Goal: Task Accomplishment & Management: Complete application form

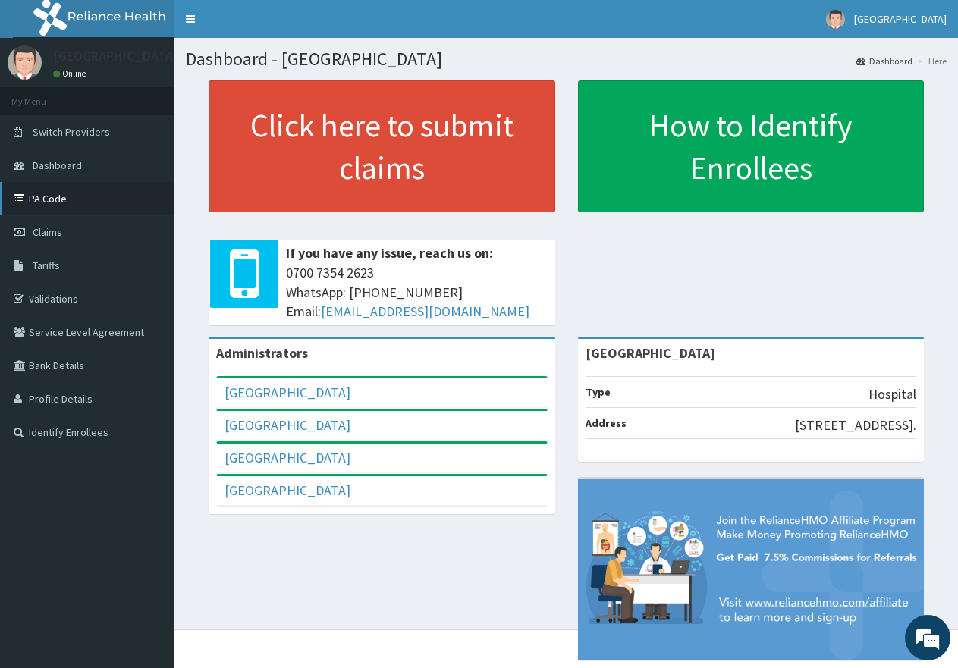
click at [55, 200] on link "PA Code" at bounding box center [87, 198] width 174 height 33
click at [39, 230] on span "Claims" at bounding box center [48, 232] width 30 height 14
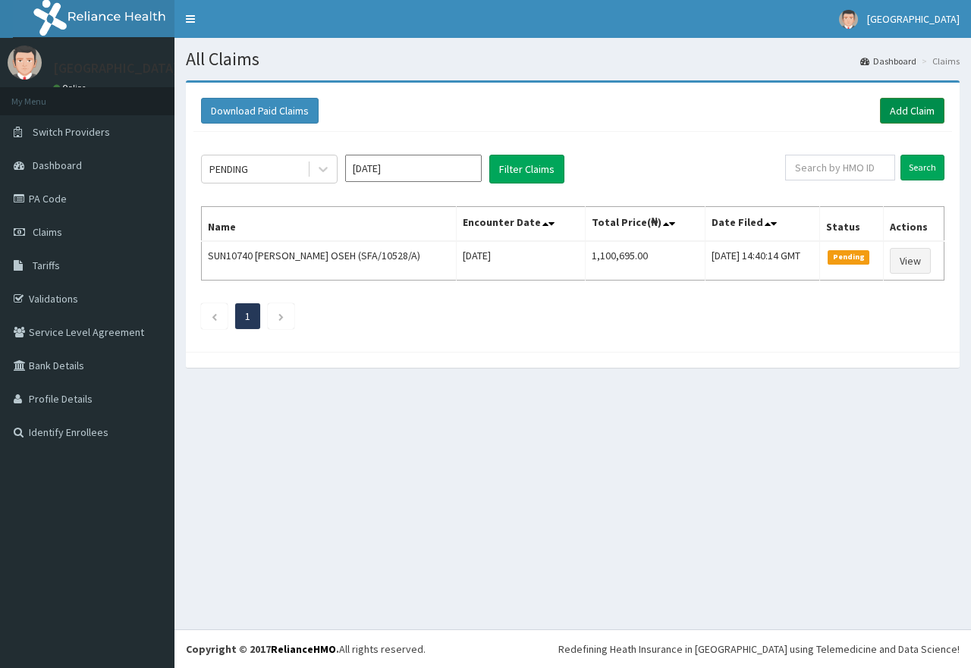
click at [918, 111] on link "Add Claim" at bounding box center [912, 111] width 64 height 26
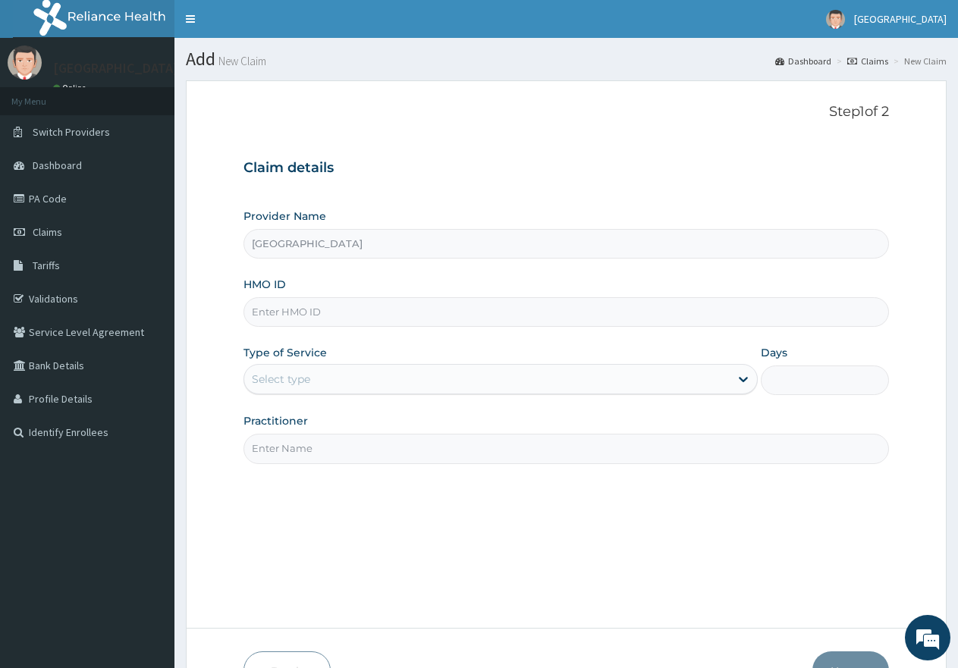
paste input "EDE/10049/A"
type input "EDE/10049/A"
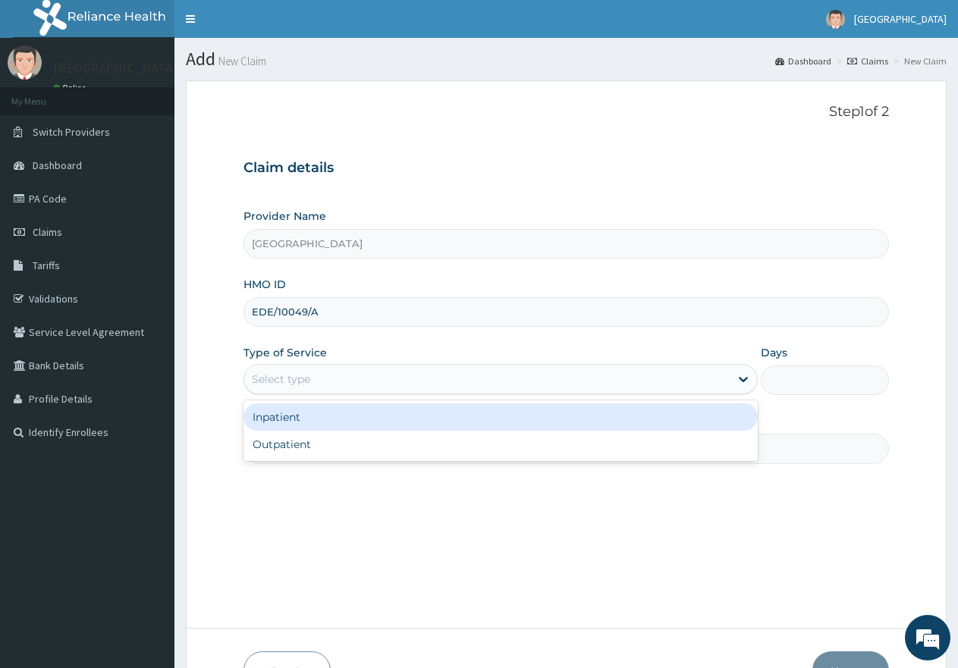
click at [319, 375] on div "Select type" at bounding box center [486, 379] width 485 height 24
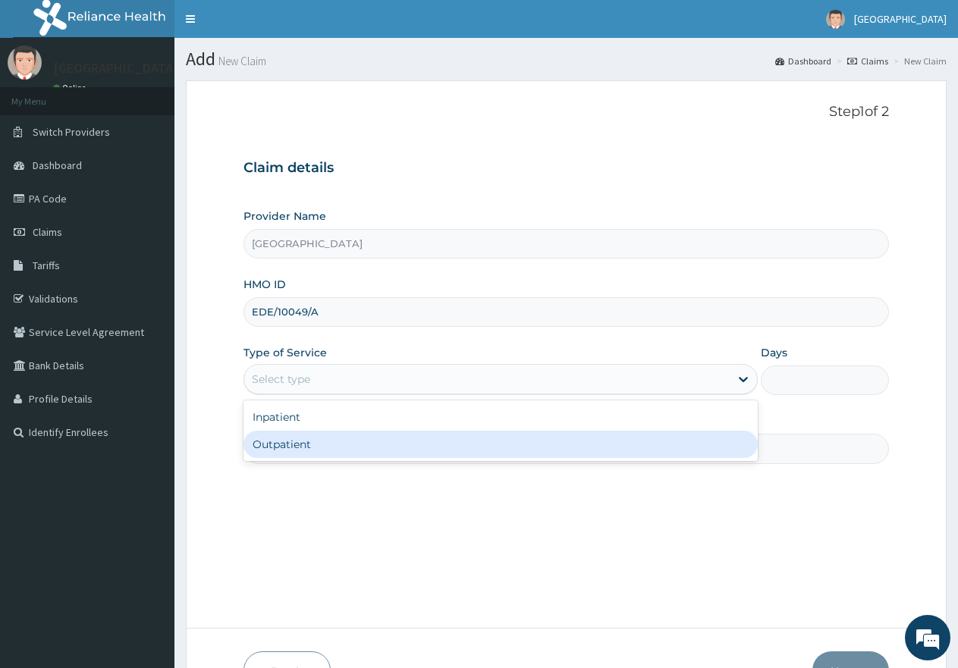
click at [309, 444] on div "Outpatient" at bounding box center [499, 444] width 513 height 27
type input "1"
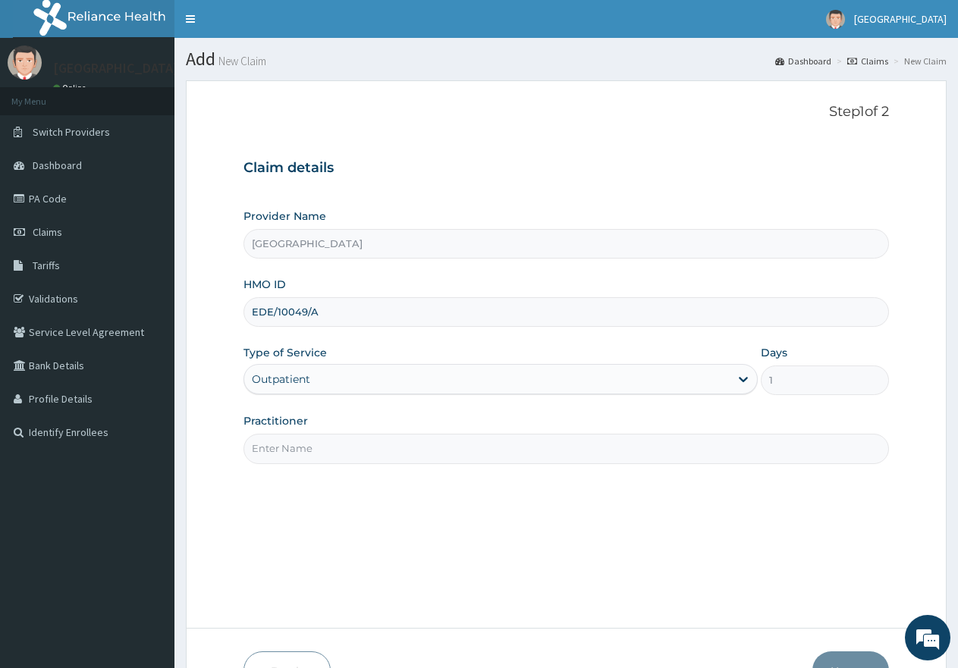
click at [319, 441] on input "Practitioner" at bounding box center [565, 449] width 645 height 30
type input "gp"
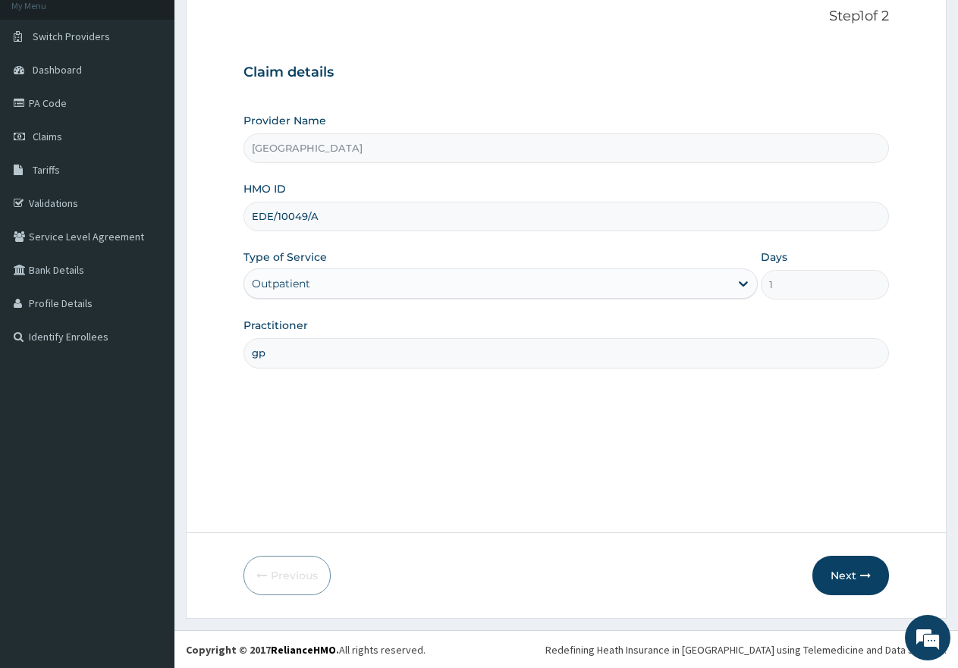
scroll to position [96, 0]
click at [858, 577] on button "Next" at bounding box center [850, 574] width 77 height 39
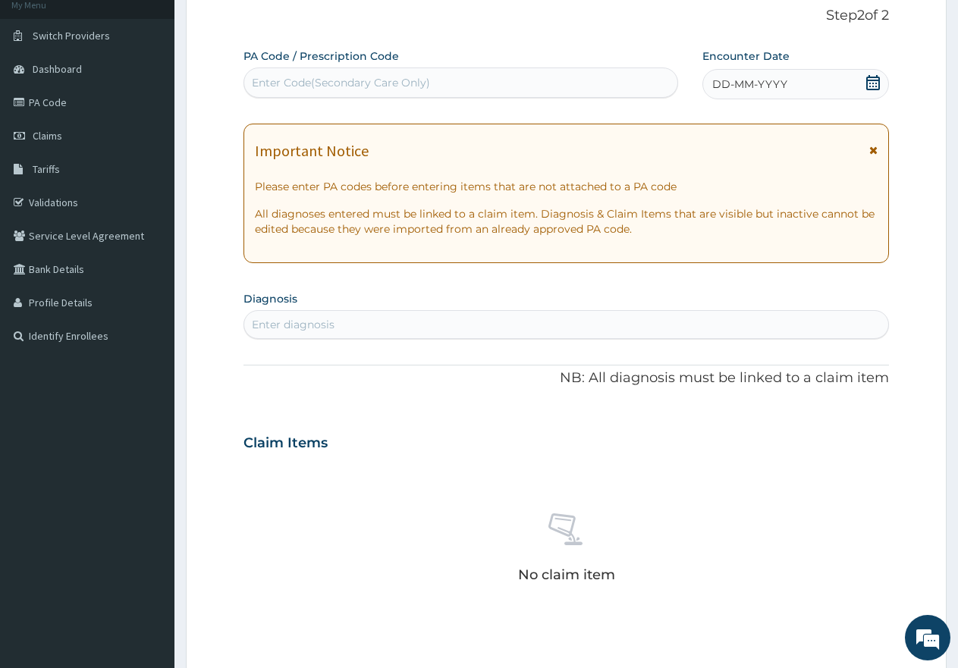
click at [874, 82] on icon at bounding box center [872, 82] width 15 height 15
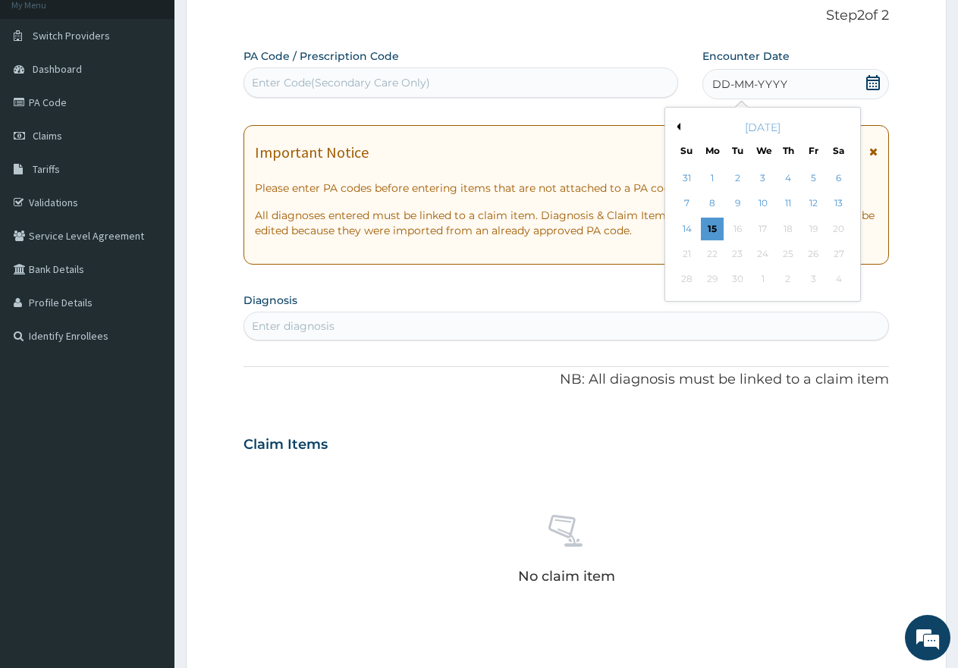
click at [679, 127] on button "Previous Month" at bounding box center [677, 127] width 8 height 8
click at [709, 227] on div "11" at bounding box center [712, 229] width 23 height 23
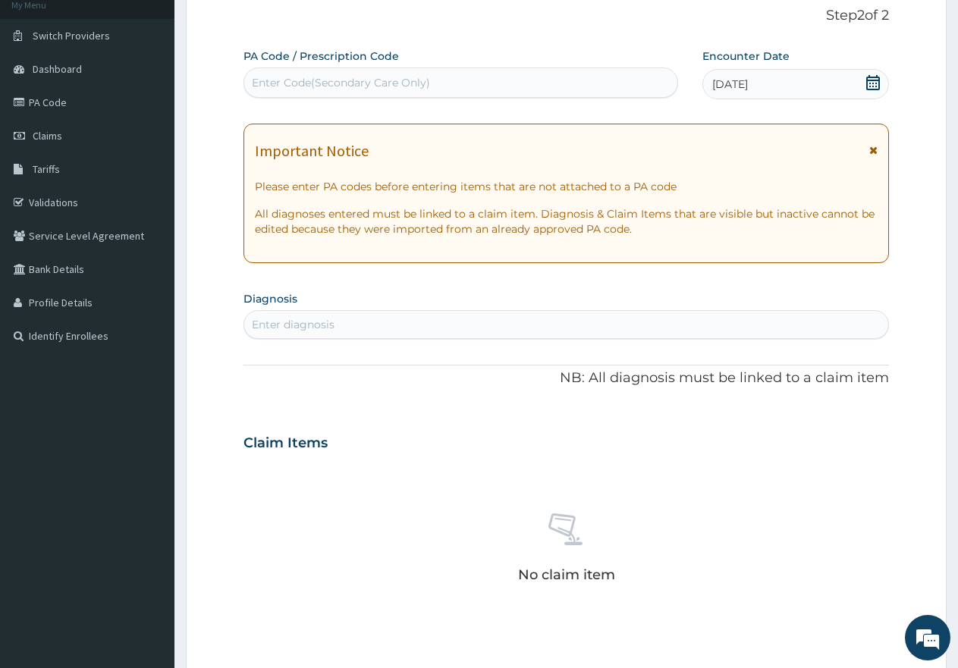
click at [542, 325] on div "Enter diagnosis" at bounding box center [566, 324] width 644 height 24
type input "malari"
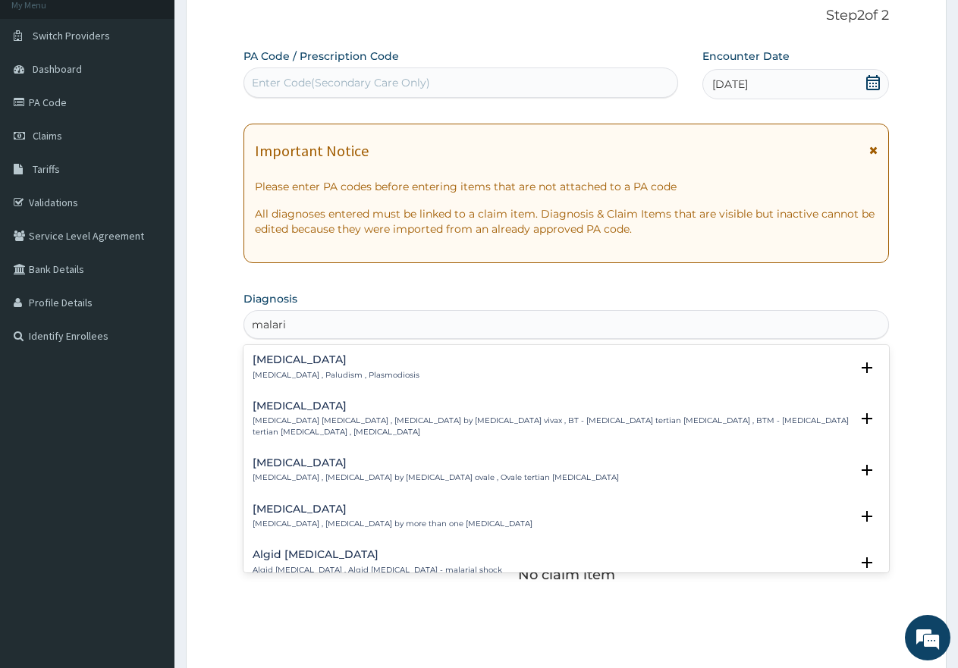
click at [290, 366] on div "Malaria Malaria , Paludism , Plasmodiosis" at bounding box center [336, 367] width 167 height 27
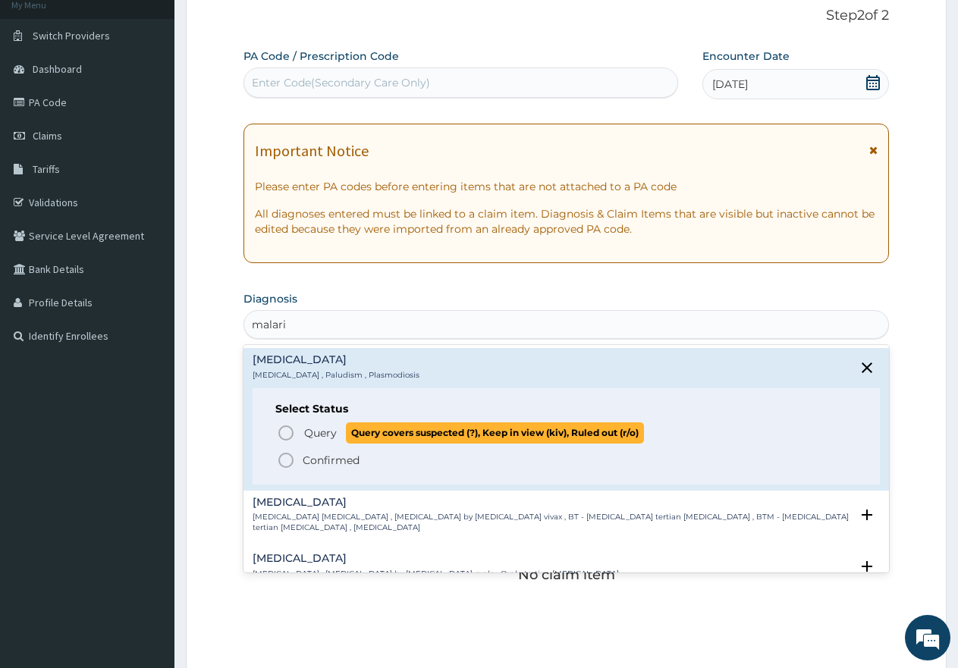
click at [287, 434] on icon "status option query" at bounding box center [286, 433] width 18 height 18
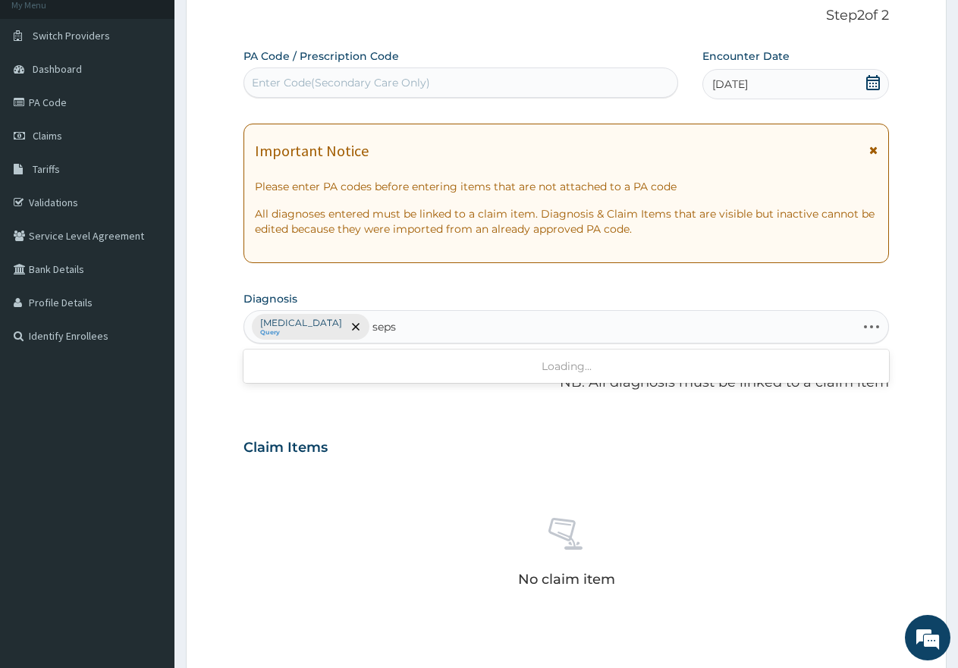
type input "sepsi"
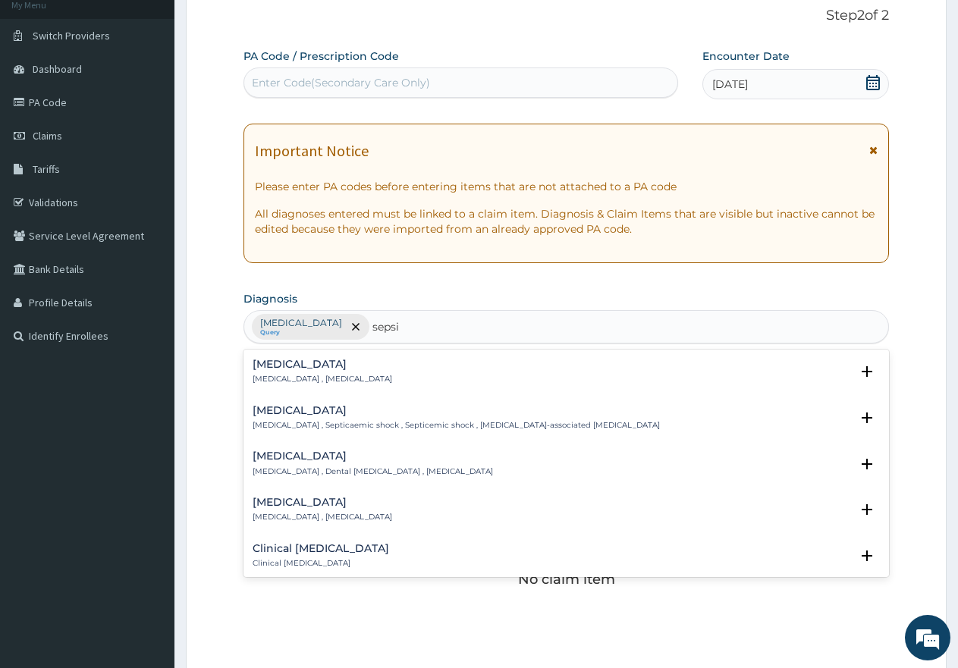
click at [283, 370] on h4 "Sepsis" at bounding box center [323, 364] width 140 height 11
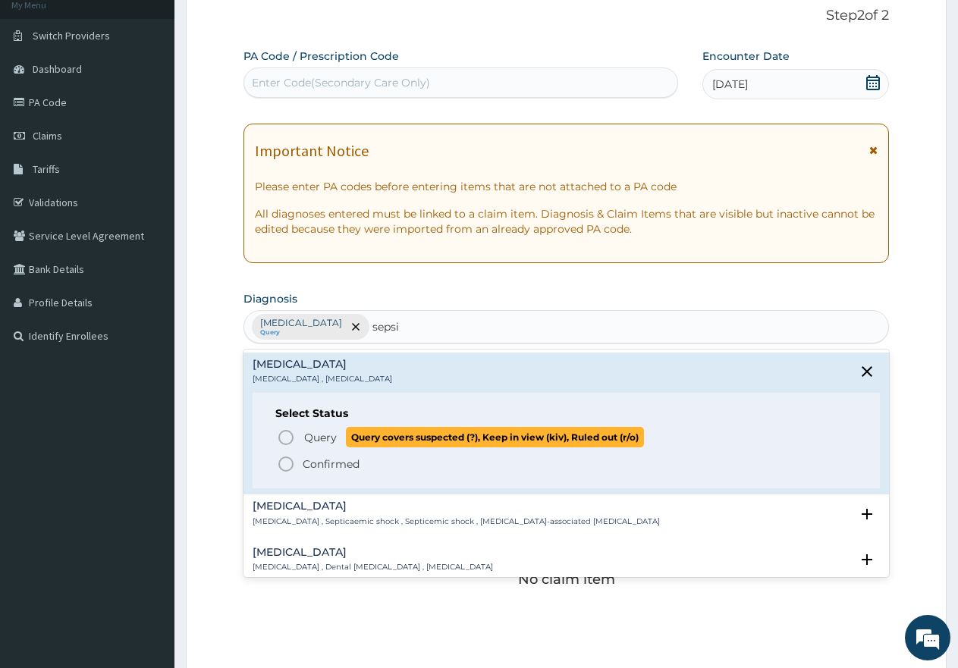
click at [287, 441] on icon "status option query" at bounding box center [286, 438] width 18 height 18
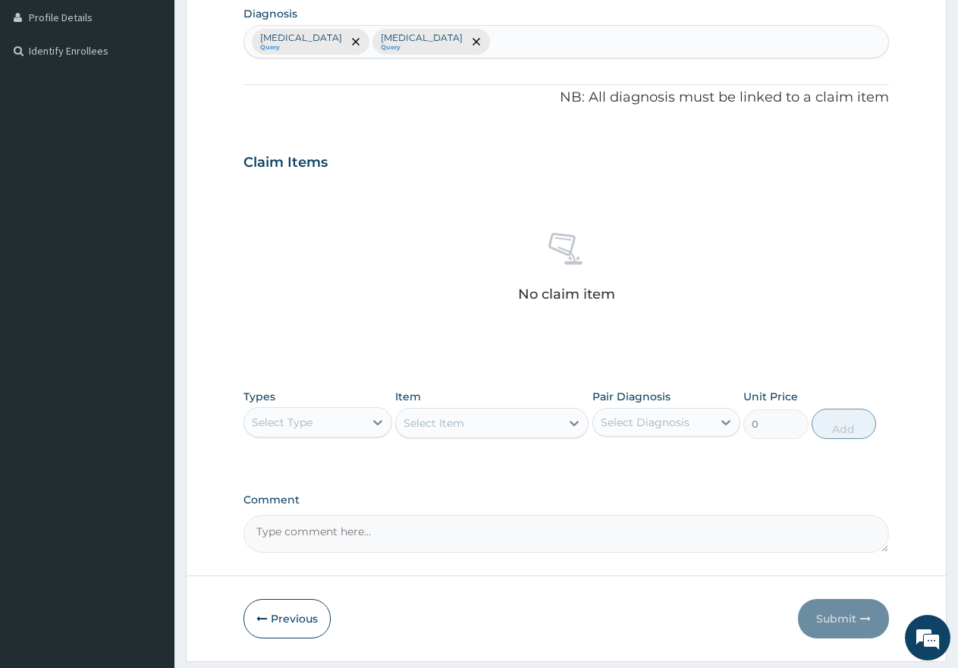
scroll to position [400, 0]
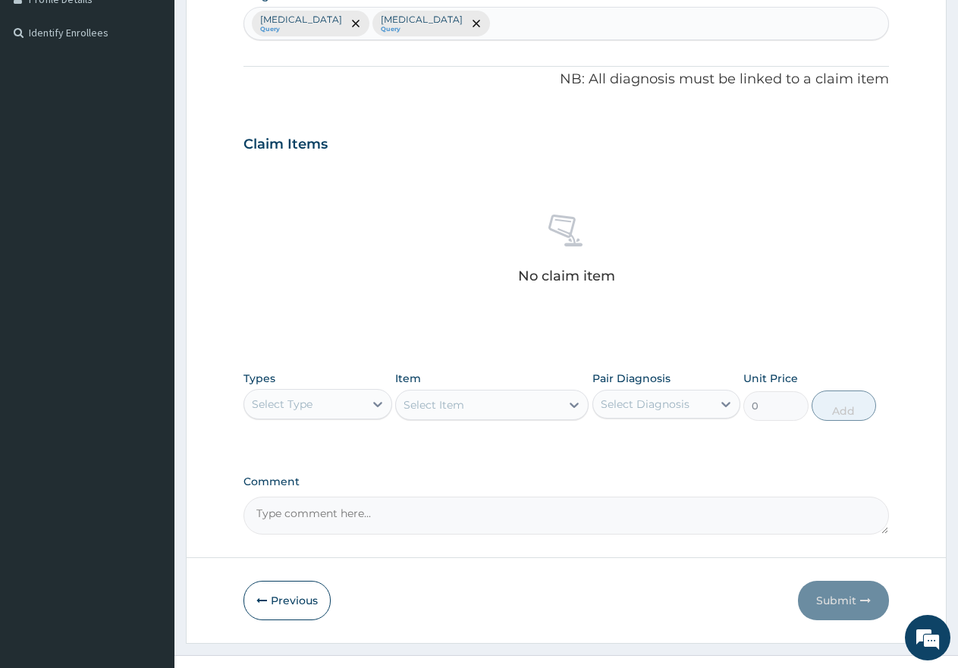
click at [345, 410] on div "Select Type" at bounding box center [304, 404] width 120 height 24
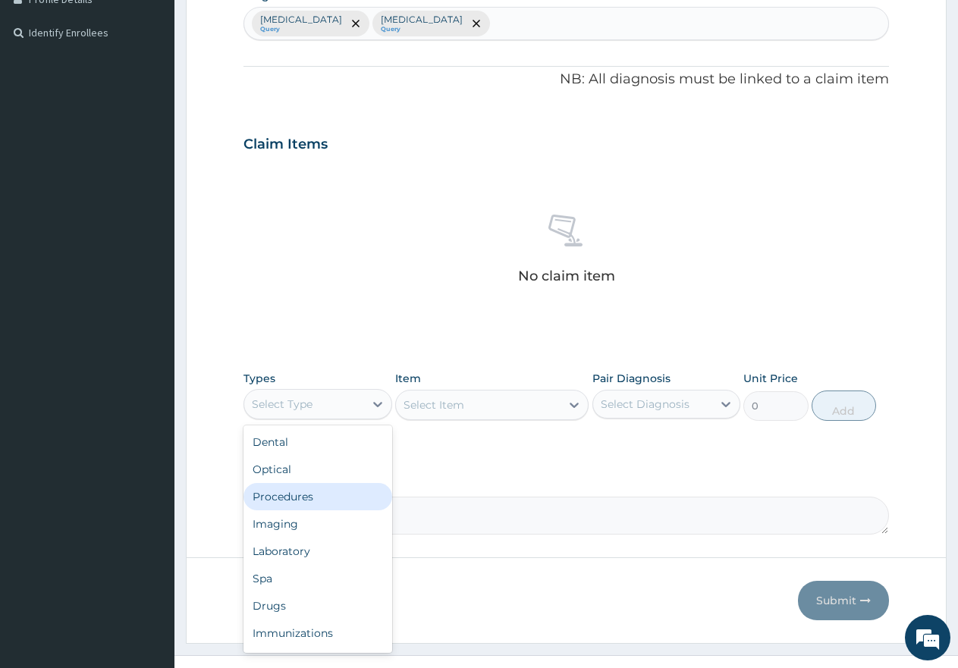
click at [320, 496] on div "Procedures" at bounding box center [317, 496] width 149 height 27
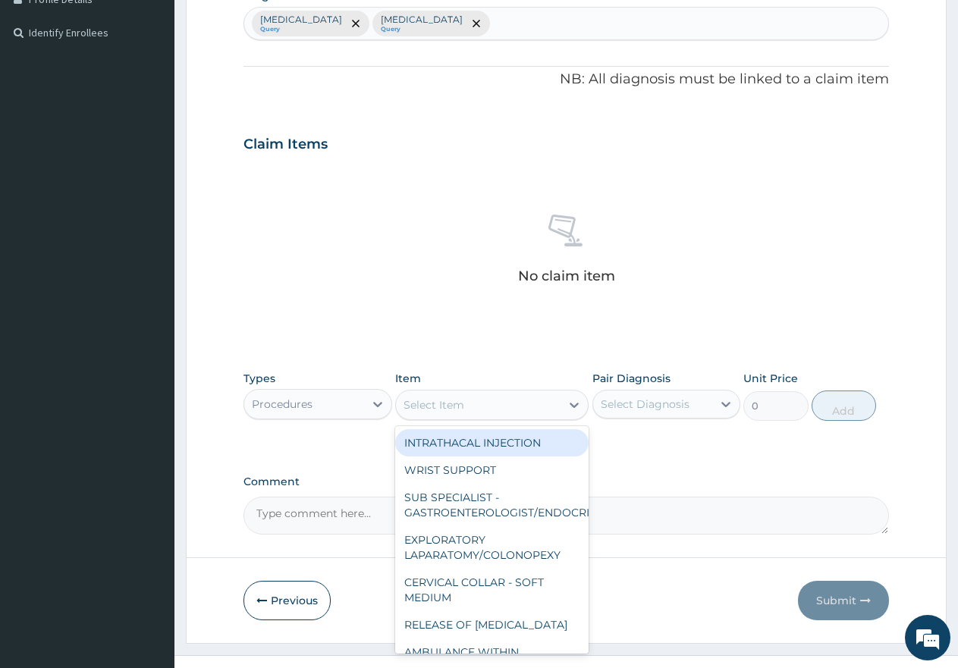
click at [462, 408] on div "Select Item" at bounding box center [433, 404] width 61 height 15
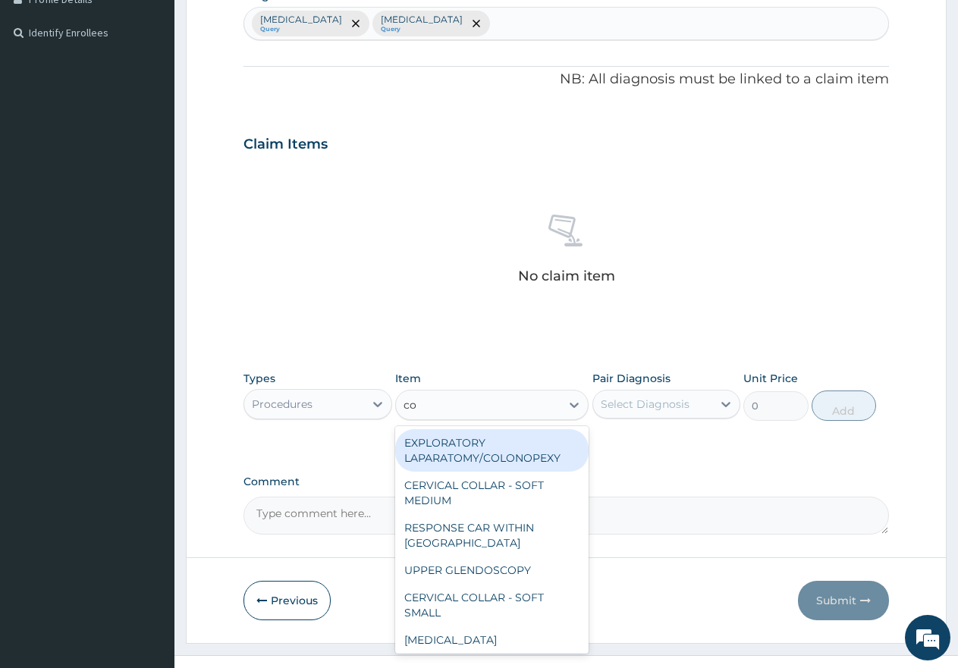
type input "con"
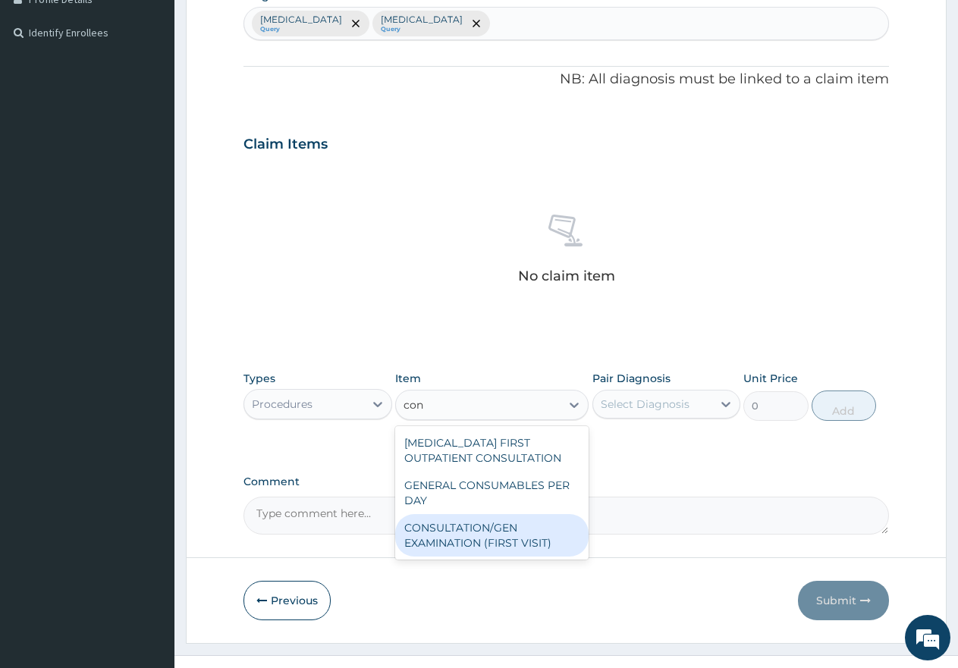
click at [471, 539] on div "CONSULTATION/GEN EXAMINATION (FIRST VISIT)" at bounding box center [491, 535] width 193 height 42
type input "5000"
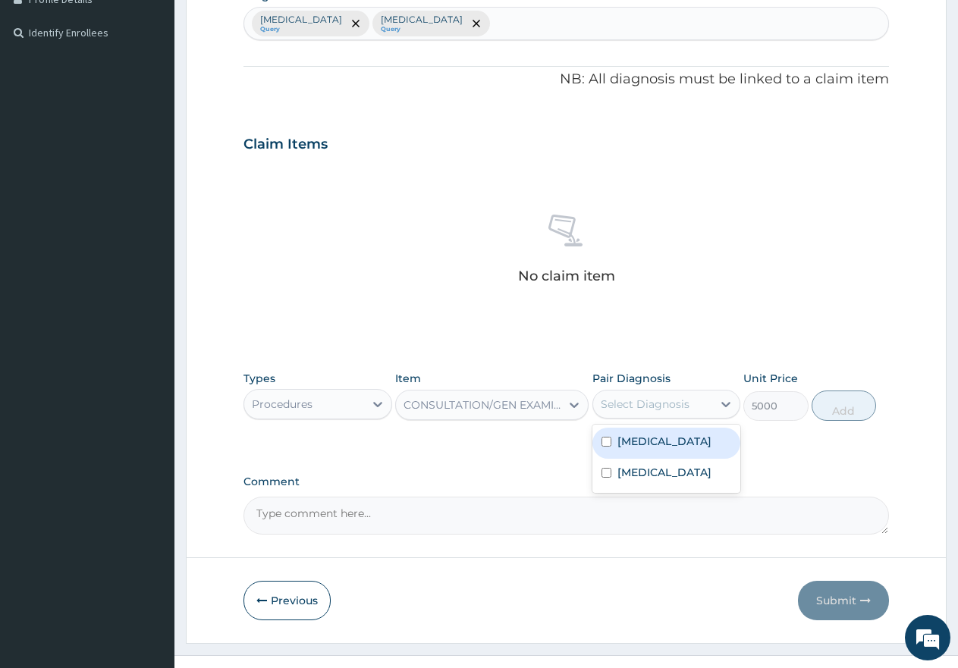
click at [659, 403] on div "Select Diagnosis" at bounding box center [645, 404] width 89 height 15
click at [599, 440] on div "Malaria" at bounding box center [666, 443] width 149 height 31
checkbox input "true"
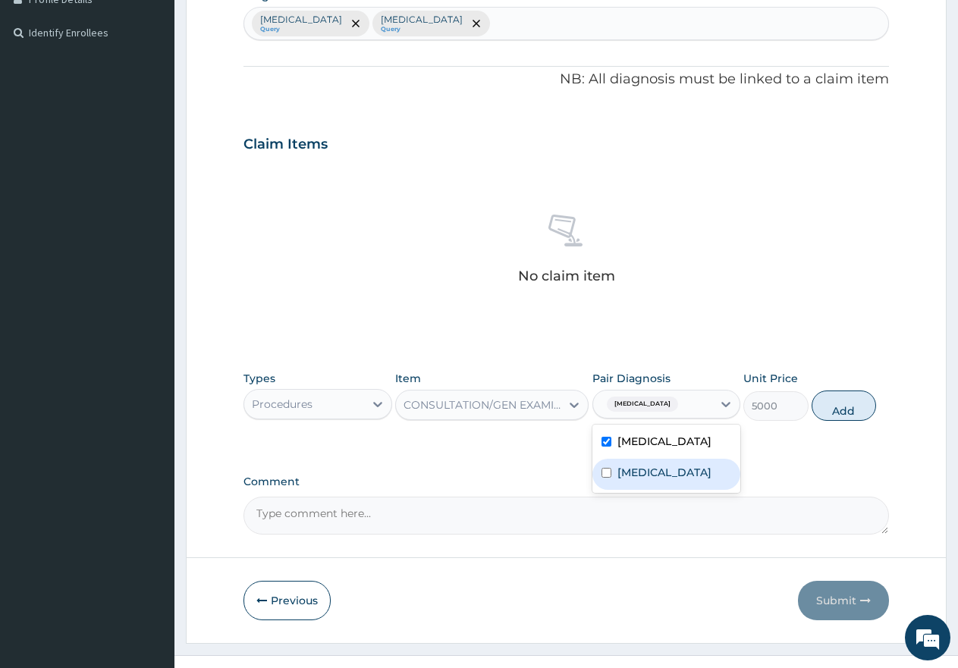
drag, startPoint x: 604, startPoint y: 476, endPoint x: 689, endPoint y: 471, distance: 85.1
click at [605, 476] on input "checkbox" at bounding box center [606, 473] width 10 height 10
checkbox input "true"
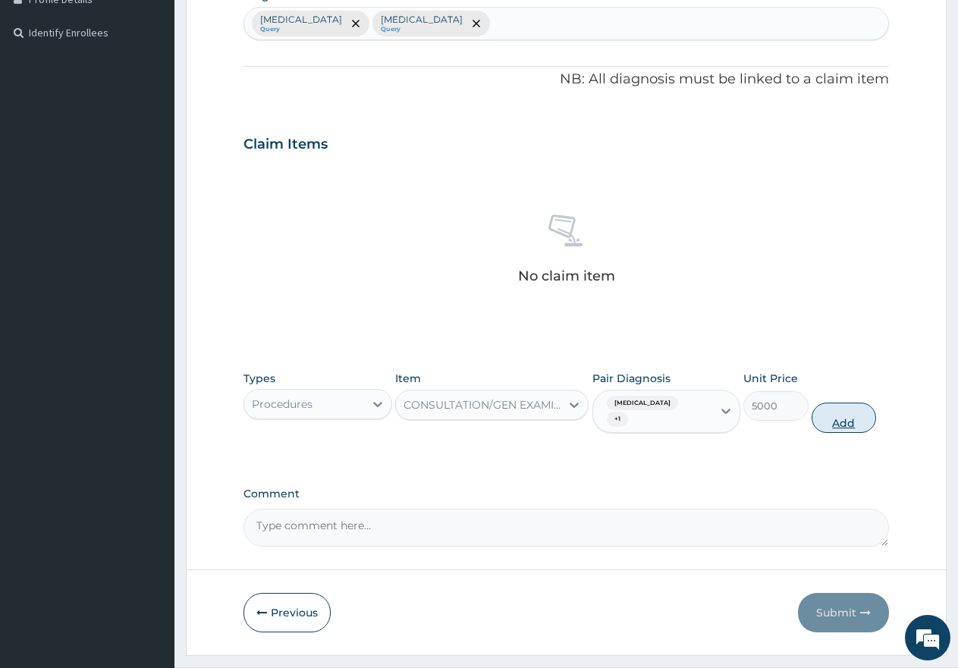
click at [851, 406] on button "Add" at bounding box center [844, 418] width 64 height 30
type input "0"
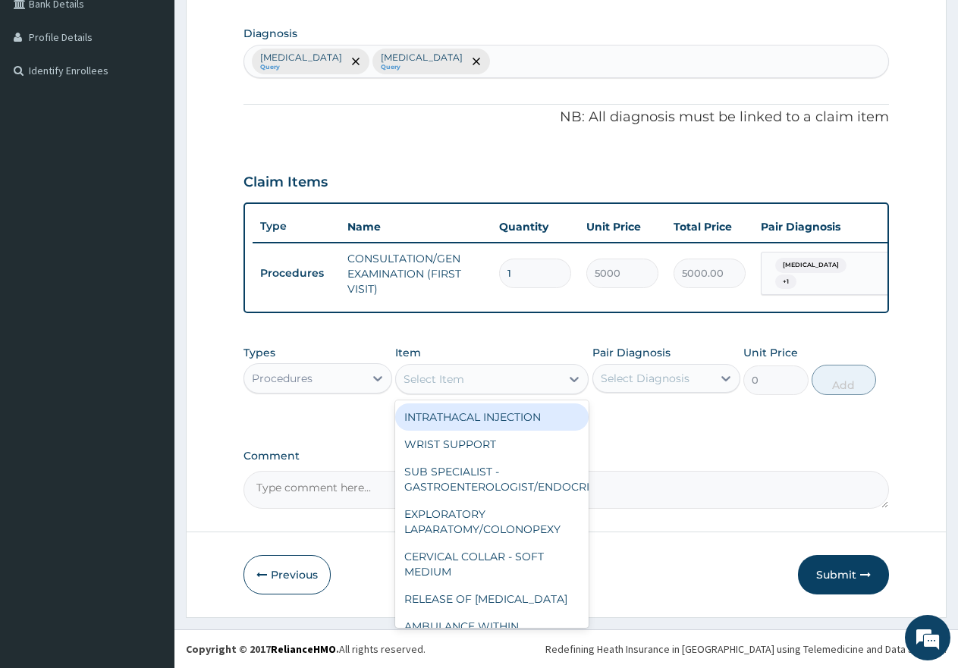
click at [475, 380] on div "Select Item" at bounding box center [478, 379] width 165 height 24
click at [309, 367] on div "Procedures" at bounding box center [304, 378] width 120 height 24
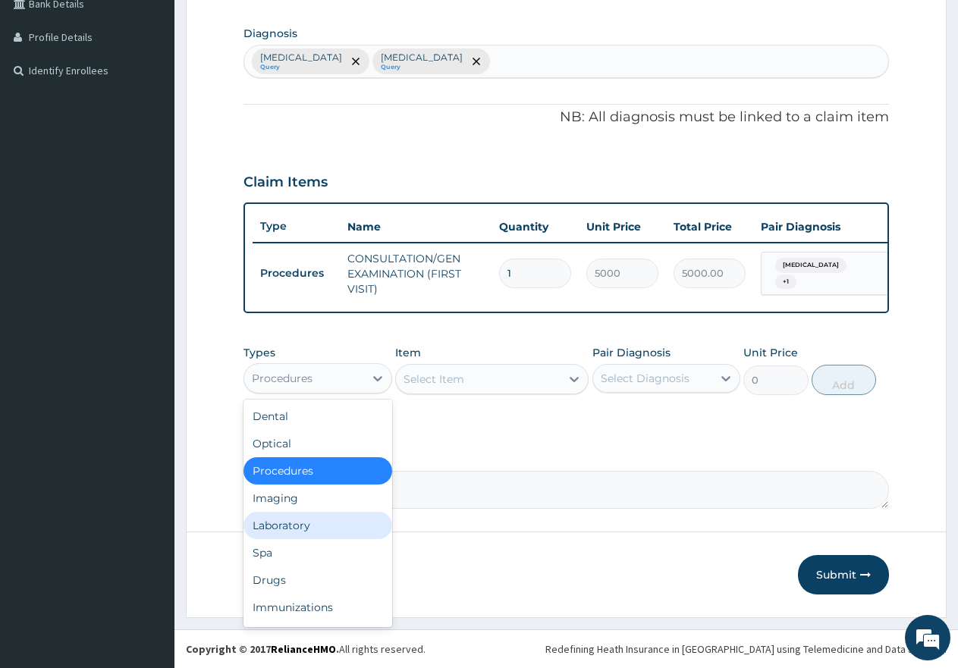
click at [297, 523] on div "Laboratory" at bounding box center [317, 525] width 149 height 27
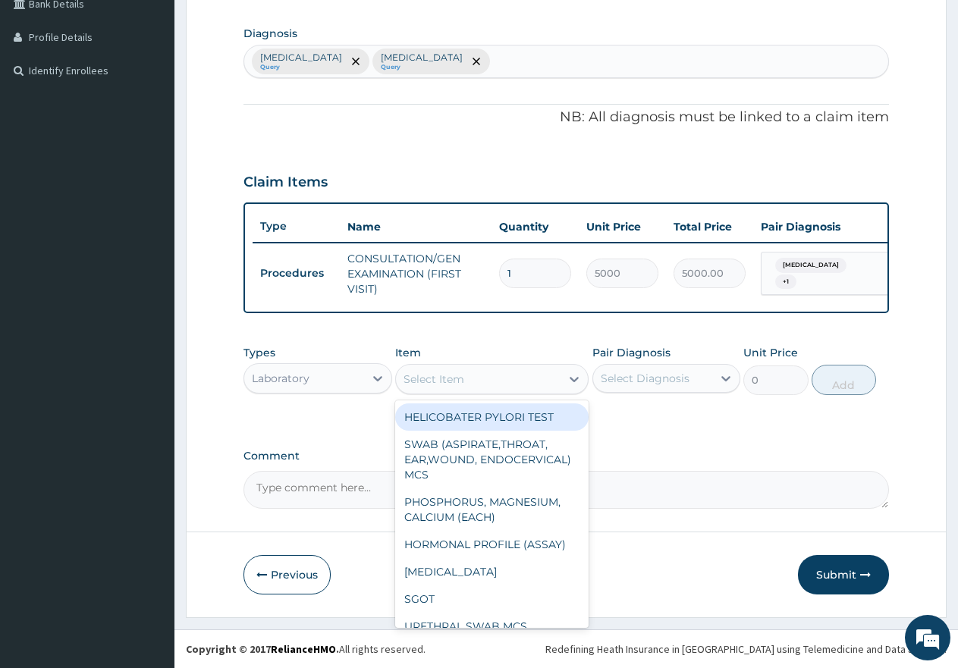
click at [491, 374] on div "Select Item" at bounding box center [478, 379] width 165 height 24
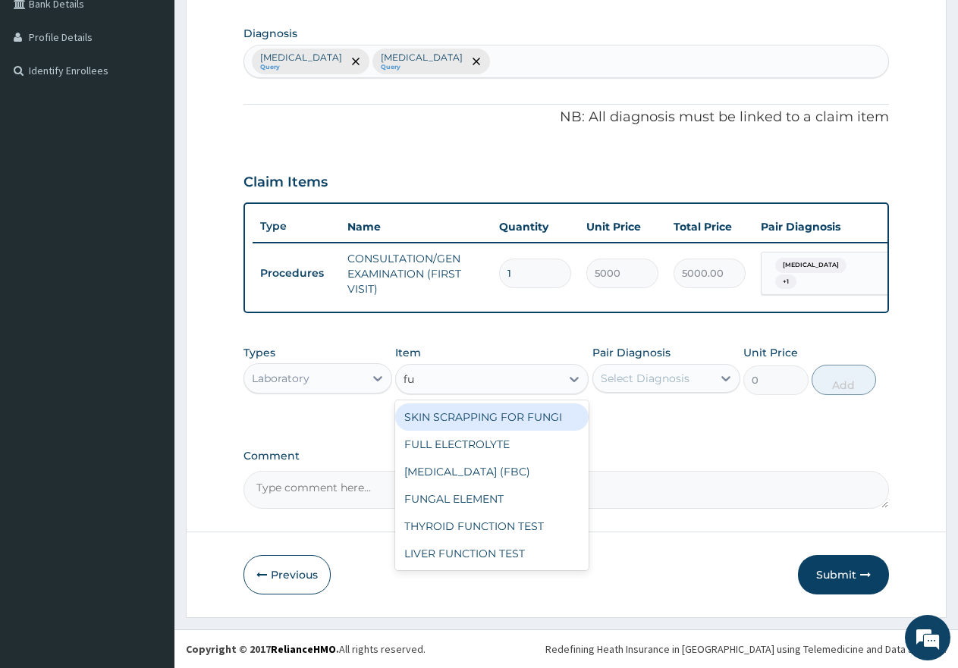
type input "ful"
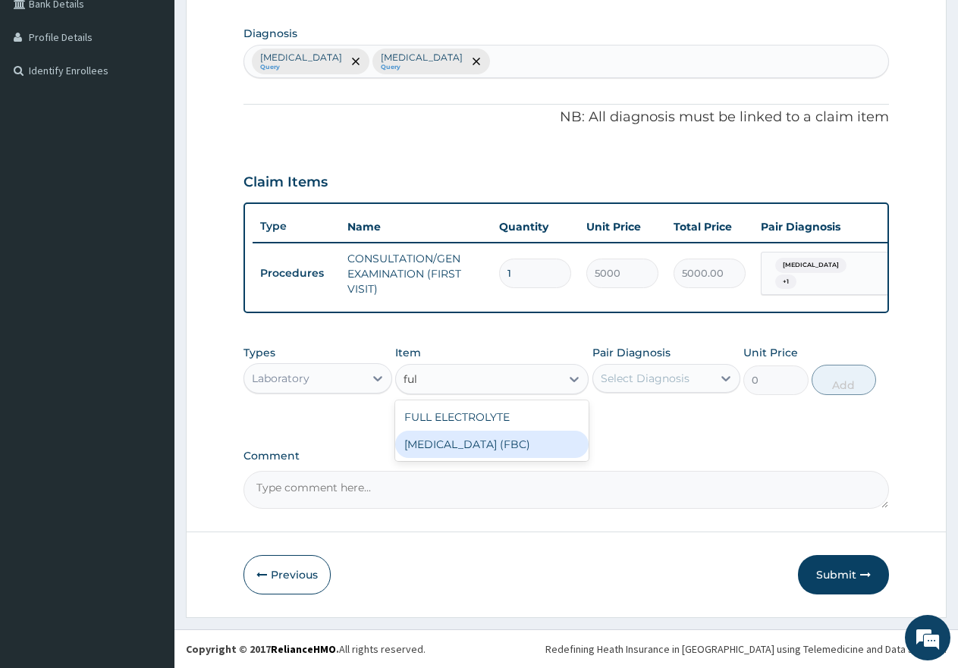
click at [507, 445] on div "FULL BLOOD COUNT (FBC)" at bounding box center [491, 444] width 193 height 27
type input "7000"
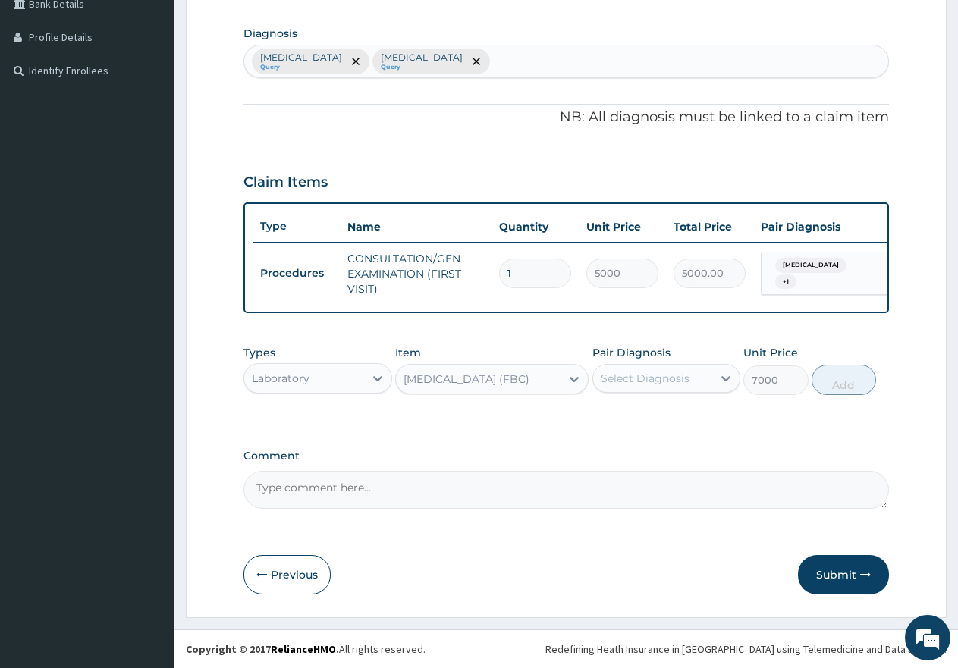
click at [665, 375] on div "Select Diagnosis" at bounding box center [645, 378] width 89 height 15
click at [605, 449] on input "checkbox" at bounding box center [606, 447] width 10 height 10
checkbox input "true"
click at [857, 392] on button "Add" at bounding box center [844, 380] width 64 height 30
type input "0"
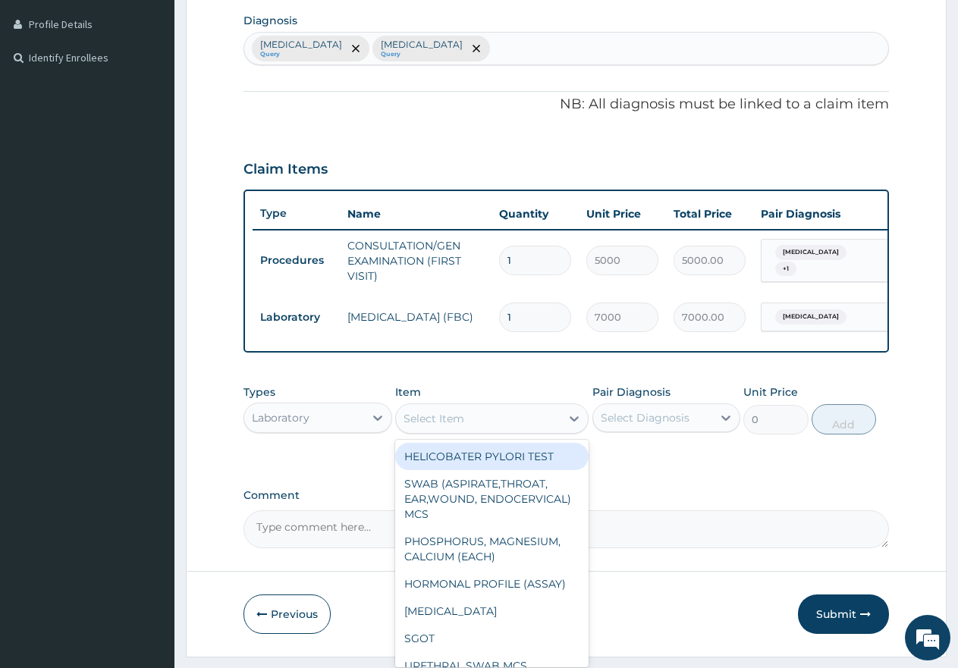
click at [490, 431] on div "Select Item" at bounding box center [478, 419] width 165 height 24
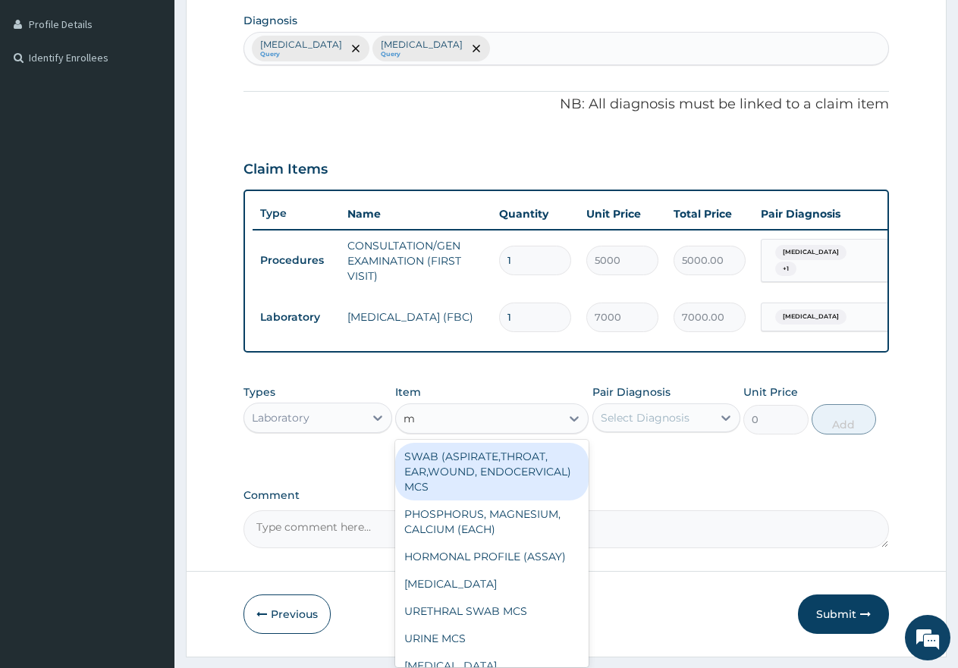
type input "mp"
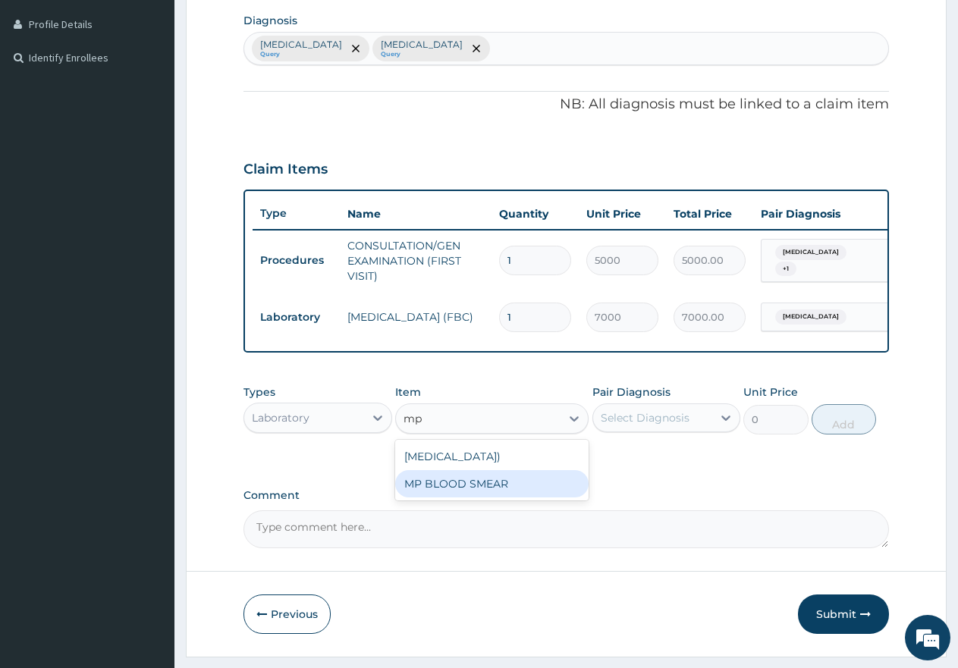
drag, startPoint x: 445, startPoint y: 510, endPoint x: 549, endPoint y: 484, distance: 107.1
click at [447, 498] on div "MP BLOOD SMEAR" at bounding box center [491, 483] width 193 height 27
type input "2500"
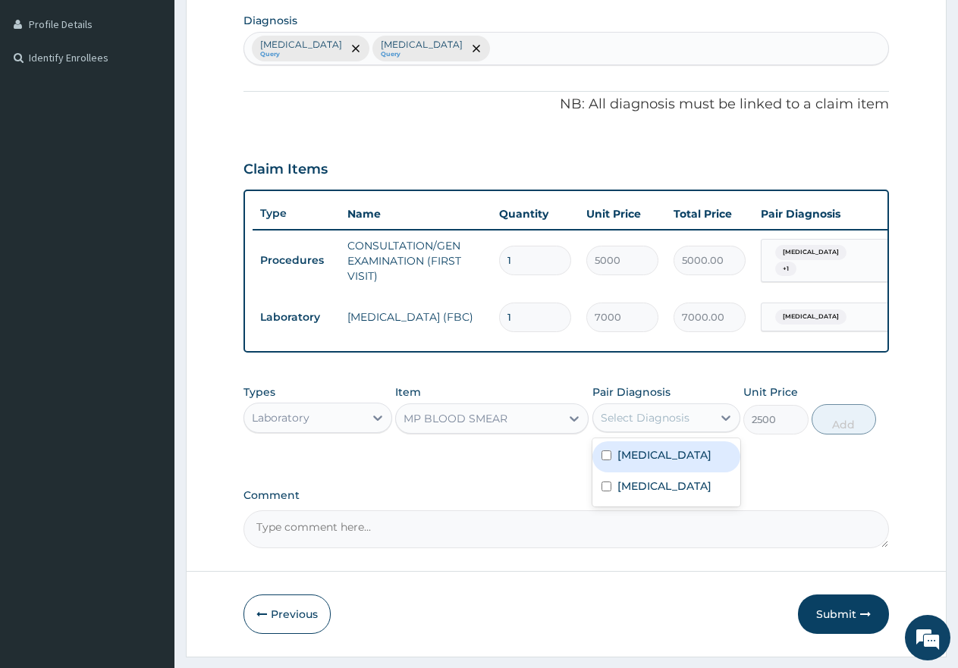
click at [658, 425] on div "Select Diagnosis" at bounding box center [645, 417] width 89 height 15
click at [605, 460] on input "checkbox" at bounding box center [606, 456] width 10 height 10
checkbox input "true"
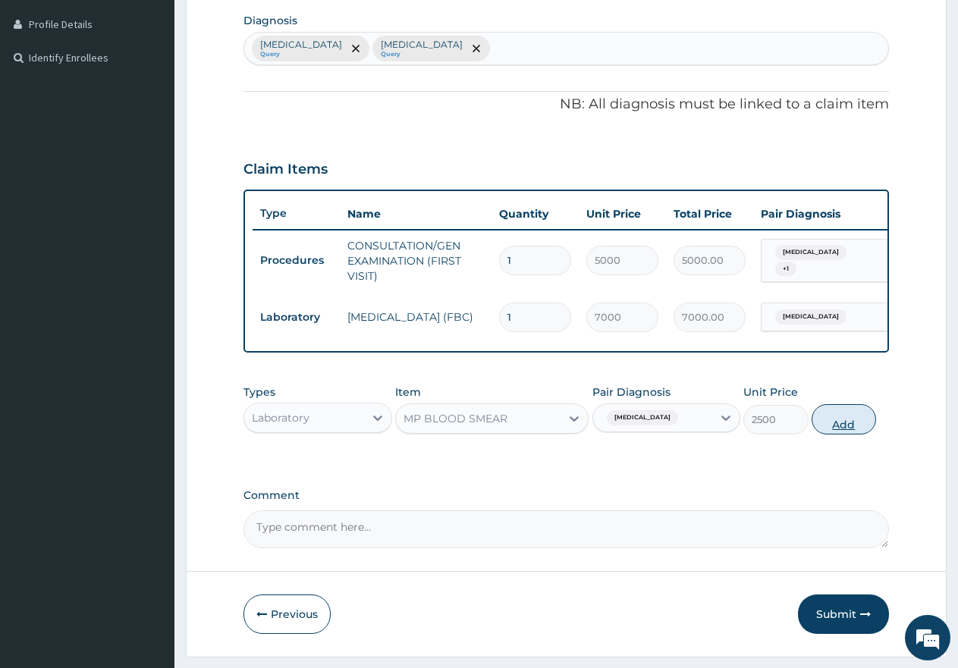
click at [862, 435] on button "Add" at bounding box center [844, 419] width 64 height 30
type input "0"
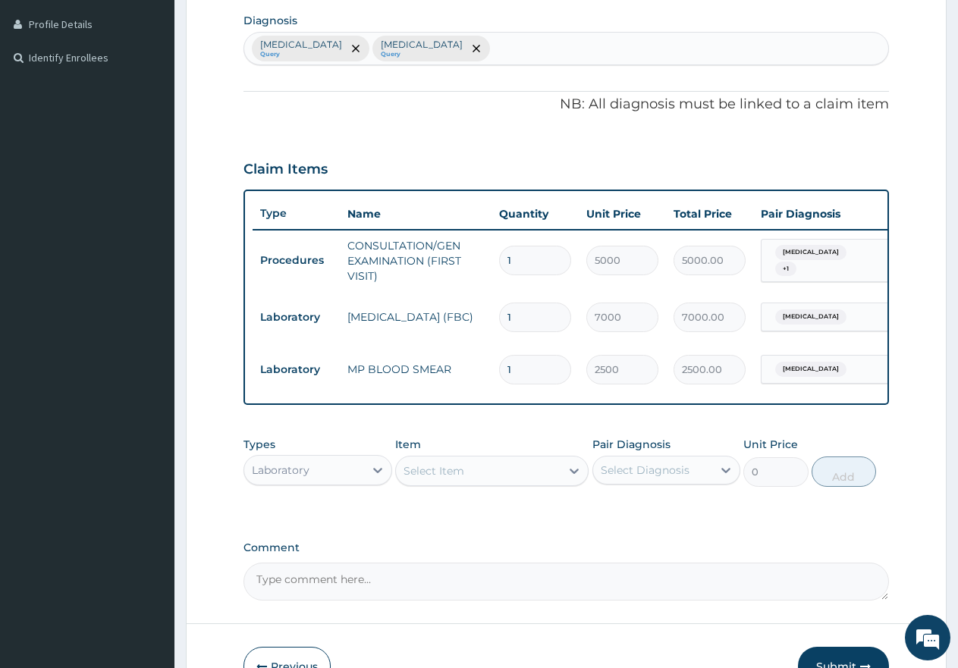
click at [331, 482] on div "Laboratory" at bounding box center [304, 470] width 120 height 24
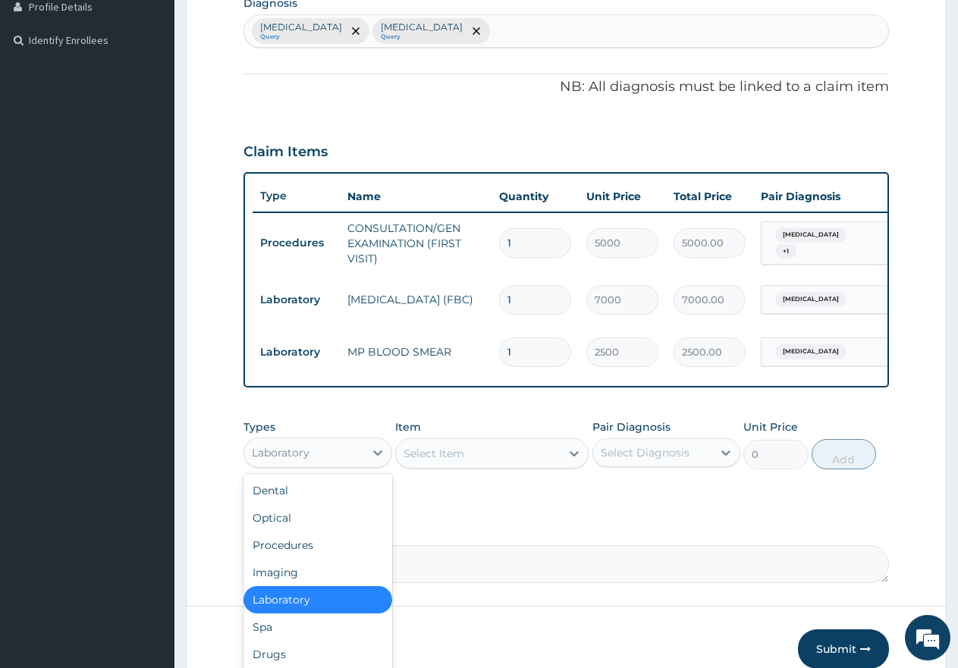
scroll to position [479, 0]
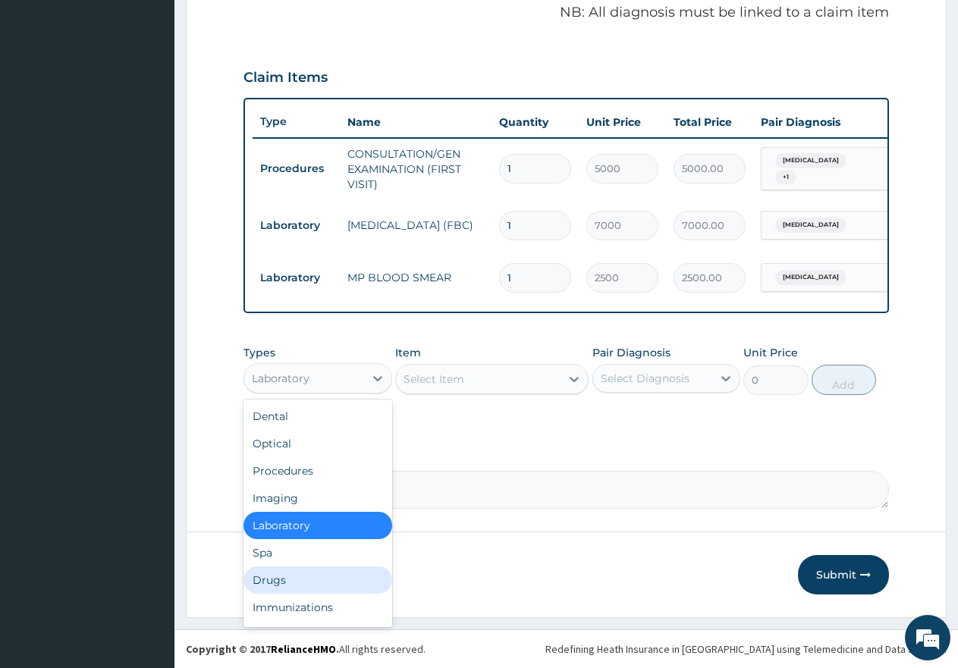
click at [278, 579] on div "Drugs" at bounding box center [317, 580] width 149 height 27
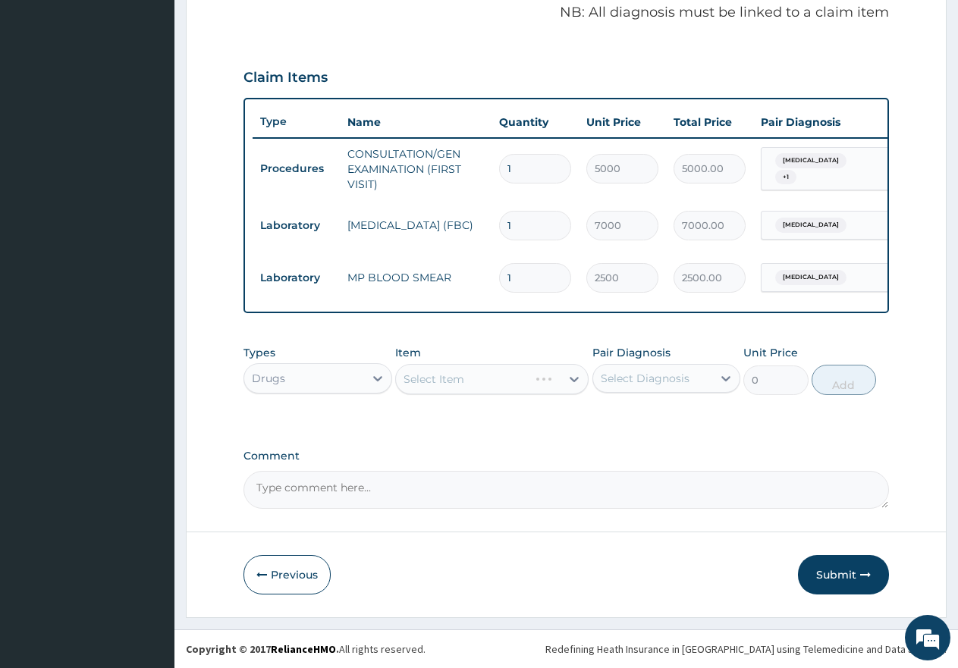
click at [450, 375] on div "Select Item" at bounding box center [491, 379] width 193 height 30
click at [473, 379] on div "Select Item" at bounding box center [478, 379] width 165 height 24
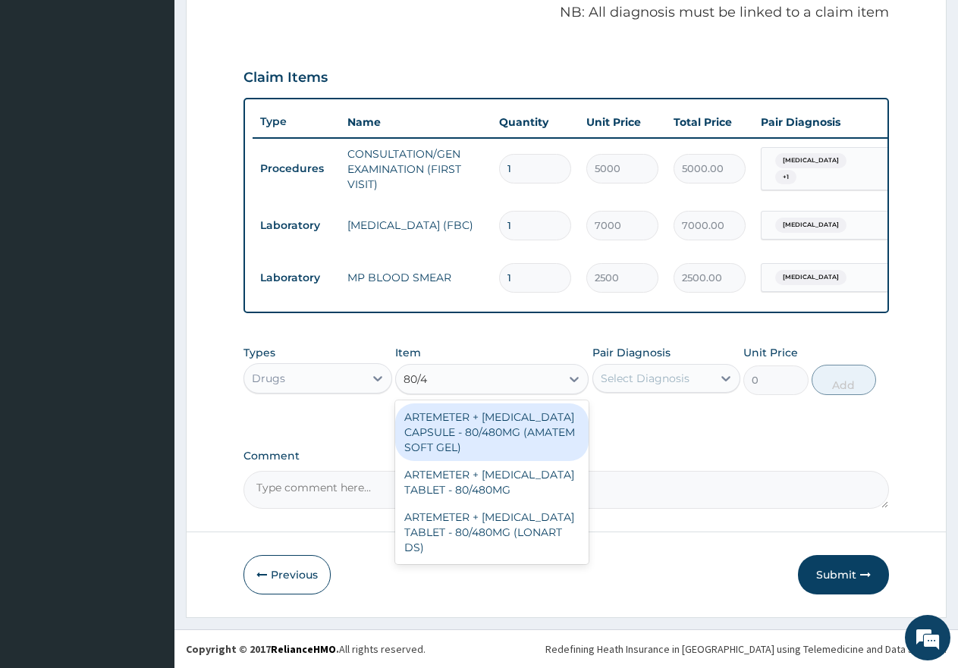
type input "80/48"
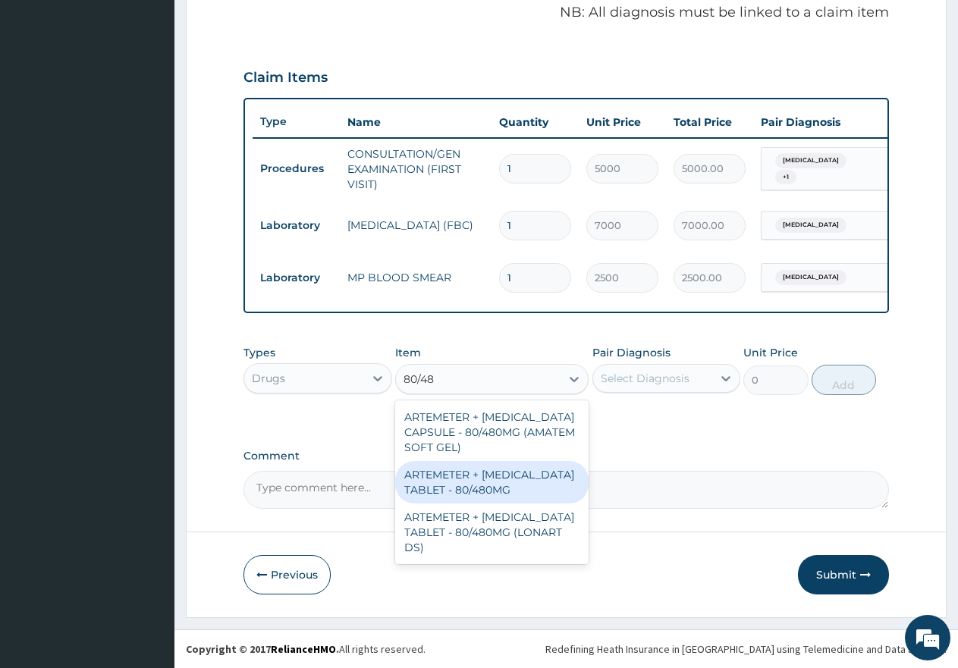
click at [469, 491] on div "ARTEMETER + [MEDICAL_DATA] TABLET - 80/480MG" at bounding box center [491, 482] width 193 height 42
type input "650"
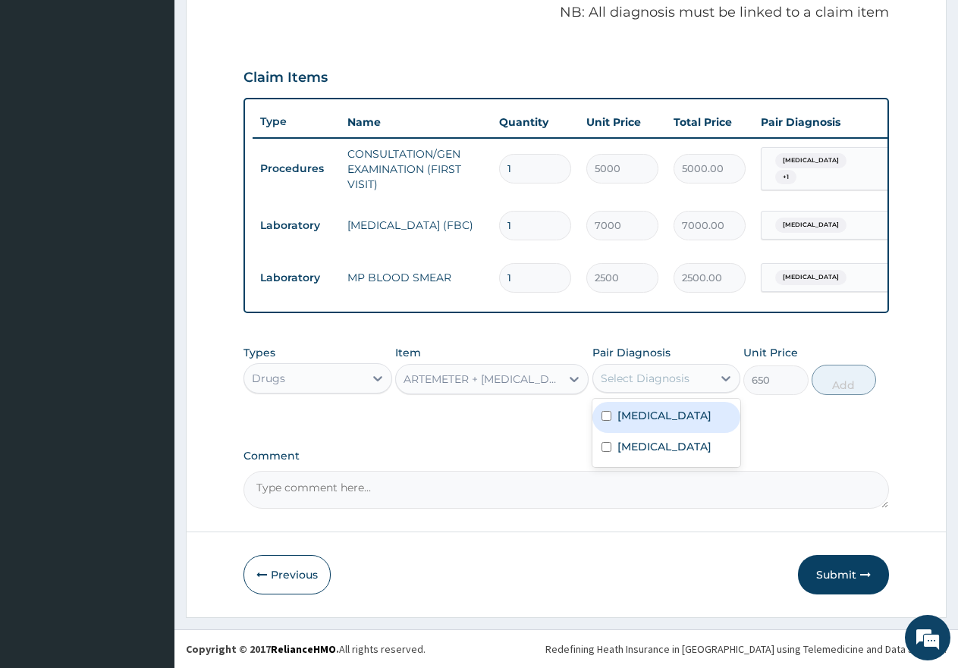
click at [623, 373] on div "Select Diagnosis" at bounding box center [645, 378] width 89 height 15
click at [608, 414] on input "checkbox" at bounding box center [606, 416] width 10 height 10
checkbox input "true"
click at [846, 385] on button "Add" at bounding box center [844, 380] width 64 height 30
type input "0"
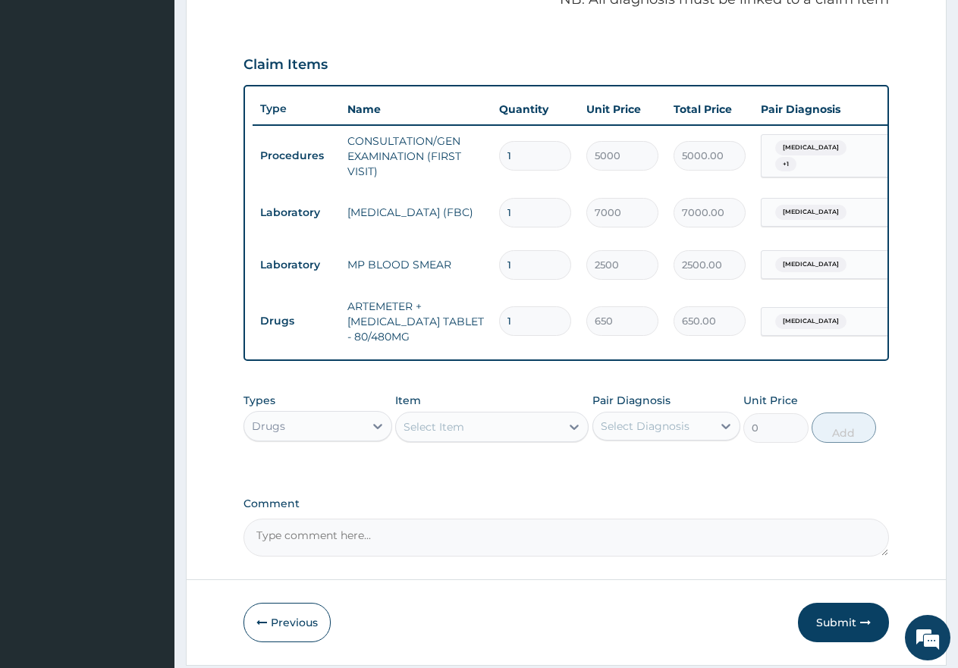
type input "0.00"
type input "6"
type input "3900.00"
type input "6"
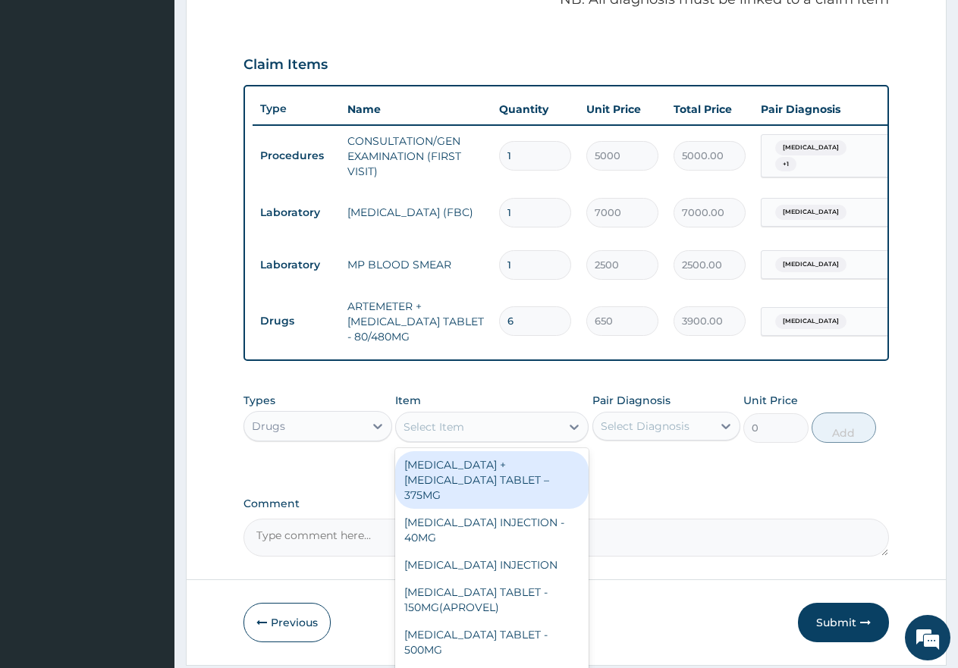
click at [515, 439] on div "Select Item" at bounding box center [478, 427] width 165 height 24
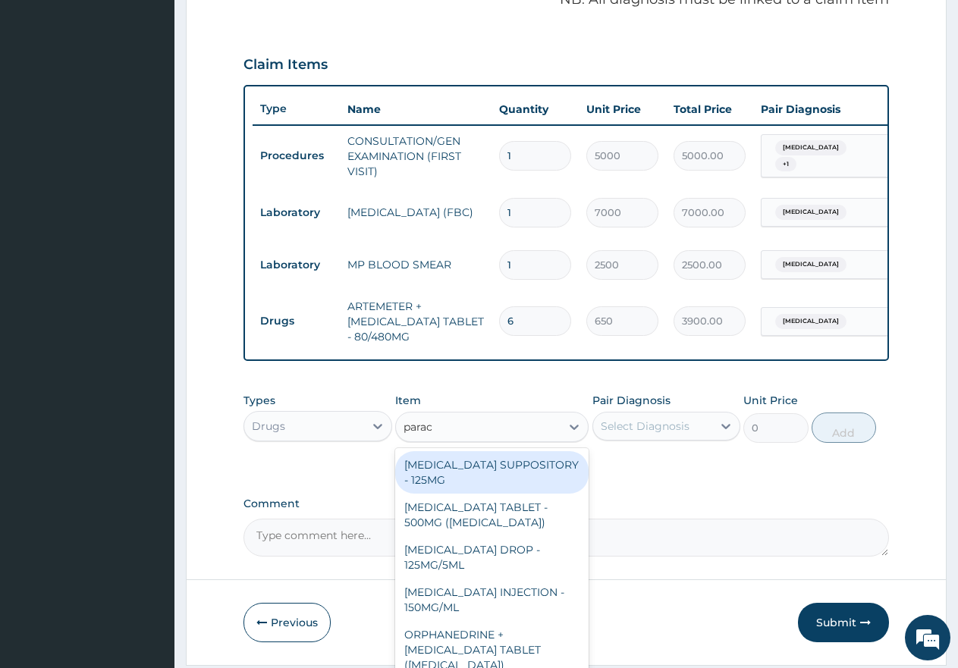
type input "parace"
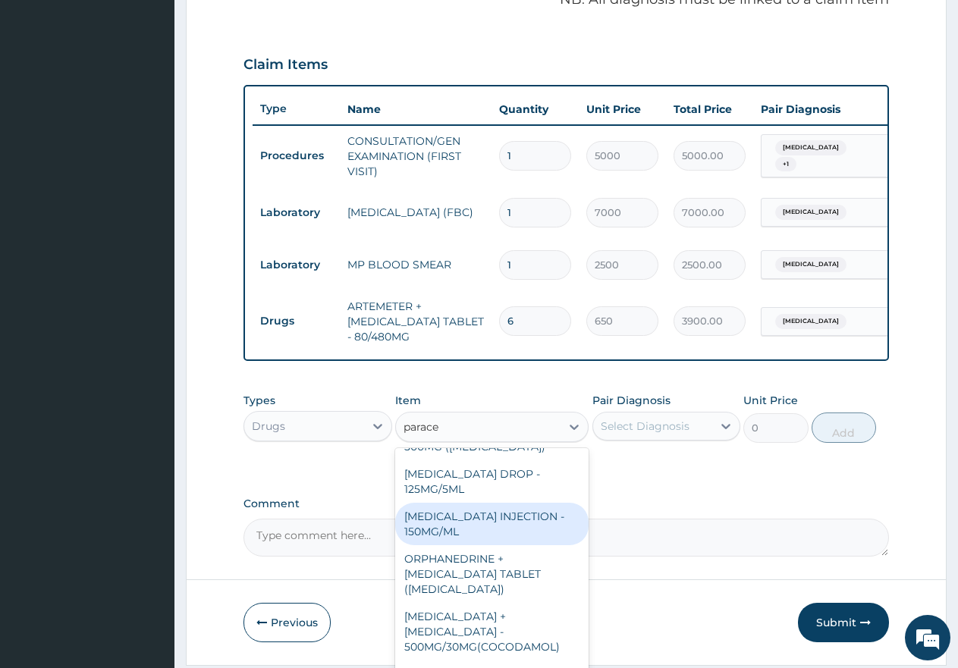
scroll to position [152, 0]
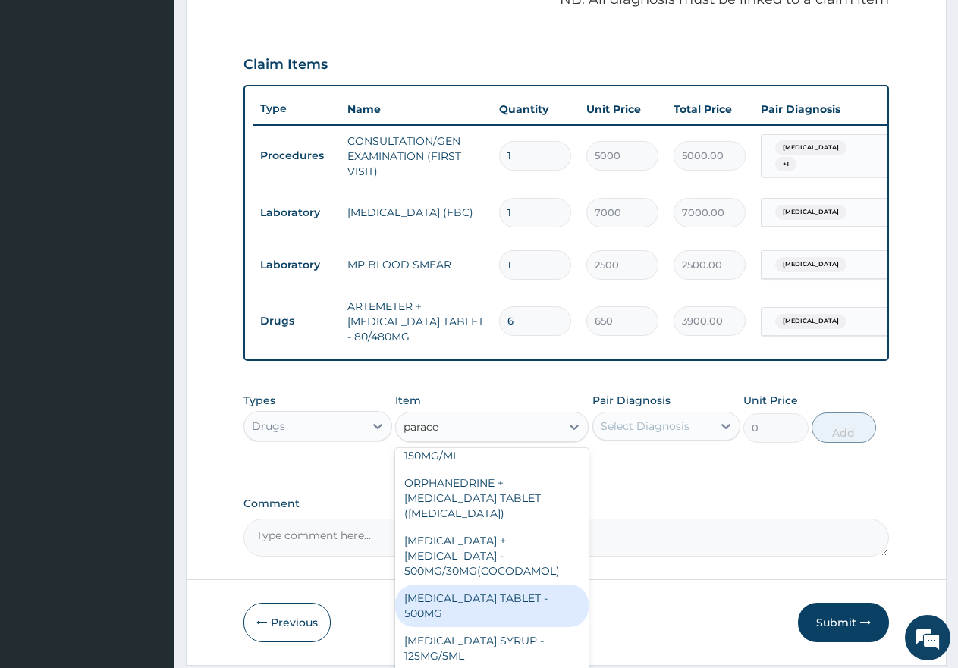
click at [436, 591] on div "[MEDICAL_DATA] TABLET - 500MG" at bounding box center [491, 606] width 193 height 42
type input "60"
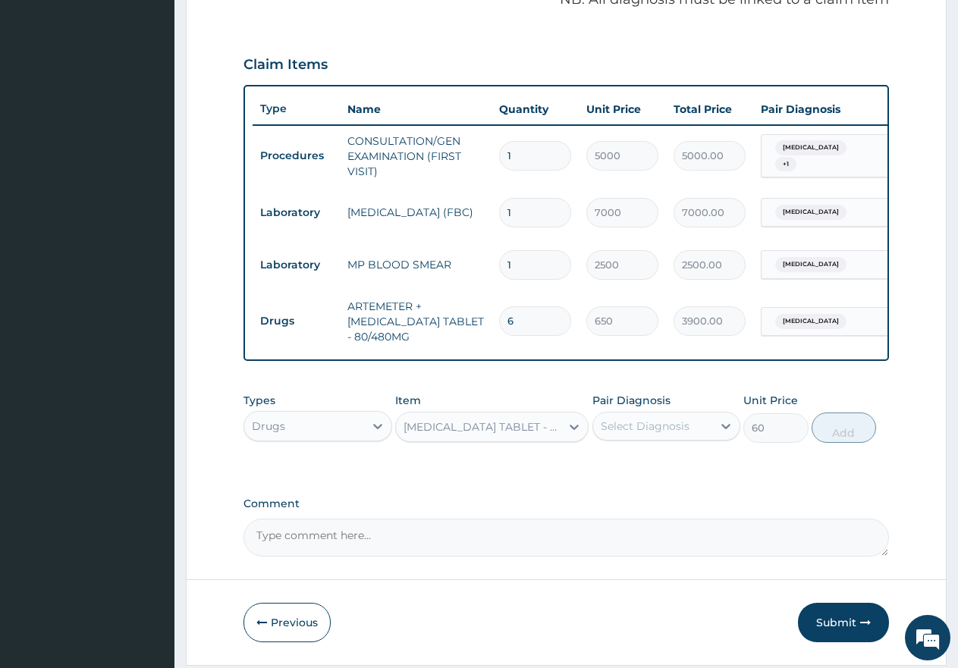
click at [637, 434] on div "Select Diagnosis" at bounding box center [645, 426] width 89 height 15
click at [606, 469] on input "checkbox" at bounding box center [606, 464] width 10 height 10
checkbox input "true"
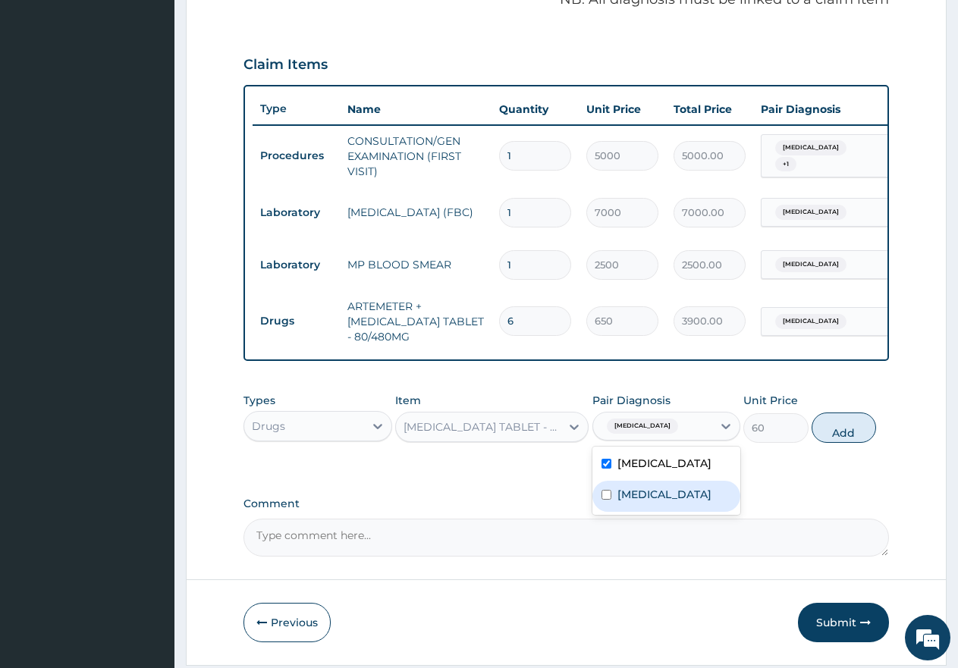
drag, startPoint x: 612, startPoint y: 510, endPoint x: 696, endPoint y: 508, distance: 84.2
click at [614, 510] on div "Sepsis" at bounding box center [666, 496] width 149 height 31
checkbox input "true"
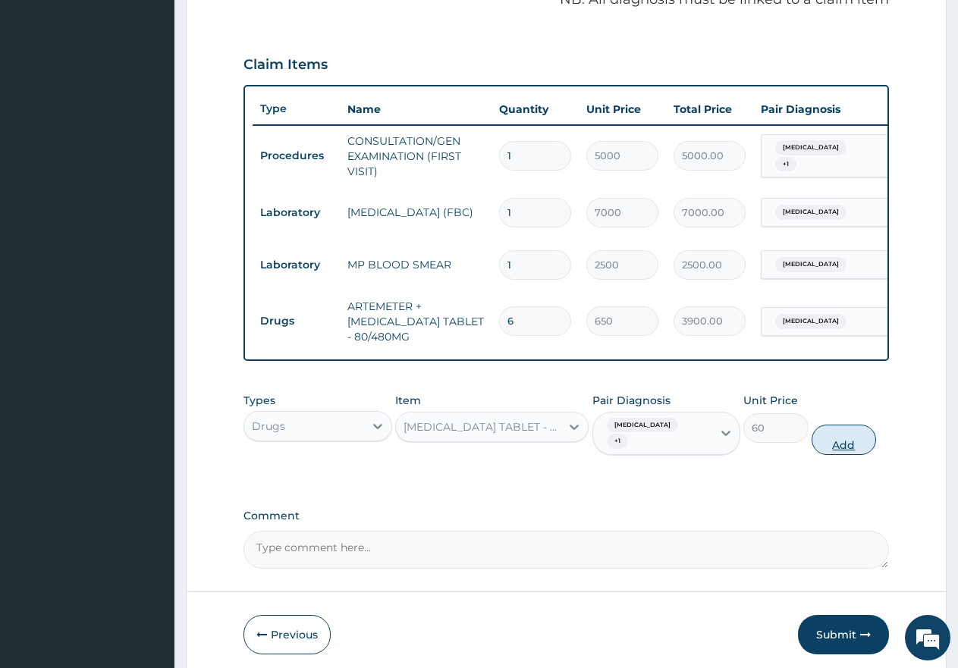
click at [843, 446] on button "Add" at bounding box center [844, 440] width 64 height 30
type input "0"
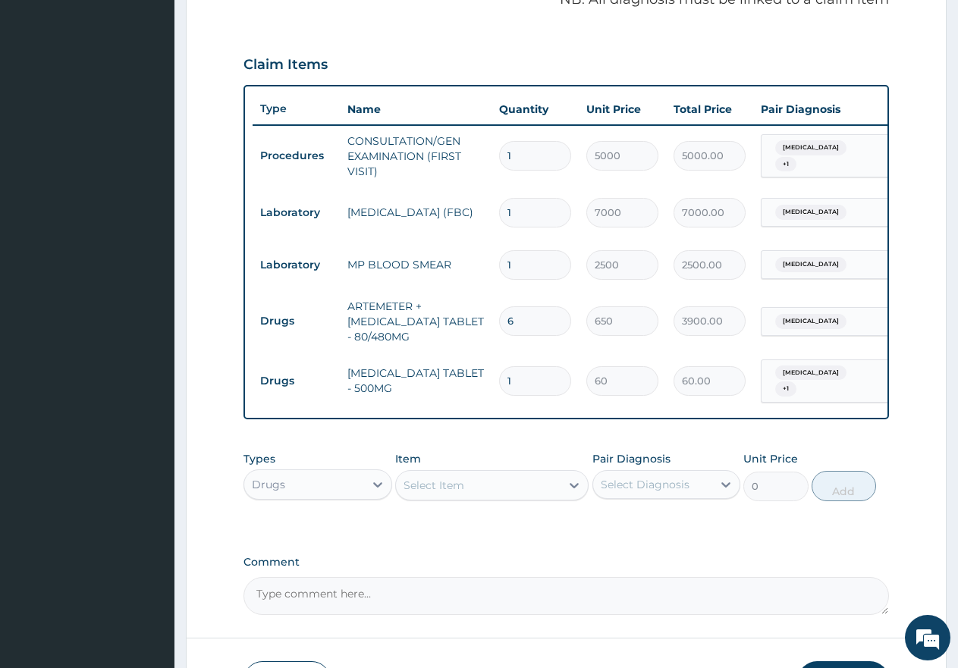
type input "18"
type input "1080.00"
type input "18"
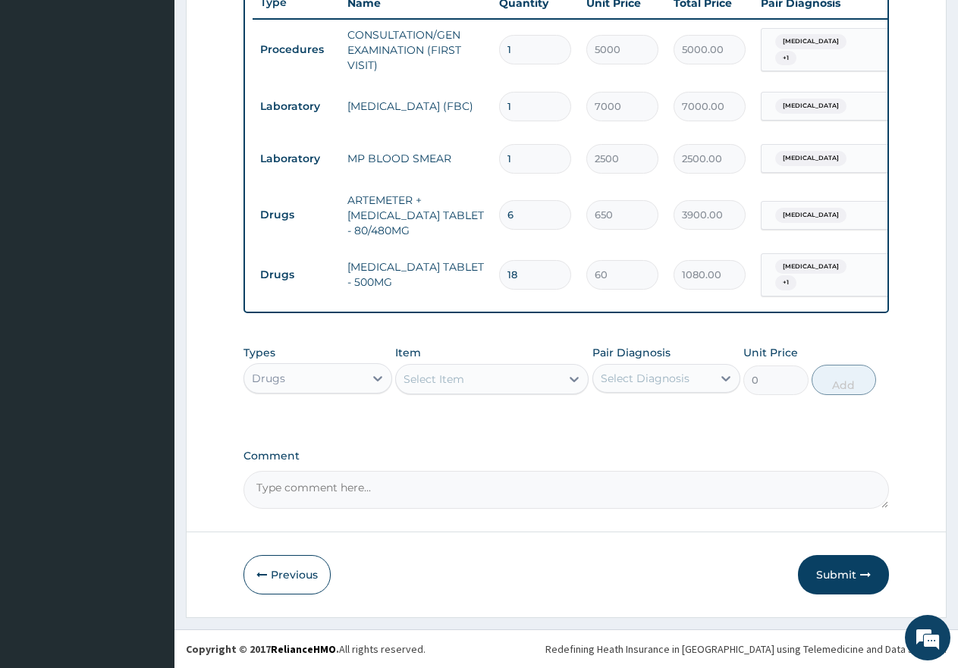
scroll to position [592, 0]
click at [840, 579] on button "Submit" at bounding box center [843, 574] width 91 height 39
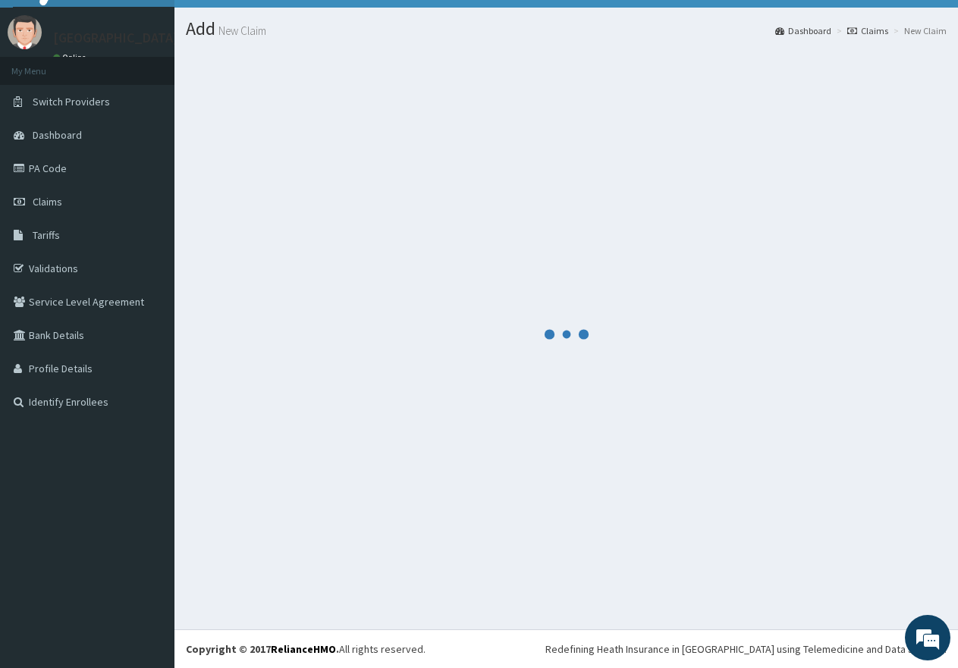
scroll to position [30, 0]
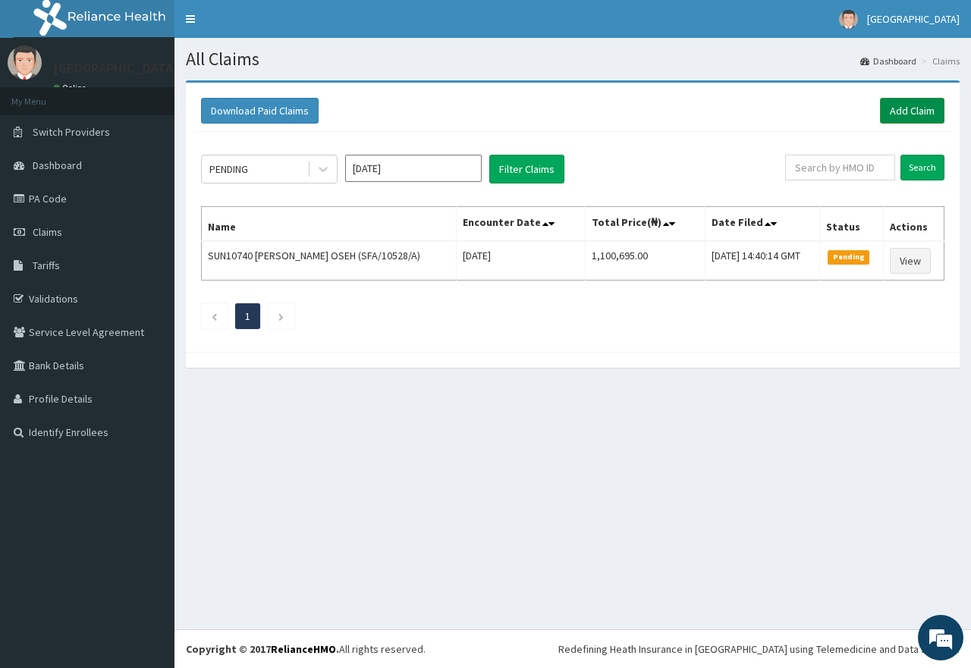
click at [906, 111] on link "Add Claim" at bounding box center [912, 111] width 64 height 26
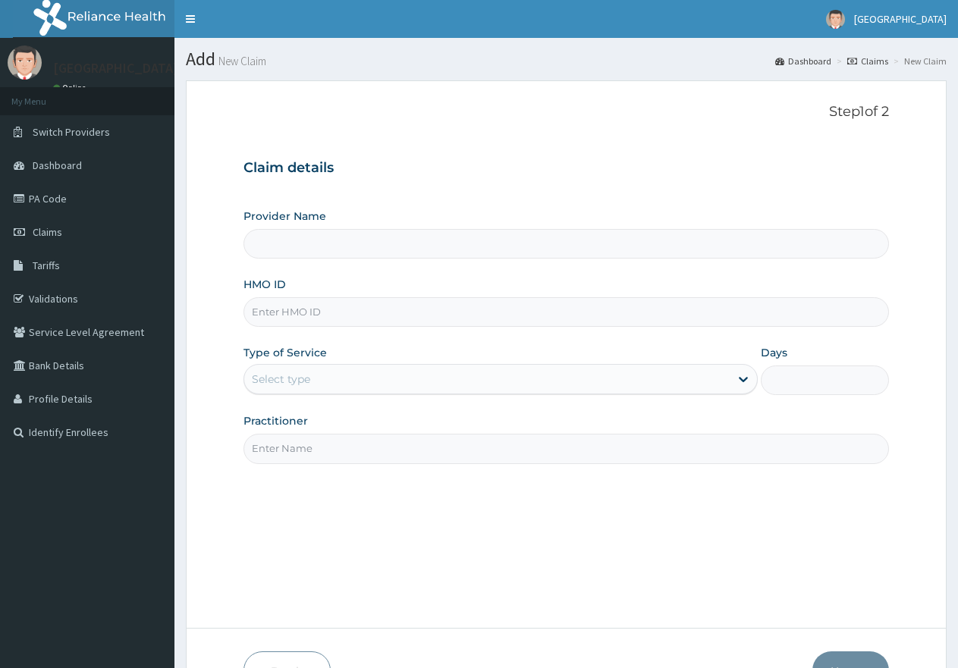
type input "First Rivers Hospital"
paste input "HDL/10003/A"
type input "HDL/10003/A"
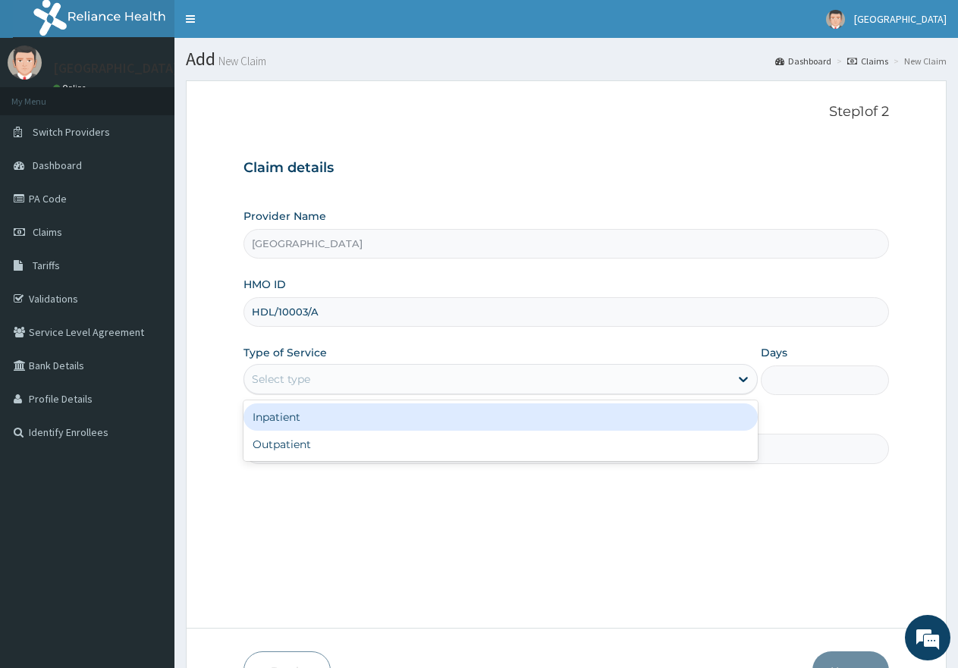
click at [370, 387] on div "Select type" at bounding box center [486, 379] width 485 height 24
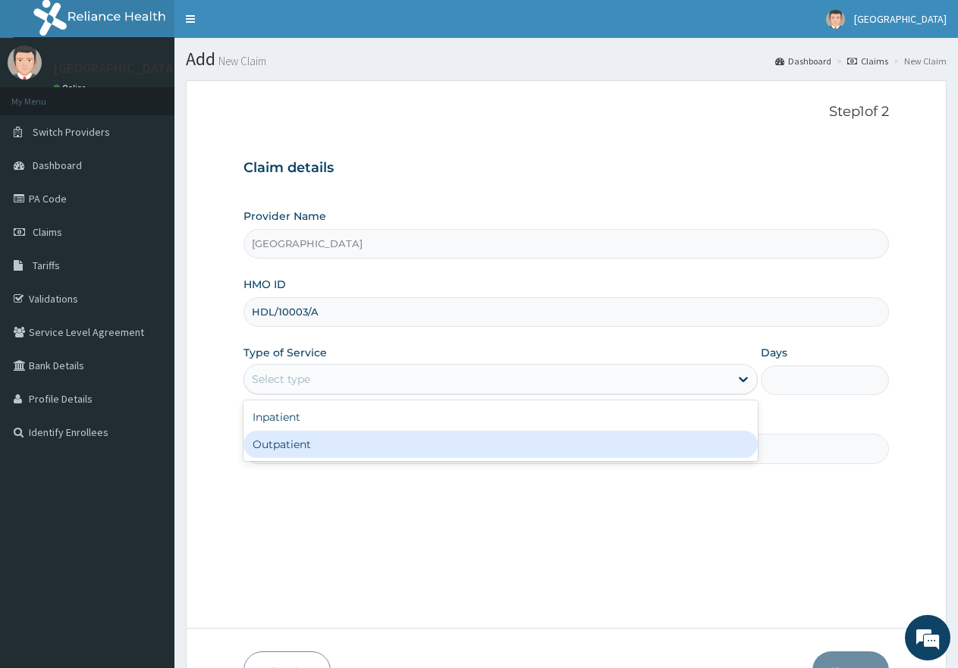
click at [350, 451] on div "Outpatient" at bounding box center [499, 444] width 513 height 27
type input "1"
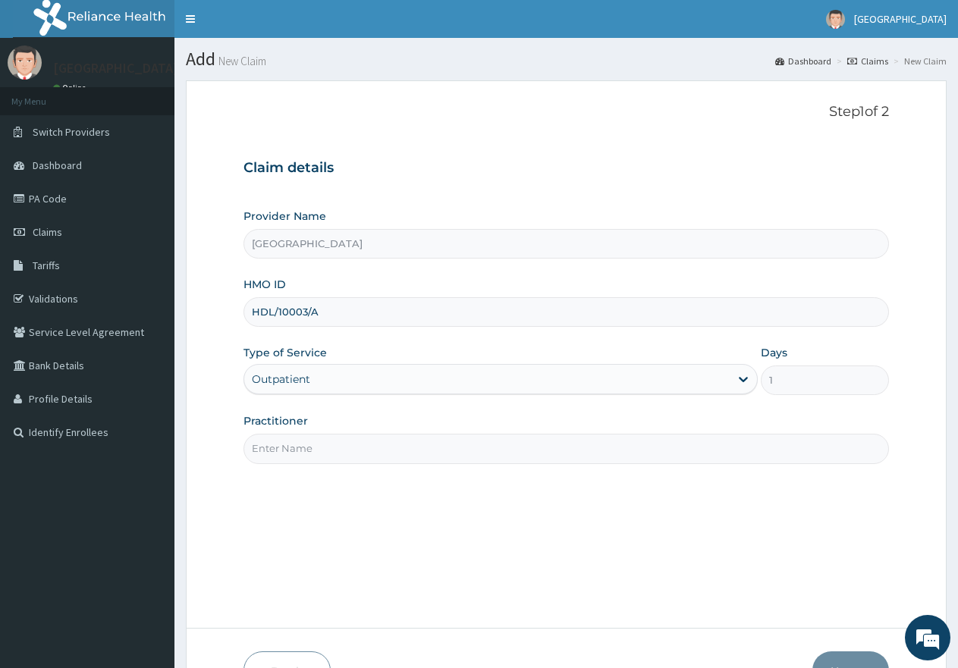
click at [350, 451] on input "Practitioner" at bounding box center [565, 449] width 645 height 30
type input "gp"
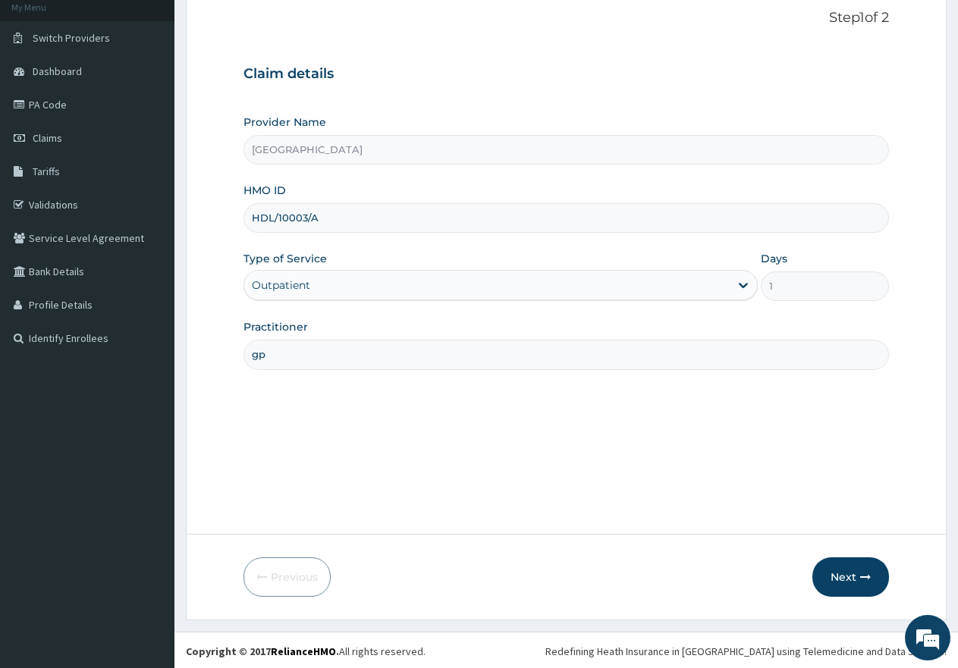
scroll to position [96, 0]
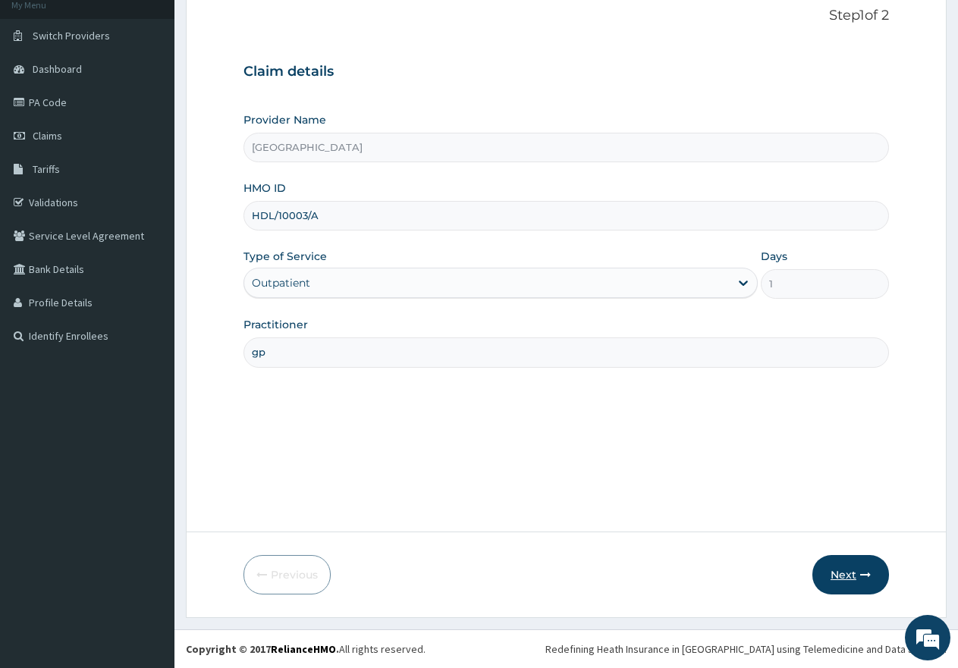
click at [844, 579] on button "Next" at bounding box center [850, 574] width 77 height 39
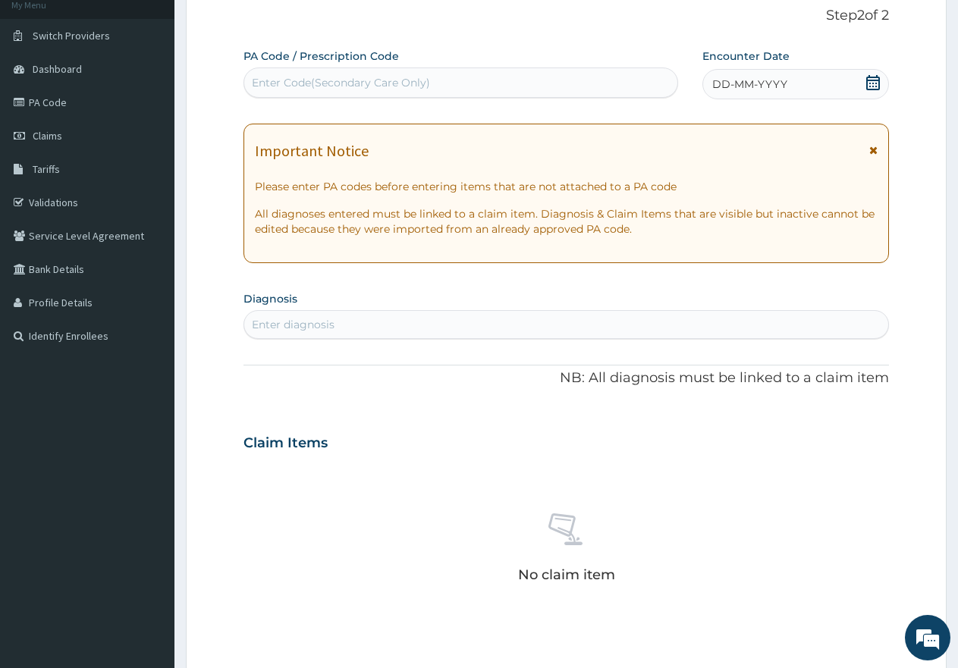
scroll to position [0, 0]
click at [375, 87] on div "Enter Code(Secondary Care Only)" at bounding box center [341, 82] width 178 height 15
paste input "PA/357049"
type input "PA/357049"
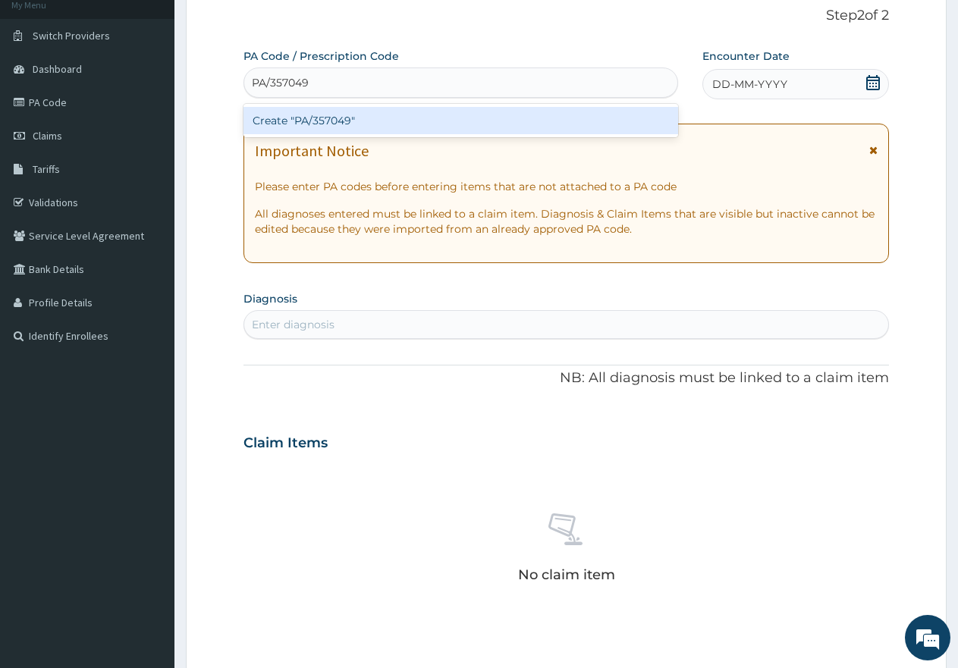
click at [373, 118] on div "Create "PA/357049"" at bounding box center [460, 120] width 435 height 27
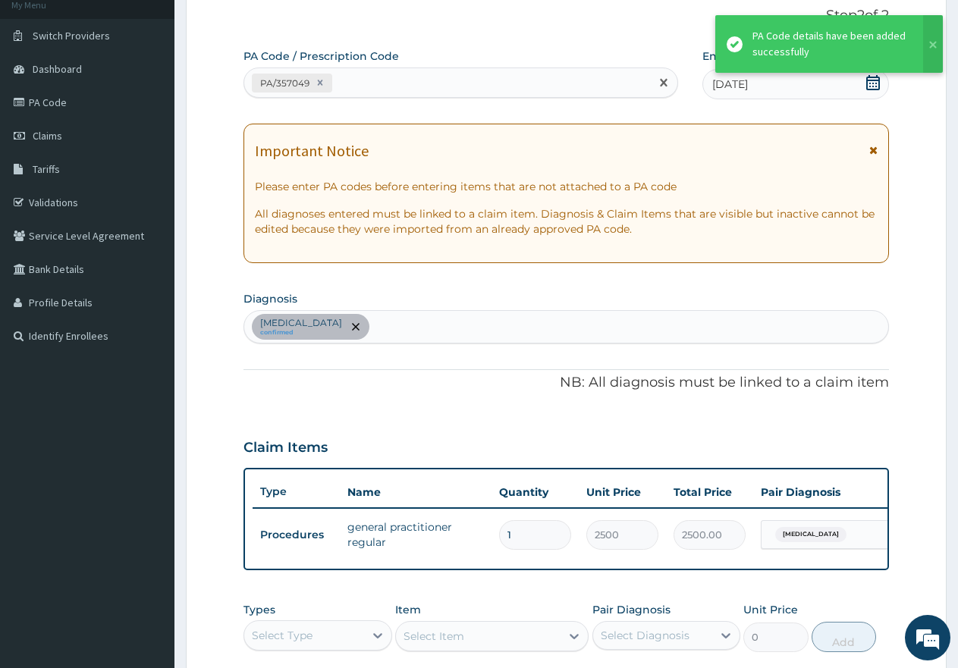
click at [383, 80] on div "PA/357049" at bounding box center [447, 83] width 406 height 25
paste input "PA/12F4E4"
type input "PA/12F4E4"
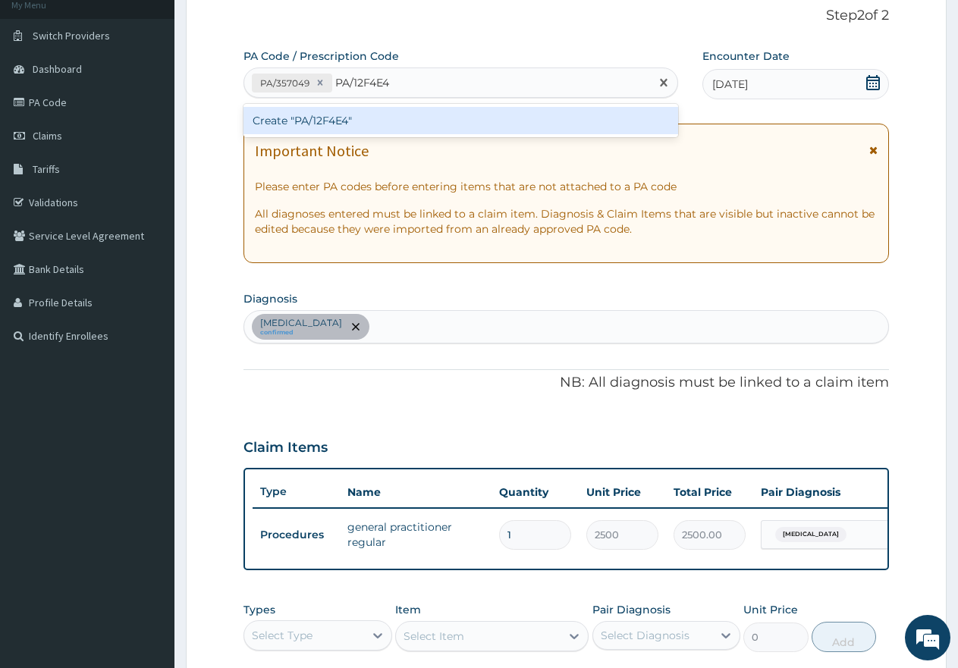
click at [393, 124] on div "Create "PA/12F4E4"" at bounding box center [460, 120] width 435 height 27
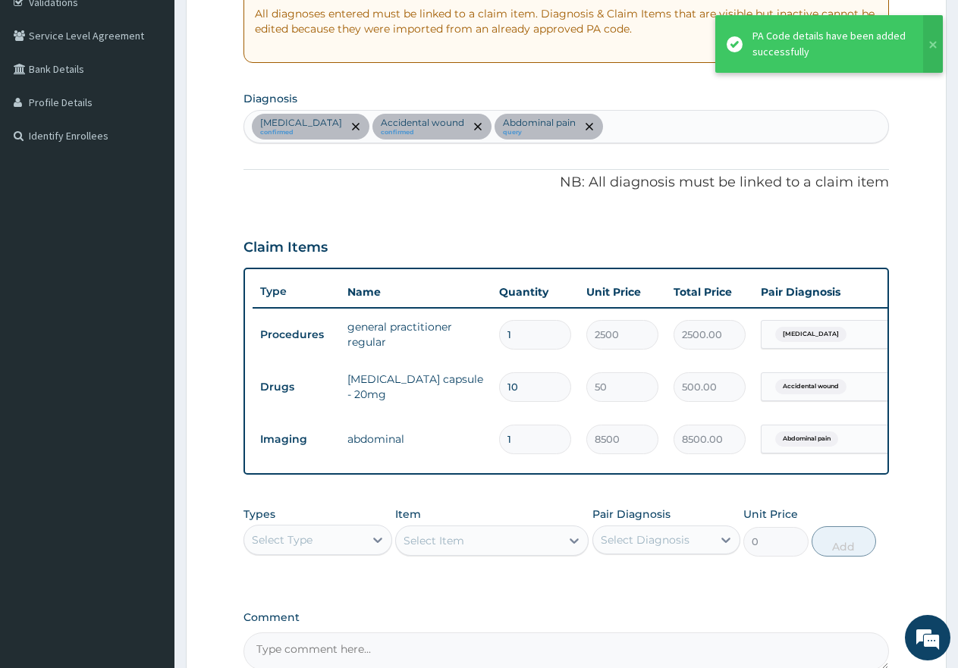
scroll to position [324, 0]
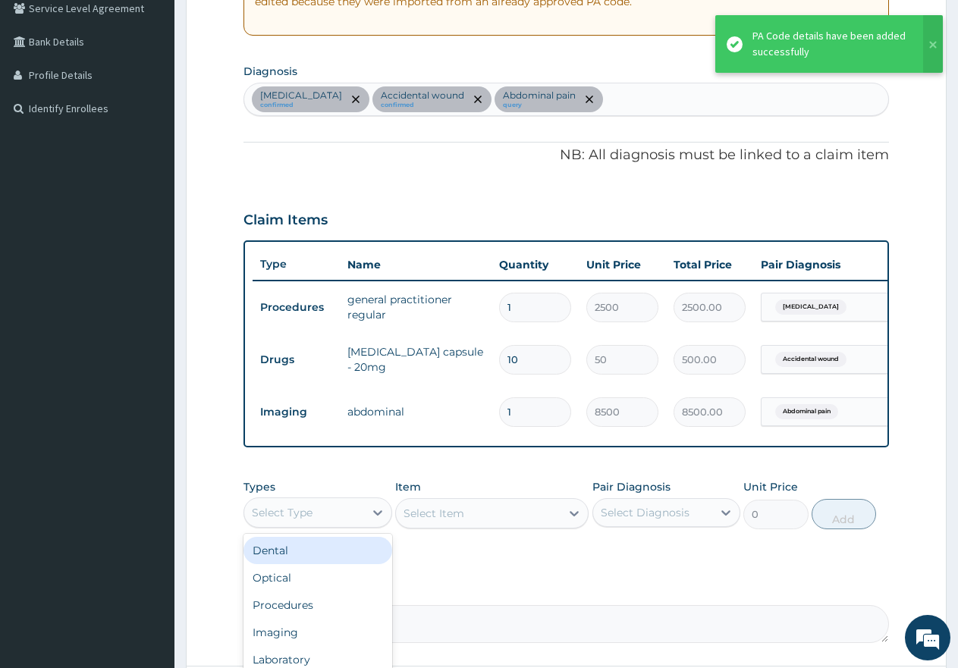
click at [306, 520] on div "Select Type" at bounding box center [282, 512] width 61 height 15
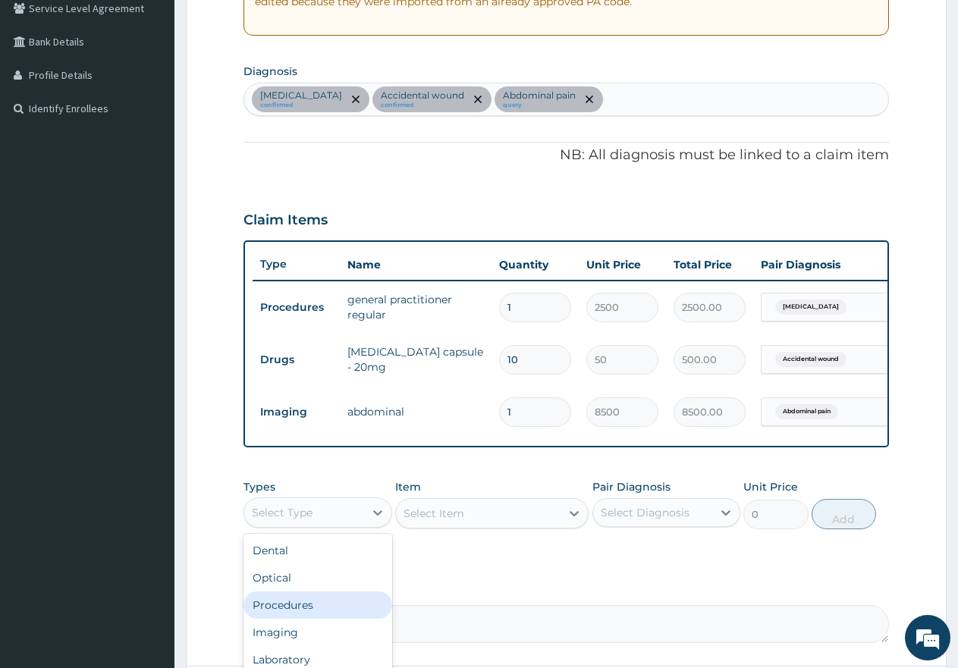
click at [295, 615] on div "Procedures" at bounding box center [317, 605] width 149 height 27
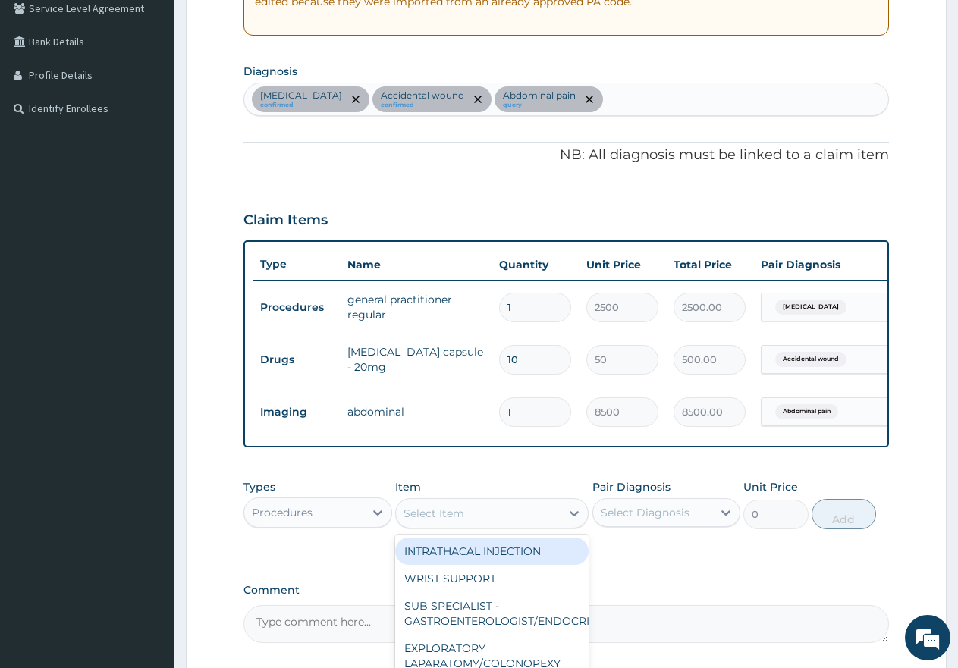
click at [454, 521] on div "Select Item" at bounding box center [433, 513] width 61 height 15
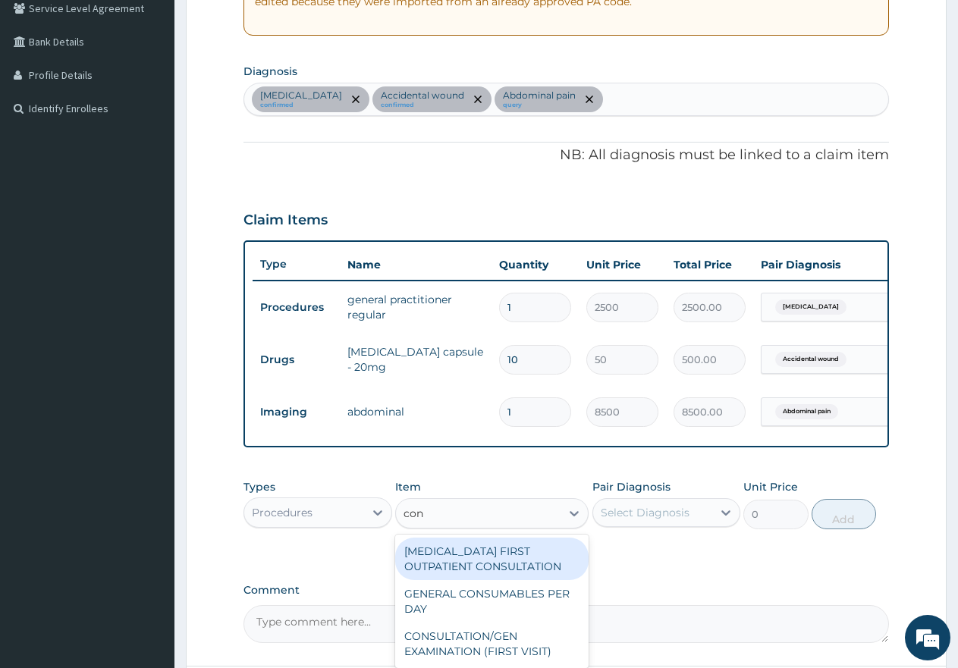
type input "cons"
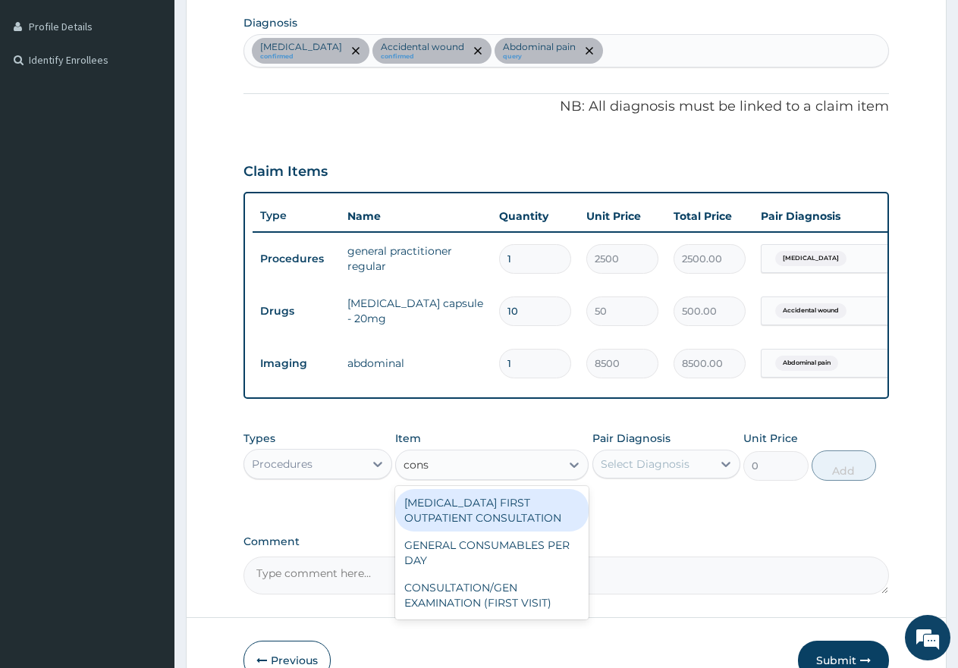
scroll to position [400, 0]
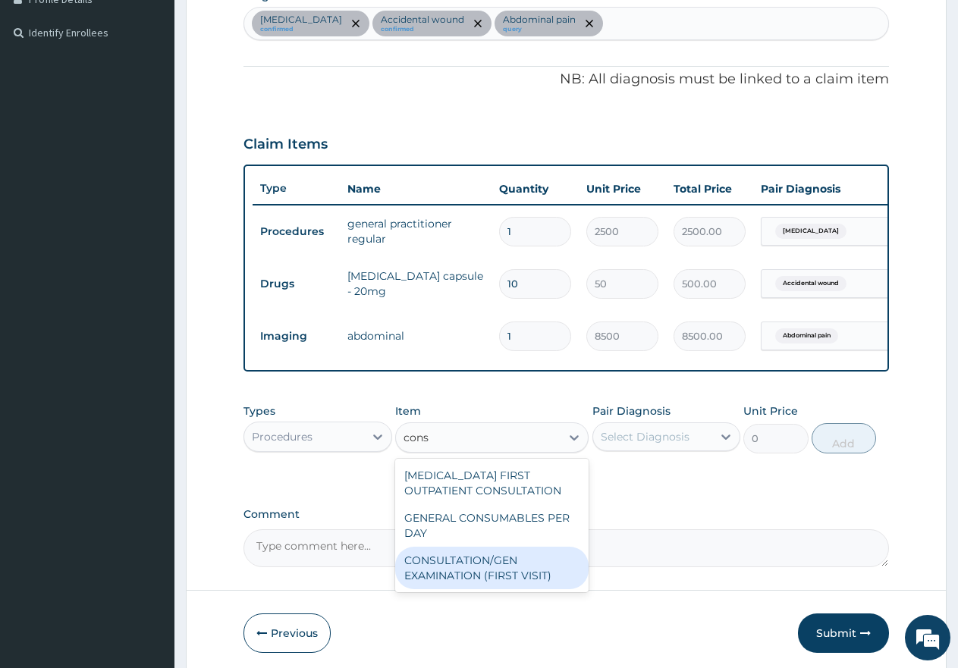
click at [460, 577] on div "CONSULTATION/GEN EXAMINATION (FIRST VISIT)" at bounding box center [491, 568] width 193 height 42
type input "5000"
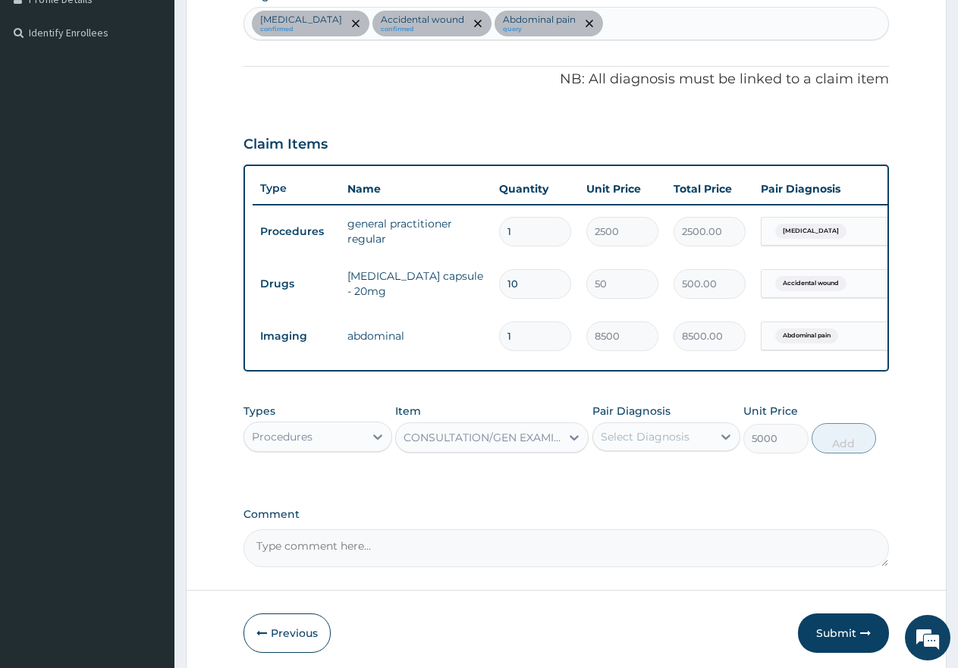
click at [627, 444] on div "Select Diagnosis" at bounding box center [645, 436] width 89 height 15
click at [601, 479] on input "checkbox" at bounding box center [606, 474] width 10 height 10
checkbox input "true"
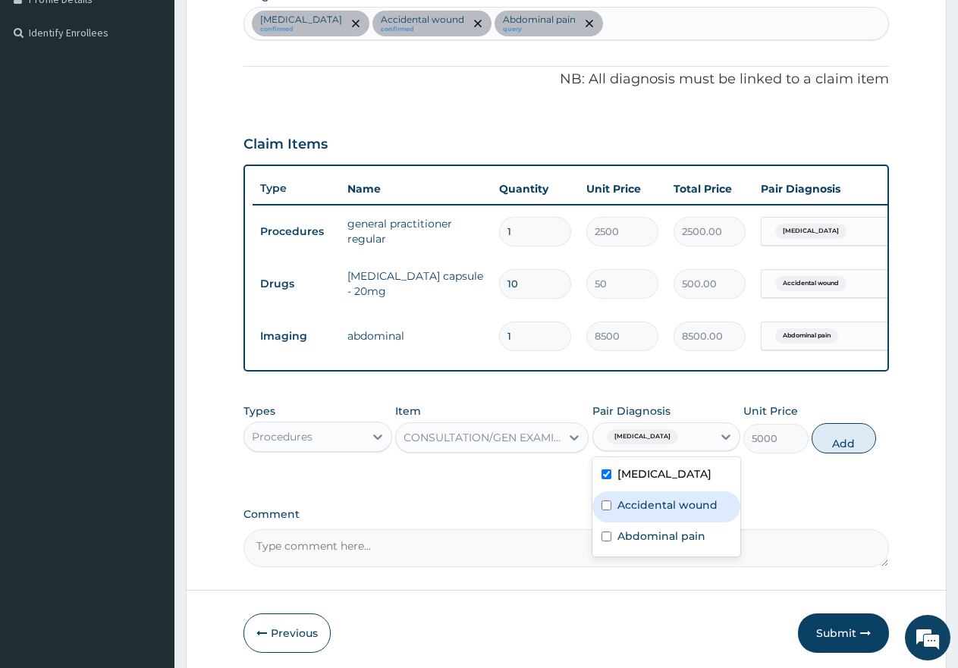
click at [601, 510] on input "checkbox" at bounding box center [606, 506] width 10 height 10
checkbox input "true"
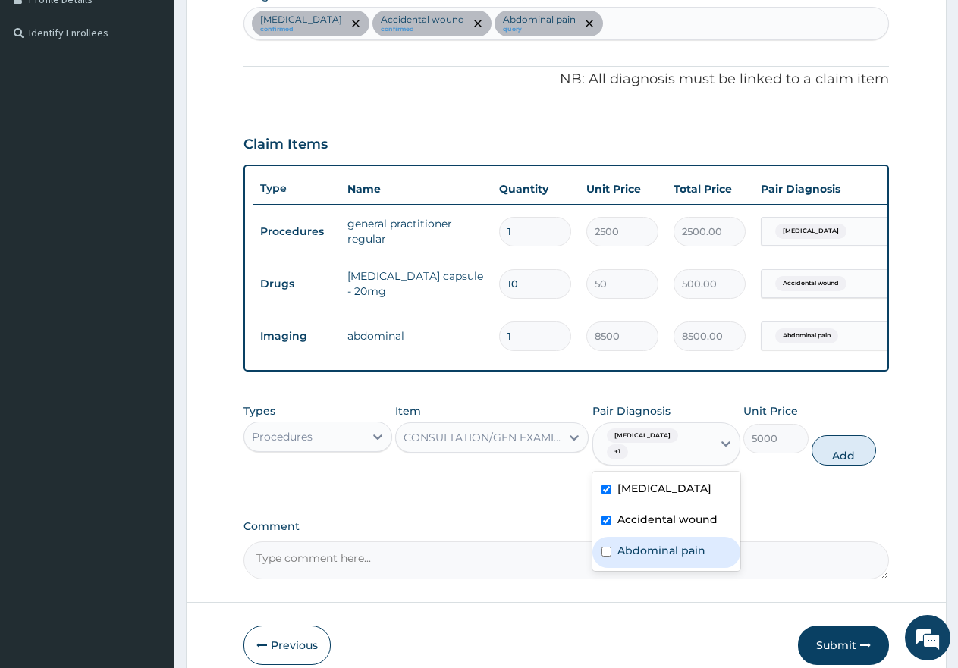
drag, startPoint x: 607, startPoint y: 552, endPoint x: 616, endPoint y: 551, distance: 9.1
click at [612, 551] on div "Abdominal pain" at bounding box center [666, 552] width 149 height 31
checkbox input "true"
click at [860, 452] on button "Add" at bounding box center [844, 450] width 64 height 30
type input "0"
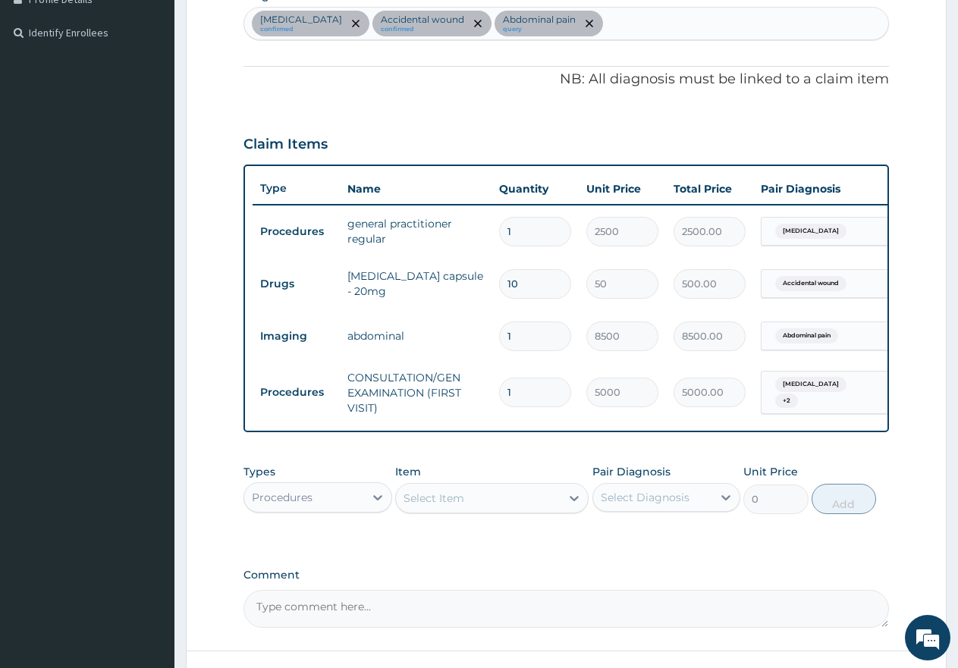
scroll to position [0, 116]
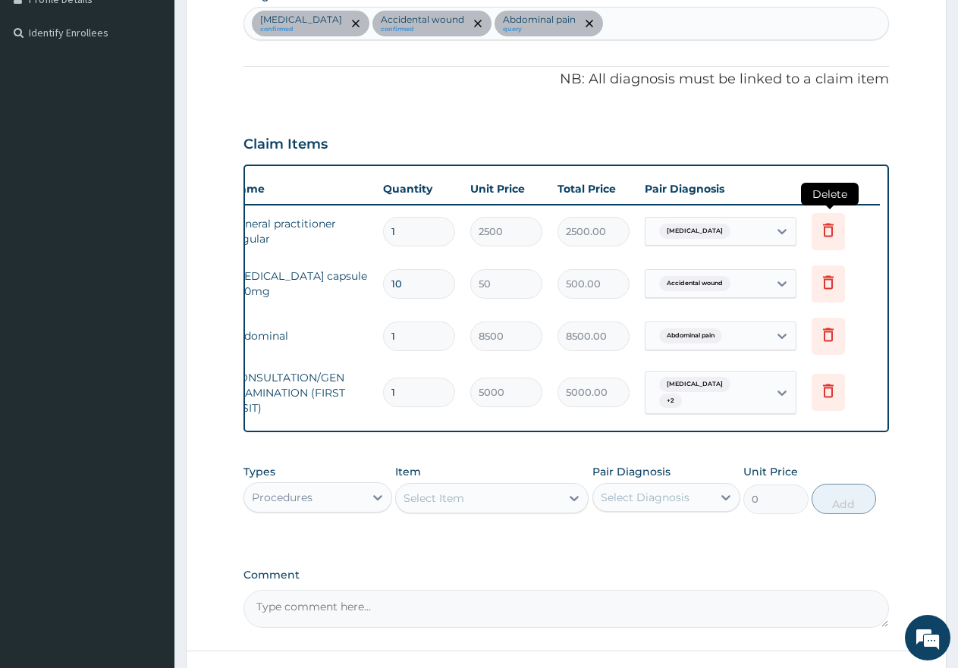
click at [824, 234] on icon at bounding box center [828, 230] width 11 height 14
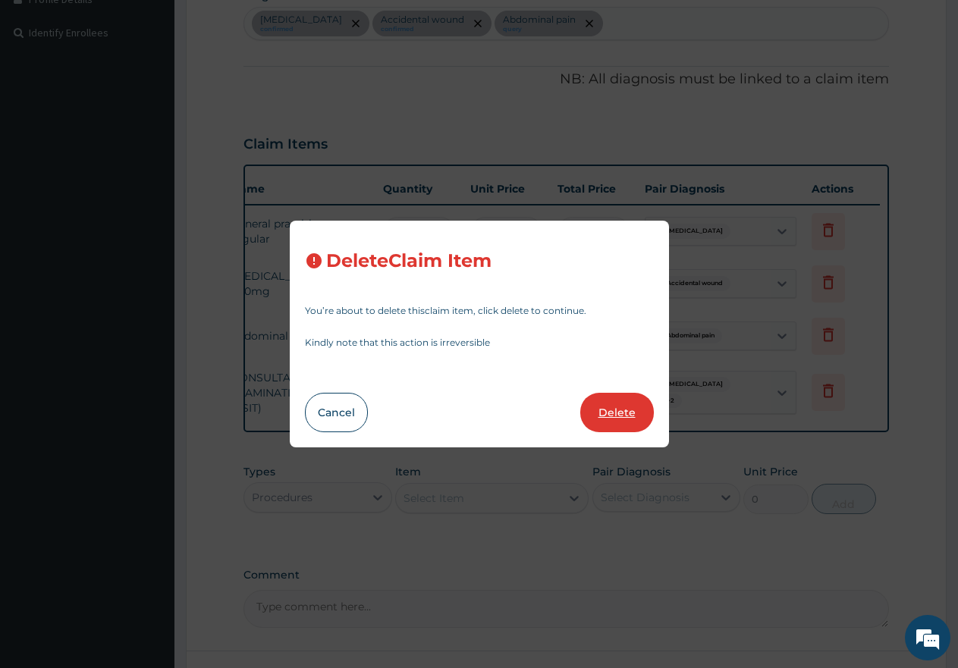
click at [607, 413] on button "Delete" at bounding box center [617, 412] width 74 height 39
type input "10"
type input "50"
type input "500.00"
type input "1"
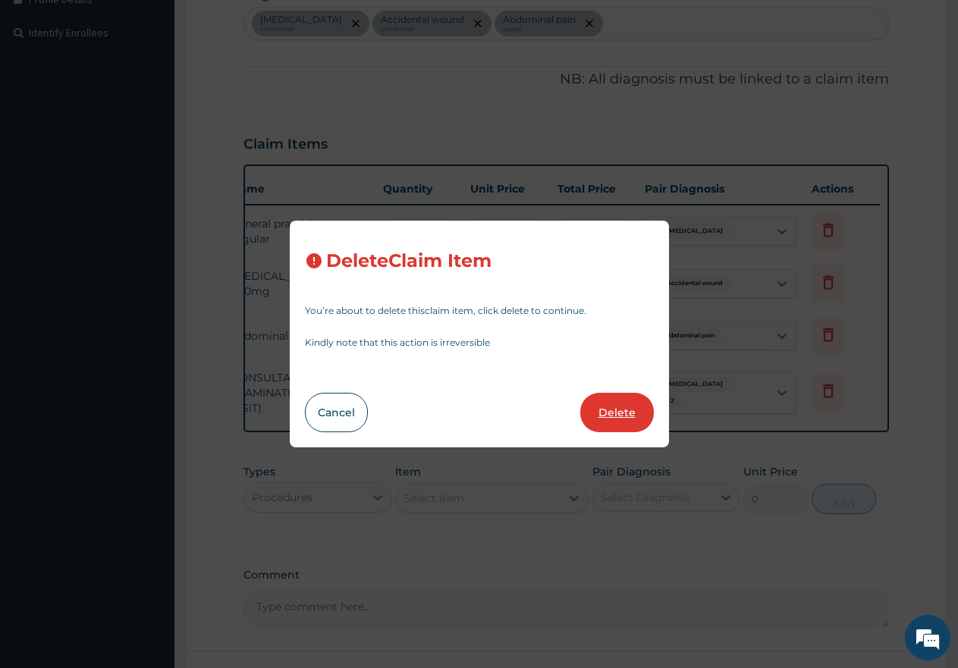
type input "8500"
type input "8500.00"
type input "5000"
type input "5000.00"
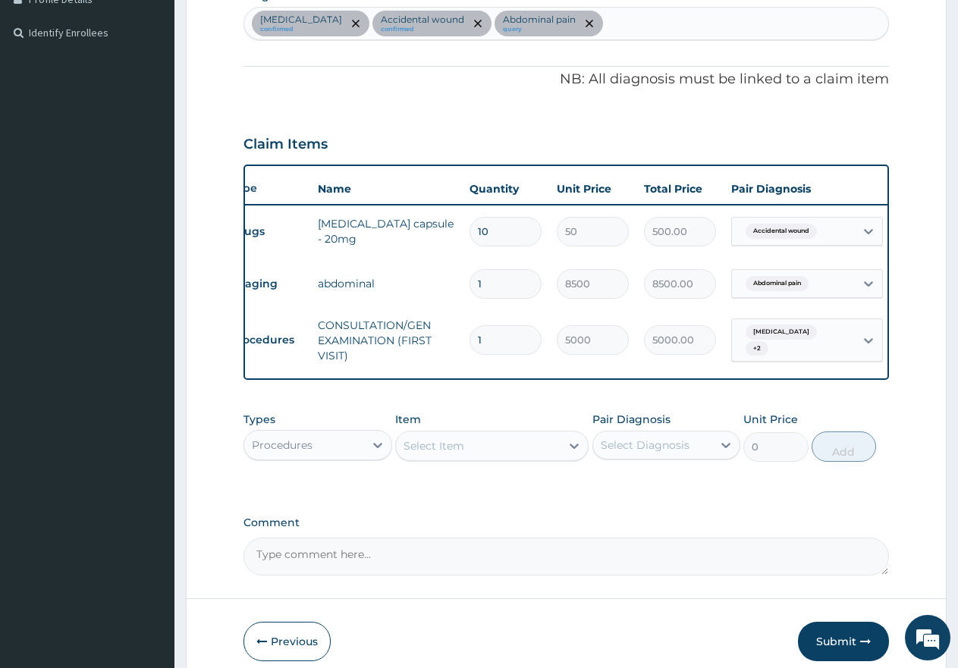
scroll to position [0, 0]
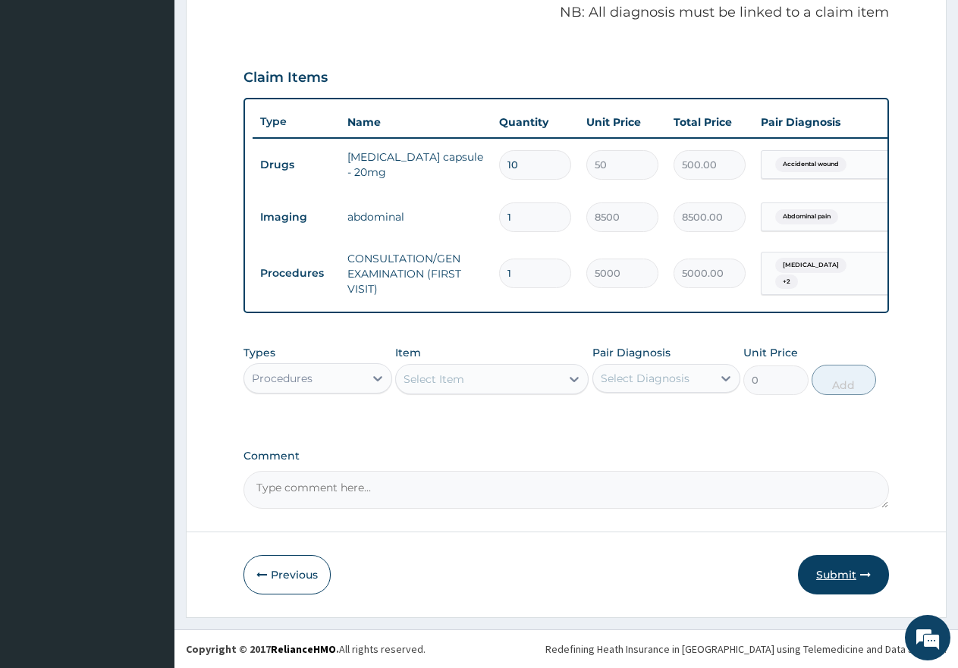
click at [847, 586] on button "Submit" at bounding box center [843, 574] width 91 height 39
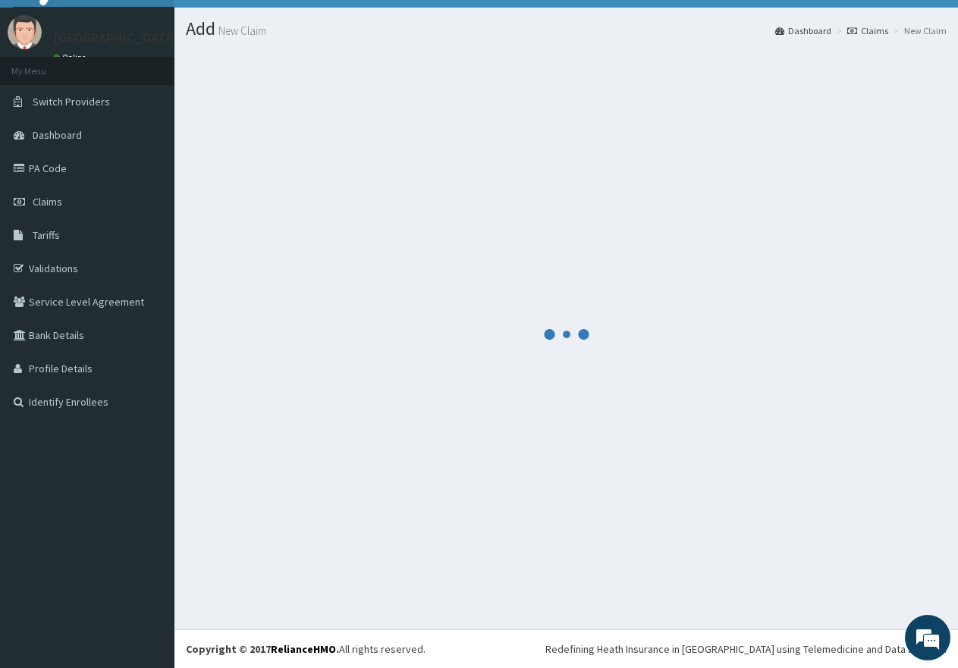
scroll to position [476, 0]
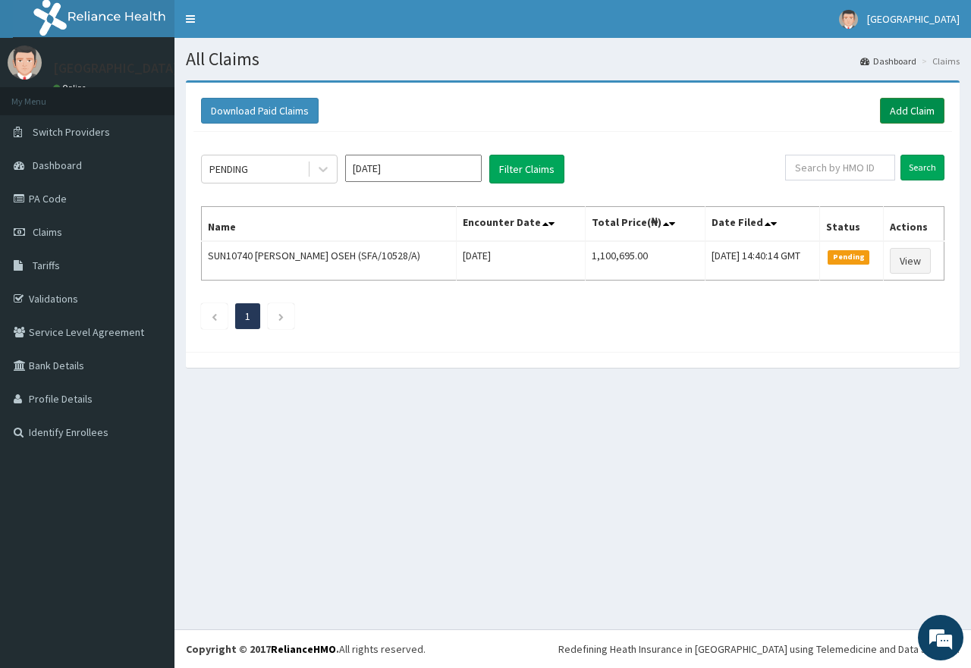
click at [912, 108] on link "Add Claim" at bounding box center [912, 111] width 64 height 26
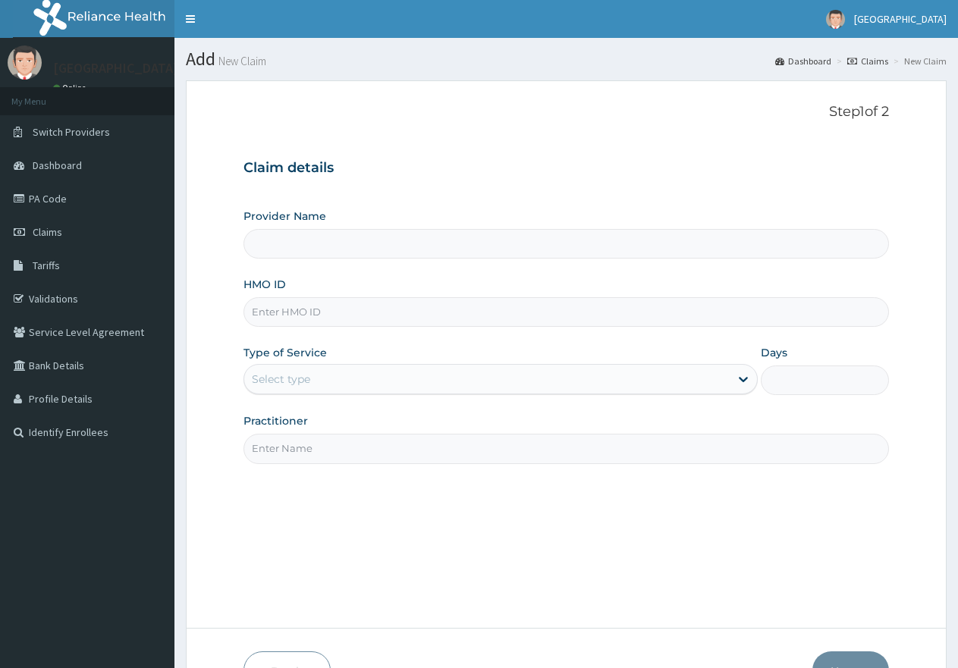
click at [313, 313] on input "HMO ID" at bounding box center [565, 312] width 645 height 30
paste input "PA/12F4E4"
type input "PA/12F4E4"
type input "[GEOGRAPHIC_DATA]"
drag, startPoint x: 319, startPoint y: 309, endPoint x: 228, endPoint y: 307, distance: 91.0
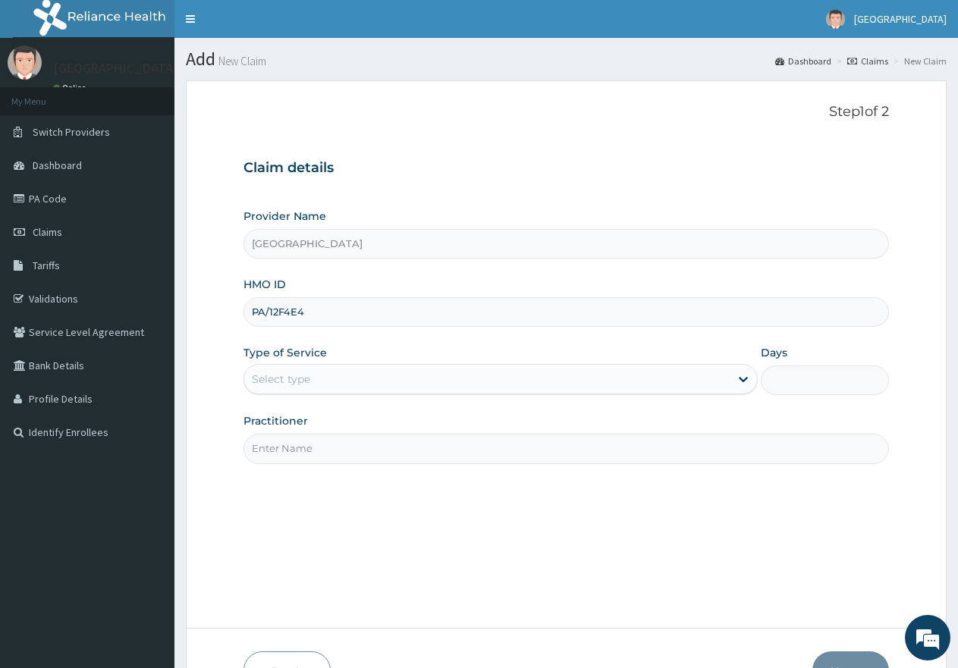
click at [228, 307] on form "Step 1 of 2 Claim details Provider Name [GEOGRAPHIC_DATA] HMO ID PA/12F4E4 Type…" at bounding box center [566, 397] width 761 height 634
paste input "AOM/10088/E"
type input "AOM/10088/E"
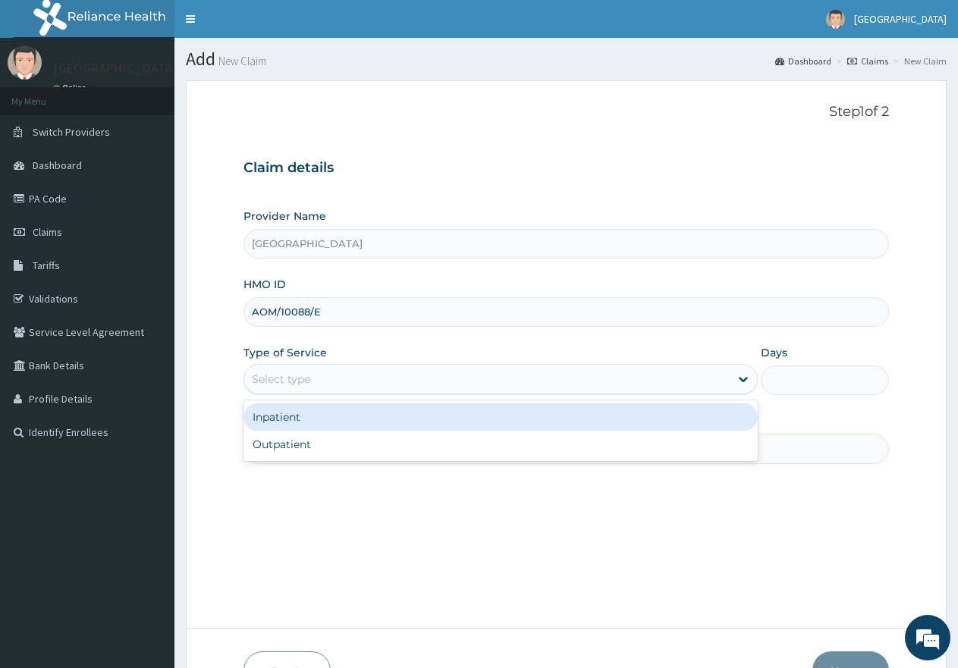
click at [313, 372] on div "Select type" at bounding box center [486, 379] width 485 height 24
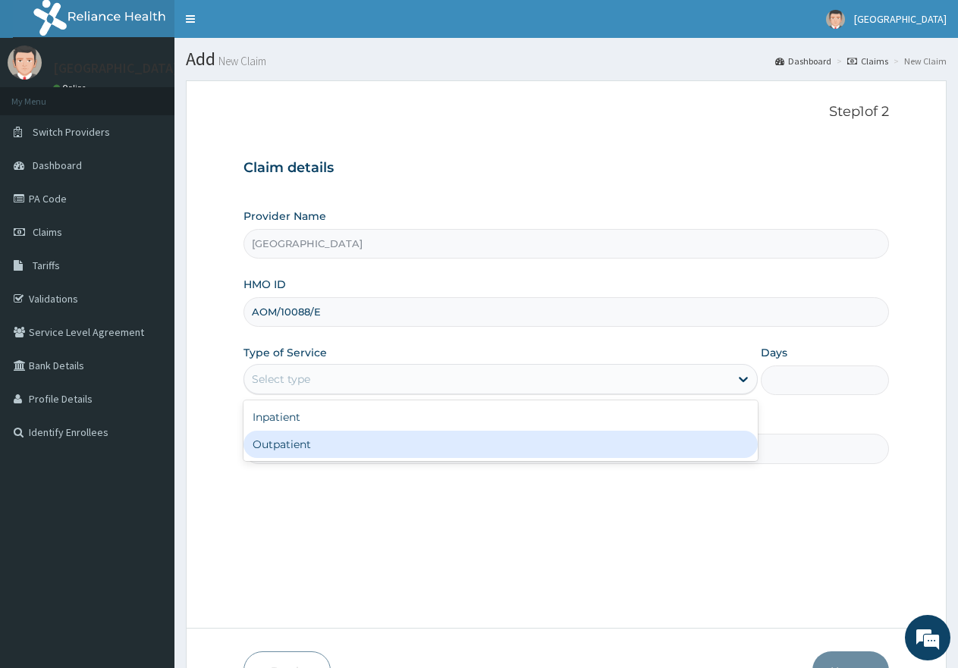
click at [309, 438] on div "Outpatient" at bounding box center [499, 444] width 513 height 27
type input "1"
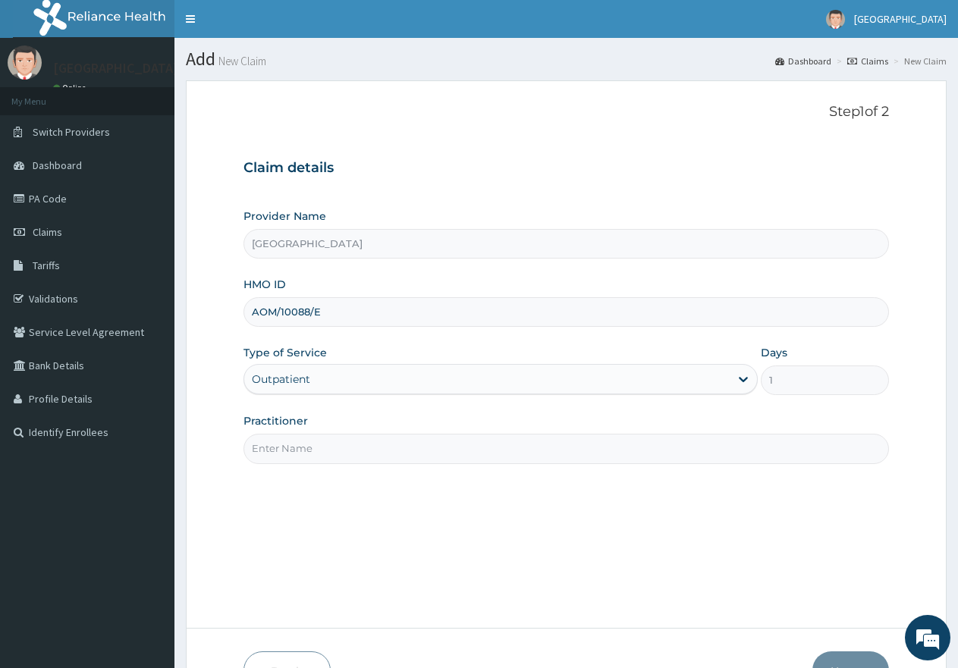
click at [332, 454] on input "Practitioner" at bounding box center [565, 449] width 645 height 30
type input "gp"
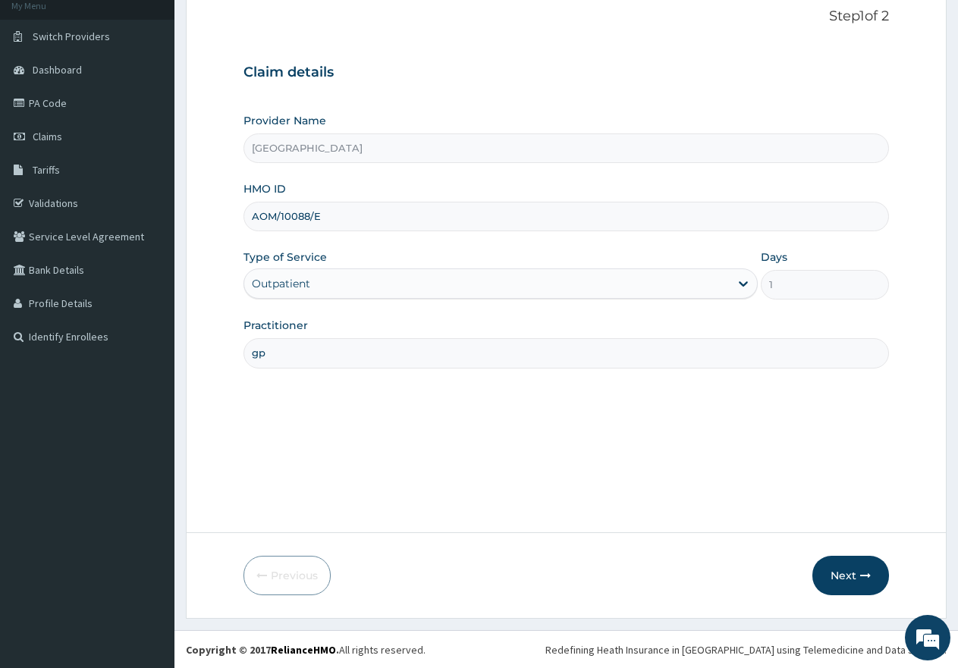
scroll to position [96, 0]
click at [843, 582] on button "Next" at bounding box center [850, 574] width 77 height 39
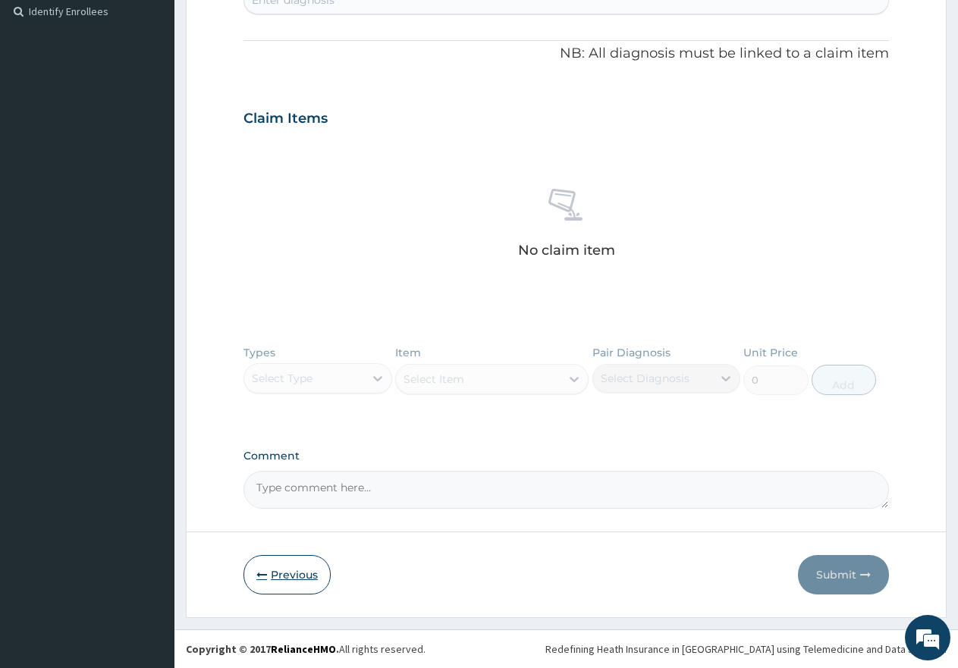
click at [277, 572] on button "Previous" at bounding box center [286, 574] width 87 height 39
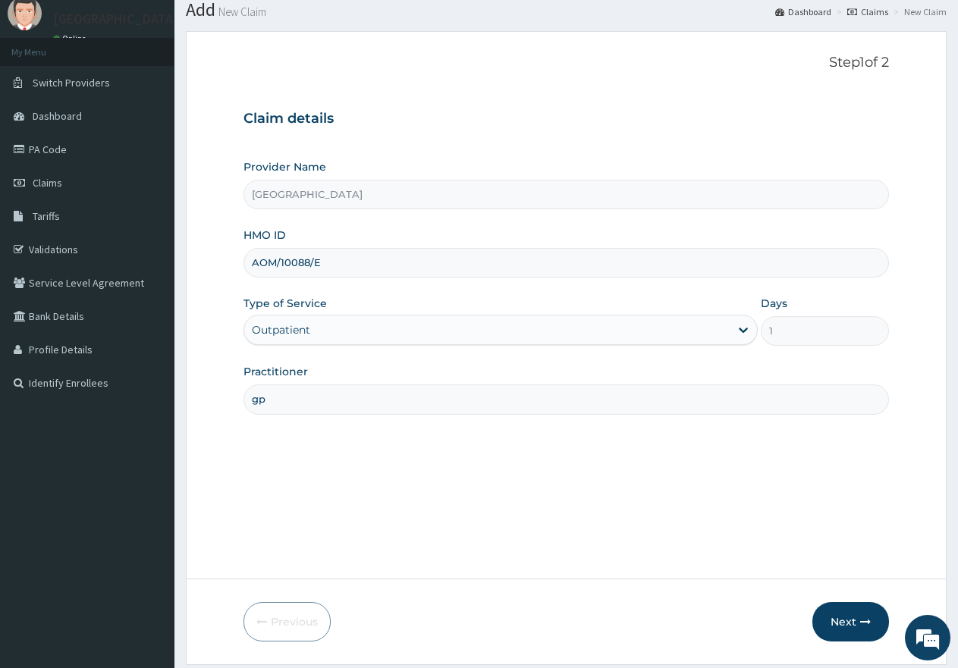
scroll to position [0, 0]
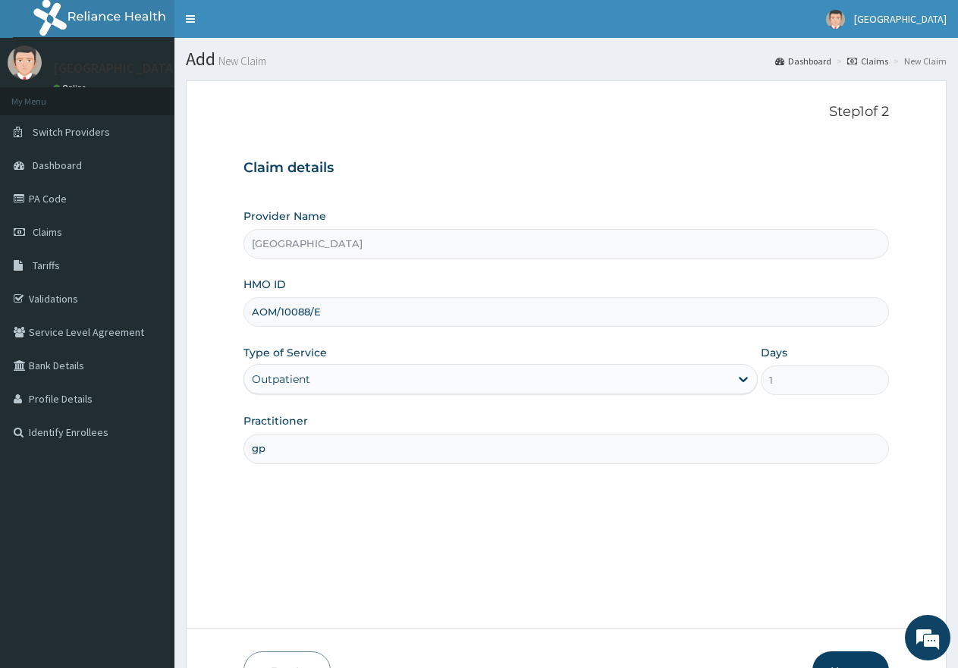
drag, startPoint x: 340, startPoint y: 314, endPoint x: 241, endPoint y: 302, distance: 99.3
click at [243, 302] on form "Step 1 of 2 Claim details Provider Name [GEOGRAPHIC_DATA] HMO ID AOM/10088/E Ty…" at bounding box center [566, 397] width 761 height 634
paste input "B"
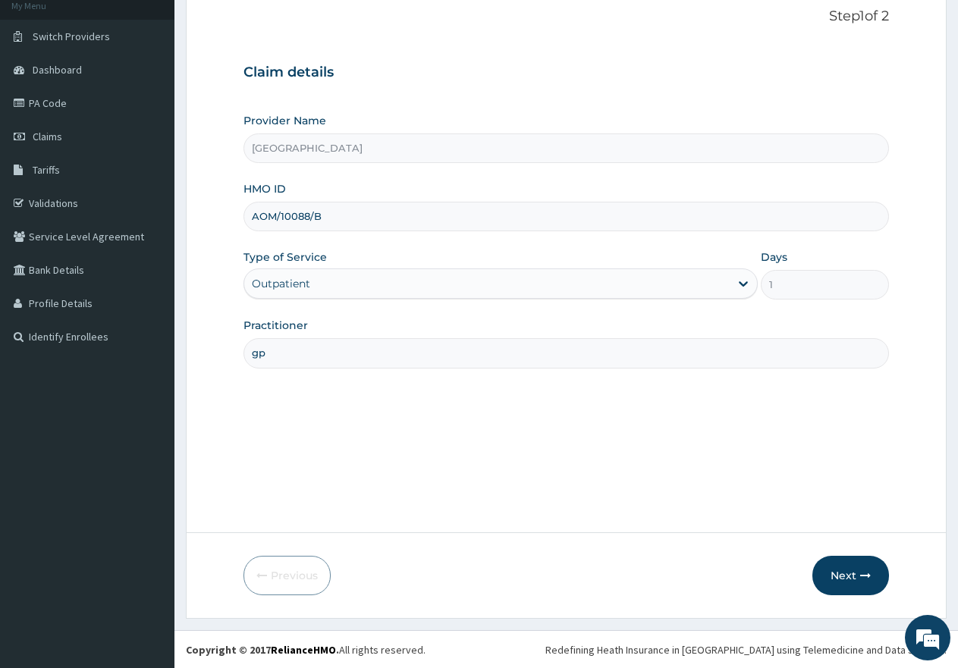
scroll to position [96, 0]
type input "AOM/10088/B"
drag, startPoint x: 848, startPoint y: 560, endPoint x: 847, endPoint y: 572, distance: 11.4
click at [847, 572] on button "Next" at bounding box center [850, 574] width 77 height 39
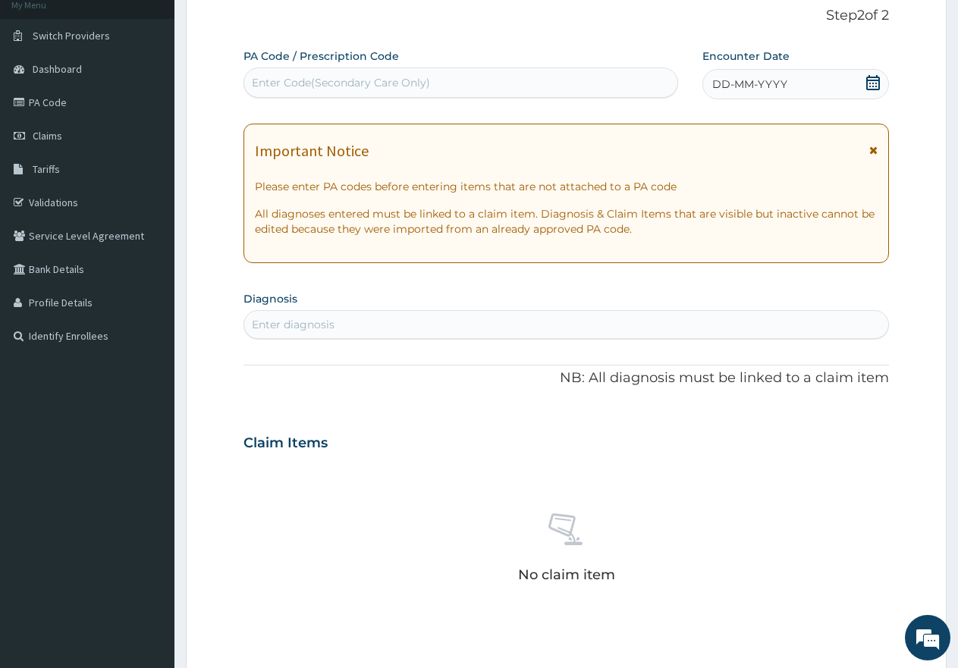
click at [403, 86] on div "Enter Code(Secondary Care Only)" at bounding box center [341, 82] width 178 height 15
paste input "PA/22F687"
type input "PA/22F687"
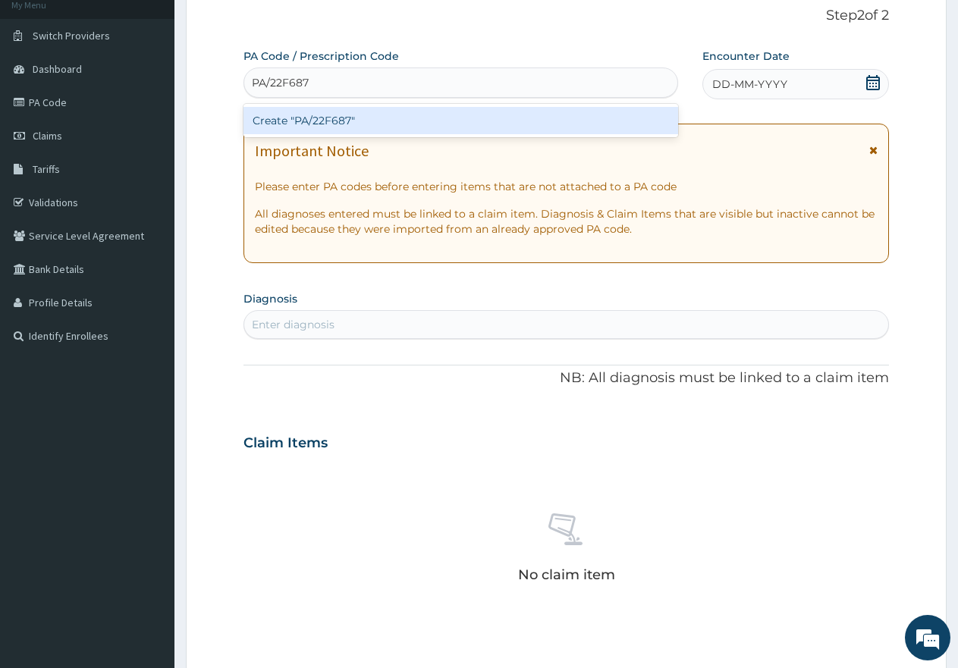
click at [381, 130] on div "Create "PA/22F687"" at bounding box center [460, 120] width 435 height 27
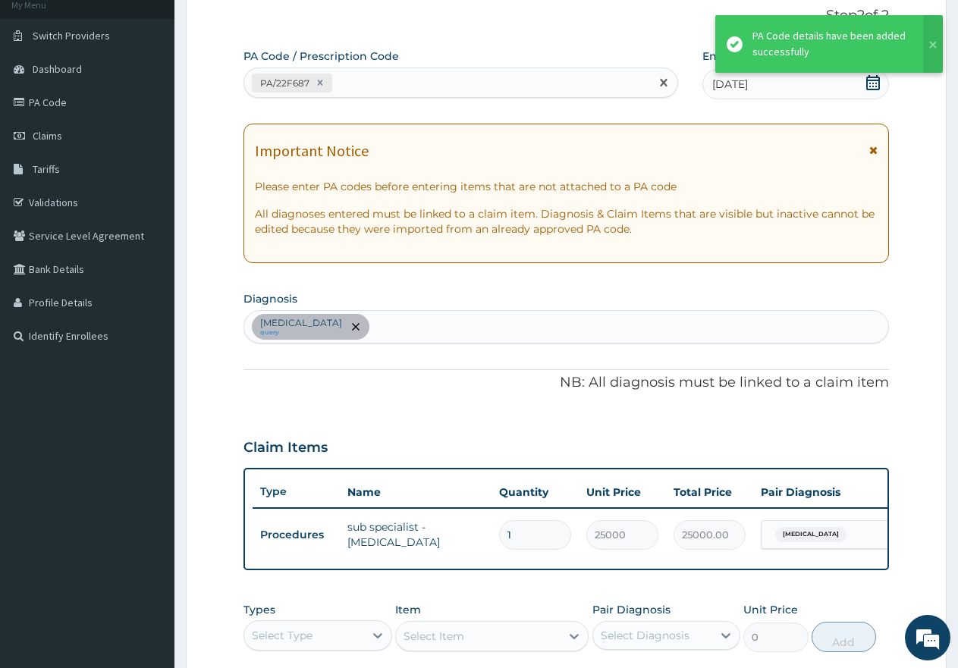
click at [377, 83] on div "PA/22F687" at bounding box center [447, 83] width 406 height 25
paste input "PA/072A4F"
type input "PA/072A4F"
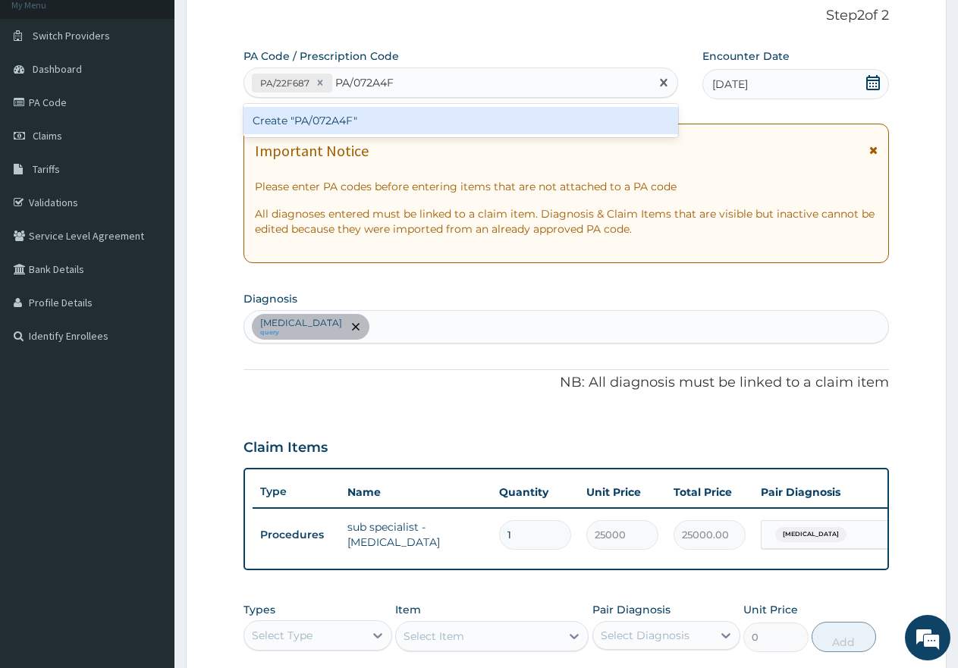
click at [363, 125] on div "Create "PA/072A4F"" at bounding box center [460, 120] width 435 height 27
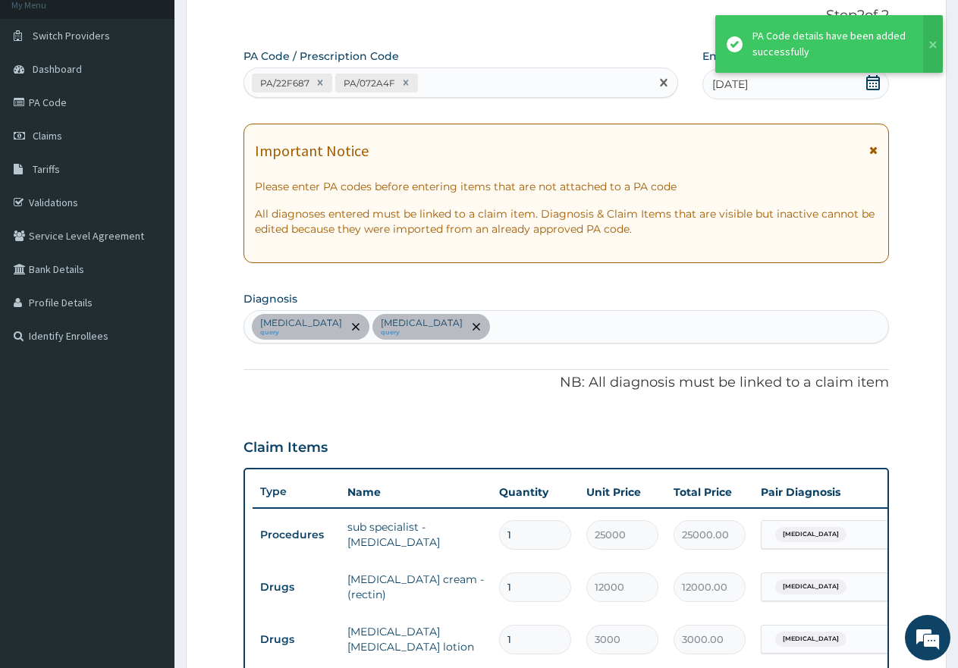
click at [454, 85] on div "PA/22F687 PA/072A4F" at bounding box center [447, 83] width 406 height 25
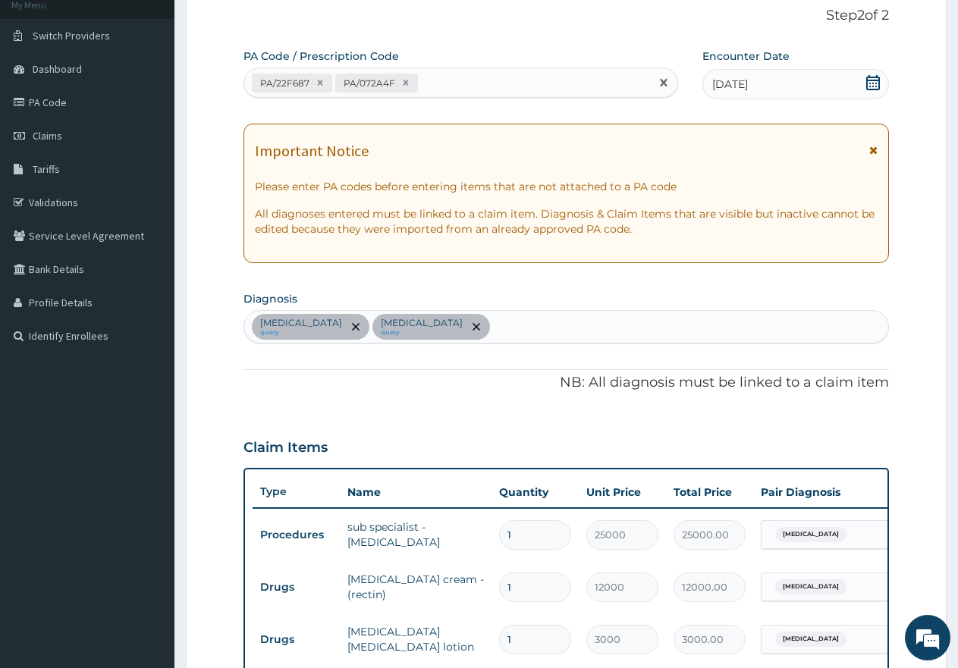
paste input "PA/ABA33F"
type input "PA/ABA33F"
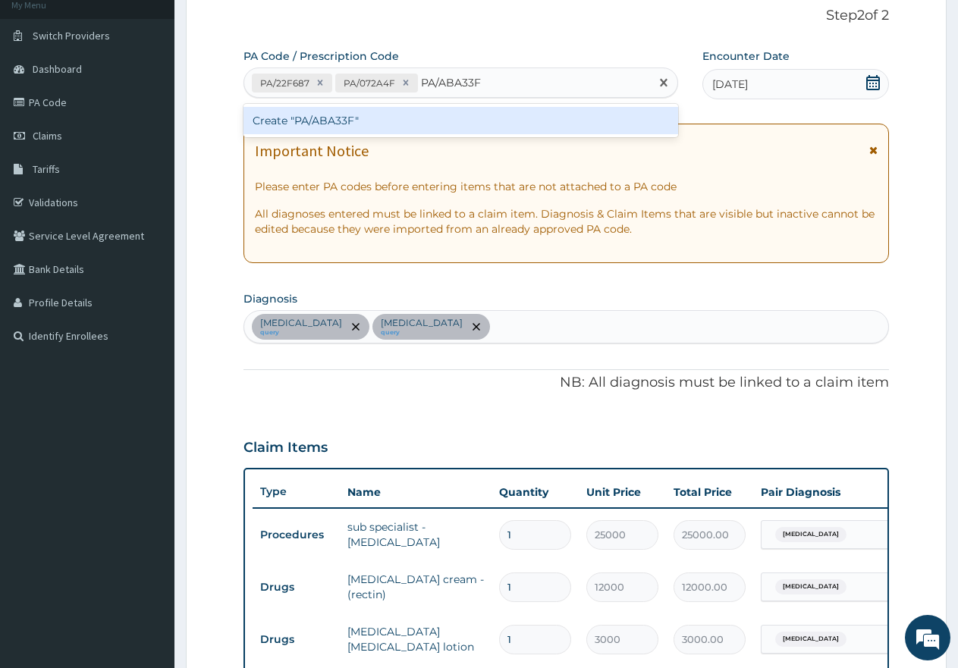
click at [385, 121] on div "Create "PA/ABA33F"" at bounding box center [460, 120] width 435 height 27
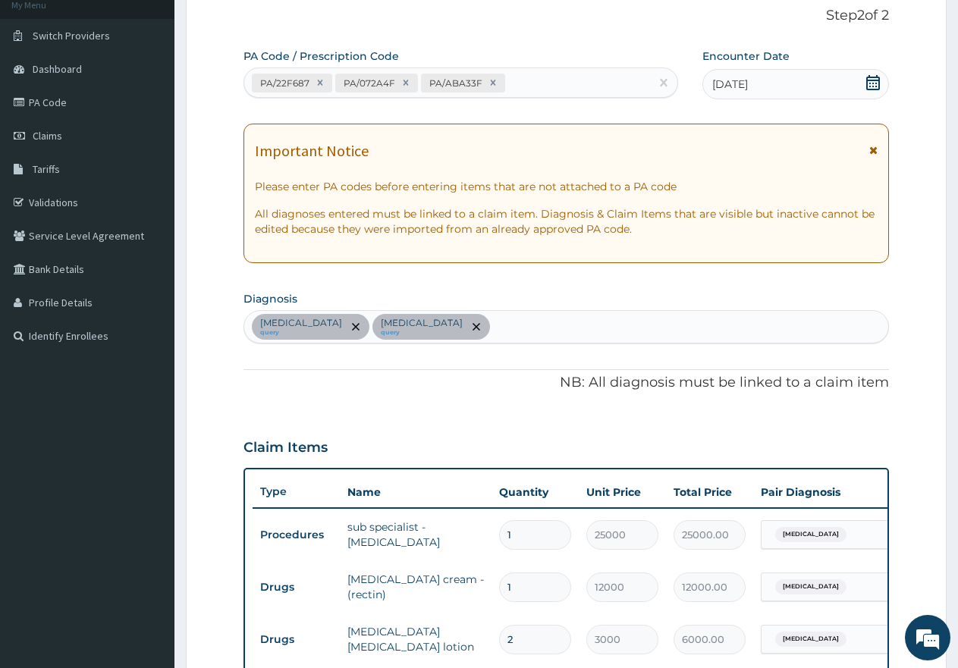
click at [542, 80] on div "PA/22F687 PA/072A4F PA/ABA33F" at bounding box center [447, 83] width 406 height 25
paste input "PA/C5FE7F"
type input "PA/C5FE7F"
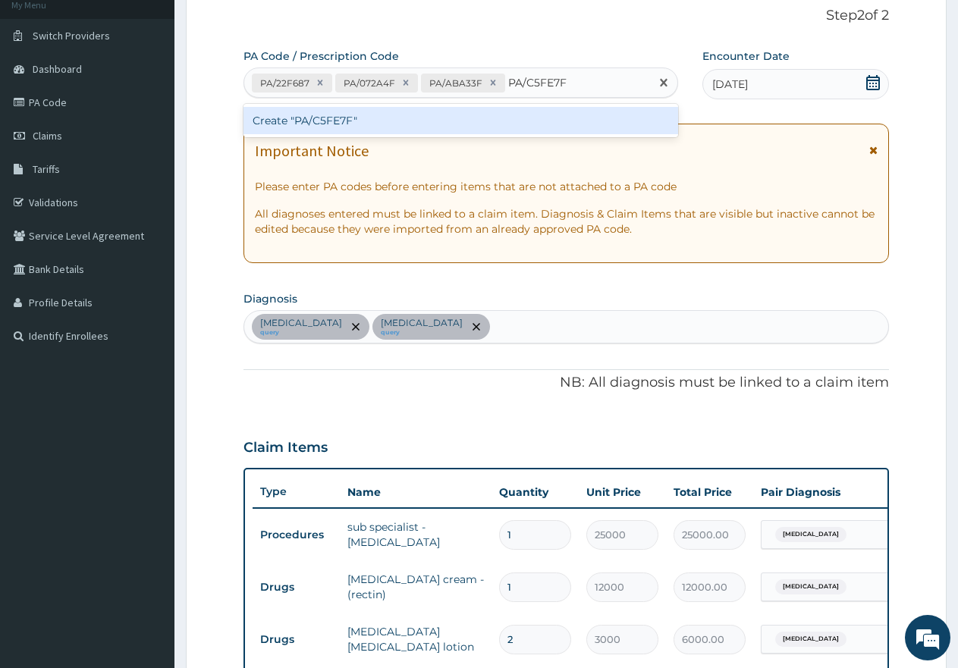
click at [500, 122] on div "Create "PA/C5FE7F"" at bounding box center [460, 120] width 435 height 27
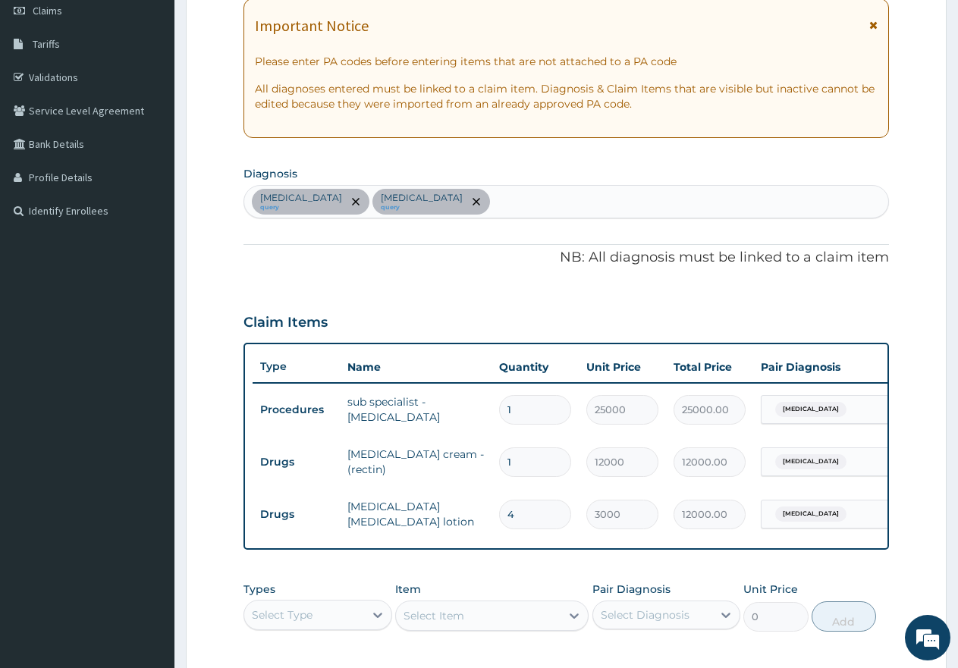
scroll to position [248, 0]
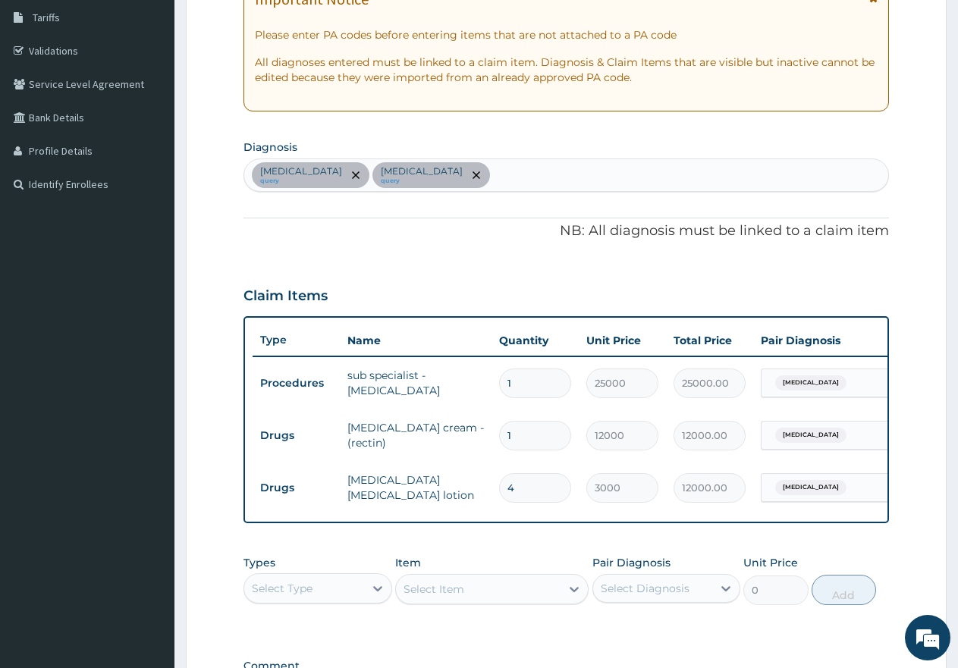
type input "0.00"
type input "2"
type input "6000.00"
type input "2"
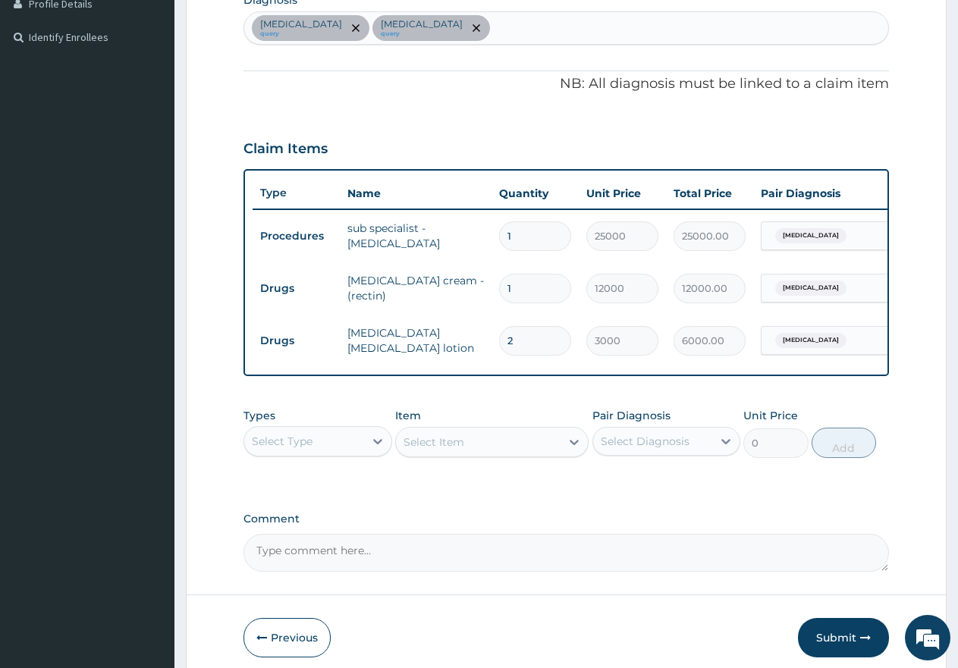
scroll to position [400, 0]
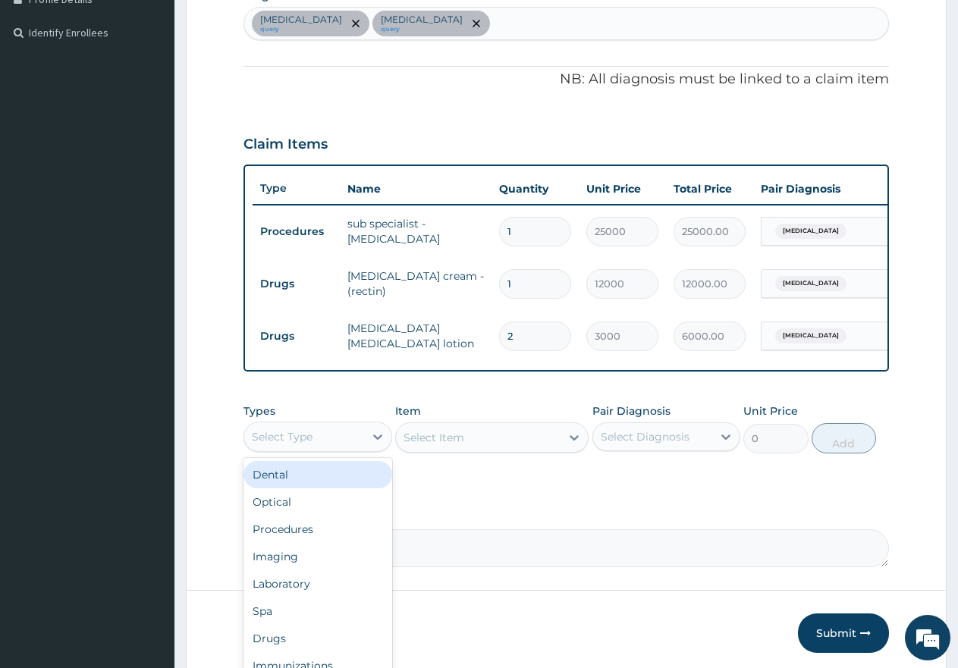
click at [328, 447] on div "Select Type" at bounding box center [304, 437] width 120 height 24
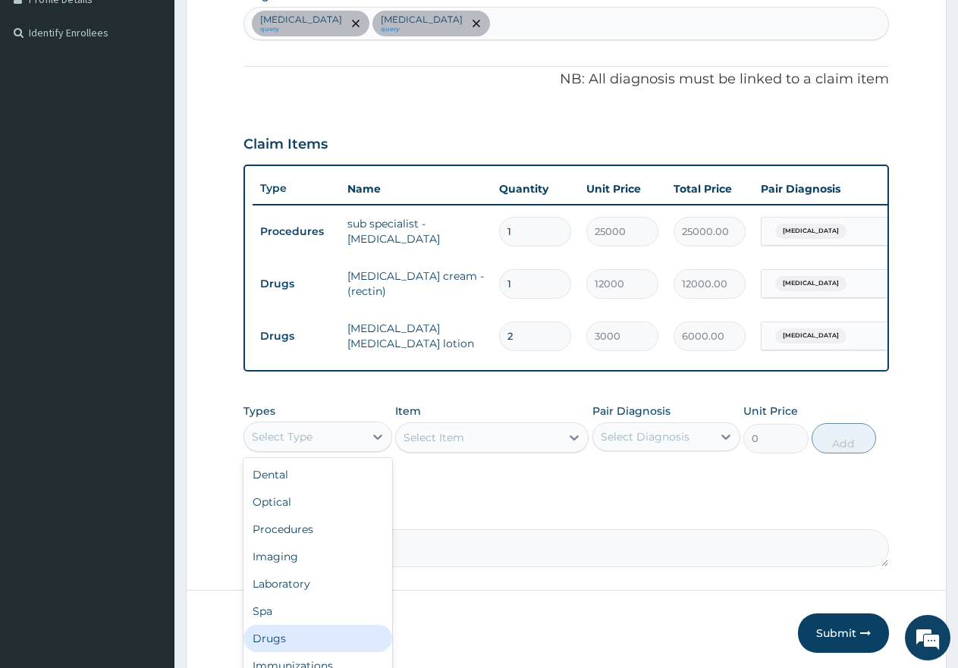
click at [286, 649] on div "Drugs" at bounding box center [317, 638] width 149 height 27
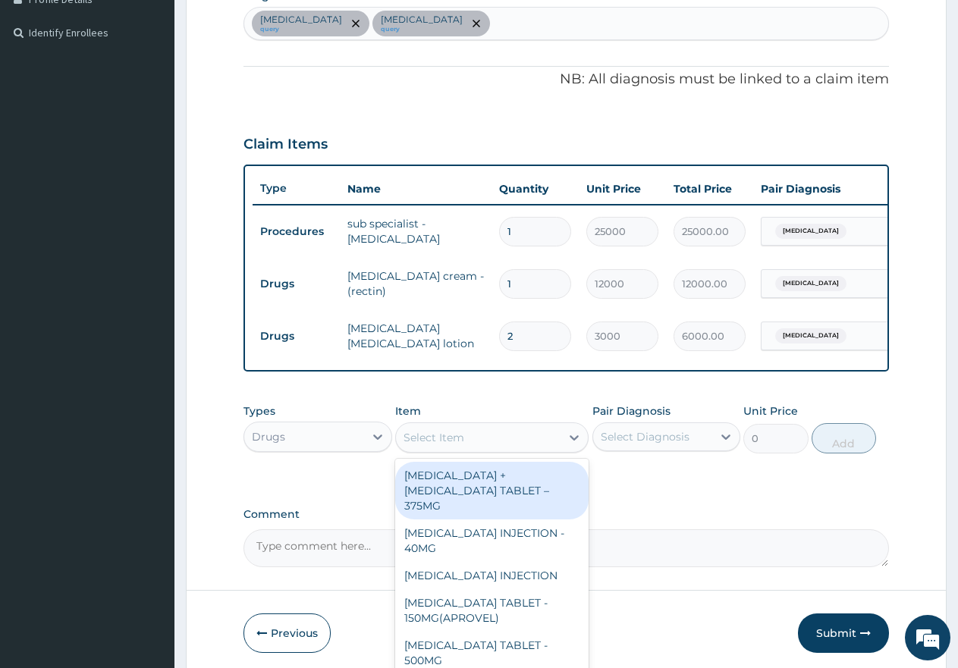
click at [470, 447] on div "Select Item" at bounding box center [478, 437] width 165 height 24
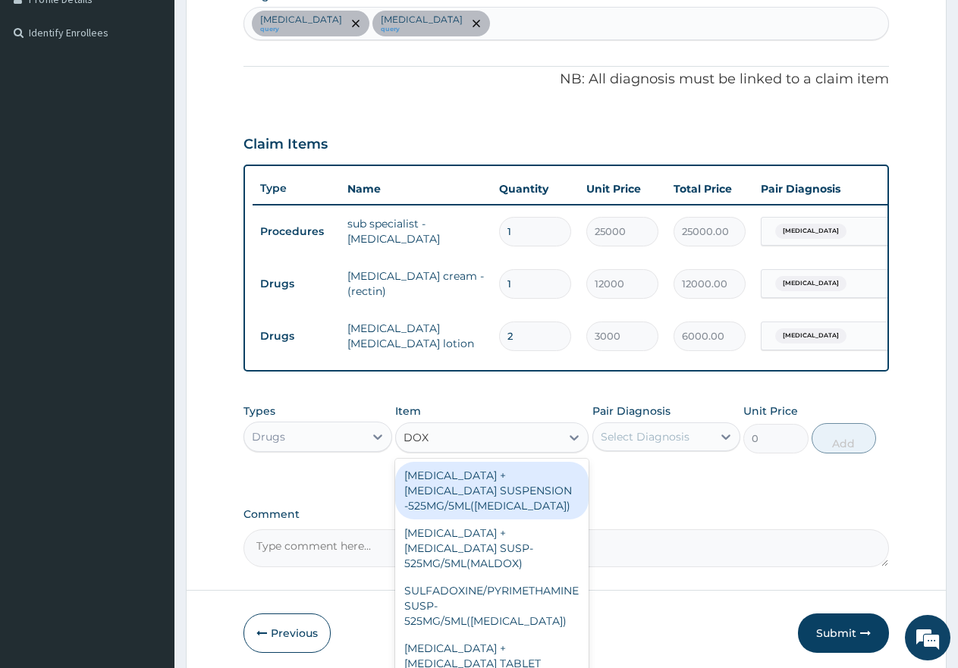
type input "DOXY"
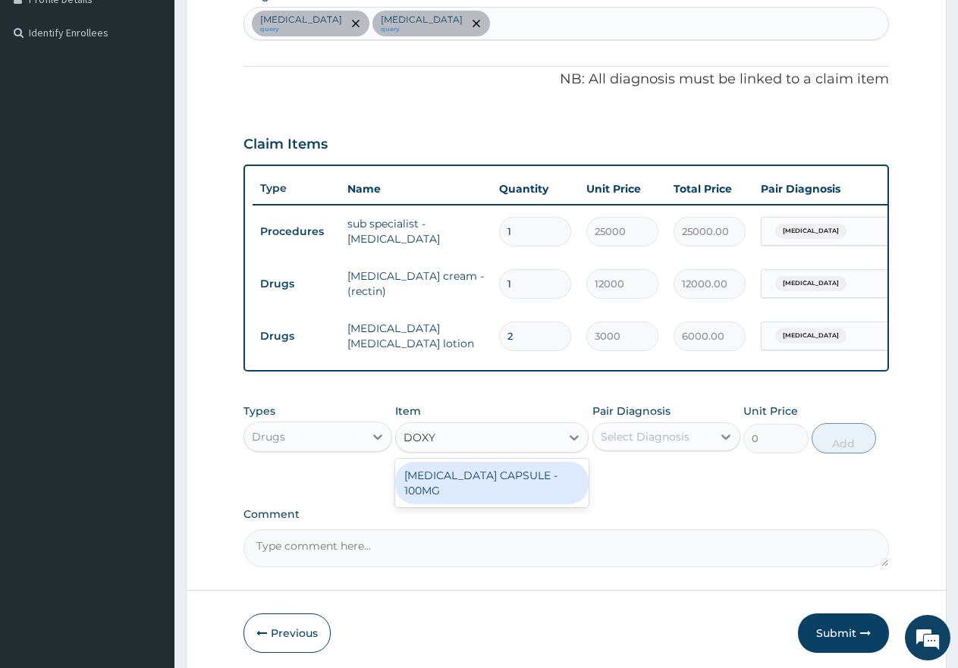
click at [468, 496] on div "DOXYCYCLINE CAPSULE - 100MG" at bounding box center [491, 483] width 193 height 42
type input "115"
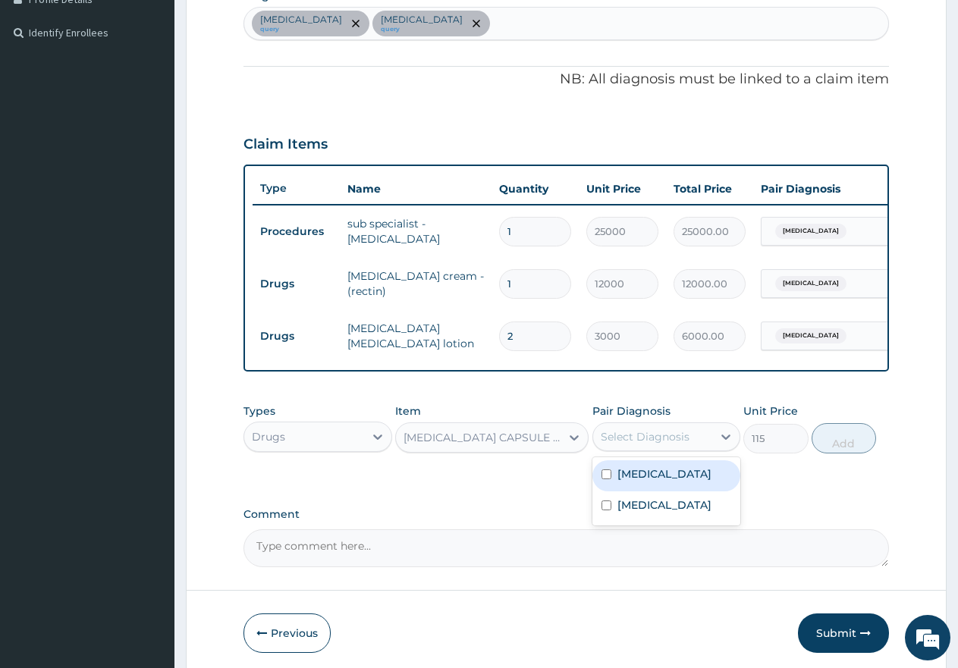
click at [643, 444] on div "Select Diagnosis" at bounding box center [645, 436] width 89 height 15
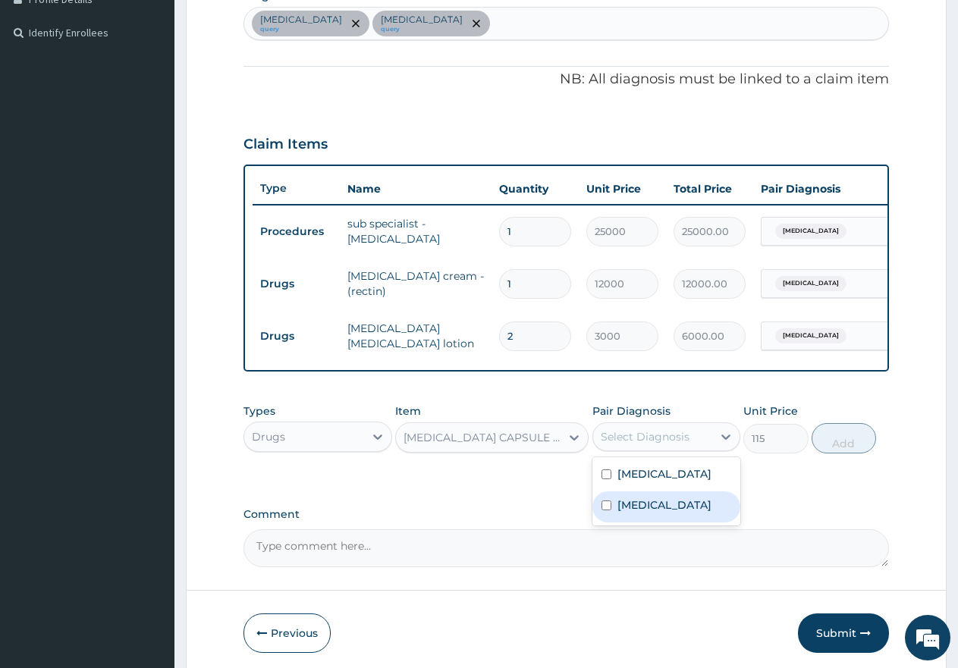
drag, startPoint x: 609, startPoint y: 522, endPoint x: 611, endPoint y: 509, distance: 13.0
click at [610, 510] on input "checkbox" at bounding box center [606, 506] width 10 height 10
checkbox input "true"
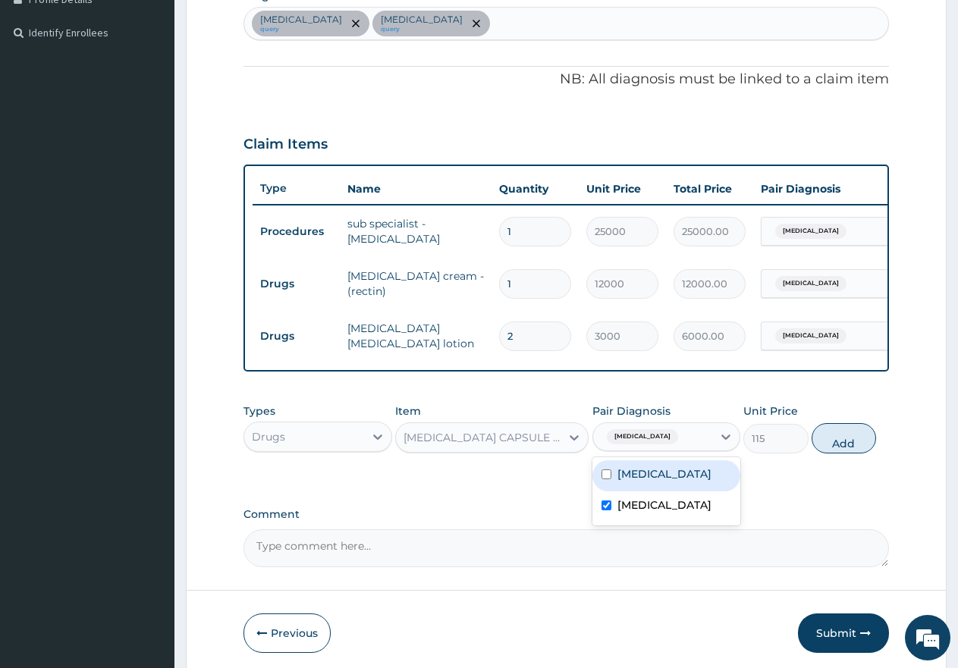
click at [607, 482] on div "Pyoderma" at bounding box center [666, 475] width 149 height 31
checkbox input "true"
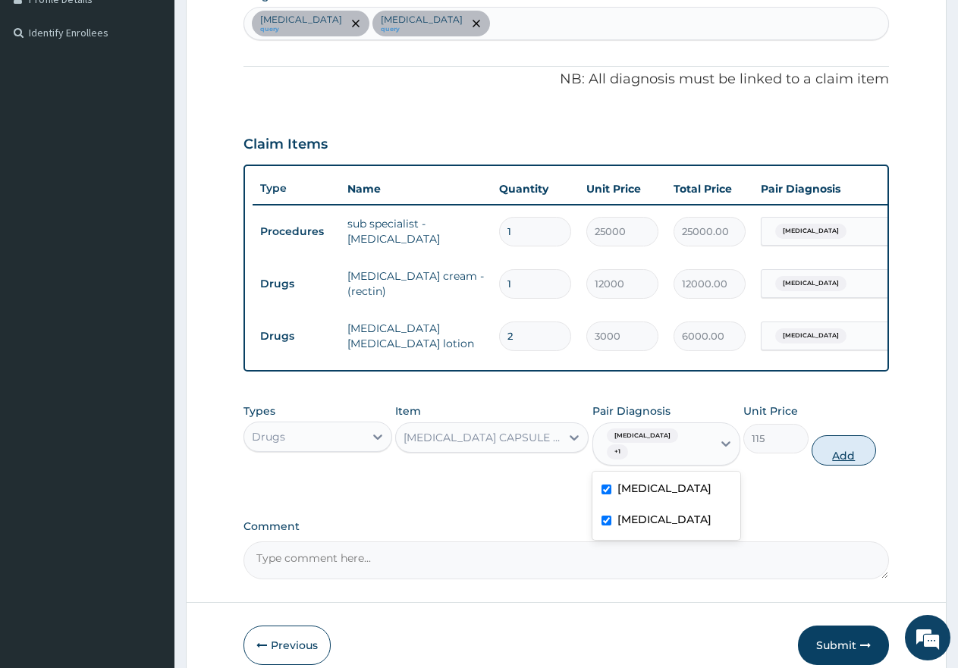
click at [859, 461] on button "Add" at bounding box center [844, 450] width 64 height 30
type input "0"
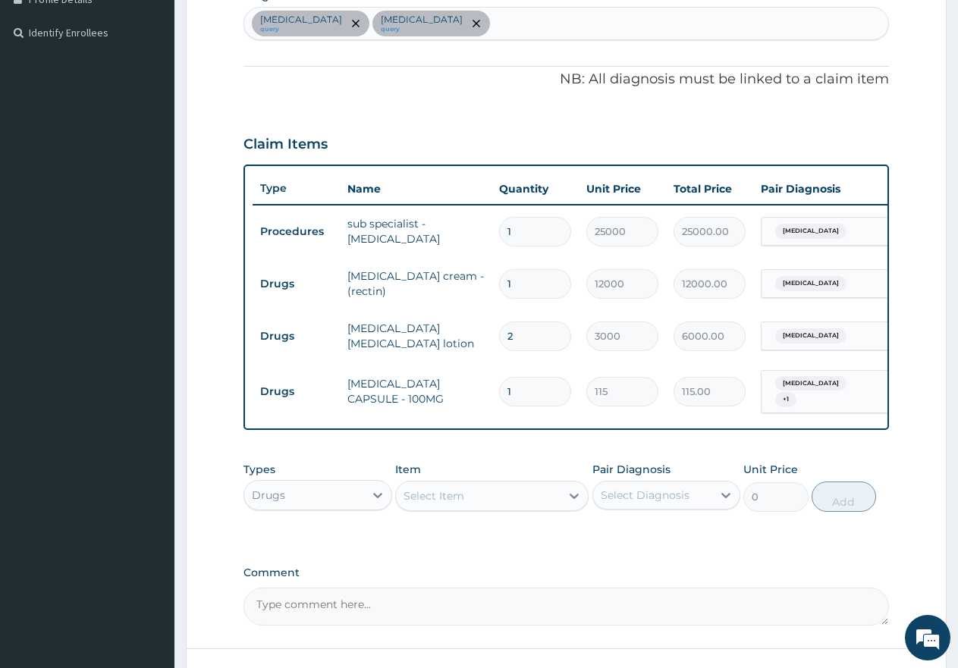
click at [457, 501] on div "Select Item" at bounding box center [433, 495] width 61 height 15
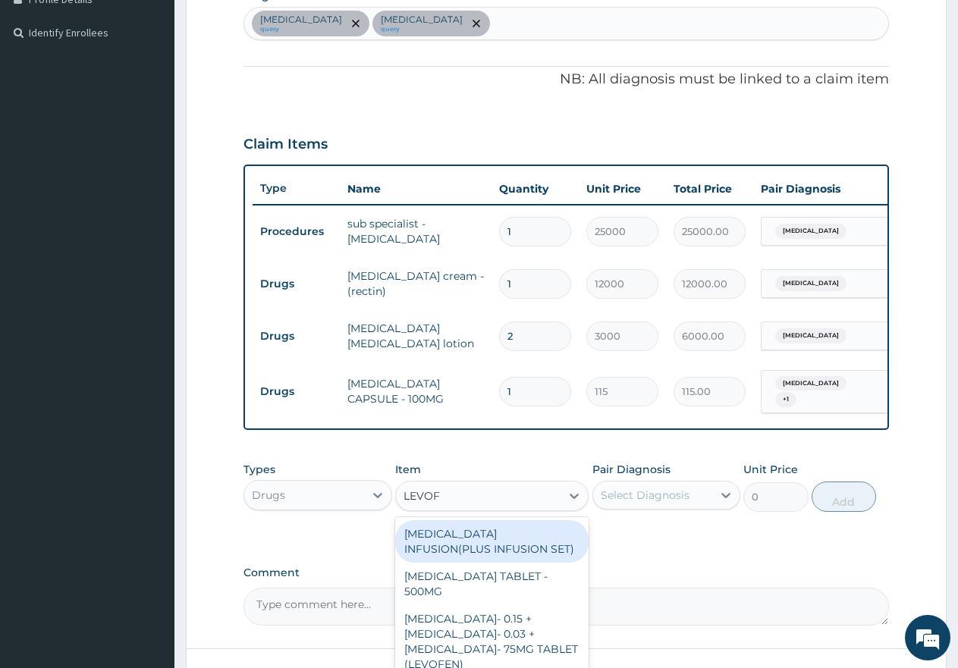
type input "LEVOF"
type input "LEVOC"
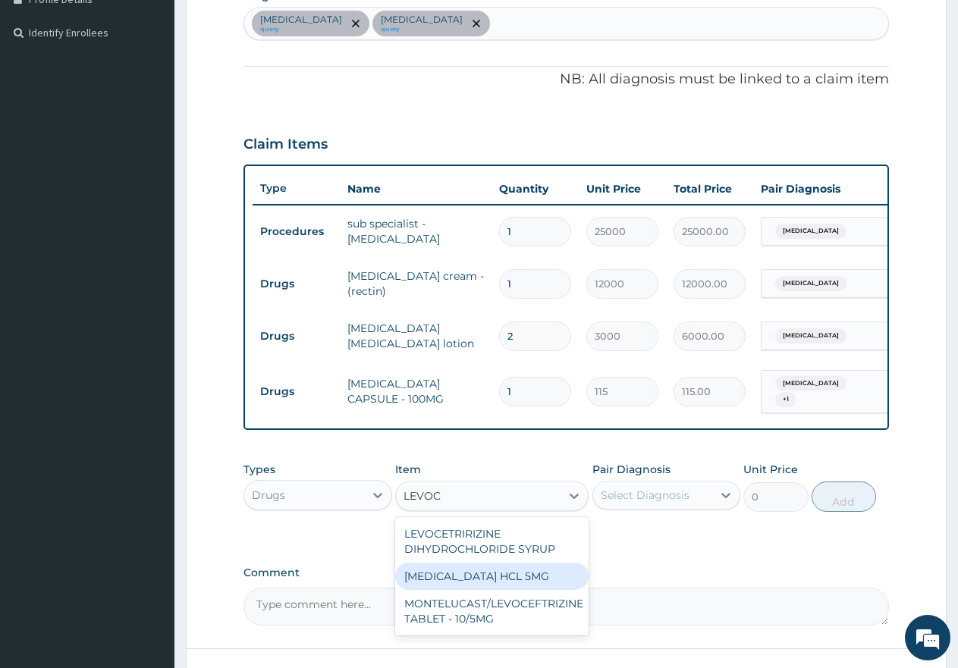
click at [485, 579] on div "[MEDICAL_DATA] HCL 5MG" at bounding box center [491, 576] width 193 height 27
type input "145"
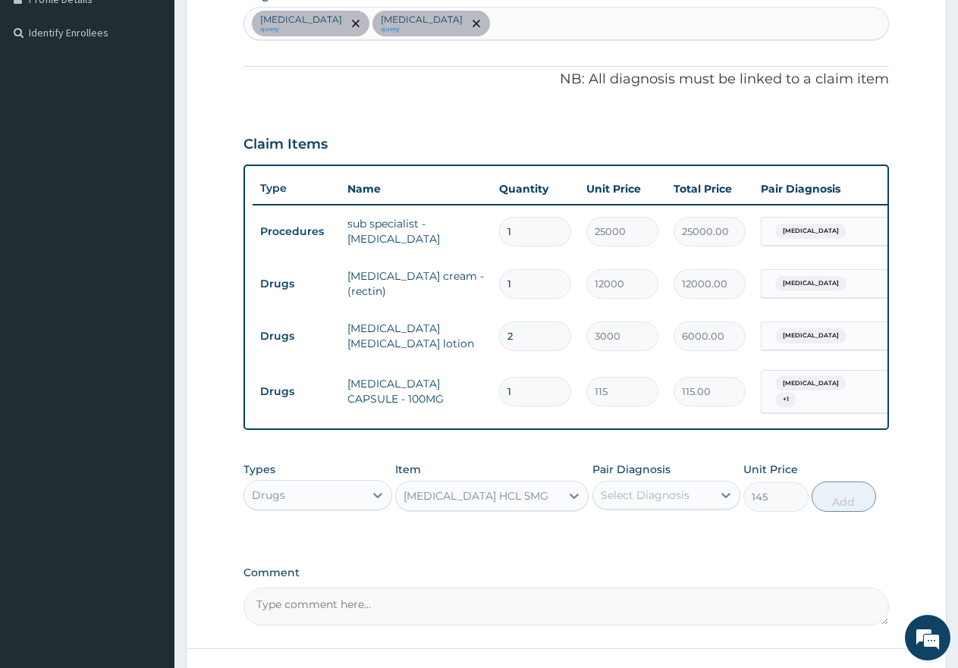
click at [629, 500] on div "Select Diagnosis" at bounding box center [645, 495] width 89 height 15
click at [604, 538] on input "checkbox" at bounding box center [606, 534] width 10 height 10
checkbox input "true"
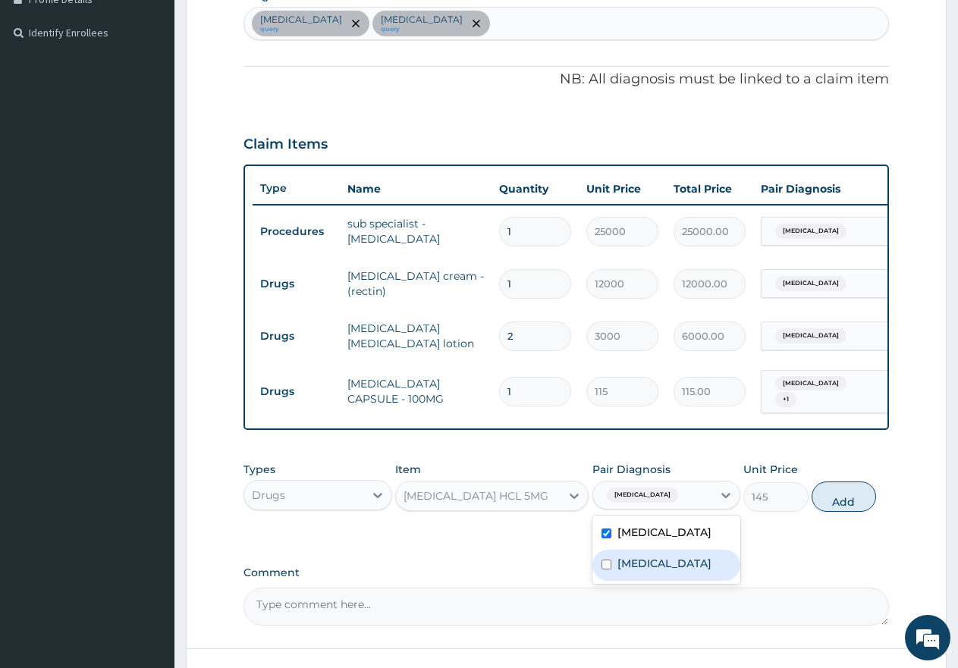
click at [606, 569] on input "checkbox" at bounding box center [606, 565] width 10 height 10
checkbox input "true"
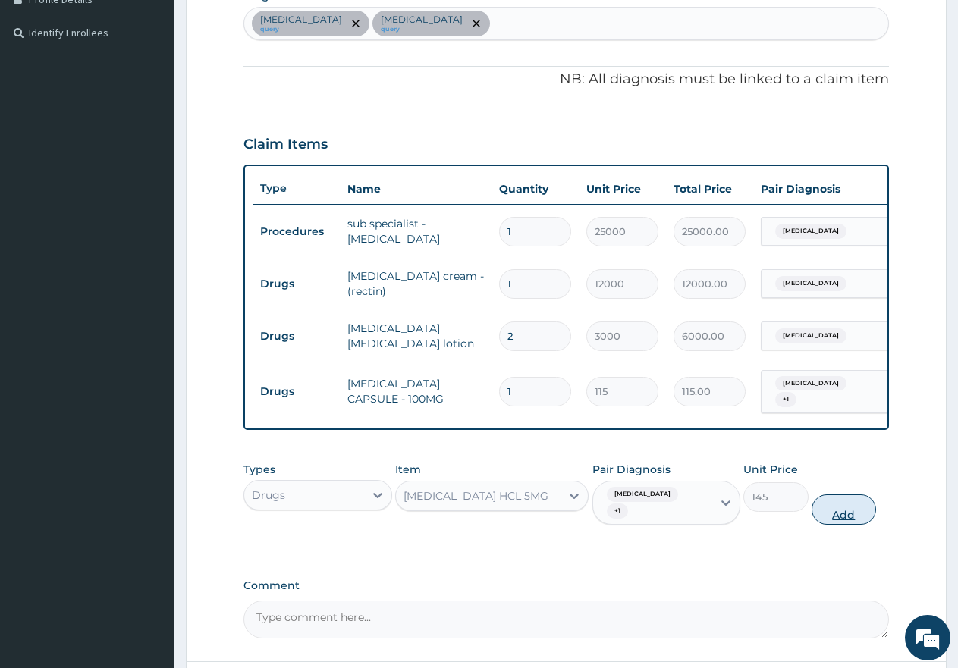
click at [837, 510] on button "Add" at bounding box center [844, 509] width 64 height 30
type input "0"
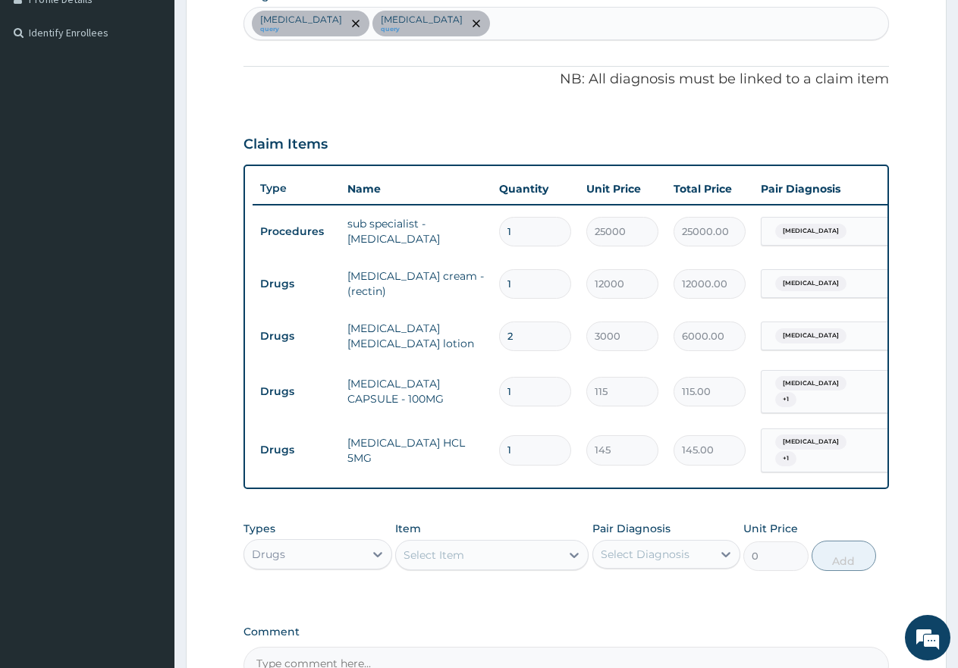
type input "10"
type input "1450.00"
type input "10"
click at [538, 378] on input "1" at bounding box center [535, 392] width 72 height 30
type input "10"
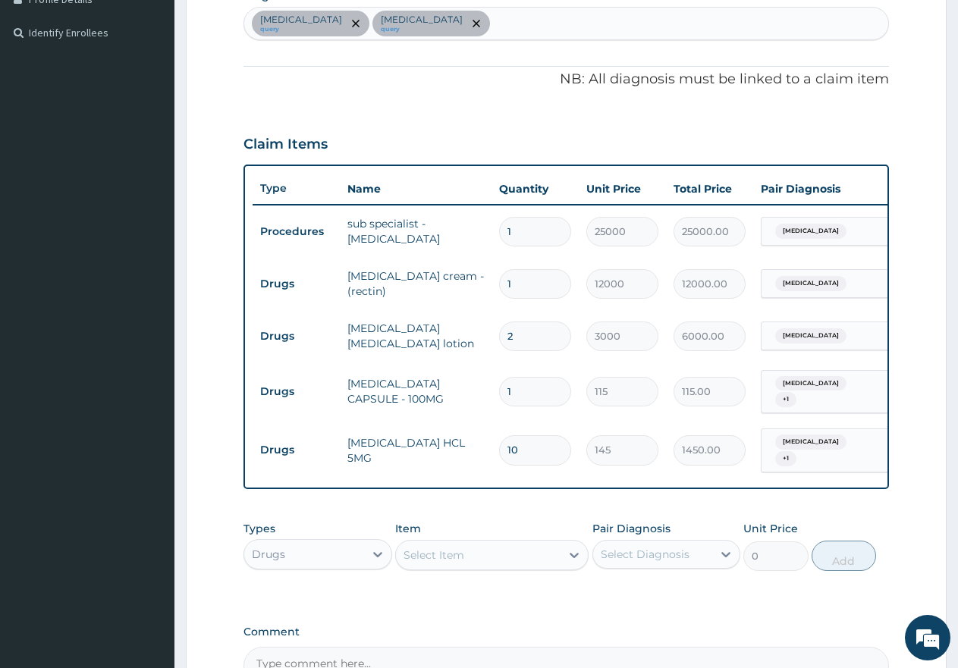
type input "1150.00"
type input "10"
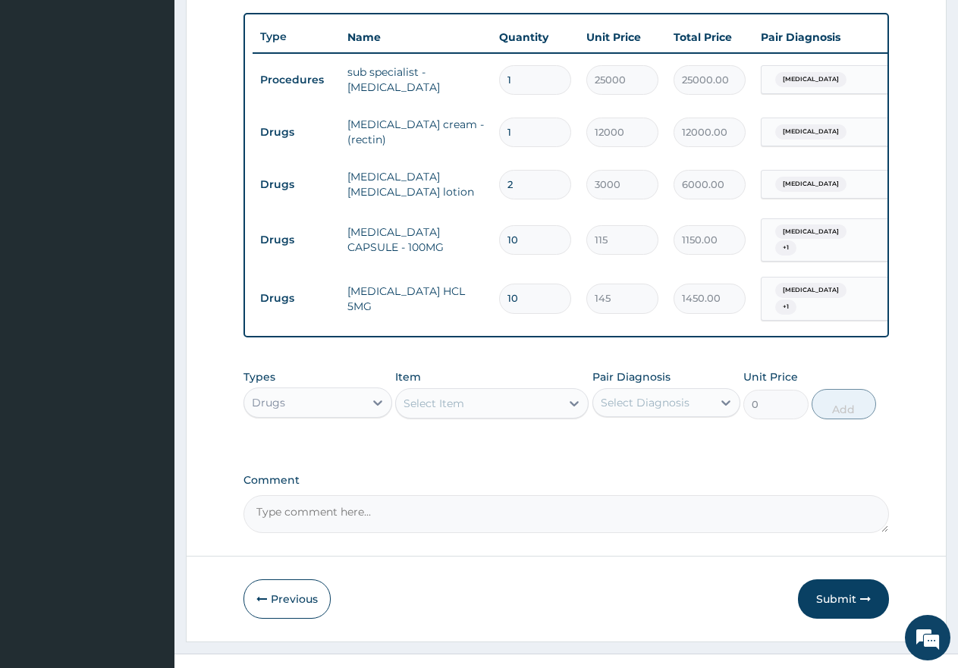
scroll to position [576, 0]
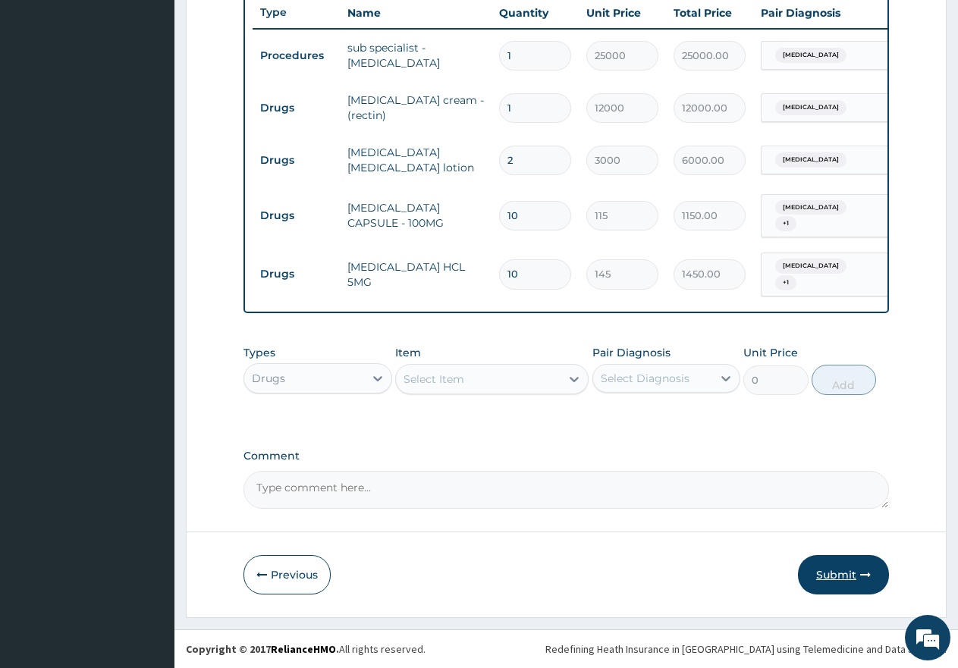
click at [840, 574] on button "Submit" at bounding box center [843, 574] width 91 height 39
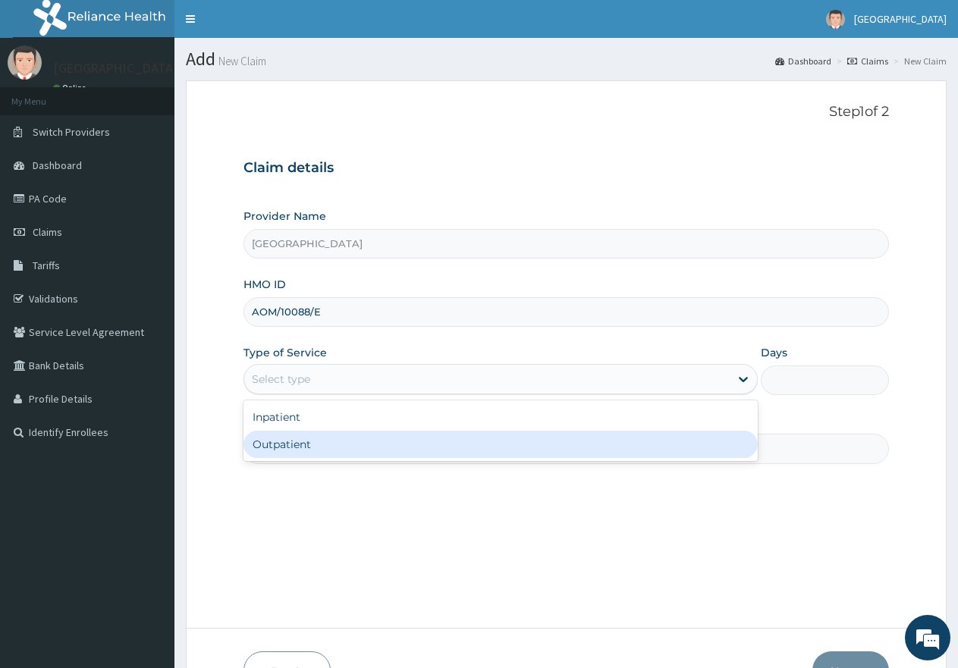
drag, startPoint x: 306, startPoint y: 450, endPoint x: 316, endPoint y: 447, distance: 10.1
click at [309, 447] on div "Outpatient" at bounding box center [499, 444] width 513 height 27
type input "1"
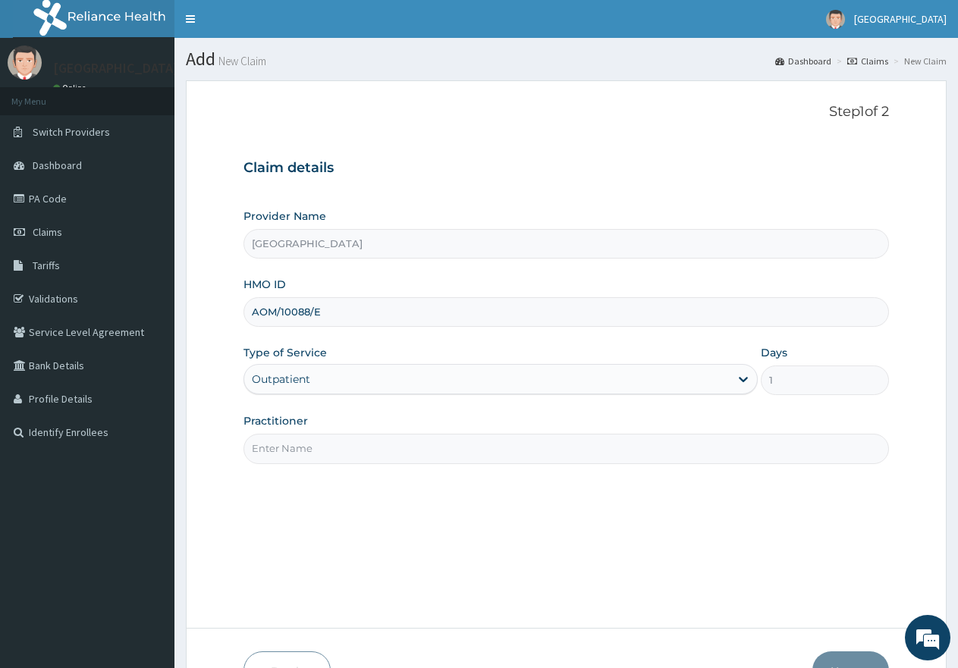
click at [322, 447] on input "Practitioner" at bounding box center [565, 449] width 645 height 30
type input "gp"
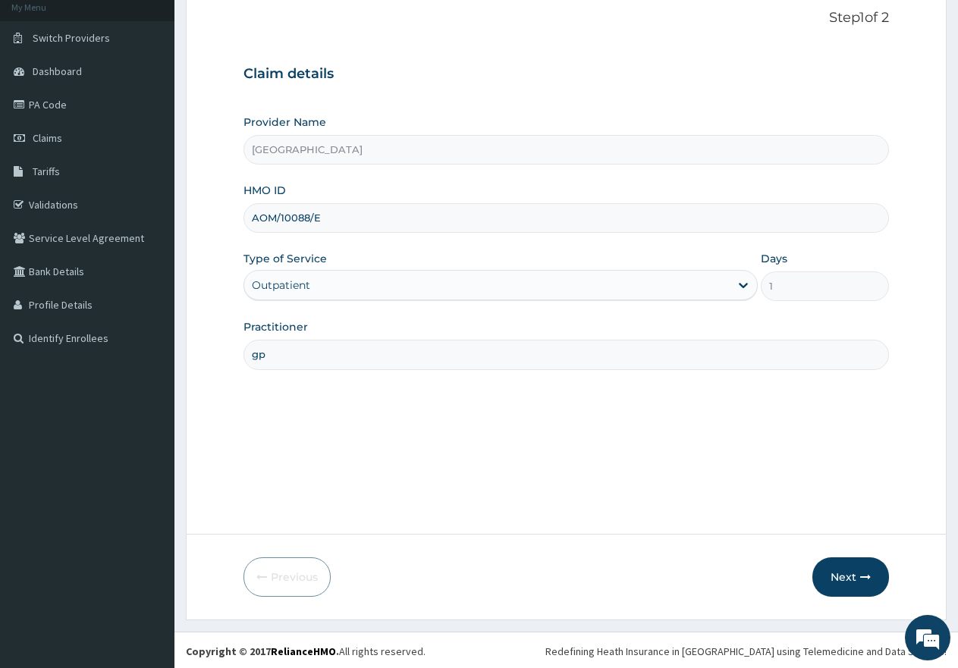
scroll to position [96, 0]
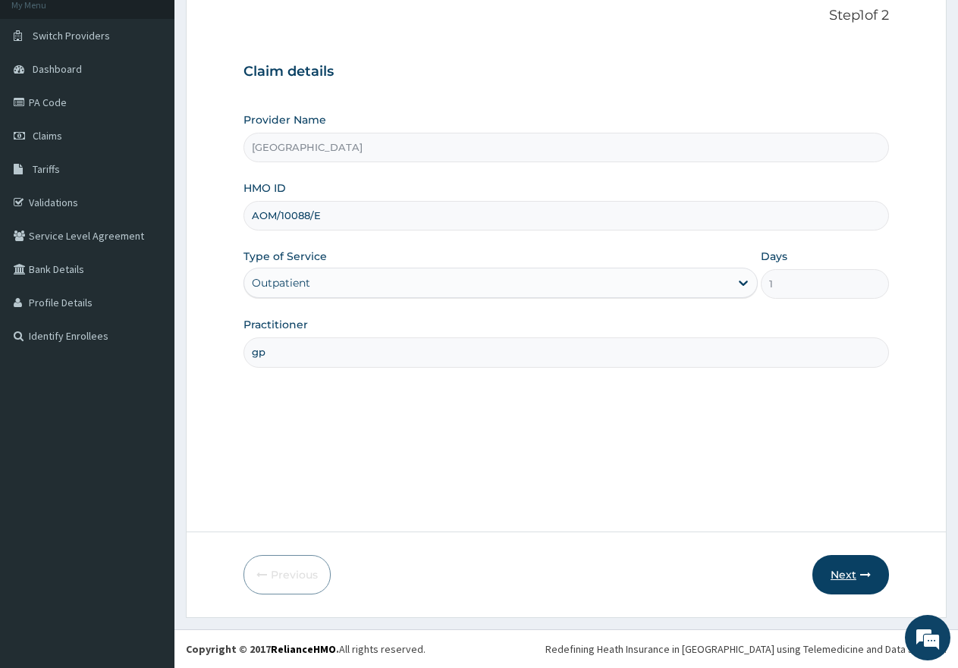
click at [856, 575] on button "Next" at bounding box center [850, 574] width 77 height 39
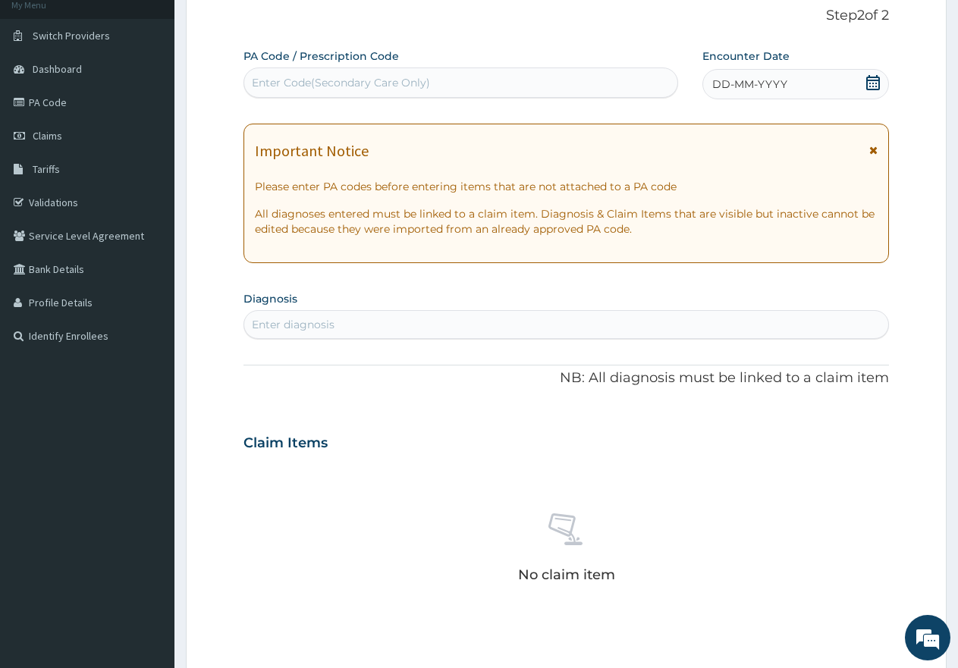
scroll to position [0, 0]
click at [408, 77] on div "Enter Code(Secondary Care Only)" at bounding box center [341, 82] width 178 height 15
paste input "PA/BFDB54"
type input "PA/BFDB54"
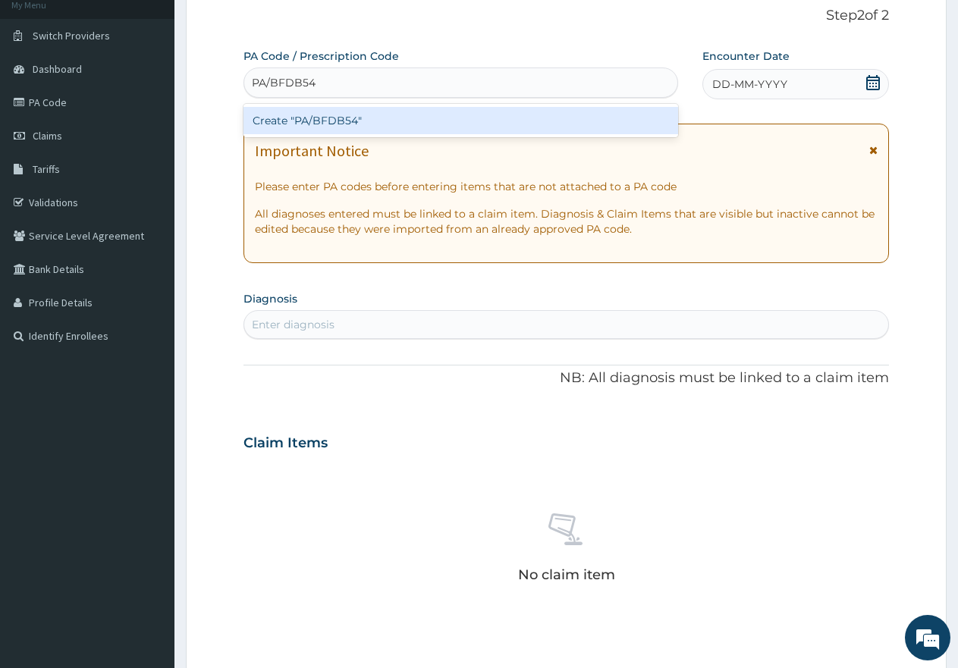
click at [378, 124] on div "Create "PA/BFDB54"" at bounding box center [460, 120] width 435 height 27
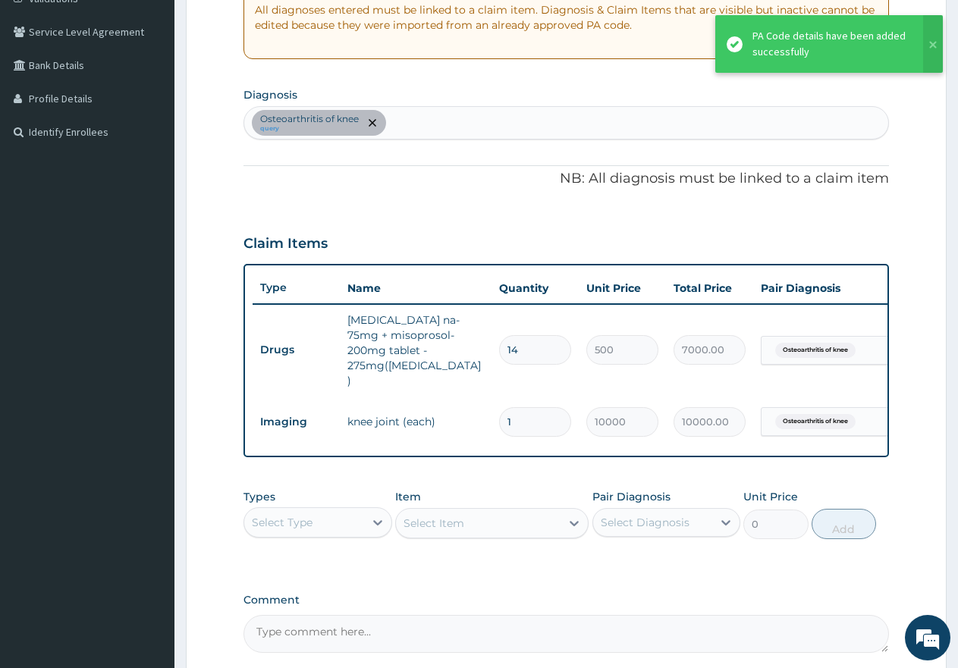
scroll to position [324, 0]
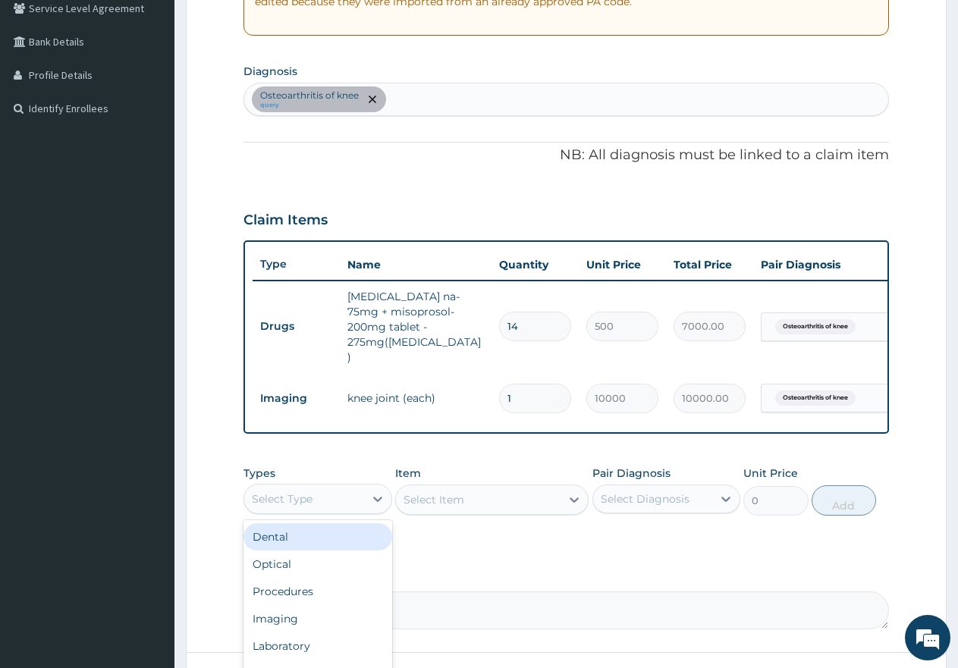
click at [319, 487] on div "Select Type" at bounding box center [304, 499] width 120 height 24
drag, startPoint x: 300, startPoint y: 573, endPoint x: 391, endPoint y: 514, distance: 107.9
click at [303, 578] on div "Procedures" at bounding box center [317, 591] width 149 height 27
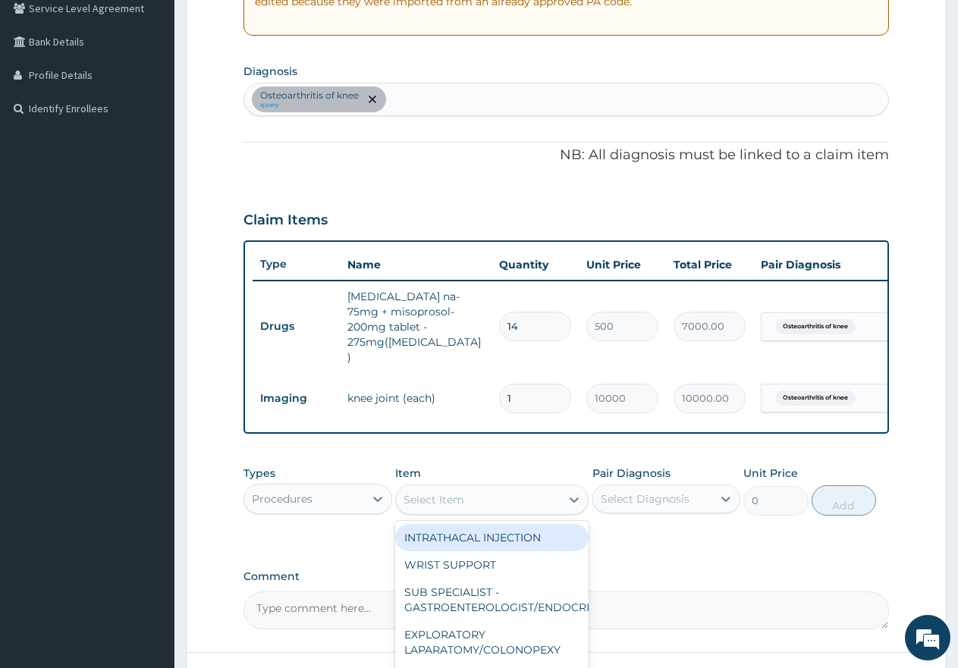
click at [471, 488] on div "Select Item" at bounding box center [478, 500] width 165 height 24
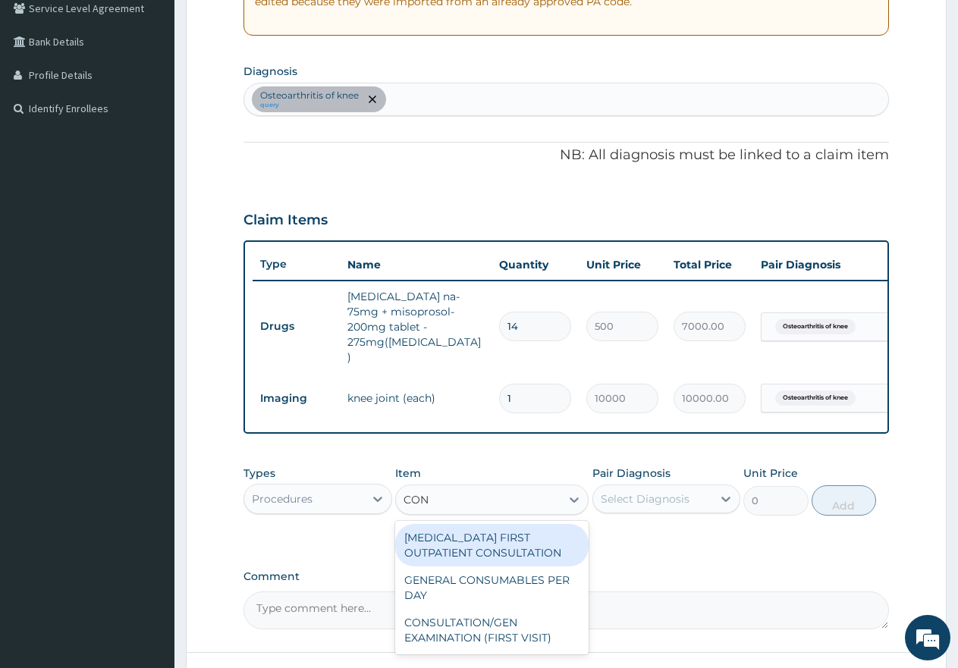
type input "CONS"
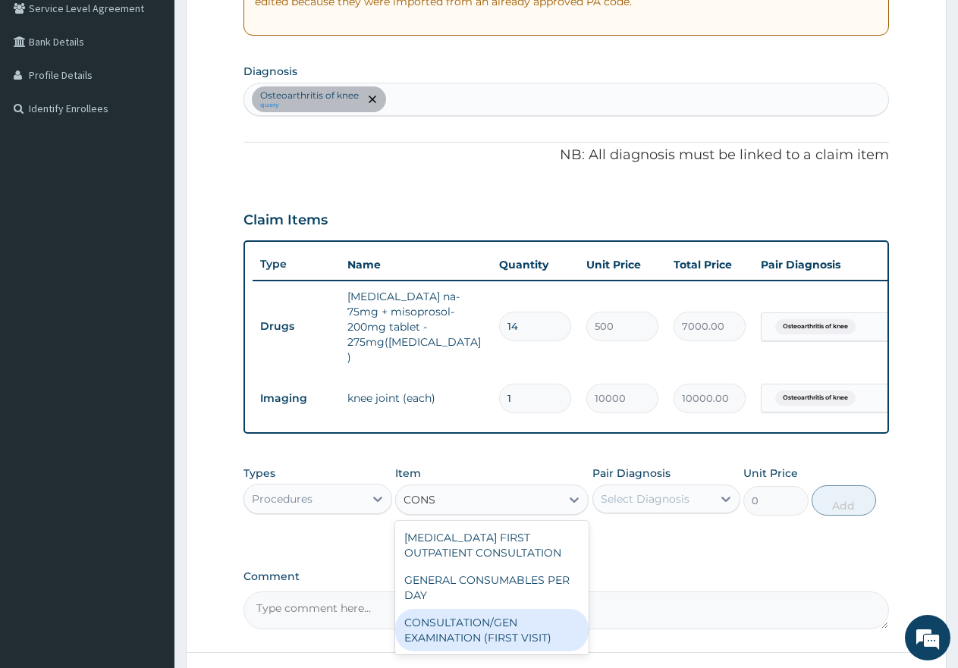
drag, startPoint x: 441, startPoint y: 614, endPoint x: 469, endPoint y: 603, distance: 31.0
click at [447, 612] on div "CONSULTATION/GEN EXAMINATION (FIRST VISIT)" at bounding box center [491, 630] width 193 height 42
type input "5000"
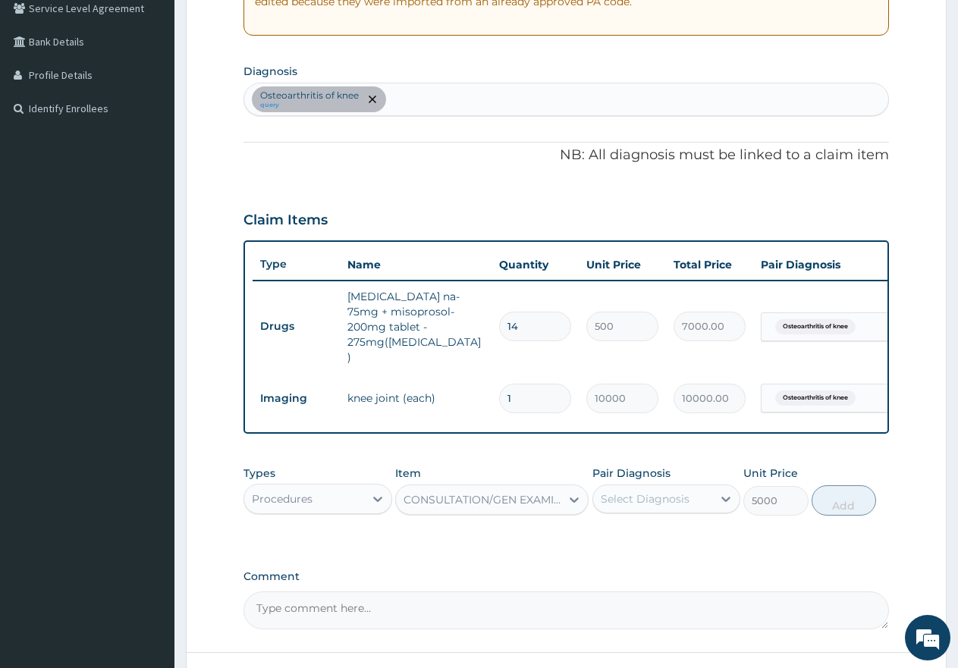
click at [624, 487] on div "Select Diagnosis" at bounding box center [653, 499] width 120 height 24
click at [608, 539] on input "checkbox" at bounding box center [606, 544] width 10 height 10
checkbox input "true"
click at [859, 486] on button "Add" at bounding box center [844, 500] width 64 height 30
type input "0"
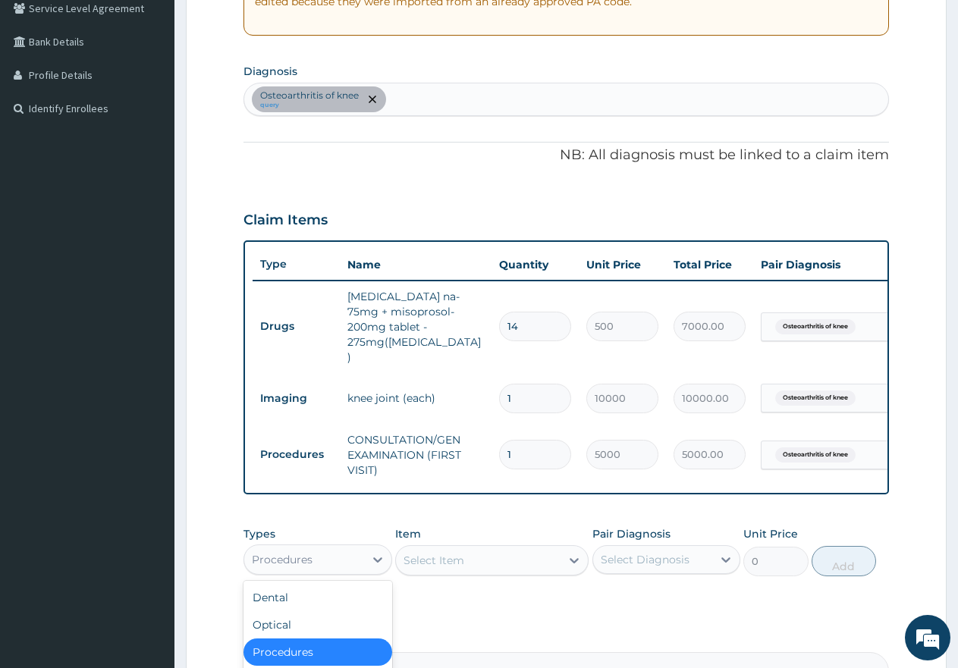
click at [325, 548] on div "Procedures" at bounding box center [304, 560] width 120 height 24
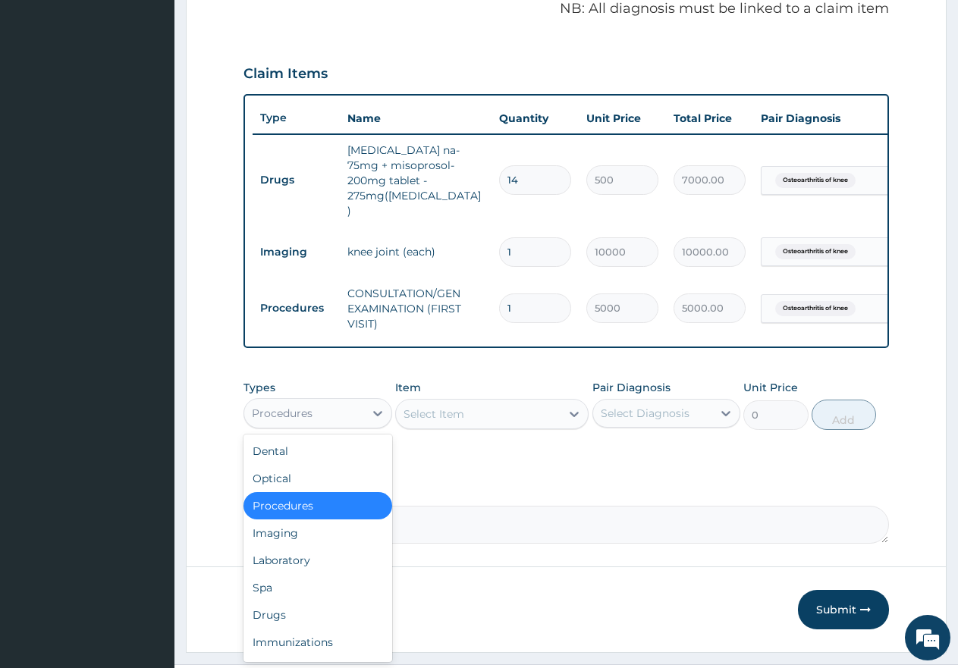
scroll to position [476, 0]
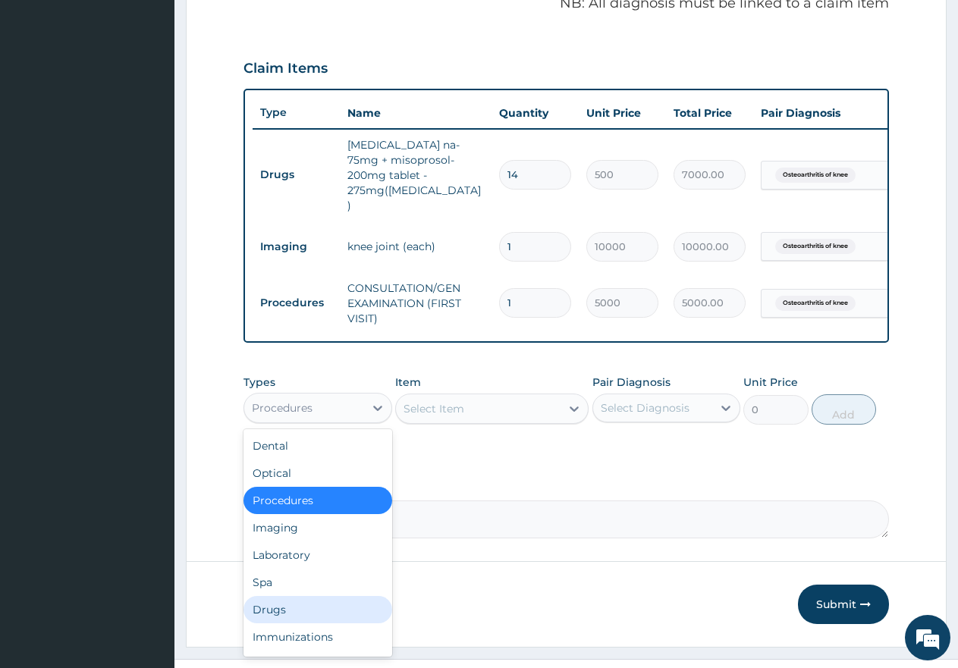
click at [286, 596] on div "Drugs" at bounding box center [317, 609] width 149 height 27
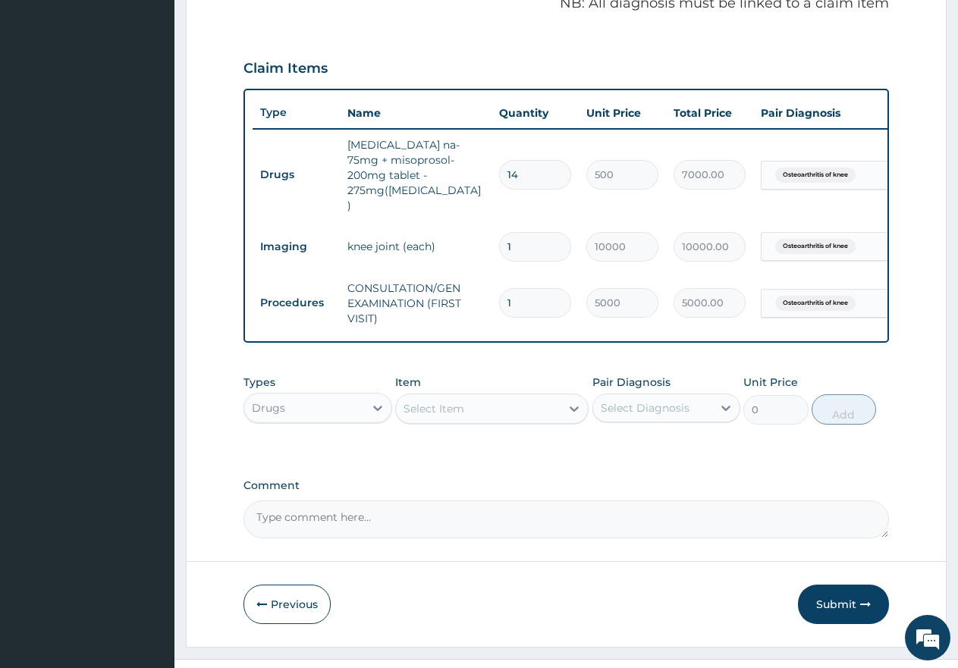
click at [488, 397] on div "Select Item" at bounding box center [478, 409] width 165 height 24
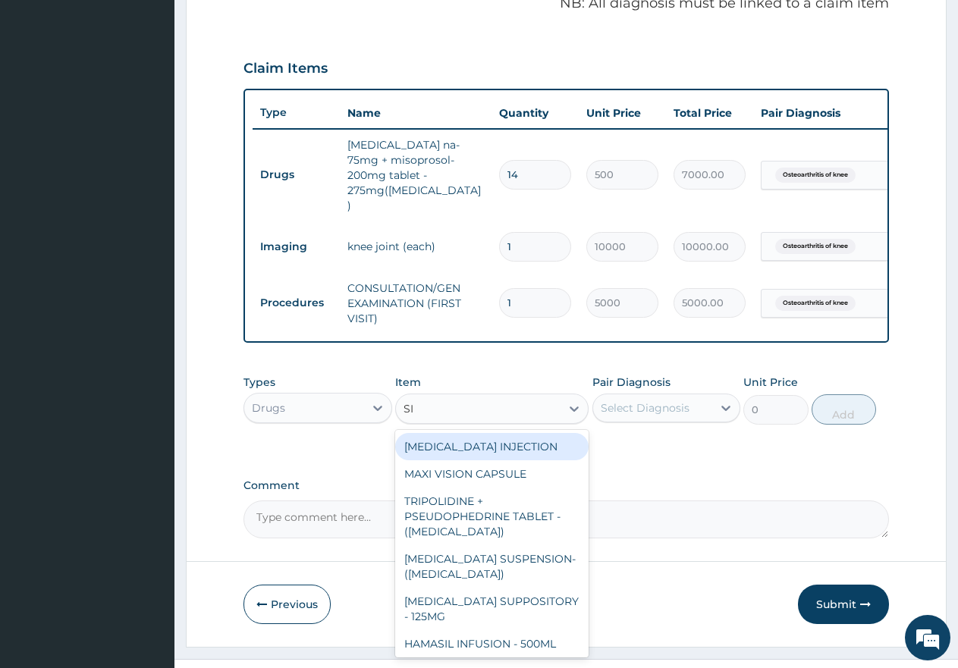
type input "SIR"
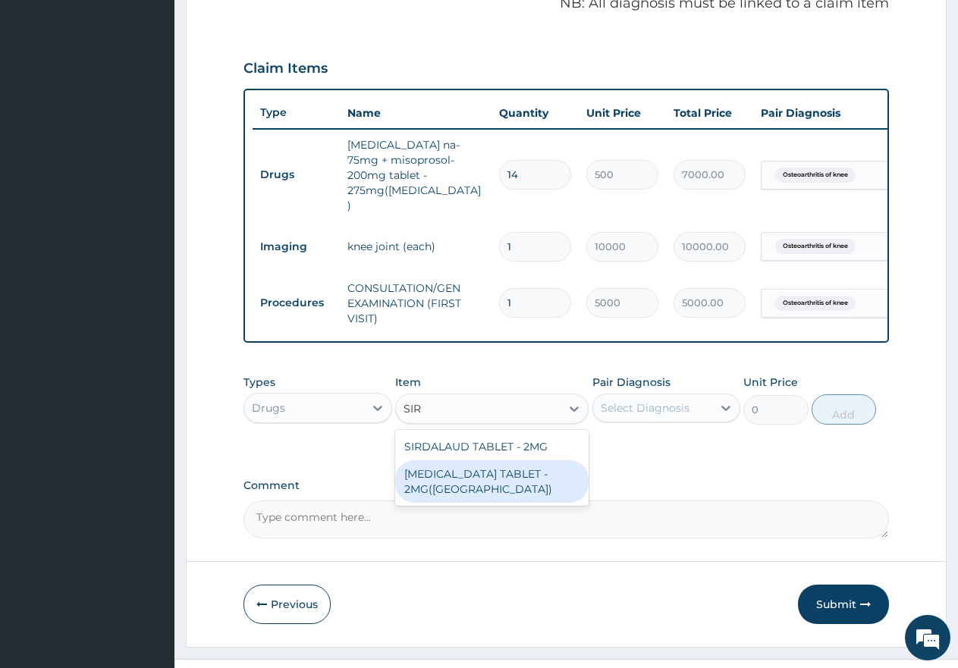
drag, startPoint x: 492, startPoint y: 464, endPoint x: 567, endPoint y: 432, distance: 81.2
click at [493, 464] on div "TIZANIDINE TABLET - 2MG(SIRDALAUD)" at bounding box center [491, 481] width 193 height 42
type input "400"
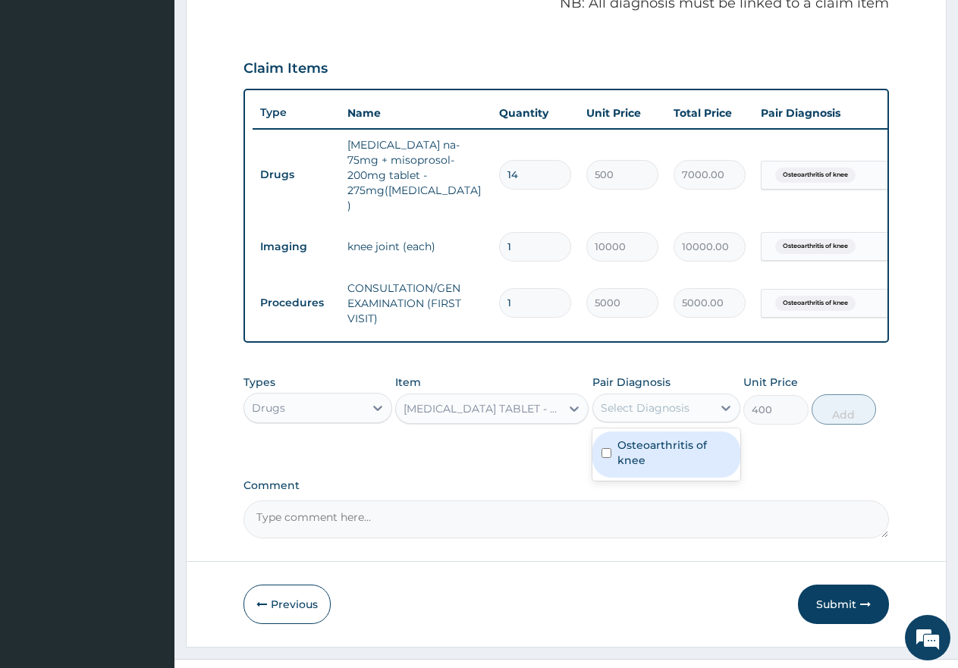
click at [667, 400] on div "Select Diagnosis" at bounding box center [645, 407] width 89 height 15
click at [601, 448] on input "checkbox" at bounding box center [606, 453] width 10 height 10
checkbox input "true"
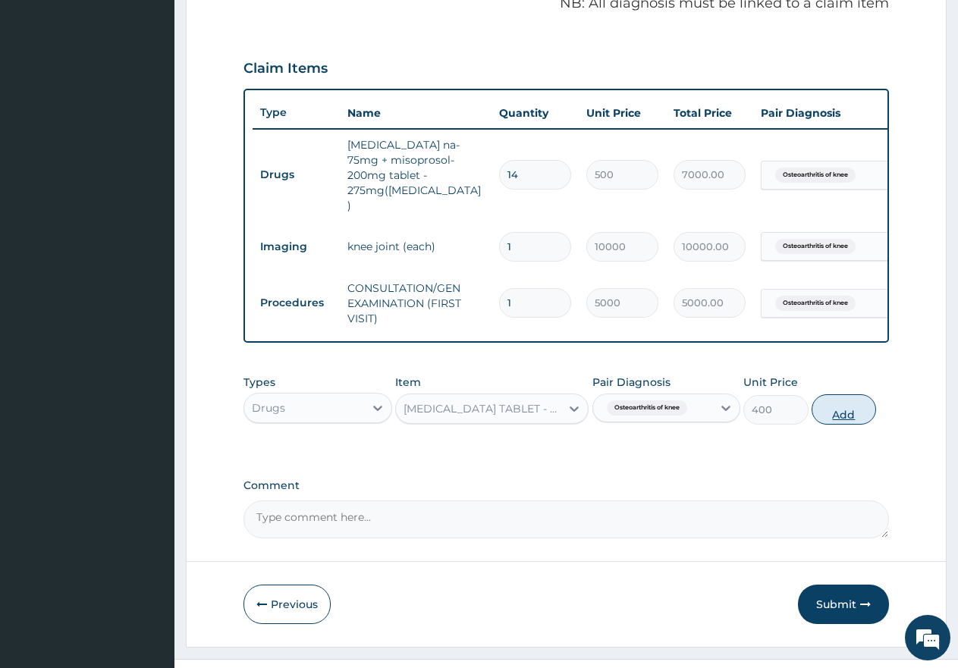
click at [856, 400] on button "Add" at bounding box center [844, 409] width 64 height 30
type input "0"
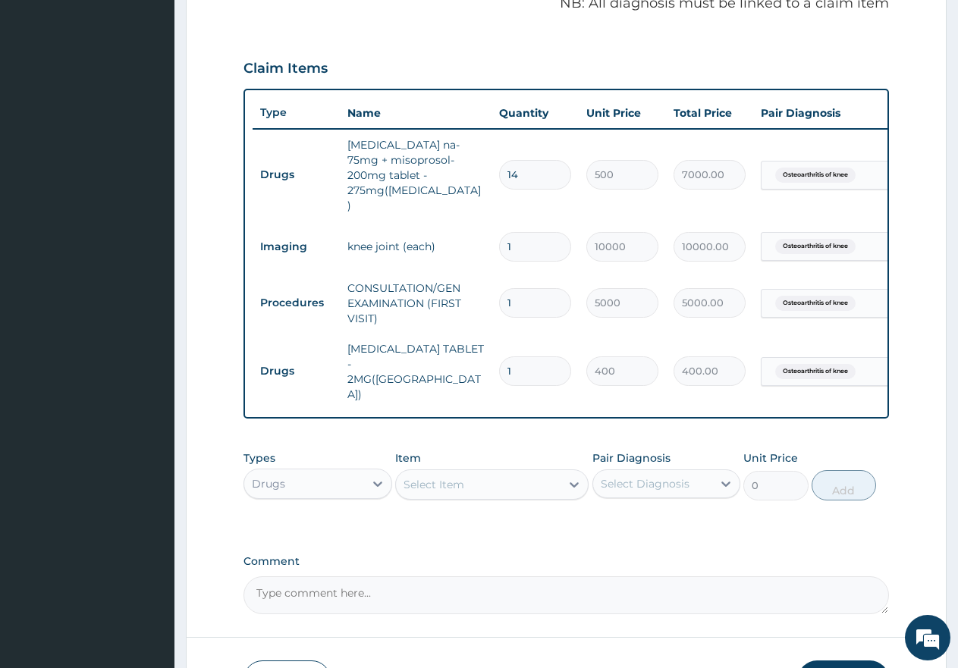
click at [482, 473] on div "Select Item" at bounding box center [478, 485] width 165 height 24
click at [529, 356] on input "1" at bounding box center [535, 371] width 72 height 30
type input "14"
type input "5600.00"
type input "14"
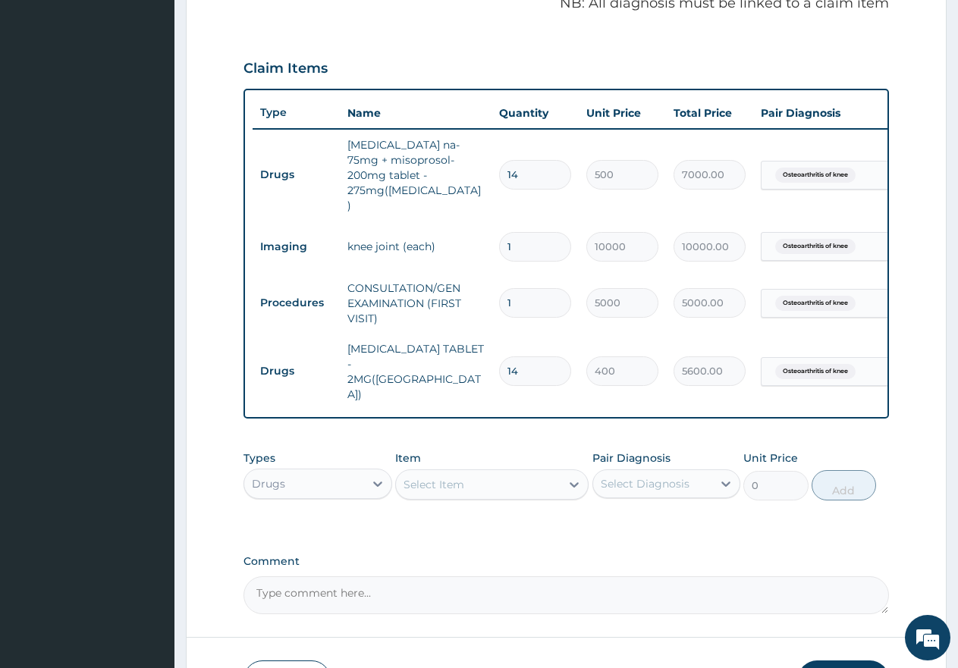
click at [472, 473] on div "Select Item" at bounding box center [478, 485] width 165 height 24
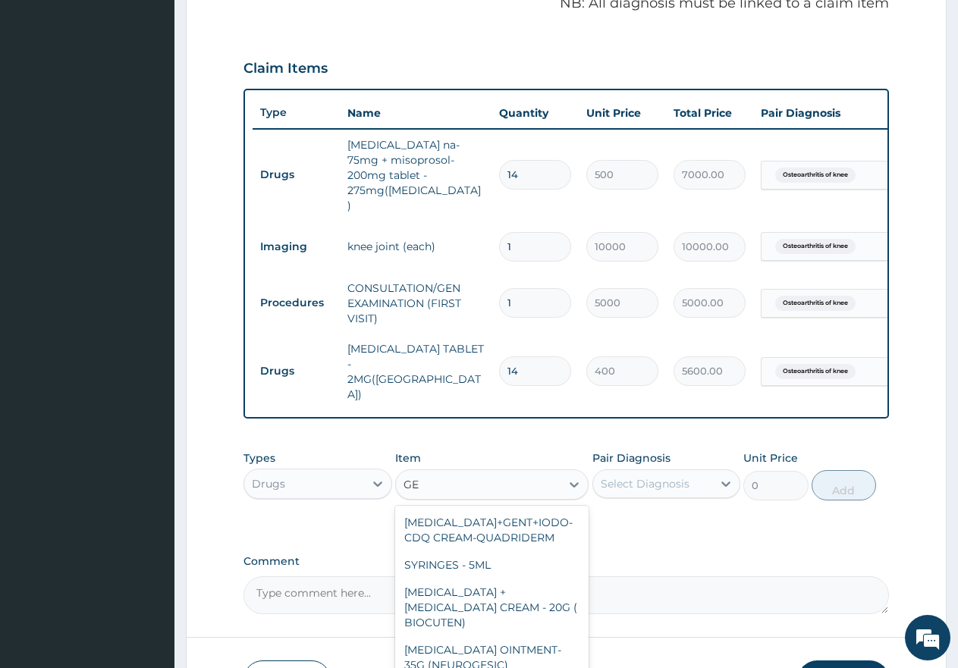
type input "G"
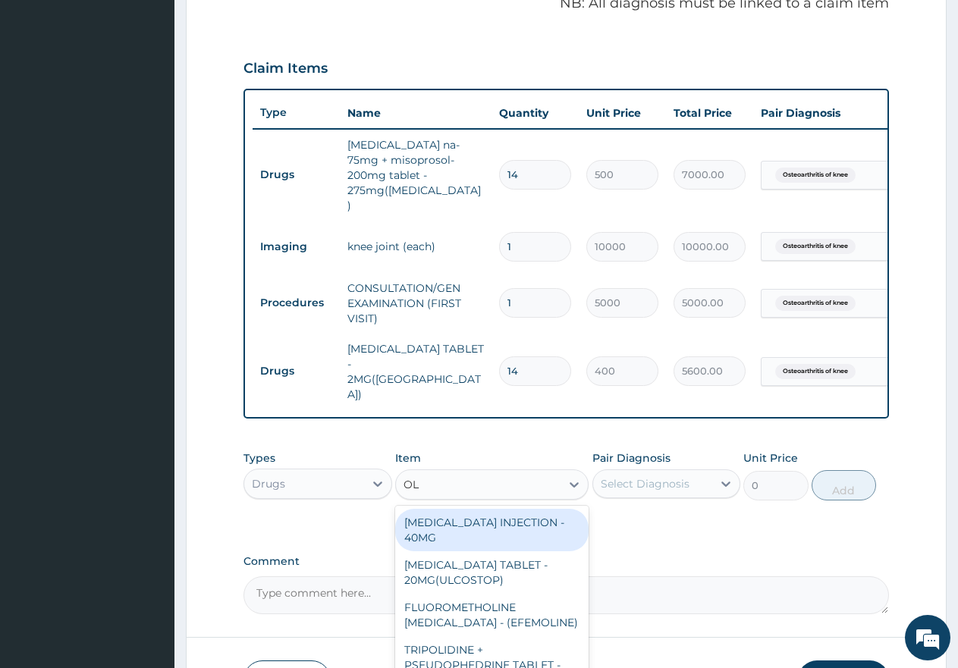
type input "OLF"
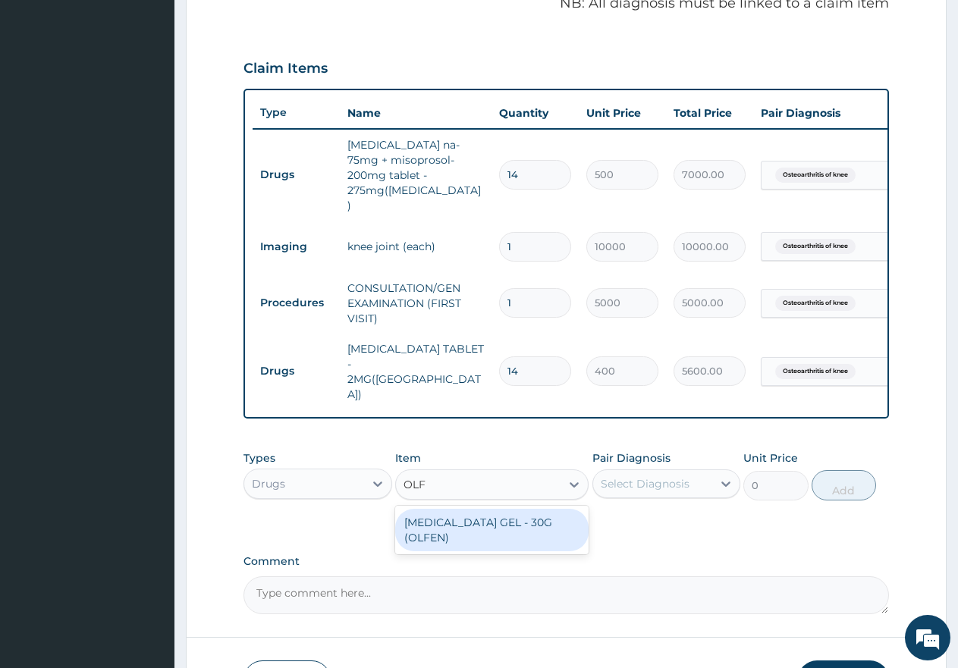
drag, startPoint x: 502, startPoint y: 482, endPoint x: 535, endPoint y: 478, distance: 33.7
click at [507, 509] on div "[MEDICAL_DATA] GEL - 30G (OLFEN)" at bounding box center [491, 530] width 193 height 42
type input "2000"
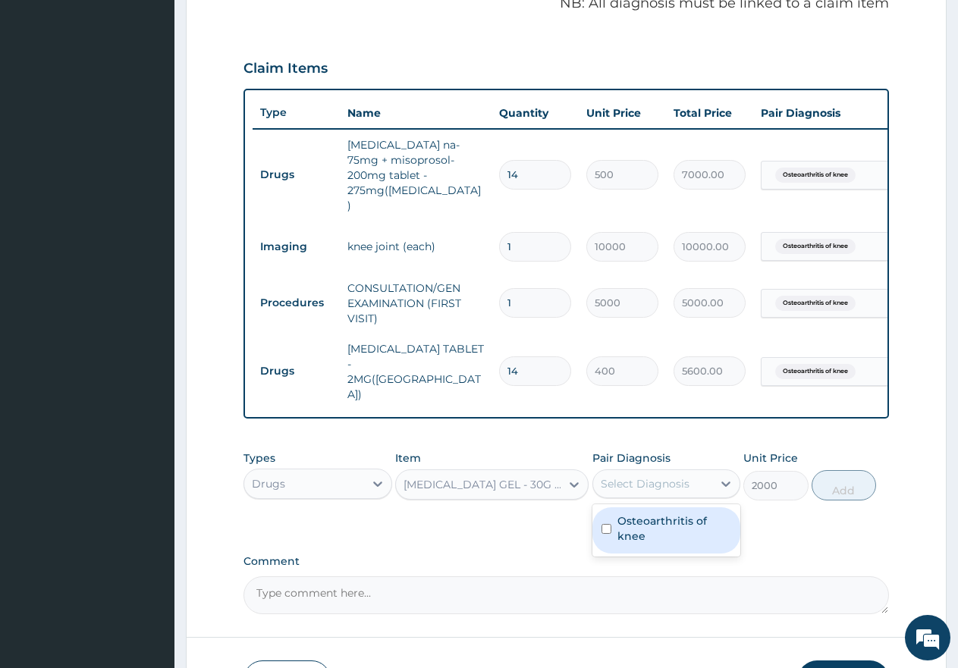
click at [664, 476] on div "Select Diagnosis" at bounding box center [645, 483] width 89 height 15
drag, startPoint x: 609, startPoint y: 486, endPoint x: 703, endPoint y: 485, distance: 94.1
click at [609, 524] on input "checkbox" at bounding box center [606, 529] width 10 height 10
checkbox input "true"
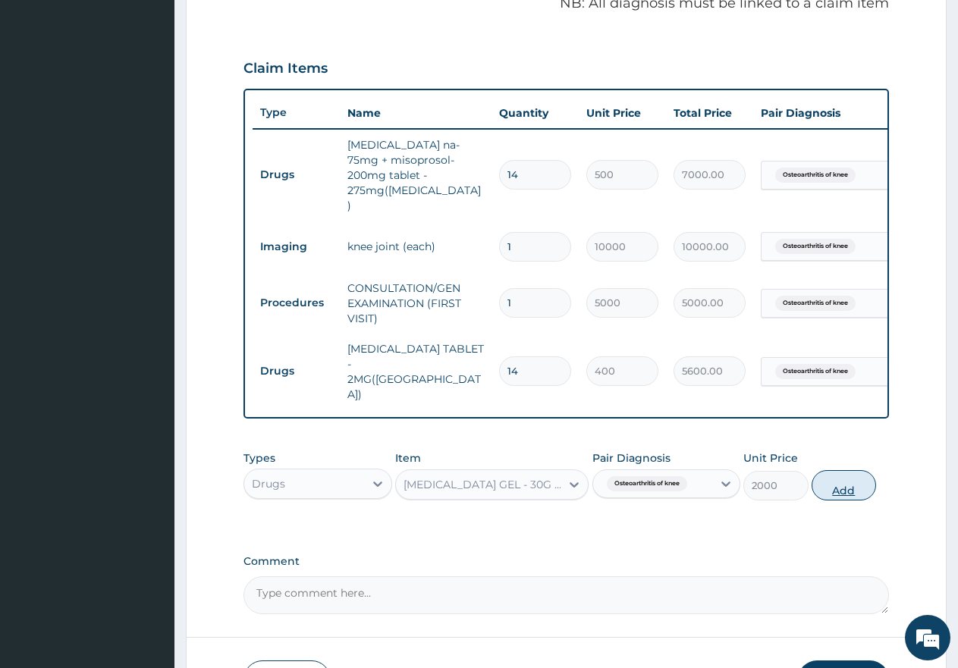
click at [840, 470] on button "Add" at bounding box center [844, 485] width 64 height 30
type input "0"
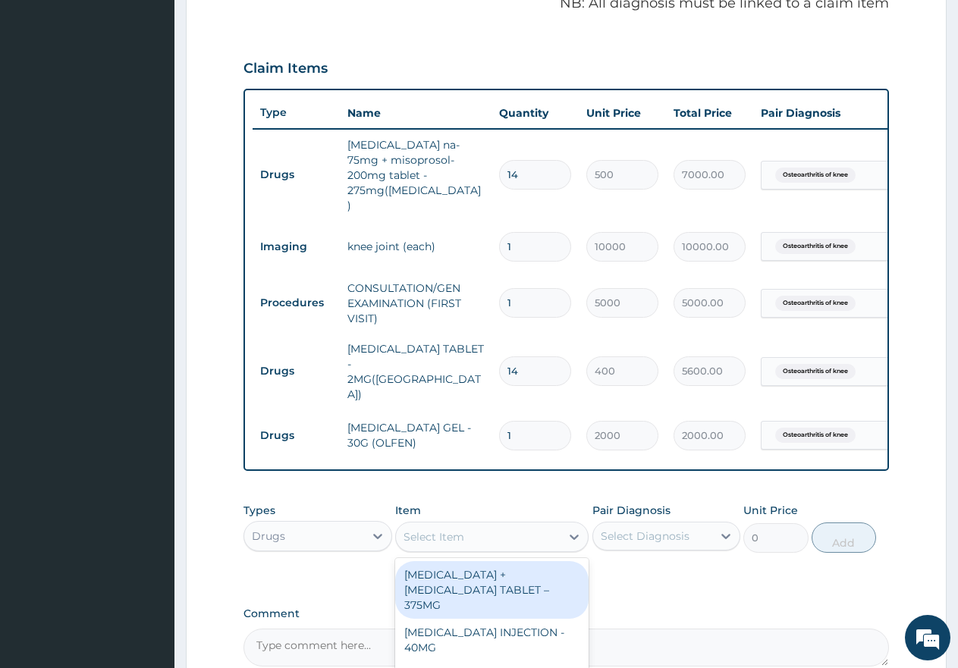
click at [504, 525] on div "Select Item" at bounding box center [478, 537] width 165 height 24
type input "DICLOF"
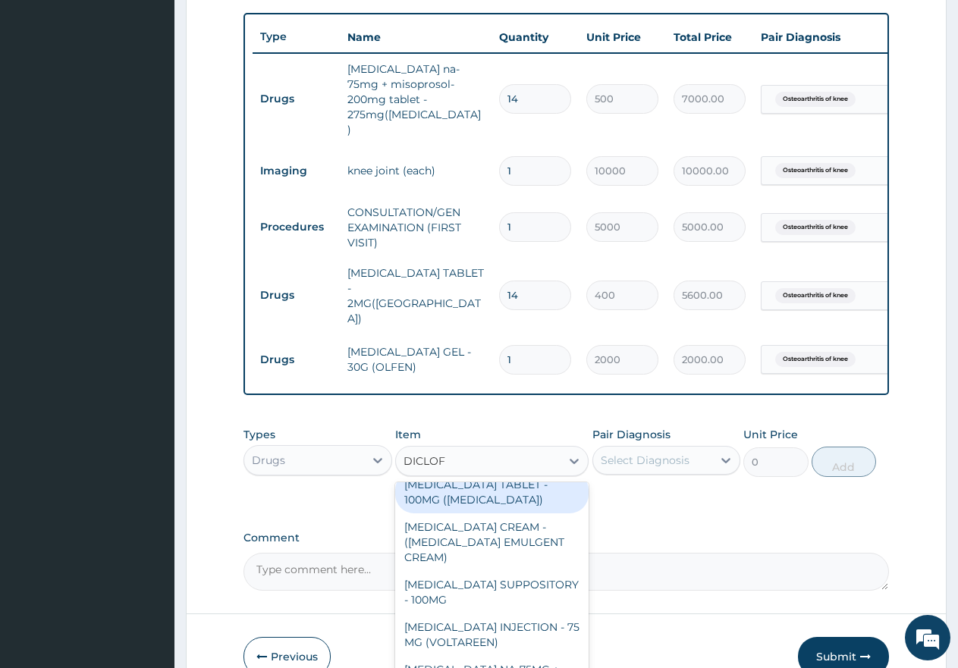
scroll to position [76, 0]
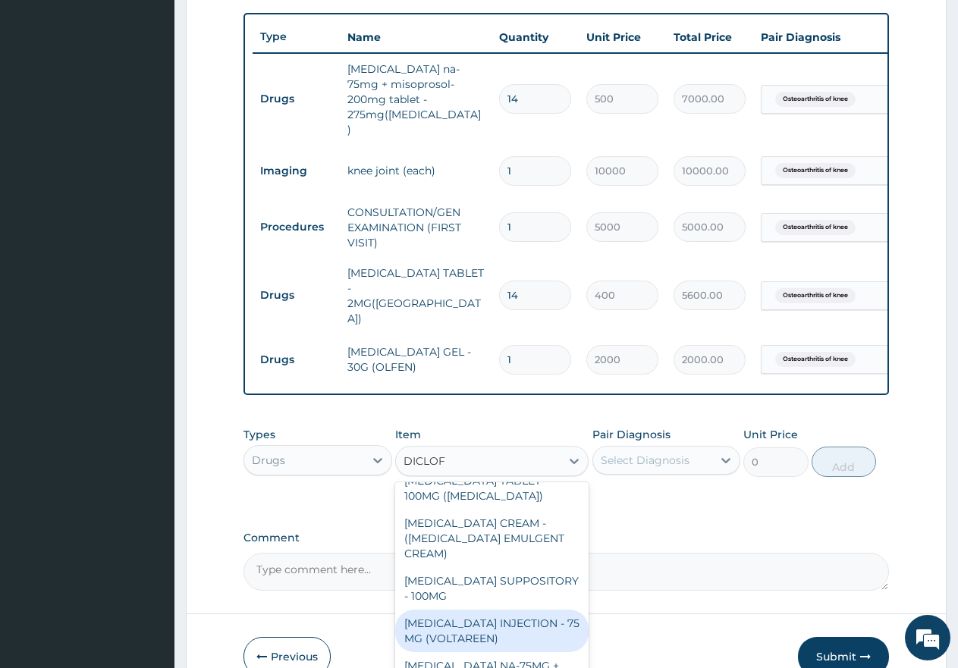
drag, startPoint x: 478, startPoint y: 590, endPoint x: 495, endPoint y: 578, distance: 21.2
click at [482, 610] on div "DICLOFENAC INJECTION - 75 MG (VOLTAREEN)" at bounding box center [491, 631] width 193 height 42
type input "1050"
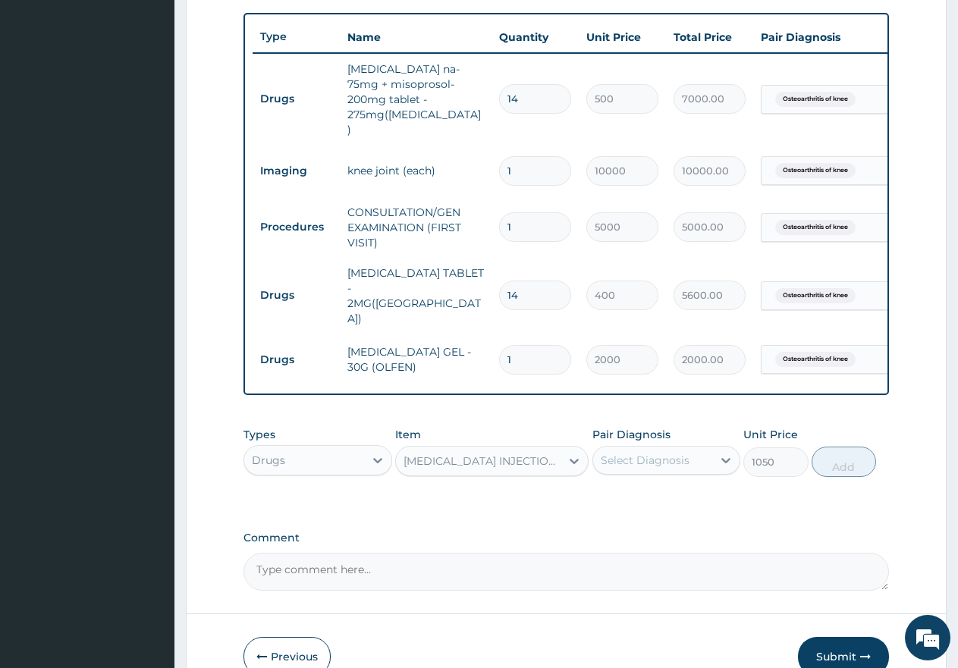
click at [664, 453] on div "Select Diagnosis" at bounding box center [645, 460] width 89 height 15
click at [608, 501] on input "checkbox" at bounding box center [606, 506] width 10 height 10
checkbox input "true"
click at [837, 447] on button "Add" at bounding box center [844, 462] width 64 height 30
type input "0"
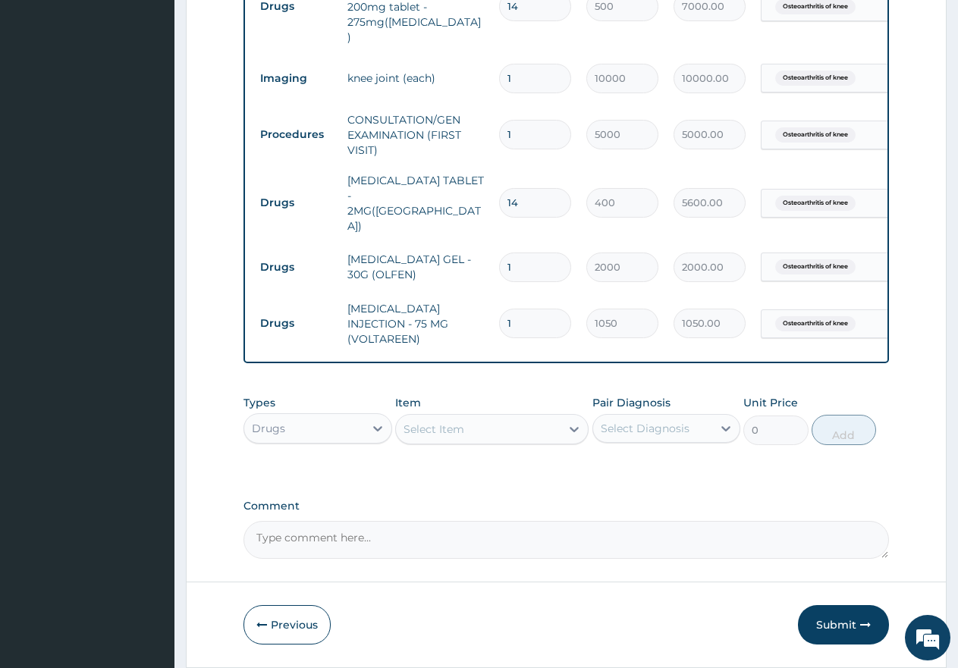
scroll to position [645, 0]
click at [842, 604] on button "Submit" at bounding box center [843, 623] width 91 height 39
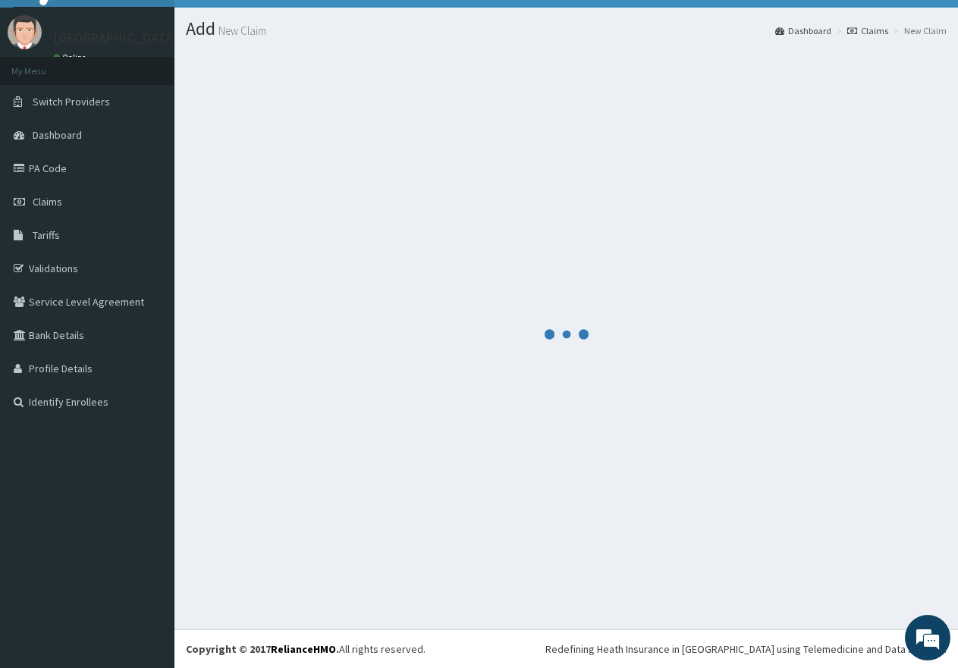
scroll to position [30, 0]
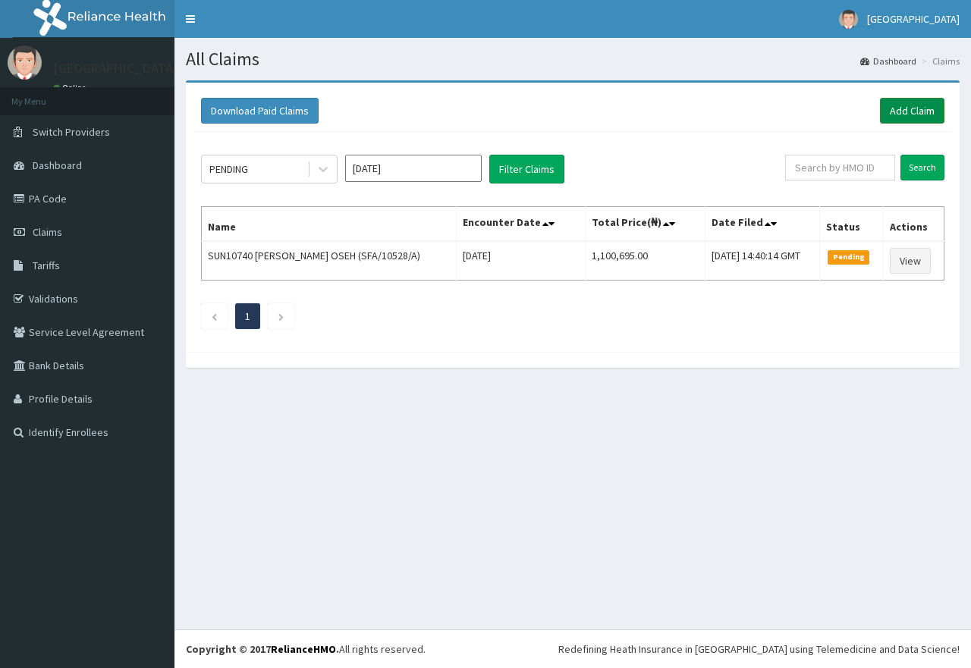
click at [904, 111] on link "Add Claim" at bounding box center [912, 111] width 64 height 26
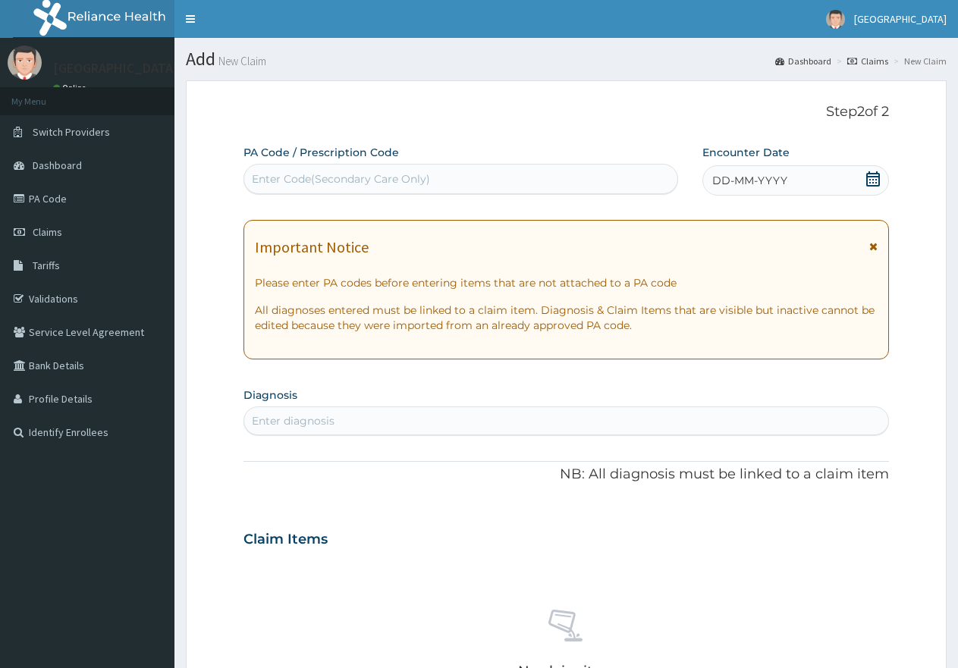
scroll to position [96, 0]
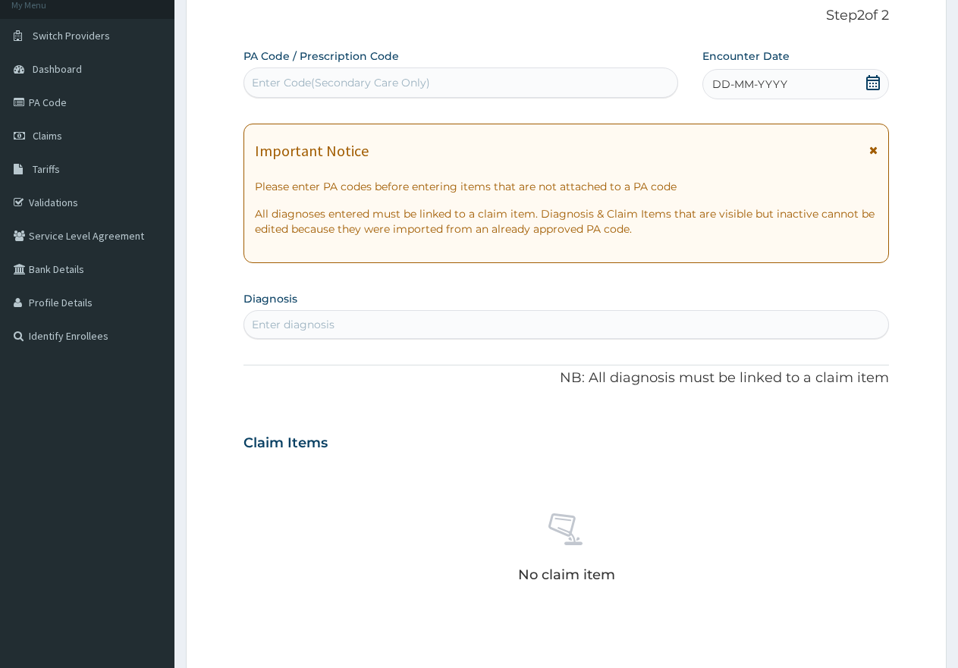
click at [416, 84] on div "Enter Code(Secondary Care Only)" at bounding box center [341, 82] width 178 height 15
paste input "PA/6D083F"
type input "PA/6D083F"
click at [403, 84] on div "Enter Code(Secondary Care Only) PA/6D083F" at bounding box center [460, 83] width 433 height 24
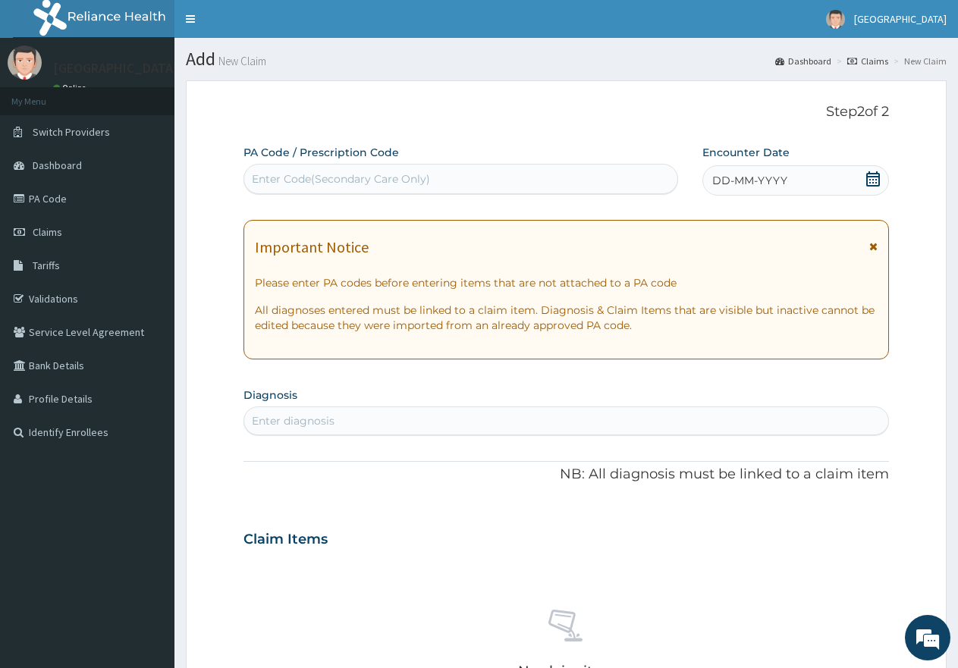
scroll to position [0, 0]
paste input "PA/6D083F"
type input "PA/6D083F"
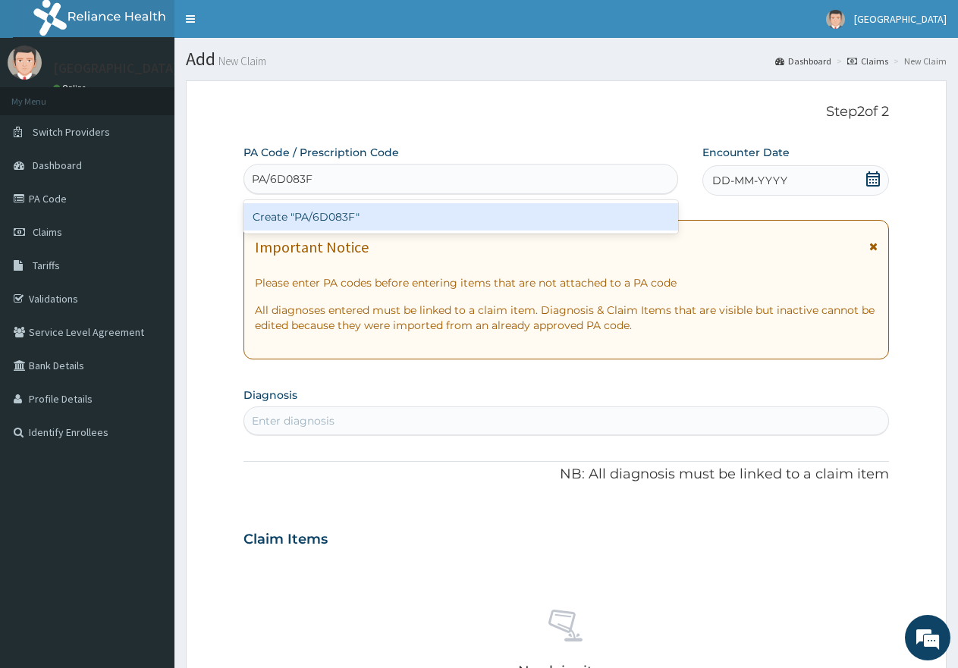
click at [391, 220] on div "Create "PA/6D083F"" at bounding box center [460, 216] width 435 height 27
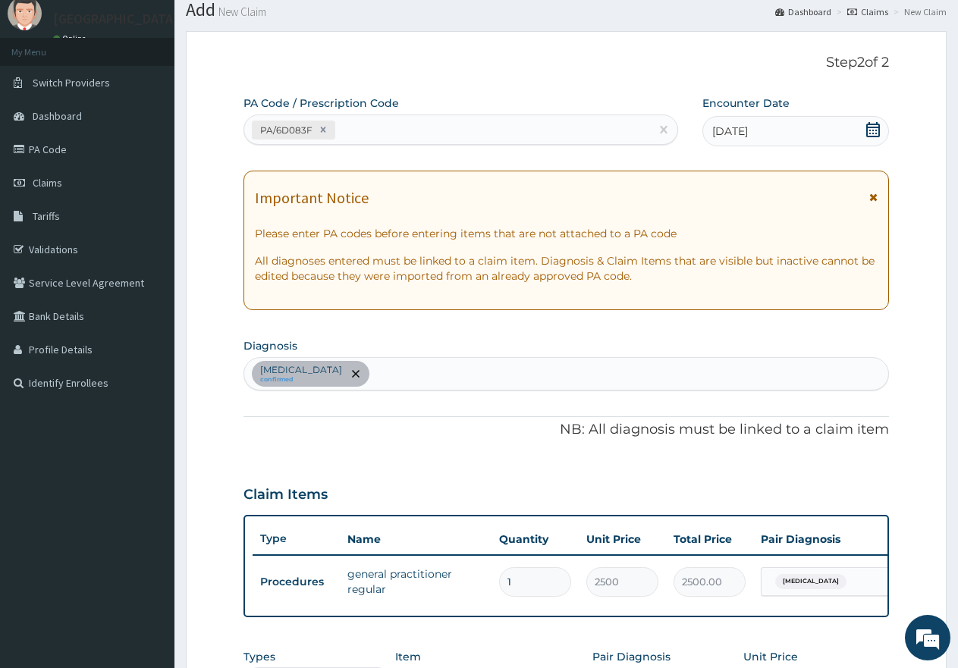
scroll to position [76, 0]
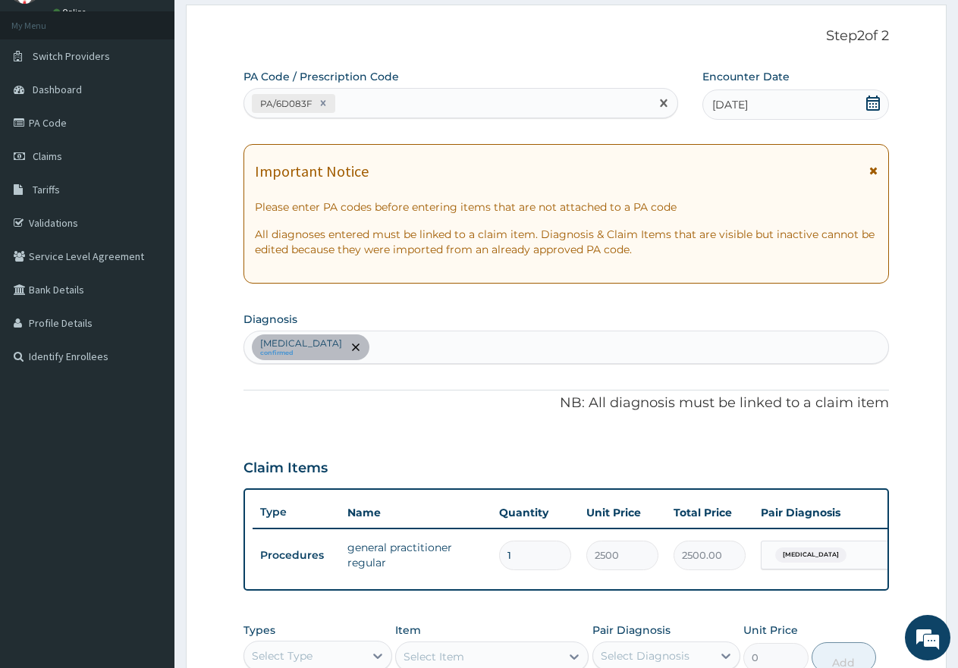
click at [350, 99] on div "PA/6D083F" at bounding box center [447, 103] width 406 height 25
paste input "PA/69C981"
type input "PA/69C981"
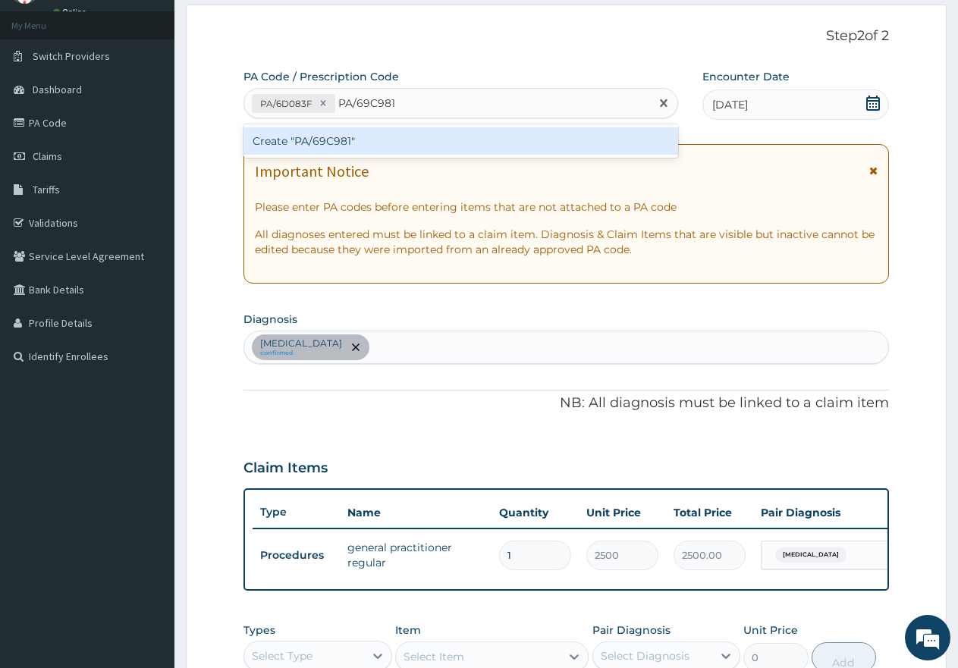
click at [346, 140] on div "Create "PA/69C981"" at bounding box center [460, 140] width 435 height 27
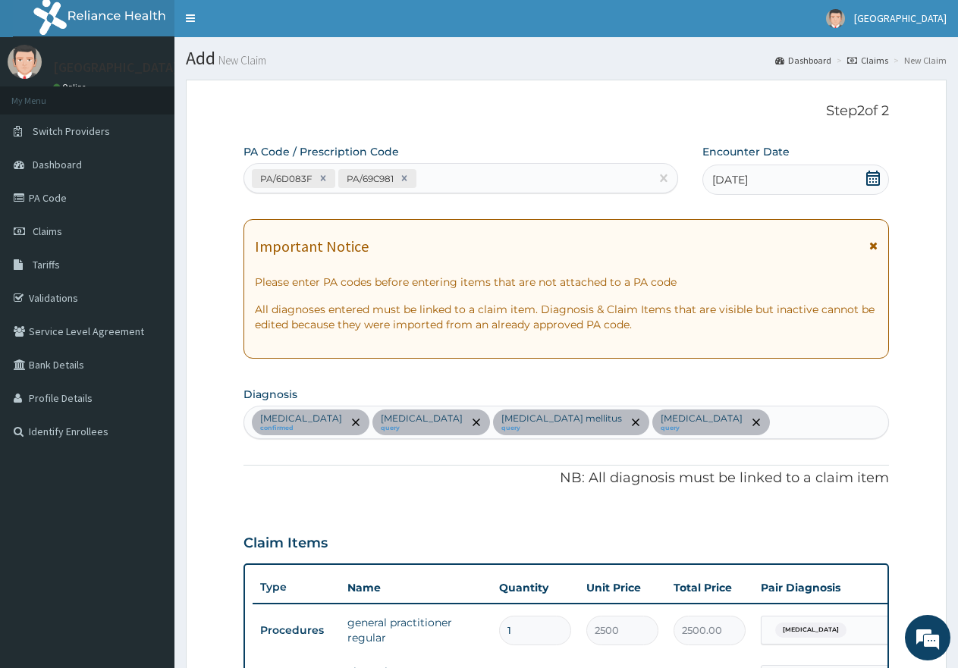
scroll to position [0, 0]
click at [473, 178] on div "PA/6D083F PA/69C981" at bounding box center [447, 179] width 406 height 25
paste input "PA/3A25A5"
type input "PA/3A25A5"
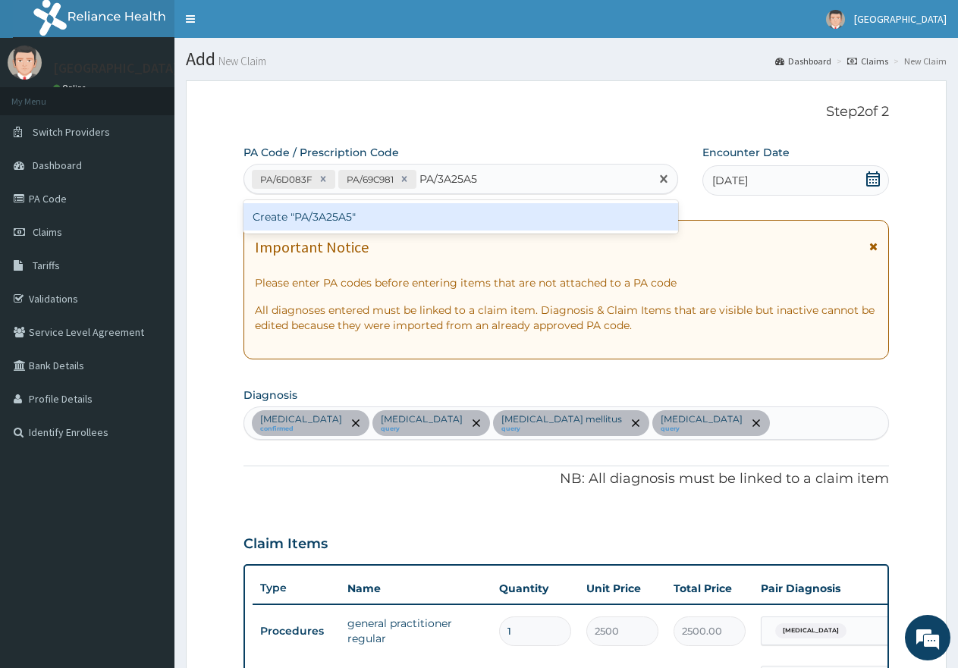
click at [449, 221] on div "Create "PA/3A25A5"" at bounding box center [460, 216] width 435 height 27
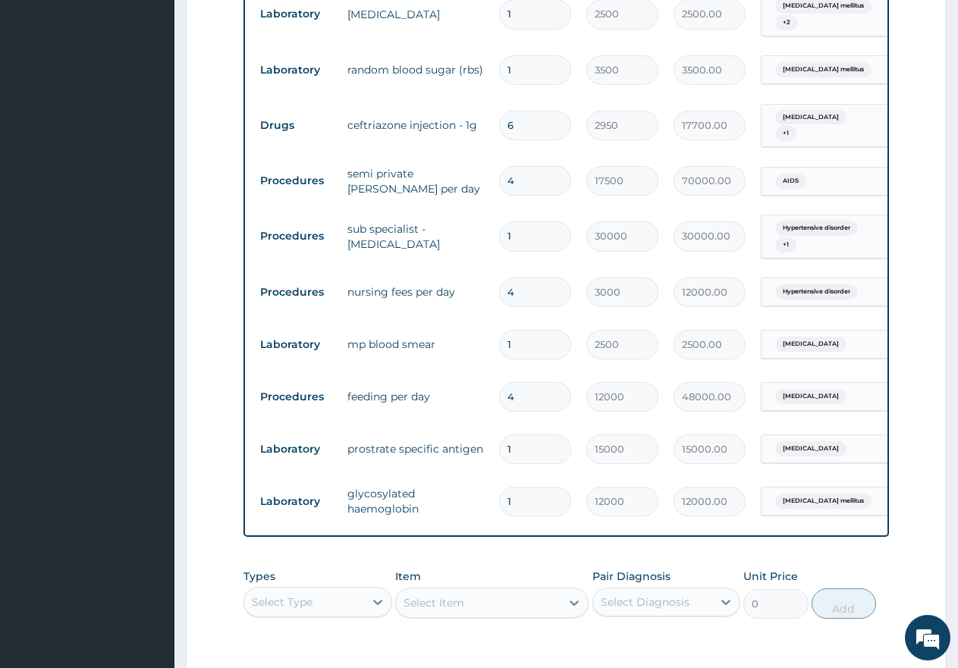
scroll to position [884, 0]
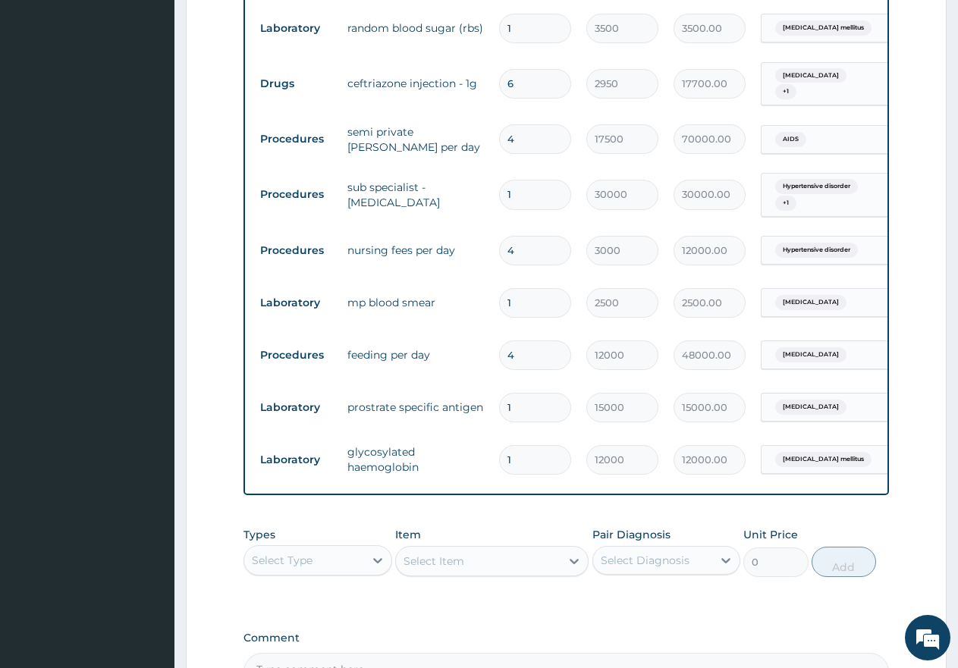
click at [310, 553] on div "Select Type" at bounding box center [282, 560] width 61 height 15
click at [328, 639] on div "Procedures" at bounding box center [317, 652] width 149 height 27
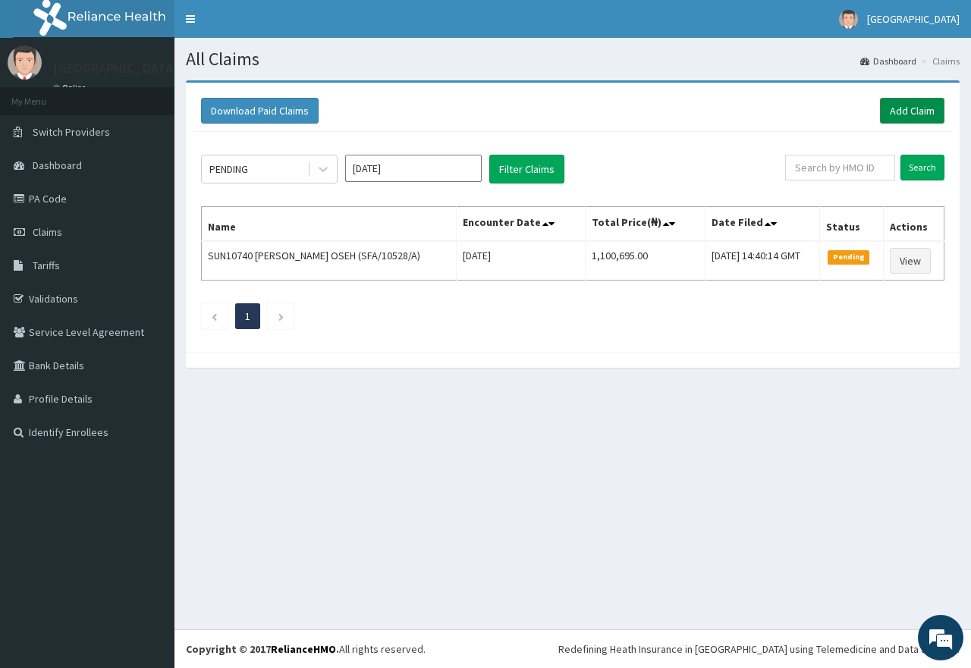
click at [927, 118] on link "Add Claim" at bounding box center [912, 111] width 64 height 26
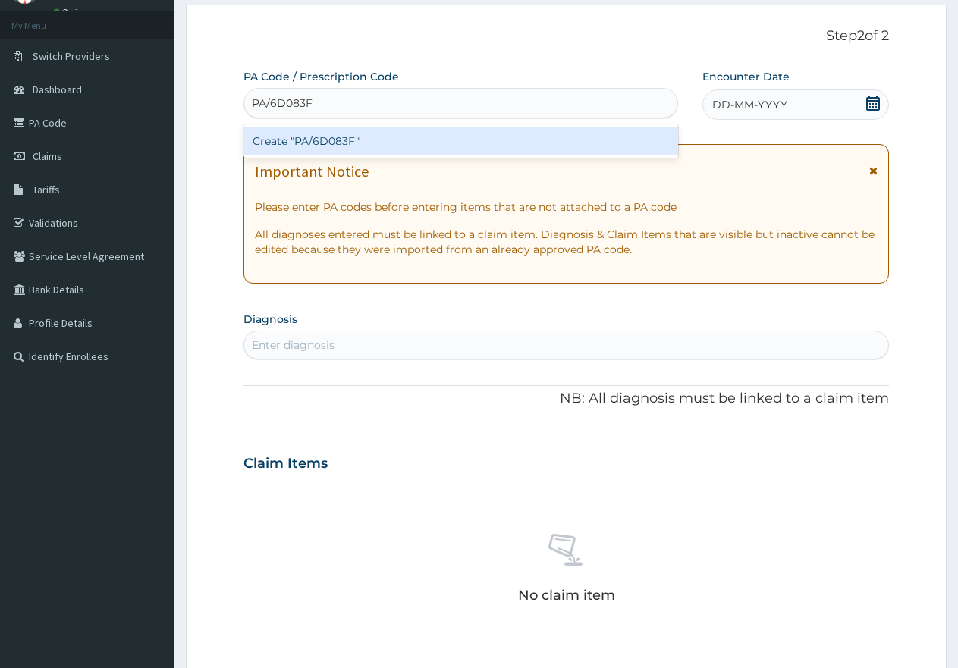
click at [377, 152] on div "Create "PA/6D083F"" at bounding box center [460, 140] width 435 height 27
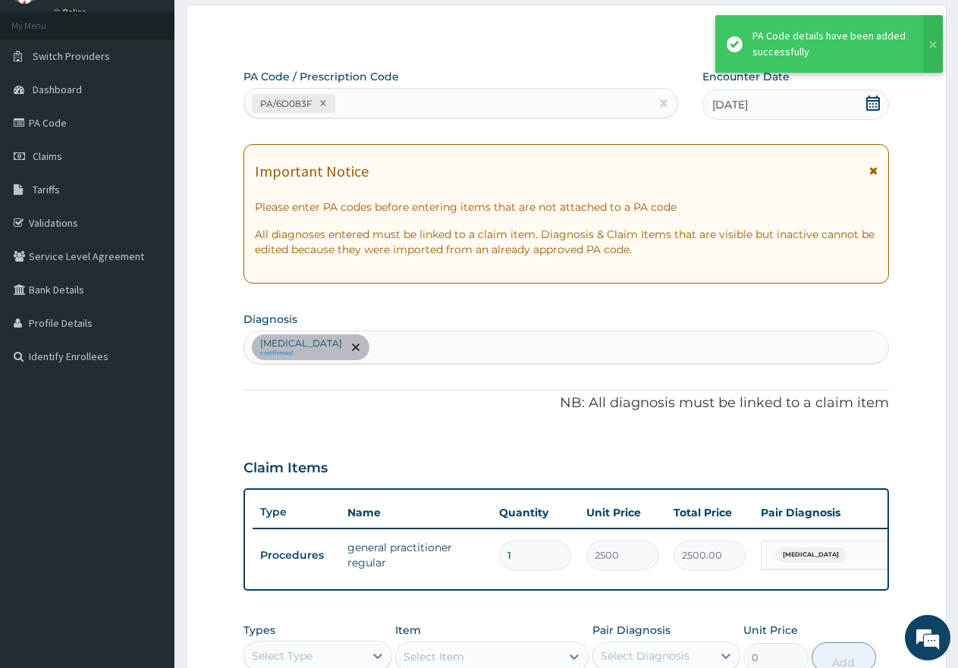
click at [363, 99] on div "PA/6D083F" at bounding box center [447, 103] width 406 height 25
paste input "PA/69C981"
type input "PA/69C981"
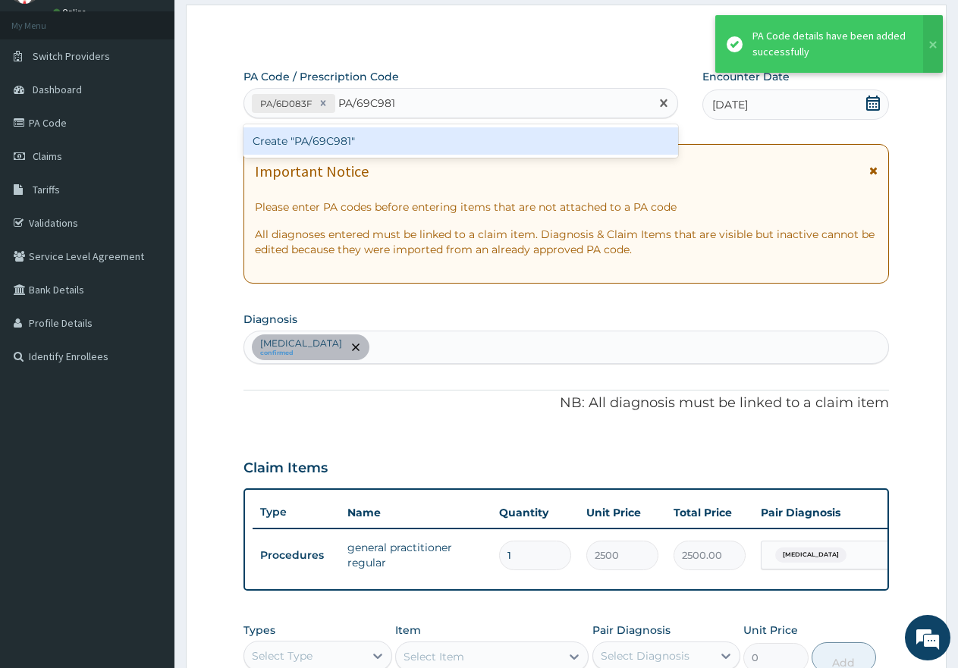
click at [352, 143] on div "Create "PA/69C981"" at bounding box center [460, 140] width 435 height 27
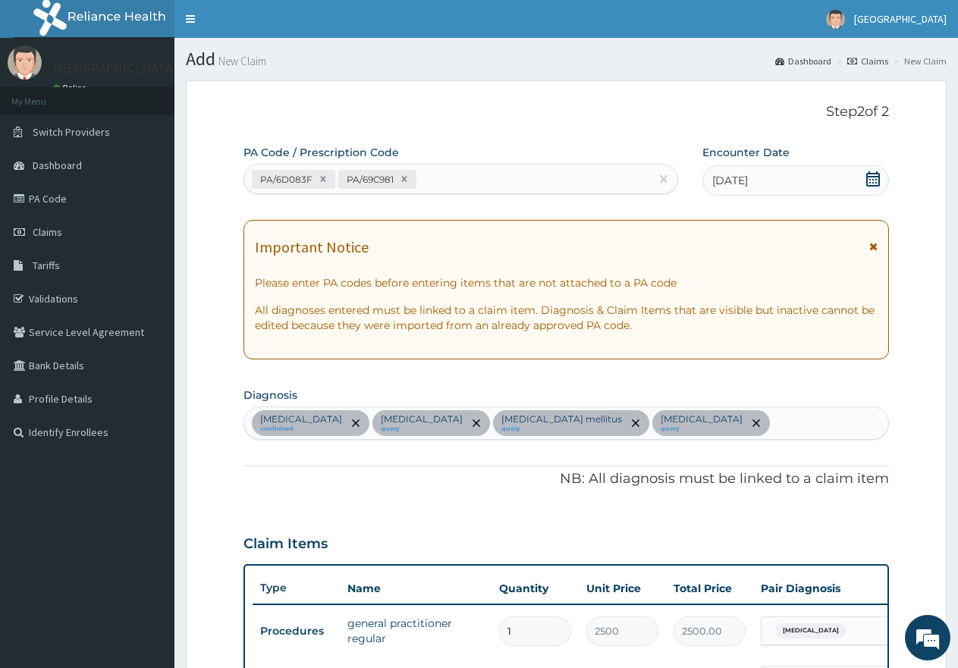
click at [505, 176] on div "PA/6D083F PA/69C981" at bounding box center [447, 179] width 406 height 25
paste input "PA/3A25A5"
type input "PA/3A25A5"
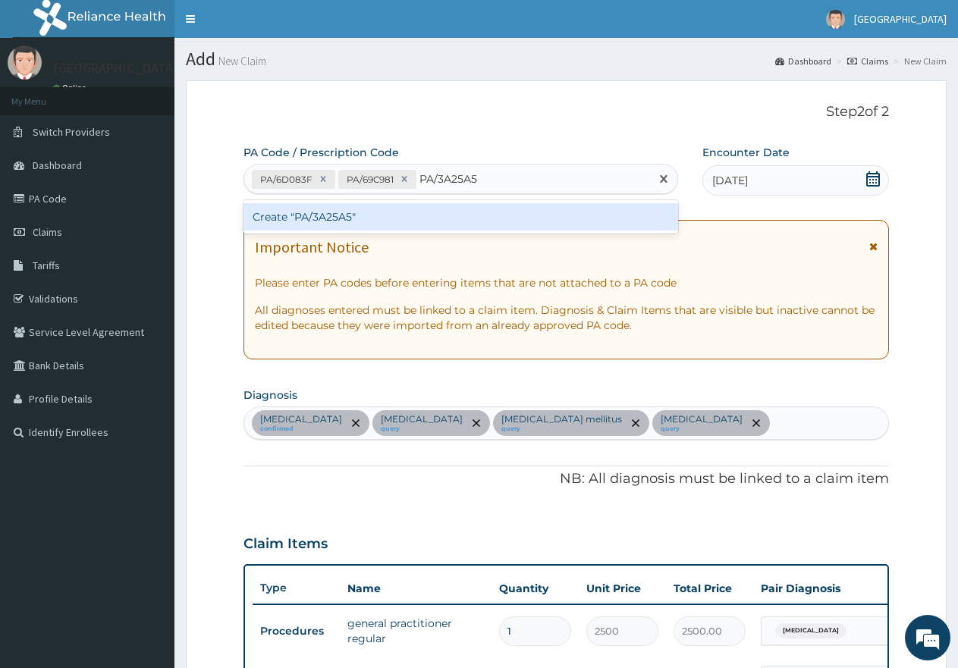
click at [502, 218] on div "Create "PA/3A25A5"" at bounding box center [460, 216] width 435 height 27
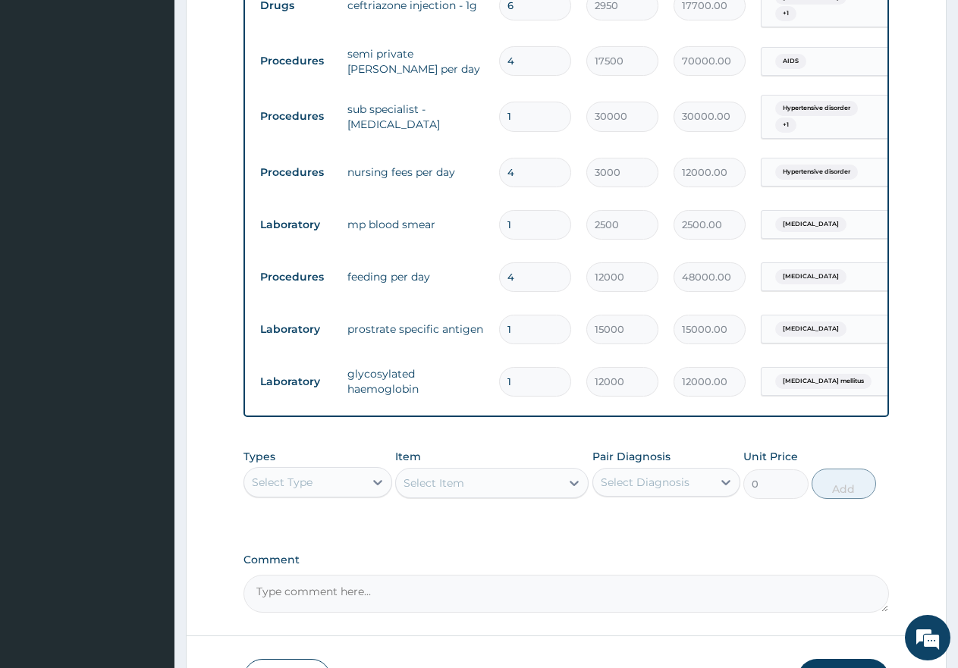
scroll to position [966, 0]
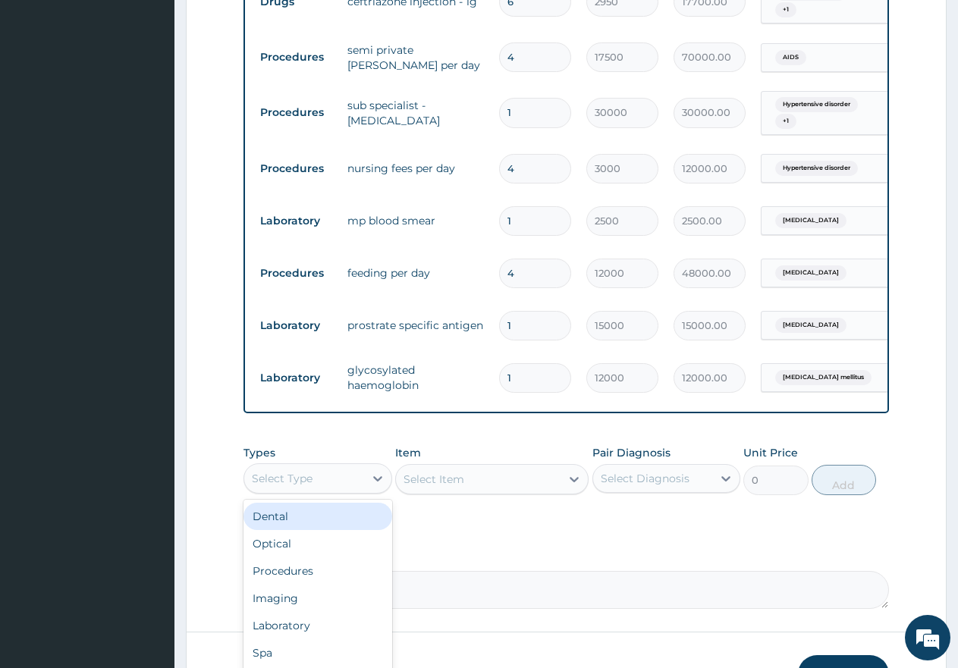
click at [331, 466] on div "Select Type" at bounding box center [304, 478] width 120 height 24
click at [300, 557] on div "Procedures" at bounding box center [317, 570] width 149 height 27
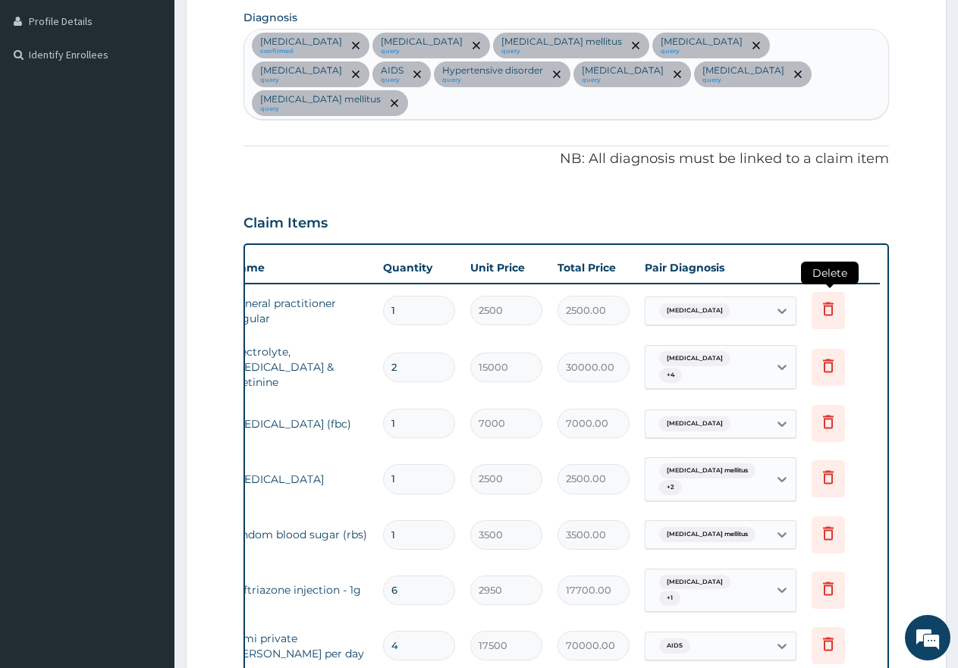
scroll to position [353, 0]
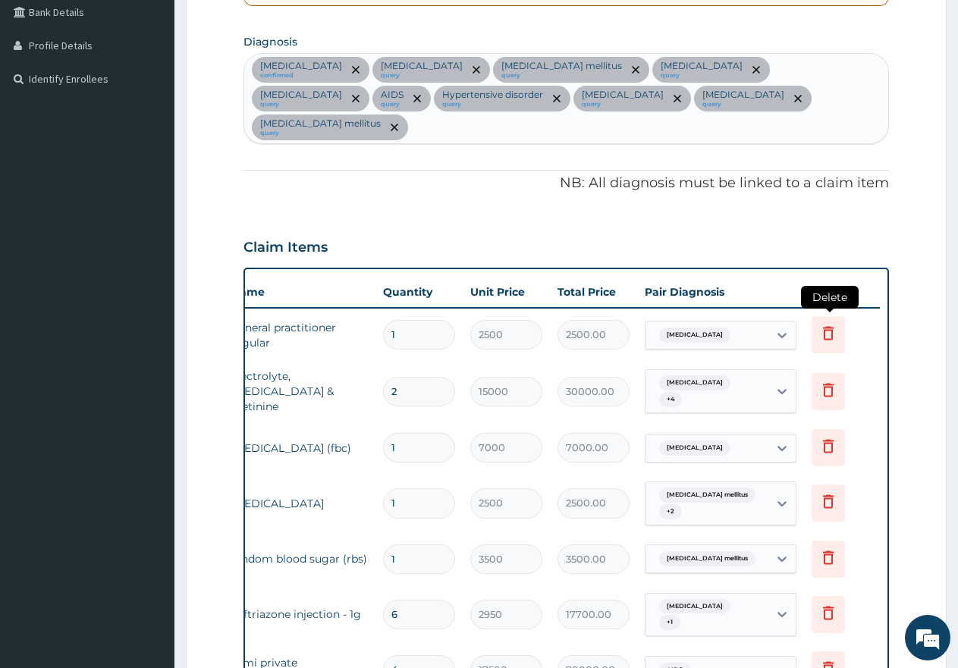
click at [830, 324] on icon at bounding box center [828, 333] width 18 height 18
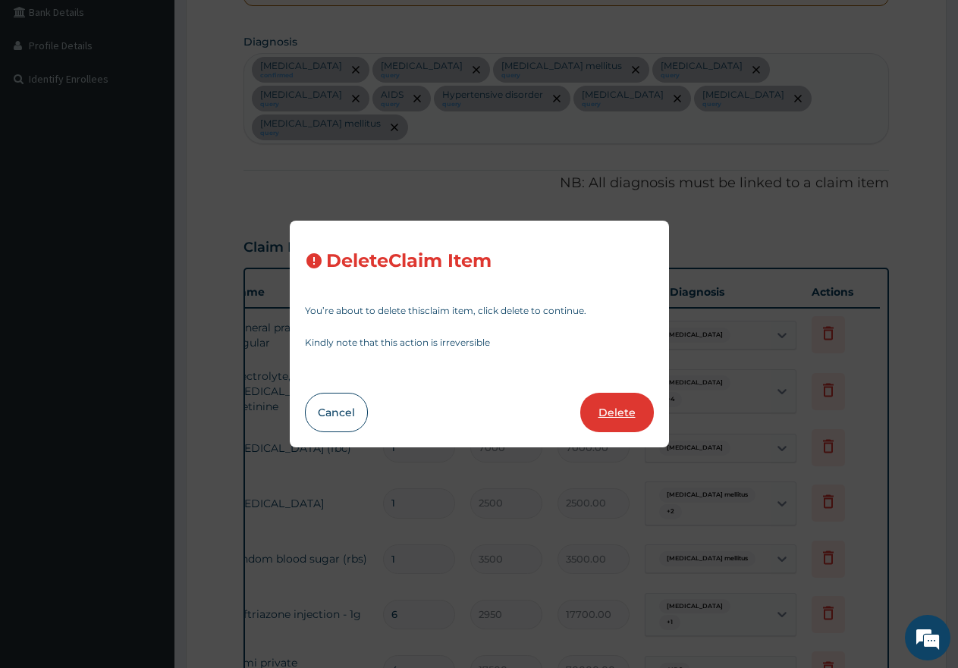
click at [603, 413] on button "Delete" at bounding box center [617, 412] width 74 height 39
type input "2"
type input "15000"
type input "30000.00"
type input "1"
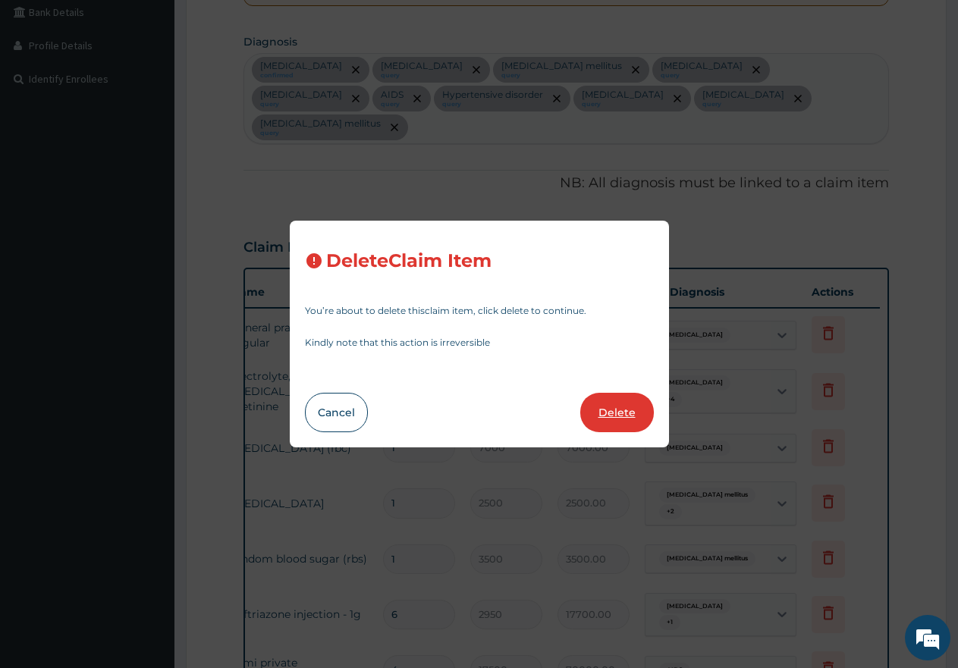
type input "7000"
type input "7000.00"
type input "2500"
type input "2500.00"
type input "3500"
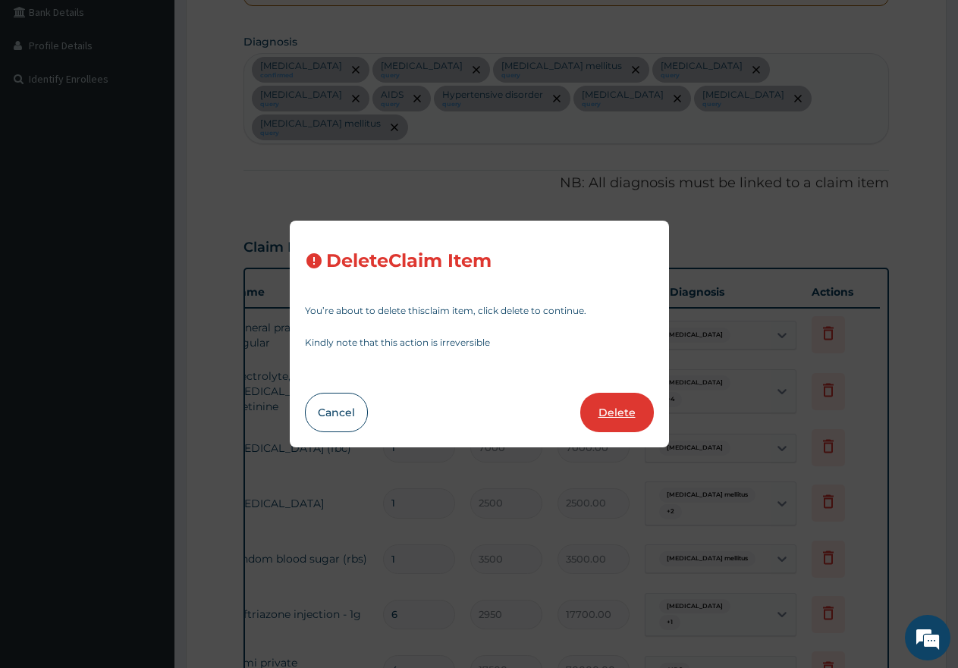
type input "3500.00"
type input "6"
type input "2950"
type input "17700.00"
type input "4"
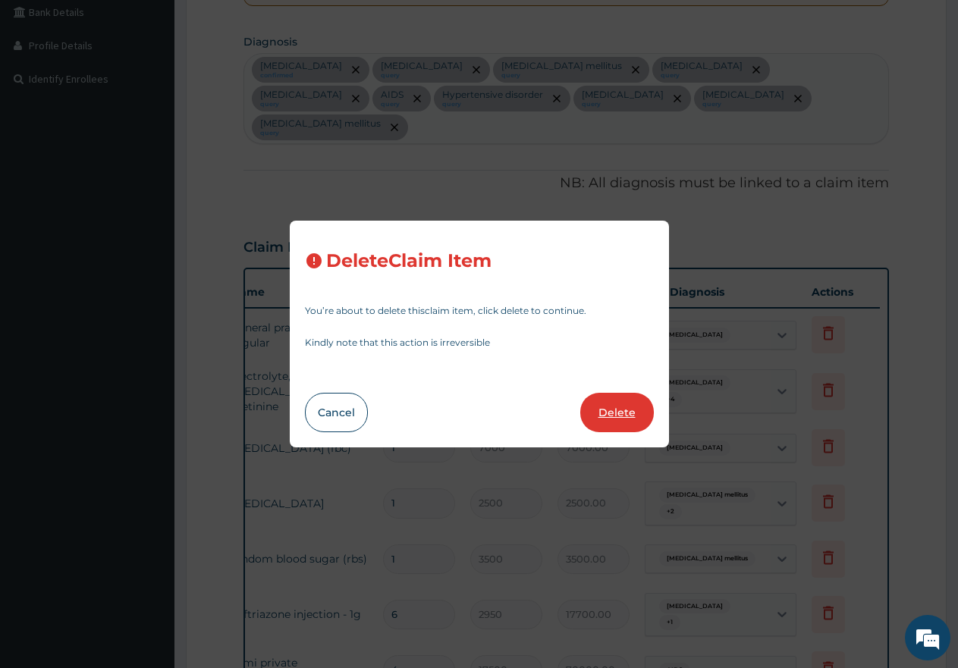
type input "17500"
type input "70000.00"
type input "1"
type input "30000"
type input "30000.00"
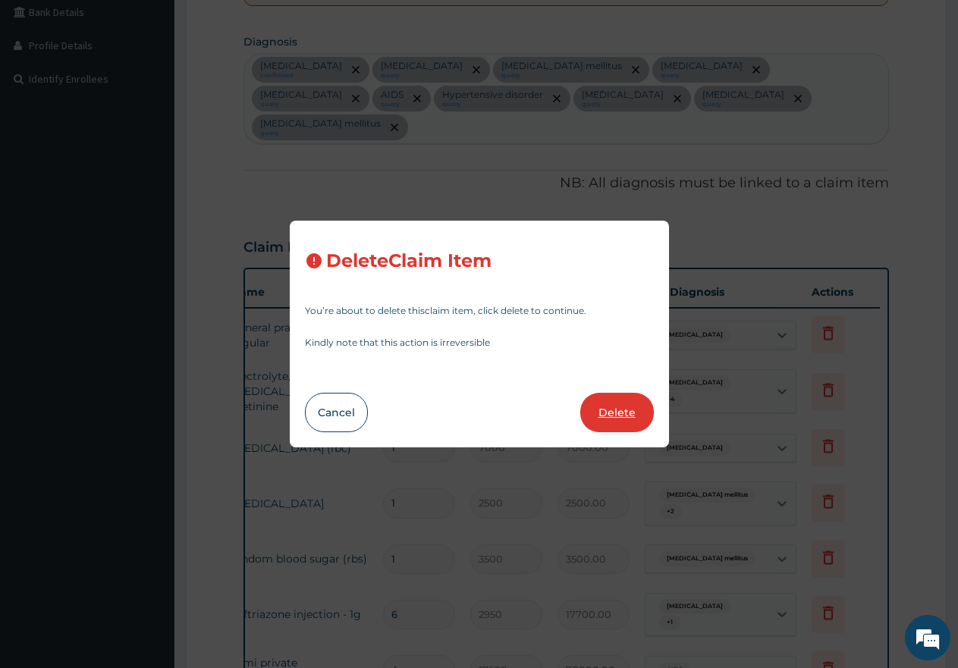
type input "4"
type input "3000"
type input "12000.00"
type input "1"
type input "2500"
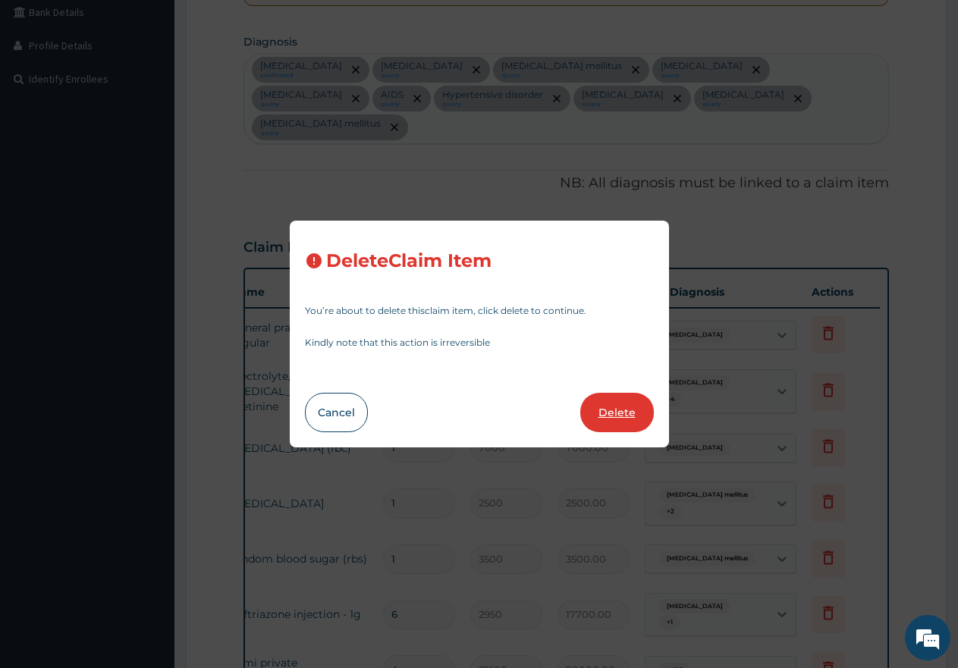
type input "2500.00"
type input "4"
type input "12000"
type input "48000.00"
type input "1"
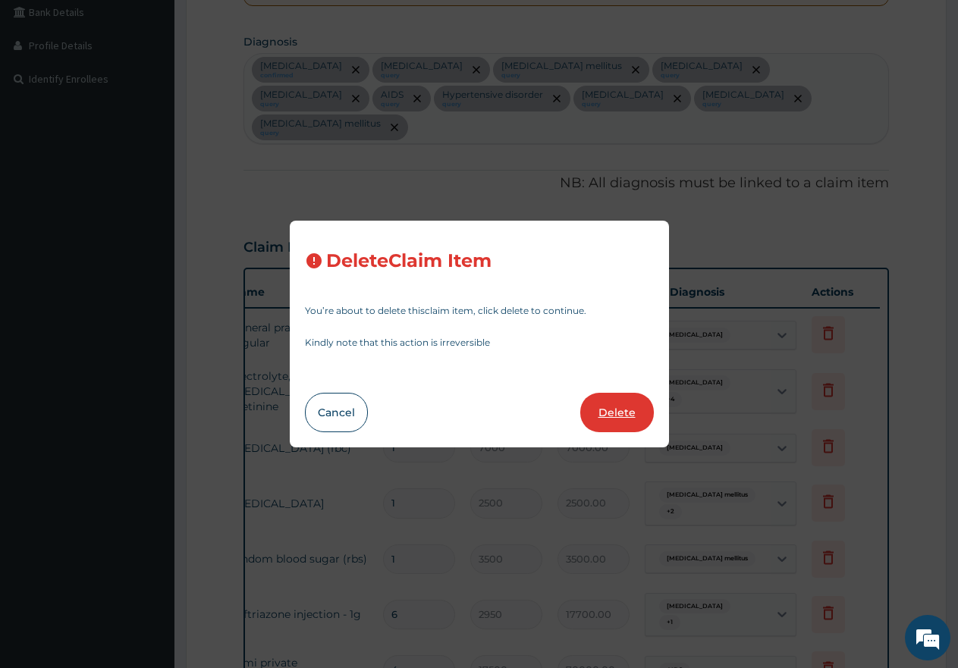
type input "15000"
type input "15000.00"
type input "12000"
type input "12000.00"
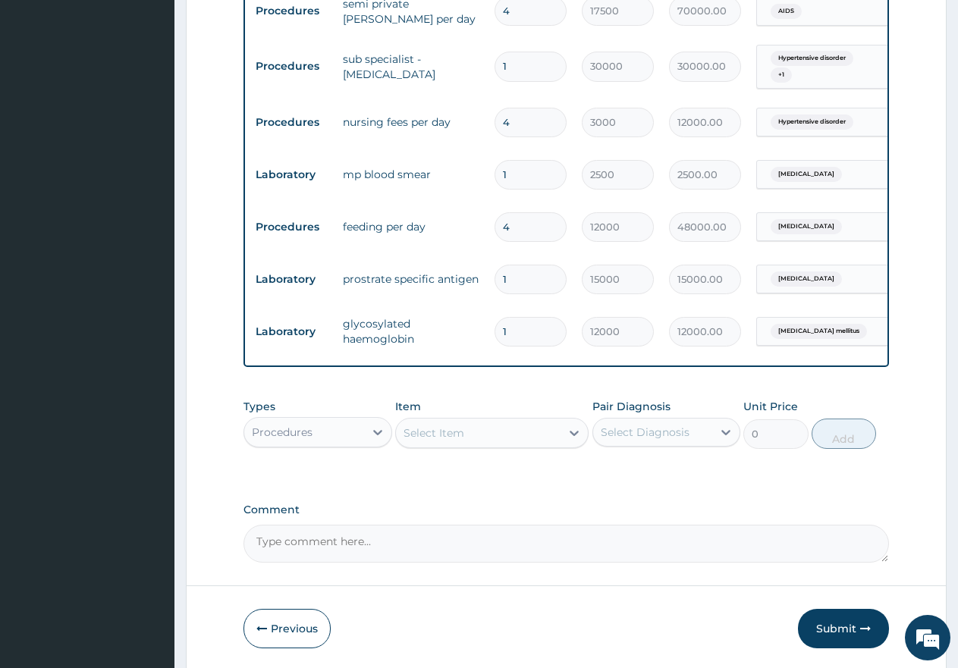
scroll to position [0, 0]
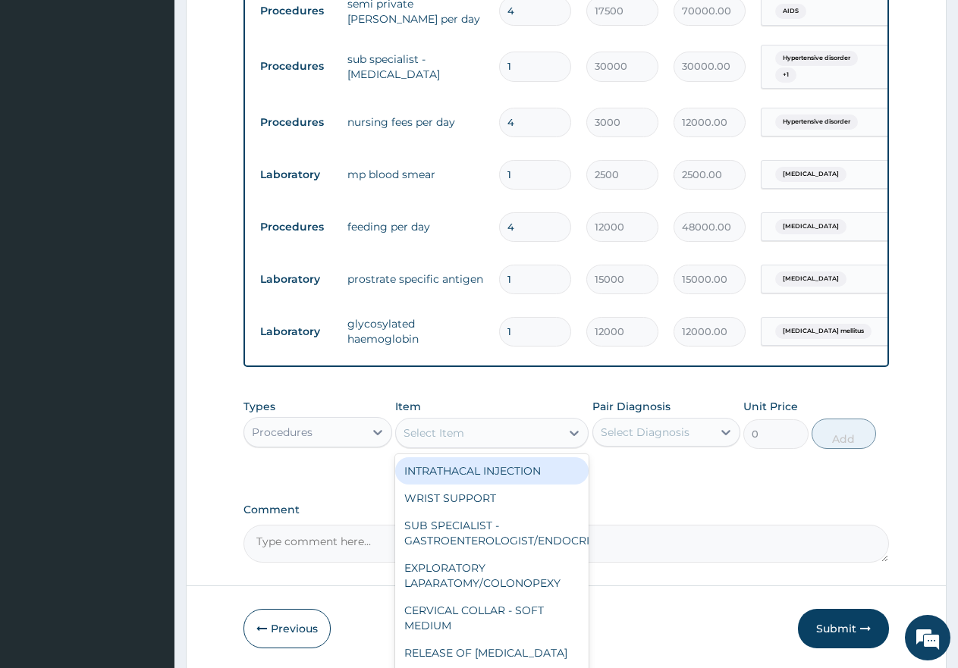
click at [500, 421] on div "Select Item" at bounding box center [478, 433] width 165 height 24
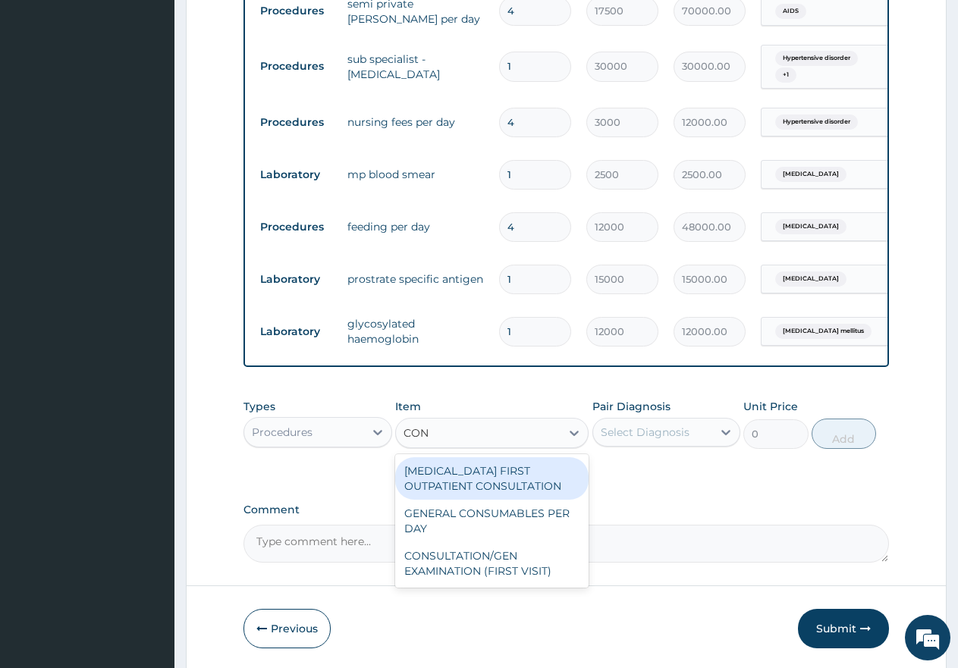
type input "CONS"
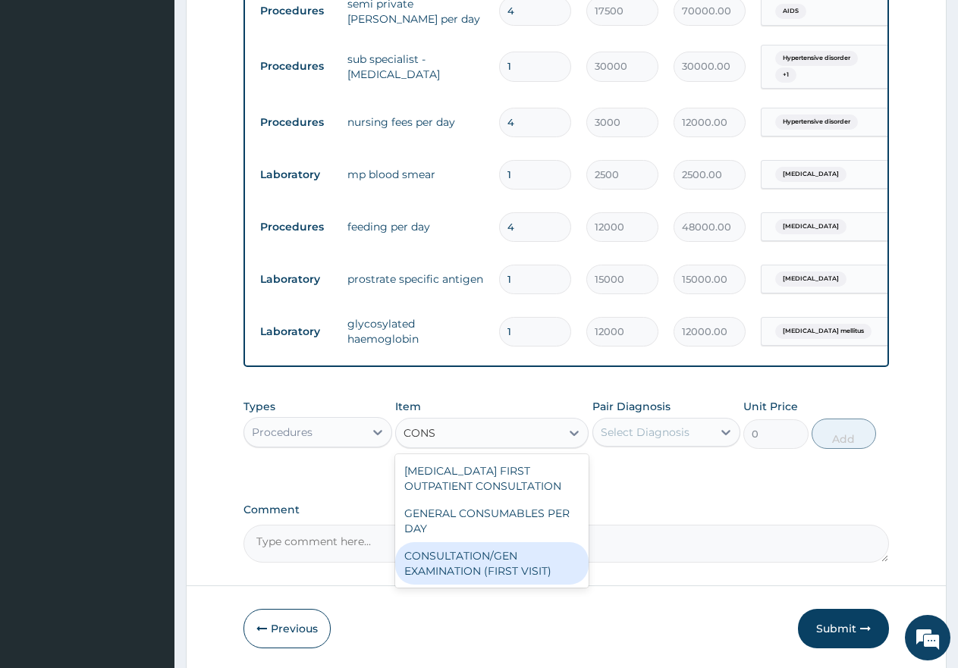
drag, startPoint x: 500, startPoint y: 531, endPoint x: 557, endPoint y: 489, distance: 70.5
click at [504, 542] on div "CONSULTATION/GEN EXAMINATION (FIRST VISIT)" at bounding box center [491, 563] width 193 height 42
type input "5000"
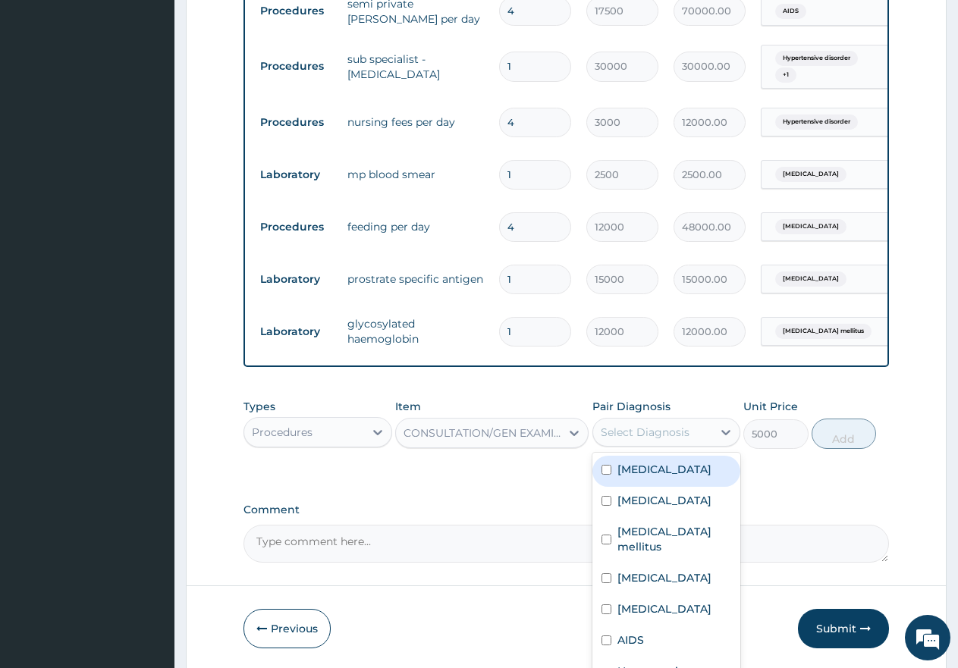
click at [617, 425] on div "Select Diagnosis" at bounding box center [645, 432] width 89 height 15
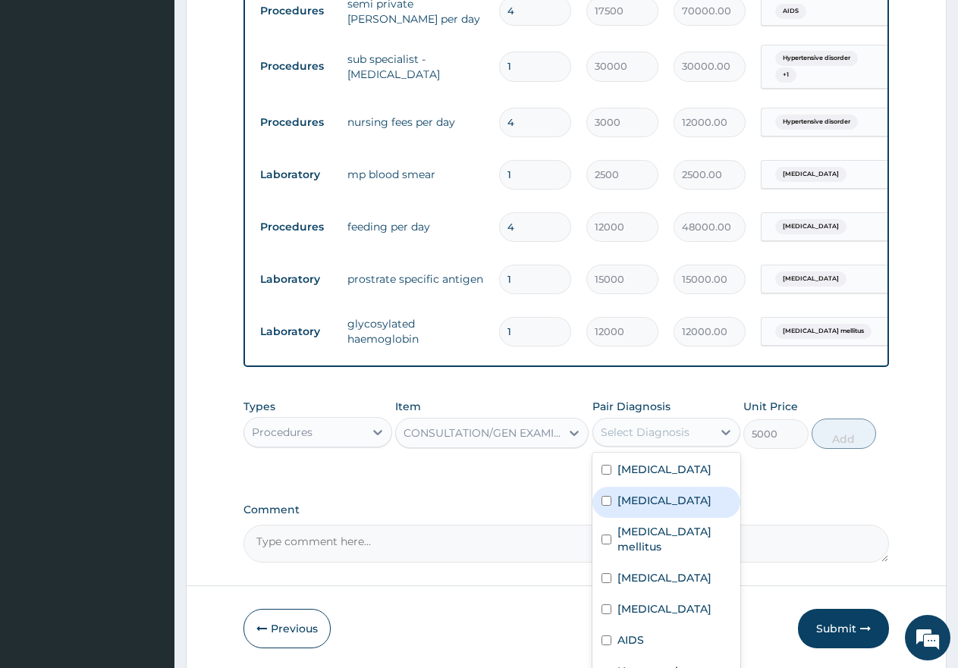
click at [598, 487] on div "[MEDICAL_DATA]" at bounding box center [666, 502] width 149 height 31
checkbox input "true"
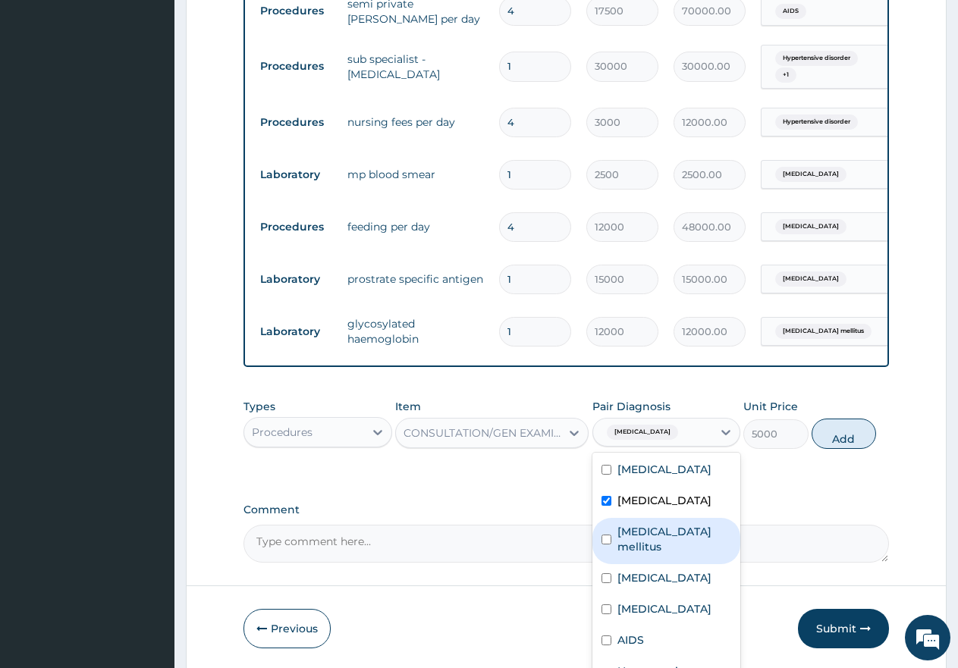
click at [598, 518] on div "[MEDICAL_DATA] mellitus" at bounding box center [666, 541] width 149 height 46
checkbox input "true"
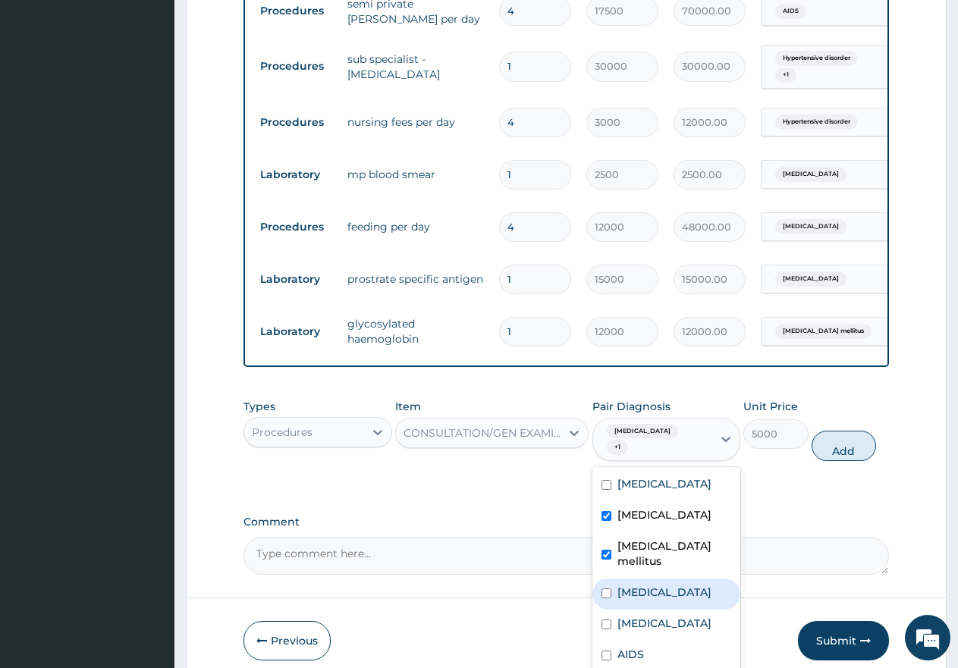
drag, startPoint x: 610, startPoint y: 552, endPoint x: 620, endPoint y: 545, distance: 12.6
click at [613, 579] on div "[MEDICAL_DATA]" at bounding box center [666, 594] width 149 height 31
checkbox input "true"
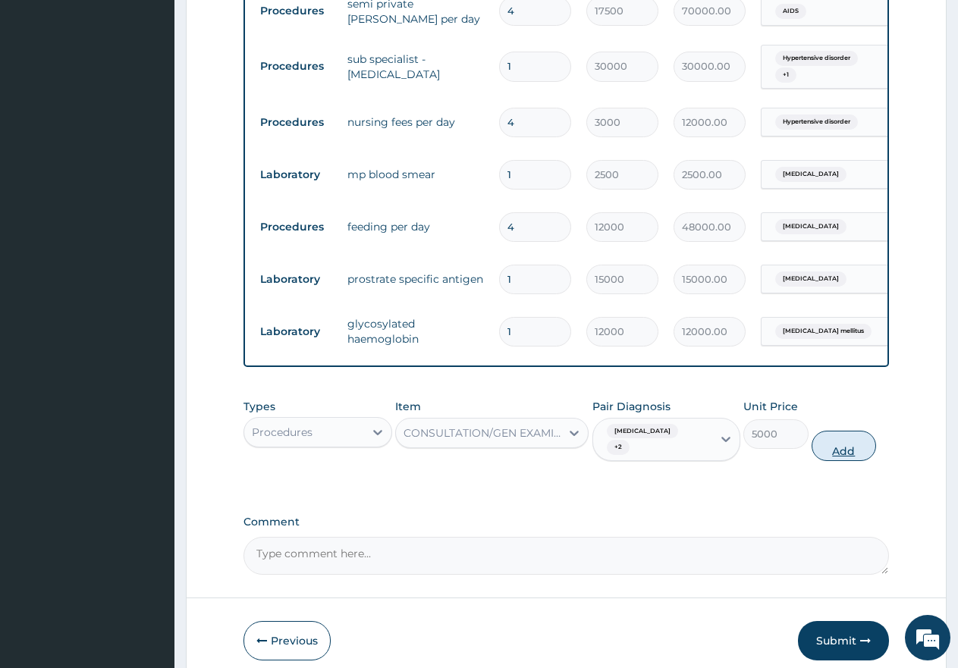
click at [852, 431] on button "Add" at bounding box center [844, 446] width 64 height 30
type input "0"
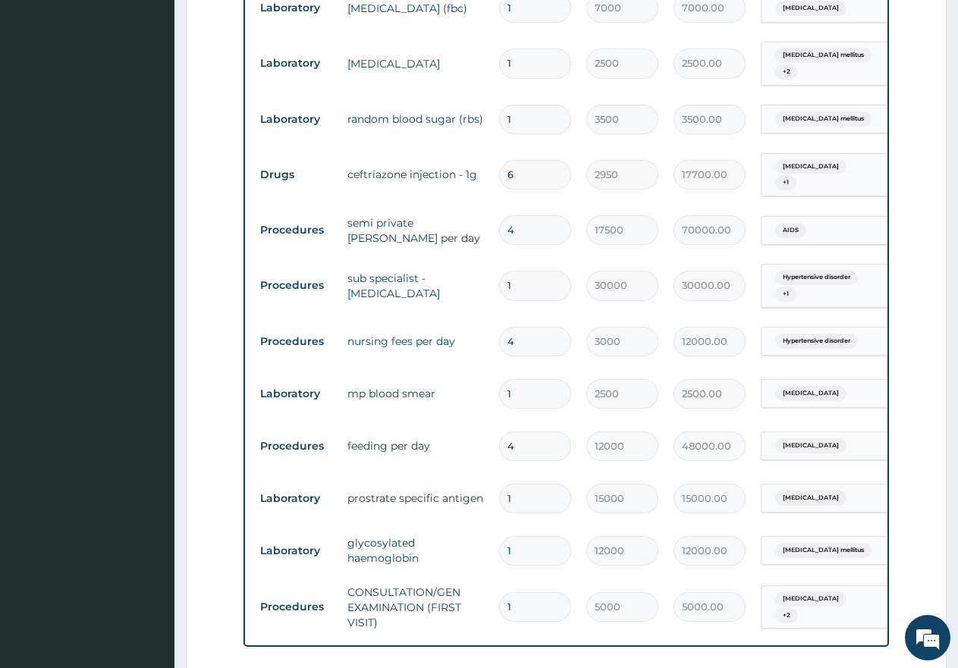
scroll to position [893, 0]
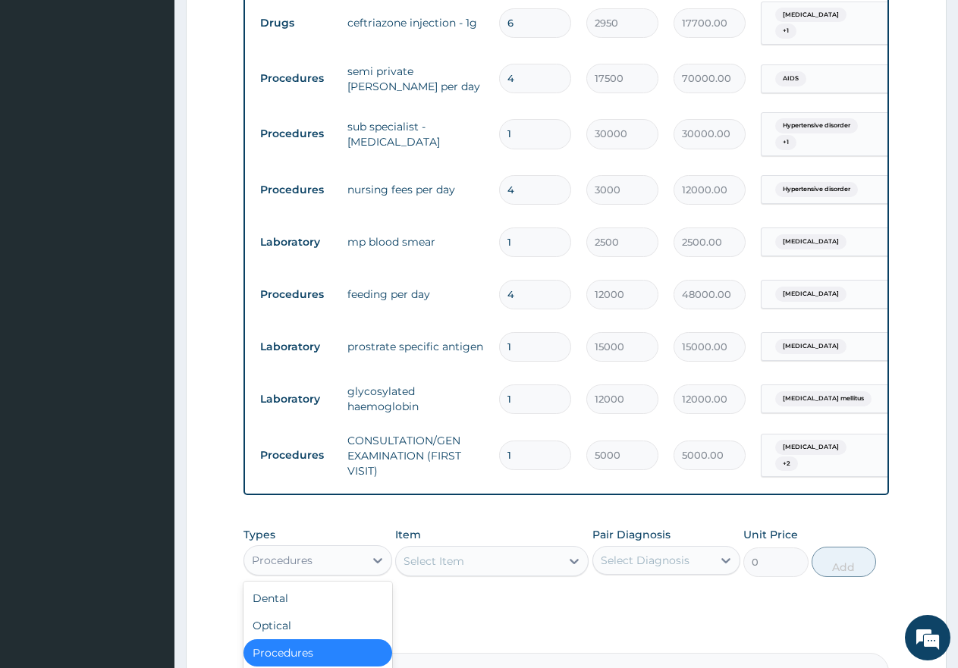
click at [341, 548] on div "Procedures" at bounding box center [304, 560] width 120 height 24
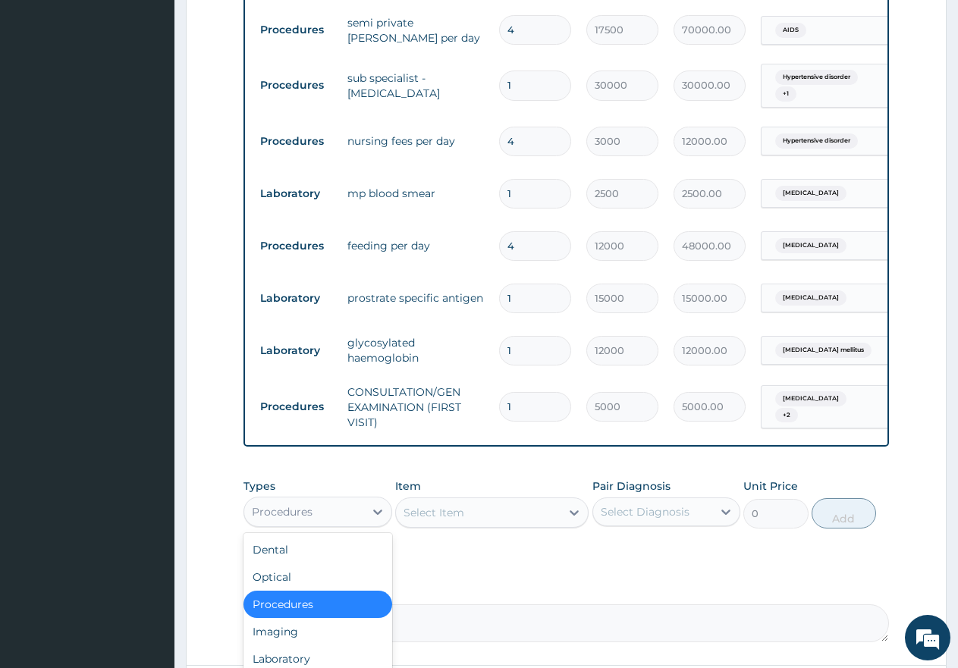
scroll to position [969, 0]
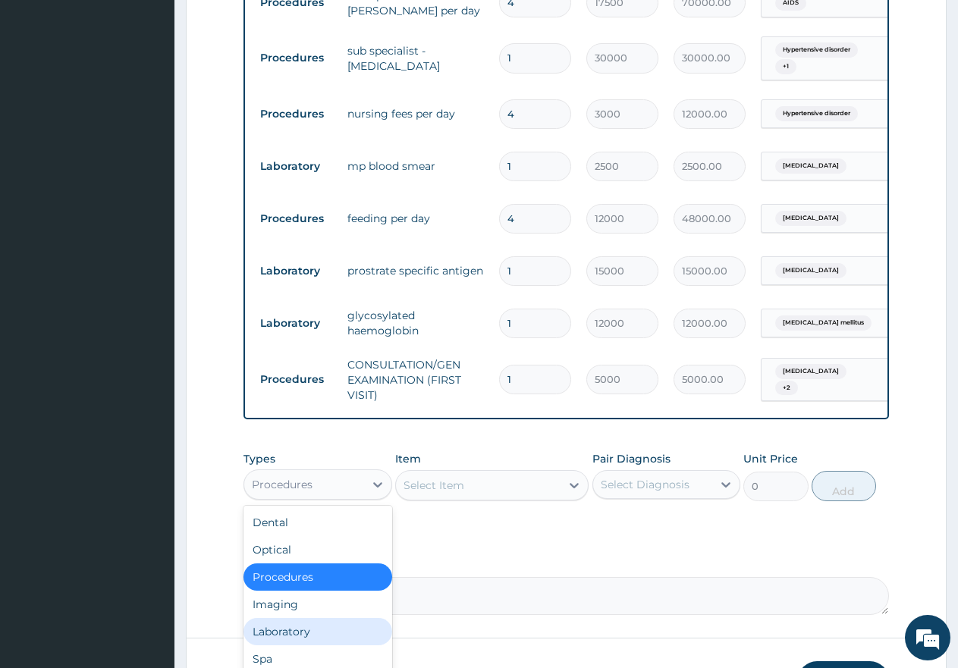
click at [296, 618] on div "Laboratory" at bounding box center [317, 631] width 149 height 27
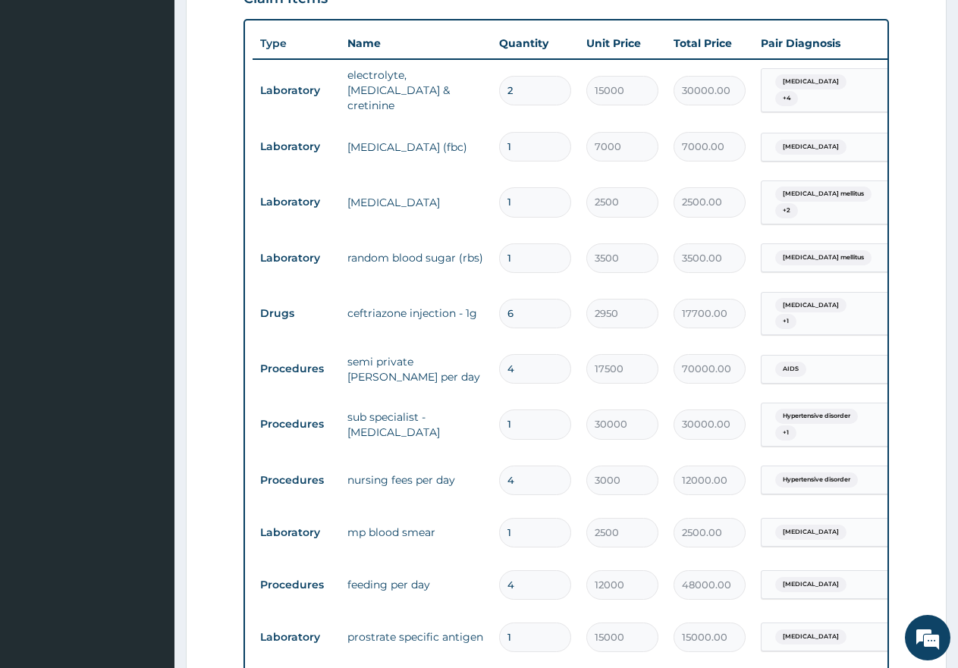
scroll to position [893, 0]
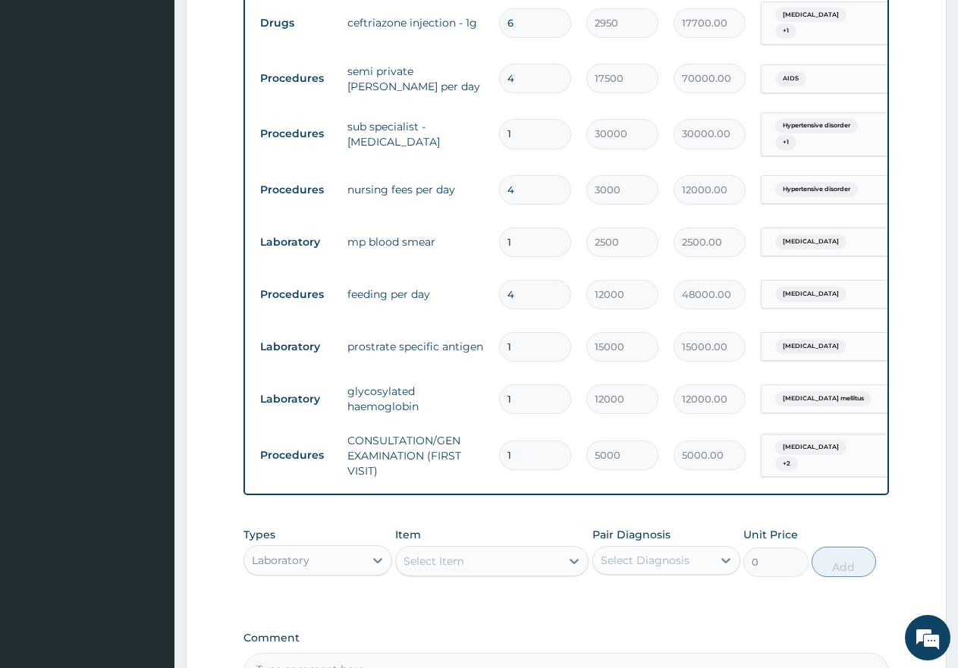
click at [489, 549] on div "Select Item" at bounding box center [478, 561] width 165 height 24
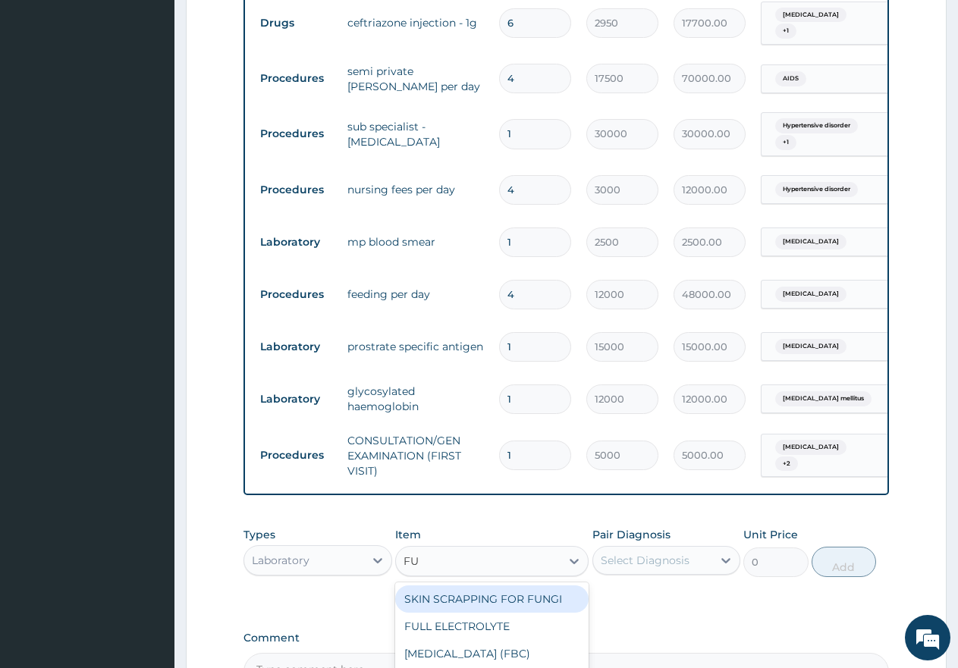
type input "FUL"
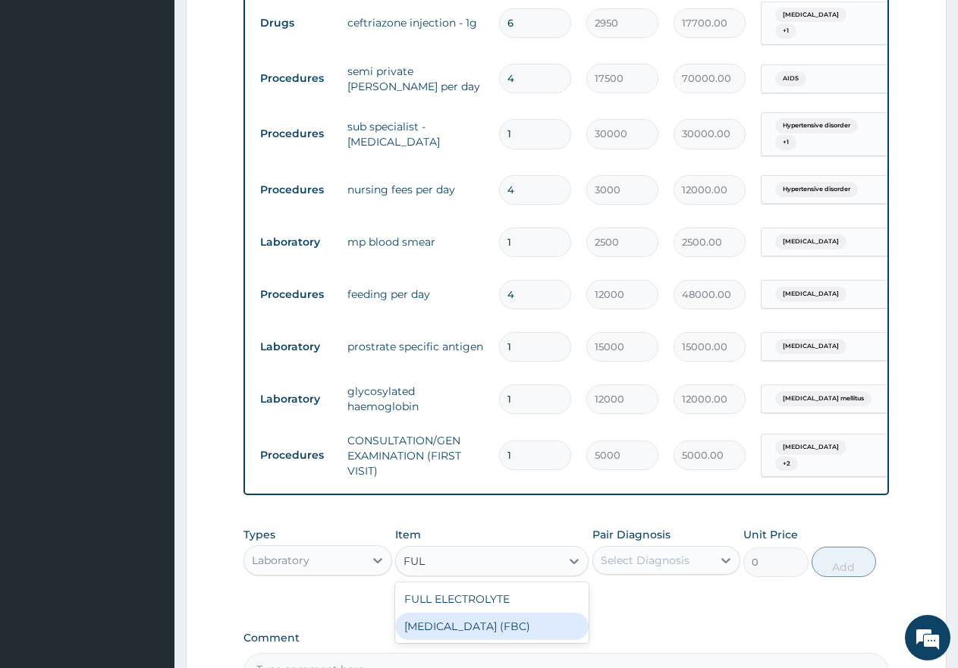
click at [480, 613] on div "FULL BLOOD COUNT (FBC)" at bounding box center [491, 626] width 193 height 27
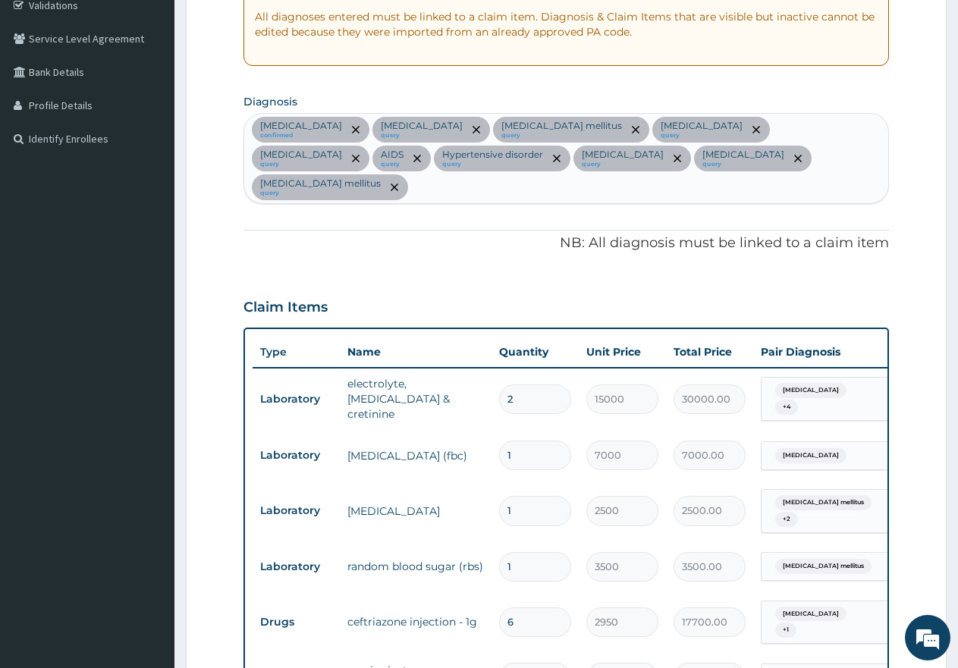
scroll to position [286, 0]
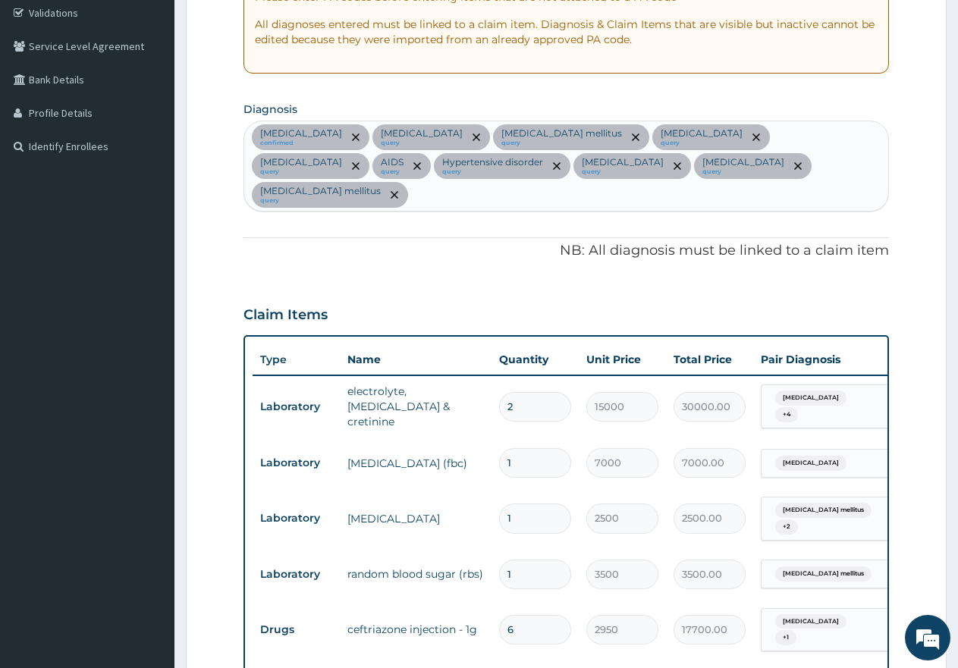
click at [774, 165] on div "Malaria confirmed Sepsis query Type 2 diabetes mellitus query Kidney disease qu…" at bounding box center [566, 165] width 644 height 89
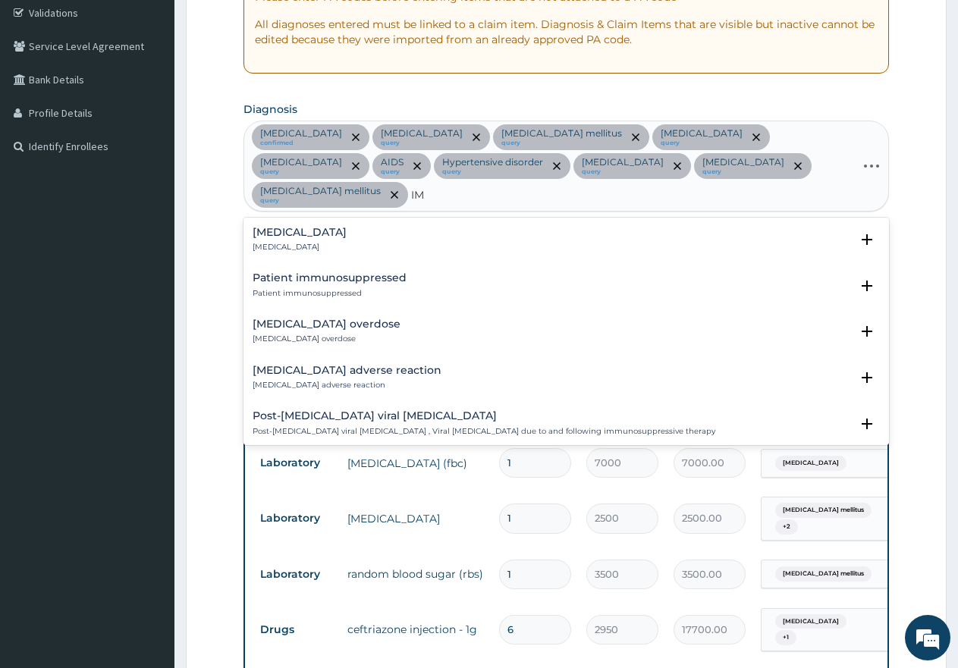
type input "I"
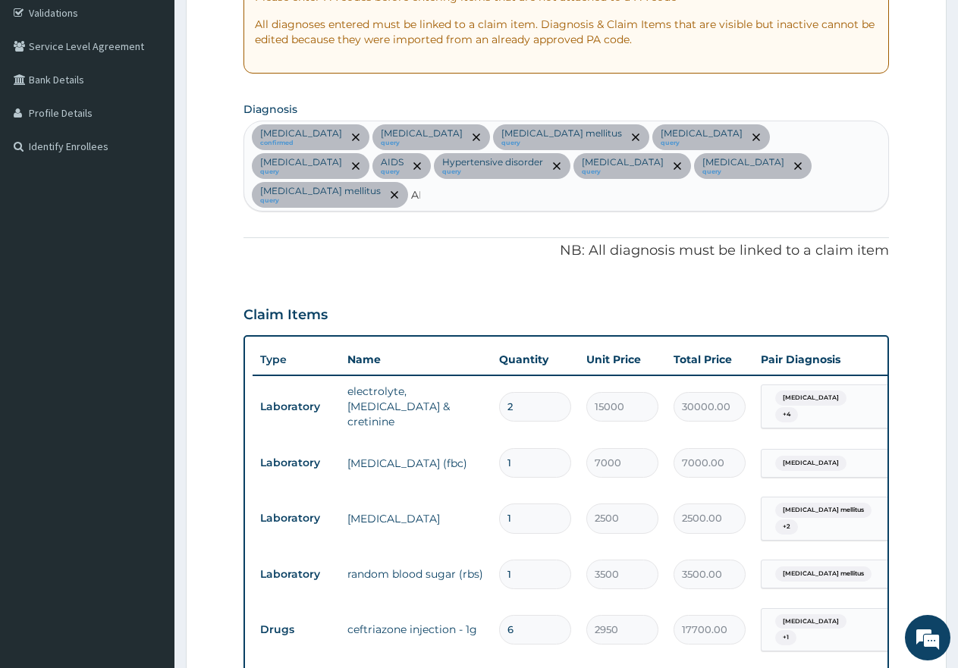
type input "A"
type input "H"
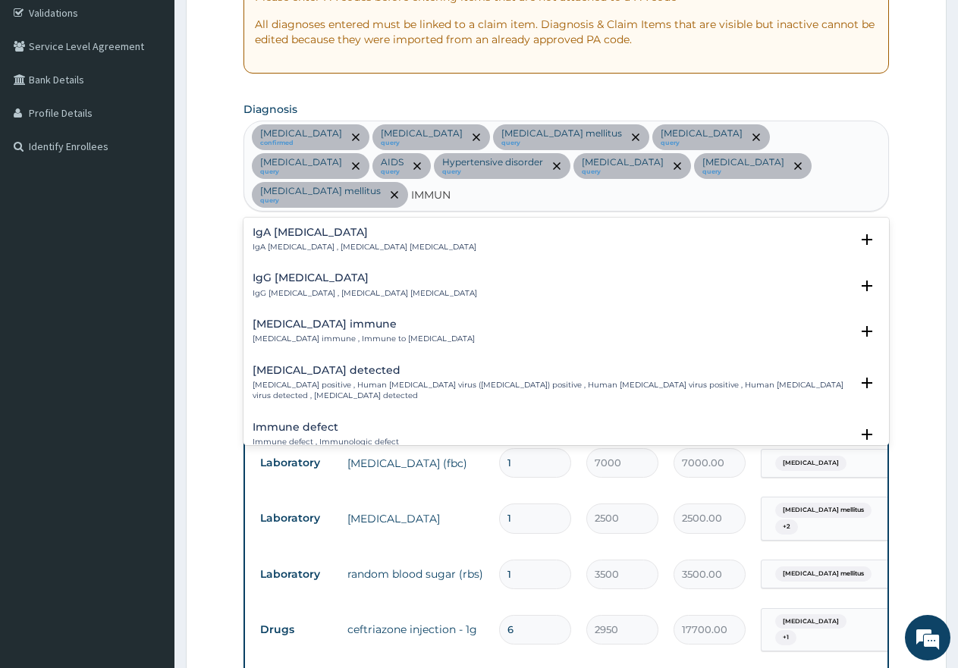
type input "IMMUNO"
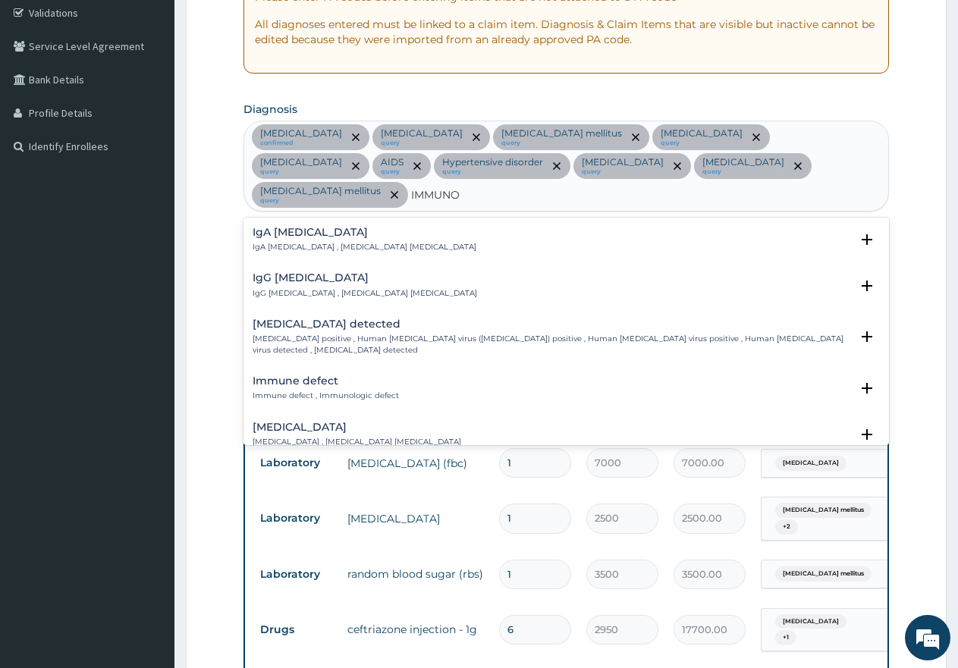
click at [345, 334] on p "HIV positive , Human immunodeficiency virus (HIV) positive , Human immunodefici…" at bounding box center [552, 345] width 598 height 22
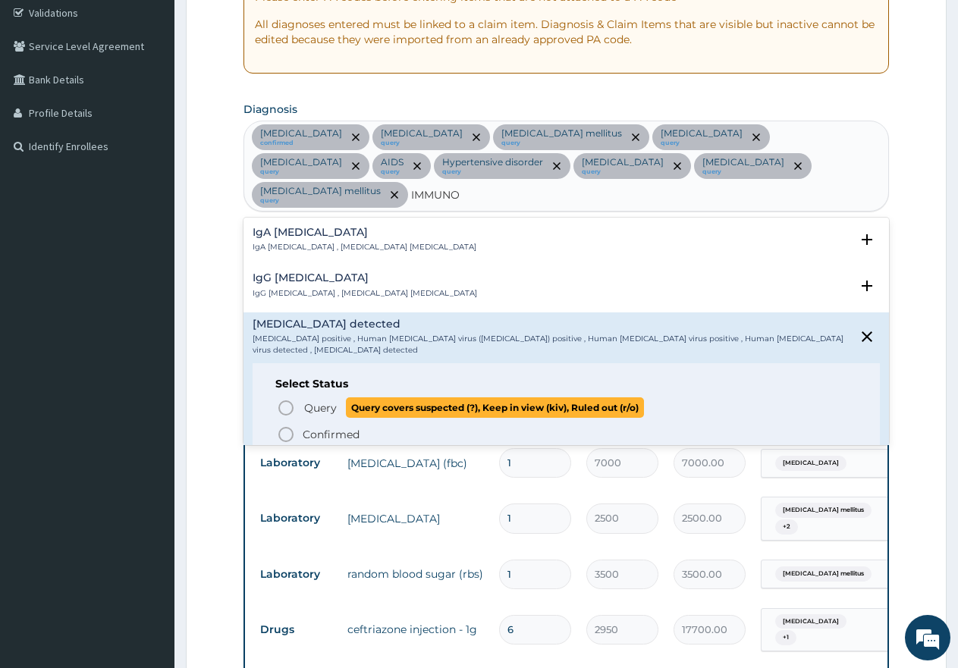
drag, startPoint x: 281, startPoint y: 383, endPoint x: 306, endPoint y: 366, distance: 30.5
click at [281, 399] on icon "status option query" at bounding box center [286, 408] width 18 height 18
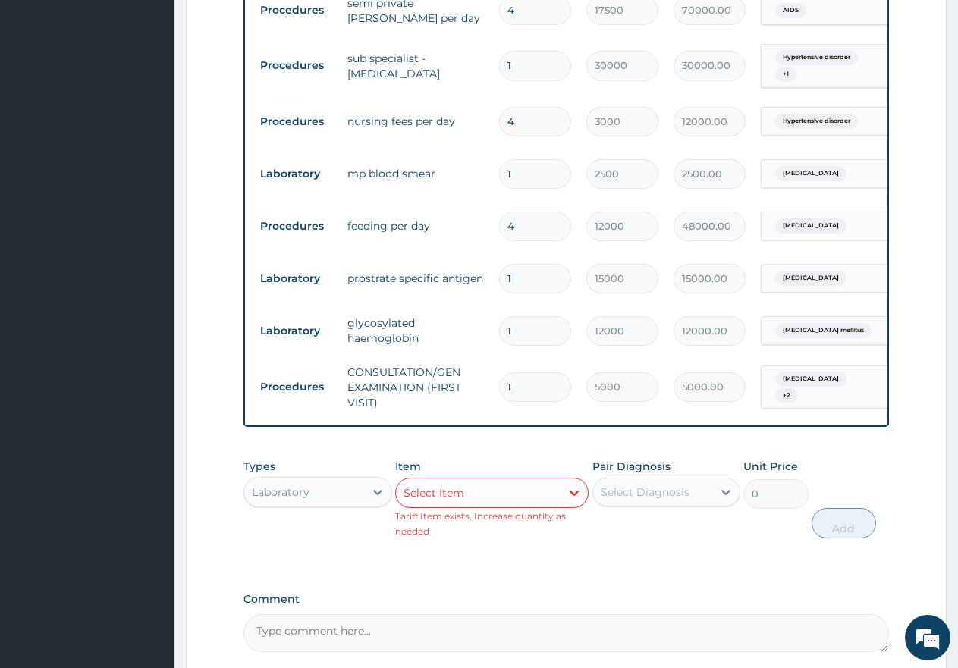
scroll to position [1044, 0]
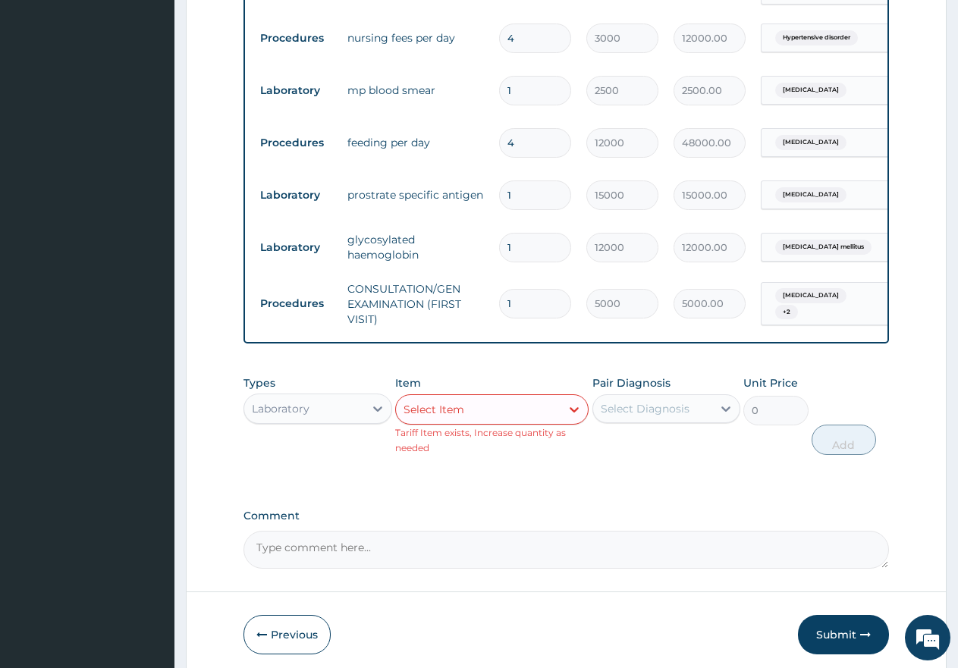
click at [477, 397] on div "Select Item" at bounding box center [478, 409] width 165 height 24
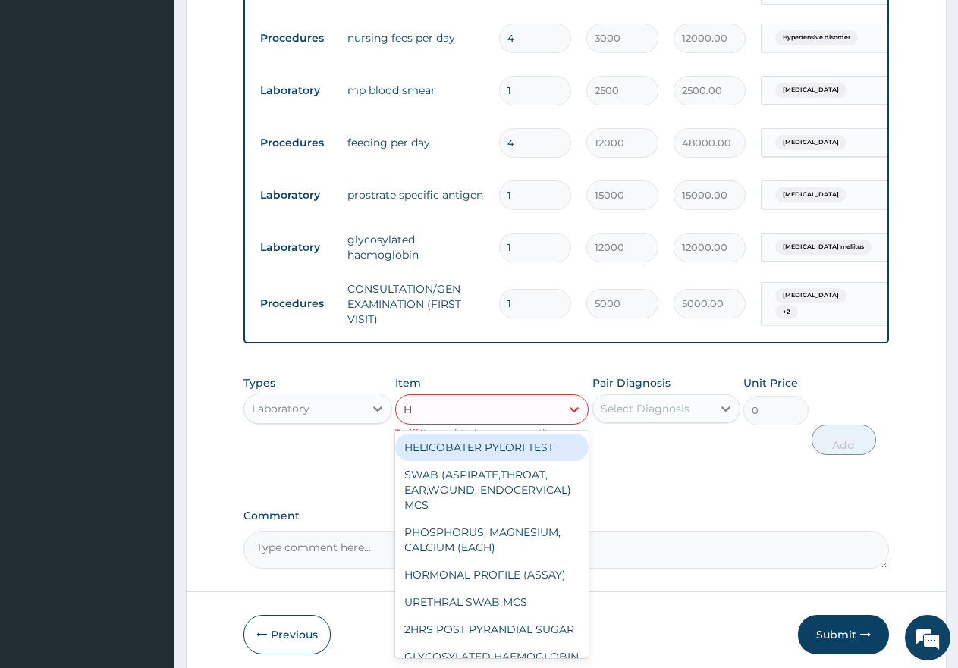
type input "HI"
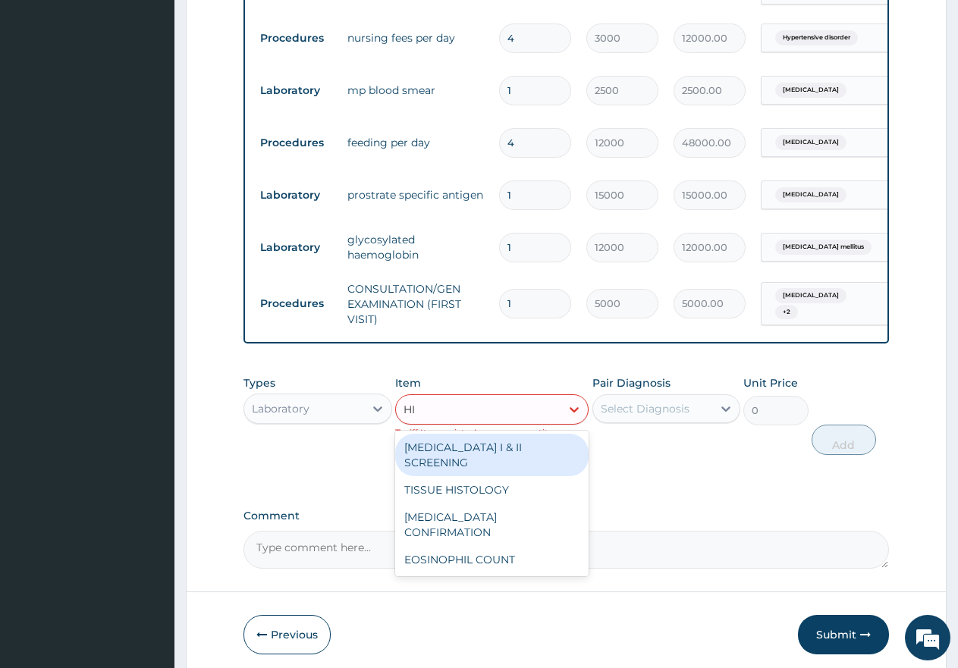
drag, startPoint x: 466, startPoint y: 415, endPoint x: 504, endPoint y: 390, distance: 45.4
click at [468, 434] on div "HIV I & II SCREENING" at bounding box center [491, 455] width 193 height 42
type input "3000"
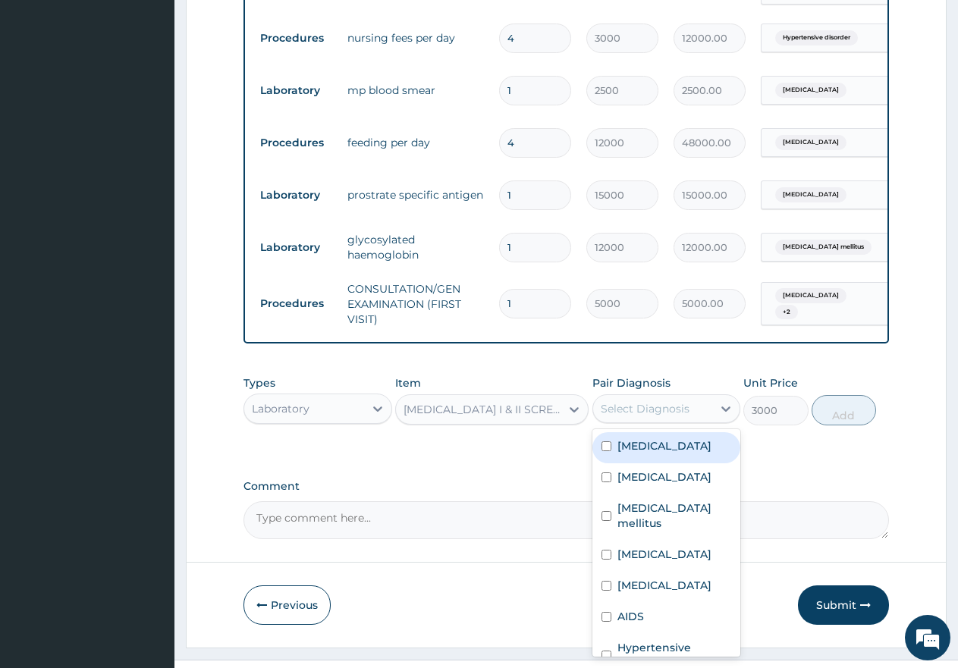
click at [608, 401] on div "Select Diagnosis" at bounding box center [645, 408] width 89 height 15
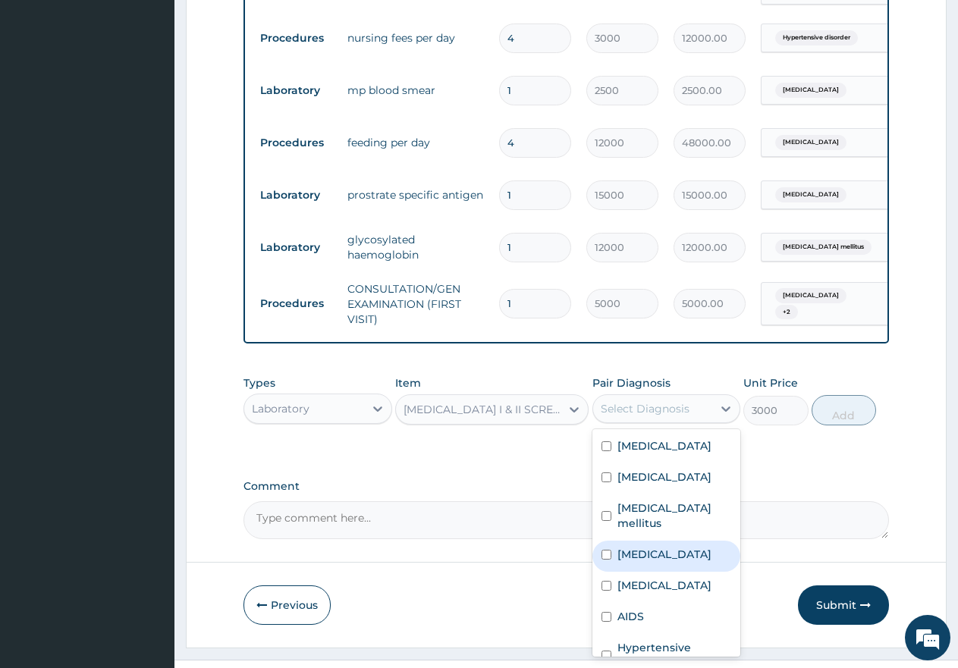
scroll to position [166, 0]
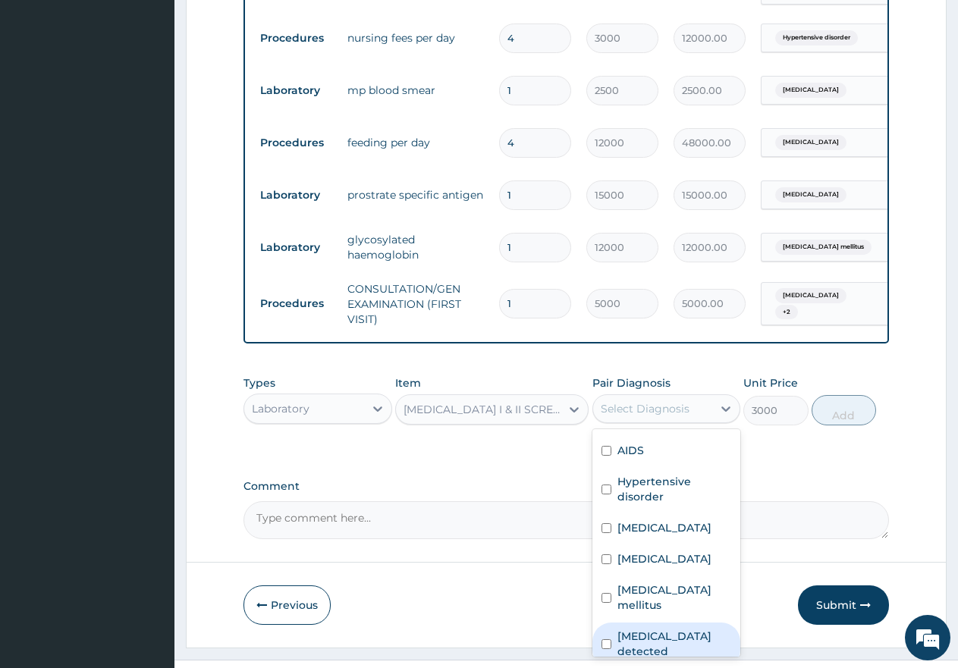
click at [675, 629] on label "HIV detected" at bounding box center [674, 644] width 115 height 30
checkbox input "true"
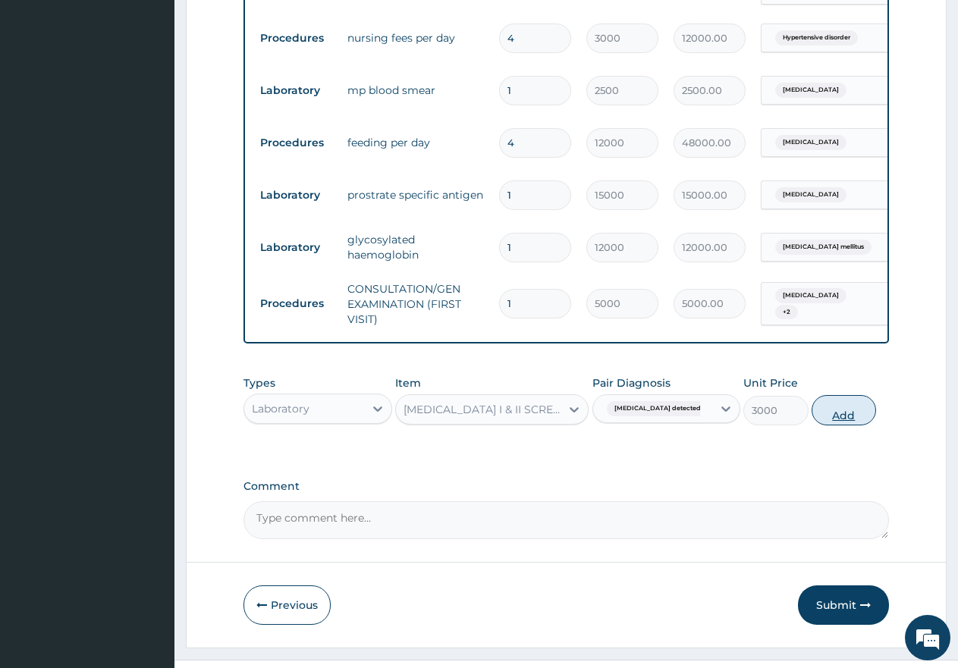
click at [843, 395] on button "Add" at bounding box center [844, 410] width 64 height 30
type input "0"
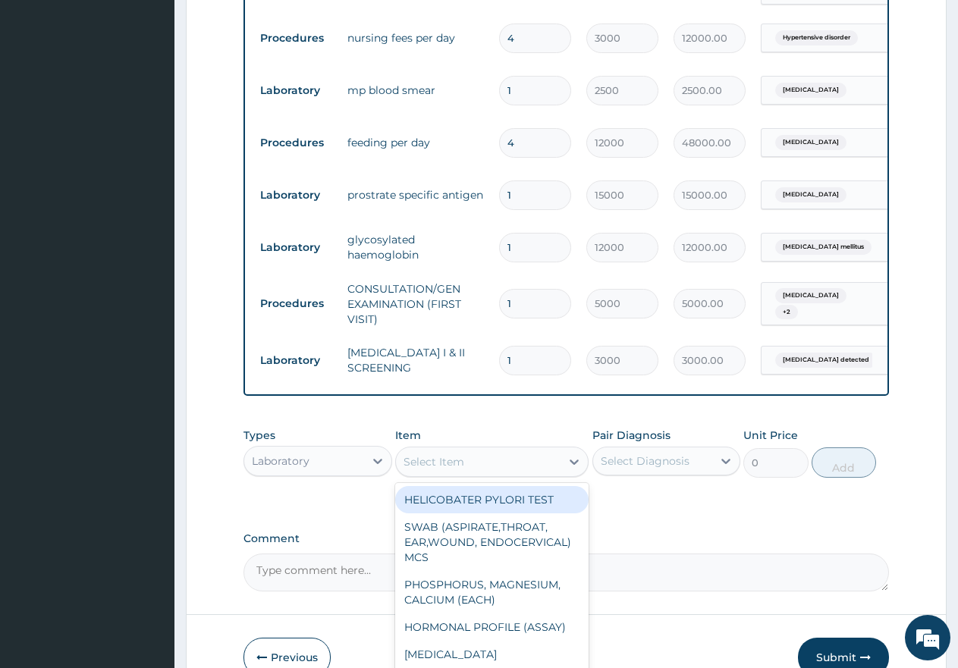
click at [464, 450] on div "Select Item" at bounding box center [478, 462] width 165 height 24
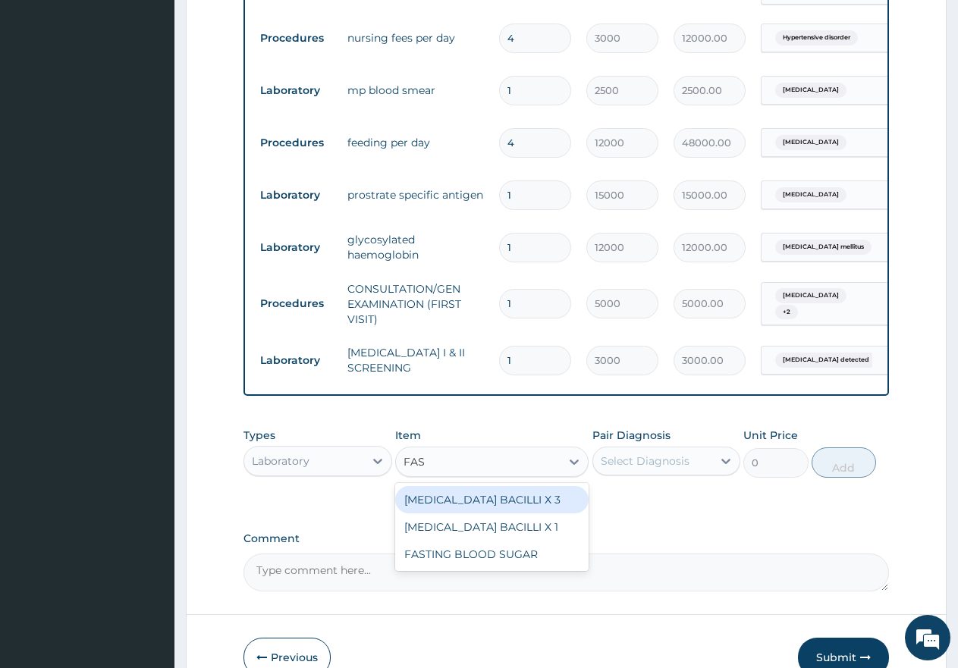
type input "FAST"
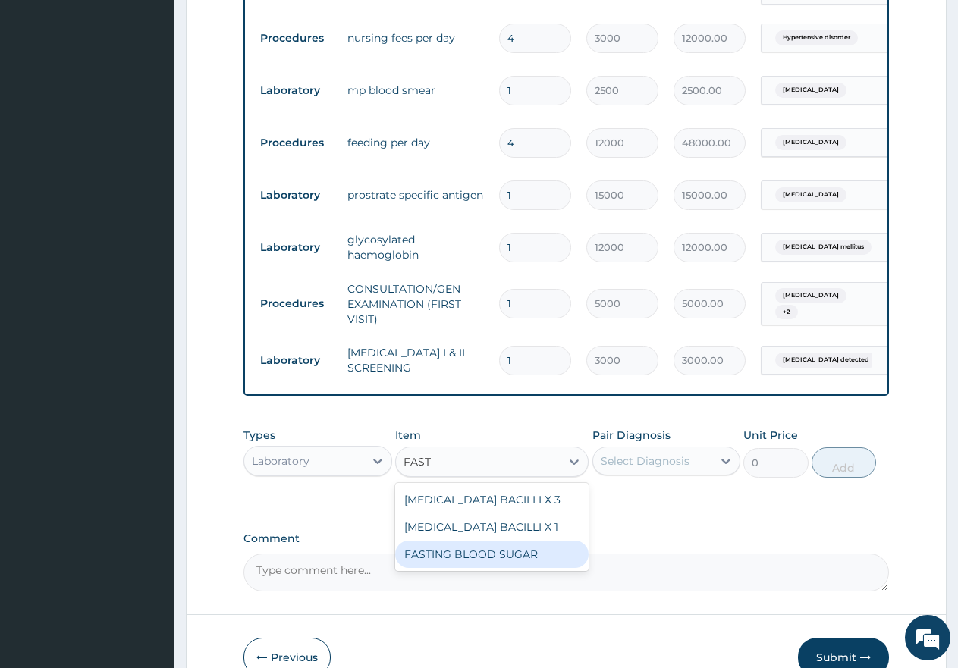
click at [452, 541] on div "FASTING BLOOD SUGAR" at bounding box center [491, 554] width 193 height 27
type input "3500"
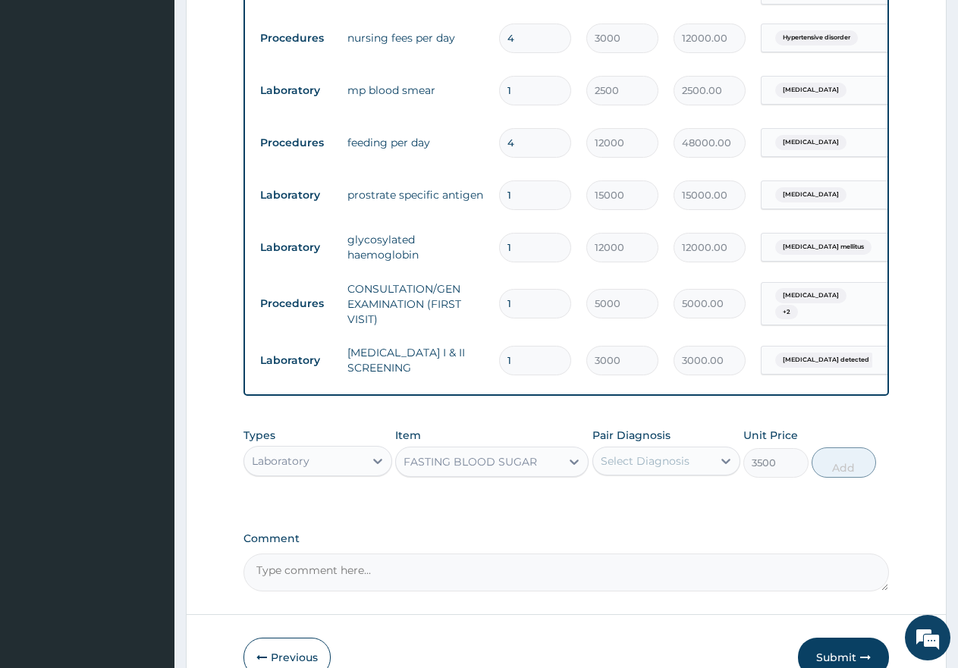
click at [651, 454] on div "Select Diagnosis" at bounding box center [645, 461] width 89 height 15
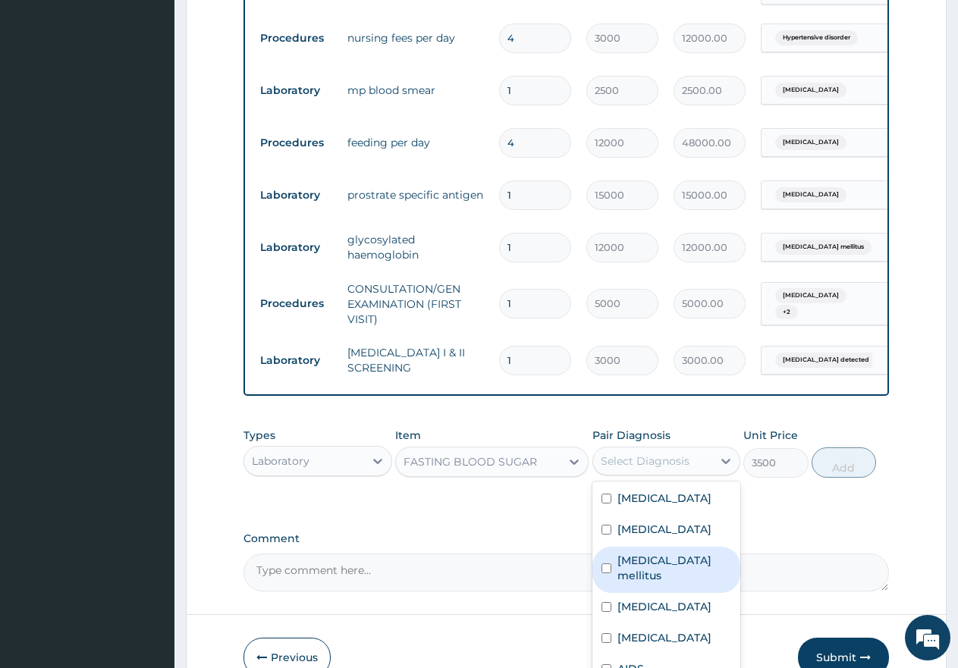
click at [611, 564] on input "checkbox" at bounding box center [606, 569] width 10 height 10
checkbox input "true"
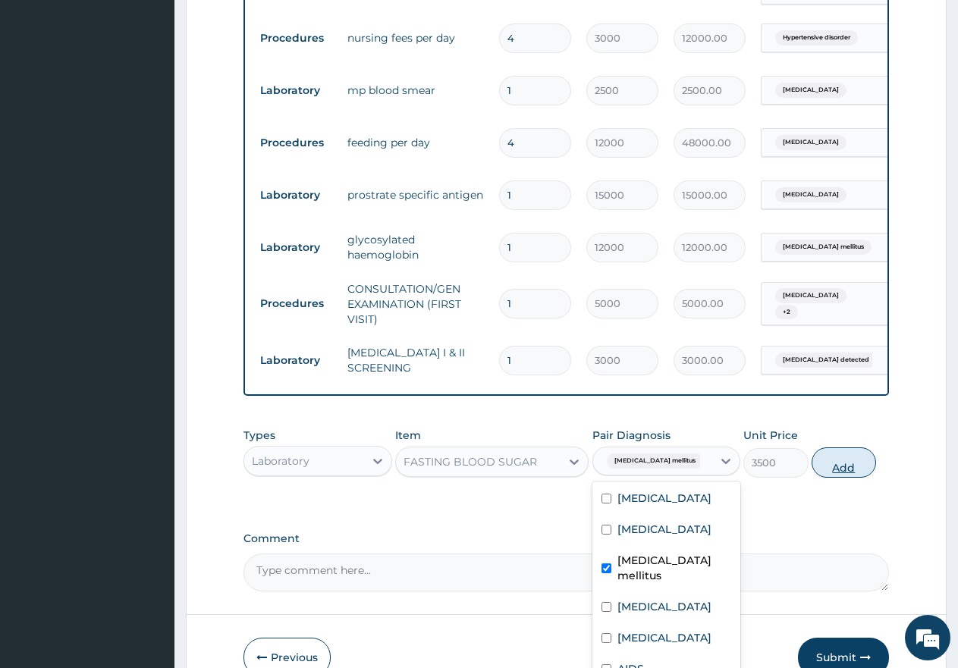
click at [846, 447] on button "Add" at bounding box center [844, 462] width 64 height 30
type input "0"
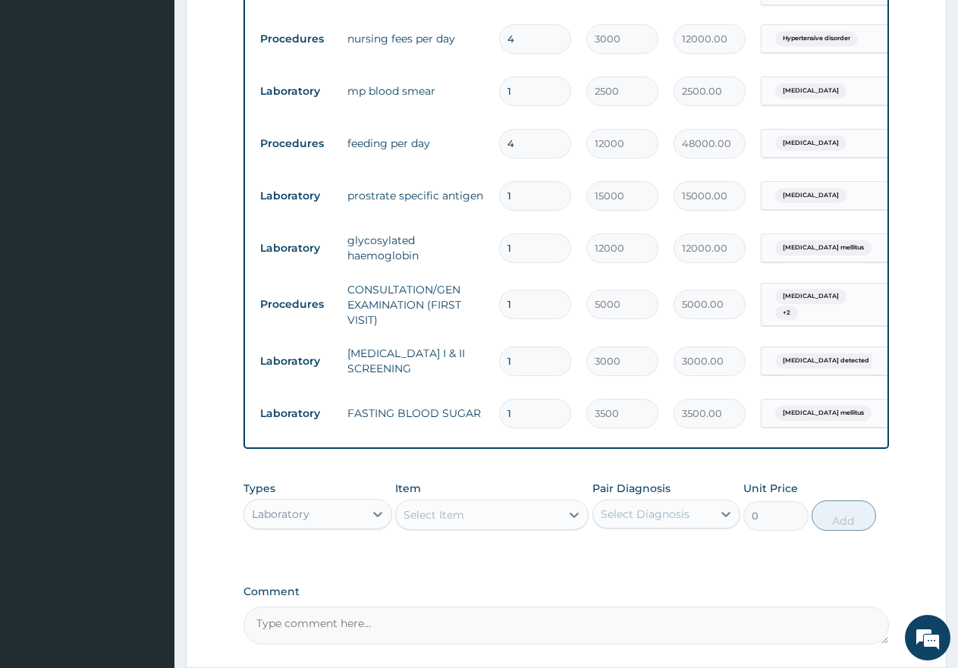
scroll to position [1044, 0]
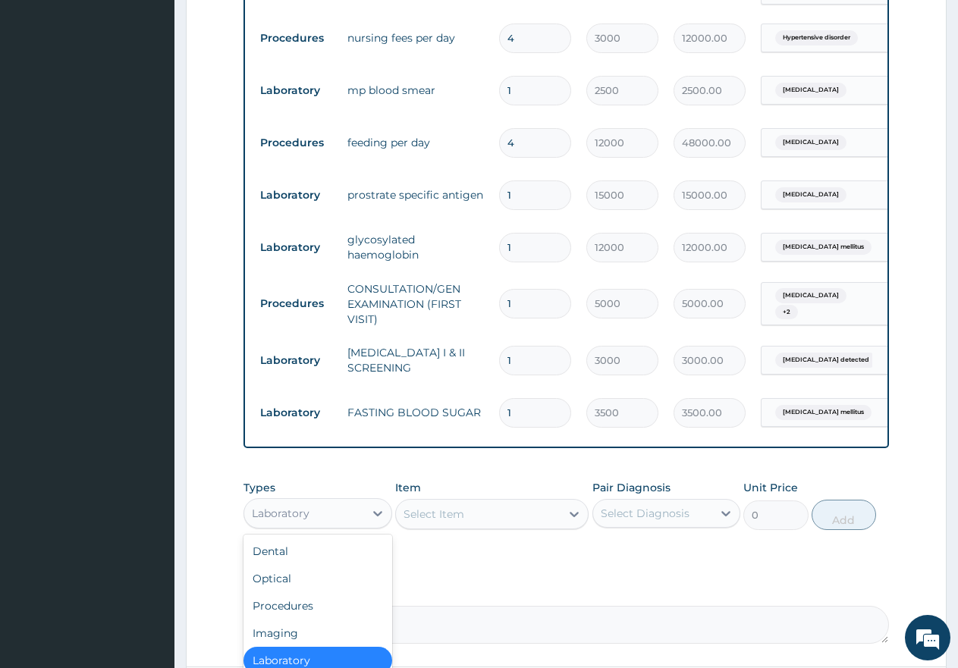
click at [336, 501] on div "Laboratory" at bounding box center [304, 513] width 120 height 24
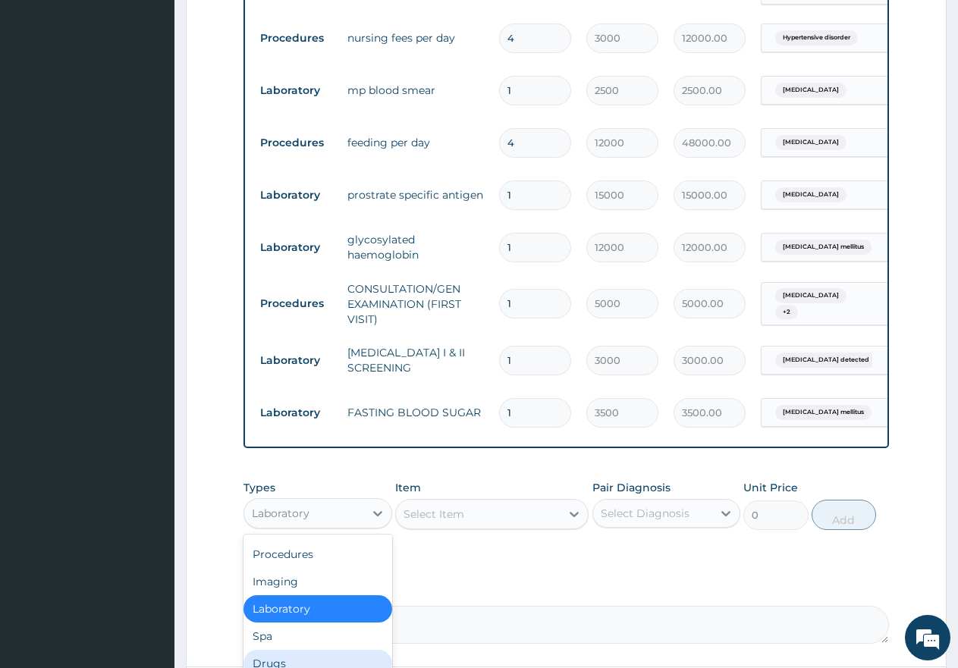
click at [276, 650] on div "Drugs" at bounding box center [317, 663] width 149 height 27
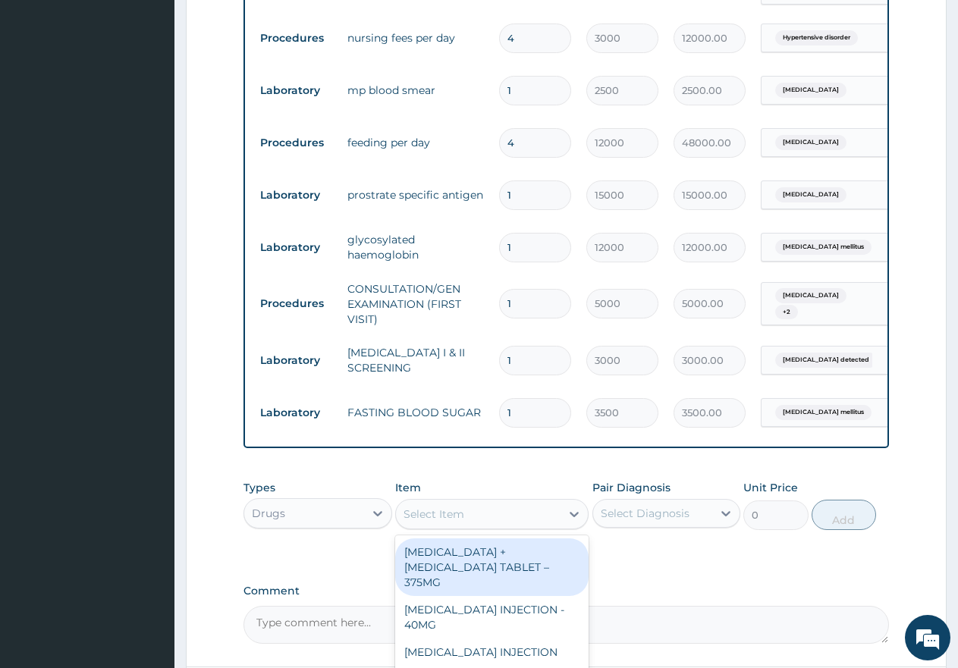
click at [510, 502] on div "Select Item" at bounding box center [478, 514] width 165 height 24
type input "AREE"
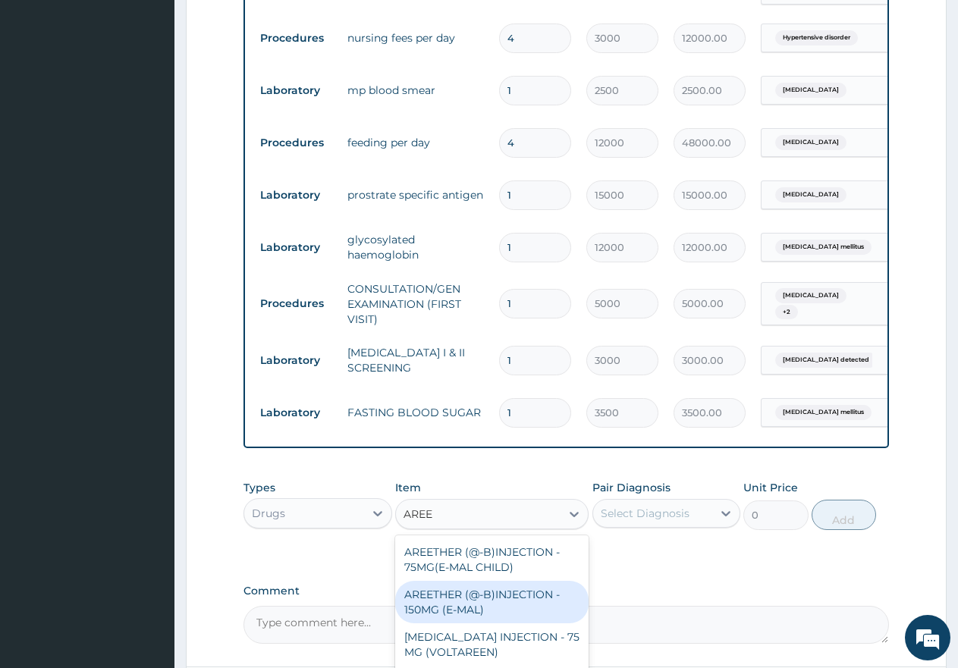
click at [463, 581] on div "AREETHER (@-B)INJECTION - 150MG (E-MAL)" at bounding box center [491, 602] width 193 height 42
type input "3000"
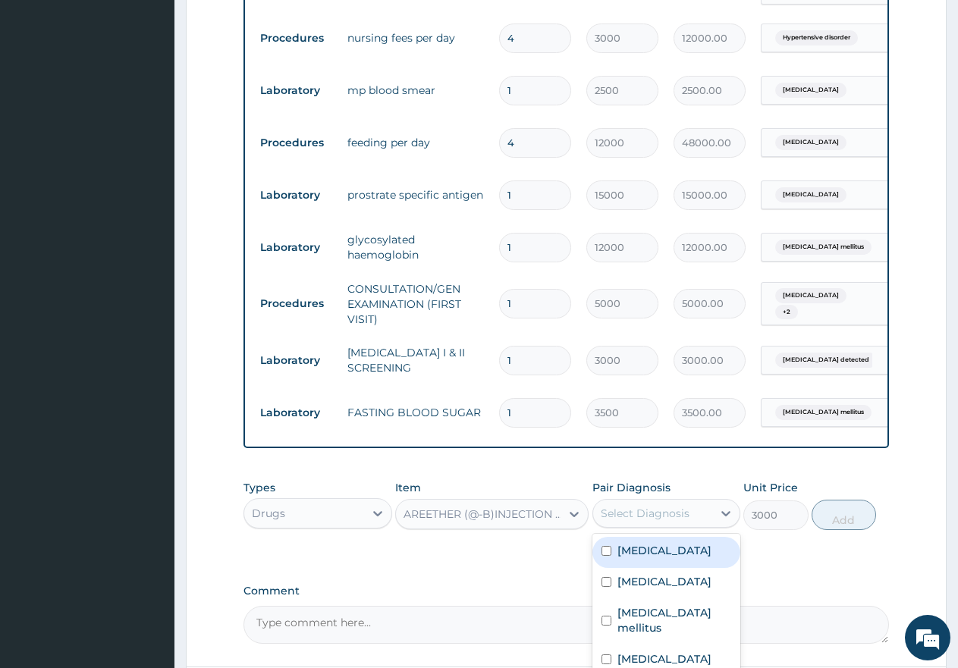
click at [659, 506] on div "Select Diagnosis" at bounding box center [645, 513] width 89 height 15
click at [605, 546] on input "checkbox" at bounding box center [606, 551] width 10 height 10
checkbox input "true"
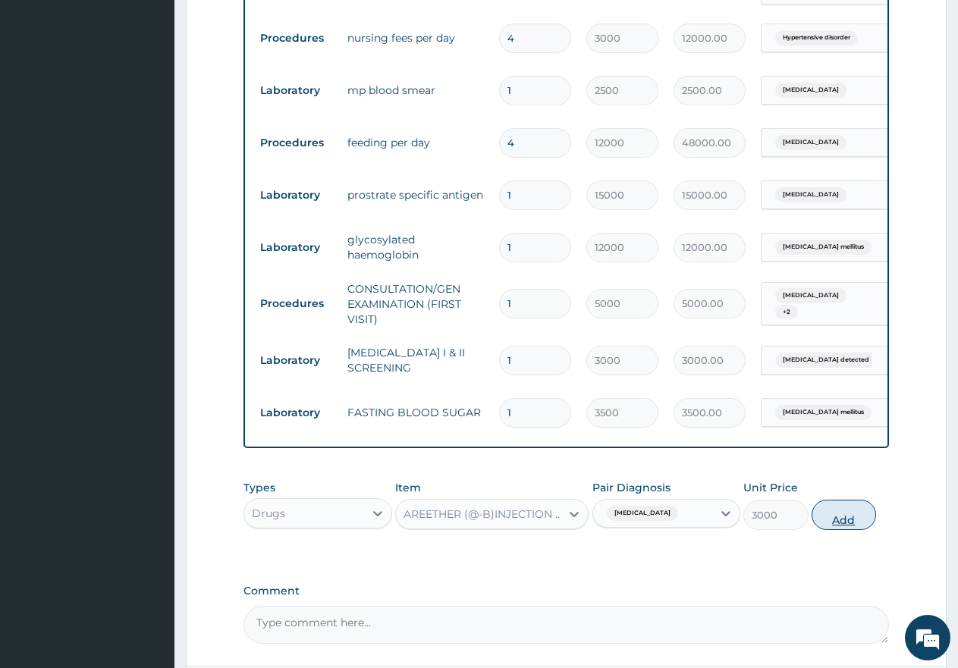
click at [856, 500] on button "Add" at bounding box center [844, 515] width 64 height 30
type input "0"
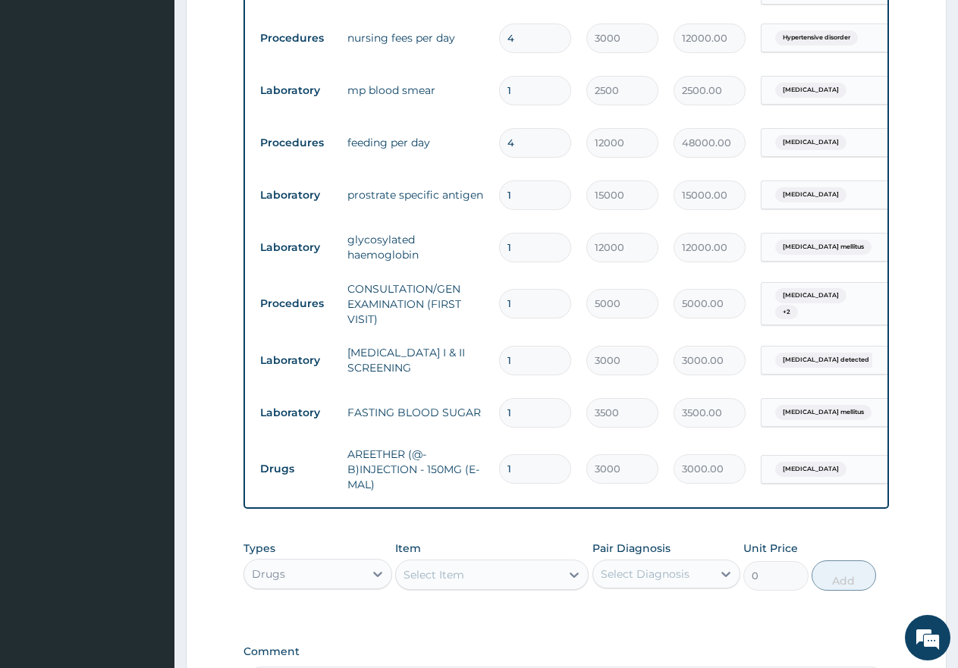
type input "0.00"
type input "3"
type input "9000.00"
type input "3"
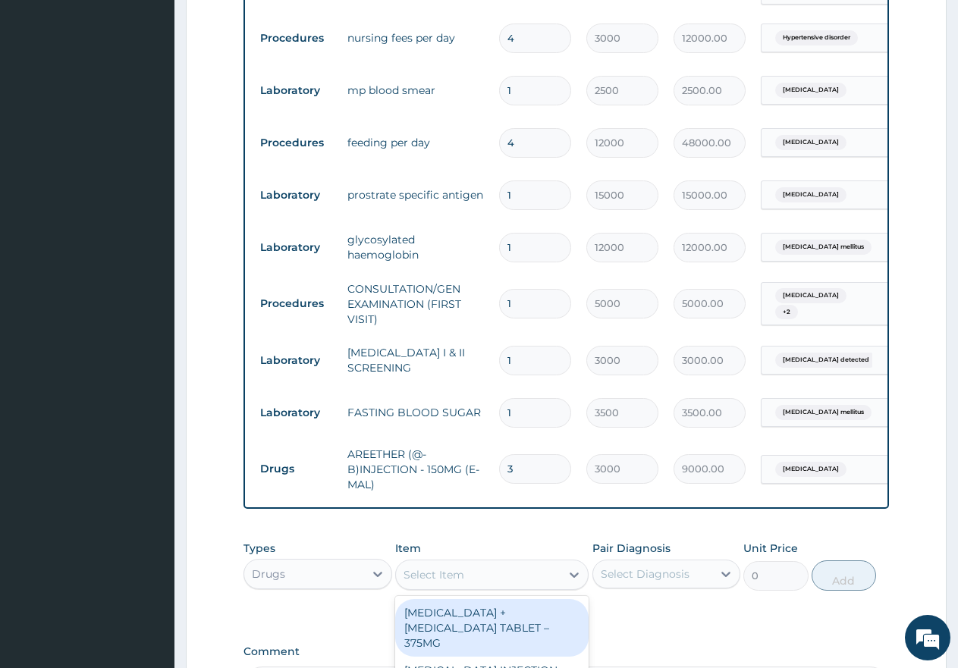
click at [437, 563] on div "Select Item" at bounding box center [478, 575] width 165 height 24
type input "PARACE"
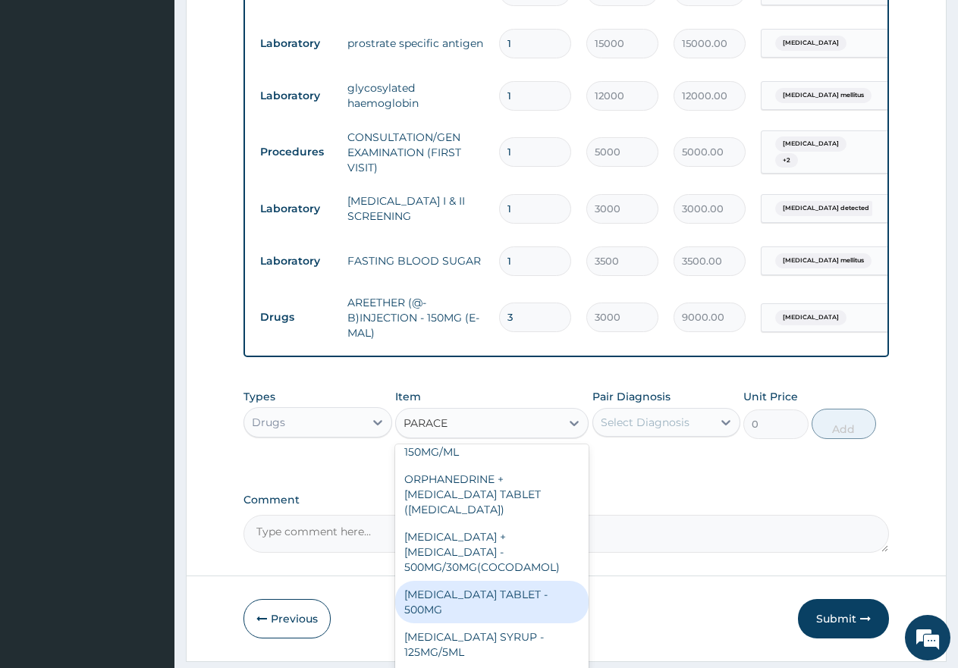
scroll to position [176, 0]
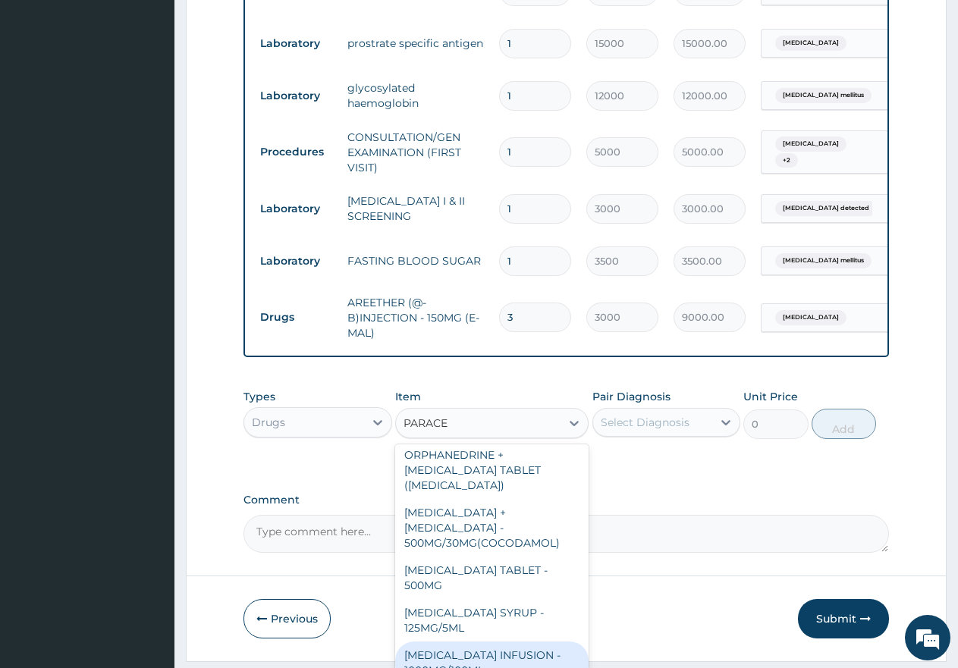
drag, startPoint x: 479, startPoint y: 610, endPoint x: 487, endPoint y: 602, distance: 10.7
click at [480, 642] on div "PARACETAMOL INFUSION - 1000MG/100ML" at bounding box center [491, 663] width 193 height 42
type input "3250"
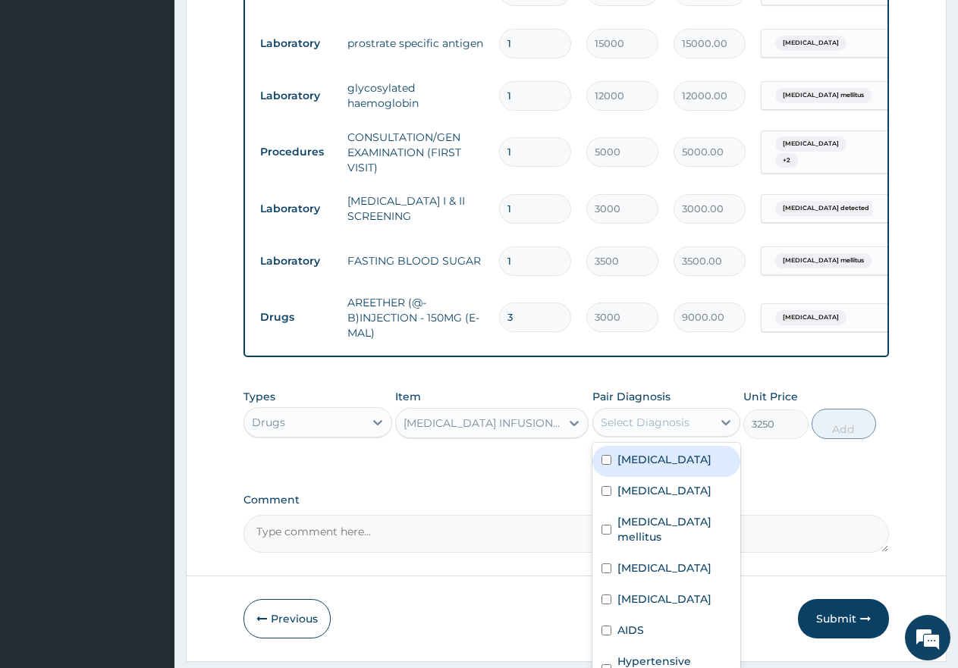
click at [642, 415] on div "Select Diagnosis" at bounding box center [645, 422] width 89 height 15
click at [601, 455] on input "checkbox" at bounding box center [606, 460] width 10 height 10
checkbox input "true"
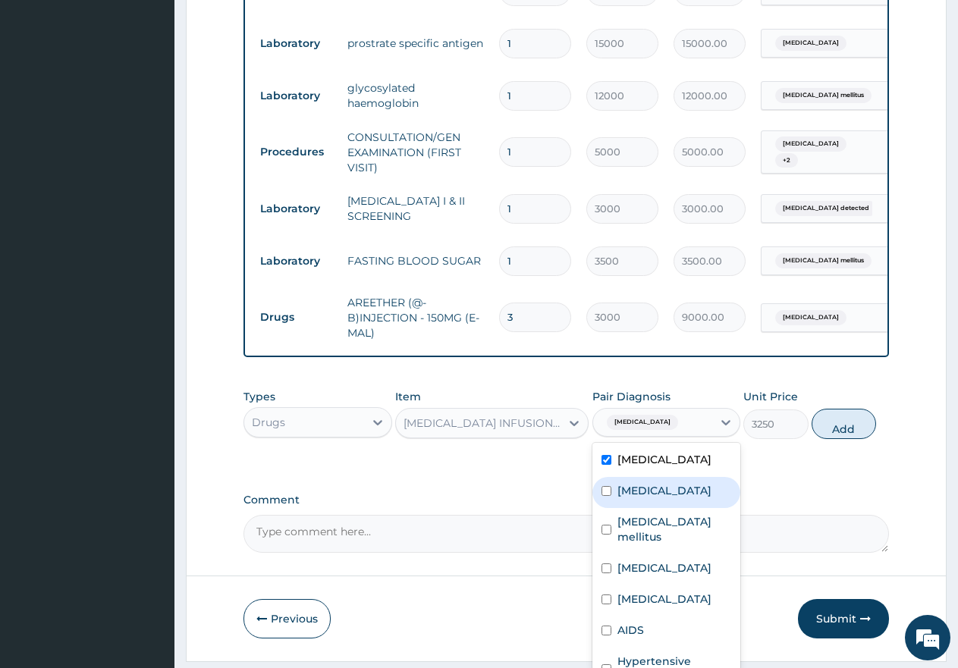
click at [604, 486] on input "checkbox" at bounding box center [606, 491] width 10 height 10
checkbox input "true"
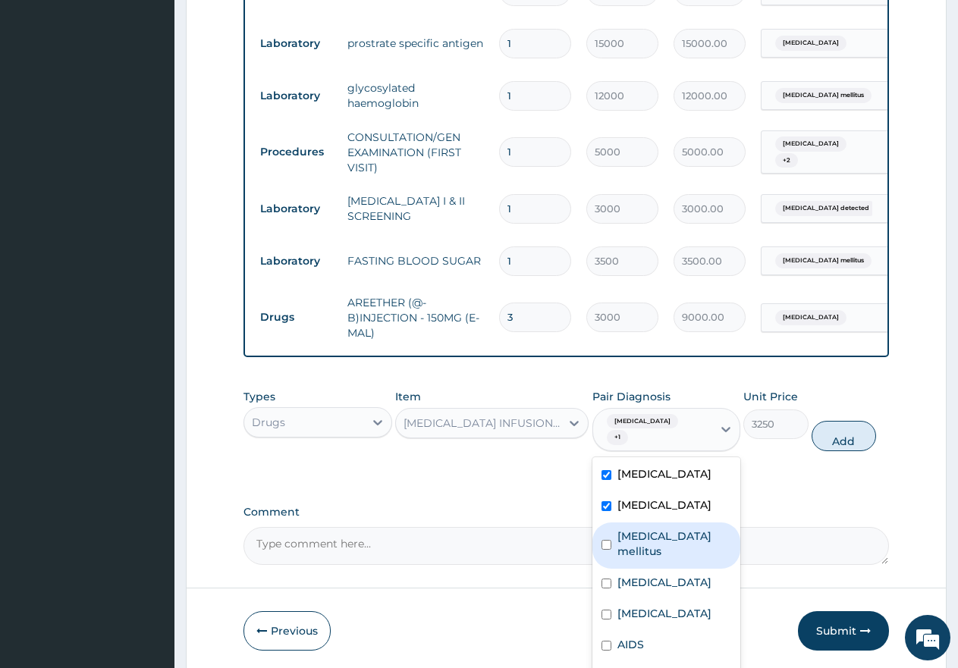
drag, startPoint x: 606, startPoint y: 498, endPoint x: 603, endPoint y: 522, distance: 24.5
click at [606, 540] on input "checkbox" at bounding box center [606, 545] width 10 height 10
checkbox input "true"
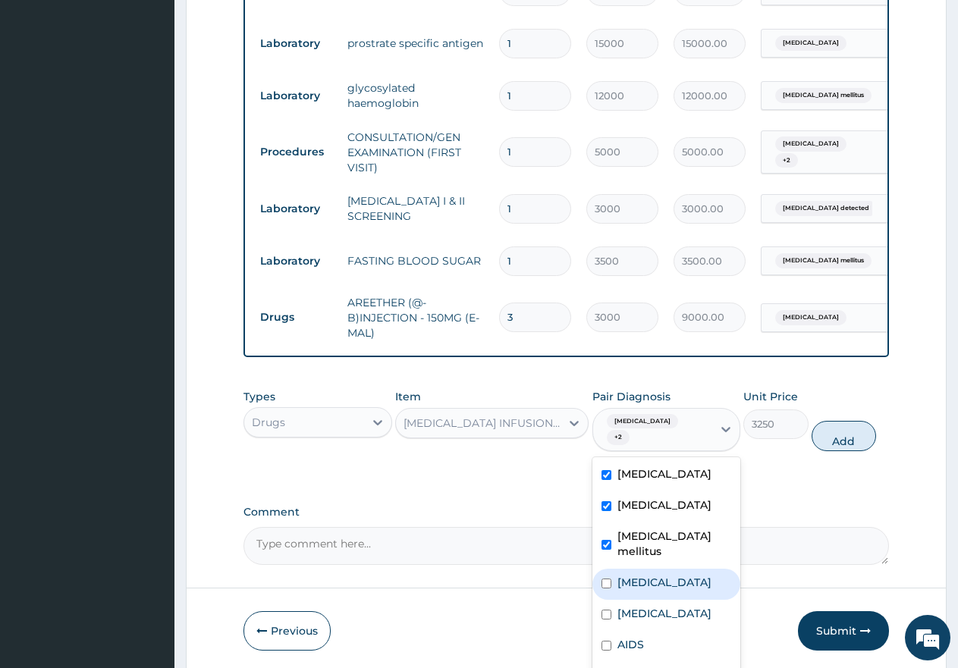
click at [600, 569] on div "Kidney disease" at bounding box center [666, 584] width 149 height 31
checkbox input "true"
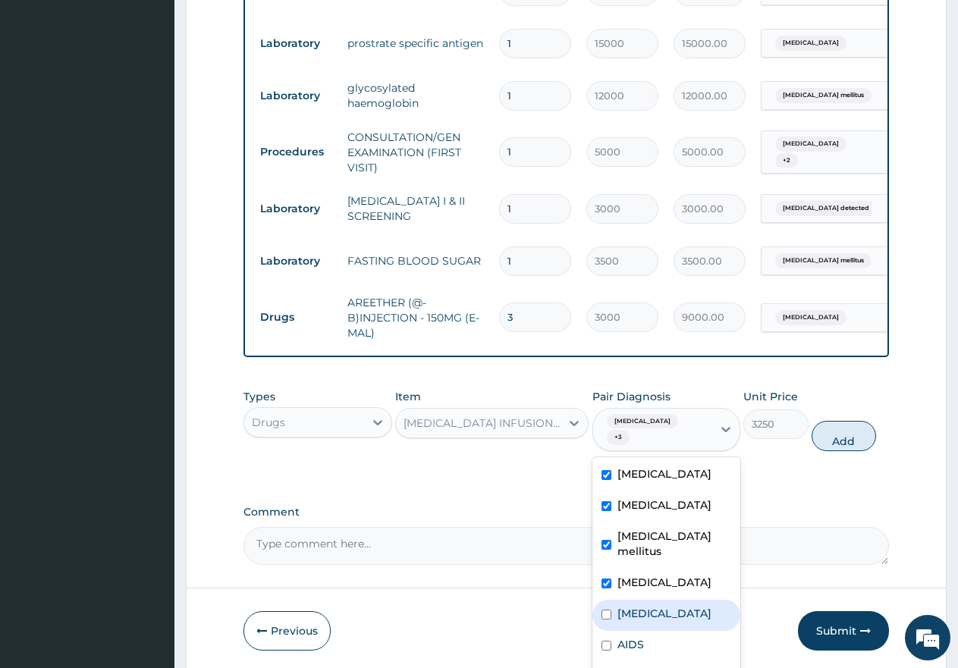
drag, startPoint x: 600, startPoint y: 567, endPoint x: 600, endPoint y: 578, distance: 10.6
click at [600, 600] on div "Neuropathy" at bounding box center [666, 615] width 149 height 31
checkbox input "true"
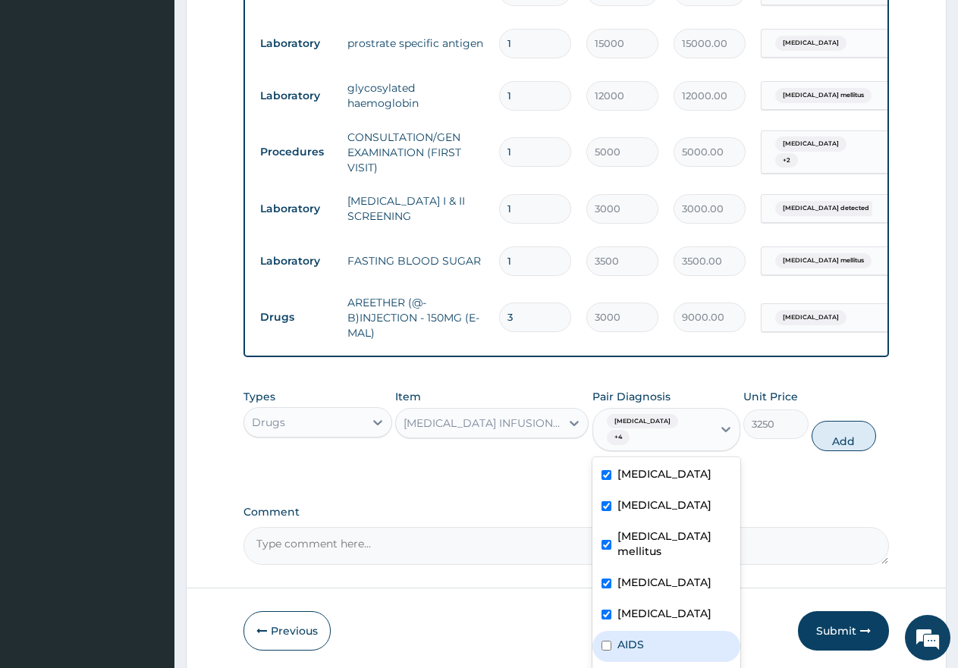
click at [604, 641] on input "checkbox" at bounding box center [606, 646] width 10 height 10
checkbox input "true"
click at [844, 421] on button "Add" at bounding box center [844, 436] width 64 height 30
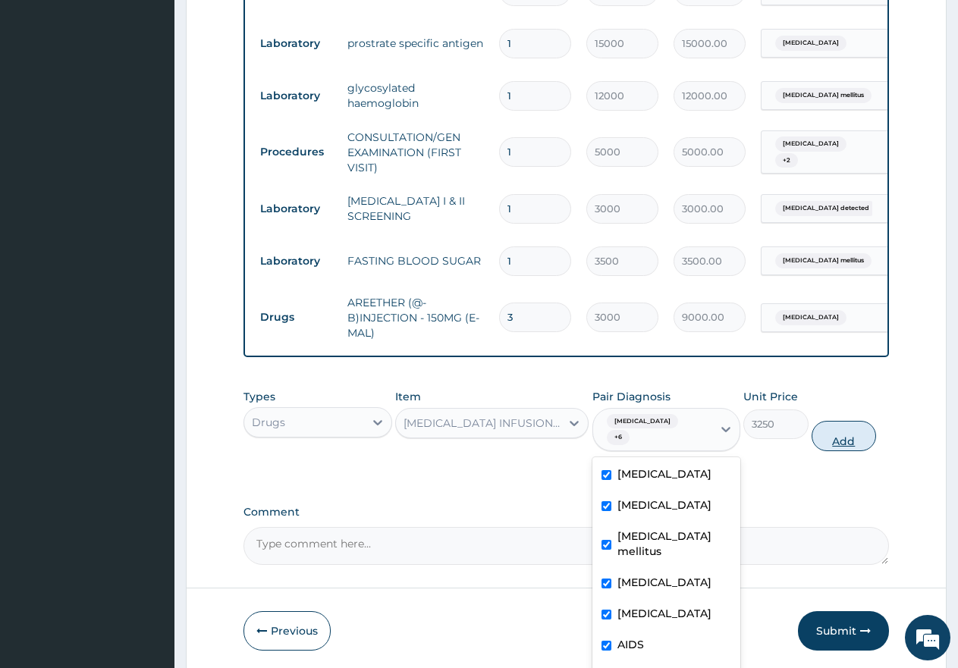
type input "0"
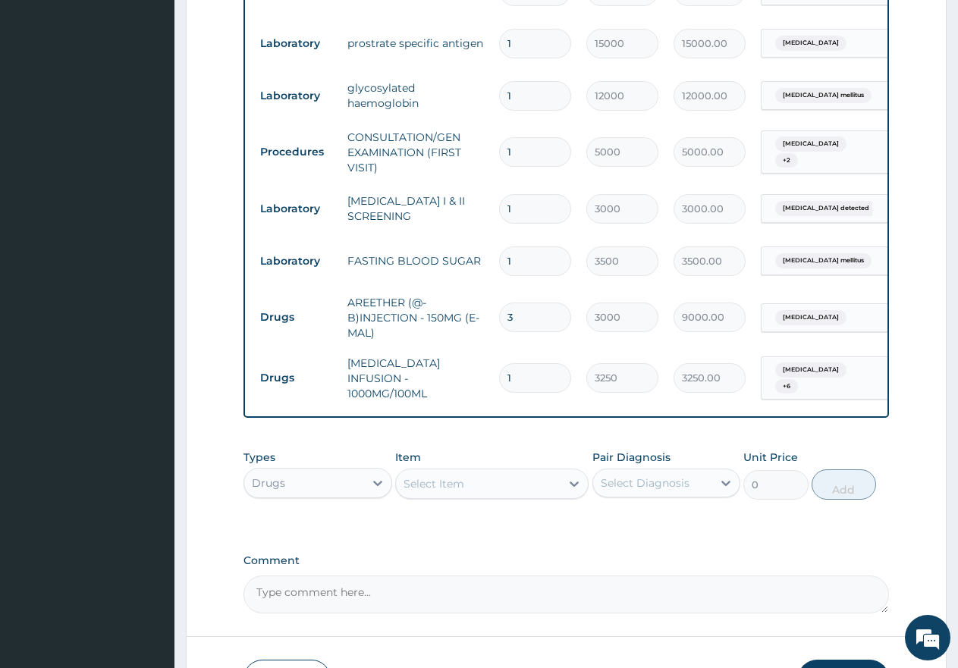
click at [494, 472] on div "Select Item" at bounding box center [478, 484] width 165 height 24
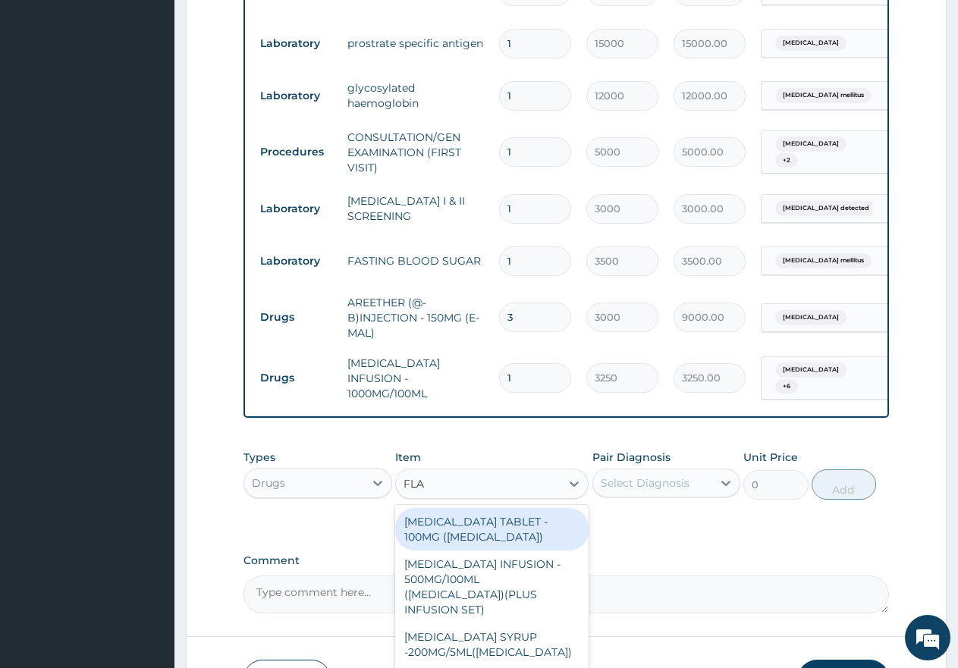
type input "FLAG"
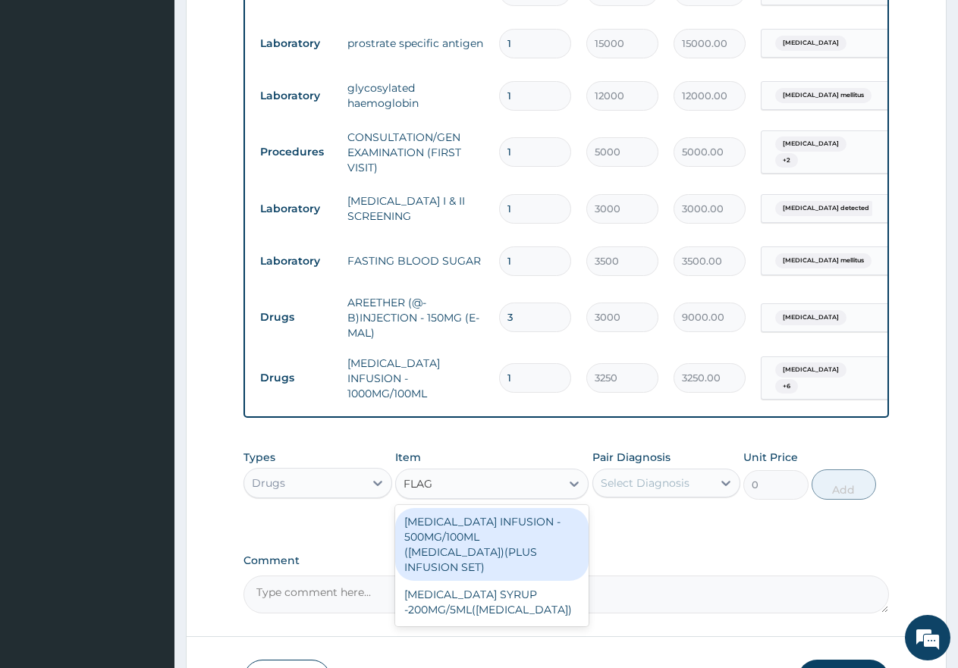
click at [502, 508] on div "[MEDICAL_DATA] INFUSION - 500MG/100ML ([MEDICAL_DATA])(PLUS INFUSION SET)" at bounding box center [491, 544] width 193 height 73
type input "1650"
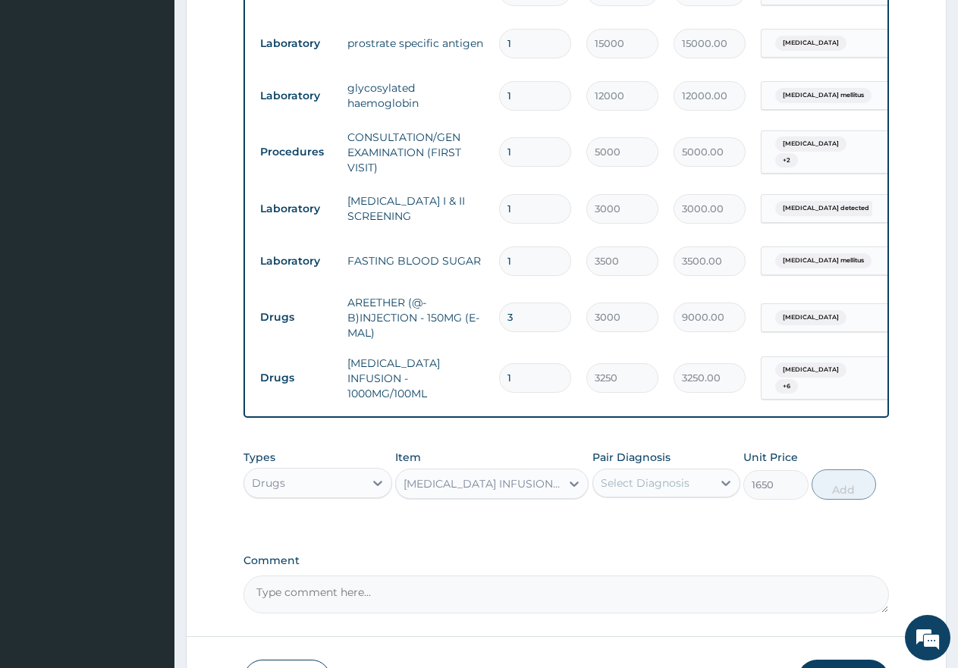
click at [639, 476] on div "Select Diagnosis" at bounding box center [645, 483] width 89 height 15
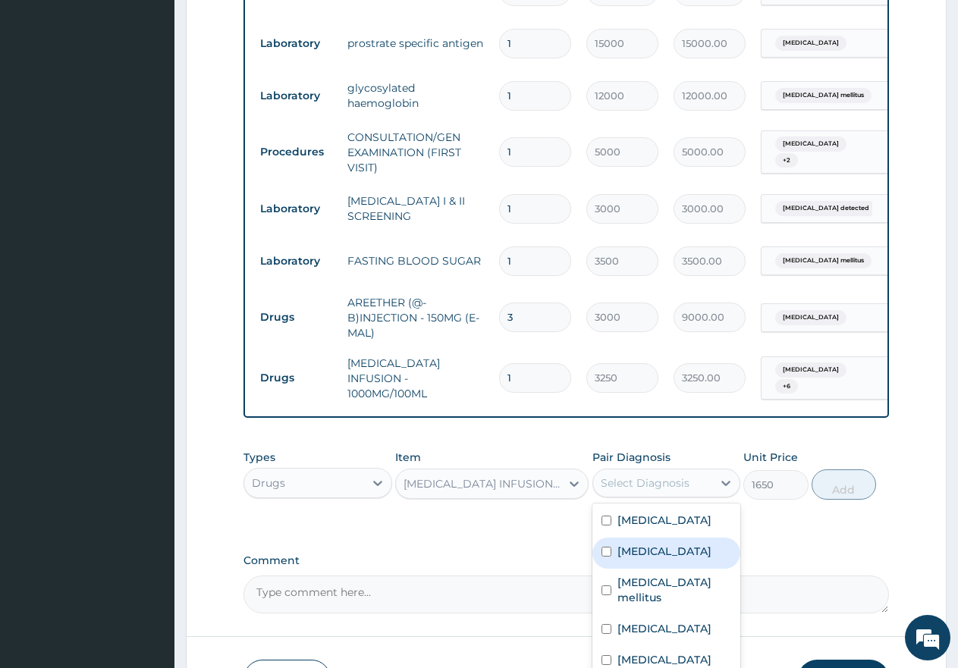
drag, startPoint x: 608, startPoint y: 513, endPoint x: 602, endPoint y: 557, distance: 45.2
click at [607, 538] on div "[MEDICAL_DATA]" at bounding box center [666, 553] width 149 height 31
checkbox input "true"
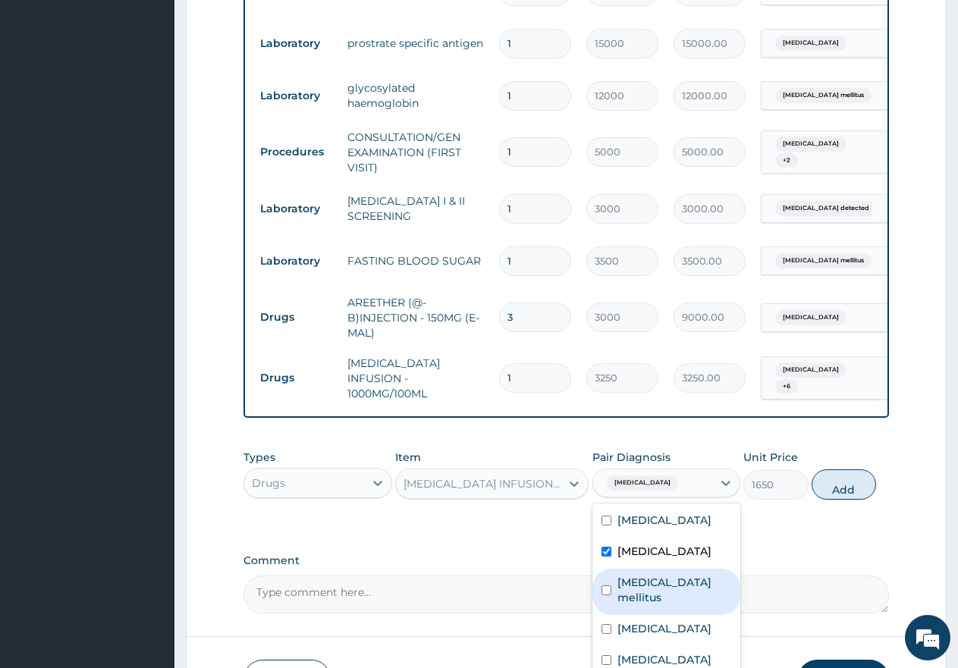
click at [605, 569] on div "Type 2 diabetes mellitus" at bounding box center [666, 592] width 149 height 46
checkbox input "true"
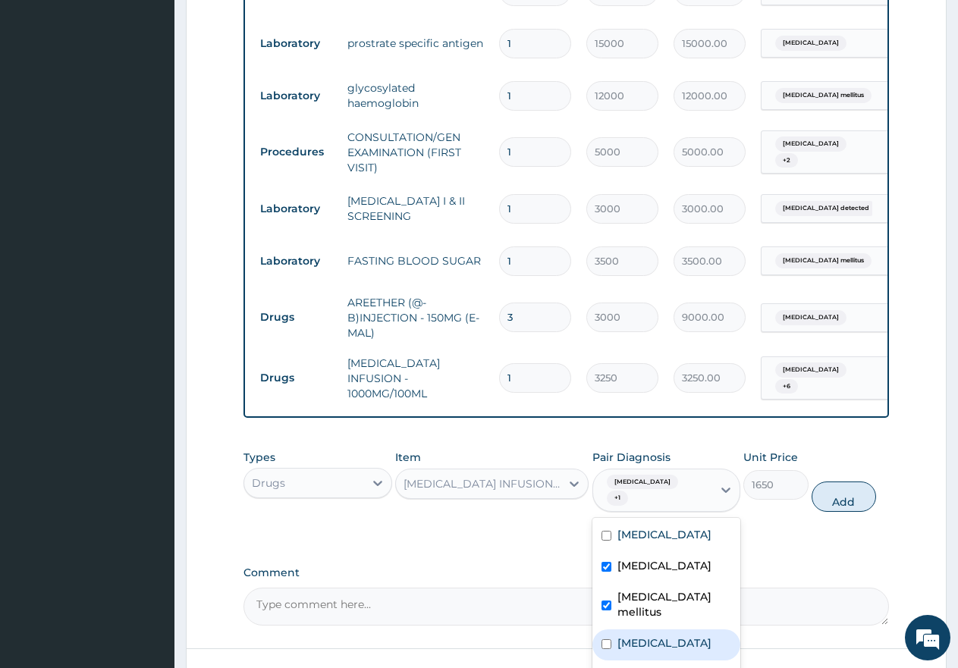
click at [610, 639] on input "checkbox" at bounding box center [606, 644] width 10 height 10
checkbox input "true"
drag, startPoint x: 608, startPoint y: 623, endPoint x: 658, endPoint y: 611, distance: 50.6
click at [614, 661] on div "Neuropathy" at bounding box center [666, 676] width 149 height 31
checkbox input "true"
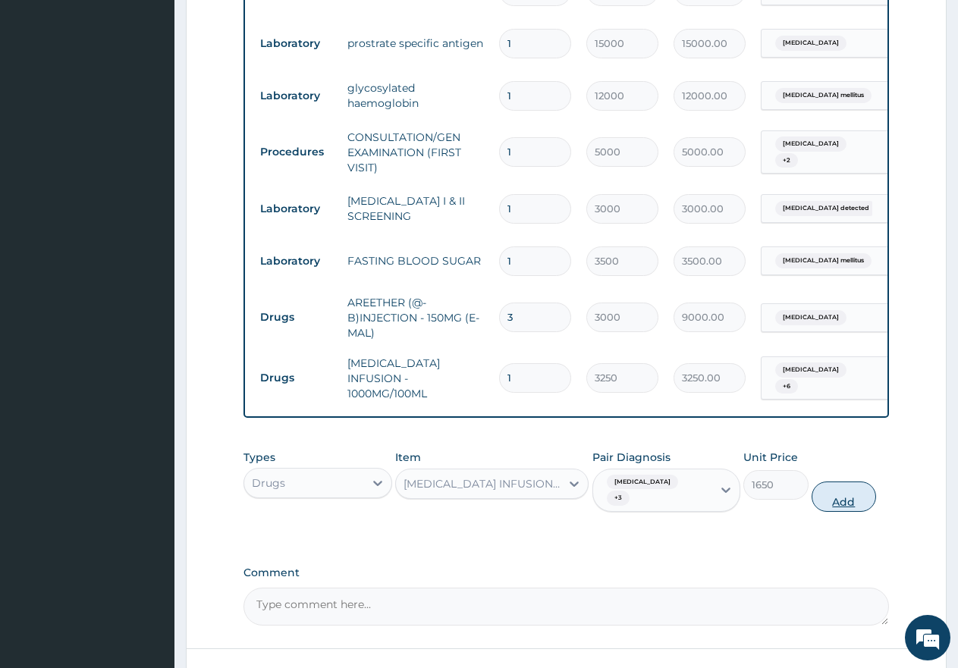
click at [845, 482] on button "Add" at bounding box center [844, 497] width 64 height 30
type input "0"
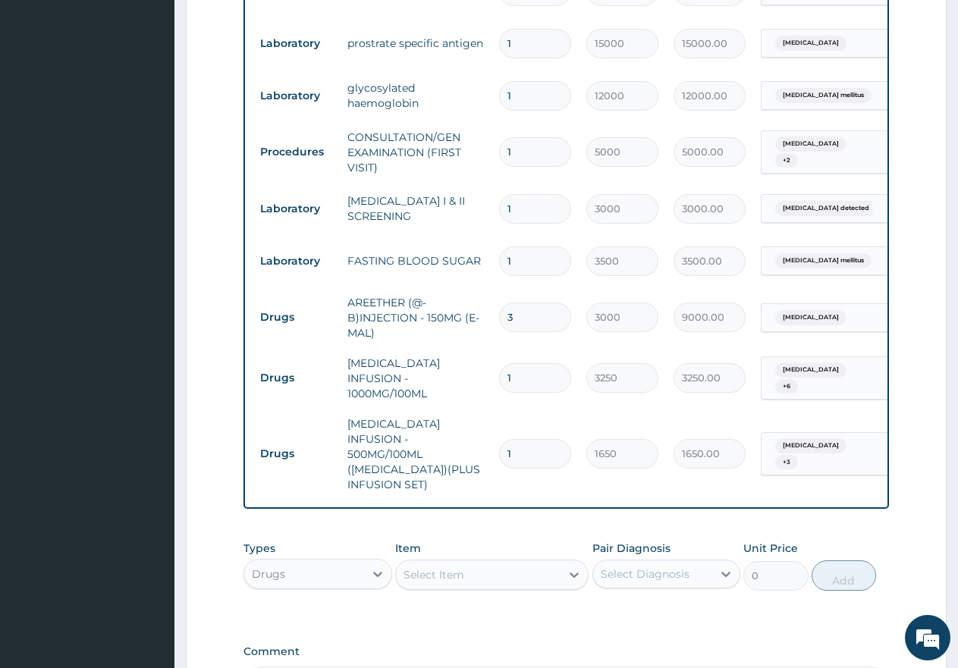
type input "0.00"
type input "9"
type input "14850.00"
type input "9"
click at [460, 567] on div "Select Item" at bounding box center [433, 574] width 61 height 15
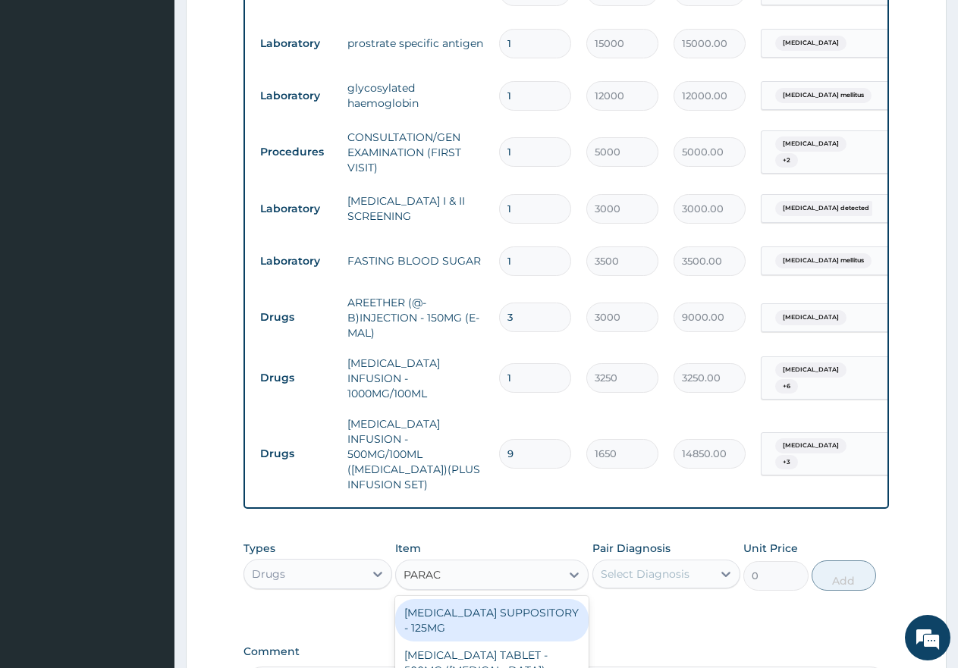
type input "PARACE"
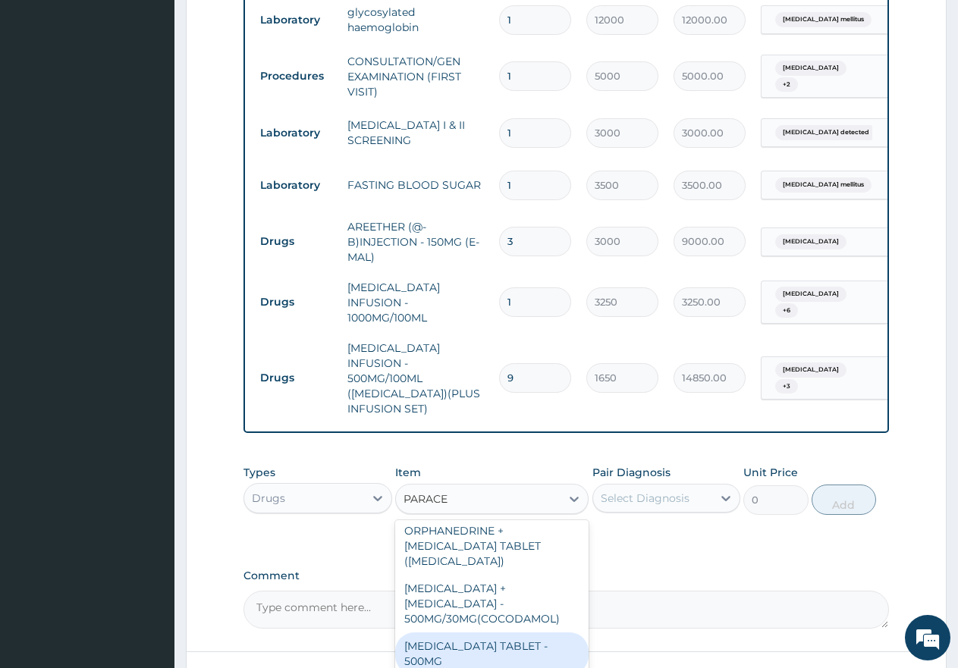
click at [475, 633] on div "[MEDICAL_DATA] TABLET - 500MG" at bounding box center [491, 654] width 193 height 42
type input "60"
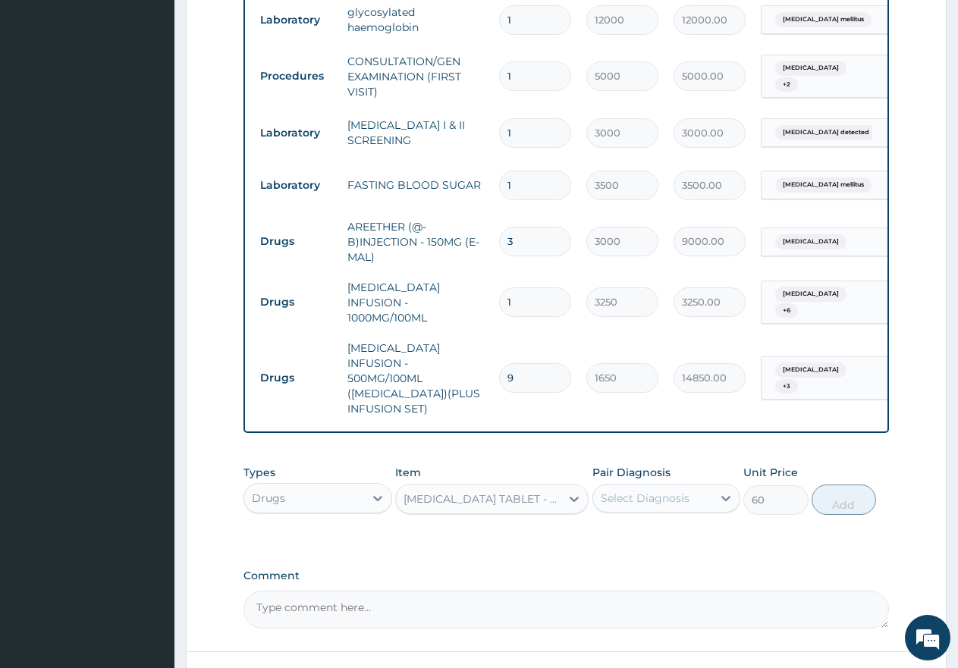
click at [626, 491] on div "Select Diagnosis" at bounding box center [645, 498] width 89 height 15
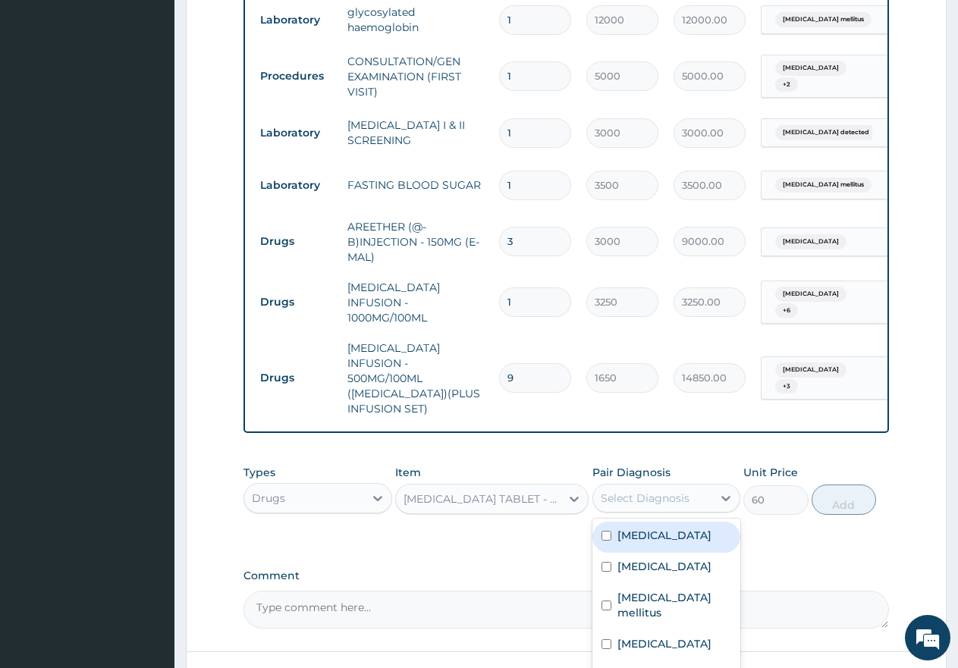
click at [601, 522] on div "[MEDICAL_DATA]" at bounding box center [666, 537] width 149 height 31
checkbox input "true"
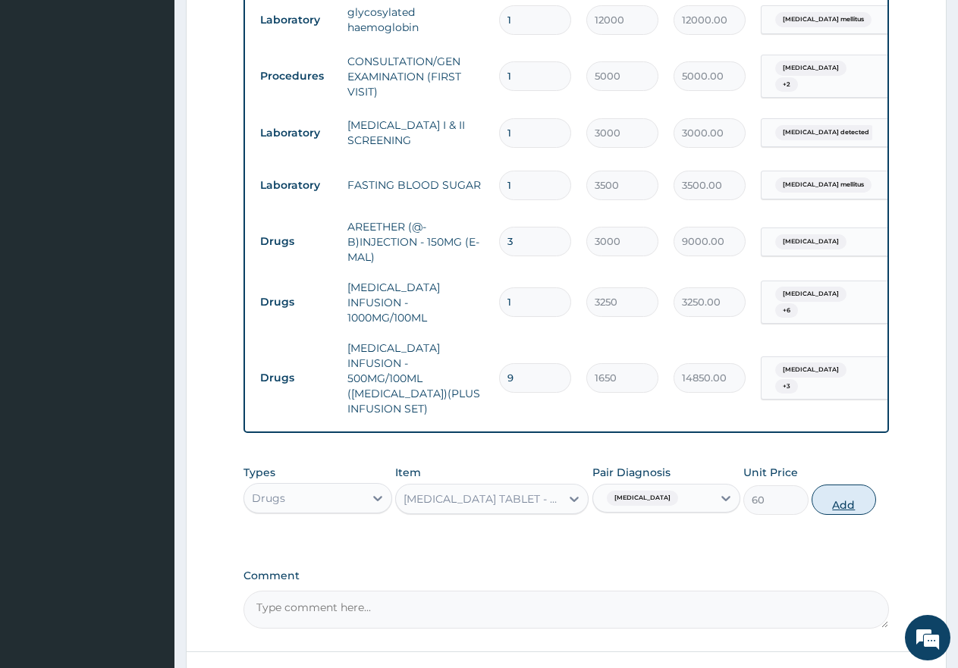
click at [843, 485] on button "Add" at bounding box center [844, 500] width 64 height 30
type input "0"
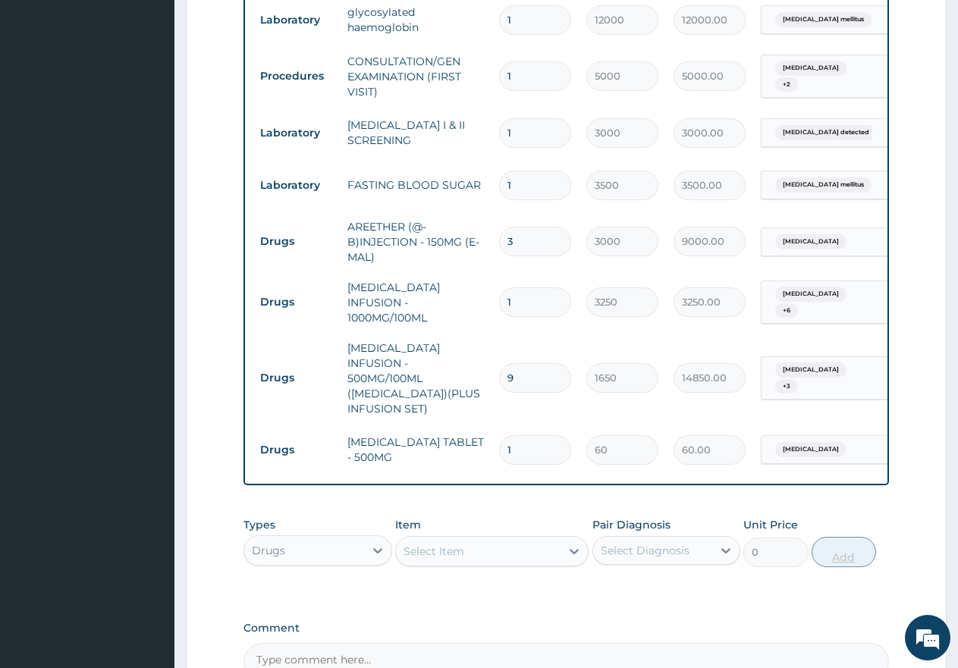
type input "18"
type input "1080.00"
type input "18"
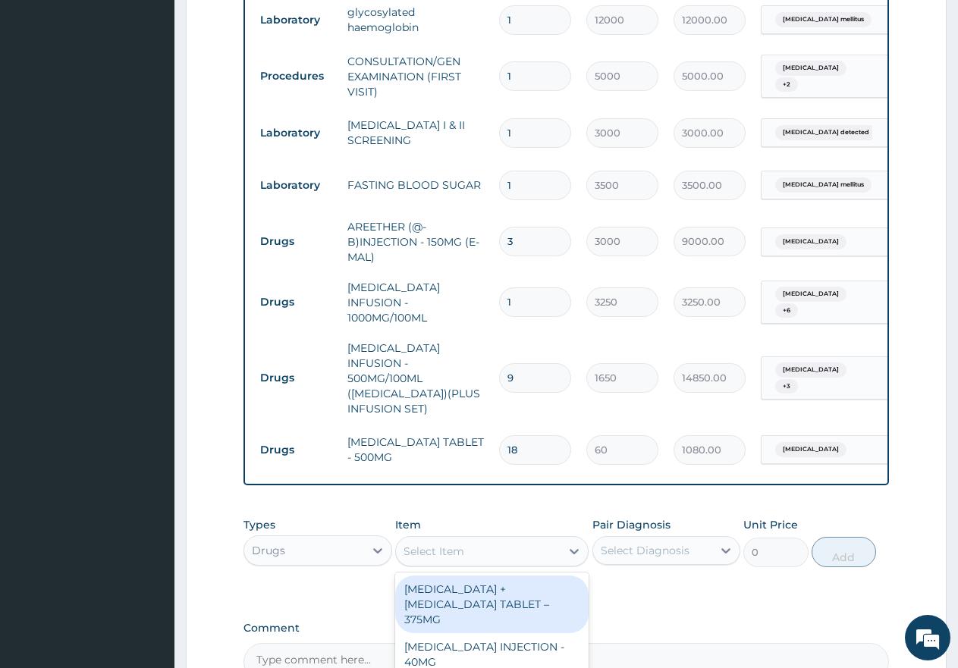
click at [466, 539] on div "Select Item" at bounding box center [478, 551] width 165 height 24
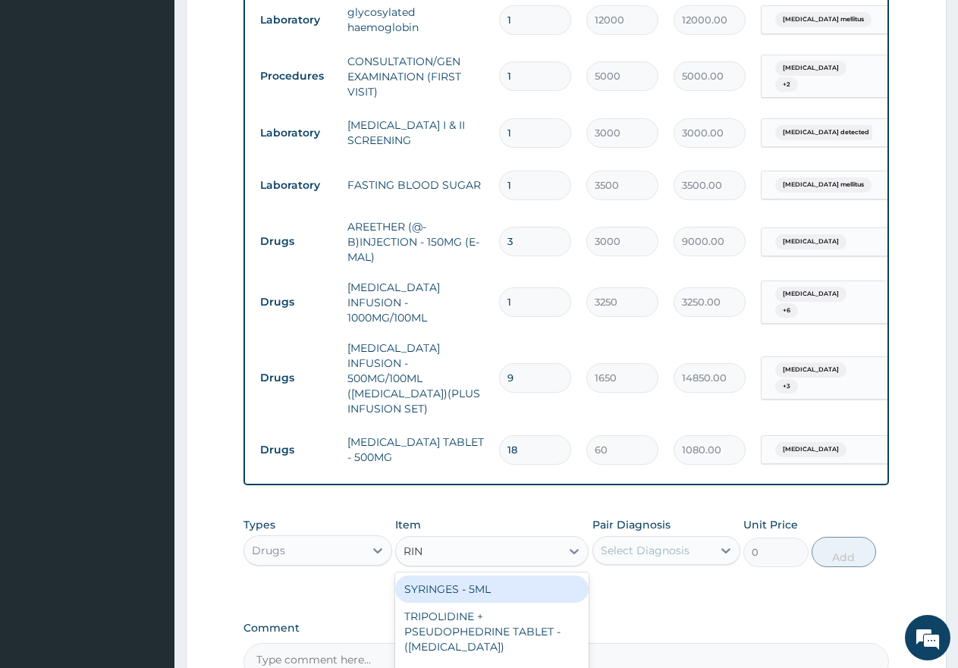
type input "RING"
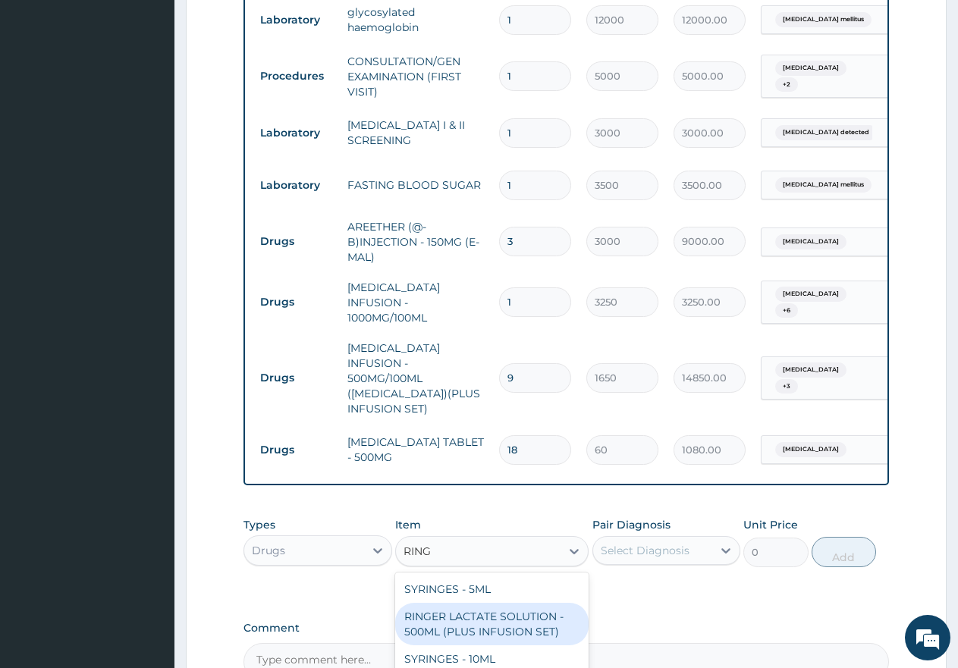
click at [507, 603] on div "RINGER LACTATE SOLUTION - 500ML (PLUS INFUSION SET)" at bounding box center [491, 624] width 193 height 42
type input "1950"
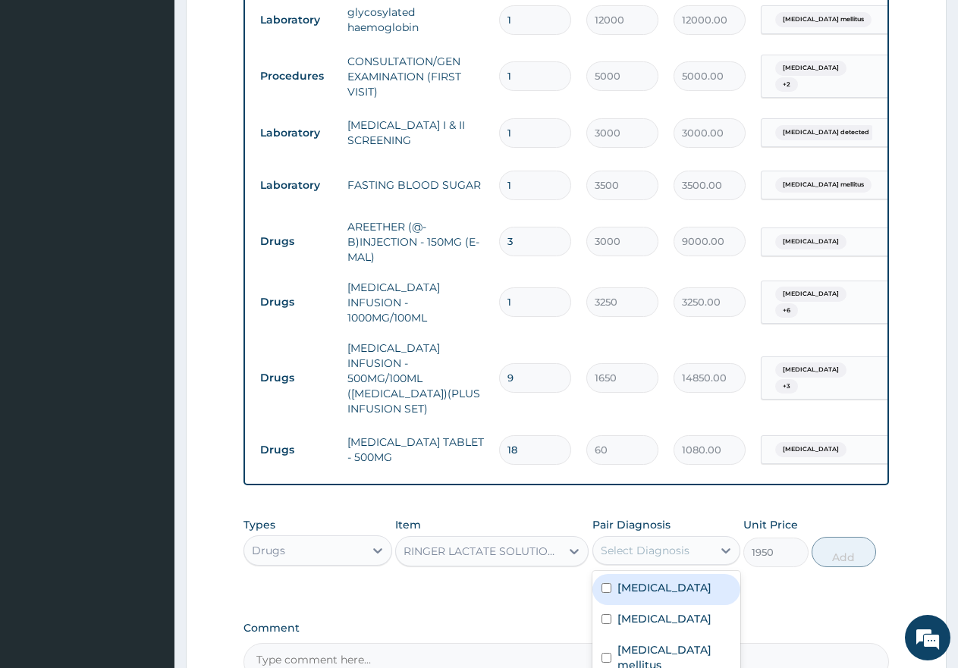
click at [662, 538] on div "Select Diagnosis" at bounding box center [653, 550] width 120 height 24
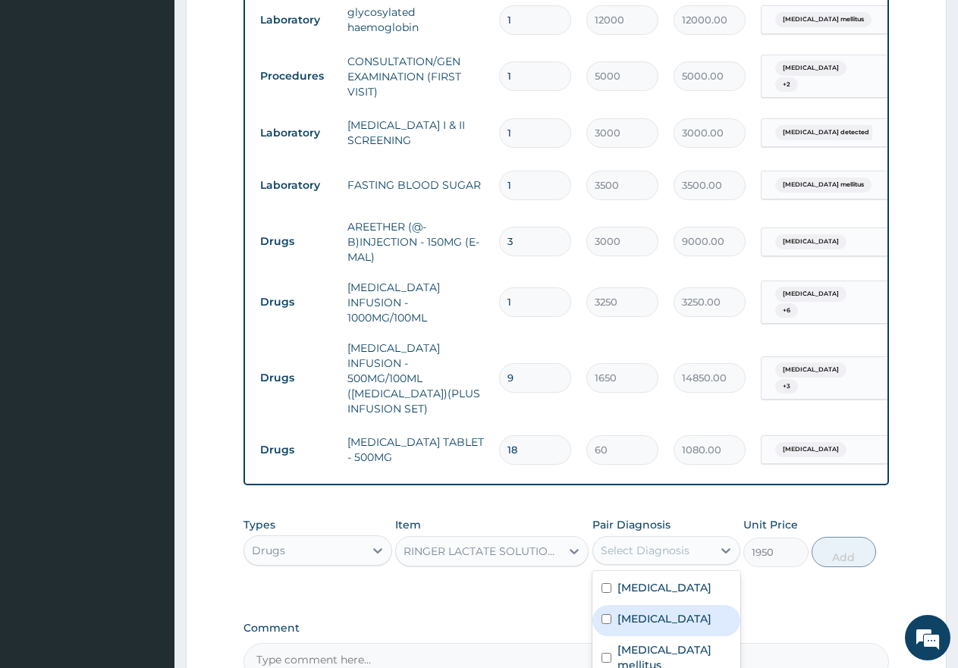
click at [606, 614] on input "checkbox" at bounding box center [606, 619] width 10 height 10
checkbox input "true"
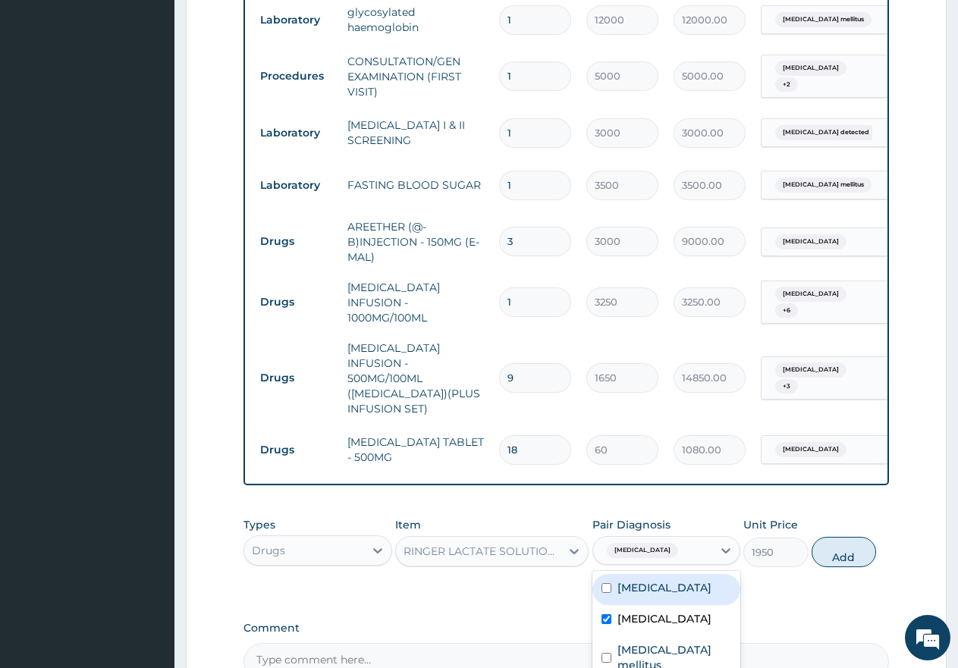
click at [841, 537] on button "Add" at bounding box center [844, 552] width 64 height 30
type input "0"
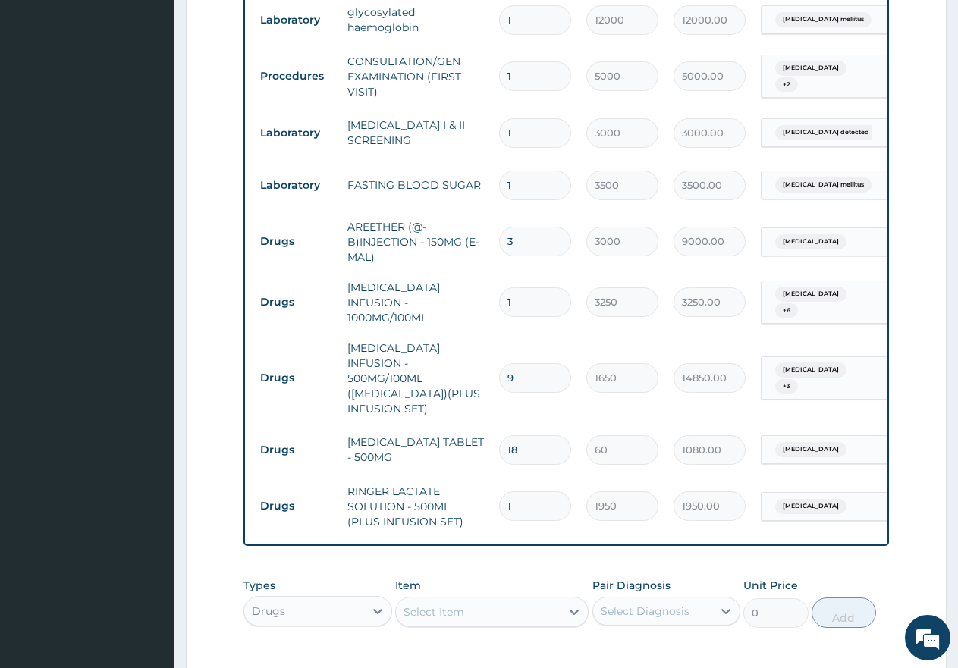
type input "0.00"
type input "3"
type input "5850.00"
type input "3"
click at [463, 604] on div "Select Item" at bounding box center [433, 611] width 61 height 15
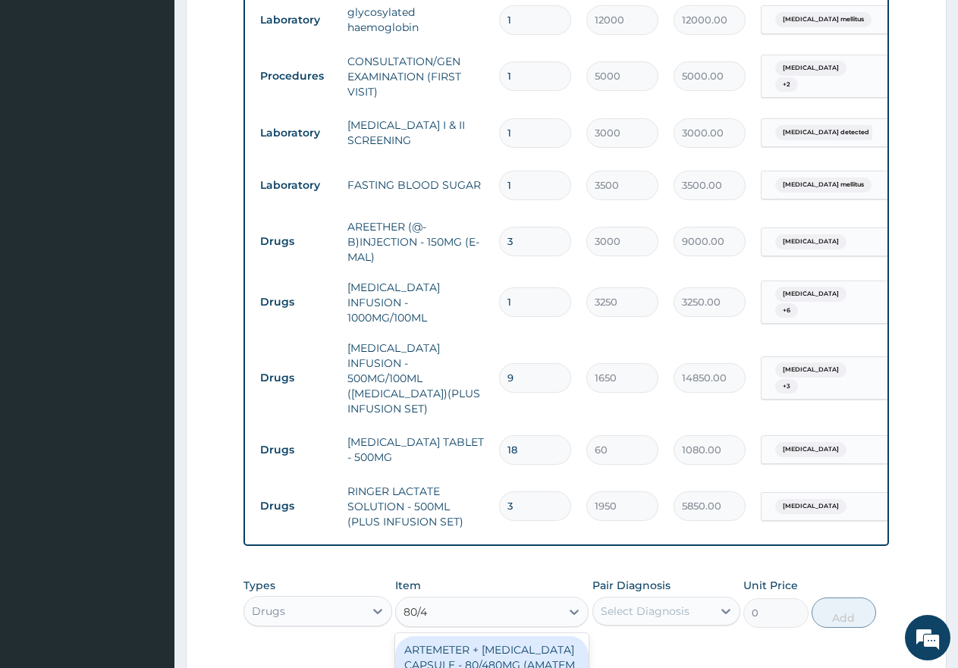
type input "80/48"
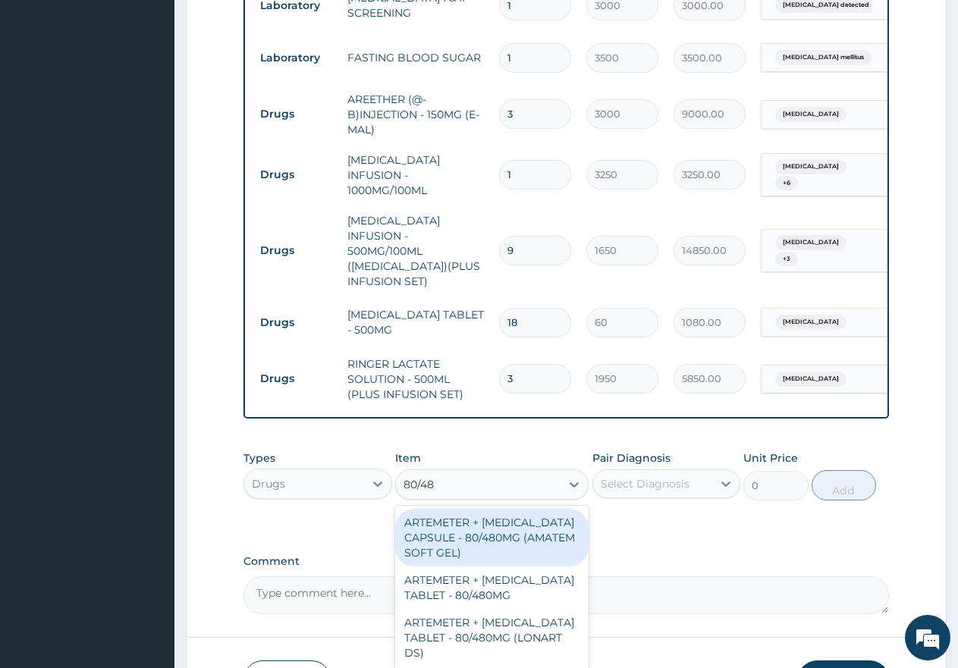
scroll to position [1424, 0]
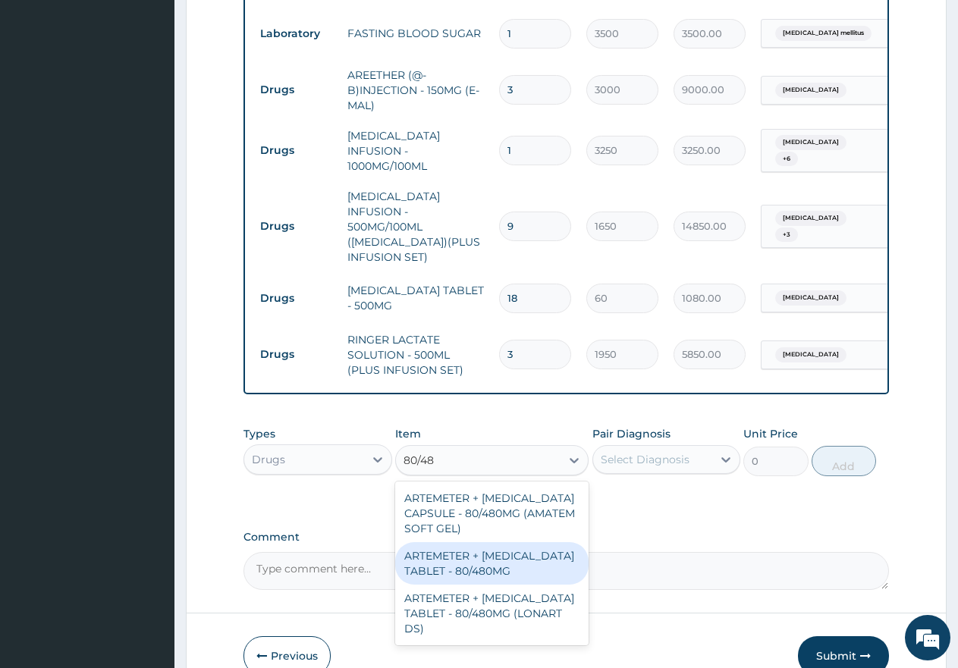
click at [510, 542] on div "ARTEMETER + [MEDICAL_DATA] TABLET - 80/480MG" at bounding box center [491, 563] width 193 height 42
type input "650"
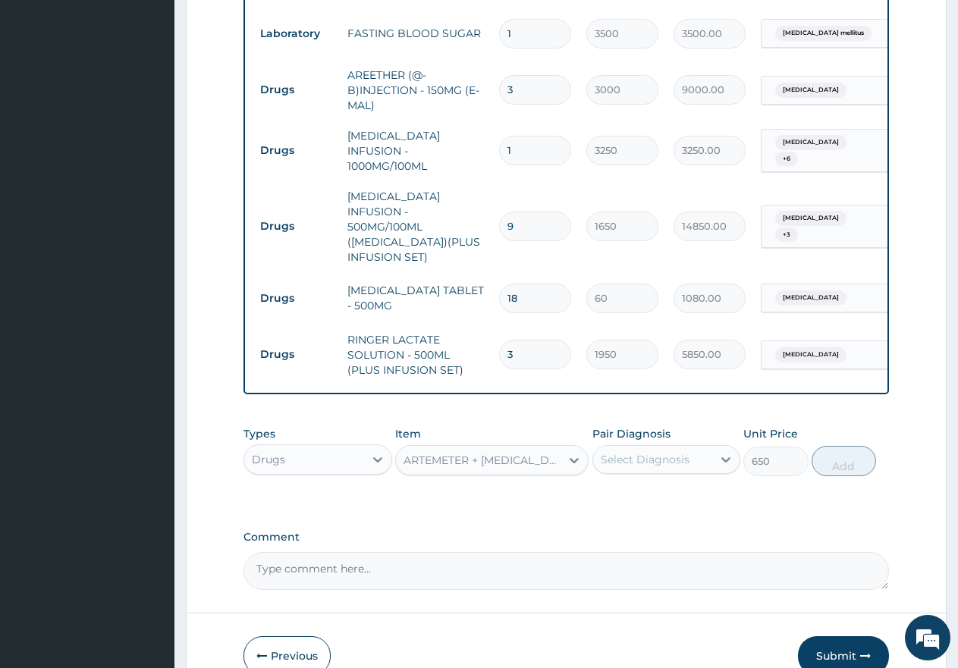
click at [629, 452] on div "Select Diagnosis" at bounding box center [645, 459] width 89 height 15
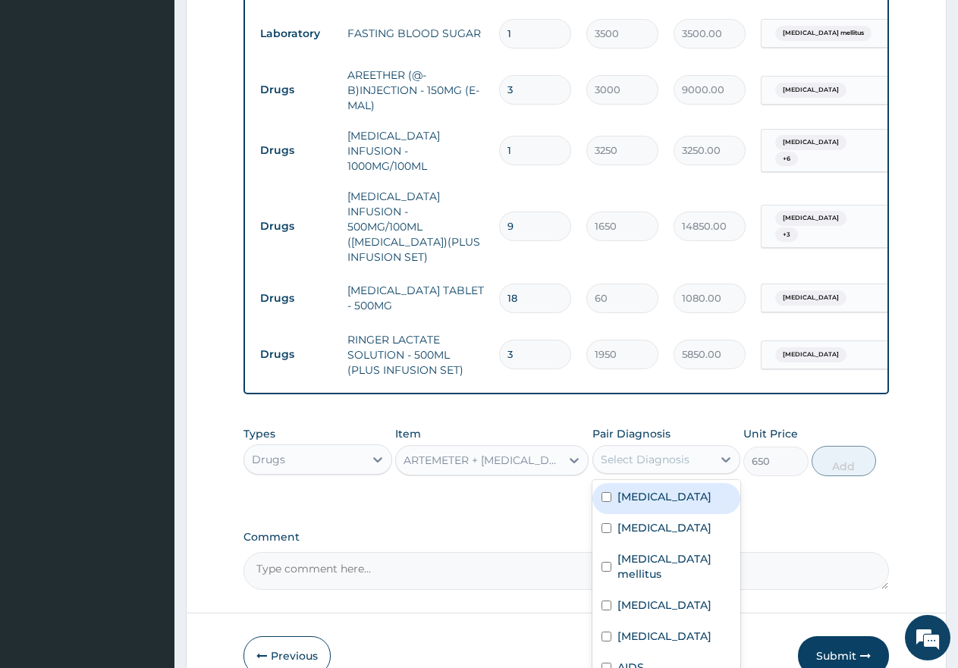
drag, startPoint x: 604, startPoint y: 451, endPoint x: 678, endPoint y: 454, distance: 74.4
click at [604, 492] on input "checkbox" at bounding box center [606, 497] width 10 height 10
checkbox input "true"
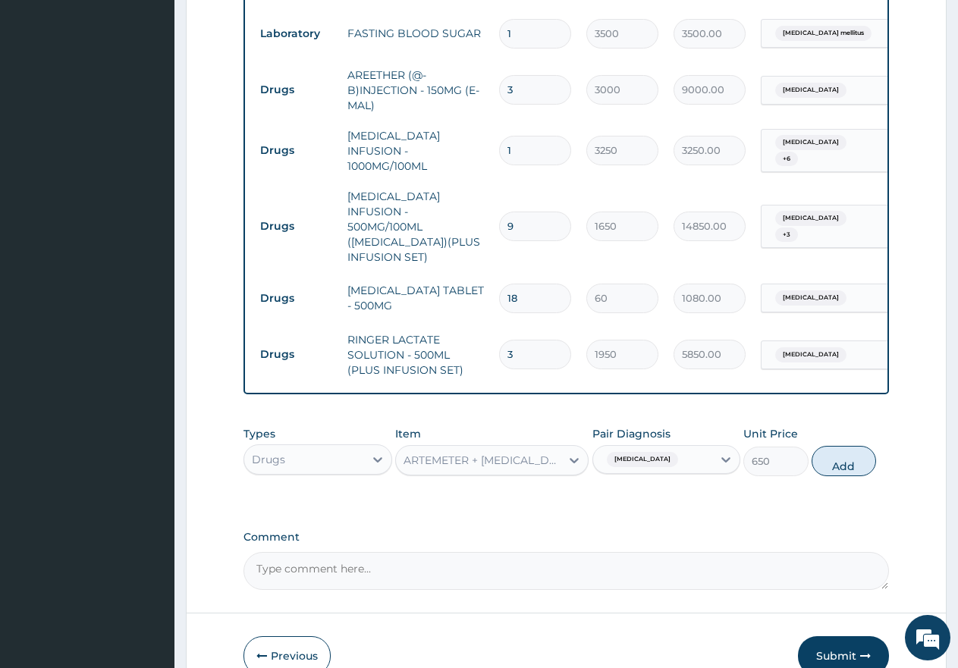
click at [841, 446] on button "Add" at bounding box center [844, 461] width 64 height 30
type input "0"
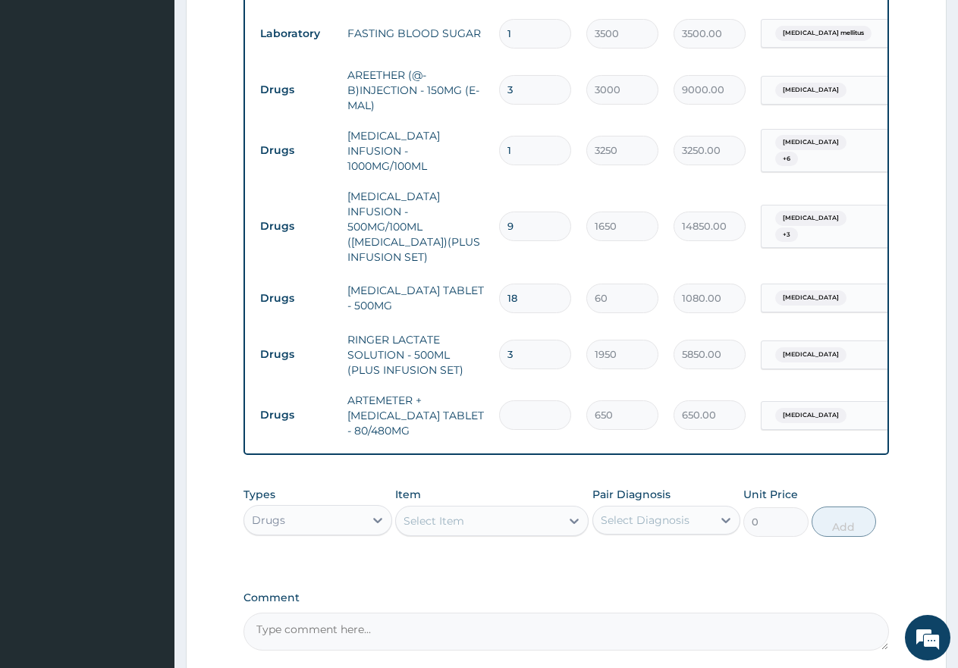
type input "0.00"
type input "6"
type input "3900.00"
type input "6"
click at [475, 509] on div "Select Item" at bounding box center [478, 521] width 165 height 24
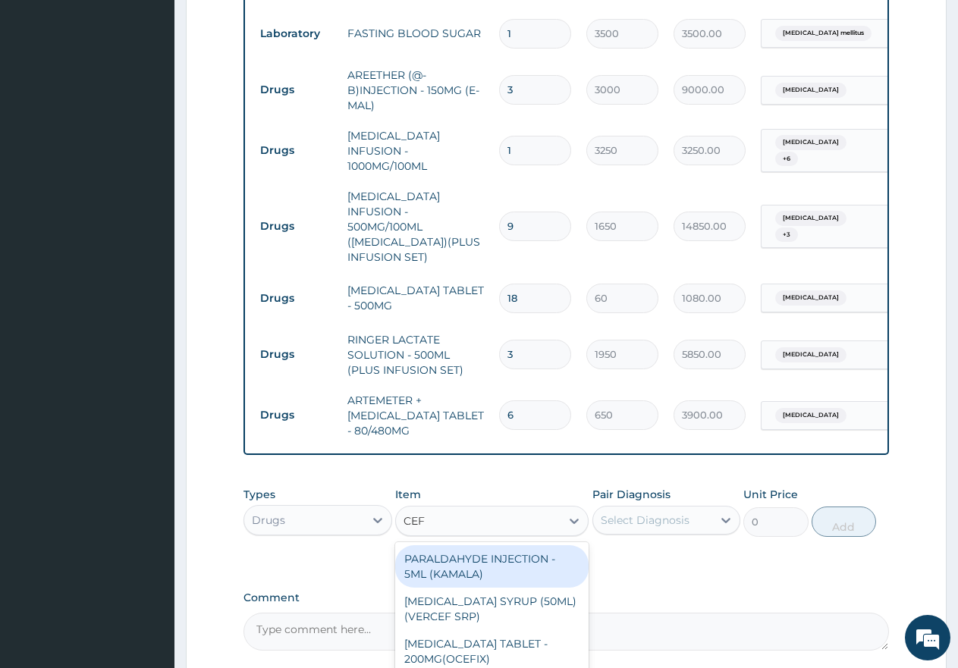
type input "CEFU"
click at [463, 545] on div "CEFUROXIME TABLET - 250MG" at bounding box center [491, 566] width 193 height 42
type input "750"
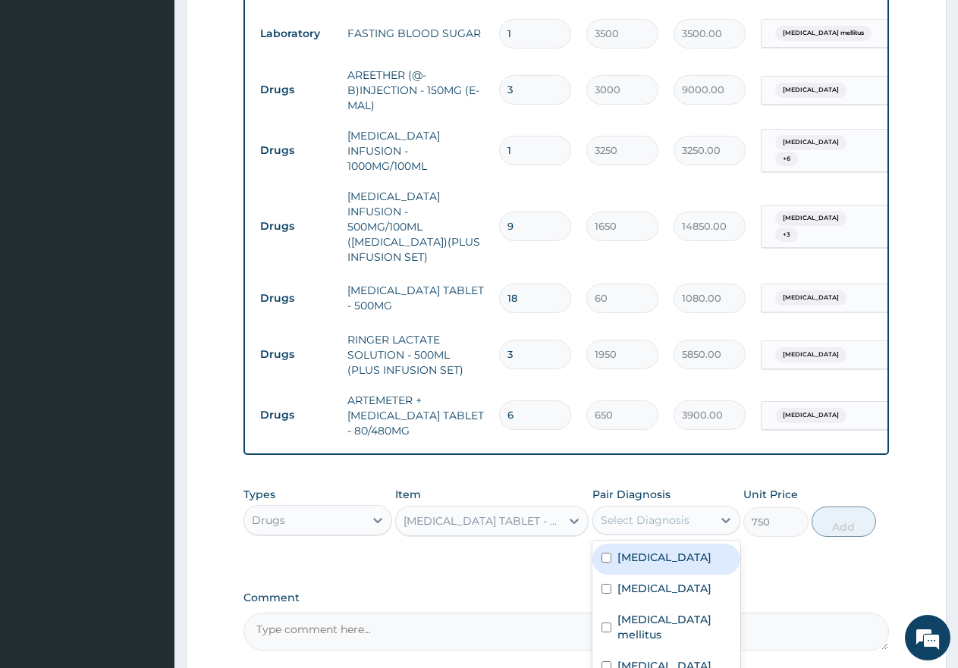
click at [643, 513] on div "Select Diagnosis" at bounding box center [645, 520] width 89 height 15
click at [604, 584] on input "checkbox" at bounding box center [606, 589] width 10 height 10
checkbox input "true"
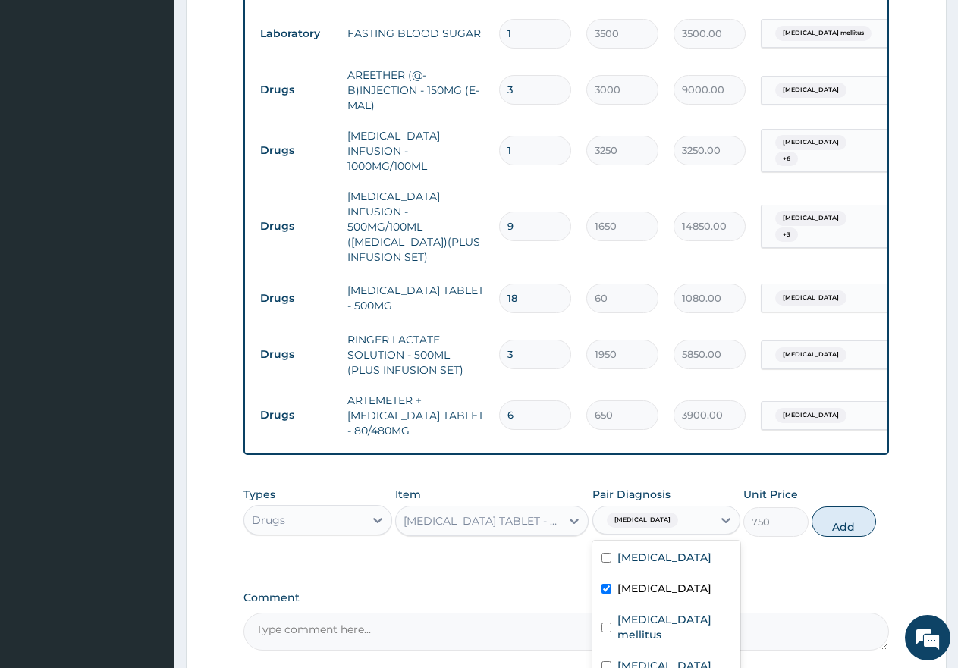
click at [840, 507] on button "Add" at bounding box center [844, 522] width 64 height 30
type input "0"
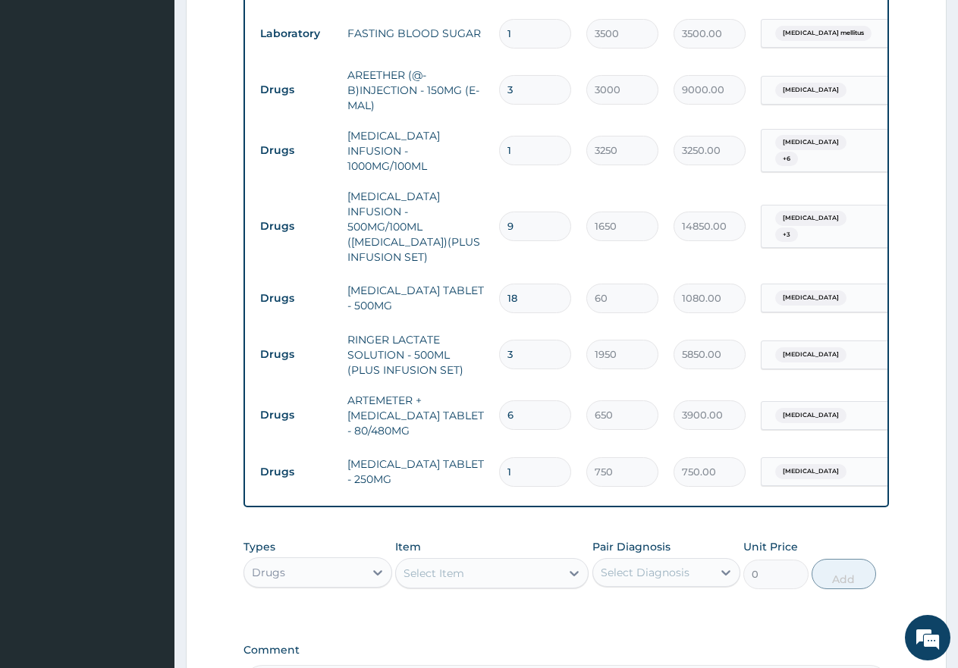
type input "10"
type input "7500.00"
type input "10"
drag, startPoint x: 536, startPoint y: 236, endPoint x: 491, endPoint y: 212, distance: 51.2
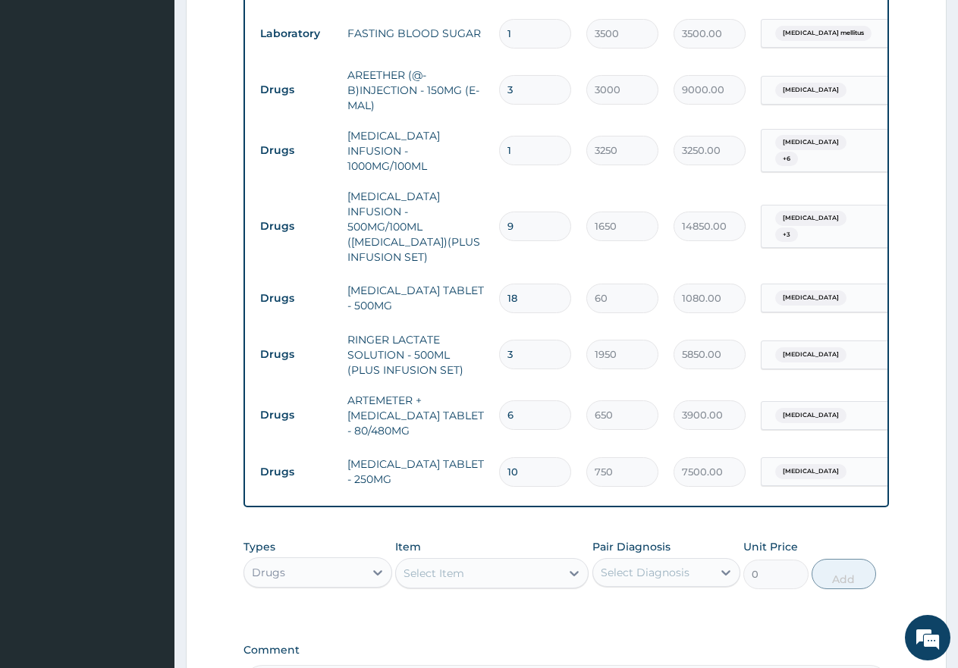
type input "3"
type input "180.00"
type input "36"
type input "2160.00"
type input "36"
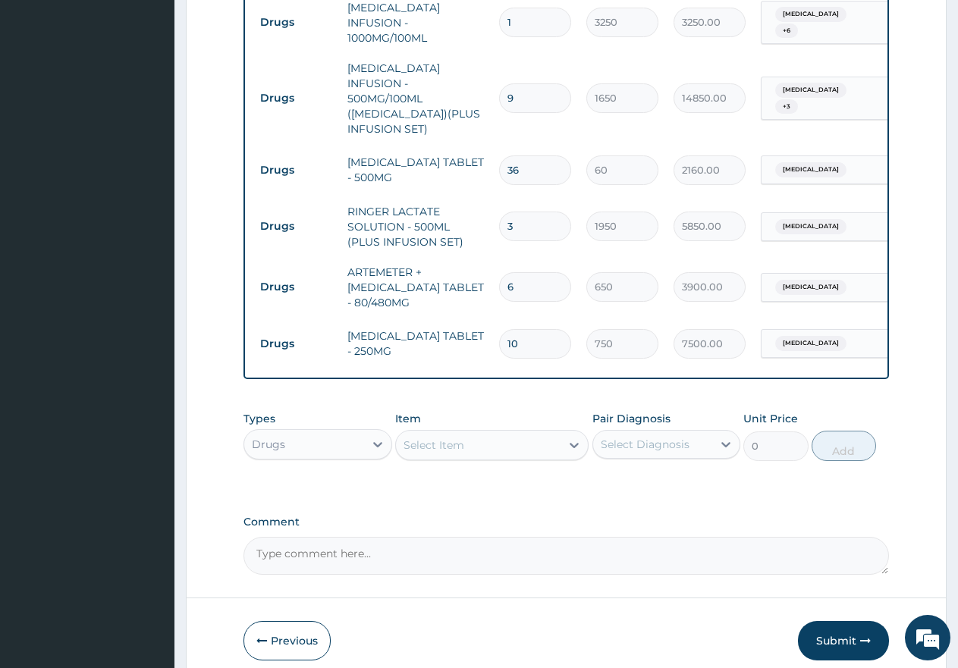
scroll to position [1572, 0]
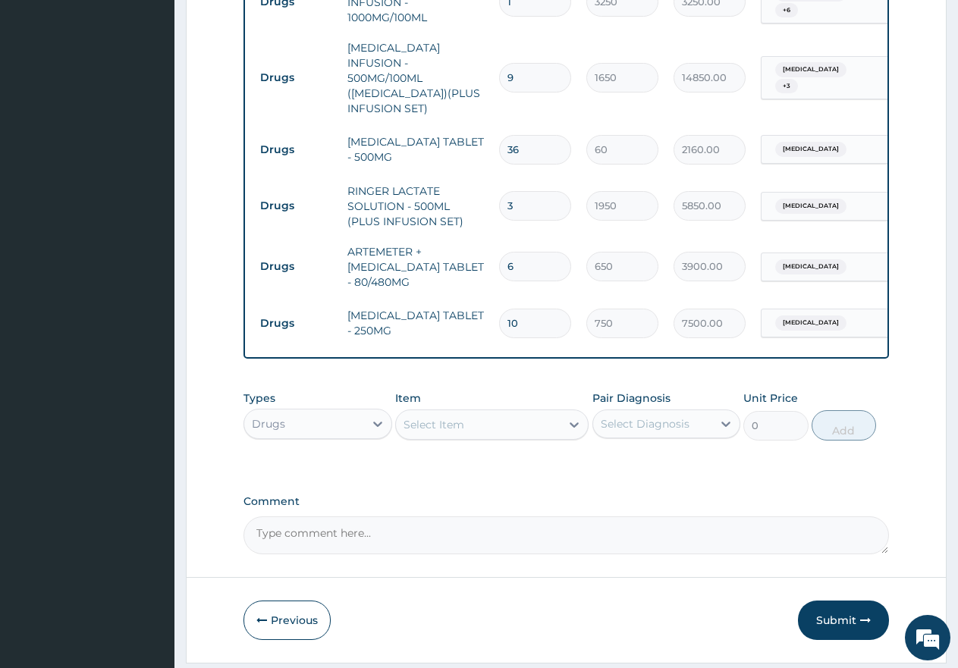
click at [460, 417] on div "Select Item" at bounding box center [433, 424] width 61 height 15
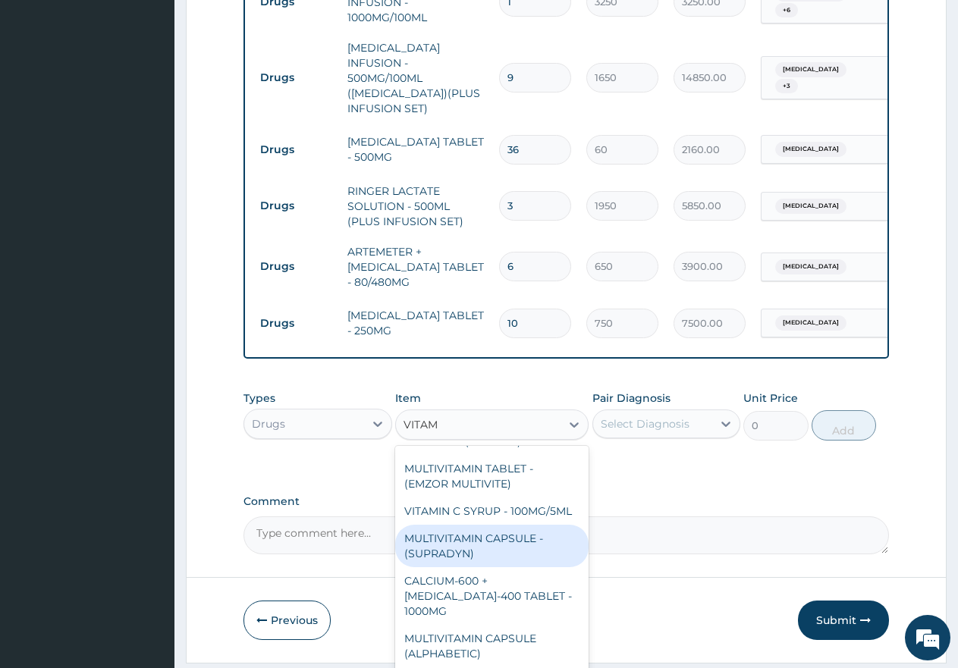
scroll to position [152, 0]
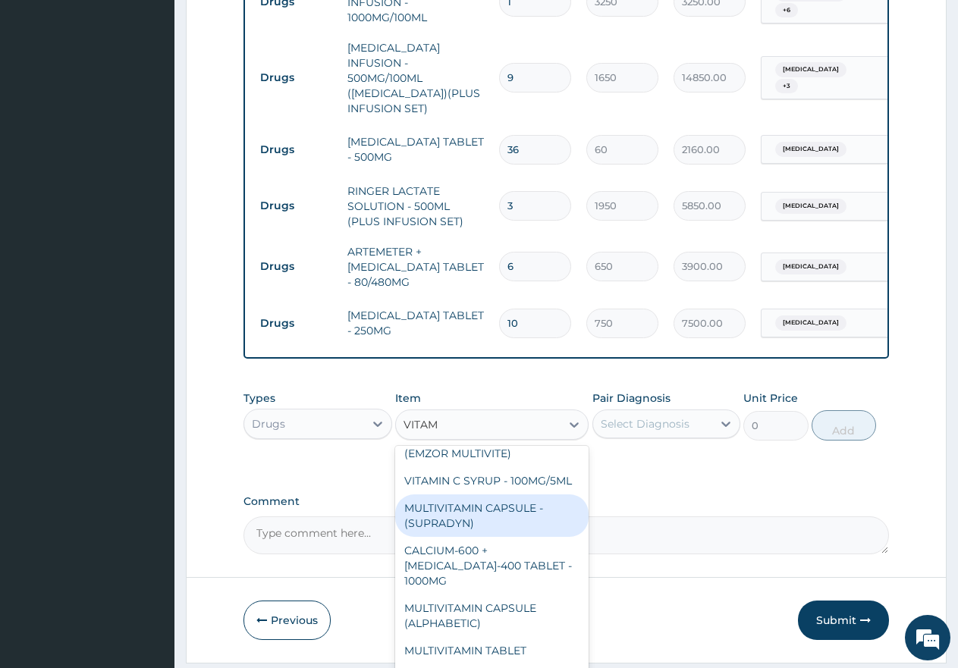
click at [589, 617] on div "VITAMIN C TABLET - 100MG (ASCORBIC ACID ) HEMATINIC + MULTIVITAMIN CAPSULE - (E…" at bounding box center [491, 560] width 193 height 228
click at [589, 616] on div "VITAMIN C TABLET - 100MG (ASCORBIC ACID ) HEMATINIC + MULTIVITAMIN CAPSULE - (E…" at bounding box center [491, 560] width 193 height 228
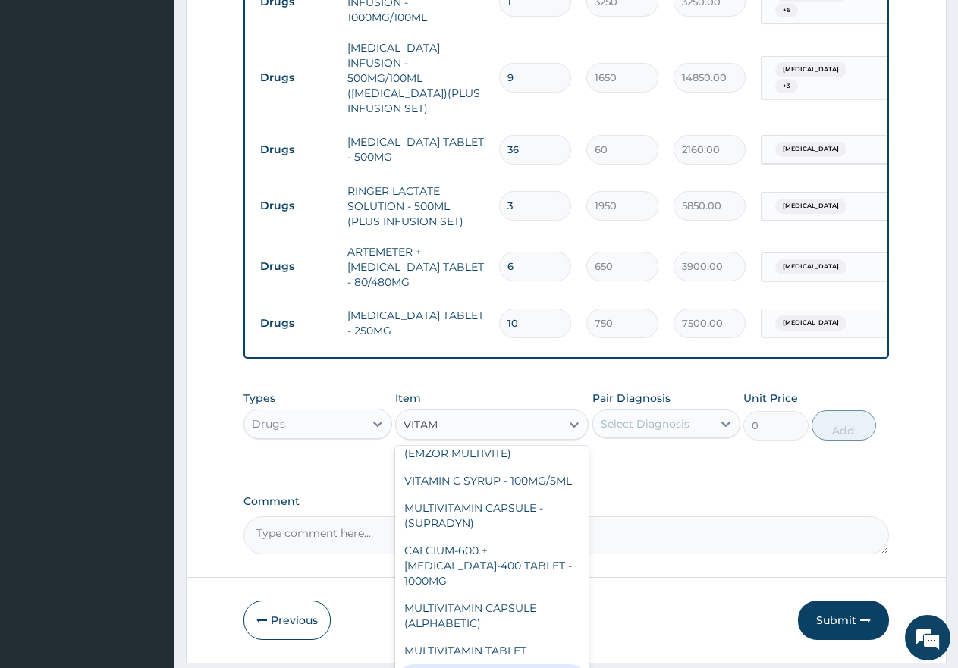
type input "VITAM"
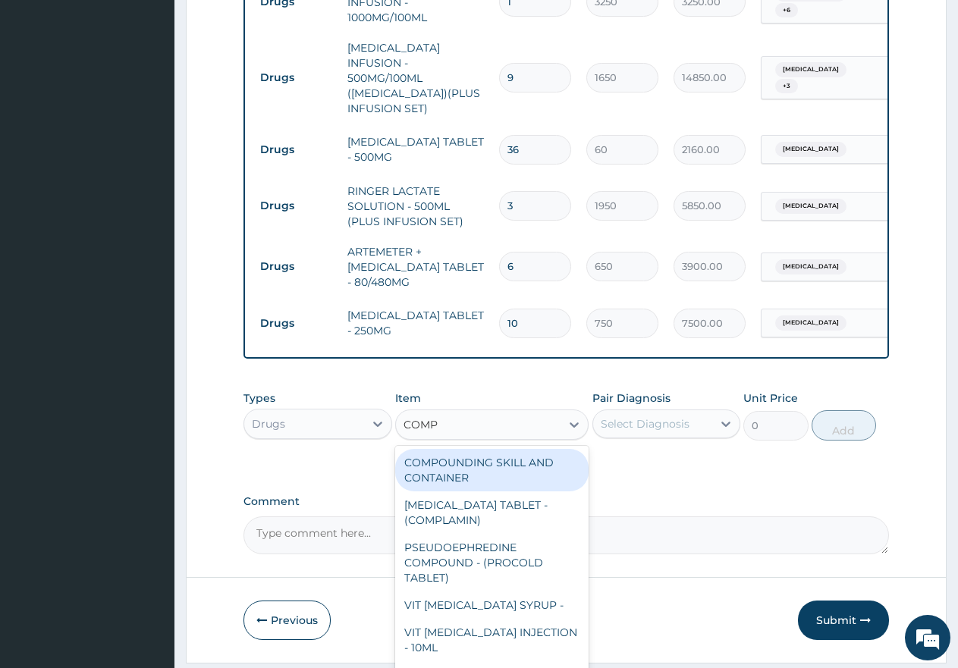
type input "COMPL"
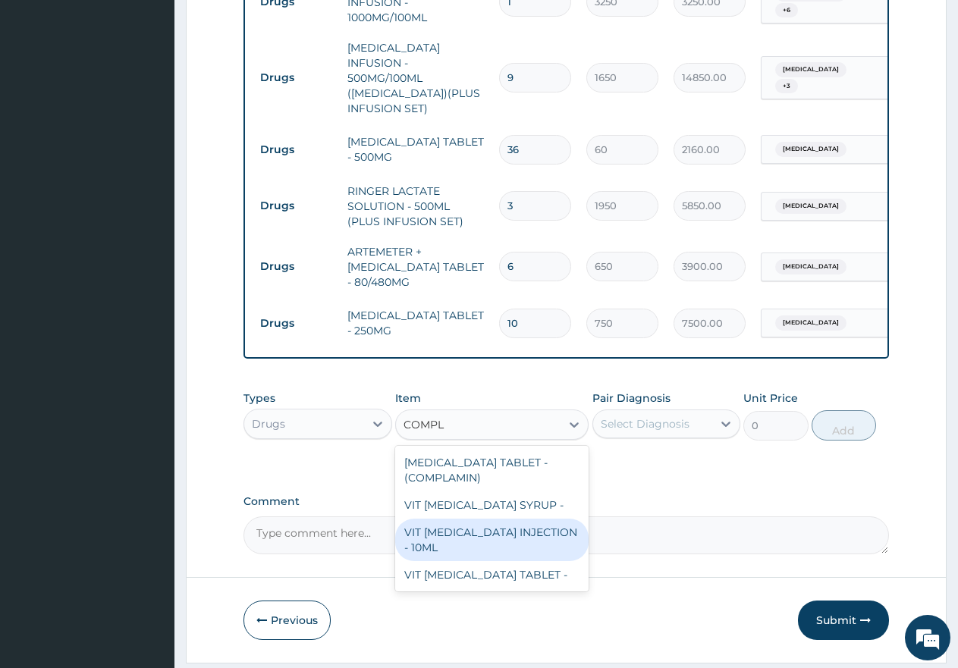
click at [482, 519] on div "VIT B- COMPLEX INJECTION - 10ML" at bounding box center [491, 540] width 193 height 42
type input "275"
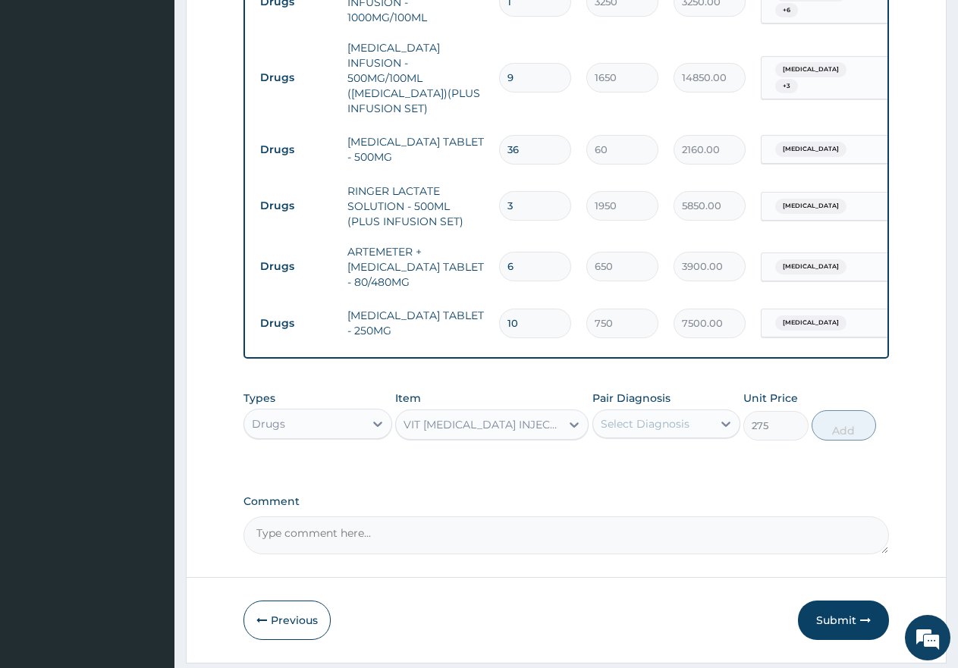
click at [639, 416] on div "Select Diagnosis" at bounding box center [645, 423] width 89 height 15
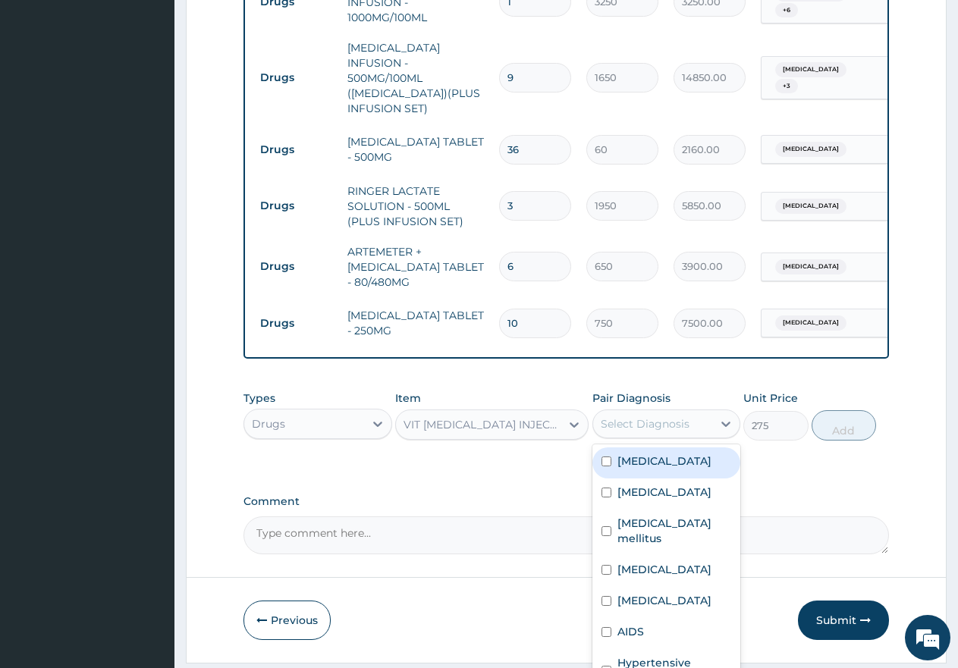
click at [611, 457] on input "checkbox" at bounding box center [606, 462] width 10 height 10
checkbox input "true"
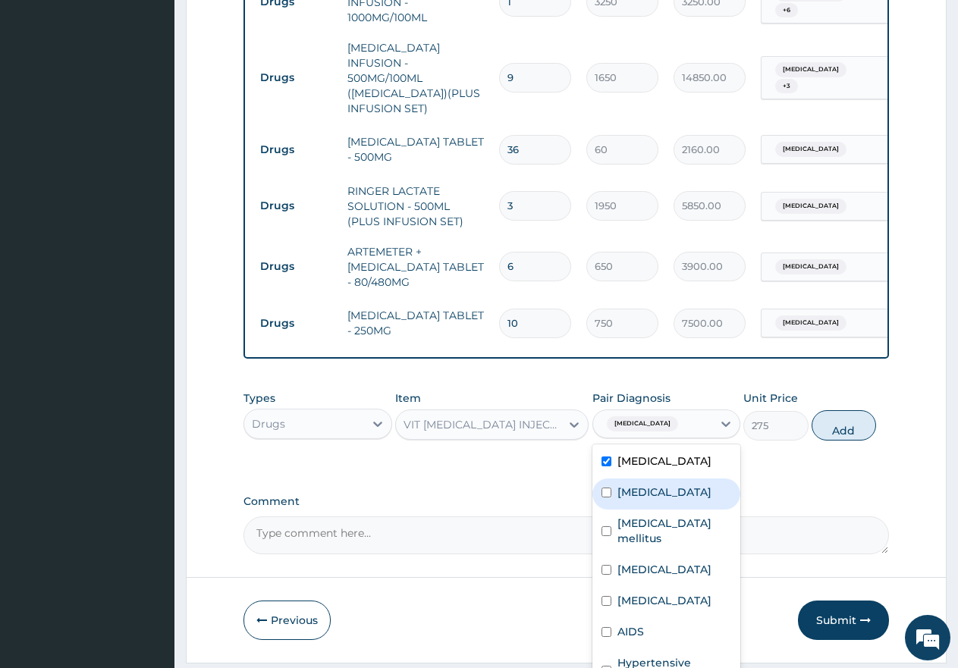
click at [602, 488] on input "checkbox" at bounding box center [606, 493] width 10 height 10
checkbox input "true"
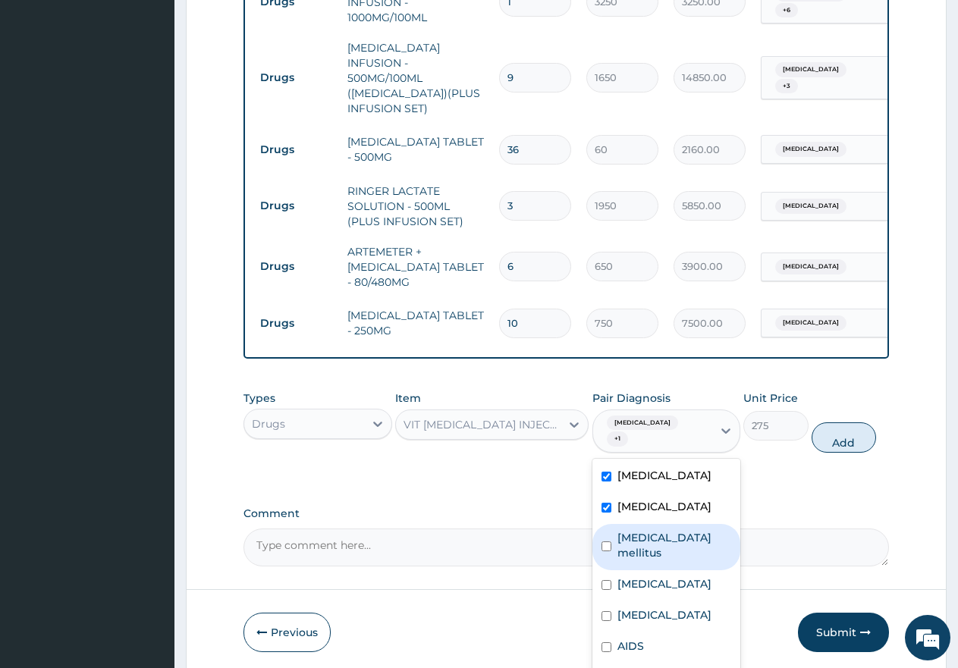
click at [601, 542] on input "checkbox" at bounding box center [606, 547] width 10 height 10
checkbox input "true"
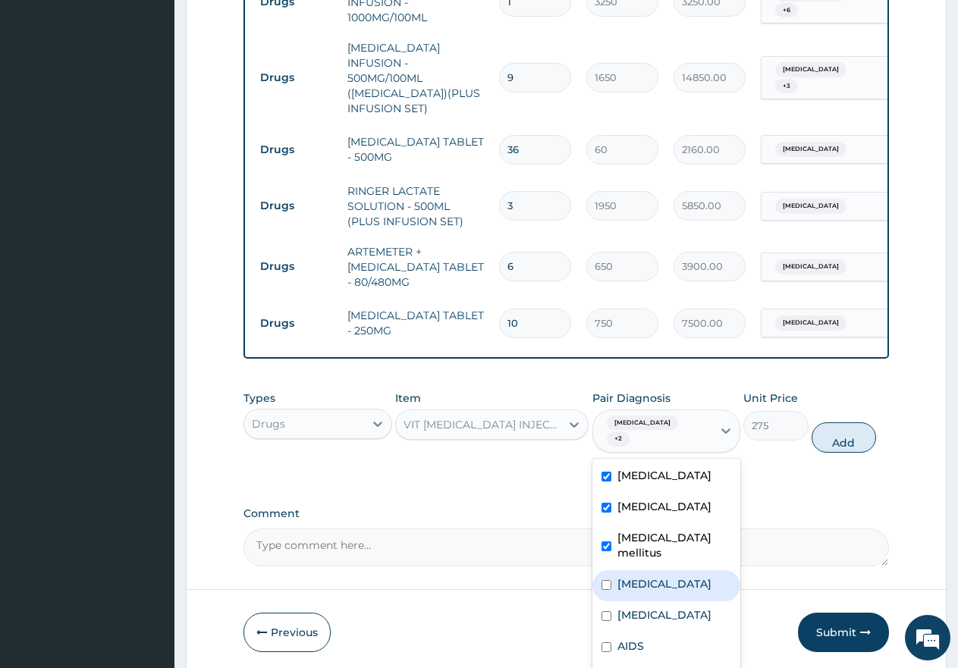
click at [601, 580] on input "checkbox" at bounding box center [606, 585] width 10 height 10
checkbox input "true"
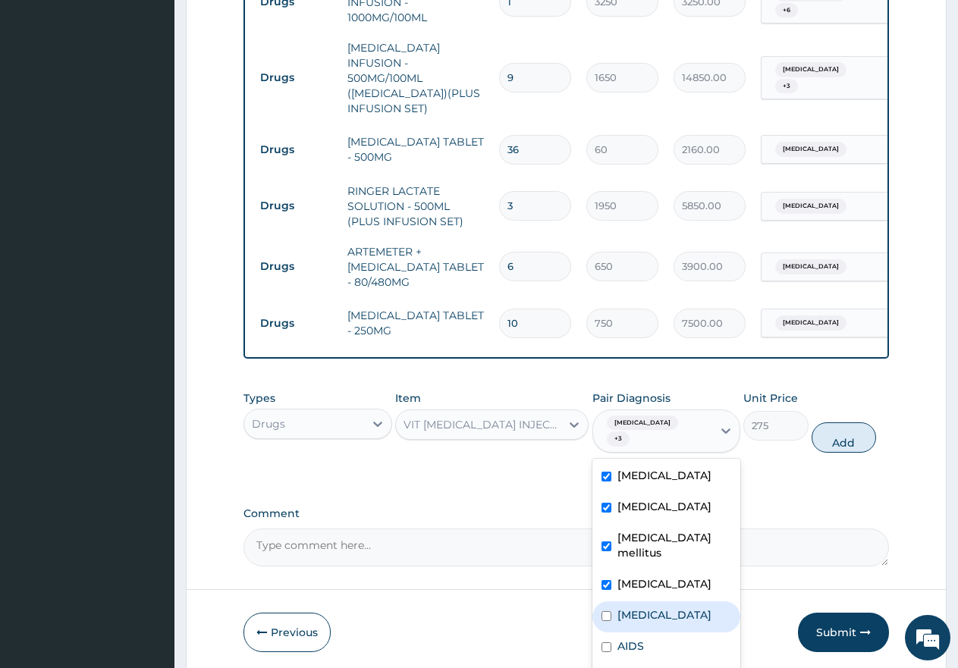
click at [601, 611] on input "checkbox" at bounding box center [606, 616] width 10 height 10
checkbox input "true"
drag, startPoint x: 598, startPoint y: 582, endPoint x: 620, endPoint y: 582, distance: 22.8
click at [601, 633] on div "AIDS" at bounding box center [666, 648] width 149 height 31
checkbox input "true"
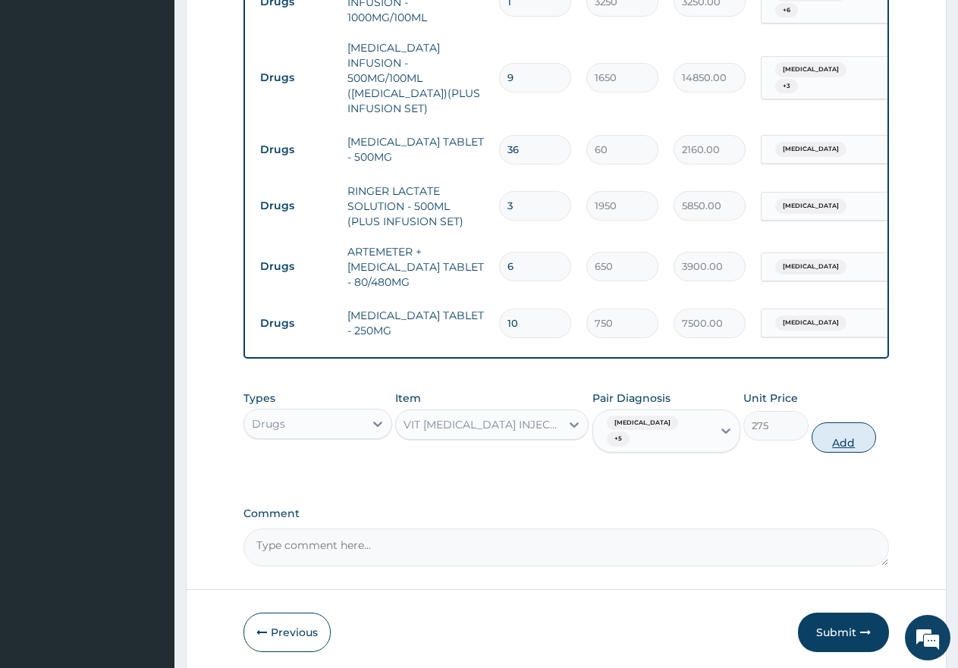
click at [840, 422] on button "Add" at bounding box center [844, 437] width 64 height 30
type input "0"
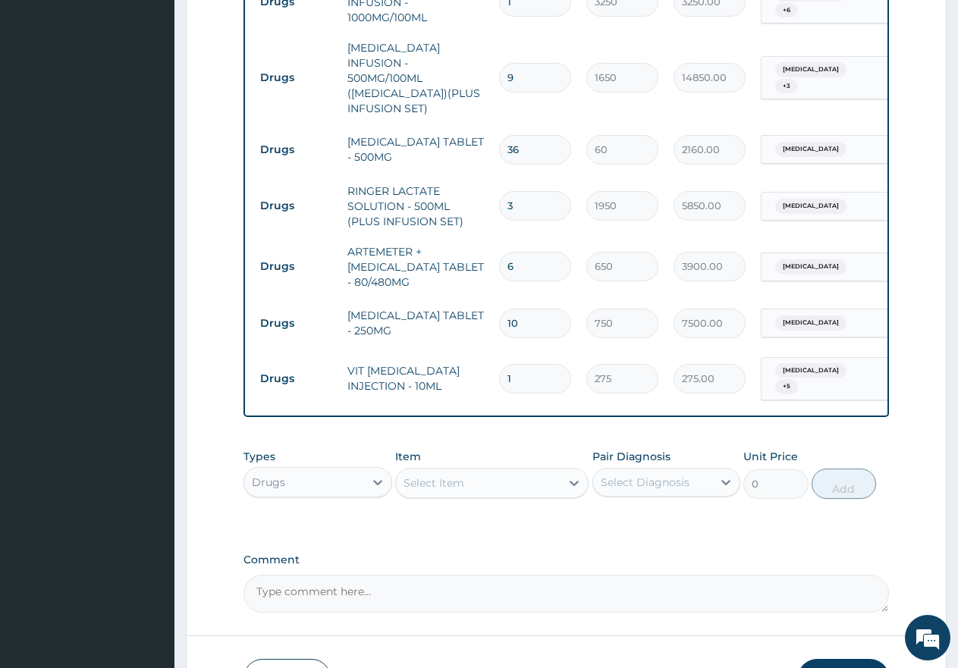
type input "12"
type input "3300.00"
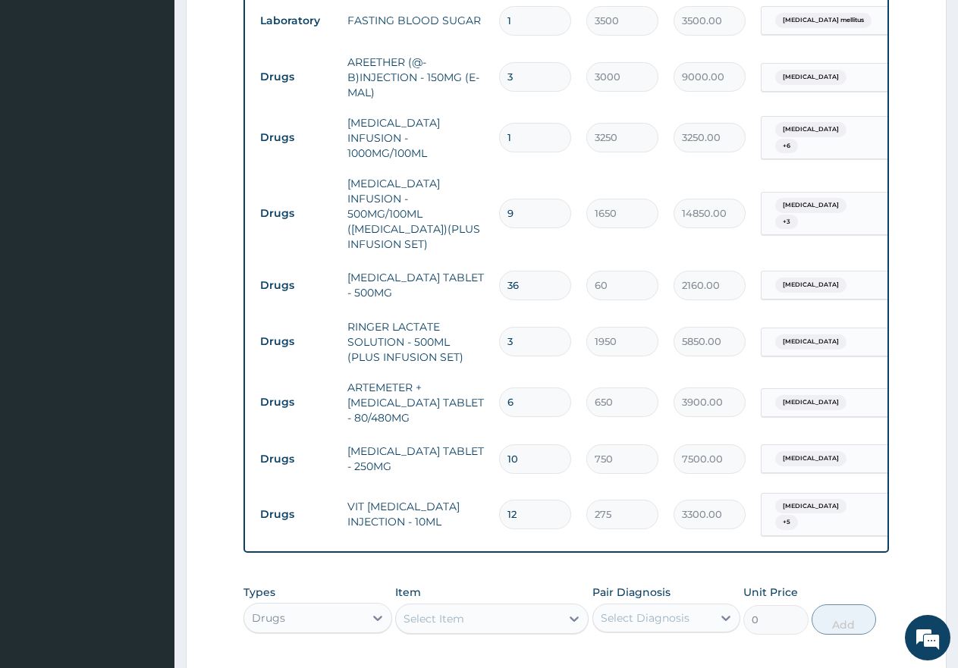
scroll to position [1421, 0]
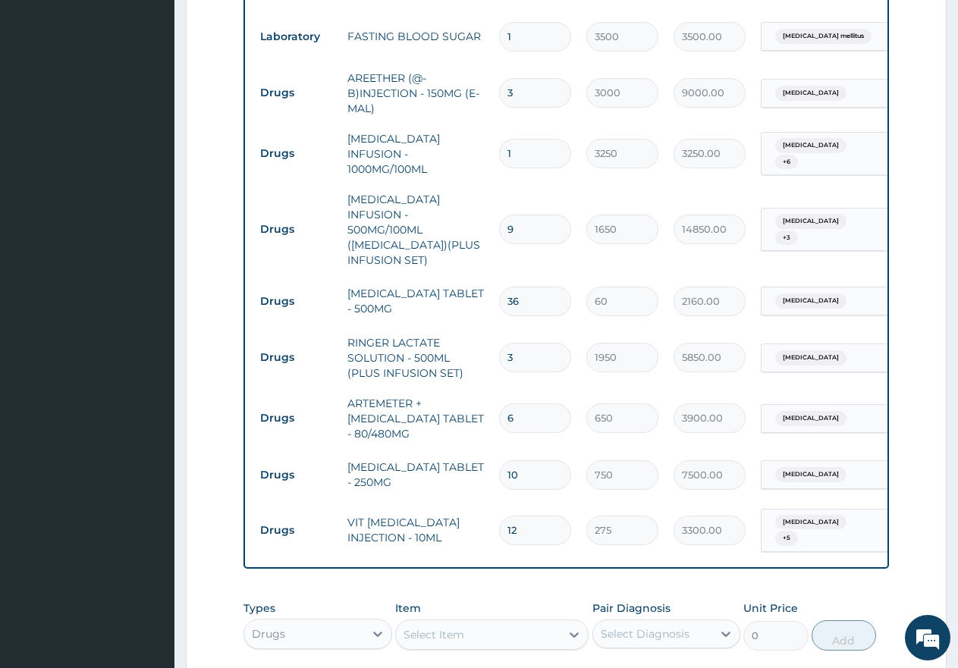
type input "12"
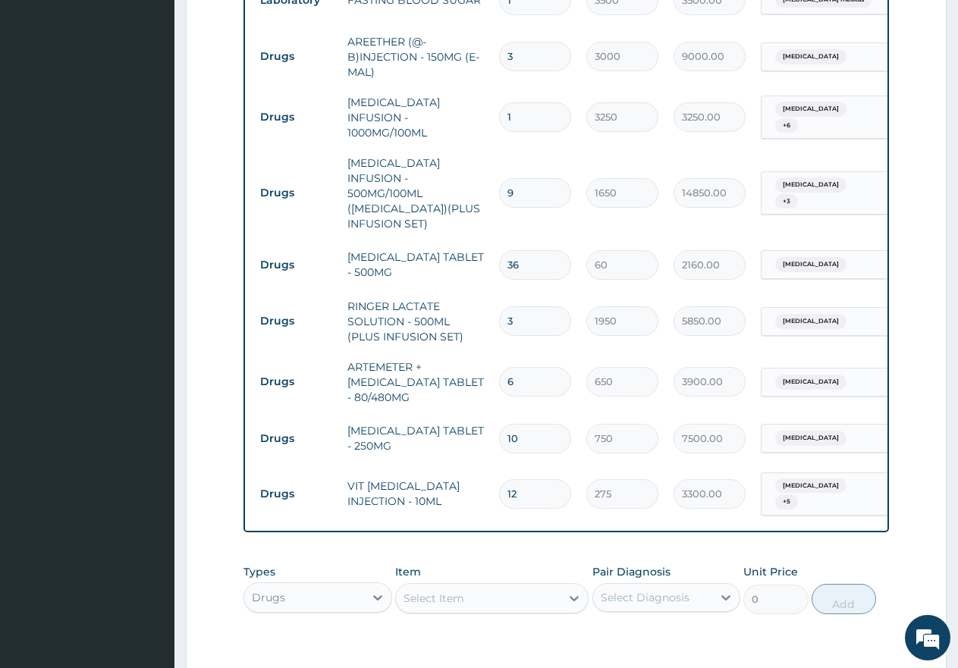
scroll to position [1625, 0]
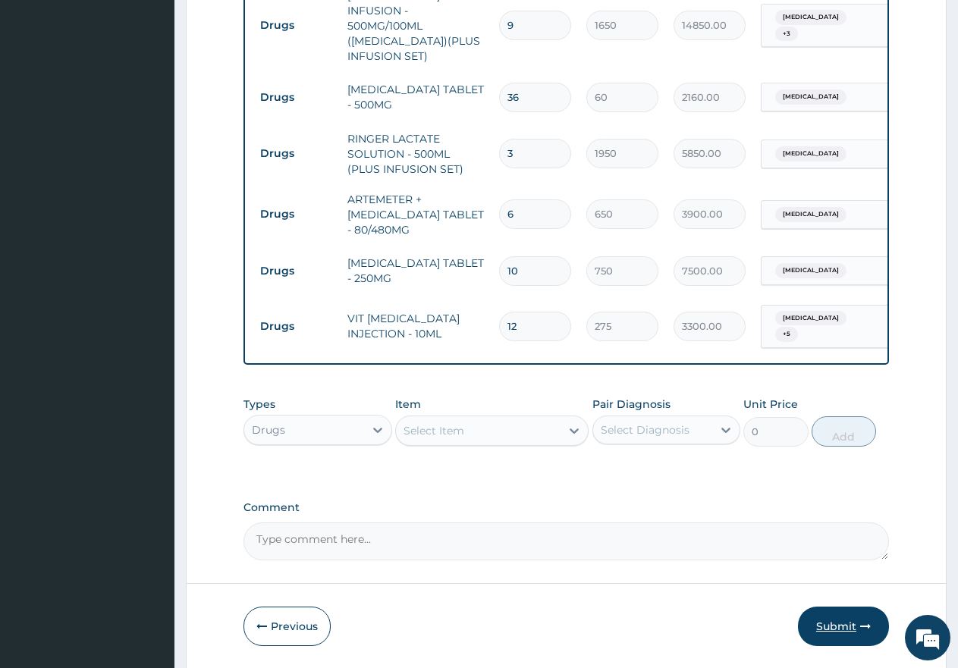
click at [841, 607] on button "Submit" at bounding box center [843, 626] width 91 height 39
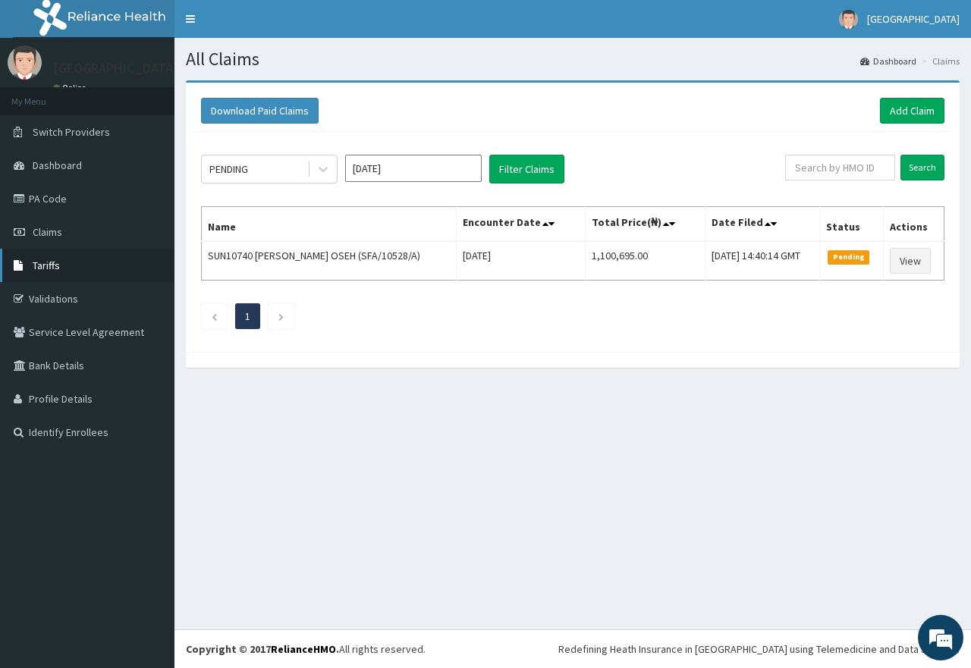
click at [53, 263] on span "Tariffs" at bounding box center [46, 266] width 27 height 14
click at [55, 267] on span "Tariffs" at bounding box center [46, 266] width 27 height 14
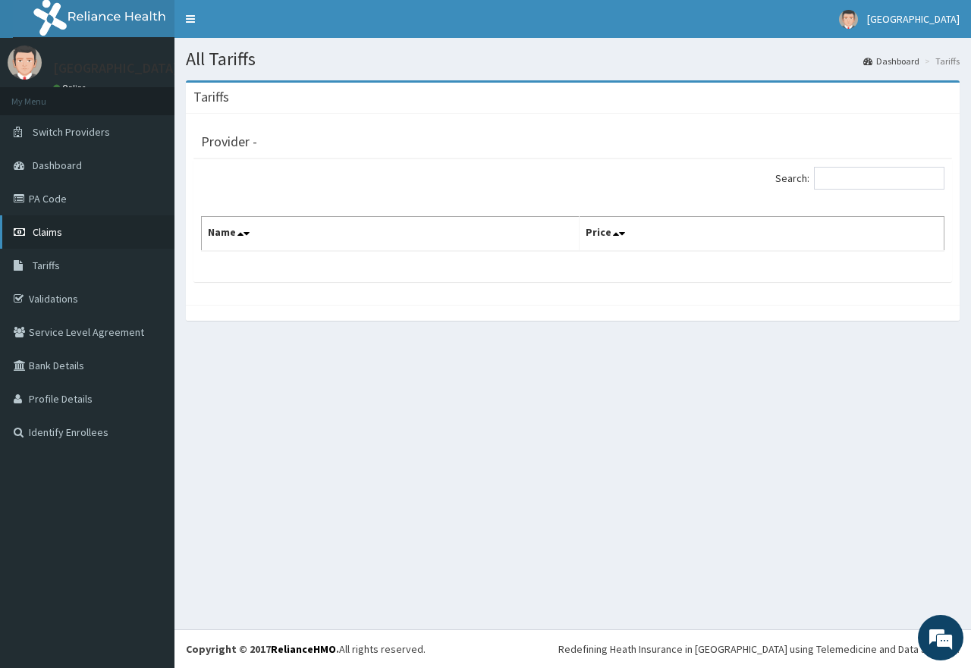
click at [46, 233] on span "Claims" at bounding box center [48, 232] width 30 height 14
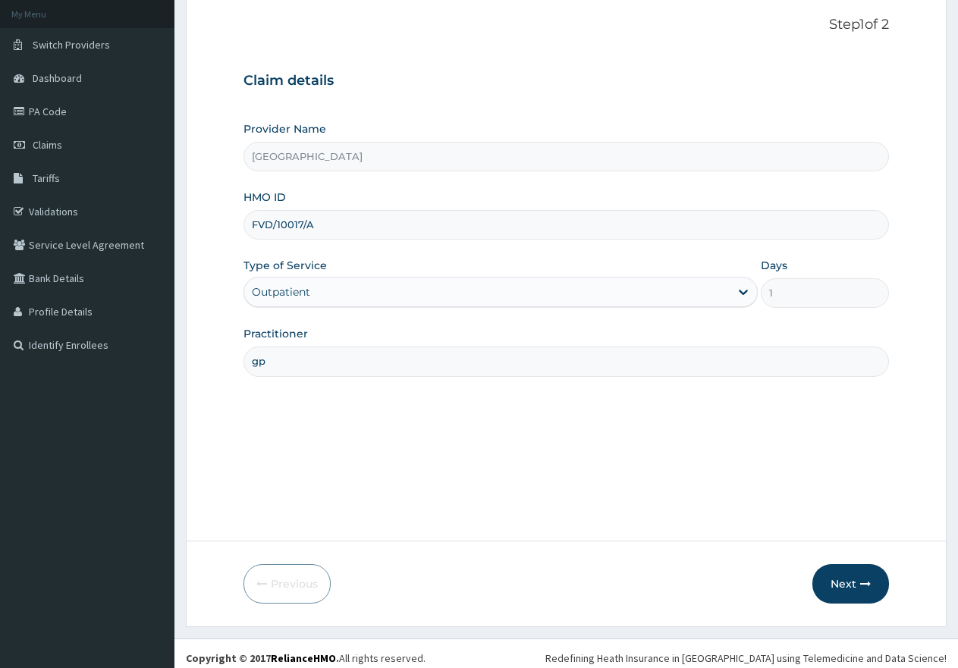
scroll to position [96, 0]
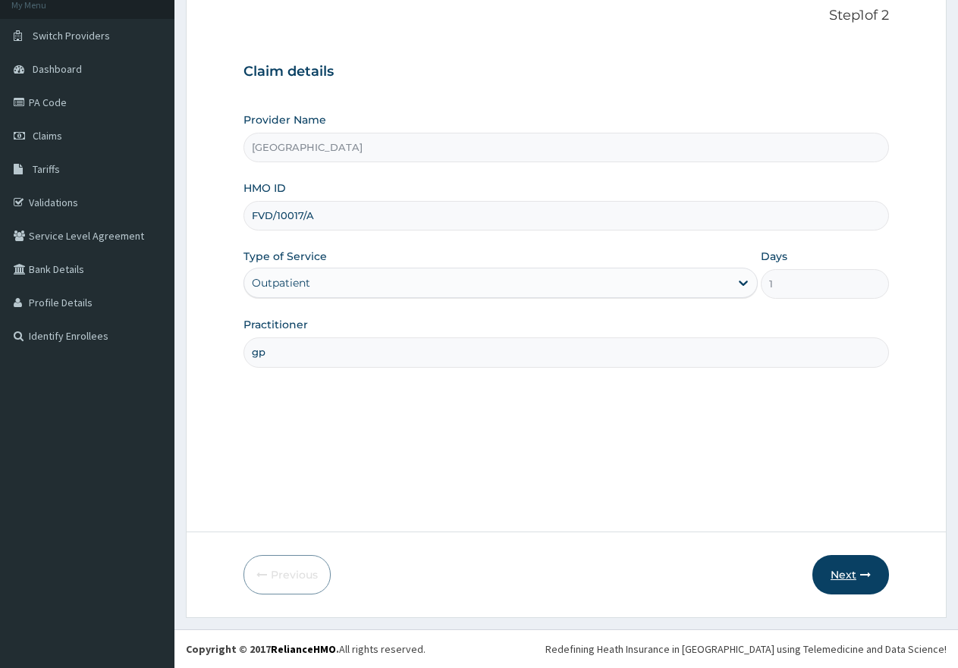
type input "FVD/10017/A"
click at [848, 582] on button "Next" at bounding box center [850, 574] width 77 height 39
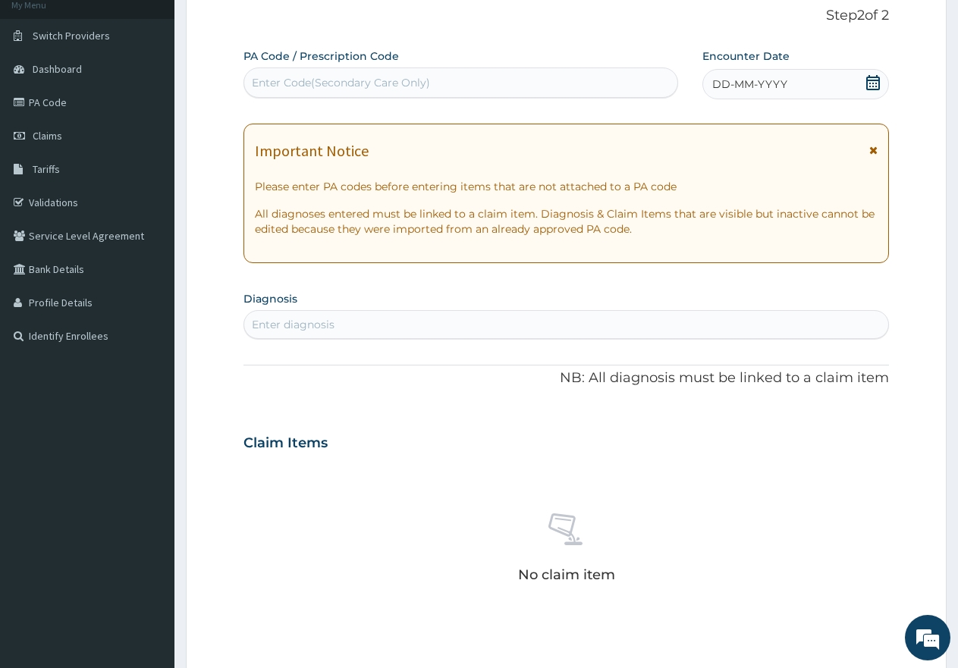
scroll to position [0, 0]
click at [429, 82] on div "Enter Code(Secondary Care Only)" at bounding box center [460, 83] width 433 height 24
paste input "PA/1D55DC"
type input "PA/1D55DC"
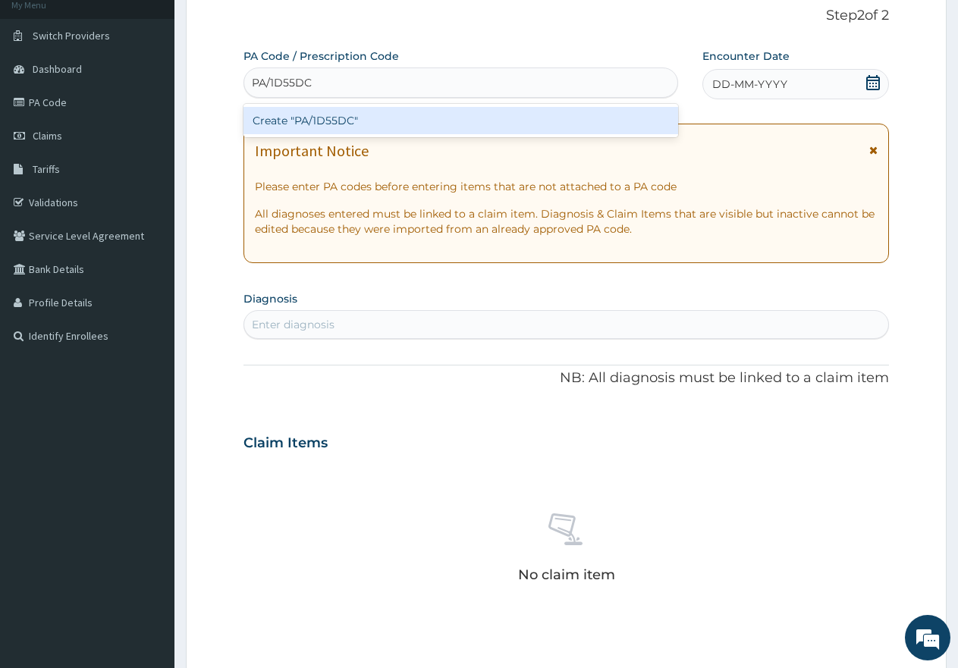
click at [410, 121] on div "Create "PA/1D55DC"" at bounding box center [460, 120] width 435 height 27
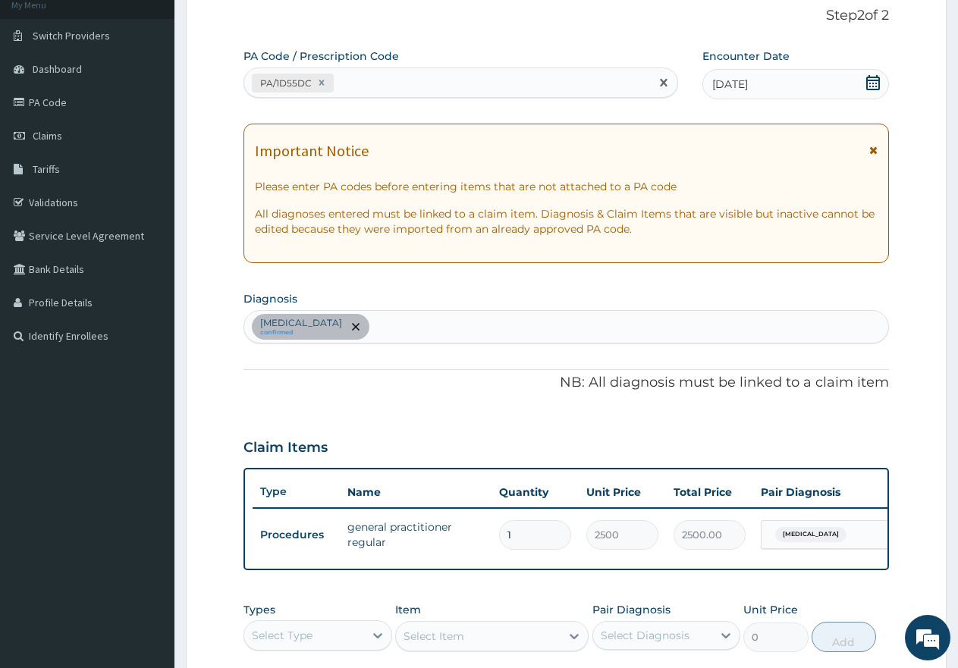
click at [395, 86] on div "PA/1D55DC" at bounding box center [447, 83] width 406 height 25
paste input "PA/BFCDE6"
type input "PA/BFCDE6"
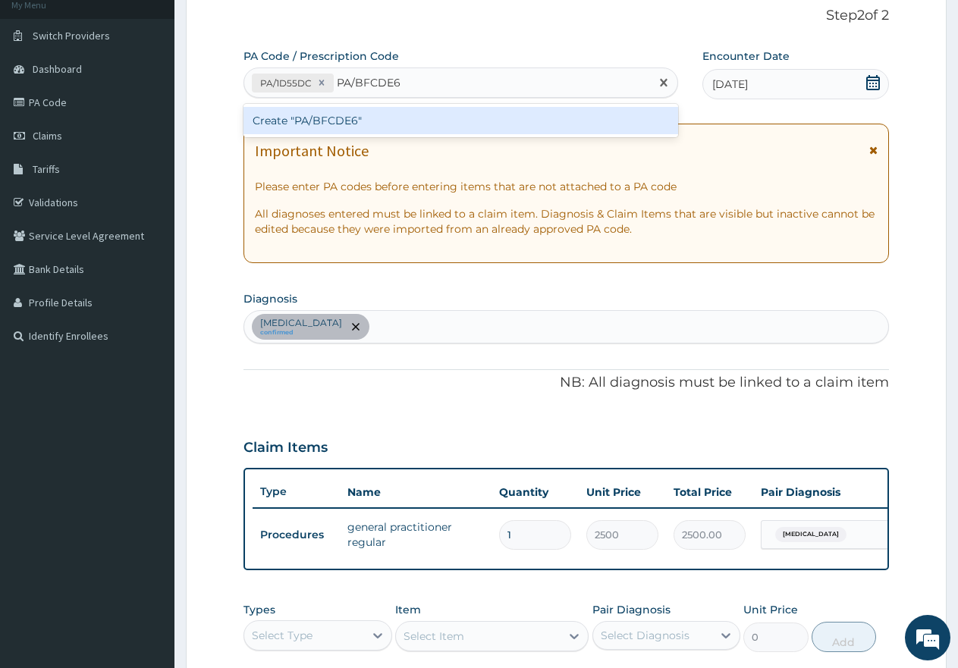
click at [453, 124] on div "Create "PA/BFCDE6"" at bounding box center [460, 120] width 435 height 27
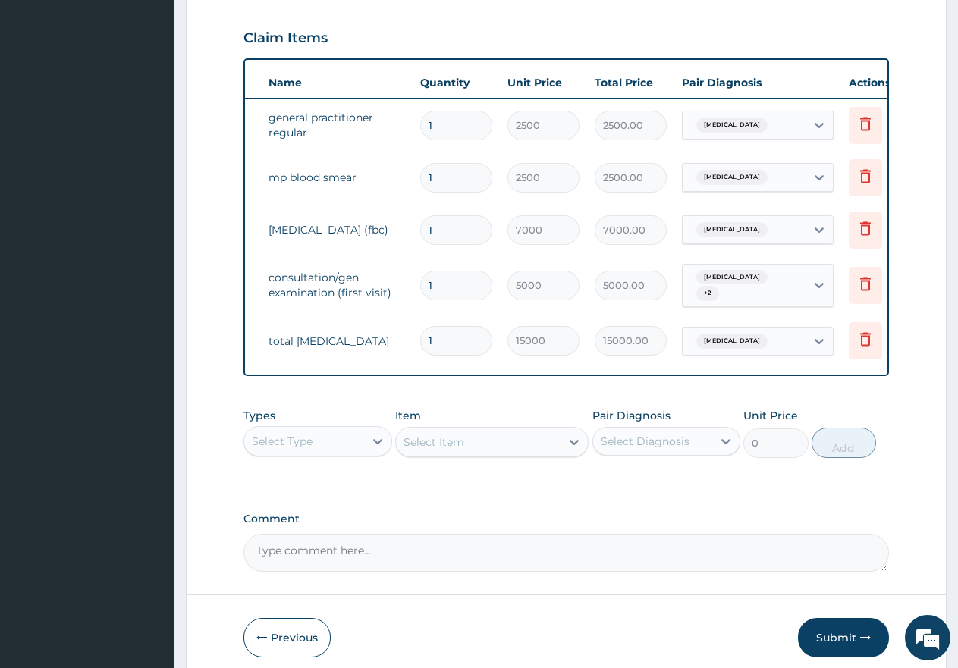
scroll to position [0, 116]
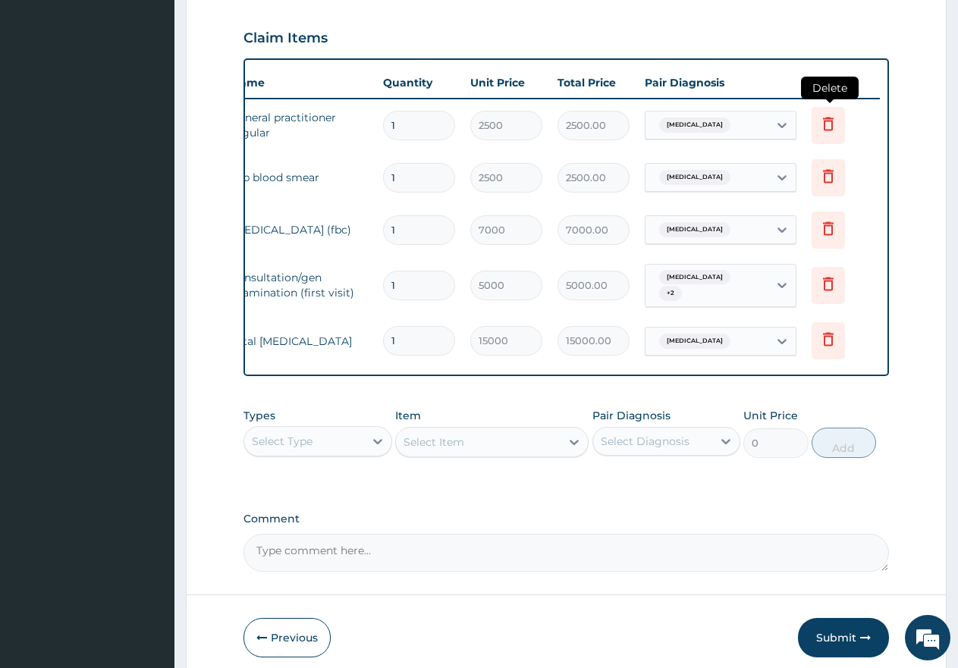
click at [825, 124] on icon at bounding box center [828, 124] width 11 height 14
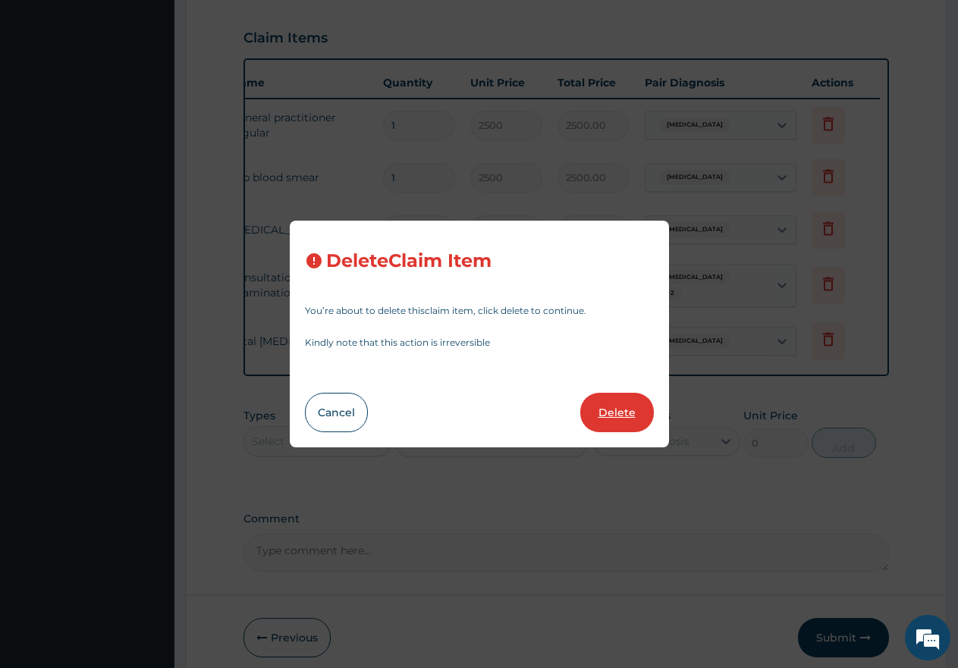
click at [614, 416] on button "Delete" at bounding box center [617, 412] width 74 height 39
type input "7000"
type input "7000.00"
type input "5000"
type input "5000.00"
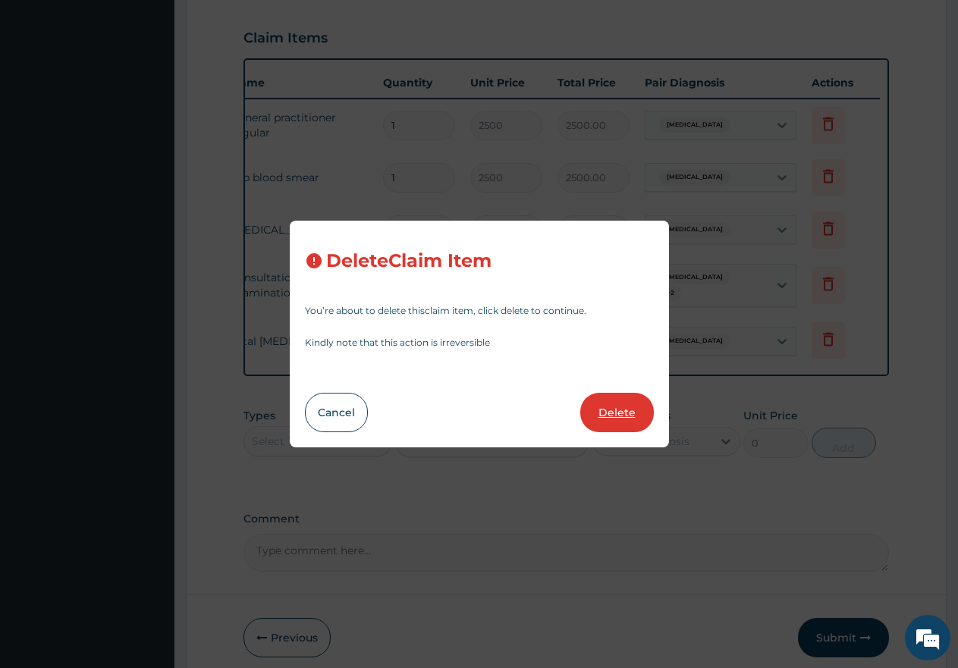
type input "15000"
type input "15000.00"
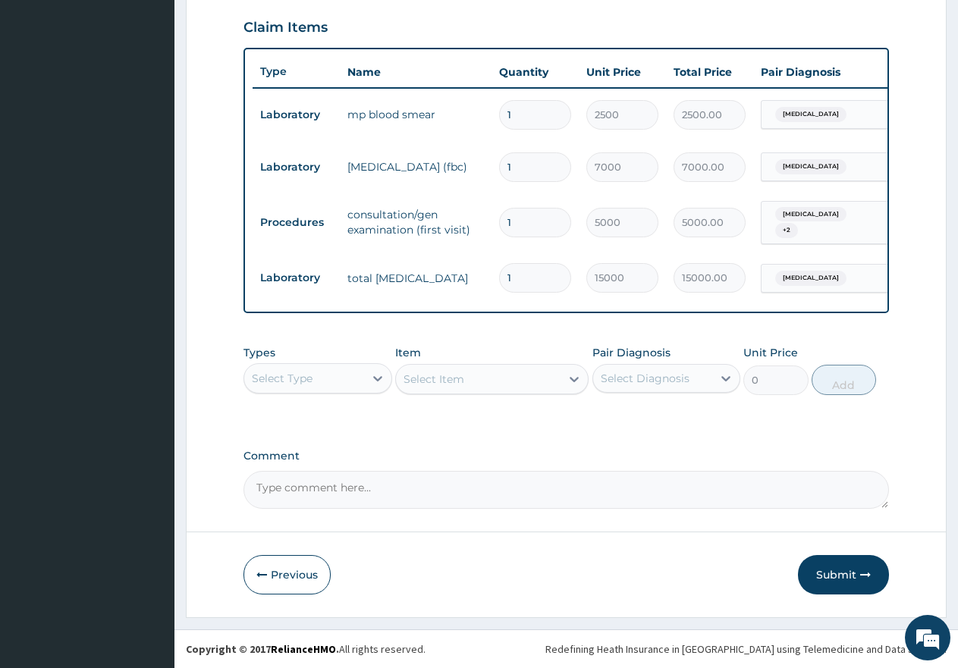
scroll to position [523, 0]
click at [844, 577] on button "Submit" at bounding box center [843, 574] width 91 height 39
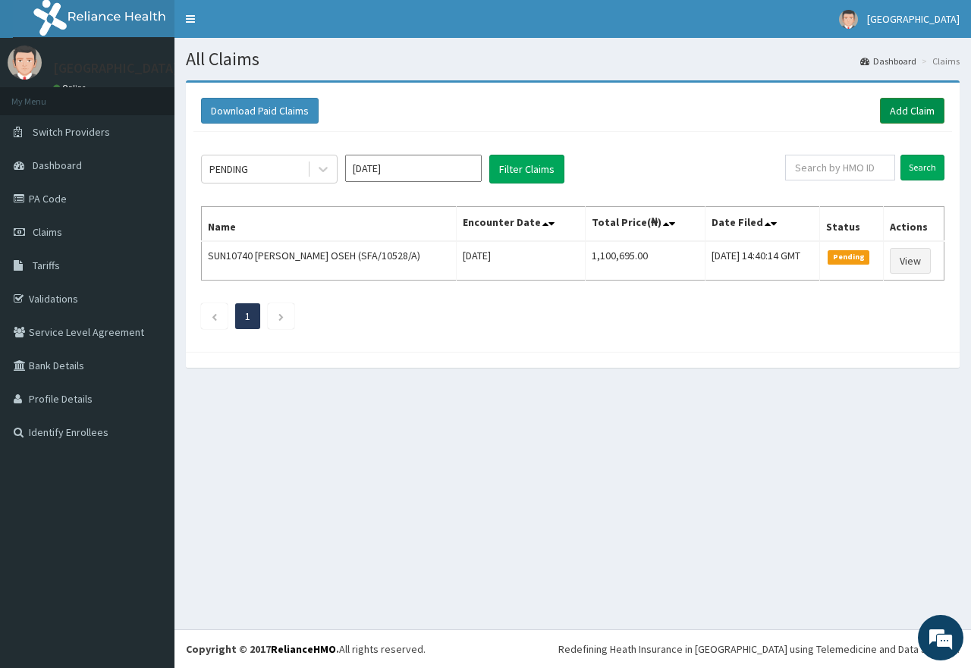
click at [895, 111] on link "Add Claim" at bounding box center [912, 111] width 64 height 26
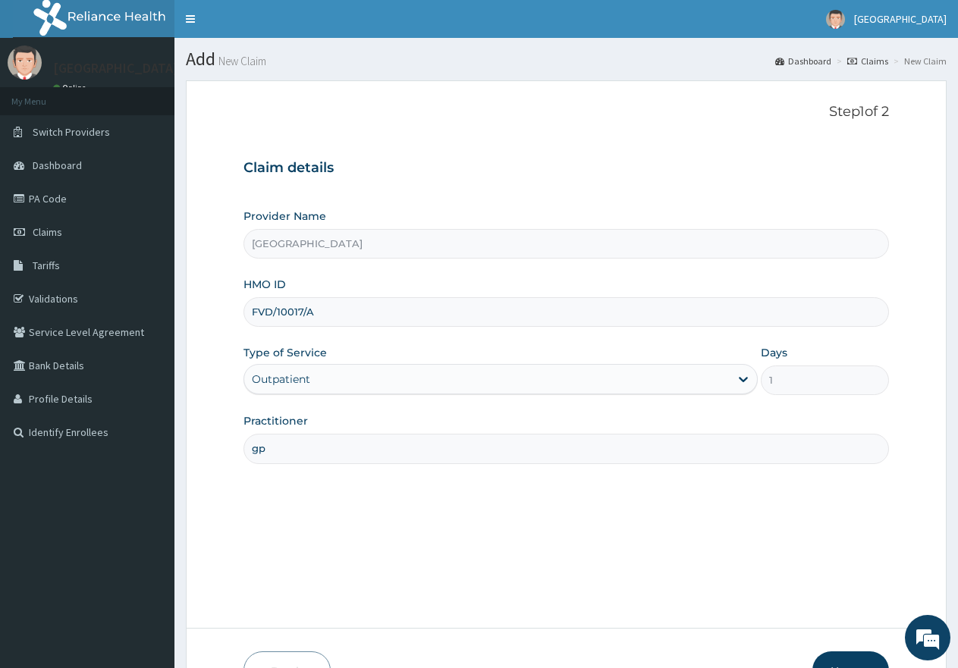
type input "FVD/10017/A"
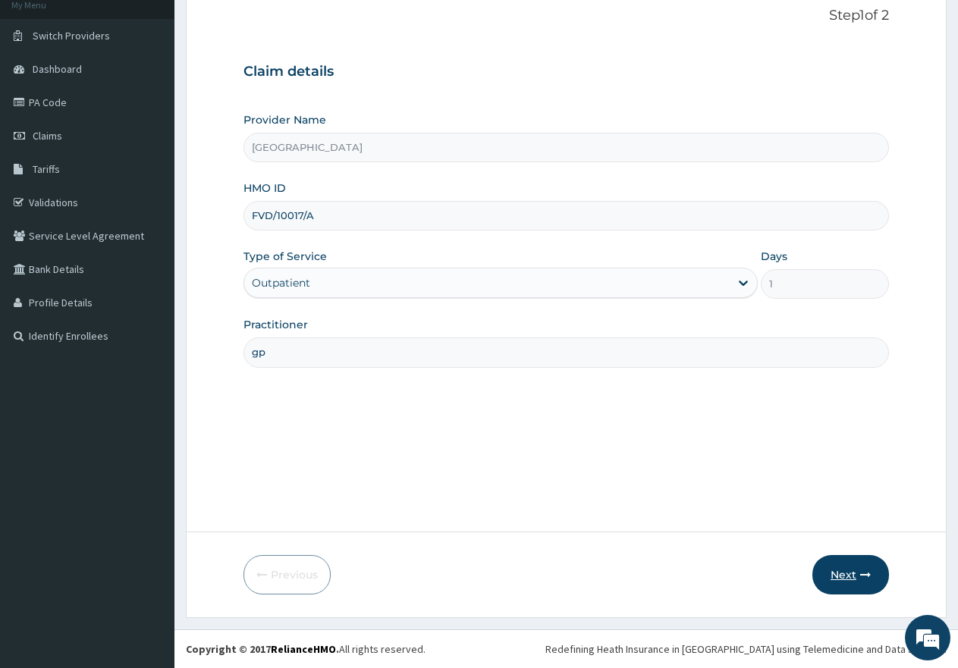
scroll to position [96, 0]
click at [843, 579] on button "Next" at bounding box center [850, 574] width 77 height 39
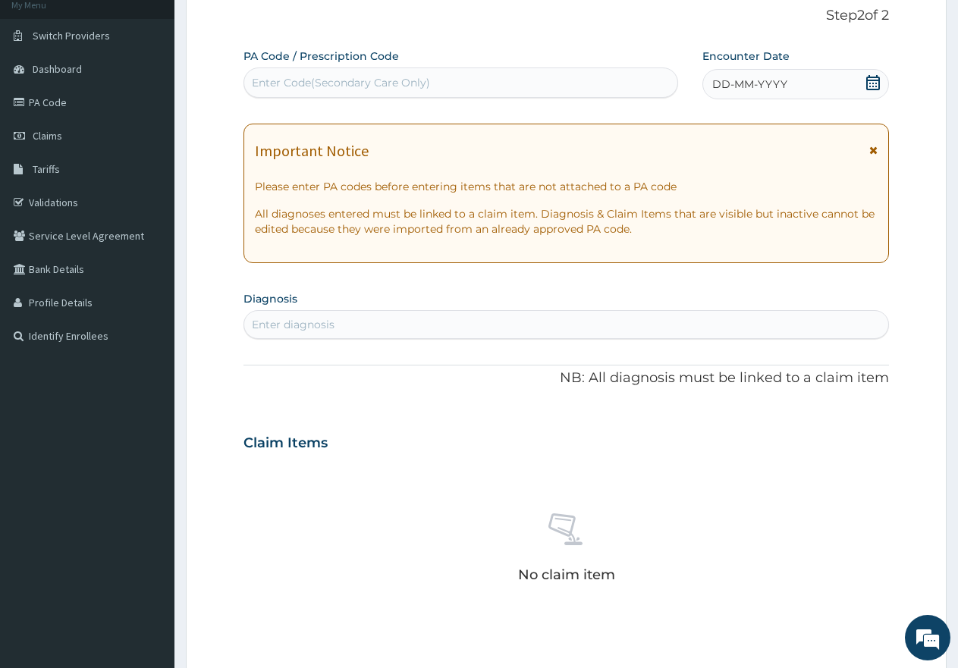
scroll to position [0, 0]
click at [387, 79] on div "Enter Code(Secondary Care Only)" at bounding box center [341, 82] width 178 height 15
paste input "PA/5222B9"
type input "PA/5222B9"
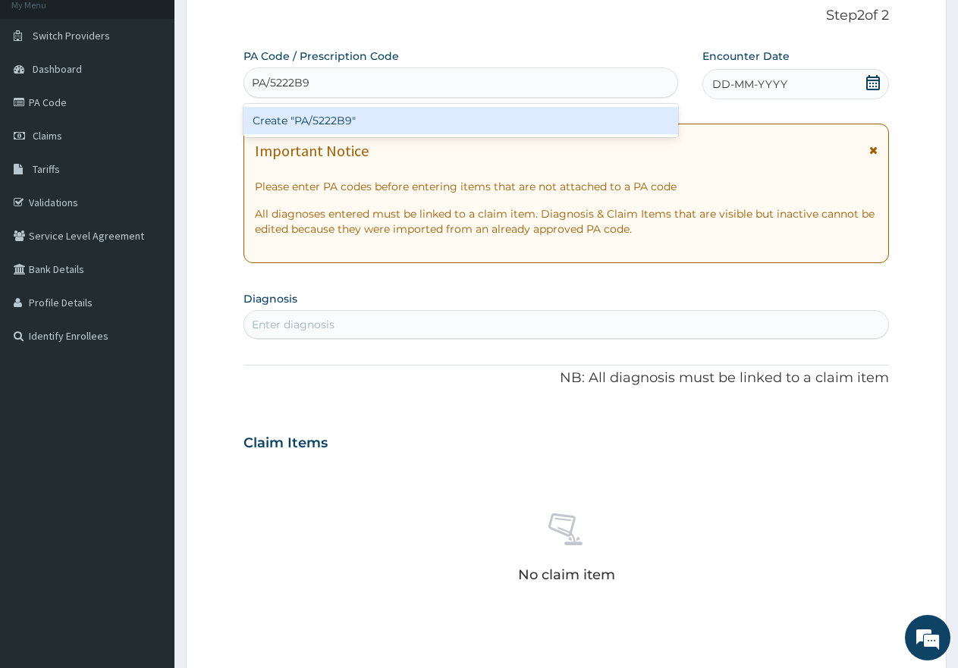
click at [375, 122] on div "Create "PA/5222B9"" at bounding box center [460, 120] width 435 height 27
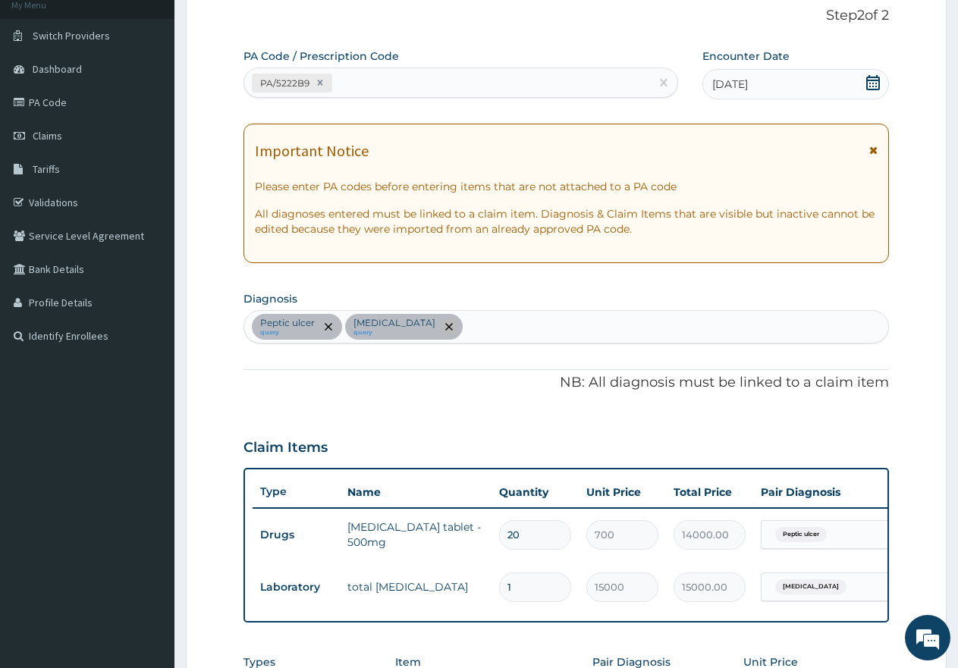
click at [445, 325] on icon "remove selection option" at bounding box center [449, 327] width 8 height 8
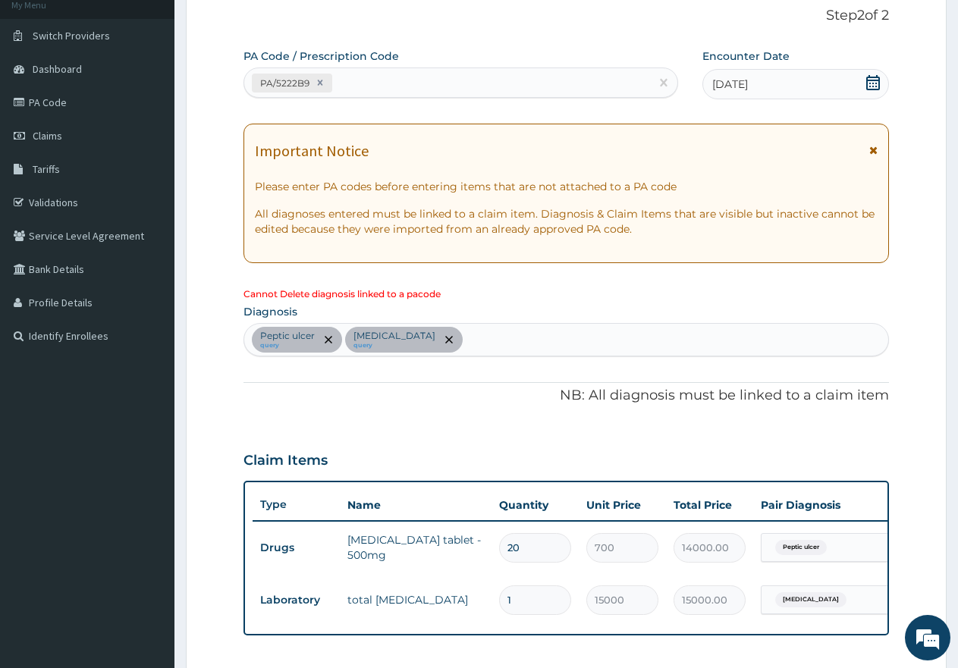
scroll to position [0, 116]
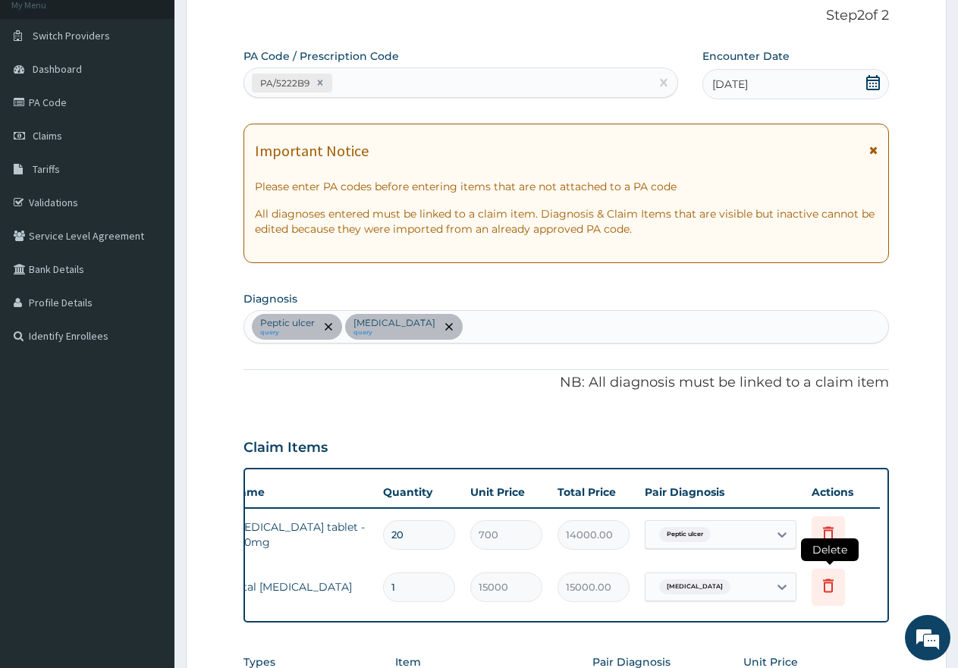
click at [824, 582] on icon at bounding box center [828, 585] width 18 height 18
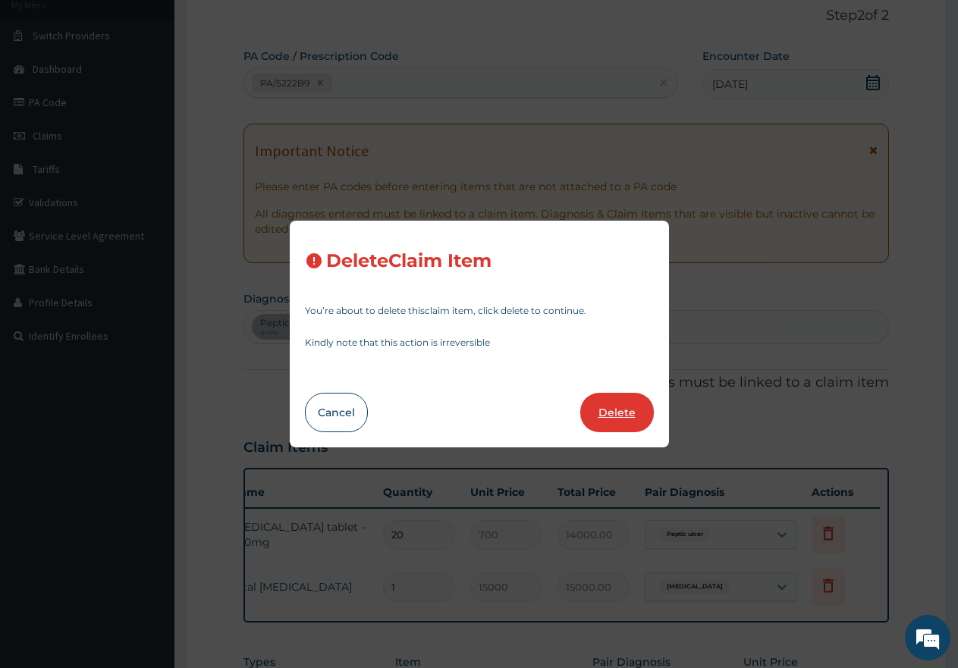
click at [617, 395] on button "Delete" at bounding box center [617, 412] width 74 height 39
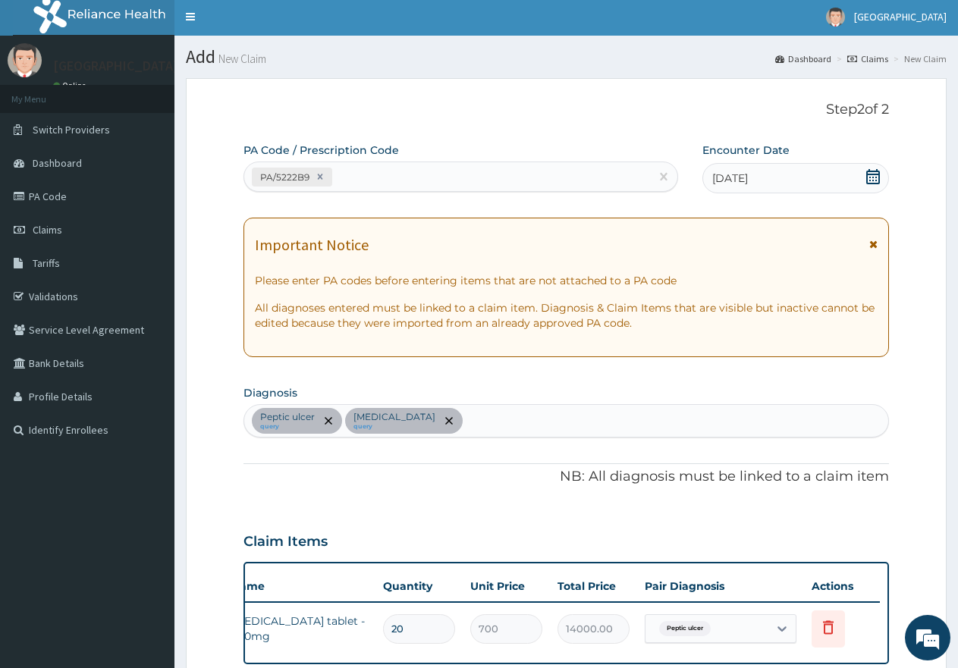
scroll to position [0, 0]
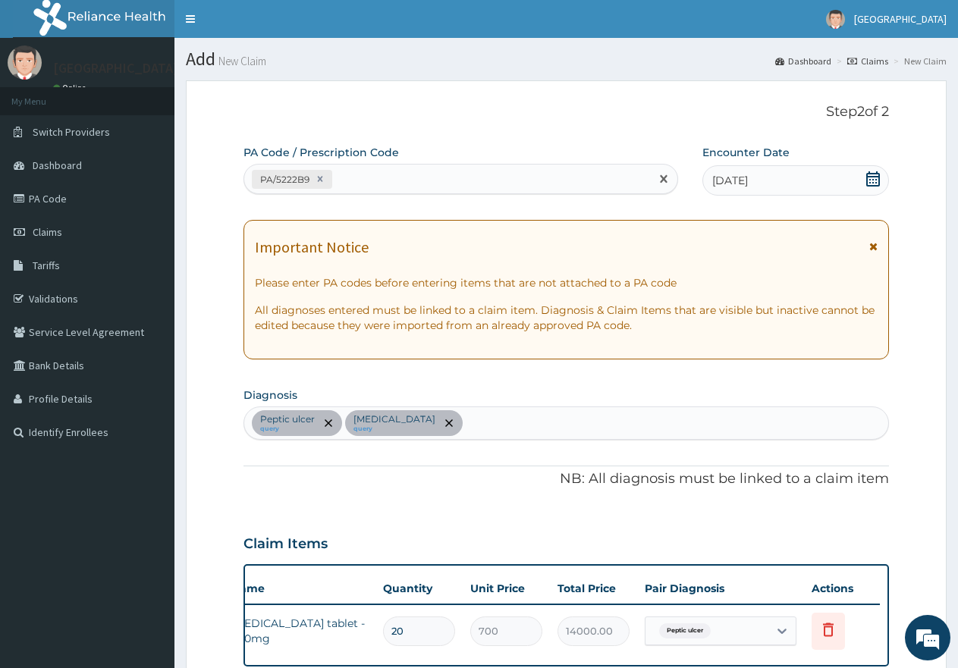
click at [437, 178] on div "PA/5222B9" at bounding box center [447, 179] width 406 height 25
click at [466, 425] on div "[MEDICAL_DATA] query [MEDICAL_DATA] query" at bounding box center [566, 423] width 644 height 32
type input "mala"
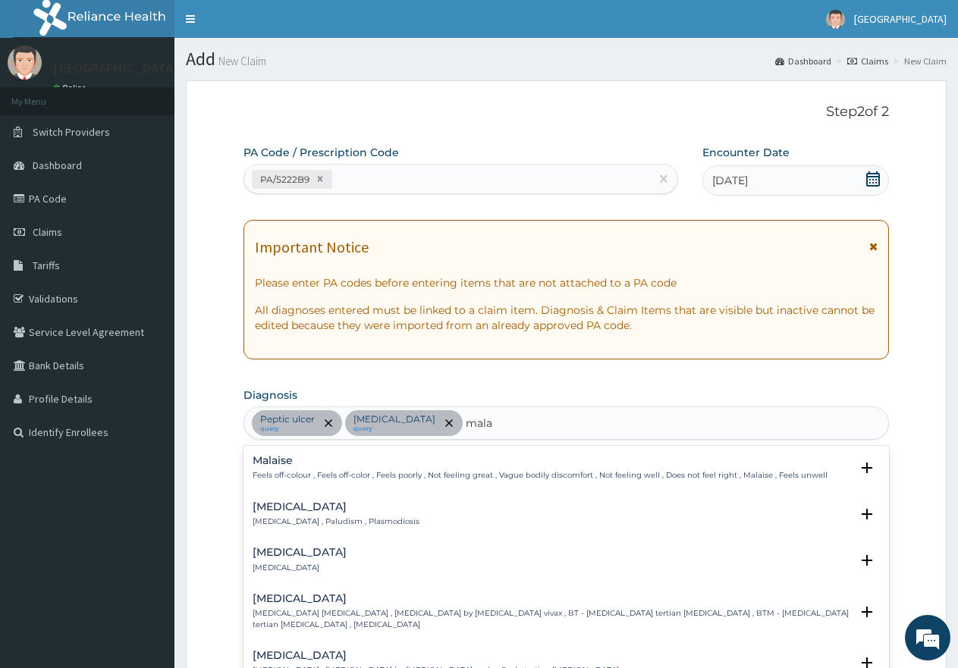
click at [265, 507] on h4 "[MEDICAL_DATA]" at bounding box center [336, 506] width 167 height 11
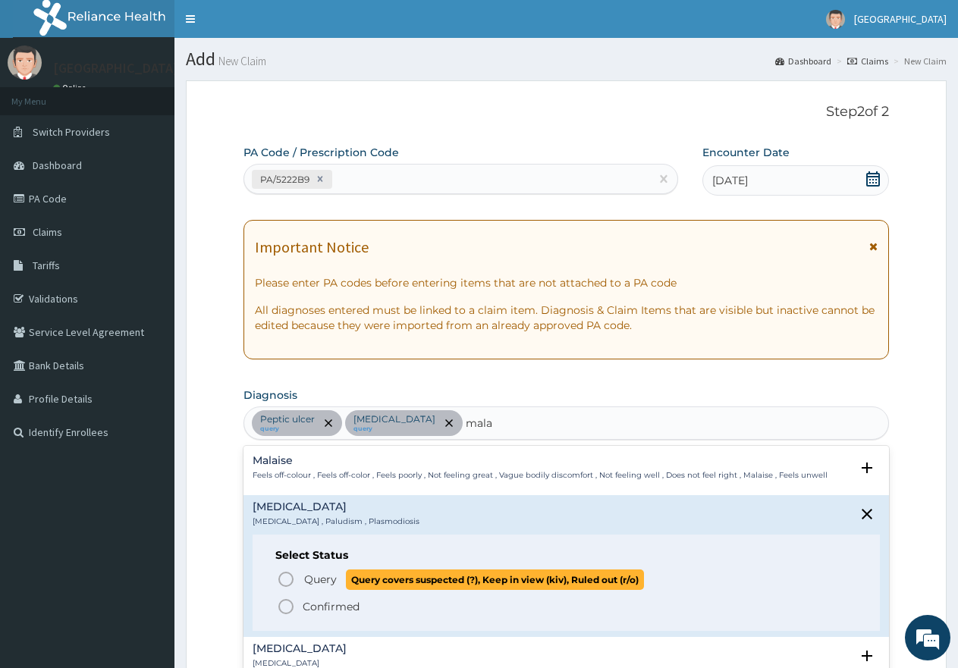
click at [286, 573] on circle "status option query" at bounding box center [286, 580] width 14 height 14
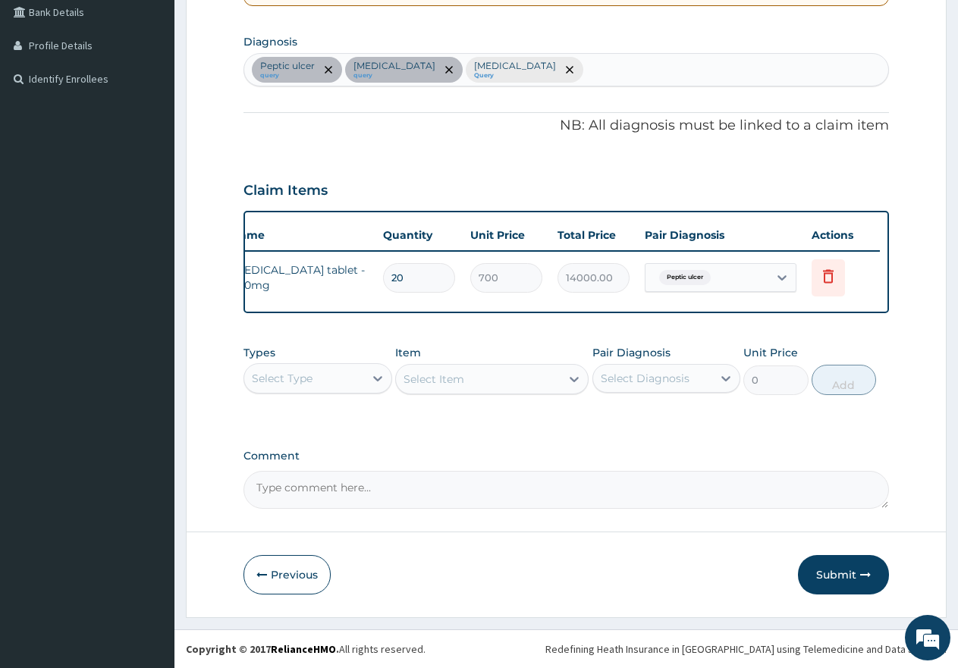
scroll to position [366, 0]
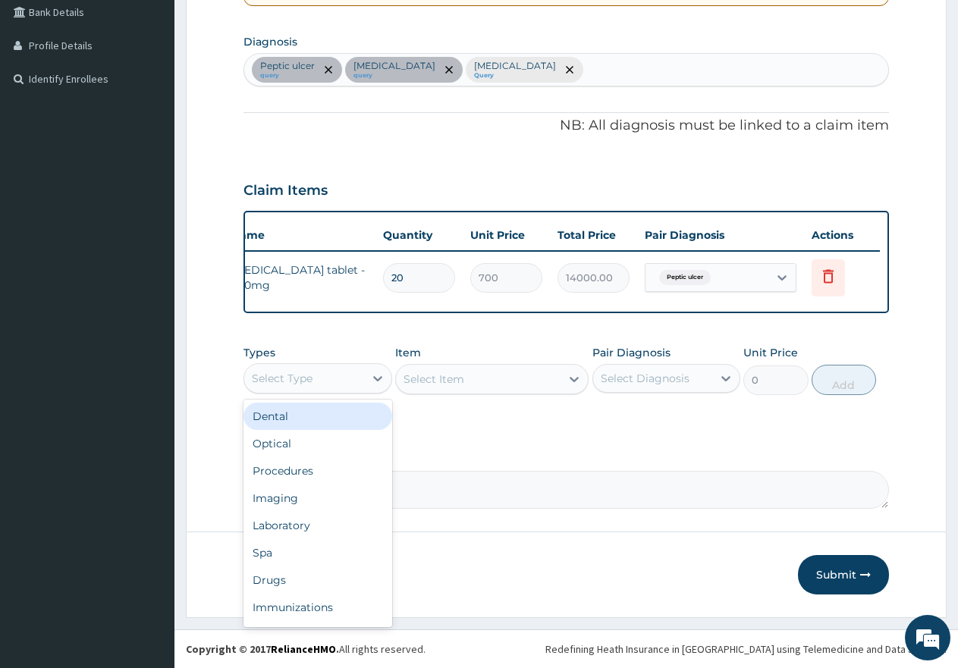
click at [321, 378] on div "Select Type" at bounding box center [304, 378] width 120 height 24
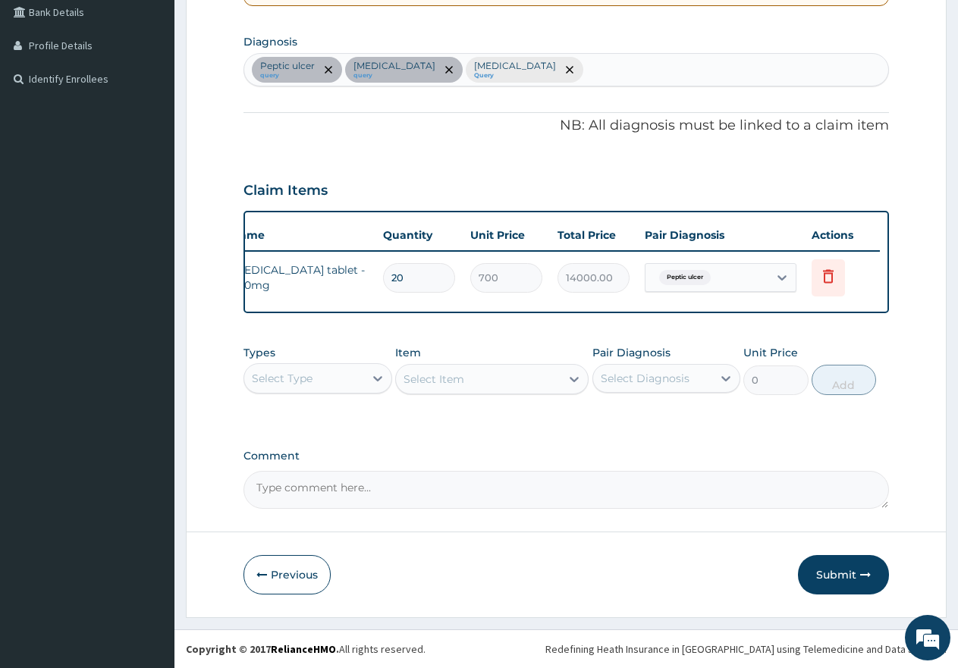
click at [322, 378] on div "Select Type" at bounding box center [304, 378] width 120 height 24
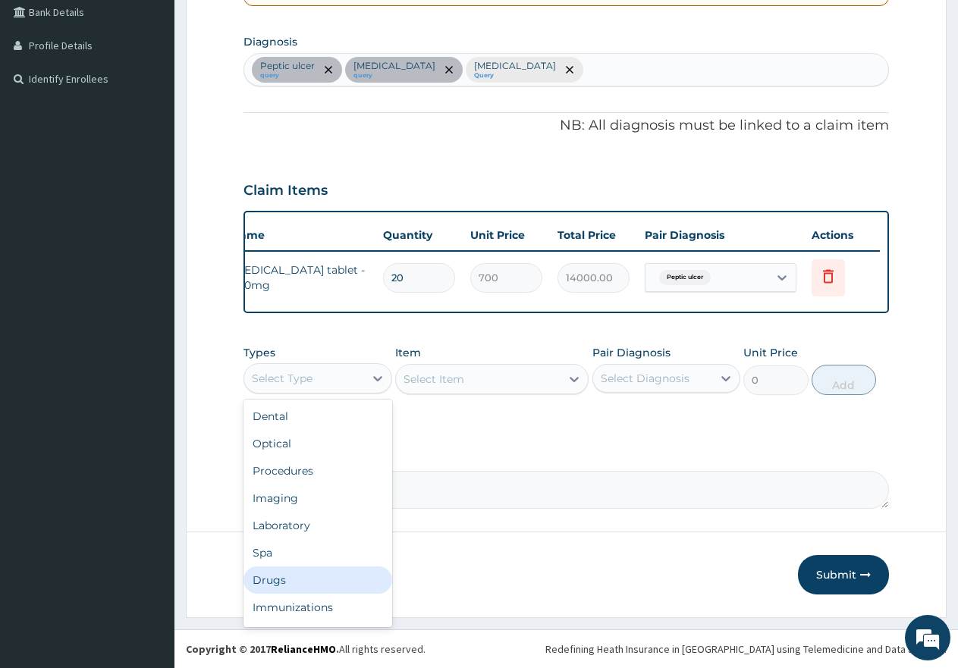
click at [275, 580] on div "Drugs" at bounding box center [317, 580] width 149 height 27
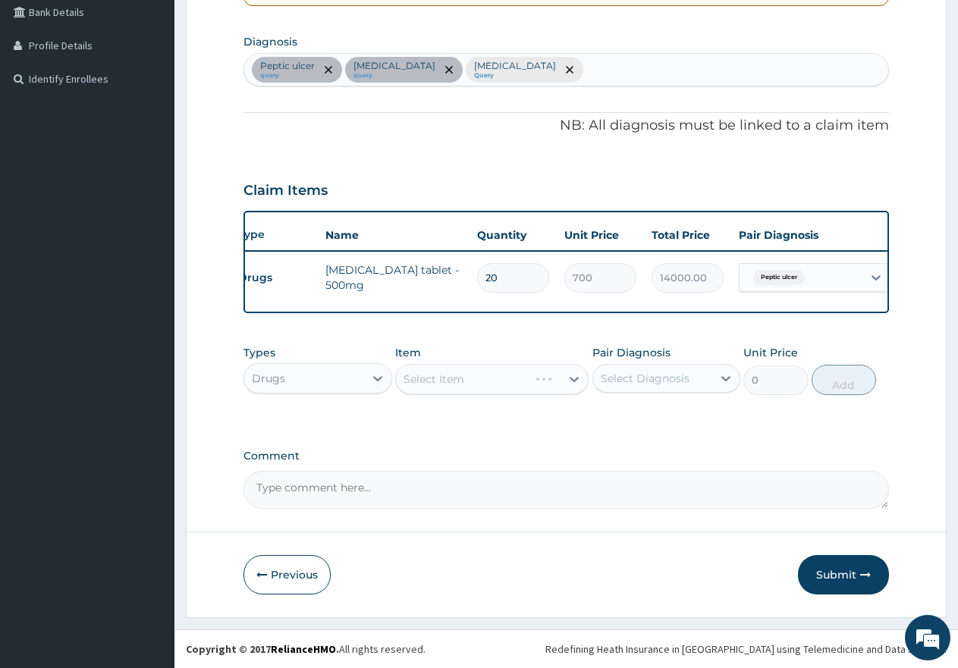
scroll to position [0, 0]
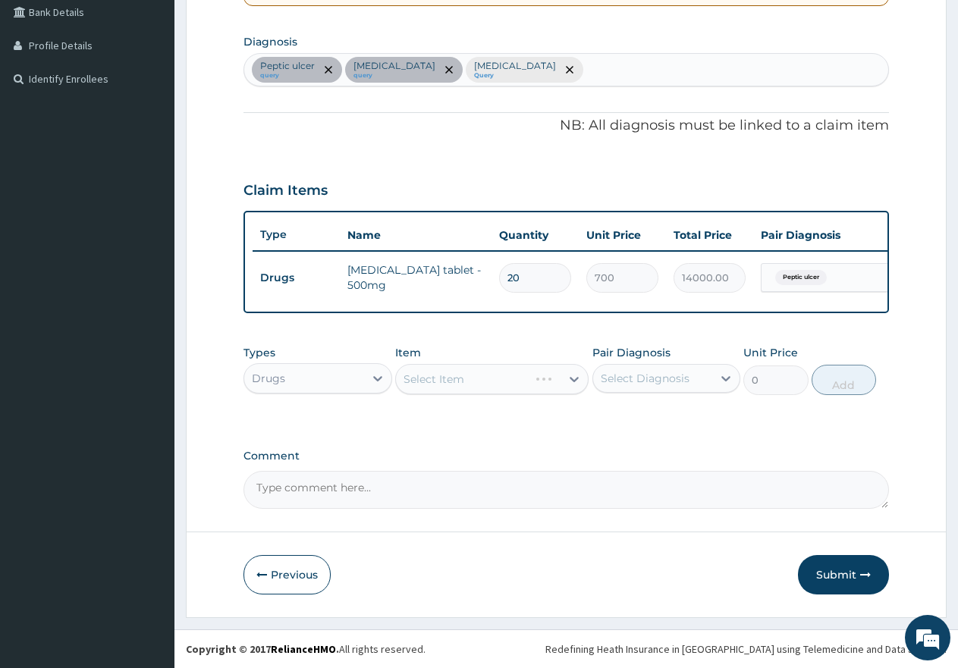
click at [591, 54] on div "[MEDICAL_DATA] query [MEDICAL_DATA] query [MEDICAL_DATA] Query" at bounding box center [566, 70] width 644 height 32
type input "[MEDICAL_DATA]"
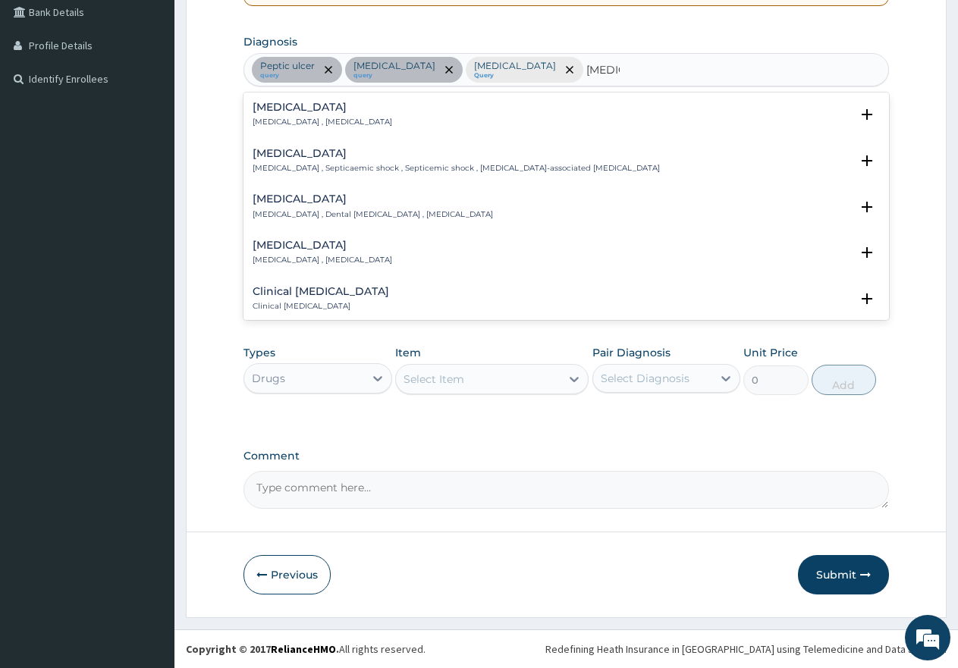
click at [275, 102] on h4 "[MEDICAL_DATA]" at bounding box center [323, 107] width 140 height 11
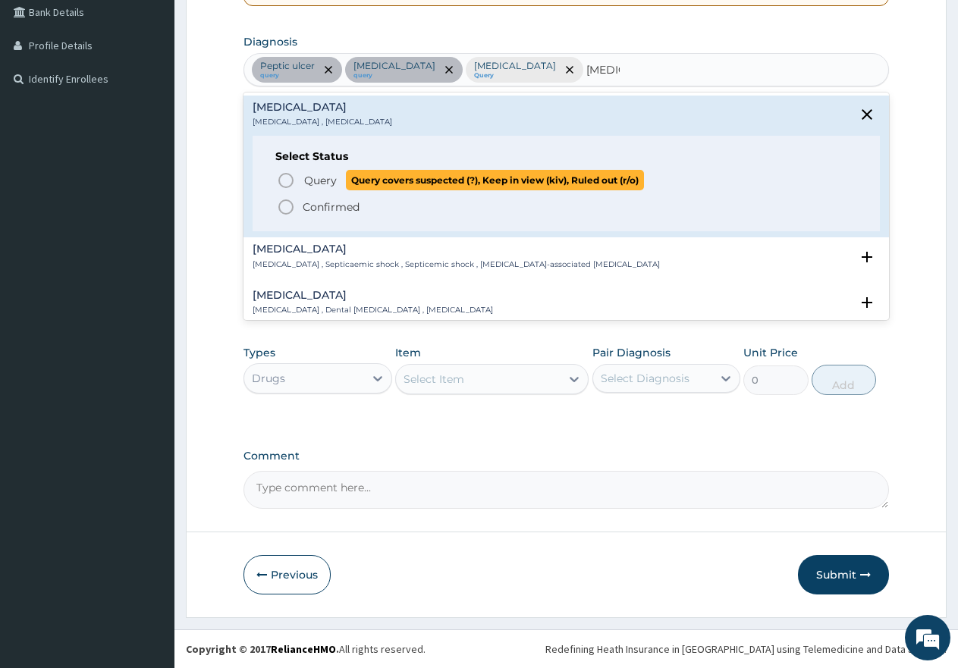
click at [280, 174] on circle "status option query" at bounding box center [286, 181] width 14 height 14
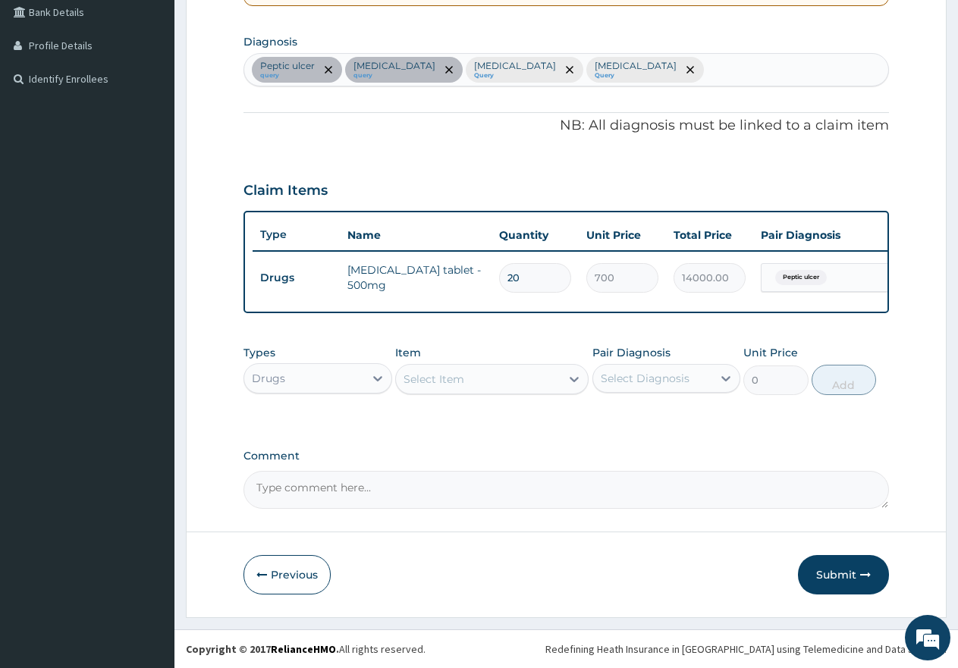
click at [432, 374] on div "Select Item" at bounding box center [433, 379] width 61 height 15
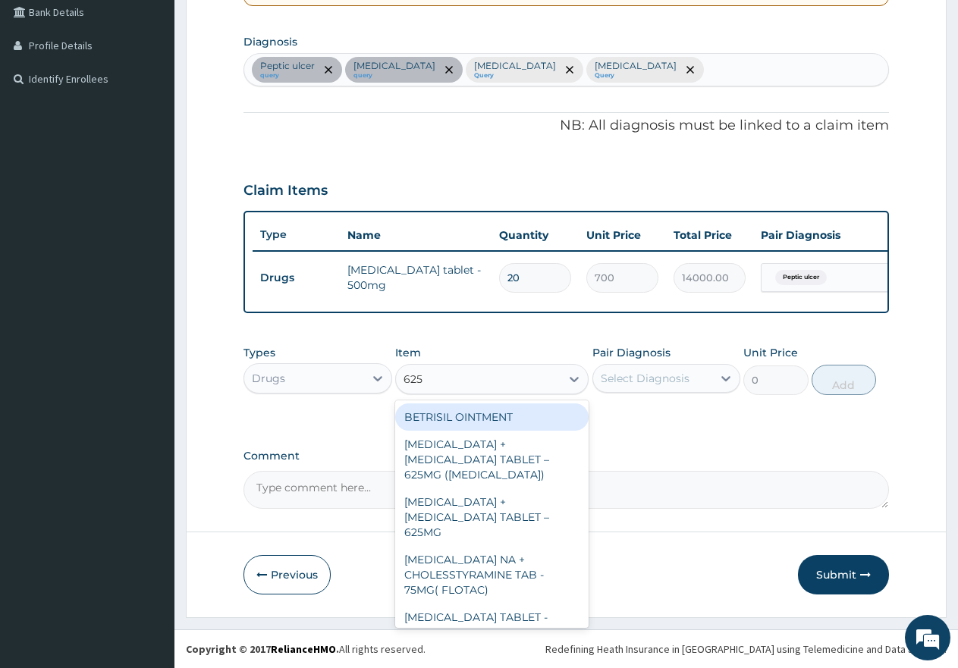
type input "625m"
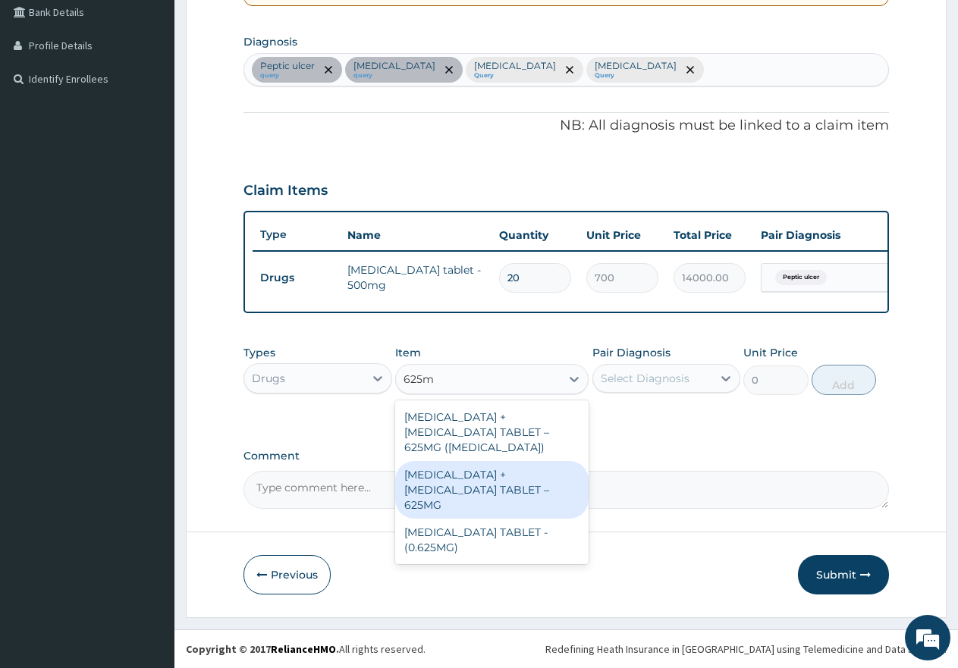
click at [498, 483] on div "[MEDICAL_DATA] + [MEDICAL_DATA] TABLET – 625MG" at bounding box center [491, 490] width 193 height 58
type input "750"
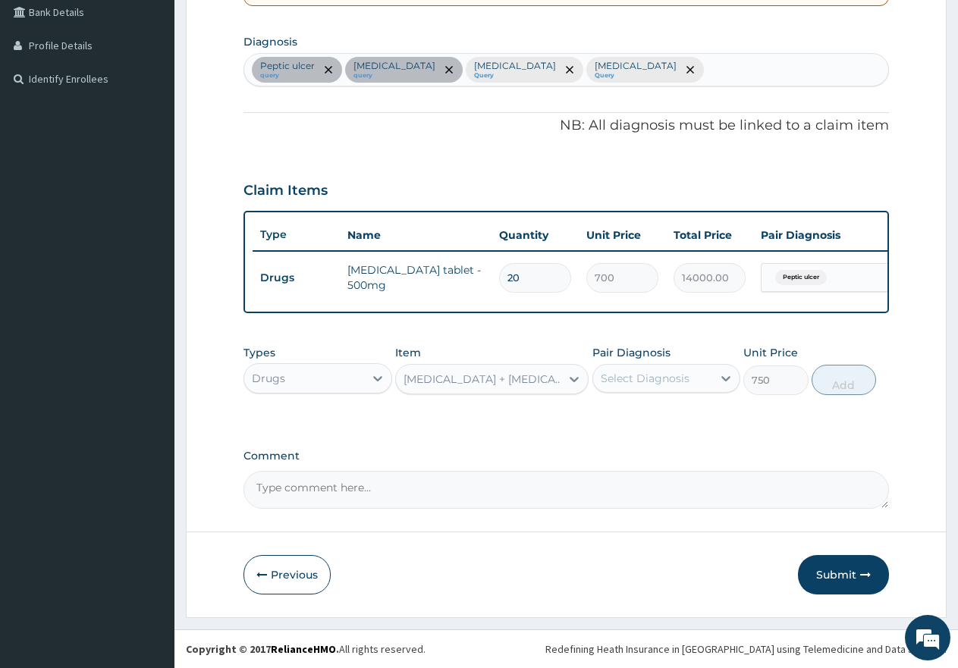
click at [614, 379] on div "Select Diagnosis" at bounding box center [645, 378] width 89 height 15
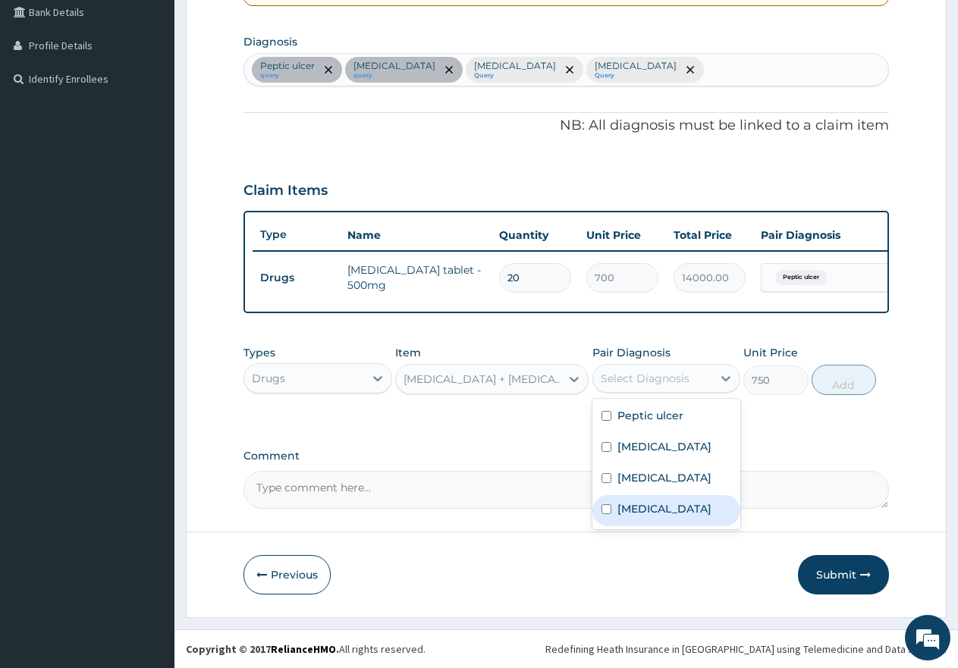
drag, startPoint x: 601, startPoint y: 509, endPoint x: 684, endPoint y: 496, distance: 83.7
click at [603, 510] on input "checkbox" at bounding box center [606, 509] width 10 height 10
checkbox input "true"
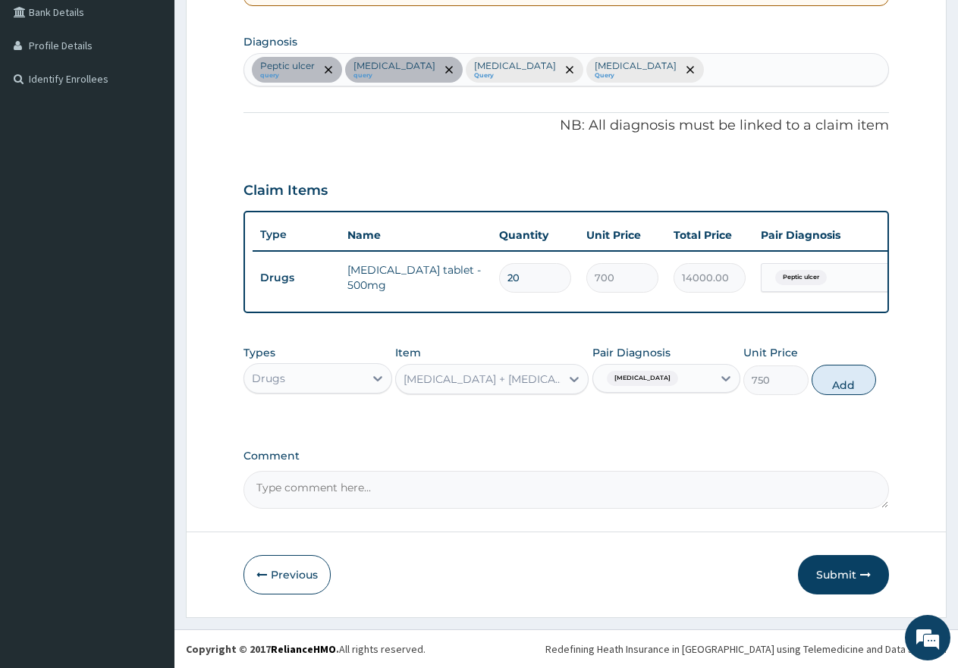
drag, startPoint x: 843, startPoint y: 379, endPoint x: 799, endPoint y: 380, distance: 44.8
click at [845, 379] on button "Add" at bounding box center [844, 380] width 64 height 30
type input "0"
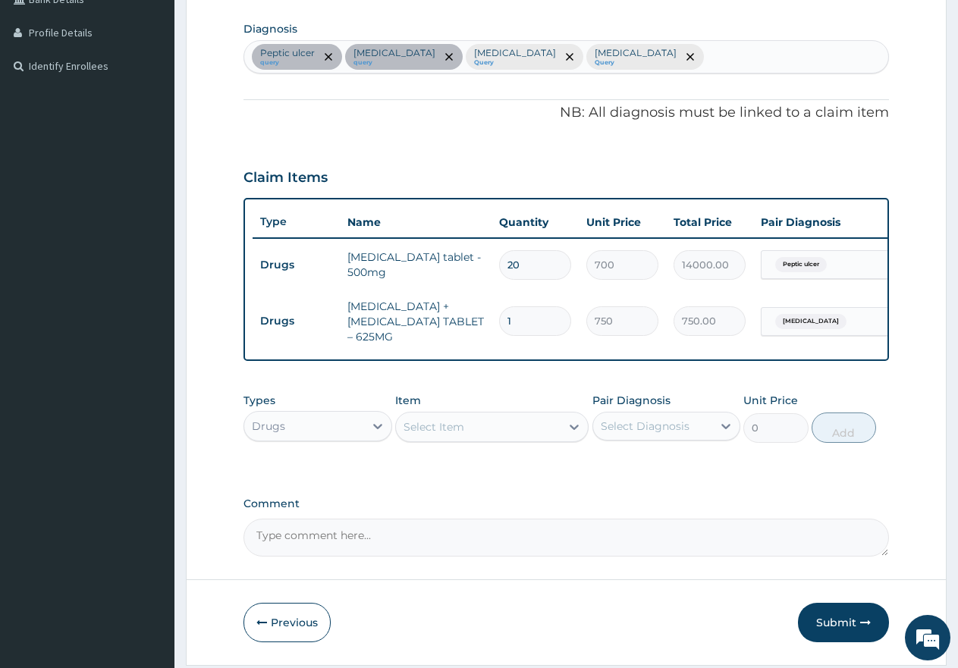
click at [482, 433] on div "Select Item" at bounding box center [478, 427] width 165 height 24
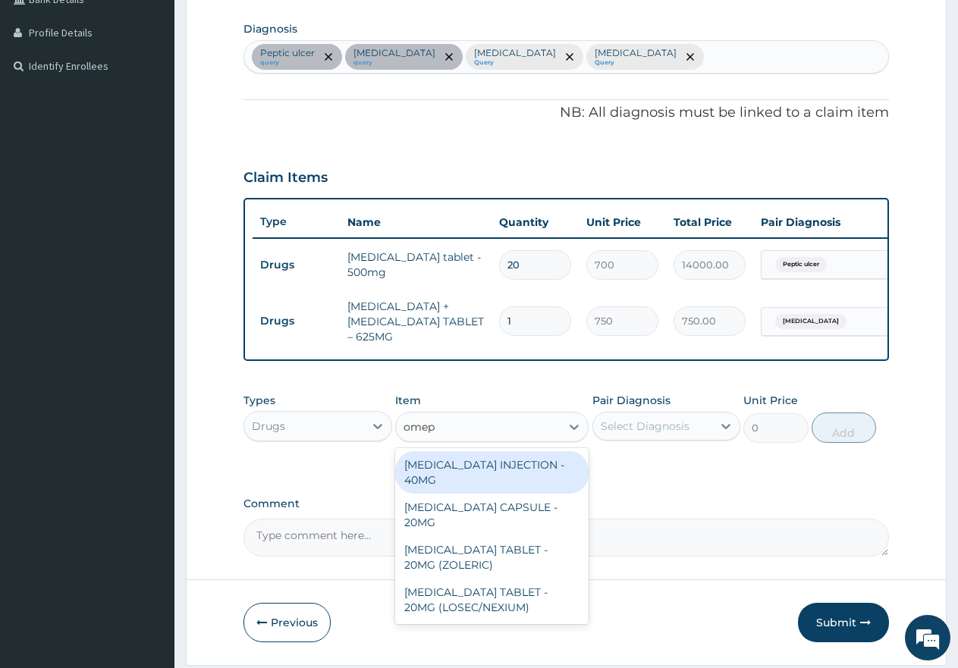
type input "omepr"
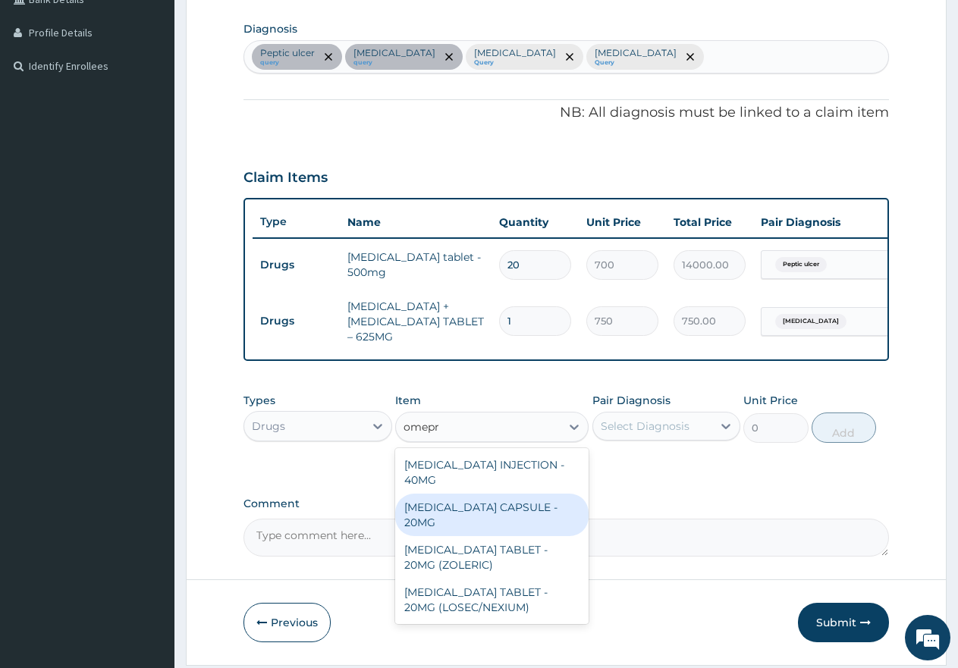
click at [468, 516] on div "[MEDICAL_DATA] CAPSULE - 20MG" at bounding box center [491, 515] width 193 height 42
type input "250"
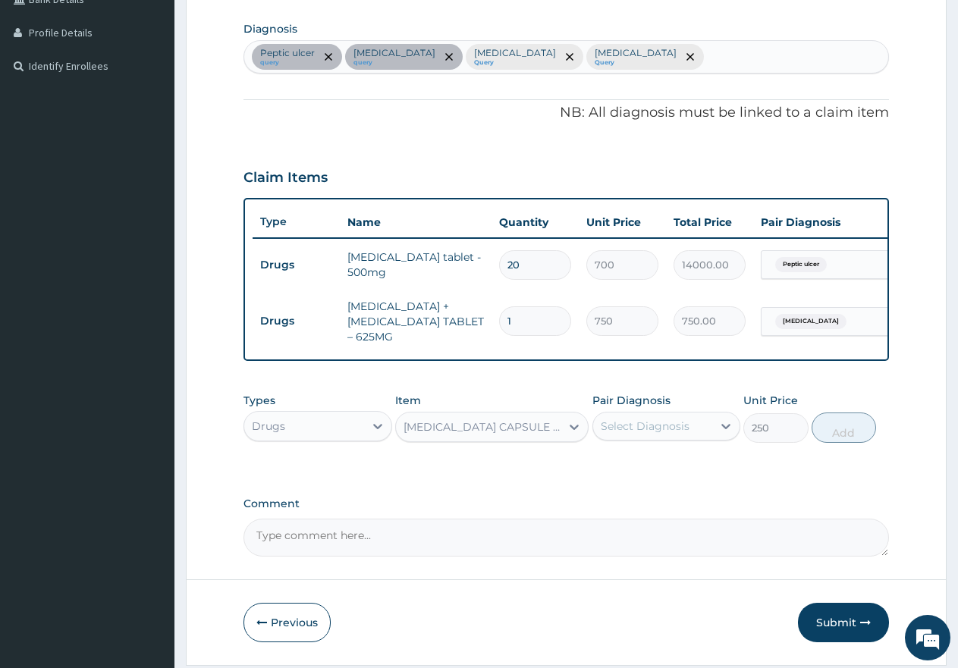
click at [665, 434] on div "Select Diagnosis" at bounding box center [645, 426] width 89 height 15
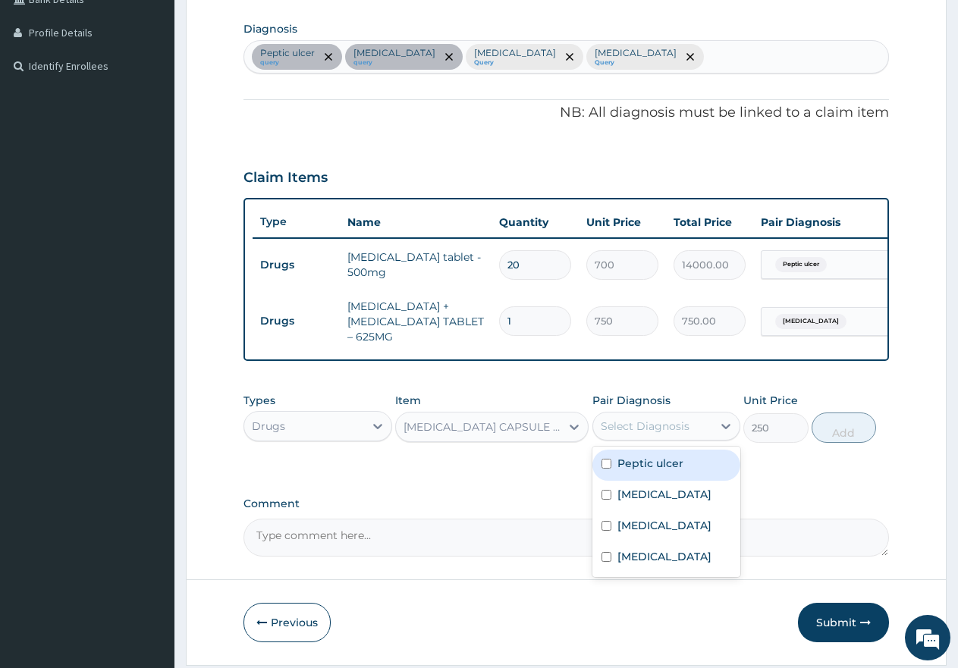
click at [608, 469] on input "checkbox" at bounding box center [606, 464] width 10 height 10
checkbox input "true"
click at [840, 443] on button "Add" at bounding box center [844, 428] width 64 height 30
type input "0"
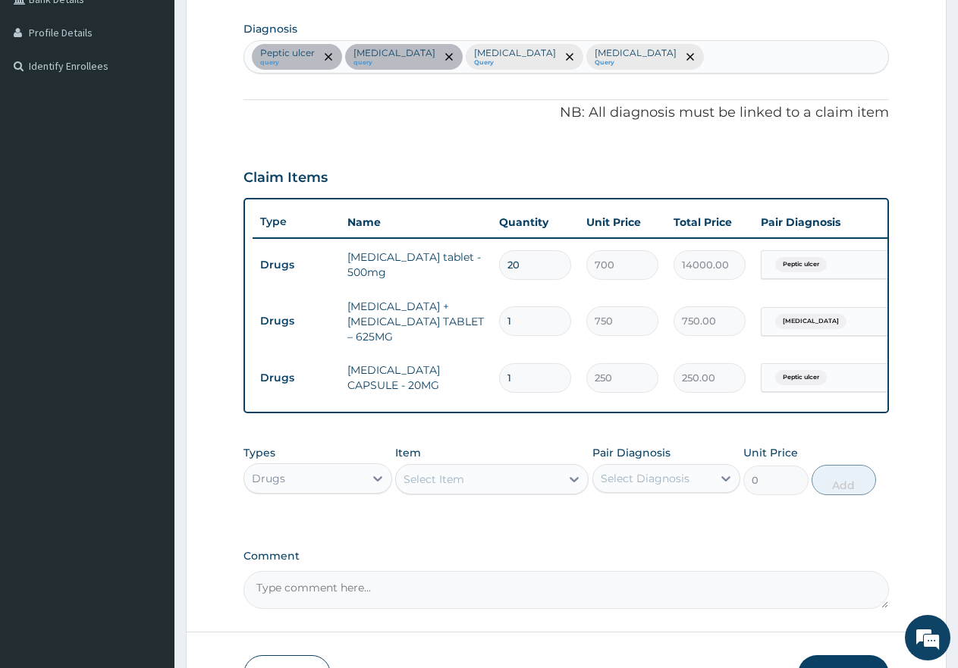
type input "0.00"
type input "2"
type input "500.00"
type input "28"
type input "7000.00"
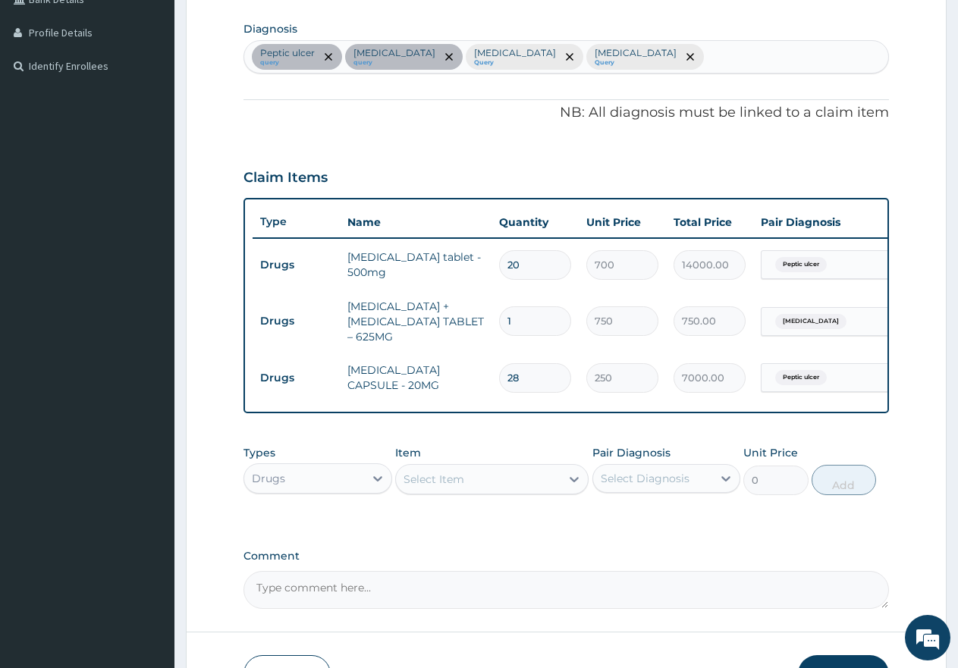
type input "28"
click at [567, 319] on input "1" at bounding box center [535, 321] width 72 height 30
type input "0.00"
type input "2"
type input "1500.00"
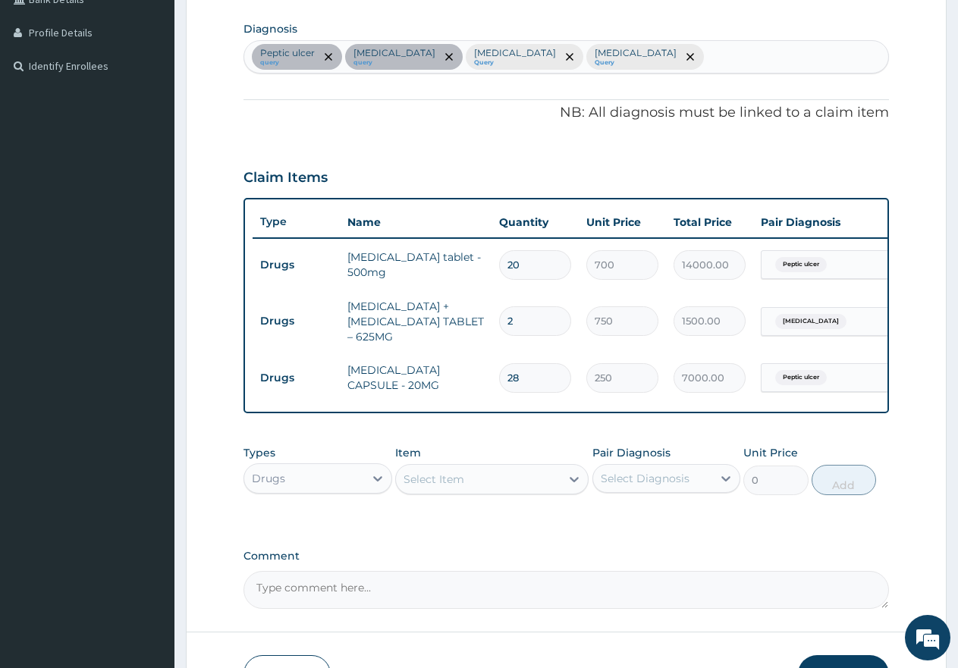
type input "20"
type input "15000.00"
type input "20"
click at [488, 478] on div "Select Item" at bounding box center [491, 479] width 193 height 30
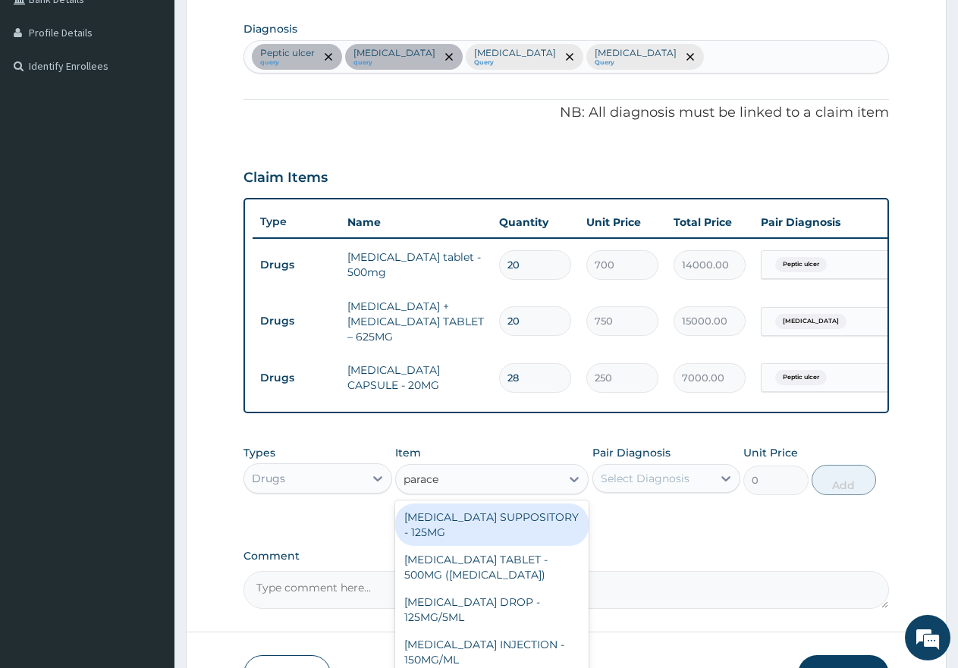
type input "paracet"
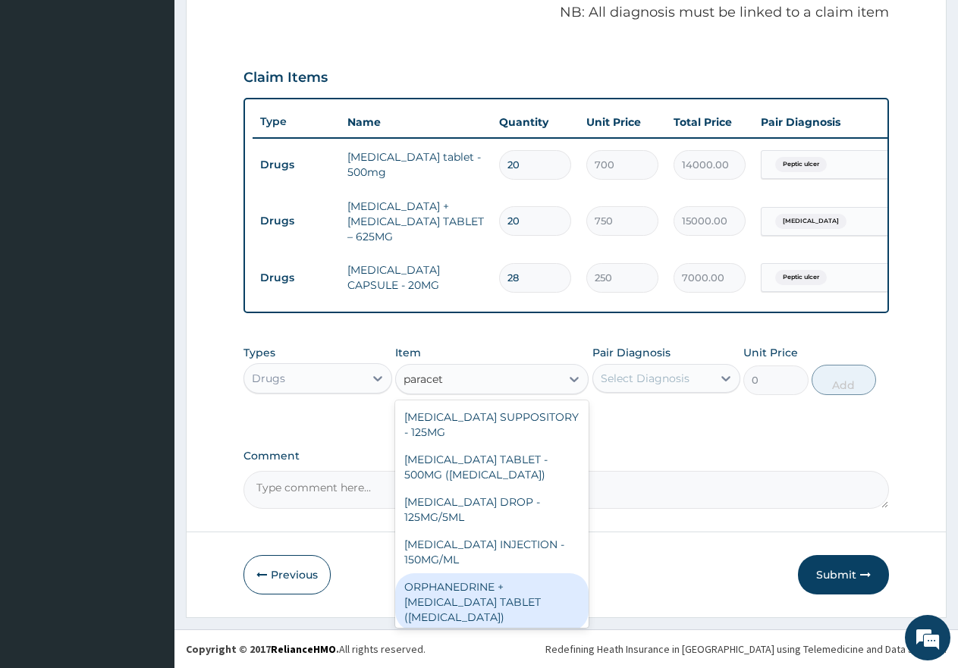
scroll to position [176, 0]
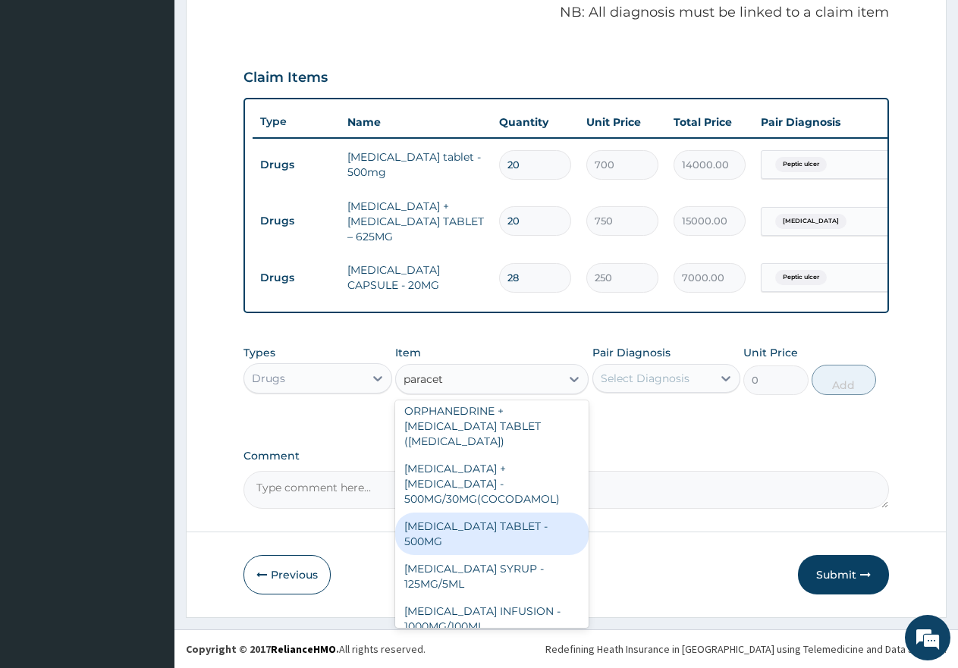
click at [460, 516] on div "[MEDICAL_DATA] TABLET - 500MG" at bounding box center [491, 534] width 193 height 42
type input "60"
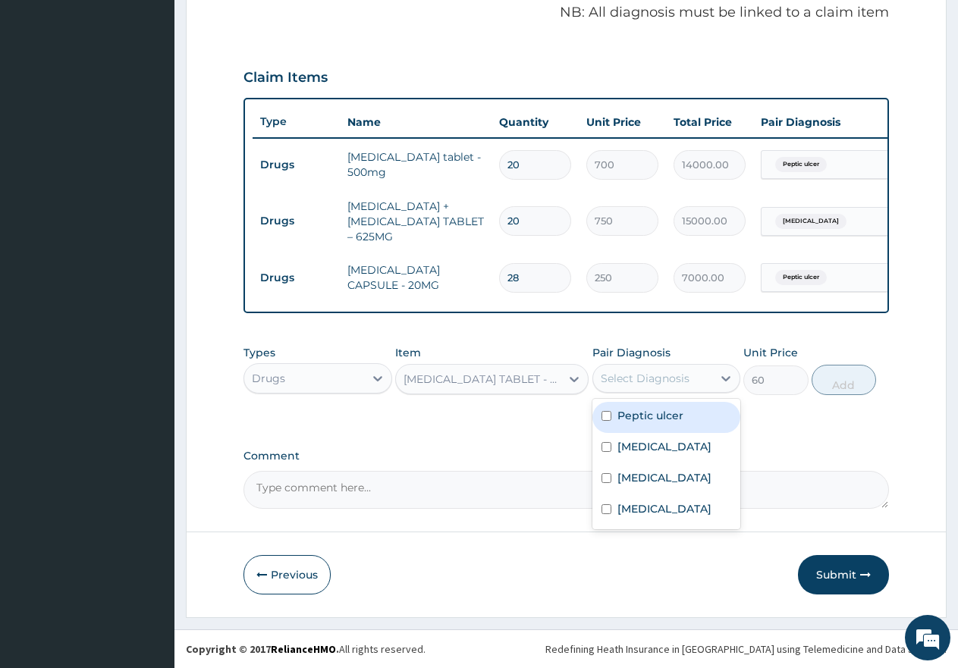
click at [629, 375] on div "Select Diagnosis" at bounding box center [645, 378] width 89 height 15
click at [607, 422] on div "Peptic ulcer" at bounding box center [666, 417] width 149 height 31
checkbox input "true"
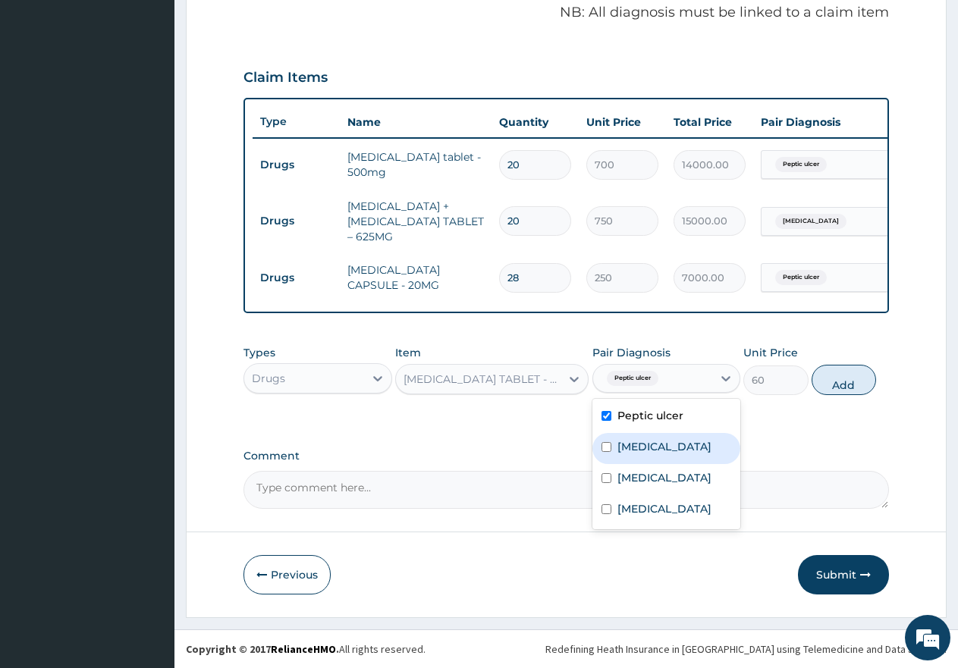
click at [596, 447] on div "[MEDICAL_DATA]" at bounding box center [666, 448] width 149 height 31
checkbox input "true"
click at [611, 493] on div "[MEDICAL_DATA]" at bounding box center [666, 479] width 149 height 31
checkbox input "true"
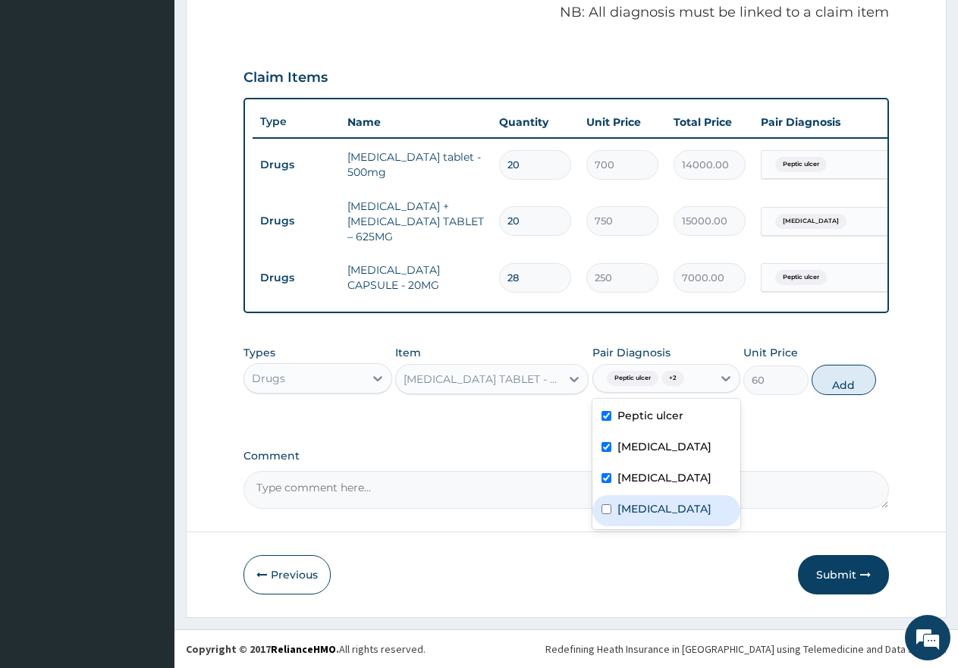
drag, startPoint x: 598, startPoint y: 511, endPoint x: 617, endPoint y: 511, distance: 19.7
click at [604, 511] on div "[MEDICAL_DATA]" at bounding box center [666, 510] width 149 height 31
checkbox input "true"
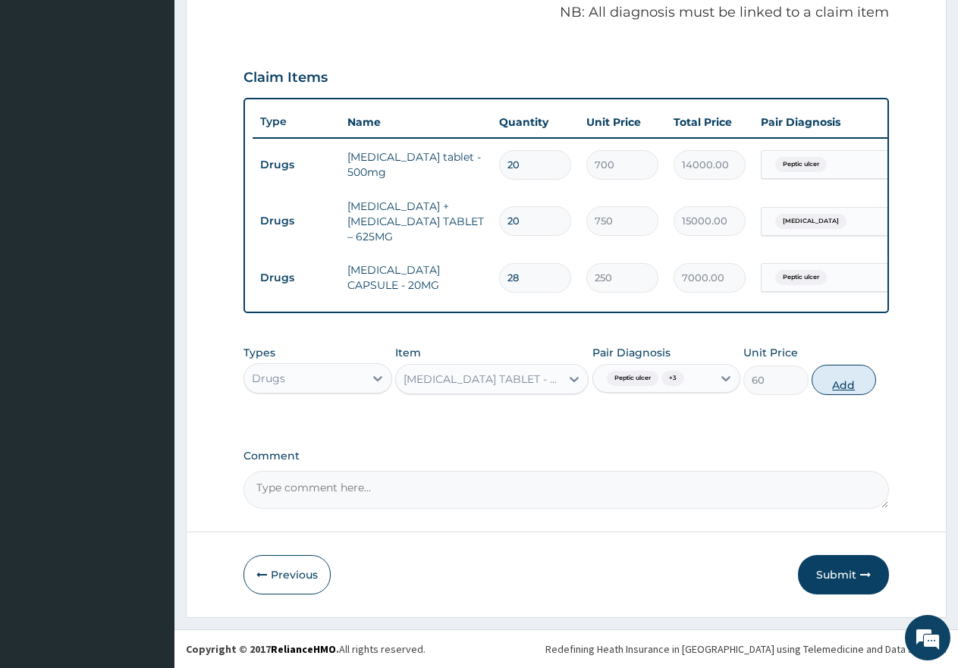
click at [859, 390] on button "Add" at bounding box center [844, 380] width 64 height 30
type input "0"
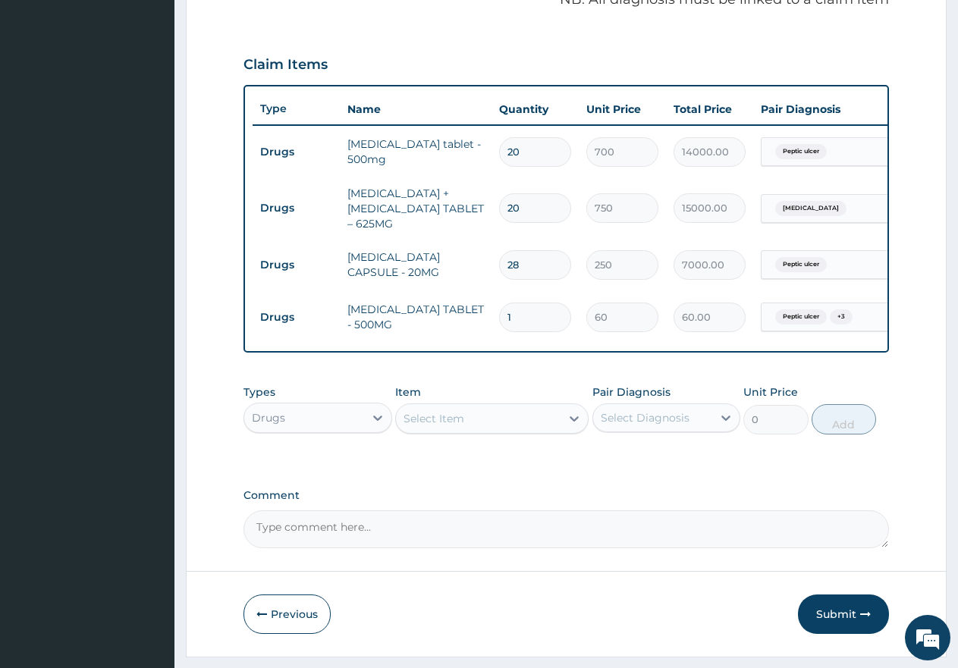
type input "18"
type input "1080.00"
type input "18"
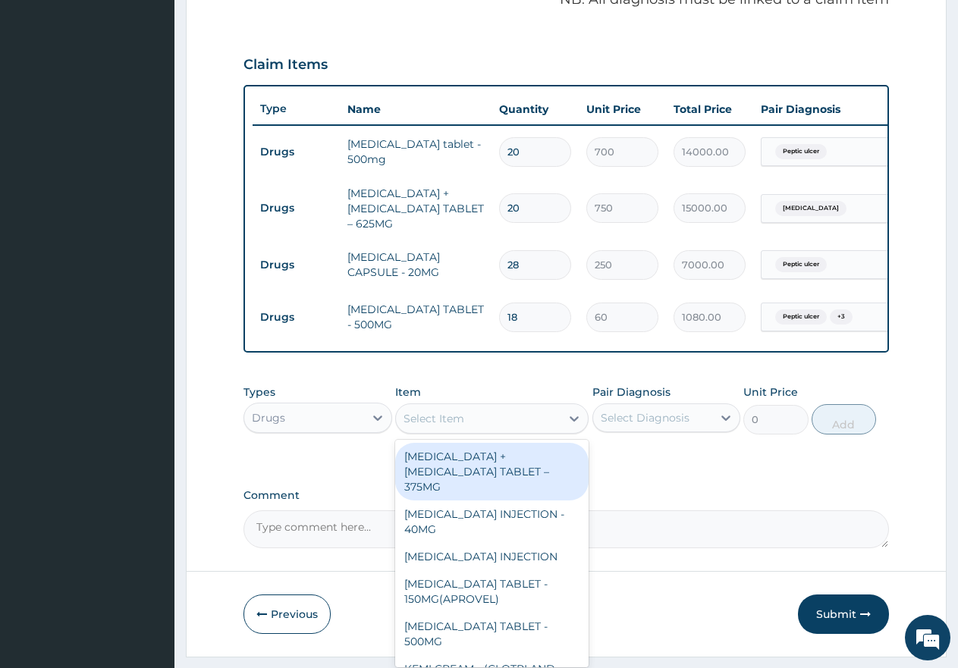
click at [466, 431] on div "Select Item" at bounding box center [478, 419] width 165 height 24
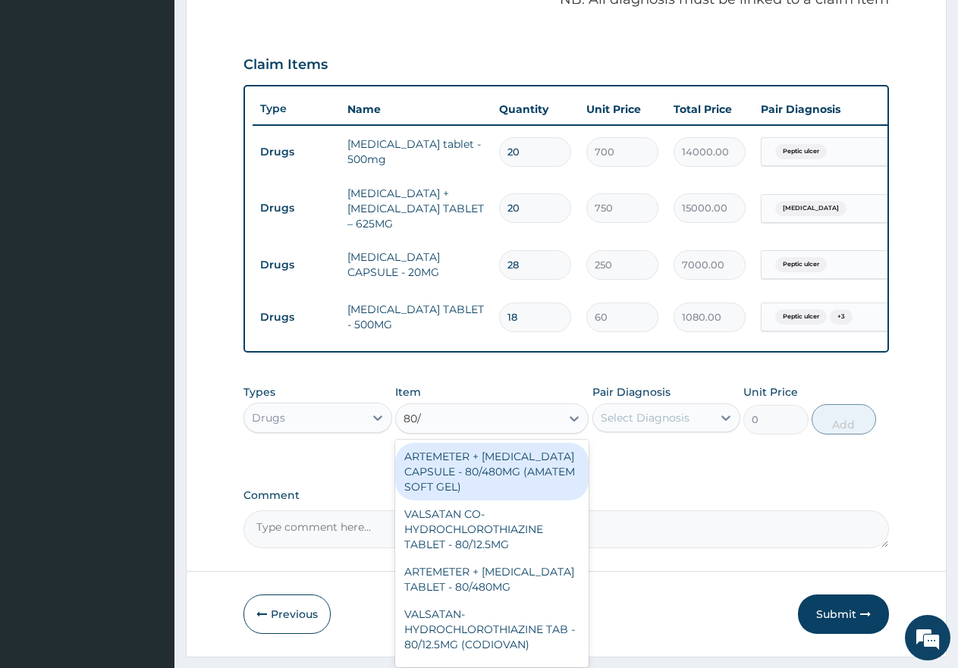
type input "80/4"
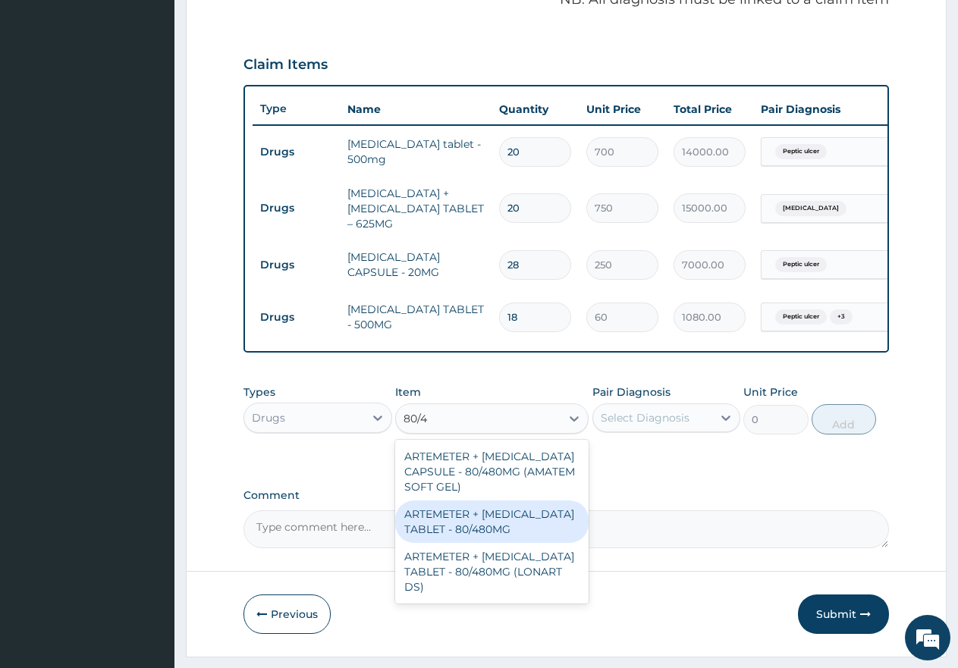
click at [496, 542] on div "ARTEMETER + [MEDICAL_DATA] TABLET - 80/480MG" at bounding box center [491, 522] width 193 height 42
type input "650"
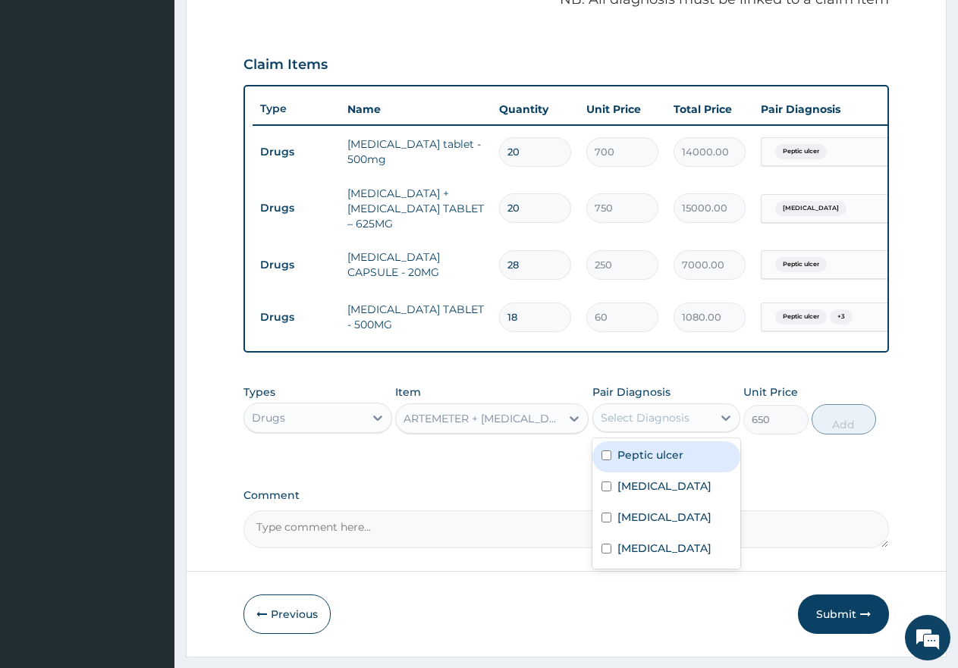
click at [636, 425] on div "Select Diagnosis" at bounding box center [645, 417] width 89 height 15
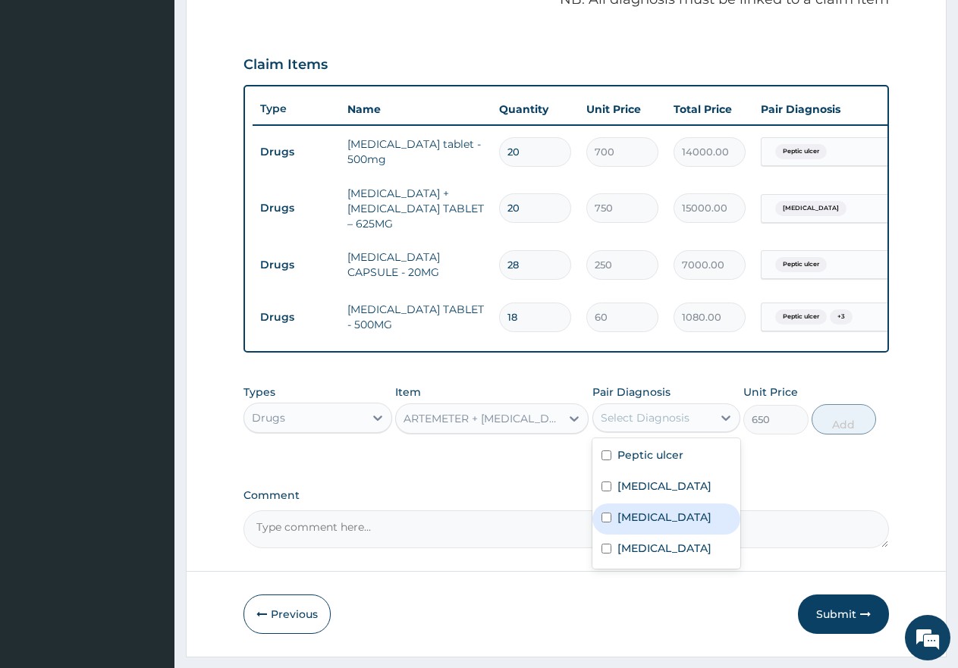
drag, startPoint x: 601, startPoint y: 529, endPoint x: 626, endPoint y: 527, distance: 25.1
click at [601, 523] on input "checkbox" at bounding box center [606, 518] width 10 height 10
checkbox input "true"
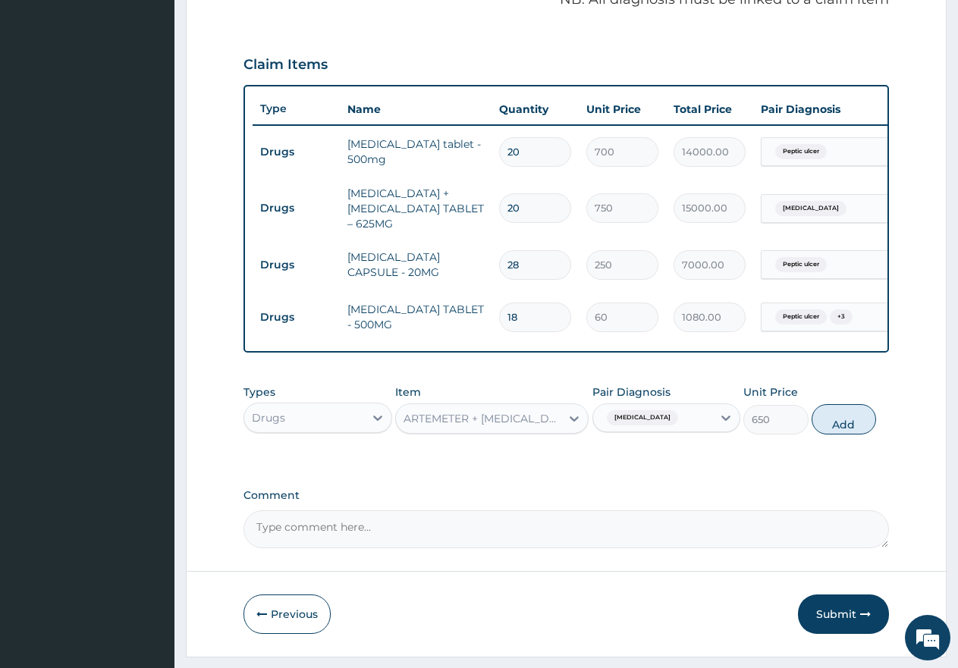
drag, startPoint x: 844, startPoint y: 432, endPoint x: 804, endPoint y: 436, distance: 40.4
click at [845, 432] on button "Add" at bounding box center [844, 419] width 64 height 30
type input "0"
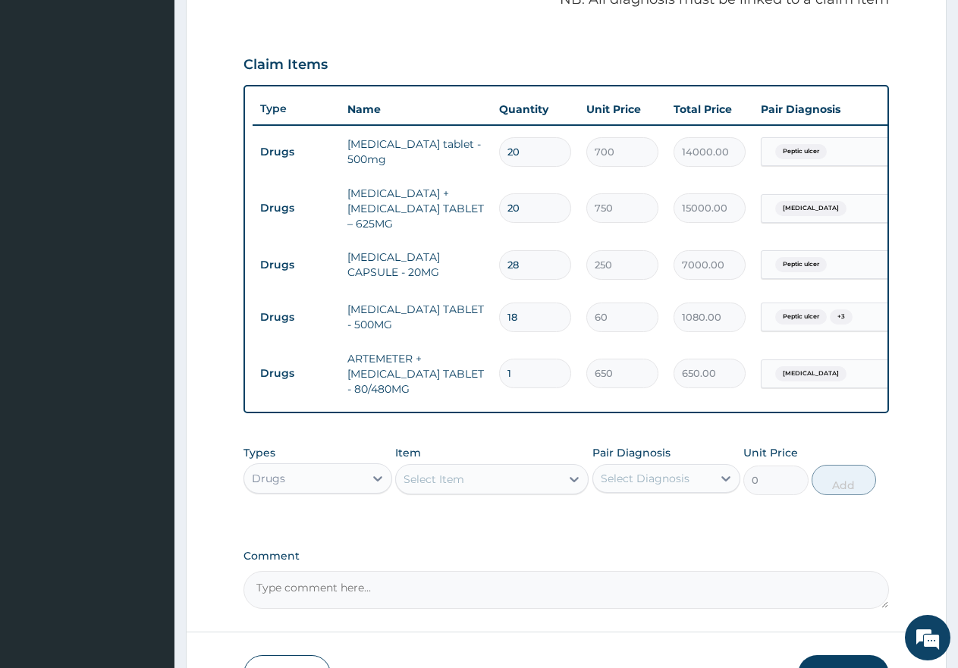
type input "0.00"
type input "6"
type input "3900.00"
type input "6"
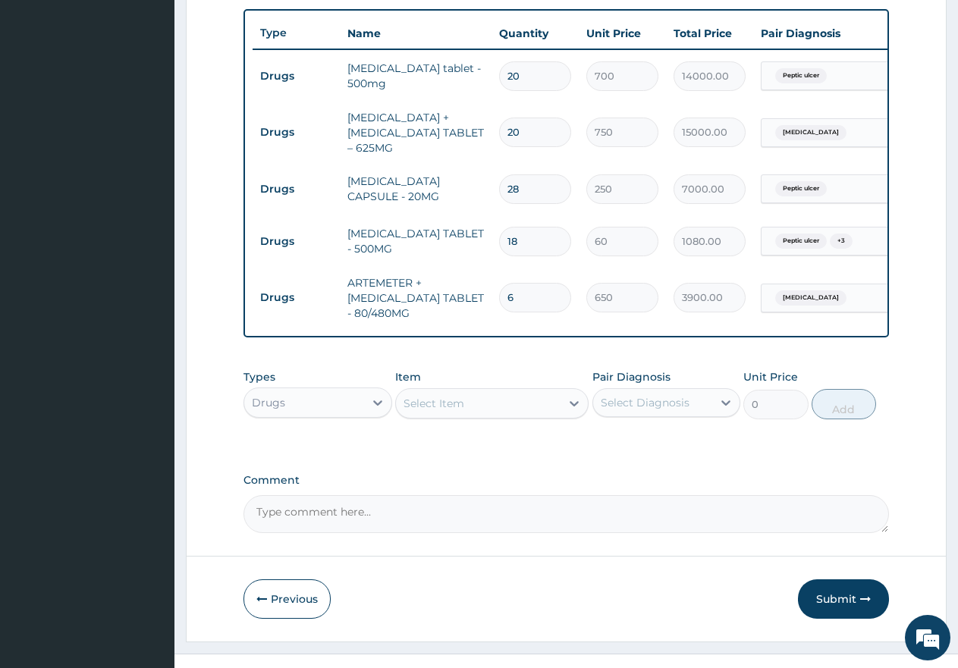
scroll to position [592, 0]
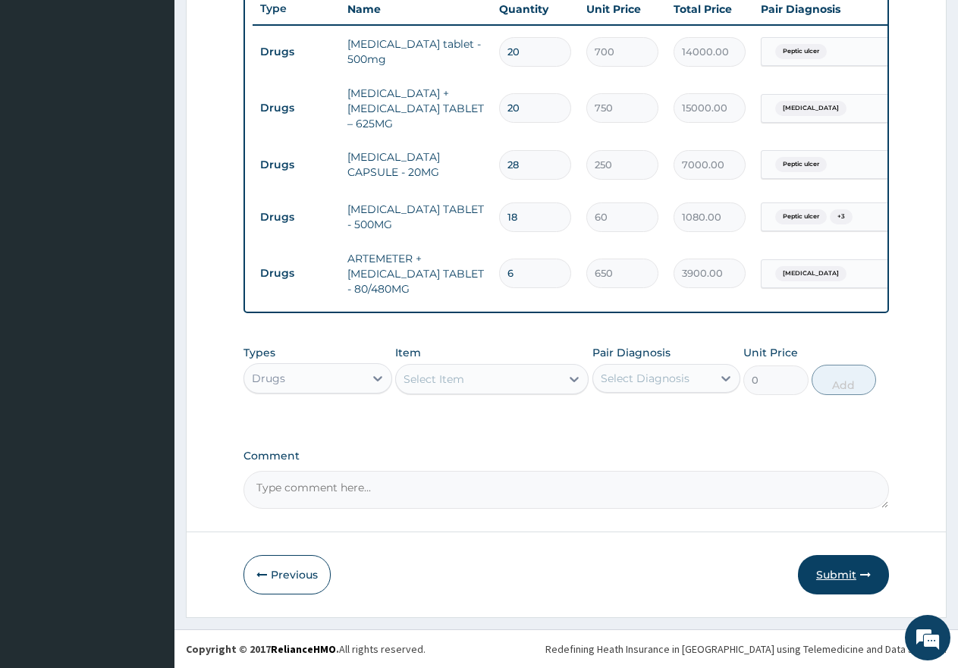
click at [841, 583] on button "Submit" at bounding box center [843, 574] width 91 height 39
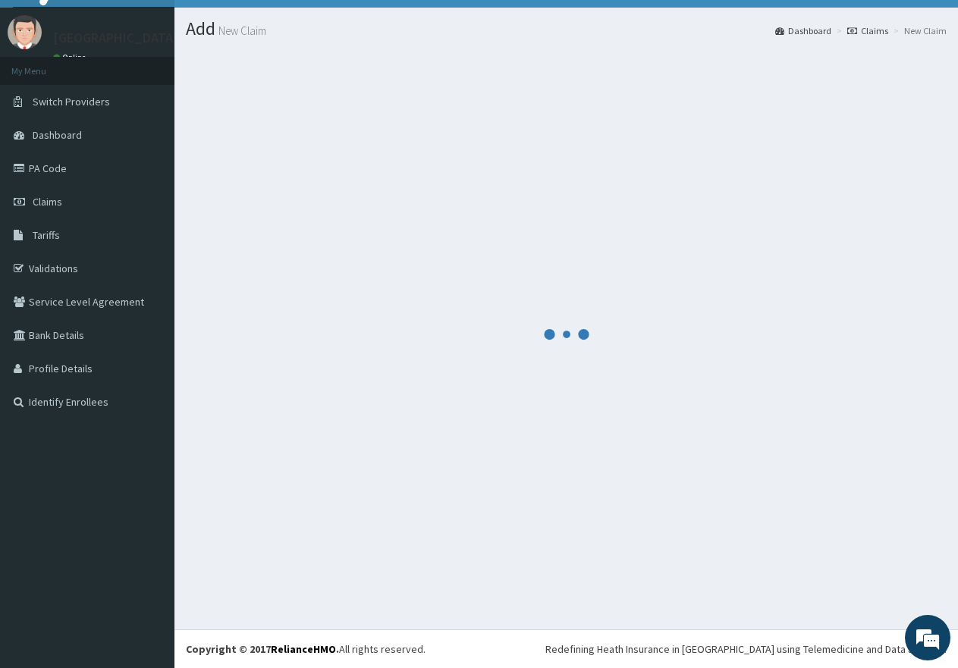
scroll to position [30, 0]
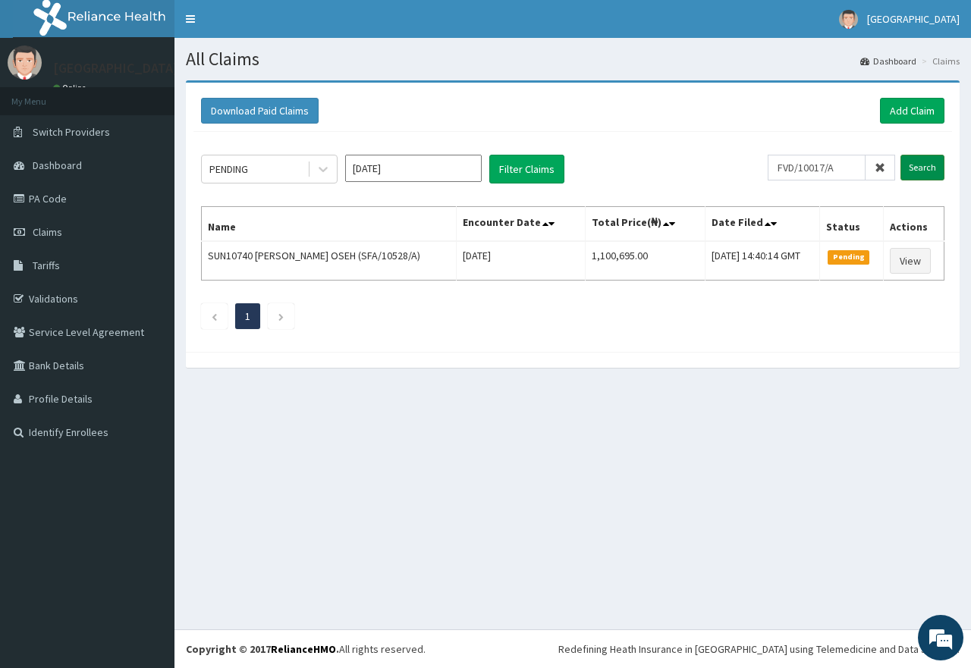
type input "FVD/10017/A"
click at [928, 169] on input "Search" at bounding box center [922, 168] width 44 height 26
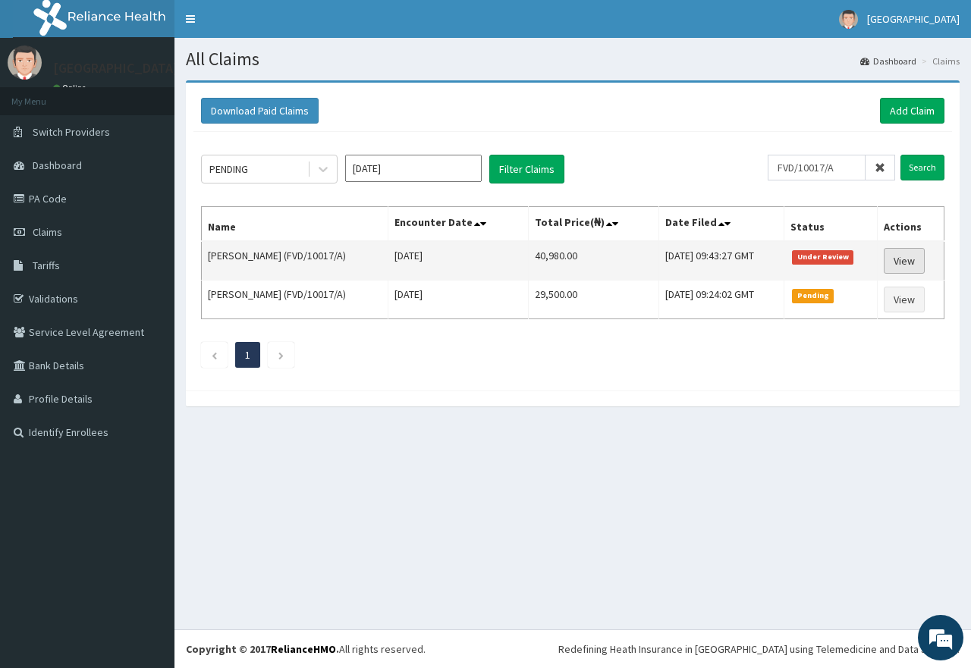
click at [907, 261] on link "View" at bounding box center [904, 261] width 41 height 26
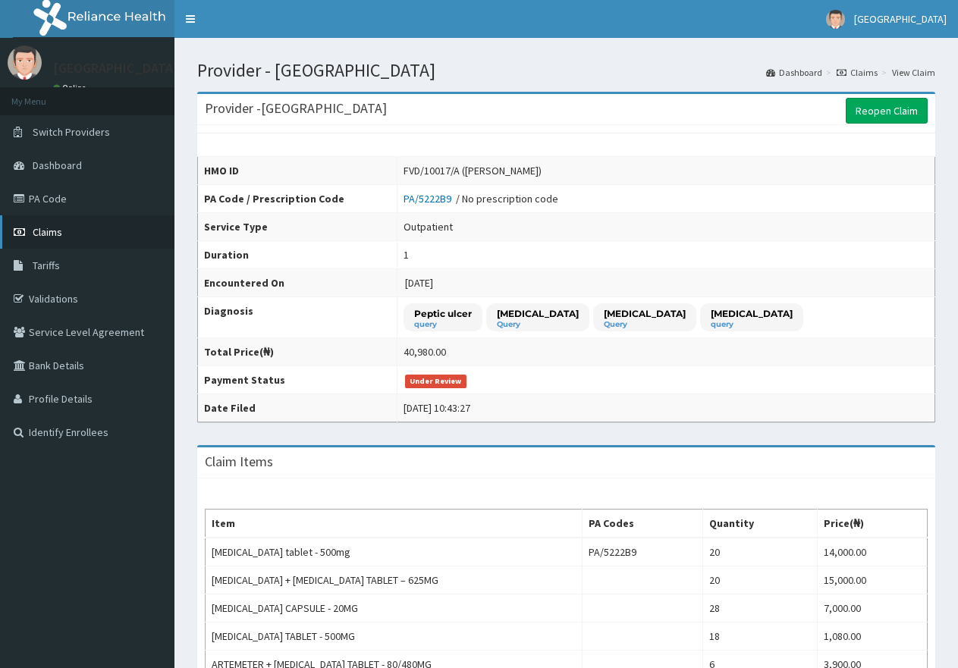
click at [58, 233] on span "Claims" at bounding box center [48, 232] width 30 height 14
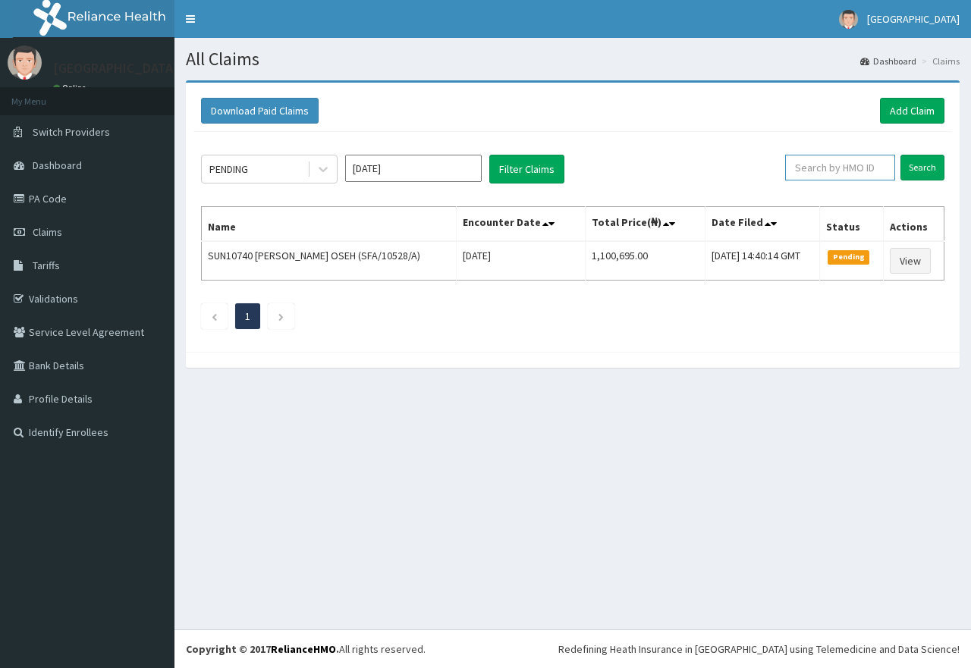
paste input "FVD/10017/A"
type input "FVD/10017/A"
click at [915, 174] on input "Search" at bounding box center [922, 168] width 44 height 26
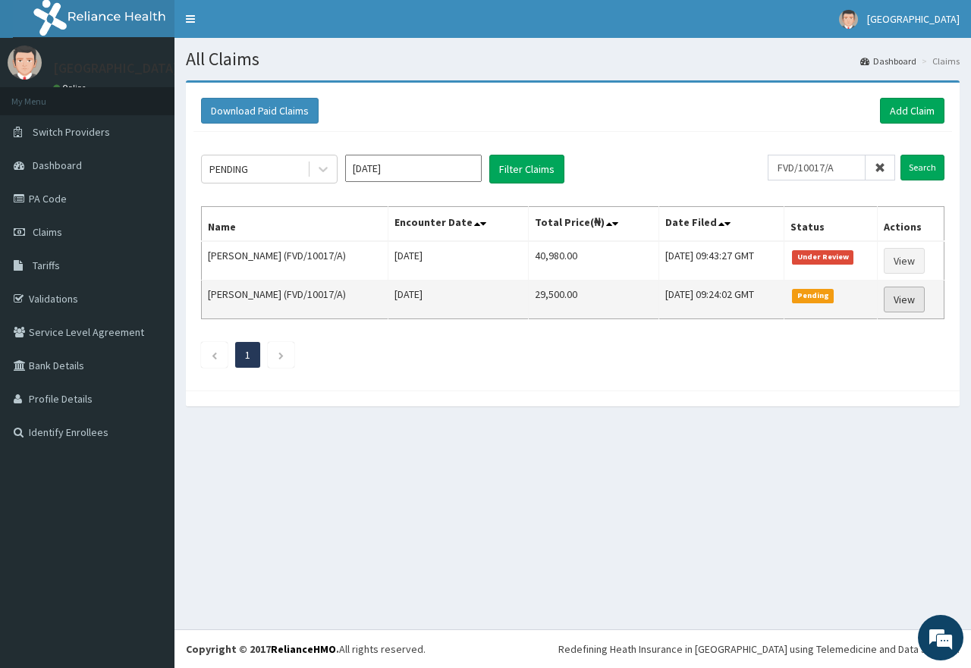
click at [914, 306] on link "View" at bounding box center [904, 300] width 41 height 26
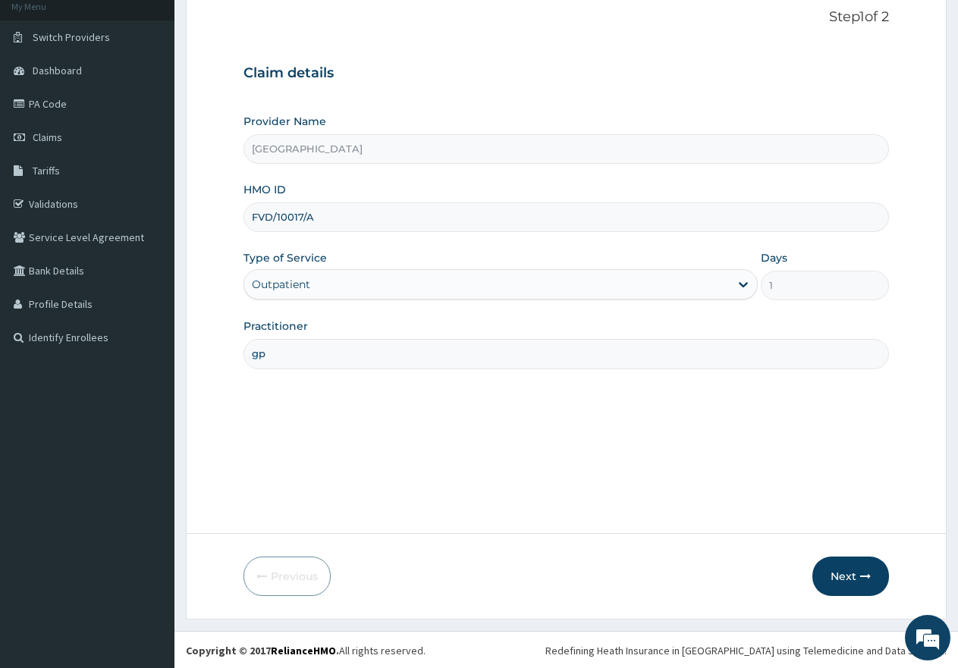
scroll to position [96, 0]
click at [842, 573] on button "Next" at bounding box center [850, 574] width 77 height 39
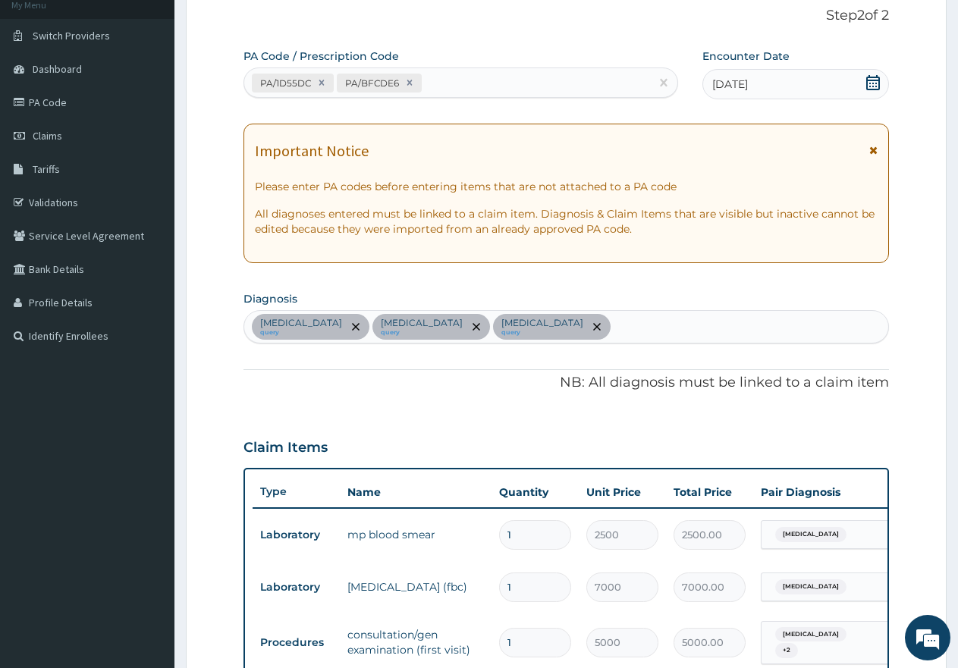
scroll to position [0, 0]
click at [479, 74] on div "PA/1D55DC PA/BFCDE6" at bounding box center [447, 83] width 406 height 25
paste input "PA/BB30B6"
type input "PA/BB30B6"
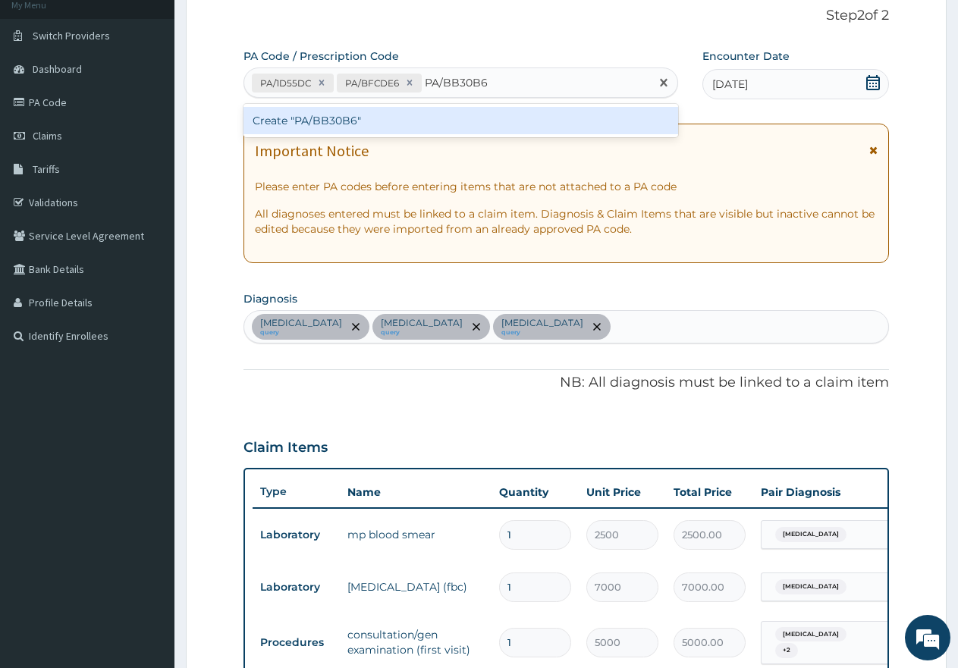
click at [451, 120] on div "Create "PA/BB30B6"" at bounding box center [460, 120] width 435 height 27
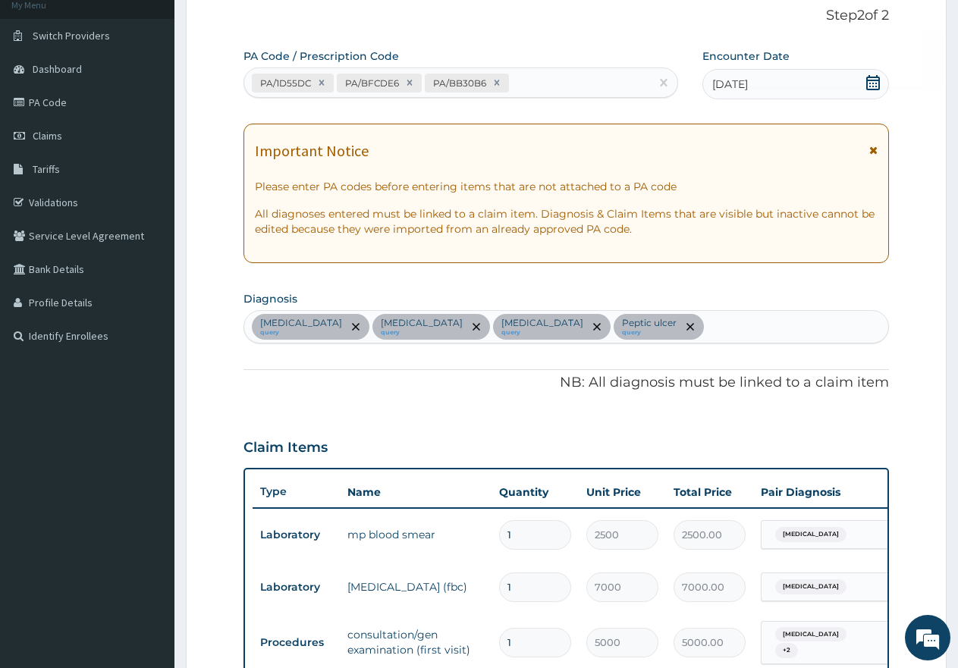
scroll to position [492, 0]
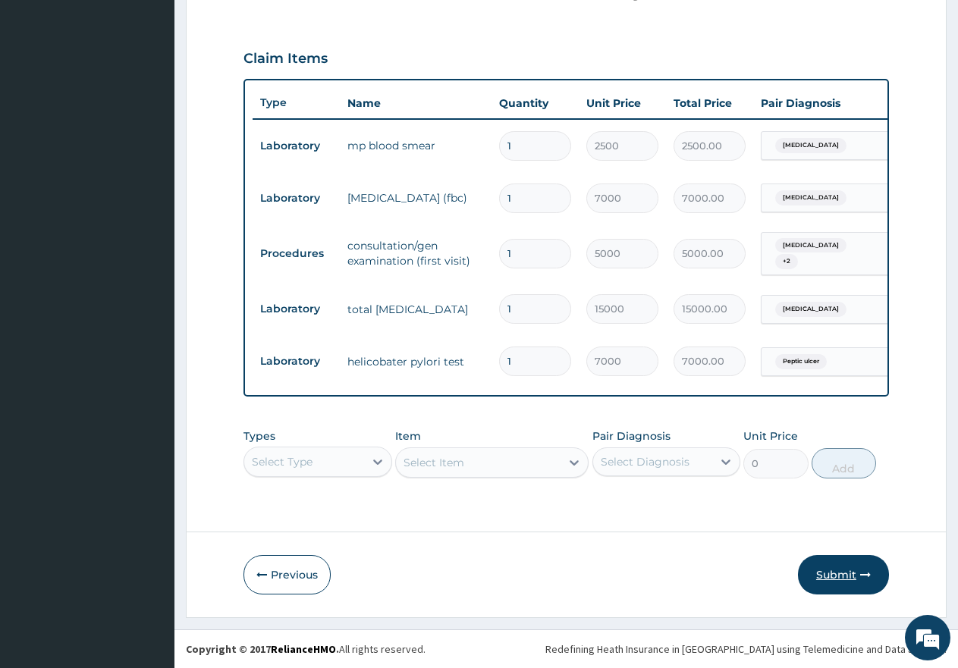
click at [823, 575] on button "Submit" at bounding box center [843, 574] width 91 height 39
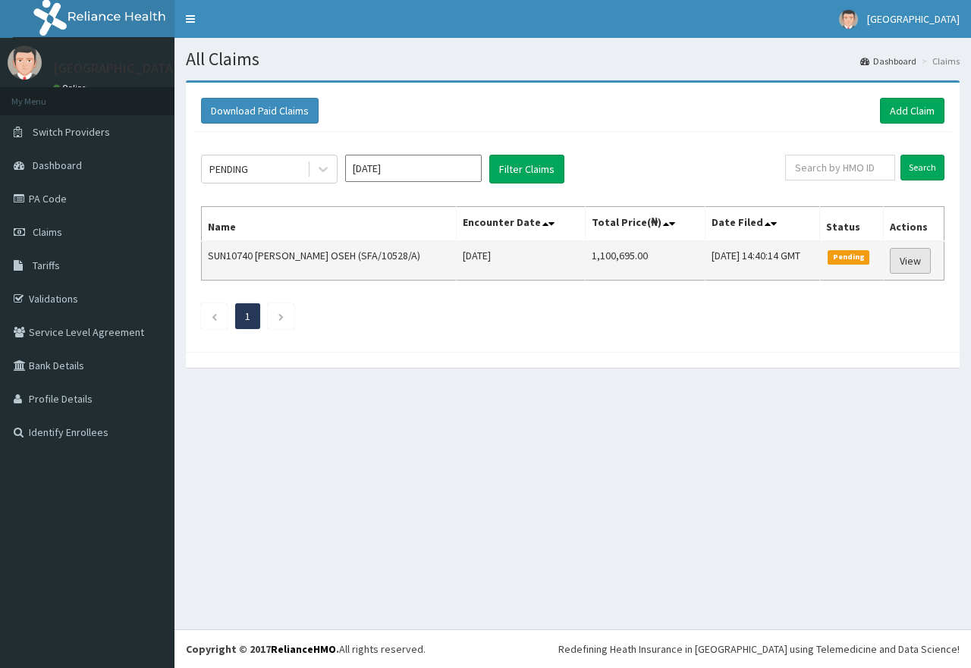
click at [912, 262] on link "View" at bounding box center [910, 261] width 41 height 26
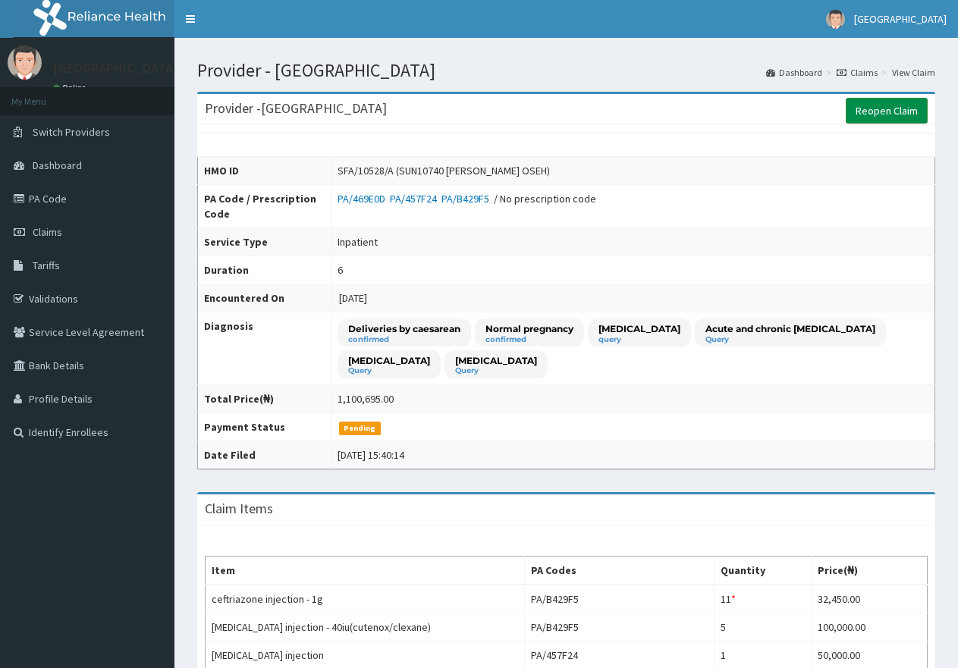
click at [884, 105] on link "Reopen Claim" at bounding box center [887, 111] width 82 height 26
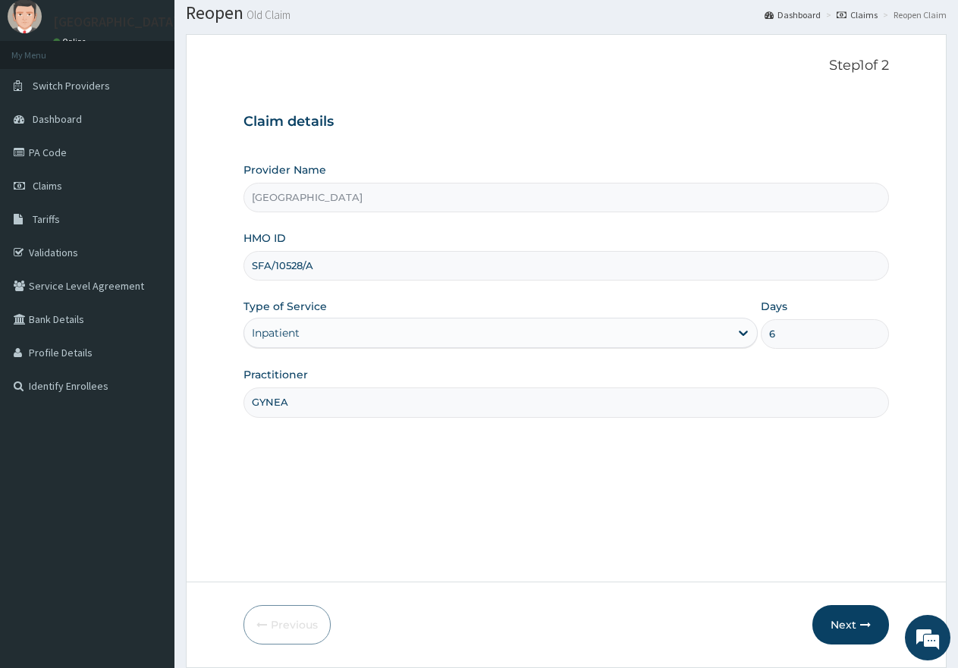
scroll to position [96, 0]
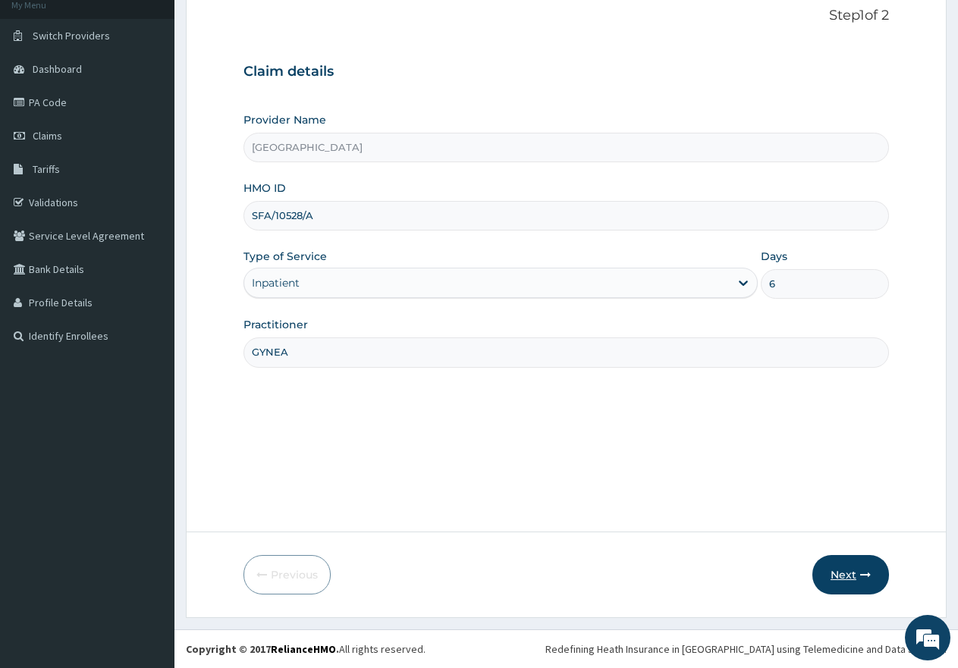
click at [851, 579] on button "Next" at bounding box center [850, 574] width 77 height 39
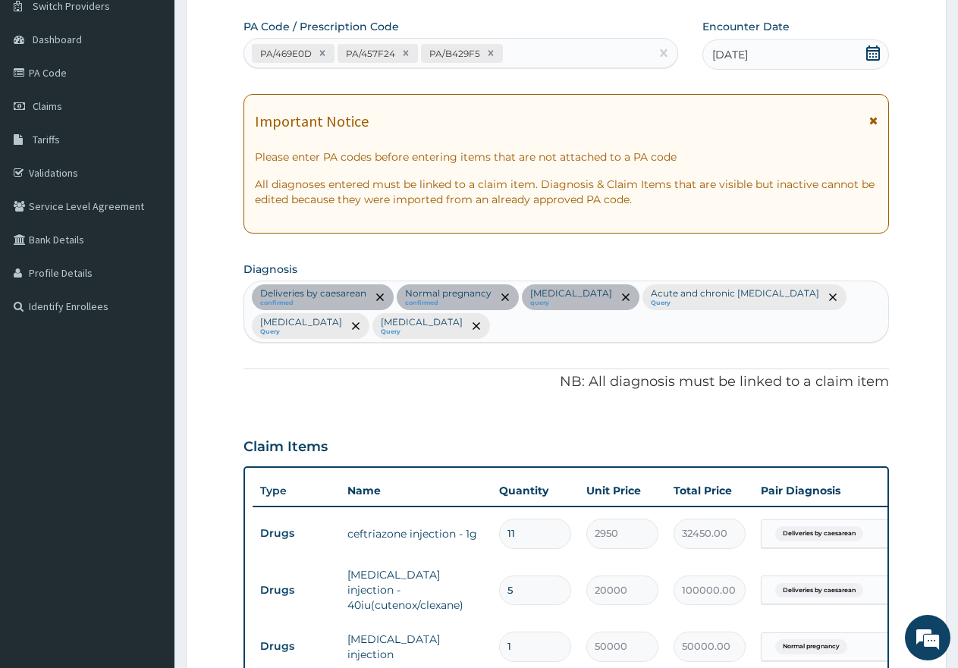
scroll to position [118, 0]
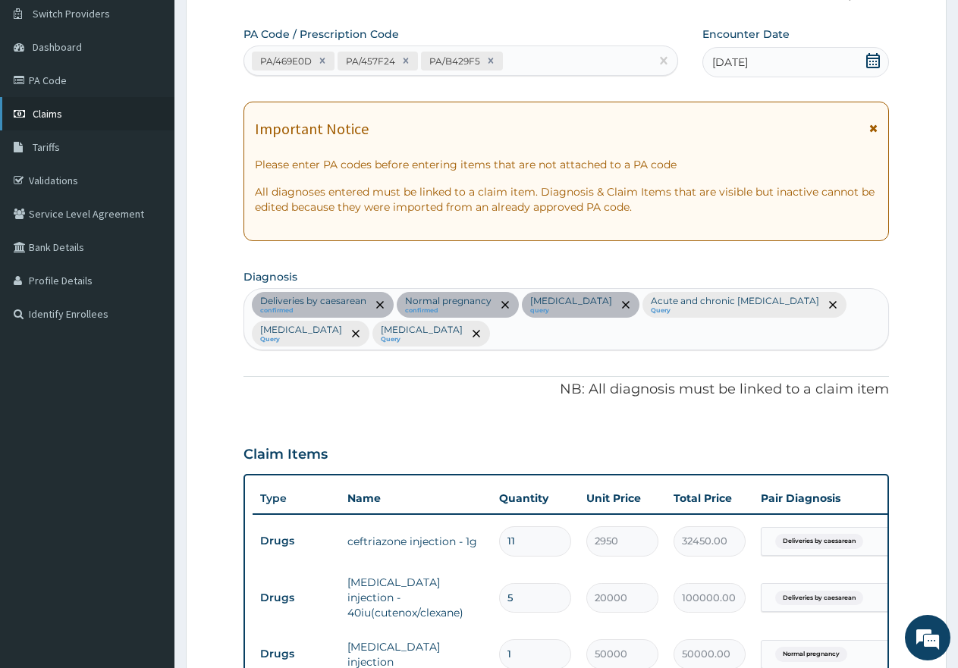
click at [49, 111] on span "Claims" at bounding box center [48, 114] width 30 height 14
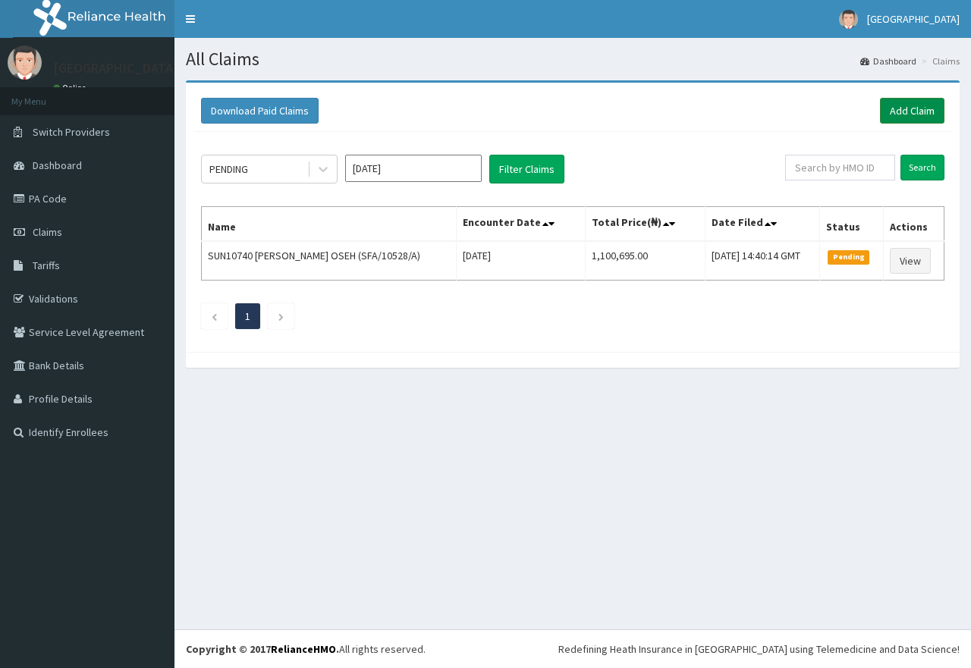
click at [907, 109] on link "Add Claim" at bounding box center [912, 111] width 64 height 26
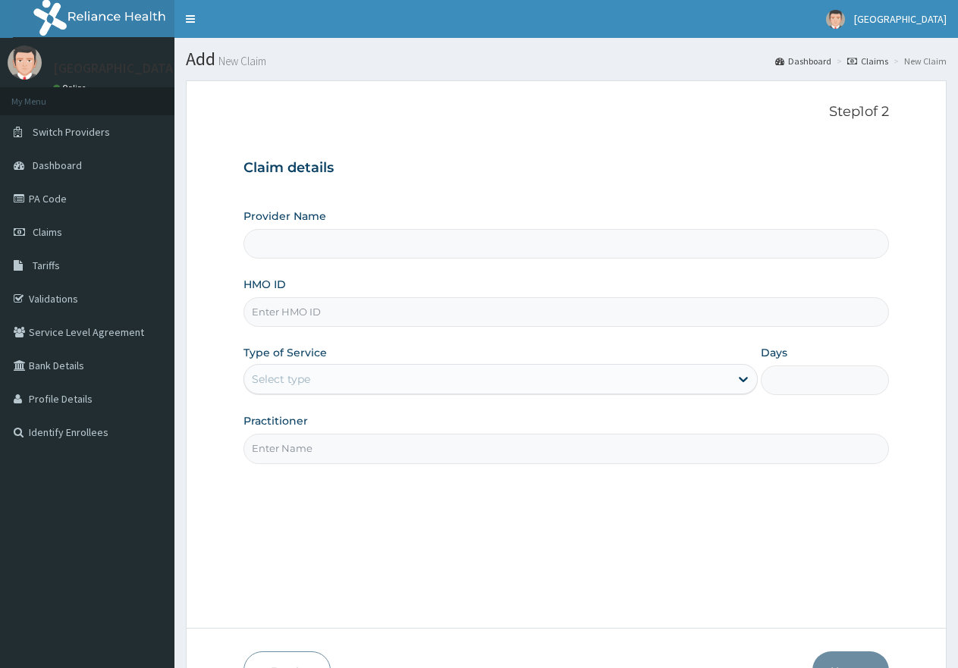
type input "[GEOGRAPHIC_DATA]"
type input "MOP/10170/B"
click at [316, 386] on div "Select type" at bounding box center [486, 379] width 485 height 24
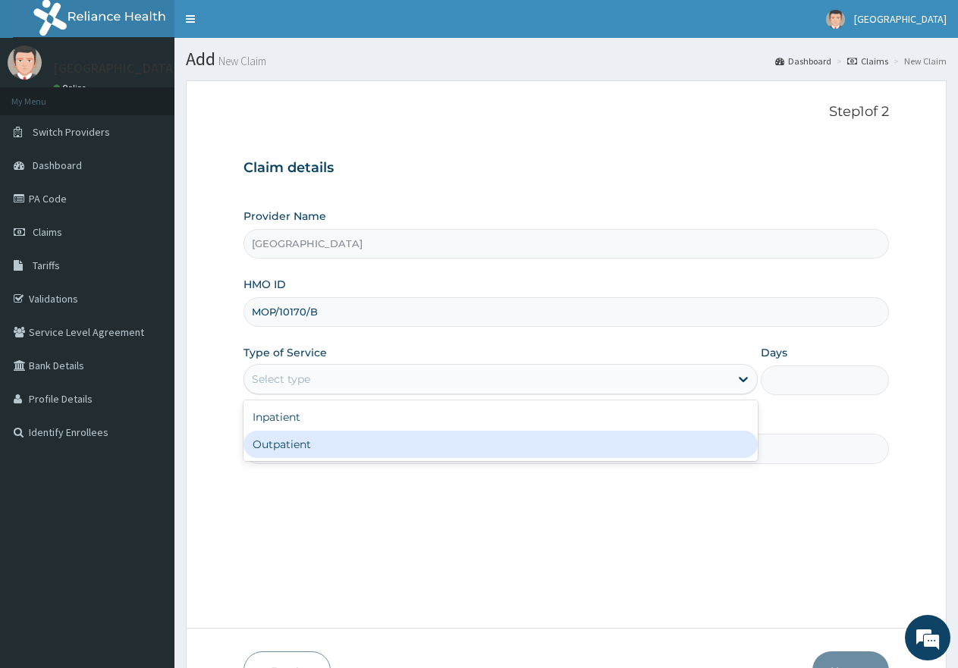
click at [291, 449] on div "Outpatient" at bounding box center [499, 444] width 513 height 27
type input "1"
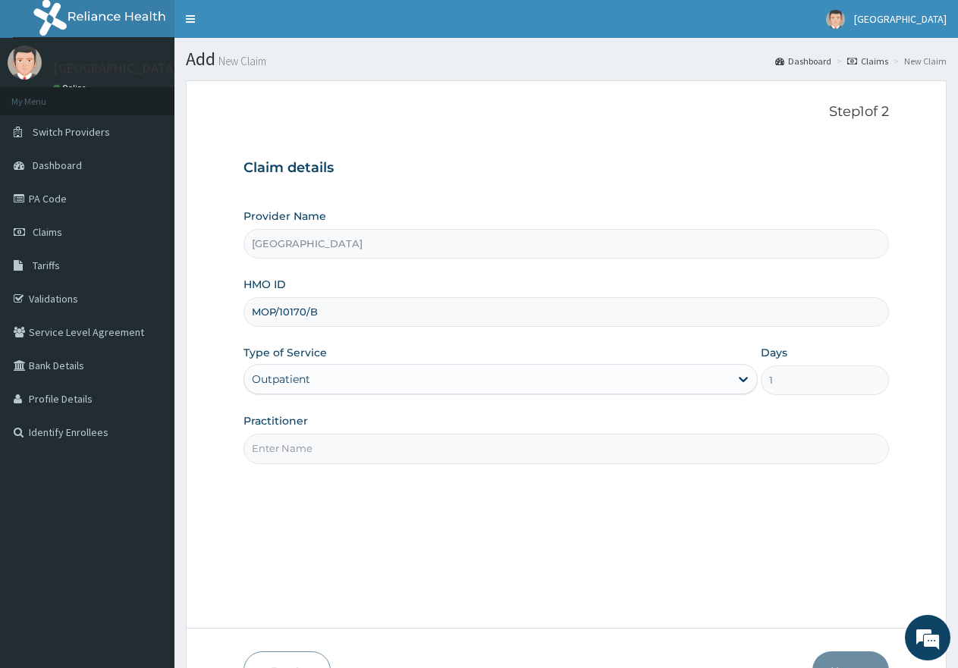
click at [304, 447] on input "Practitioner" at bounding box center [565, 449] width 645 height 30
type input "gp"
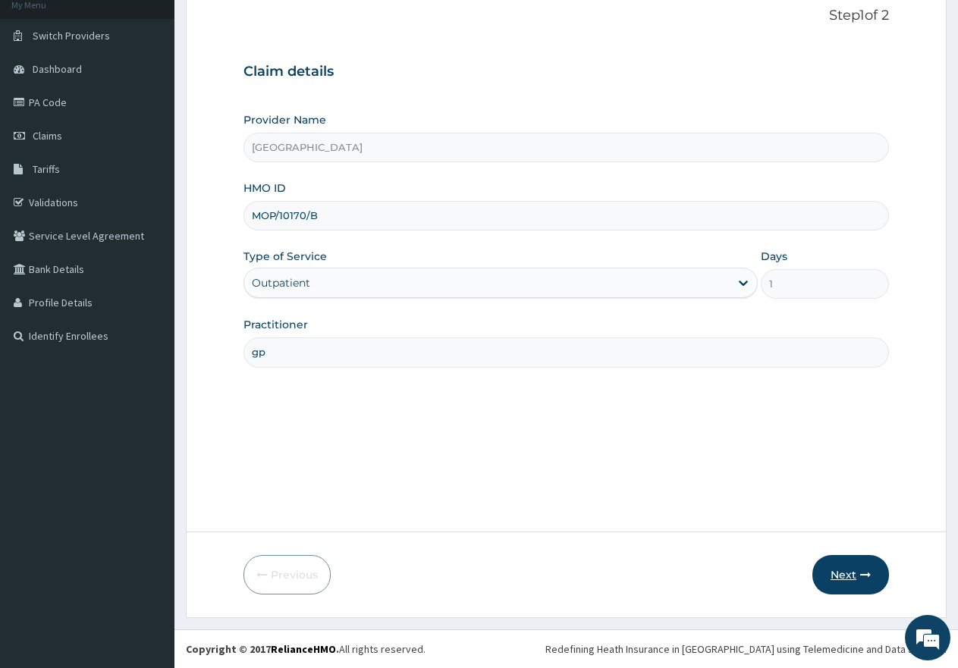
click at [844, 579] on button "Next" at bounding box center [850, 574] width 77 height 39
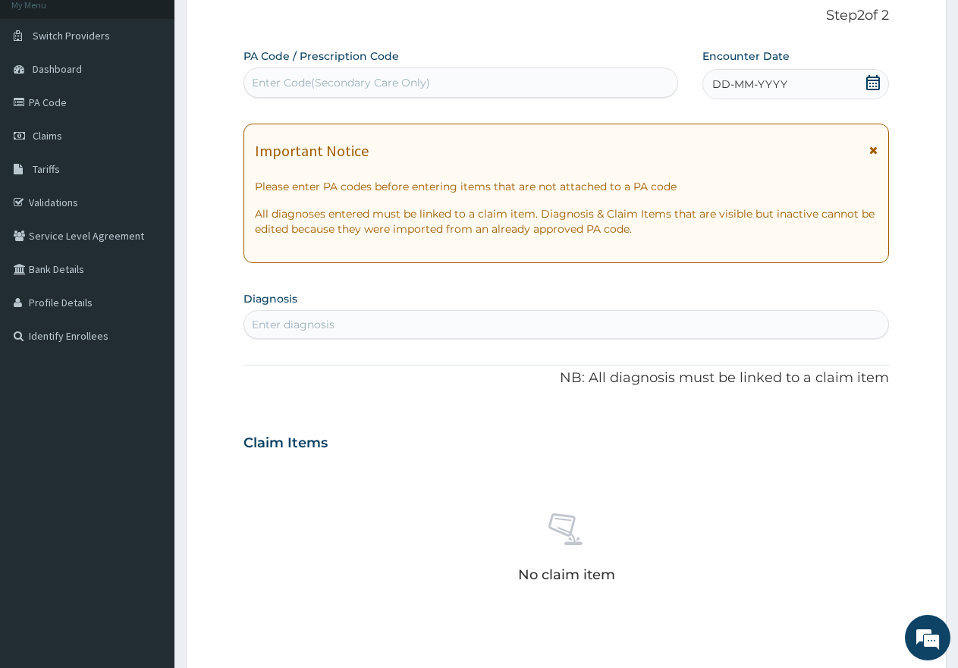
click at [346, 81] on div "Enter Code(Secondary Care Only)" at bounding box center [341, 82] width 178 height 15
paste input "PA/E7F4FA"
type input "PA/E7F4FA"
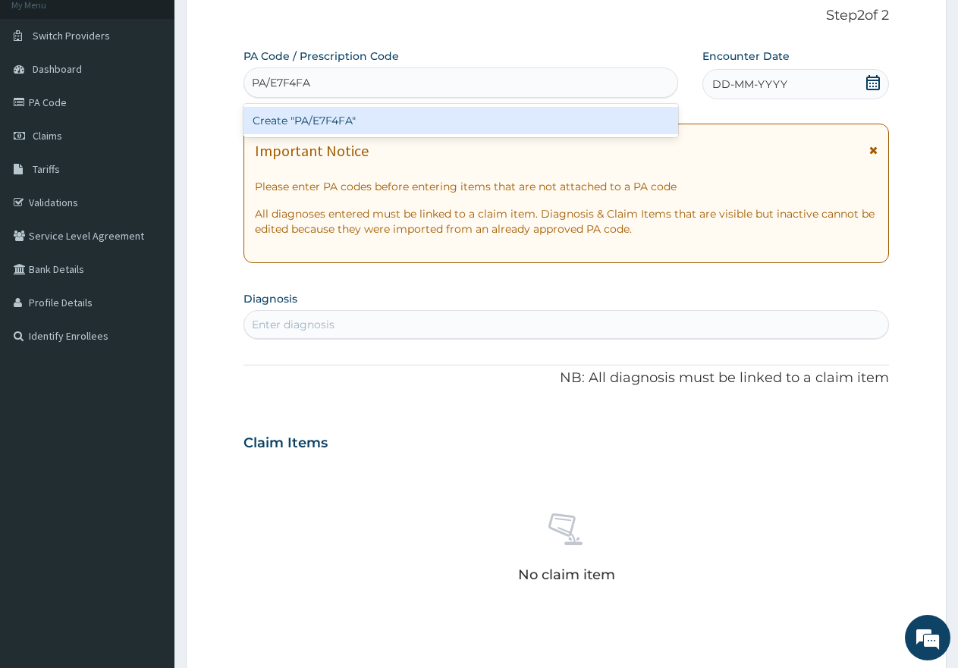
click at [378, 120] on div "Create "PA/E7F4FA"" at bounding box center [460, 120] width 435 height 27
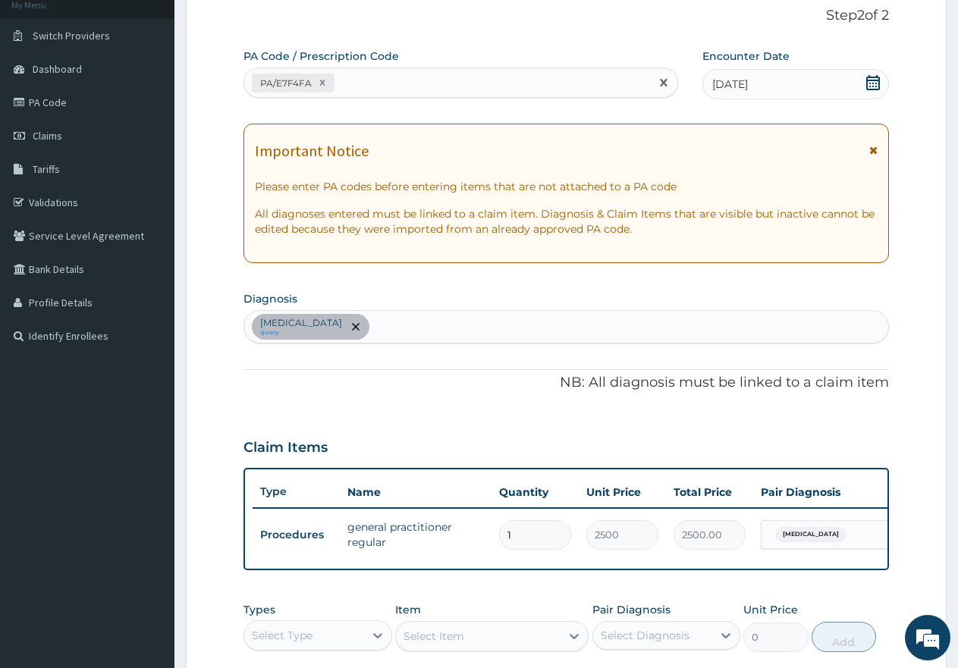
drag, startPoint x: 400, startPoint y: 80, endPoint x: 350, endPoint y: 80, distance: 50.1
click at [350, 80] on div "PA/E7F4FA" at bounding box center [447, 83] width 406 height 25
paste input "PA/A0599A"
type input "PA/A0599A"
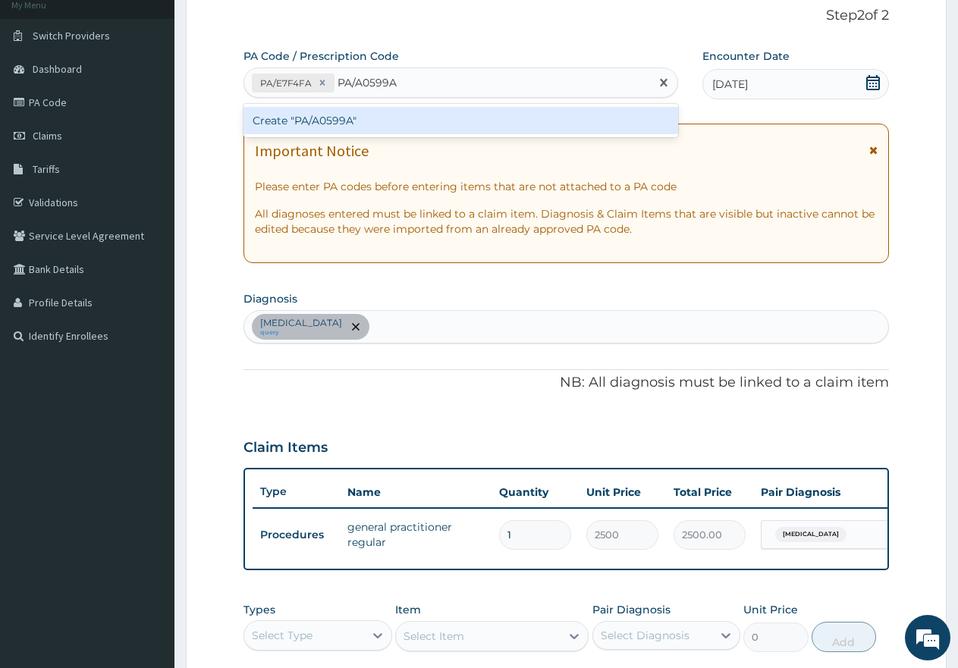
click at [340, 116] on div "Create "PA/A0599A"" at bounding box center [460, 120] width 435 height 27
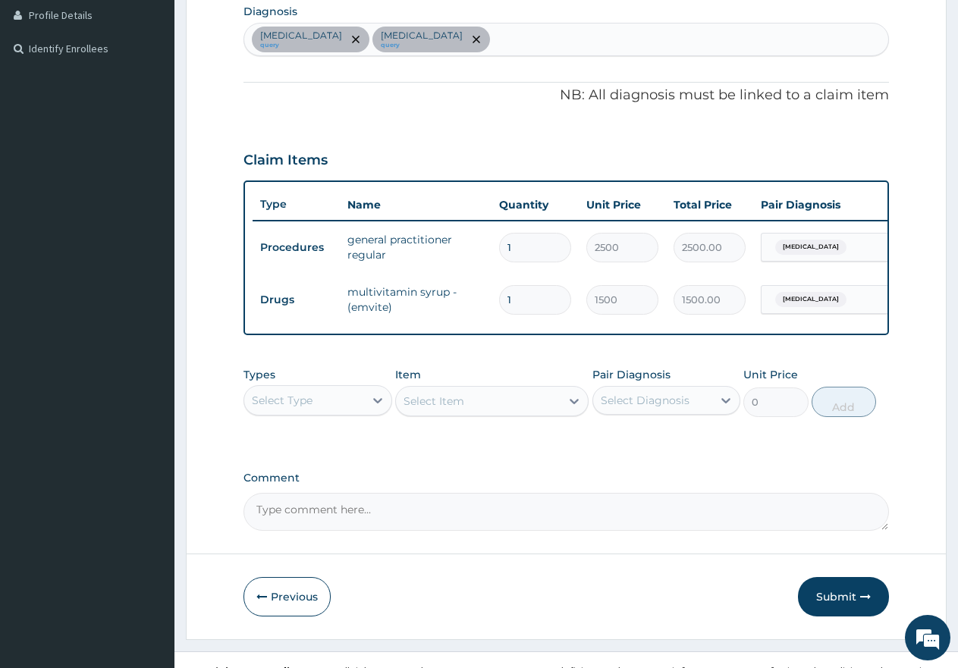
scroll to position [400, 0]
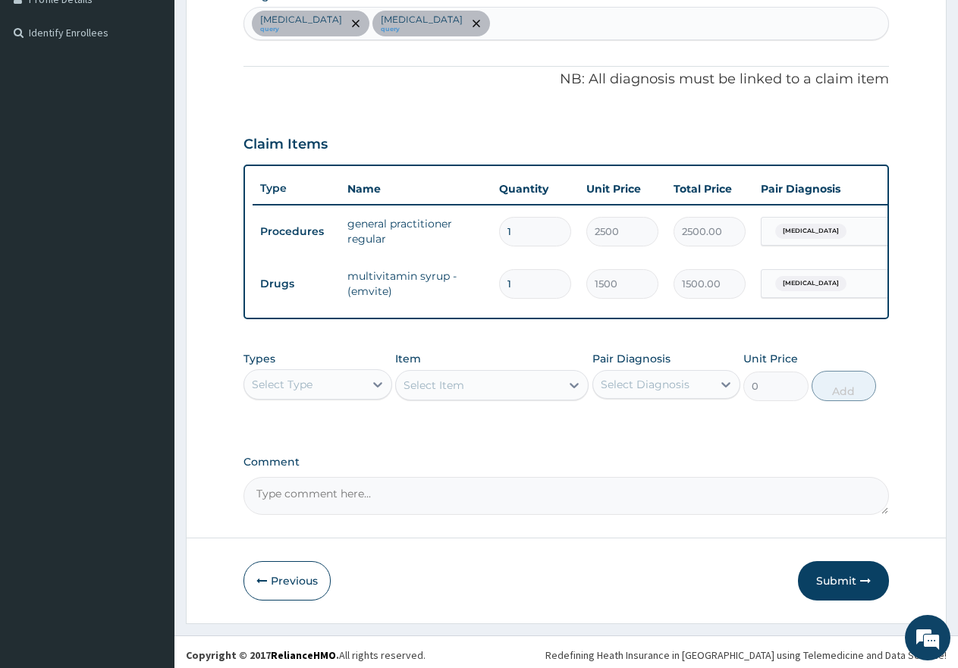
click at [320, 397] on div "Select Type" at bounding box center [304, 384] width 120 height 24
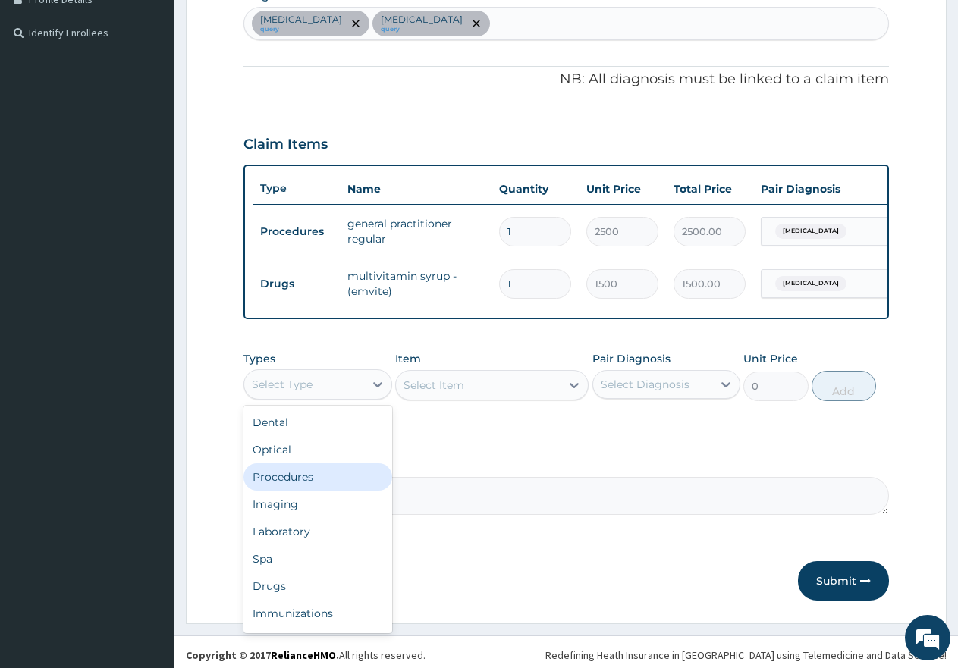
click at [296, 490] on div "Procedures" at bounding box center [317, 476] width 149 height 27
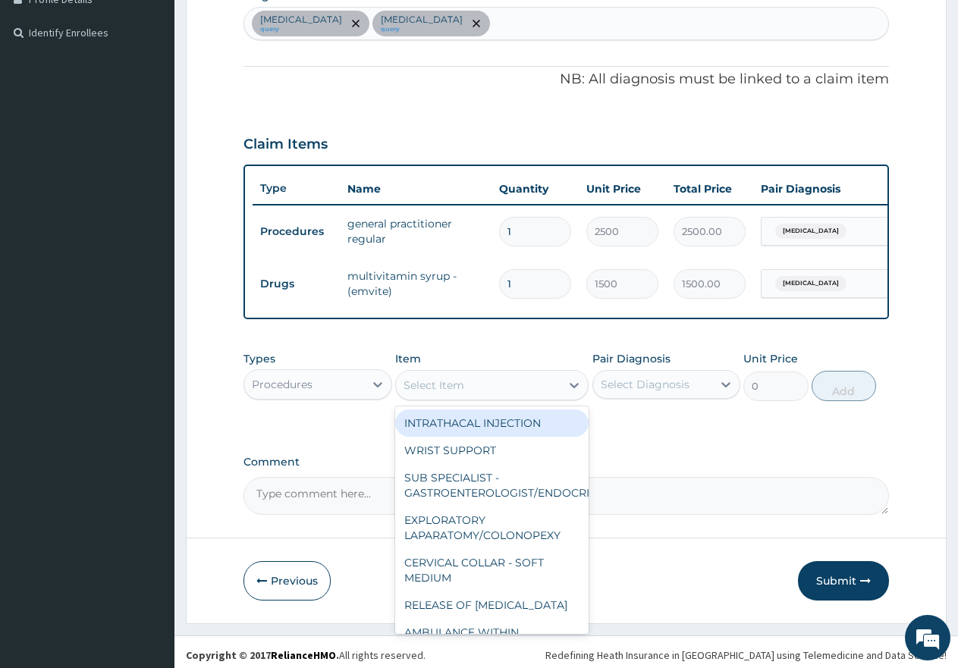
drag, startPoint x: 438, startPoint y: 394, endPoint x: 441, endPoint y: 386, distance: 9.2
click at [438, 393] on div "Select Item" at bounding box center [433, 385] width 61 height 15
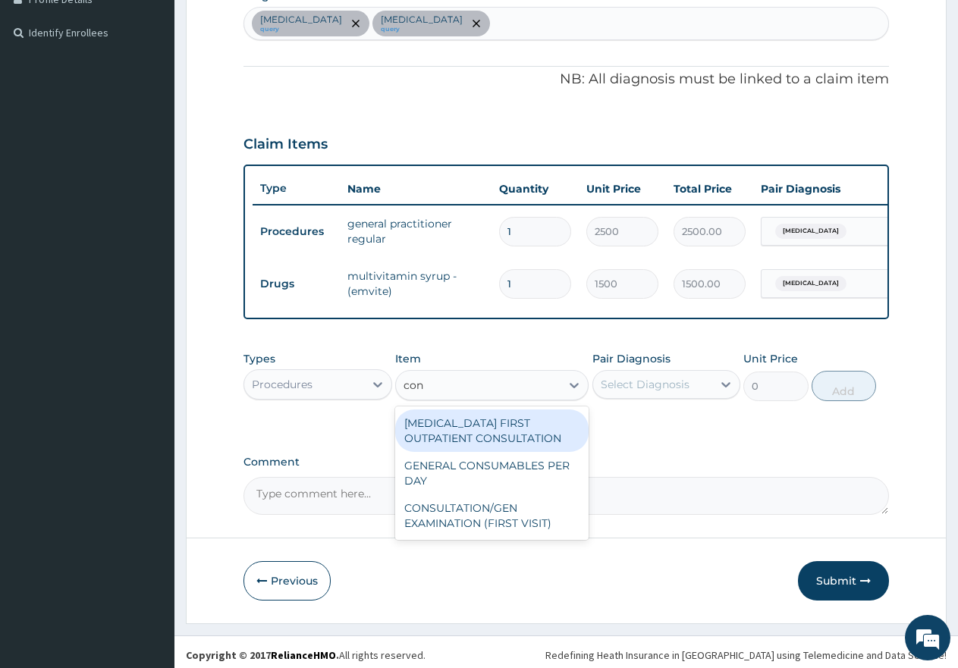
type input "cons"
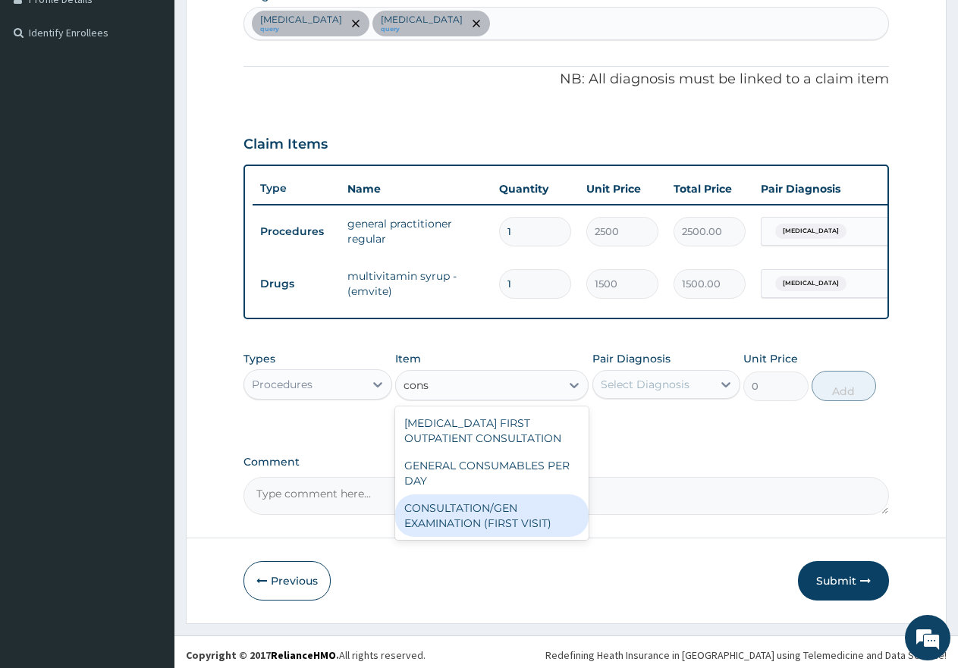
click at [479, 527] on div "CONSULTATION/GEN EXAMINATION (FIRST VISIT)" at bounding box center [491, 515] width 193 height 42
type input "5000"
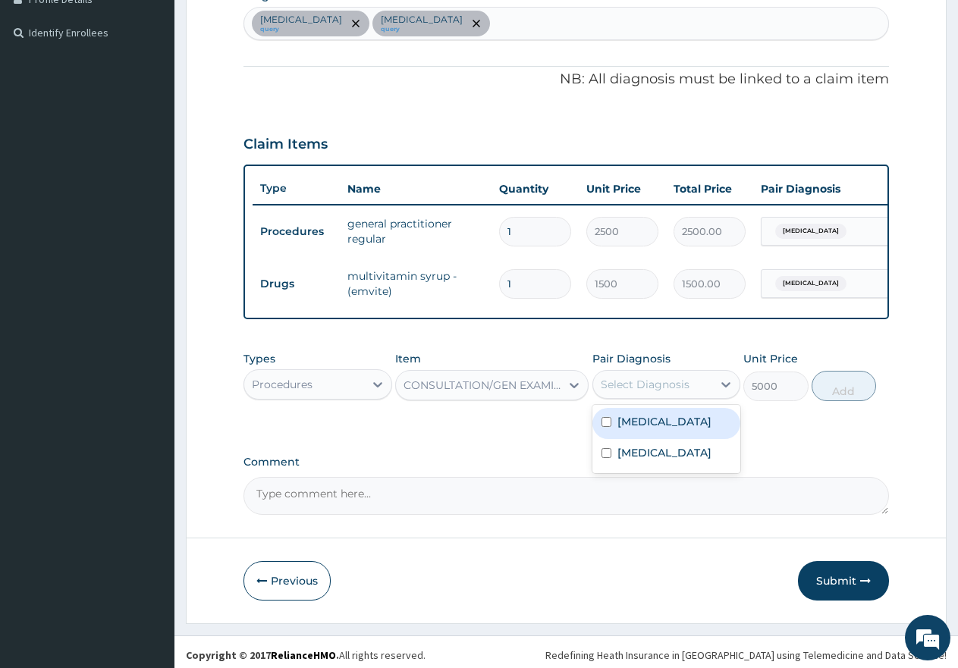
click at [646, 392] on div "Select Diagnosis" at bounding box center [645, 384] width 89 height 15
click at [604, 429] on div "[MEDICAL_DATA]" at bounding box center [666, 423] width 149 height 31
checkbox input "true"
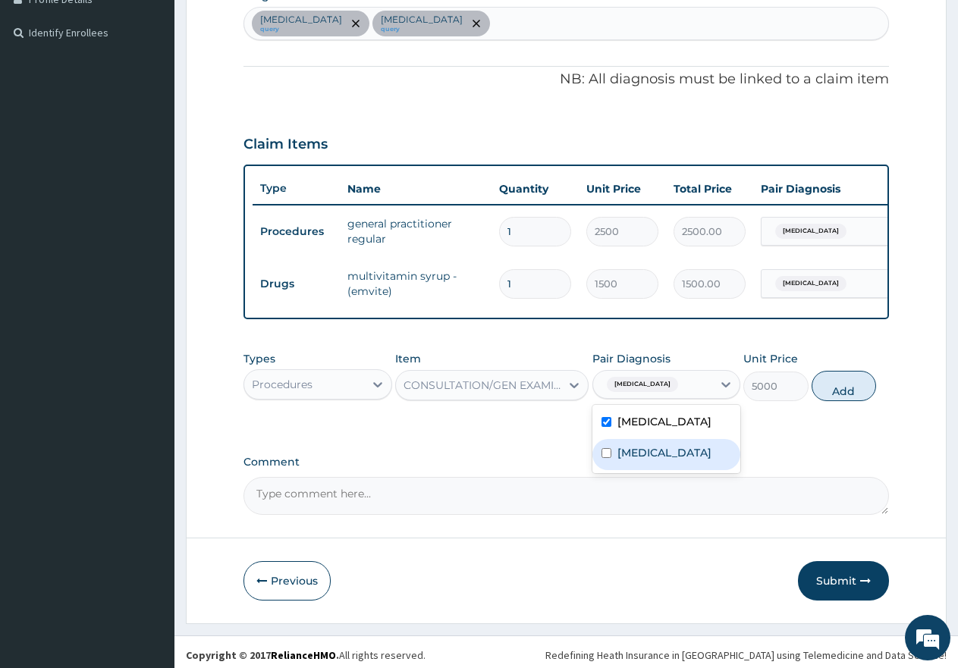
drag, startPoint x: 600, startPoint y: 463, endPoint x: 617, endPoint y: 463, distance: 16.7
click at [604, 463] on div "[MEDICAL_DATA]" at bounding box center [666, 454] width 149 height 31
checkbox input "true"
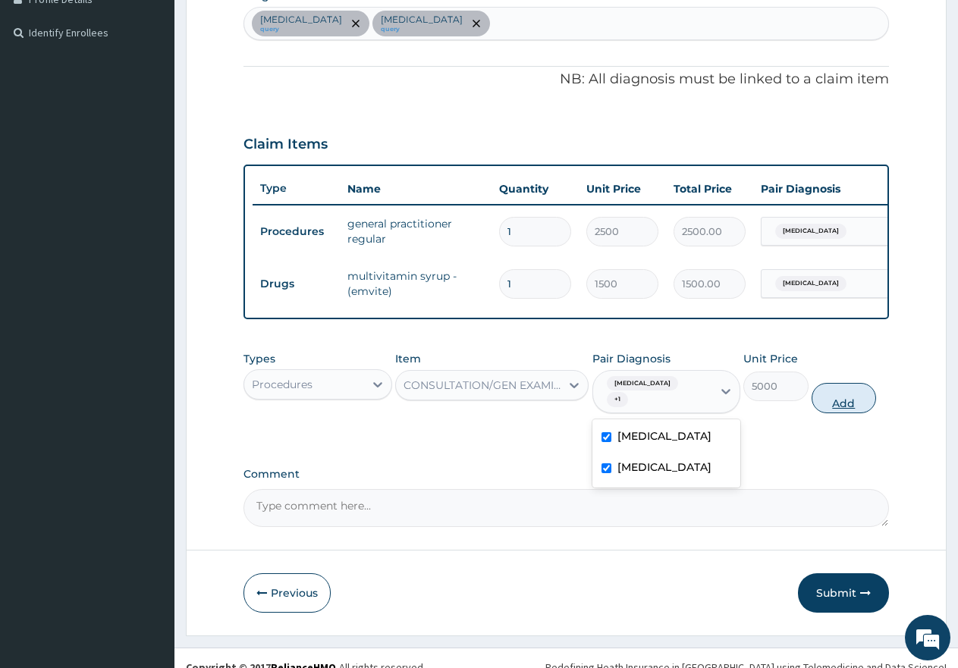
click at [840, 406] on button "Add" at bounding box center [844, 398] width 64 height 30
type input "0"
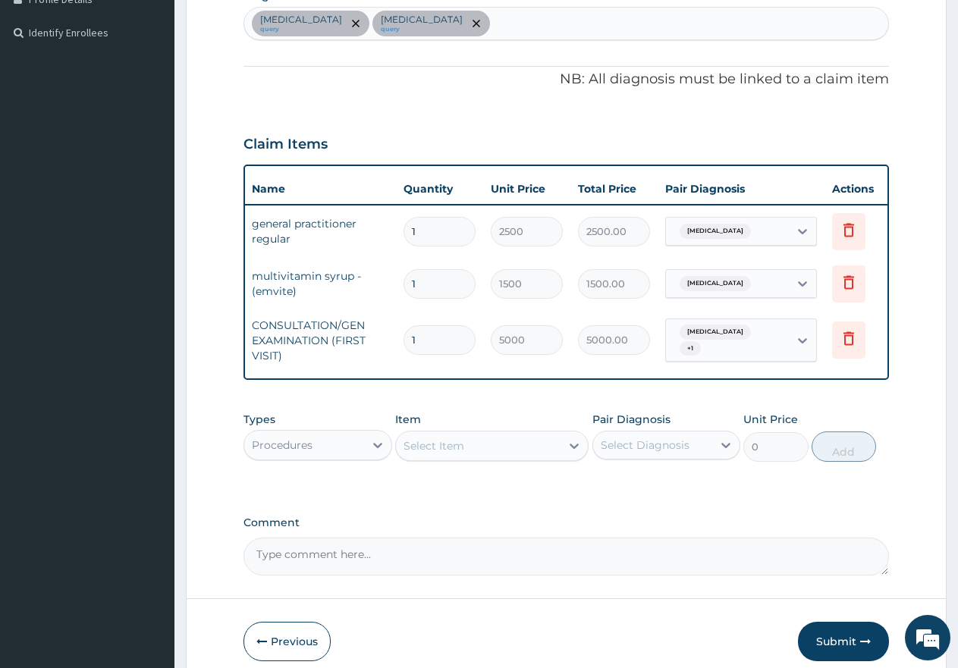
scroll to position [0, 116]
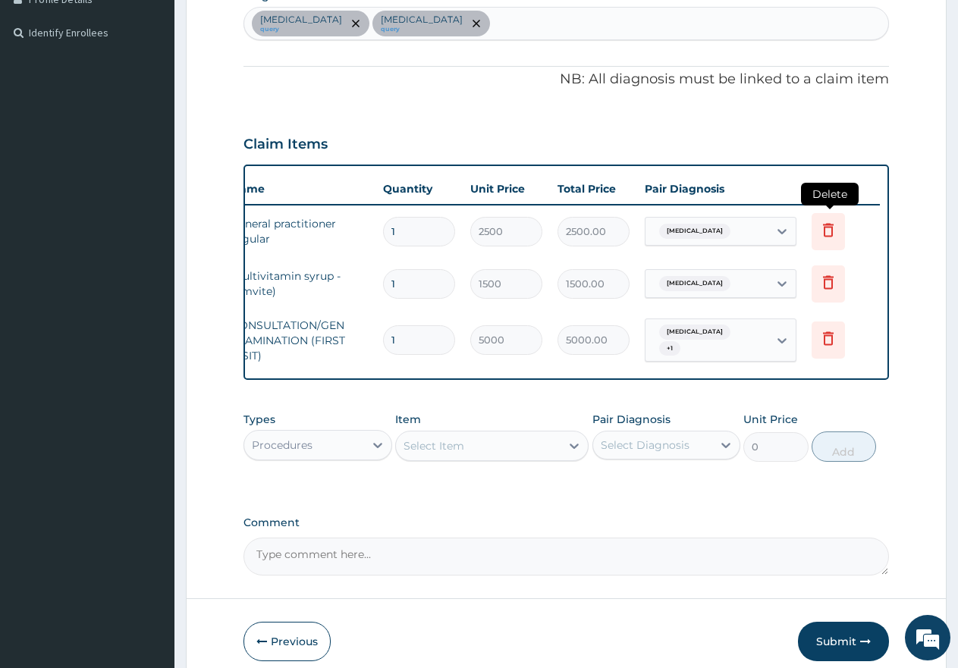
click at [834, 232] on icon at bounding box center [828, 230] width 18 height 18
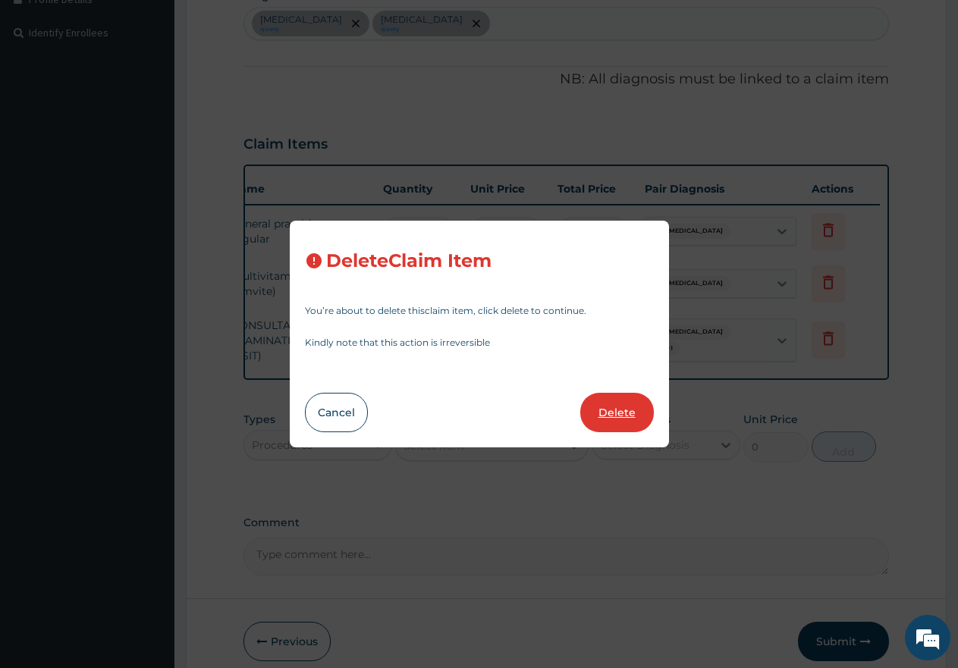
click at [618, 410] on button "Delete" at bounding box center [617, 412] width 74 height 39
type input "1500"
type input "1500.00"
type input "5000"
type input "5000.00"
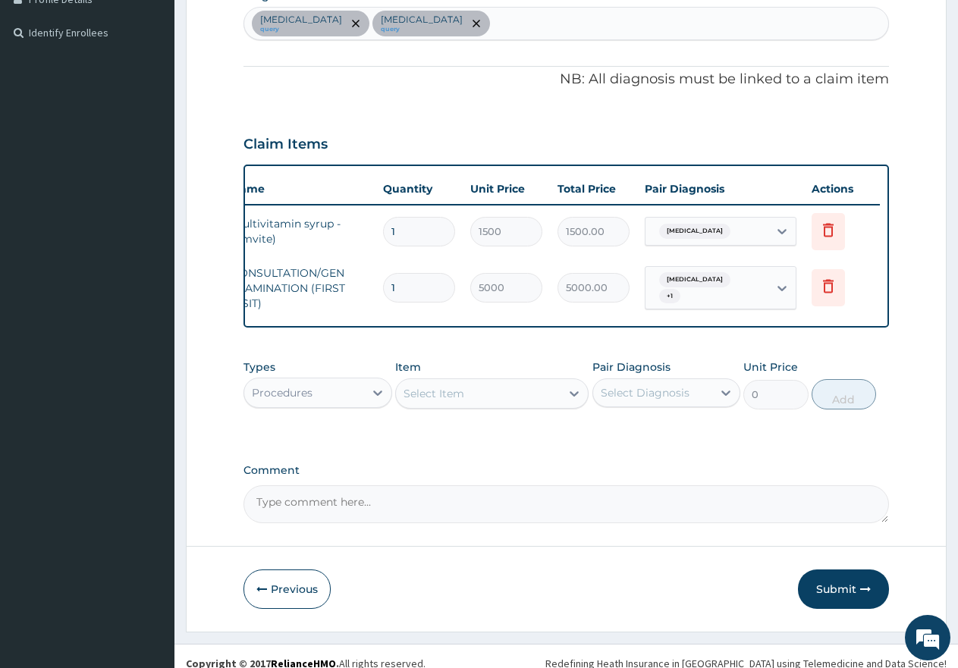
scroll to position [0, 0]
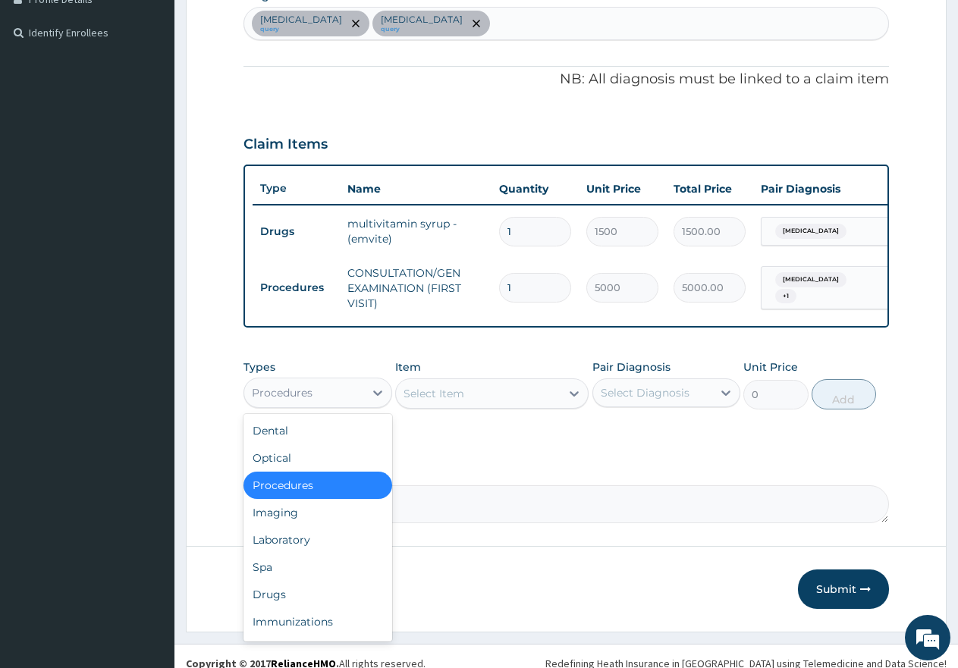
click at [344, 402] on div "Procedures" at bounding box center [304, 393] width 120 height 24
drag, startPoint x: 291, startPoint y: 557, endPoint x: 300, endPoint y: 552, distance: 10.2
click at [294, 554] on div "Laboratory" at bounding box center [317, 539] width 149 height 27
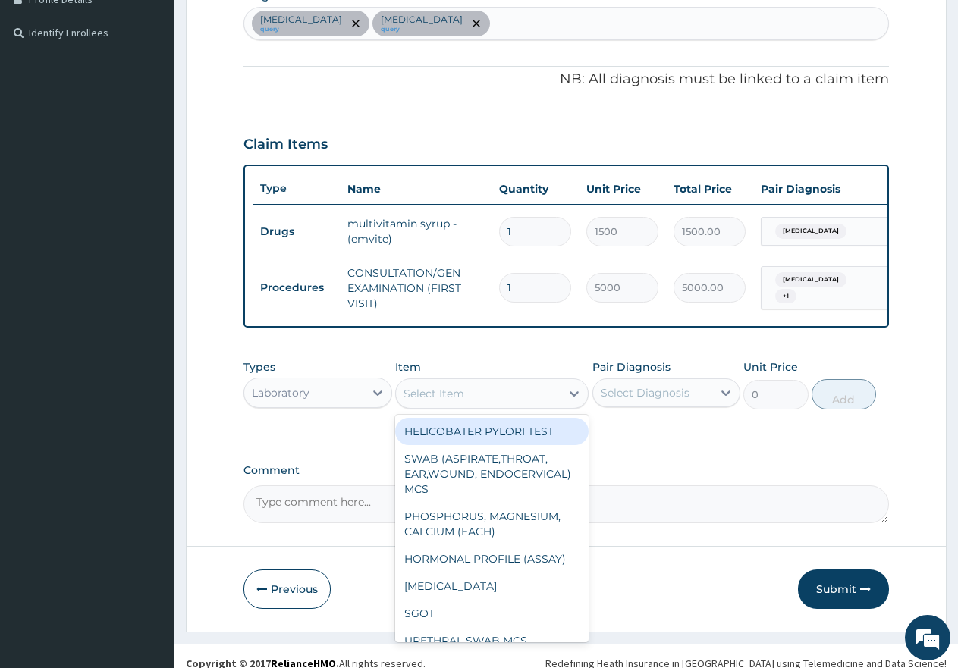
click at [481, 402] on div "Select Item" at bounding box center [478, 393] width 165 height 24
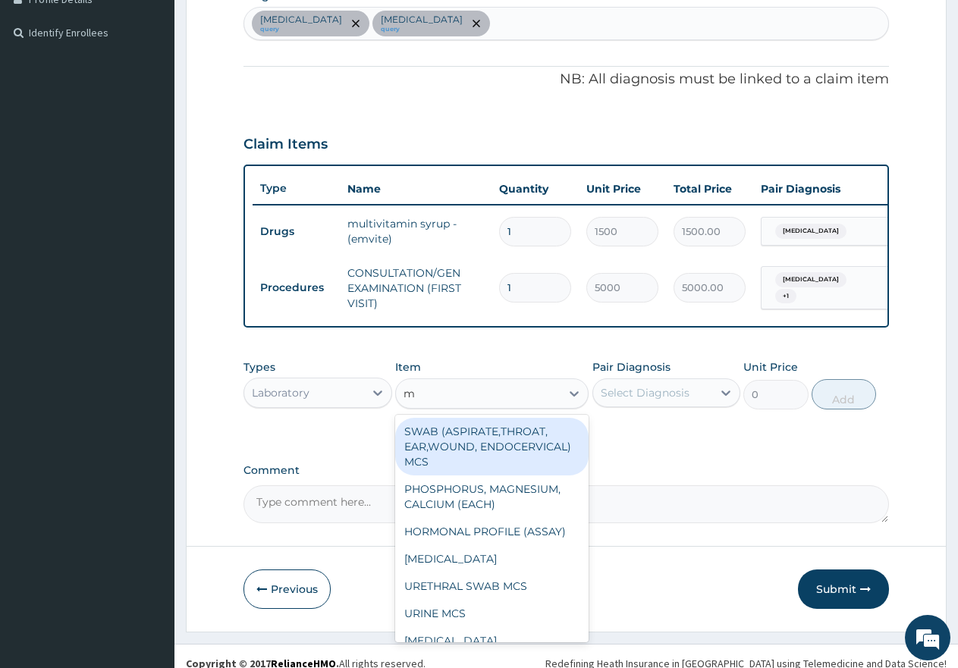
type input "mp"
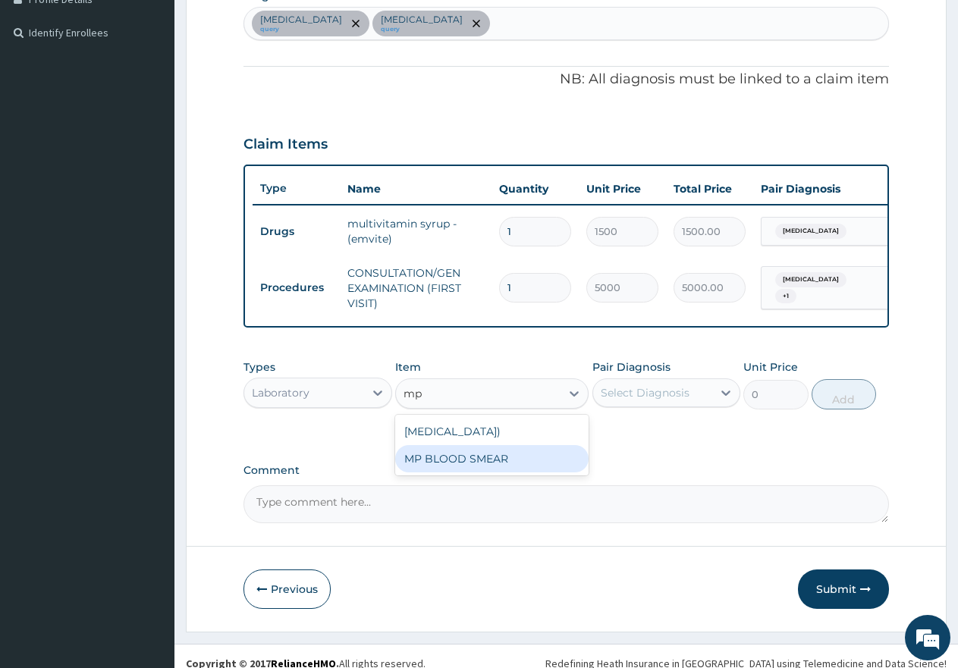
click at [540, 473] on div "MP BLOOD SMEAR" at bounding box center [491, 458] width 193 height 27
type input "2500"
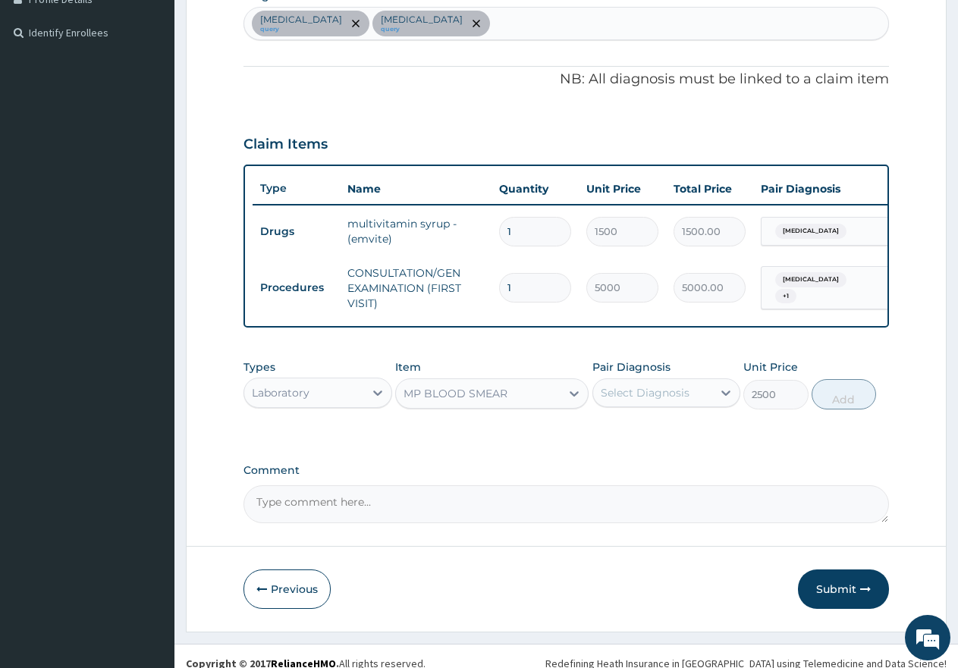
click at [633, 400] on div "Select Diagnosis" at bounding box center [645, 392] width 89 height 15
click at [597, 438] on div "[MEDICAL_DATA]" at bounding box center [666, 431] width 149 height 31
checkbox input "true"
click at [852, 403] on button "Add" at bounding box center [844, 394] width 64 height 30
type input "0"
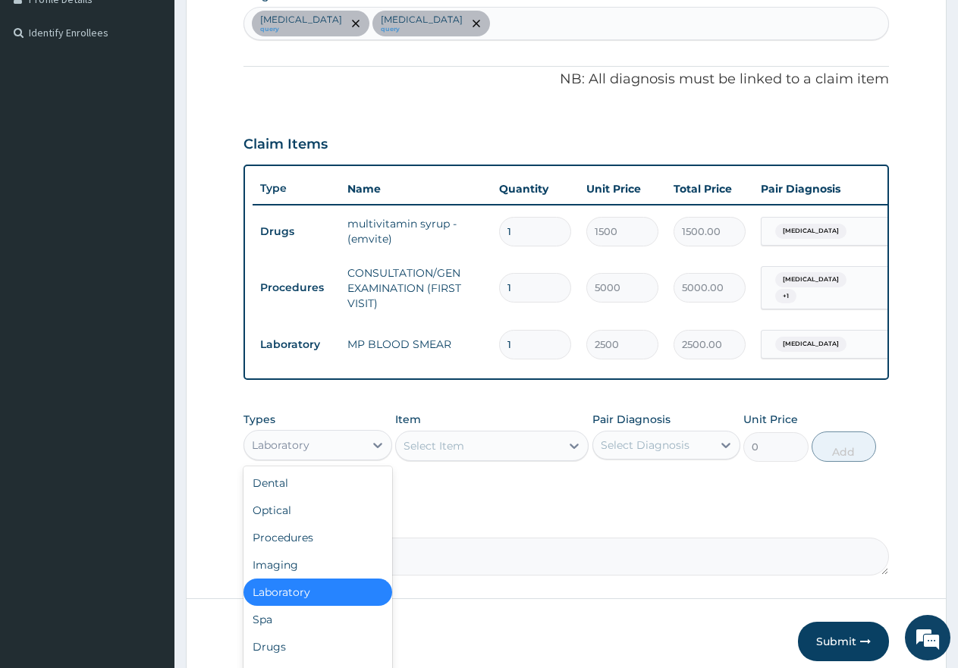
click at [328, 457] on div "Laboratory" at bounding box center [304, 445] width 120 height 24
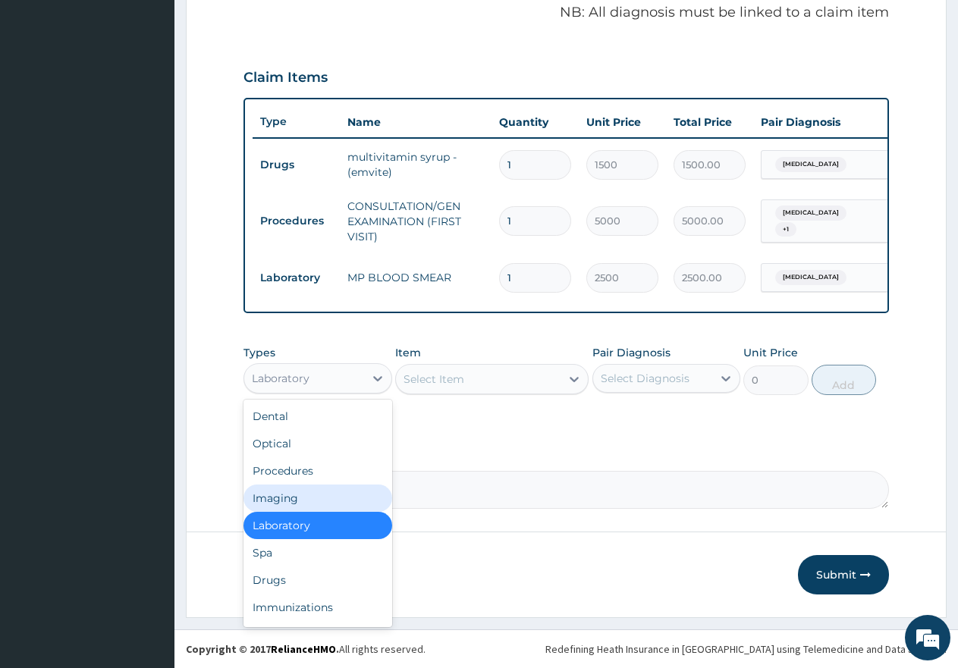
scroll to position [479, 0]
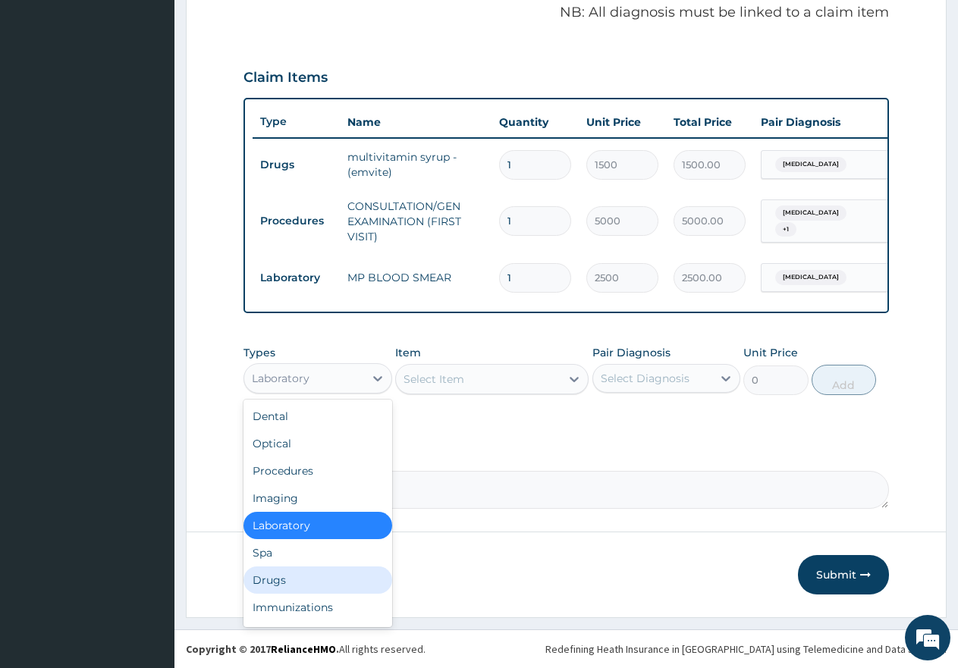
click at [290, 578] on div "Drugs" at bounding box center [317, 580] width 149 height 27
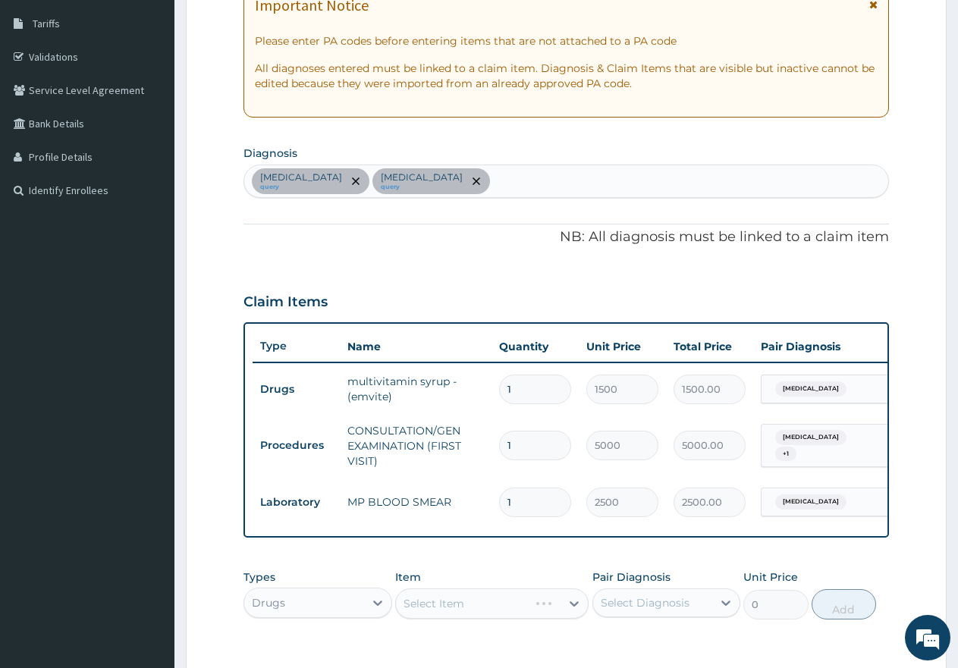
scroll to position [176, 0]
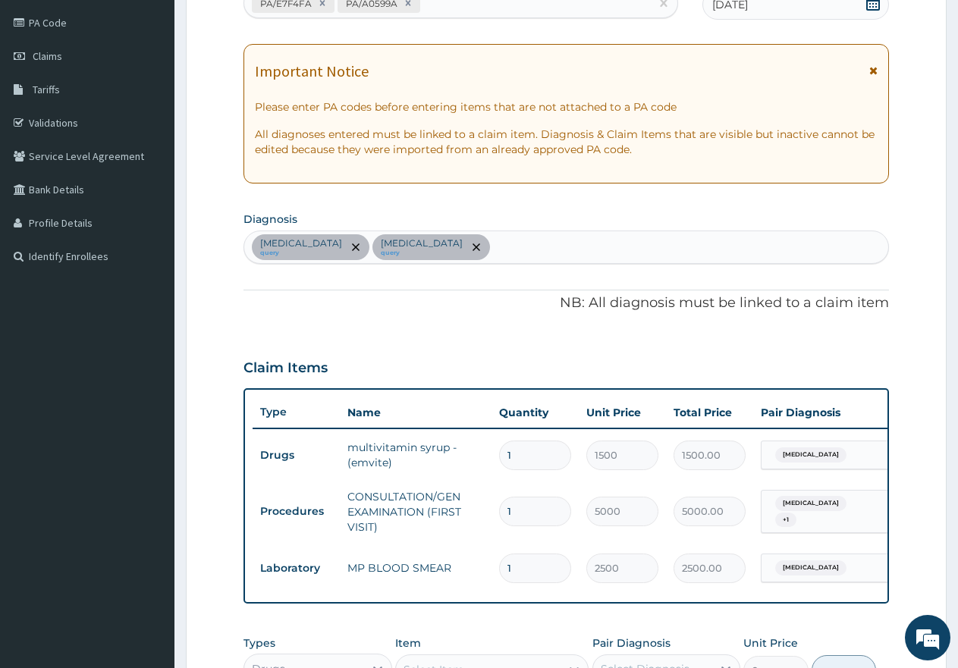
click at [486, 240] on div "Malaria query Anemia query" at bounding box center [566, 247] width 644 height 32
type input "helm"
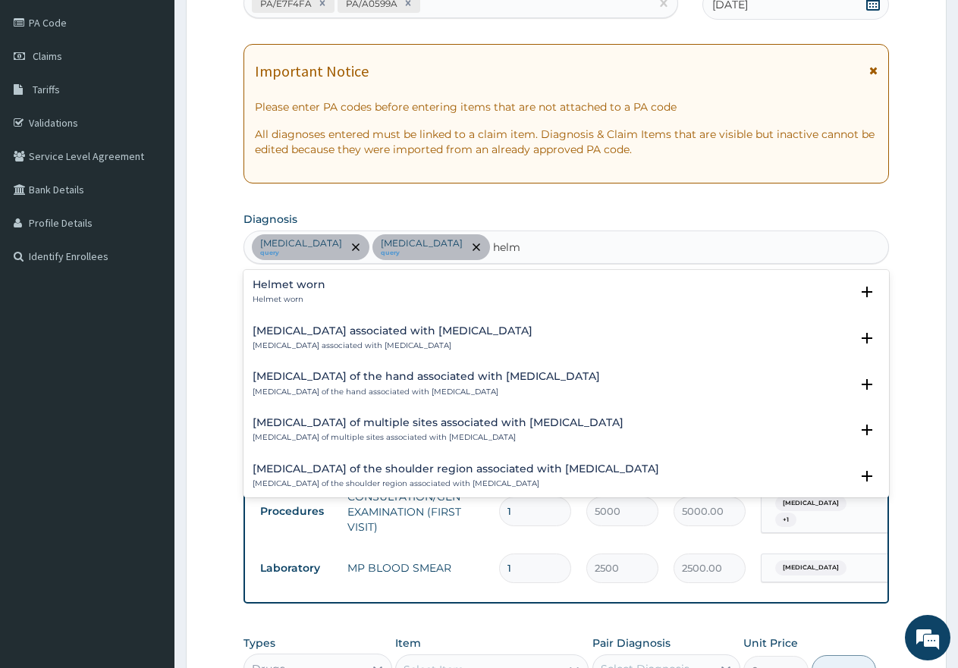
click at [283, 287] on h4 "Helmet worn" at bounding box center [289, 284] width 73 height 11
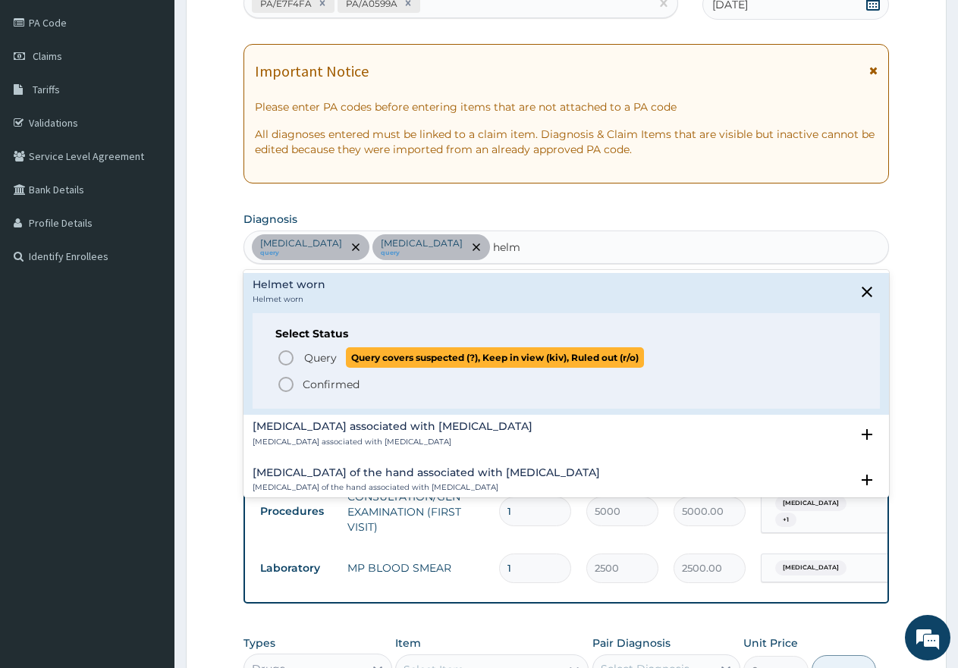
click at [280, 357] on circle "status option query" at bounding box center [286, 358] width 14 height 14
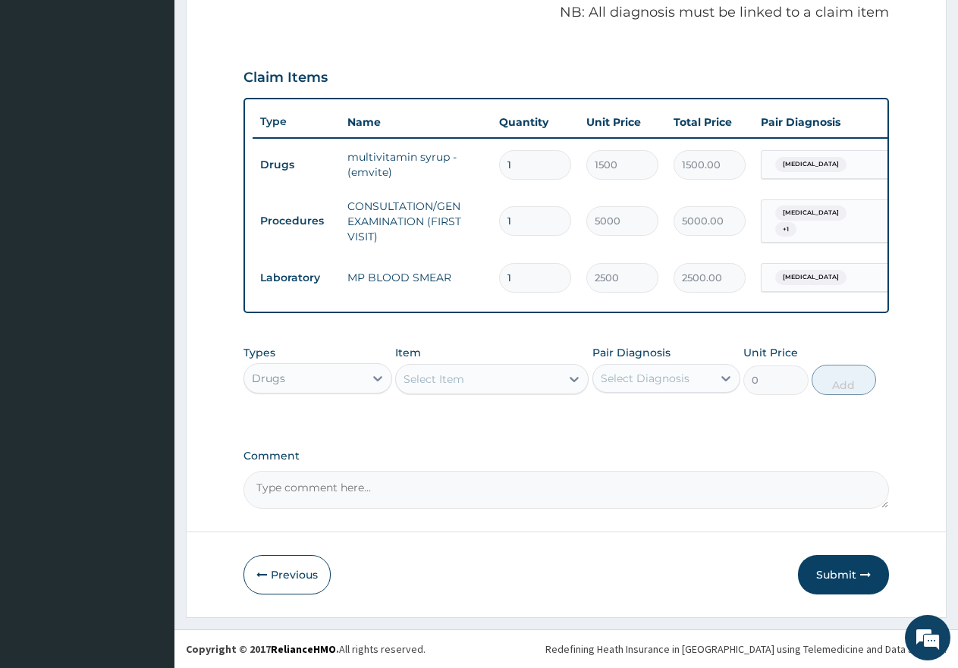
scroll to position [479, 0]
click at [421, 377] on div "Select Item" at bounding box center [433, 379] width 61 height 15
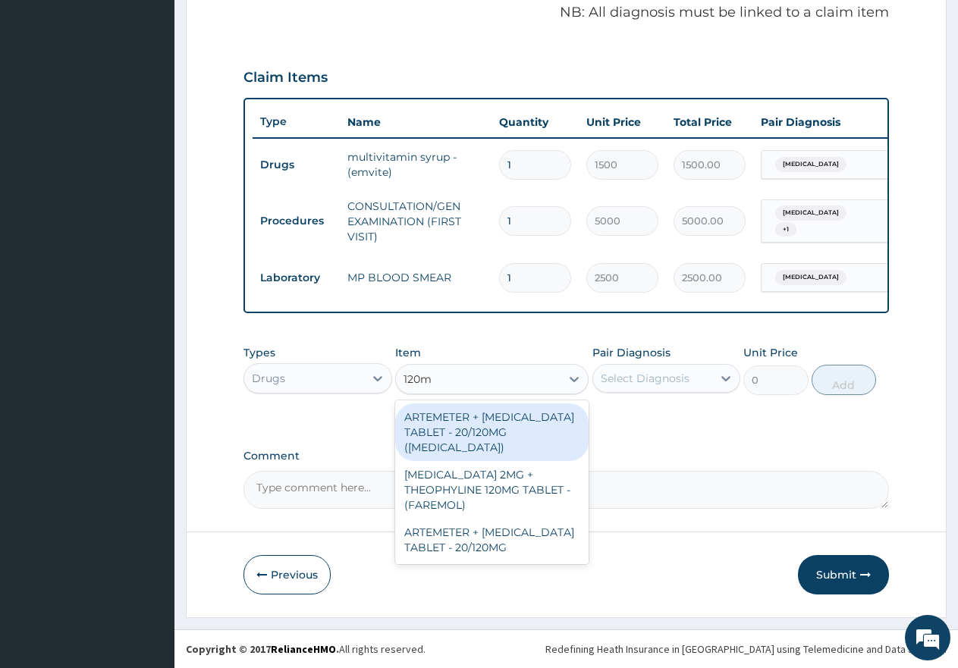
type input "120mg"
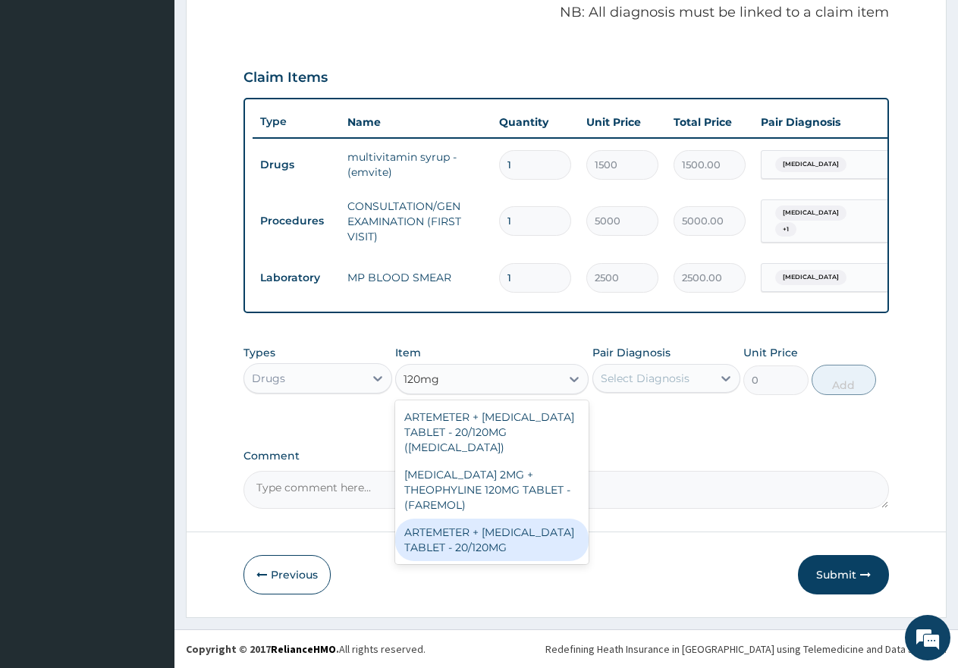
click at [491, 524] on div "ARTEMETER + LUMEFANTRINE TABLET - 20/120MG" at bounding box center [491, 540] width 193 height 42
type input "350"
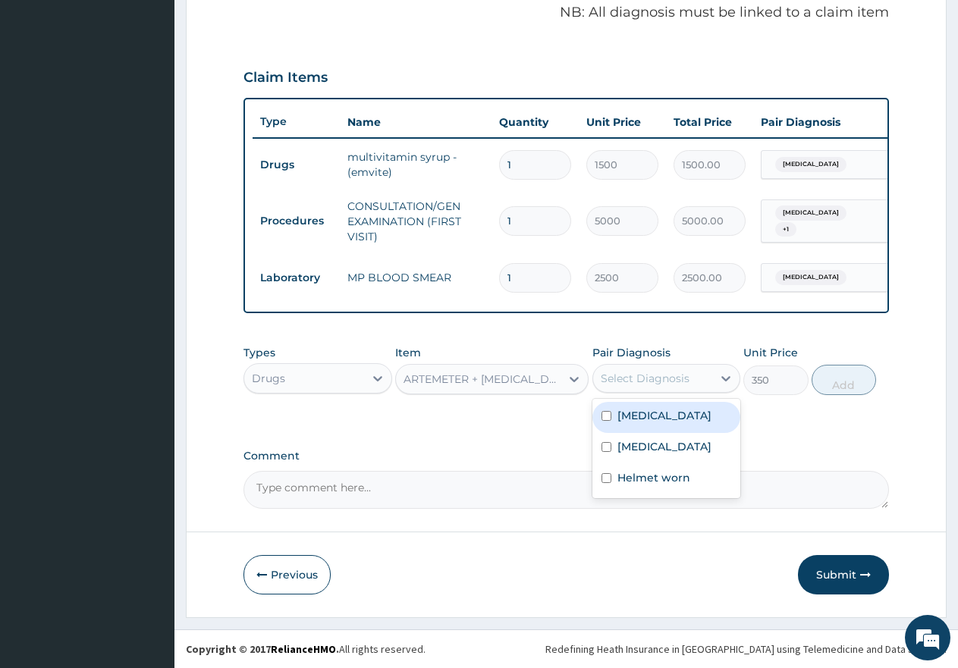
click at [627, 379] on div "Select Diagnosis" at bounding box center [645, 378] width 89 height 15
click at [606, 418] on input "checkbox" at bounding box center [606, 416] width 10 height 10
checkbox input "true"
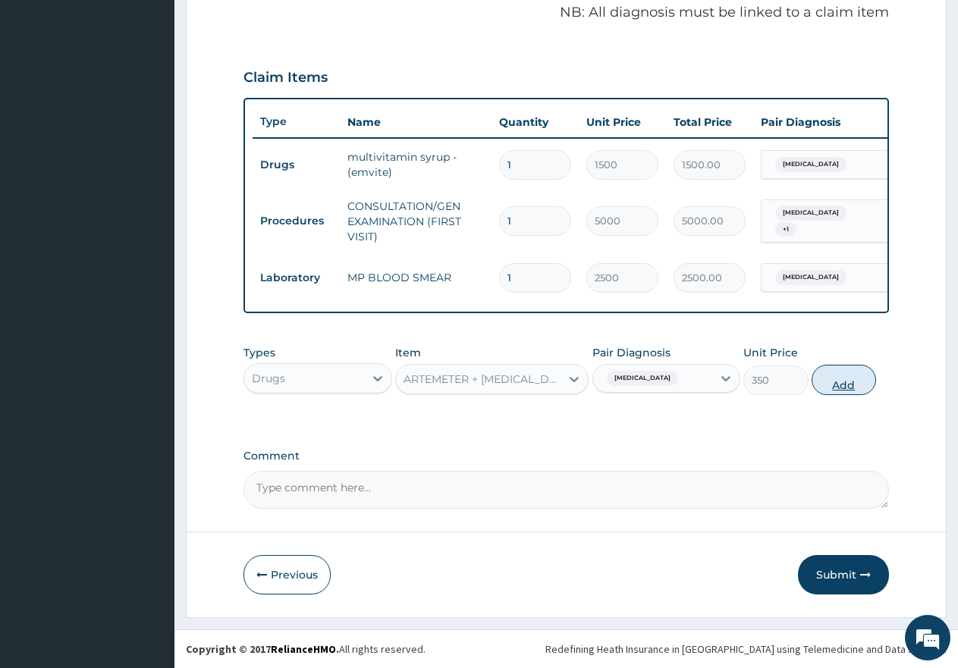
click at [834, 378] on button "Add" at bounding box center [844, 380] width 64 height 30
type input "0"
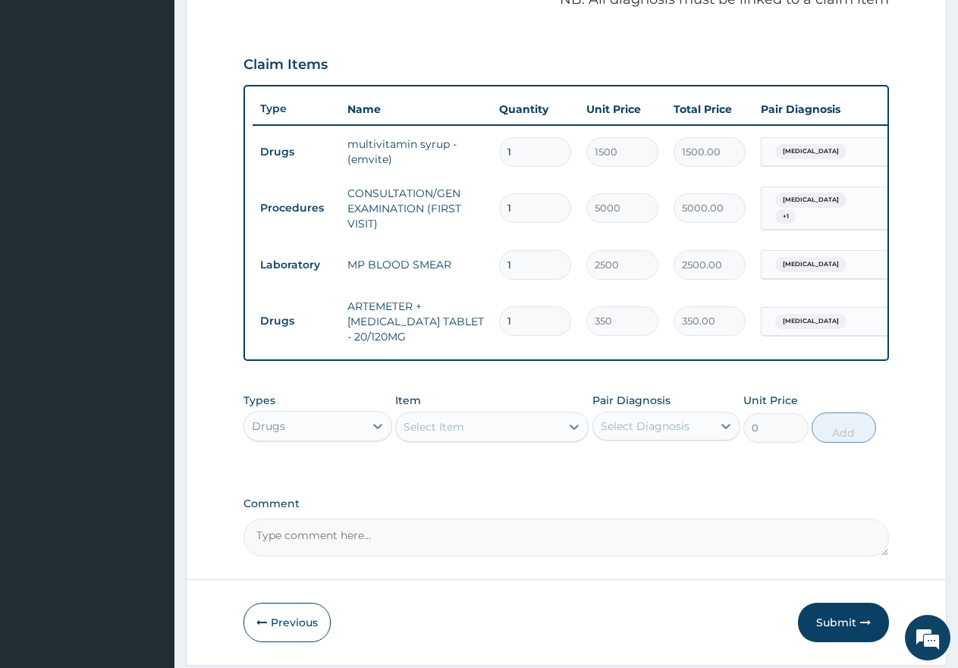
type input "12"
type input "4200.00"
type input "12"
click at [476, 439] on div "Select Item" at bounding box center [478, 427] width 165 height 24
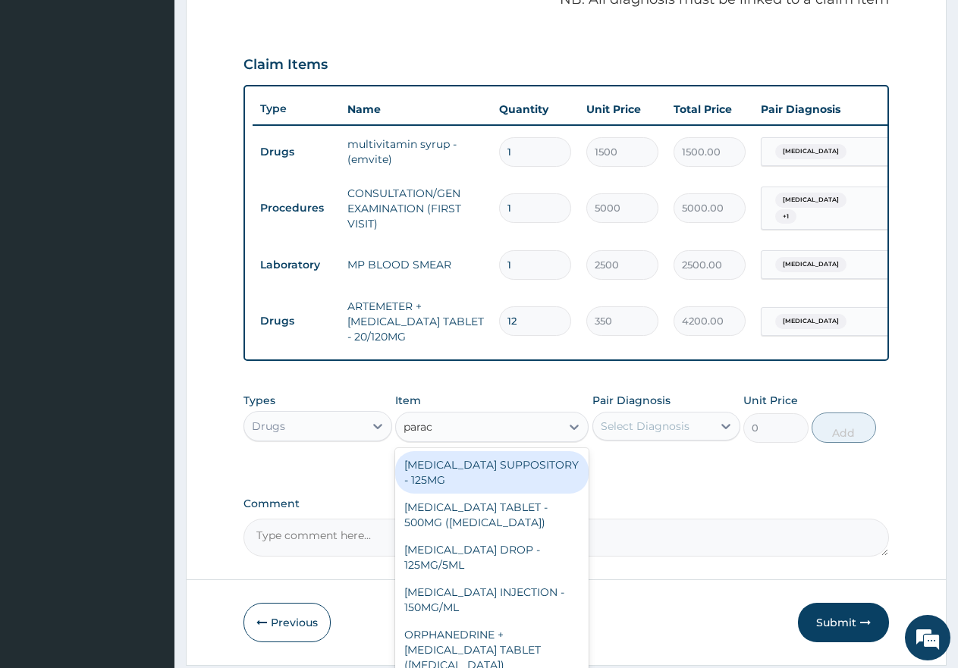
type input "parace"
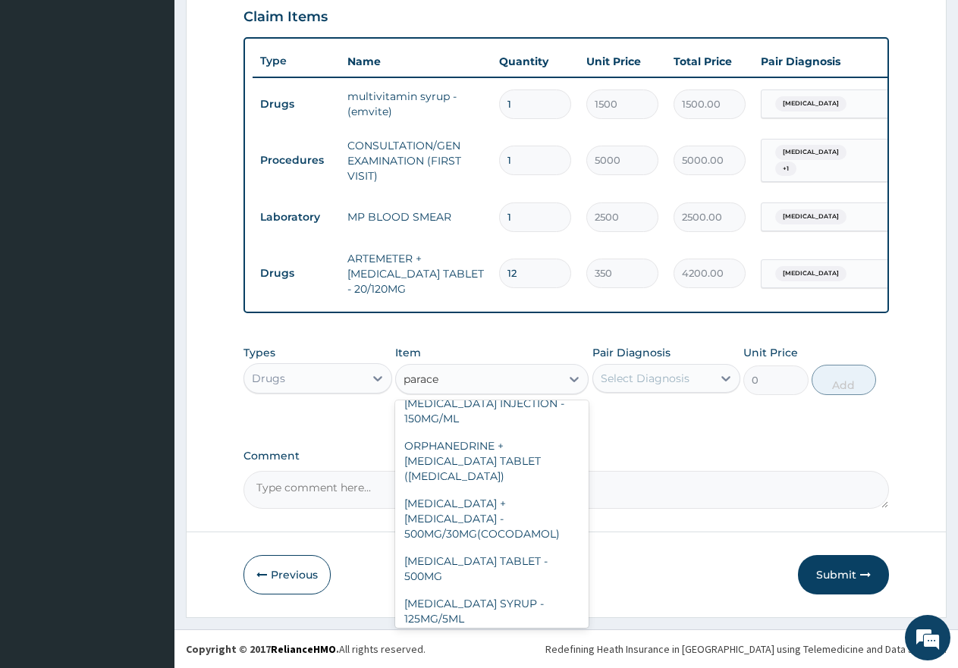
scroll to position [152, 0]
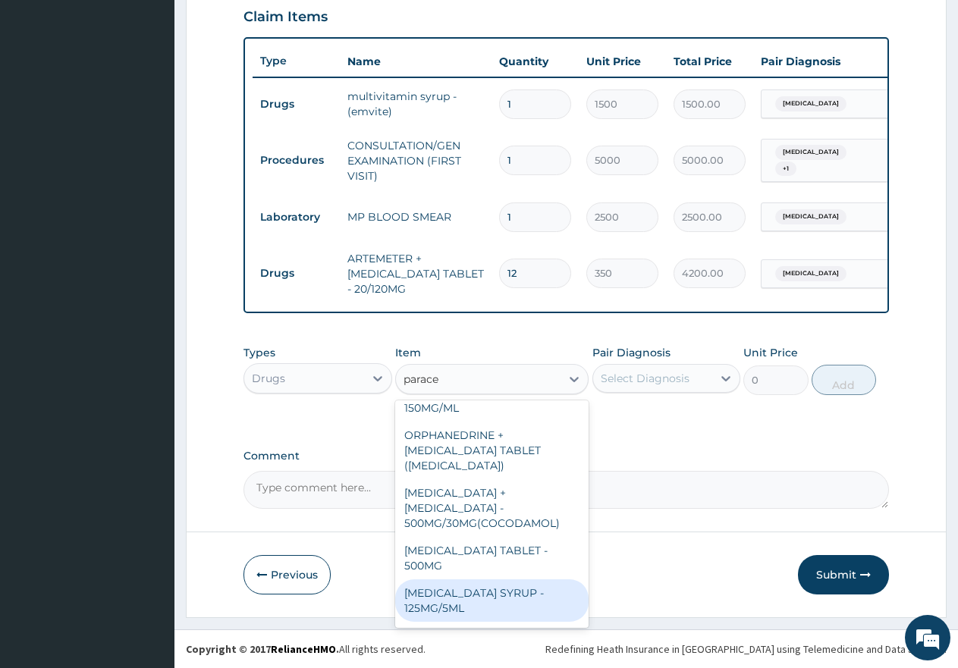
click at [477, 582] on div "PARACETAMOL SYRUP - 125MG/5ML" at bounding box center [491, 600] width 193 height 42
type input "1500"
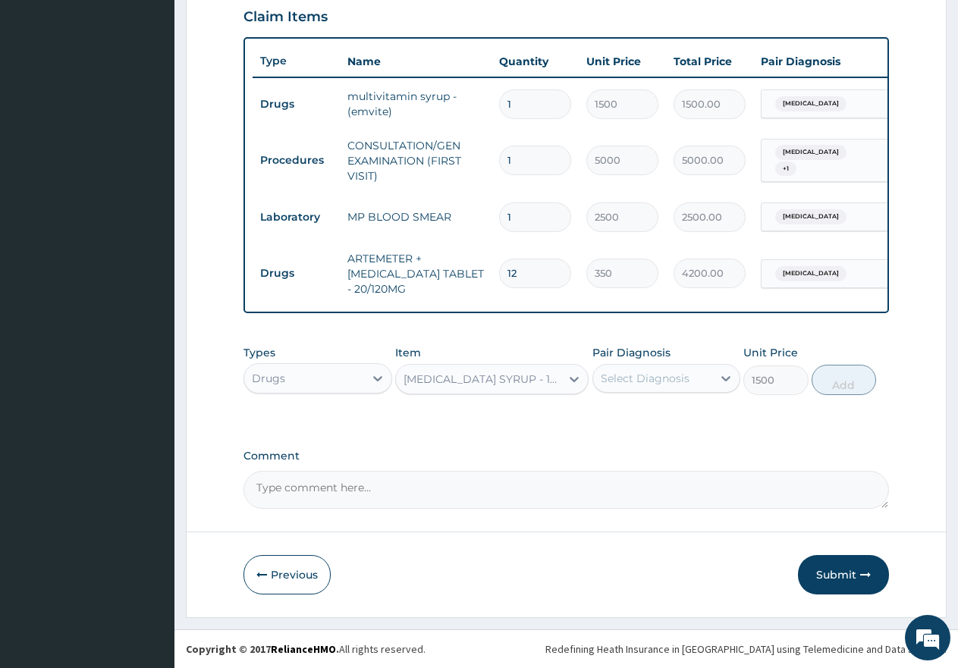
click at [608, 381] on div "Select Diagnosis" at bounding box center [645, 378] width 89 height 15
click at [604, 411] on input "checkbox" at bounding box center [606, 416] width 10 height 10
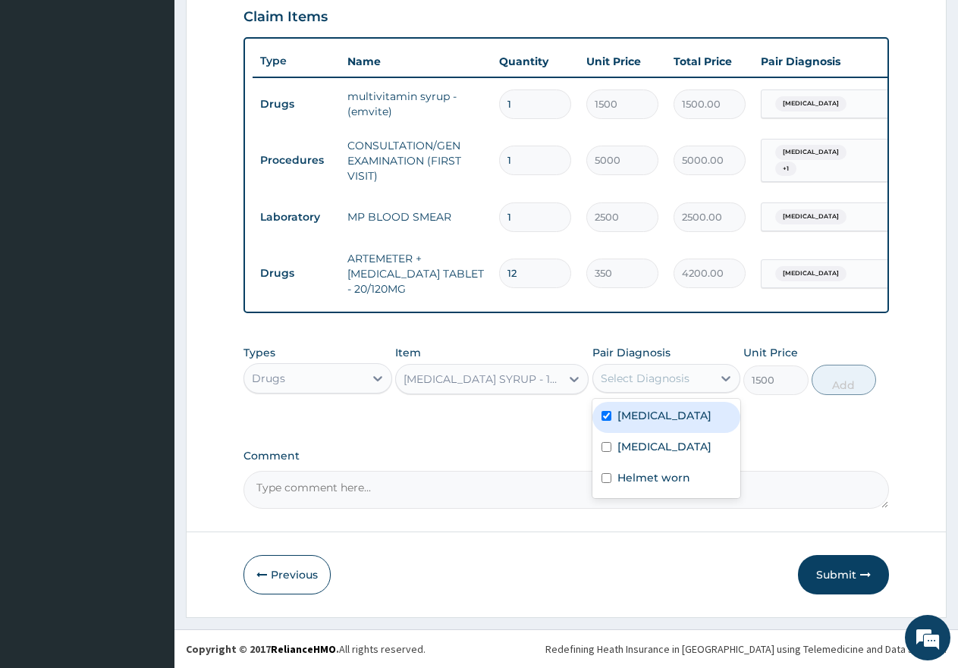
checkbox input "true"
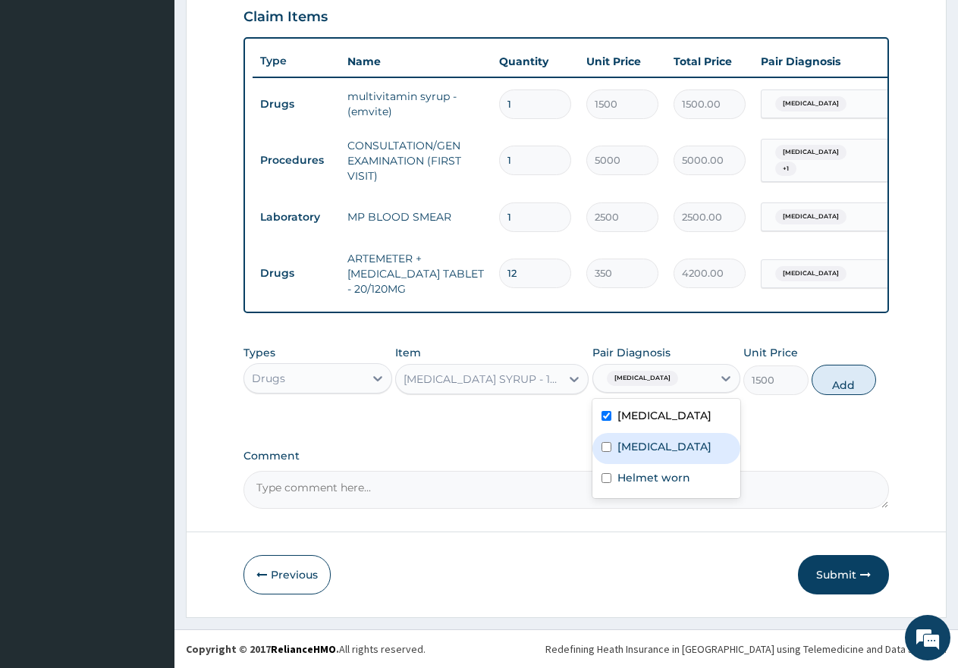
click at [601, 434] on div "Anemia" at bounding box center [666, 448] width 149 height 31
checkbox input "true"
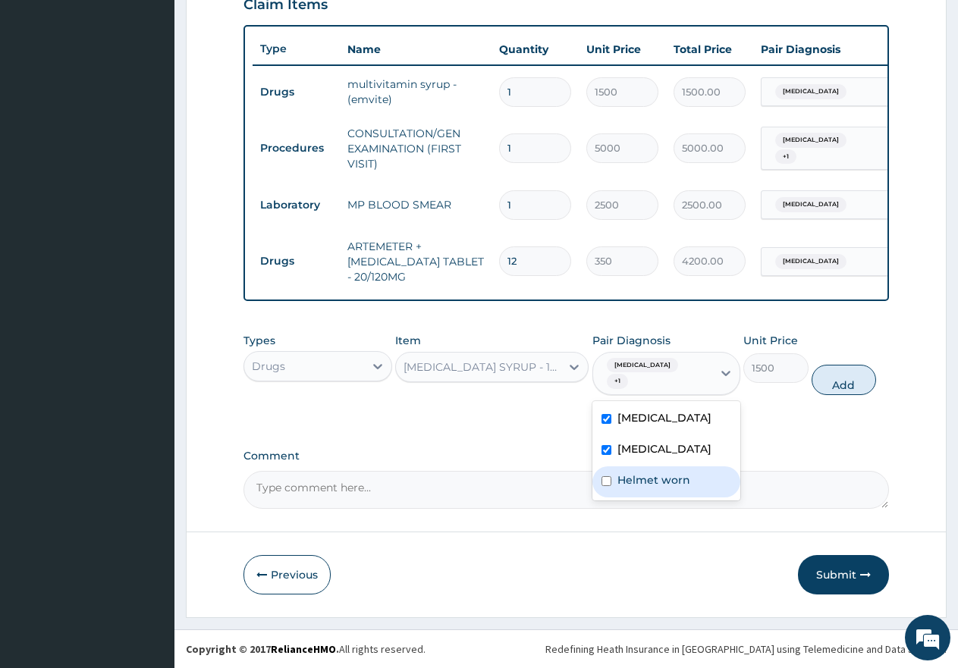
drag, startPoint x: 601, startPoint y: 469, endPoint x: 611, endPoint y: 470, distance: 10.6
click at [604, 469] on div "Helmet worn" at bounding box center [666, 481] width 149 height 31
checkbox input "true"
click at [843, 384] on button "Add" at bounding box center [844, 380] width 64 height 30
type input "0"
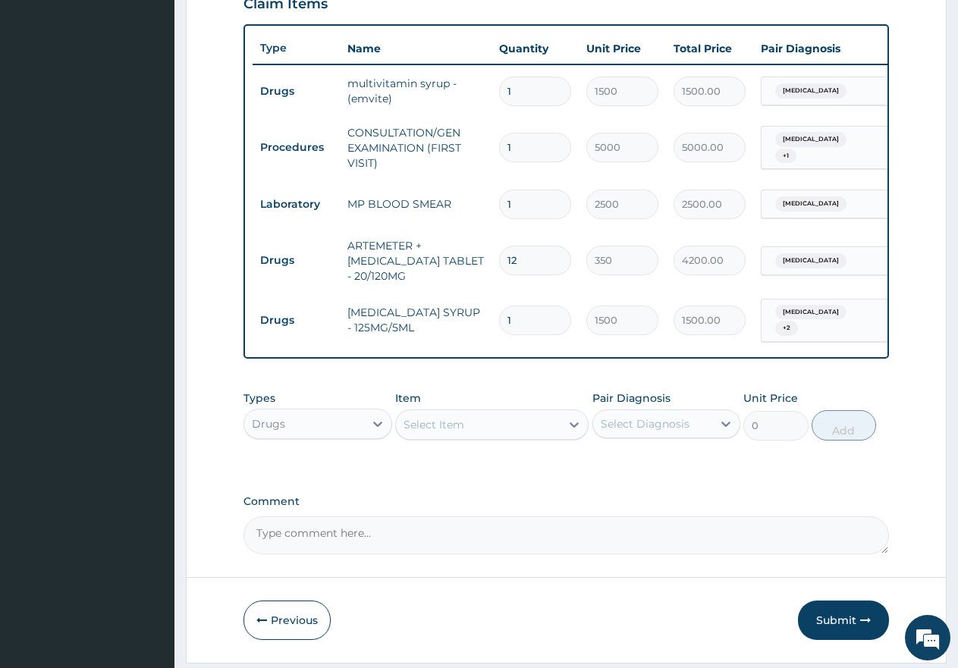
click at [479, 431] on div "Select Item" at bounding box center [478, 425] width 165 height 24
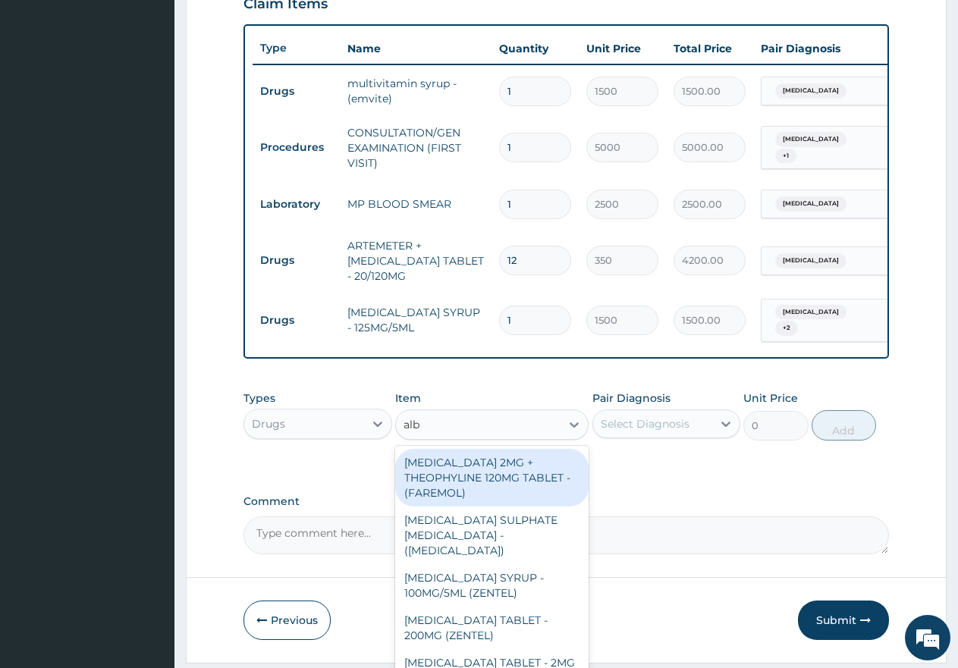
type input "albe"
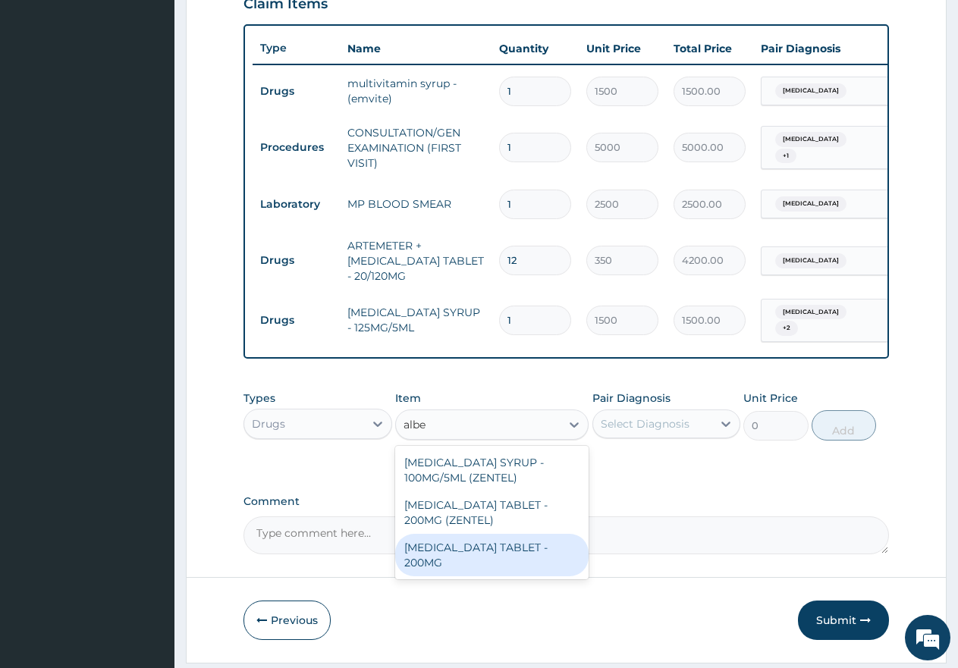
drag, startPoint x: 476, startPoint y: 551, endPoint x: 511, endPoint y: 547, distance: 35.1
click at [477, 551] on div "[MEDICAL_DATA] TABLET - 200MG" at bounding box center [491, 555] width 193 height 42
type input "500"
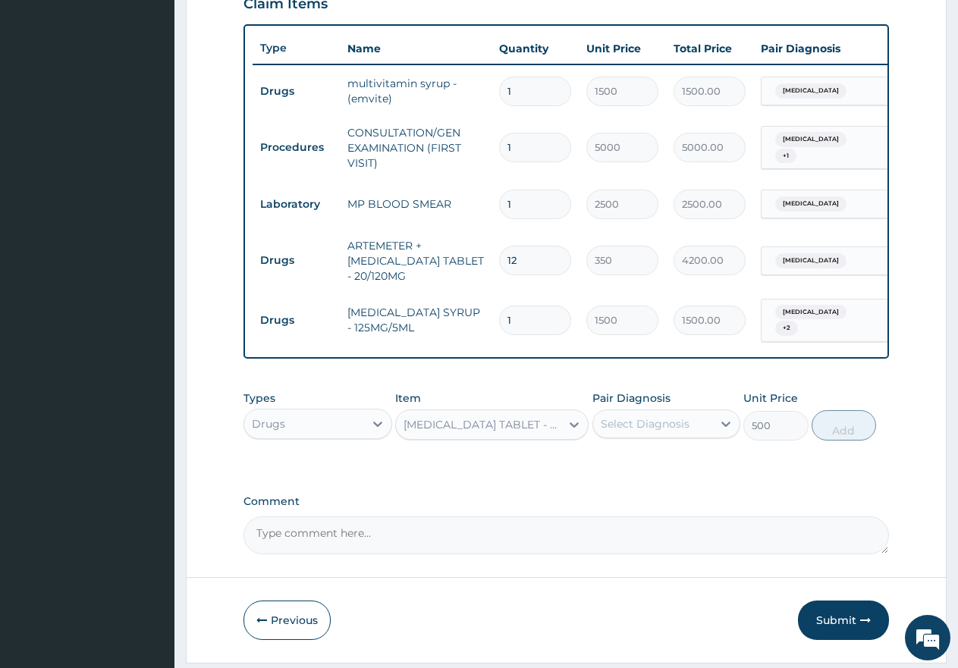
click at [619, 430] on div "Select Diagnosis" at bounding box center [645, 423] width 89 height 15
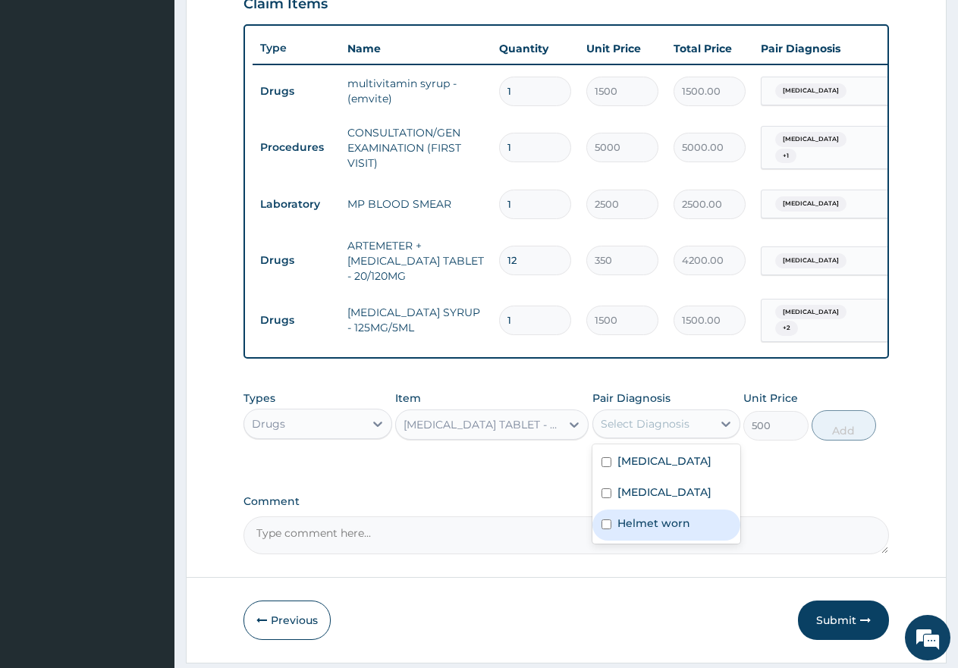
drag, startPoint x: 605, startPoint y: 533, endPoint x: 659, endPoint y: 512, distance: 57.9
click at [606, 529] on input "checkbox" at bounding box center [606, 525] width 10 height 10
checkbox input "true"
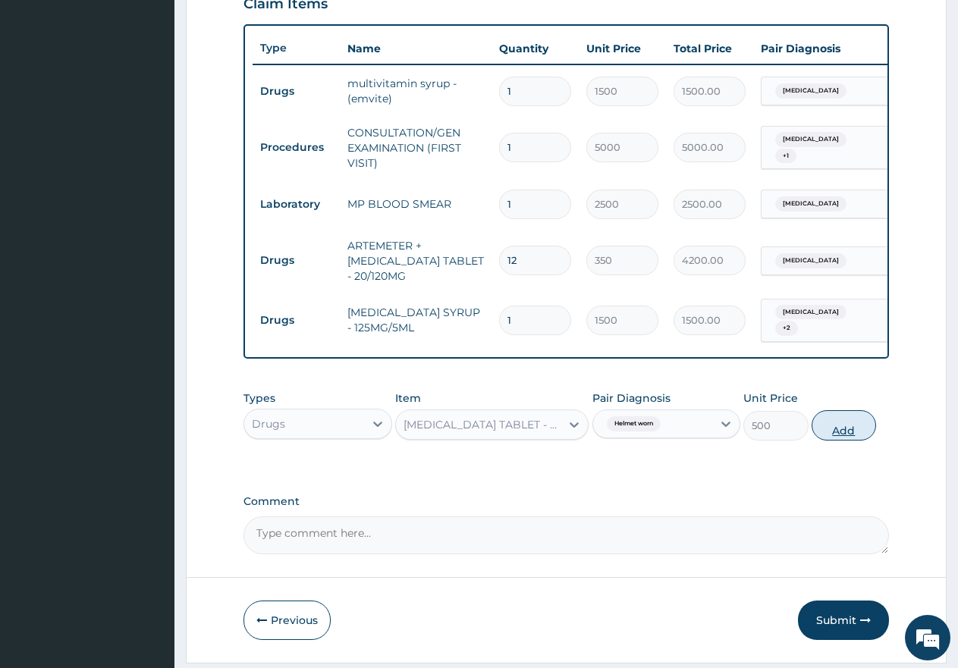
click at [847, 436] on button "Add" at bounding box center [844, 425] width 64 height 30
type input "0"
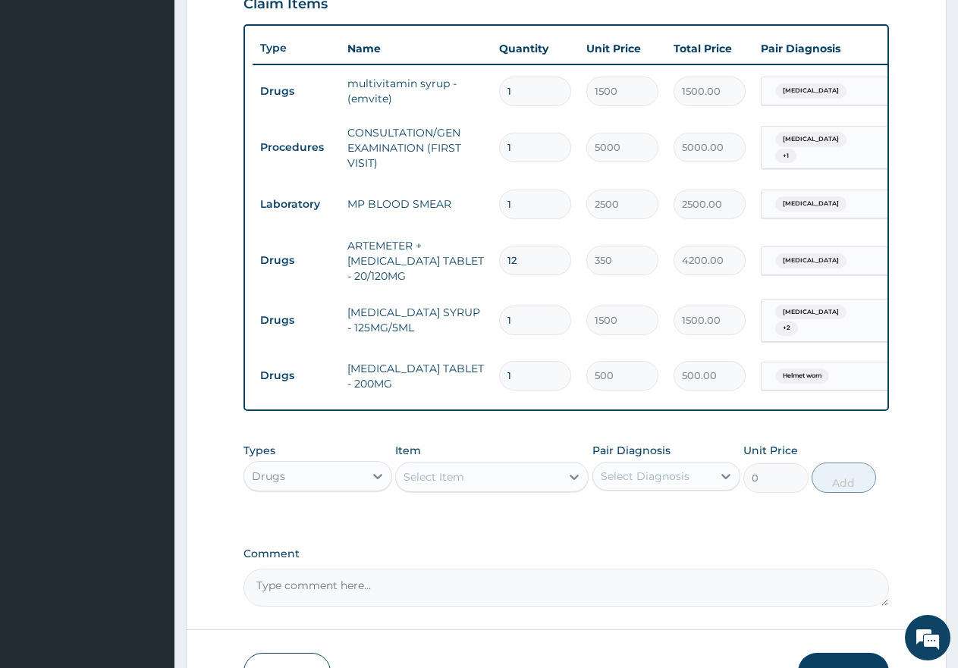
type input "0.00"
type input "2"
type input "1000.00"
type input "2"
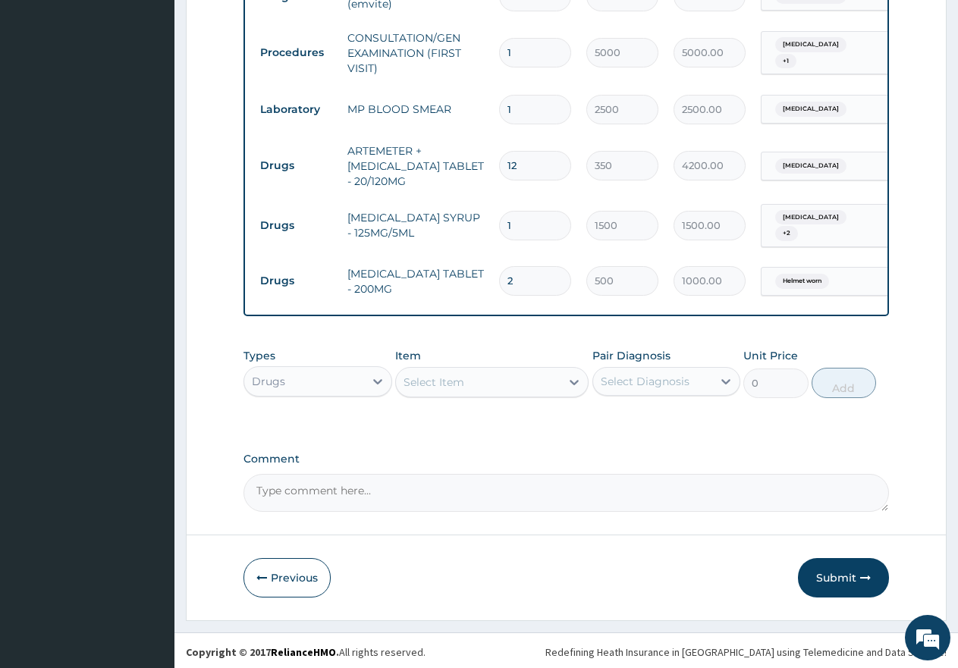
scroll to position [645, 0]
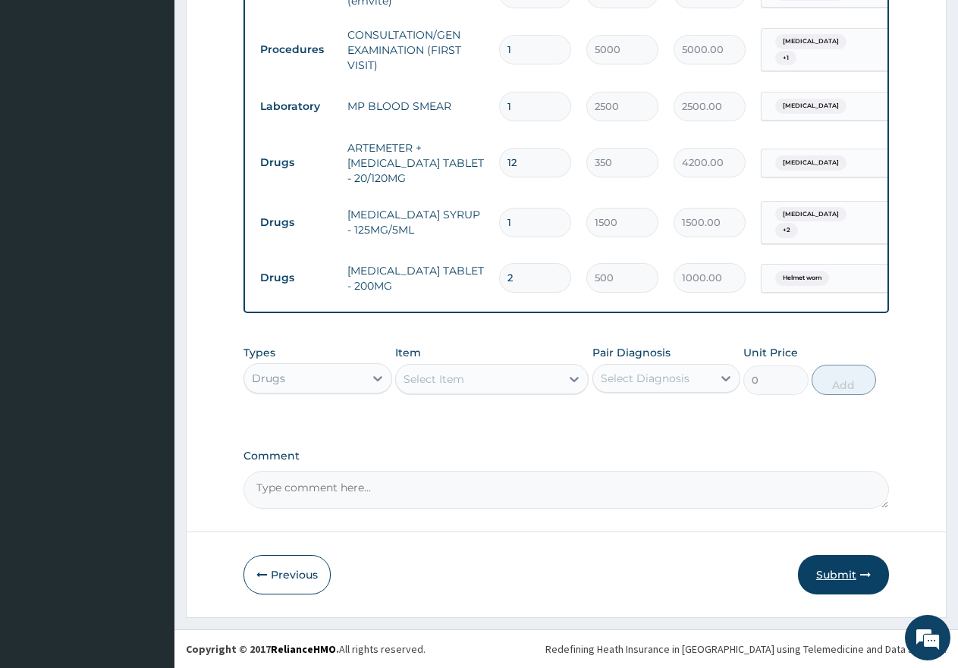
click at [837, 582] on button "Submit" at bounding box center [843, 574] width 91 height 39
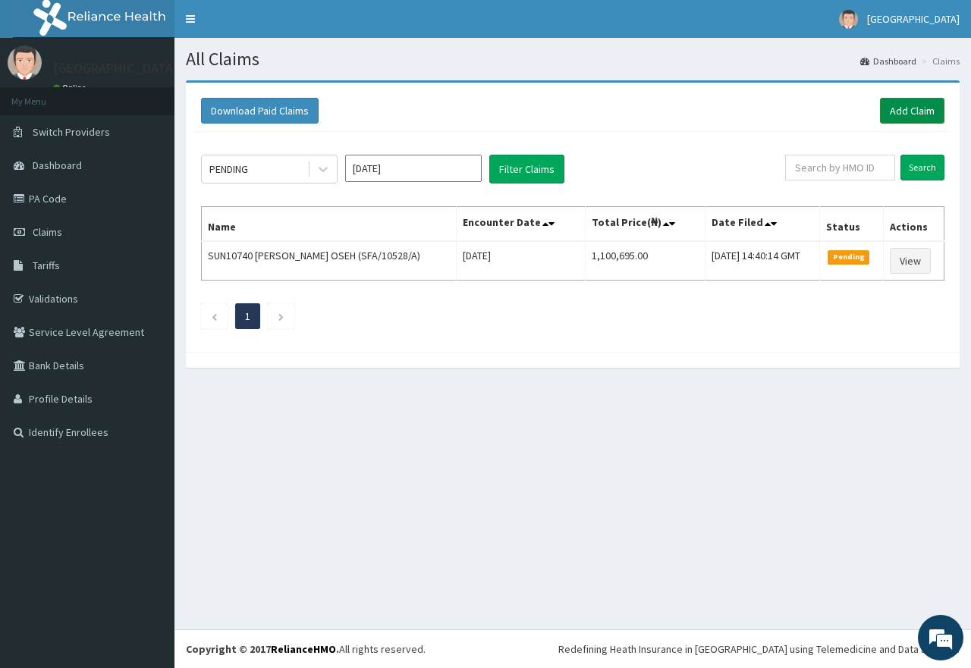
click at [912, 108] on link "Add Claim" at bounding box center [912, 111] width 64 height 26
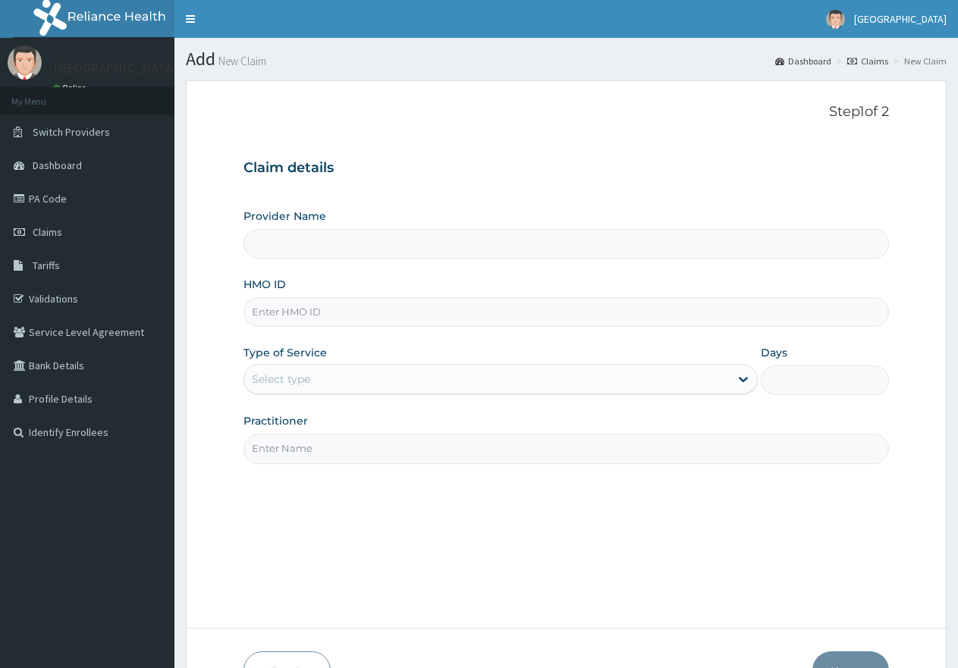
paste input "MOP/10170/D"
type input "MOP/10170/D"
type input "[GEOGRAPHIC_DATA]"
type input "MOP/10170/D"
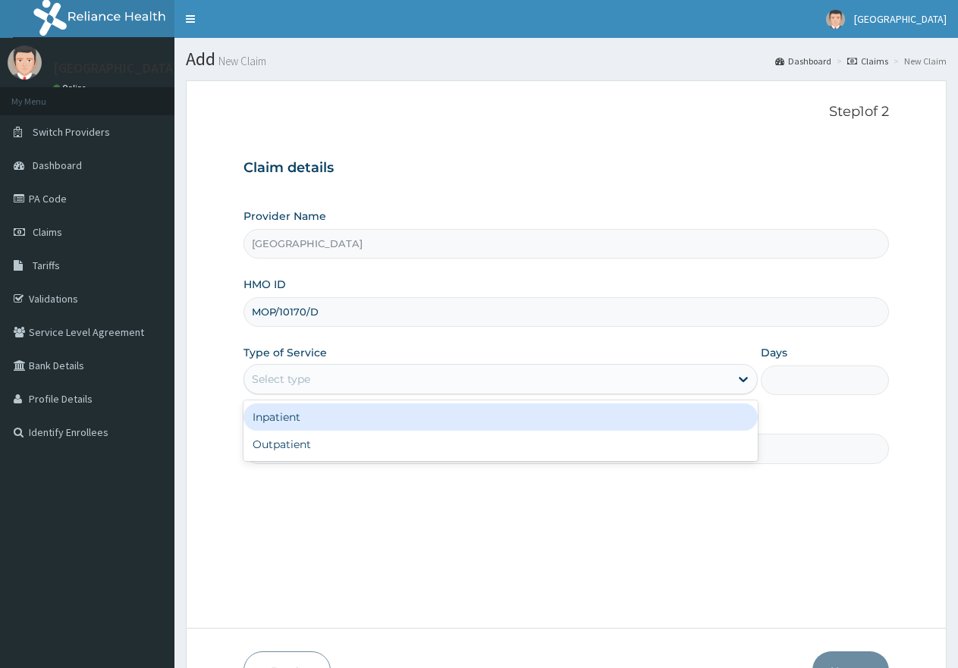
click at [312, 381] on div "Select type" at bounding box center [486, 379] width 485 height 24
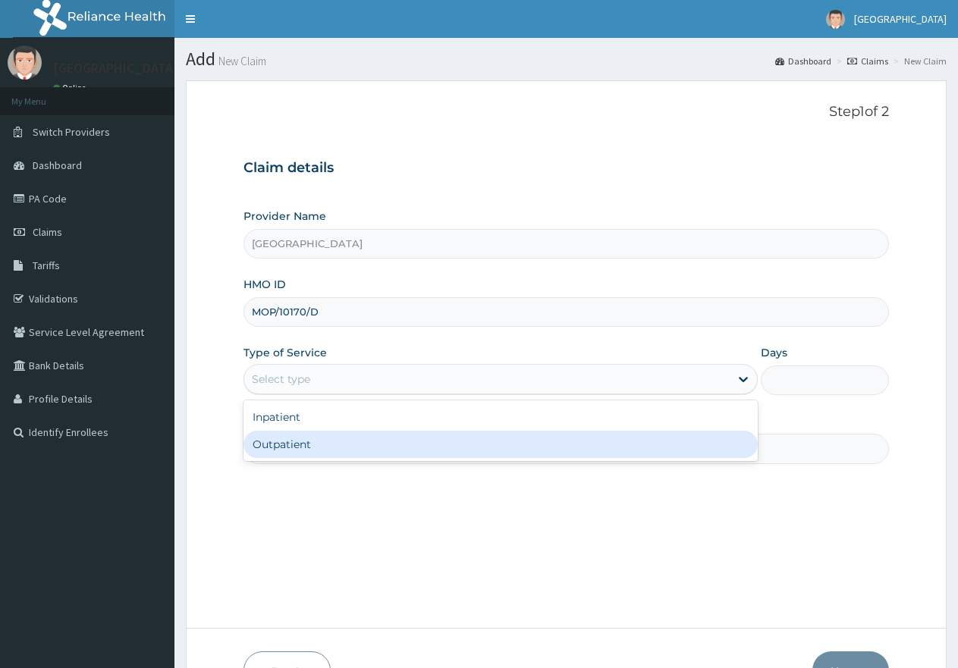
click at [294, 451] on div "Outpatient" at bounding box center [499, 444] width 513 height 27
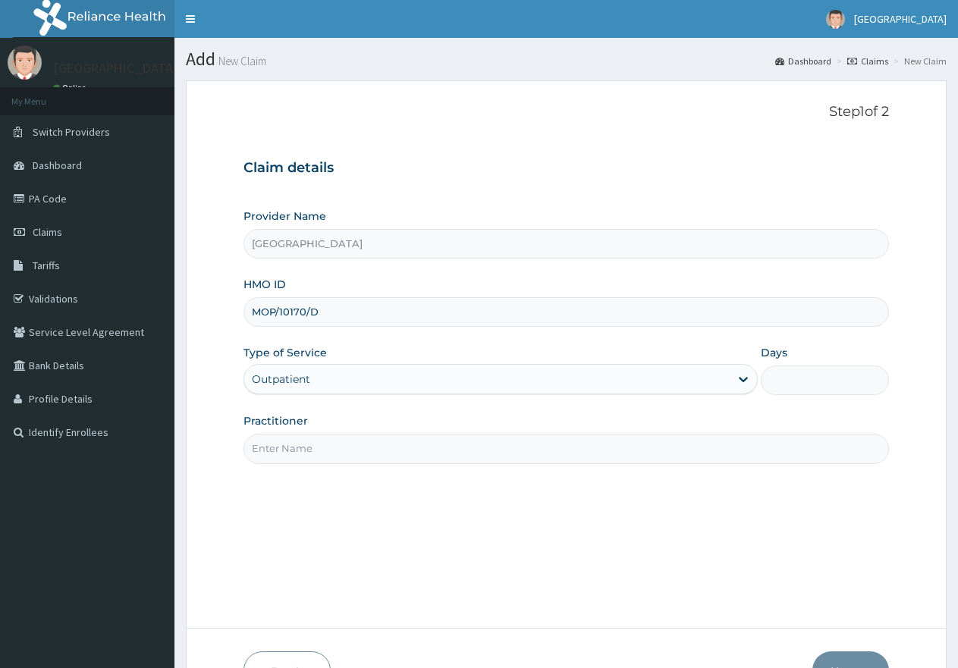
type input "1"
click at [300, 450] on input "Practitioner" at bounding box center [565, 449] width 645 height 30
type input "gp"
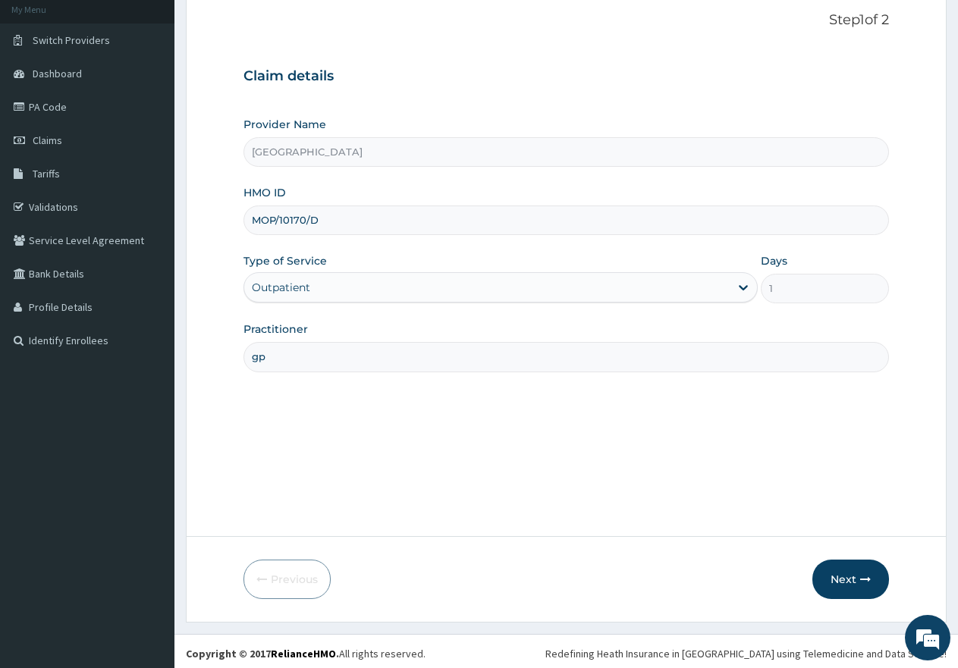
scroll to position [96, 0]
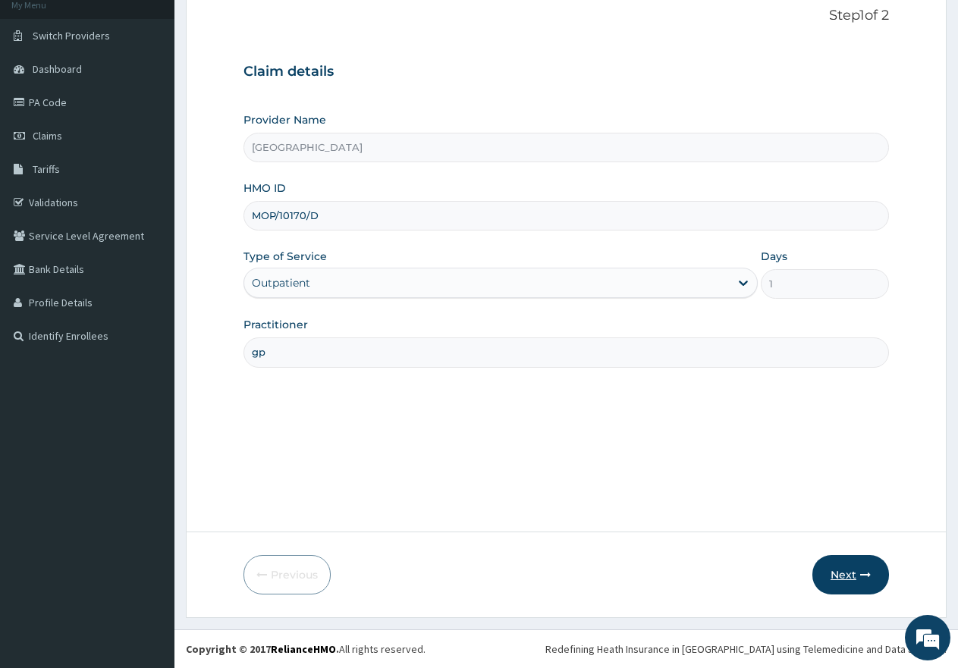
click at [845, 576] on button "Next" at bounding box center [850, 574] width 77 height 39
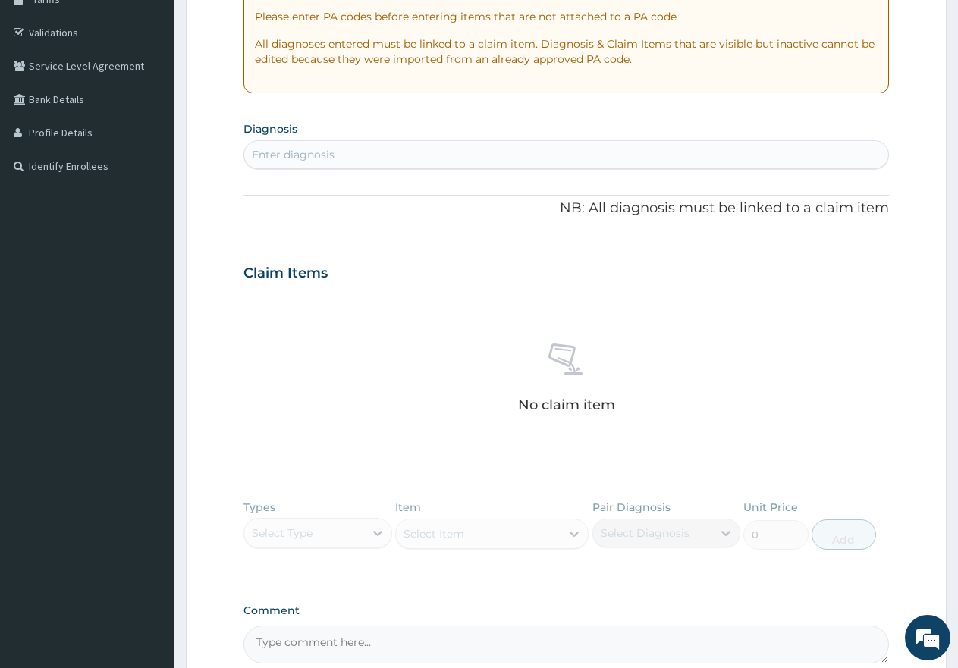
scroll to position [324, 0]
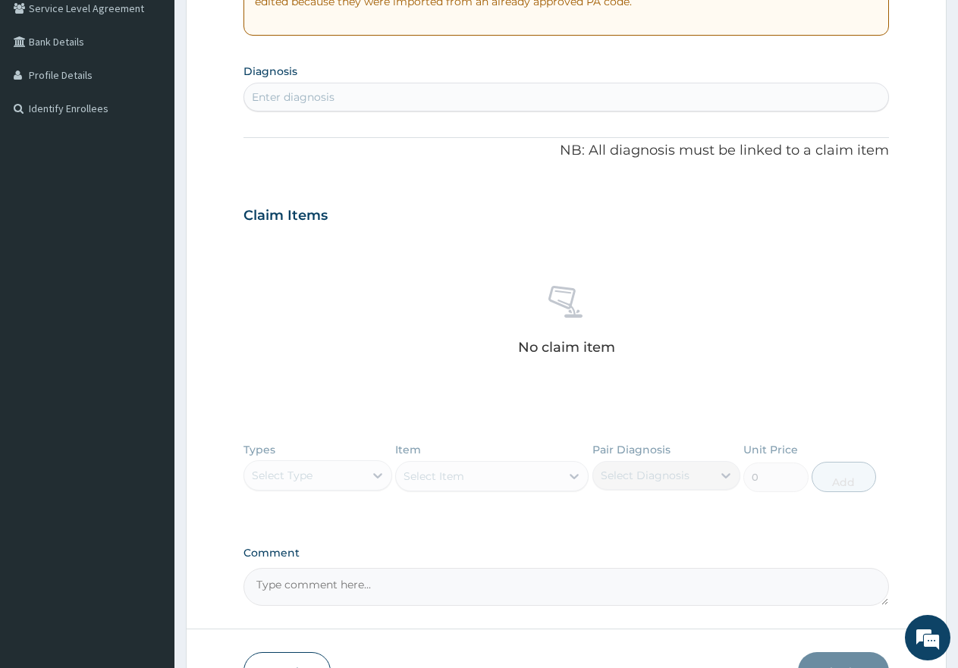
click at [370, 95] on div "Enter diagnosis" at bounding box center [566, 97] width 644 height 24
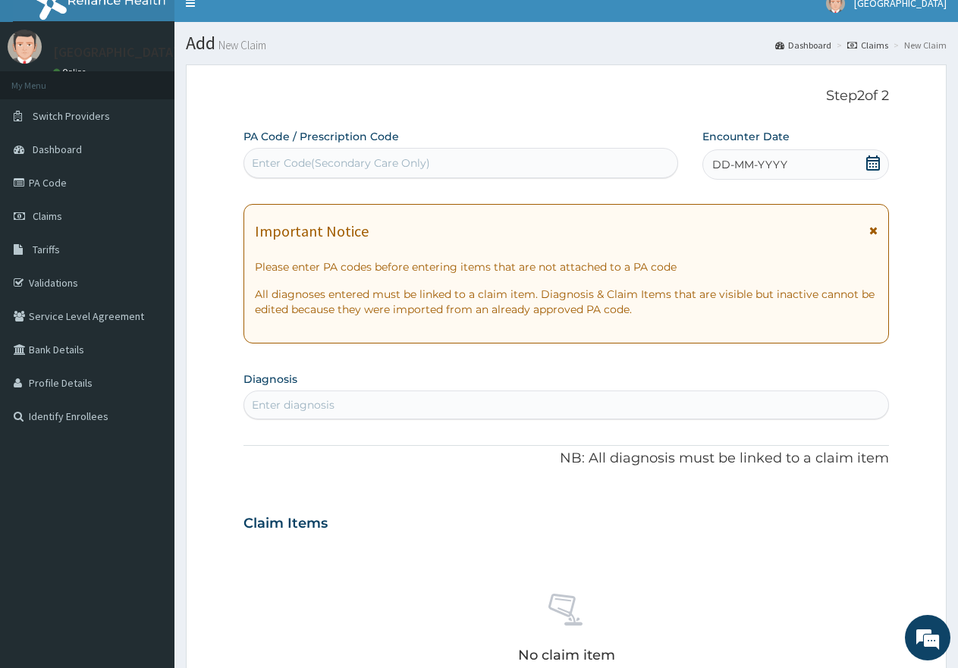
scroll to position [0, 0]
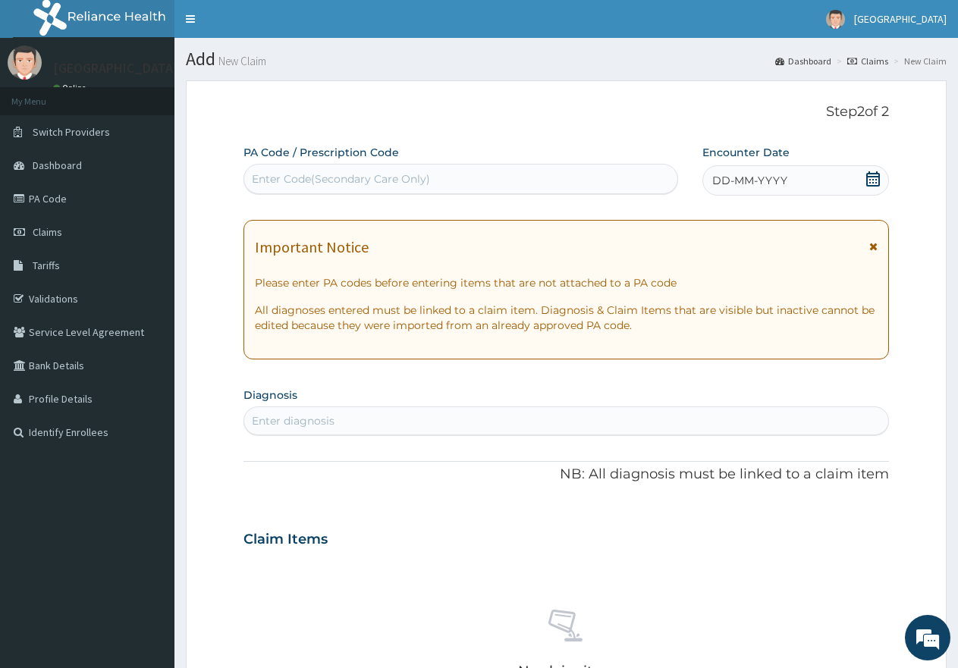
click at [372, 179] on div "Enter Code(Secondary Care Only)" at bounding box center [341, 178] width 178 height 15
paste input "PA/D36589"
type input "PA/D36589"
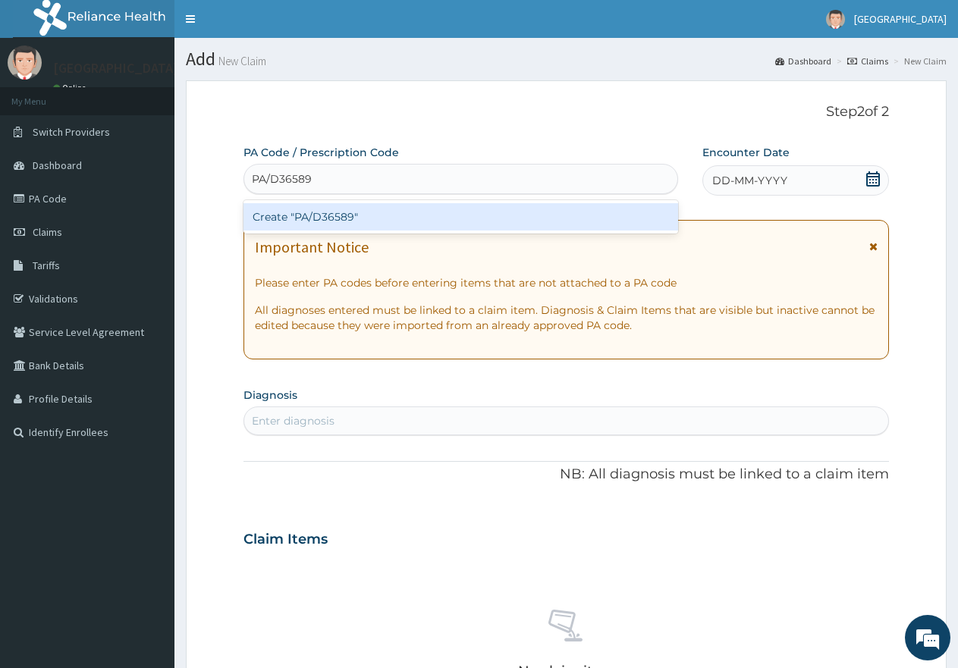
click at [346, 216] on div "Create "PA/D36589"" at bounding box center [460, 216] width 435 height 27
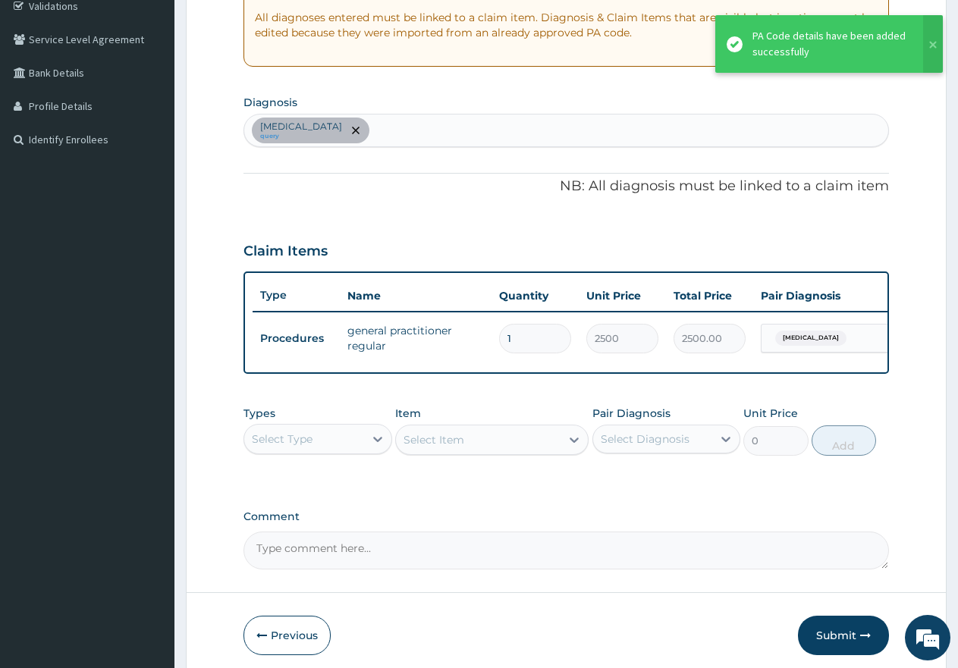
scroll to position [303, 0]
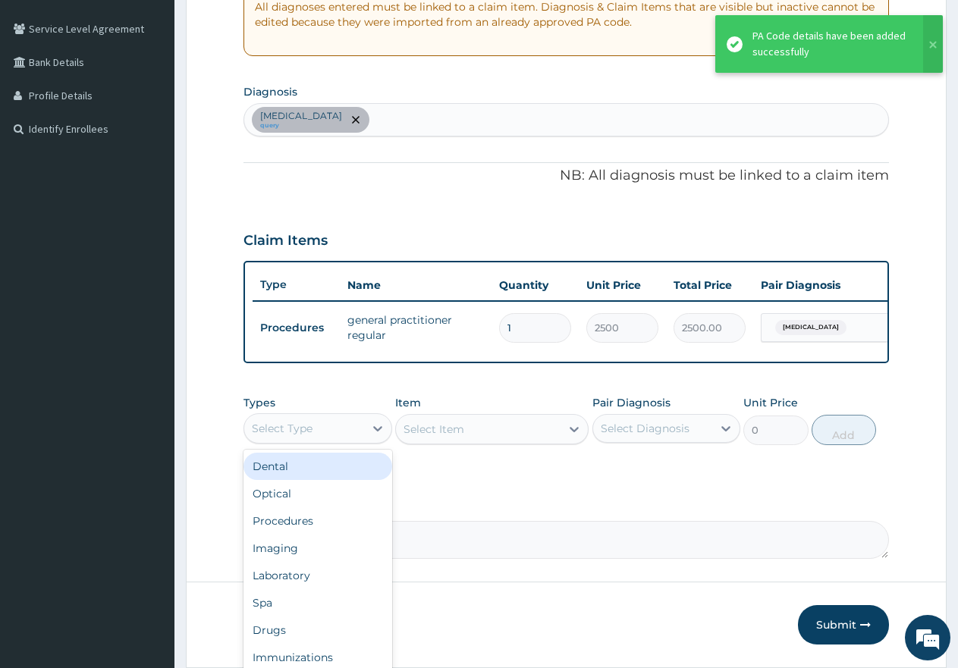
click at [316, 441] on div "Select Type" at bounding box center [304, 428] width 120 height 24
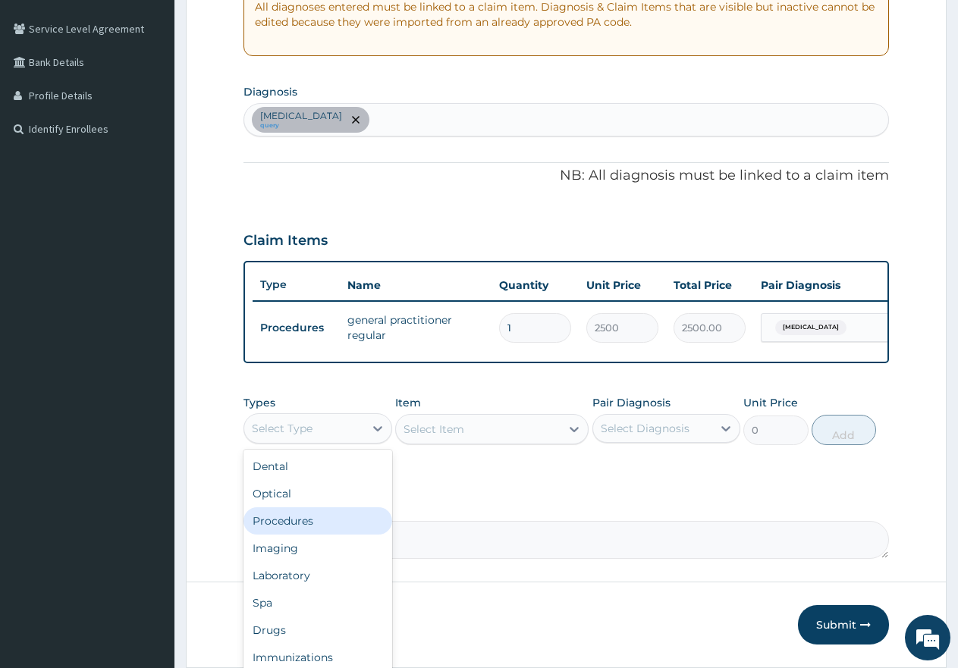
click at [297, 535] on div "Procedures" at bounding box center [317, 520] width 149 height 27
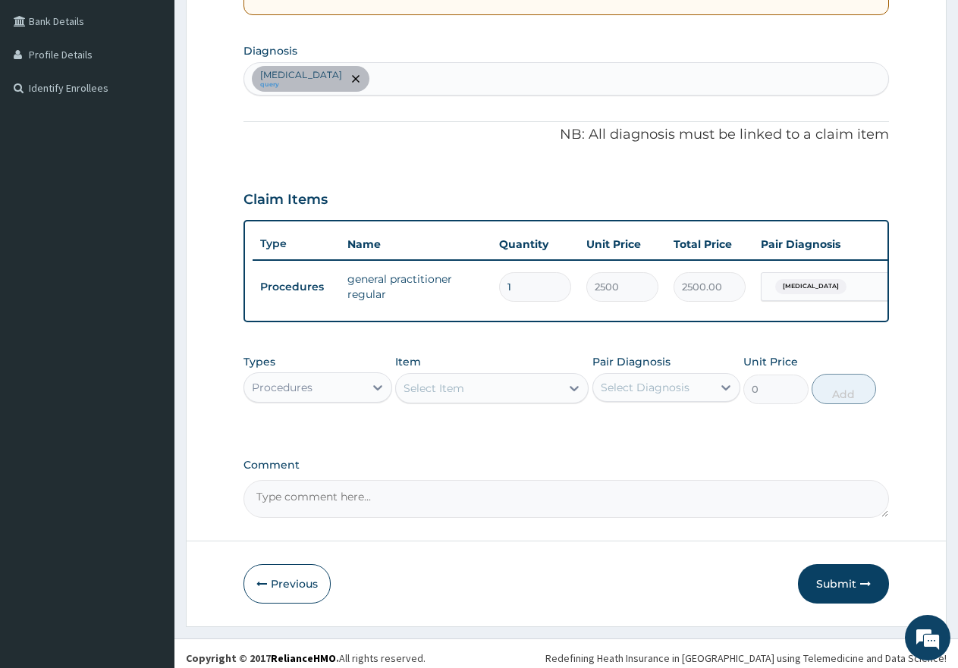
scroll to position [366, 0]
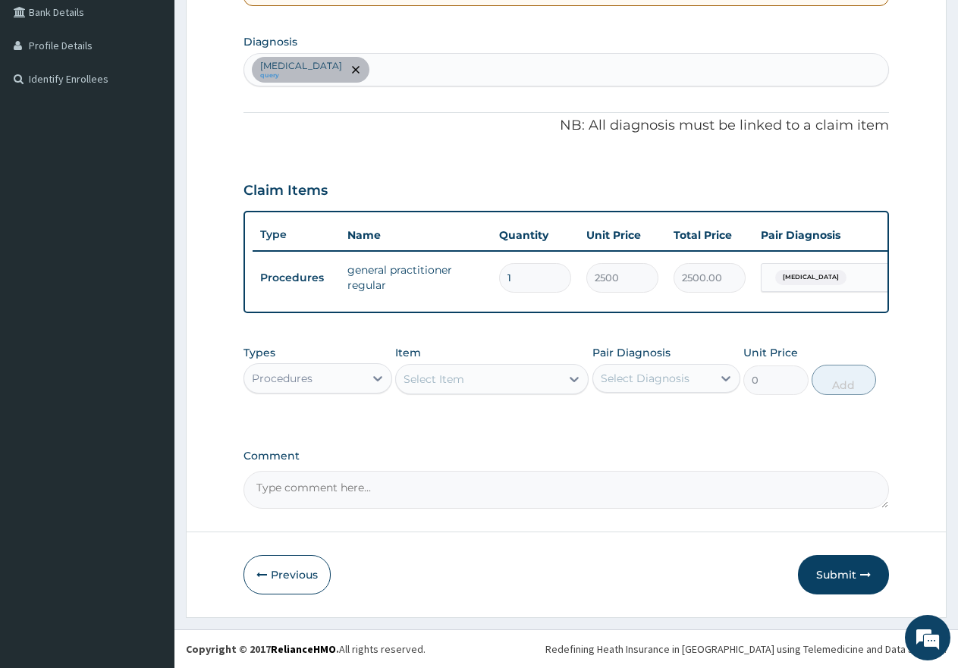
paste textarea "ARI with allergy/Tonsilitis/Helminthiasis"
type textarea "ARI with allergy/Tonsilitis/Helminthiasis"
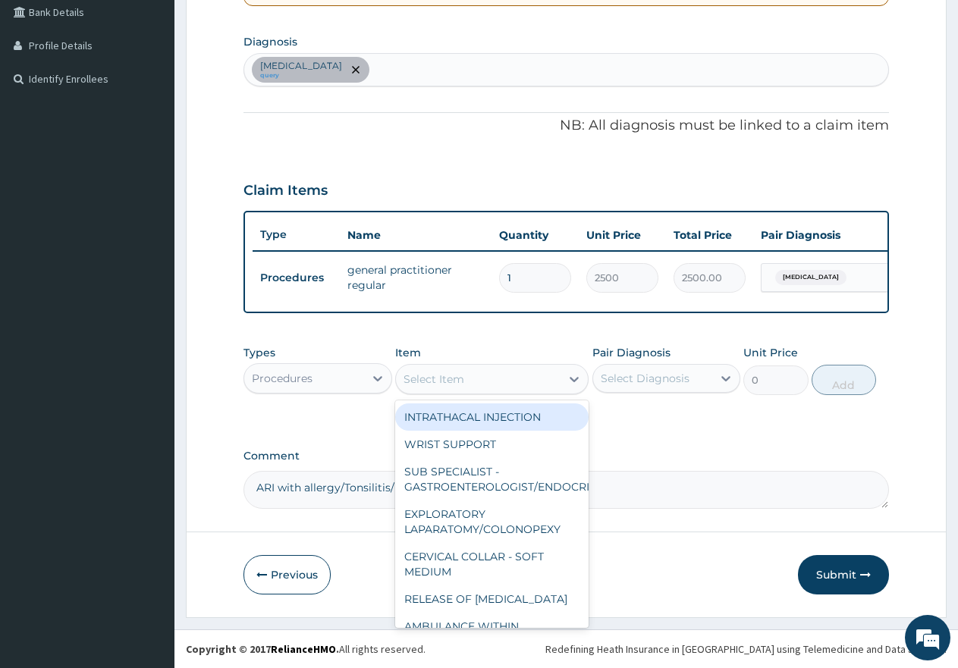
click at [436, 375] on div "Select Item" at bounding box center [433, 379] width 61 height 15
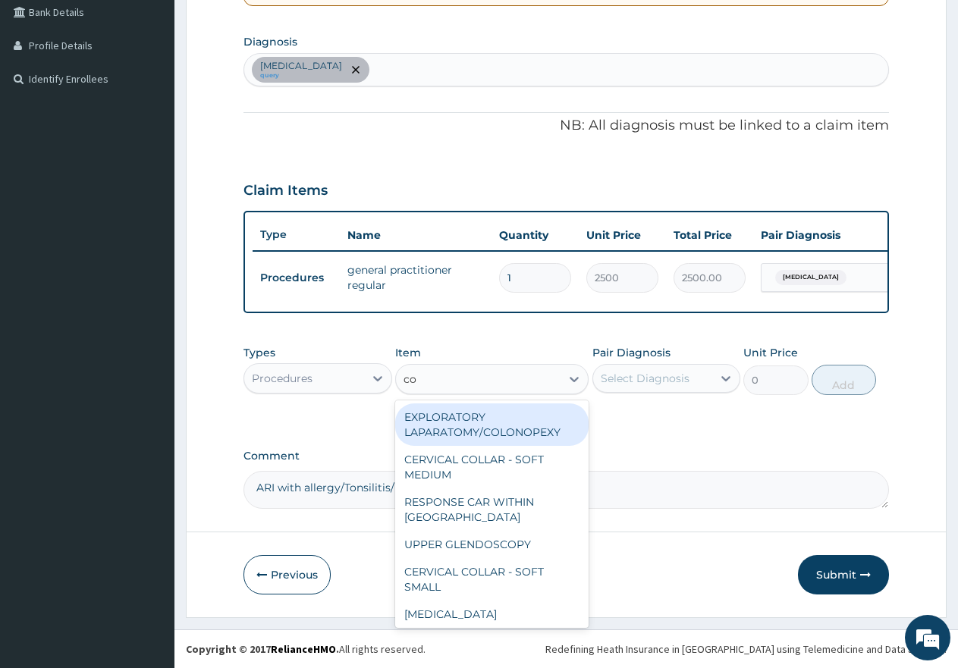
type input "con"
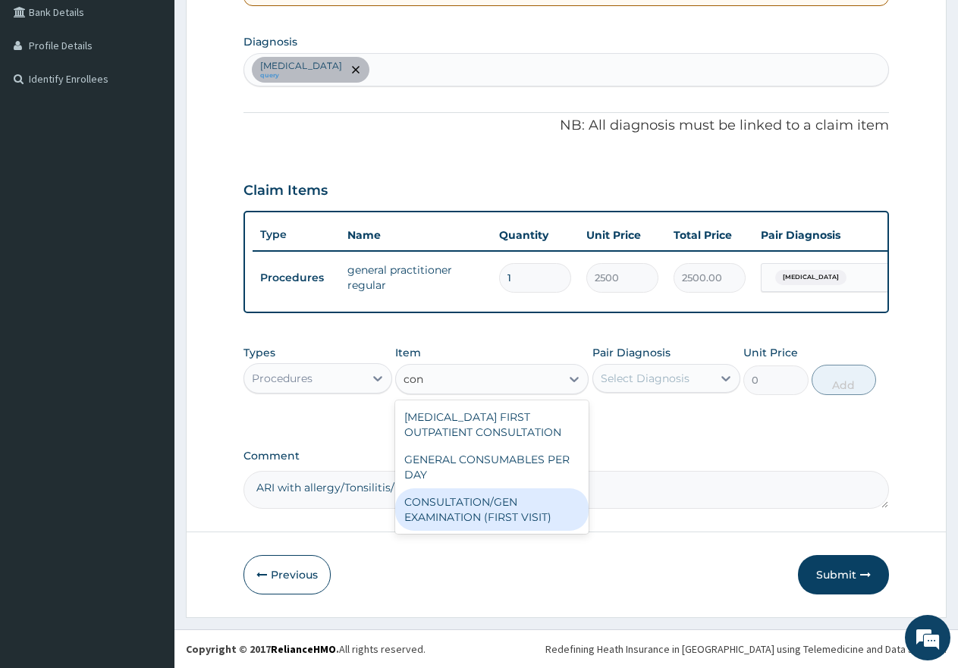
drag, startPoint x: 510, startPoint y: 521, endPoint x: 507, endPoint y: 509, distance: 12.5
click at [508, 519] on div "CONSULTATION/GEN EXAMINATION (FIRST VISIT)" at bounding box center [491, 509] width 193 height 42
type input "5000"
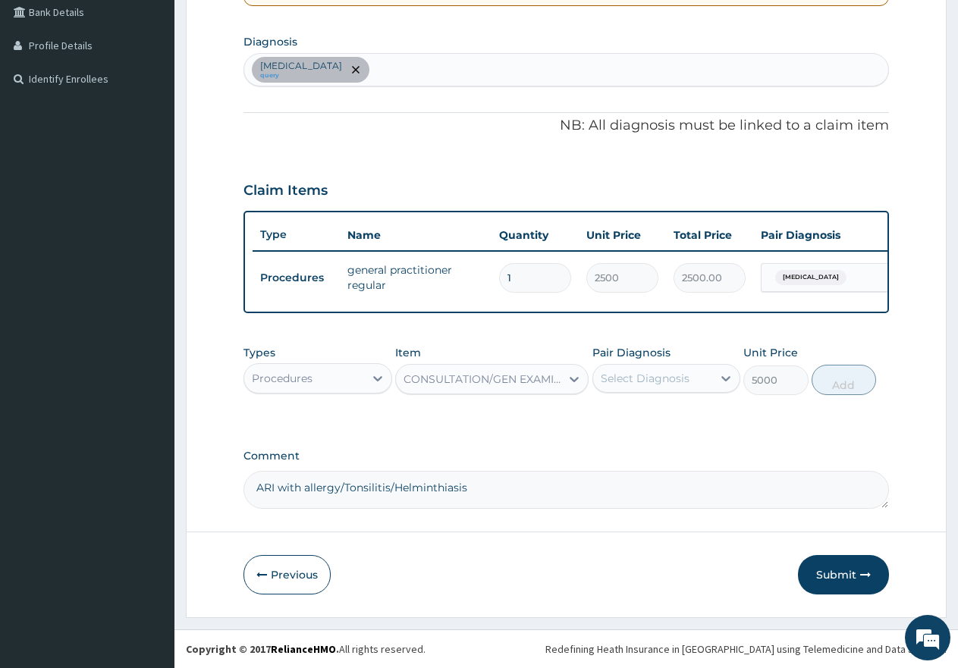
click at [643, 378] on div "Select Diagnosis" at bounding box center [645, 378] width 89 height 15
drag, startPoint x: 604, startPoint y: 420, endPoint x: 661, endPoint y: 415, distance: 56.4
click at [604, 421] on input "checkbox" at bounding box center [606, 416] width 10 height 10
checkbox input "true"
click at [833, 385] on button "Add" at bounding box center [844, 380] width 64 height 30
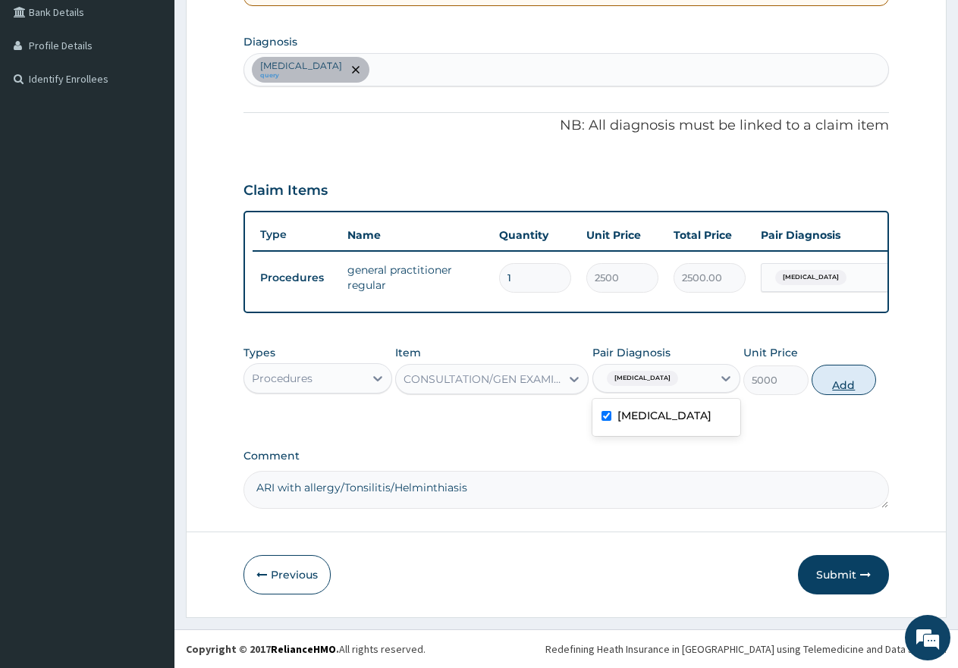
type input "0"
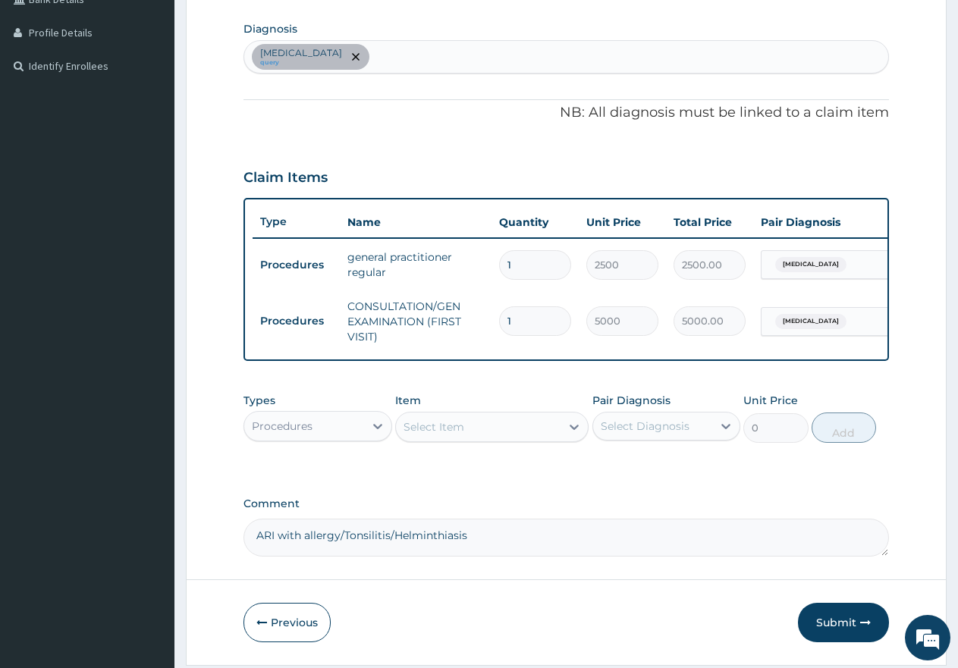
click at [413, 54] on div "Malaria query" at bounding box center [566, 57] width 644 height 32
type input "tons"
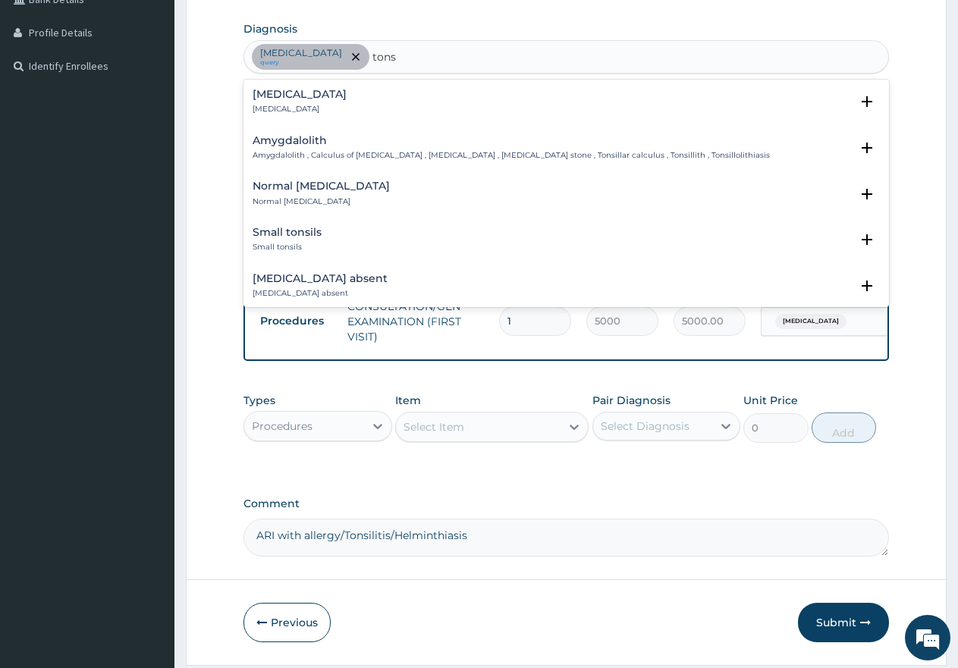
click at [277, 94] on h4 "Tonsillitis" at bounding box center [300, 94] width 94 height 11
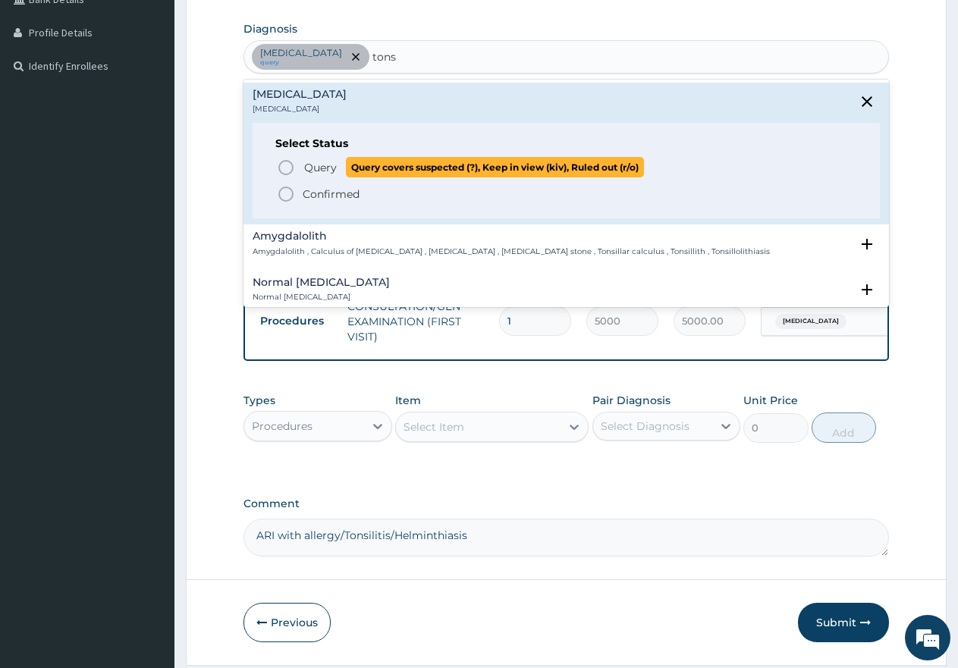
click at [287, 165] on icon "status option query" at bounding box center [286, 168] width 18 height 18
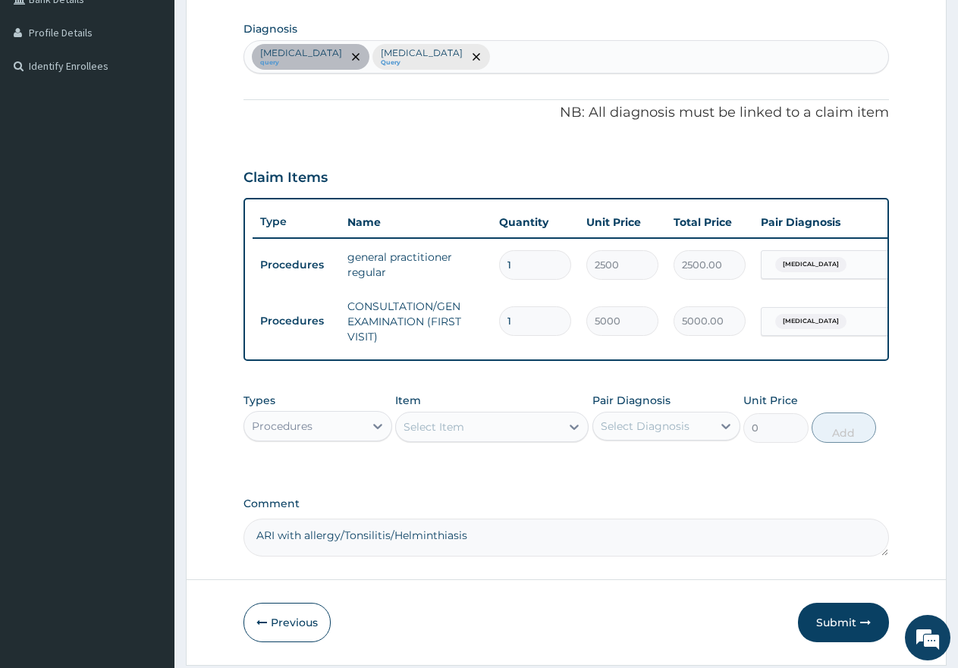
click at [481, 50] on div "Malaria query Tonsillitis Query" at bounding box center [566, 57] width 644 height 32
type input "helm"
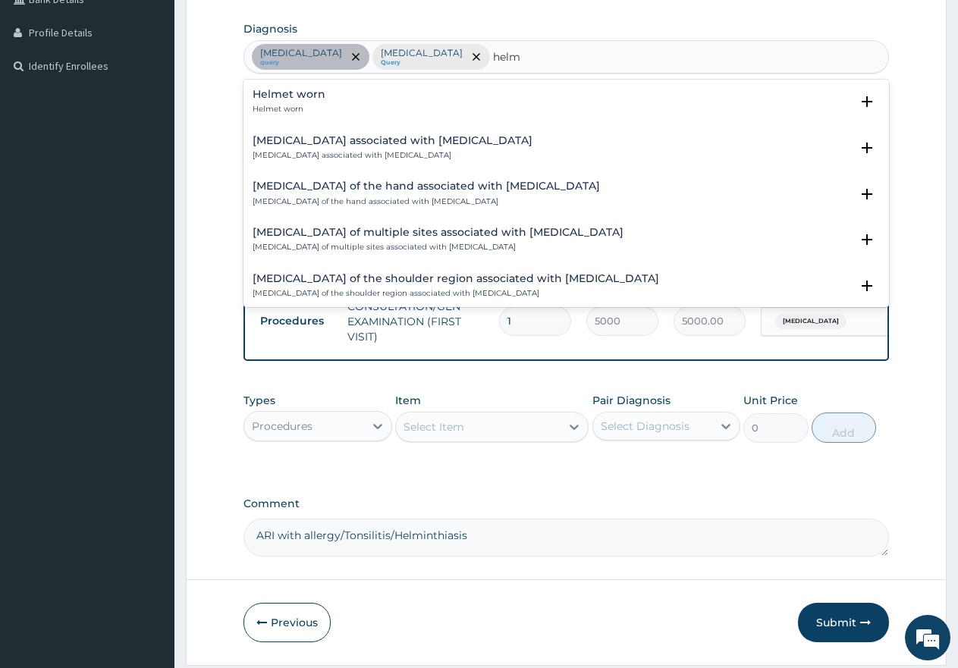
click at [284, 96] on h4 "Helmet worn" at bounding box center [289, 94] width 73 height 11
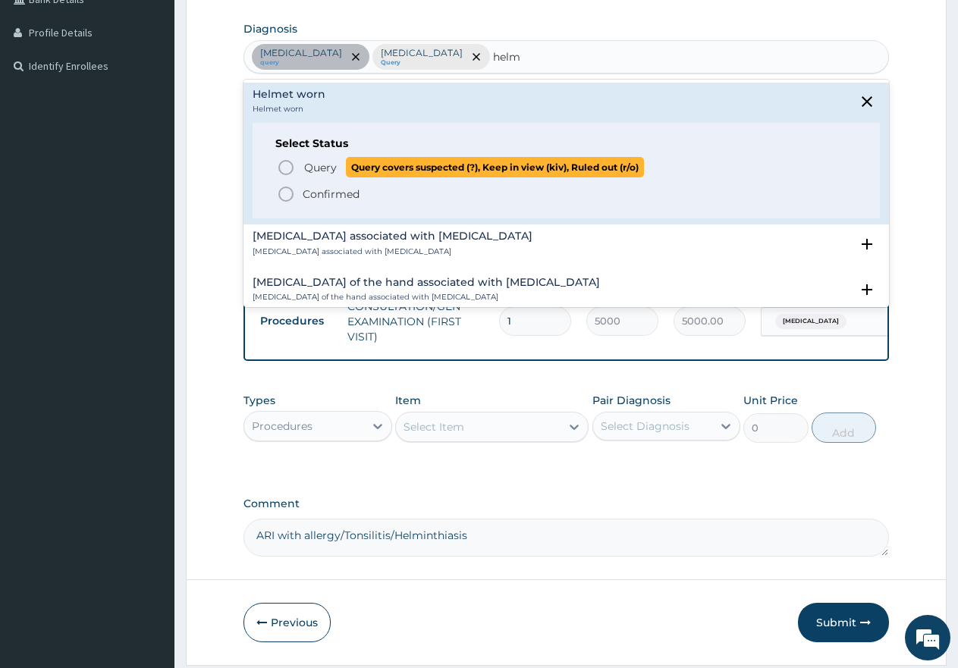
click at [284, 169] on icon "status option query" at bounding box center [286, 168] width 18 height 18
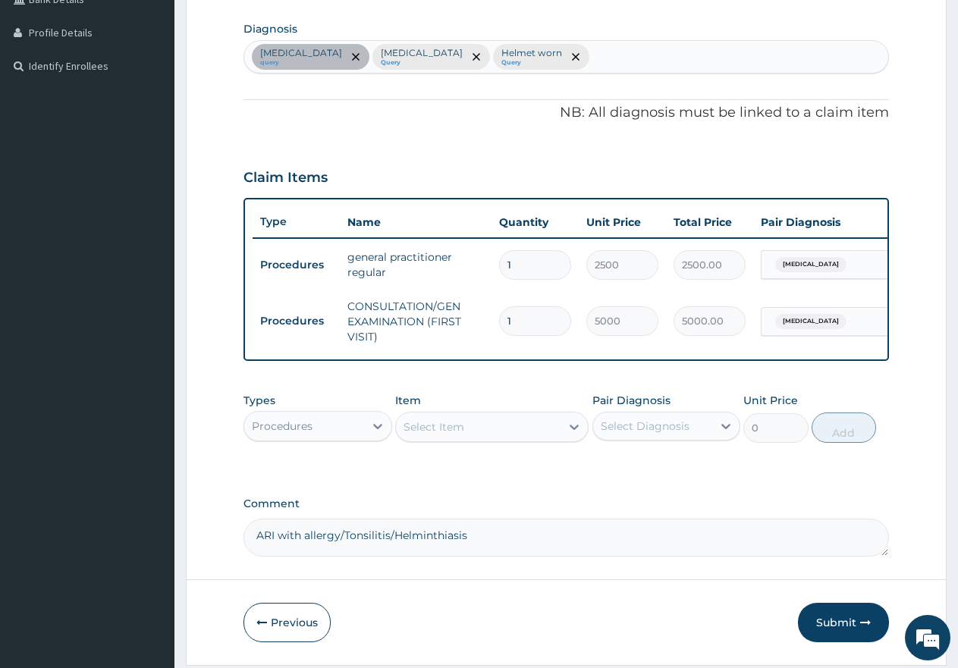
click at [564, 49] on div "Malaria query Tonsillitis Query Helmet worn Query" at bounding box center [566, 57] width 644 height 32
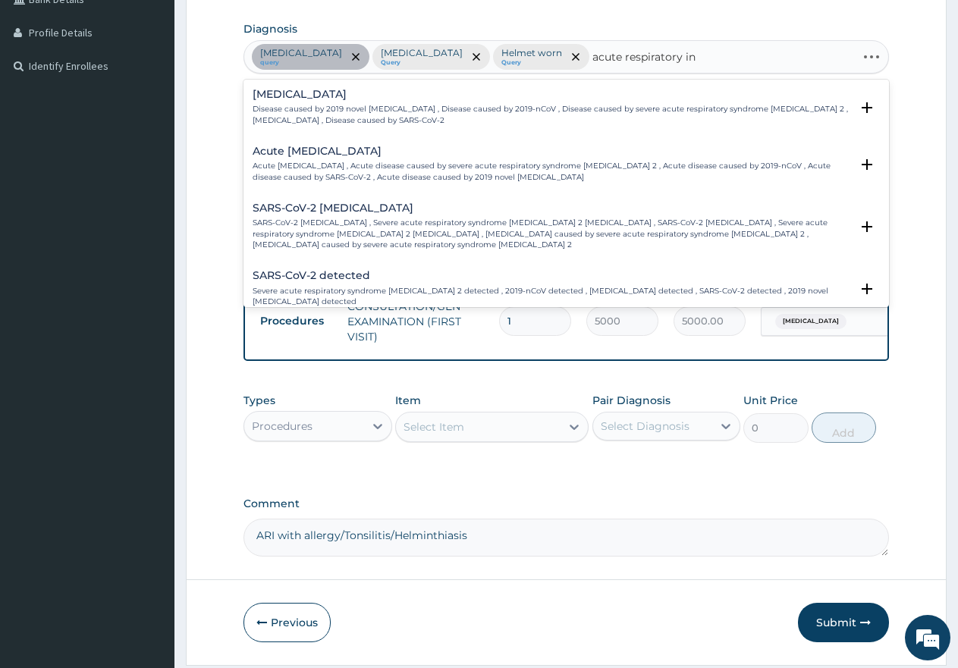
type input "acute respiratory inf"
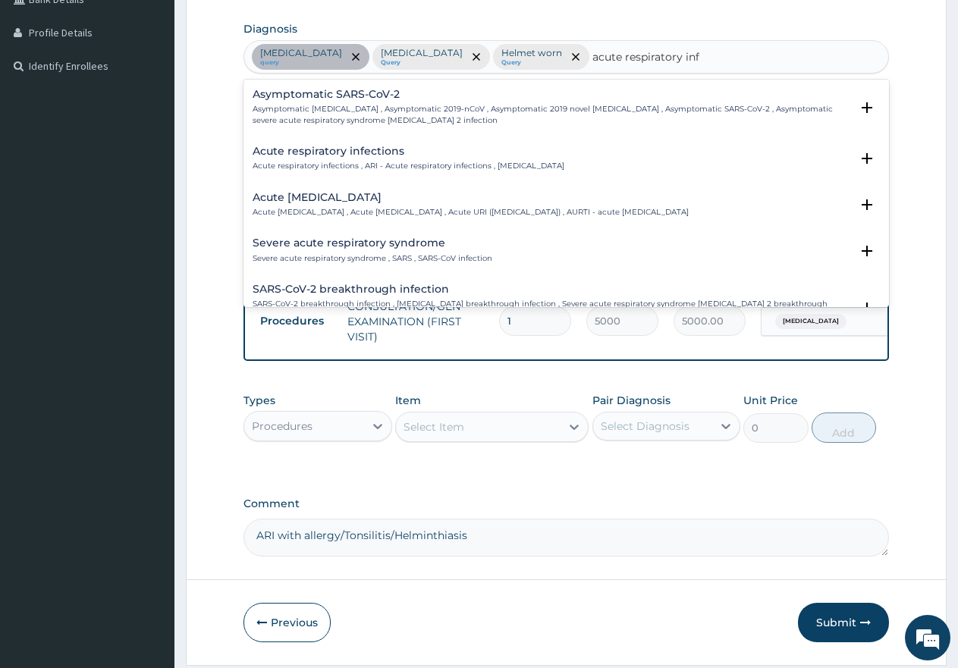
click at [388, 204] on div "Acute upper respiratory infection Acute upper respiratory infection , Acute upp…" at bounding box center [471, 205] width 436 height 27
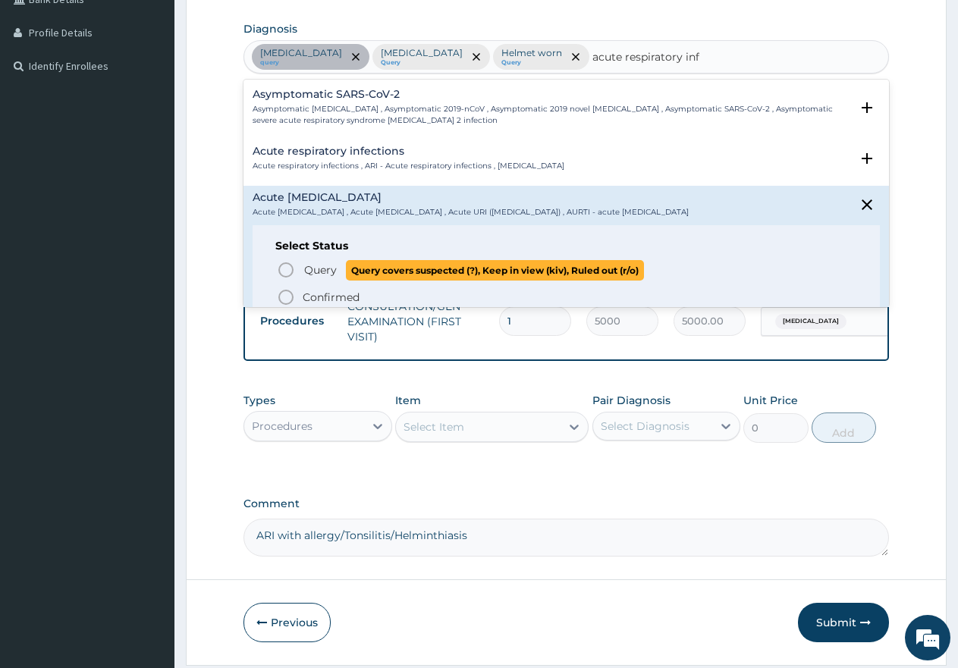
drag, startPoint x: 285, startPoint y: 281, endPoint x: 290, endPoint y: 272, distance: 10.5
click at [284, 279] on icon "status option query" at bounding box center [286, 270] width 18 height 18
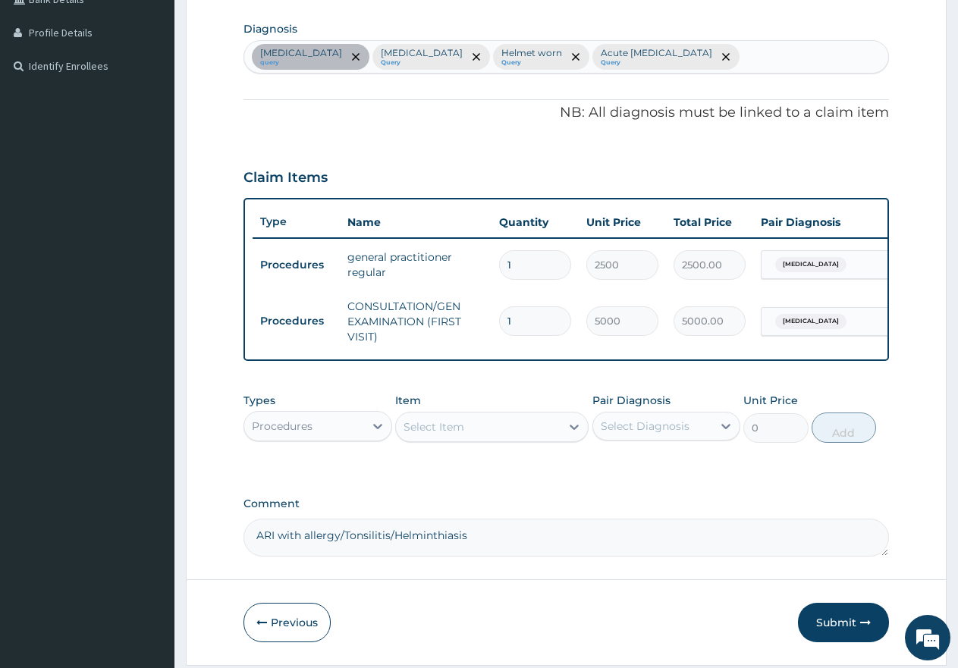
scroll to position [427, 0]
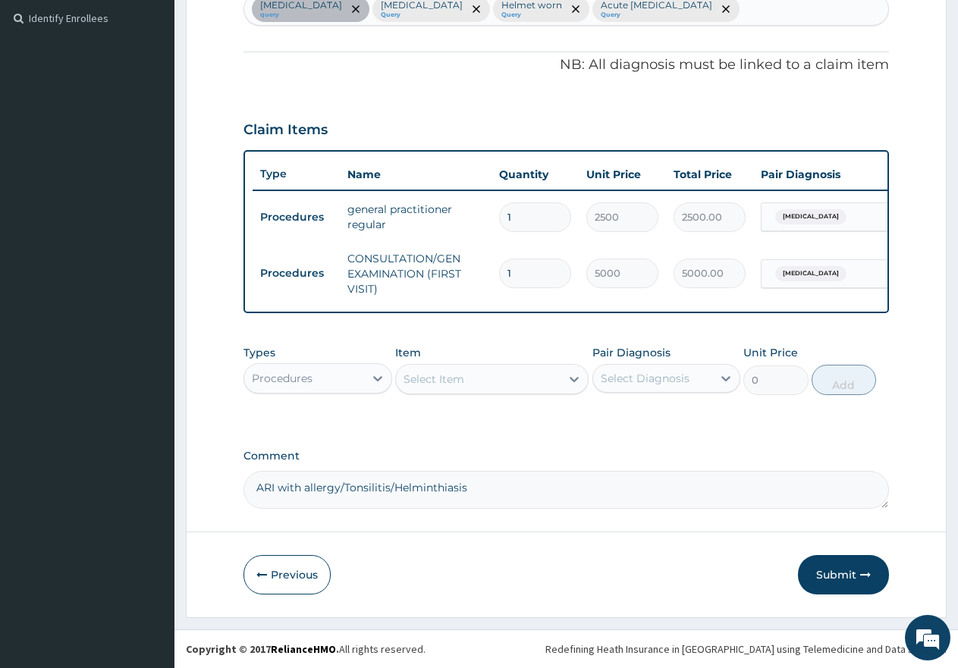
drag, startPoint x: 503, startPoint y: 298, endPoint x: 534, endPoint y: 307, distance: 32.4
click at [534, 307] on div "Type Name Quantity Unit Price Total Price Pair Diagnosis Actions Procedures gen…" at bounding box center [565, 231] width 645 height 163
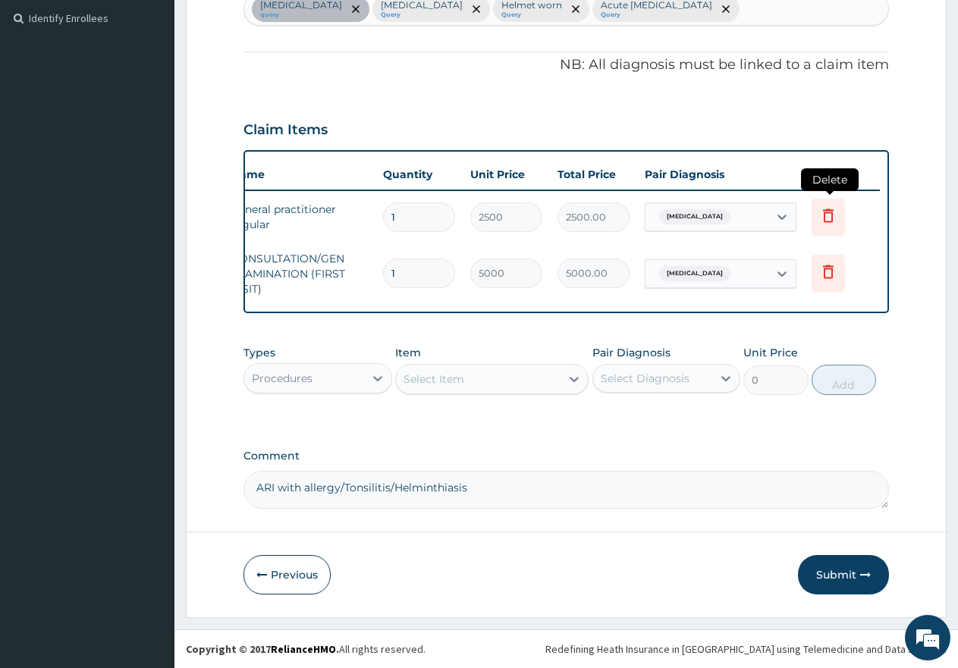
click at [833, 209] on icon at bounding box center [828, 216] width 11 height 14
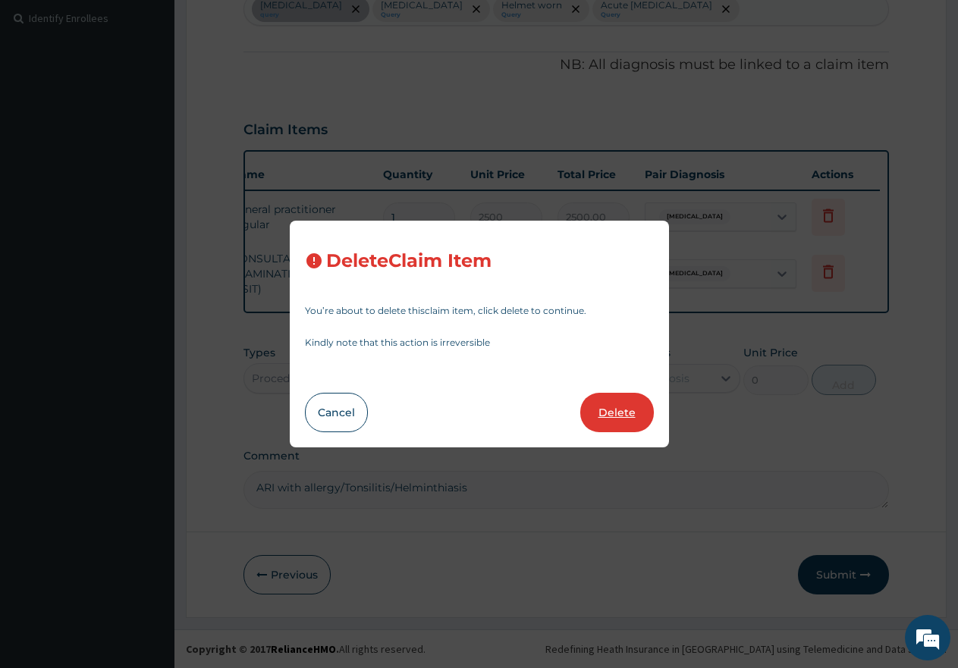
click at [609, 417] on button "Delete" at bounding box center [617, 412] width 74 height 39
type input "5000"
type input "5000.00"
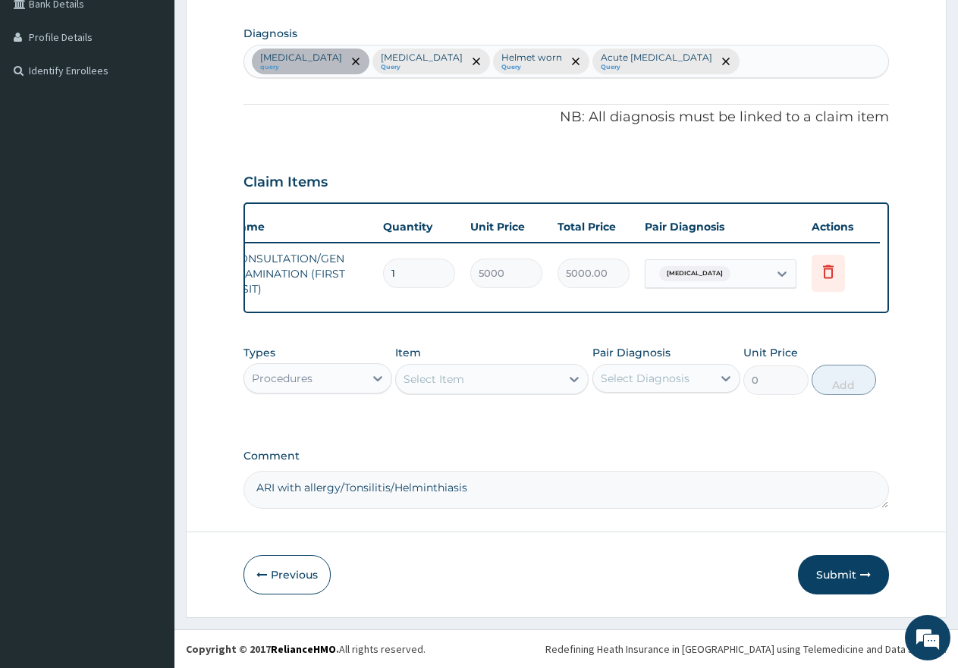
scroll to position [0, 0]
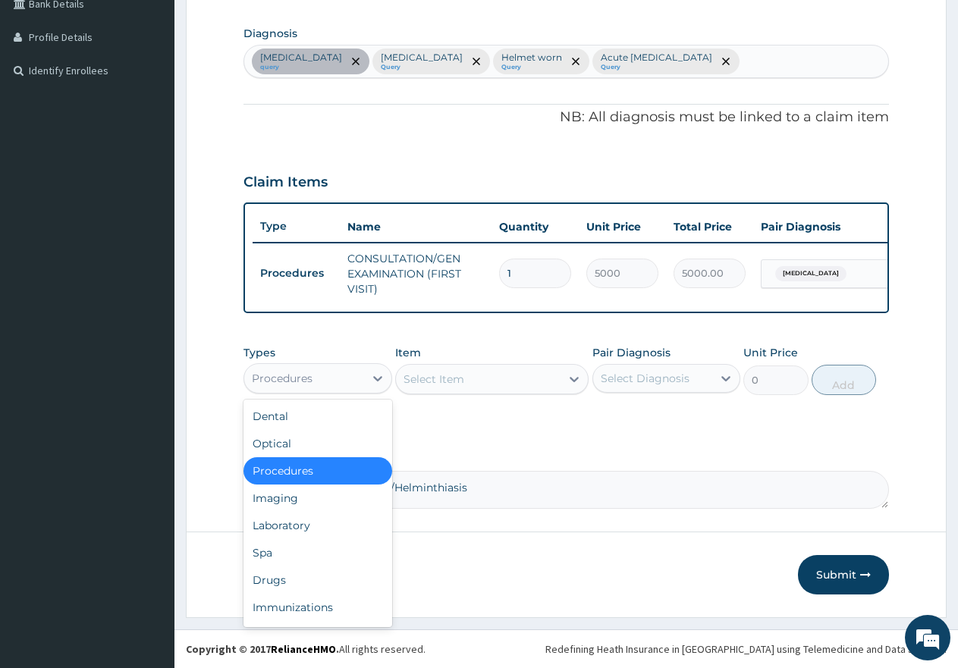
click at [336, 382] on div "Procedures" at bounding box center [304, 378] width 120 height 24
click at [286, 522] on div "Laboratory" at bounding box center [317, 525] width 149 height 27
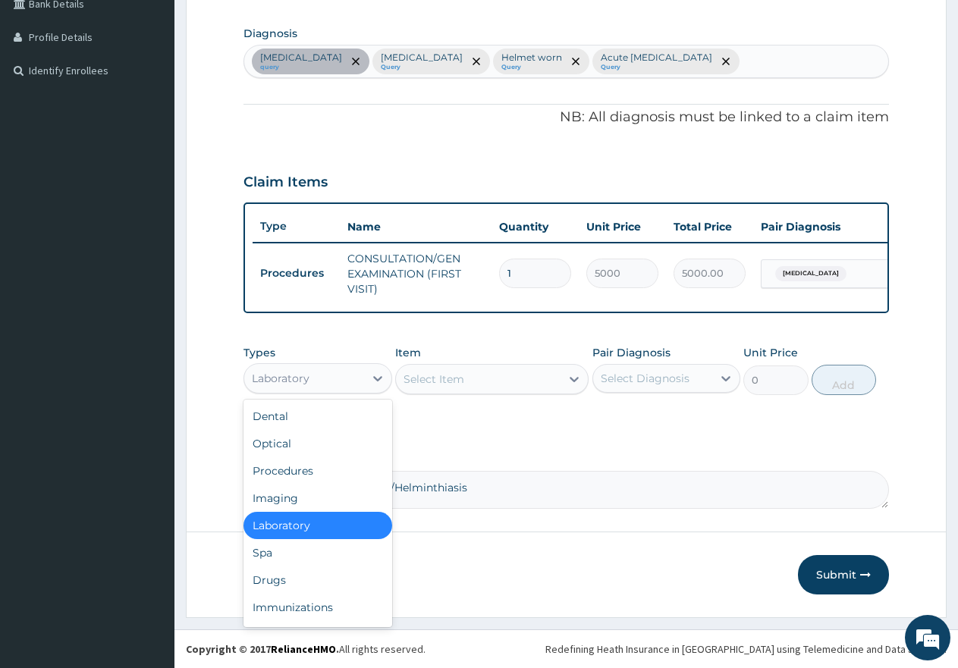
click at [341, 372] on div "Laboratory" at bounding box center [304, 378] width 120 height 24
click at [284, 579] on div "Drugs" at bounding box center [317, 580] width 149 height 27
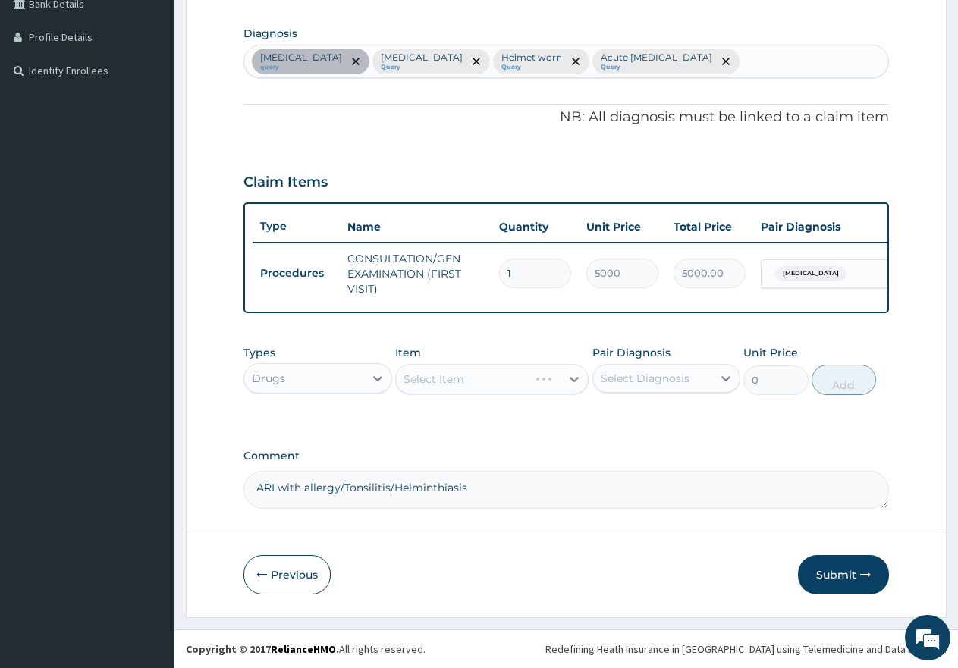
click at [435, 370] on div "Select Item" at bounding box center [491, 379] width 193 height 30
click at [453, 378] on div "Select Item" at bounding box center [433, 379] width 61 height 15
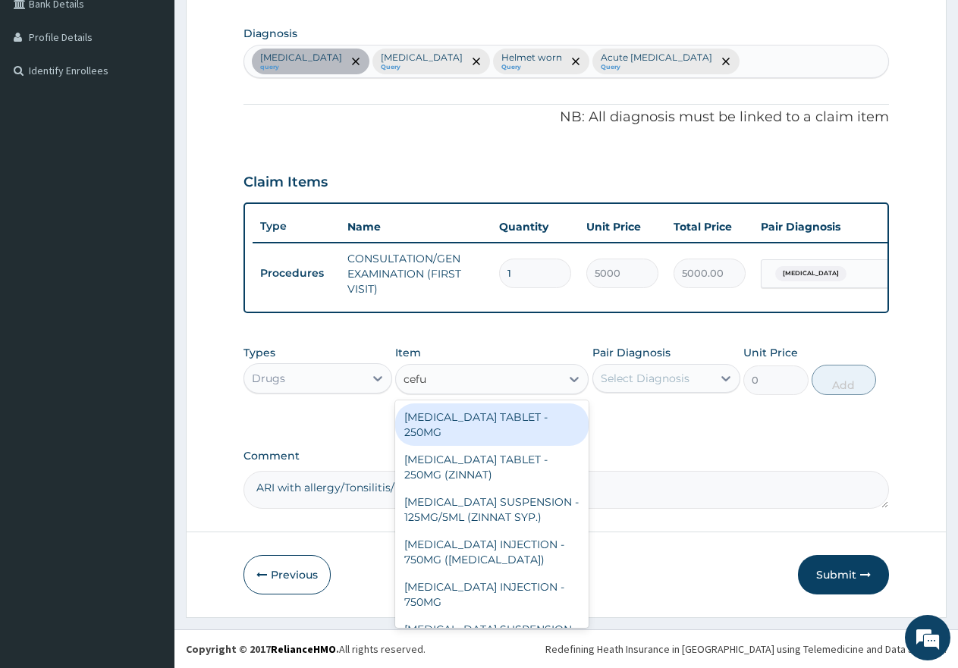
type input "cefur"
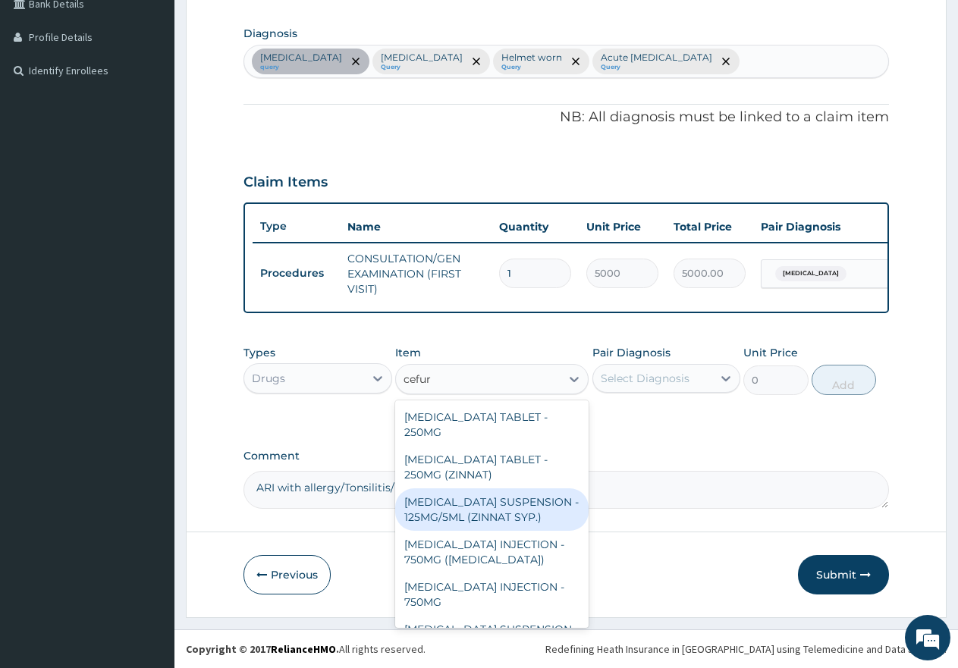
scroll to position [33, 0]
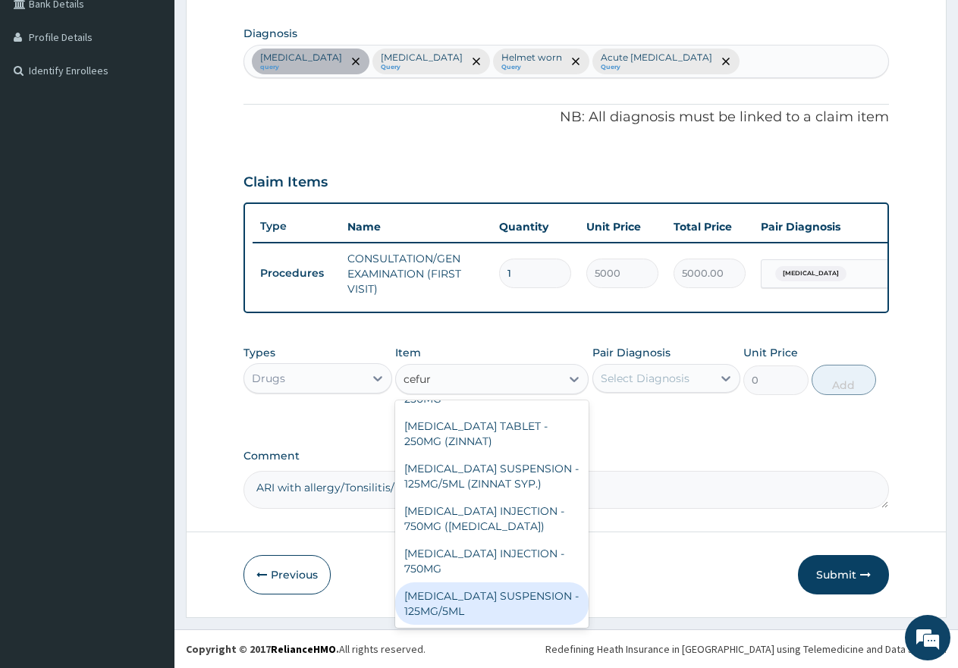
drag, startPoint x: 476, startPoint y: 597, endPoint x: 489, endPoint y: 584, distance: 18.2
click at [479, 595] on div "[MEDICAL_DATA] SUSPENSION - 125MG/5ML" at bounding box center [491, 603] width 193 height 42
type input "7000"
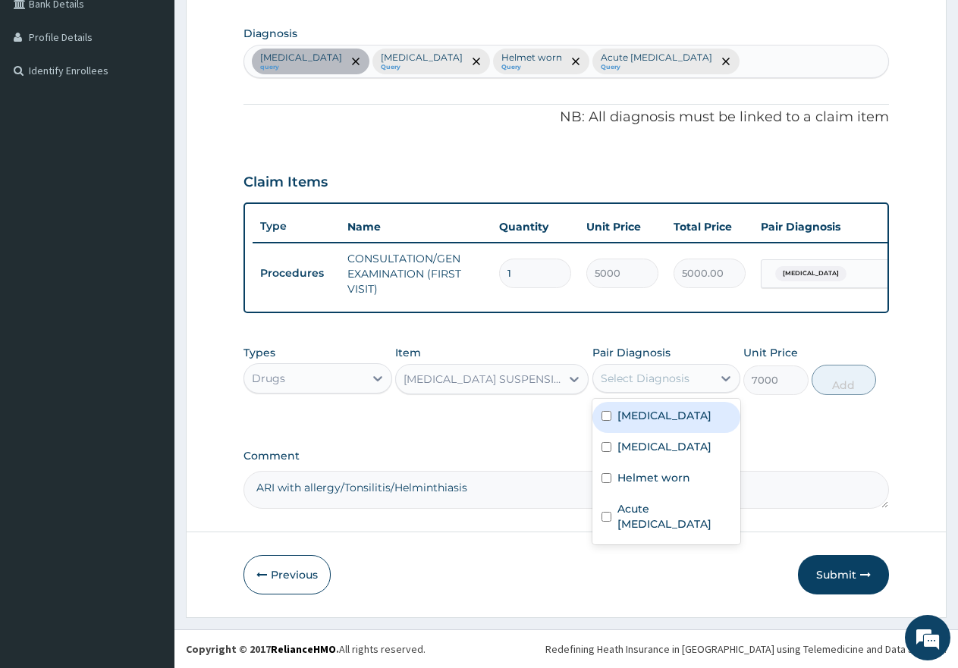
click at [651, 377] on div "Select Diagnosis" at bounding box center [645, 378] width 89 height 15
click at [611, 444] on div "Tonsillitis" at bounding box center [666, 448] width 149 height 31
checkbox input "true"
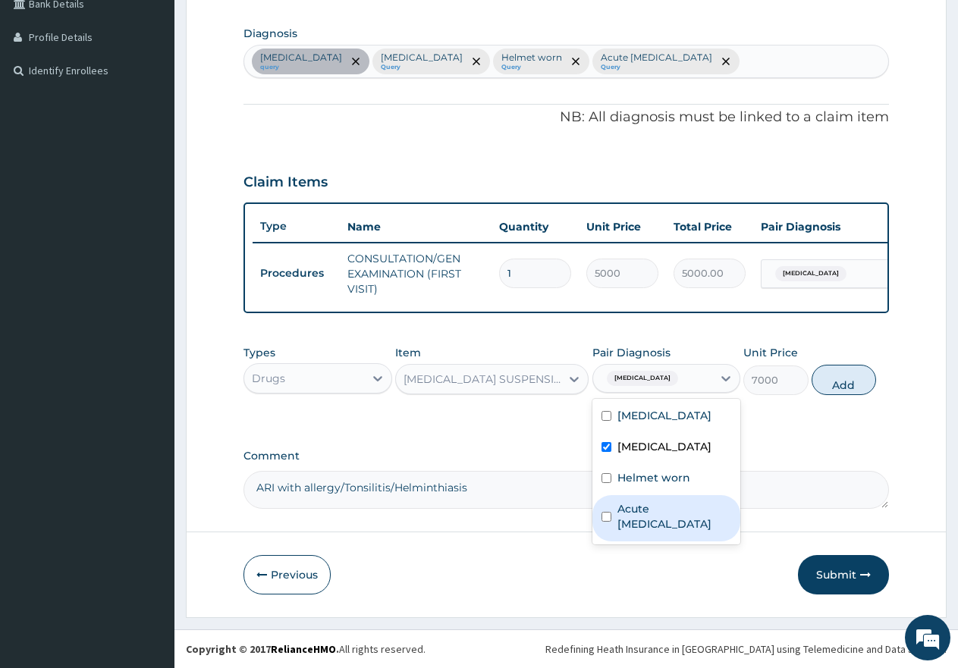
drag, startPoint x: 604, startPoint y: 521, endPoint x: 675, endPoint y: 508, distance: 72.4
click at [604, 521] on input "checkbox" at bounding box center [606, 517] width 10 height 10
checkbox input "true"
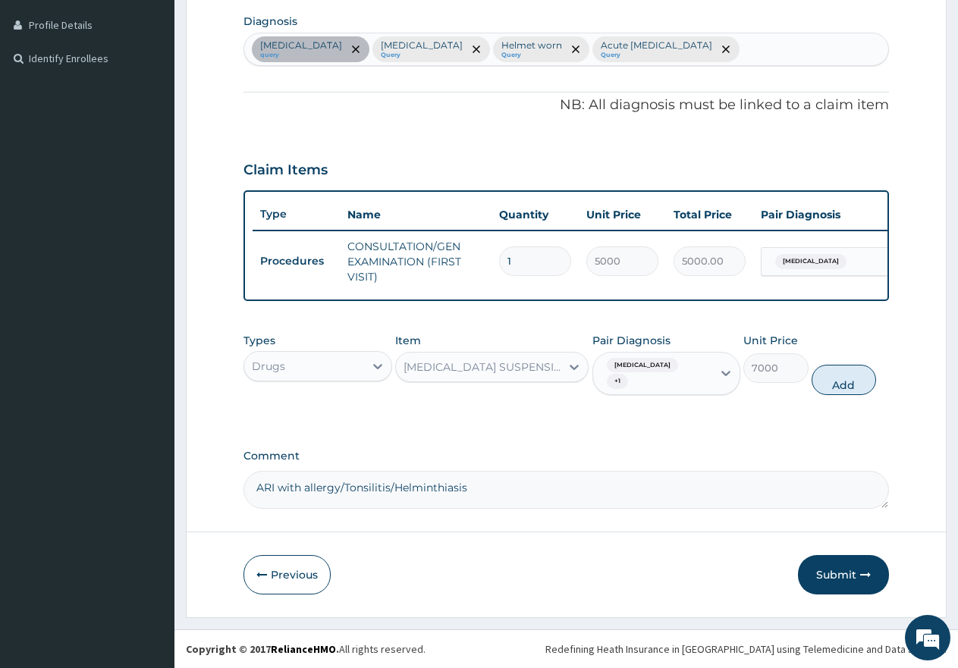
drag, startPoint x: 838, startPoint y: 383, endPoint x: 827, endPoint y: 383, distance: 11.4
click at [839, 383] on button "Add" at bounding box center [844, 380] width 64 height 30
type input "0"
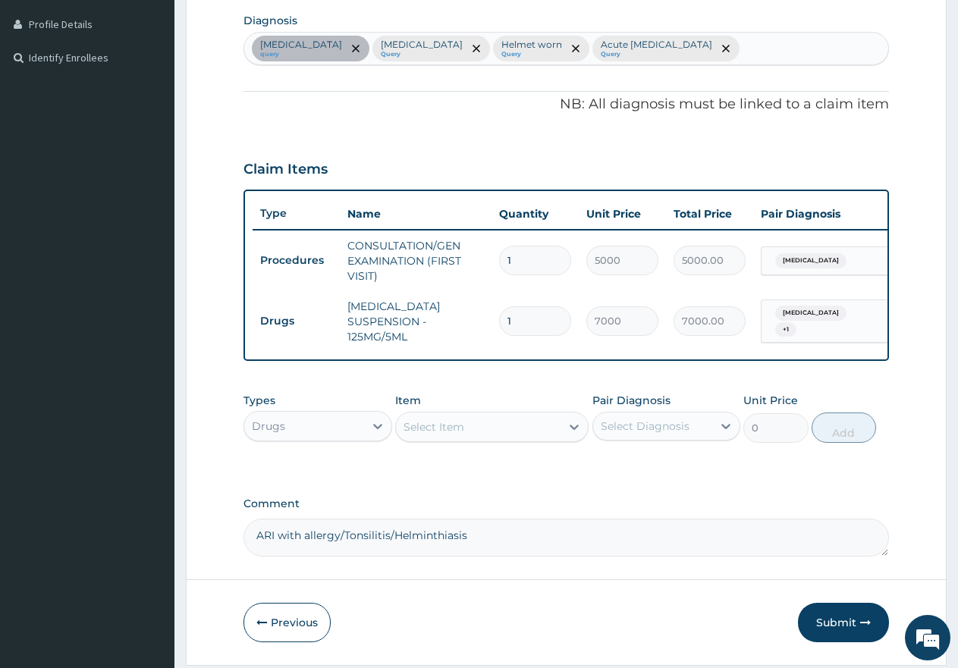
click at [458, 435] on div "Select Item" at bounding box center [433, 426] width 61 height 15
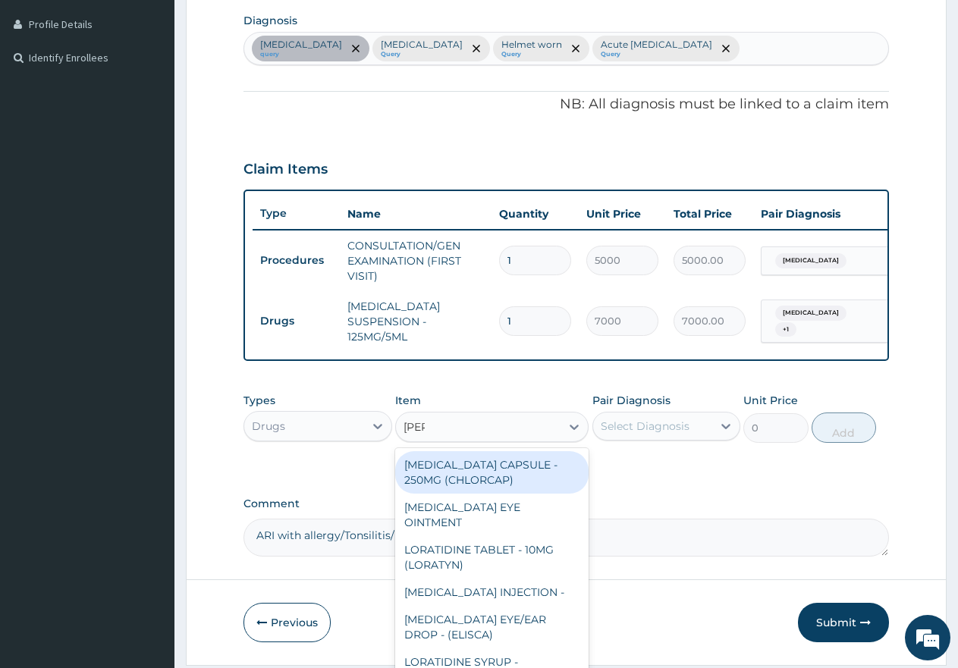
type input "lorat"
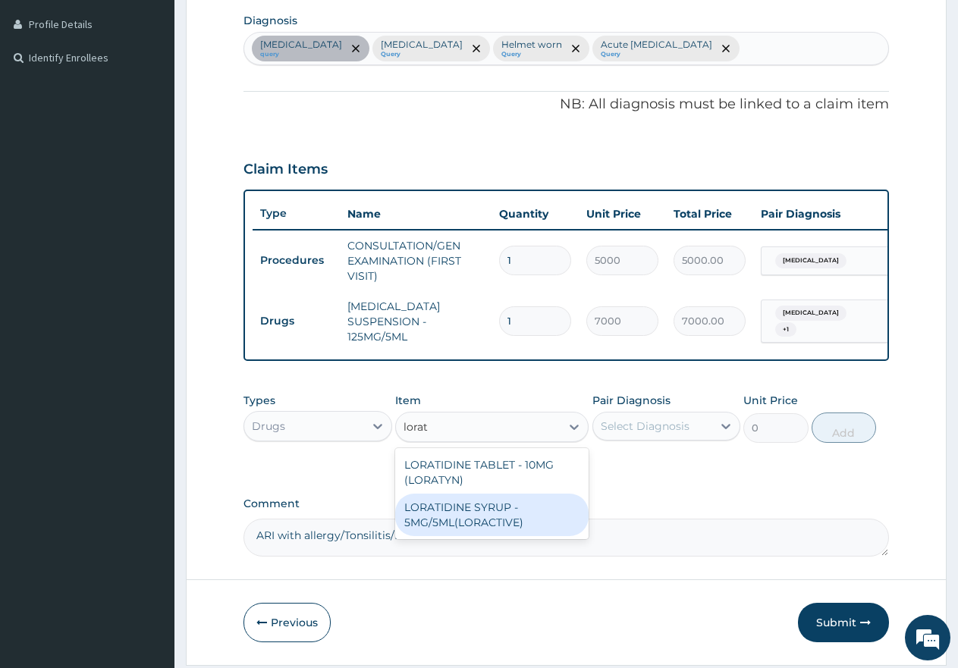
drag, startPoint x: 471, startPoint y: 525, endPoint x: 493, endPoint y: 514, distance: 24.4
click at [472, 525] on div "LORATIDINE SYRUP - 5MG/5ML(LORACTIVE)" at bounding box center [491, 515] width 193 height 42
type input "2200"
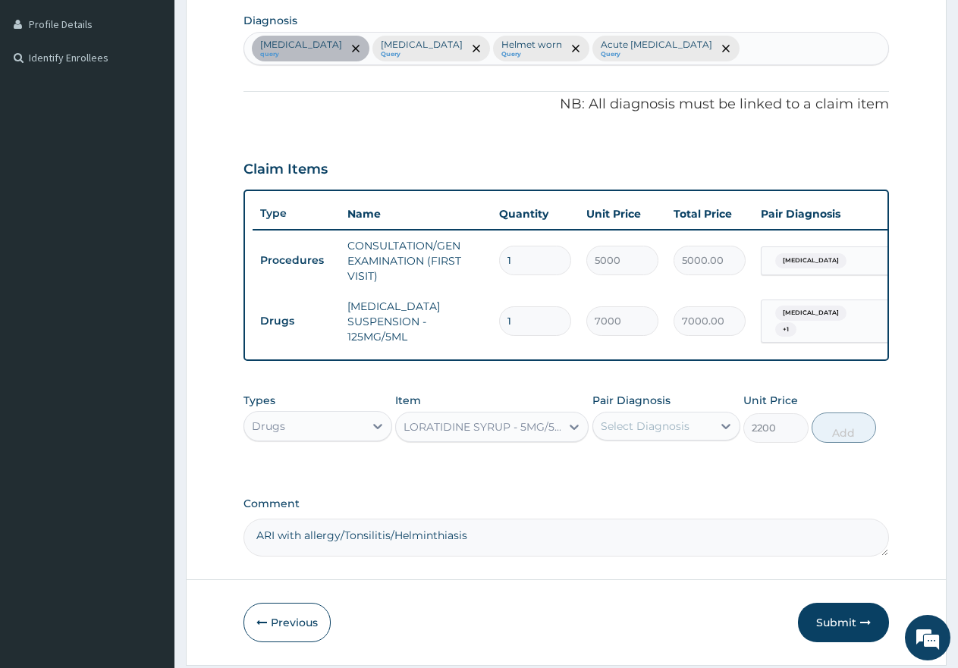
click at [642, 434] on div "Select Diagnosis" at bounding box center [645, 426] width 89 height 15
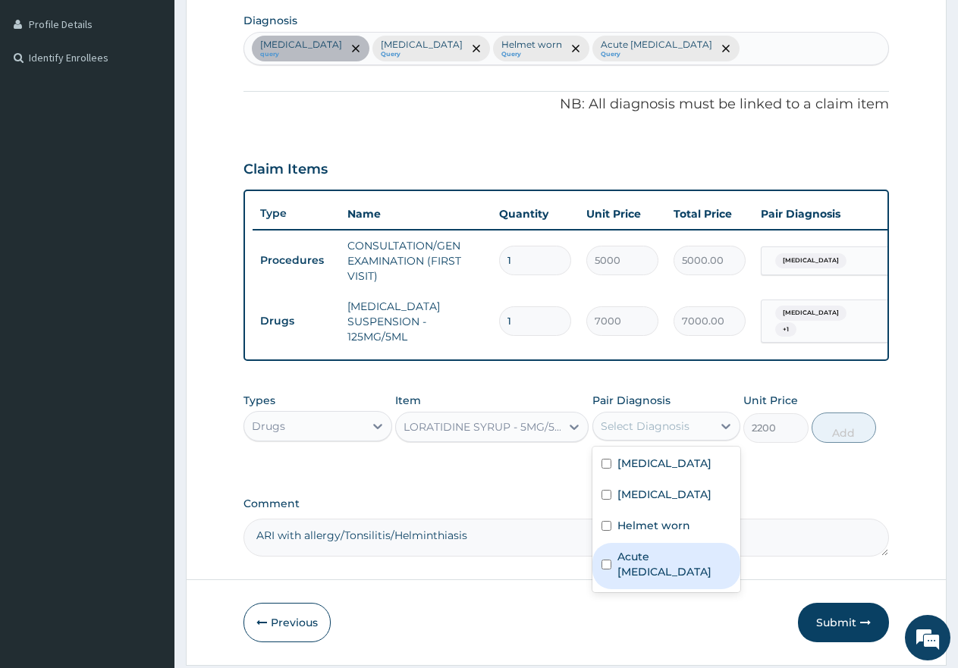
click at [604, 570] on input "checkbox" at bounding box center [606, 565] width 10 height 10
checkbox input "true"
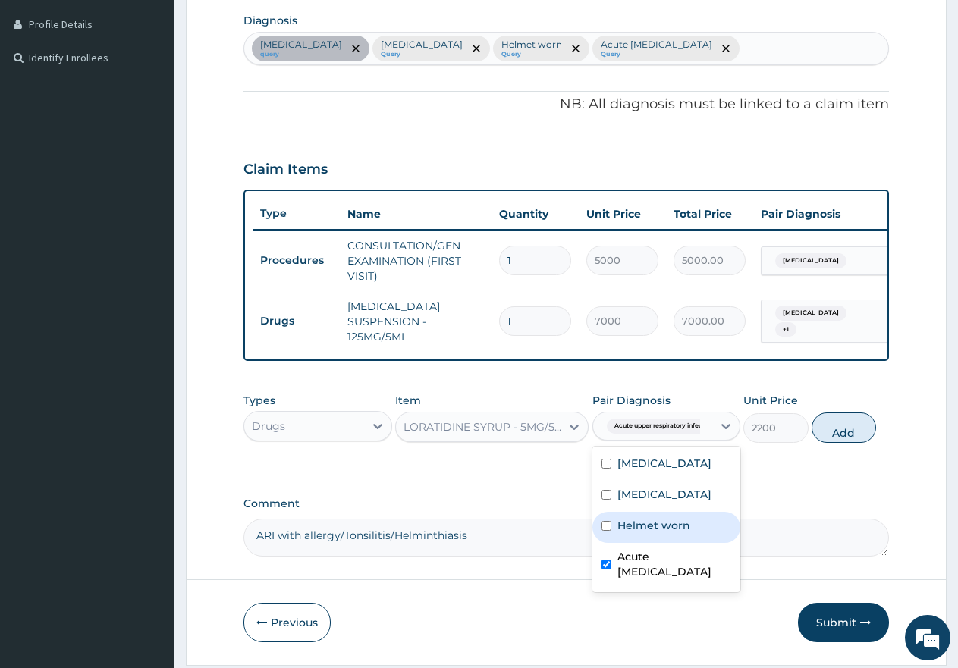
drag, startPoint x: 836, startPoint y: 441, endPoint x: 823, endPoint y: 441, distance: 12.9
click at [837, 441] on button "Add" at bounding box center [844, 428] width 64 height 30
type input "0"
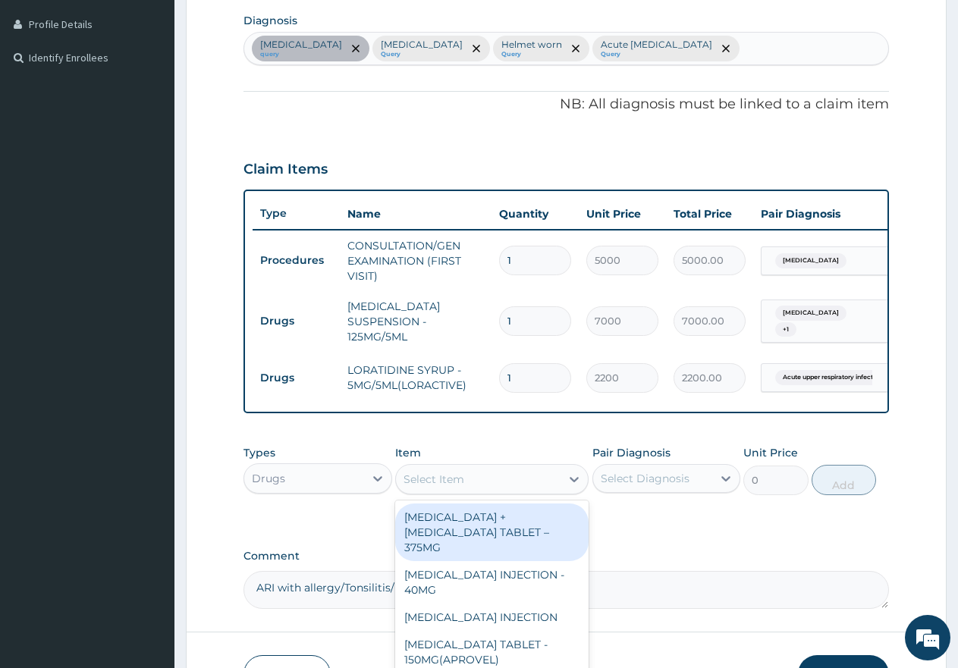
click at [460, 485] on div "Select Item" at bounding box center [433, 479] width 61 height 15
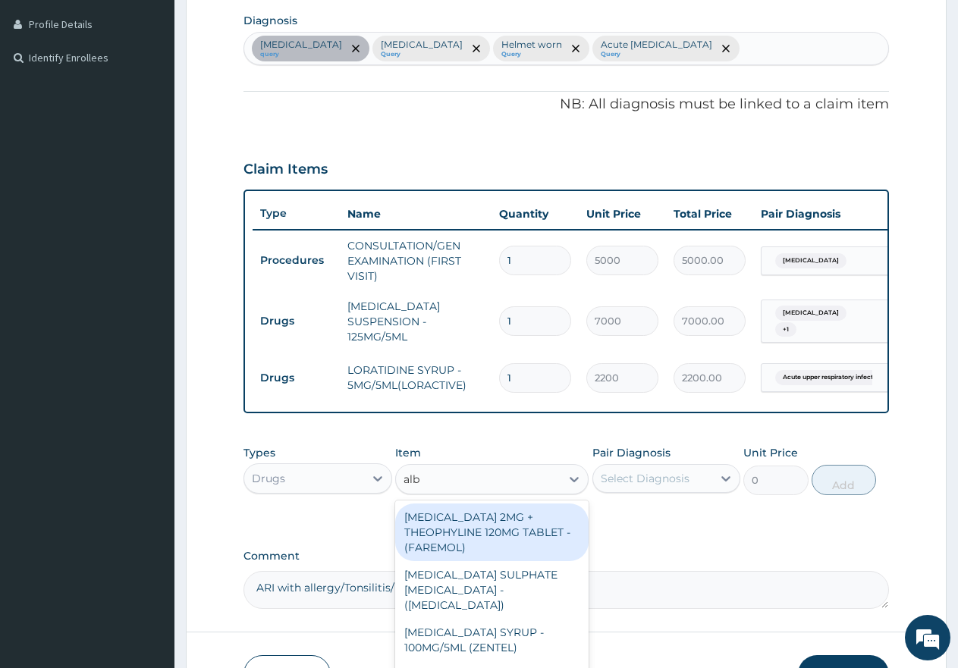
type input "albe"
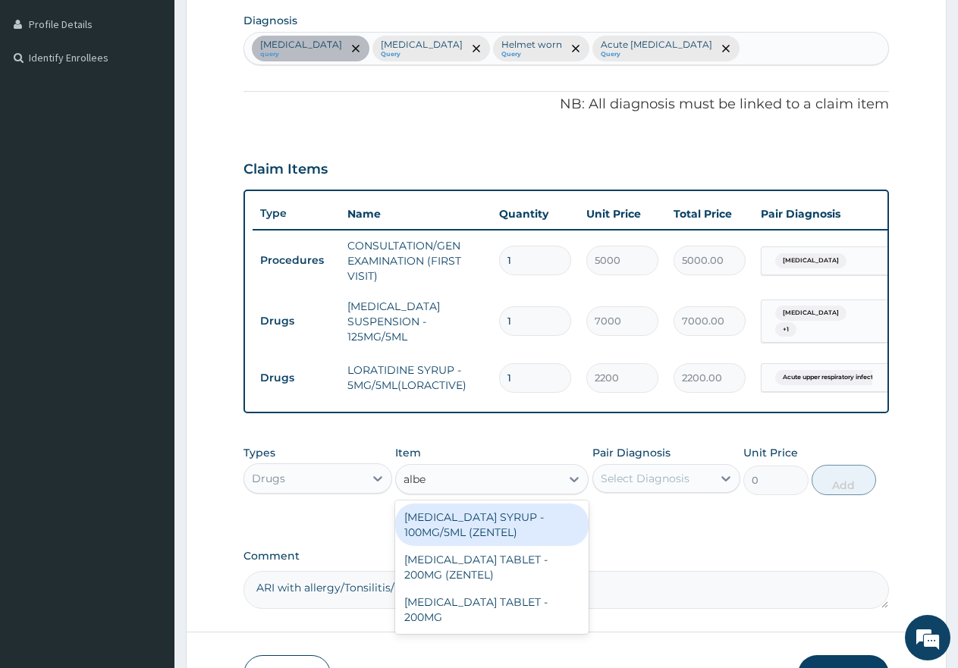
click at [494, 545] on div "[MEDICAL_DATA] SYRUP - 100MG/5ML (ZENTEL)" at bounding box center [491, 525] width 193 height 42
type input "1500"
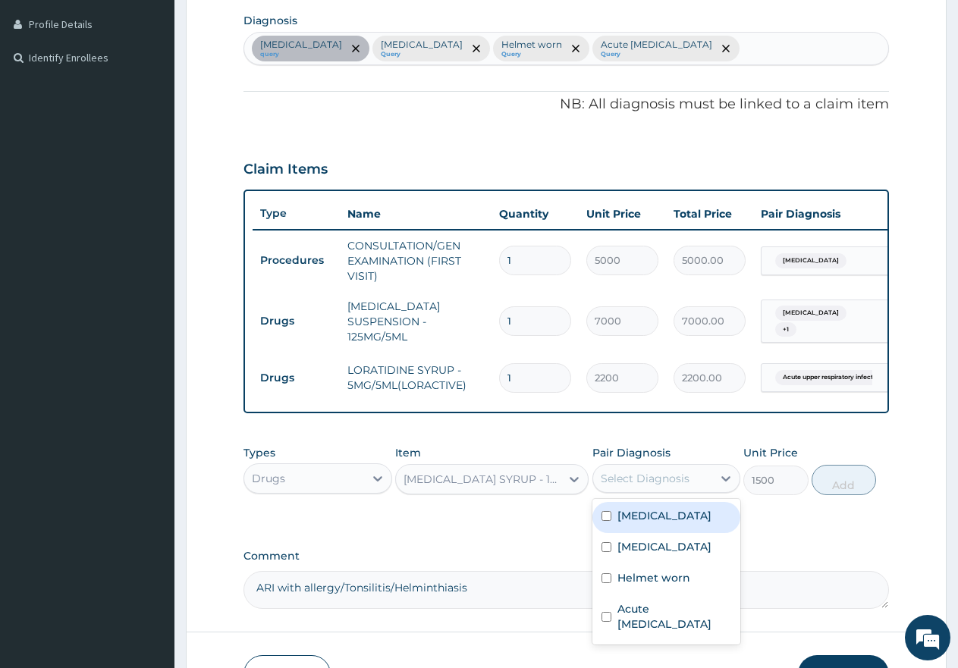
click at [624, 486] on div "Select Diagnosis" at bounding box center [645, 478] width 89 height 15
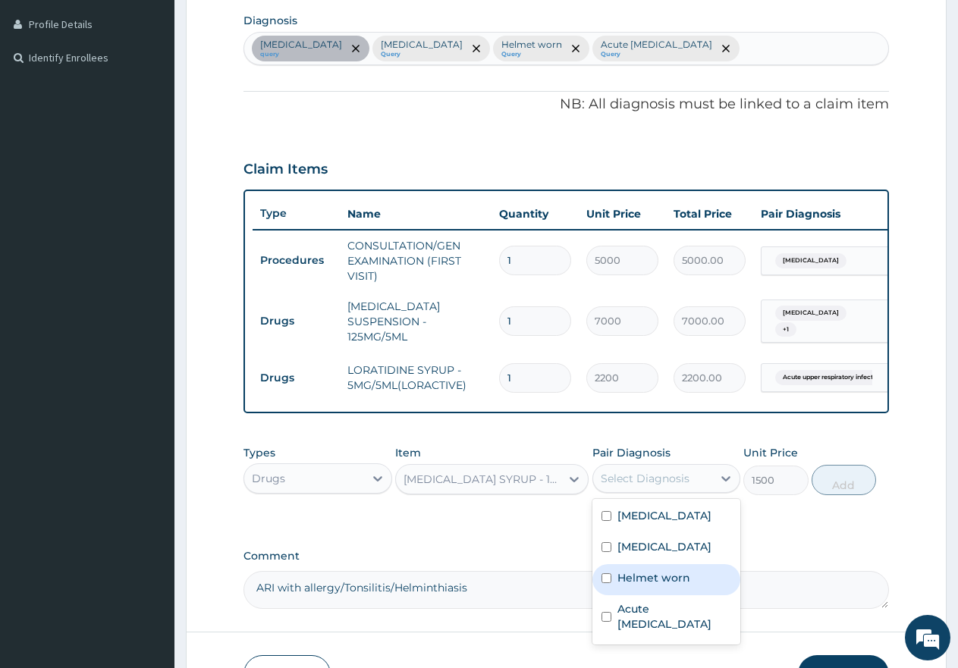
click at [610, 583] on input "checkbox" at bounding box center [606, 578] width 10 height 10
checkbox input "true"
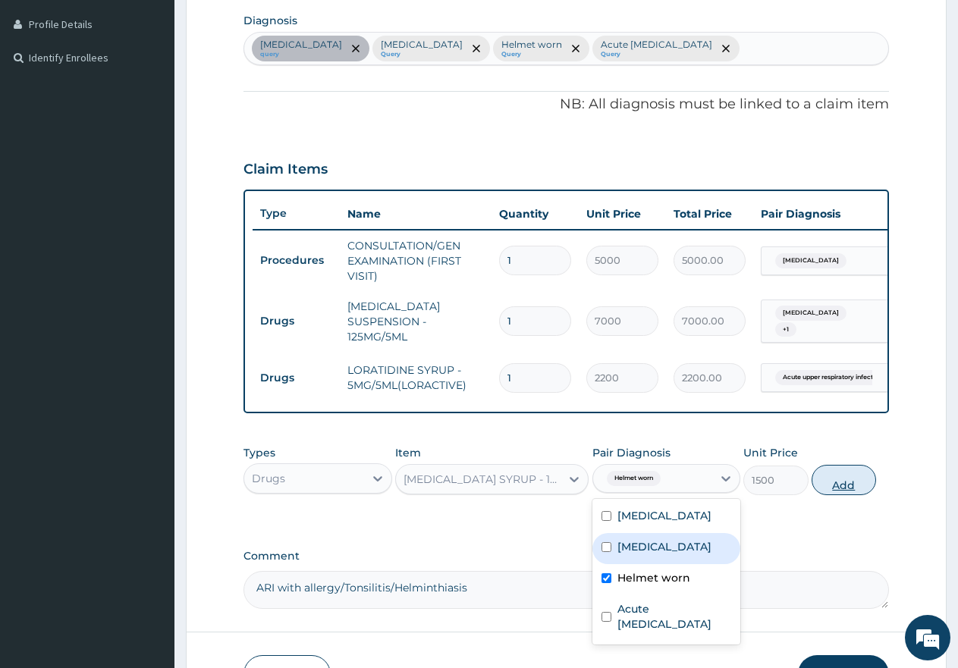
click at [861, 495] on button "Add" at bounding box center [844, 480] width 64 height 30
type input "0"
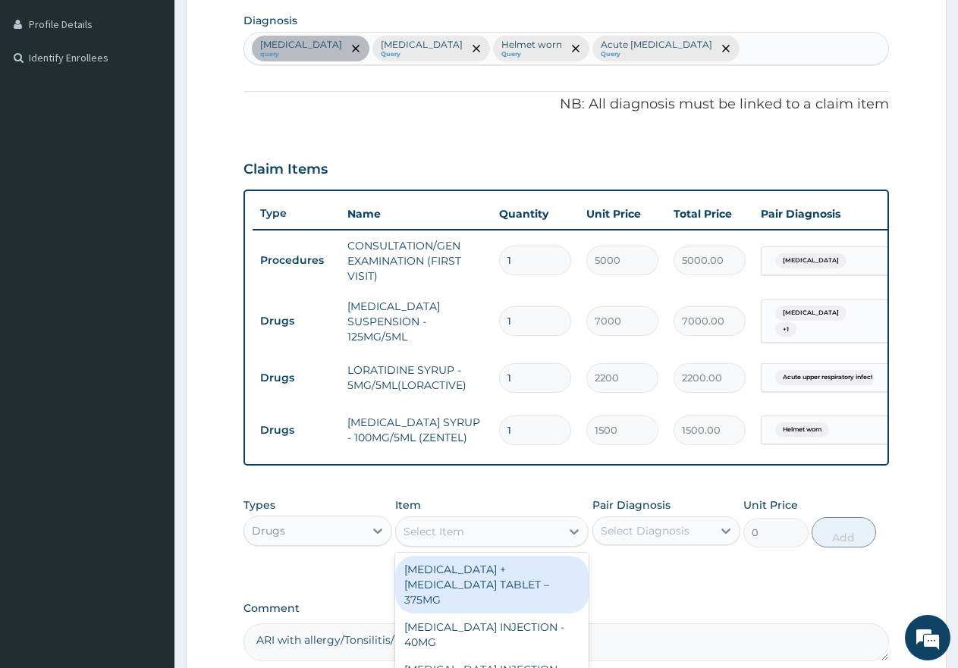
drag, startPoint x: 419, startPoint y: 539, endPoint x: 431, endPoint y: 535, distance: 12.7
click at [421, 539] on div "Select Item" at bounding box center [433, 531] width 61 height 15
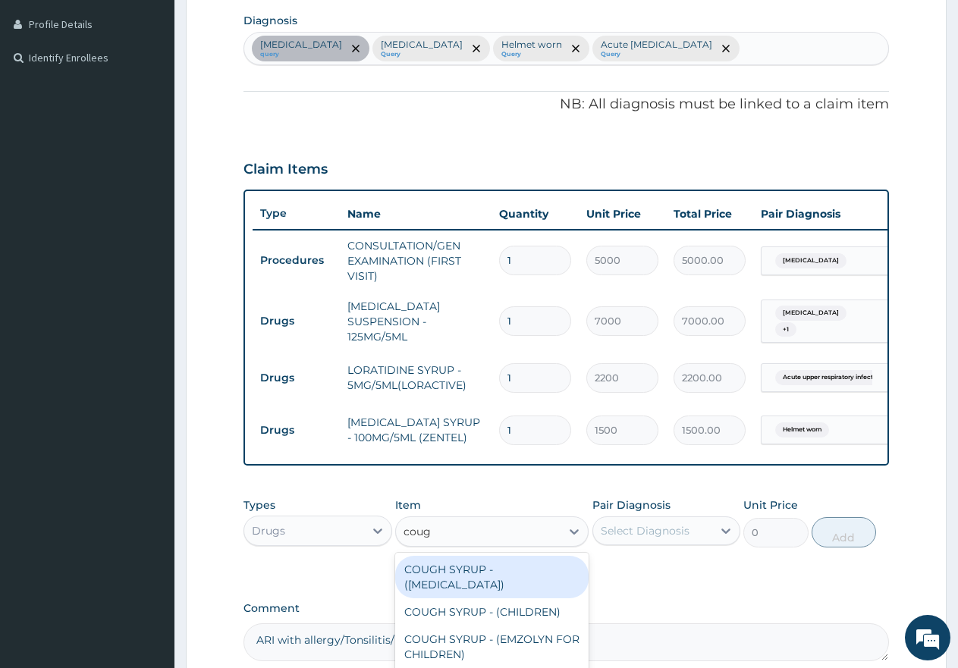
type input "cough"
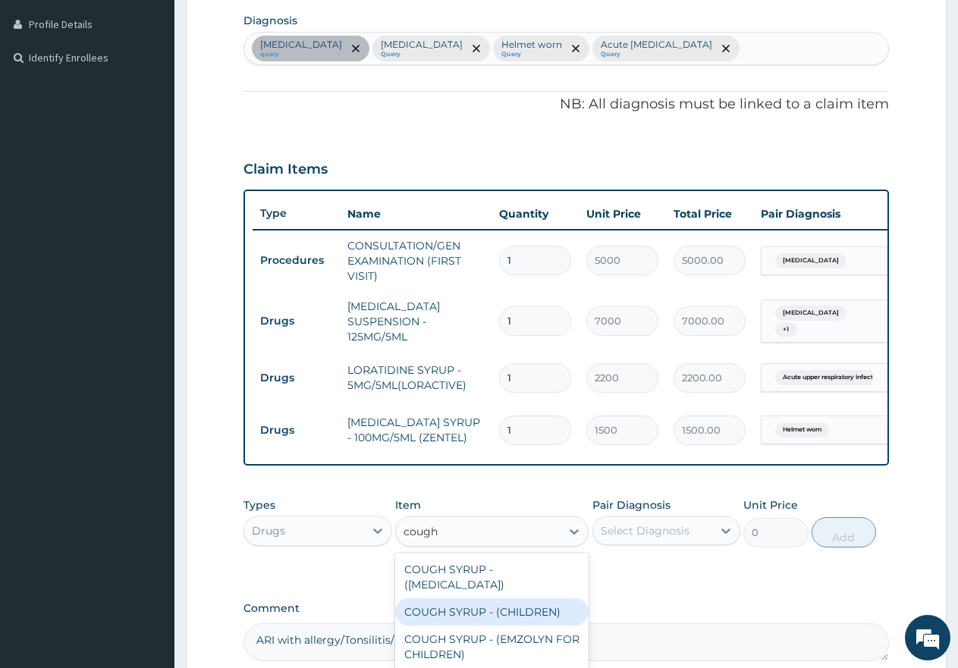
click at [551, 622] on div "COUGH SYRUP - (CHILDREN)" at bounding box center [491, 611] width 193 height 27
type input "2000"
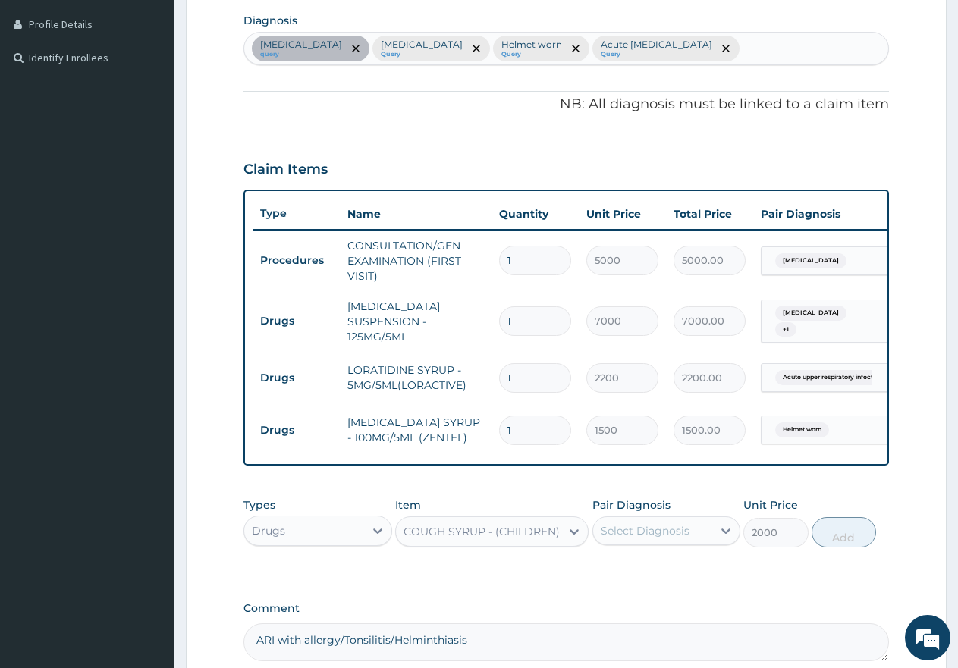
click at [647, 535] on div "Select Diagnosis" at bounding box center [645, 530] width 89 height 15
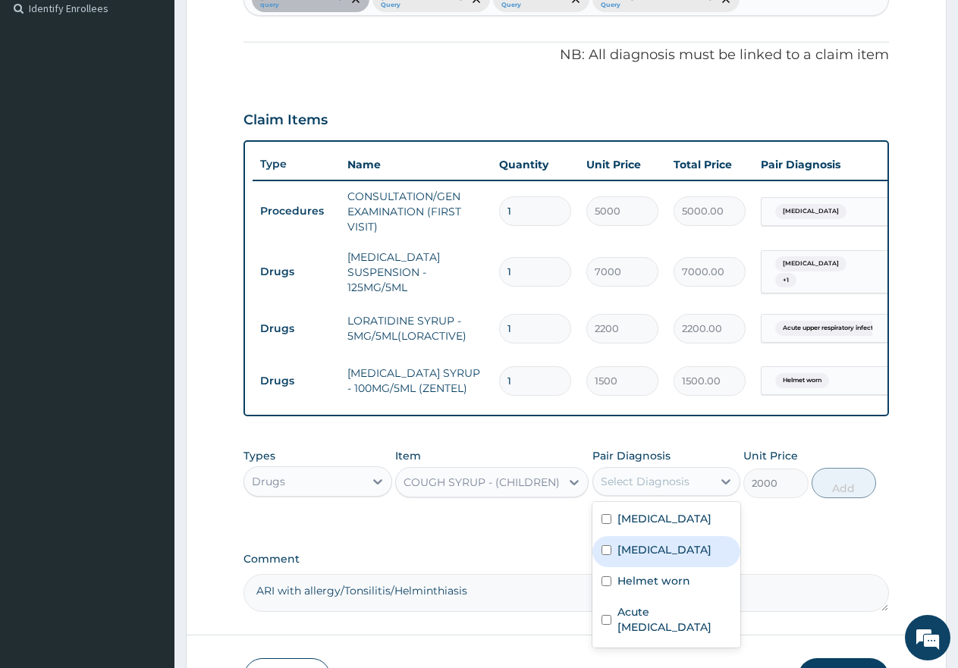
scroll to position [451, 0]
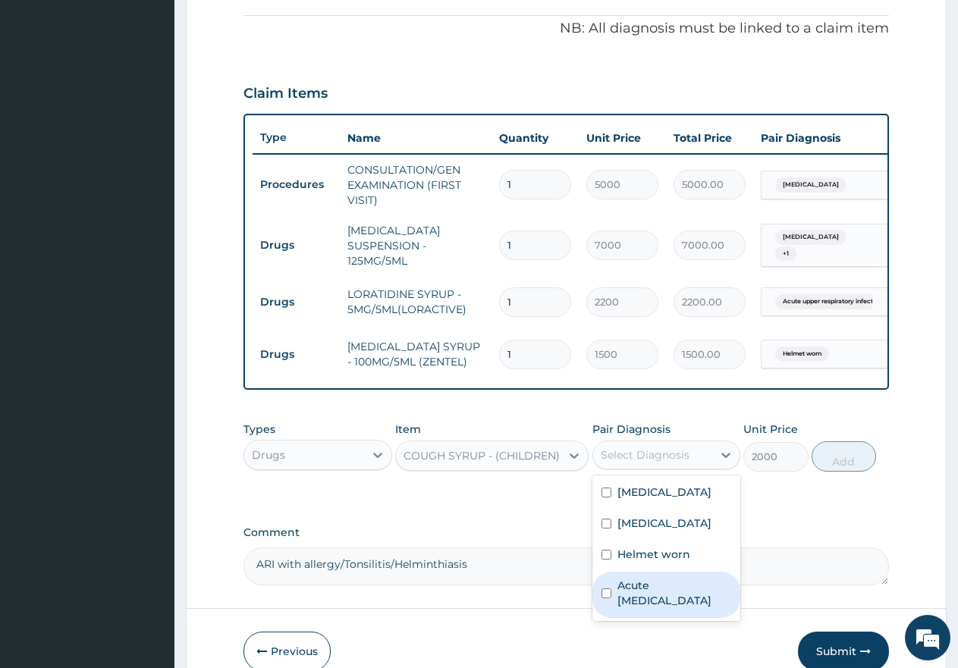
click at [617, 602] on label "Acute upper respiratory infection" at bounding box center [674, 593] width 115 height 30
checkbox input "true"
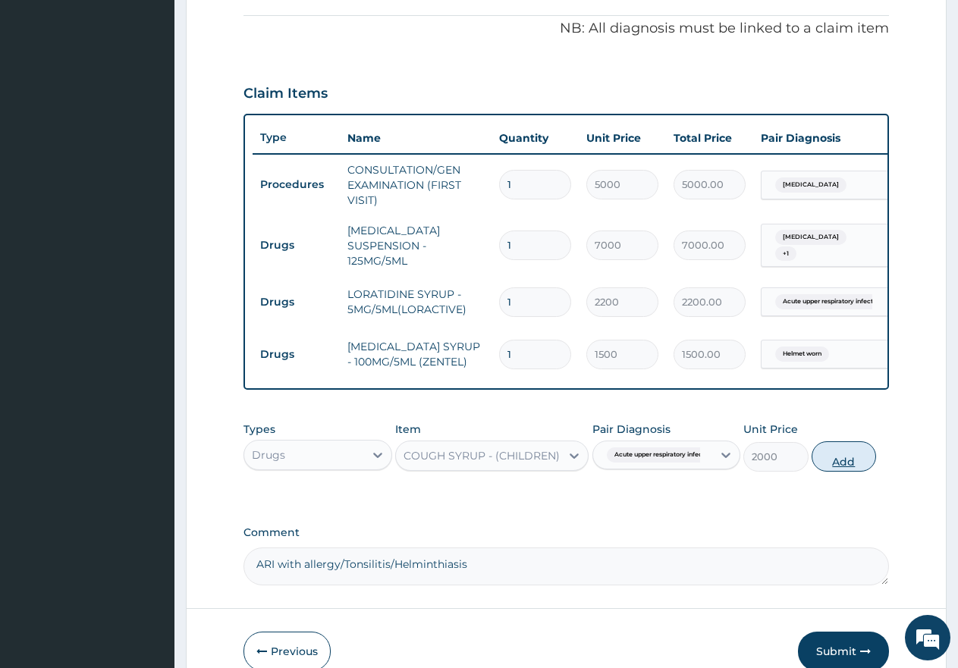
click at [865, 472] on button "Add" at bounding box center [844, 456] width 64 height 30
type input "0"
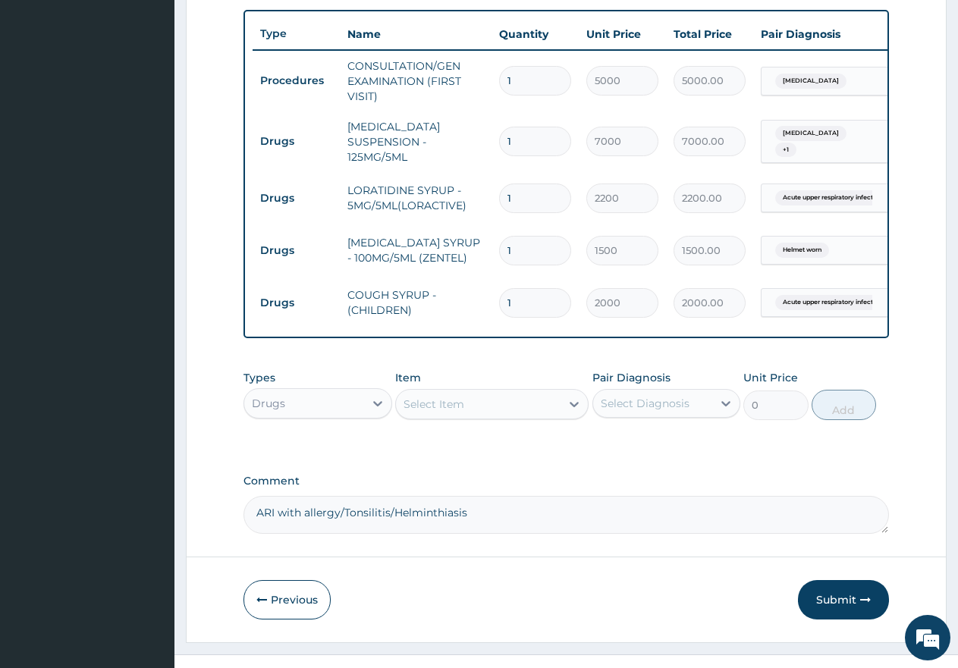
scroll to position [592, 0]
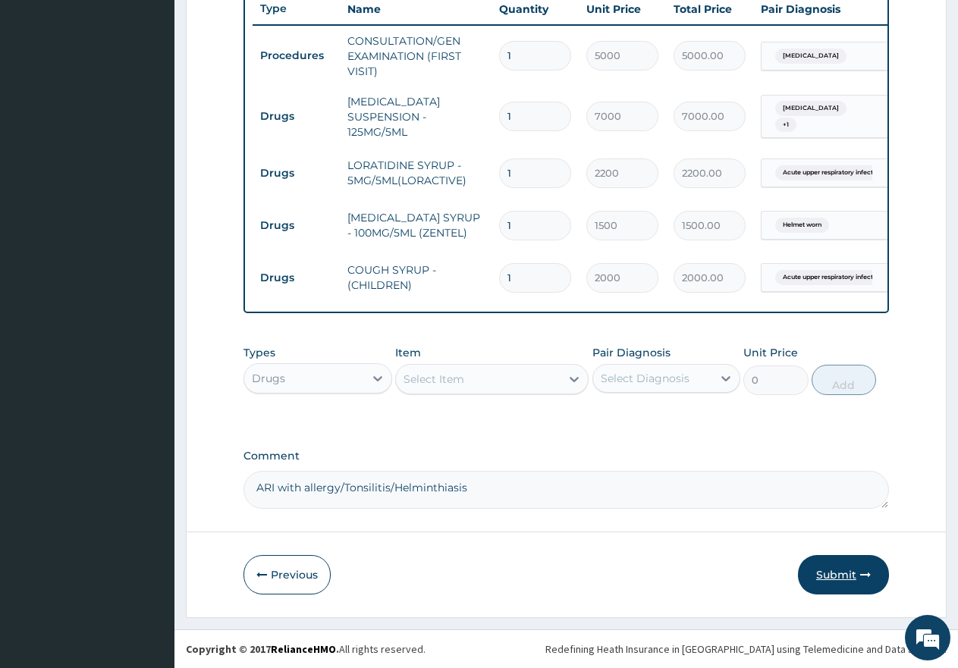
click at [847, 583] on button "Submit" at bounding box center [843, 574] width 91 height 39
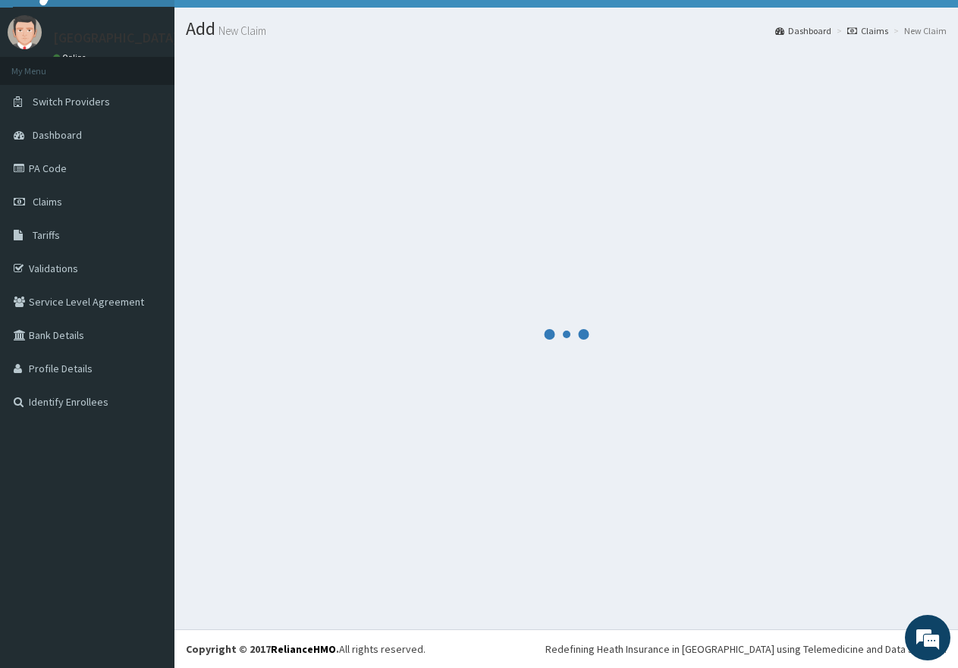
scroll to position [30, 0]
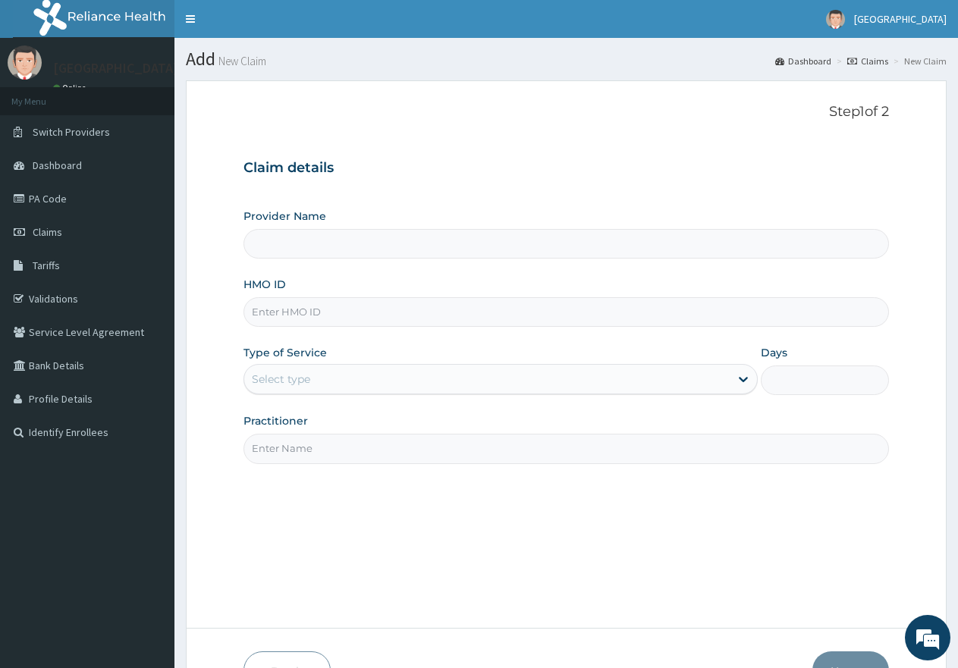
paste input "MOP/10170/c"
type input "MOP/10170/c"
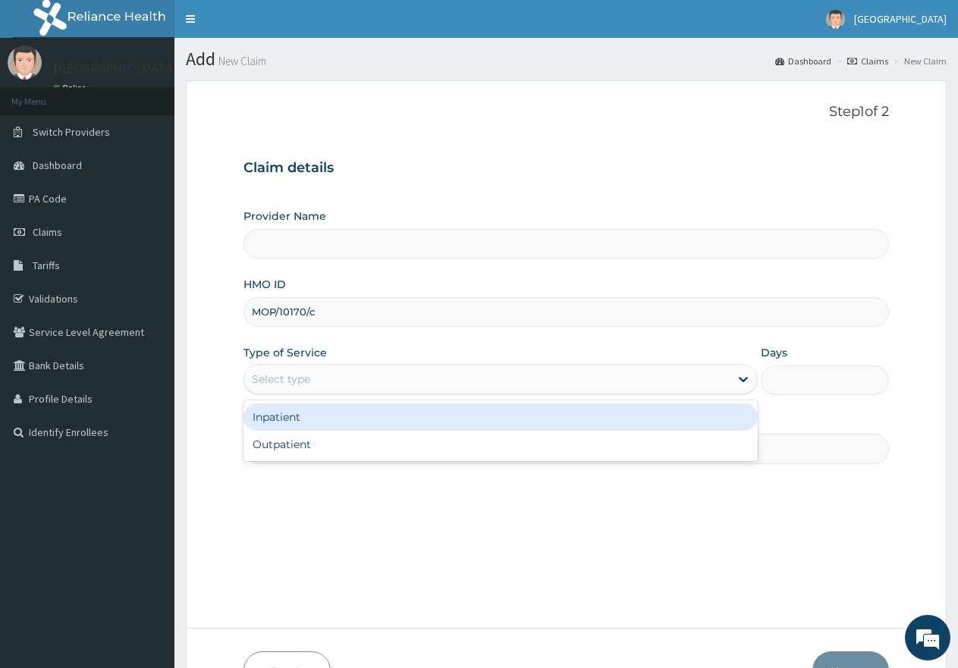
click at [324, 384] on div "Select type" at bounding box center [486, 379] width 485 height 24
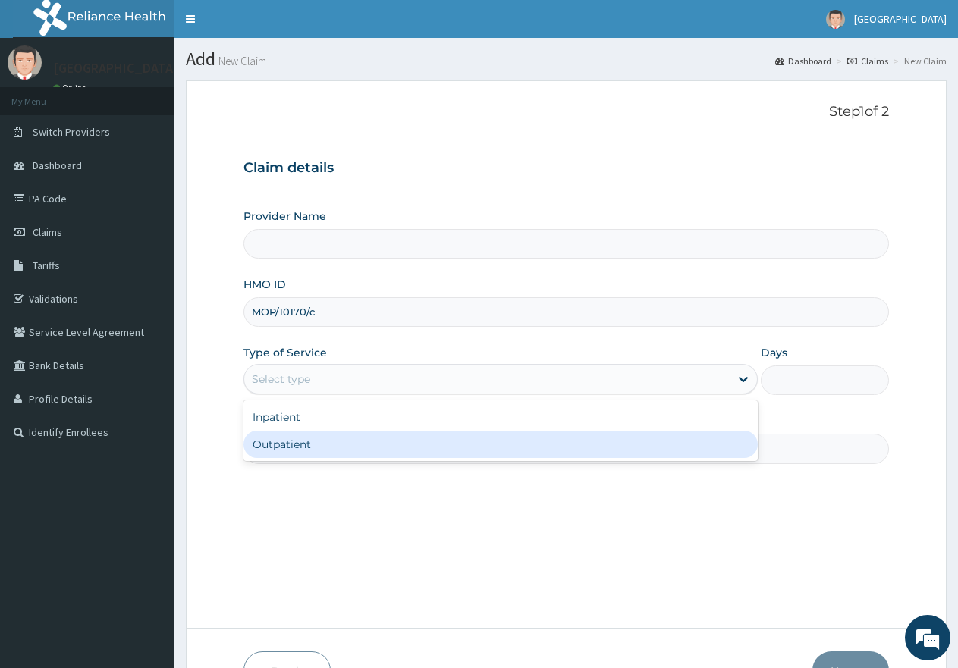
type input "[GEOGRAPHIC_DATA]"
click at [327, 445] on div "Outpatient" at bounding box center [499, 444] width 513 height 27
type input "1"
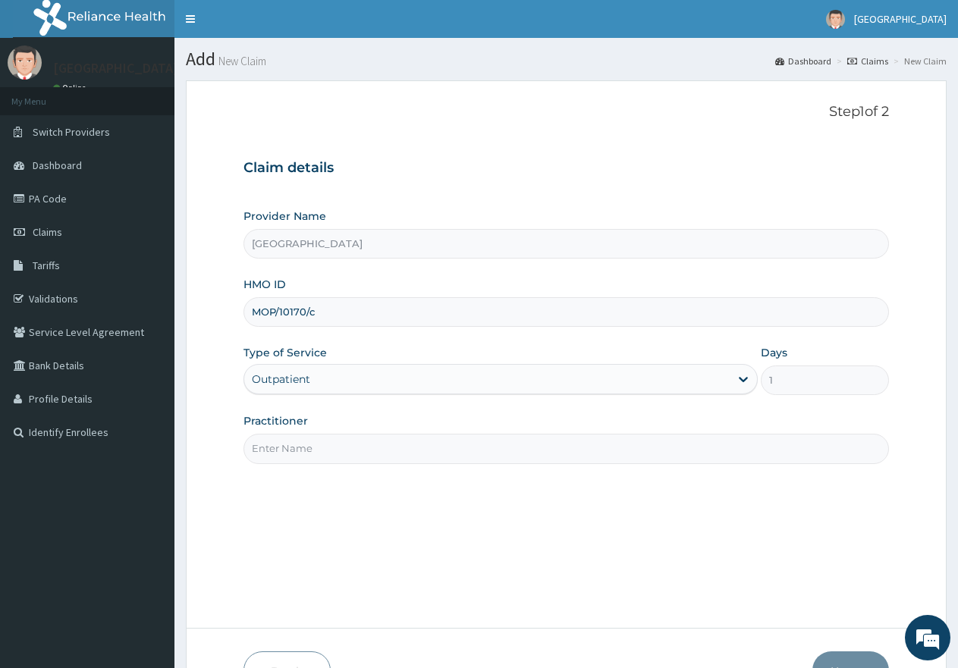
click at [327, 446] on input "Practitioner" at bounding box center [565, 449] width 645 height 30
type input "gp"
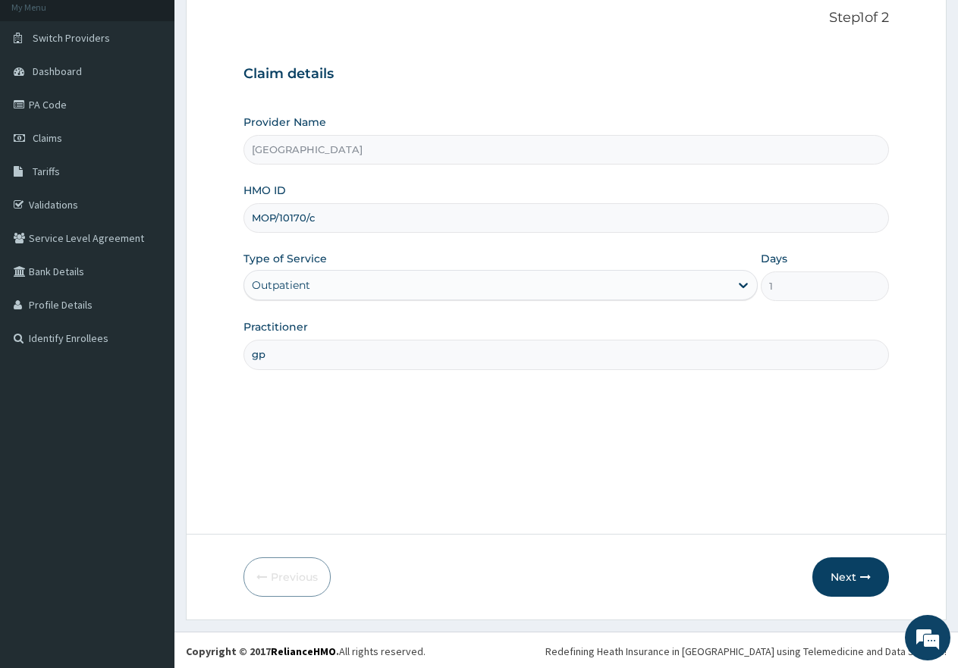
scroll to position [96, 0]
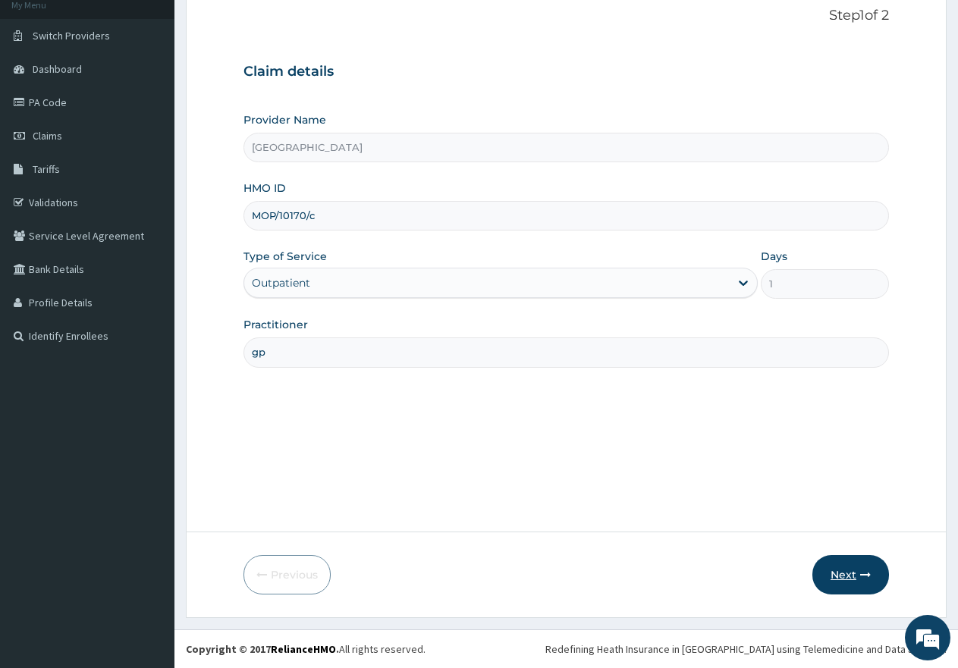
click at [849, 579] on button "Next" at bounding box center [850, 574] width 77 height 39
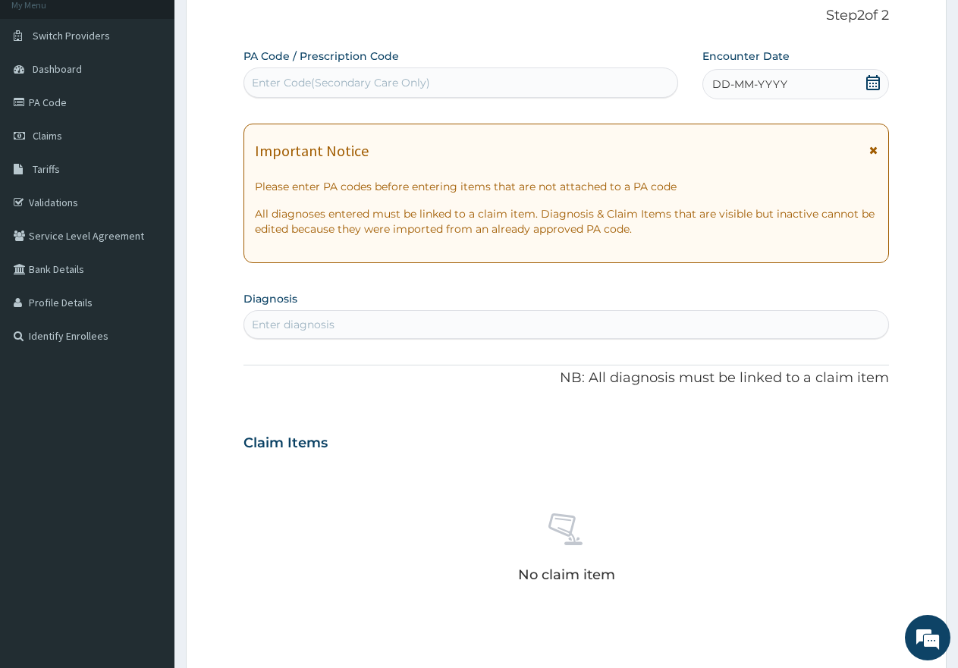
scroll to position [0, 0]
click at [407, 74] on div "Enter Code(Secondary Care Only)" at bounding box center [460, 83] width 433 height 24
paste input "PA/D96863"
type input "PA/D96863"
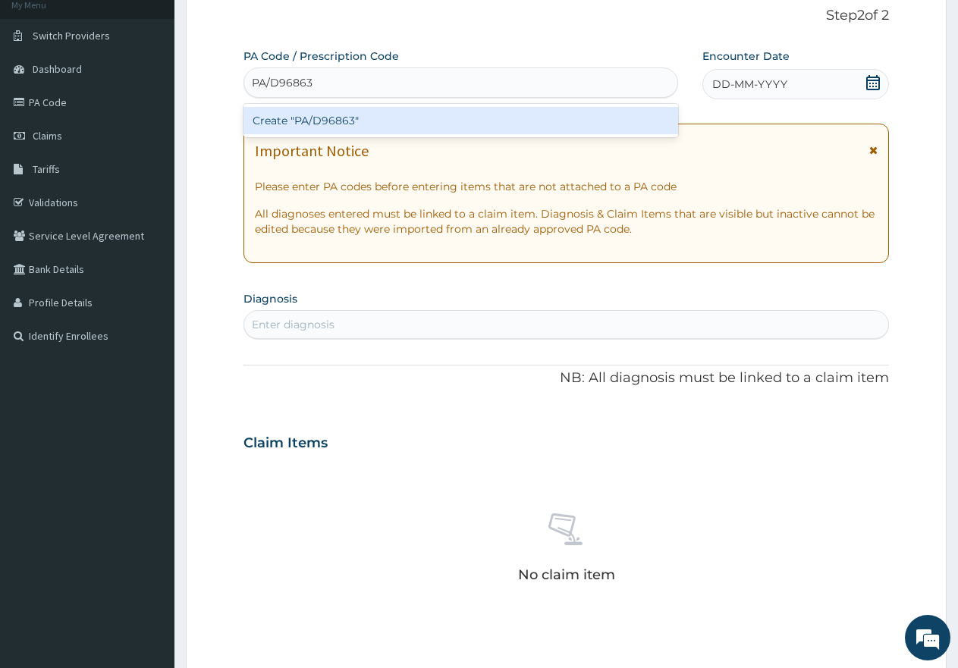
click at [347, 122] on div "Create "PA/D96863"" at bounding box center [460, 120] width 435 height 27
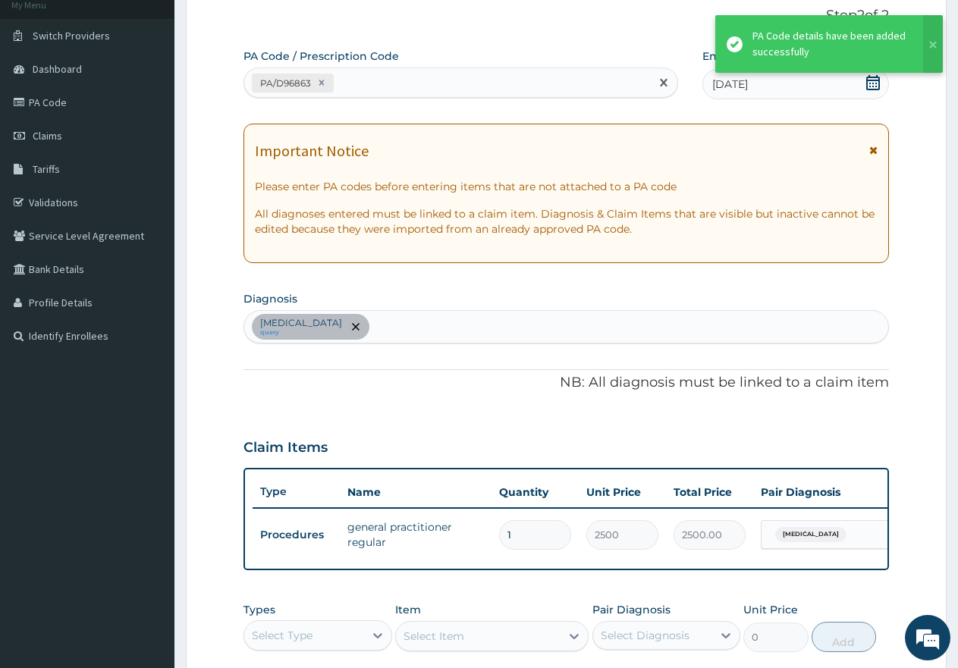
click at [396, 83] on div "PA/D96863" at bounding box center [447, 83] width 406 height 25
paste input "PA/A3EF32"
type input "PA/A3EF32"
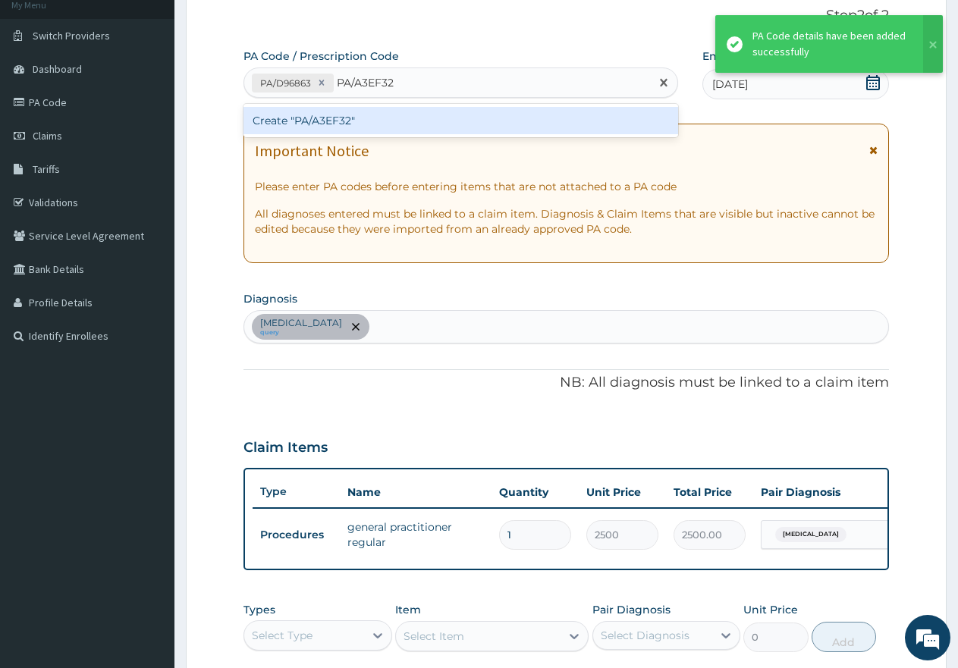
click at [368, 121] on div "Create "PA/A3EF32"" at bounding box center [460, 120] width 435 height 27
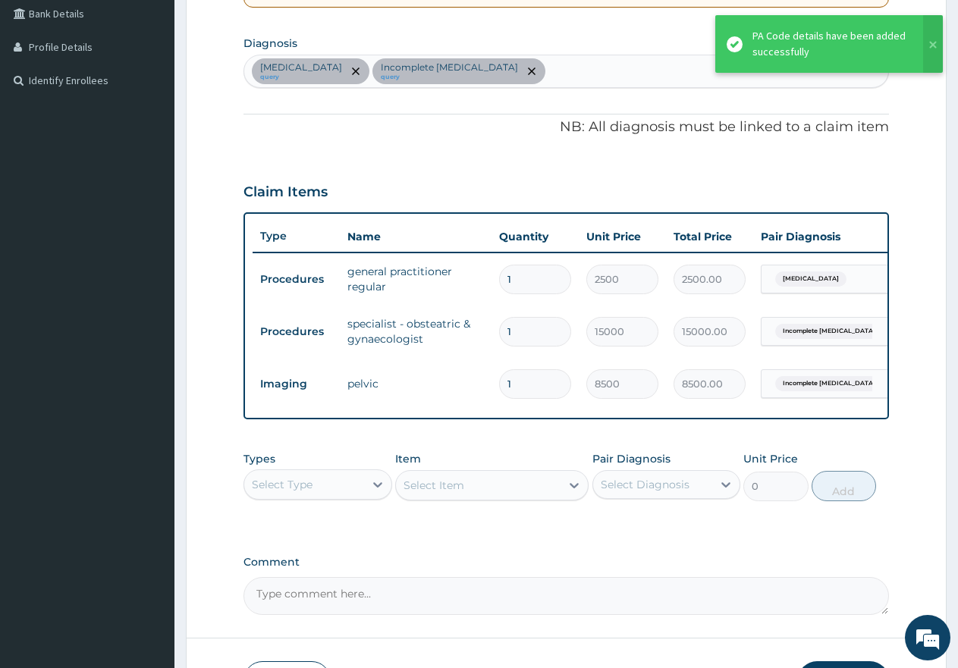
scroll to position [325, 0]
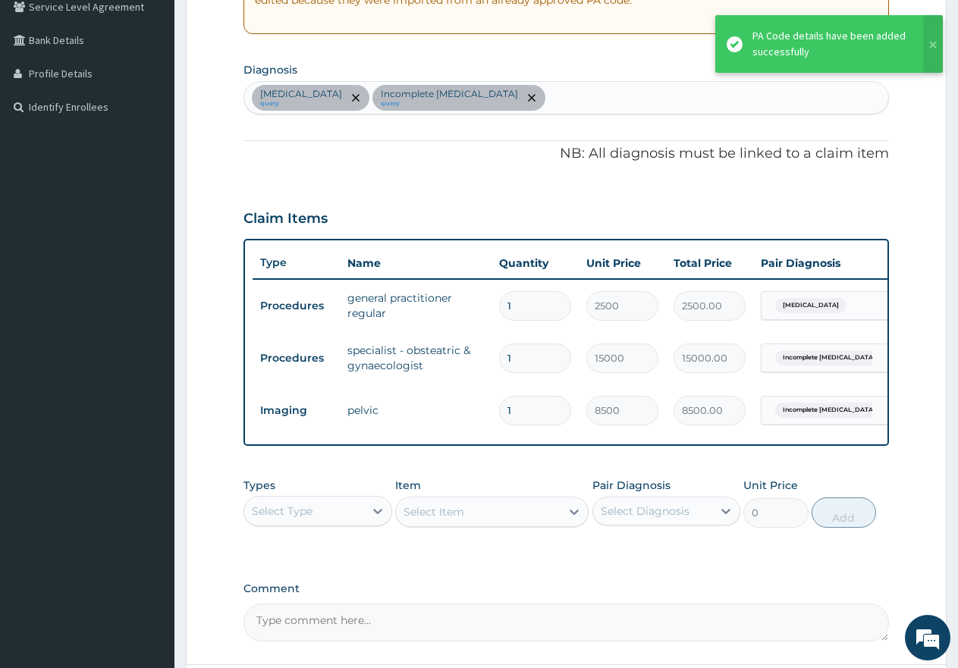
click at [508, 83] on div "[MEDICAL_DATA] query Incomplete [MEDICAL_DATA] query" at bounding box center [566, 98] width 644 height 32
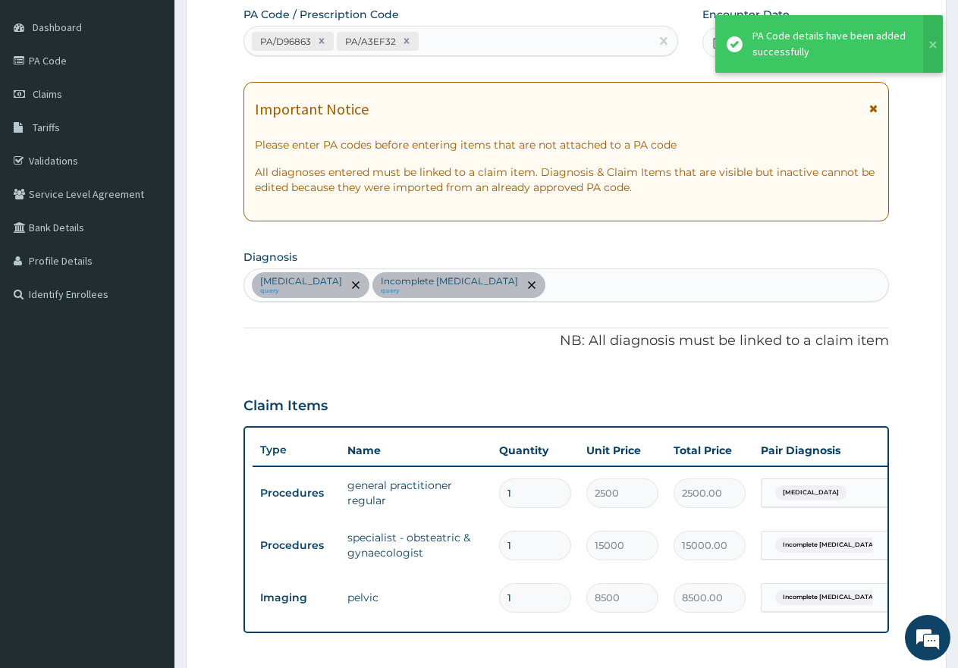
scroll to position [98, 0]
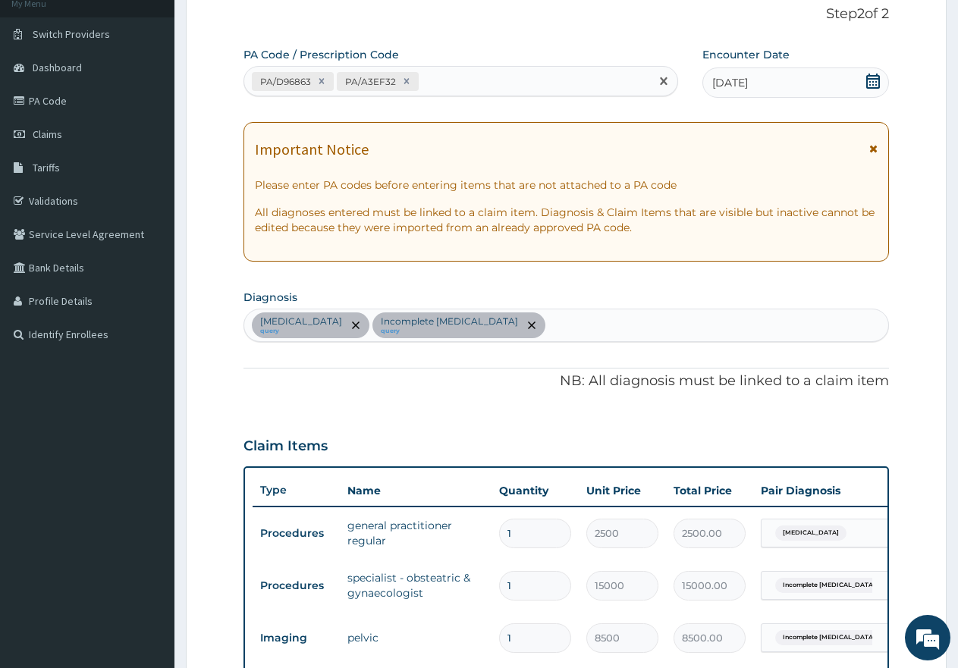
click at [459, 77] on div "PA/D96863 PA/A3EF32" at bounding box center [447, 81] width 406 height 25
paste input "PA/490FBD"
type input "PA/490FBD"
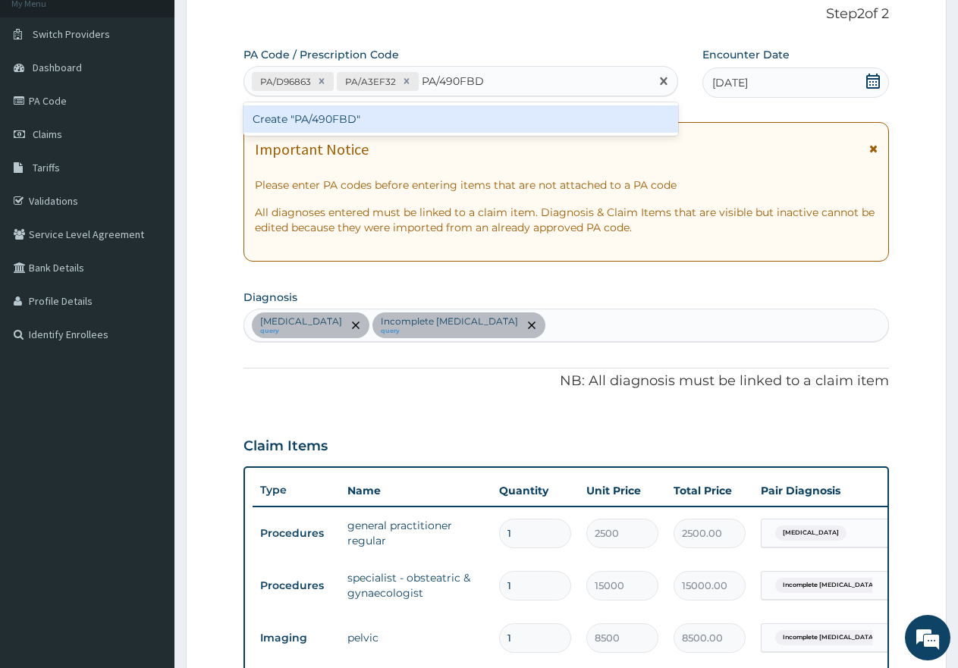
click at [447, 119] on div "Create "PA/490FBD"" at bounding box center [460, 118] width 435 height 27
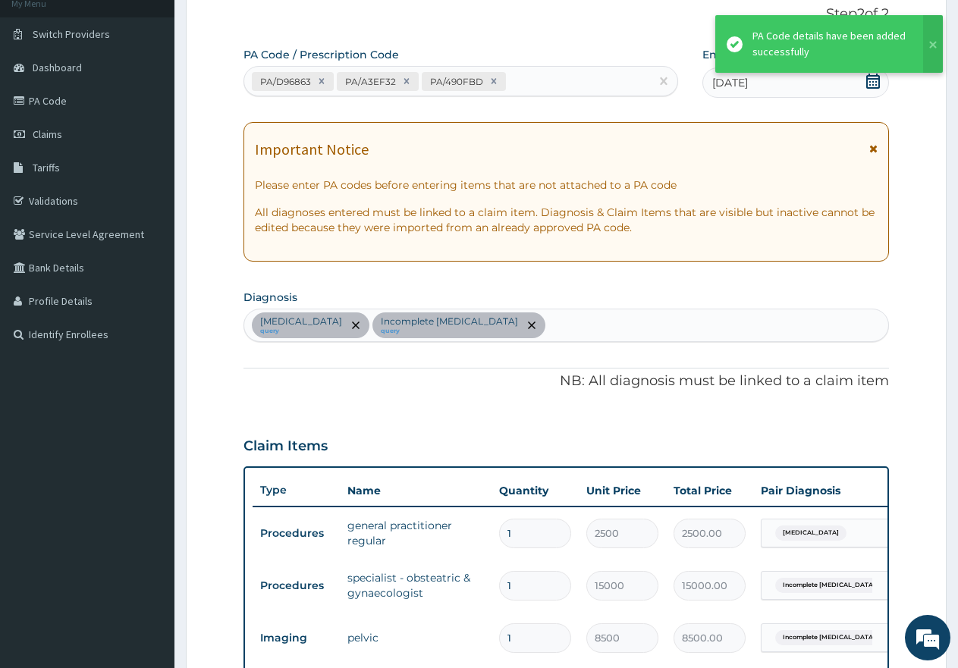
scroll to position [454, 0]
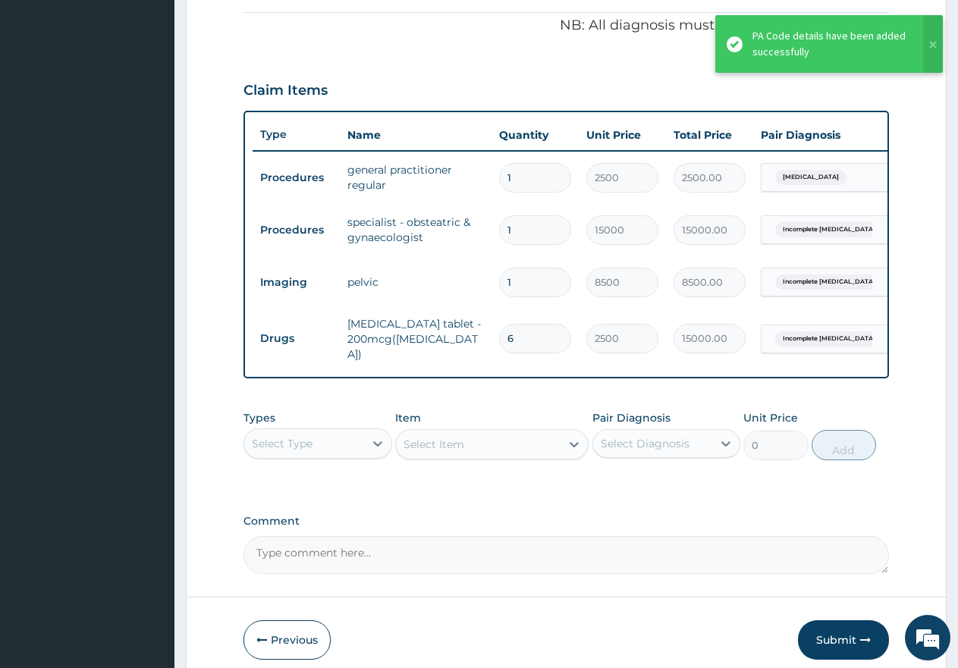
click at [295, 447] on div "Select Type" at bounding box center [282, 443] width 61 height 15
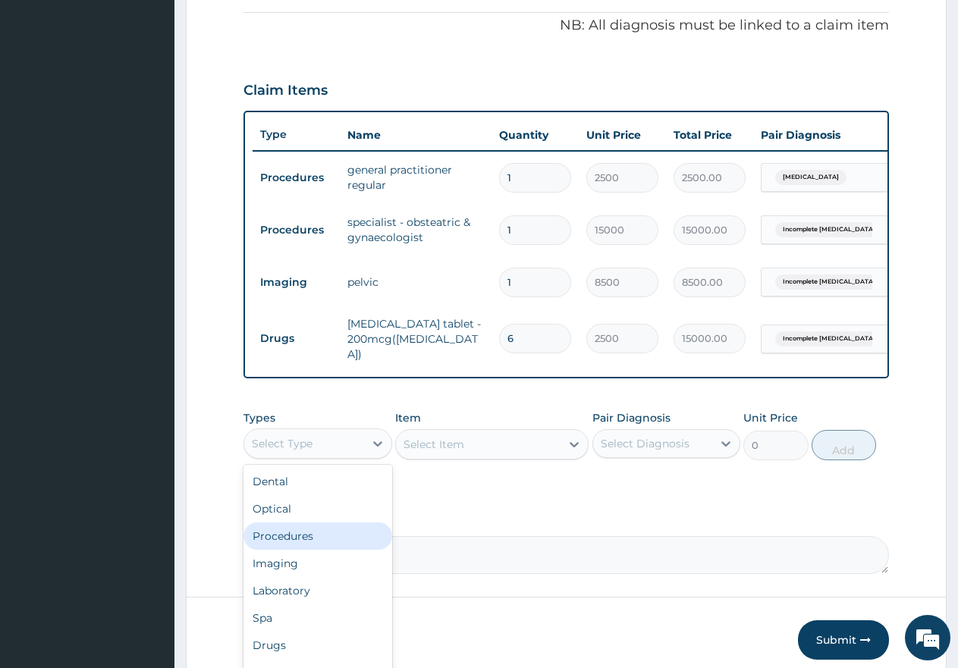
click at [286, 543] on div "Procedures" at bounding box center [317, 536] width 149 height 27
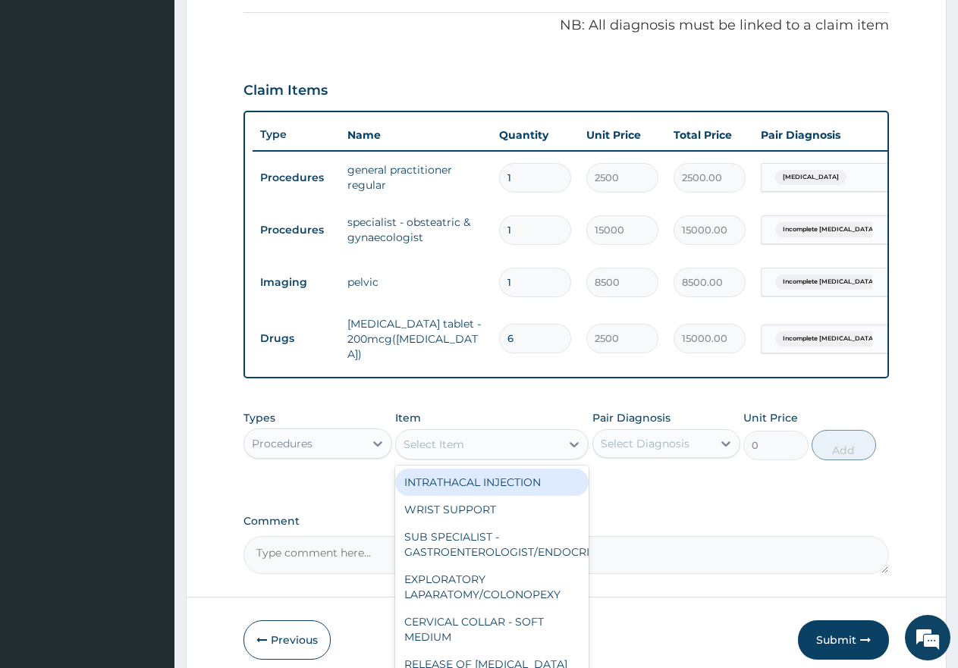
click at [464, 450] on div "Select Item" at bounding box center [478, 444] width 165 height 24
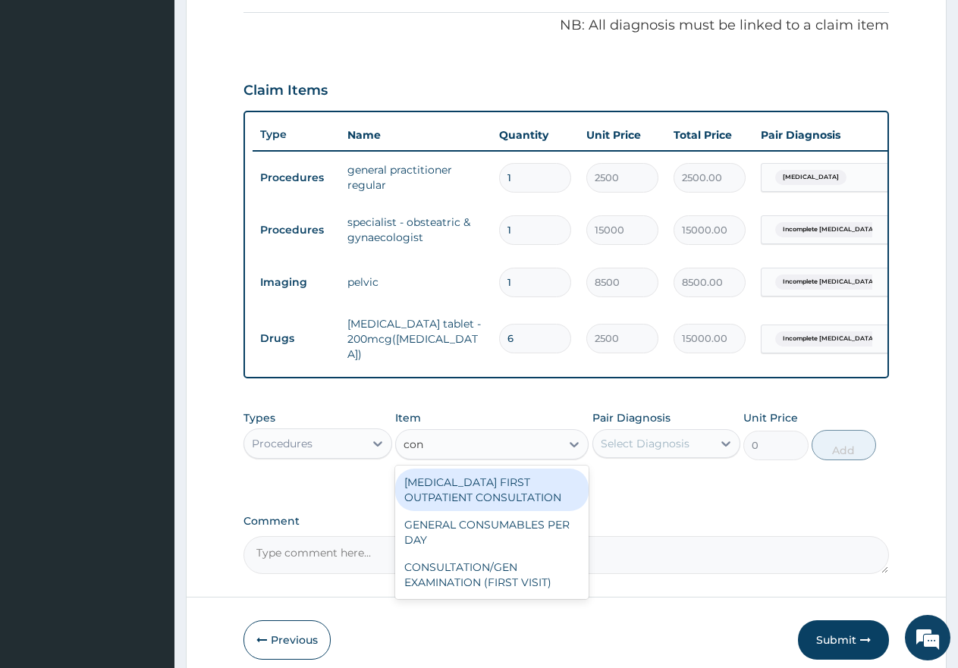
type input "cons"
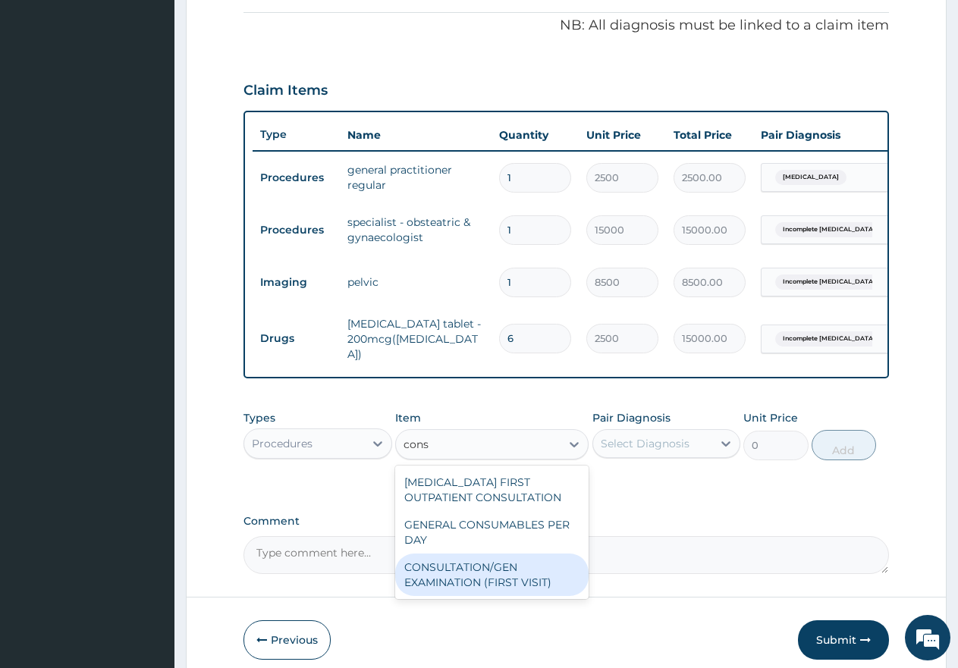
click at [480, 581] on div "CONSULTATION/GEN EXAMINATION (FIRST VISIT)" at bounding box center [491, 575] width 193 height 42
type input "5000"
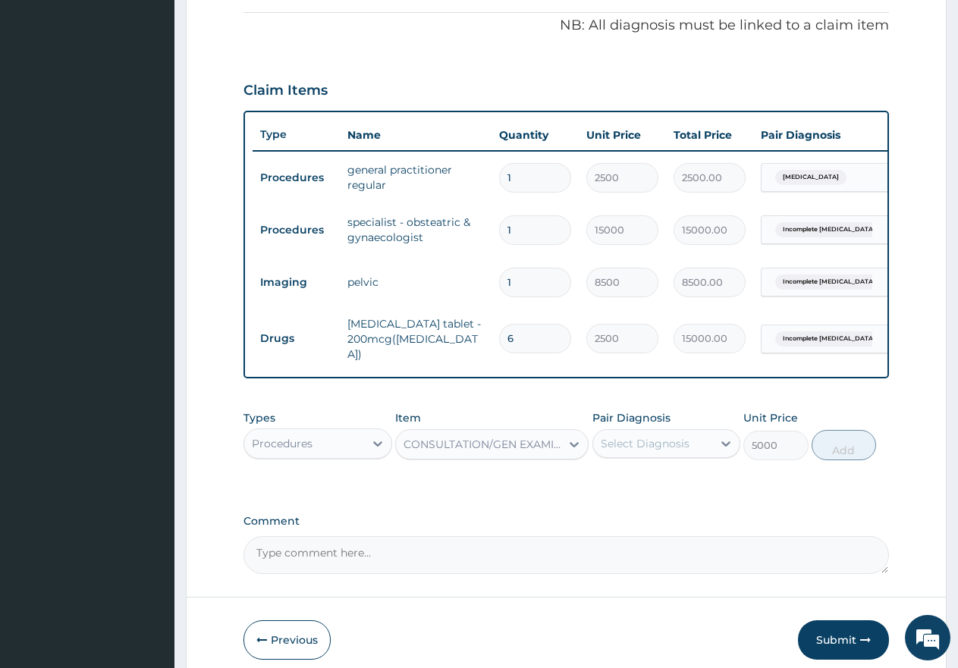
click at [618, 443] on div "Select Diagnosis" at bounding box center [645, 443] width 89 height 15
drag, startPoint x: 607, startPoint y: 526, endPoint x: 611, endPoint y: 504, distance: 23.1
click at [608, 525] on input "checkbox" at bounding box center [606, 520] width 10 height 10
checkbox input "true"
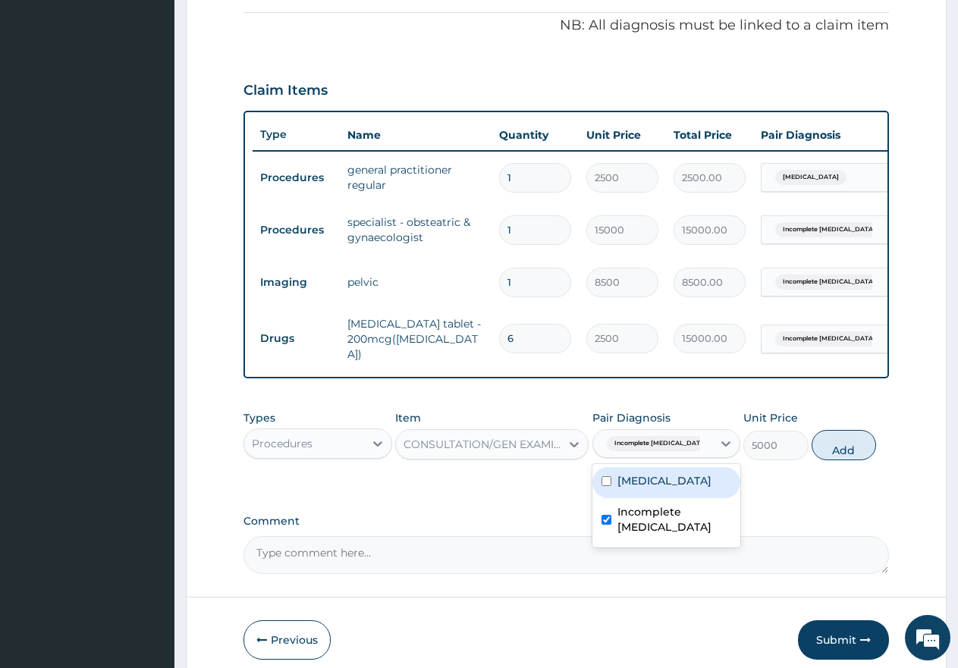
click at [613, 485] on div "[MEDICAL_DATA]" at bounding box center [666, 482] width 149 height 31
checkbox input "true"
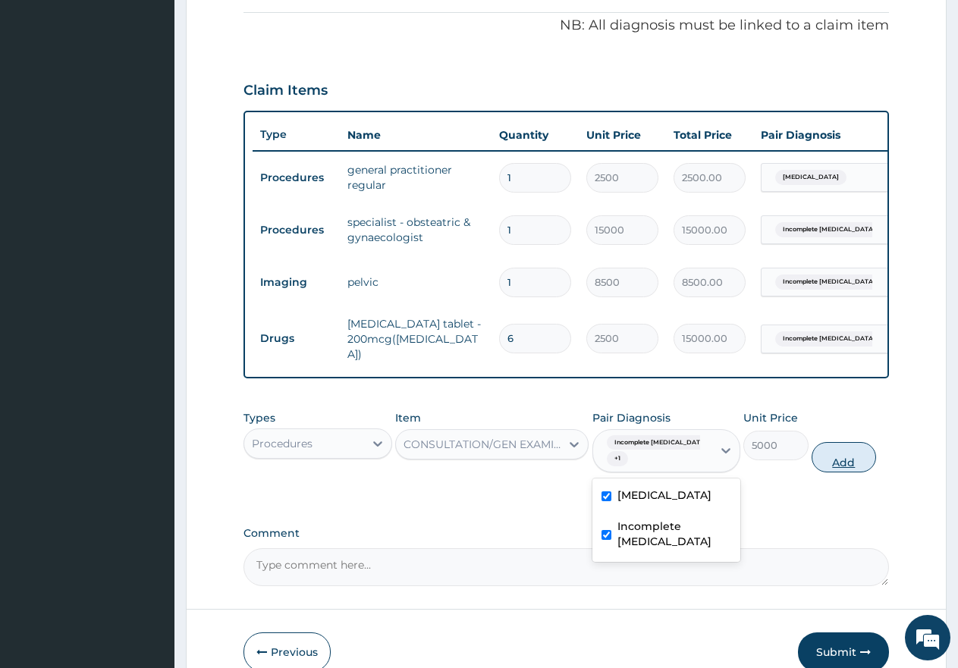
click at [848, 468] on button "Add" at bounding box center [844, 457] width 64 height 30
type input "0"
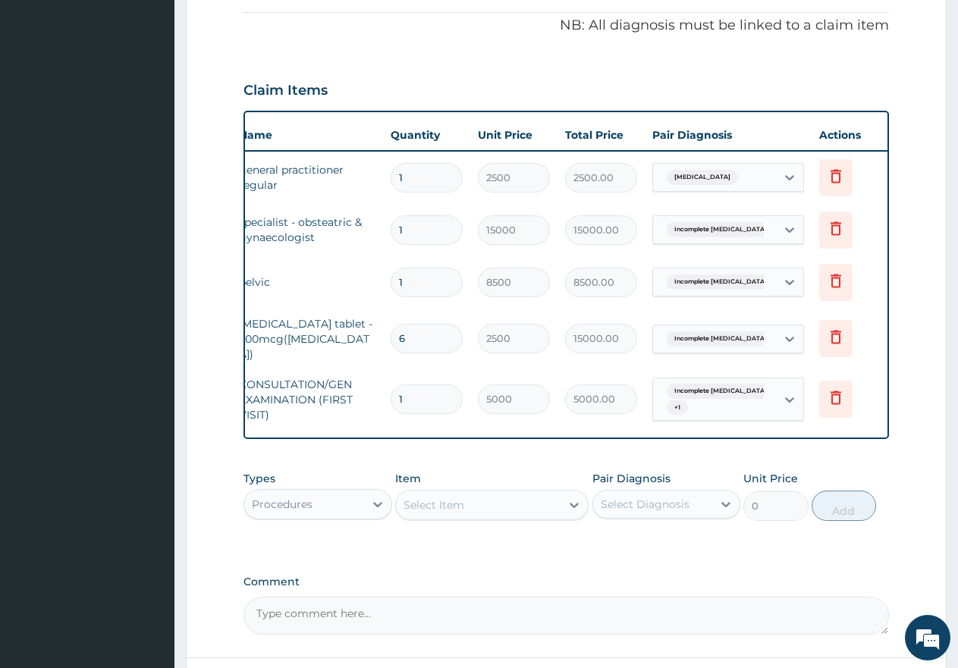
scroll to position [0, 116]
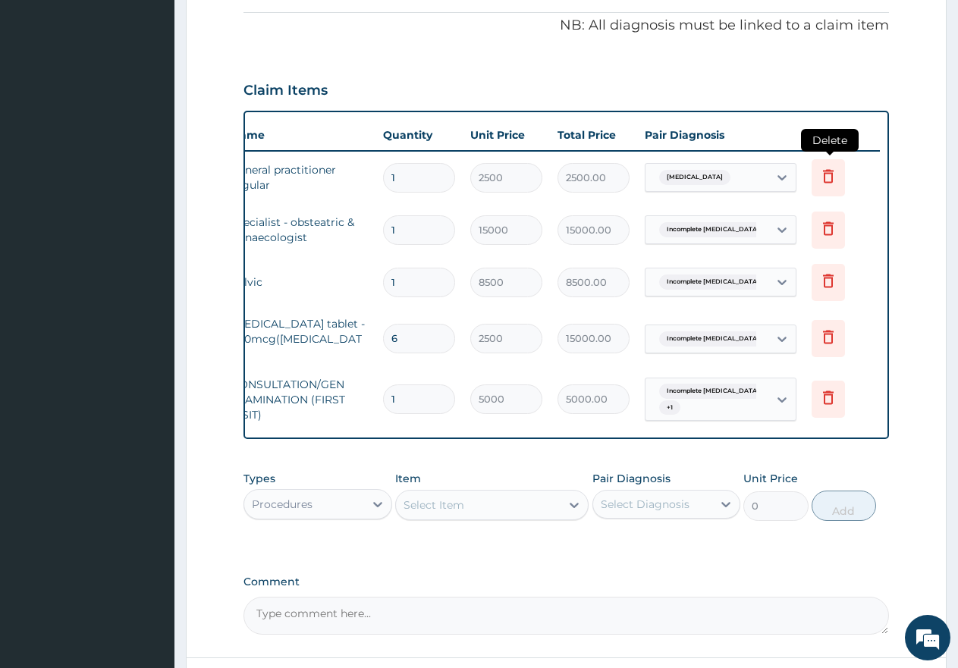
click at [829, 173] on icon at bounding box center [828, 176] width 11 height 14
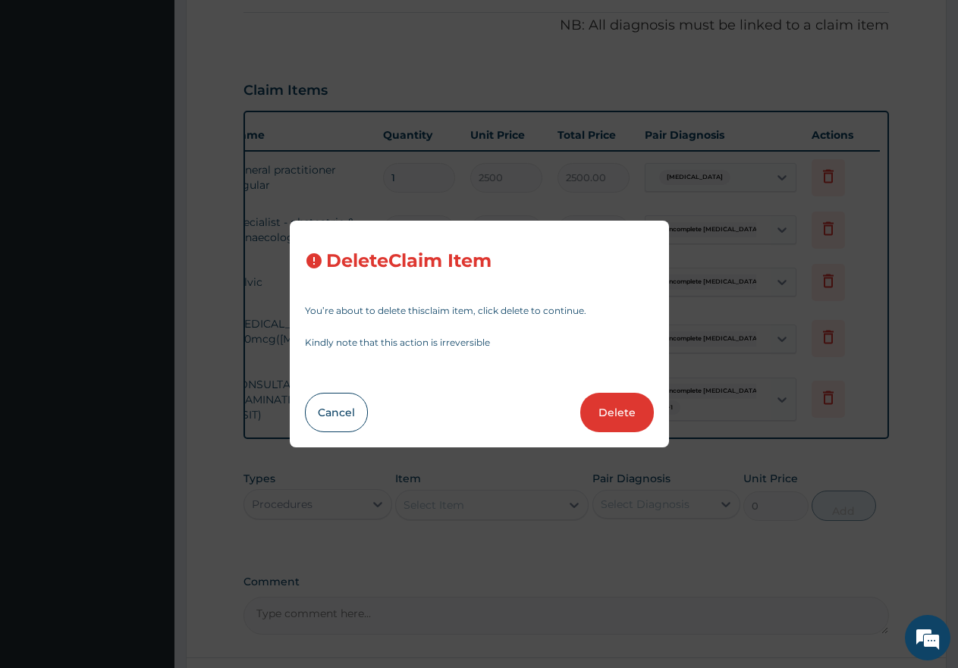
click at [602, 411] on button "Delete" at bounding box center [617, 412] width 74 height 39
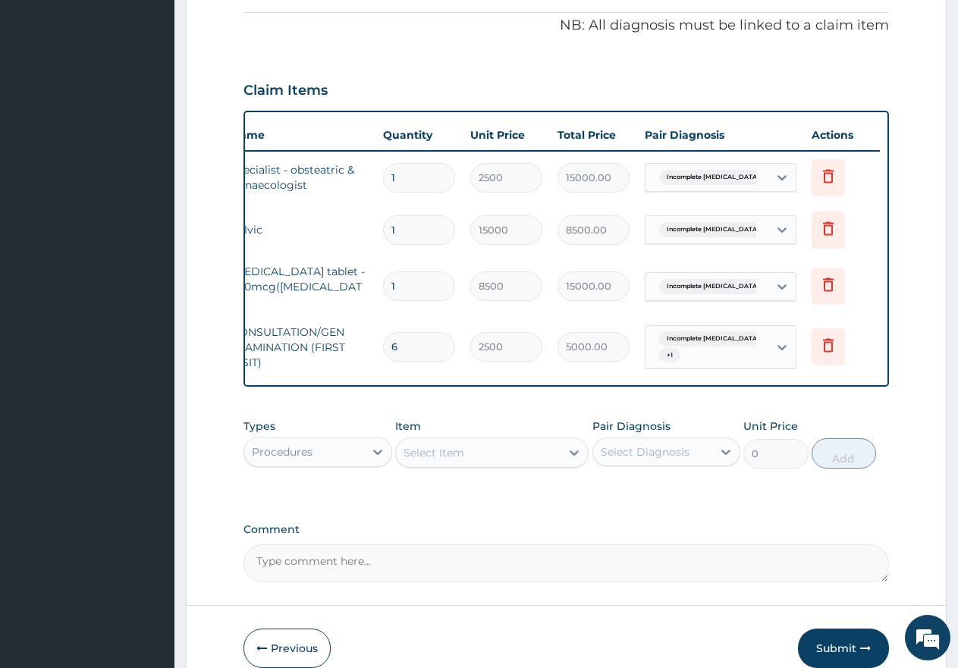
type input "15000"
type input "15000.00"
type input "8500"
type input "8500.00"
type input "6"
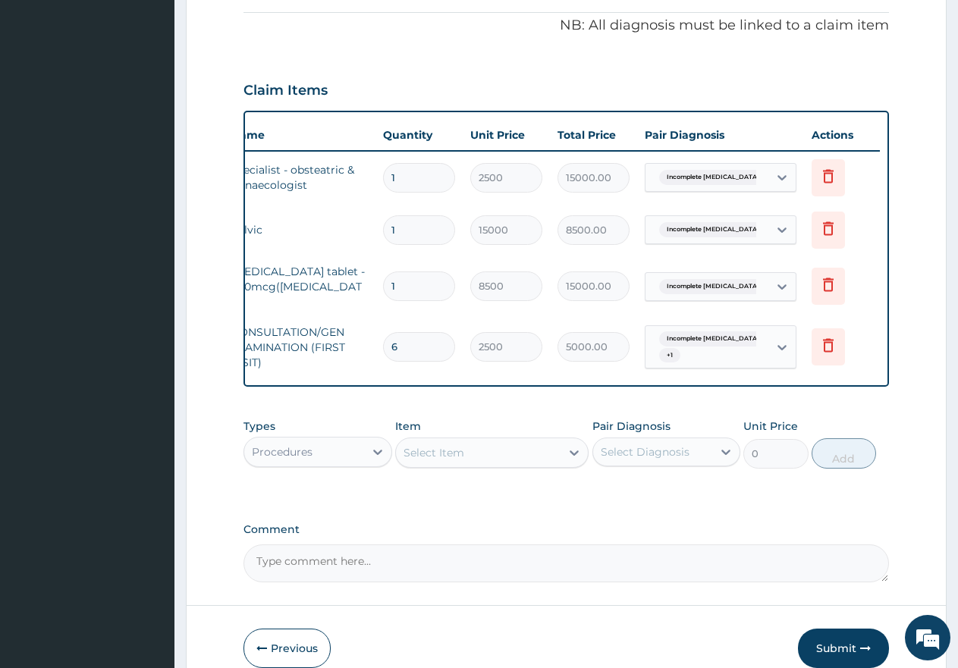
type input "2500"
type input "15000.00"
type input "1"
type input "5000"
type input "5000.00"
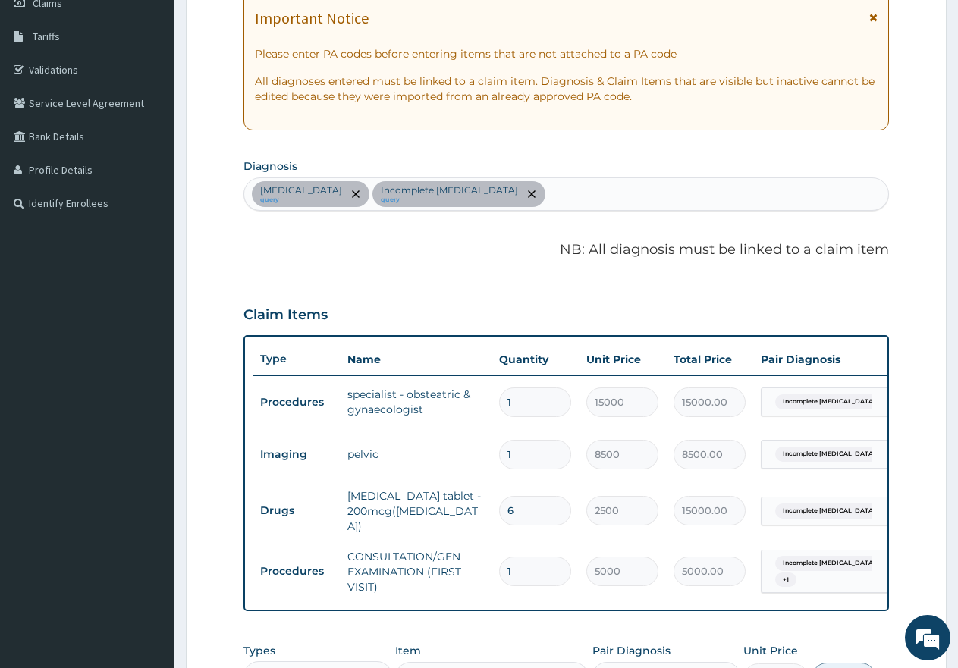
scroll to position [226, 0]
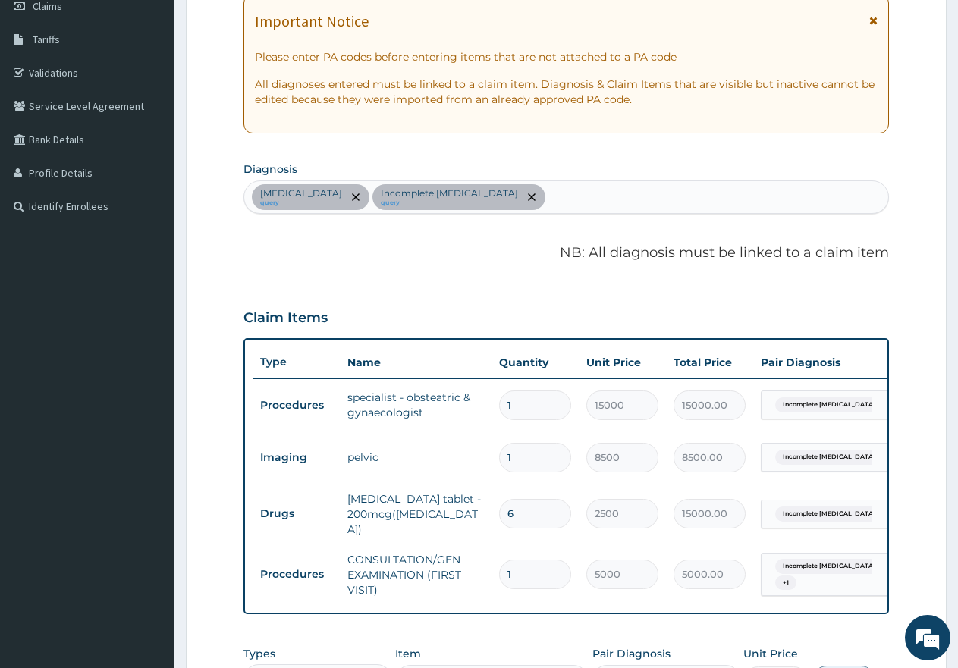
click at [515, 194] on div "[MEDICAL_DATA] query Incomplete [MEDICAL_DATA] query" at bounding box center [566, 197] width 644 height 32
type input "sepsi"
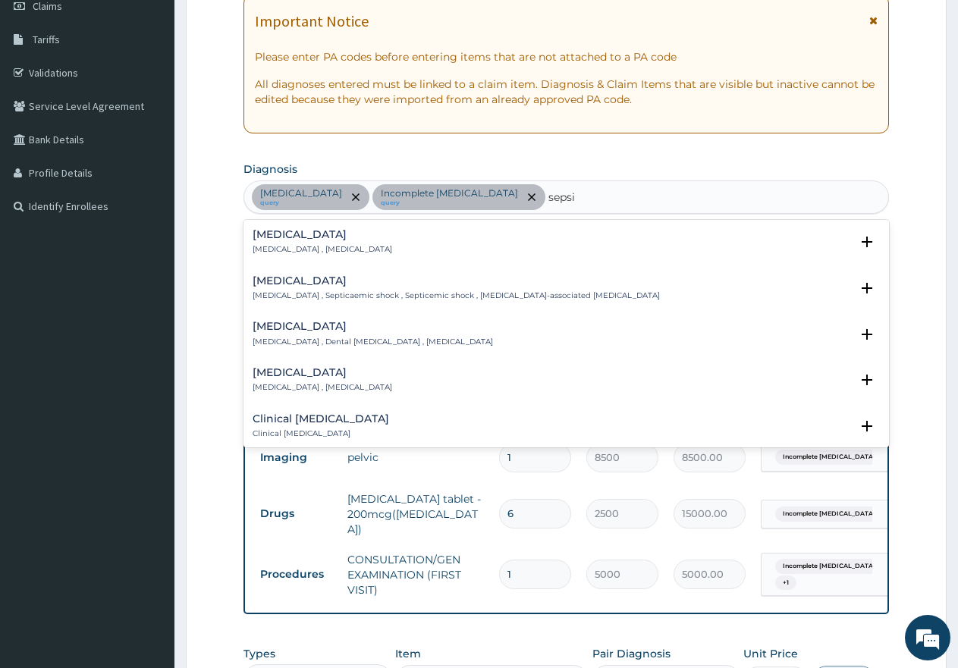
click at [274, 245] on p "[MEDICAL_DATA] , [MEDICAL_DATA]" at bounding box center [323, 249] width 140 height 11
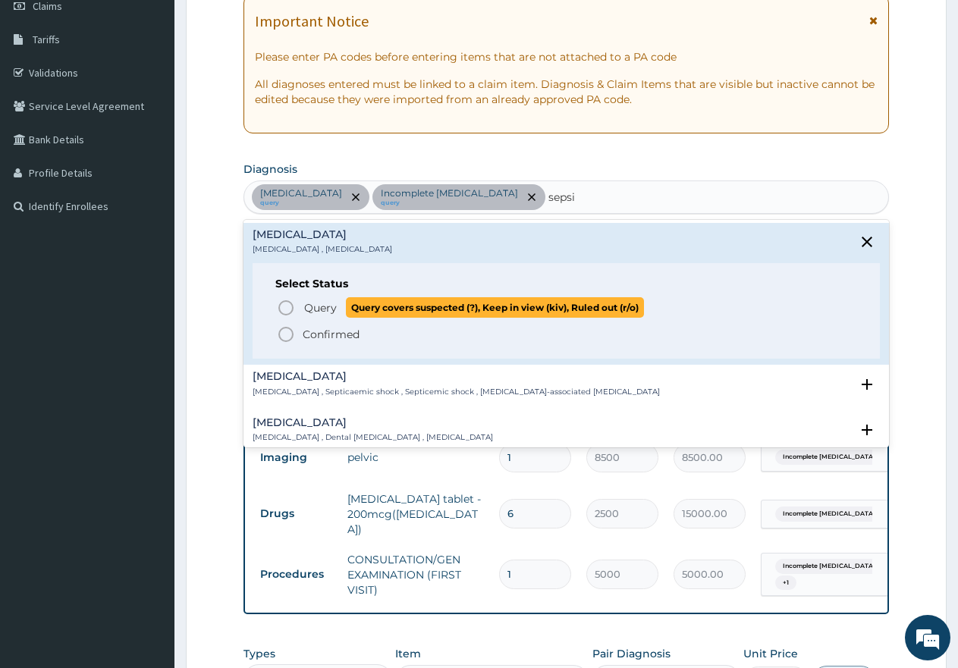
click at [279, 306] on circle "status option query" at bounding box center [286, 308] width 14 height 14
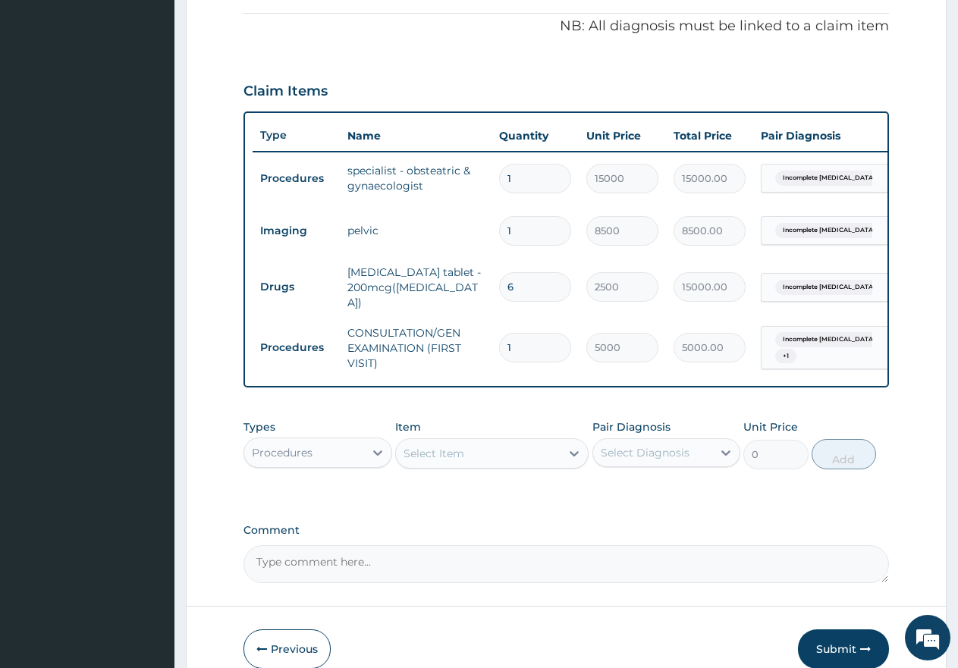
scroll to position [532, 0]
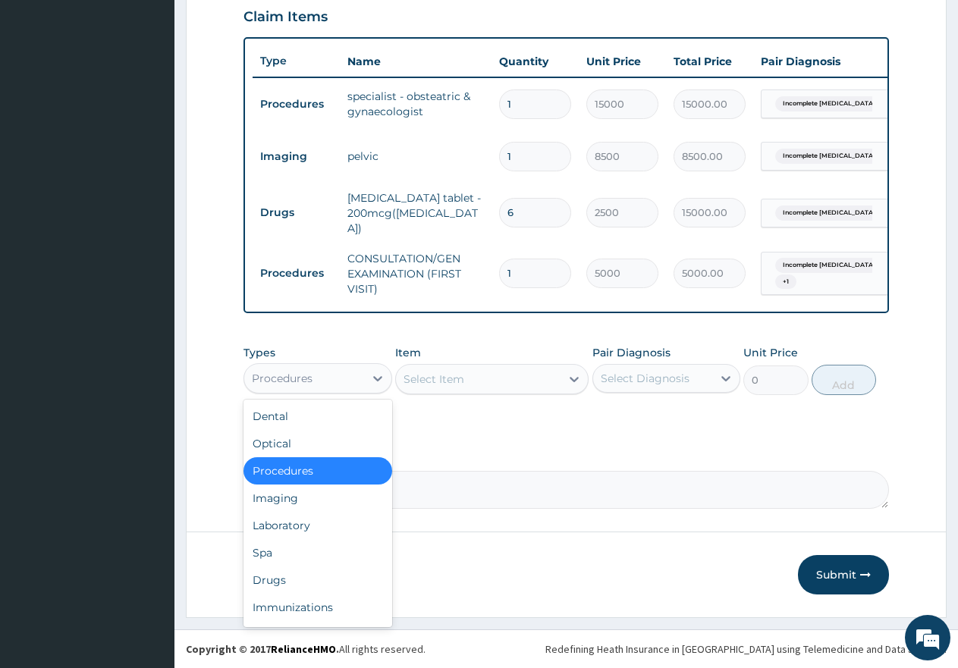
click at [343, 377] on div "Procedures" at bounding box center [304, 378] width 120 height 24
click at [309, 525] on div "Laboratory" at bounding box center [317, 525] width 149 height 27
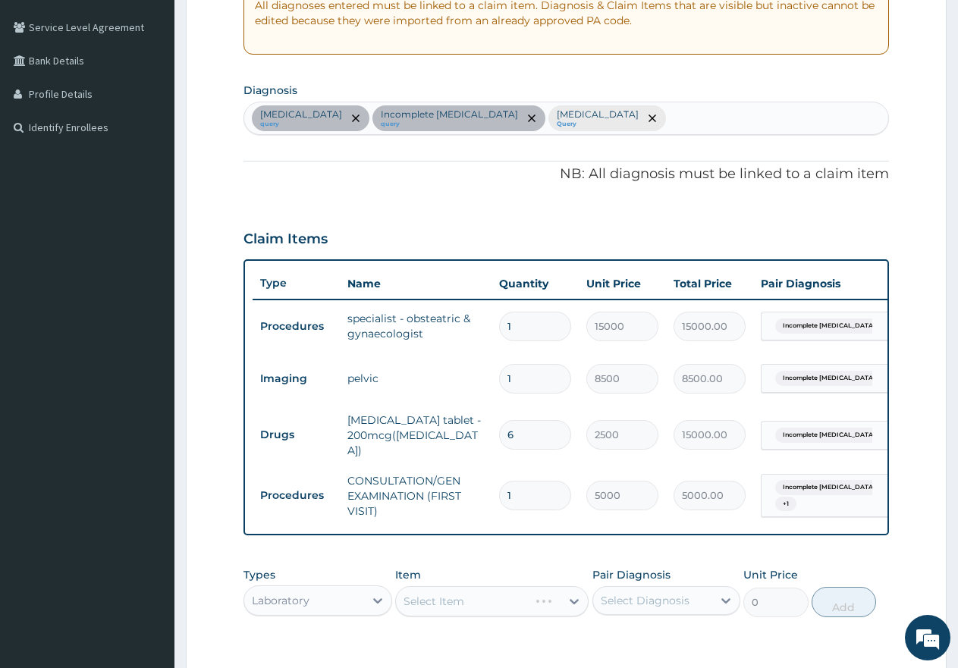
scroll to position [304, 0]
click at [619, 106] on div "[MEDICAL_DATA] query Incomplete [MEDICAL_DATA] query [MEDICAL_DATA] Query" at bounding box center [566, 119] width 644 height 32
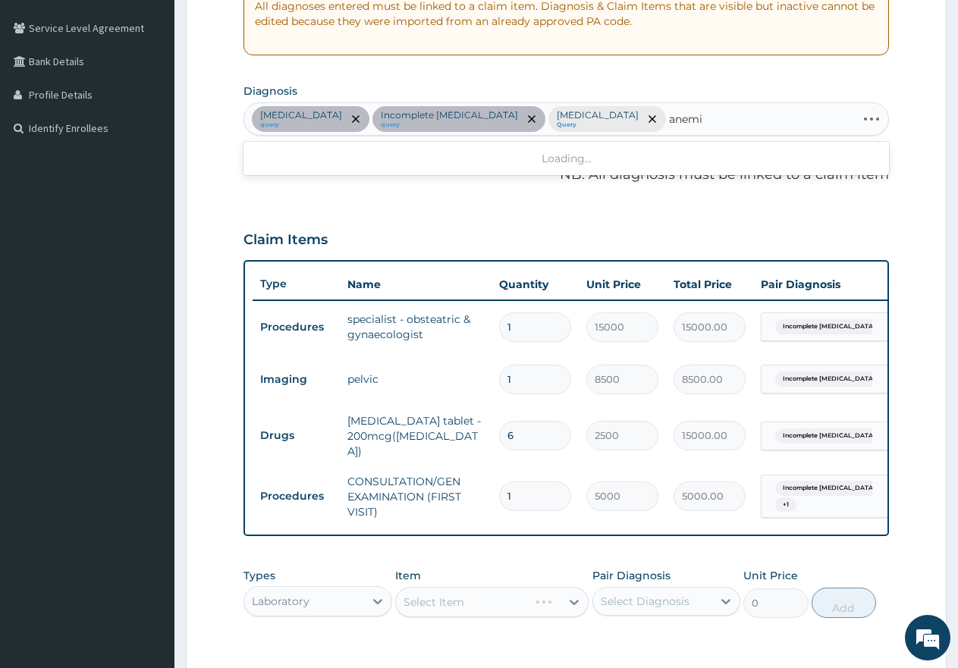
type input "[MEDICAL_DATA]"
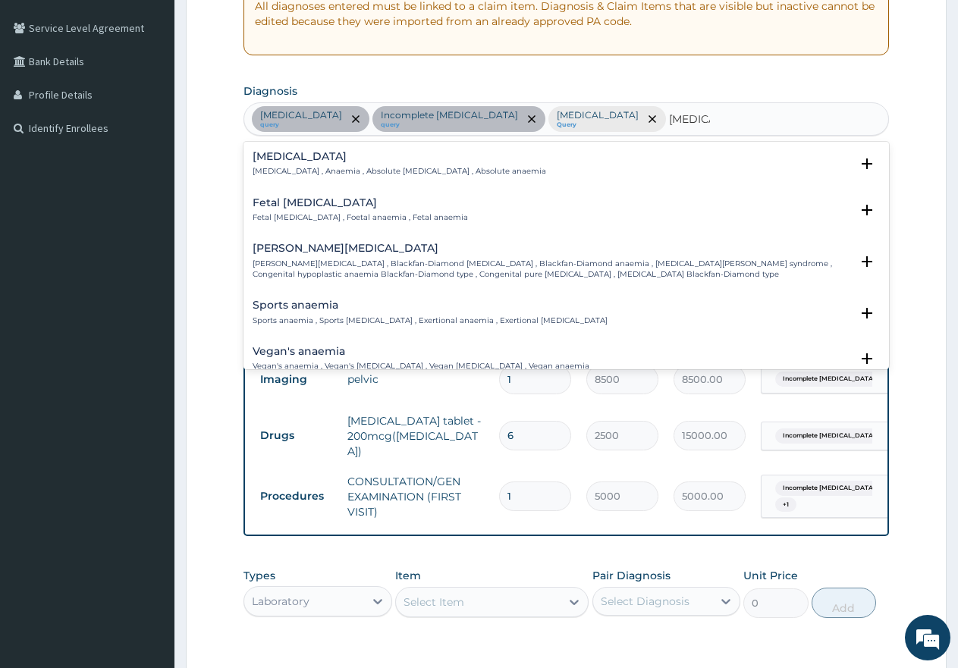
click at [285, 165] on div "[MEDICAL_DATA][DEMOGRAPHIC_DATA][MEDICAL_DATA] , Anaemia , Absolute [MEDICAL_DA…" at bounding box center [400, 164] width 294 height 27
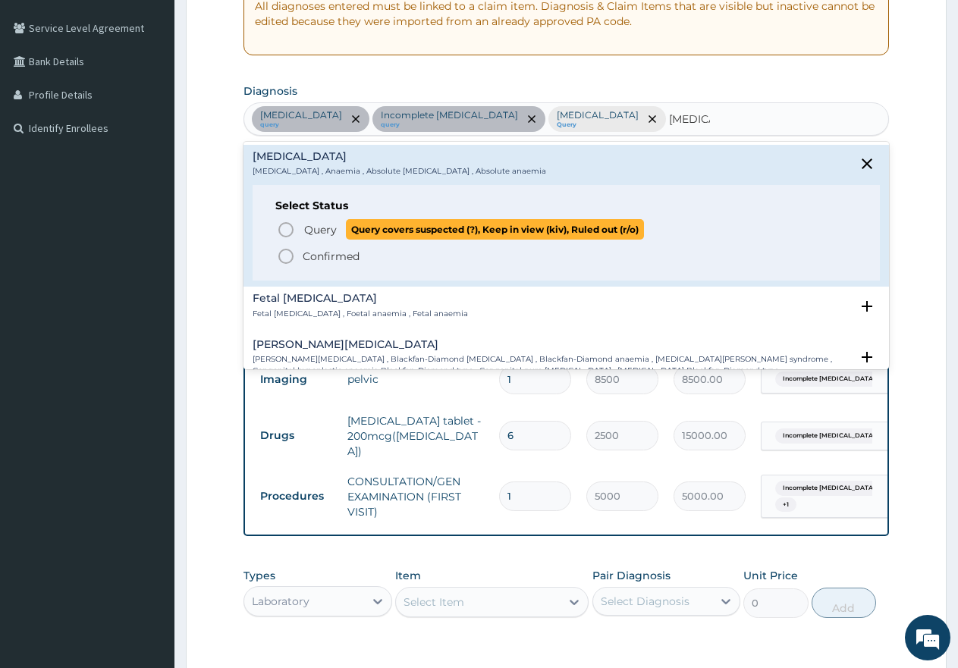
click at [290, 231] on icon "status option query" at bounding box center [286, 230] width 18 height 18
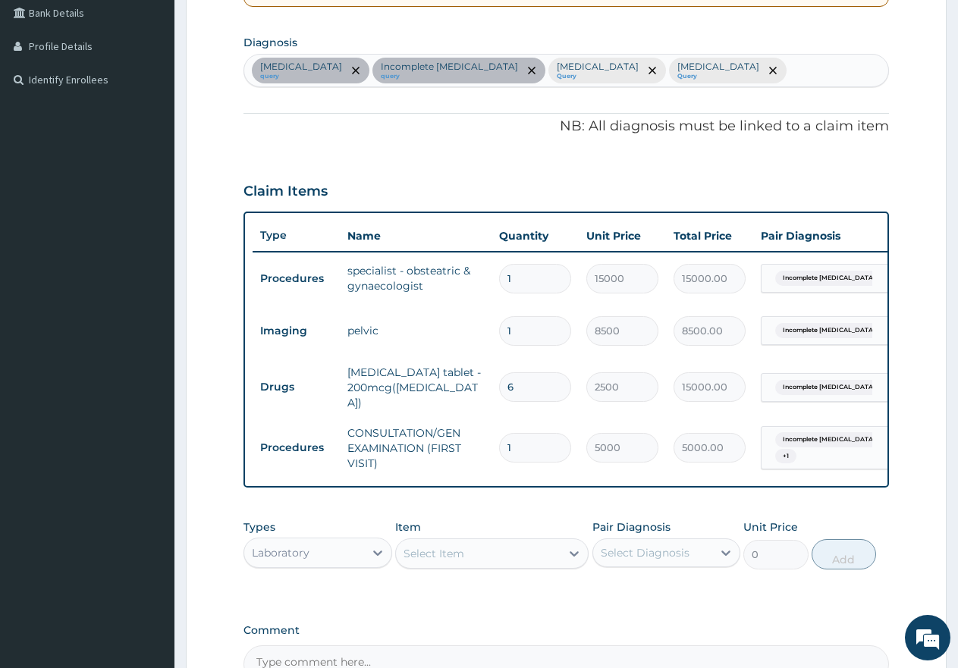
scroll to position [380, 0]
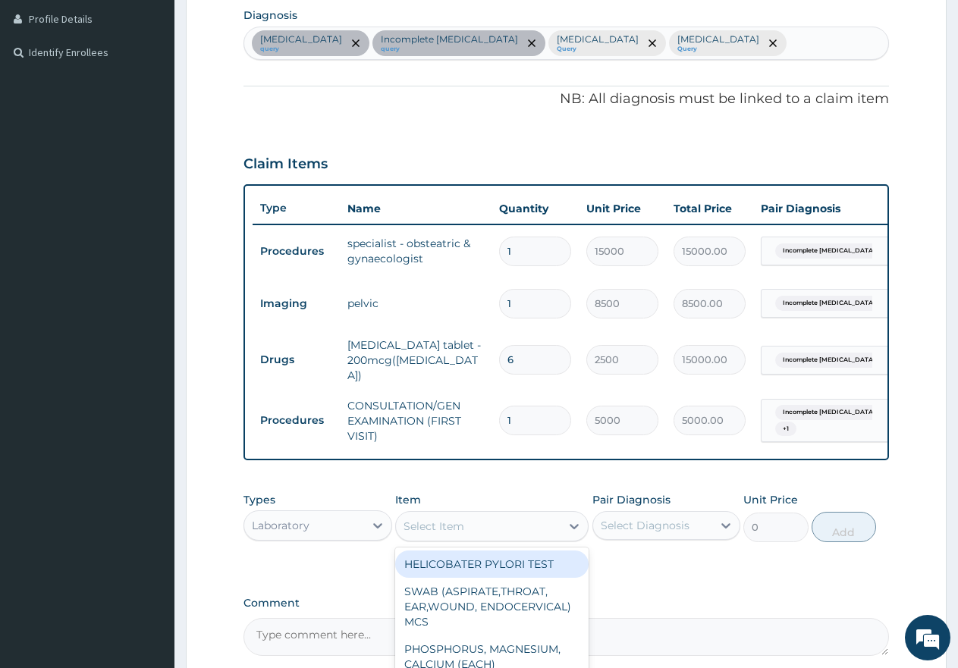
click at [438, 526] on div "Select Item" at bounding box center [433, 526] width 61 height 15
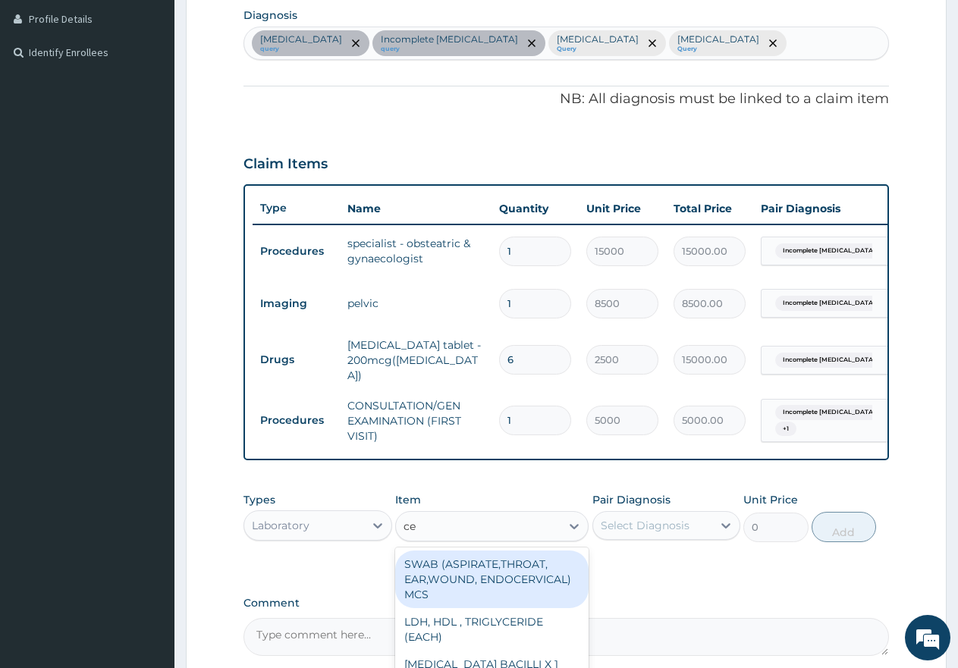
type input "cel"
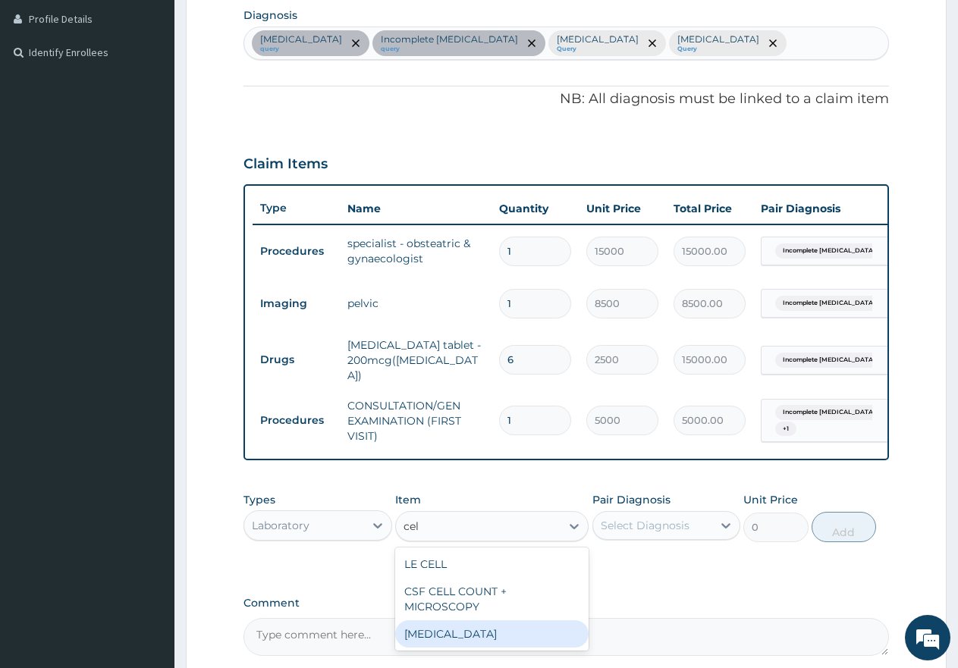
click at [493, 639] on div "PACKED CELL VOLUME" at bounding box center [491, 633] width 193 height 27
type input "2000"
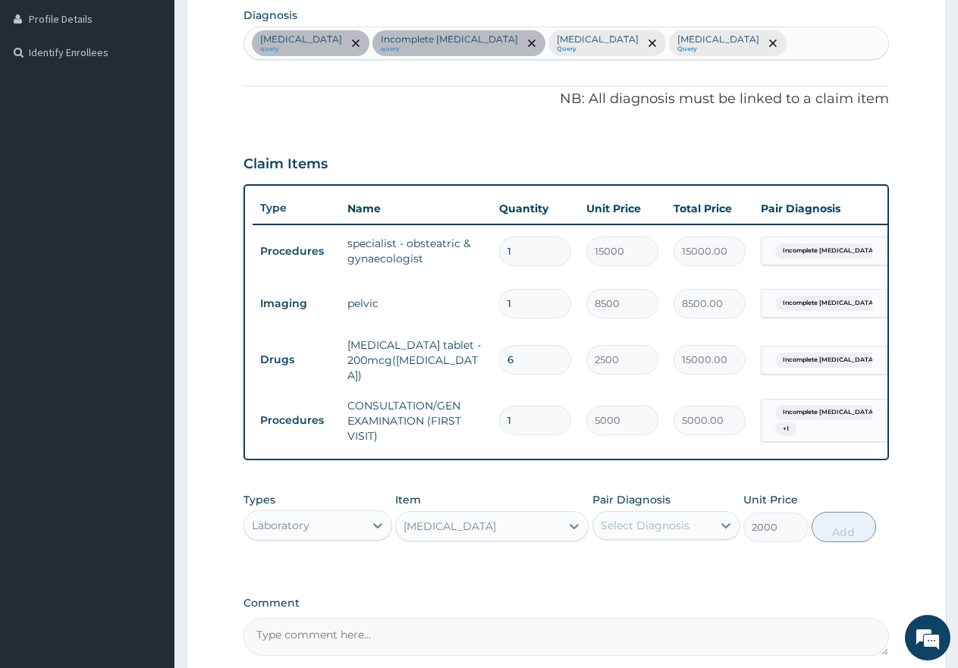
click at [633, 529] on div "Select Diagnosis" at bounding box center [645, 525] width 89 height 15
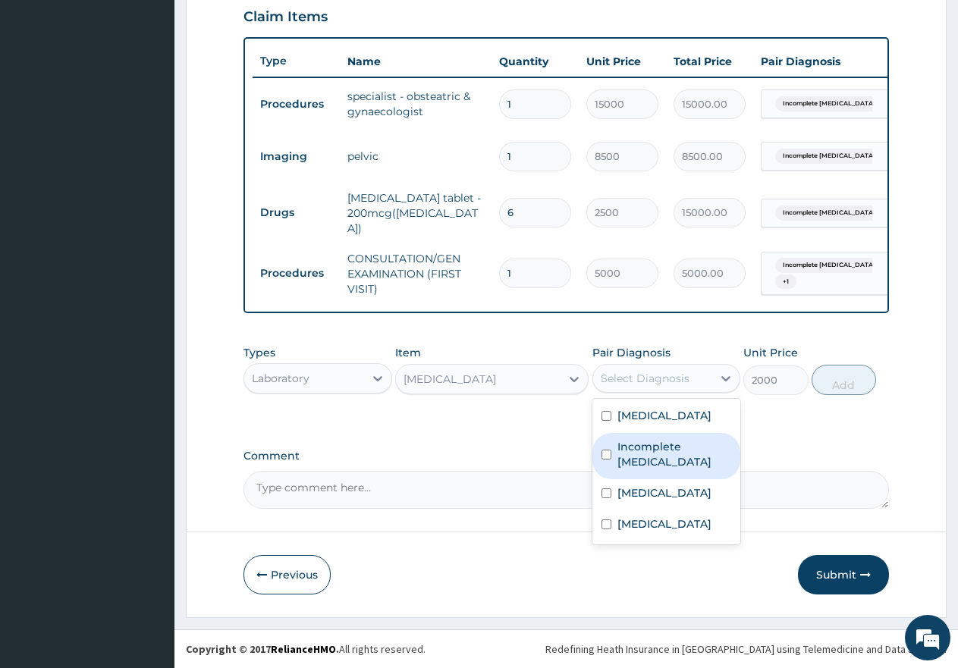
scroll to position [532, 0]
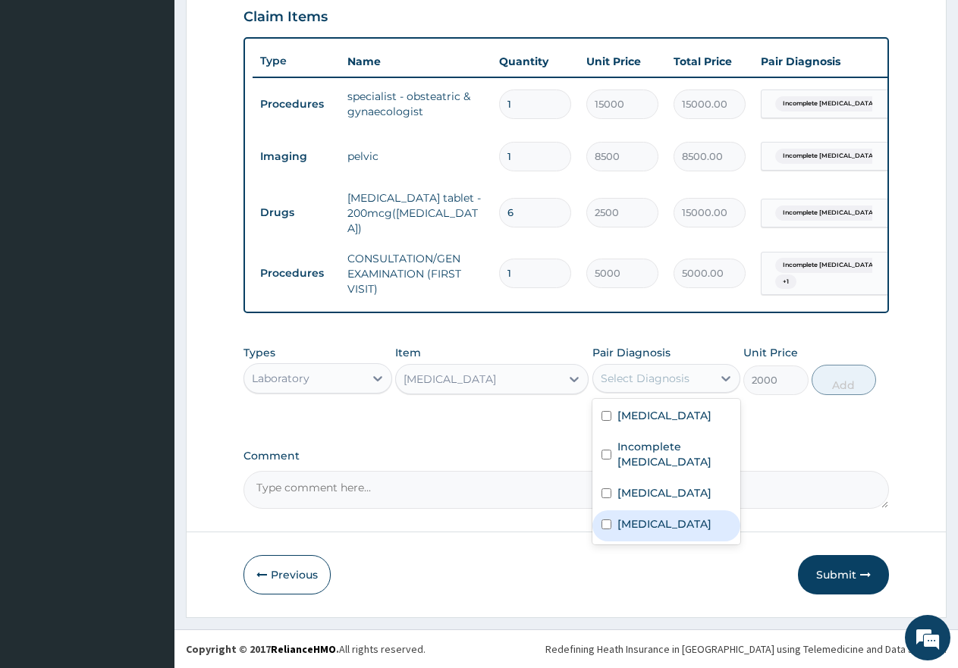
click at [608, 525] on input "checkbox" at bounding box center [606, 525] width 10 height 10
checkbox input "true"
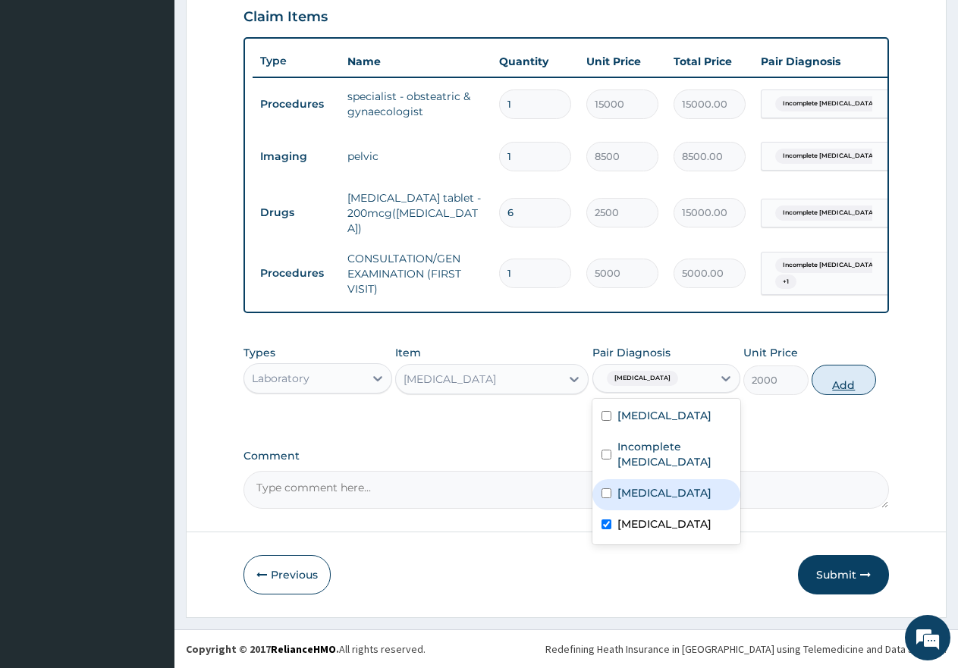
click at [848, 389] on button "Add" at bounding box center [844, 380] width 64 height 30
type input "0"
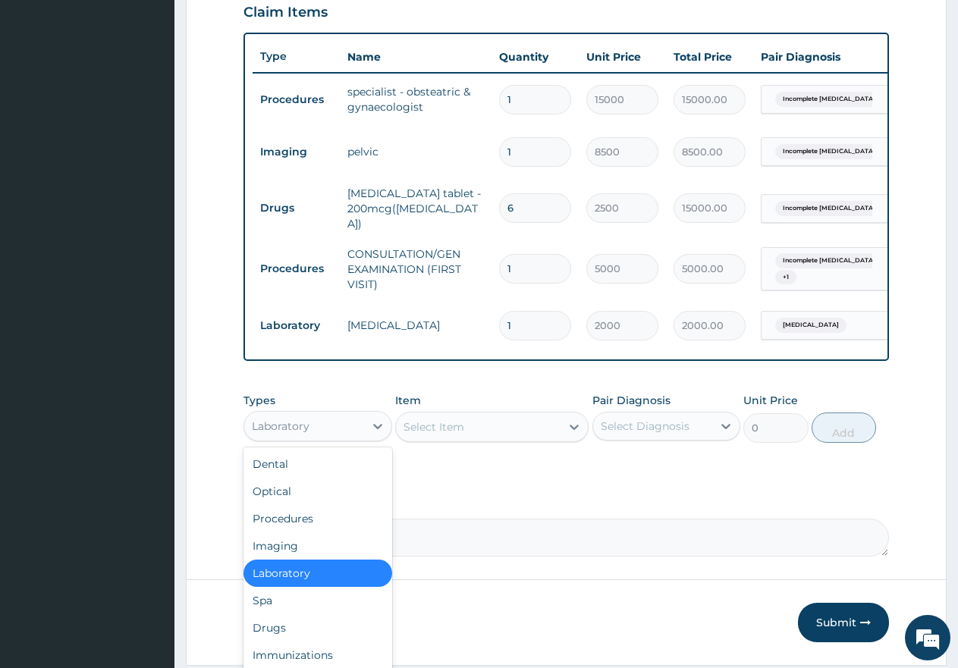
click at [343, 431] on div "Laboratory" at bounding box center [304, 426] width 120 height 24
click at [275, 626] on div "Drugs" at bounding box center [317, 627] width 149 height 27
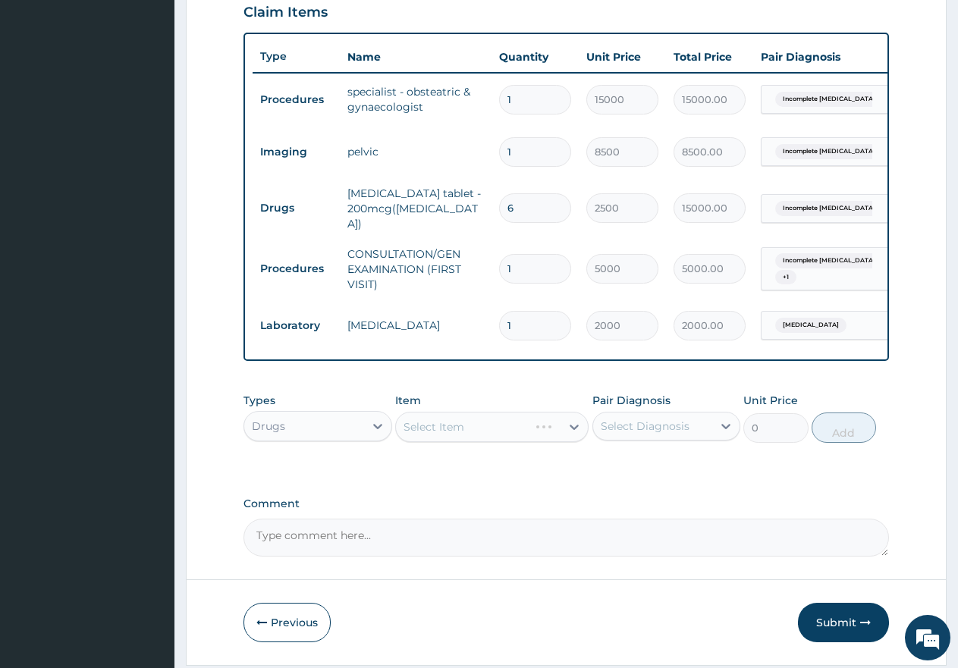
click at [484, 429] on div "Select Item" at bounding box center [491, 427] width 193 height 30
click at [483, 434] on div "Select Item" at bounding box center [478, 427] width 165 height 24
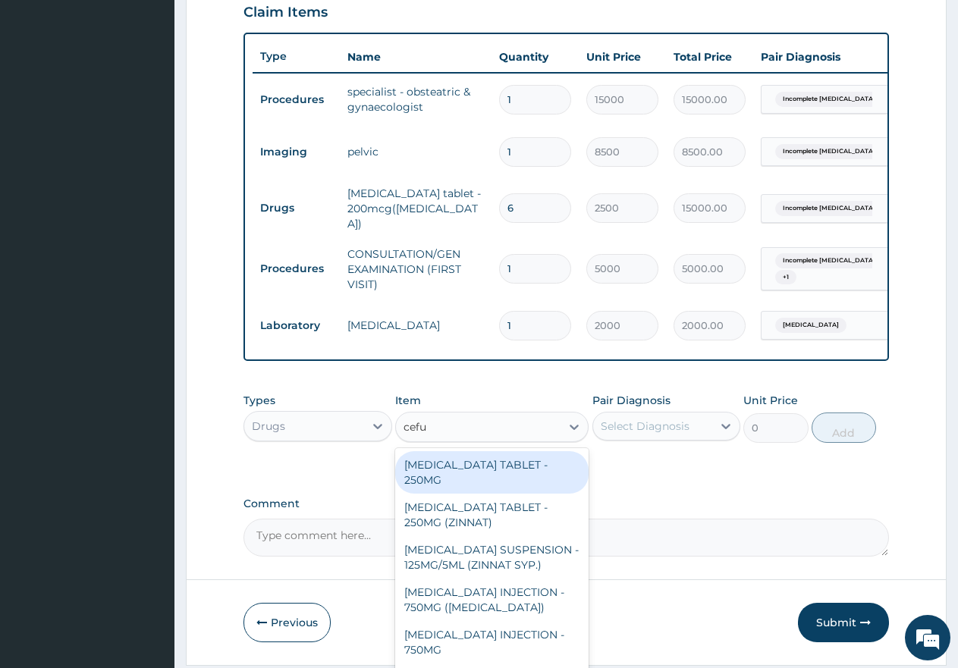
type input "cefur"
click at [494, 462] on div "[MEDICAL_DATA] TABLET - 250MG" at bounding box center [491, 472] width 193 height 42
type input "750"
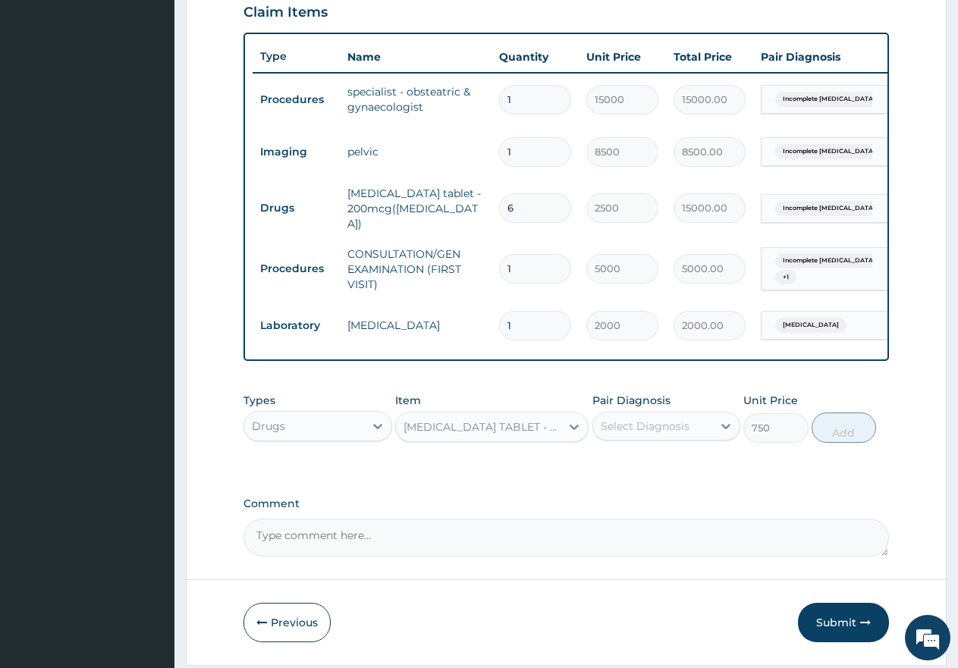
click at [642, 429] on div "Select Diagnosis" at bounding box center [645, 426] width 89 height 15
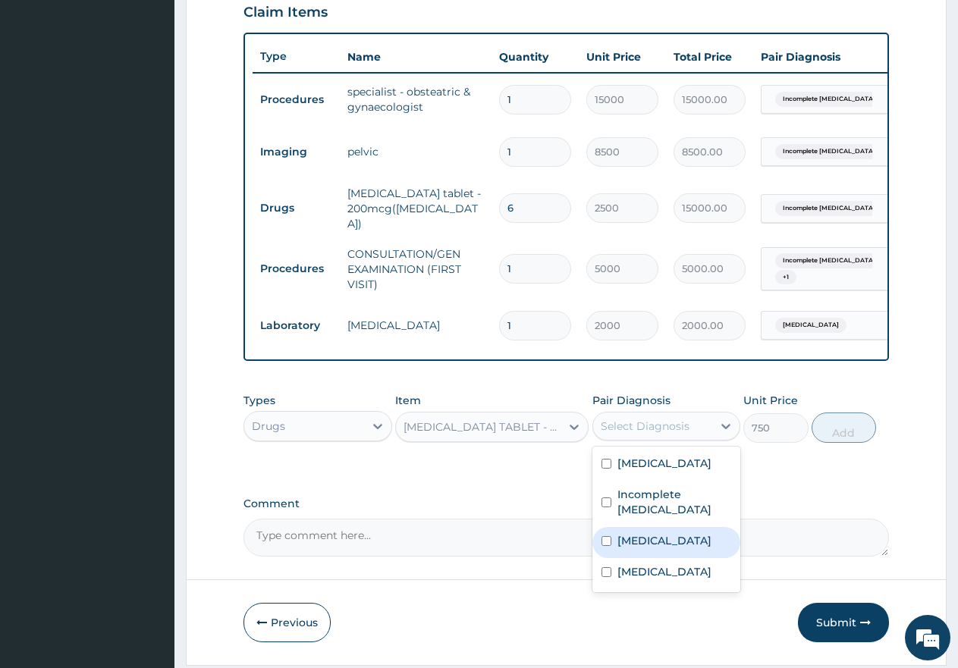
click at [607, 544] on input "checkbox" at bounding box center [606, 541] width 10 height 10
checkbox input "true"
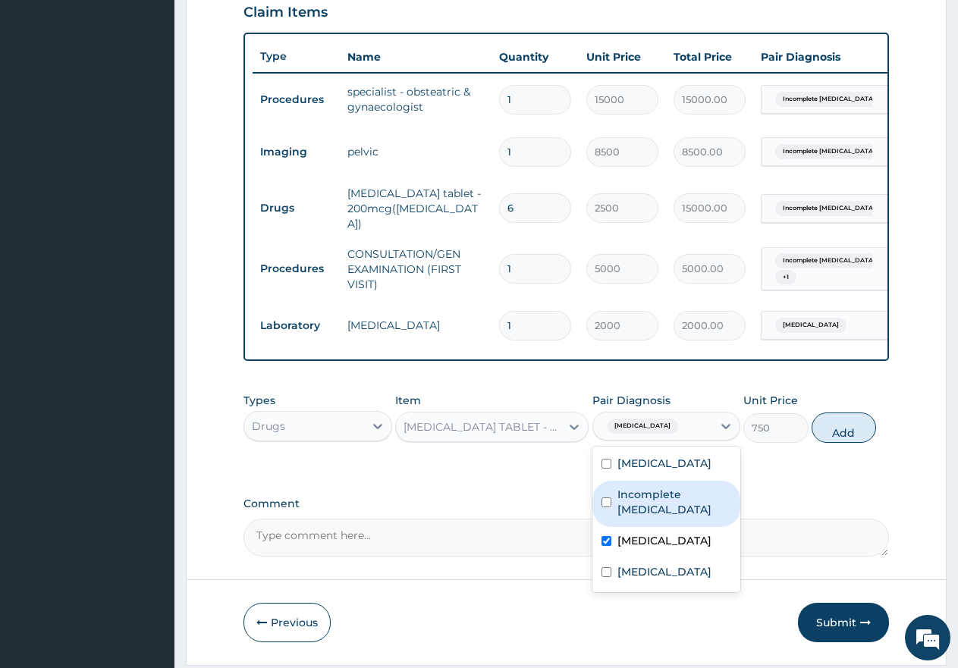
click at [850, 440] on button "Add" at bounding box center [844, 428] width 64 height 30
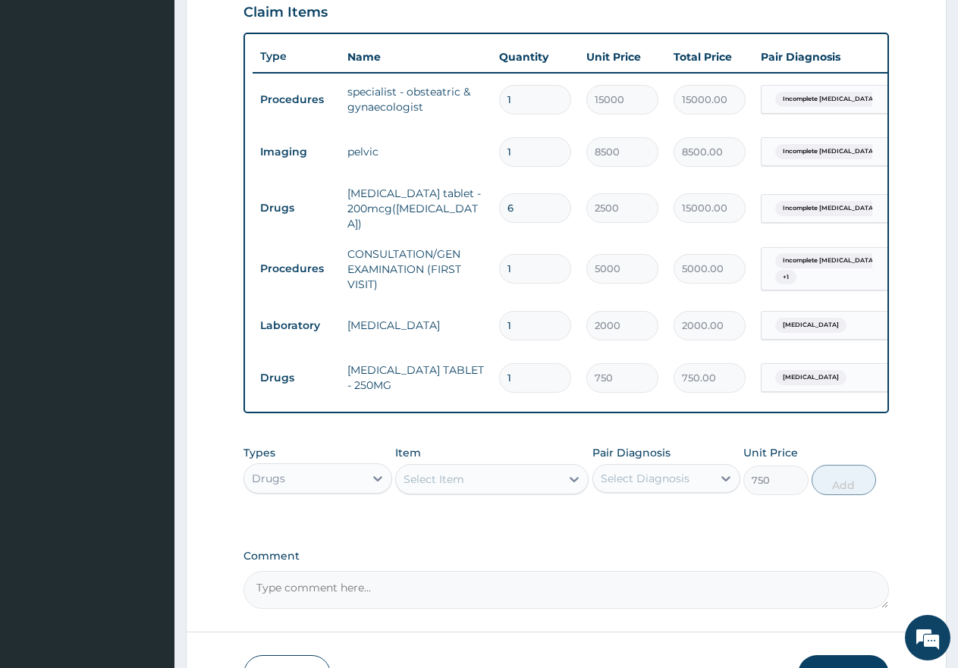
type input "0"
type input "10"
type input "7500.00"
type input "10"
click at [472, 487] on div "Select Item" at bounding box center [478, 479] width 165 height 24
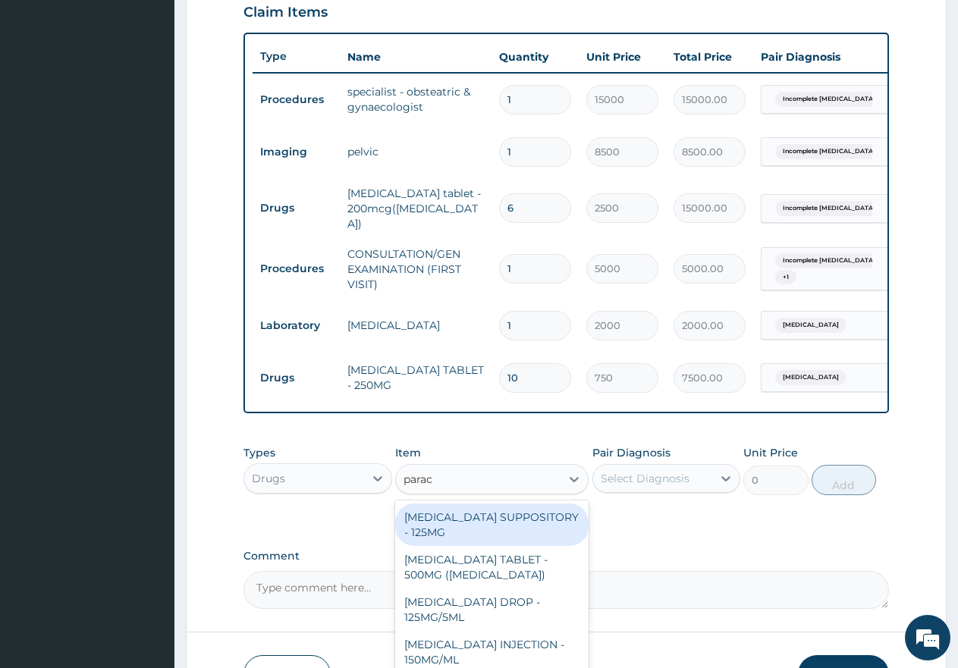
type input "parace"
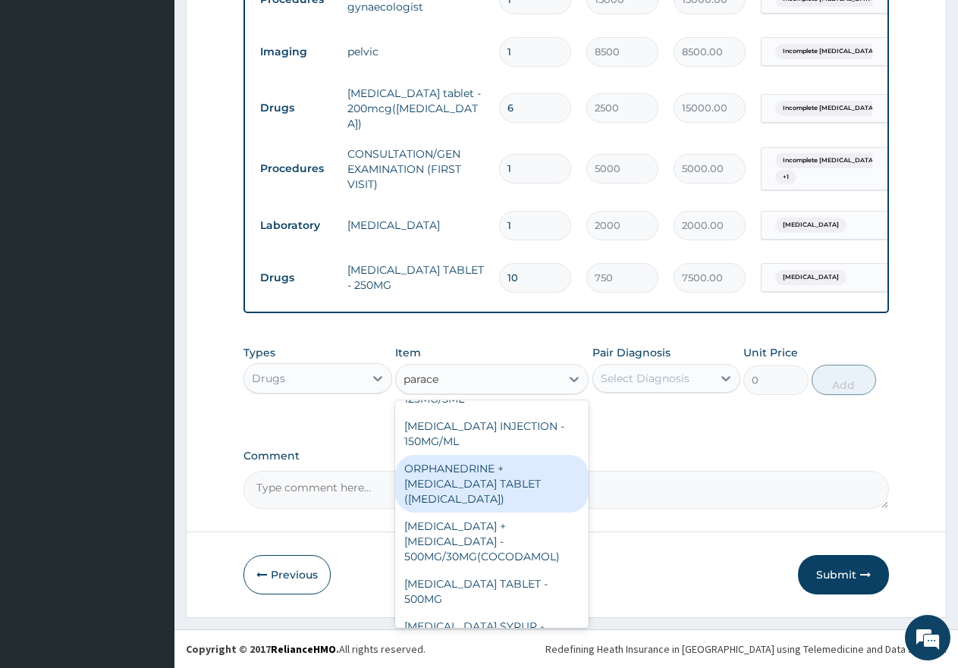
scroll to position [152, 0]
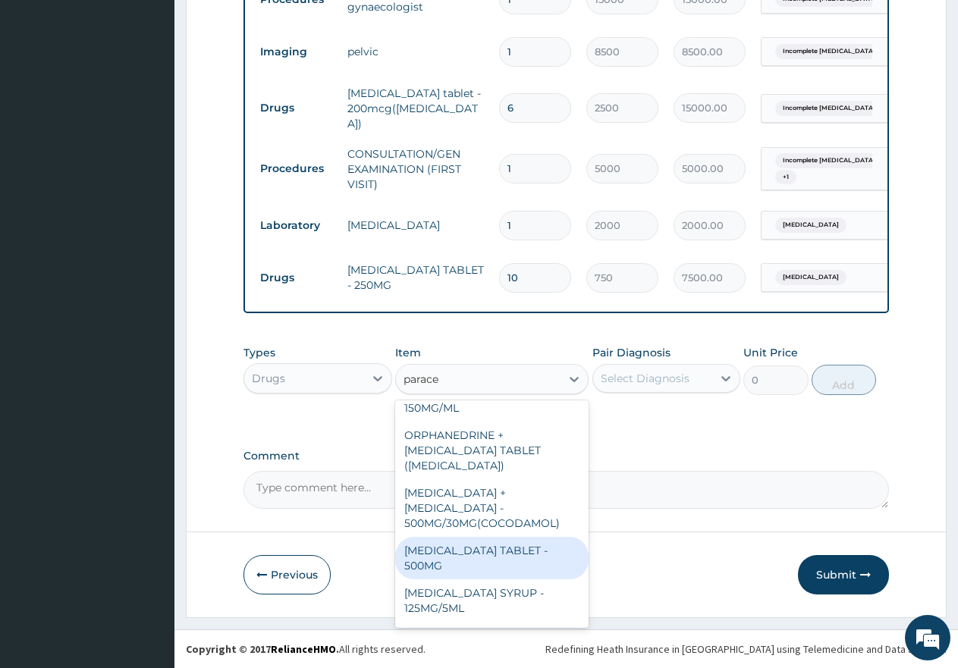
click at [478, 537] on div "[MEDICAL_DATA] TABLET - 500MG" at bounding box center [491, 558] width 193 height 42
type input "60"
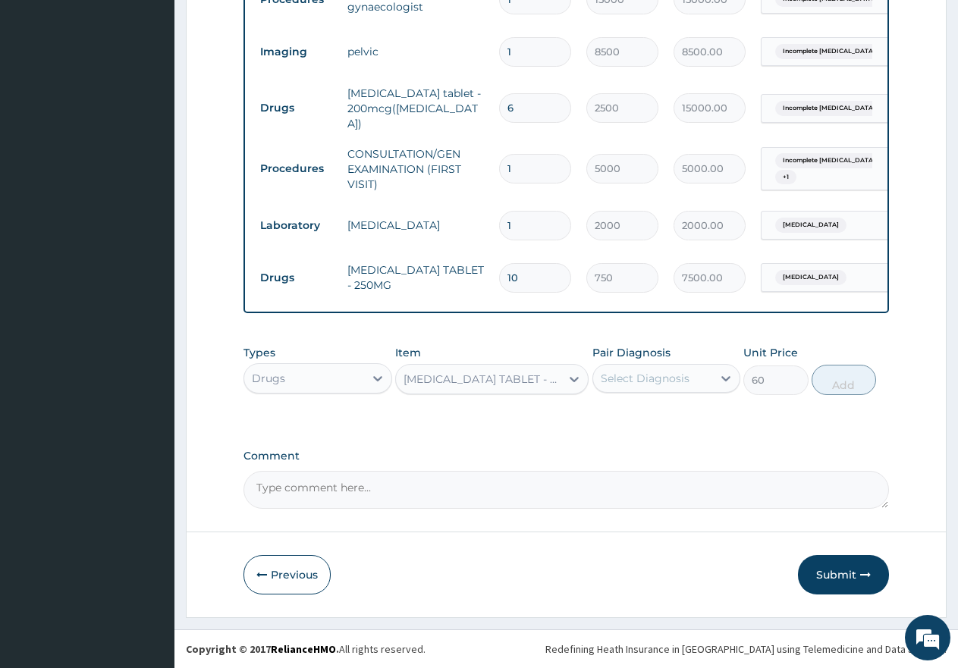
click at [680, 369] on div "Select Diagnosis" at bounding box center [653, 378] width 120 height 24
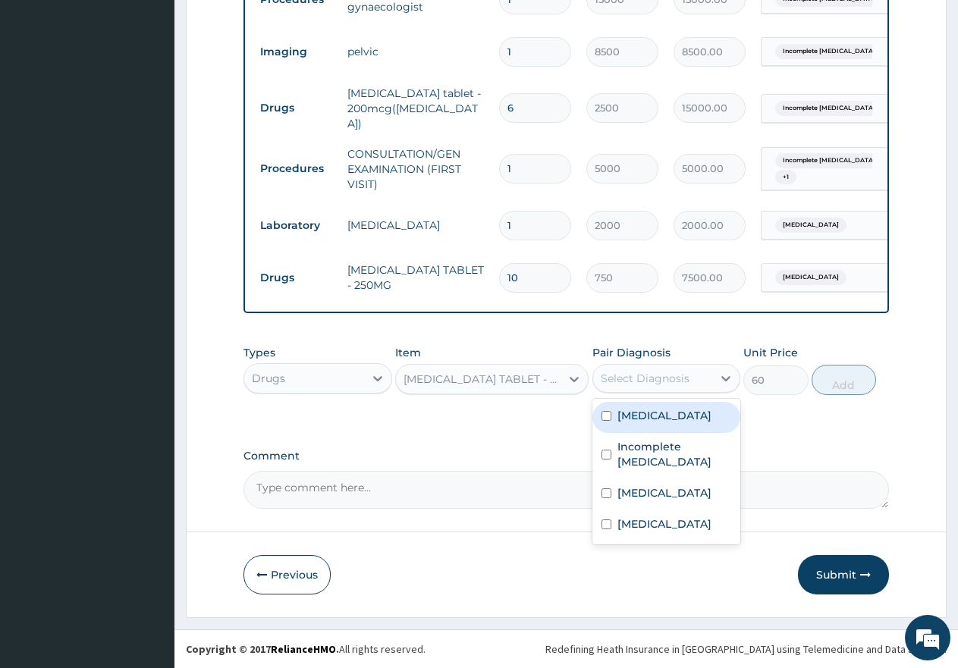
drag, startPoint x: 604, startPoint y: 410, endPoint x: 600, endPoint y: 428, distance: 18.6
click at [604, 410] on div "Malaria" at bounding box center [666, 417] width 149 height 31
checkbox input "true"
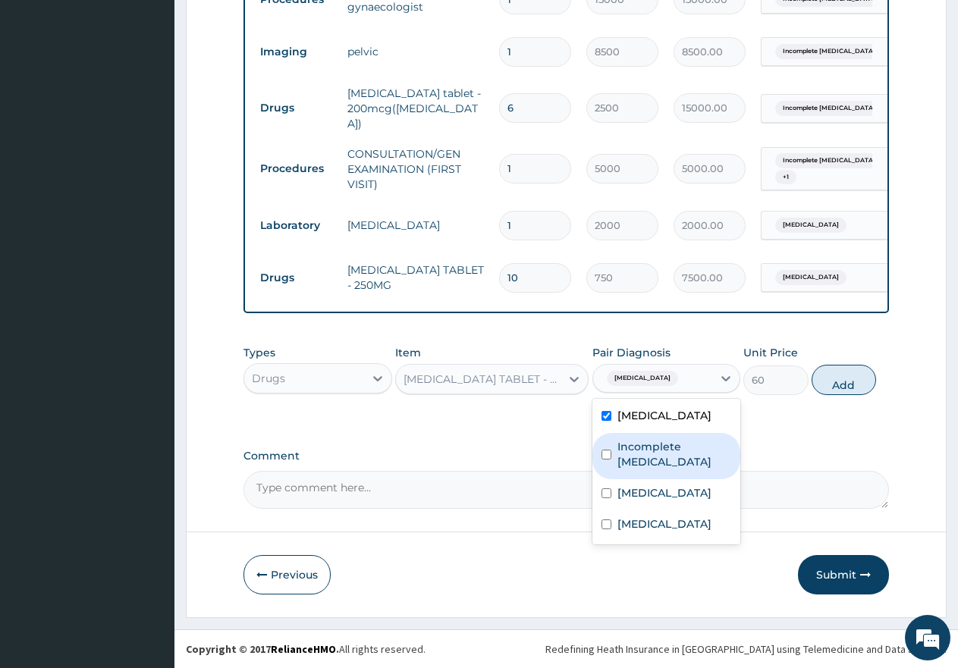
drag, startPoint x: 598, startPoint y: 444, endPoint x: 595, endPoint y: 463, distance: 19.1
click at [598, 444] on div "Incomplete miscarriage" at bounding box center [666, 456] width 149 height 46
checkbox input "true"
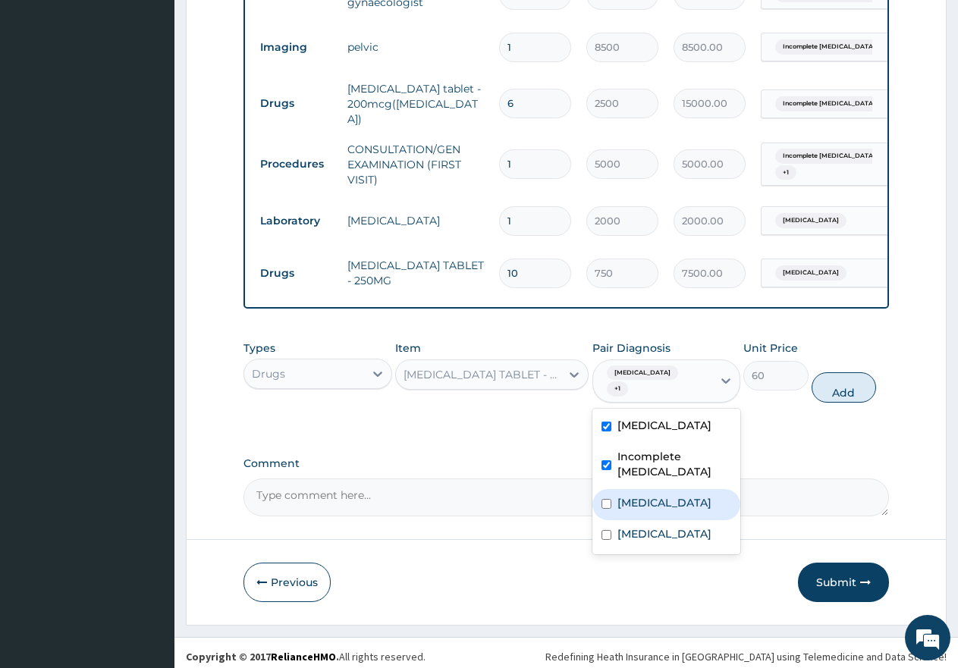
drag, startPoint x: 600, startPoint y: 484, endPoint x: 601, endPoint y: 494, distance: 10.0
click at [601, 489] on div "Sepsis" at bounding box center [666, 504] width 149 height 31
checkbox input "true"
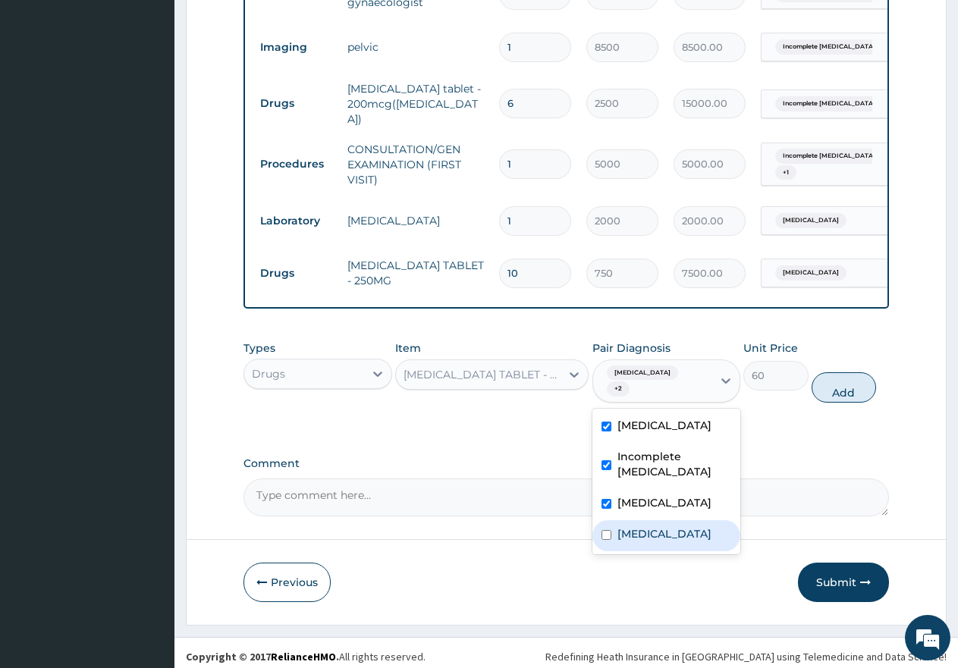
drag, startPoint x: 604, startPoint y: 511, endPoint x: 648, endPoint y: 505, distance: 43.7
click at [610, 507] on div "Malaria Incomplete miscarriage Sepsis Anemia" at bounding box center [666, 482] width 149 height 146
drag, startPoint x: 608, startPoint y: 520, endPoint x: 620, endPoint y: 504, distance: 19.4
click at [611, 520] on div "Anemia" at bounding box center [666, 535] width 149 height 31
checkbox input "true"
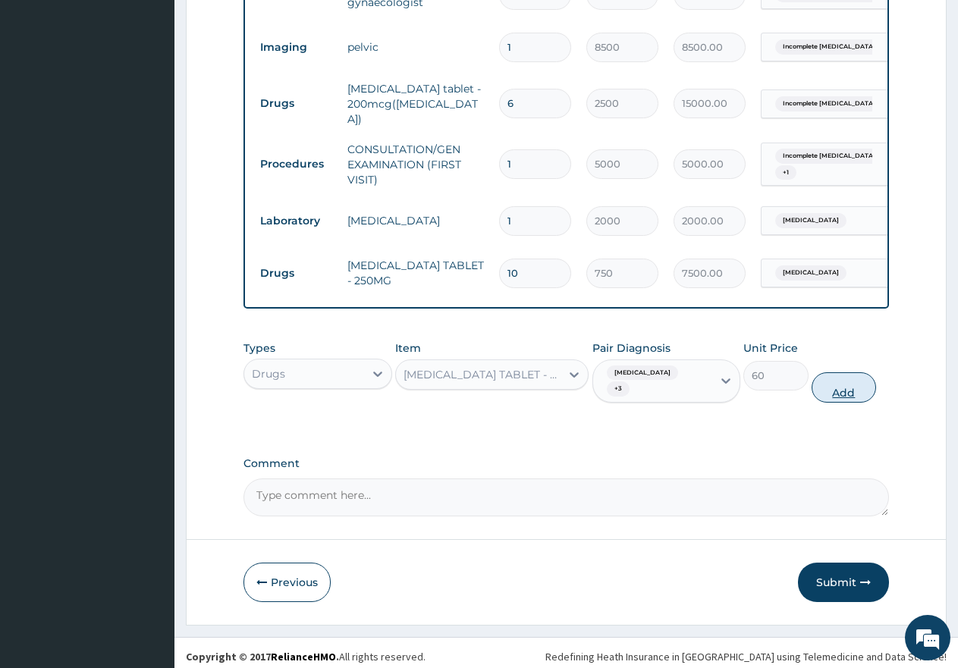
click at [843, 381] on button "Add" at bounding box center [844, 387] width 64 height 30
type input "0"
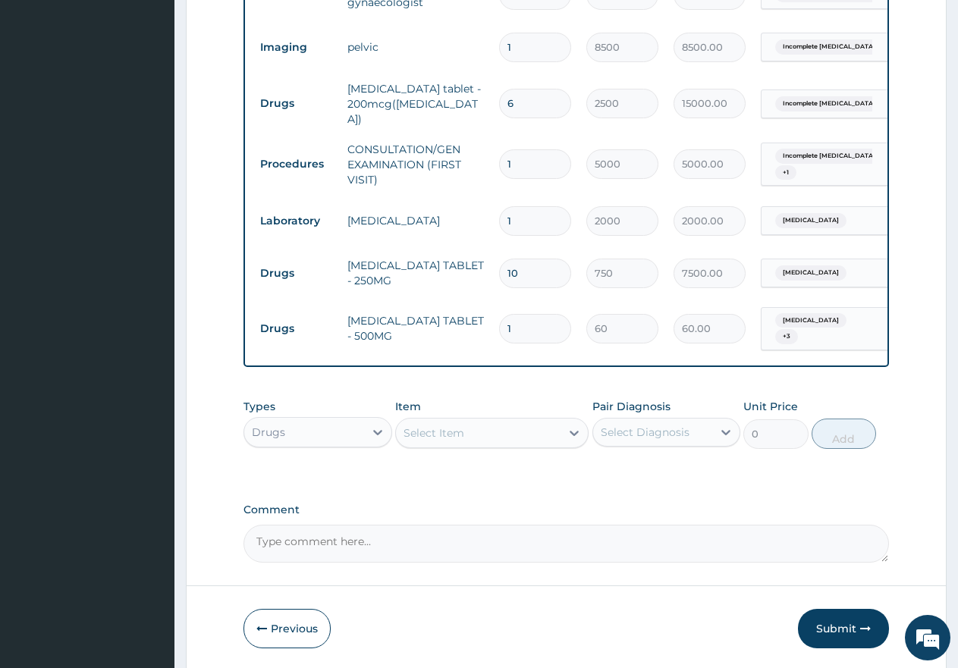
type input "18"
type input "1080.00"
type input "18"
click at [447, 427] on div "Select Item" at bounding box center [433, 432] width 61 height 15
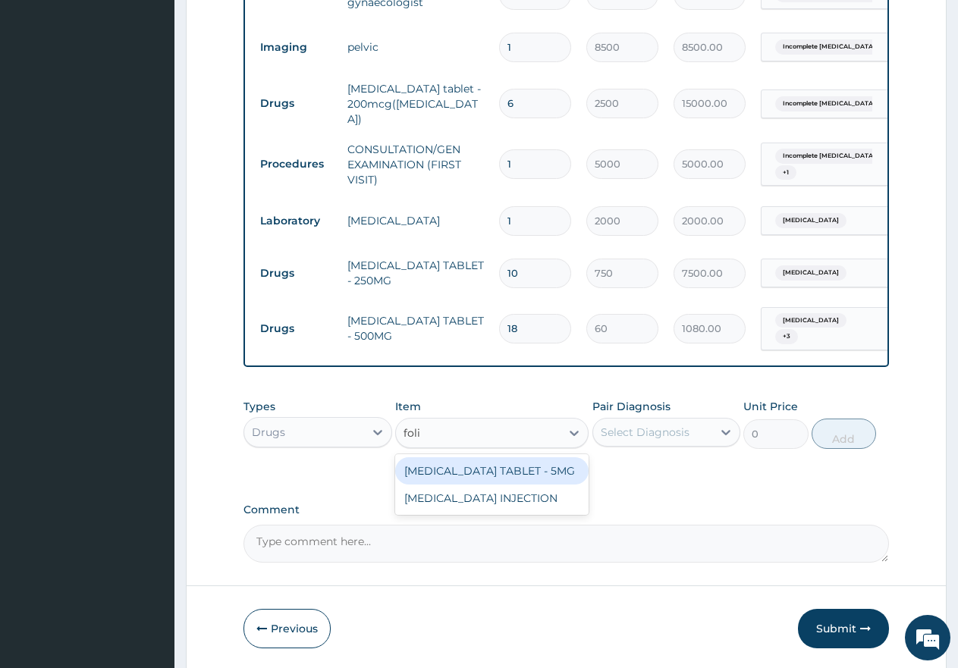
type input "folic"
click at [520, 472] on div "FOLIC ACID TABLET - 5MG" at bounding box center [491, 470] width 193 height 27
type input "20"
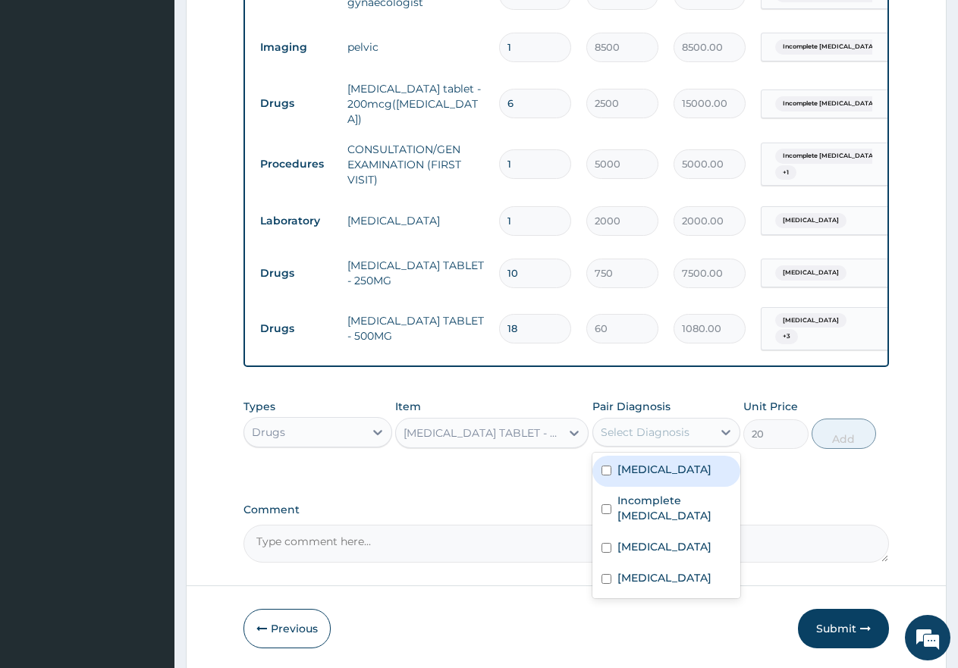
click at [639, 425] on div "Select Diagnosis" at bounding box center [645, 432] width 89 height 15
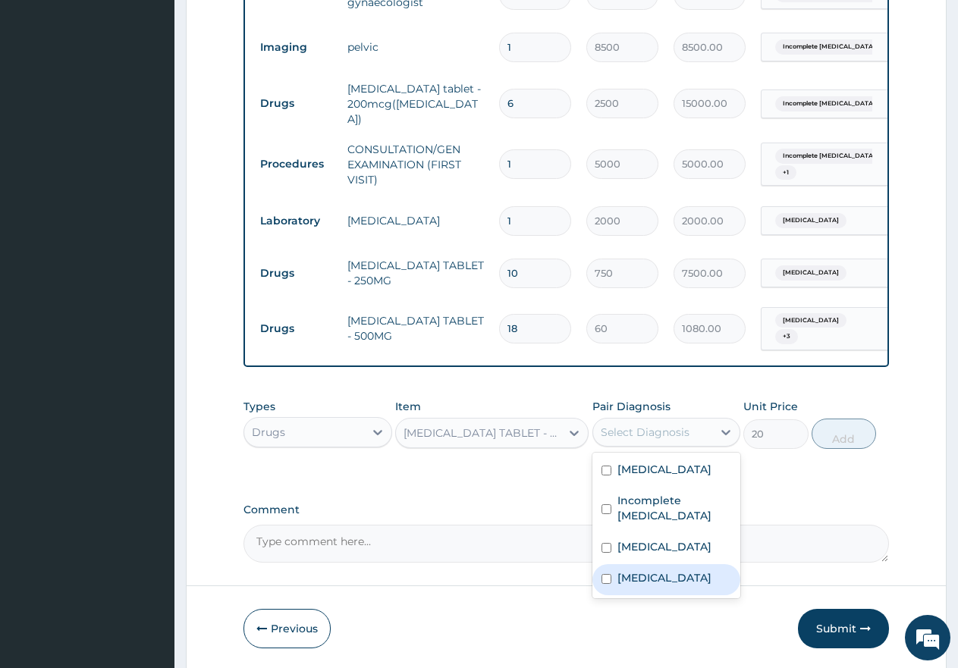
click at [601, 574] on input "checkbox" at bounding box center [606, 579] width 10 height 10
checkbox input "true"
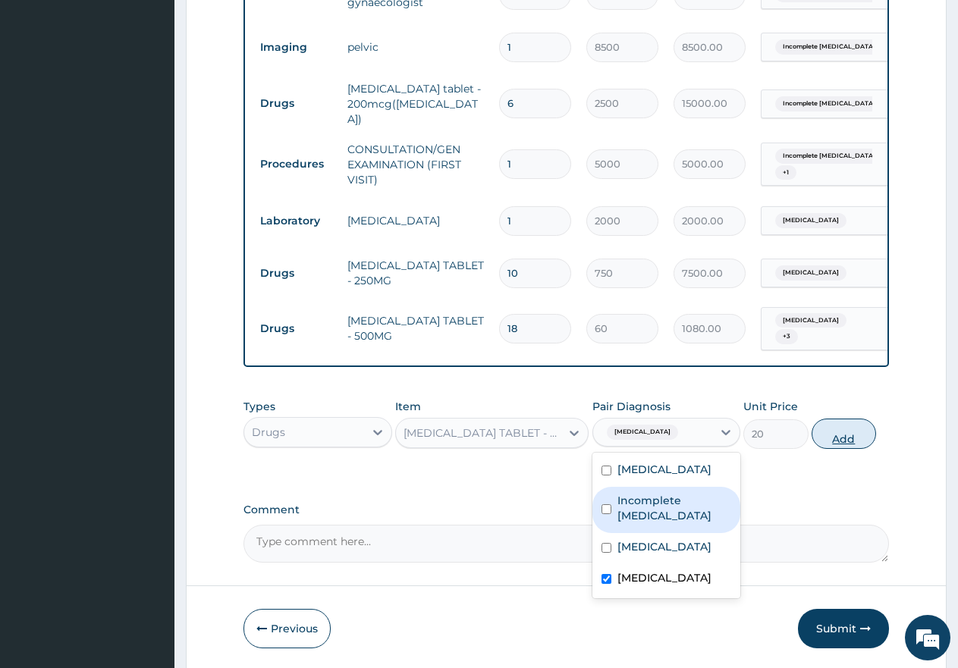
click at [848, 432] on button "Add" at bounding box center [844, 434] width 64 height 30
type input "0"
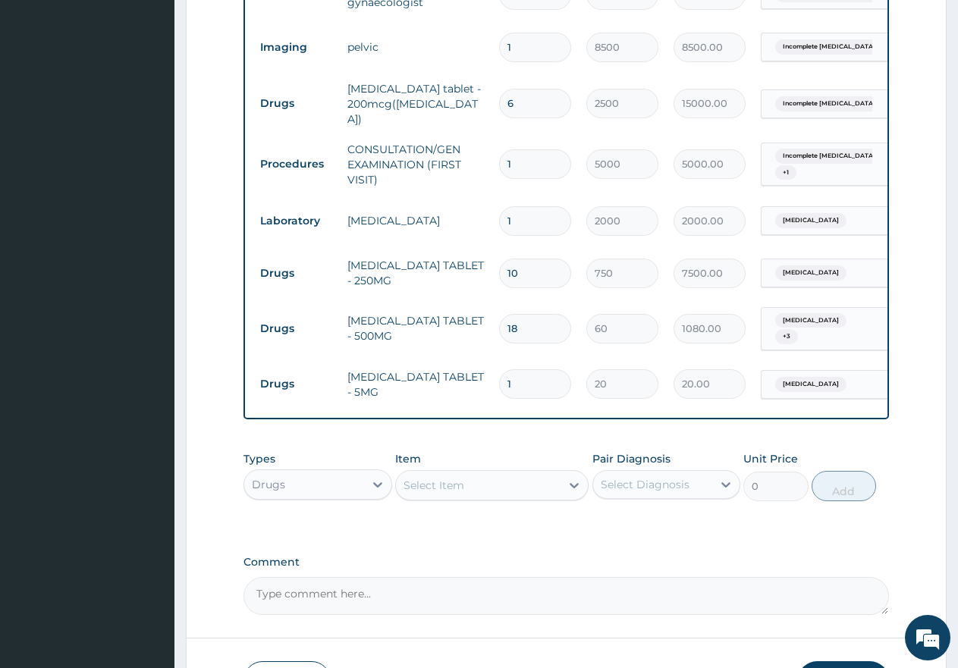
click at [424, 485] on div "Select Item" at bounding box center [433, 485] width 61 height 15
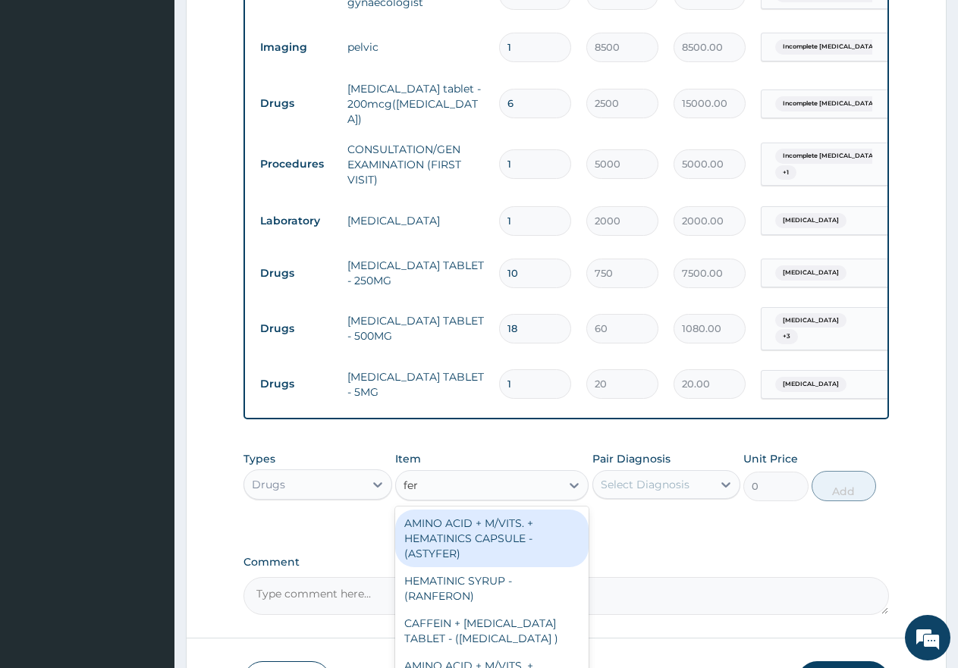
type input "ferr"
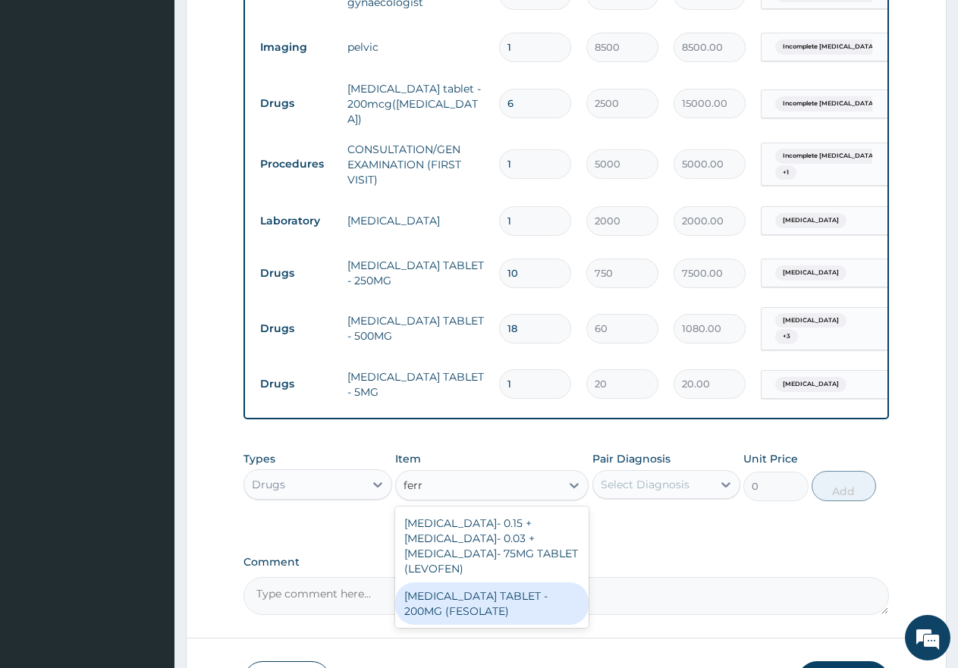
click at [482, 609] on div "FERROUS SULPHATE TABLET - 200MG (FESOLATE)" at bounding box center [491, 603] width 193 height 42
type input "50"
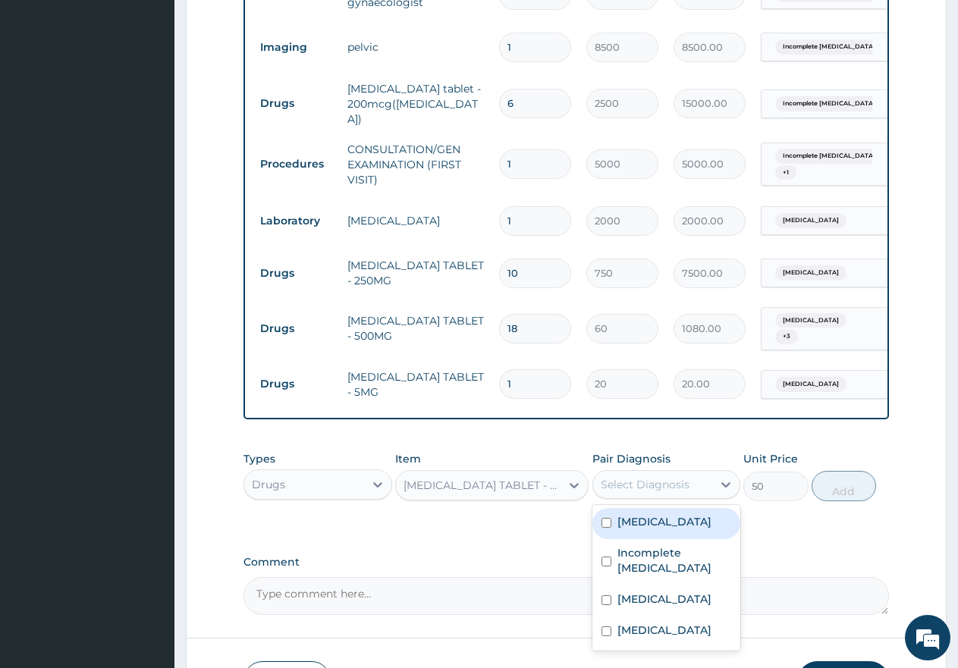
click at [655, 488] on div "Select Diagnosis" at bounding box center [645, 484] width 89 height 15
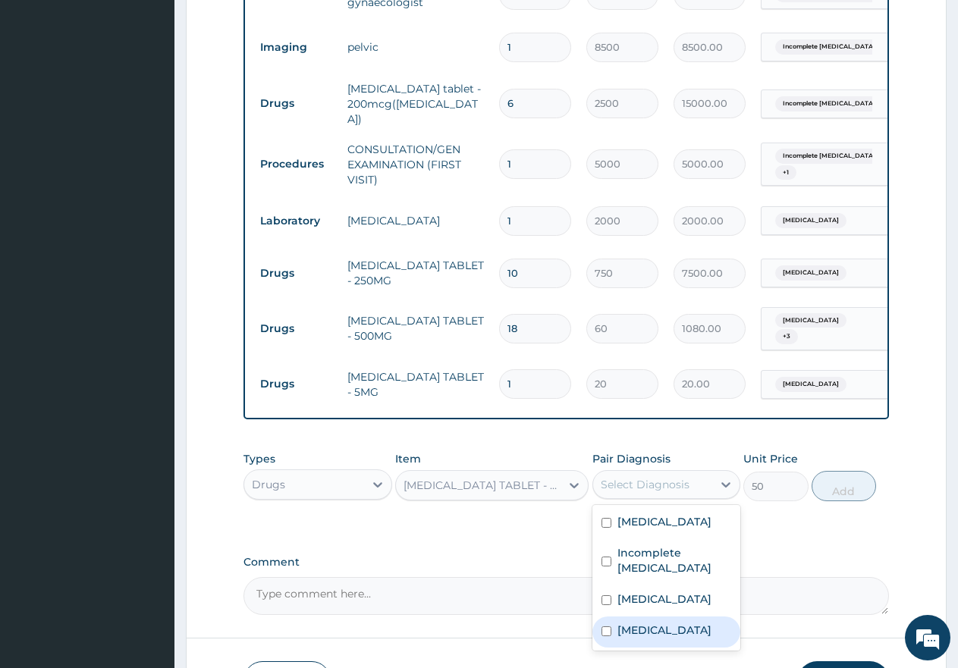
drag, startPoint x: 600, startPoint y: 626, endPoint x: 619, endPoint y: 619, distance: 20.2
click at [606, 624] on div "Anemia" at bounding box center [666, 632] width 149 height 31
checkbox input "true"
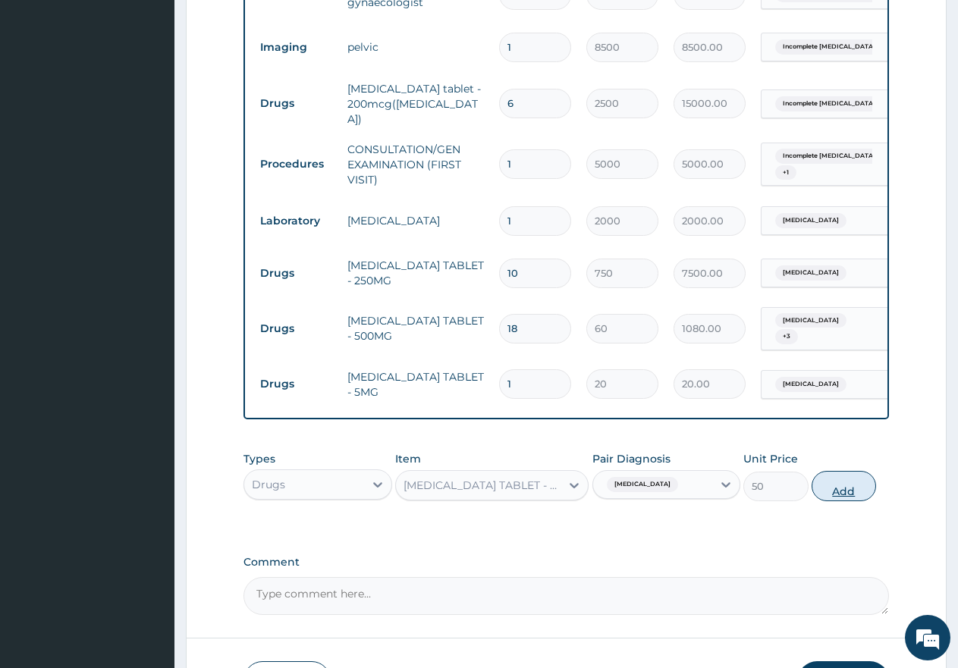
click at [846, 488] on button "Add" at bounding box center [844, 486] width 64 height 30
type input "0"
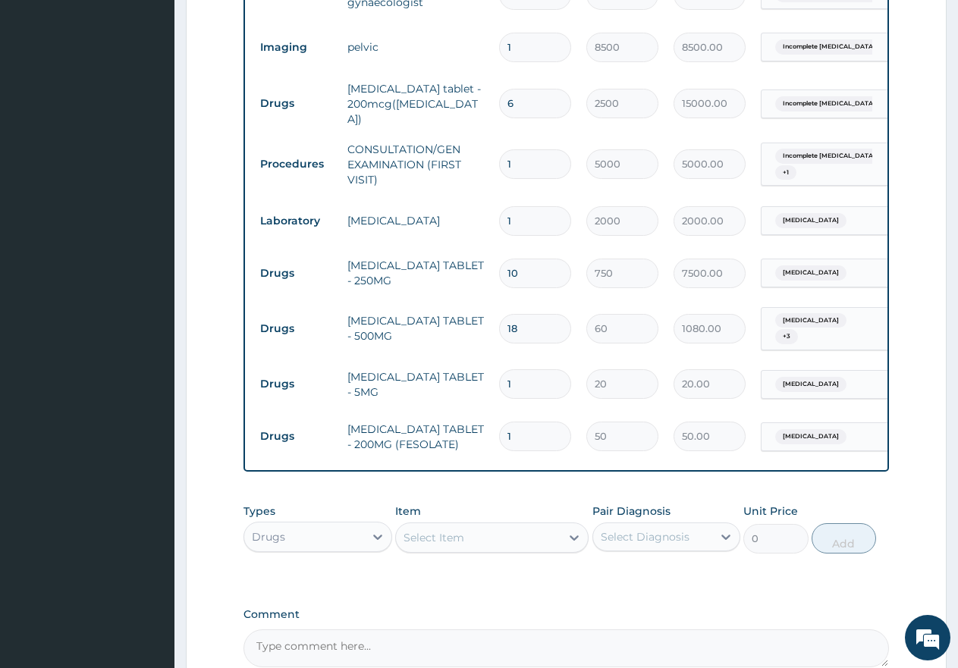
type input "0.00"
type input "2"
type input "100.00"
type input "25"
type input "1250.00"
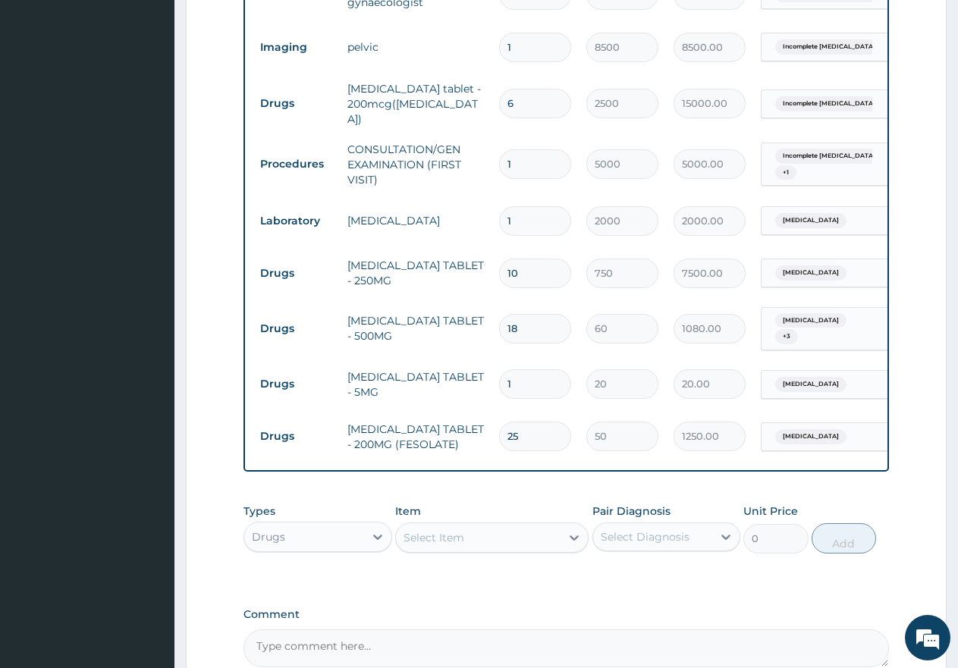
type input "2"
type input "100.00"
type input "28"
type input "1400.00"
type input "28"
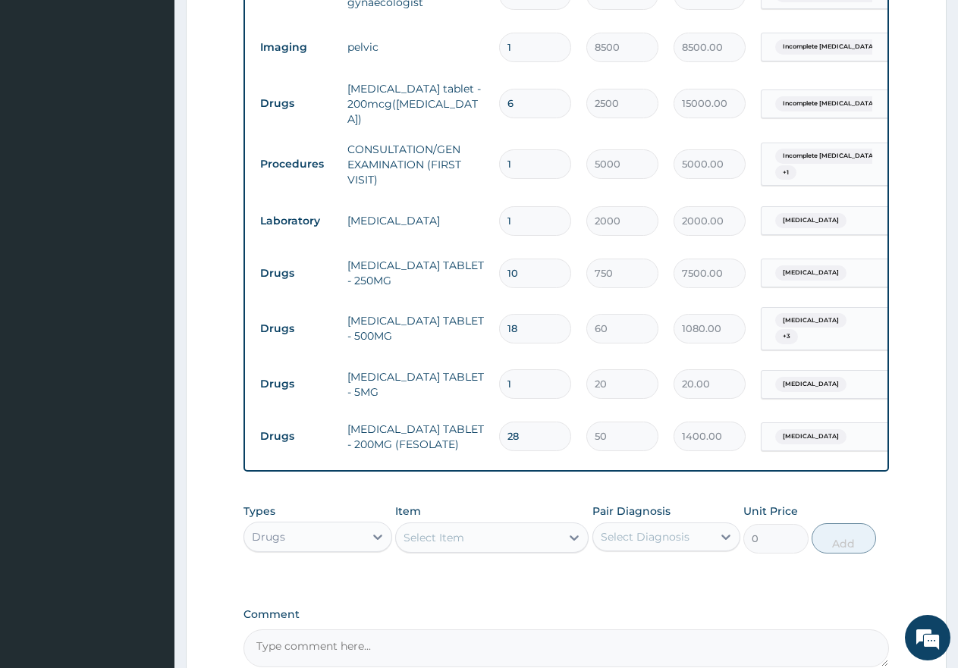
click at [538, 373] on input "1" at bounding box center [535, 384] width 72 height 30
type input "0.00"
type input "1"
type input "20.00"
type input "18"
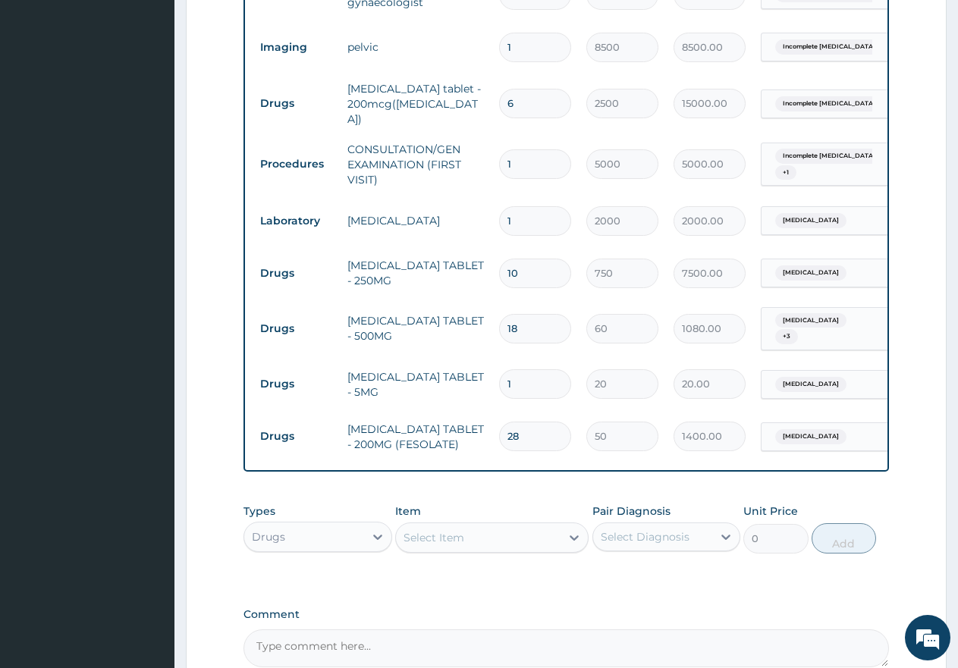
type input "360.00"
type input "18"
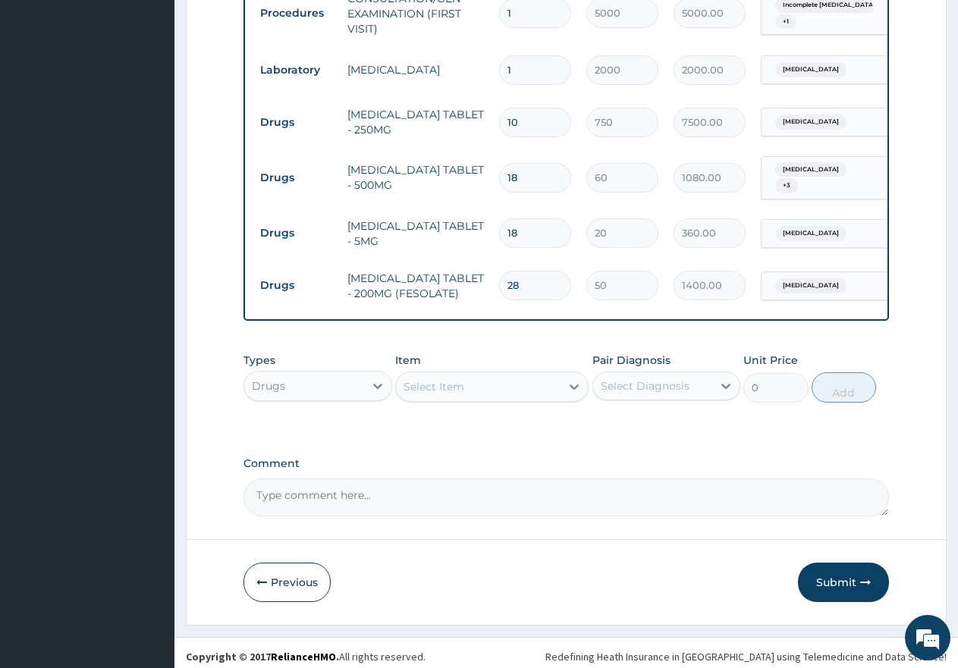
scroll to position [788, 0]
click at [824, 585] on button "Submit" at bounding box center [843, 581] width 91 height 39
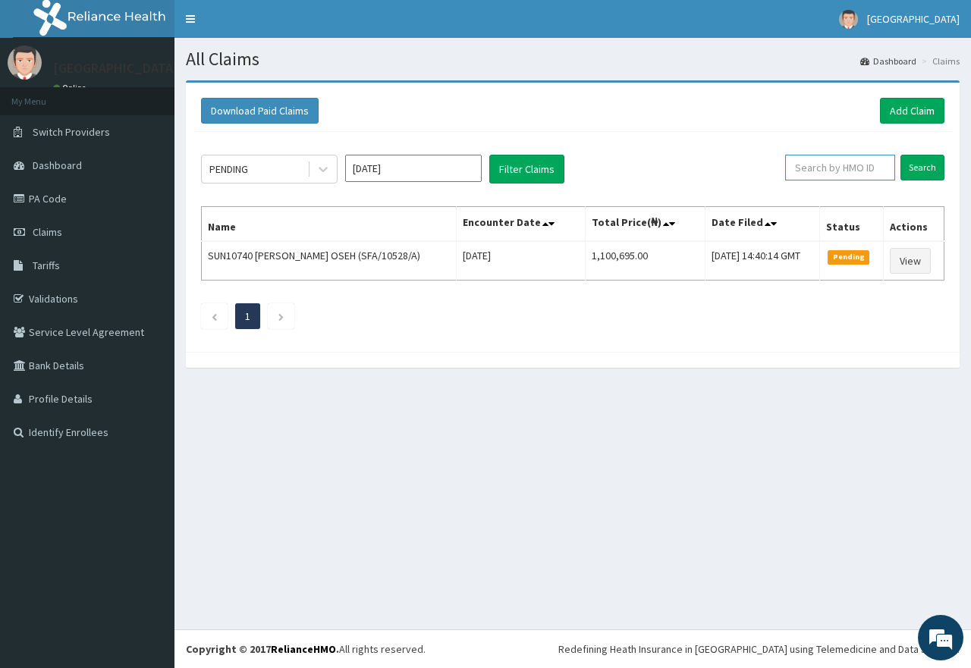
paste input "MOP/10170/c"
type input "MOP/10170/c"
click at [928, 168] on input "Search" at bounding box center [922, 168] width 44 height 26
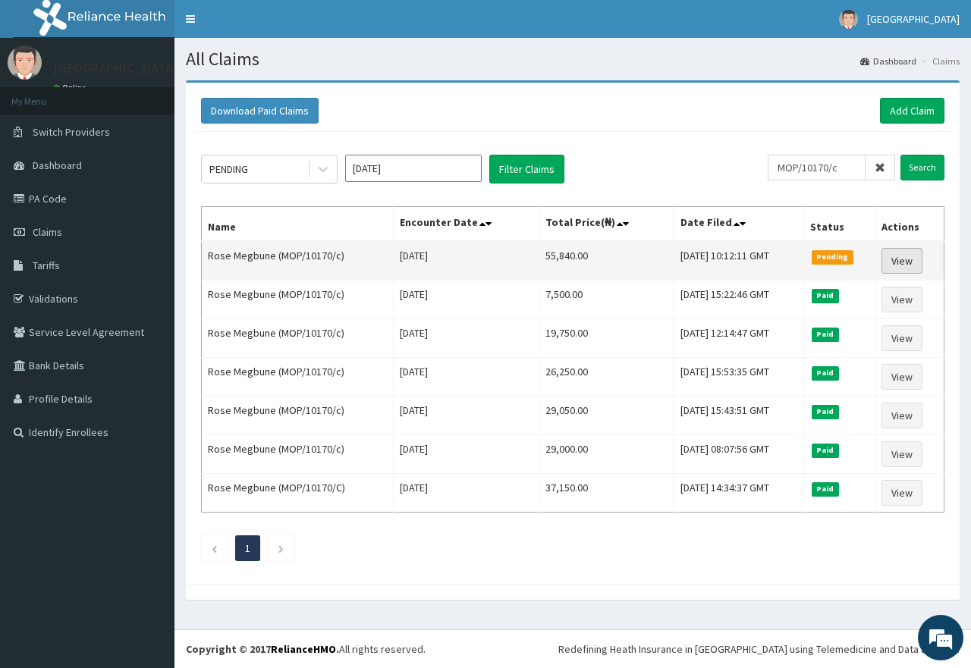
click at [906, 256] on link "View" at bounding box center [901, 261] width 41 height 26
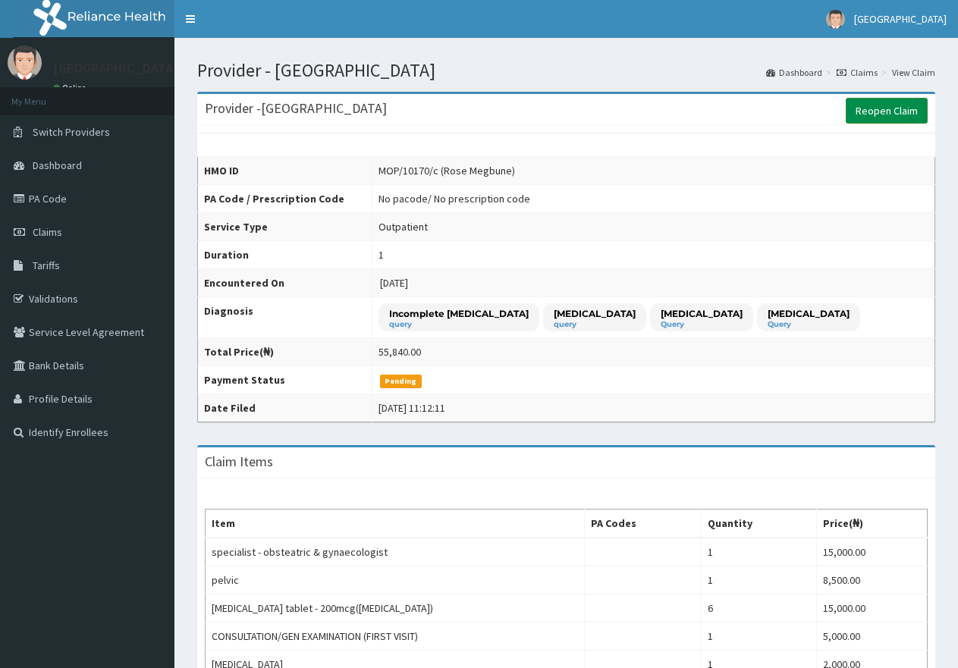
click at [900, 111] on link "Reopen Claim" at bounding box center [887, 111] width 82 height 26
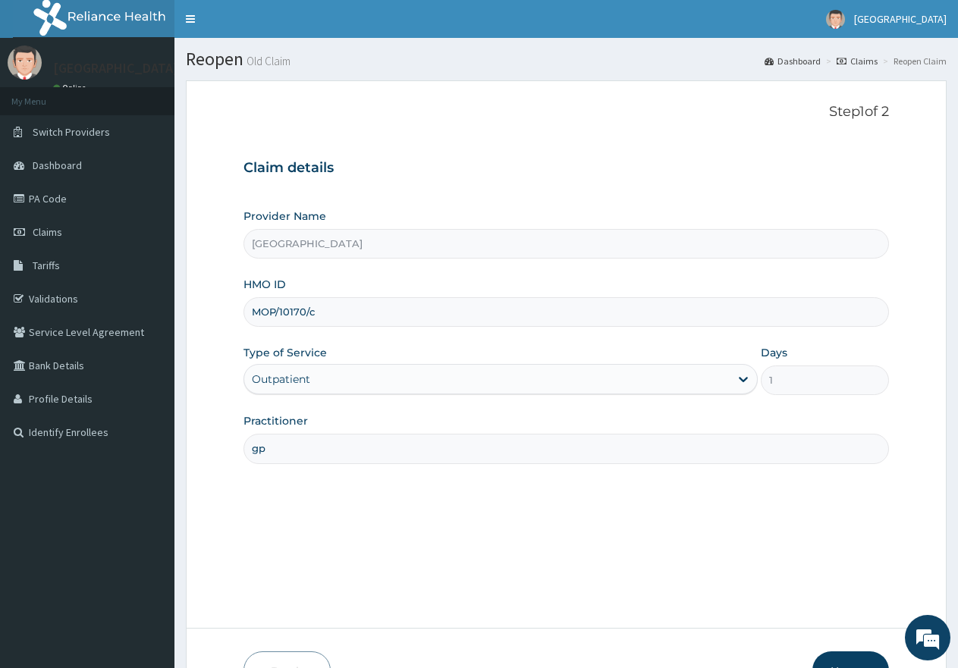
scroll to position [76, 0]
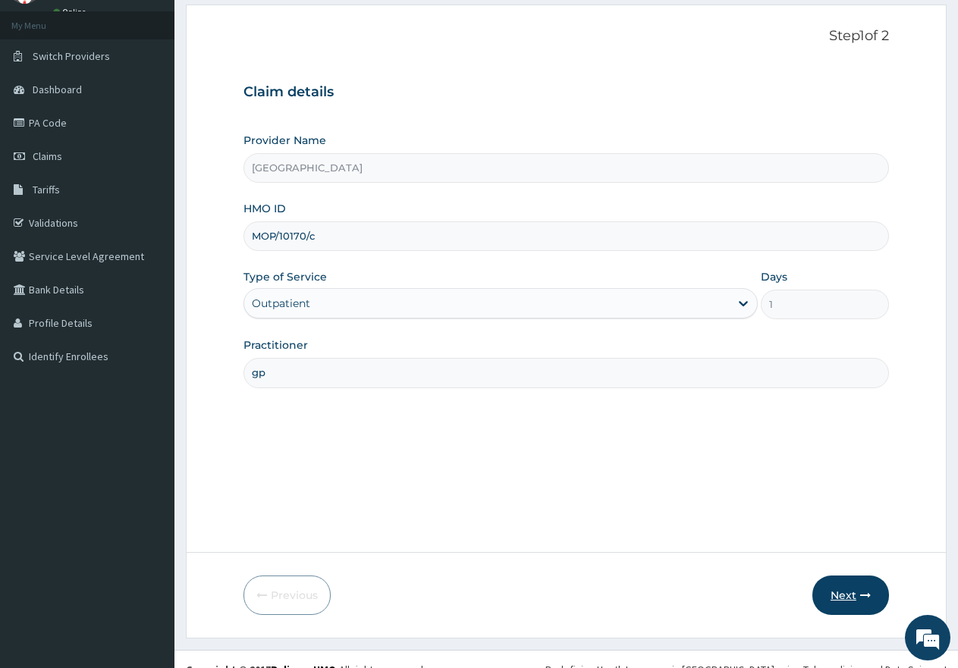
click at [842, 598] on button "Next" at bounding box center [850, 595] width 77 height 39
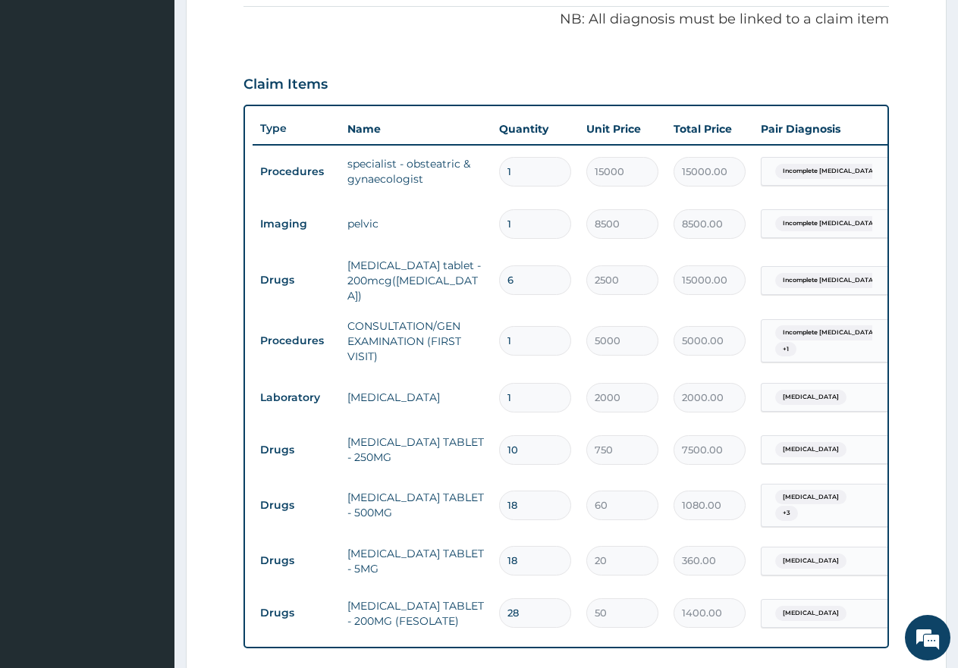
scroll to position [531, 0]
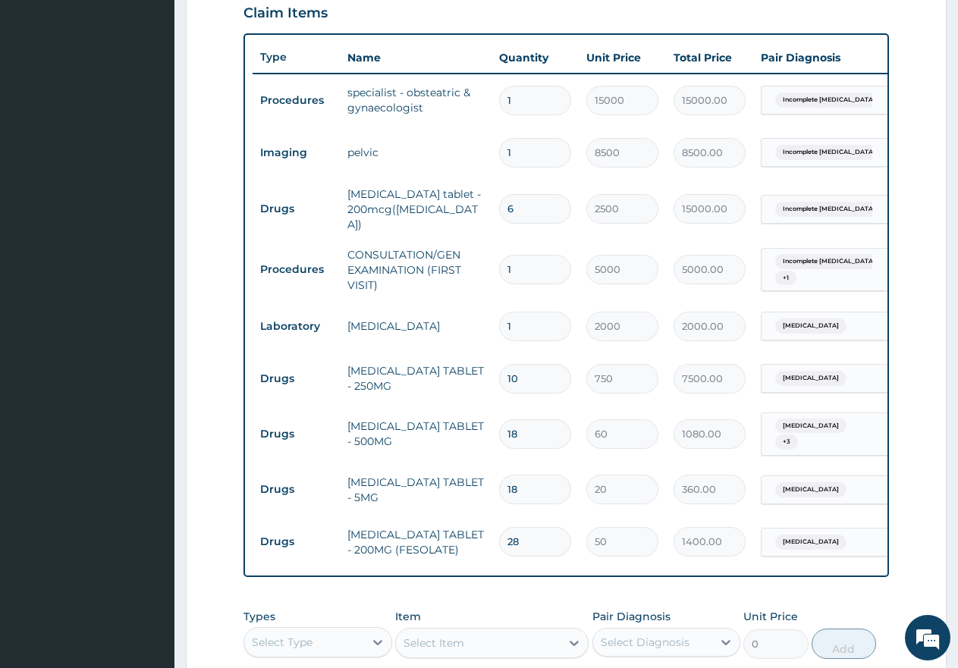
click at [536, 475] on input "18" at bounding box center [535, 490] width 72 height 30
type input "1"
type input "20.00"
type input "0.00"
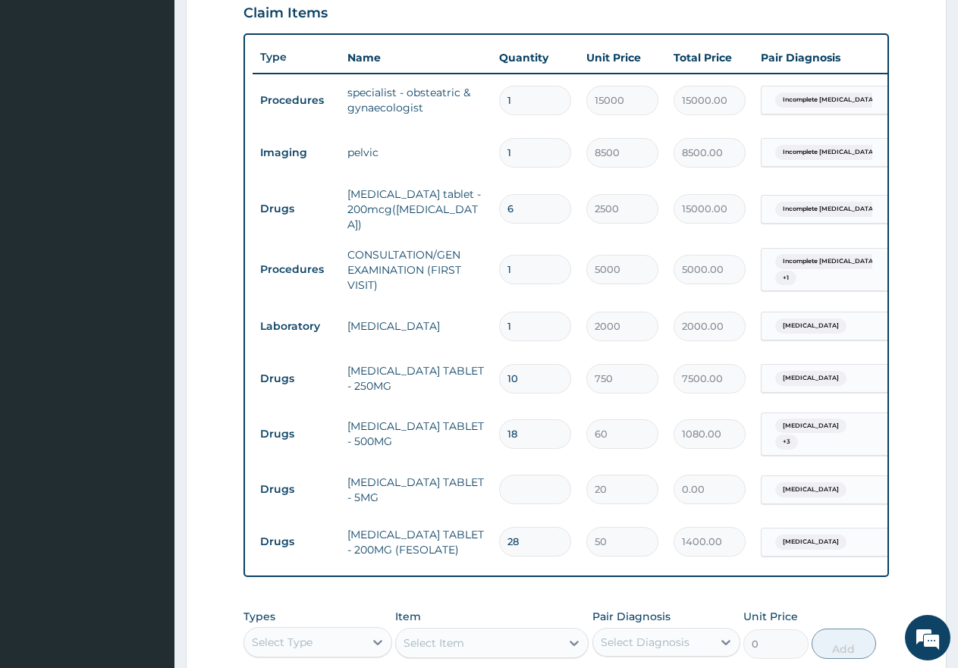
type input "2"
type input "40.00"
type input "28"
type input "560.00"
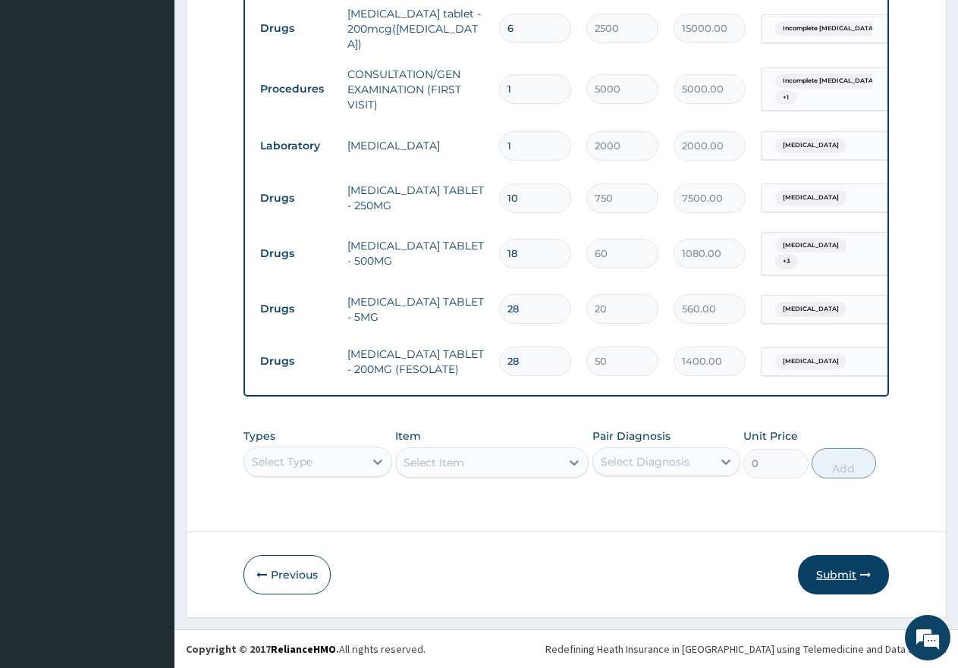
type input "28"
click at [835, 579] on button "Submit" at bounding box center [843, 574] width 91 height 39
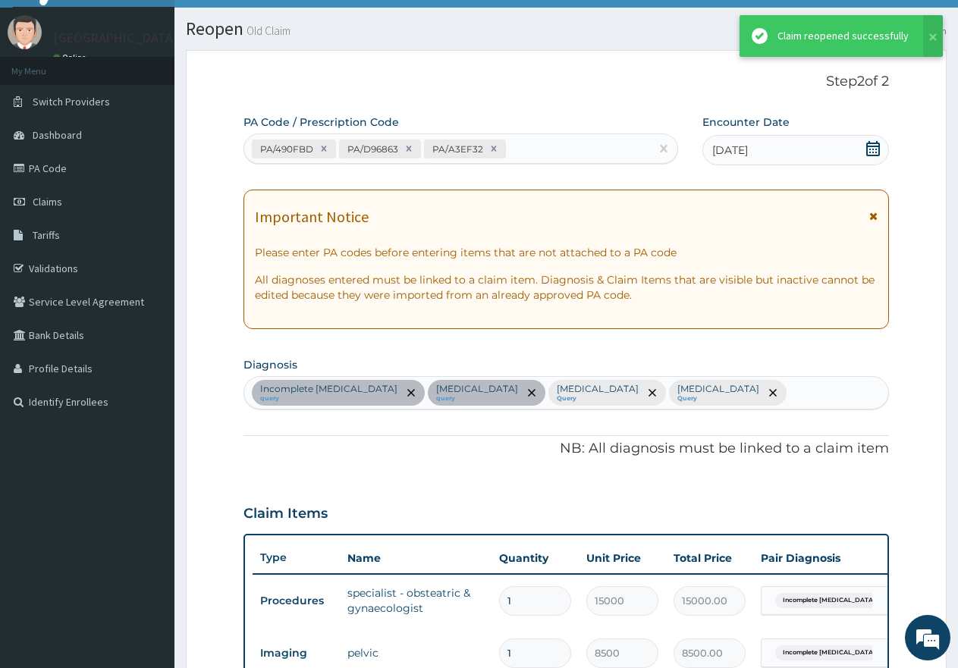
scroll to position [718, 0]
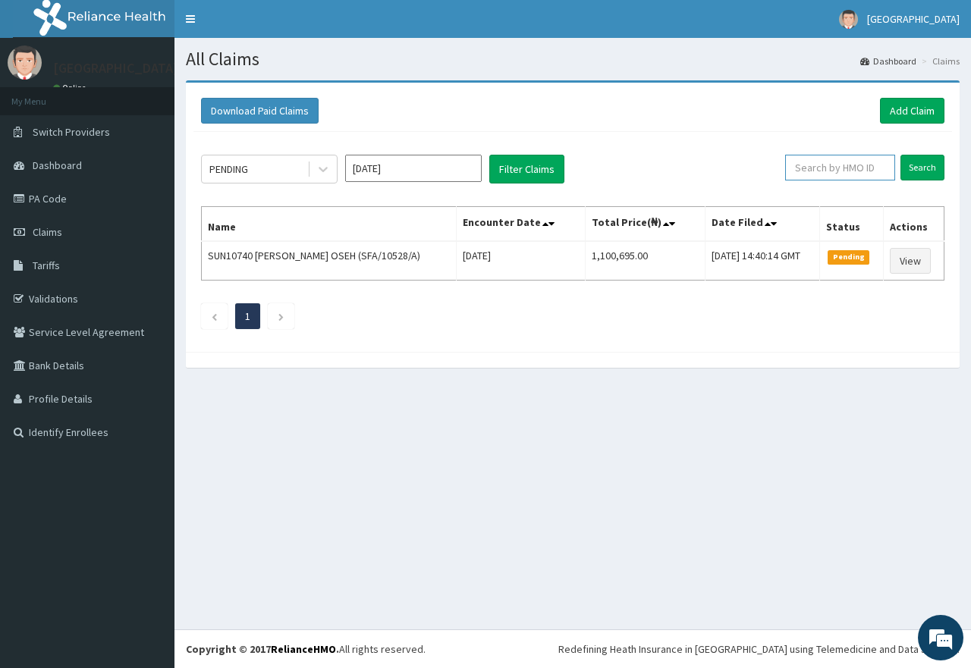
paste input "MOP/10170/B"
type input "MOP/10170/B"
click at [925, 170] on input "Search" at bounding box center [922, 168] width 44 height 26
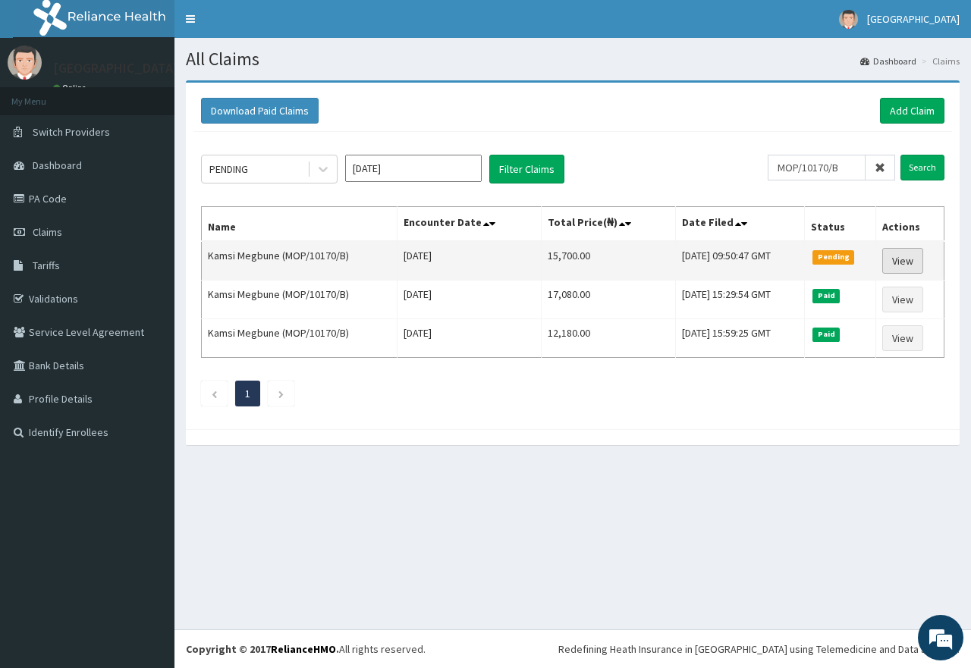
click at [908, 262] on link "View" at bounding box center [902, 261] width 41 height 26
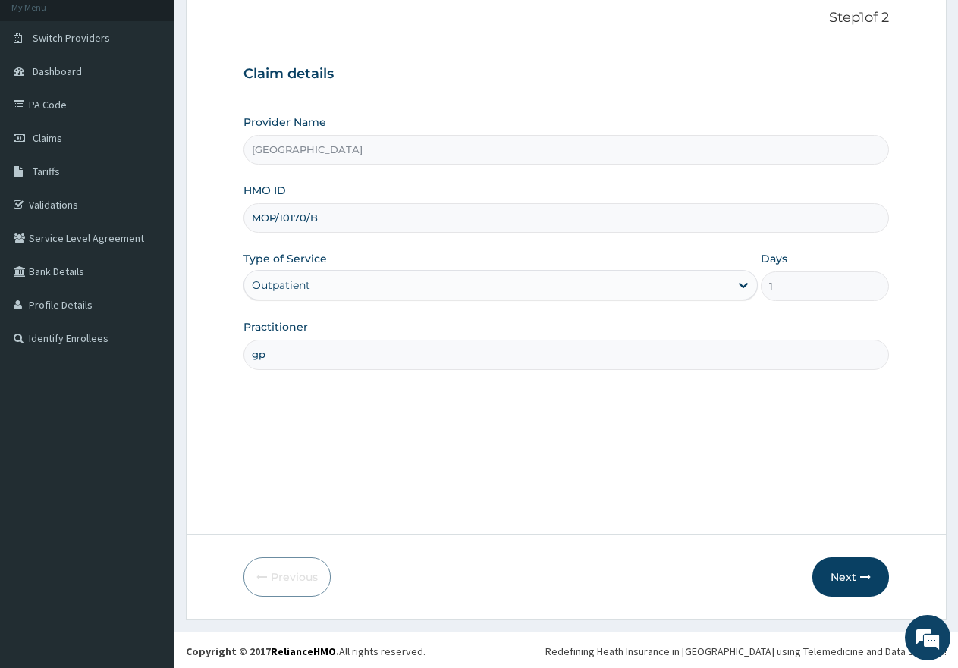
scroll to position [96, 0]
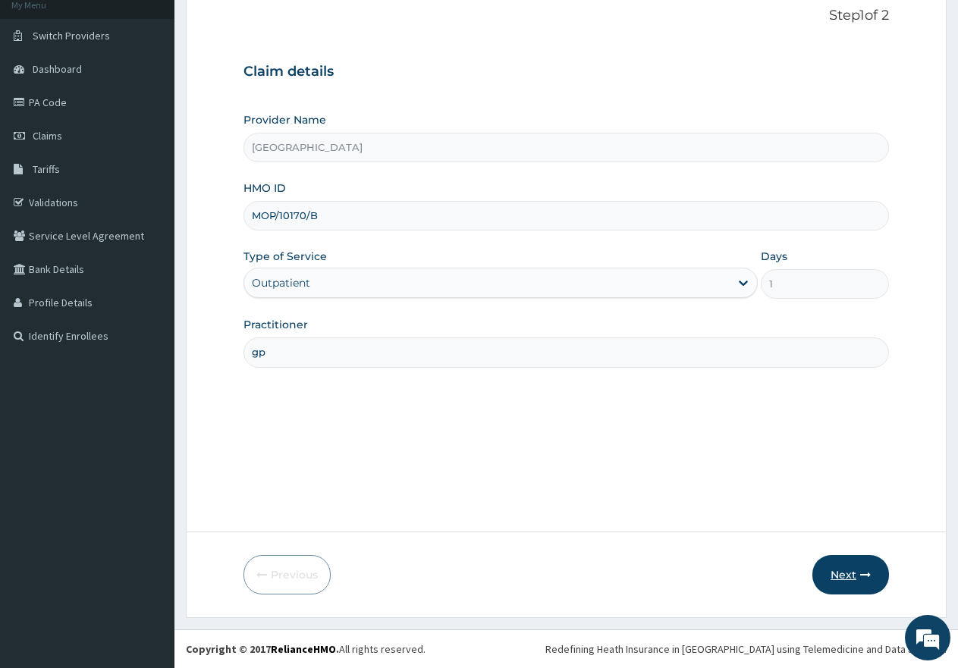
click at [830, 564] on button "Next" at bounding box center [850, 574] width 77 height 39
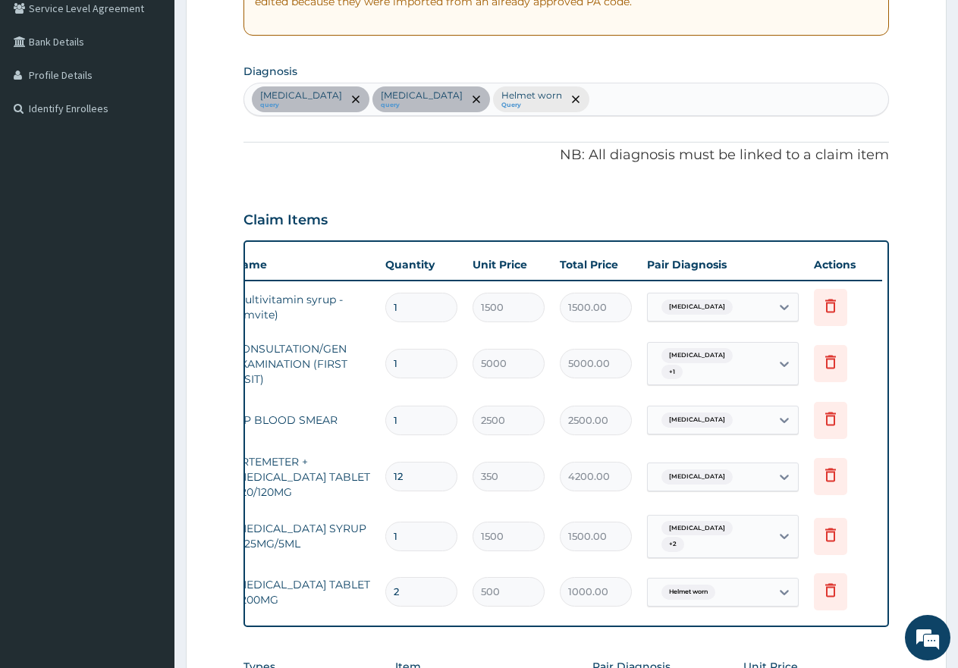
scroll to position [0, 116]
click at [830, 306] on icon at bounding box center [828, 306] width 18 height 18
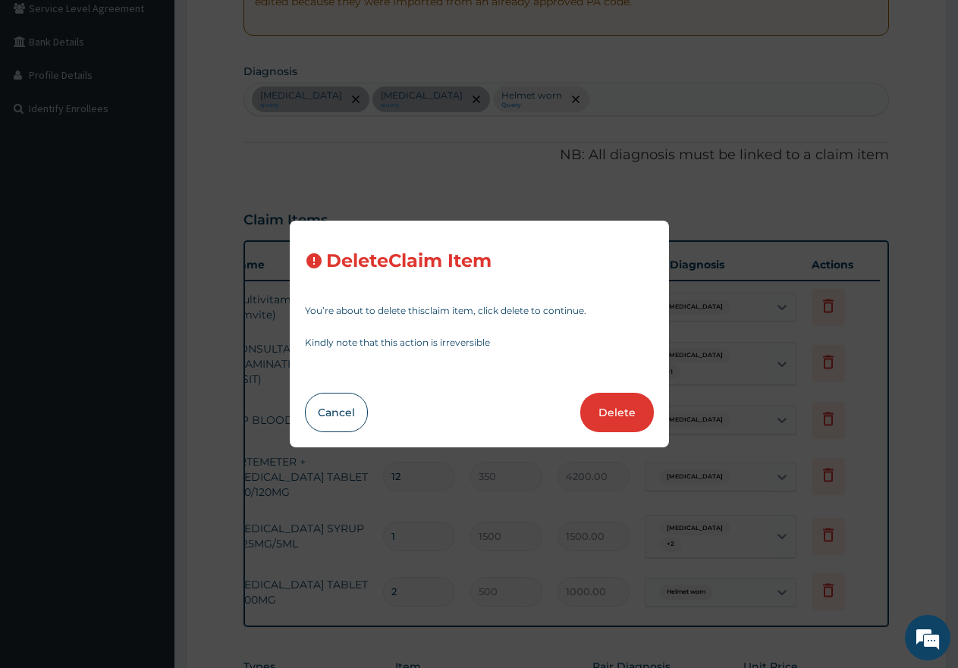
scroll to position [0, 0]
click at [621, 417] on button "Delete" at bounding box center [617, 412] width 74 height 39
type input "5000"
type input "5000.00"
type input "2500"
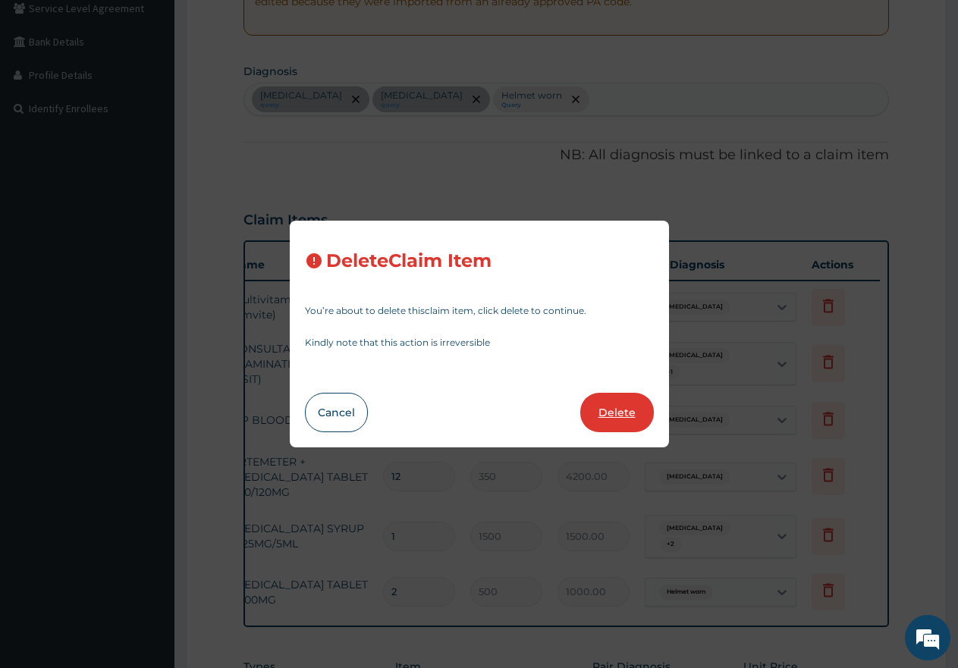
type input "2500.00"
type input "12"
type input "350"
type input "4200.00"
type input "1"
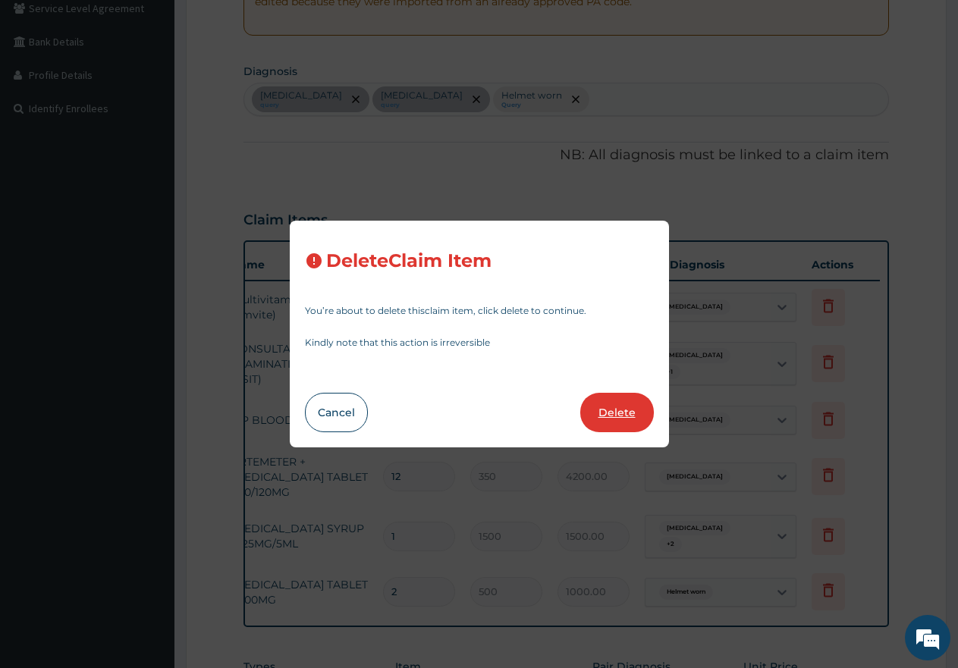
type input "1500"
type input "1500.00"
type input "2"
type input "500"
type input "1000.00"
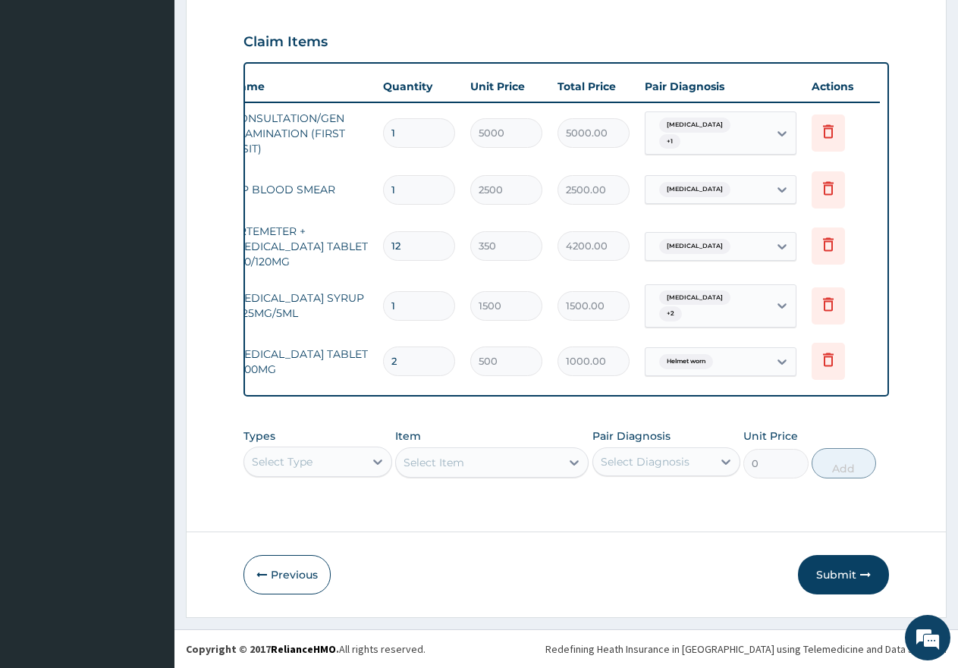
scroll to position [509, 0]
click at [826, 579] on button "Submit" at bounding box center [843, 574] width 91 height 39
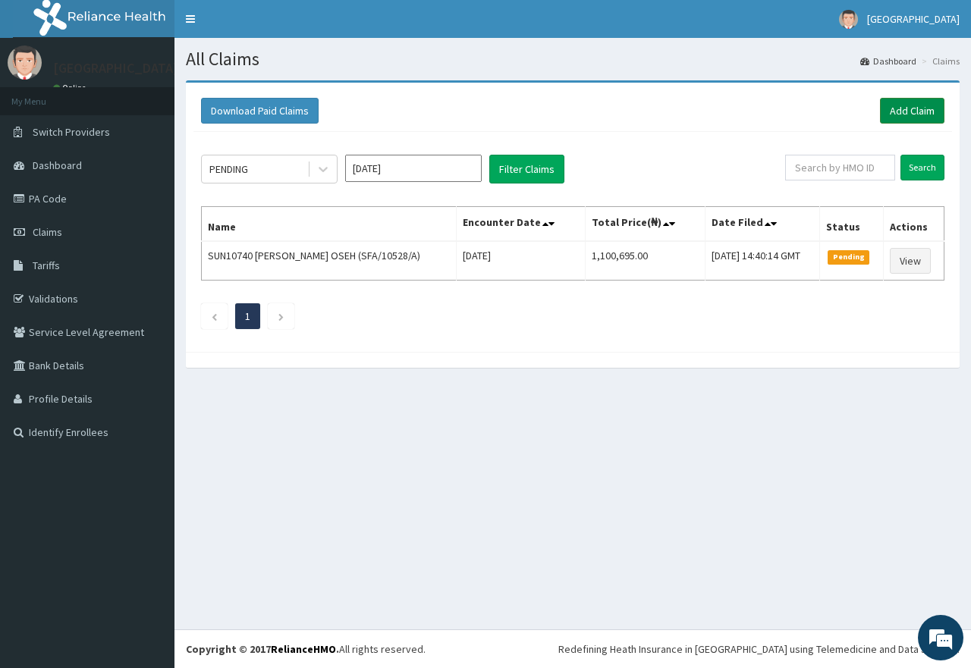
click at [906, 115] on link "Add Claim" at bounding box center [912, 111] width 64 height 26
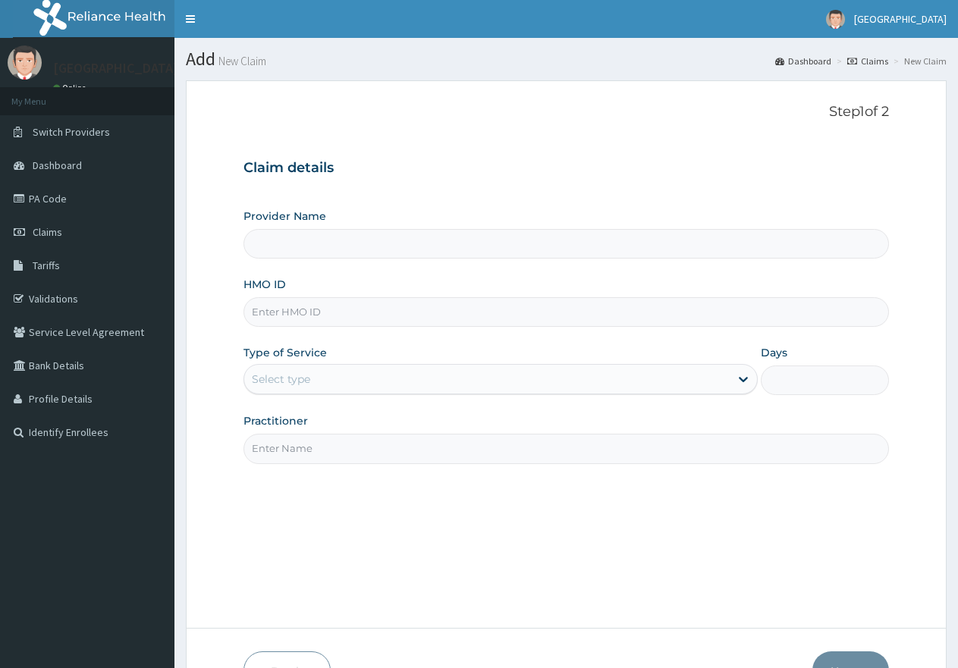
paste input "GPP/10046/B"
type input "[GEOGRAPHIC_DATA]"
type input "GPP/10046/B"
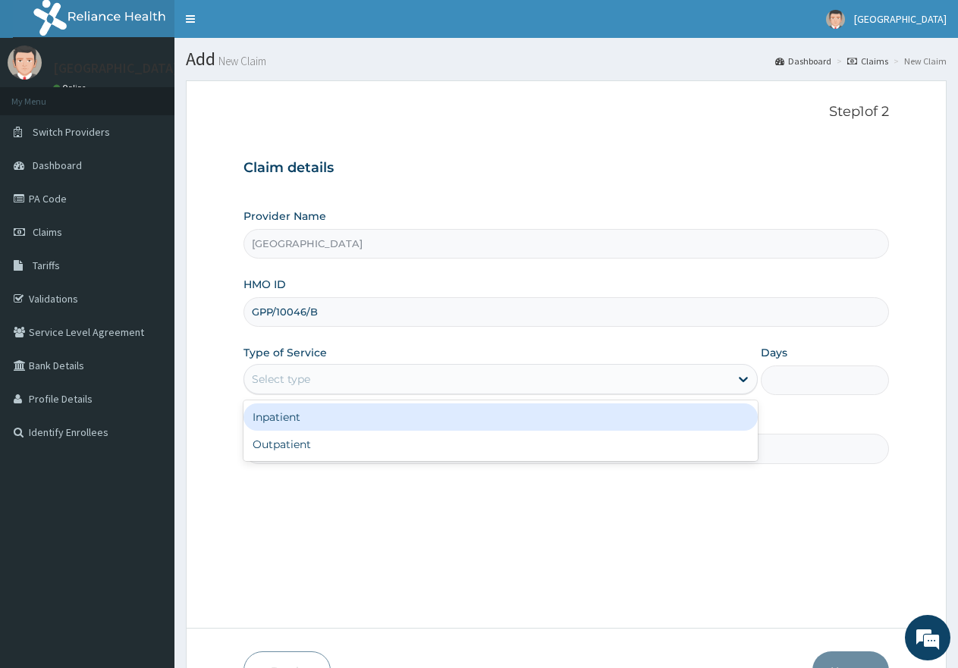
click at [362, 378] on div "Select type" at bounding box center [486, 379] width 485 height 24
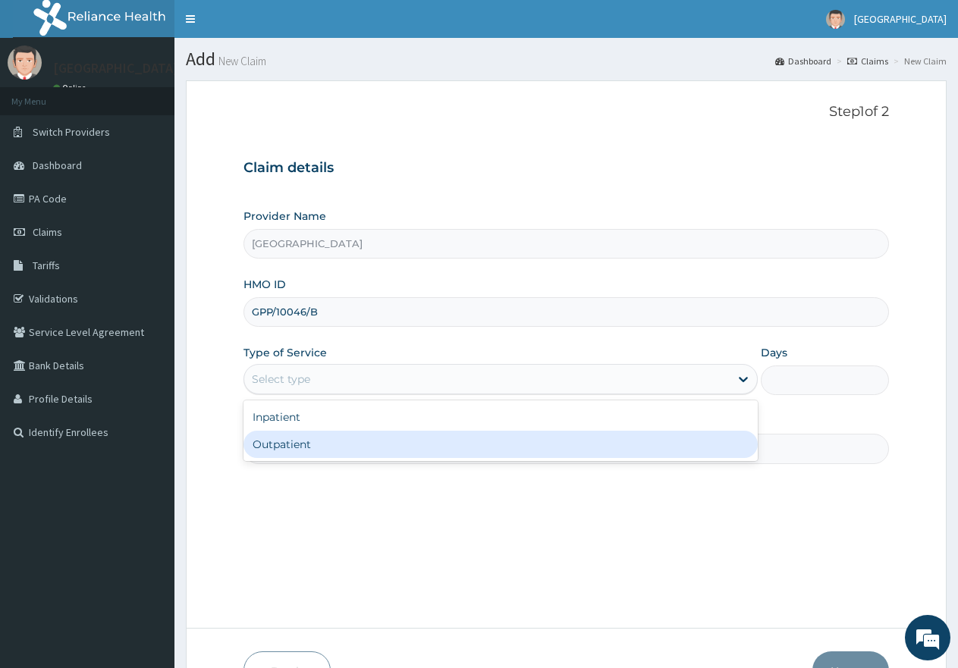
click at [350, 454] on div "Outpatient" at bounding box center [499, 444] width 513 height 27
type input "1"
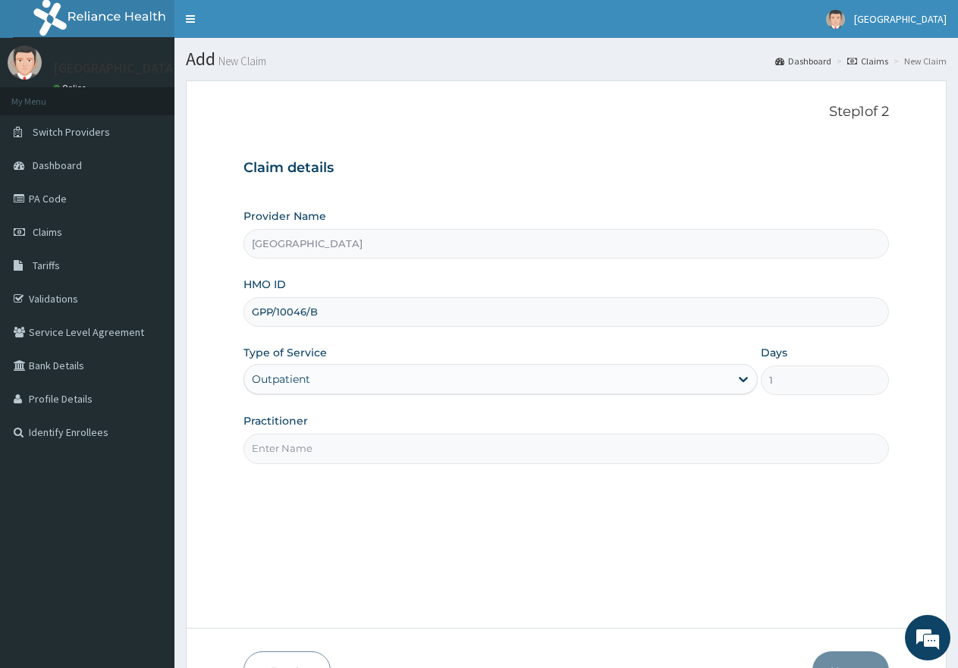
click at [357, 447] on input "Practitioner" at bounding box center [565, 449] width 645 height 30
type input "gp"
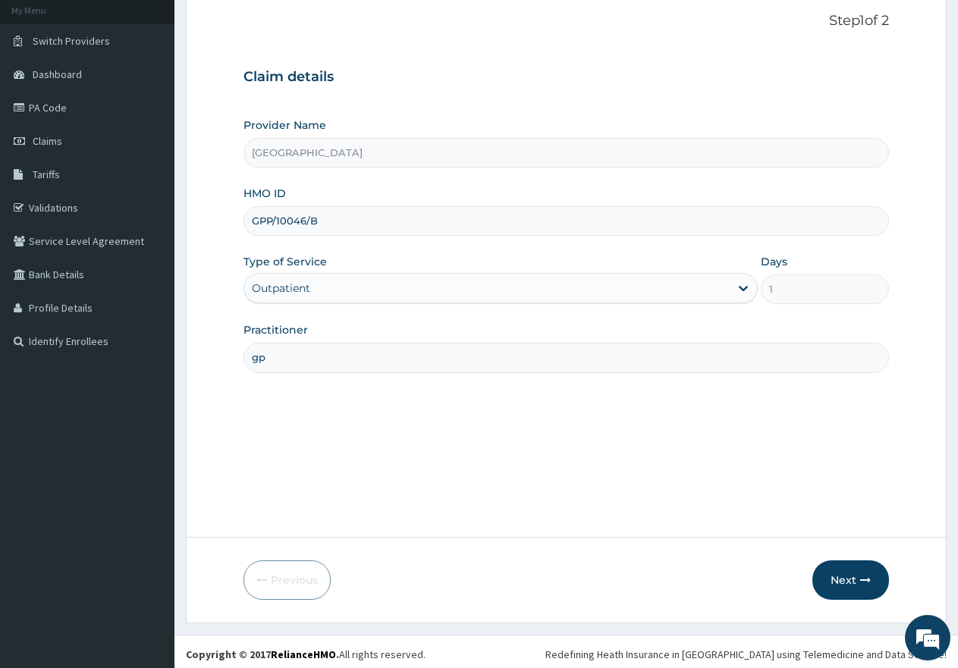
scroll to position [96, 0]
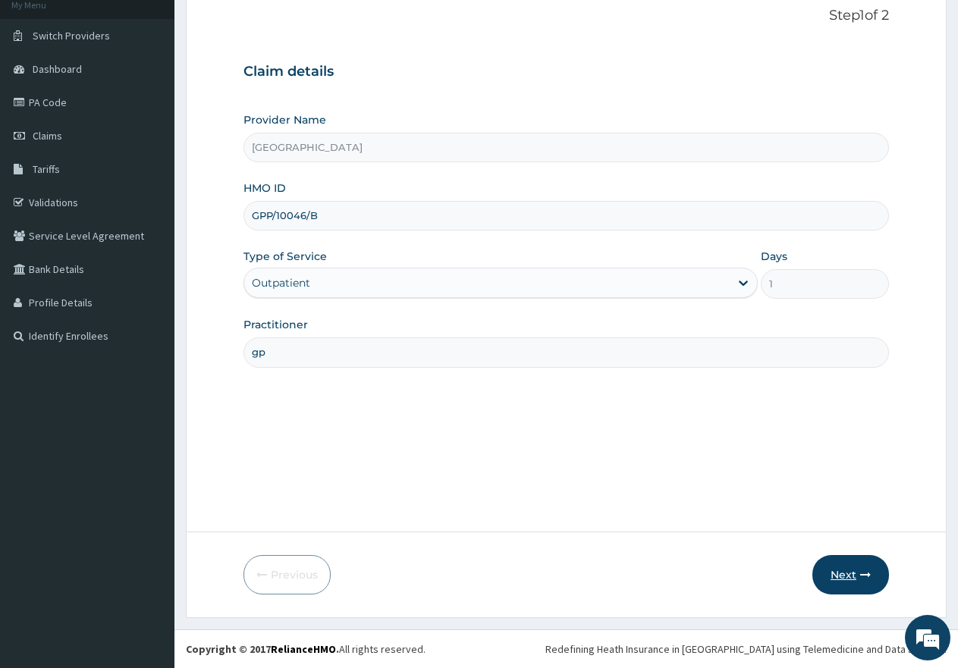
click at [833, 570] on button "Next" at bounding box center [850, 574] width 77 height 39
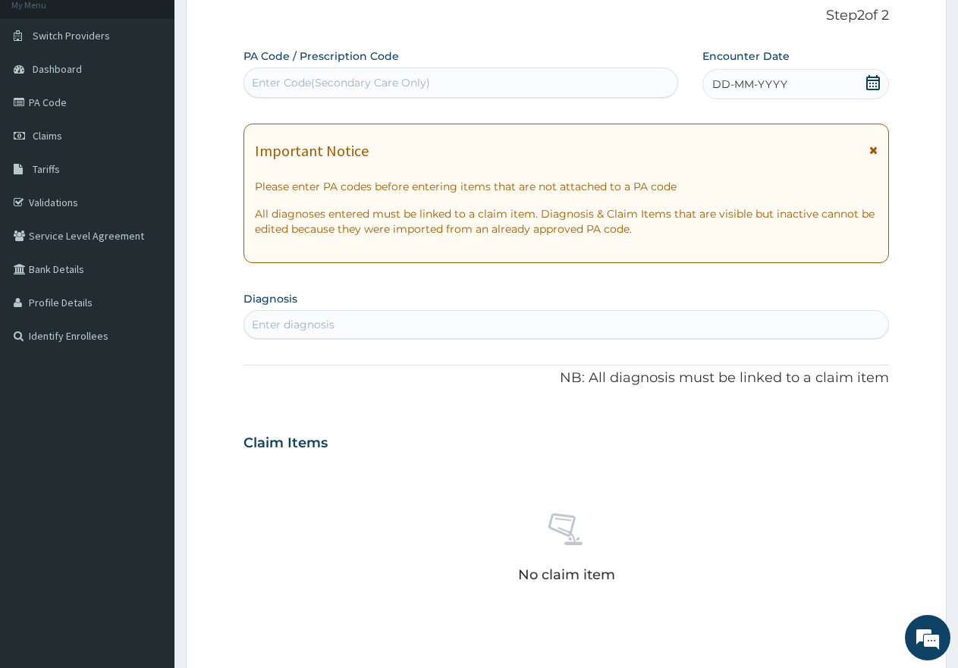
click at [341, 75] on div "Enter Code(Secondary Care Only)" at bounding box center [341, 82] width 178 height 15
paste input "PA/0184CF"
type input "PA/0184CF"
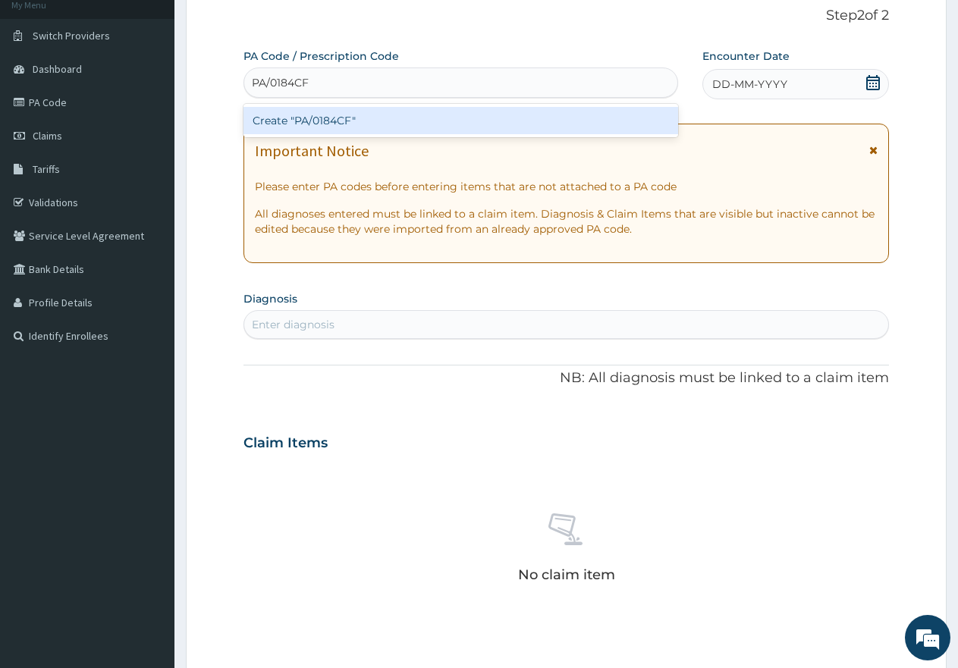
click at [318, 121] on div "Create "PA/0184CF"" at bounding box center [460, 120] width 435 height 27
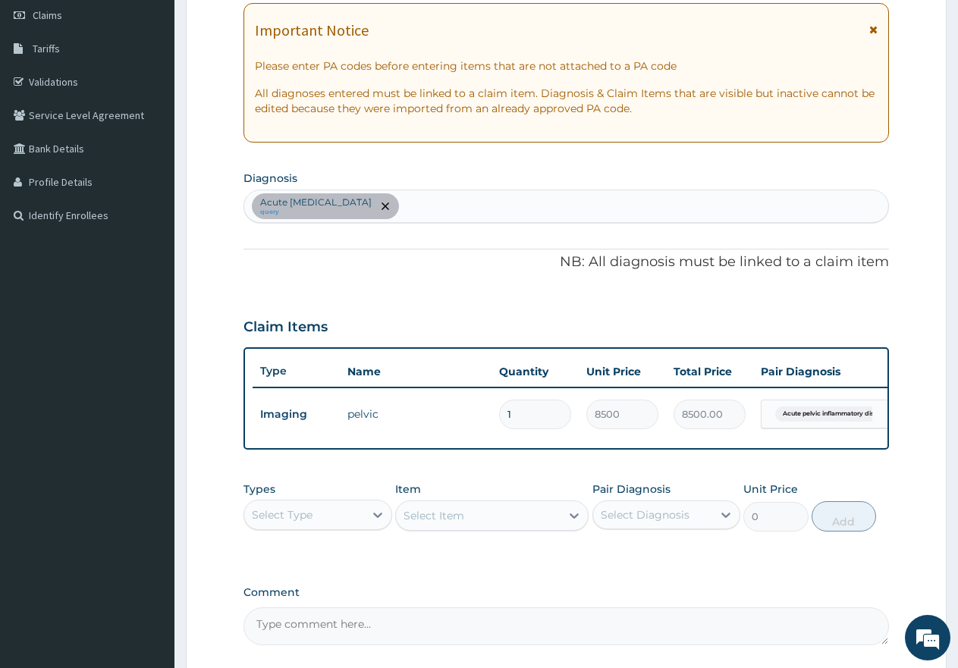
scroll to position [248, 0]
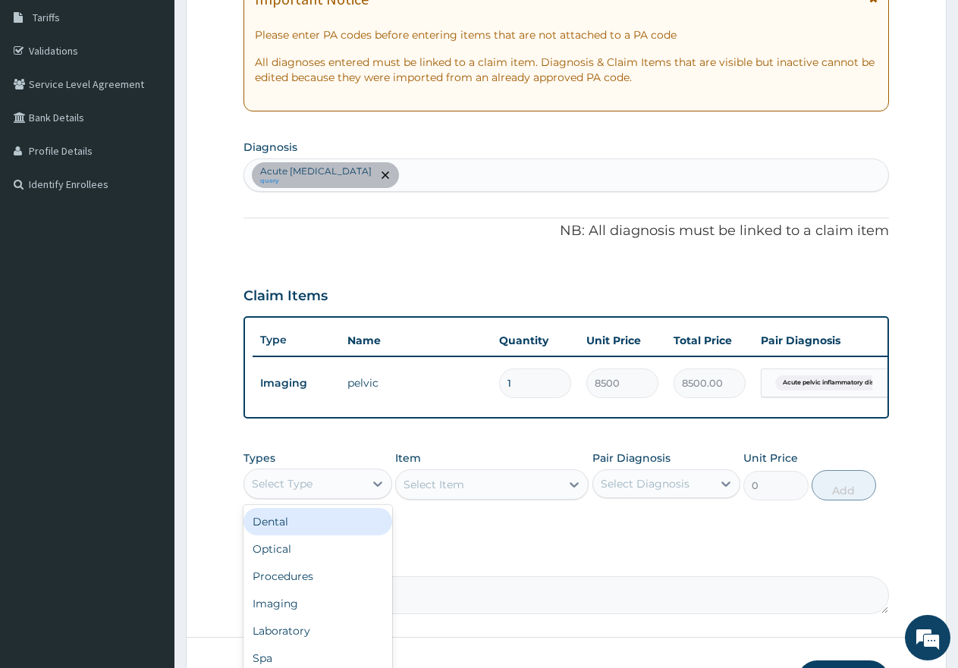
click at [286, 491] on div "Select Type" at bounding box center [282, 483] width 61 height 15
click at [270, 589] on div "Procedures" at bounding box center [317, 576] width 149 height 27
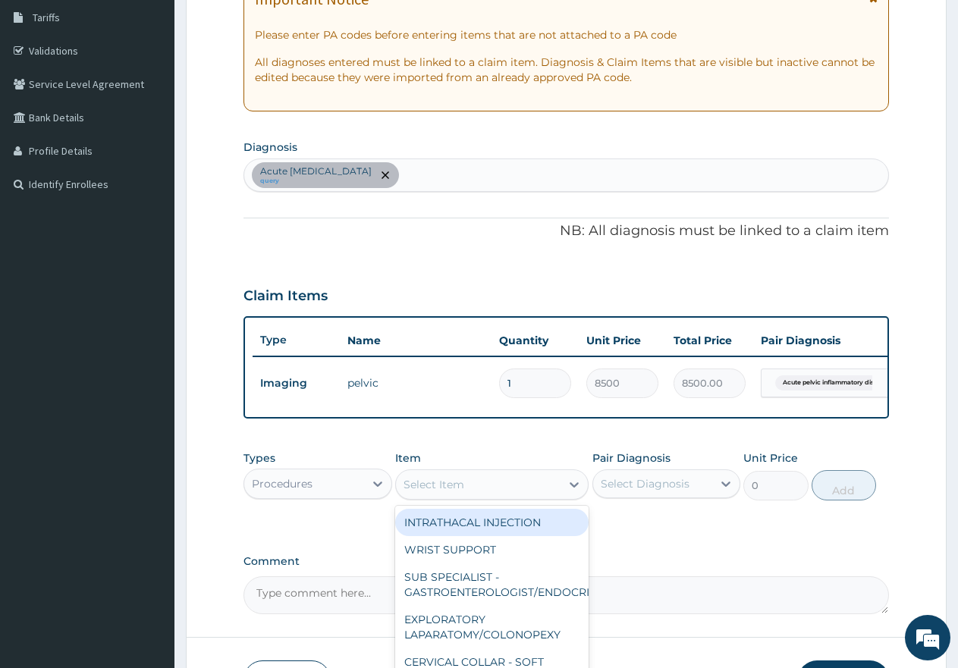
click at [463, 492] on div "Select Item" at bounding box center [433, 484] width 61 height 15
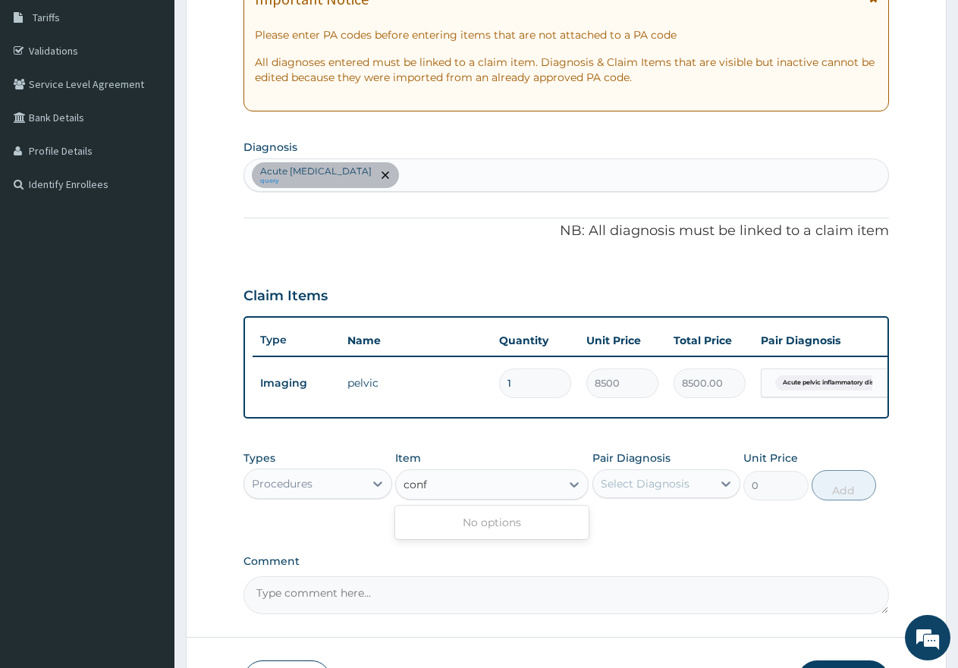
type input "con"
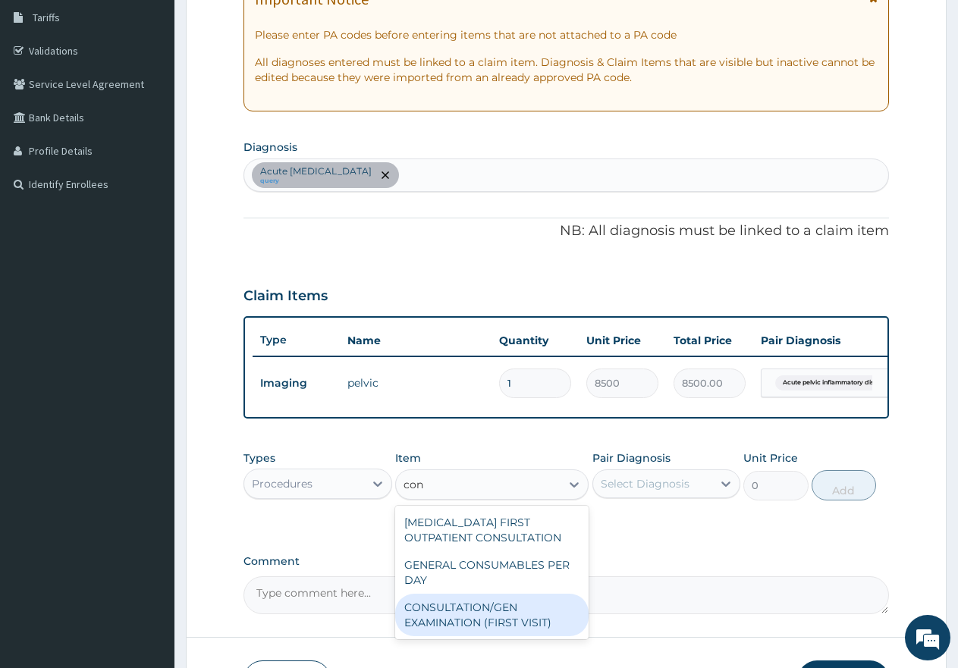
click at [448, 619] on div "CONSULTATION/GEN EXAMINATION (FIRST VISIT)" at bounding box center [491, 615] width 193 height 42
type input "5000"
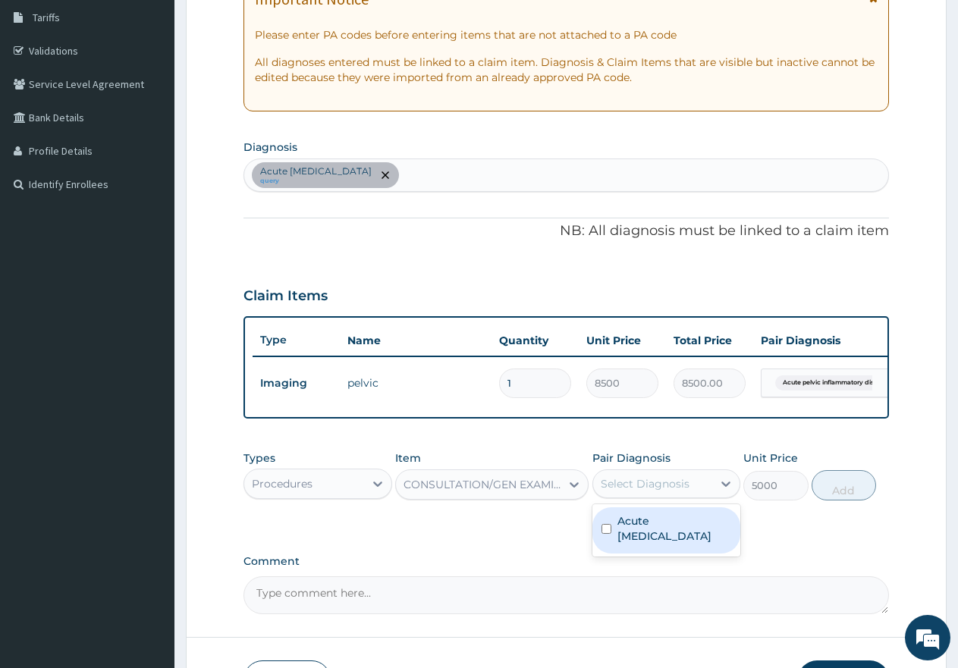
click at [613, 491] on div "Select Diagnosis" at bounding box center [645, 483] width 89 height 15
click at [605, 534] on input "checkbox" at bounding box center [606, 529] width 10 height 10
checkbox input "true"
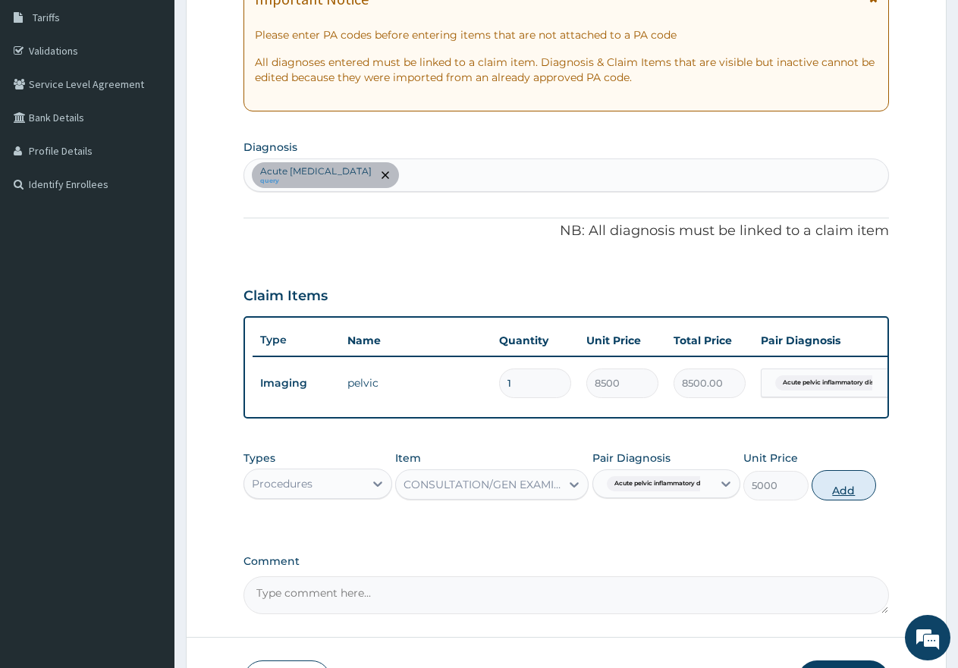
click at [844, 501] on button "Add" at bounding box center [844, 485] width 64 height 30
type input "0"
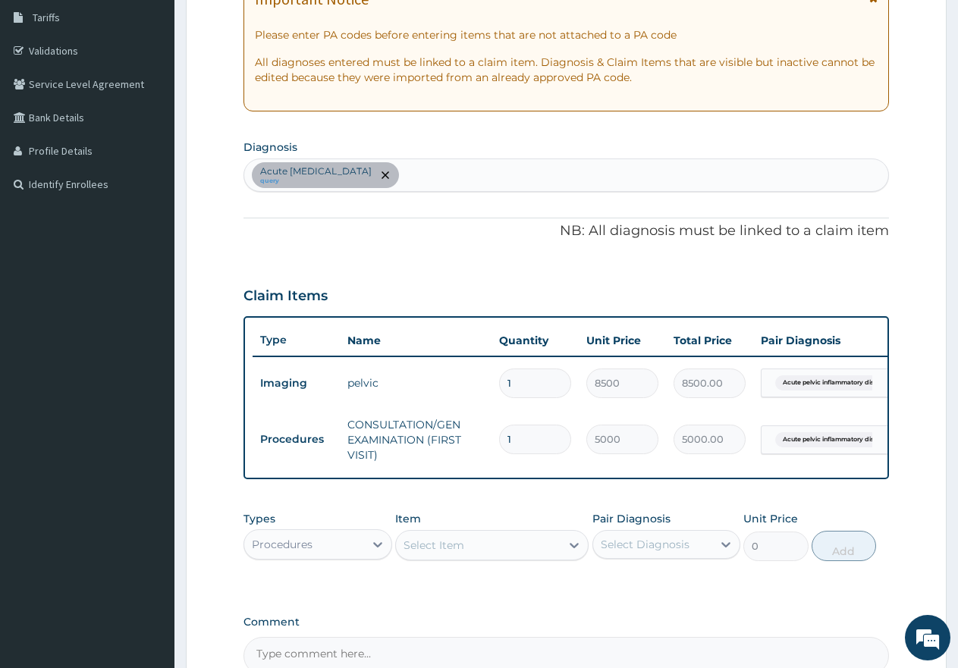
click at [338, 555] on div "Procedures" at bounding box center [304, 544] width 120 height 24
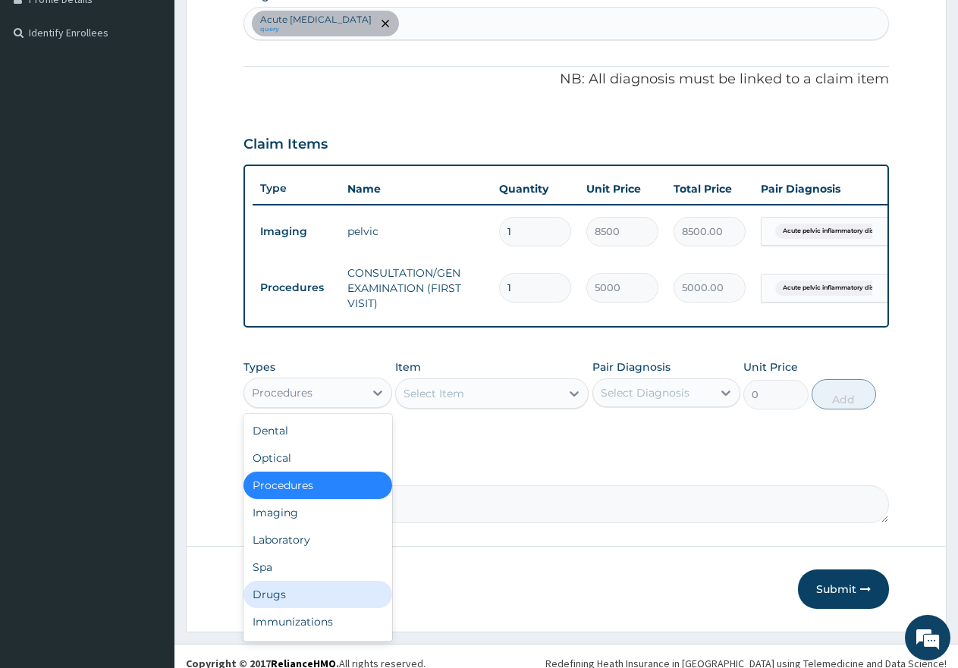
scroll to position [52, 0]
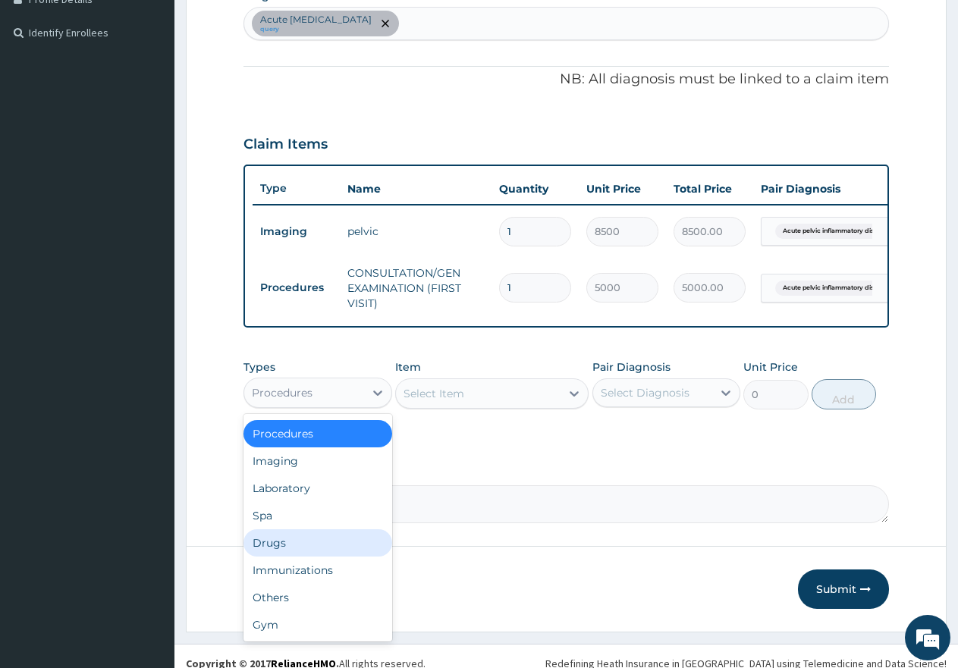
click at [275, 555] on div "Drugs" at bounding box center [317, 542] width 149 height 27
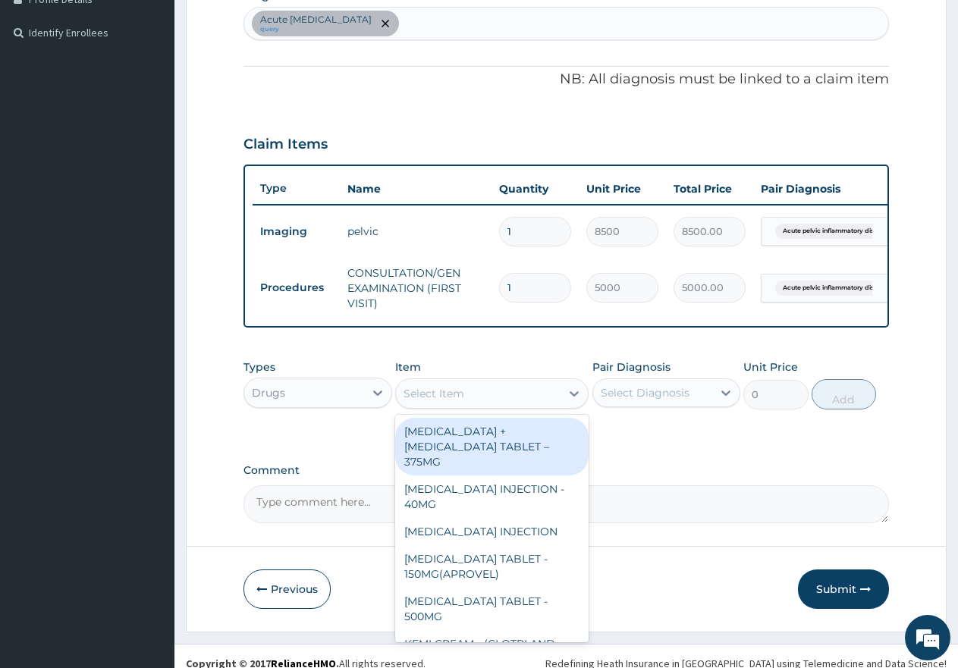
click at [464, 405] on div "Select Item" at bounding box center [478, 393] width 165 height 24
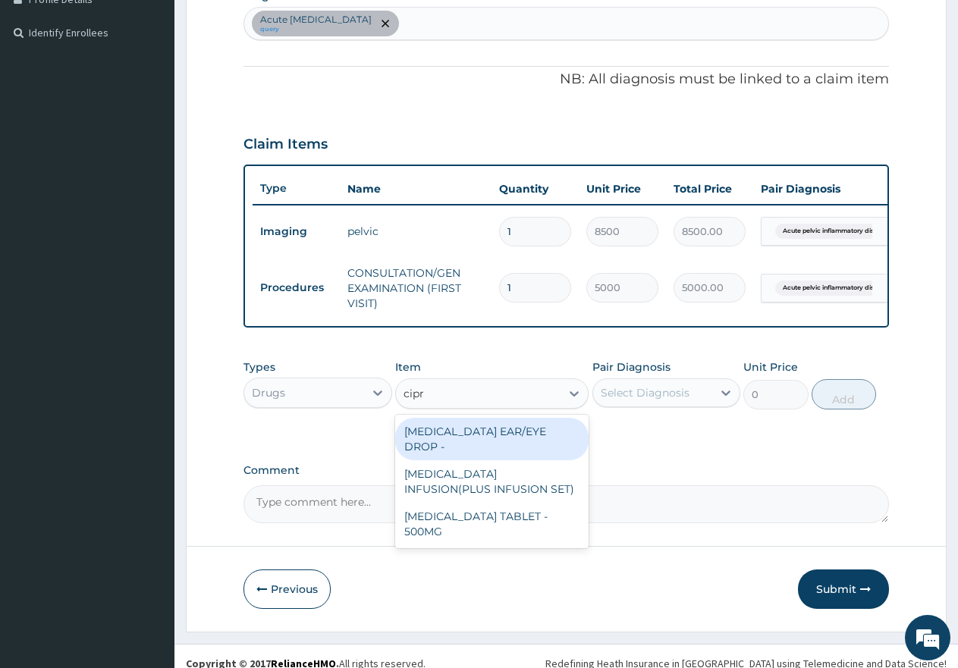
type input "cipro"
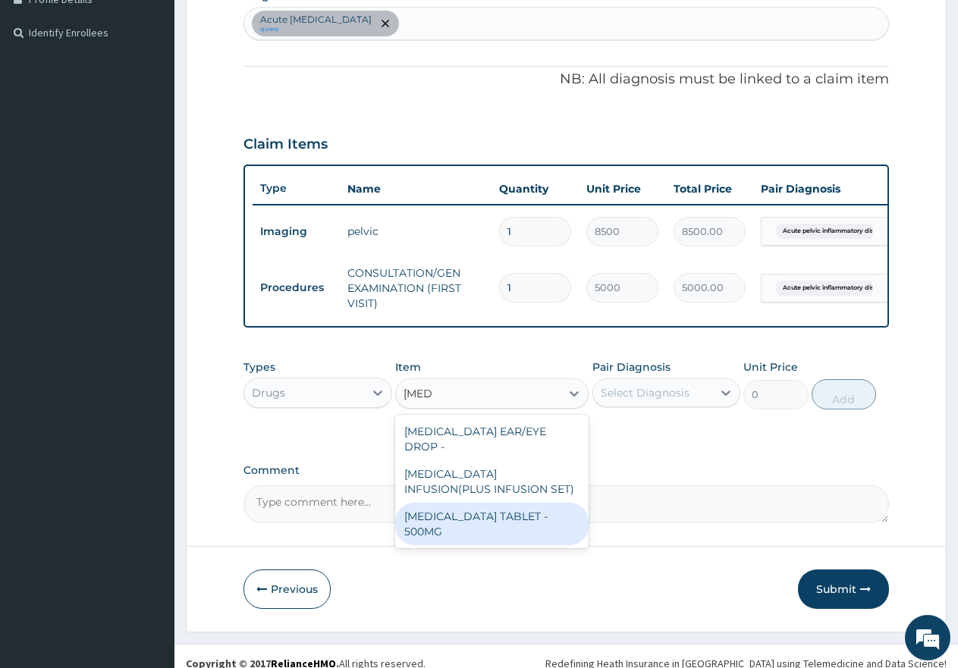
click at [449, 526] on div "CIPROFLOXACIN TABLET - 500MG" at bounding box center [491, 524] width 193 height 42
type input "350"
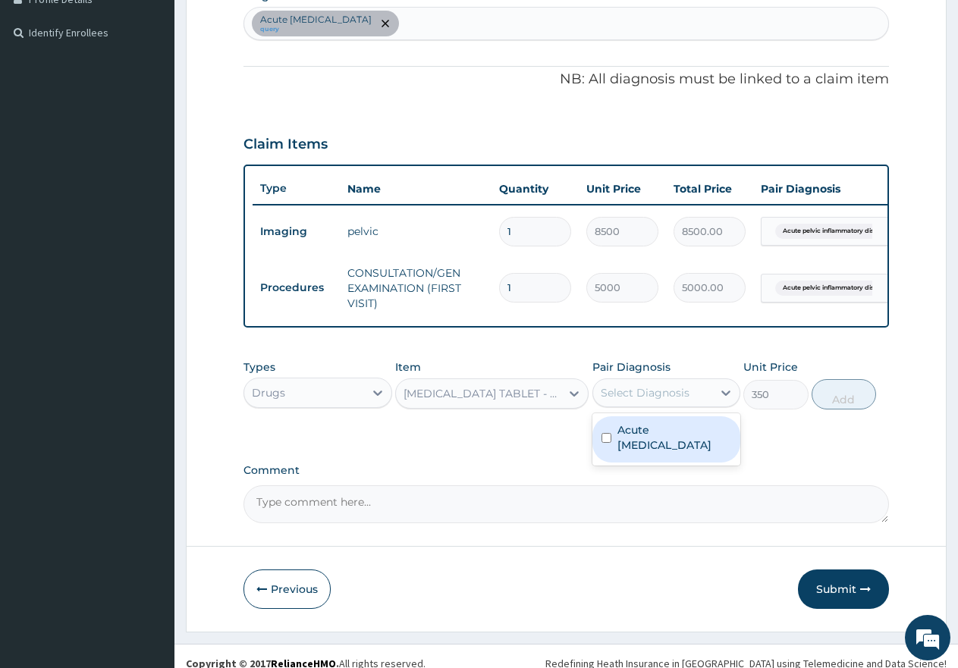
click at [609, 400] on div "Select Diagnosis" at bounding box center [645, 392] width 89 height 15
click at [598, 454] on div "Acute pelvic inflammatory disease" at bounding box center [666, 439] width 149 height 46
checkbox input "true"
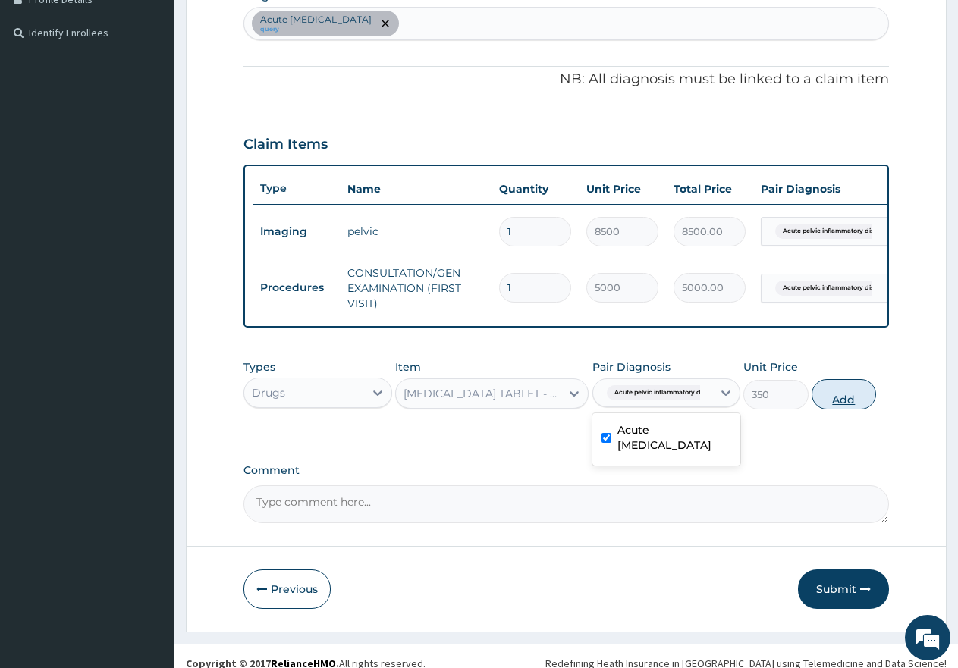
click at [843, 407] on button "Add" at bounding box center [844, 394] width 64 height 30
type input "0"
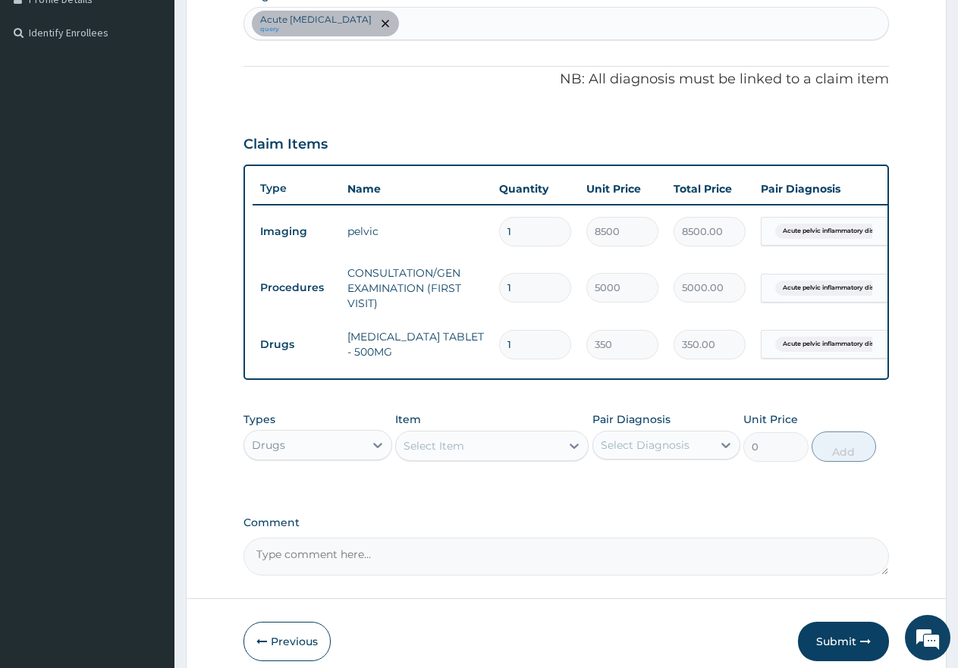
type input "0.00"
type input "2"
type input "700.00"
type input "20"
type input "7000.00"
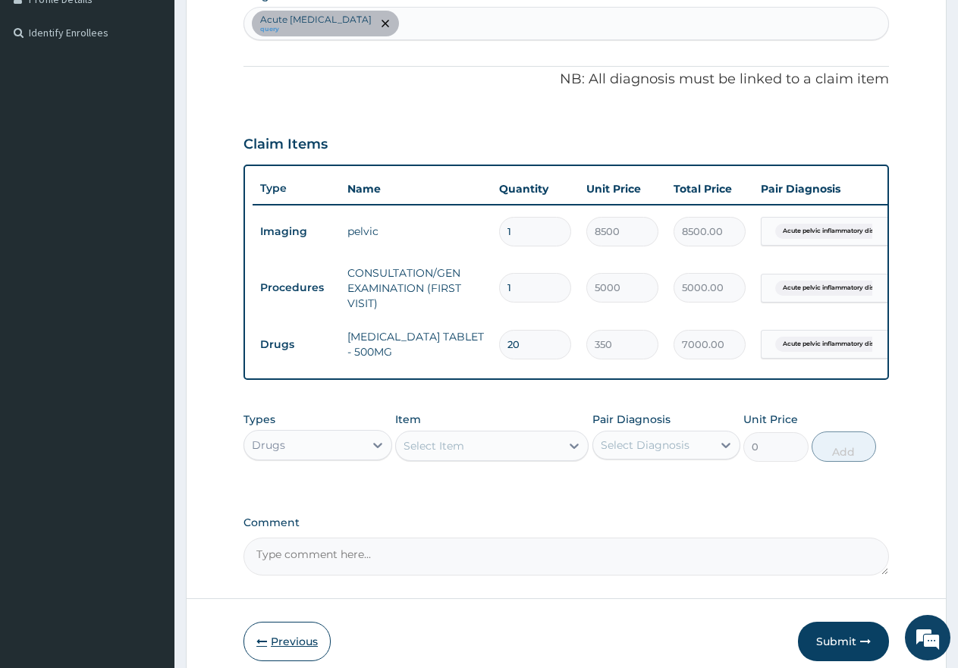
type input "20"
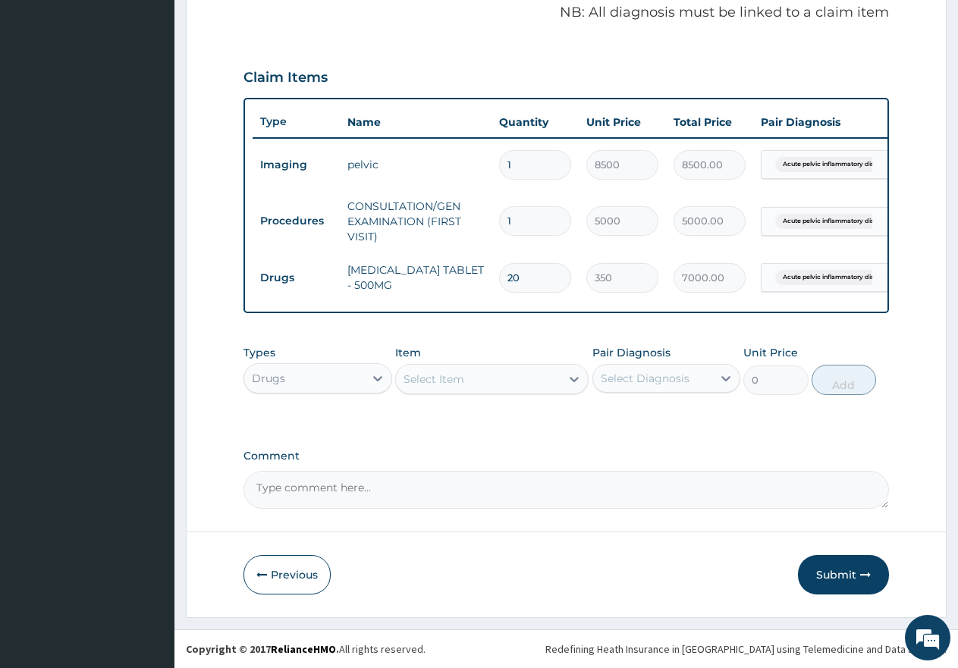
click at [832, 578] on button "Submit" at bounding box center [843, 574] width 91 height 39
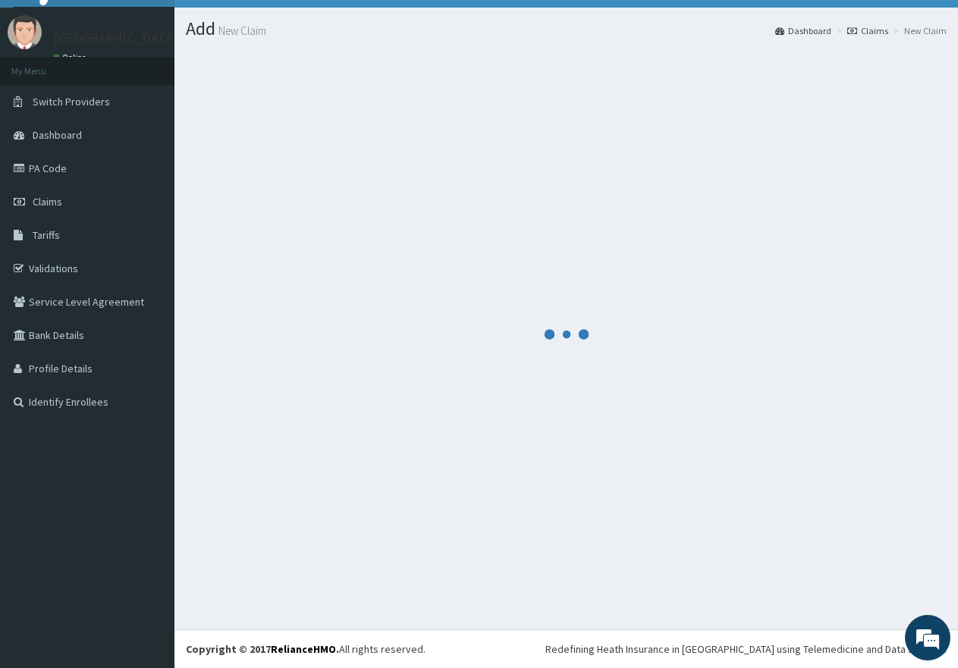
scroll to position [30, 0]
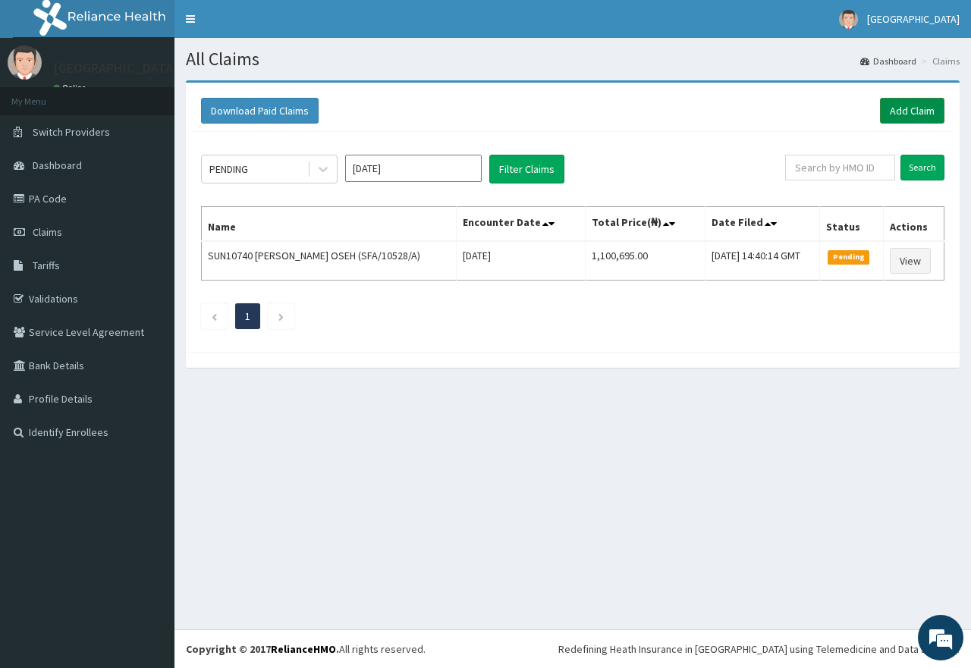
click at [895, 110] on link "Add Claim" at bounding box center [912, 111] width 64 height 26
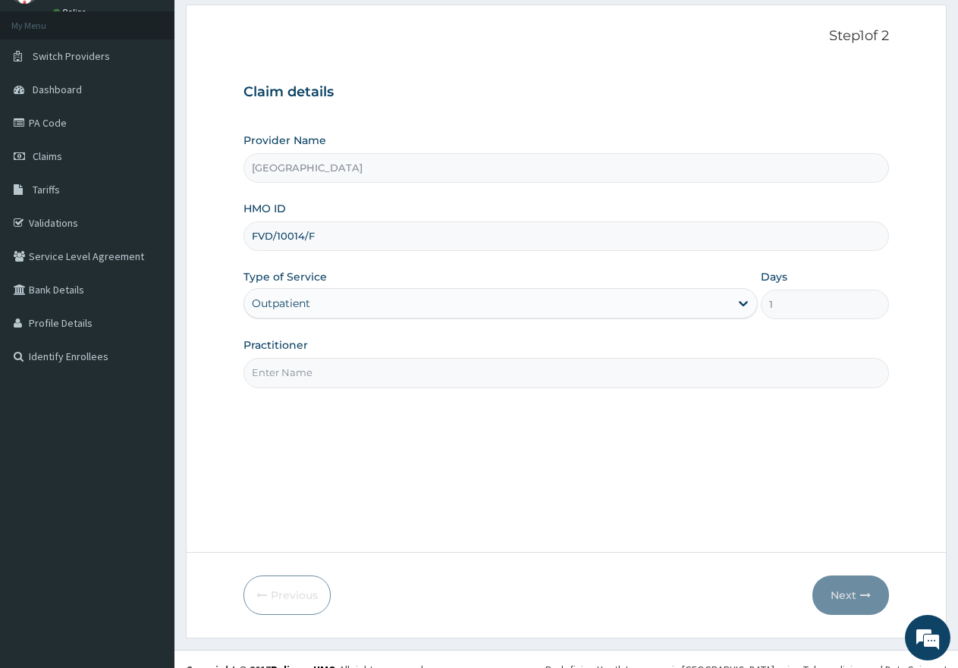
click at [384, 377] on input "Practitioner" at bounding box center [565, 373] width 645 height 30
type input "gp"
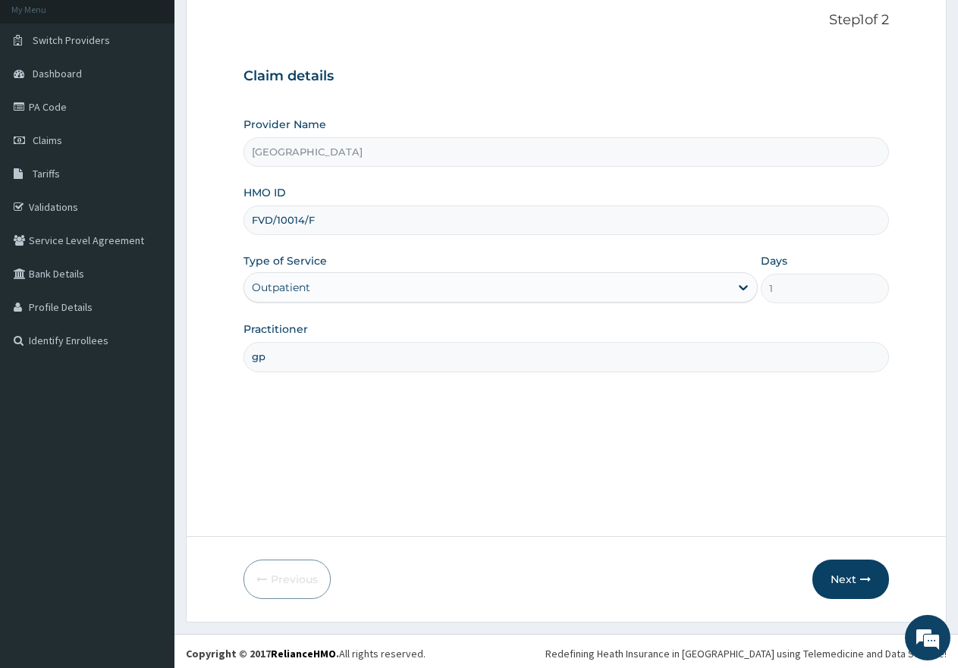
scroll to position [96, 0]
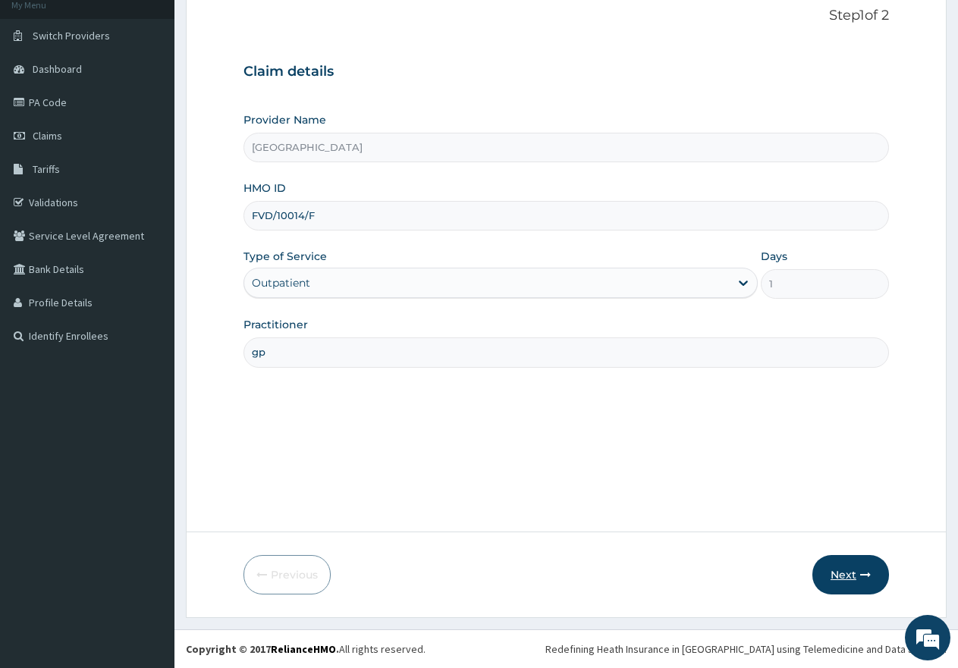
click at [846, 570] on button "Next" at bounding box center [850, 574] width 77 height 39
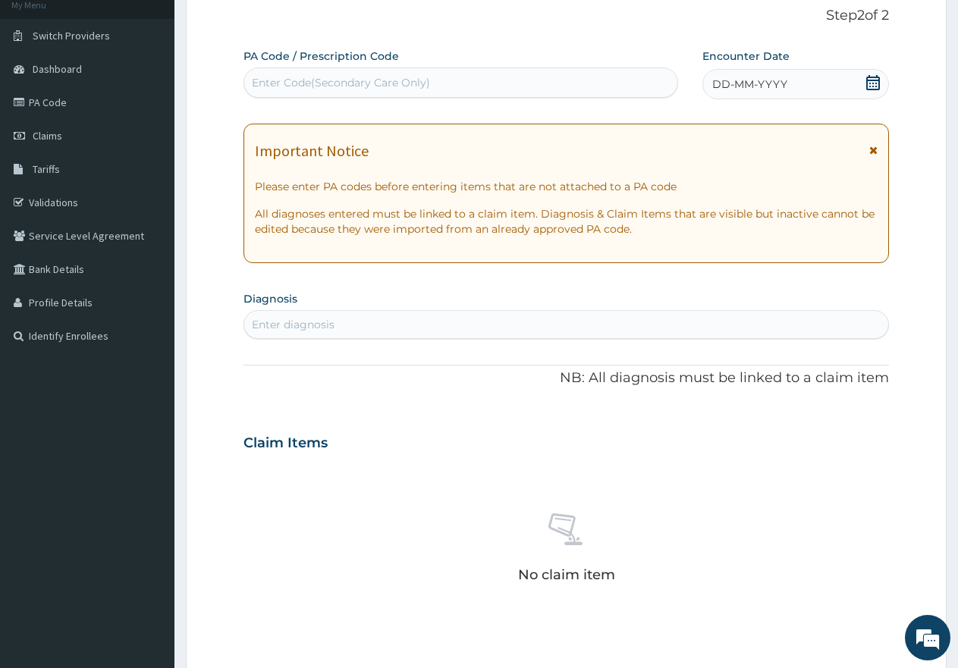
scroll to position [0, 0]
click at [328, 77] on div "Enter Code(Secondary Care Only)" at bounding box center [341, 82] width 178 height 15
paste input "PA/130DCE"
type input "PA/130DCE"
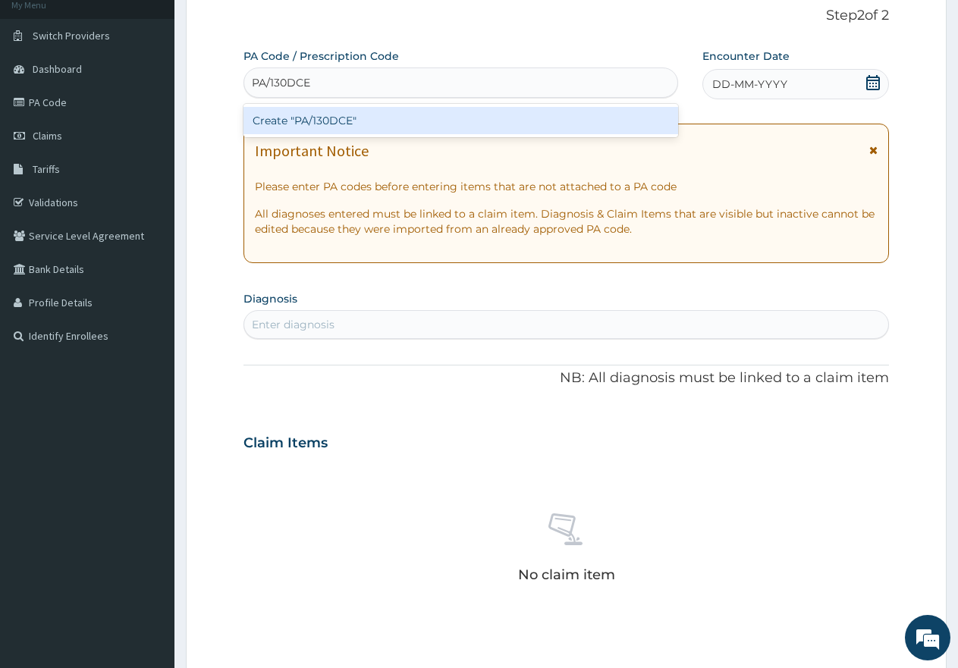
click at [334, 123] on div "Create "PA/130DCE"" at bounding box center [460, 120] width 435 height 27
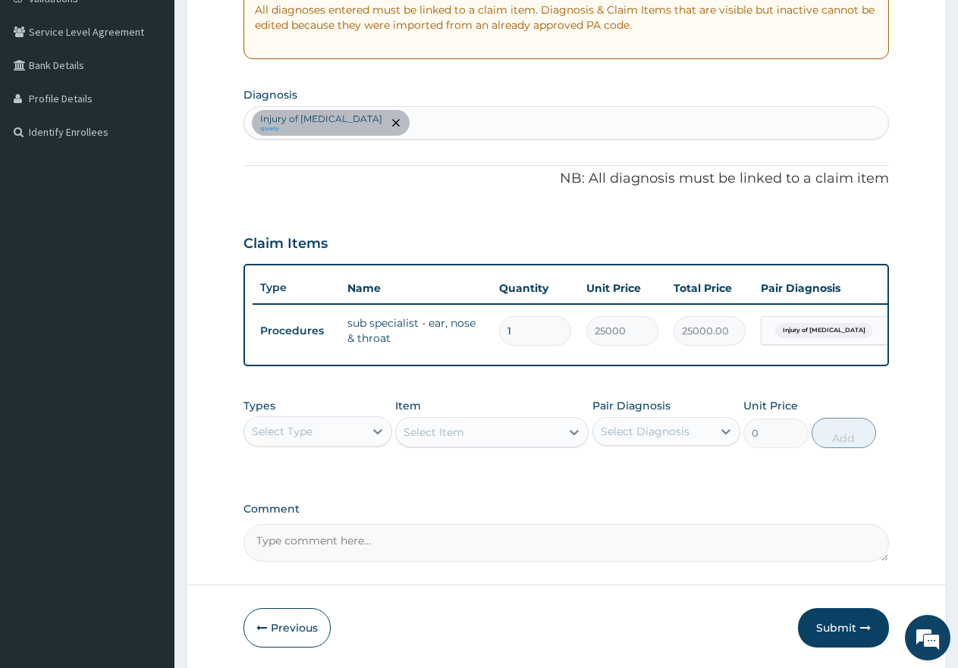
scroll to position [324, 0]
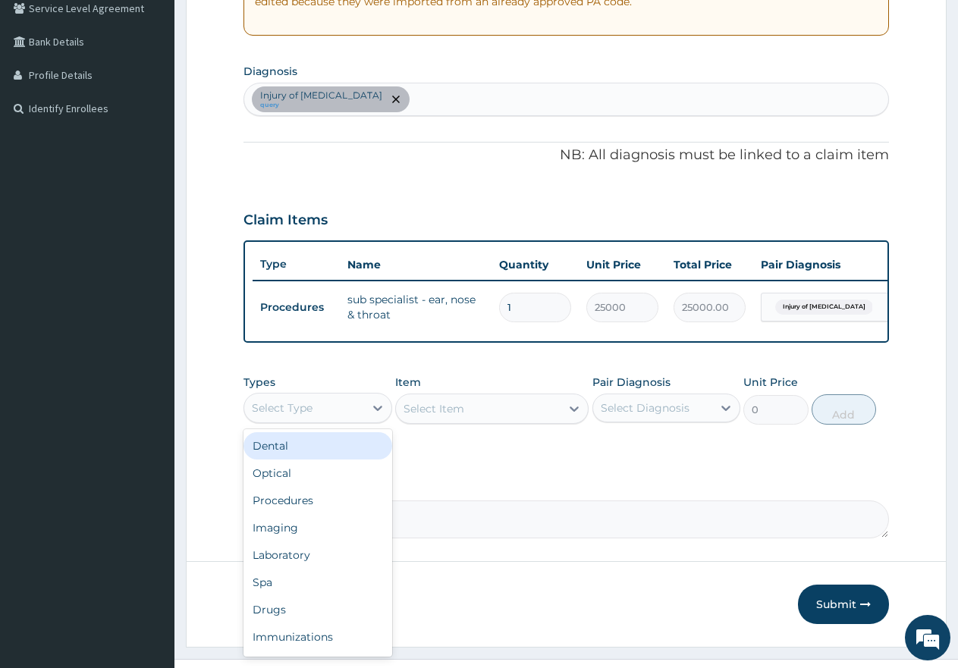
click at [328, 419] on div "Select Type" at bounding box center [304, 408] width 120 height 24
drag, startPoint x: 298, startPoint y: 517, endPoint x: 303, endPoint y: 504, distance: 13.9
click at [298, 514] on div "Procedures" at bounding box center [317, 500] width 149 height 27
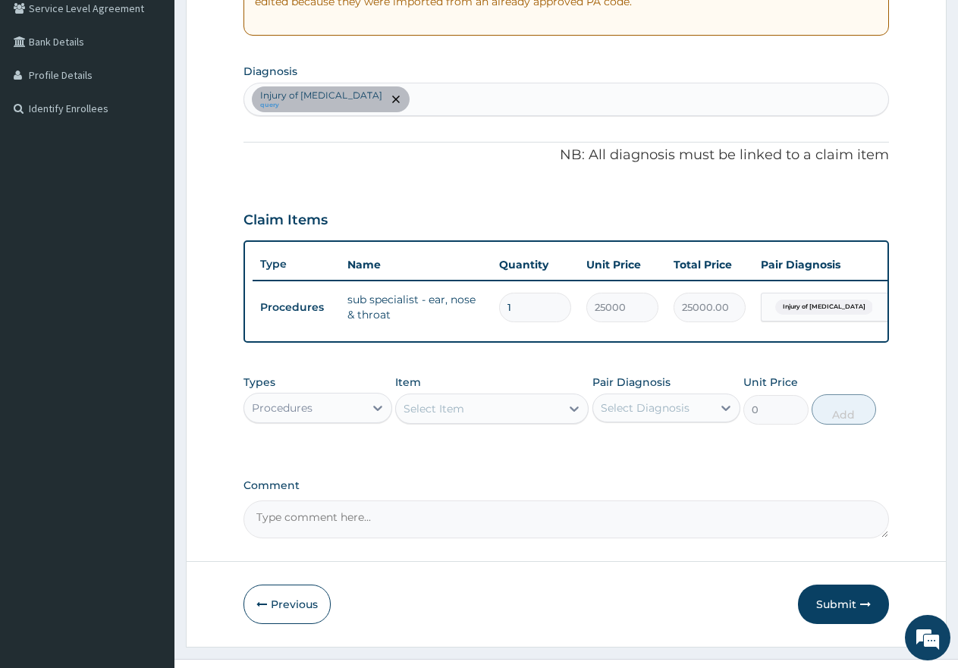
click at [463, 416] on div "Select Item" at bounding box center [433, 408] width 61 height 15
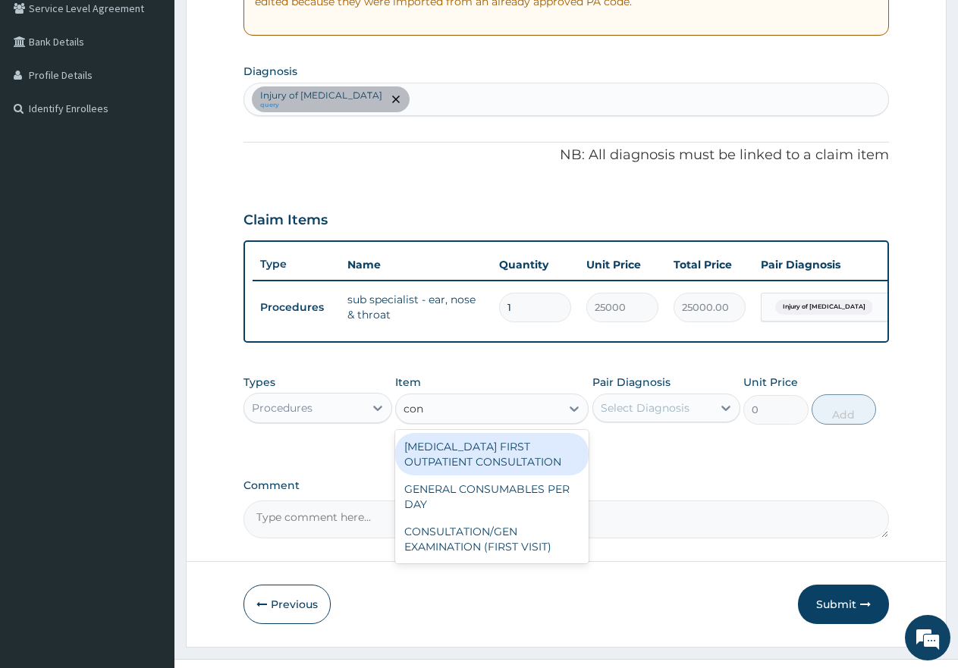
type input "cons"
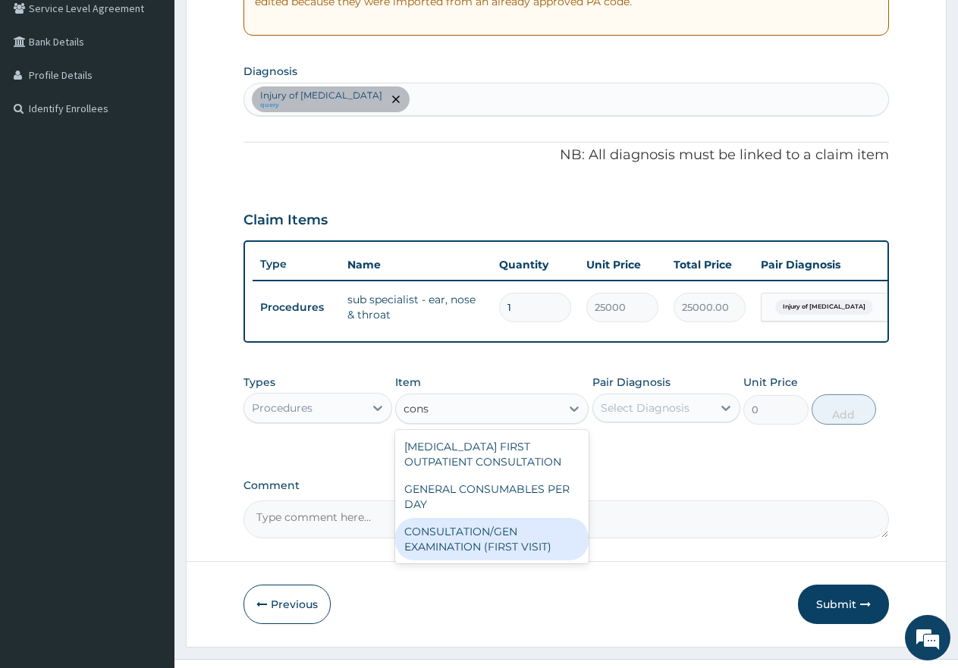
drag, startPoint x: 461, startPoint y: 547, endPoint x: 520, endPoint y: 515, distance: 66.5
click at [466, 542] on div "CONSULTATION/GEN EXAMINATION (FIRST VISIT)" at bounding box center [491, 539] width 193 height 42
type input "5000"
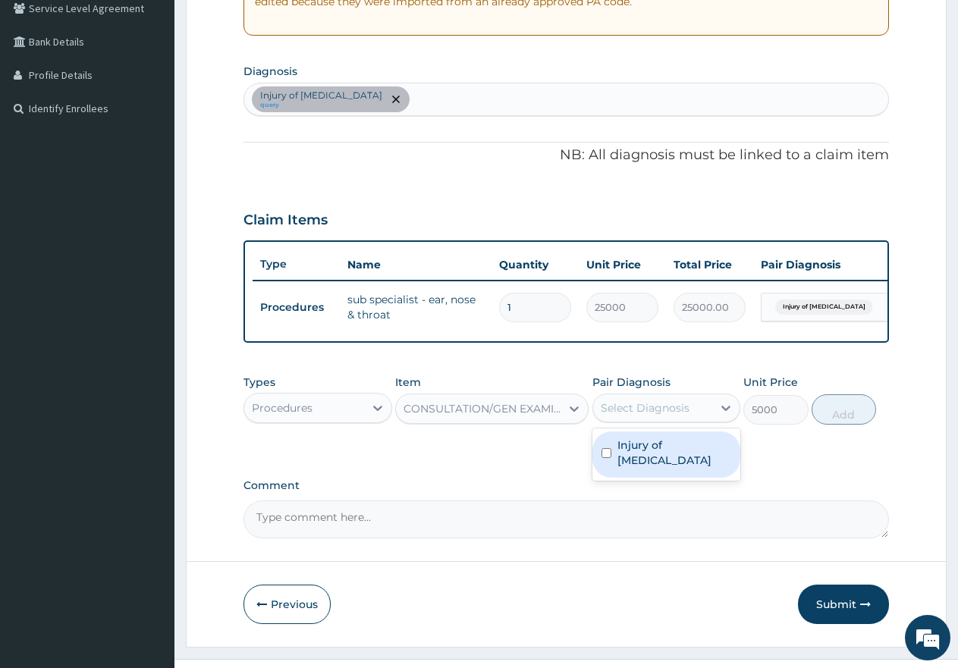
click at [638, 416] on div "Select Diagnosis" at bounding box center [645, 407] width 89 height 15
click at [611, 458] on input "checkbox" at bounding box center [606, 453] width 10 height 10
checkbox input "true"
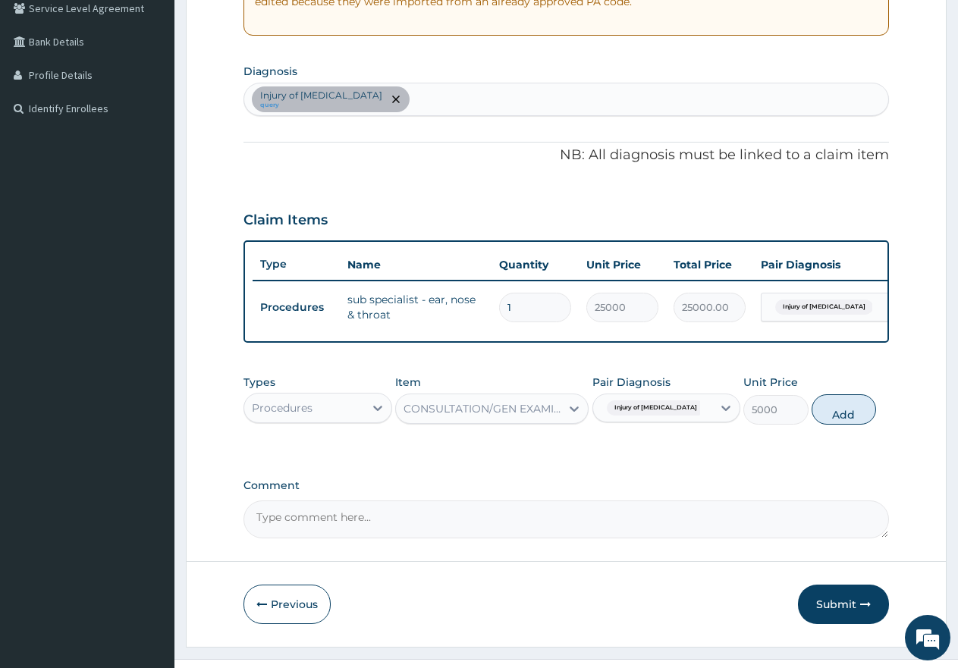
click at [841, 425] on button "Add" at bounding box center [844, 409] width 64 height 30
type input "0"
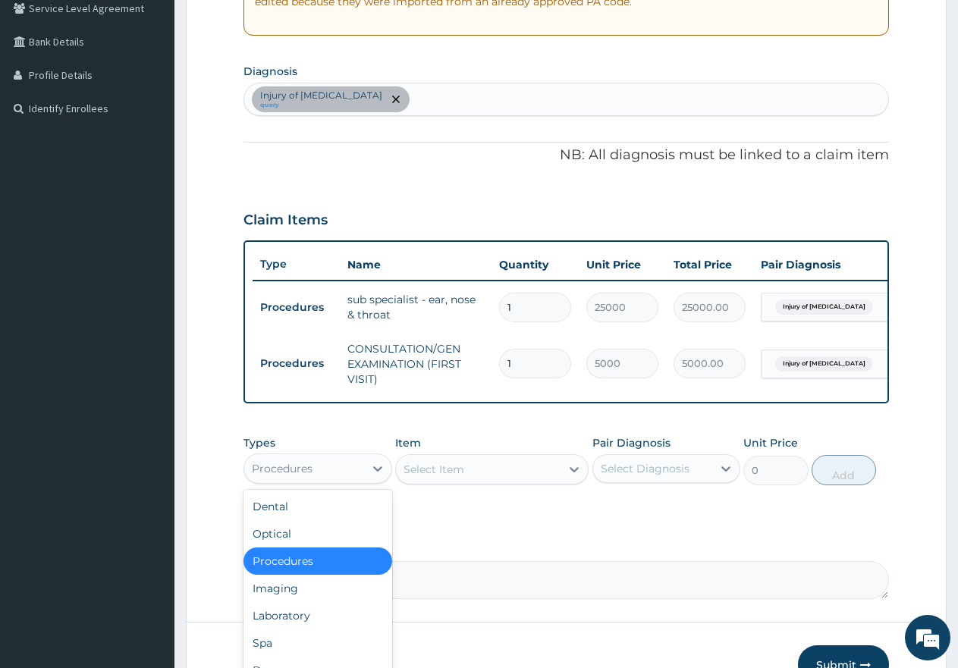
click at [342, 481] on div "Procedures" at bounding box center [304, 469] width 120 height 24
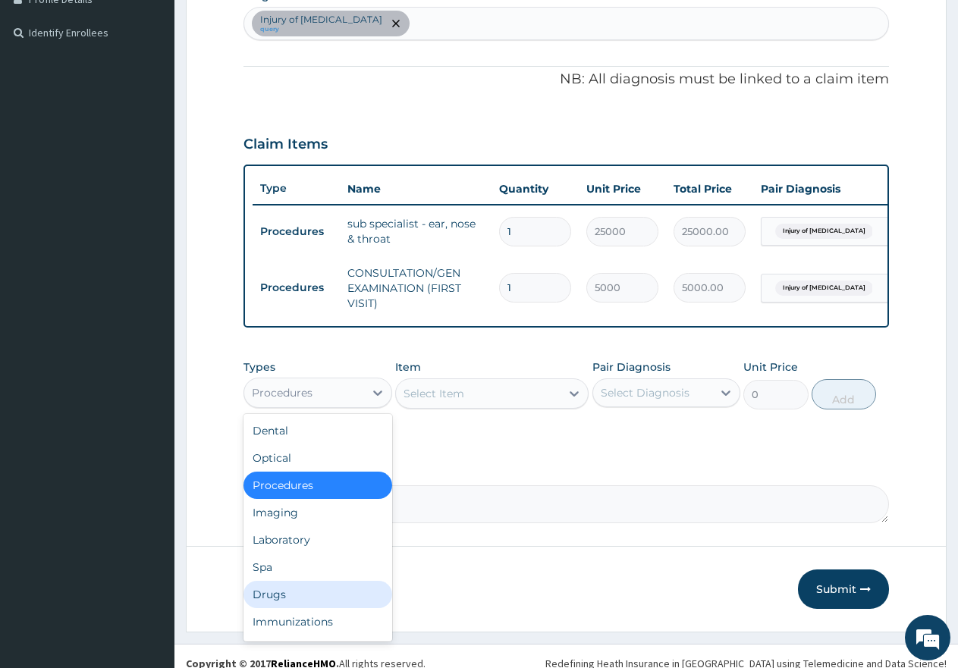
click at [290, 604] on div "Drugs" at bounding box center [317, 594] width 149 height 27
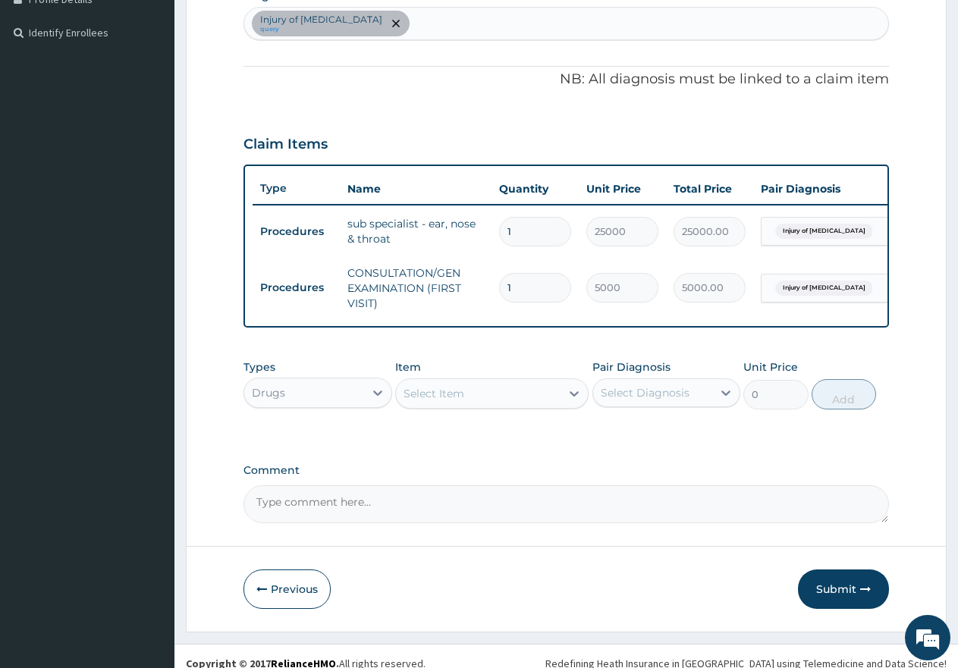
click at [440, 401] on div "Select Item" at bounding box center [433, 393] width 61 height 15
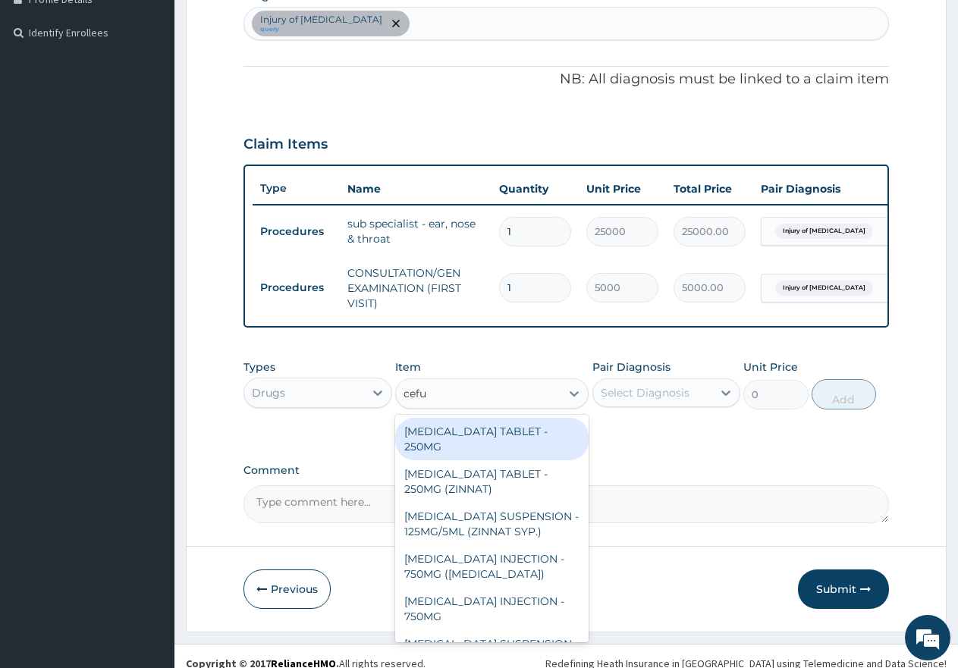
type input "cefur"
click at [466, 447] on div "CEFUROXIME TABLET - 250MG" at bounding box center [491, 439] width 193 height 42
type input "750"
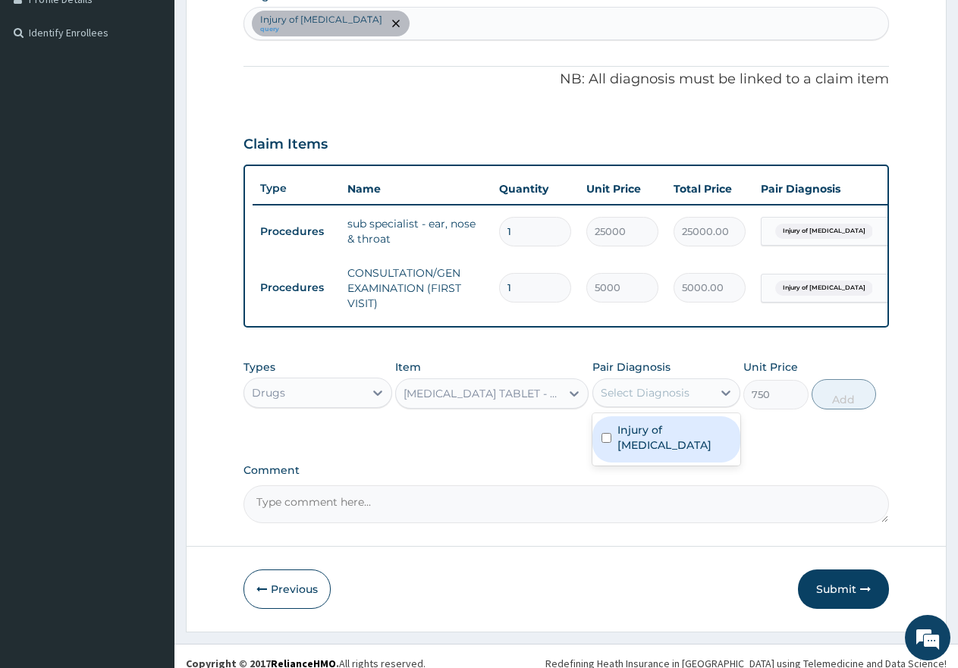
click at [636, 400] on div "Select Diagnosis" at bounding box center [645, 392] width 89 height 15
click at [658, 442] on label "Injury of external ear" at bounding box center [674, 437] width 115 height 30
checkbox input "true"
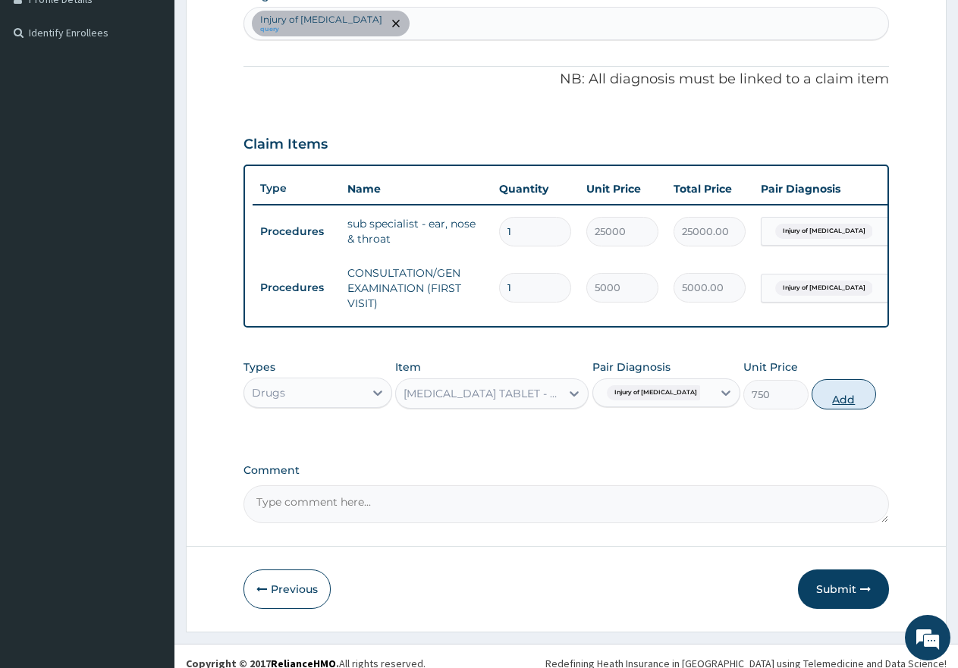
click at [852, 407] on button "Add" at bounding box center [844, 394] width 64 height 30
type input "0"
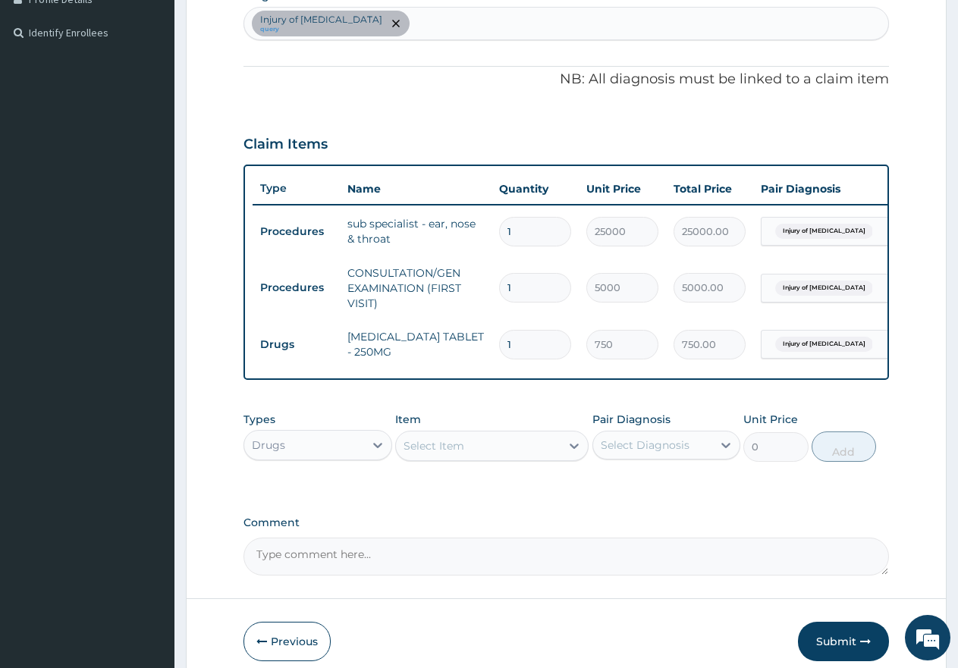
type input "10"
type input "7500.00"
type input "10"
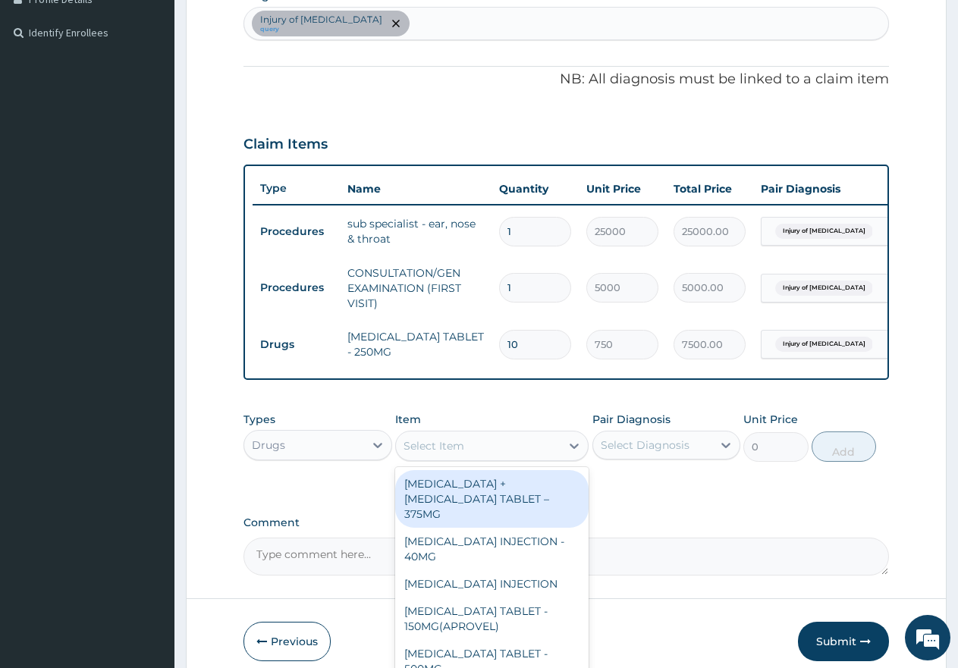
click at [435, 454] on div "Select Item" at bounding box center [433, 445] width 61 height 15
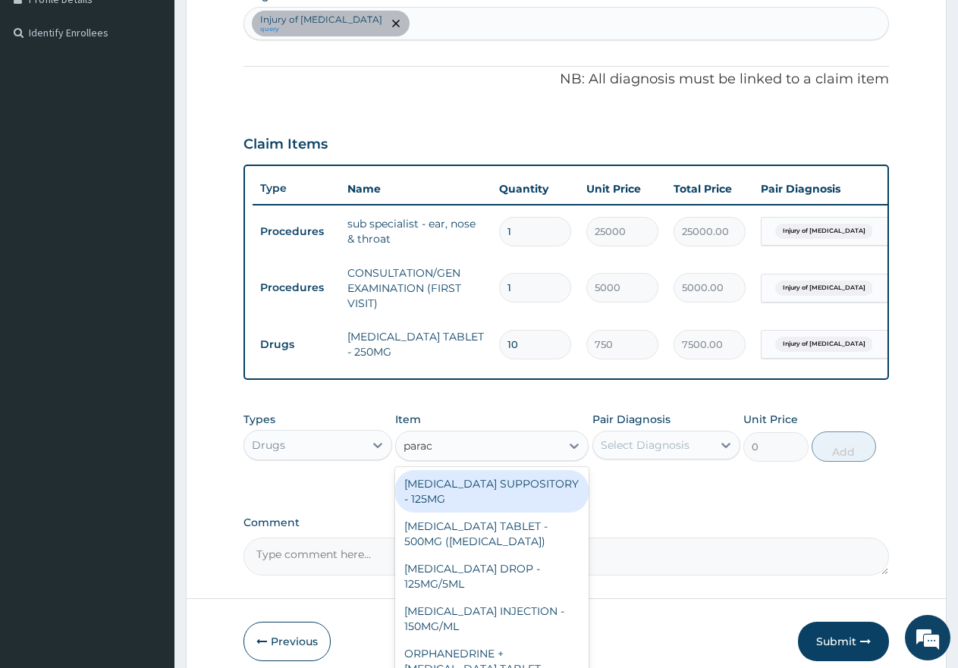
type input "parace"
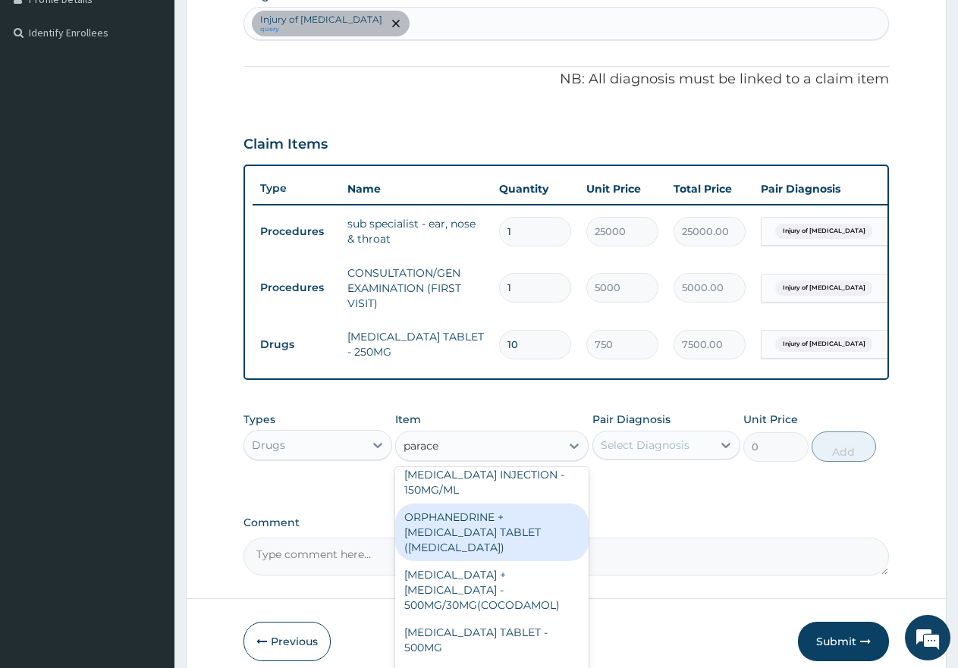
scroll to position [152, 0]
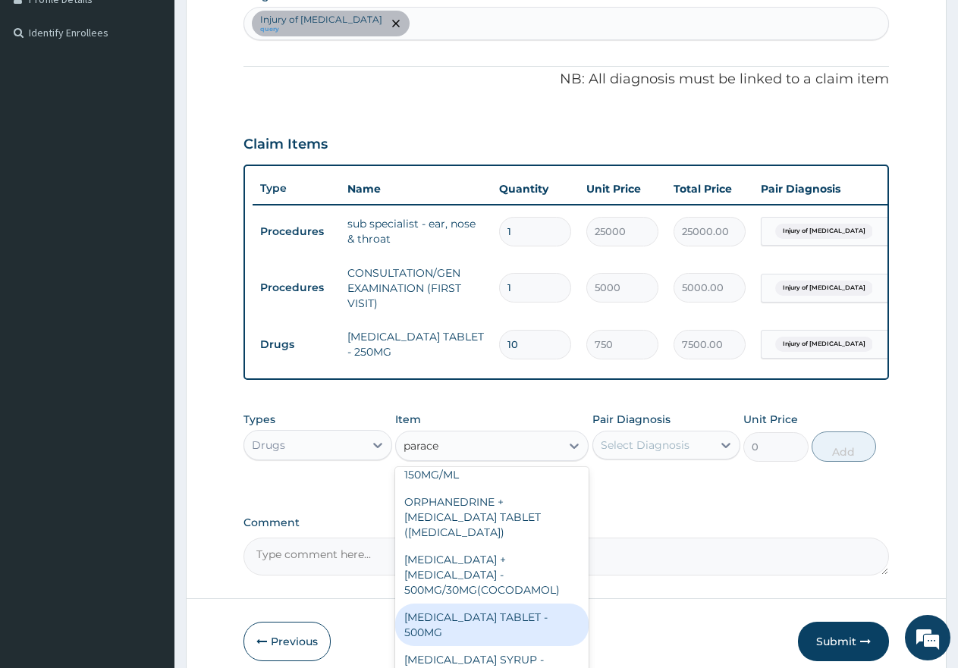
drag, startPoint x: 431, startPoint y: 617, endPoint x: 460, endPoint y: 595, distance: 36.4
click at [431, 617] on div "[MEDICAL_DATA] TABLET - 500MG" at bounding box center [491, 625] width 193 height 42
type input "60"
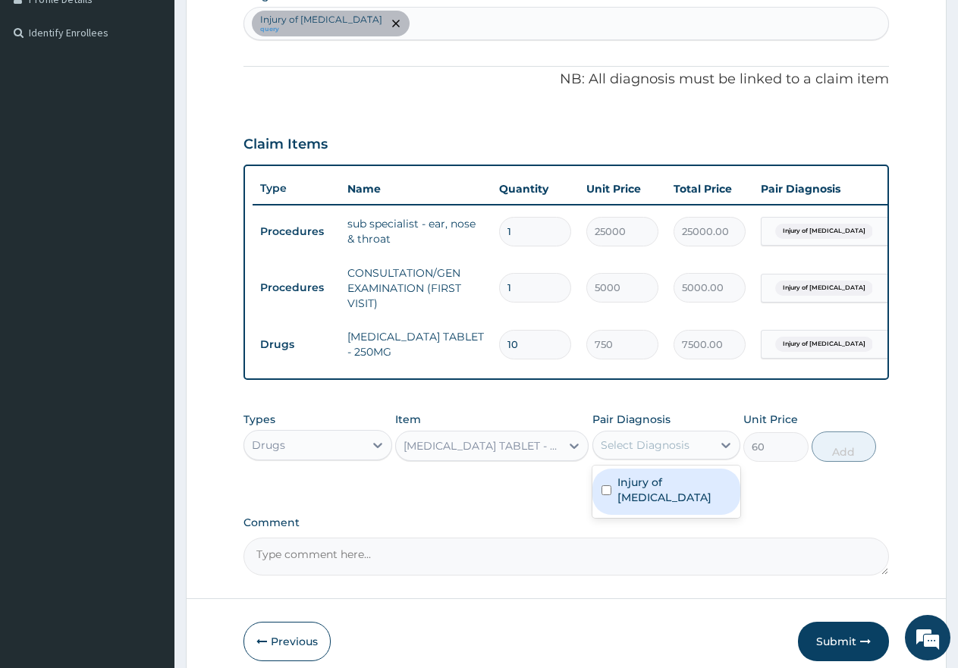
click at [629, 453] on div "Select Diagnosis" at bounding box center [645, 445] width 89 height 15
click at [608, 494] on input "checkbox" at bounding box center [606, 490] width 10 height 10
checkbox input "true"
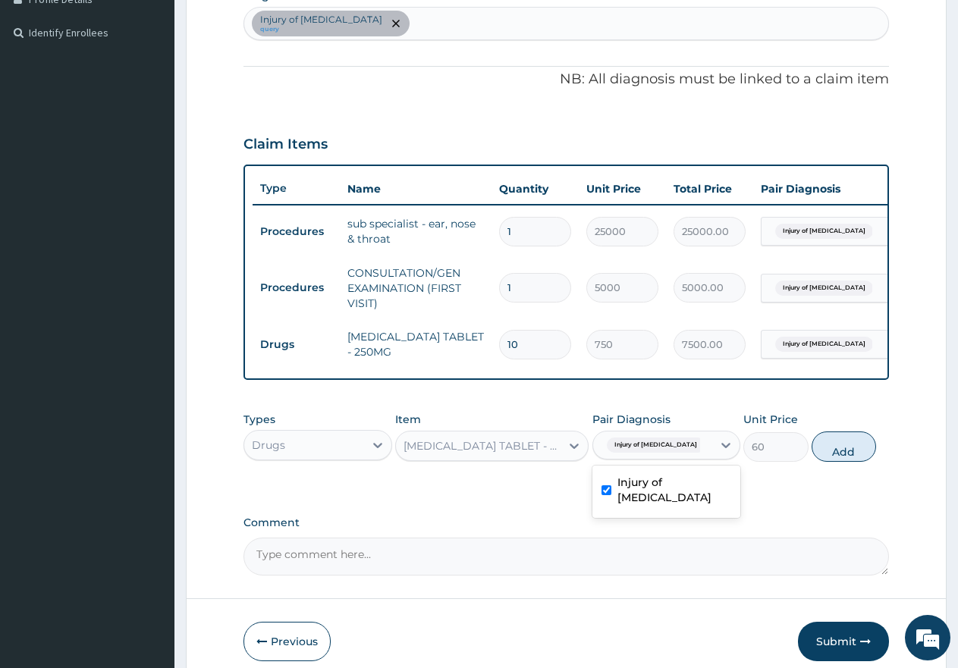
click at [831, 458] on button "Add" at bounding box center [844, 447] width 64 height 30
type input "0"
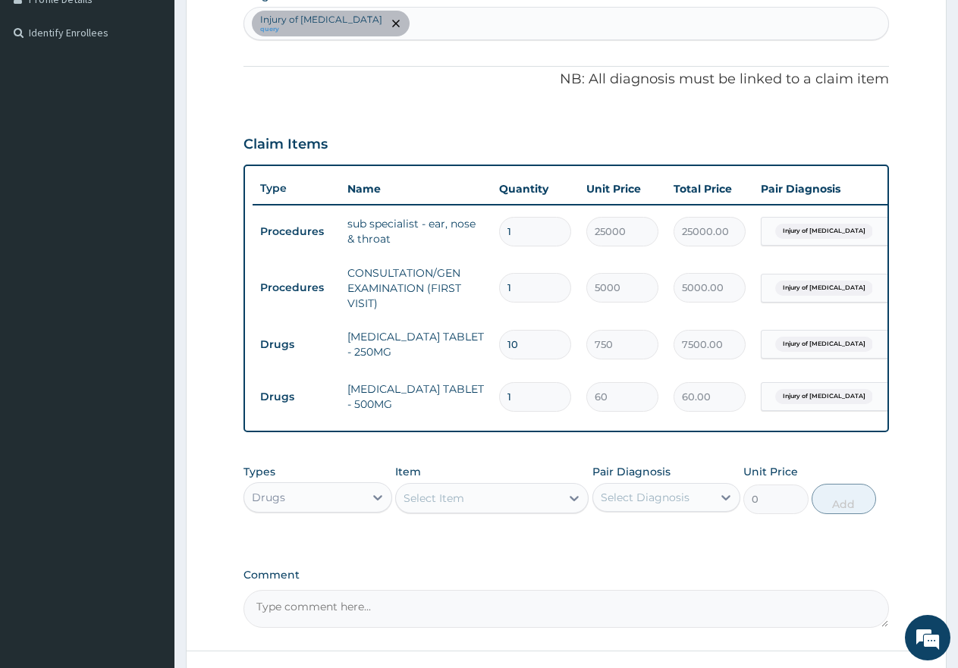
type input "0.00"
type input "9"
type input "540.00"
type input "9"
click at [449, 506] on div "Select Item" at bounding box center [433, 498] width 61 height 15
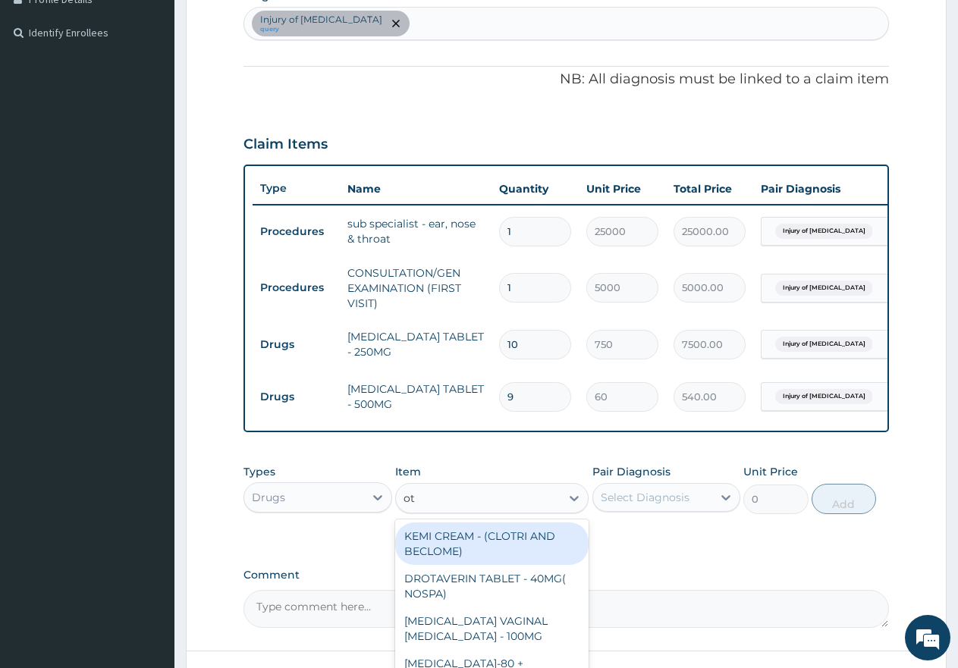
type input "oto"
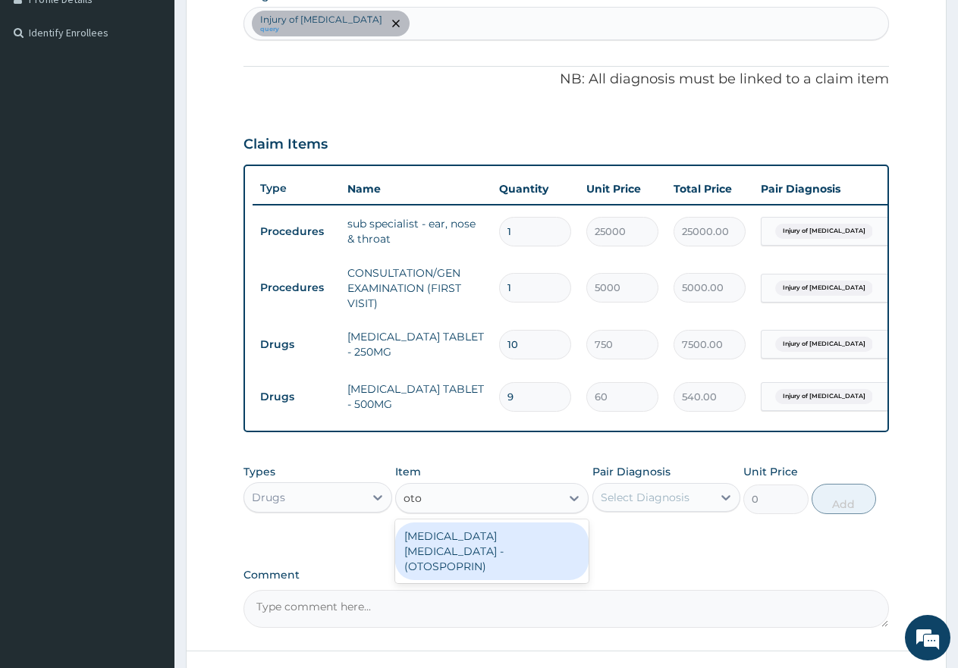
click at [492, 557] on div "[MEDICAL_DATA] [MEDICAL_DATA] - (OTOSPOPRIN)" at bounding box center [491, 552] width 193 height 58
type input "1500"
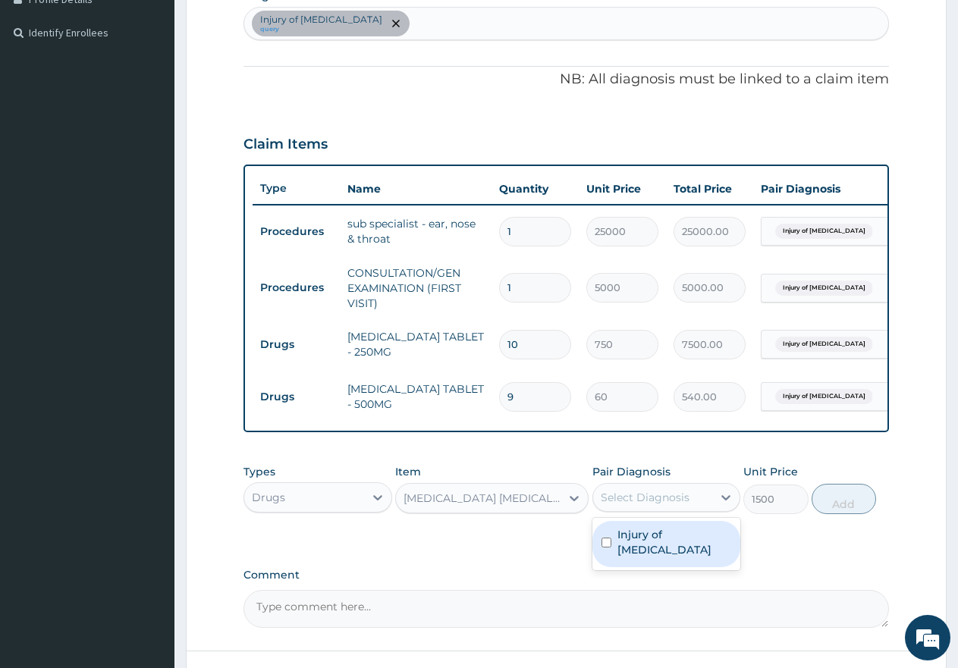
click at [645, 505] on div "Select Diagnosis" at bounding box center [645, 497] width 89 height 15
click at [602, 548] on input "checkbox" at bounding box center [606, 543] width 10 height 10
checkbox input "true"
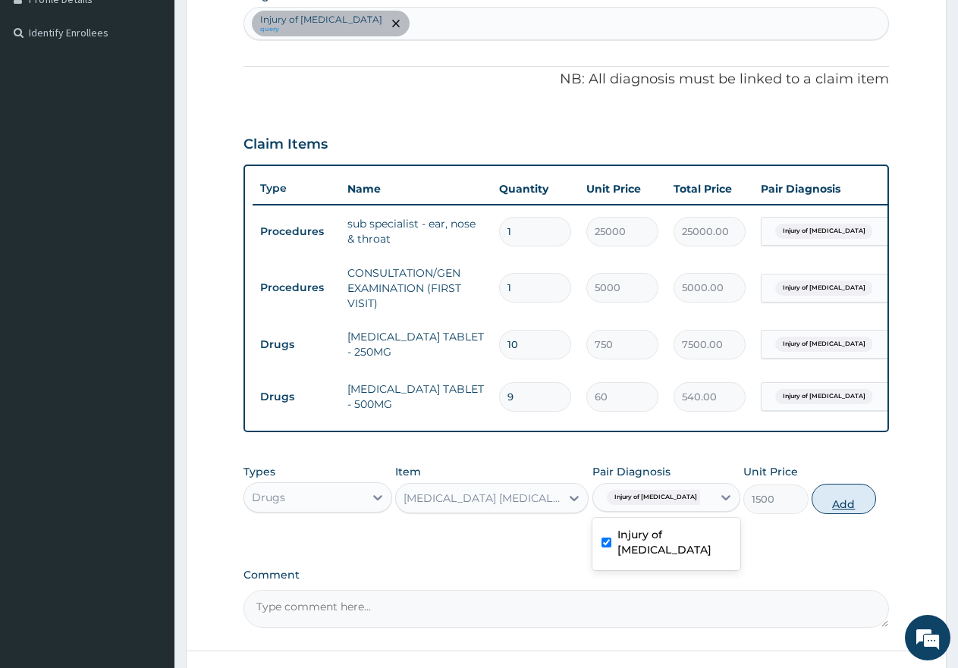
click at [850, 509] on button "Add" at bounding box center [844, 499] width 64 height 30
type input "0"
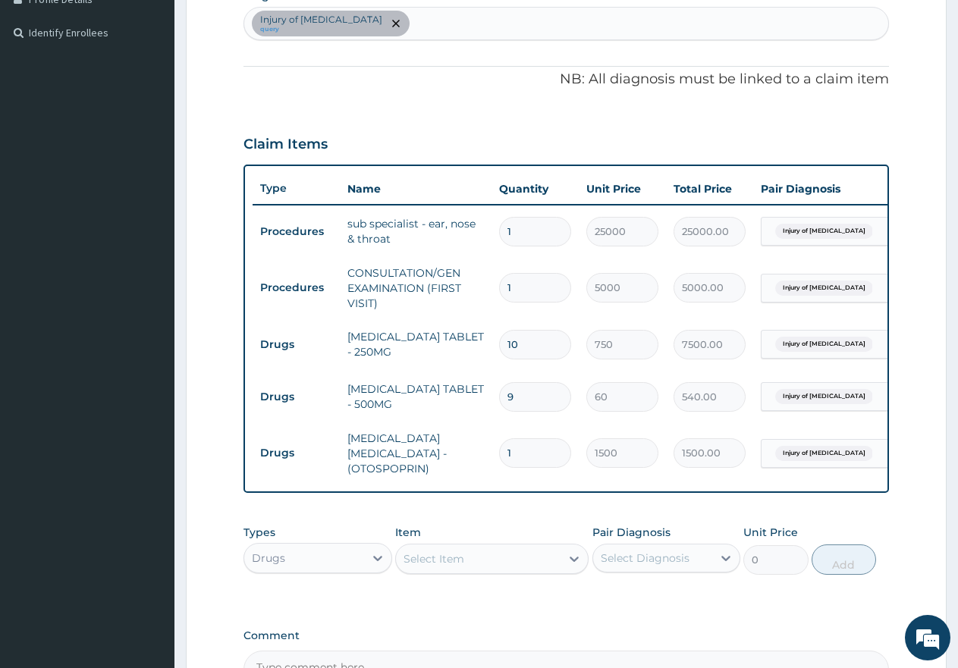
click at [422, 565] on div "Select Item" at bounding box center [433, 558] width 61 height 15
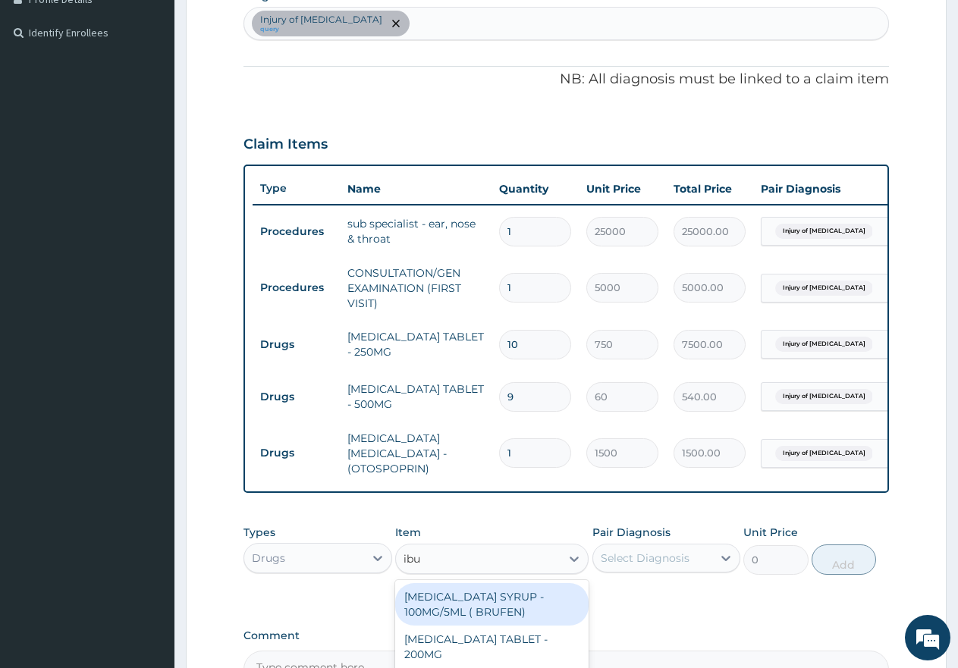
type input "ibup"
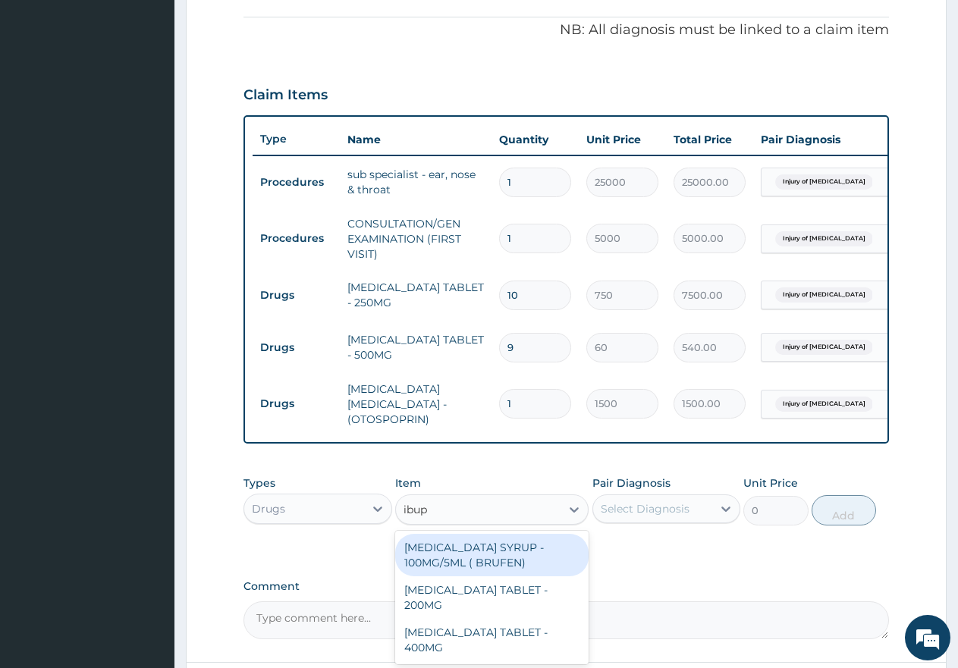
scroll to position [476, 0]
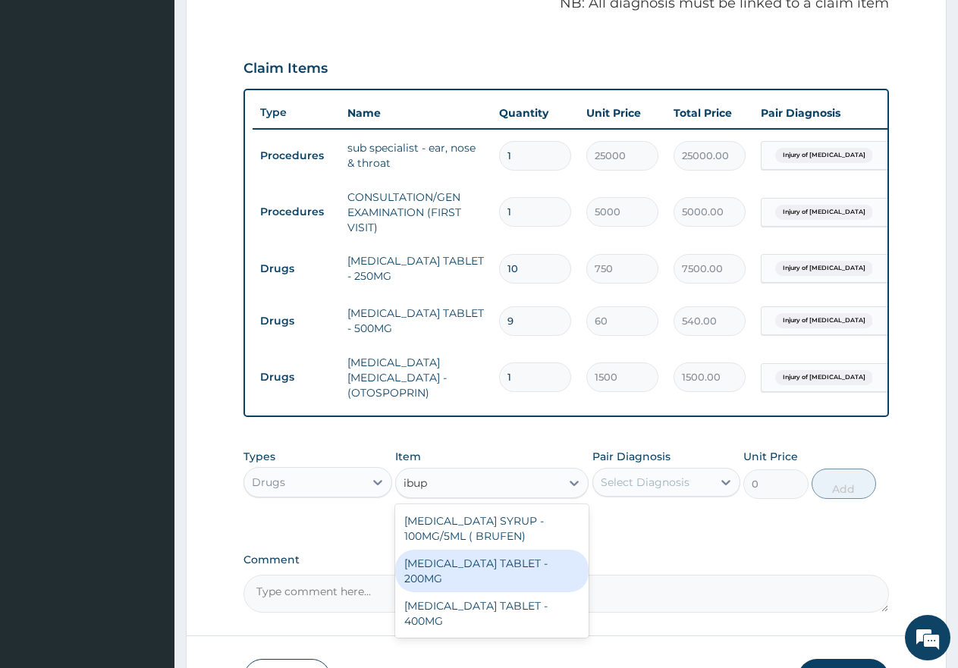
click at [544, 566] on div "[MEDICAL_DATA] TABLET - 200MG" at bounding box center [491, 571] width 193 height 42
type input "1200"
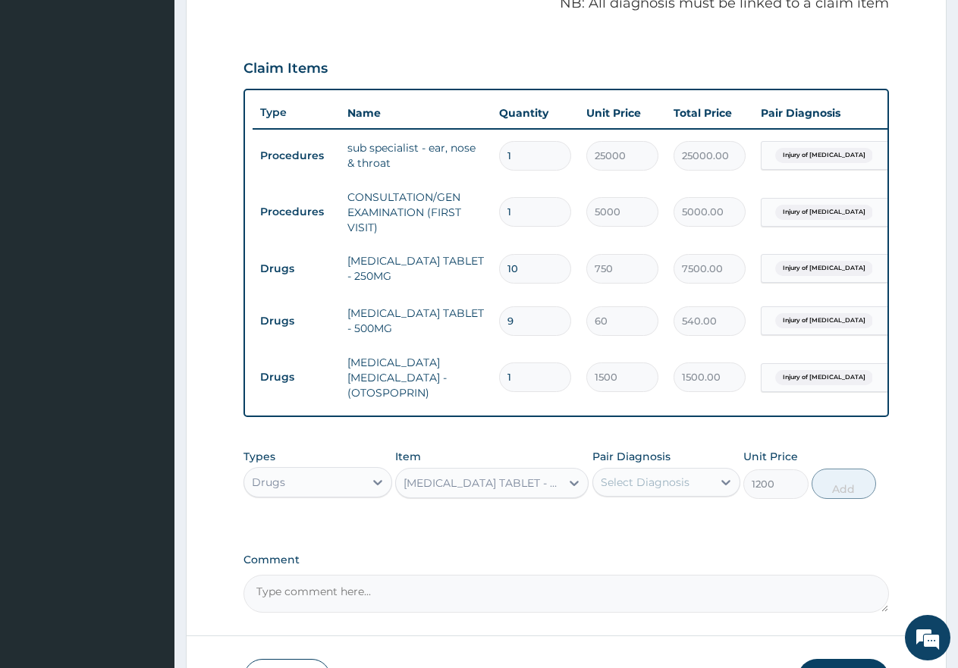
click at [651, 484] on div "Select Diagnosis" at bounding box center [645, 482] width 89 height 15
drag, startPoint x: 601, startPoint y: 526, endPoint x: 613, endPoint y: 522, distance: 12.0
click at [604, 526] on input "checkbox" at bounding box center [606, 528] width 10 height 10
checkbox input "true"
click at [852, 492] on button "Add" at bounding box center [844, 484] width 64 height 30
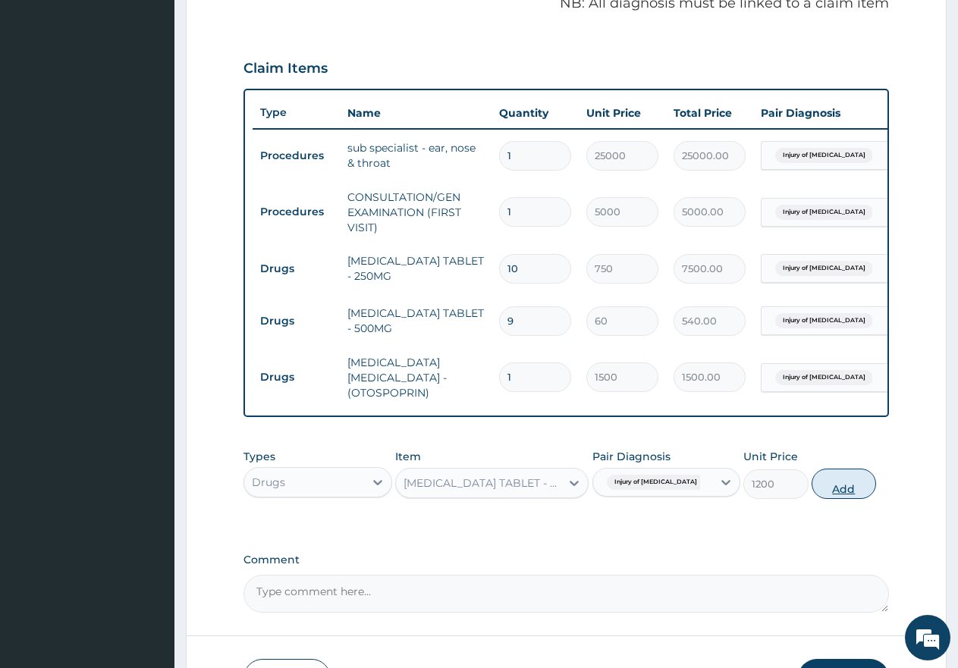
type input "0"
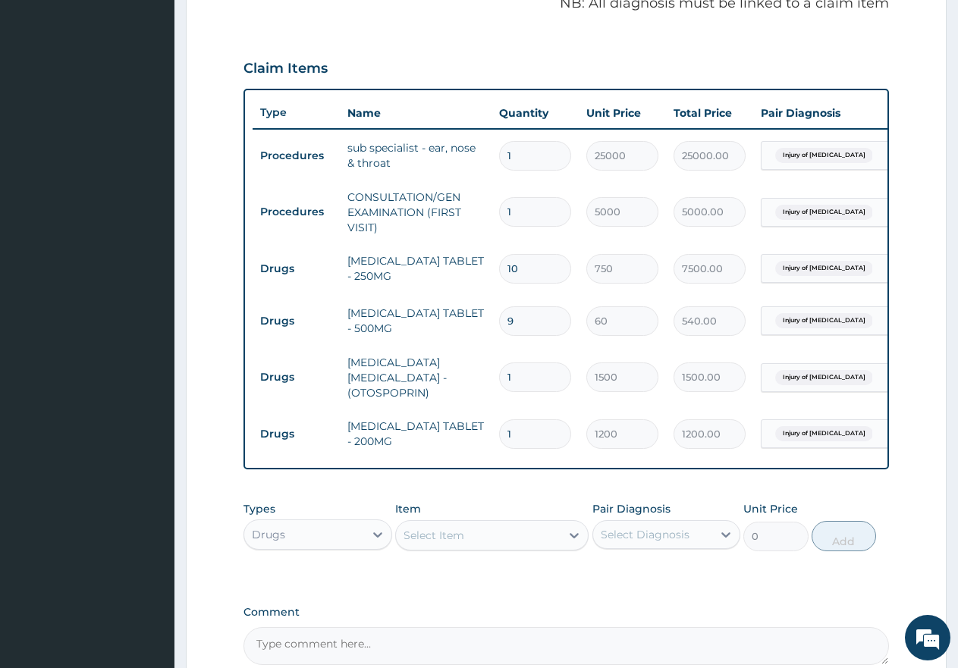
type input "12"
type input "14400.00"
type input "12"
click at [439, 539] on div "Select Item" at bounding box center [433, 535] width 61 height 15
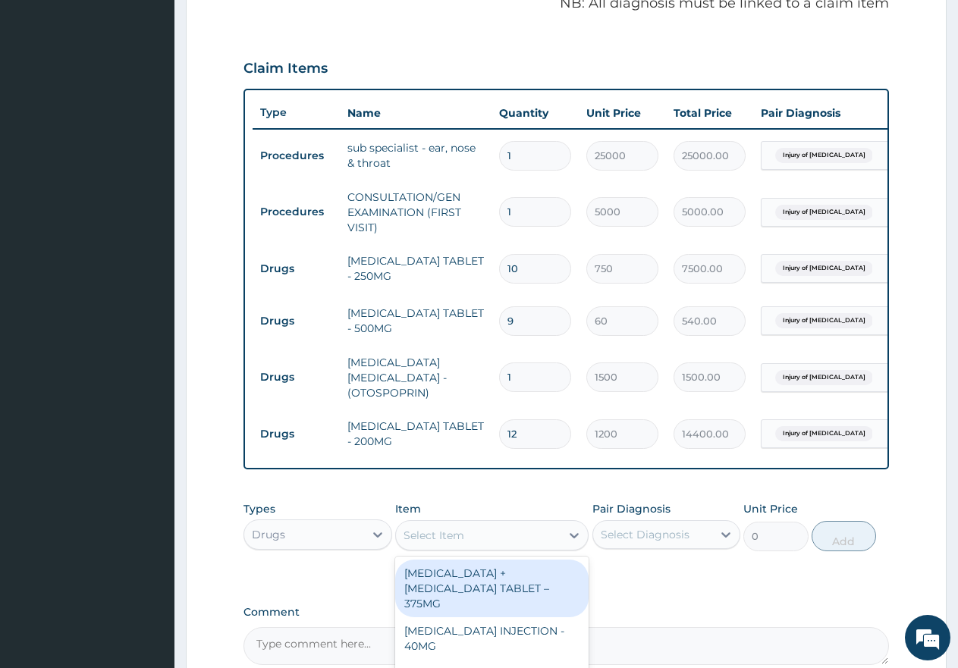
click at [447, 576] on div "[MEDICAL_DATA] + [MEDICAL_DATA] TABLET – 375MG" at bounding box center [491, 589] width 193 height 58
type input "850"
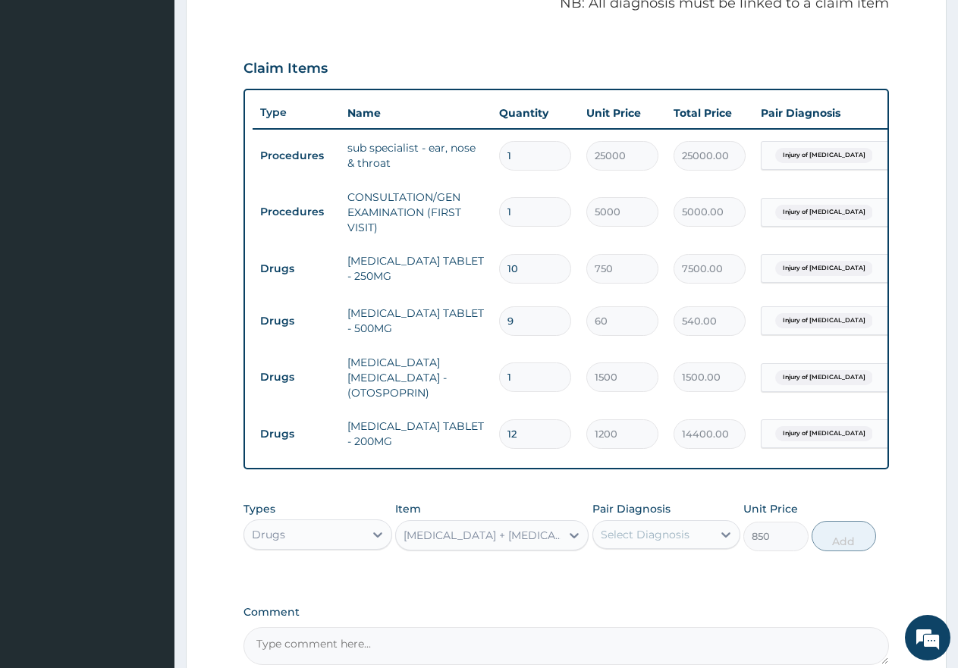
click at [632, 542] on div "Select Diagnosis" at bounding box center [645, 534] width 89 height 15
click at [614, 577] on div "Injury of external ear" at bounding box center [666, 581] width 149 height 46
checkbox input "true"
click at [847, 549] on button "Add" at bounding box center [844, 536] width 64 height 30
type input "0"
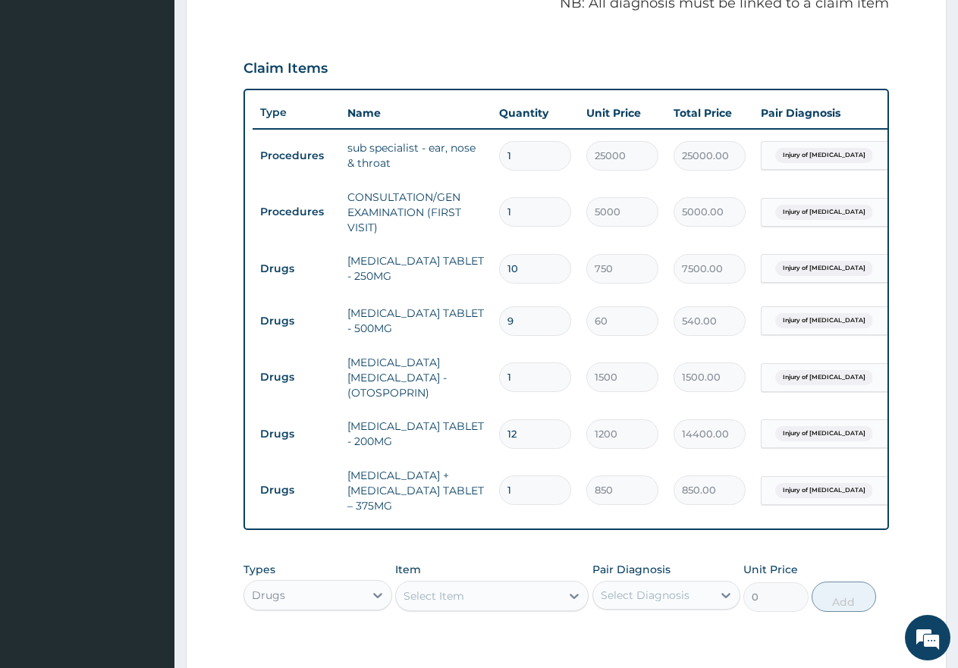
type input "10"
type input "8500.00"
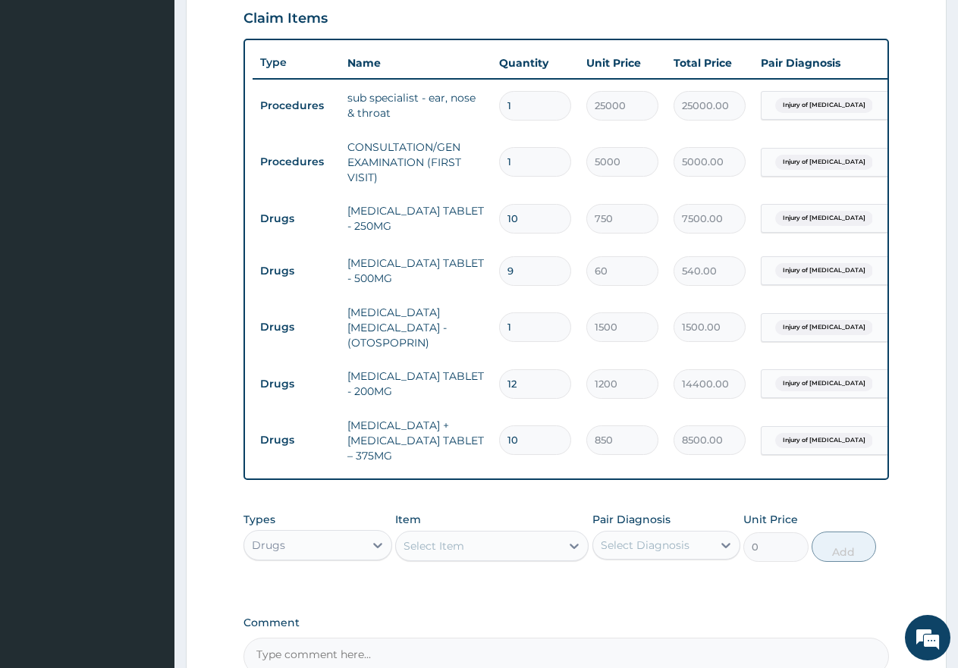
scroll to position [551, 0]
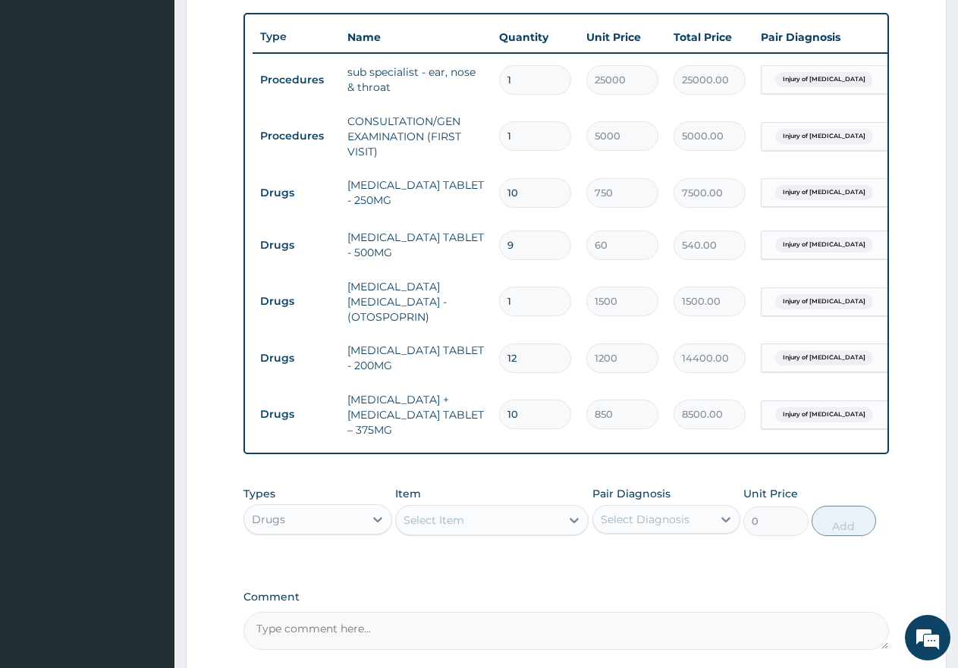
type input "10"
click at [485, 526] on div "Select Item" at bounding box center [478, 520] width 165 height 24
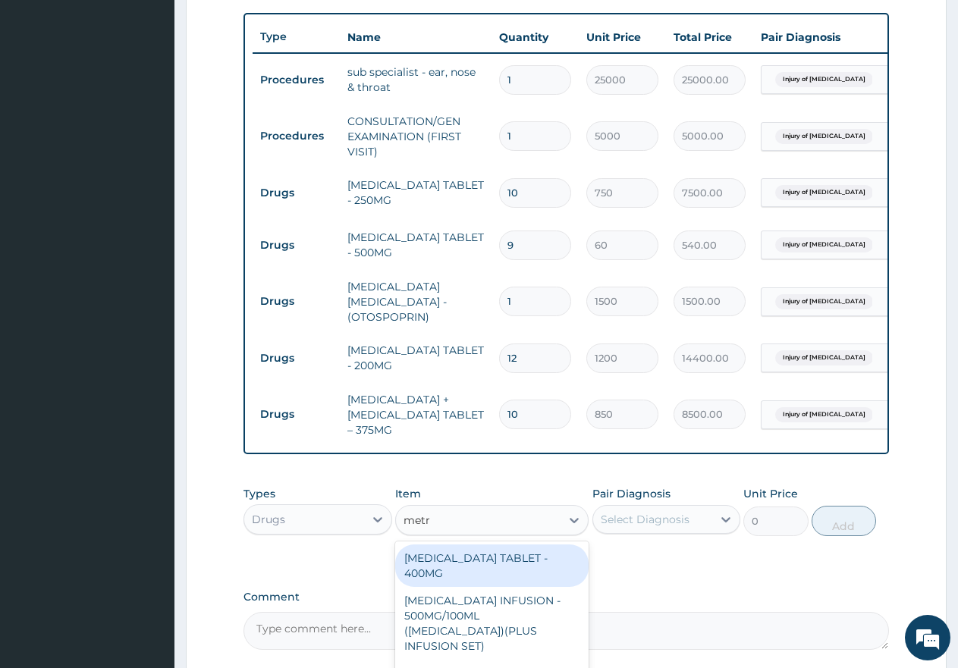
type input "metro"
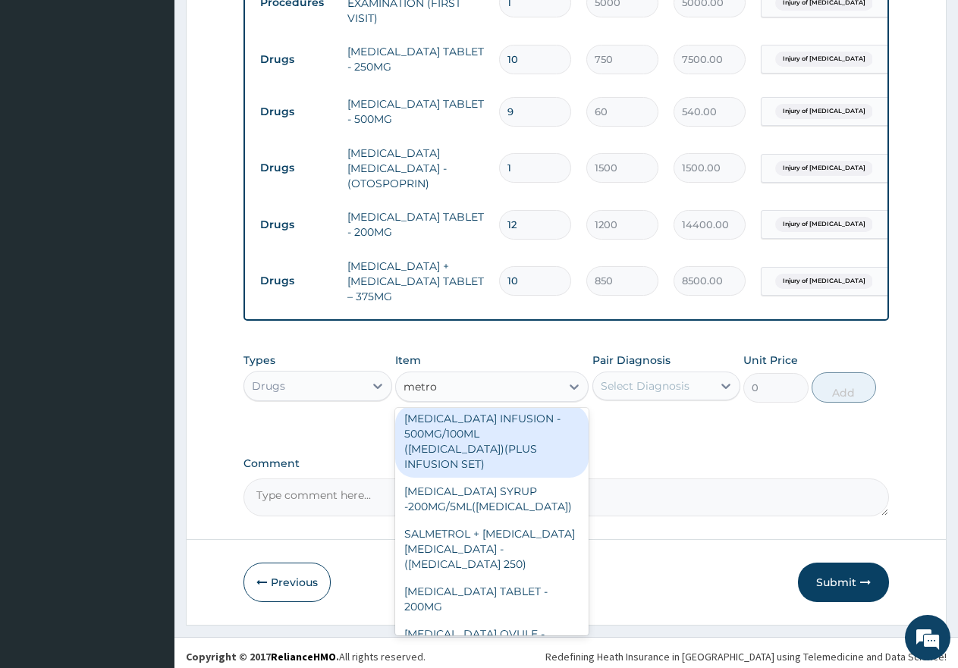
scroll to position [697, 0]
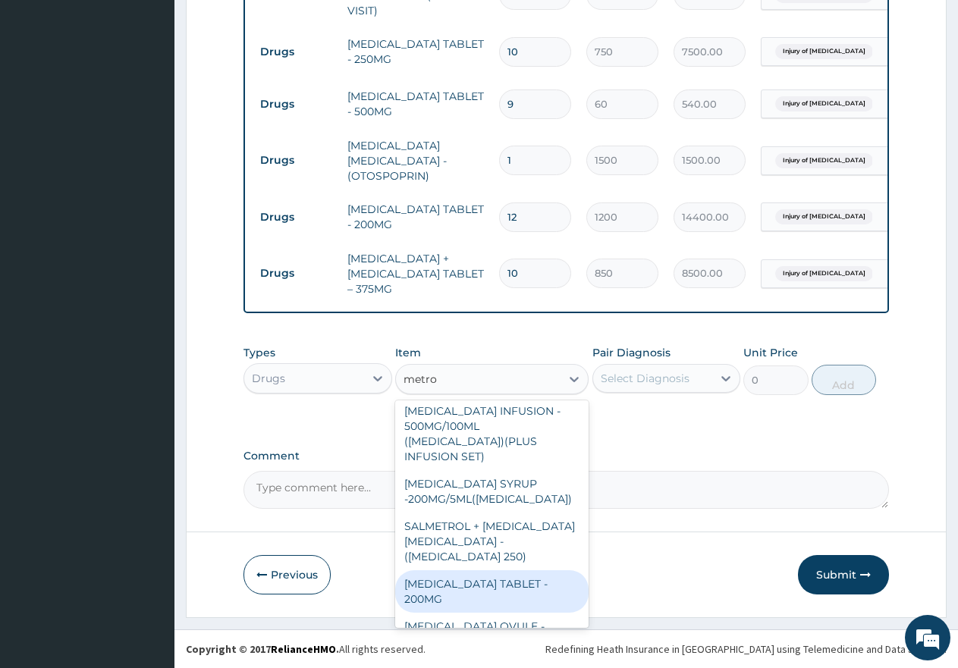
click at [469, 570] on div "[MEDICAL_DATA] TABLET - 200MG" at bounding box center [491, 591] width 193 height 42
type input "50"
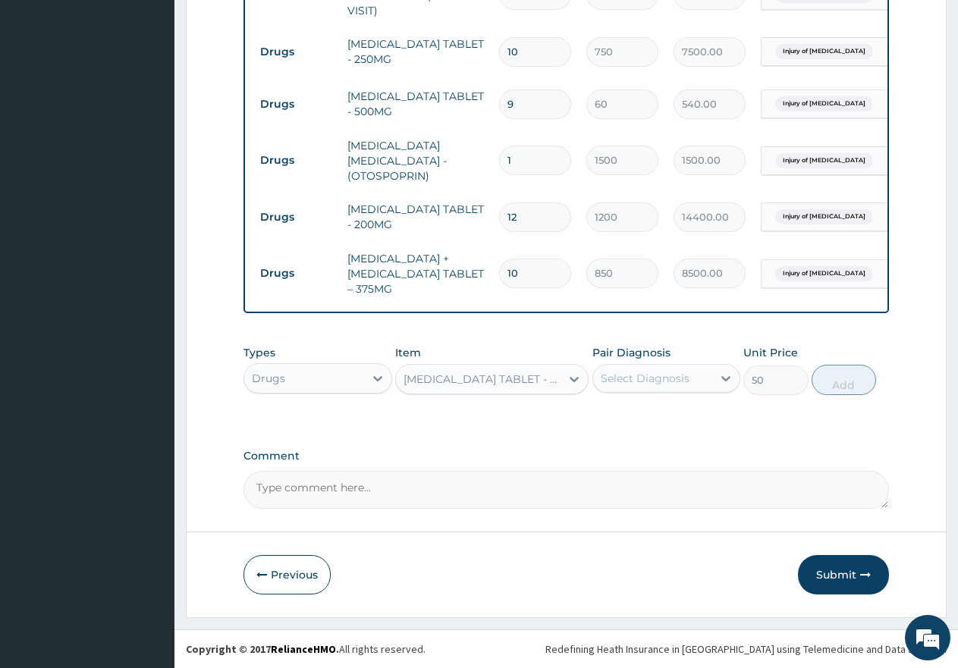
click at [620, 387] on div "Select Diagnosis" at bounding box center [653, 378] width 120 height 24
click at [607, 419] on input "checkbox" at bounding box center [606, 424] width 10 height 10
checkbox input "true"
click at [851, 380] on button "Add" at bounding box center [844, 380] width 64 height 30
type input "0"
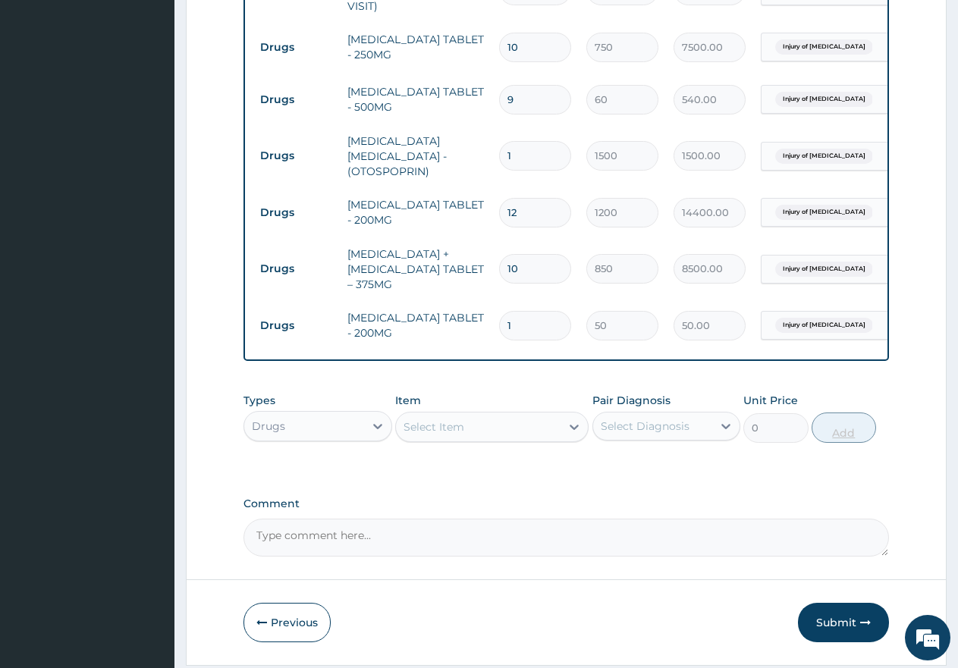
type input "0.00"
type input "3"
type input "150.00"
type input "30"
type input "1500.00"
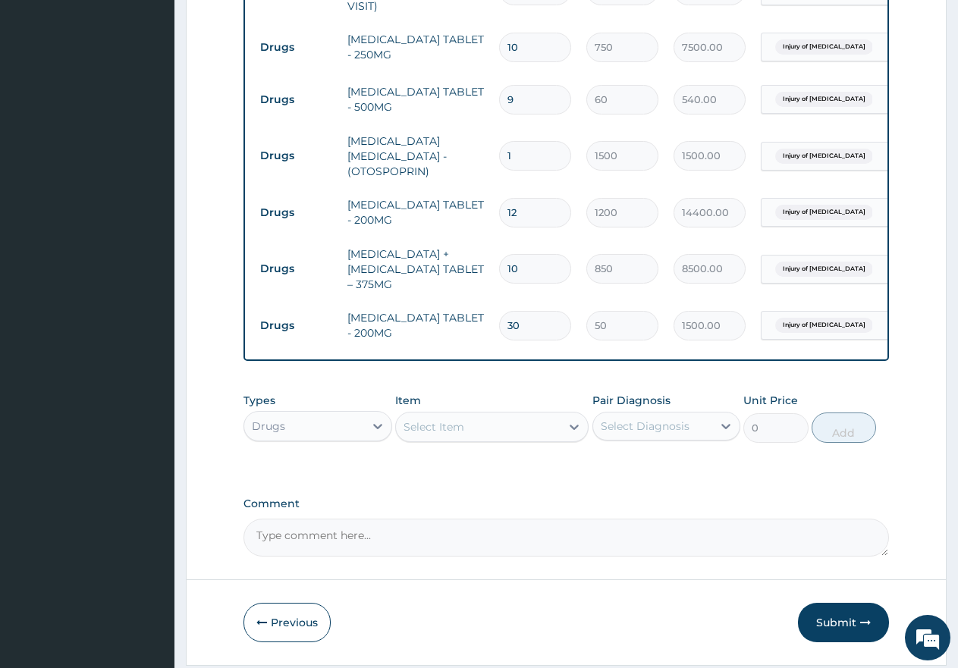
type input "3"
type input "150.00"
type input "0.00"
type input "2"
type input "100.00"
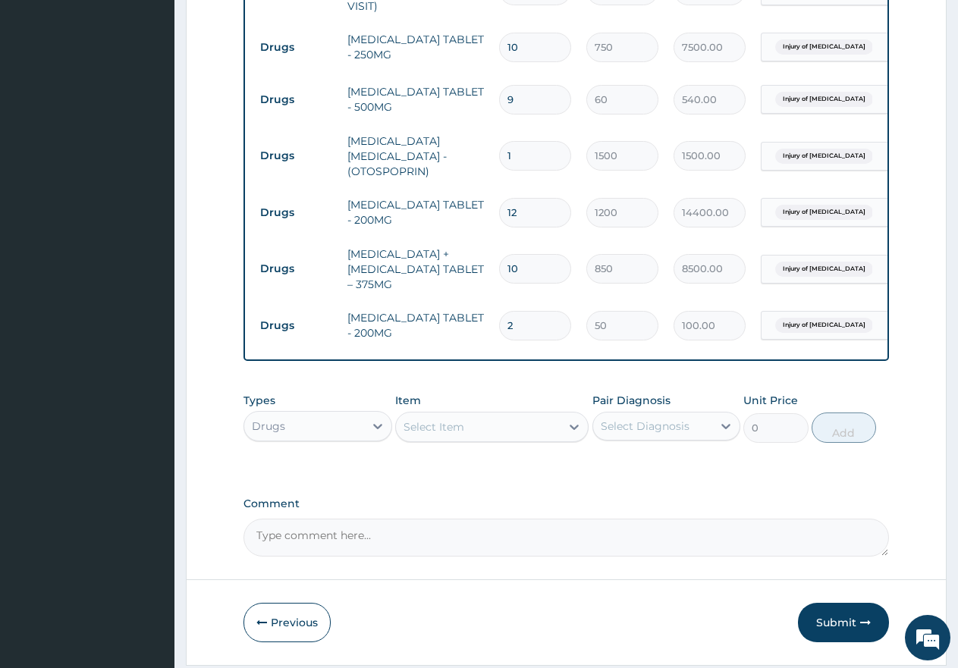
type input "21"
type input "1050.00"
type input "21"
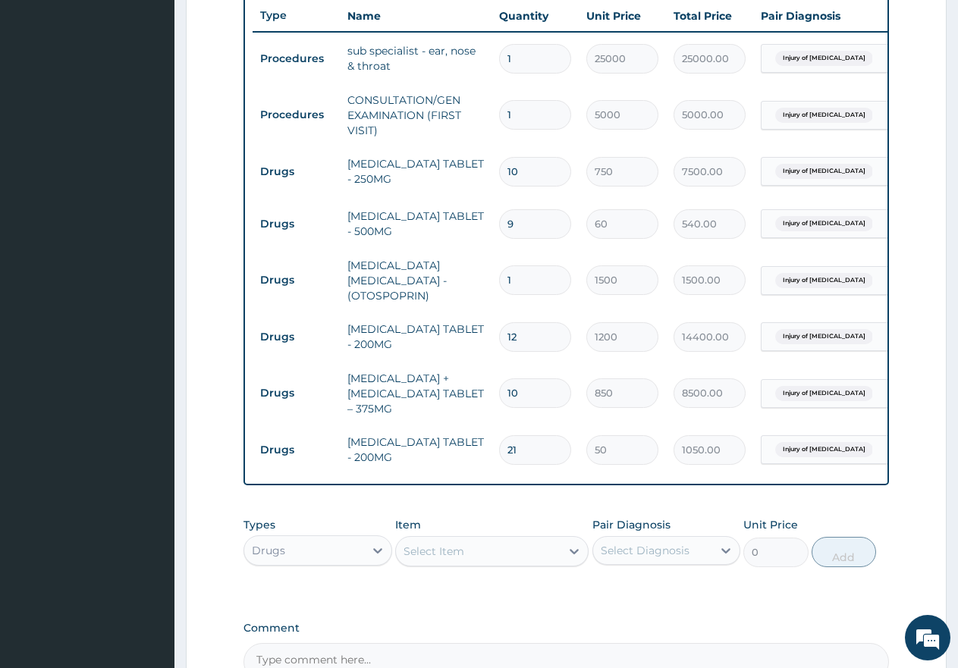
scroll to position [545, 0]
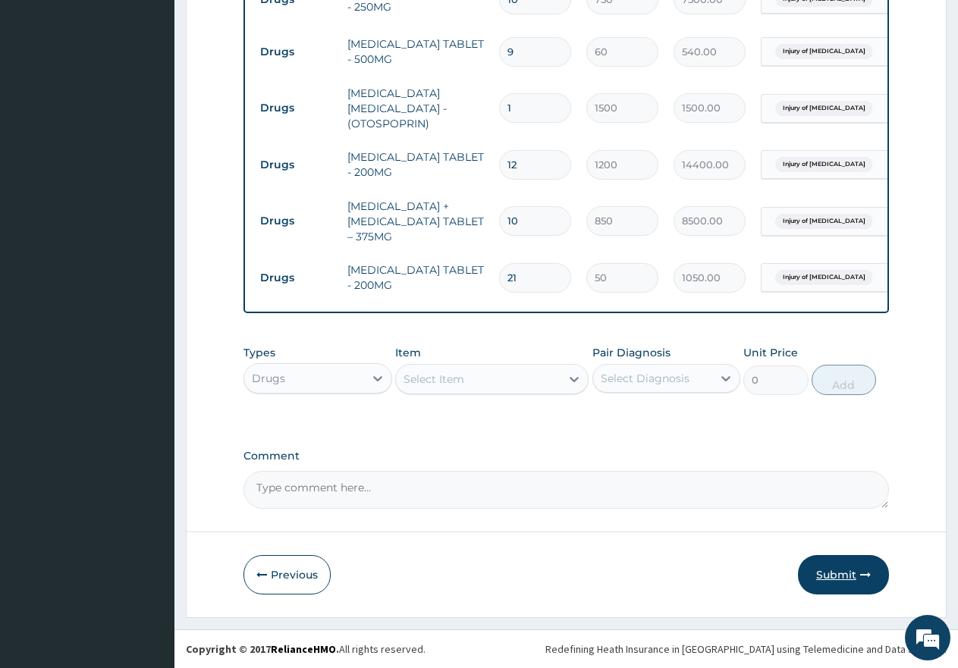
click at [841, 573] on button "Submit" at bounding box center [843, 574] width 91 height 39
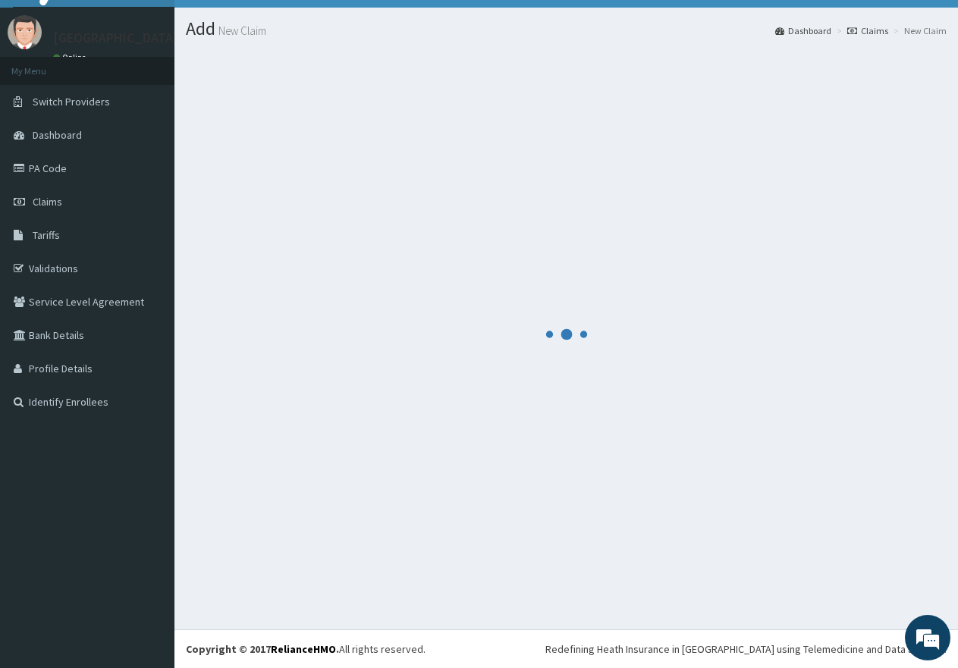
scroll to position [30, 0]
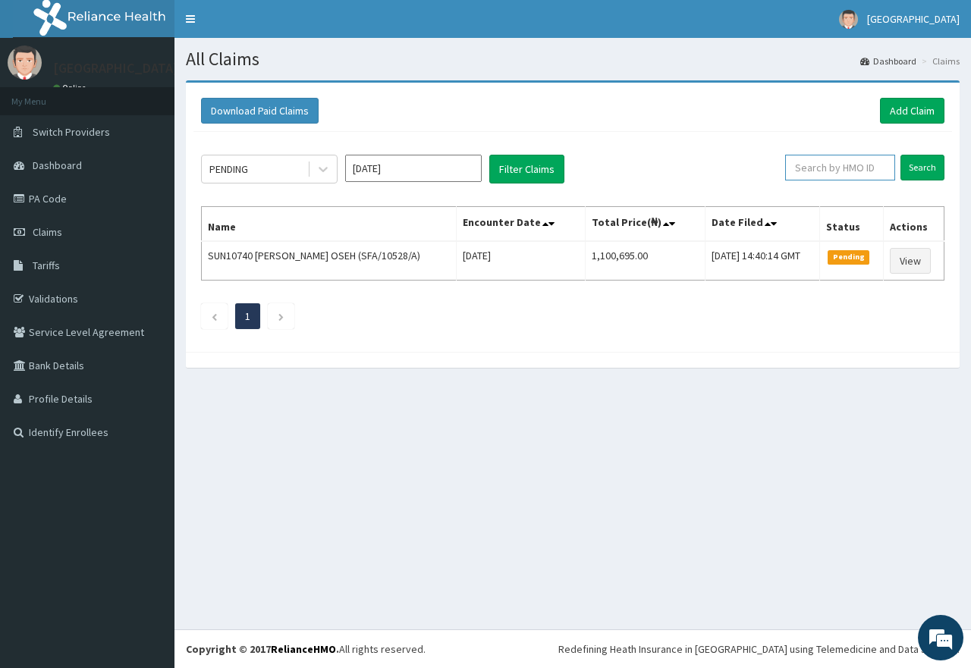
paste input "GAL/10453/F"
type input "GAL/10453/F"
click at [929, 168] on input "Search" at bounding box center [922, 168] width 44 height 26
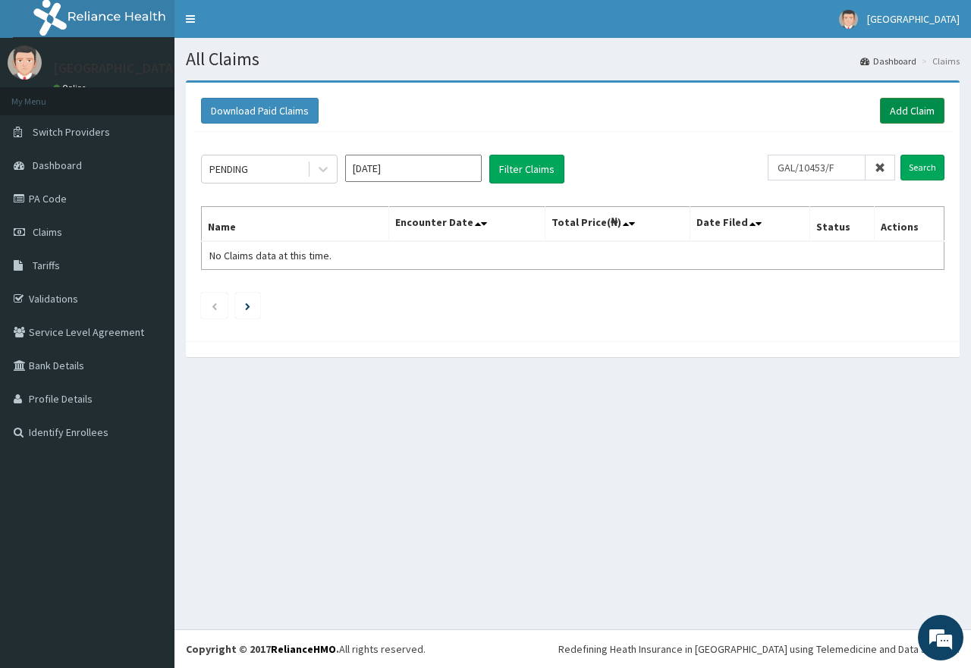
click at [915, 112] on link "Add Claim" at bounding box center [912, 111] width 64 height 26
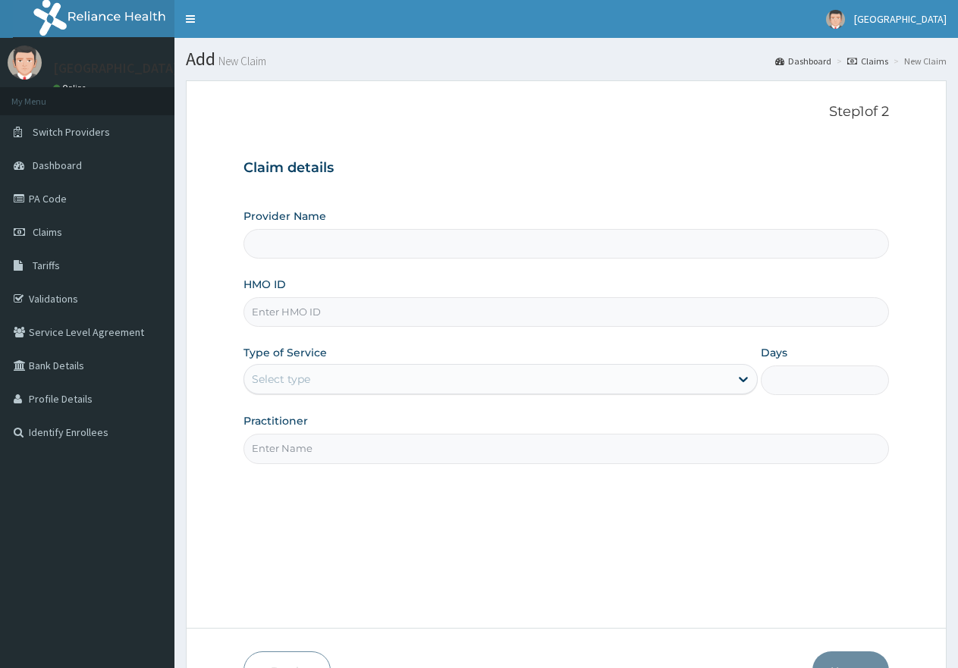
type input "GAL/10453/F"
type input "[GEOGRAPHIC_DATA]"
type input "GAL/10453/F"
click at [358, 382] on div "Select type" at bounding box center [486, 379] width 485 height 24
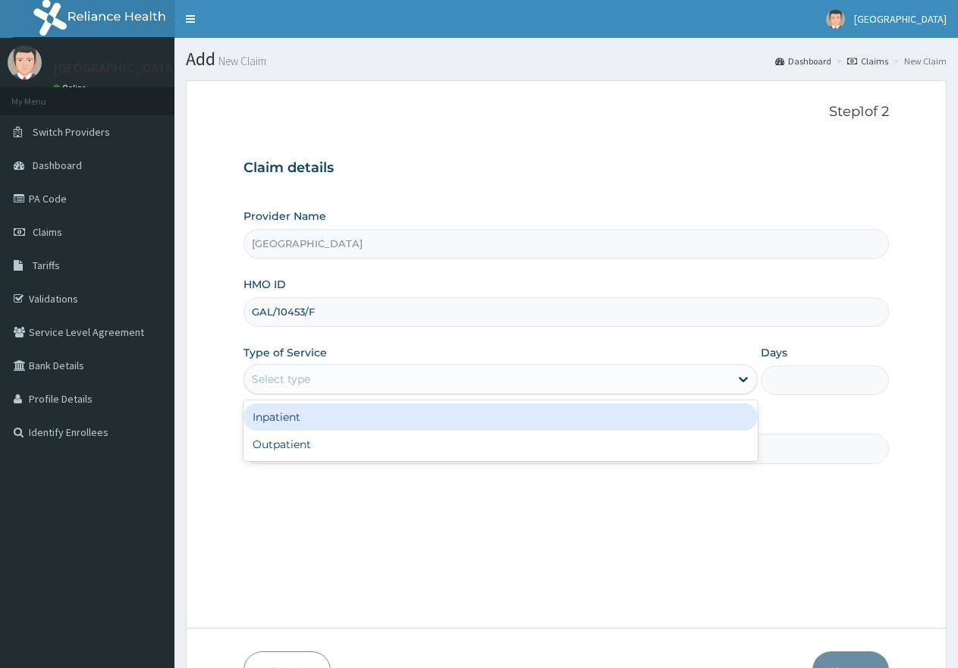
click at [352, 450] on div "Outpatient" at bounding box center [499, 444] width 513 height 27
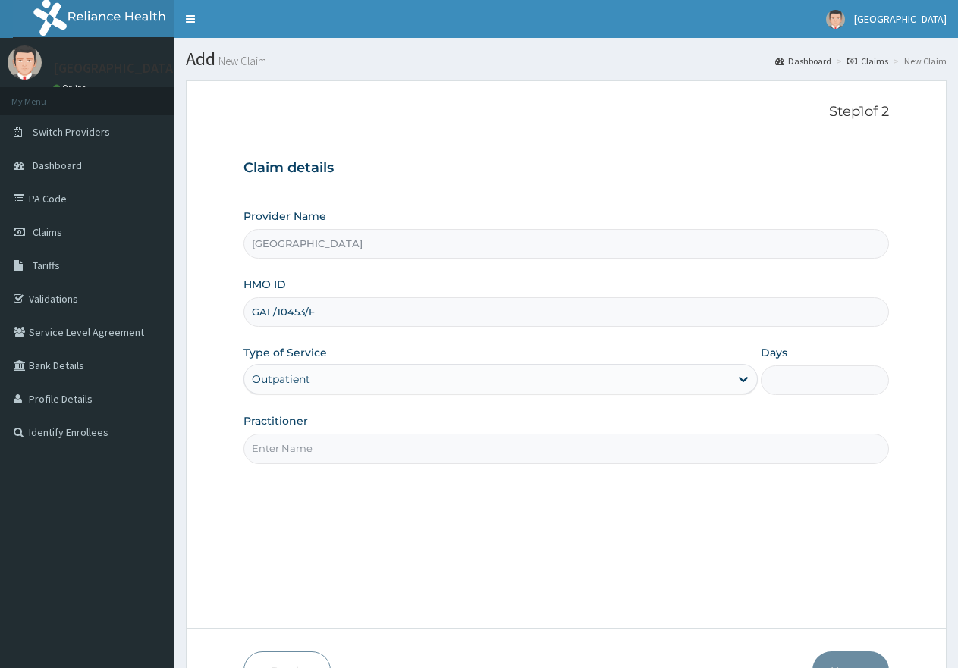
type input "1"
click at [351, 450] on input "Practitioner" at bounding box center [565, 449] width 645 height 30
type input "gp"
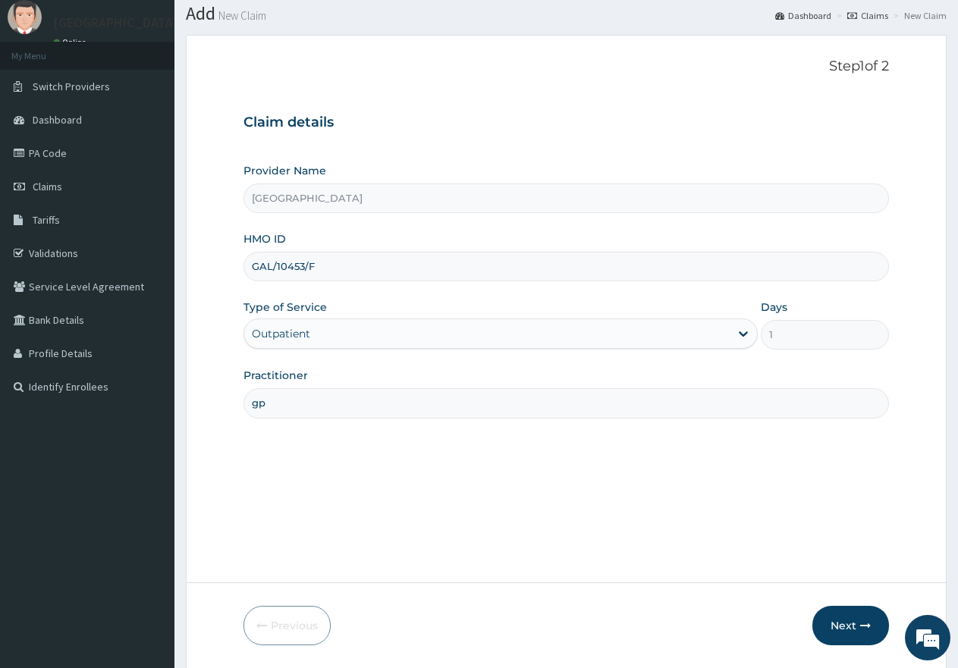
scroll to position [96, 0]
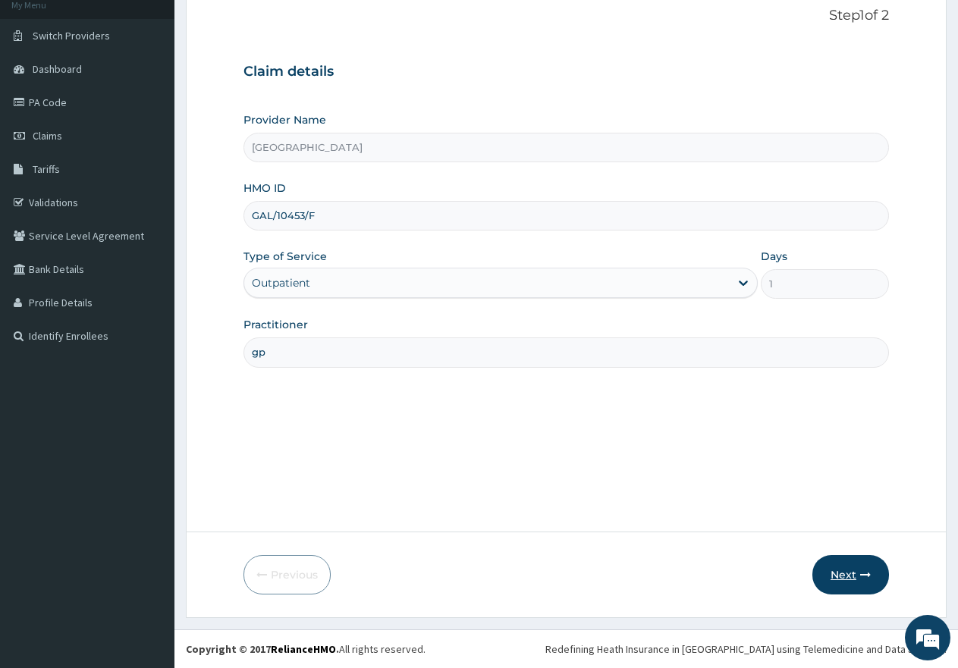
click at [835, 567] on button "Next" at bounding box center [850, 574] width 77 height 39
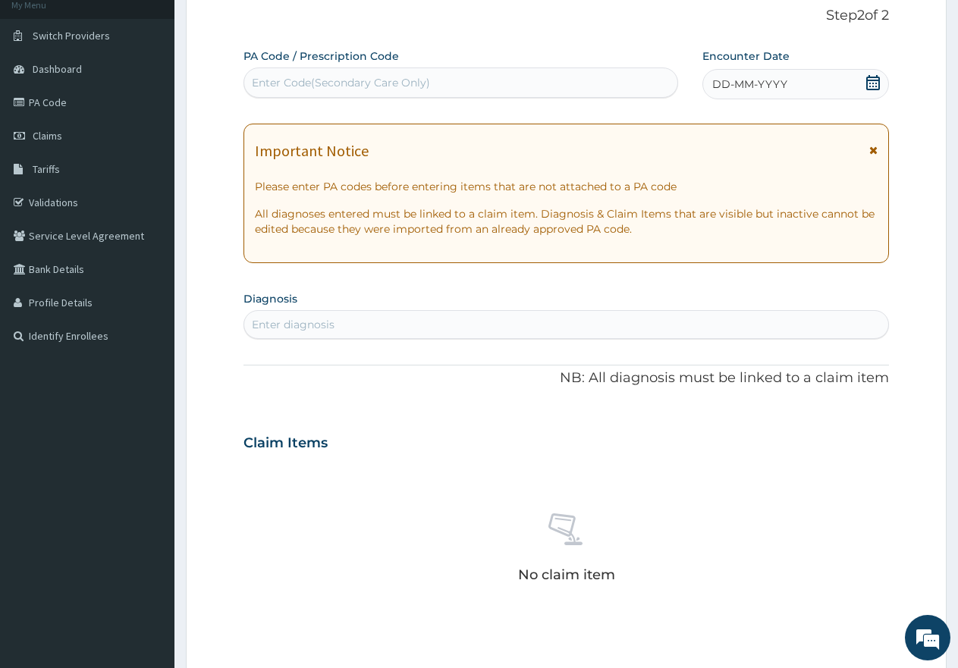
scroll to position [0, 0]
click at [391, 77] on div "Enter Code(Secondary Care Only)" at bounding box center [341, 82] width 178 height 15
paste input "PA/972570"
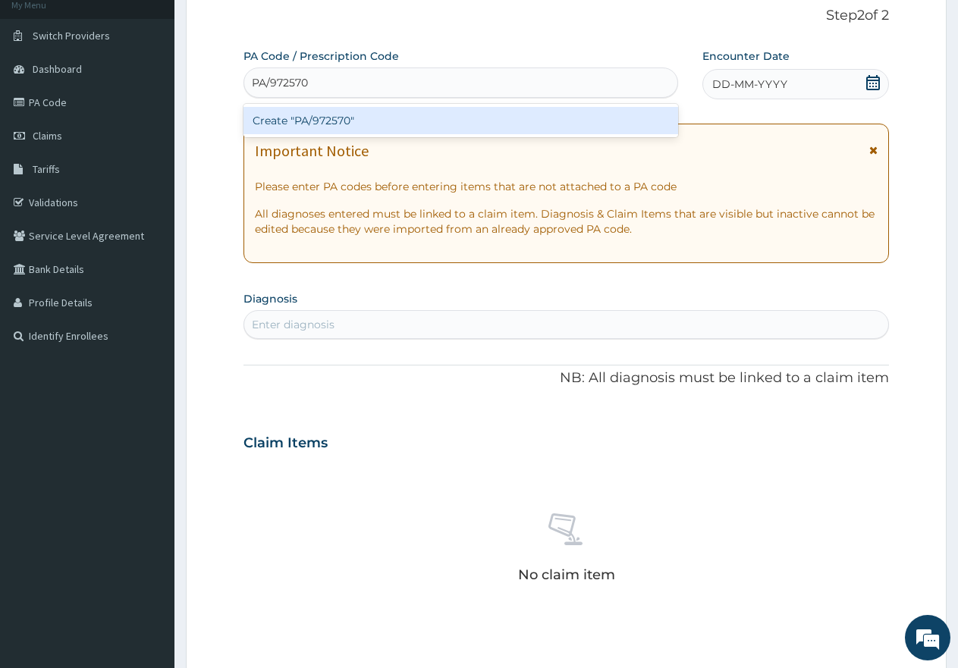
paste input "PA/972570"
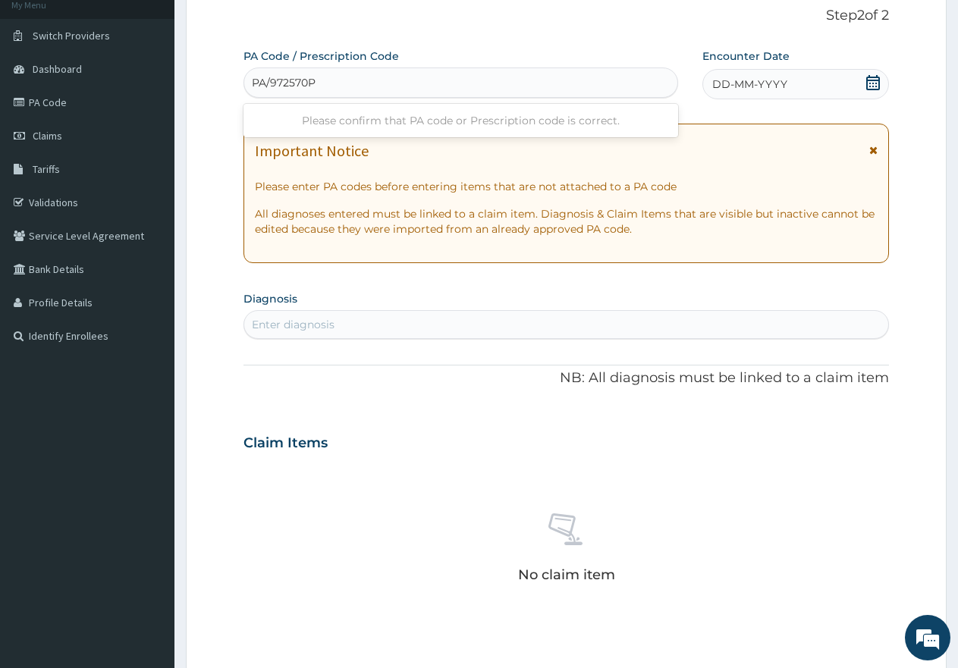
type input "PA/972570"
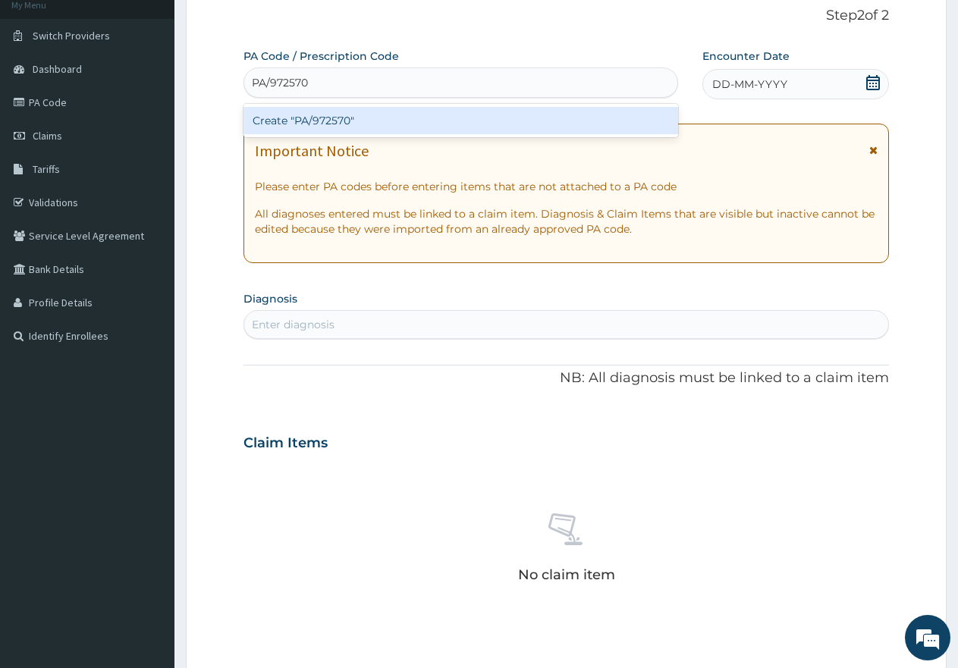
click at [335, 117] on div "Create "PA/972570"" at bounding box center [460, 120] width 435 height 27
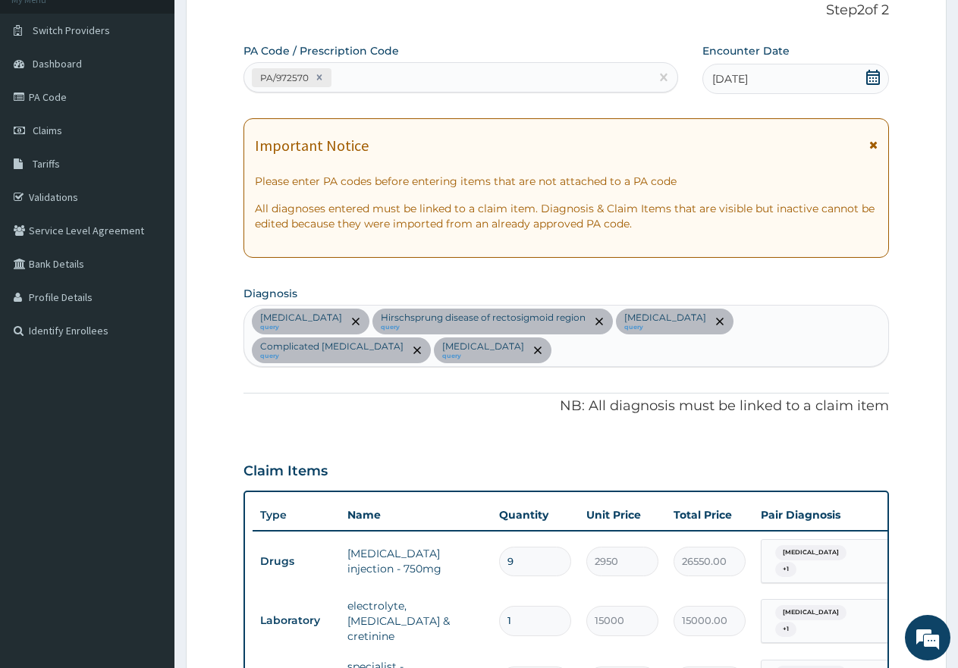
scroll to position [75, 0]
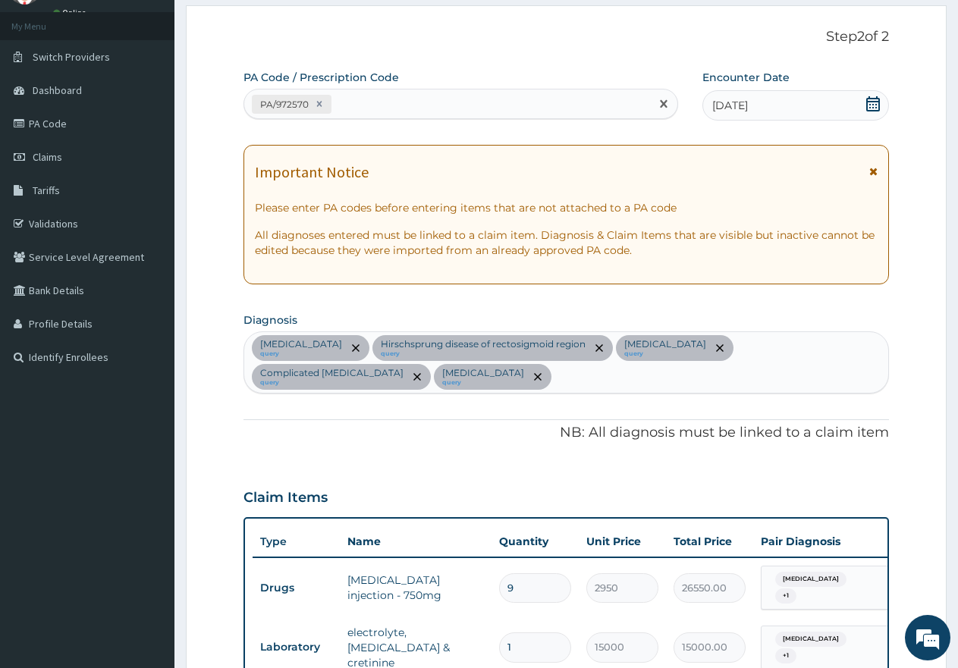
click at [385, 98] on div "PA/972570" at bounding box center [447, 104] width 406 height 25
paste input "PA/9733B2"
type input "PA/9733B2"
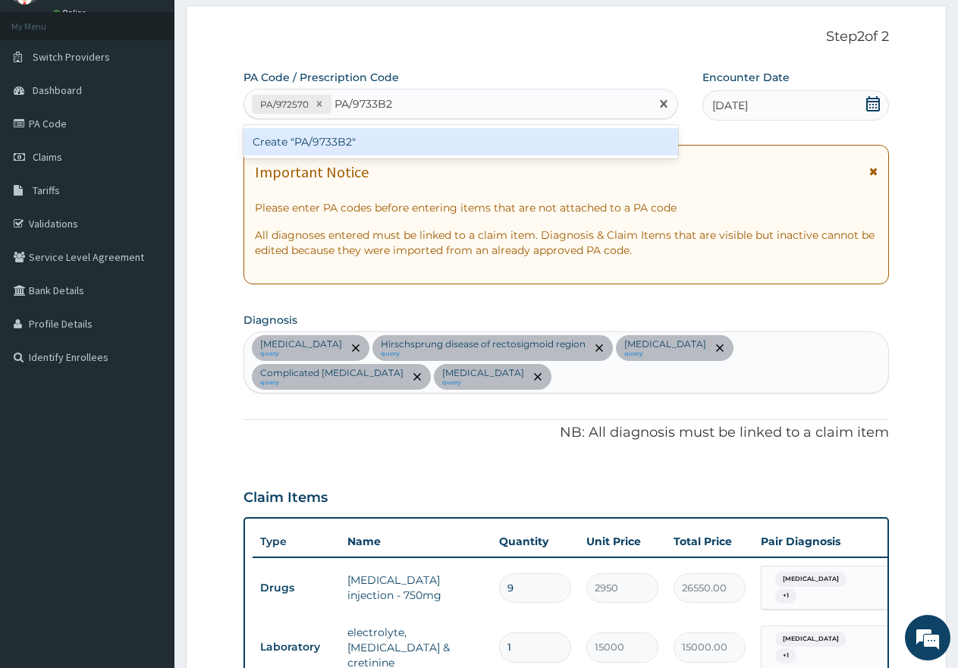
click at [356, 141] on div "Create "PA/9733B2"" at bounding box center [460, 141] width 435 height 27
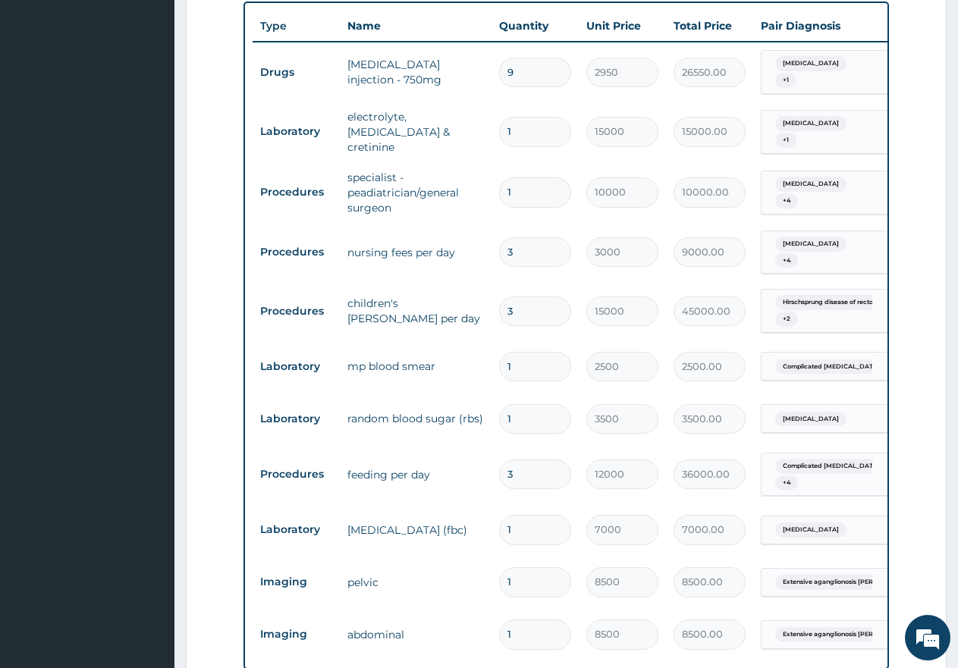
scroll to position [567, 0]
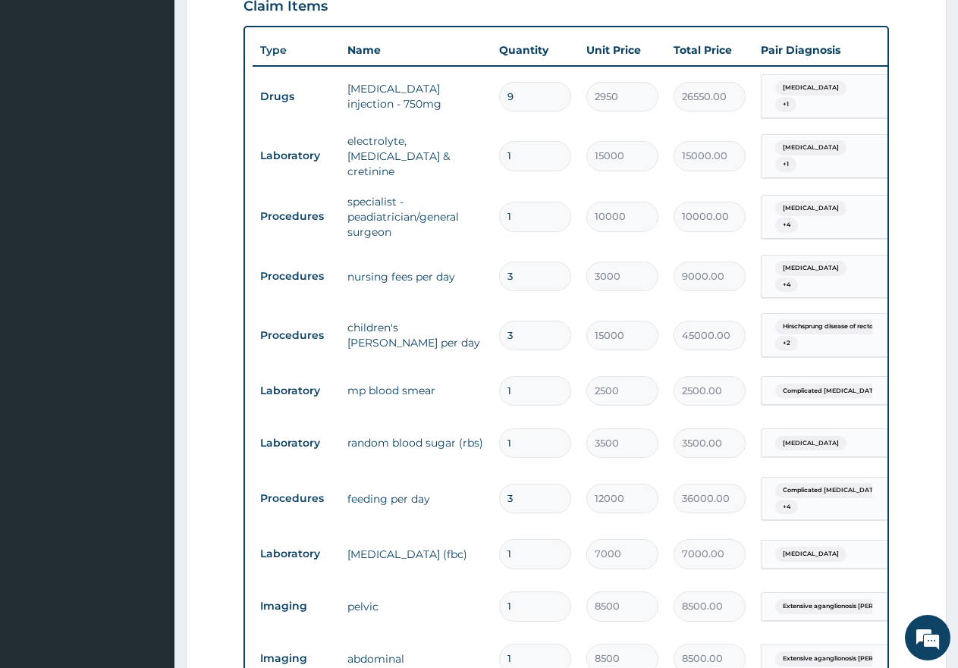
drag, startPoint x: 517, startPoint y: 254, endPoint x: 482, endPoint y: 240, distance: 38.2
click at [482, 247] on tr "Procedures nursing fees per day 3 3000 9000.00 [MEDICAL_DATA] + 4 Delete" at bounding box center [624, 276] width 743 height 59
type input "2"
type input "6000.00"
type input "2"
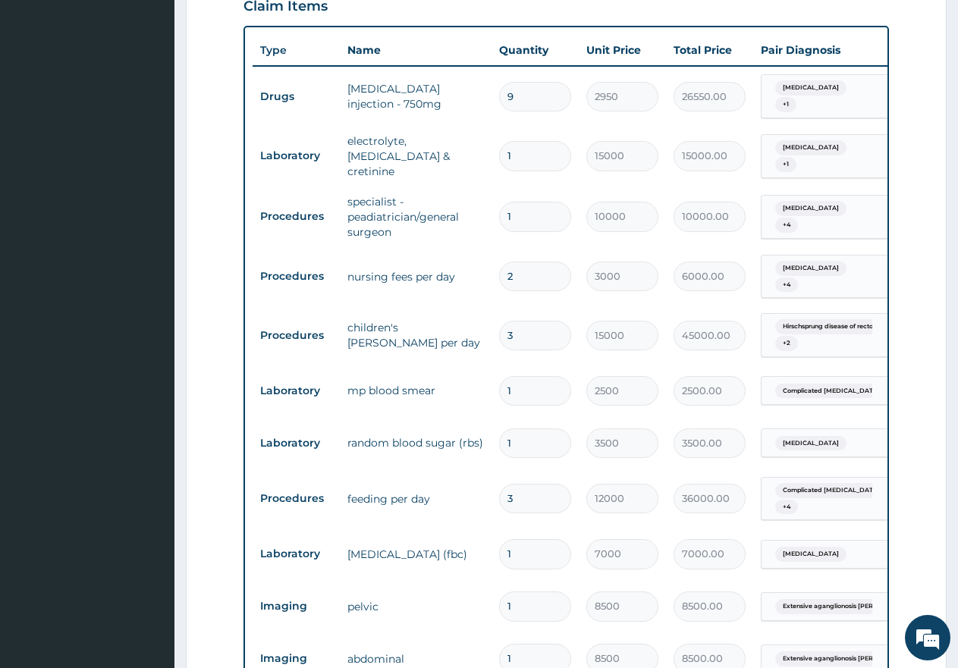
drag, startPoint x: 526, startPoint y: 309, endPoint x: 485, endPoint y: 300, distance: 41.4
click at [486, 306] on tr "Procedures children's [PERSON_NAME] per day 3 15000 45000.00 Hirschsprung disea…" at bounding box center [624, 335] width 743 height 59
type input "2"
type input "30000.00"
type input "2"
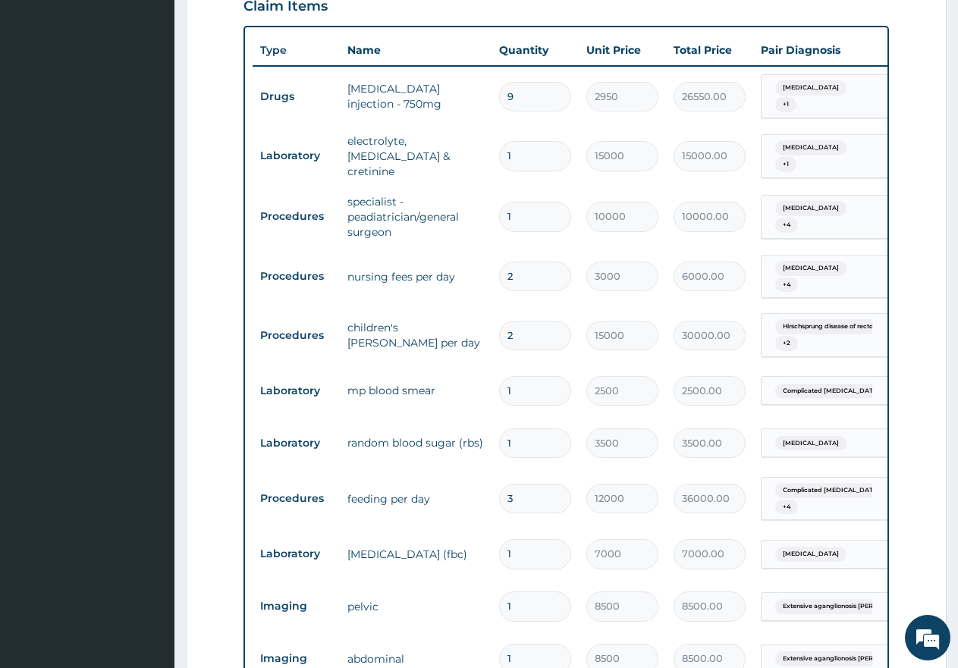
drag, startPoint x: 513, startPoint y: 476, endPoint x: 481, endPoint y: 466, distance: 33.3
click at [481, 469] on tr "Procedures feeding per day 3 12000 36000.00 Complicated [MEDICAL_DATA] + 4 Dele…" at bounding box center [624, 498] width 743 height 59
type input "2"
type input "24000.00"
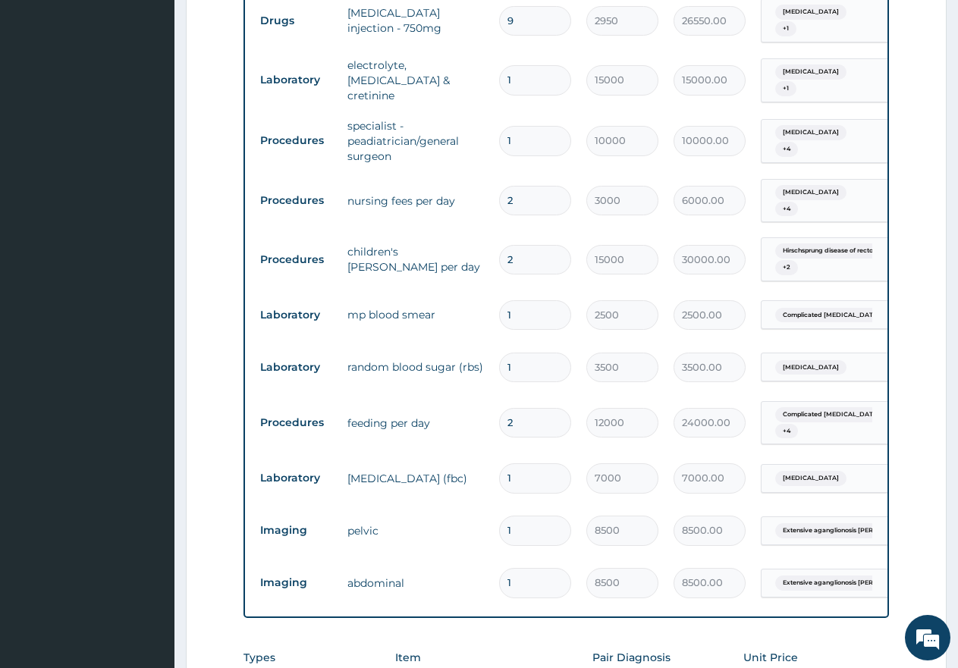
type input "2"
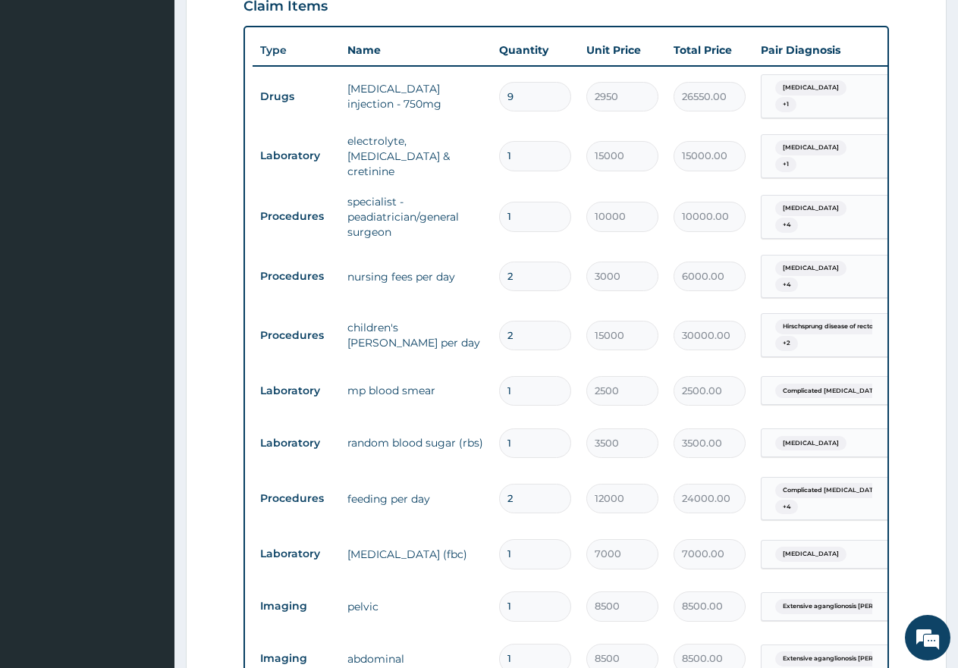
drag, startPoint x: 525, startPoint y: 92, endPoint x: 487, endPoint y: 74, distance: 41.7
click at [487, 75] on tr "Drugs [MEDICAL_DATA] injection - 750mg 9 2950 26550.00 [MEDICAL_DATA] + 1 Delete" at bounding box center [624, 96] width 743 height 59
type input "3"
type input "8850.00"
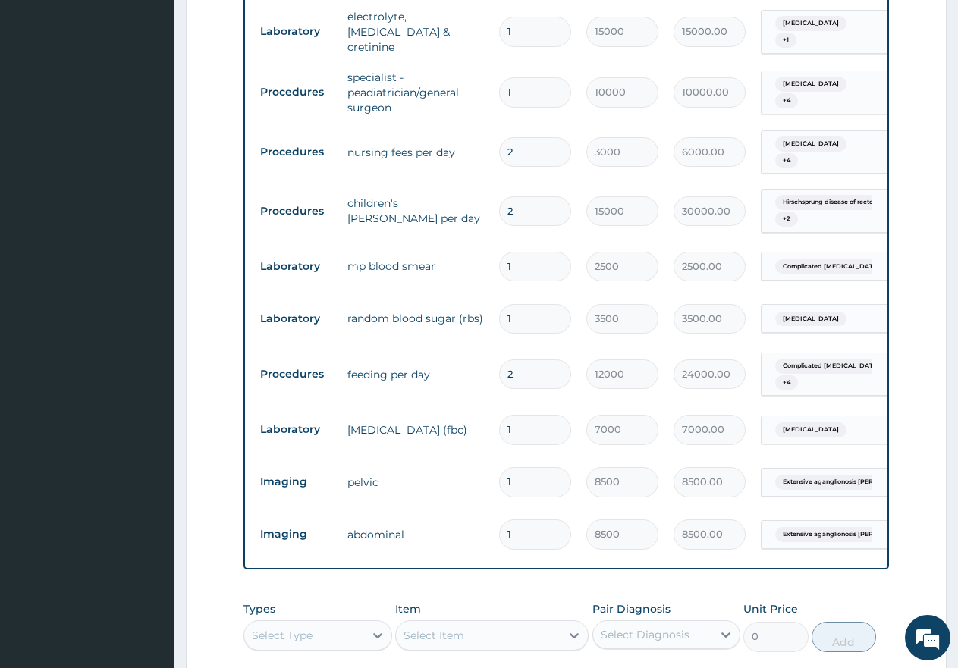
scroll to position [718, 0]
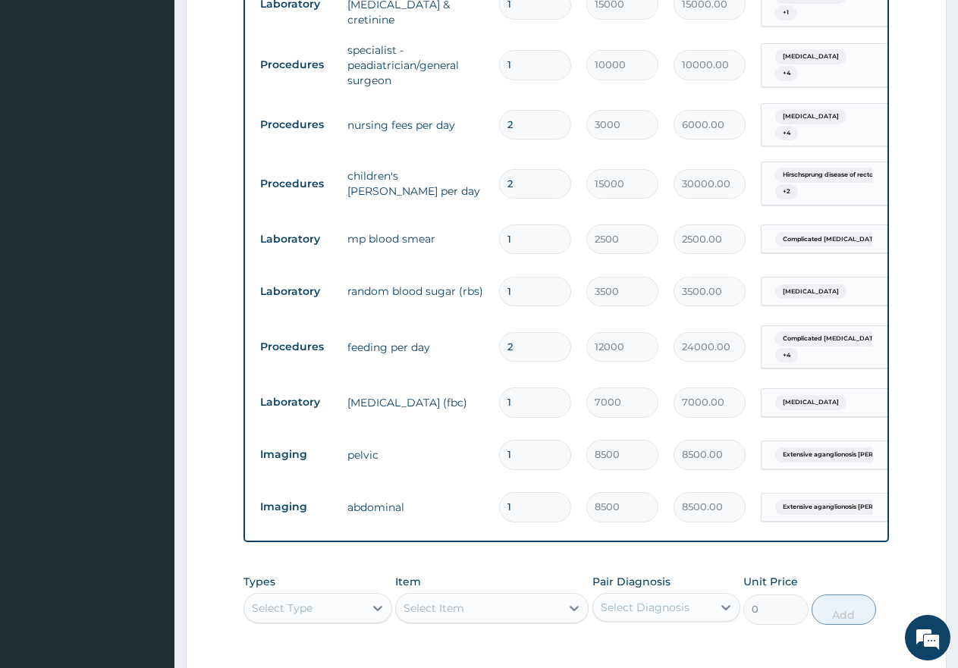
type input "3"
click at [315, 601] on div "Select Type" at bounding box center [304, 608] width 120 height 24
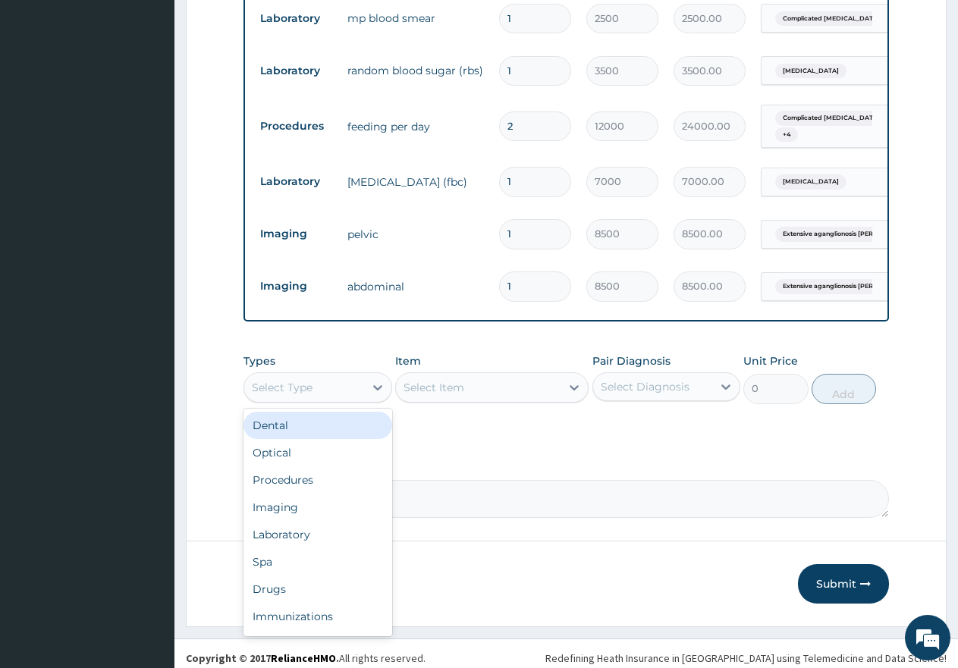
scroll to position [940, 0]
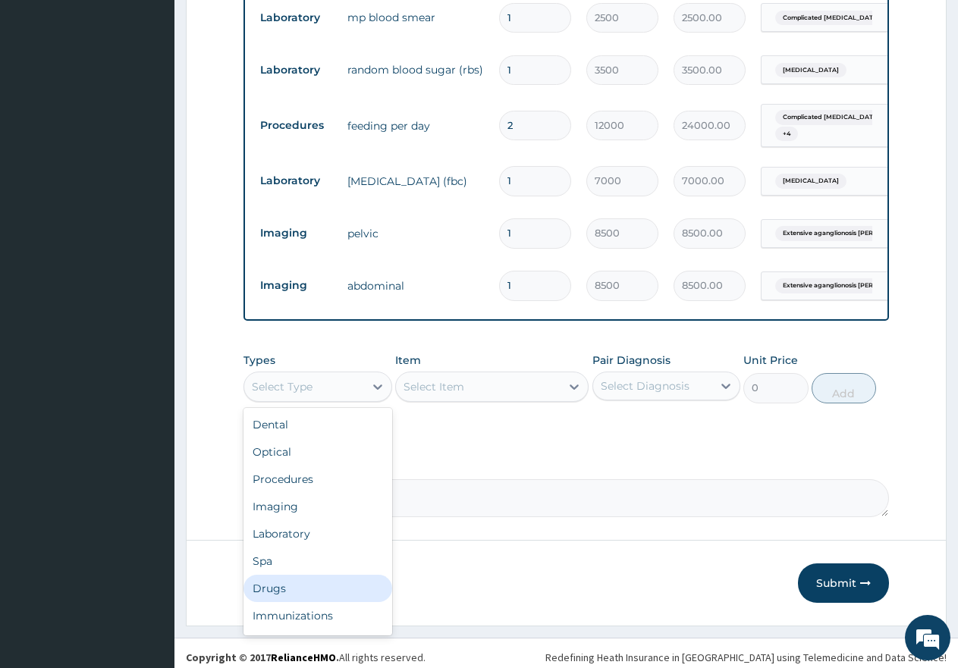
click at [282, 575] on div "Drugs" at bounding box center [317, 588] width 149 height 27
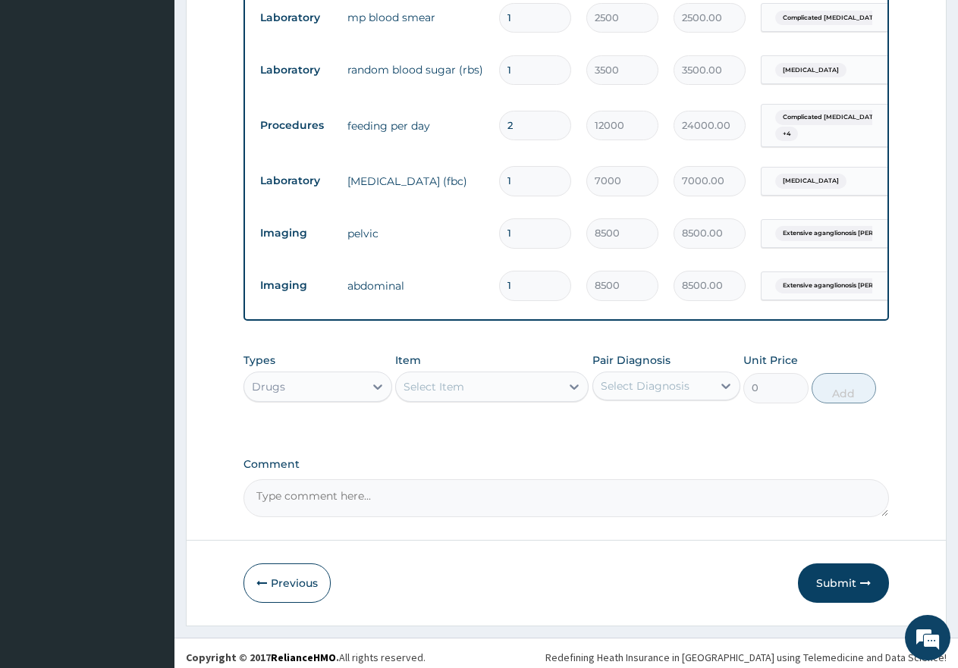
click at [452, 375] on div "Select Item" at bounding box center [478, 387] width 165 height 24
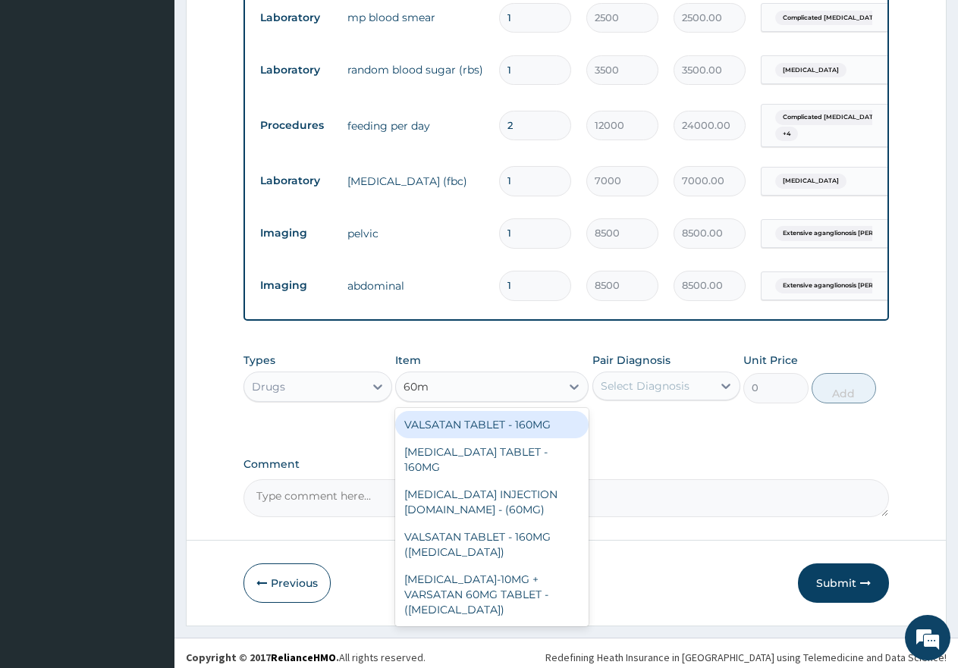
type input "60mg"
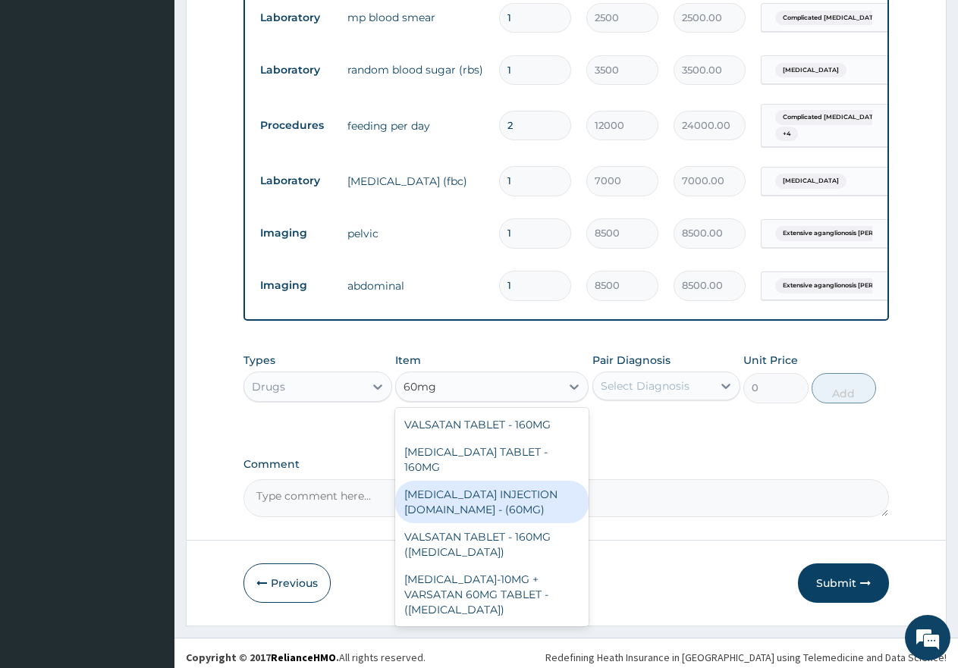
click at [542, 481] on div "[MEDICAL_DATA] INJECTION [DOMAIN_NAME] - (60MG)" at bounding box center [491, 502] width 193 height 42
type input "2850"
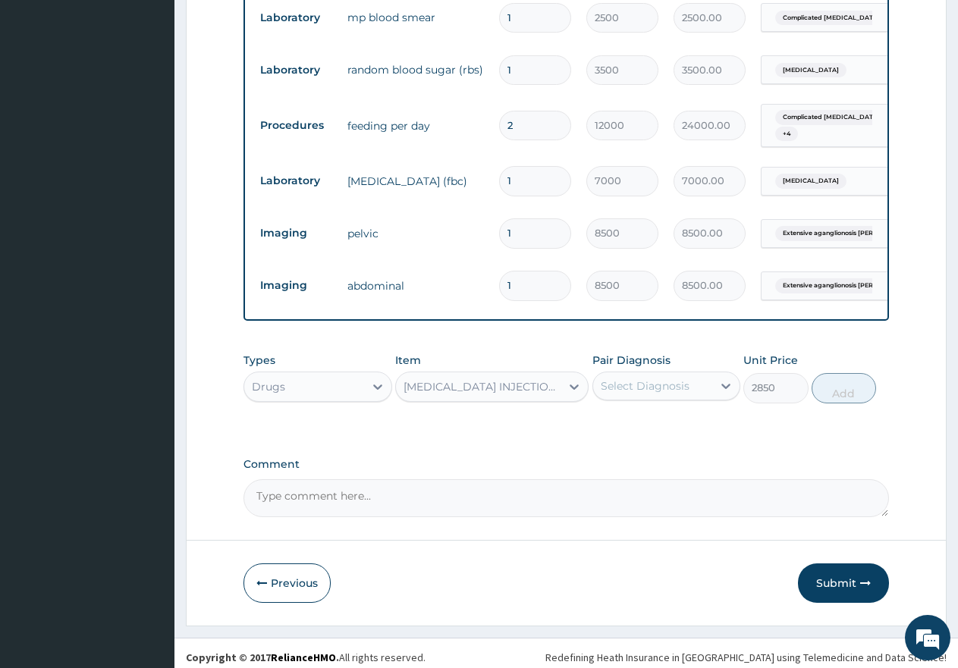
click at [652, 378] on div "Select Diagnosis" at bounding box center [645, 385] width 89 height 15
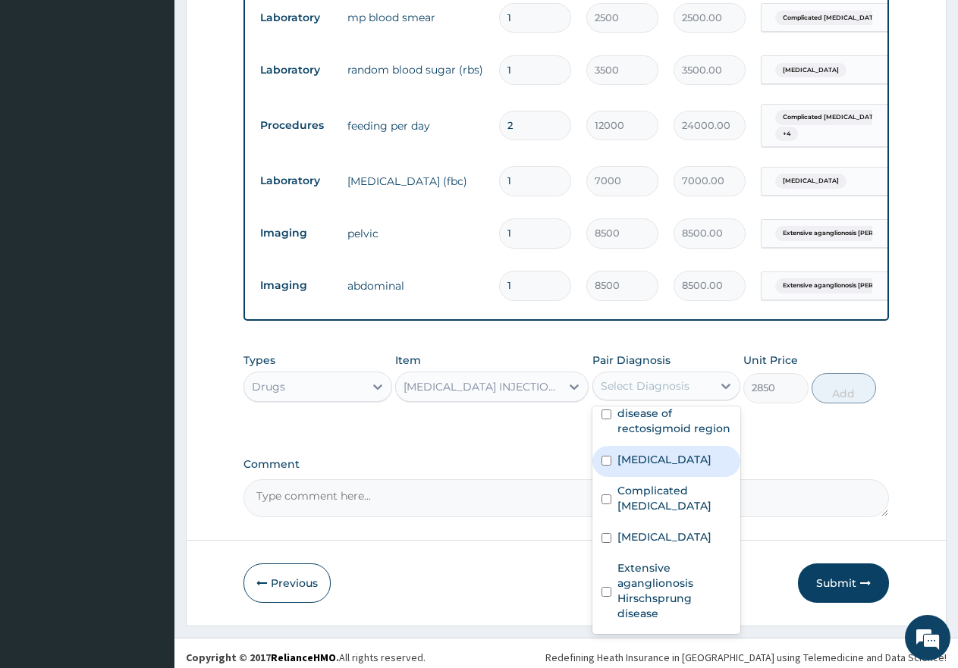
scroll to position [71, 0]
click at [484, 379] on div "[MEDICAL_DATA] INJECTION [DOMAIN_NAME] - (60MG)" at bounding box center [482, 386] width 159 height 15
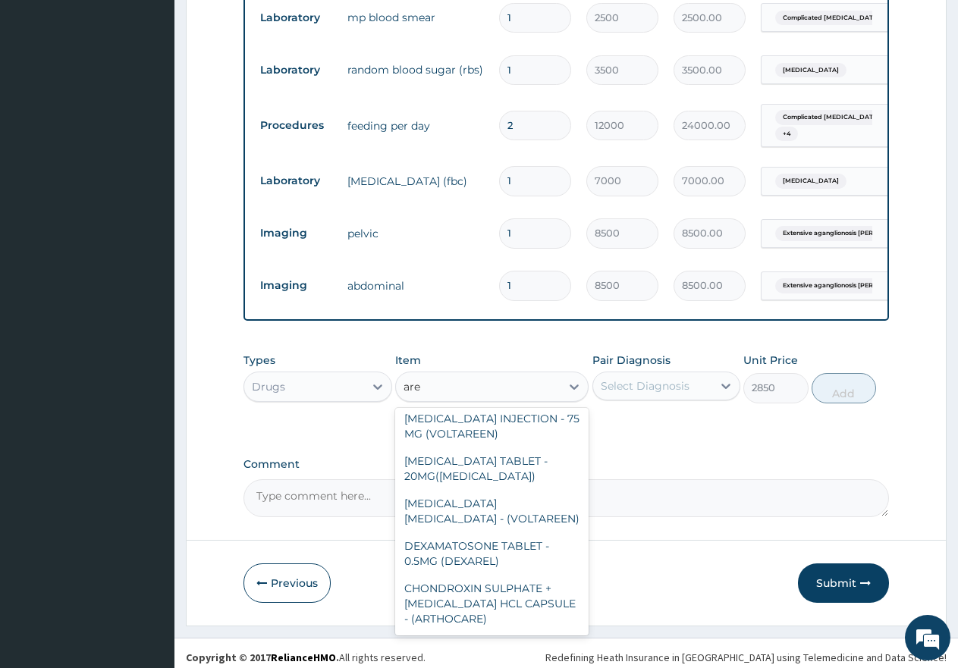
scroll to position [279, 0]
type input "aree"
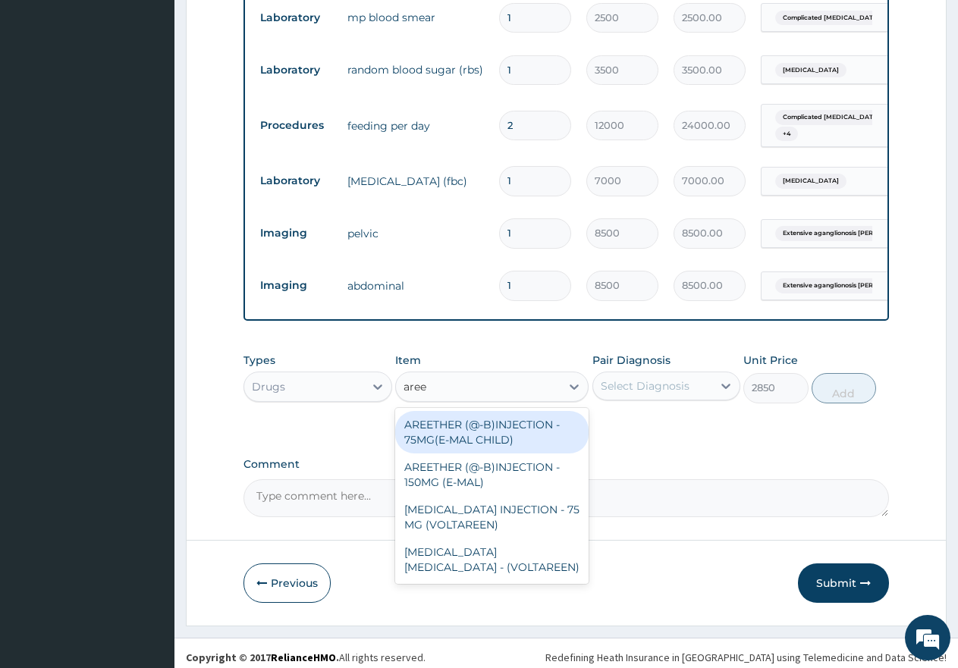
click at [504, 415] on div "AREETHER (@-B)INJECTION - 75MG(E-MAL CHILD)" at bounding box center [491, 432] width 193 height 42
type input "2150"
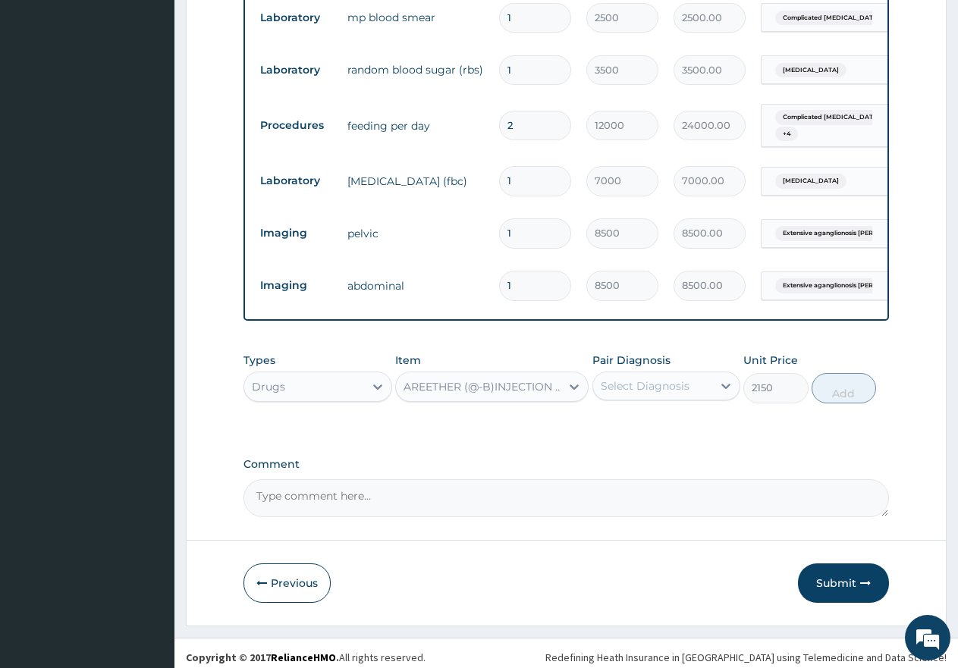
click at [523, 379] on div "AREETHER (@-B)INJECTION - 75MG(E-MAL CHILD)" at bounding box center [482, 386] width 159 height 15
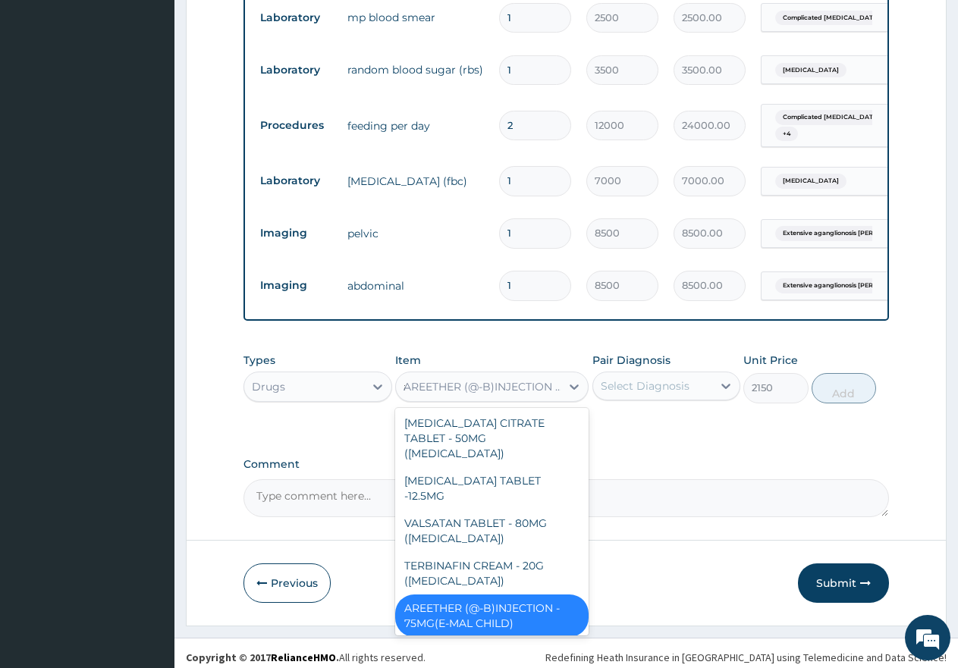
scroll to position [3627, 0]
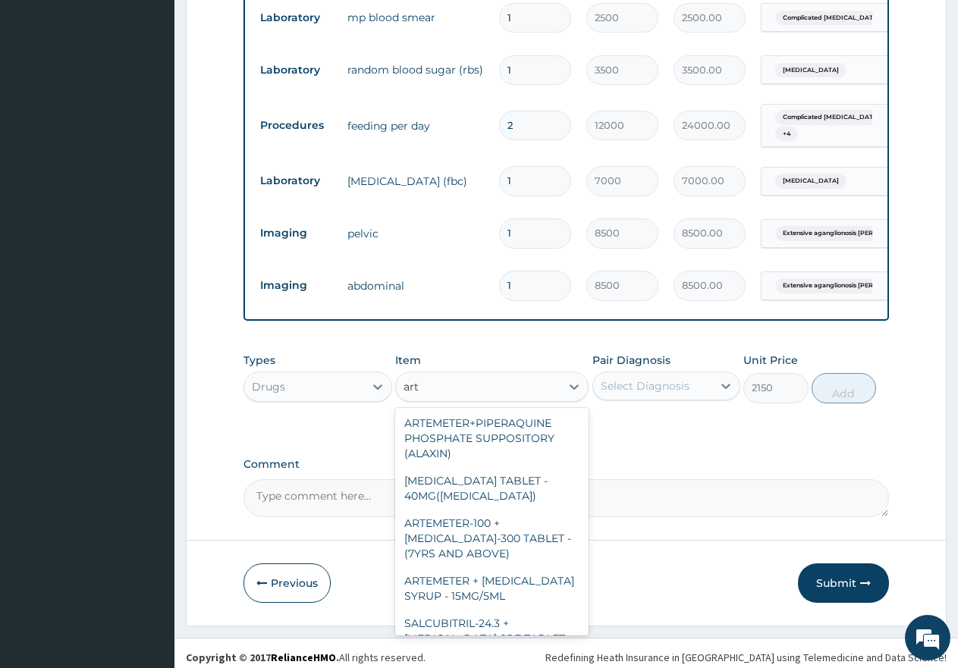
type input "arte"
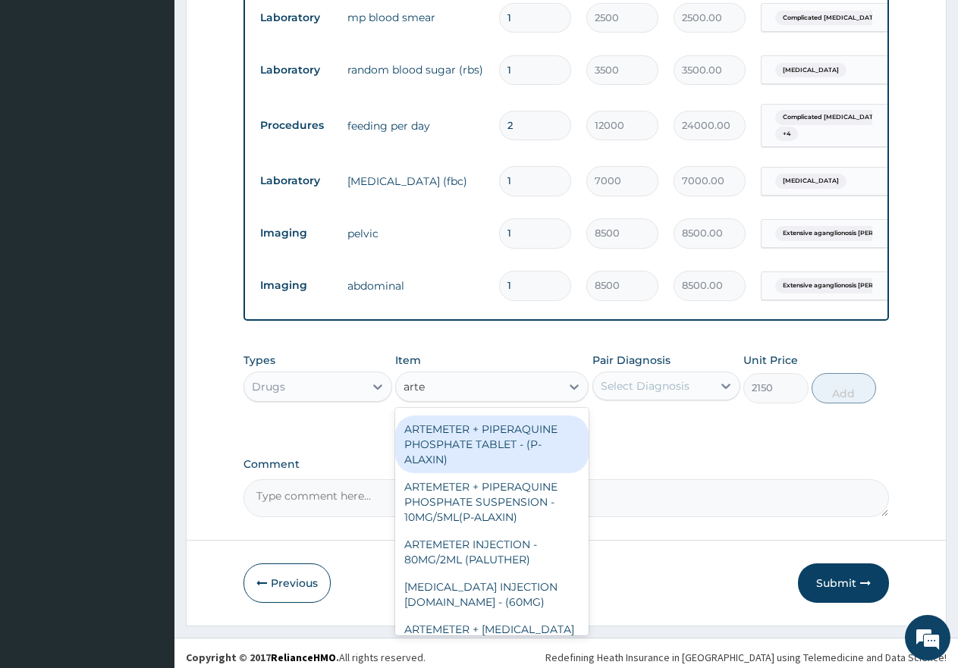
scroll to position [557, 0]
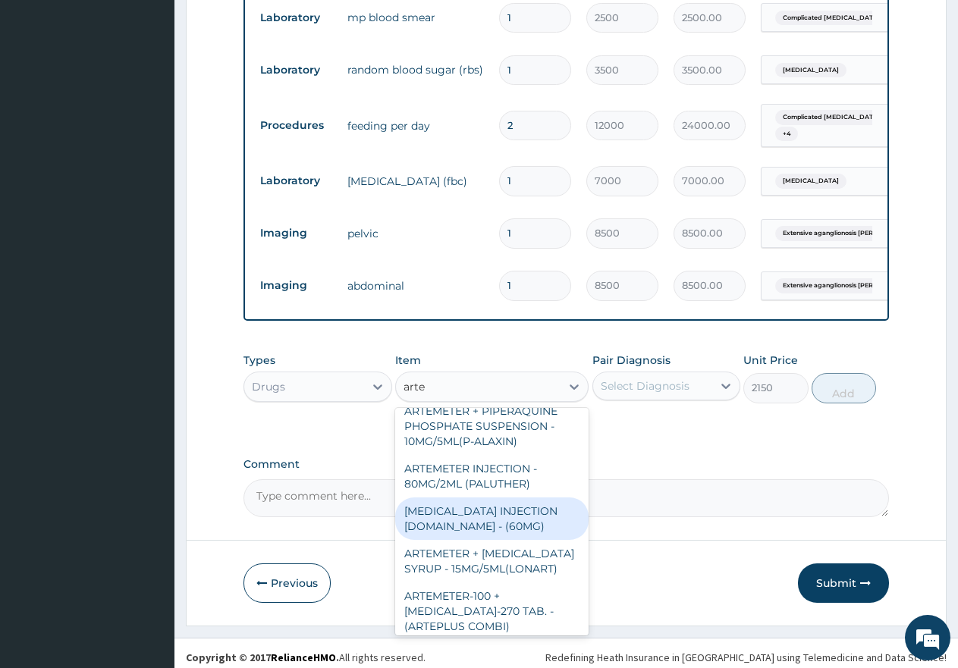
click at [511, 518] on div "[MEDICAL_DATA] INJECTION [DOMAIN_NAME] - (60MG)" at bounding box center [491, 519] width 193 height 42
type input "2850"
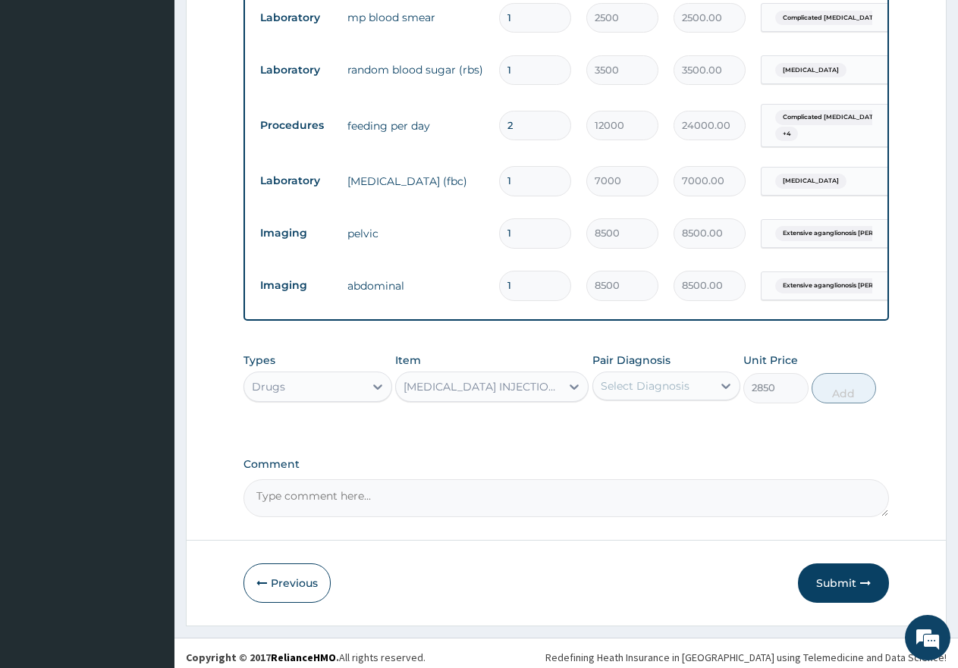
click at [673, 380] on div "Select Diagnosis" at bounding box center [645, 385] width 89 height 15
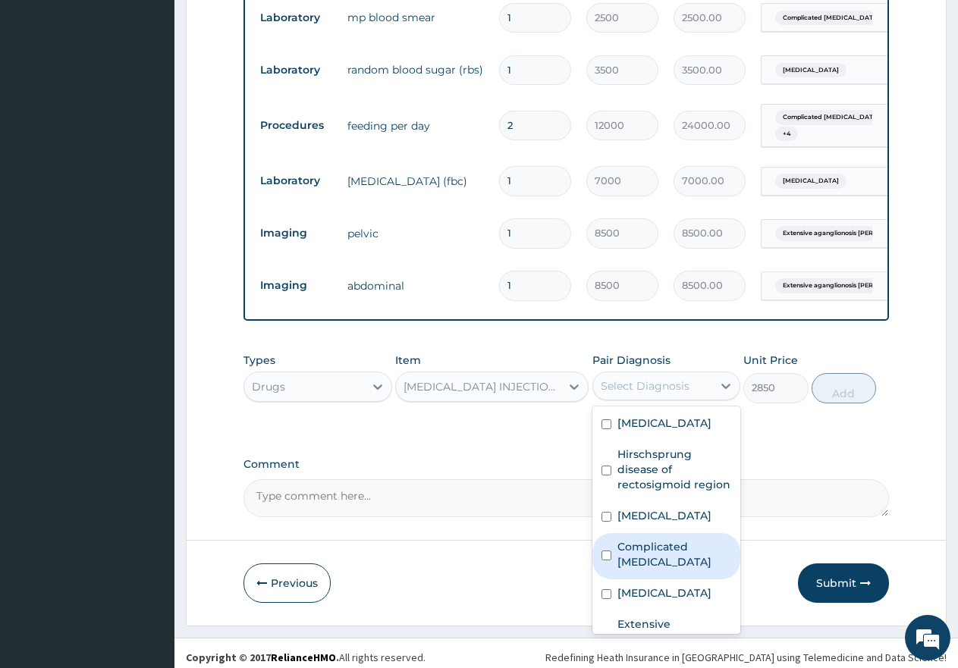
scroll to position [71, 0]
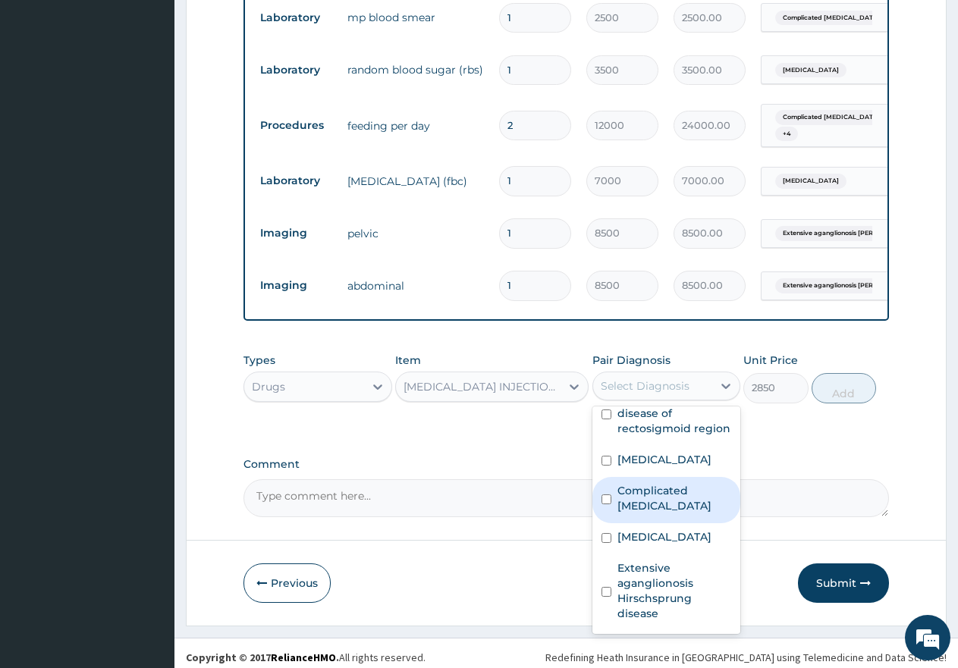
click at [608, 494] on input "checkbox" at bounding box center [606, 499] width 10 height 10
checkbox input "true"
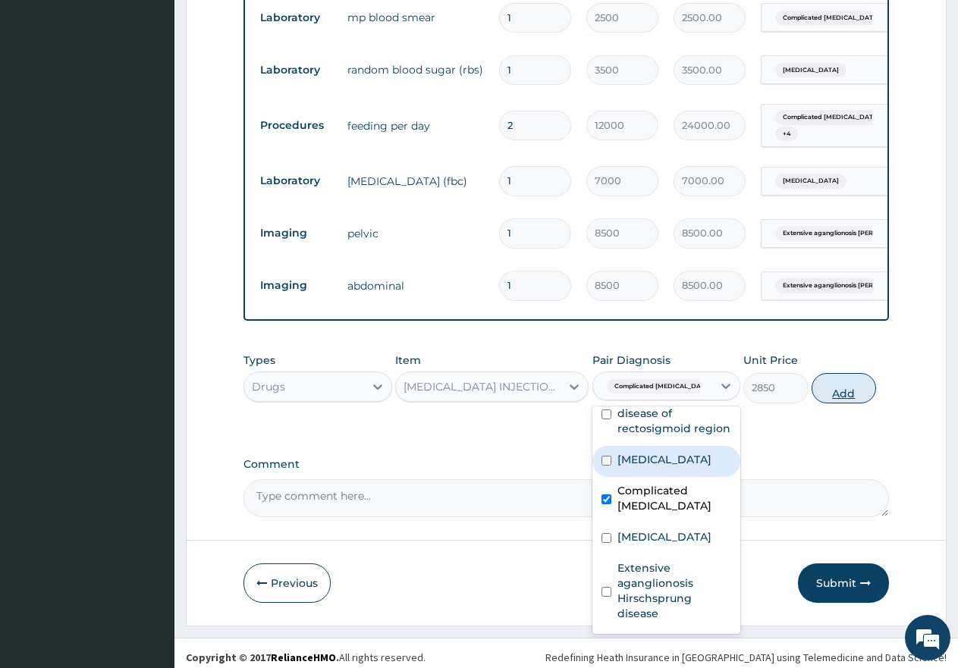
click at [843, 383] on button "Add" at bounding box center [844, 388] width 64 height 30
type input "0"
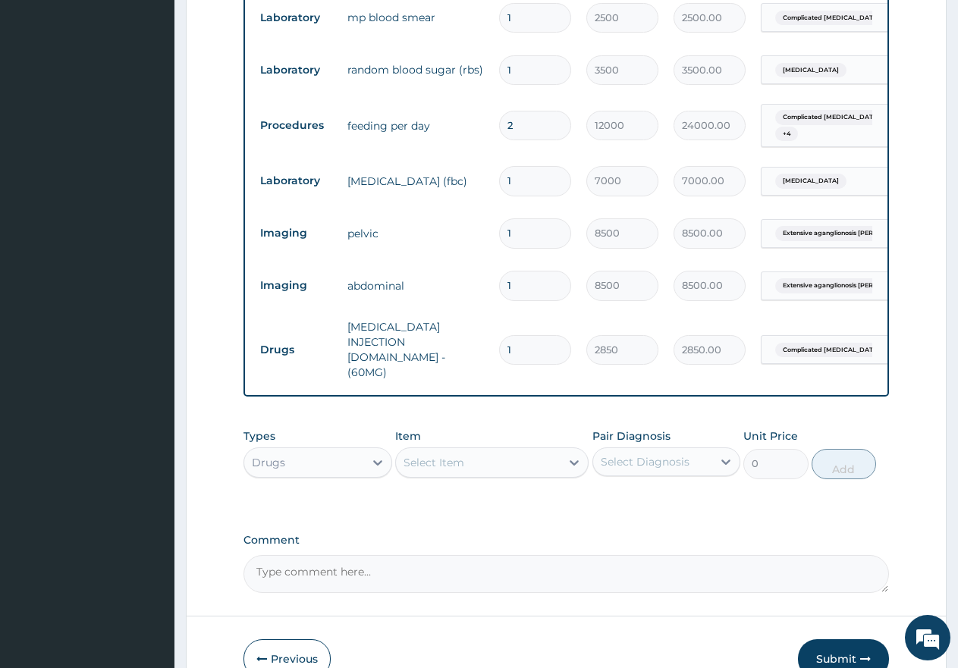
type input "0.00"
type input "3"
type input "8550.00"
type input "3"
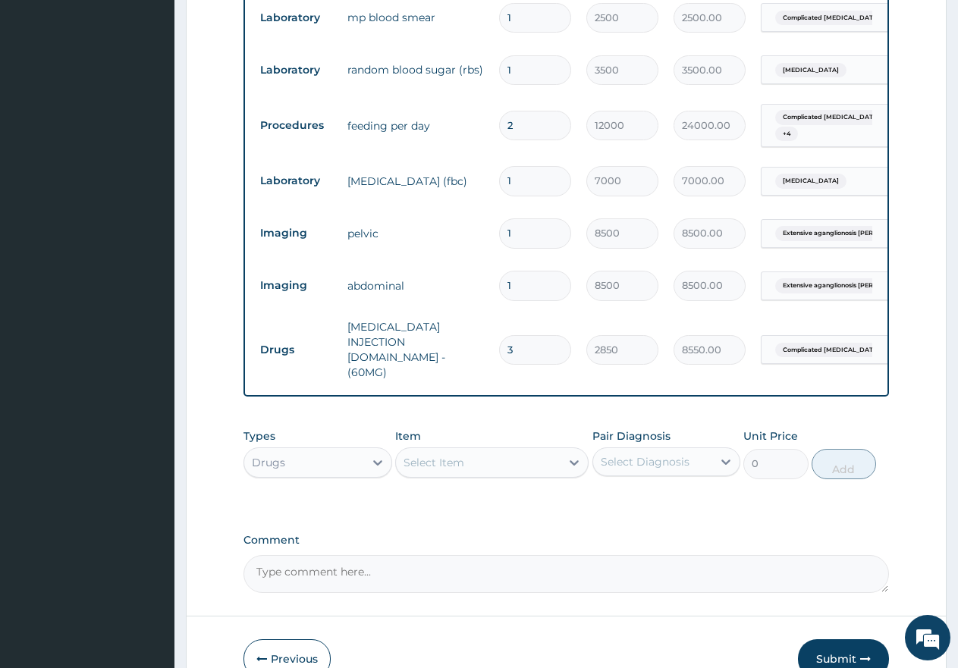
click at [502, 429] on div "Item Select Item" at bounding box center [491, 454] width 193 height 50
click at [508, 451] on div "Select Item" at bounding box center [478, 463] width 165 height 24
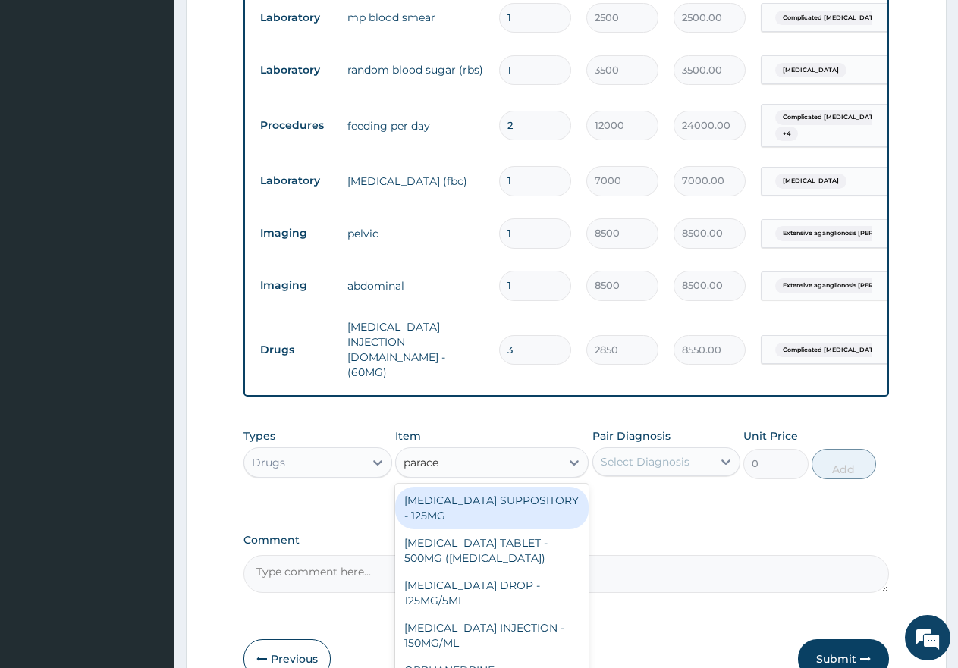
type input "paracet"
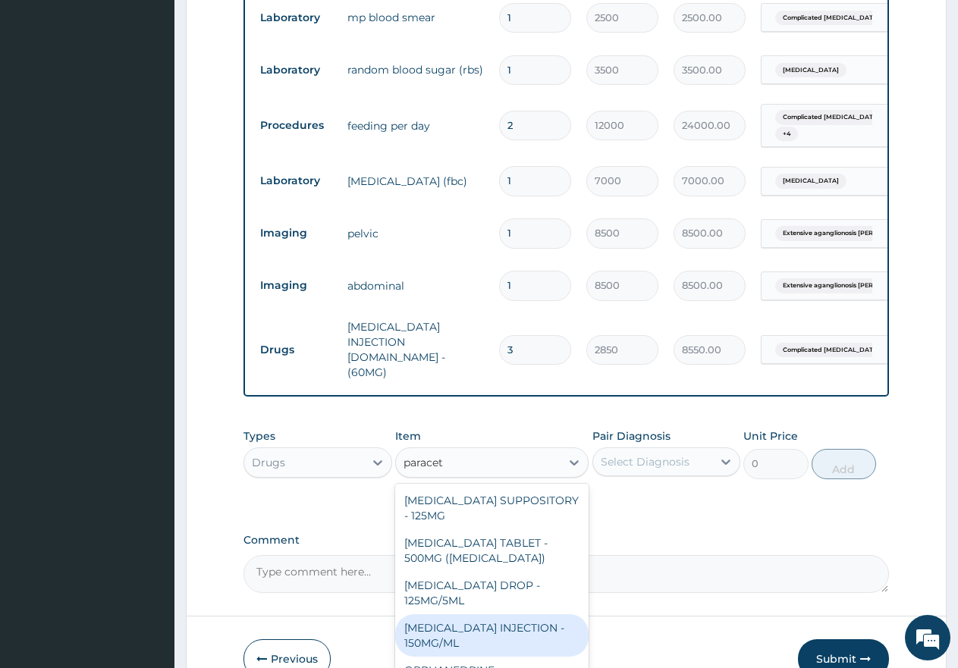
click at [493, 614] on div "[MEDICAL_DATA] INJECTION - 150MG/ML" at bounding box center [491, 635] width 193 height 42
type input "1000"
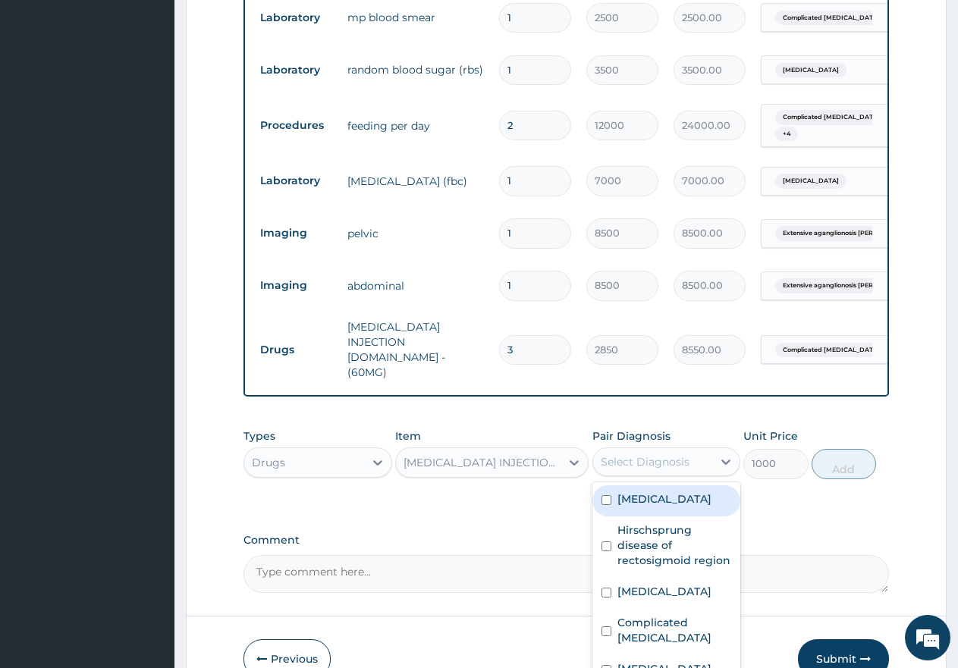
click at [633, 454] on div "Select Diagnosis" at bounding box center [645, 461] width 89 height 15
drag, startPoint x: 602, startPoint y: 468, endPoint x: 602, endPoint y: 509, distance: 41.0
click at [602, 495] on input "checkbox" at bounding box center [606, 500] width 10 height 10
checkbox input "true"
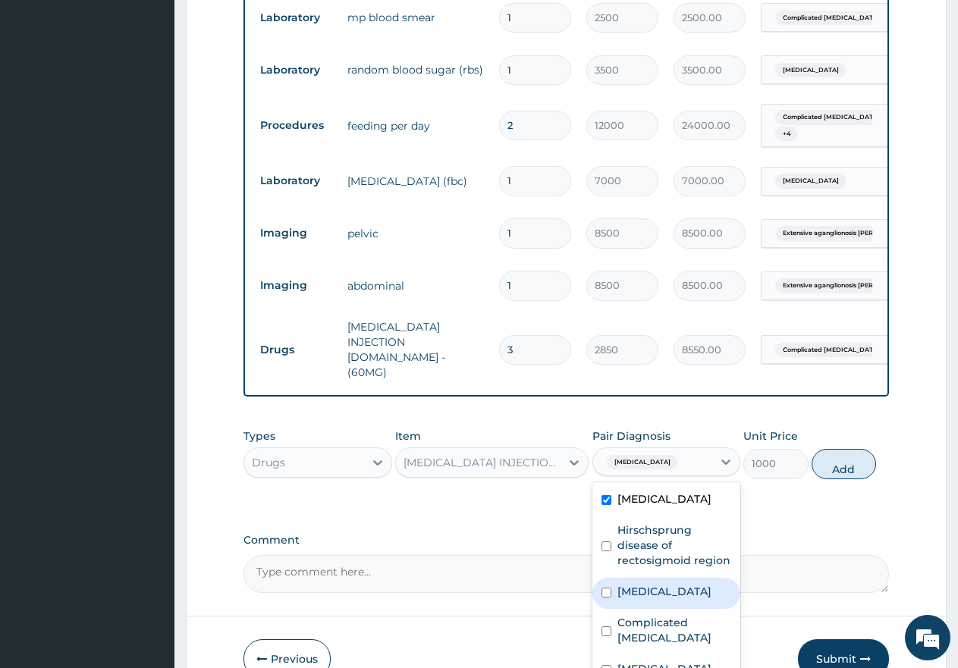
click at [608, 584] on div "[MEDICAL_DATA]" at bounding box center [666, 593] width 149 height 31
checkbox input "true"
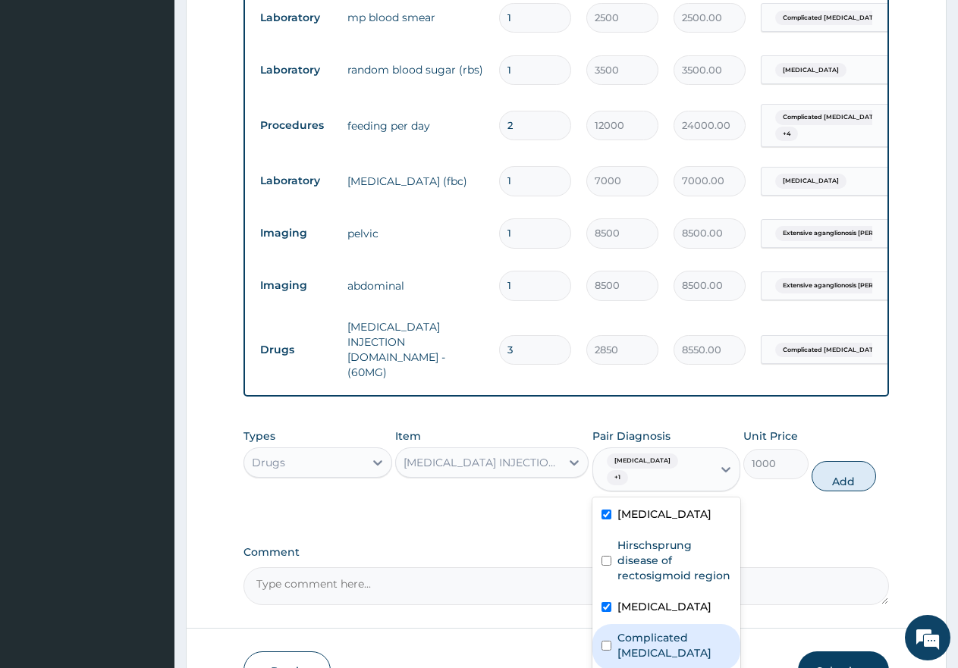
click at [609, 641] on input "checkbox" at bounding box center [606, 646] width 10 height 10
checkbox input "true"
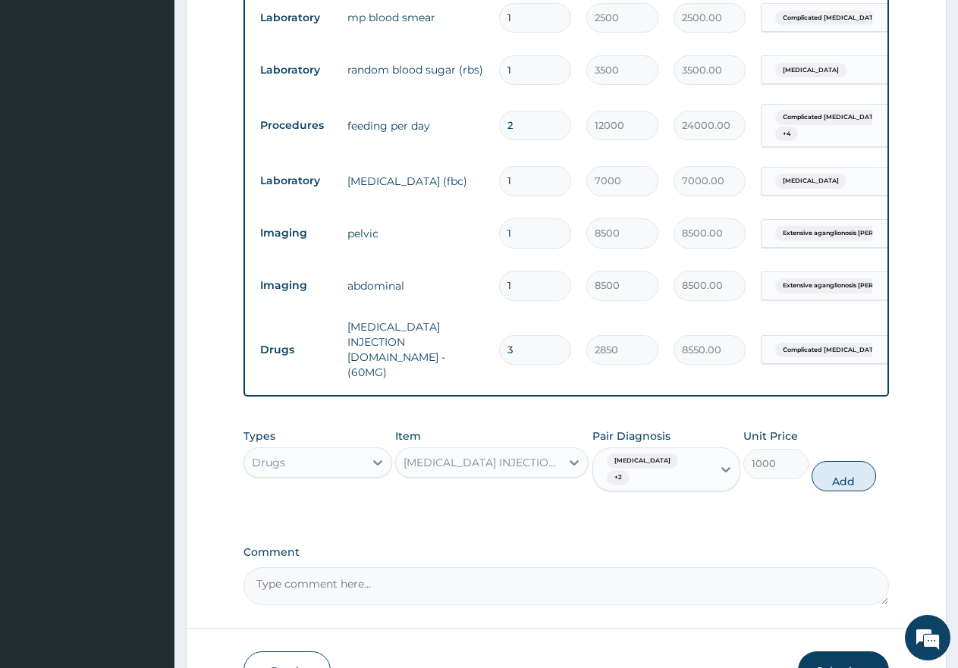
click at [848, 461] on button "Add" at bounding box center [844, 476] width 64 height 30
type input "0"
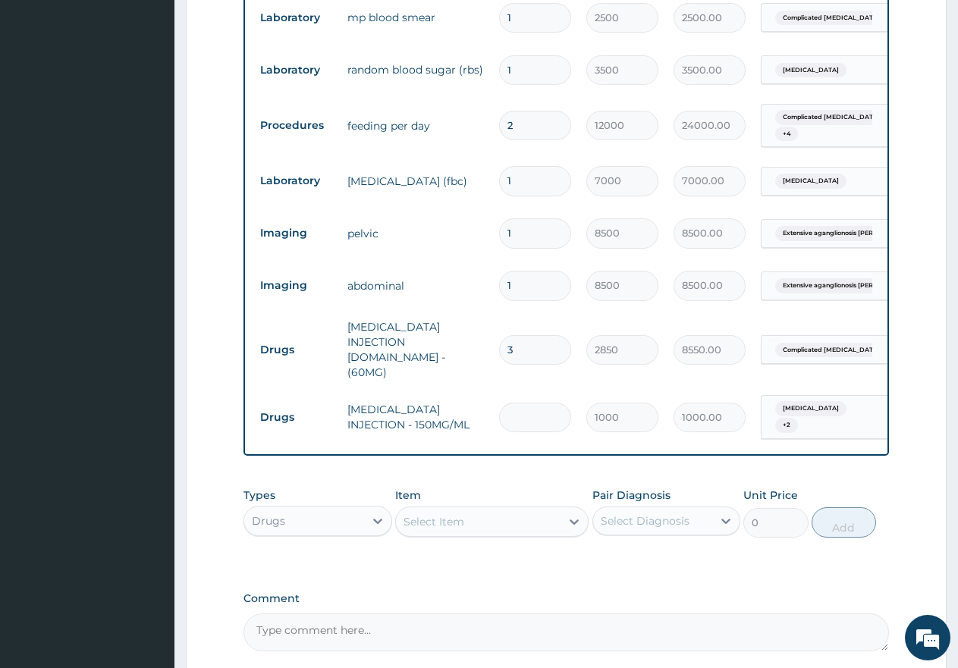
type input "0.00"
type input "4"
type input "4000.00"
type input "4"
click at [454, 514] on div "Select Item" at bounding box center [433, 521] width 61 height 15
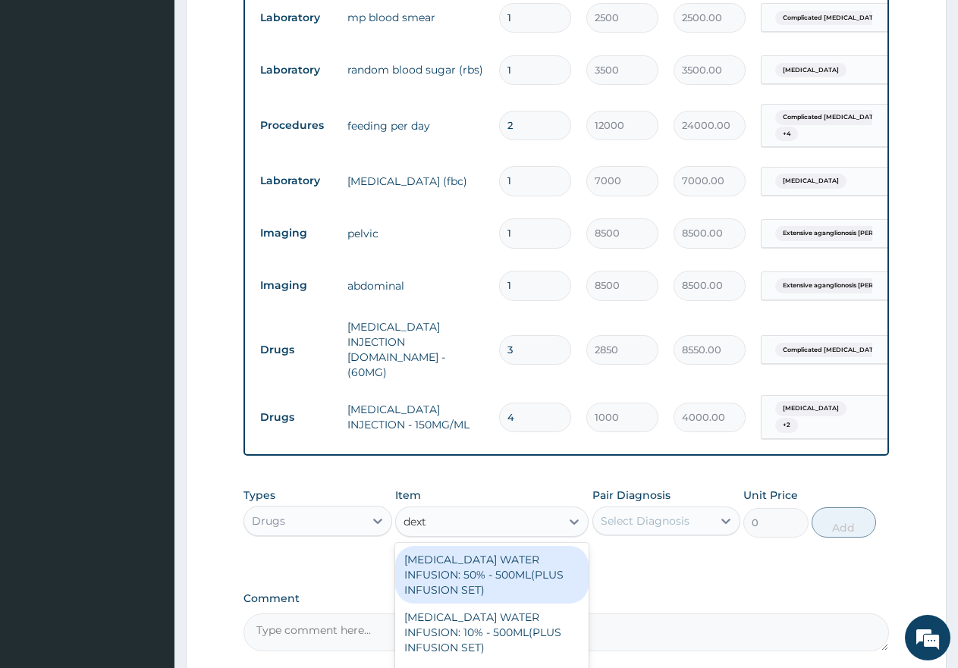
type input "dextr"
click at [528, 546] on div "DEXTROSE WATER INFUSION: 50% - 500ML(PLUS INFUSION SET)" at bounding box center [491, 575] width 193 height 58
type input "1950"
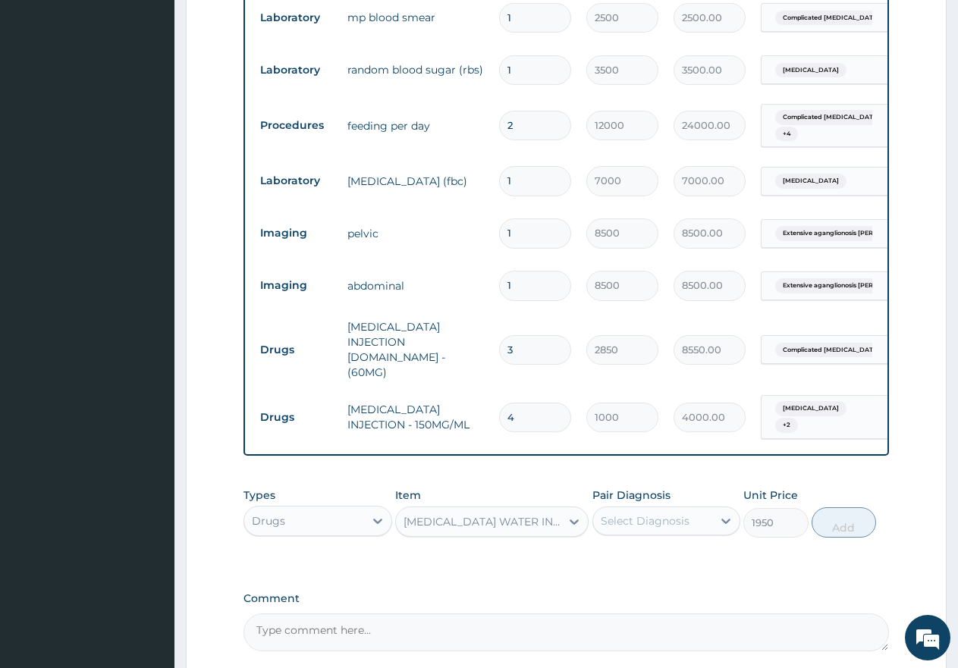
click at [661, 513] on div "Select Diagnosis" at bounding box center [645, 520] width 89 height 15
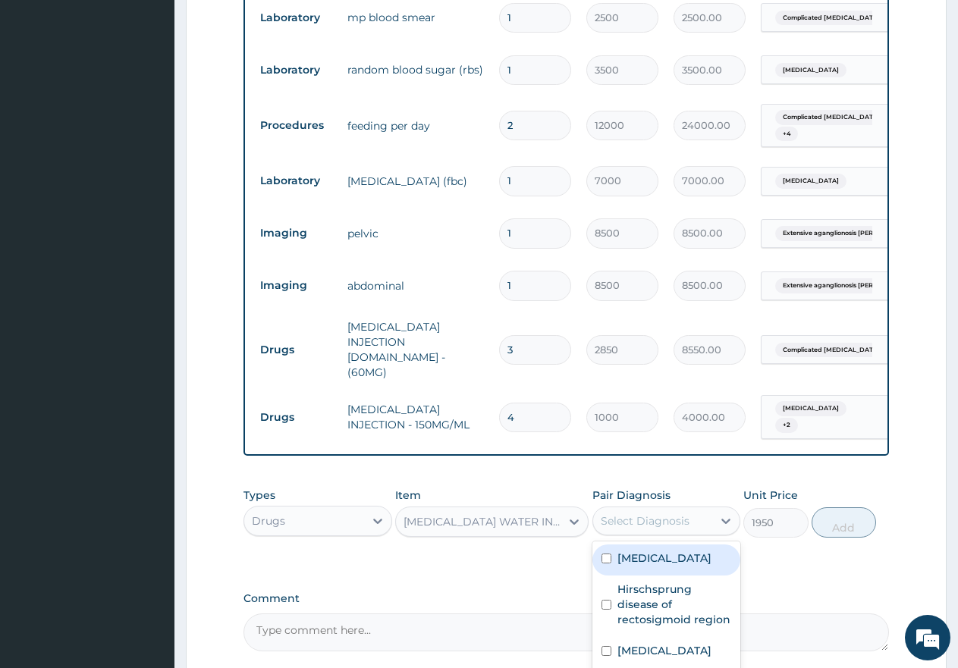
click at [607, 554] on input "checkbox" at bounding box center [606, 559] width 10 height 10
checkbox input "true"
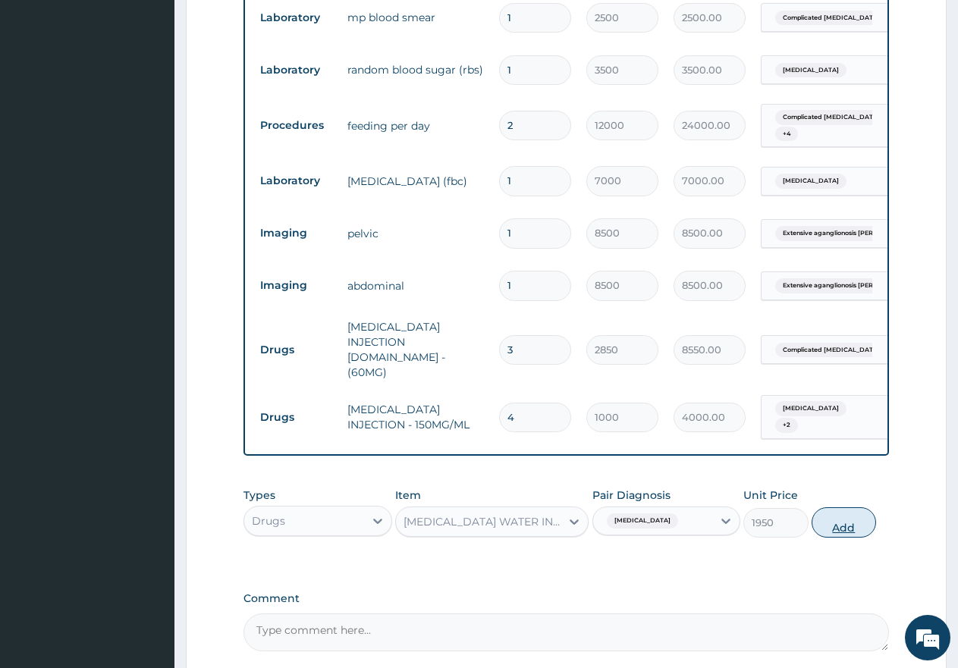
click at [852, 507] on button "Add" at bounding box center [844, 522] width 64 height 30
type input "0"
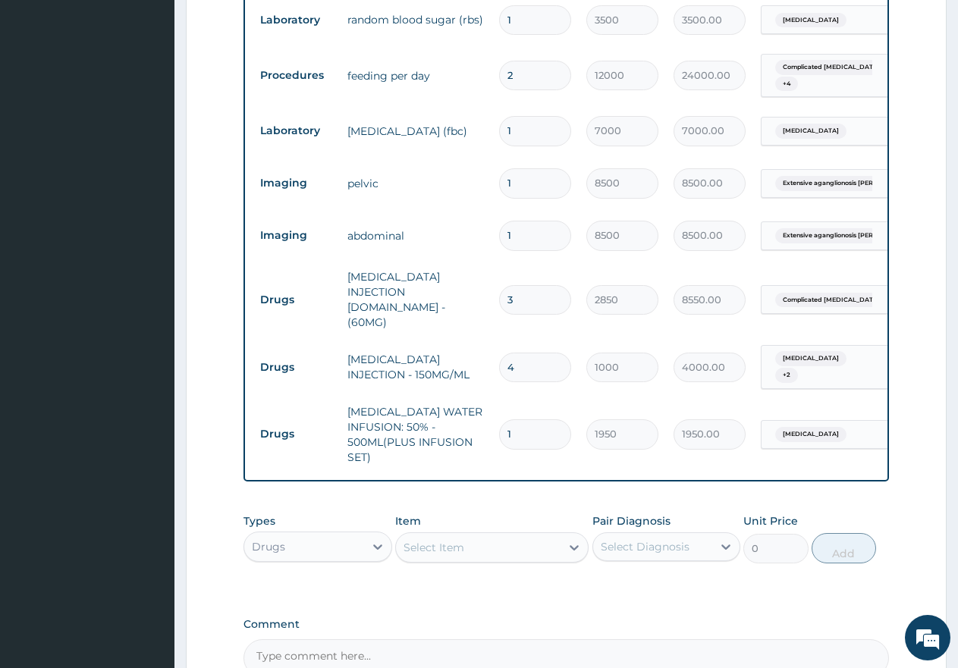
scroll to position [1016, 0]
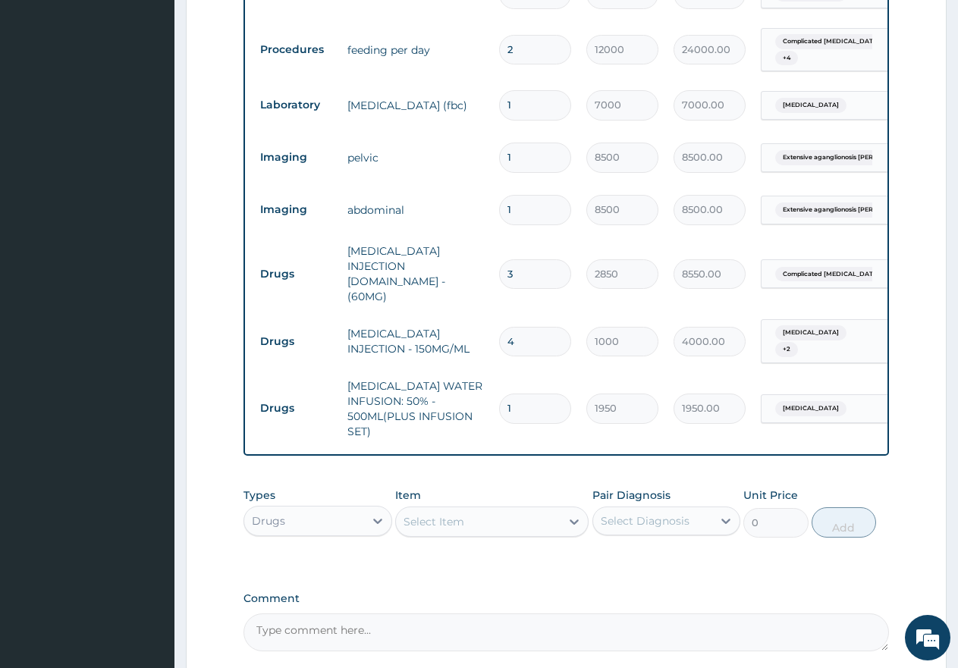
type input "0.00"
type input "2"
type input "3900.00"
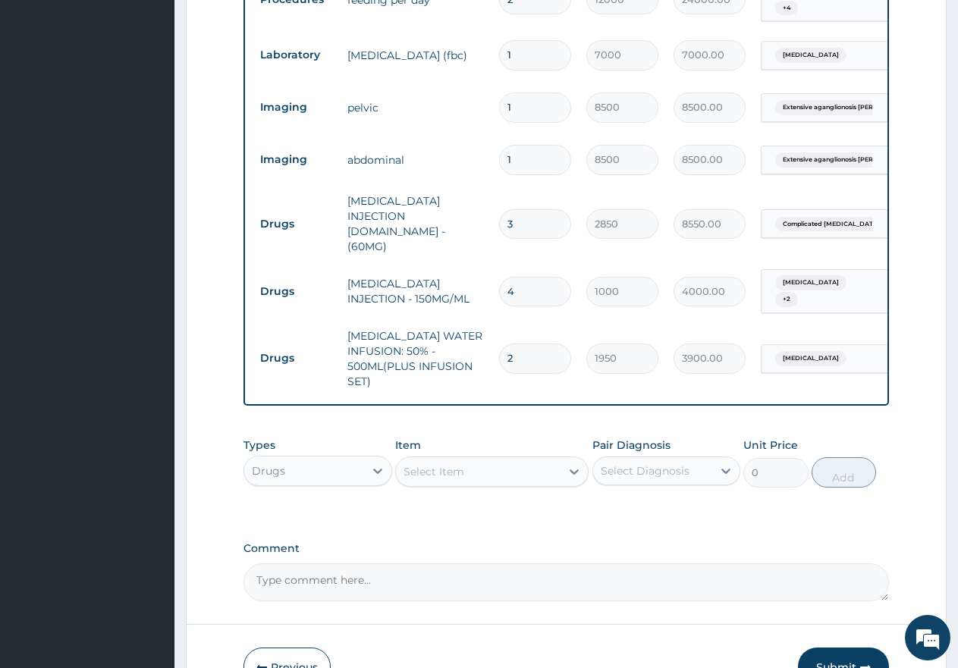
scroll to position [1091, 0]
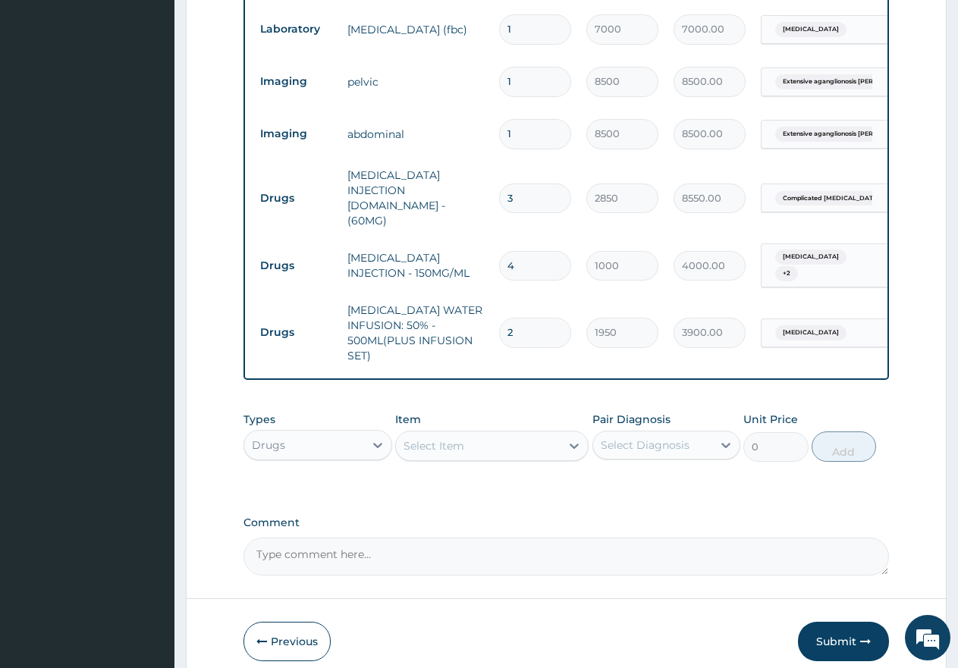
type input "2"
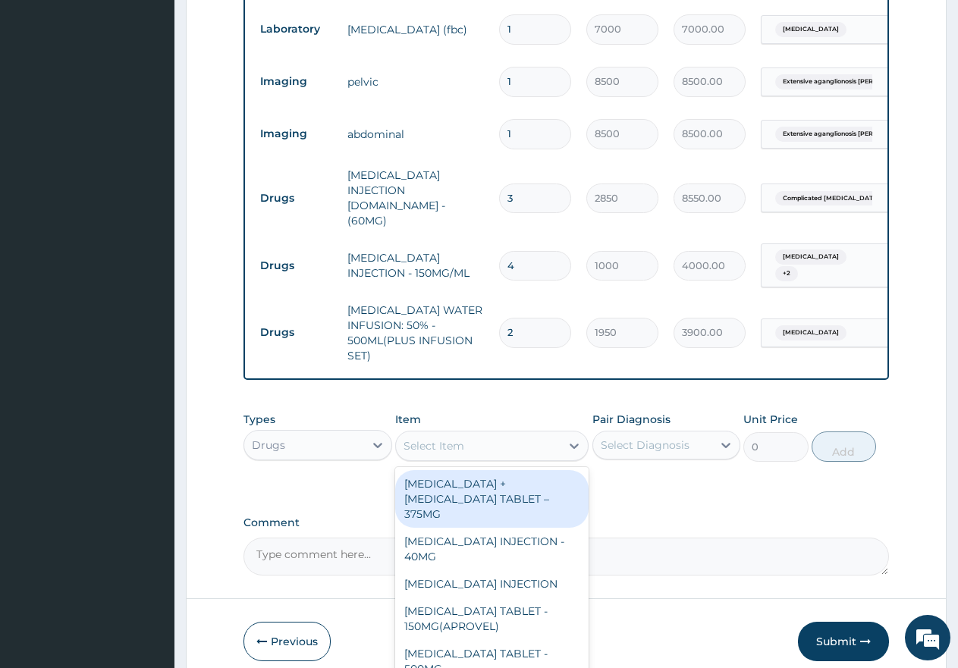
click at [476, 434] on div "Select Item" at bounding box center [478, 446] width 165 height 24
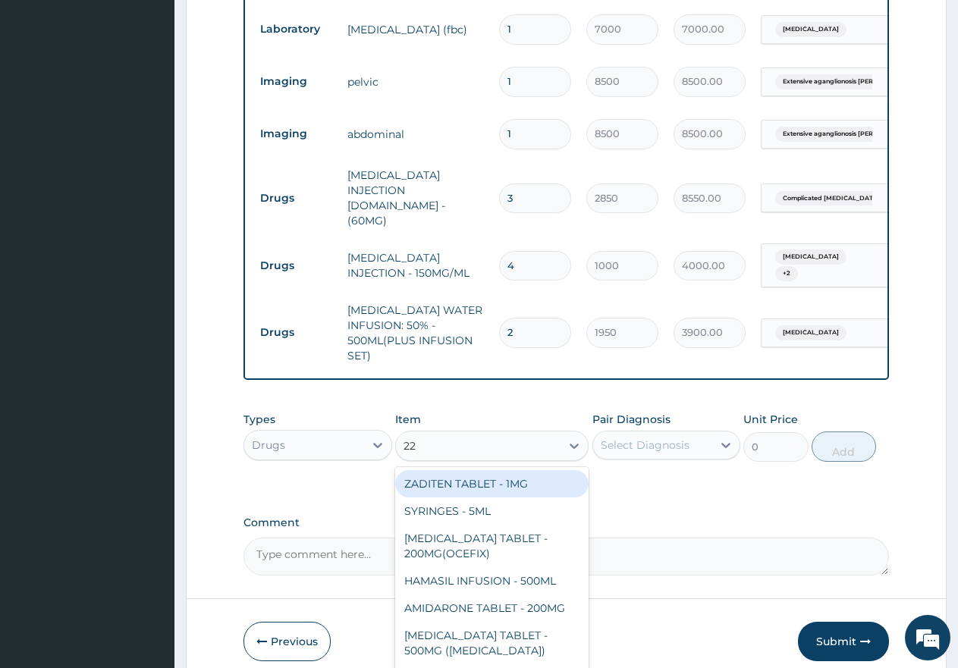
type input "228"
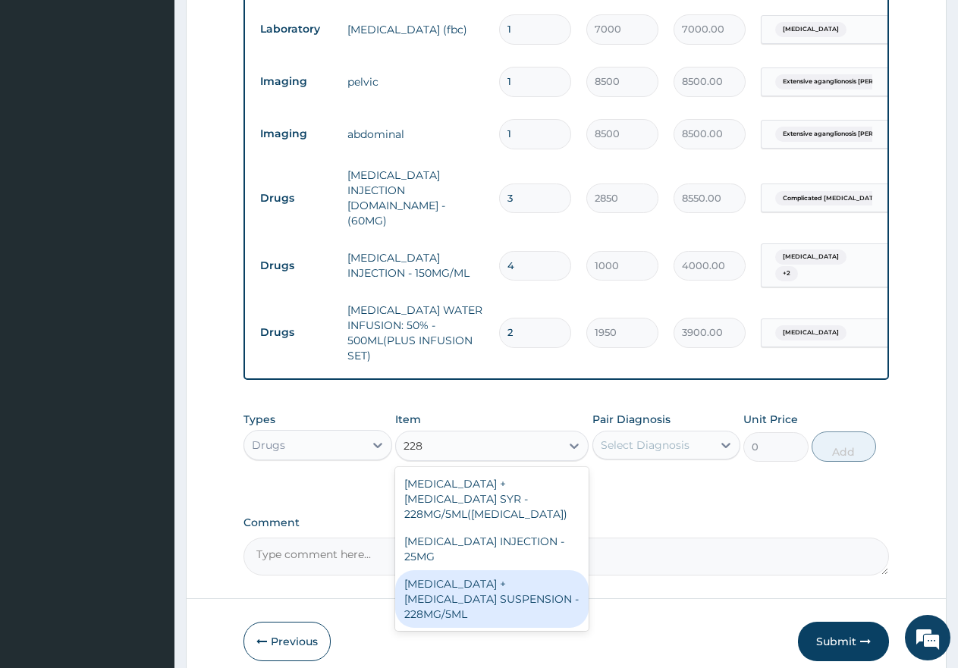
drag, startPoint x: 522, startPoint y: 538, endPoint x: 572, endPoint y: 496, distance: 65.2
click at [521, 570] on div "[MEDICAL_DATA] + [MEDICAL_DATA] SUSPENSION - 228MG/5ML" at bounding box center [491, 599] width 193 height 58
type input "5000"
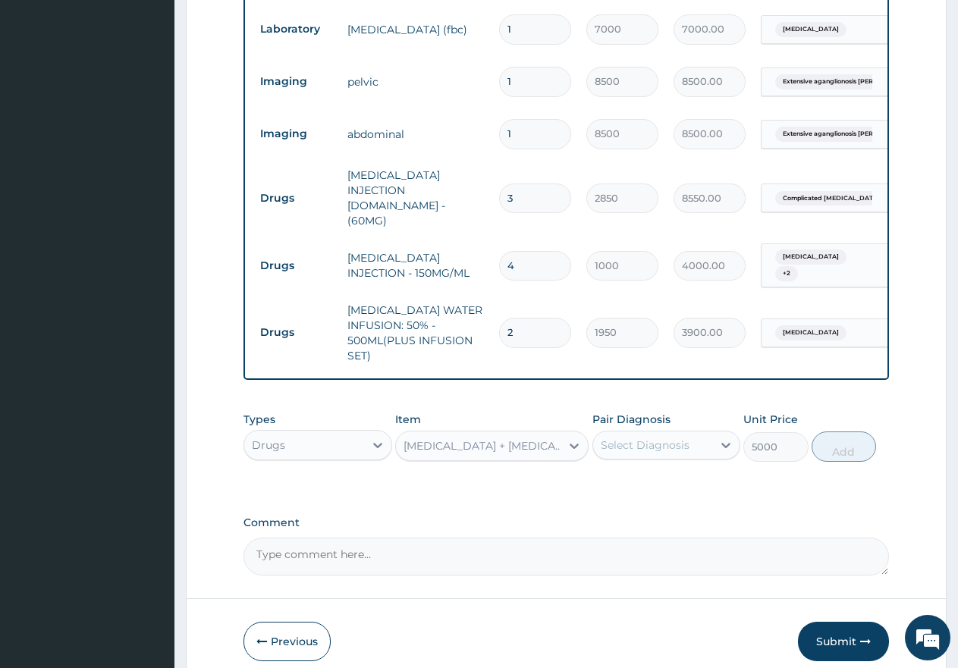
click at [652, 438] on div "Select Diagnosis" at bounding box center [645, 445] width 89 height 15
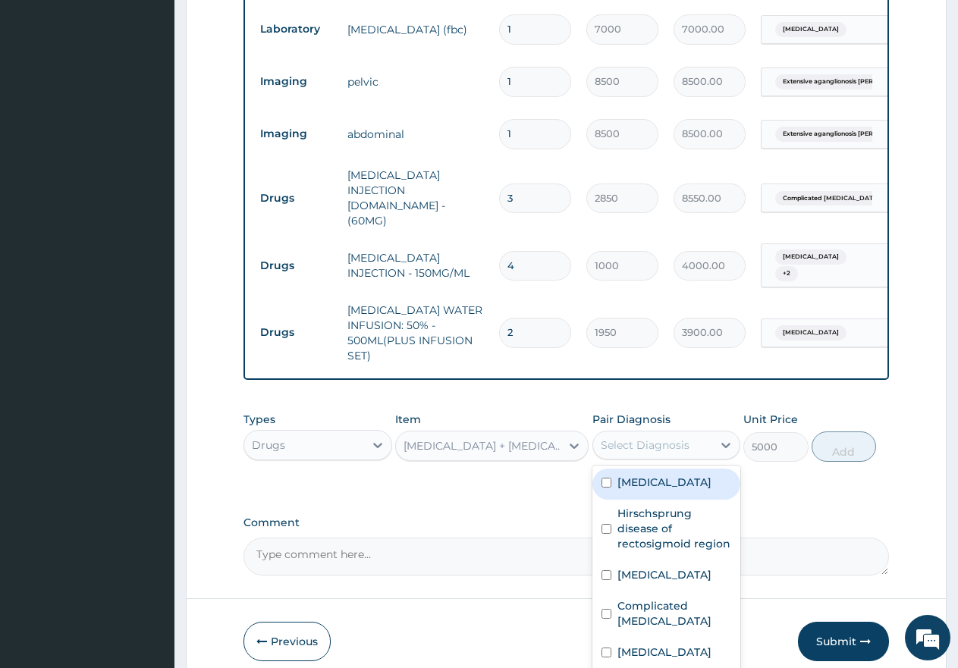
click at [608, 478] on input "checkbox" at bounding box center [606, 483] width 10 height 10
checkbox input "true"
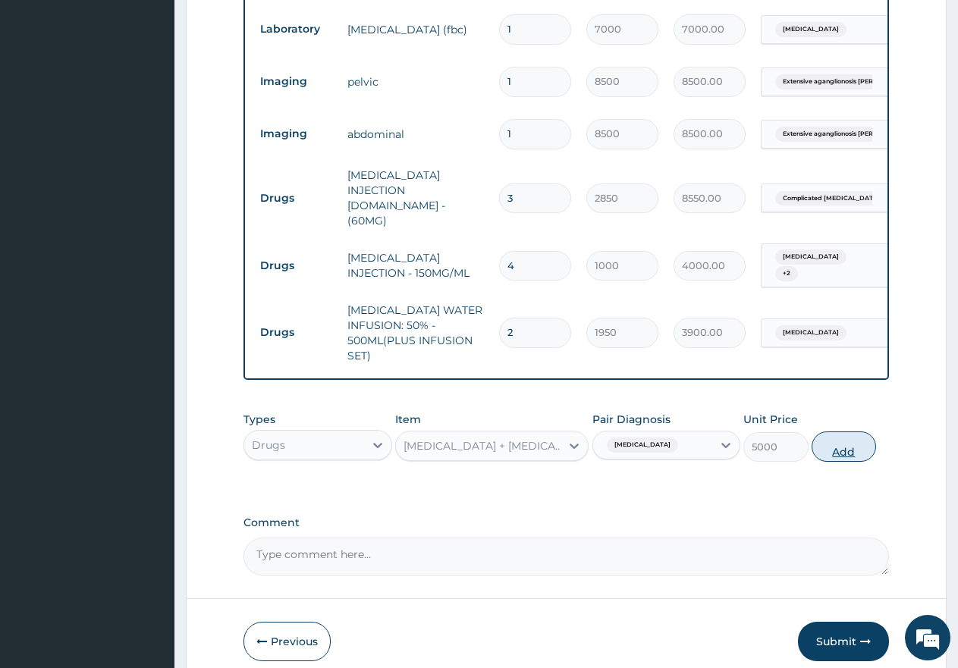
click at [856, 432] on button "Add" at bounding box center [844, 447] width 64 height 30
type input "0"
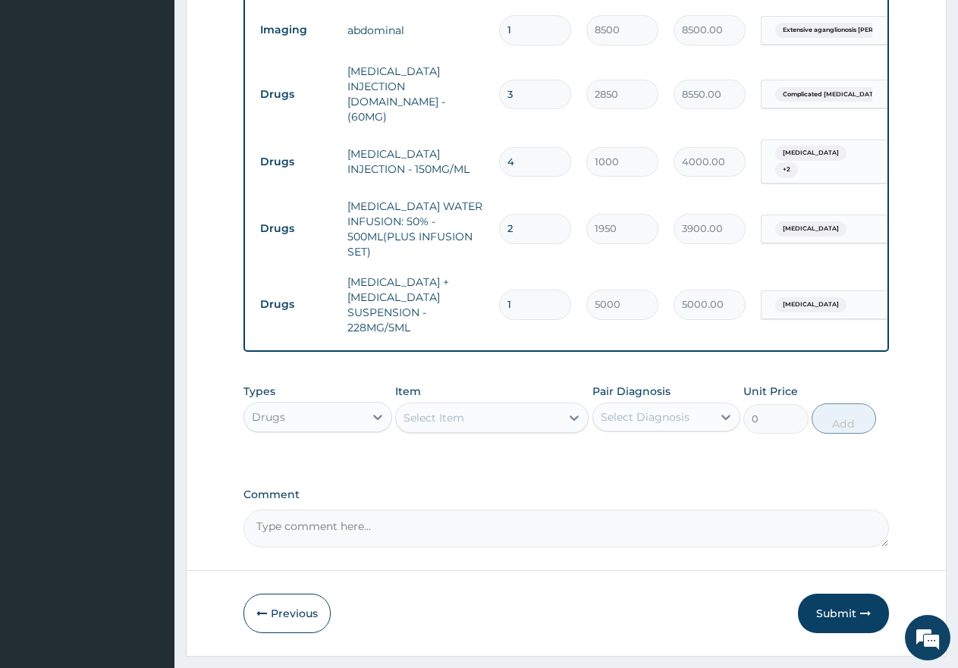
scroll to position [1196, 0]
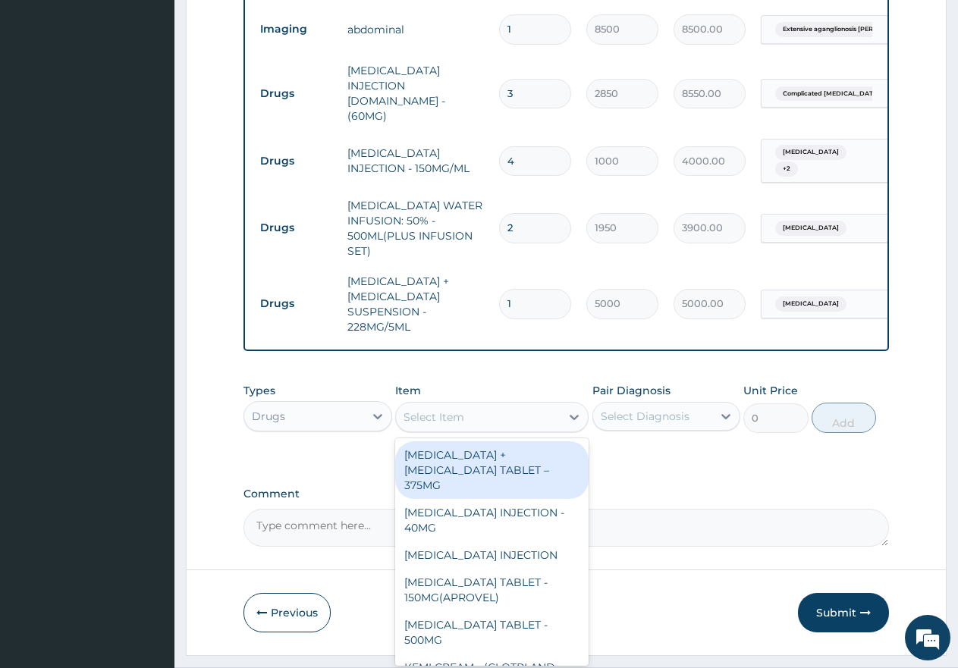
click at [500, 405] on div "Select Item" at bounding box center [478, 417] width 165 height 24
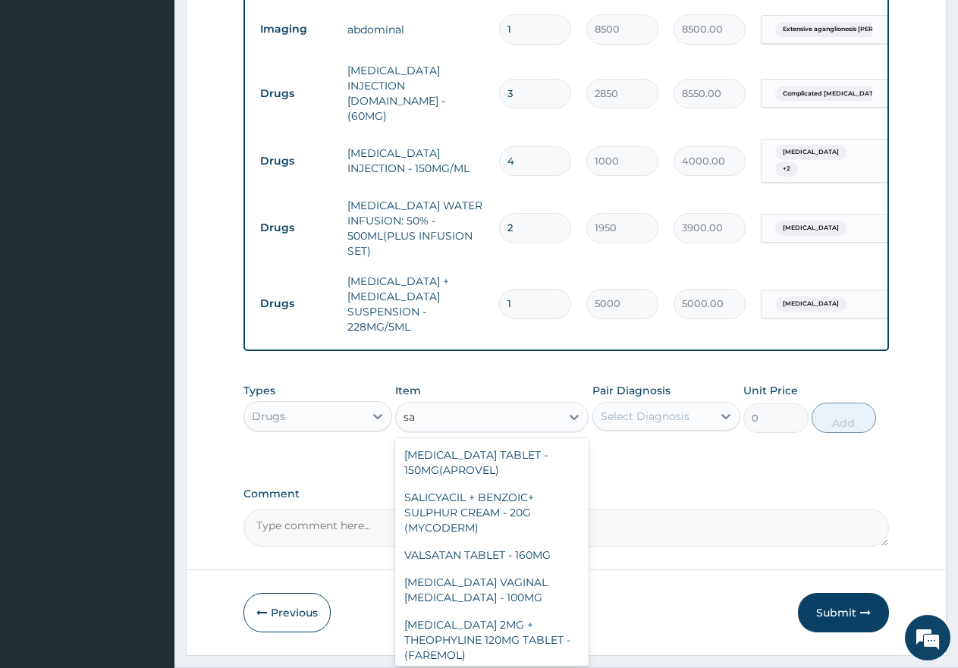
type input "s"
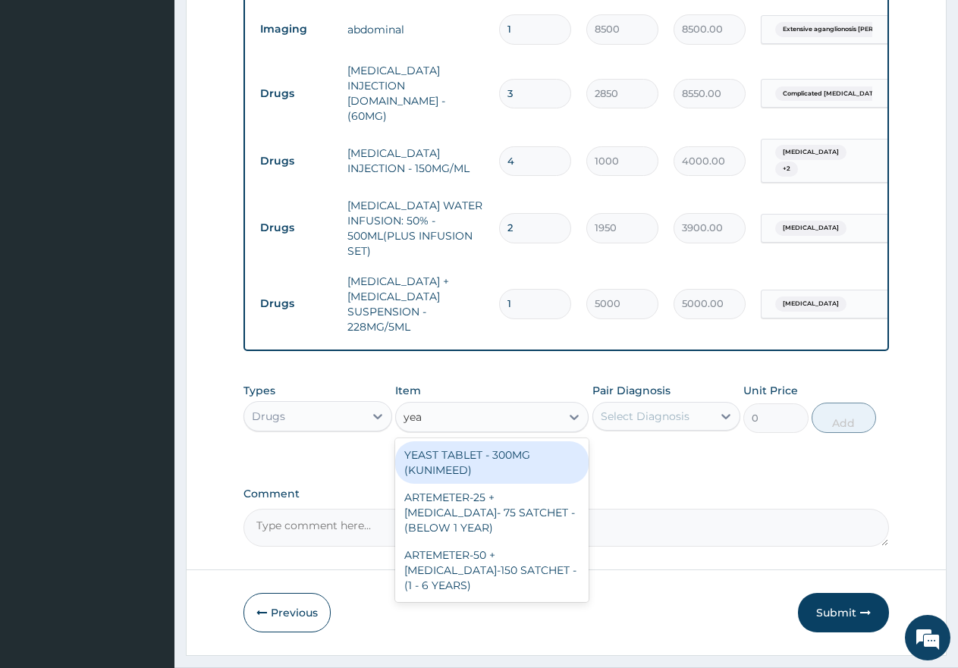
type input "year"
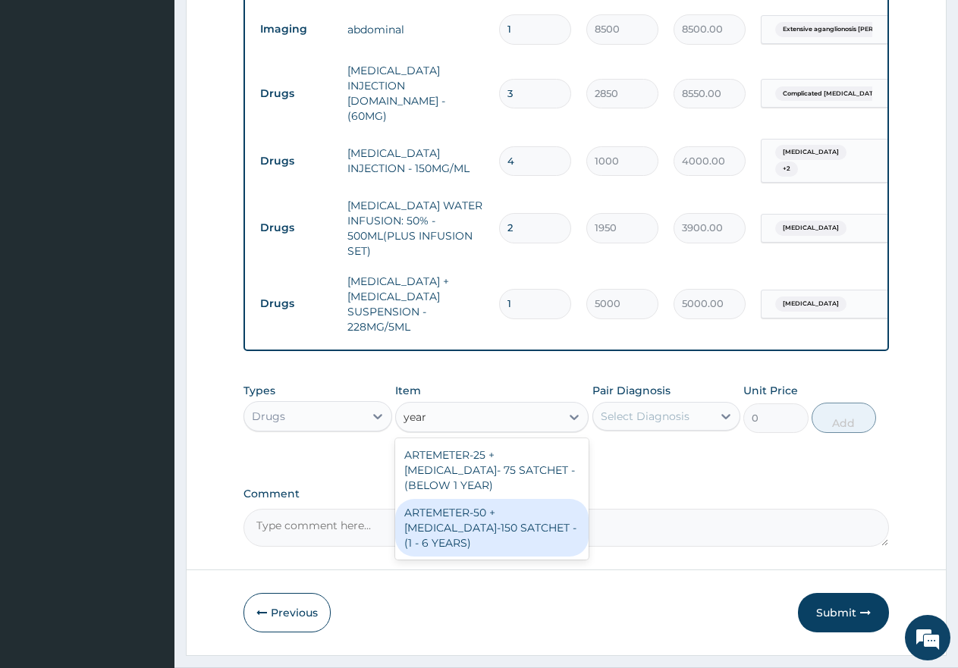
click at [452, 499] on div "ARTEMETER-50 + [MEDICAL_DATA]-150 SATCHET - (1 - 6 YEARS)" at bounding box center [491, 528] width 193 height 58
type input "645"
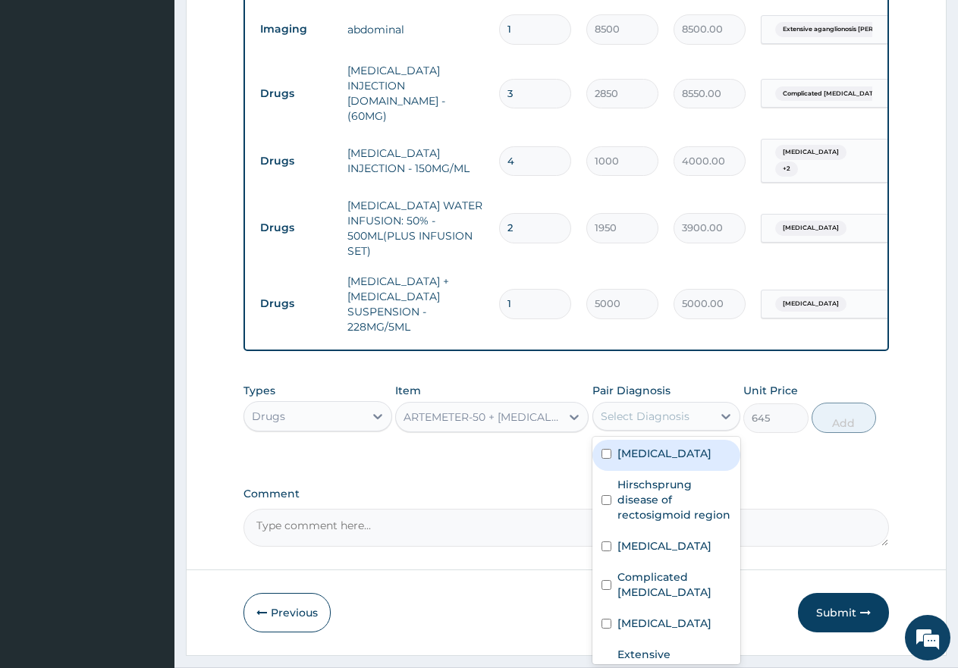
click at [646, 409] on div "Select Diagnosis" at bounding box center [645, 416] width 89 height 15
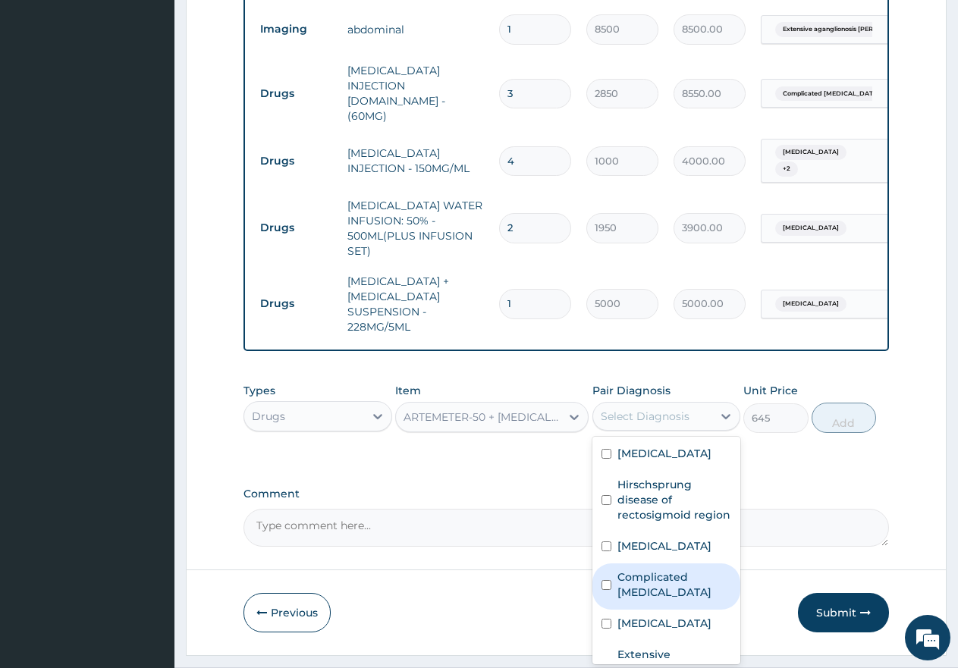
click at [606, 580] on input "checkbox" at bounding box center [606, 585] width 10 height 10
checkbox input "true"
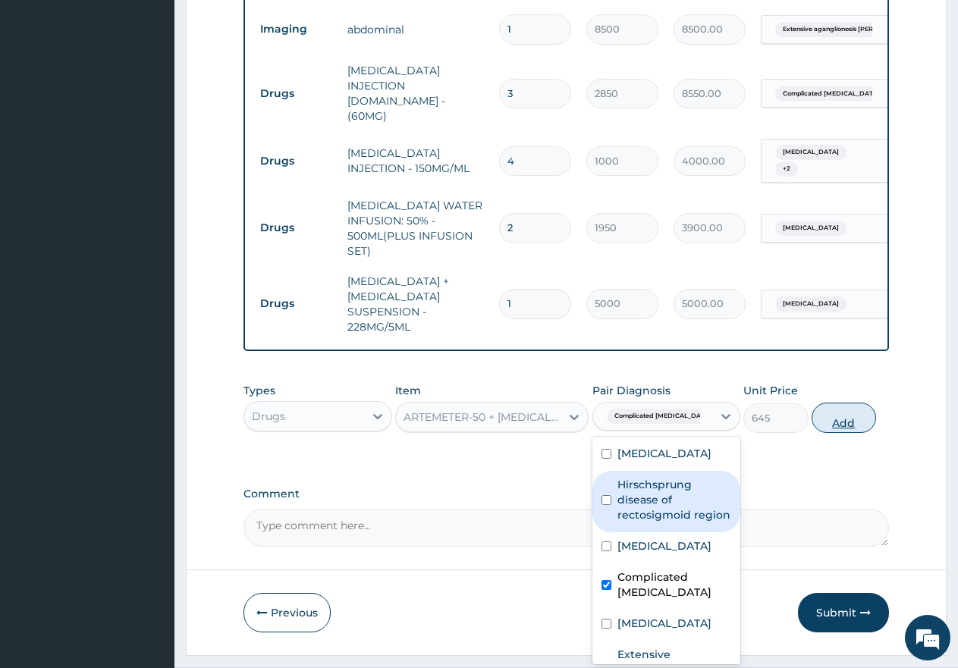
click at [852, 403] on button "Add" at bounding box center [844, 418] width 64 height 30
type input "0"
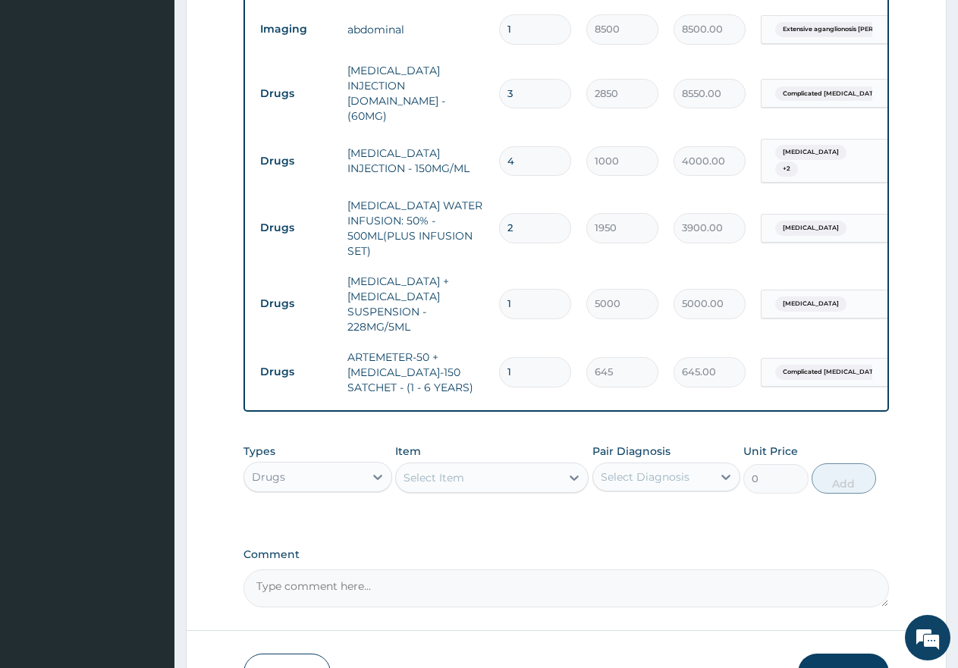
type input "0.00"
type input "6"
type input "3870.00"
type input "6"
click at [473, 466] on div "Select Item" at bounding box center [478, 478] width 165 height 24
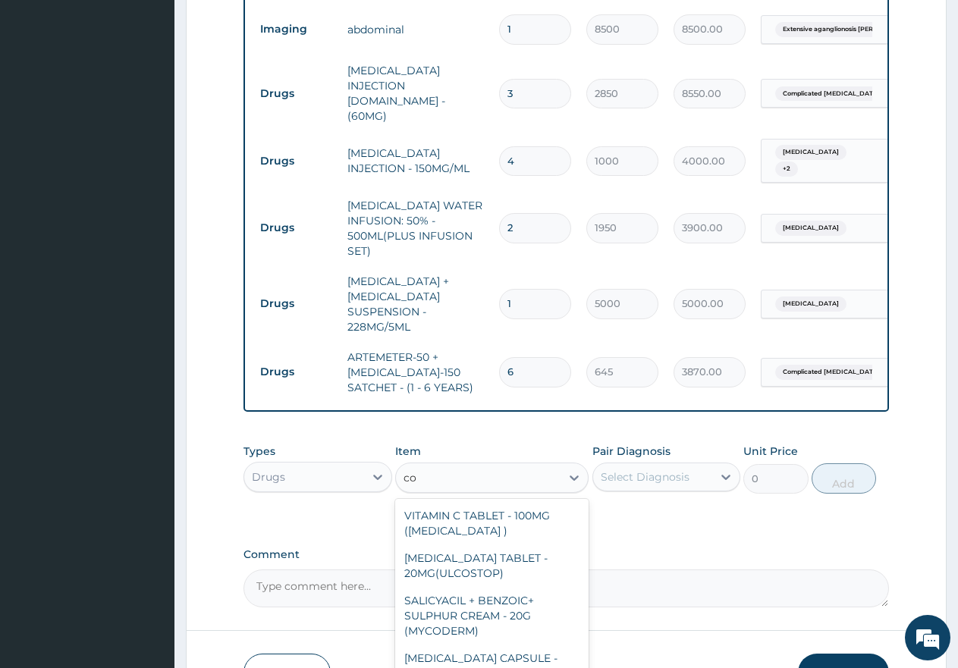
type input "c"
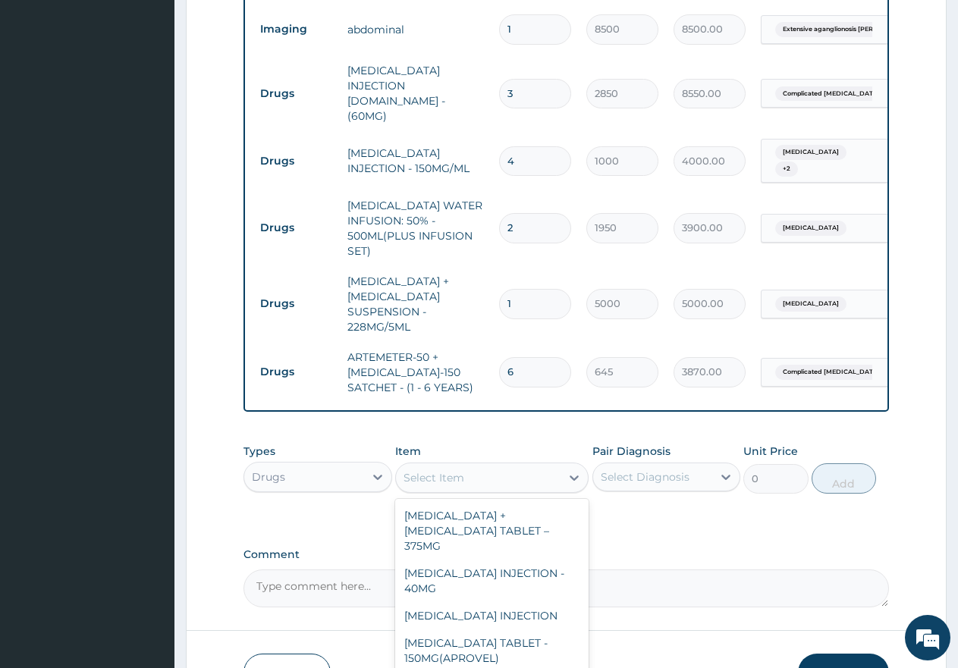
click at [328, 465] on div "Drugs" at bounding box center [304, 477] width 120 height 24
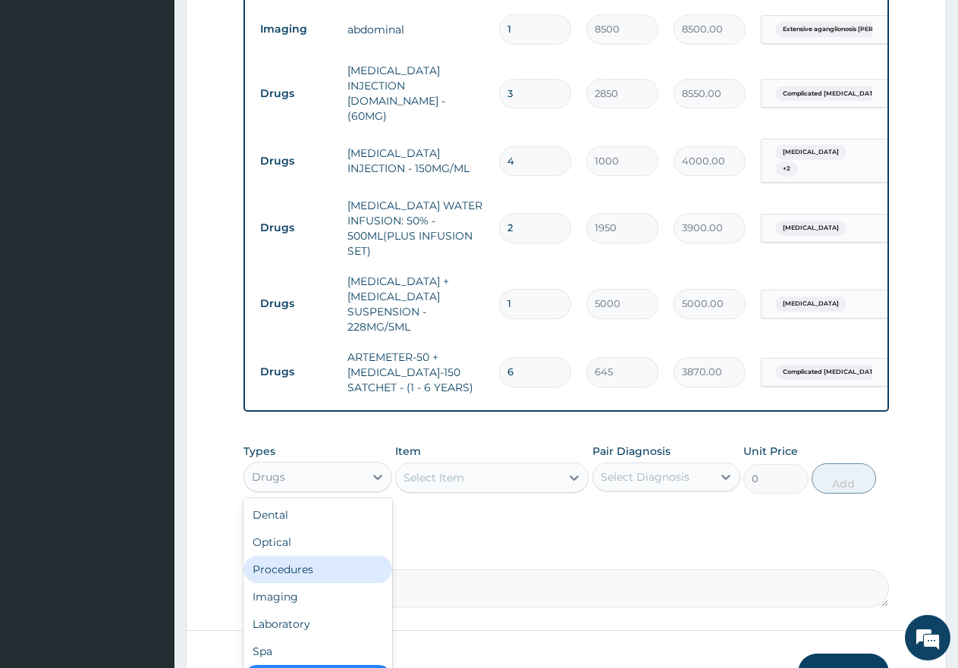
click at [314, 556] on div "Procedures" at bounding box center [317, 569] width 149 height 27
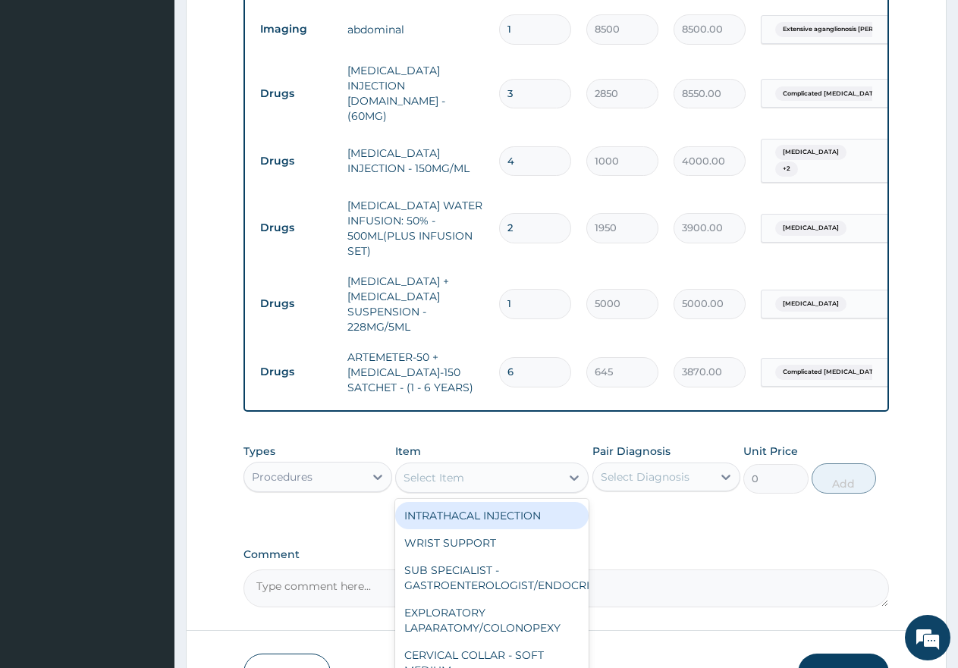
click at [457, 470] on div "Select Item" at bounding box center [433, 477] width 61 height 15
type input "w"
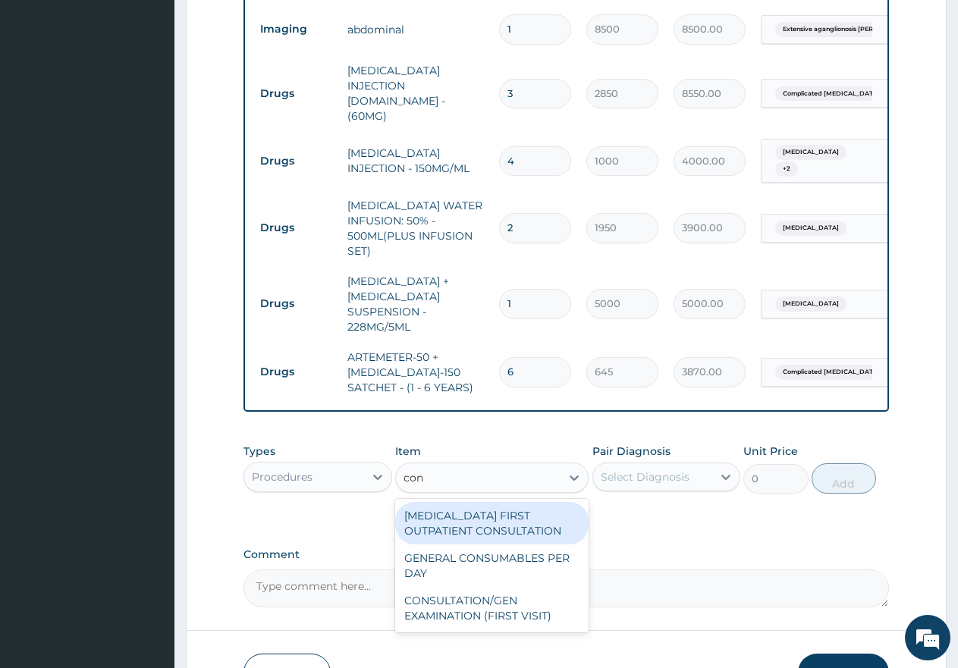
type input "cons"
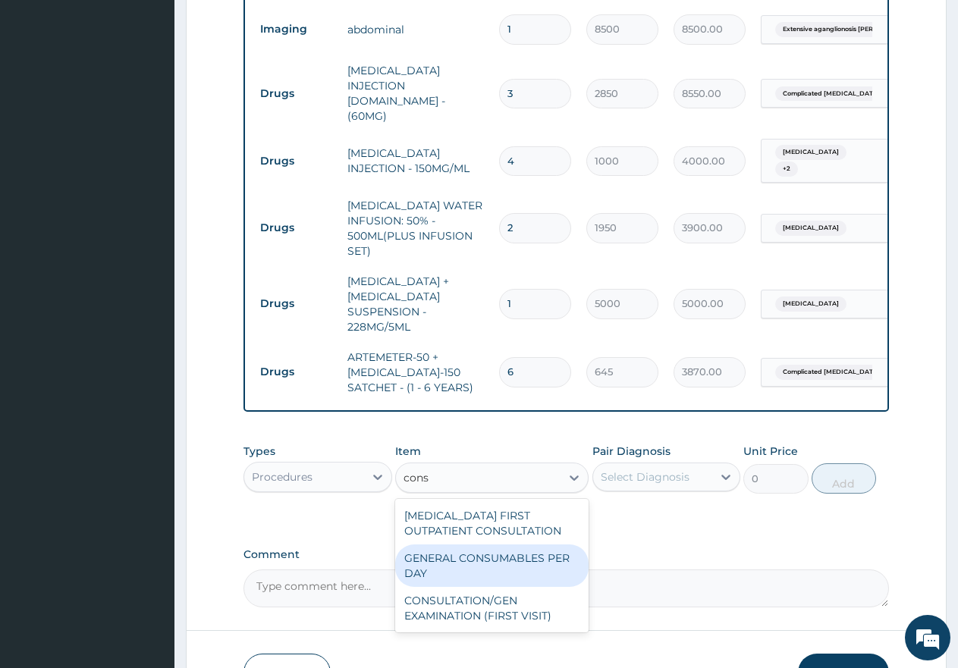
drag, startPoint x: 445, startPoint y: 523, endPoint x: 474, endPoint y: 513, distance: 30.5
click at [447, 545] on div "GENERAL CONSUMABLES PER DAY" at bounding box center [491, 566] width 193 height 42
type input "5000"
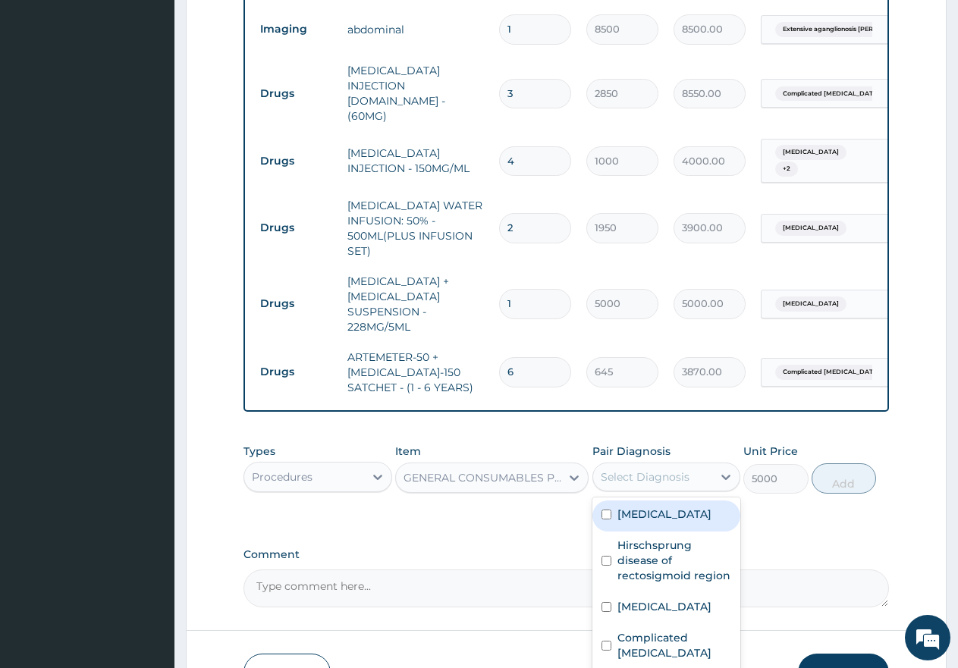
click at [633, 469] on div "Select Diagnosis" at bounding box center [645, 476] width 89 height 15
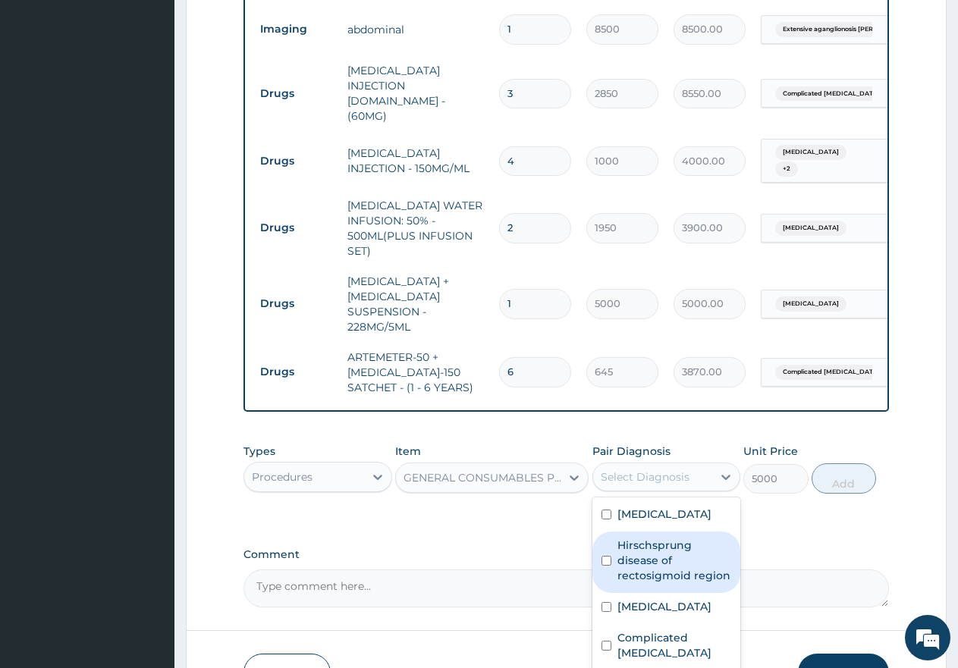
drag, startPoint x: 608, startPoint y: 532, endPoint x: 658, endPoint y: 513, distance: 54.2
click at [610, 556] on input "checkbox" at bounding box center [606, 561] width 10 height 10
checkbox input "true"
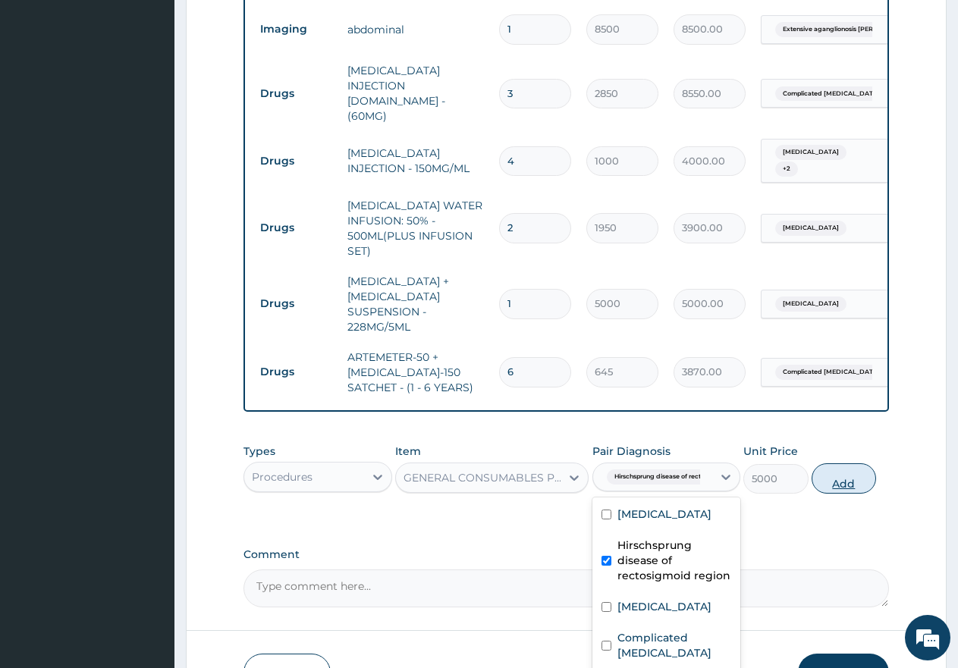
click at [855, 463] on button "Add" at bounding box center [844, 478] width 64 height 30
type input "0"
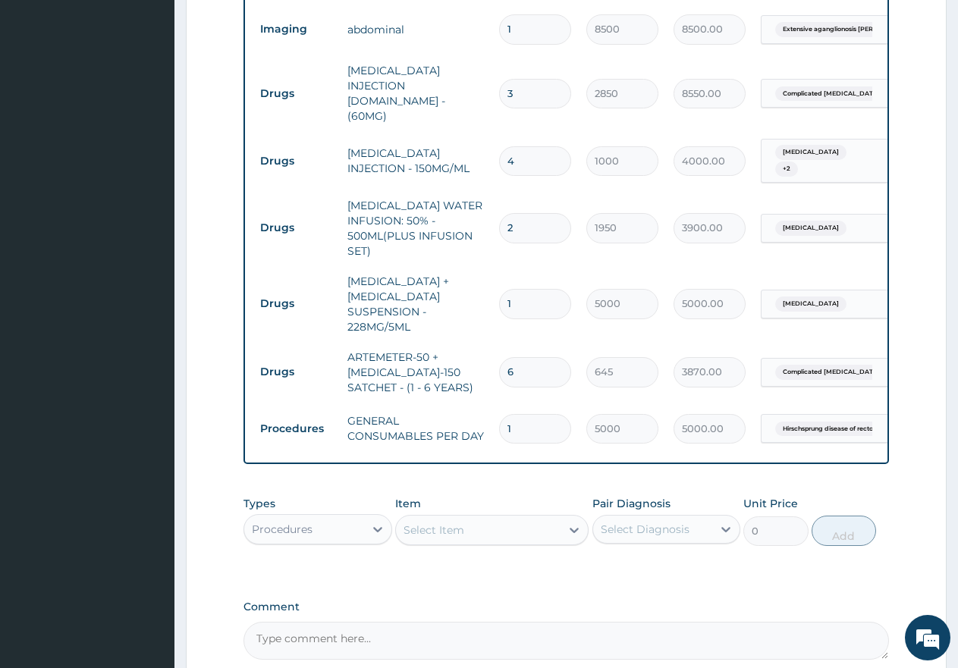
type input "0.00"
type input "2"
type input "10000.00"
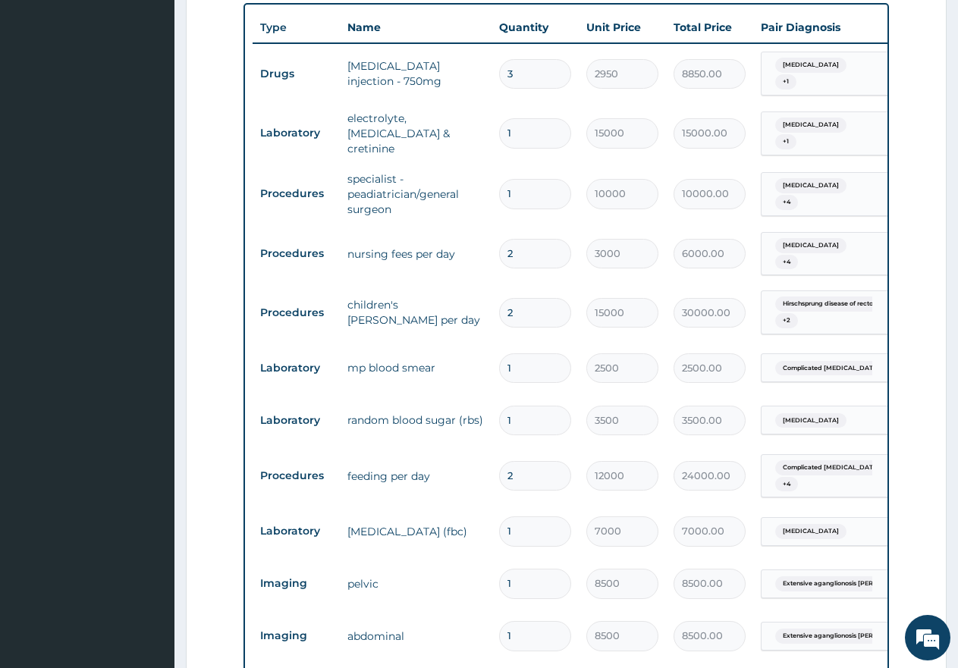
scroll to position [513, 0]
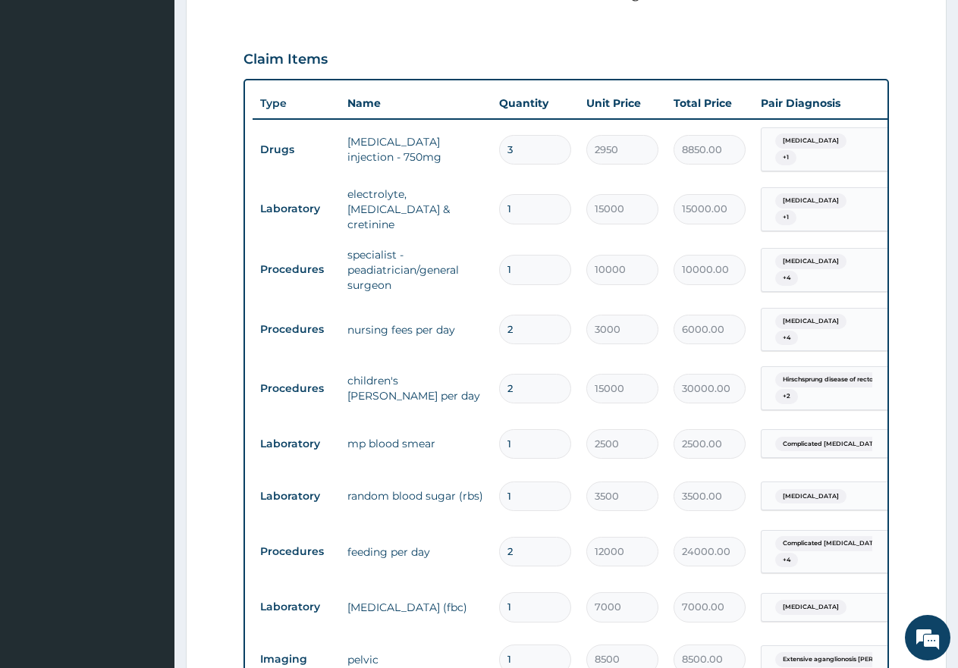
type input "2"
drag, startPoint x: 519, startPoint y: 256, endPoint x: 503, endPoint y: 246, distance: 18.3
click at [503, 255] on input "1" at bounding box center [535, 270] width 72 height 30
type input "2"
type input "20000.00"
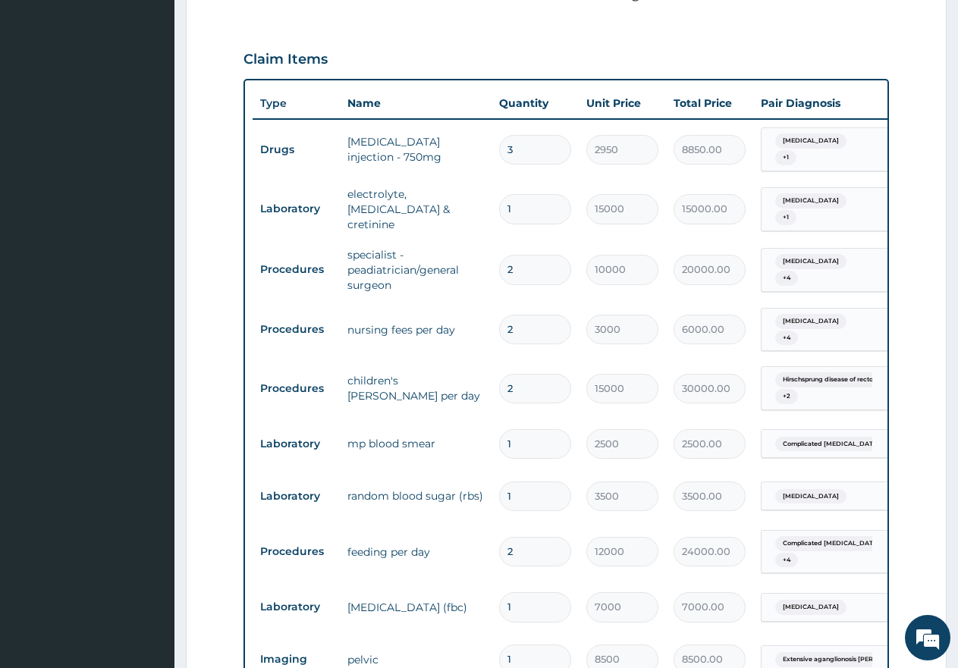
type input "2"
drag, startPoint x: 345, startPoint y: 253, endPoint x: 416, endPoint y: 256, distance: 70.6
click at [416, 256] on td "specialist - peadiatrician/general surgeon" at bounding box center [416, 270] width 152 height 61
copy td "peadiatrician"
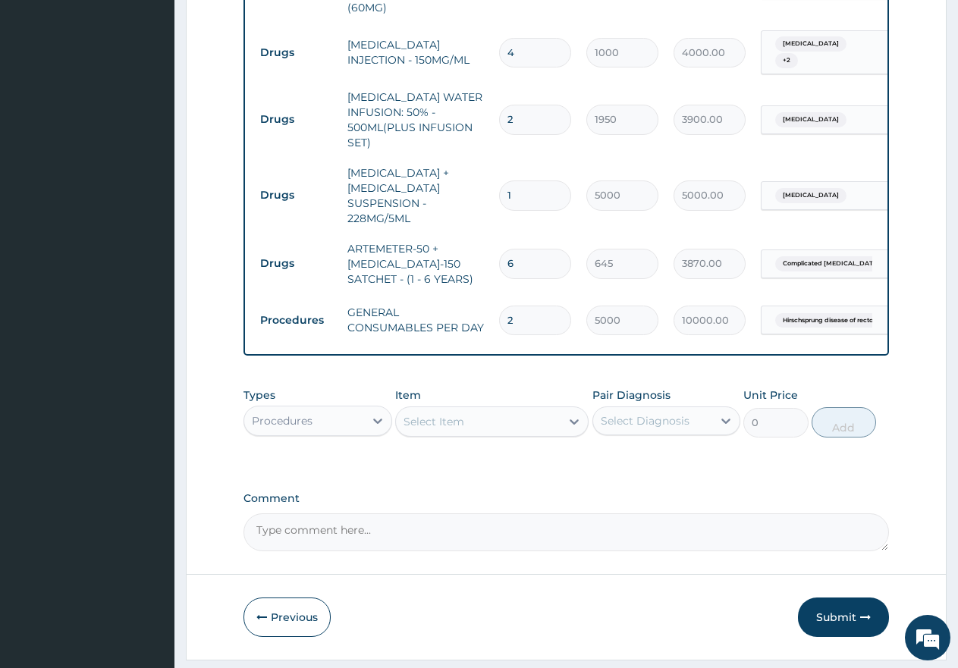
scroll to position [1309, 0]
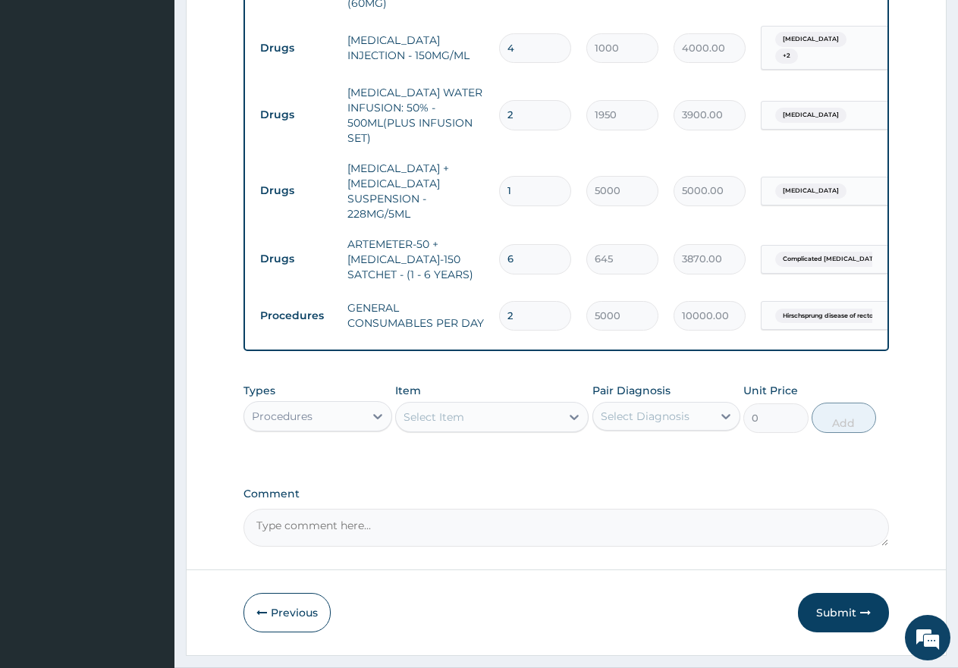
click at [390, 509] on textarea "Comment" at bounding box center [565, 528] width 645 height 38
paste textarea "peadiatrician"
type textarea "peadiatrician x 2 consult"
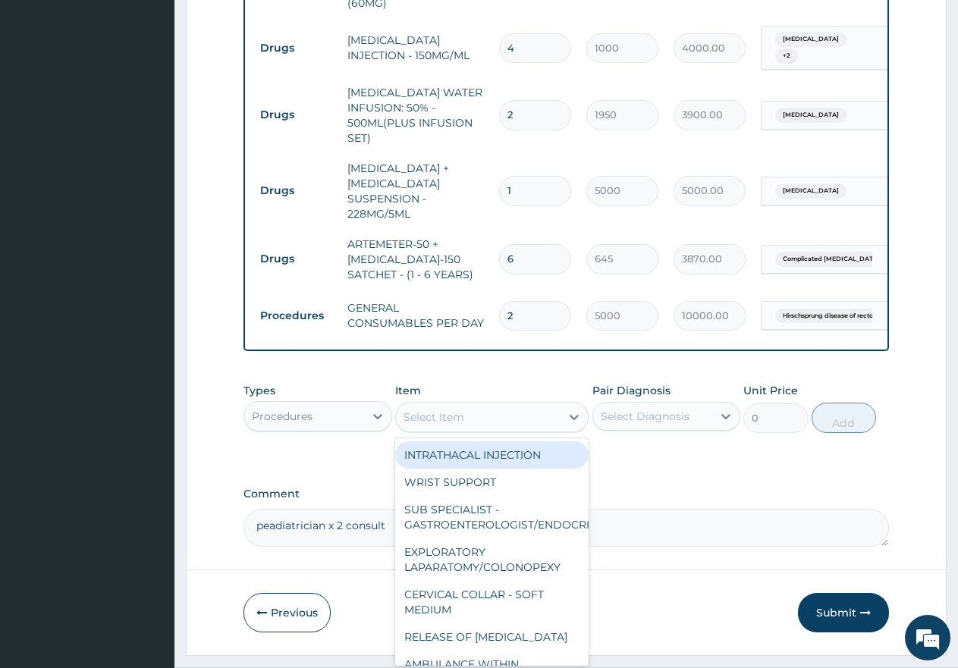
click at [460, 410] on div "Select Item" at bounding box center [433, 417] width 61 height 15
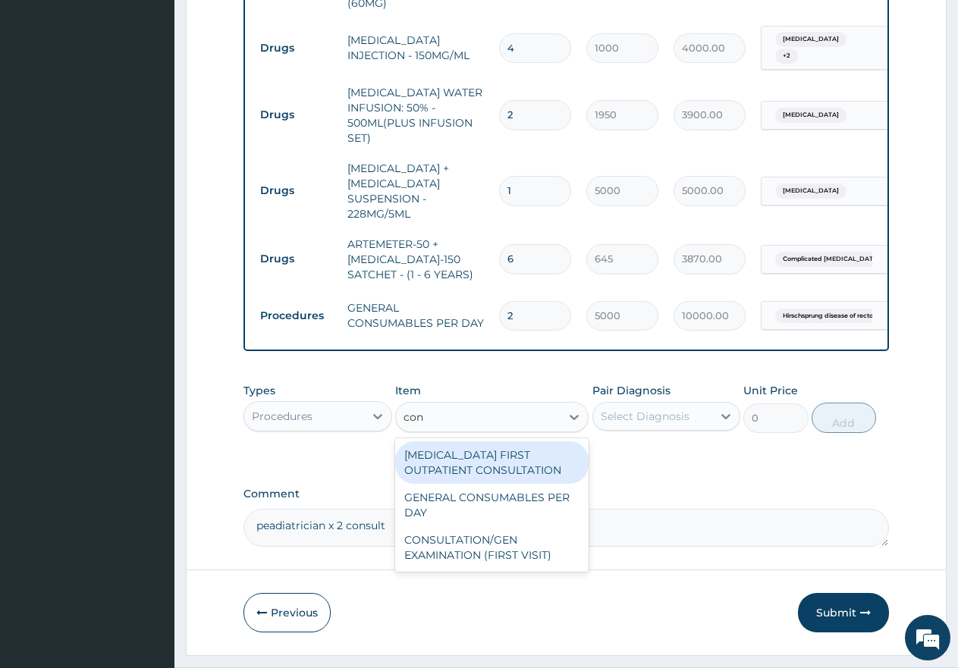
type input "cons"
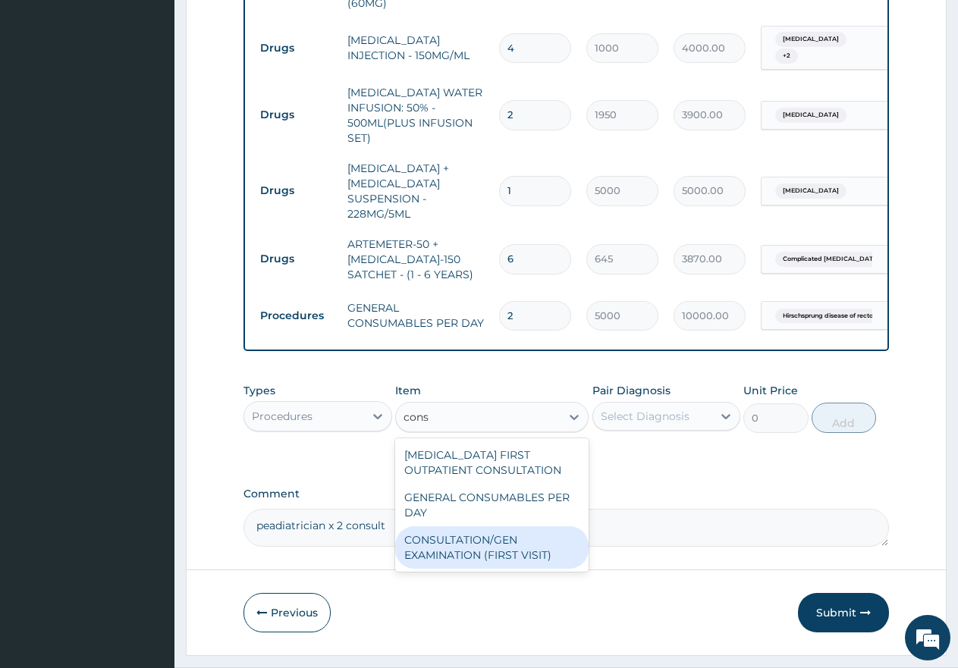
drag, startPoint x: 479, startPoint y: 524, endPoint x: 499, endPoint y: 504, distance: 28.4
click at [482, 526] on div "CONSULTATION/GEN EXAMINATION (FIRST VISIT)" at bounding box center [491, 547] width 193 height 42
type input "5000"
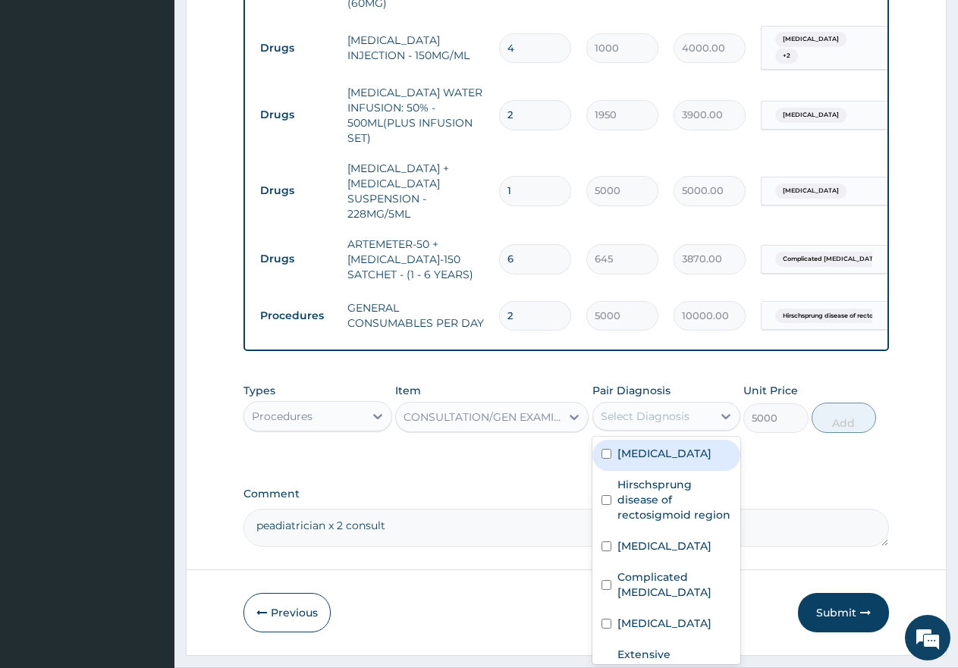
click at [633, 409] on div "Select Diagnosis" at bounding box center [645, 416] width 89 height 15
click at [603, 449] on input "checkbox" at bounding box center [606, 454] width 10 height 10
checkbox input "true"
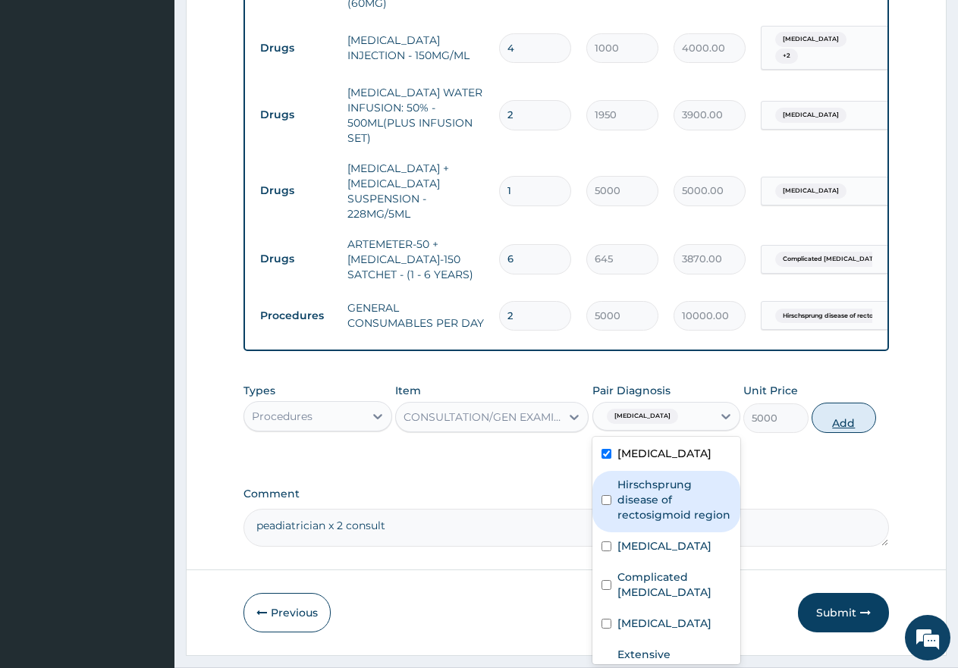
click at [845, 403] on button "Add" at bounding box center [844, 418] width 64 height 30
type input "0"
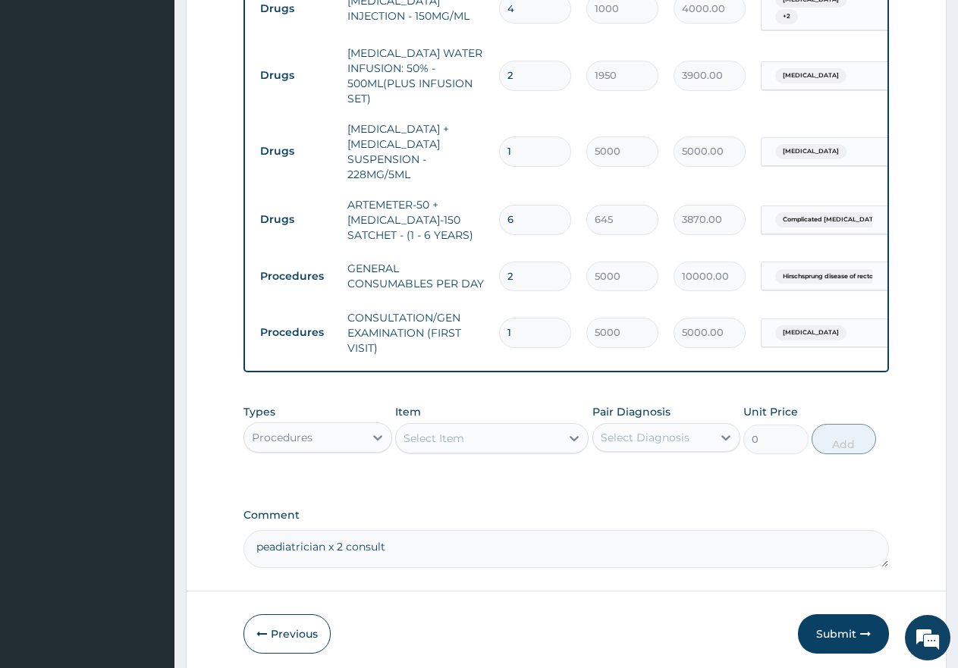
scroll to position [1370, 0]
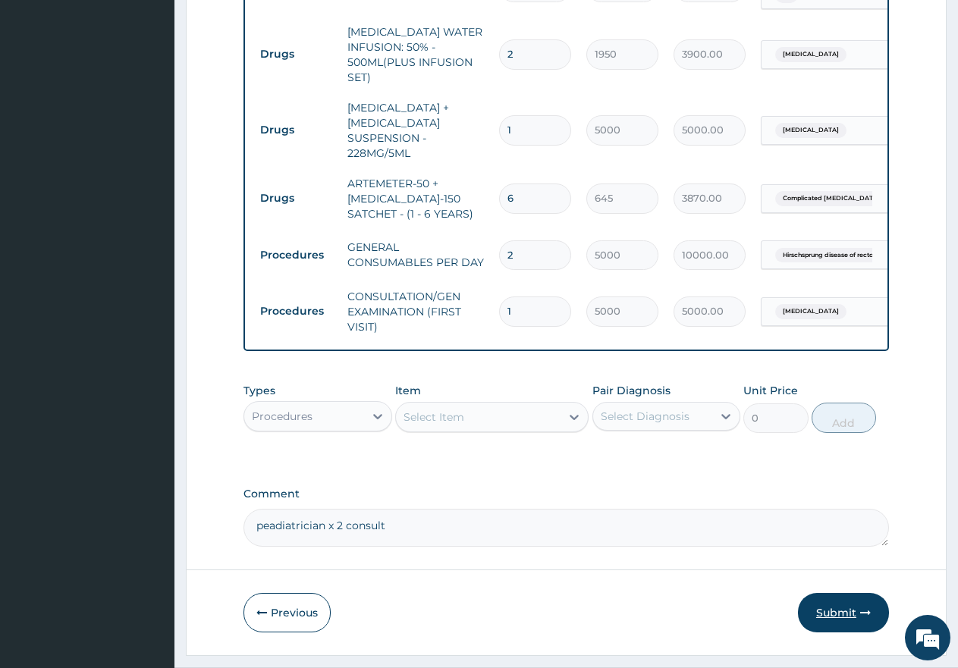
click at [845, 593] on button "Submit" at bounding box center [843, 612] width 91 height 39
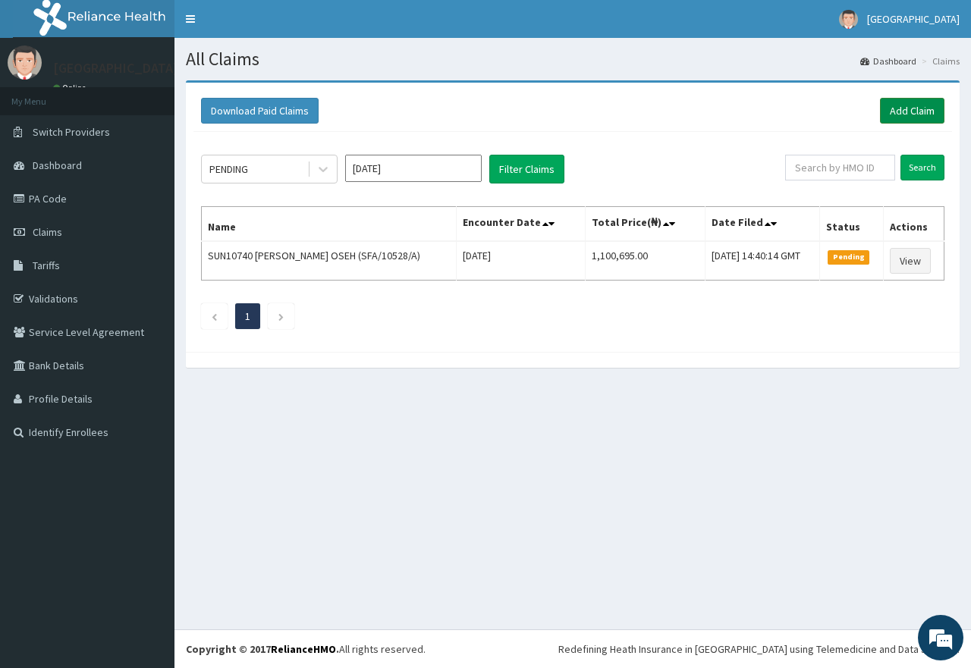
click at [908, 111] on link "Add Claim" at bounding box center [912, 111] width 64 height 26
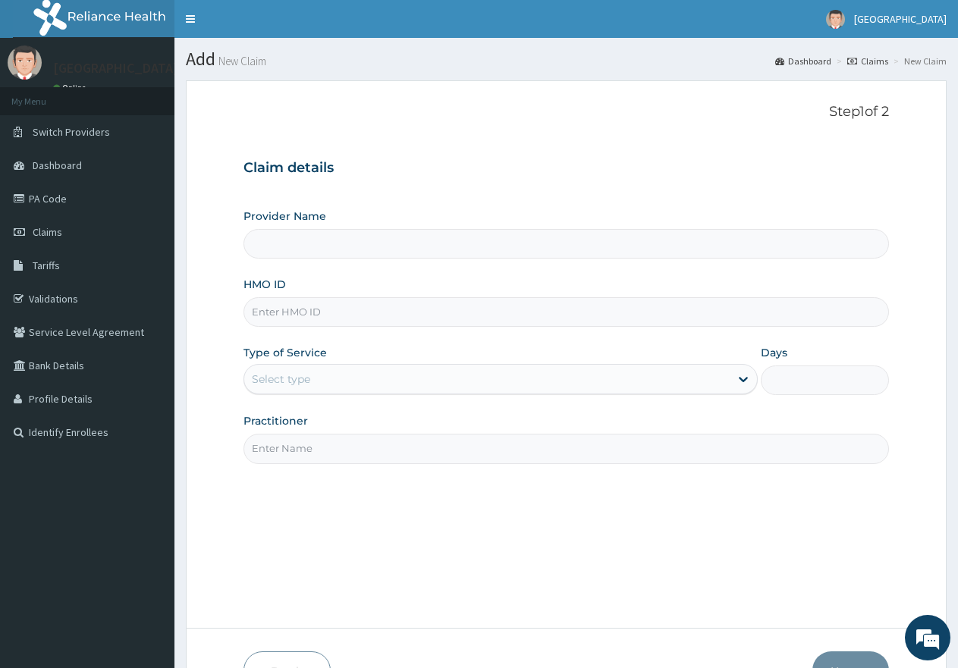
paste input "HBN/10023/E"
type input "HBN/10023/E"
type input "[GEOGRAPHIC_DATA]"
type input "HBN/10023/E"
click at [364, 378] on div "Select type" at bounding box center [486, 379] width 485 height 24
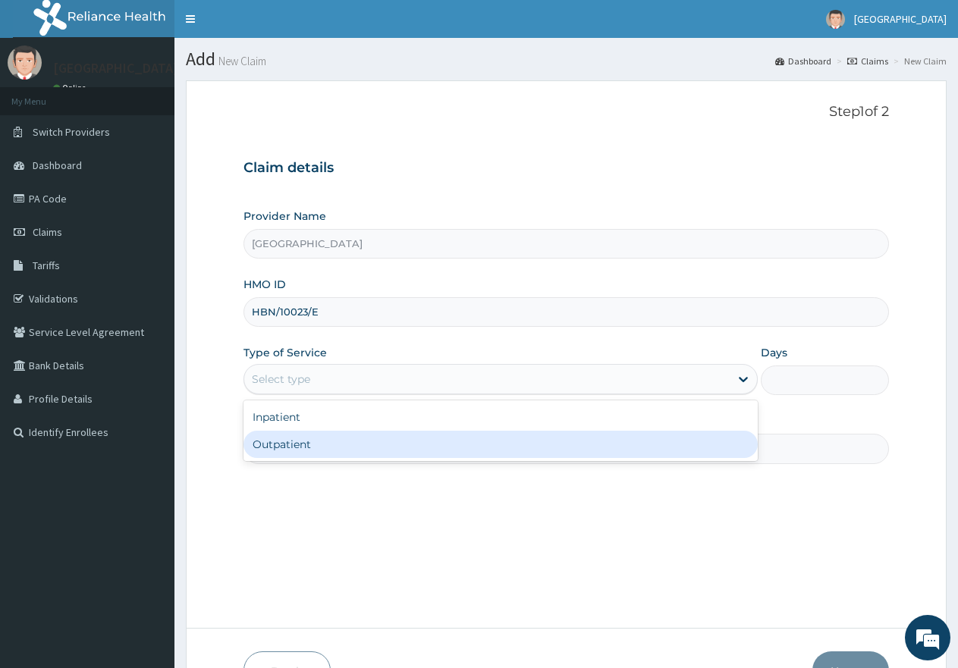
click at [365, 446] on div "Outpatient" at bounding box center [499, 444] width 513 height 27
type input "1"
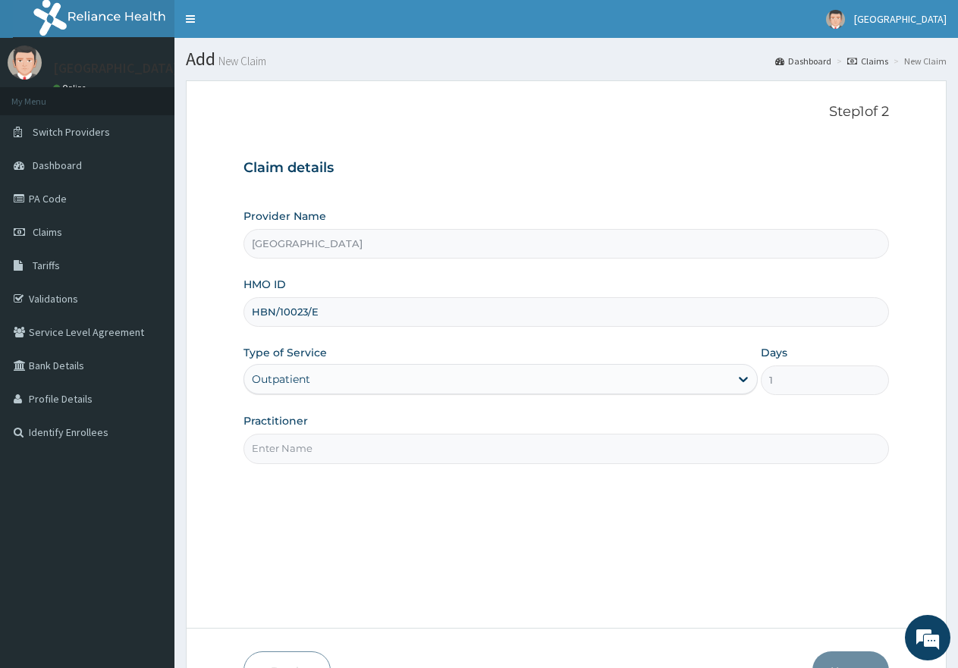
click at [369, 446] on input "Practitioner" at bounding box center [565, 449] width 645 height 30
type input "gp"
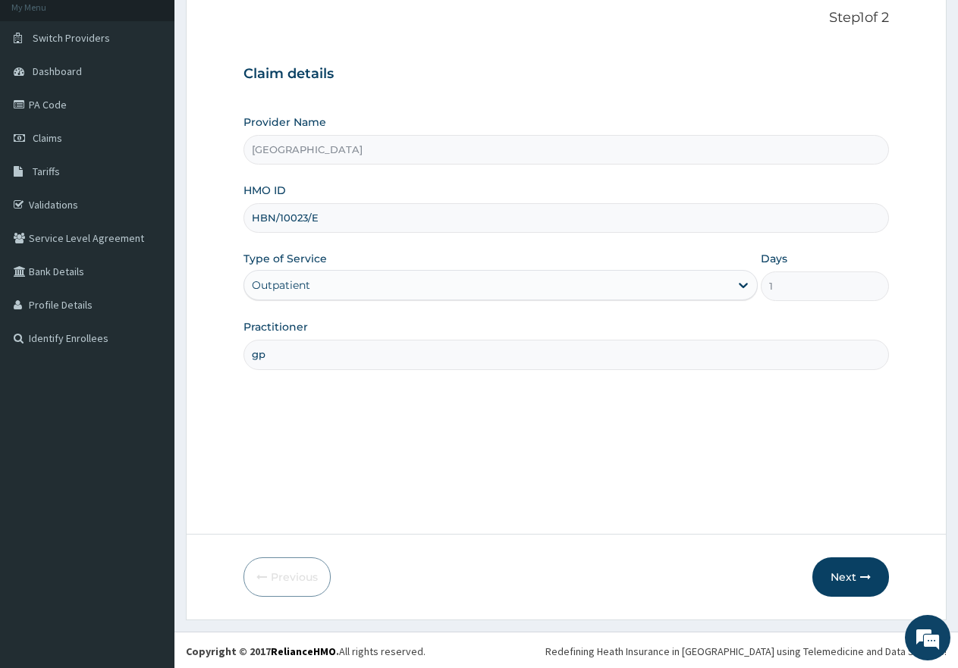
scroll to position [96, 0]
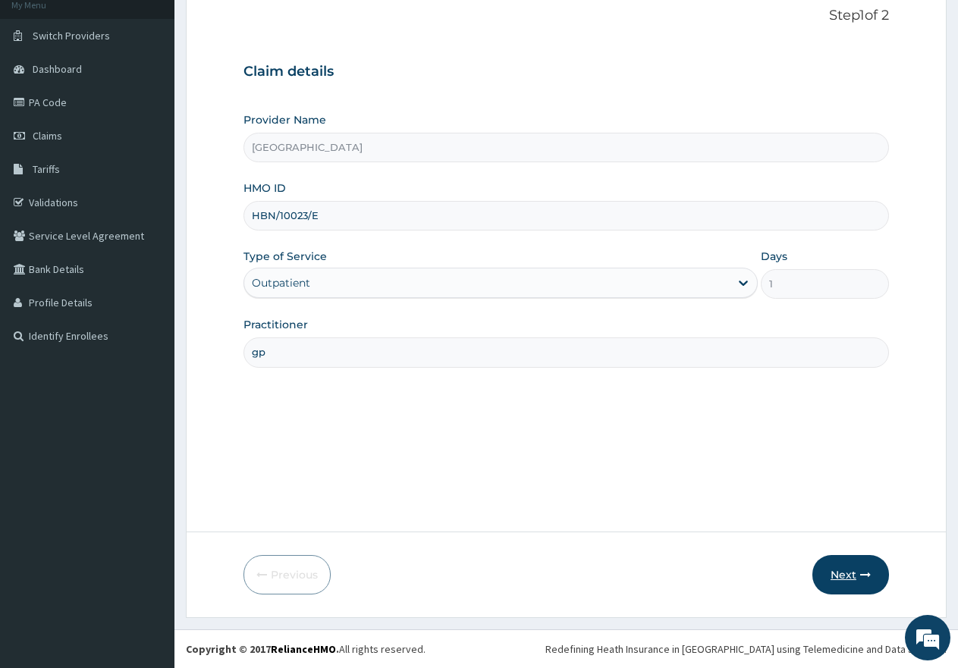
click at [849, 572] on button "Next" at bounding box center [850, 574] width 77 height 39
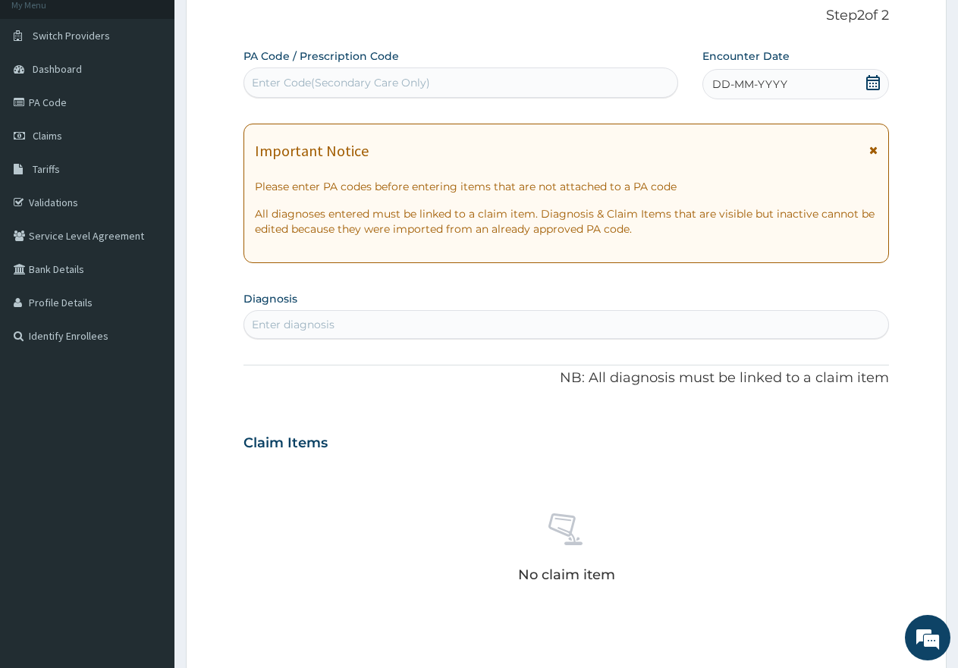
scroll to position [0, 0]
click at [388, 80] on div "Enter Code(Secondary Care Only)" at bounding box center [341, 82] width 178 height 15
paste input "PA/453D59"
type input "PA/453D59"
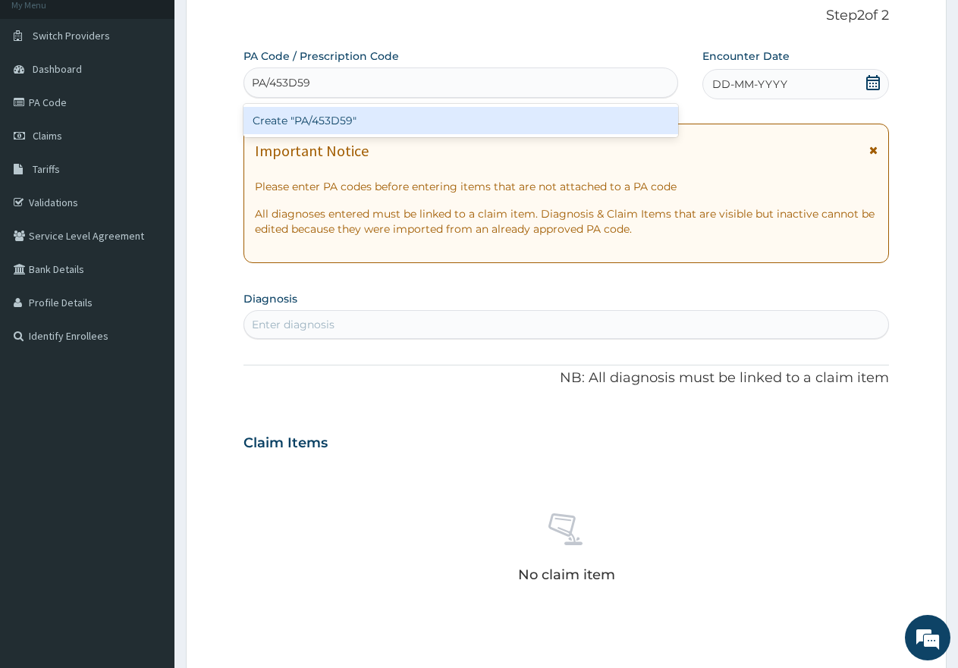
click at [367, 120] on div "Create "PA/453D59"" at bounding box center [460, 120] width 435 height 27
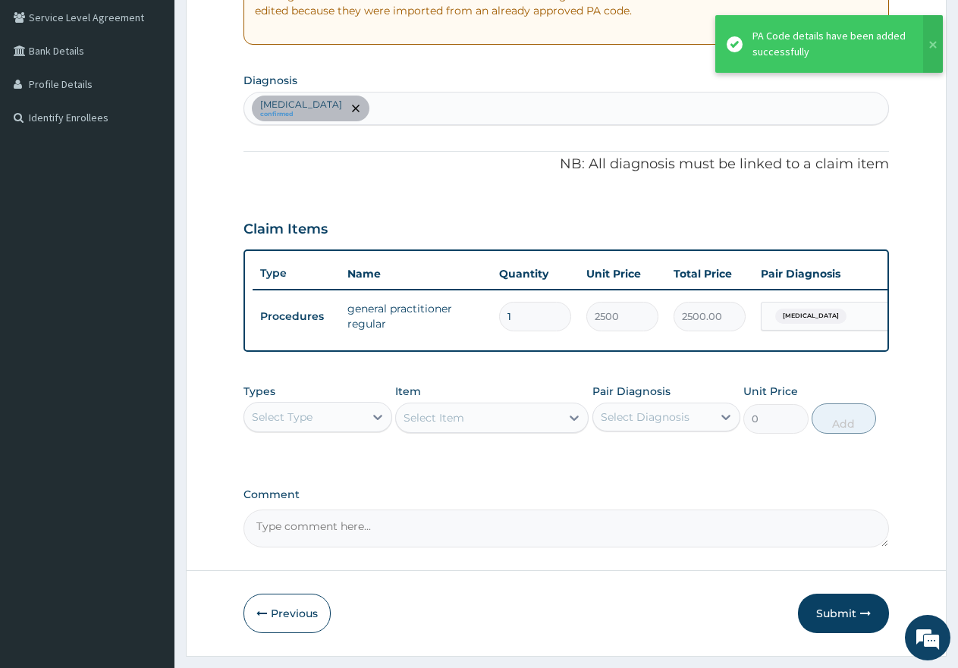
scroll to position [324, 0]
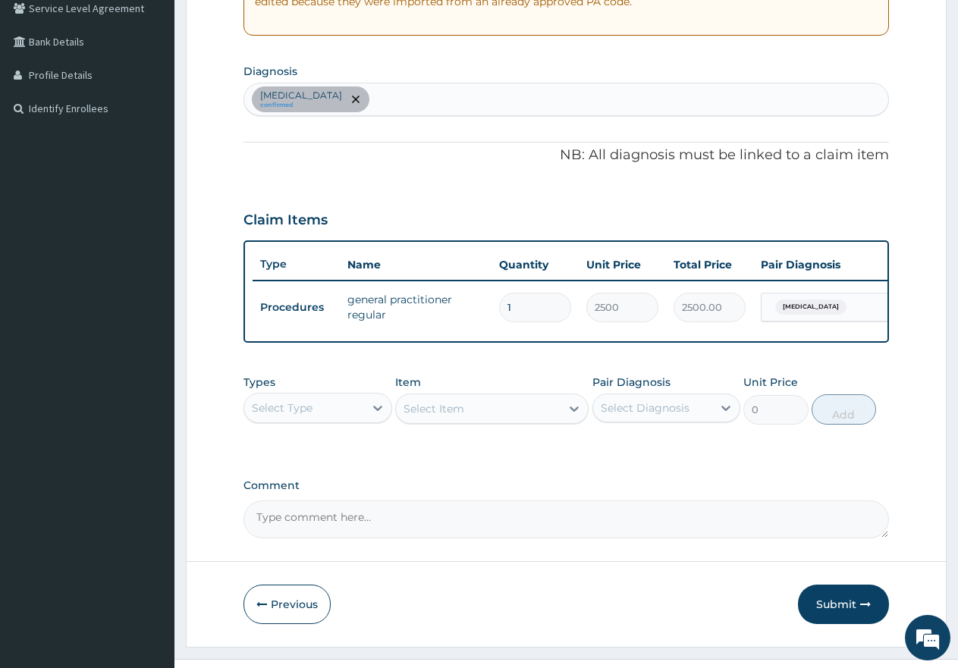
click at [456, 83] on div "Malaria confirmed" at bounding box center [566, 99] width 644 height 32
type input "sepsi"
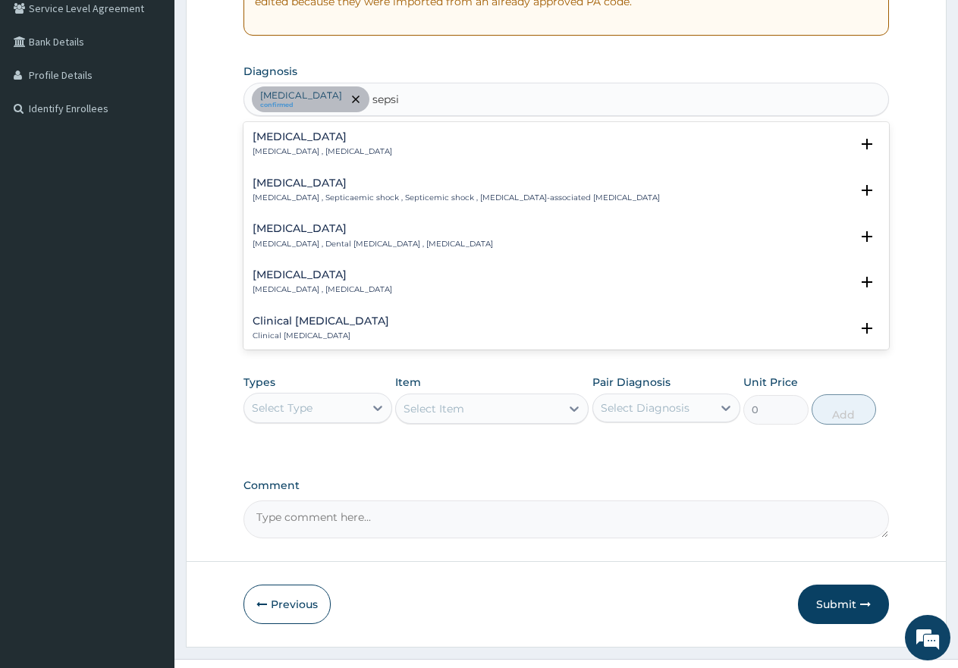
click at [281, 147] on p "Systemic infection , Sepsis" at bounding box center [323, 151] width 140 height 11
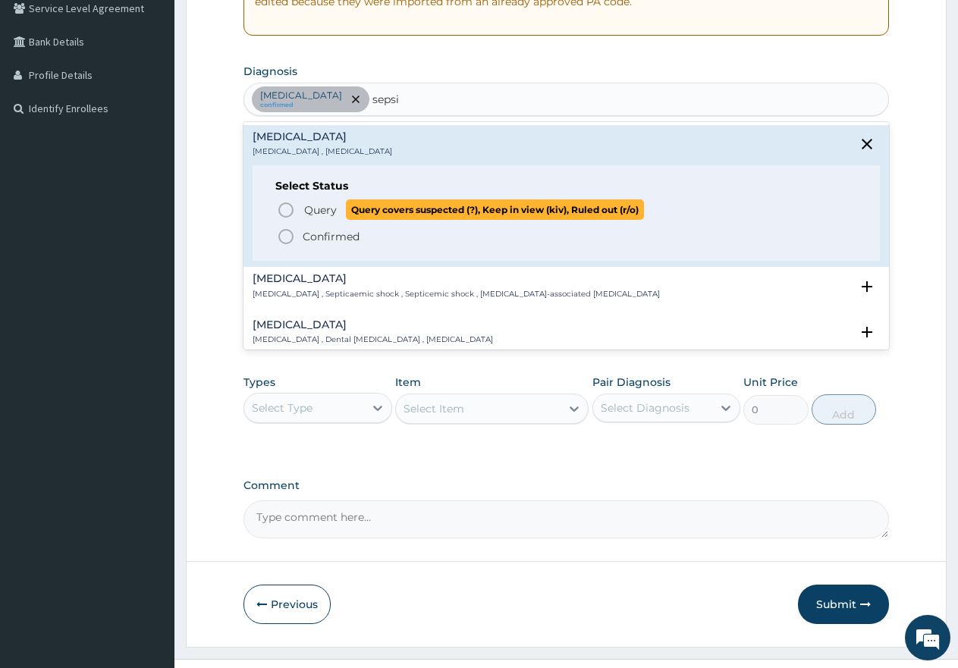
click at [282, 211] on icon "status option query" at bounding box center [286, 210] width 18 height 18
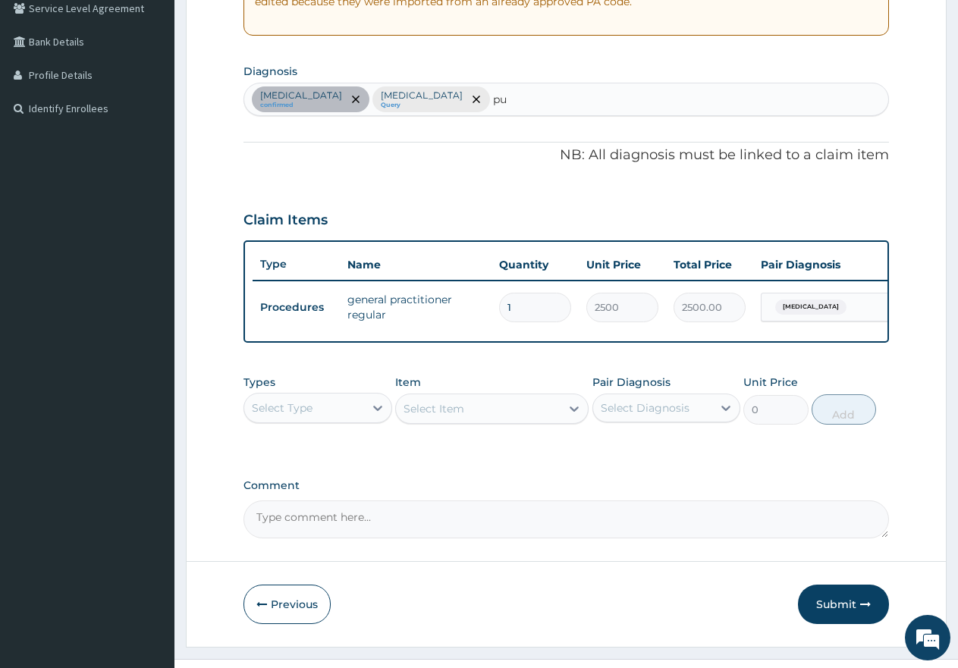
type input "pud"
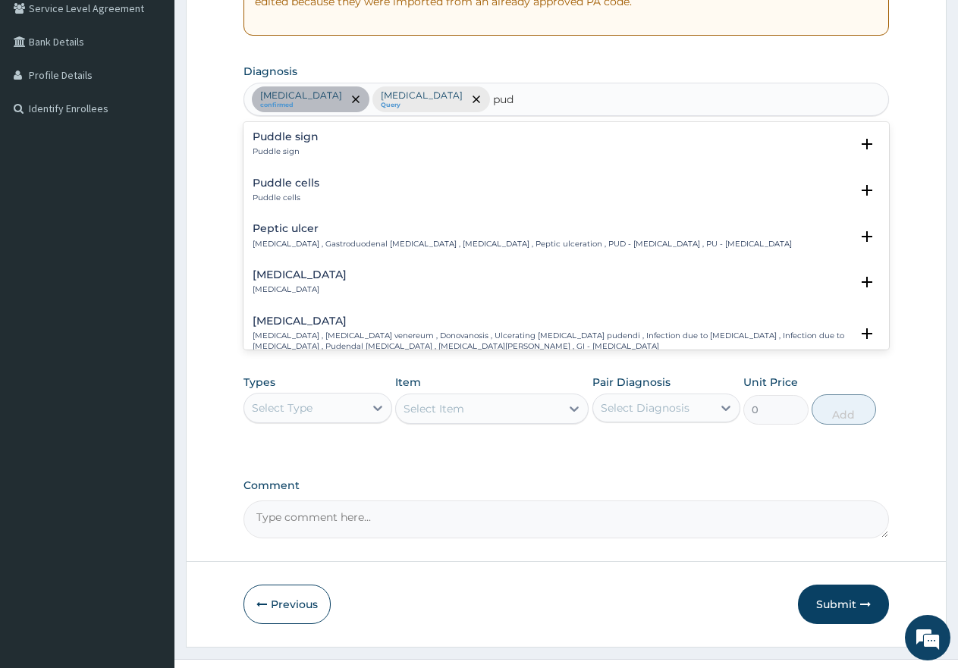
click at [282, 239] on p "[MEDICAL_DATA] , Gastroduodenal [MEDICAL_DATA] , [MEDICAL_DATA] , Peptic ulcera…" at bounding box center [522, 244] width 539 height 11
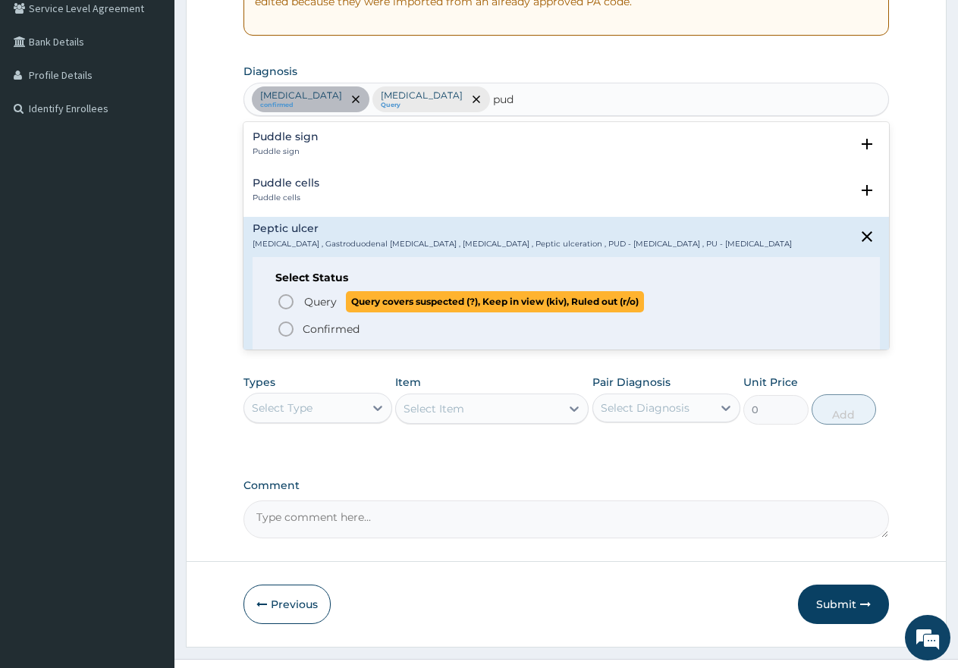
drag, startPoint x: 284, startPoint y: 303, endPoint x: 347, endPoint y: 294, distance: 62.9
click at [286, 303] on icon "status option query" at bounding box center [286, 302] width 18 height 18
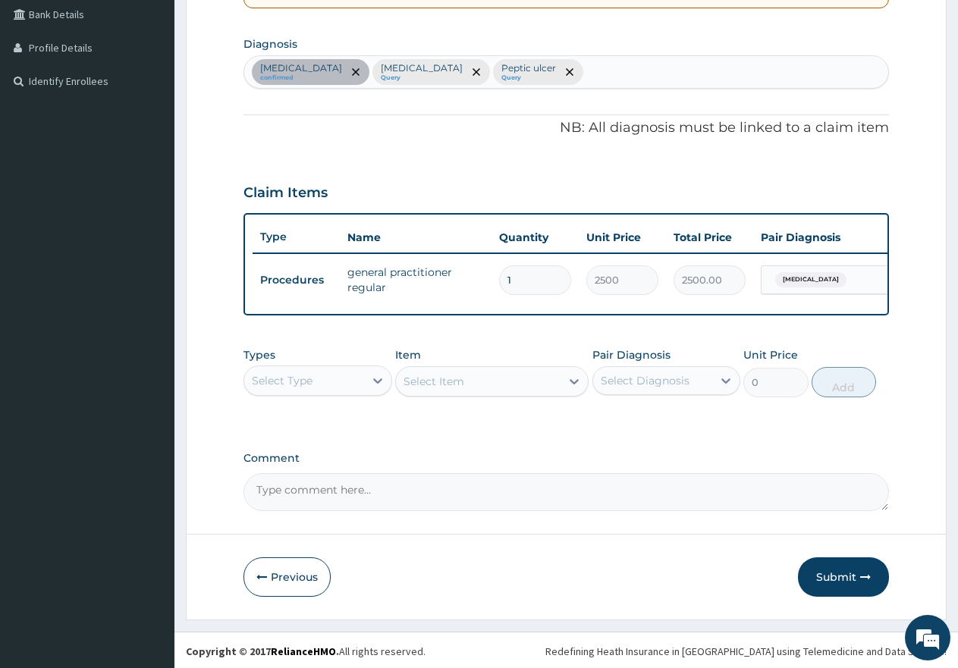
scroll to position [366, 0]
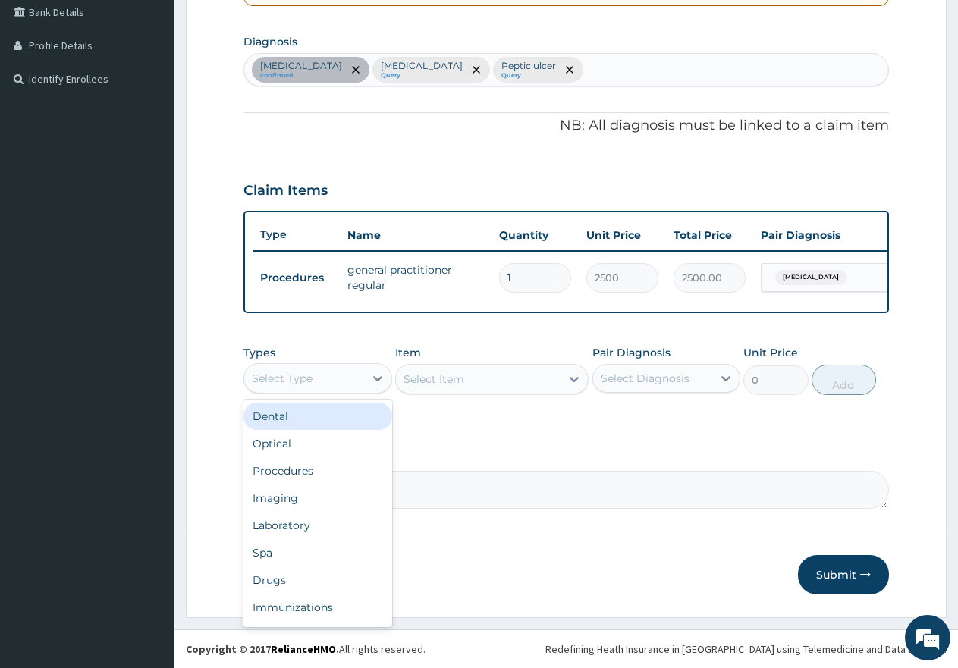
click at [321, 383] on div "Select Type" at bounding box center [304, 378] width 120 height 24
drag, startPoint x: 334, startPoint y: 474, endPoint x: 359, endPoint y: 466, distance: 26.4
click at [335, 473] on div "Procedures" at bounding box center [317, 470] width 149 height 27
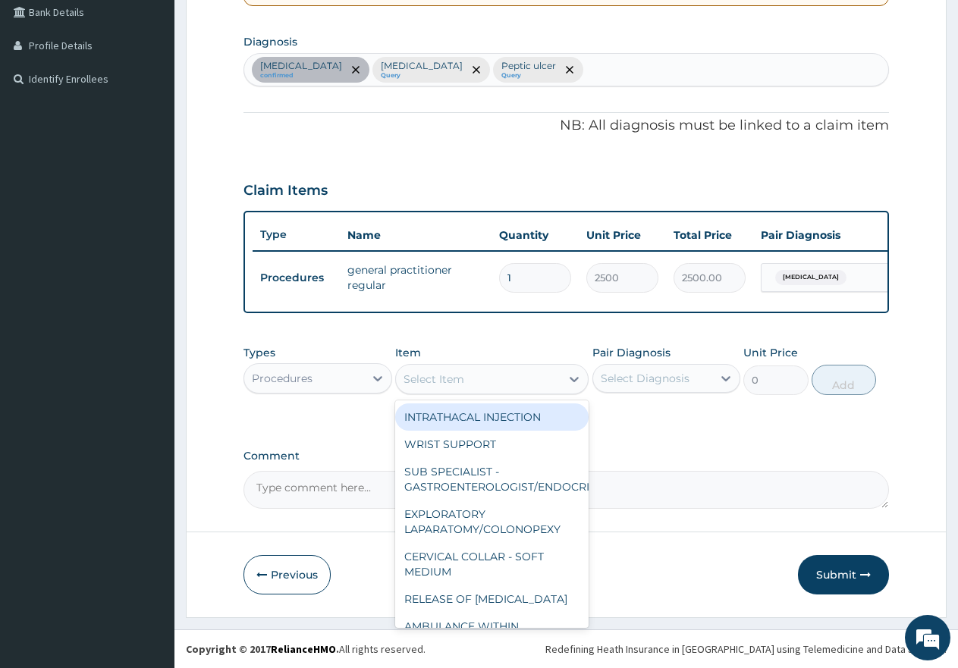
click at [504, 375] on div "Select Item" at bounding box center [478, 379] width 165 height 24
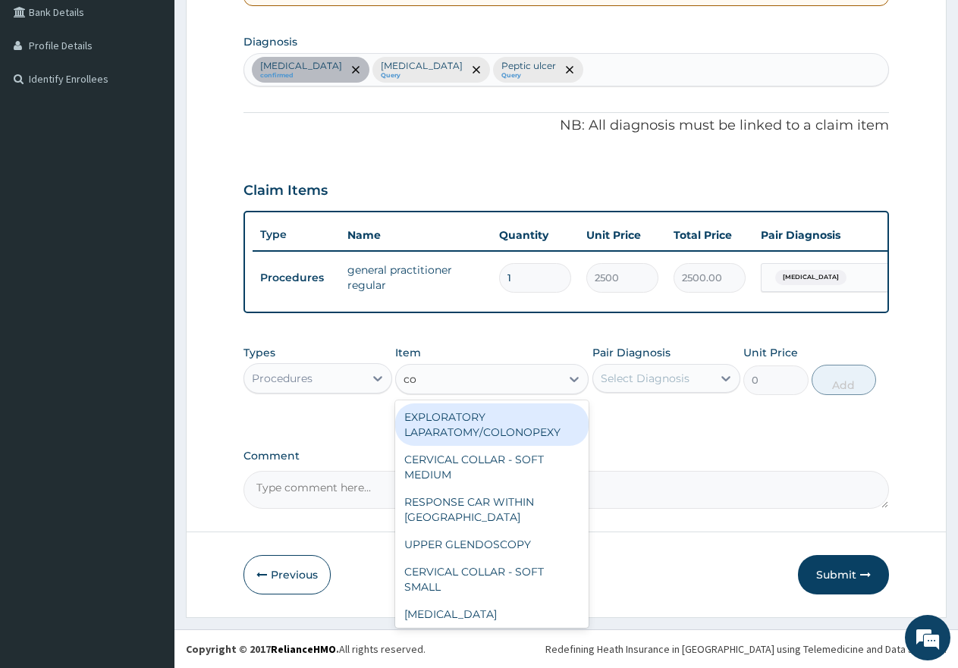
type input "con"
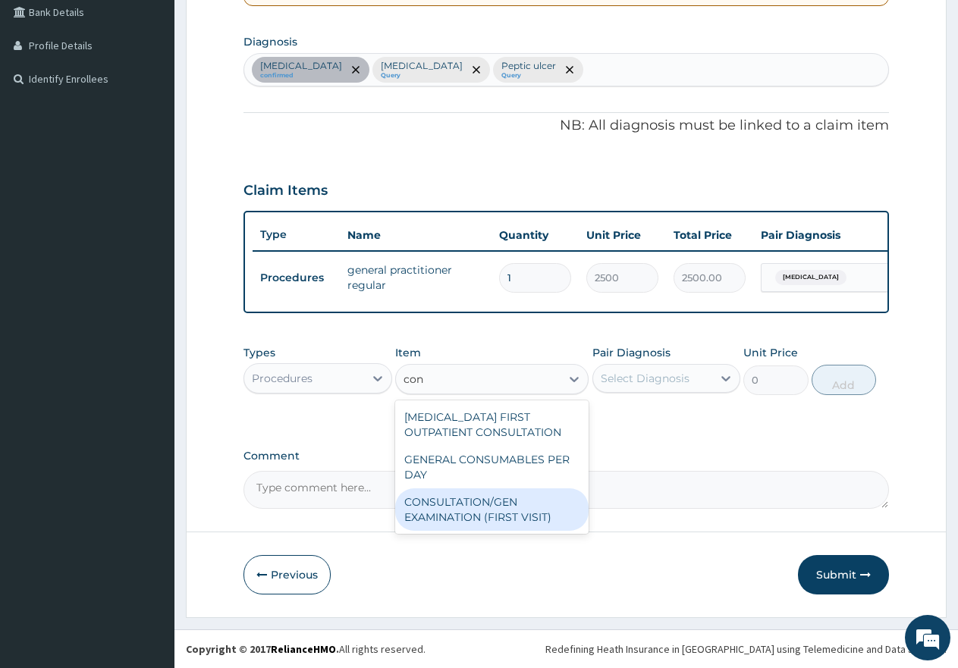
click at [463, 513] on div "CONSULTATION/GEN EXAMINATION (FIRST VISIT)" at bounding box center [491, 509] width 193 height 42
type input "5000"
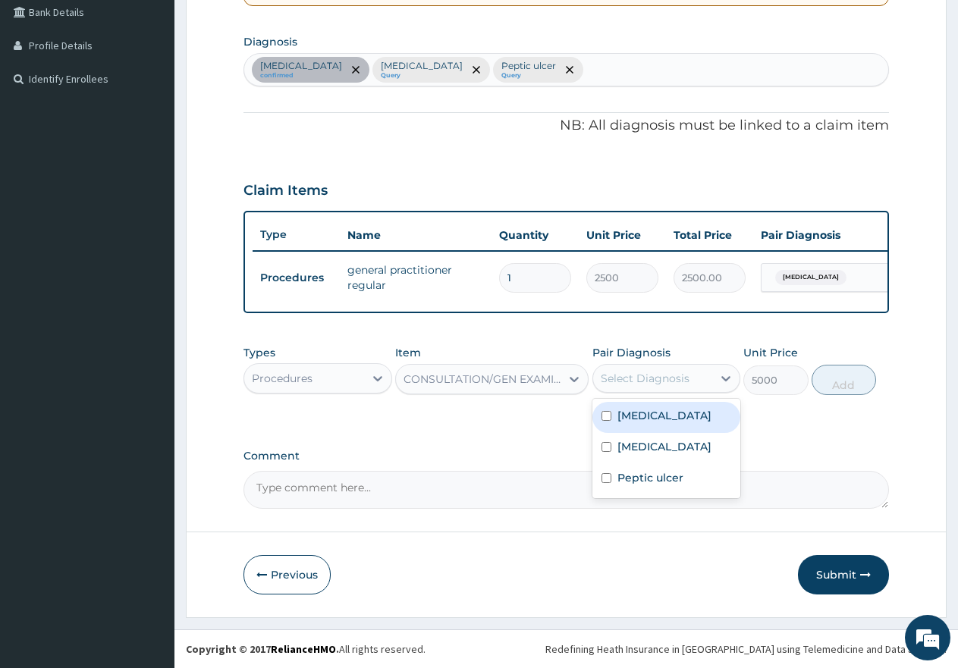
click at [647, 377] on div "Select Diagnosis" at bounding box center [645, 378] width 89 height 15
click at [605, 417] on input "checkbox" at bounding box center [606, 416] width 10 height 10
checkbox input "true"
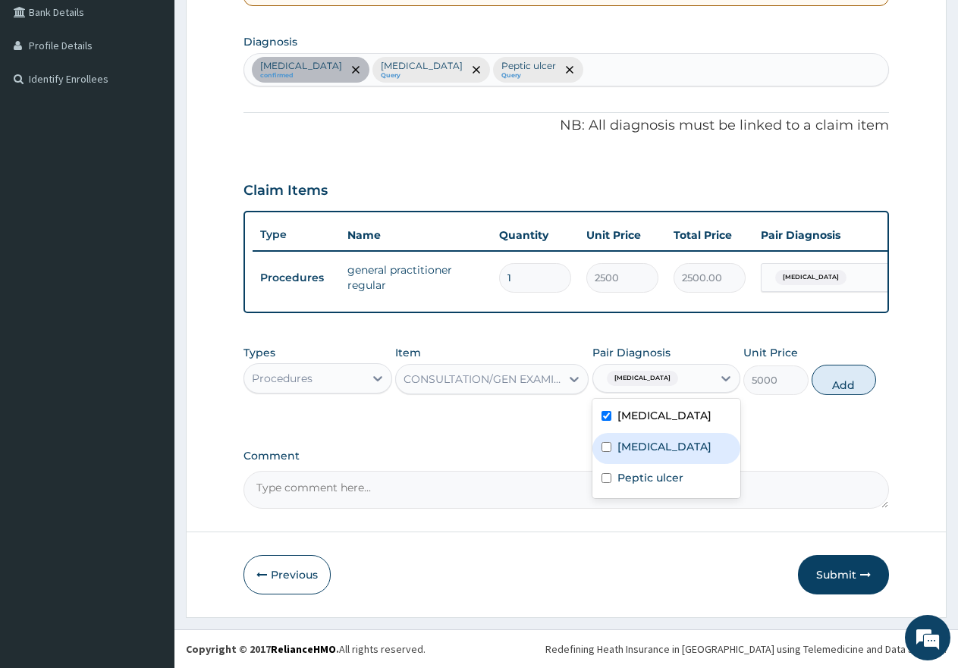
click at [601, 441] on div "Sepsis" at bounding box center [666, 448] width 149 height 31
checkbox input "true"
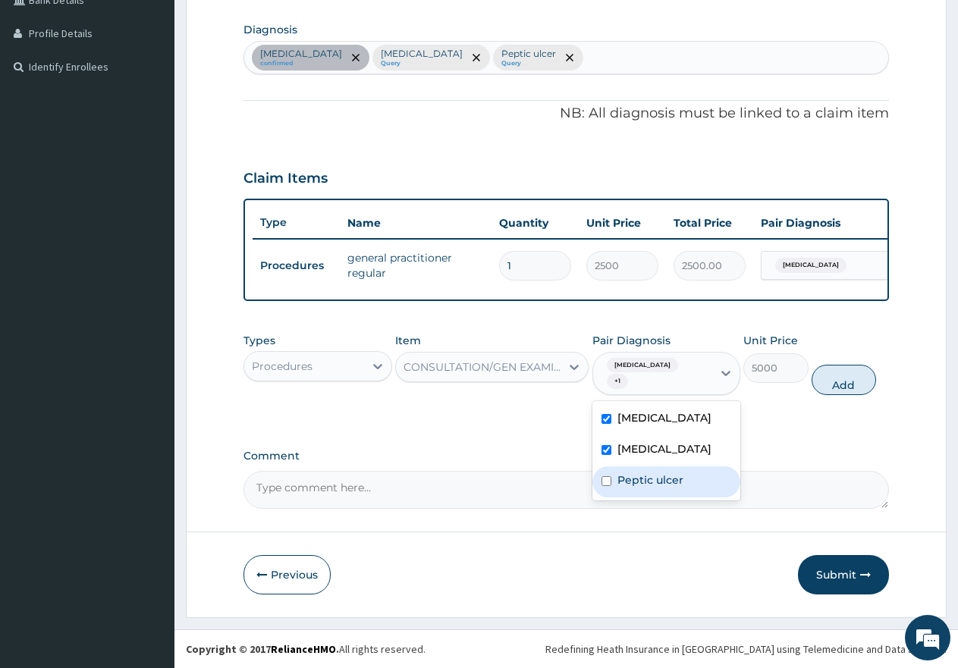
drag, startPoint x: 601, startPoint y: 479, endPoint x: 636, endPoint y: 471, distance: 36.4
click at [604, 479] on input "checkbox" at bounding box center [606, 481] width 10 height 10
checkbox input "true"
click at [837, 388] on button "Add" at bounding box center [844, 380] width 64 height 30
type input "0"
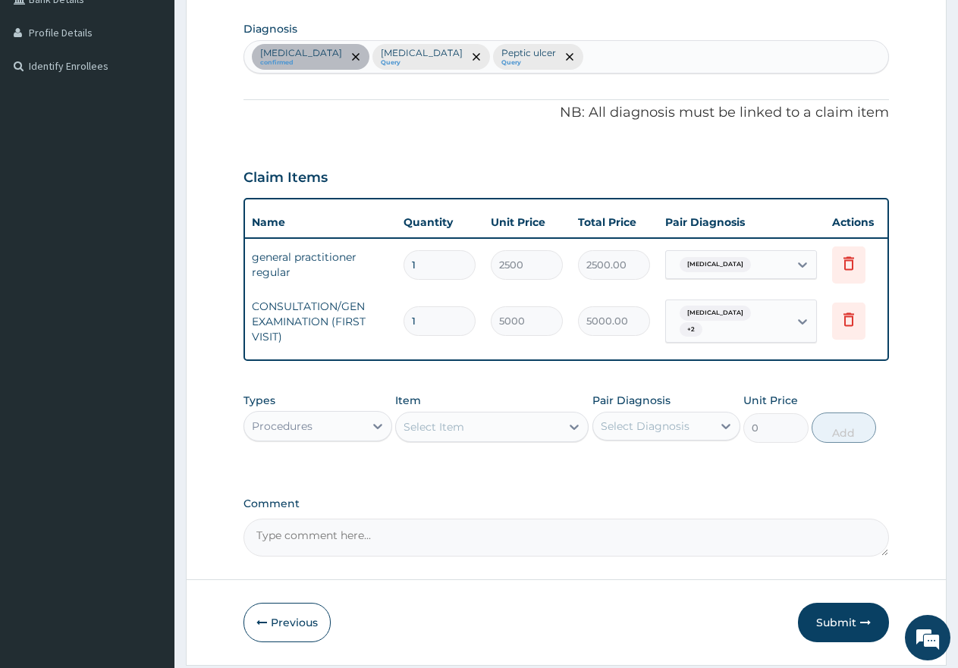
scroll to position [0, 116]
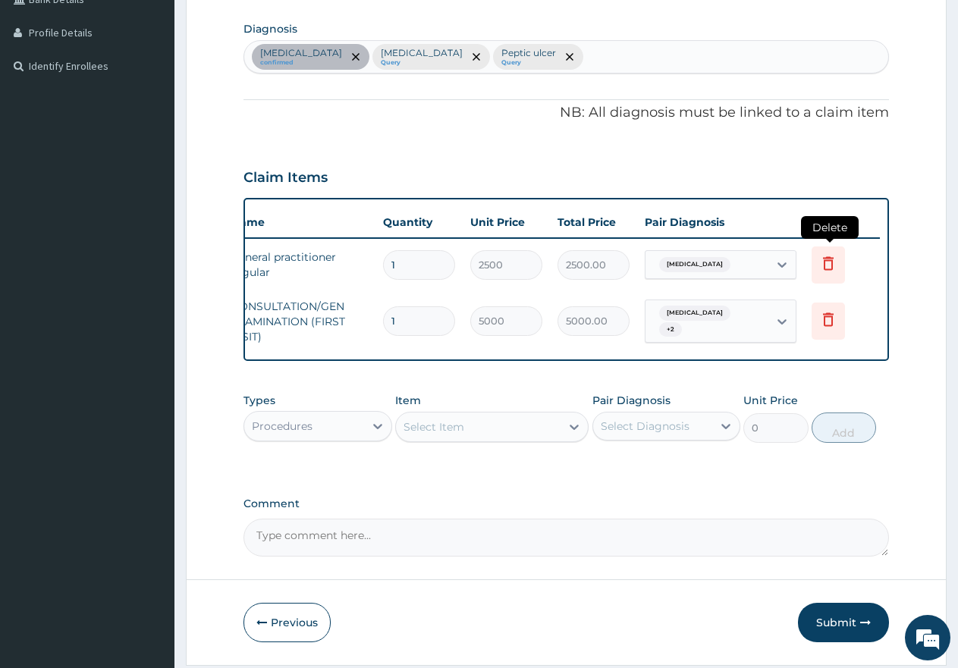
click at [827, 265] on icon at bounding box center [828, 263] width 18 height 18
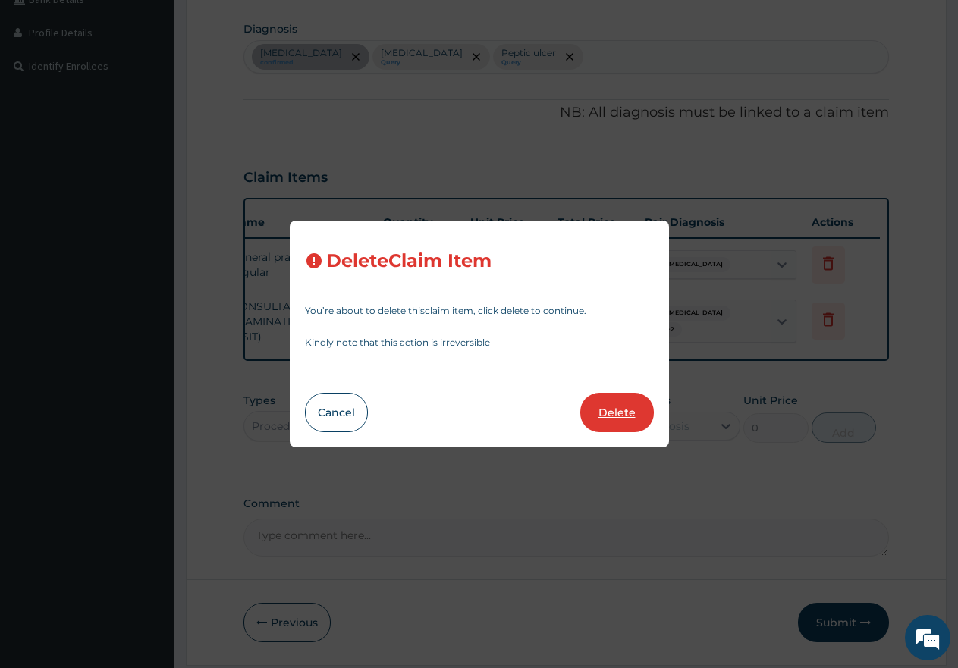
click at [610, 416] on button "Delete" at bounding box center [617, 412] width 74 height 39
type input "5000"
type input "5000.00"
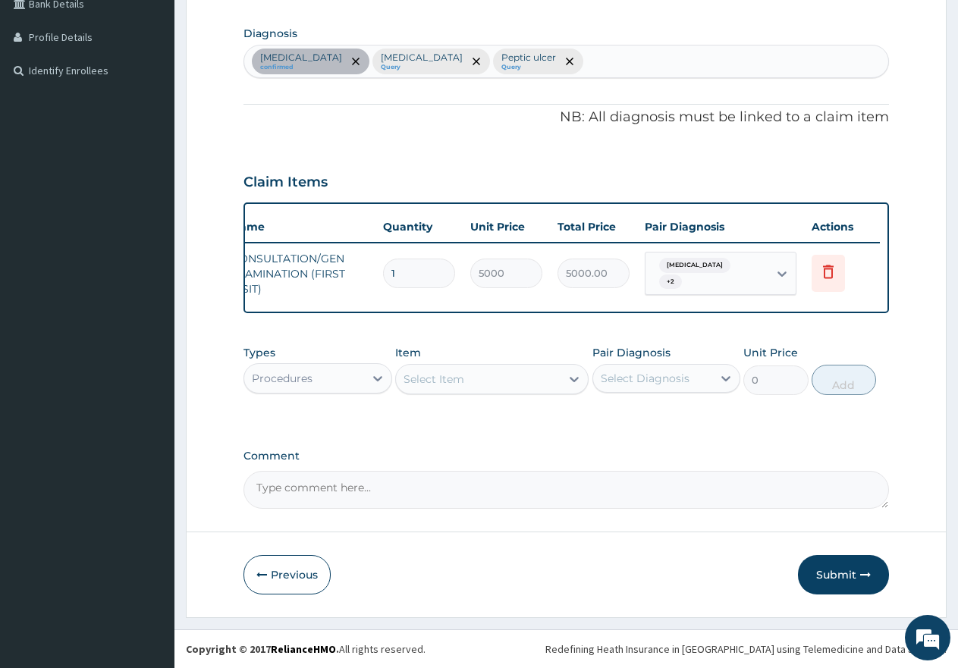
scroll to position [0, 0]
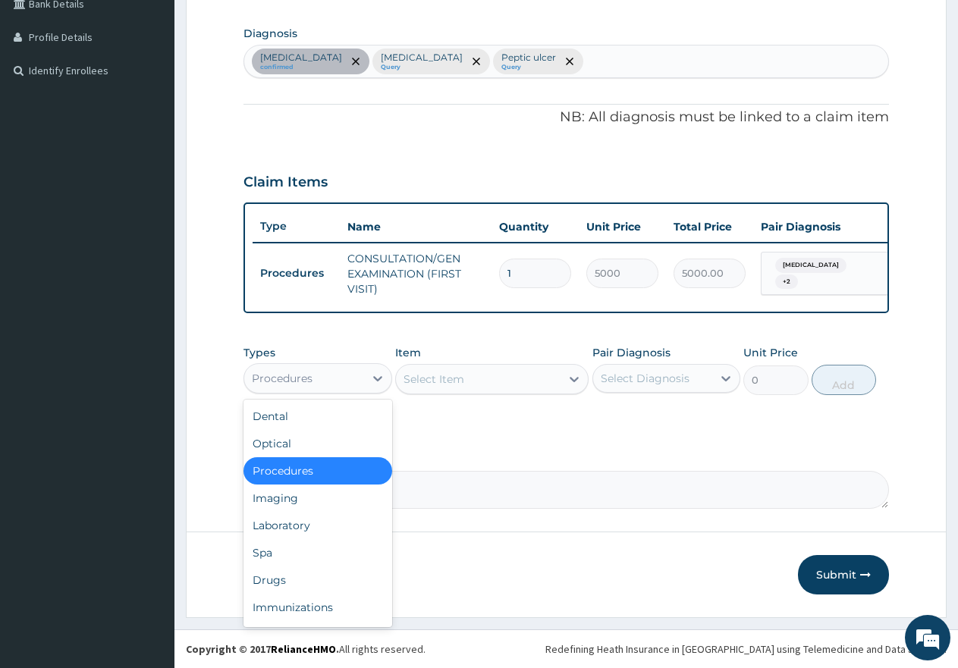
click at [329, 388] on div "Procedures" at bounding box center [304, 378] width 120 height 24
click at [301, 528] on div "Laboratory" at bounding box center [317, 525] width 149 height 27
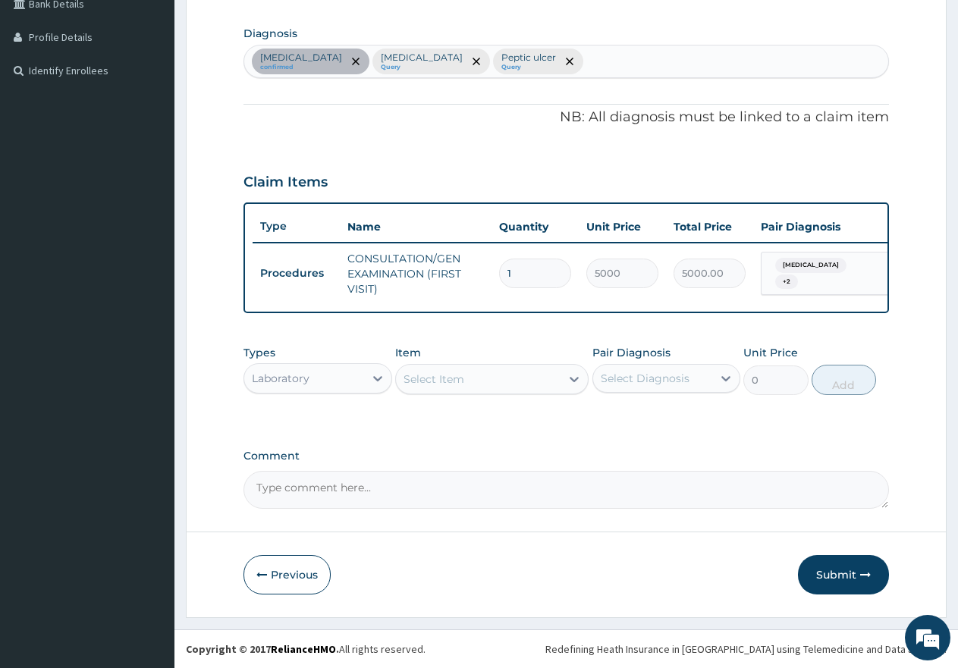
click at [481, 383] on div "Select Item" at bounding box center [478, 379] width 165 height 24
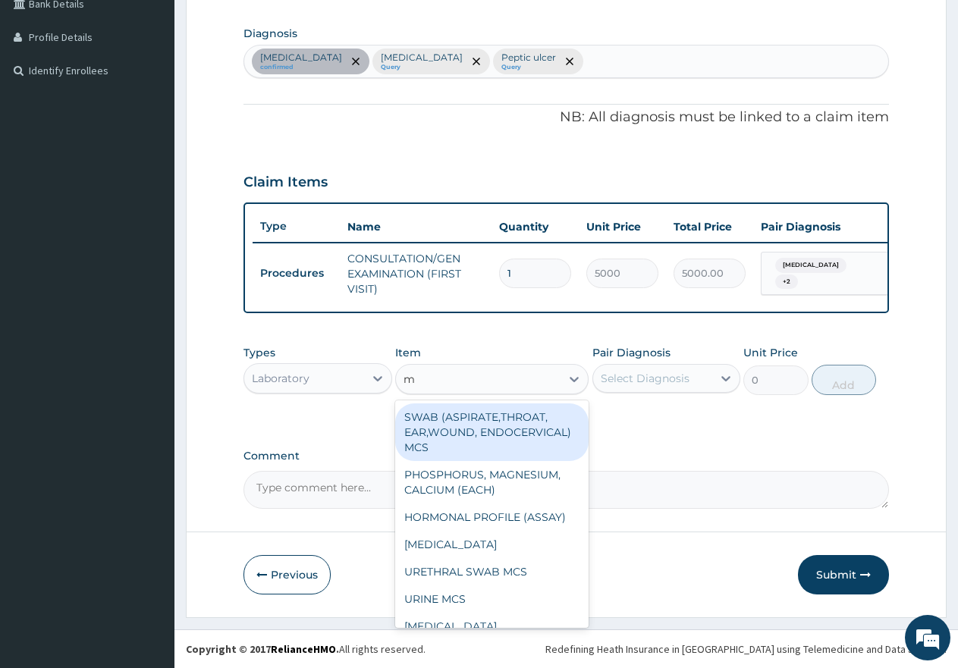
type input "mp"
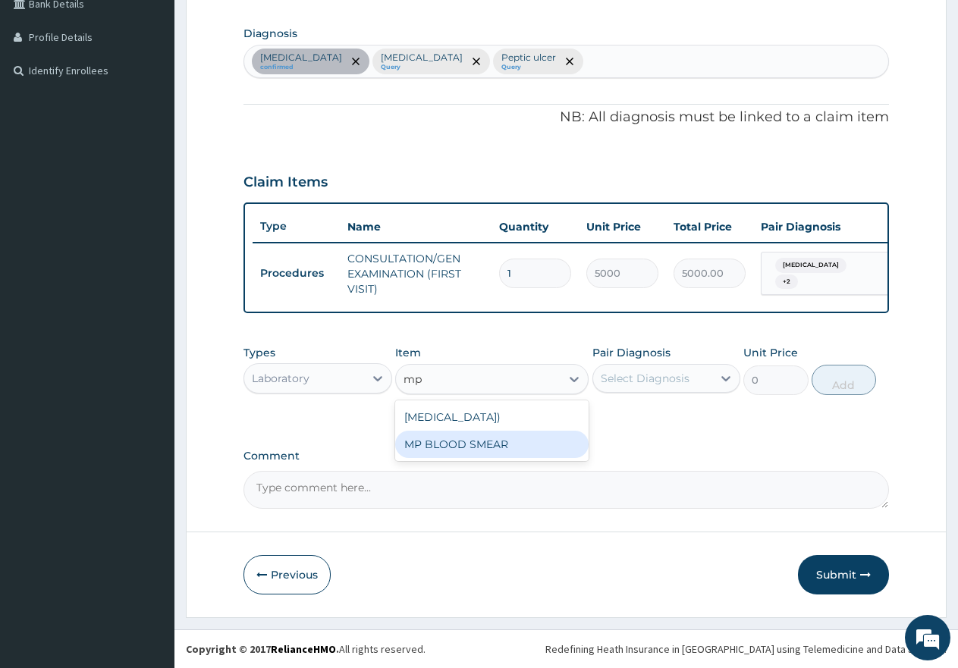
drag, startPoint x: 472, startPoint y: 474, endPoint x: 542, endPoint y: 447, distance: 75.4
click at [473, 458] on div "MP BLOOD SMEAR" at bounding box center [491, 444] width 193 height 27
type input "2500"
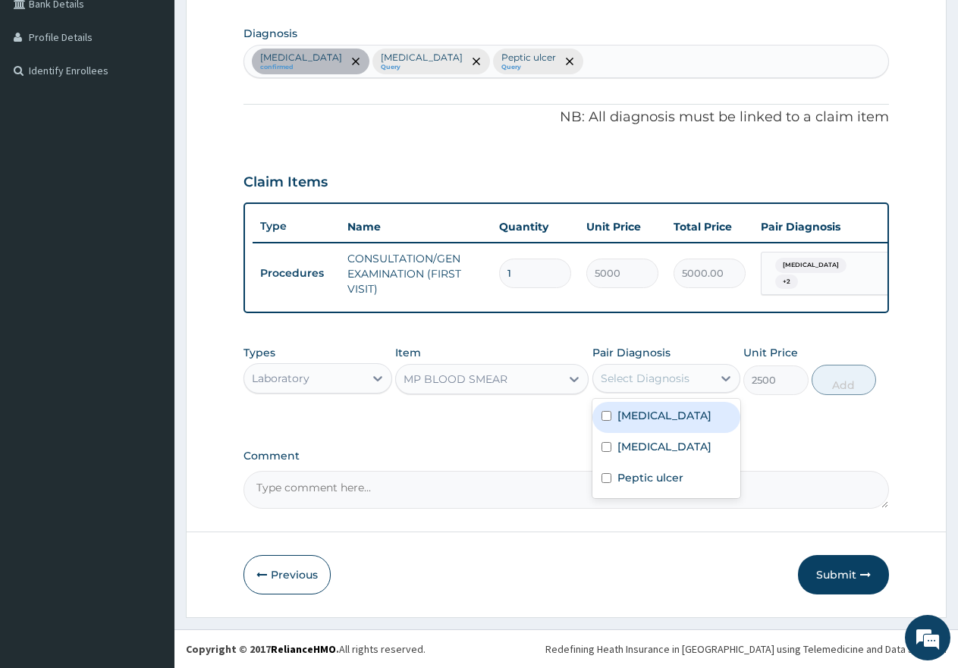
click at [618, 386] on div "Select Diagnosis" at bounding box center [645, 378] width 89 height 15
drag, startPoint x: 601, startPoint y: 424, endPoint x: 654, endPoint y: 424, distance: 53.1
click at [601, 421] on input "checkbox" at bounding box center [606, 416] width 10 height 10
checkbox input "true"
click at [830, 395] on button "Add" at bounding box center [844, 380] width 64 height 30
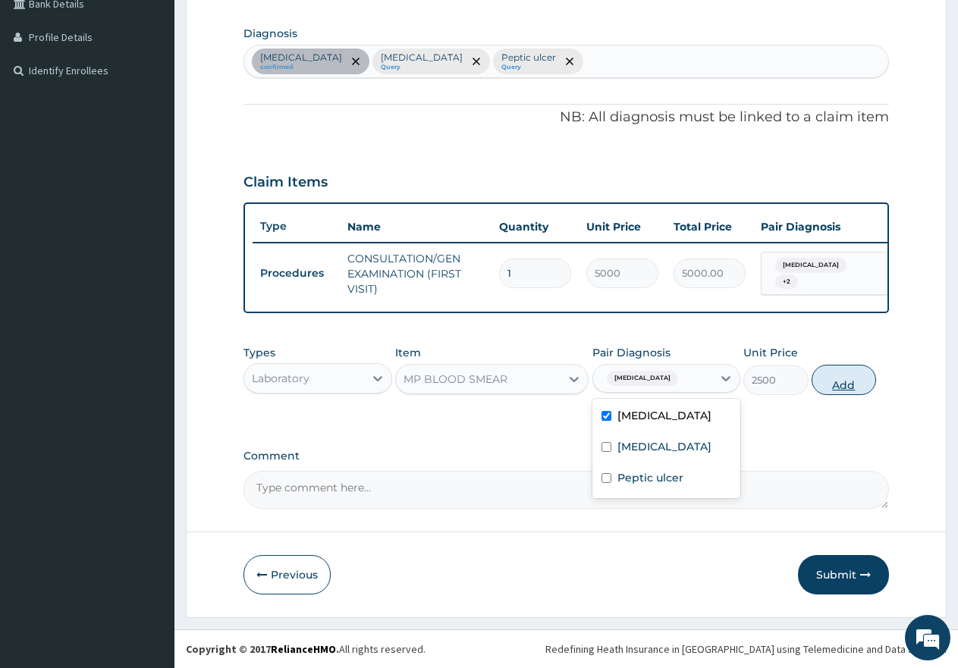
type input "0"
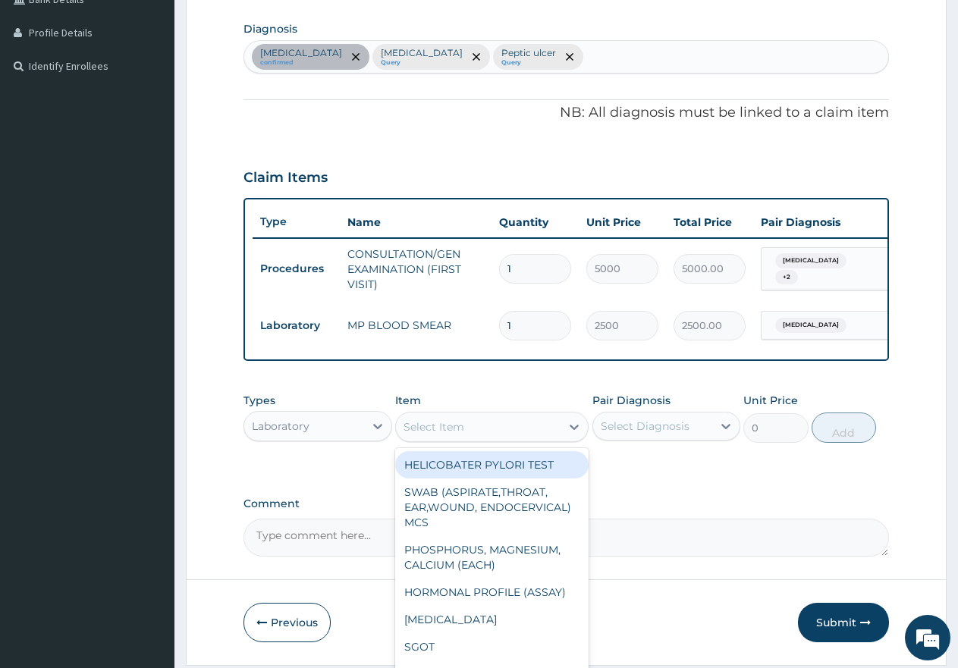
click at [487, 433] on div "Select Item" at bounding box center [478, 427] width 165 height 24
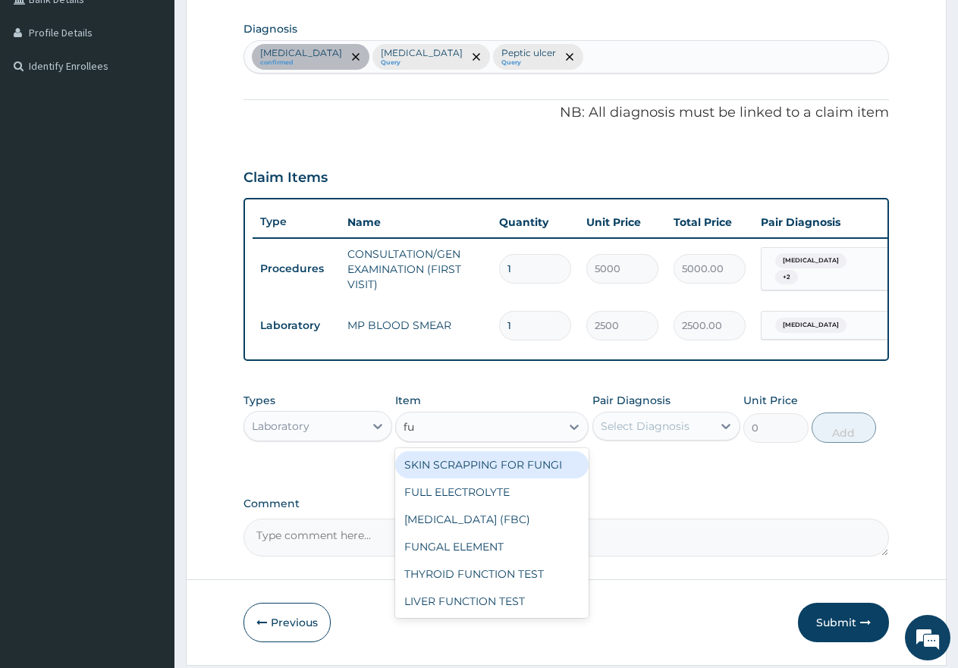
type input "ful"
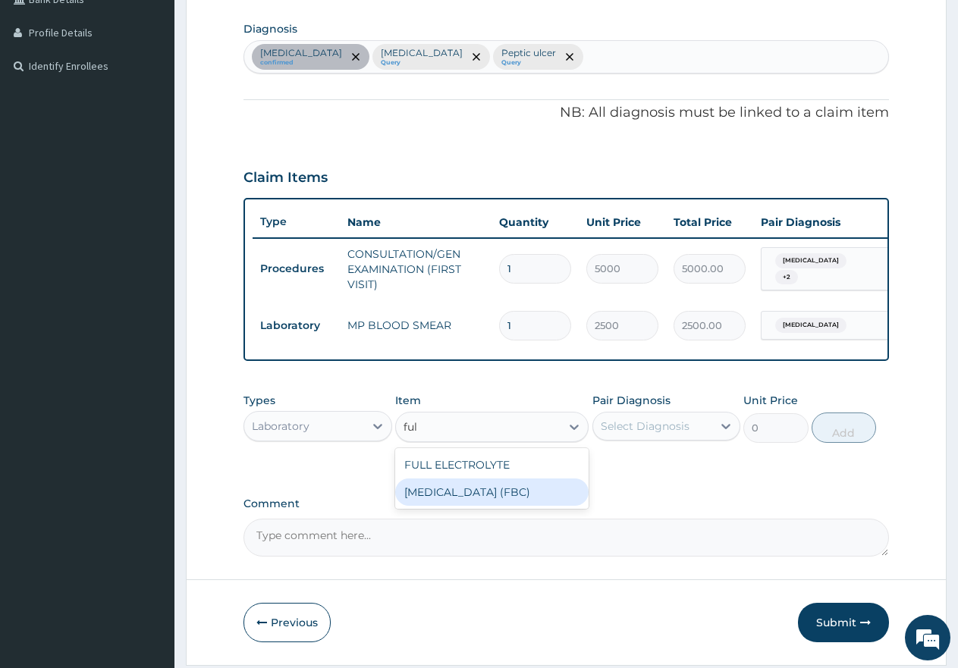
drag, startPoint x: 482, startPoint y: 503, endPoint x: 534, endPoint y: 496, distance: 52.0
click at [485, 504] on div "FULL BLOOD COUNT (FBC)" at bounding box center [491, 492] width 193 height 27
type input "7000"
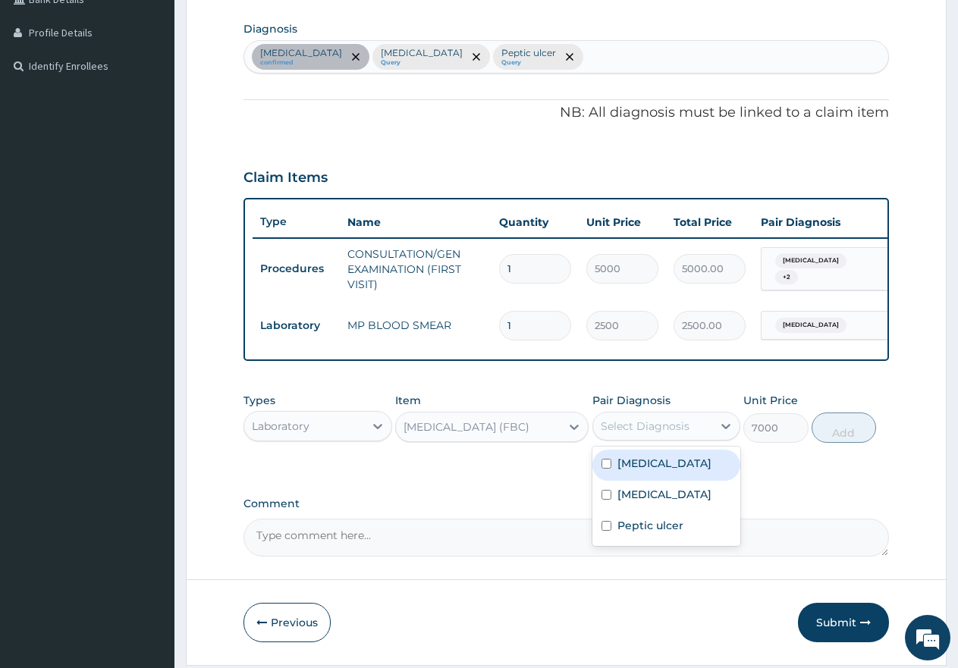
drag, startPoint x: 639, startPoint y: 429, endPoint x: 628, endPoint y: 454, distance: 27.5
click at [640, 429] on div "Select Diagnosis" at bounding box center [653, 426] width 120 height 24
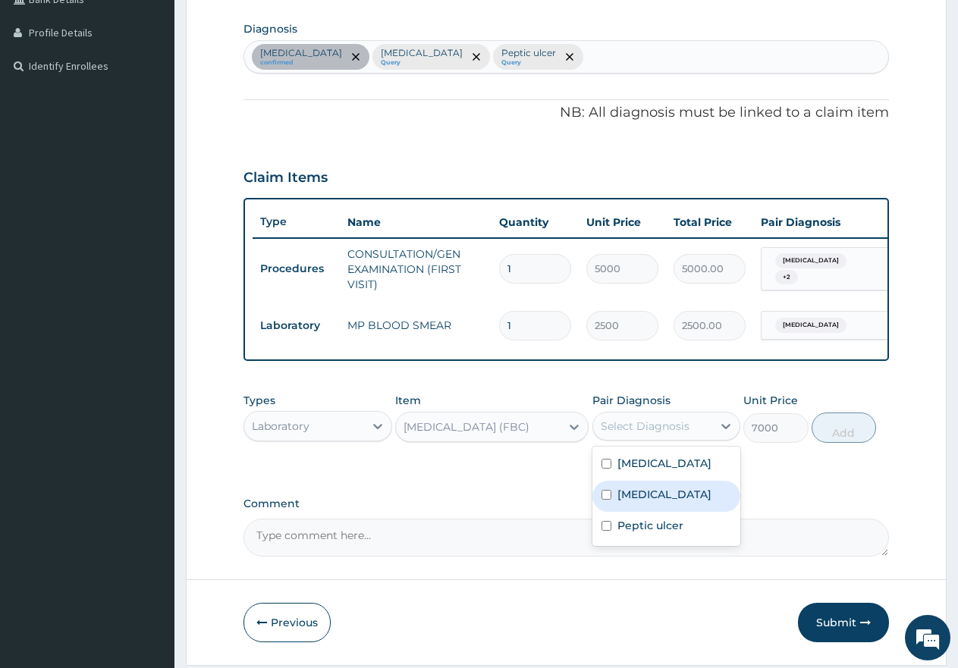
click at [603, 500] on input "checkbox" at bounding box center [606, 495] width 10 height 10
checkbox input "true"
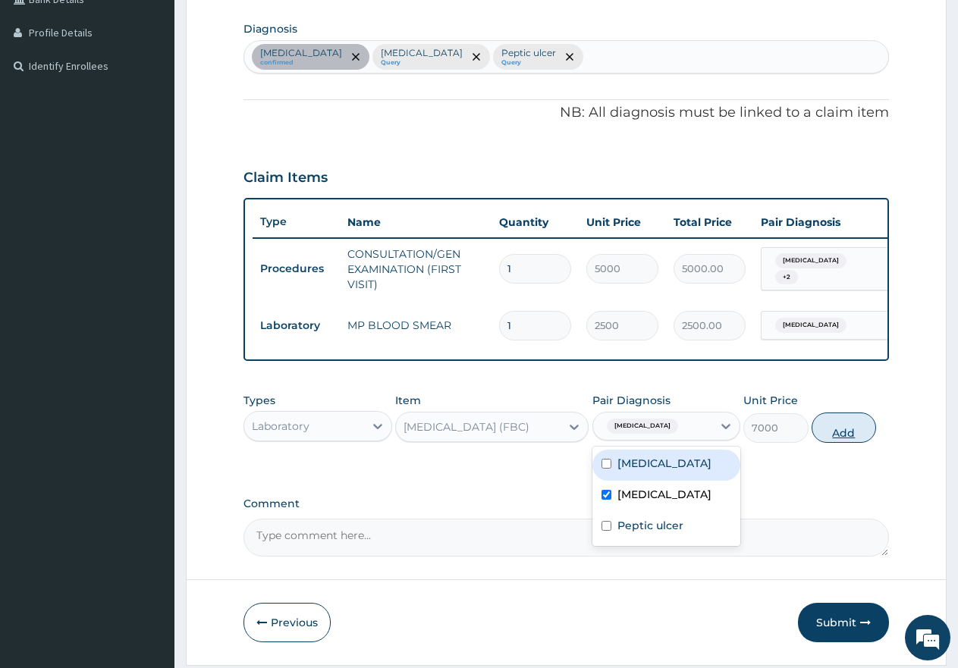
click at [859, 443] on button "Add" at bounding box center [844, 428] width 64 height 30
type input "0"
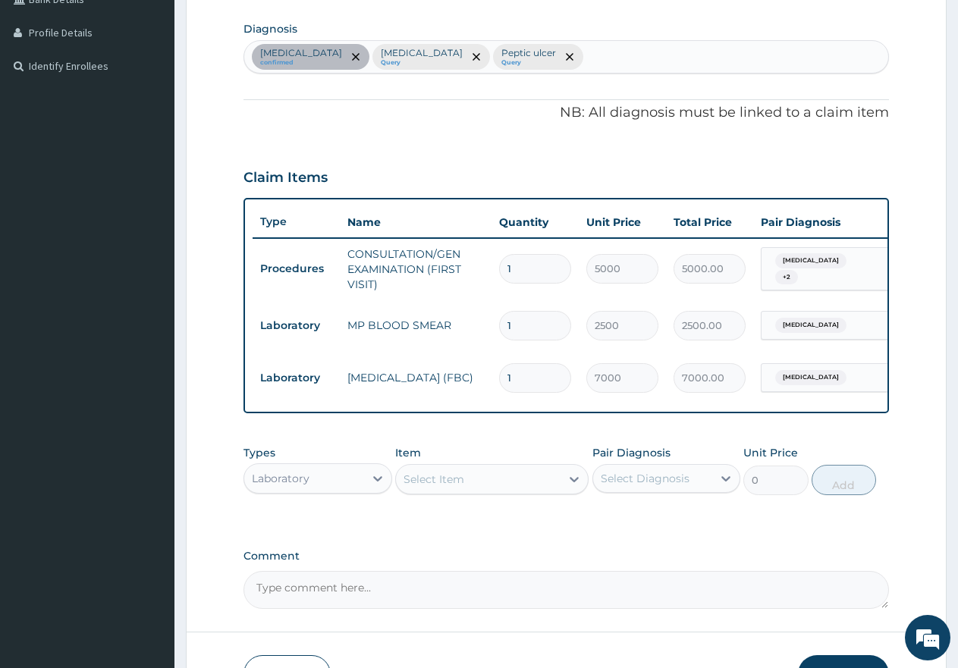
click at [329, 491] on div "Laboratory" at bounding box center [304, 478] width 120 height 24
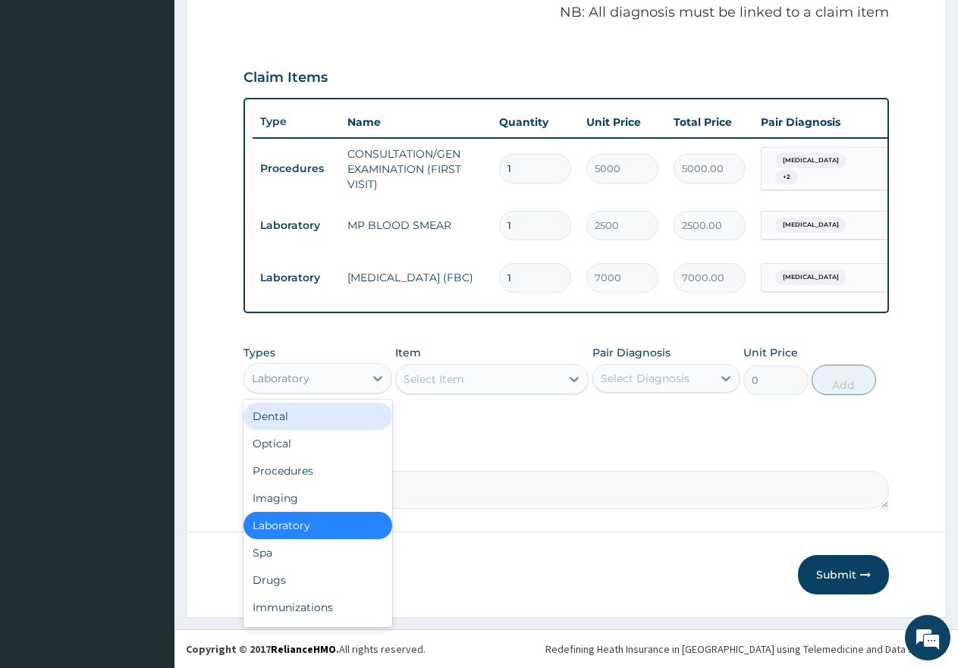
scroll to position [479, 0]
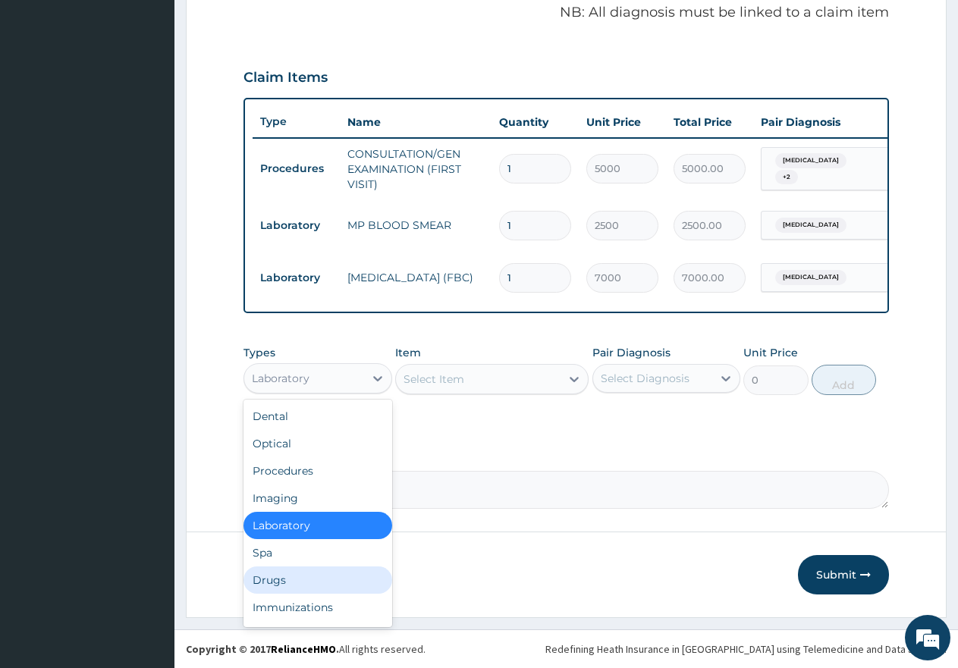
click at [276, 575] on div "Drugs" at bounding box center [317, 580] width 149 height 27
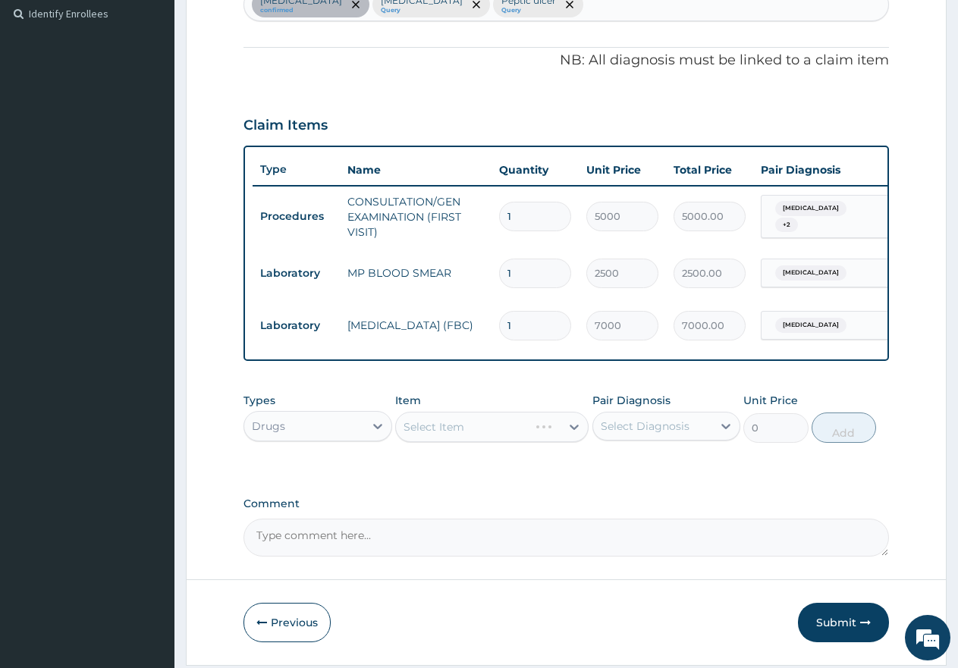
scroll to position [328, 0]
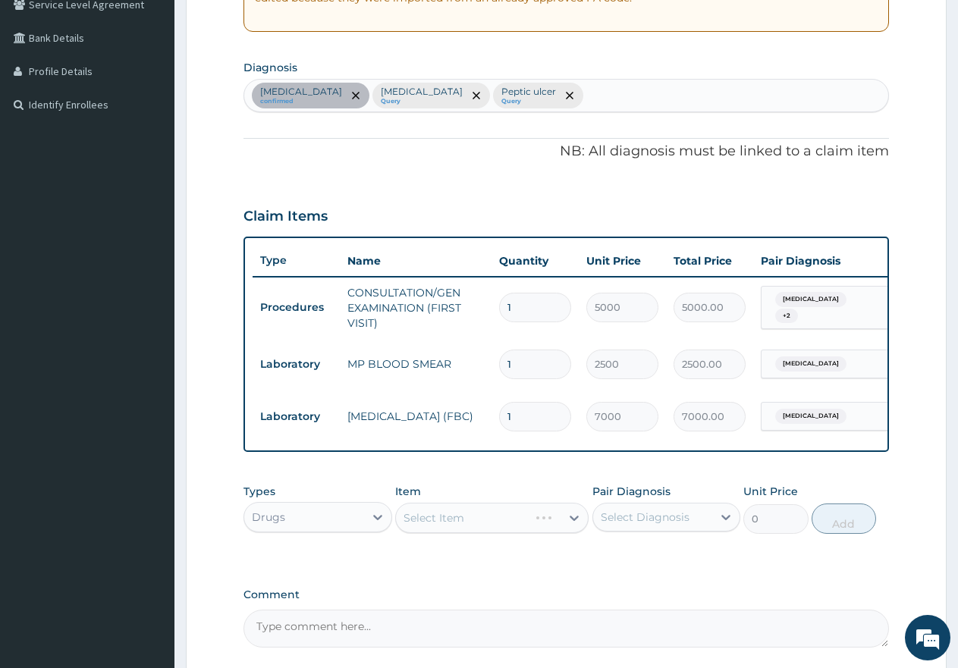
click at [514, 93] on div "Malaria confirmed Sepsis Query Peptic ulcer Query" at bounding box center [566, 96] width 644 height 32
type input "helm"
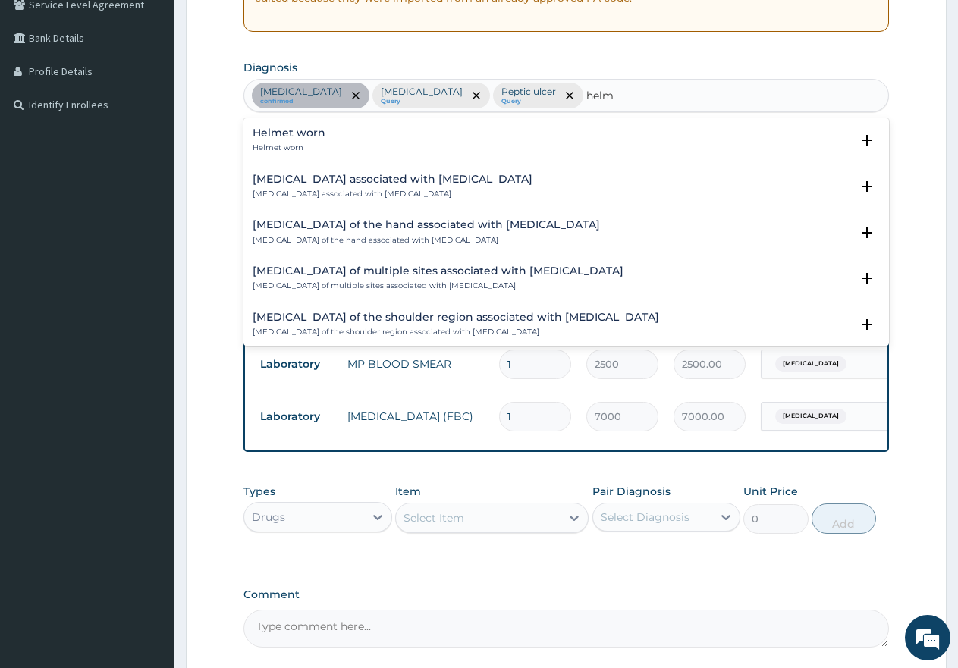
click at [298, 136] on h4 "Helmet worn" at bounding box center [289, 132] width 73 height 11
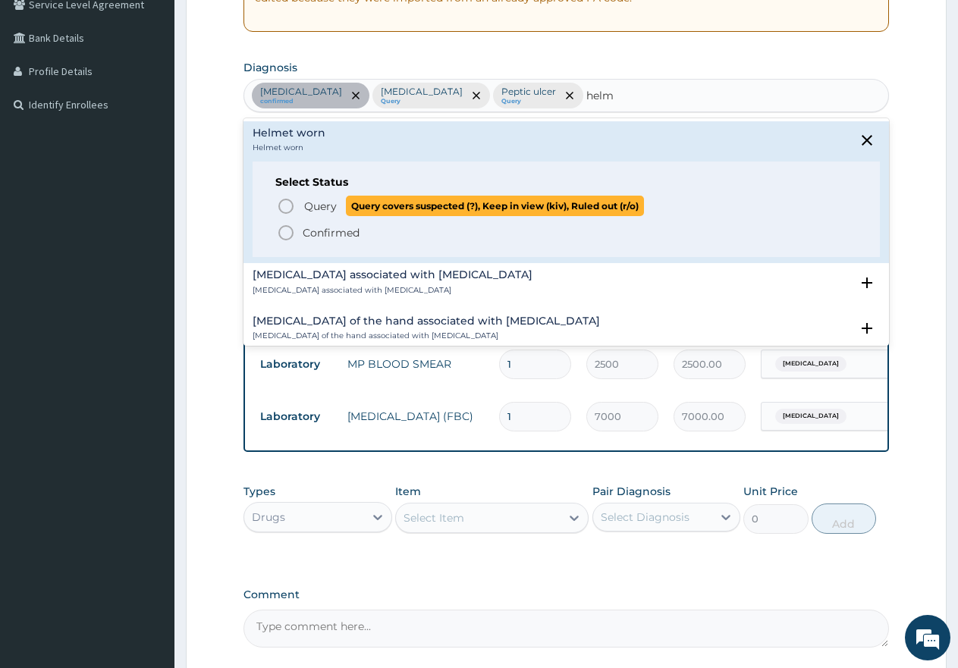
click at [287, 207] on icon "status option query" at bounding box center [286, 206] width 18 height 18
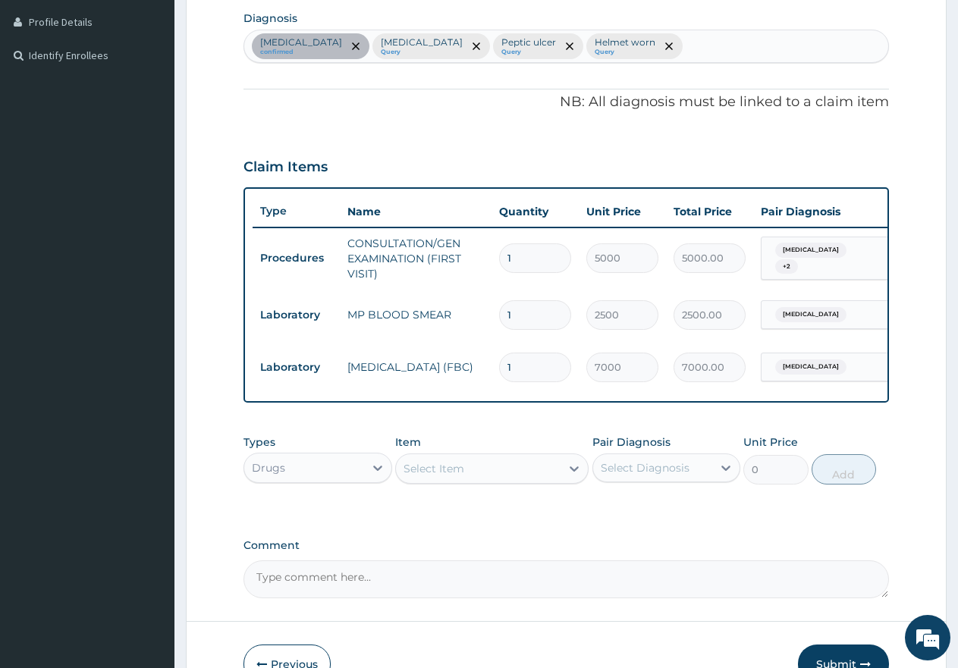
scroll to position [403, 0]
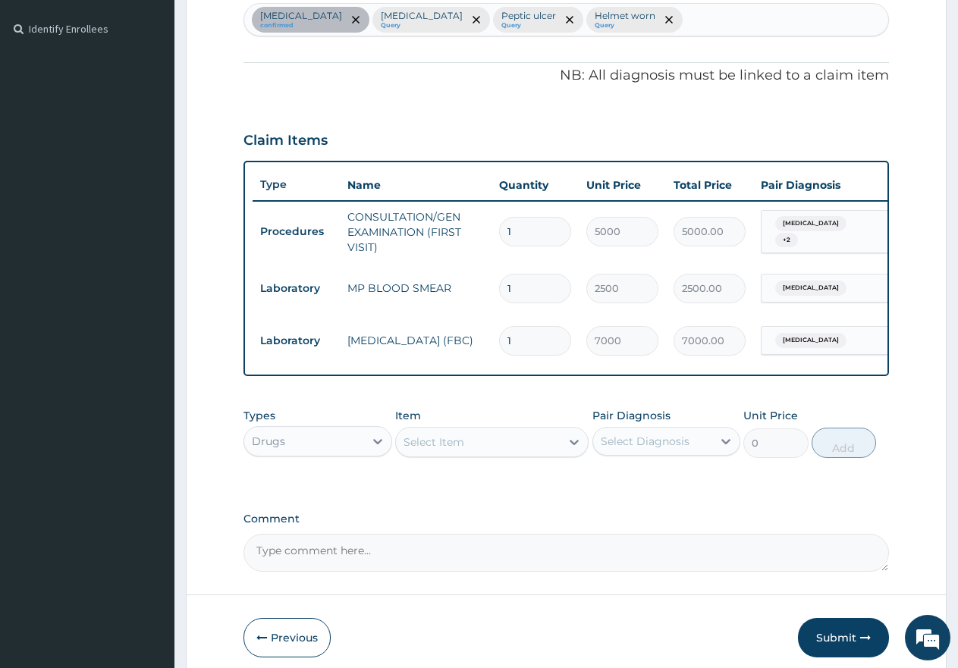
click at [451, 450] on div "Select Item" at bounding box center [433, 442] width 61 height 15
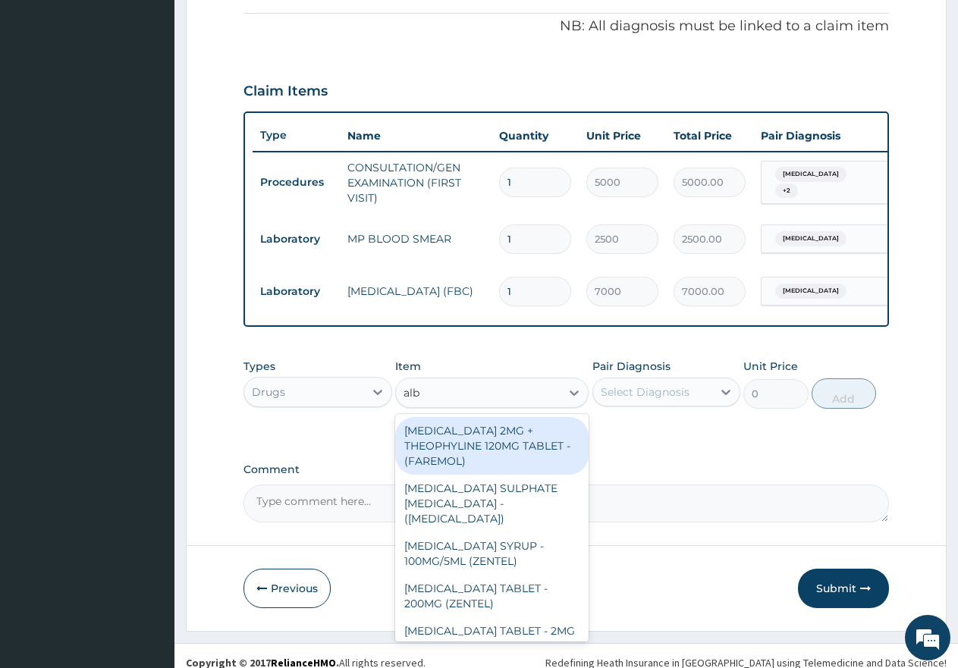
scroll to position [479, 0]
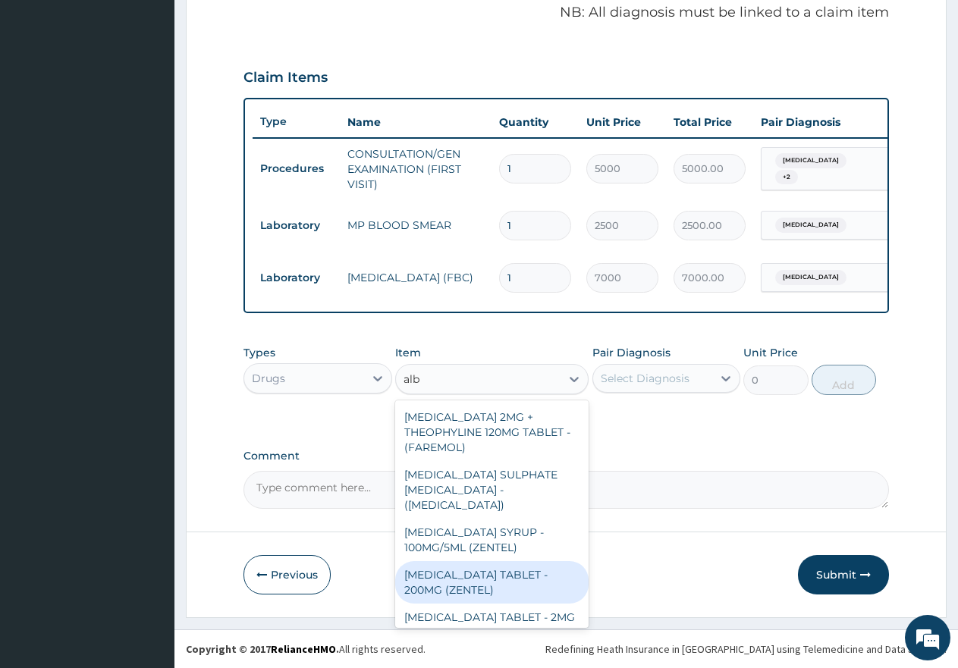
type input "albe"
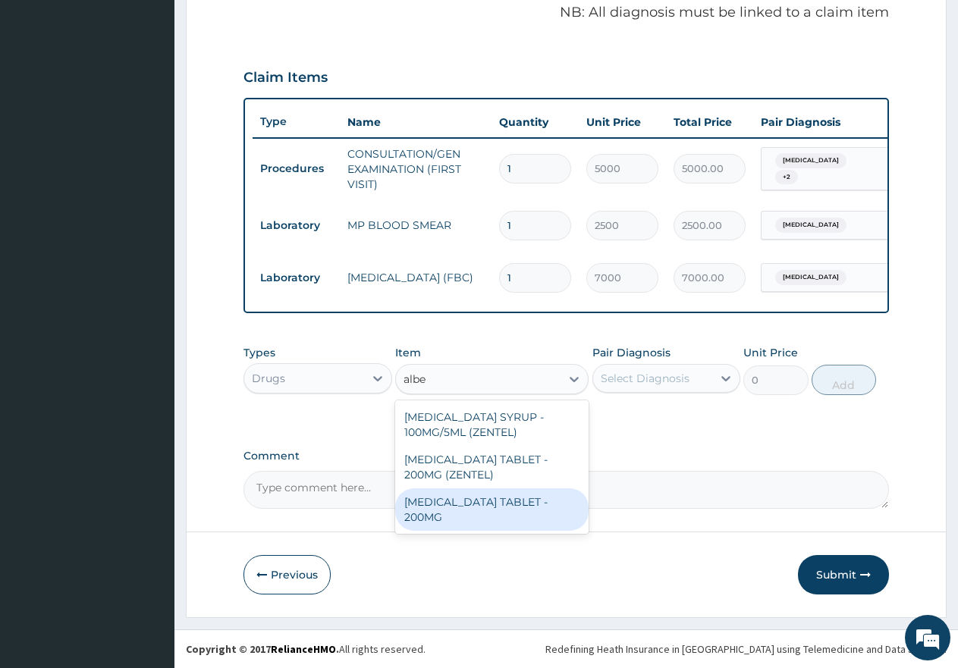
drag, startPoint x: 516, startPoint y: 501, endPoint x: 543, endPoint y: 485, distance: 32.0
click at [520, 497] on div "ALBENDAZOLE TABLET - 200MG" at bounding box center [491, 509] width 193 height 42
type input "500"
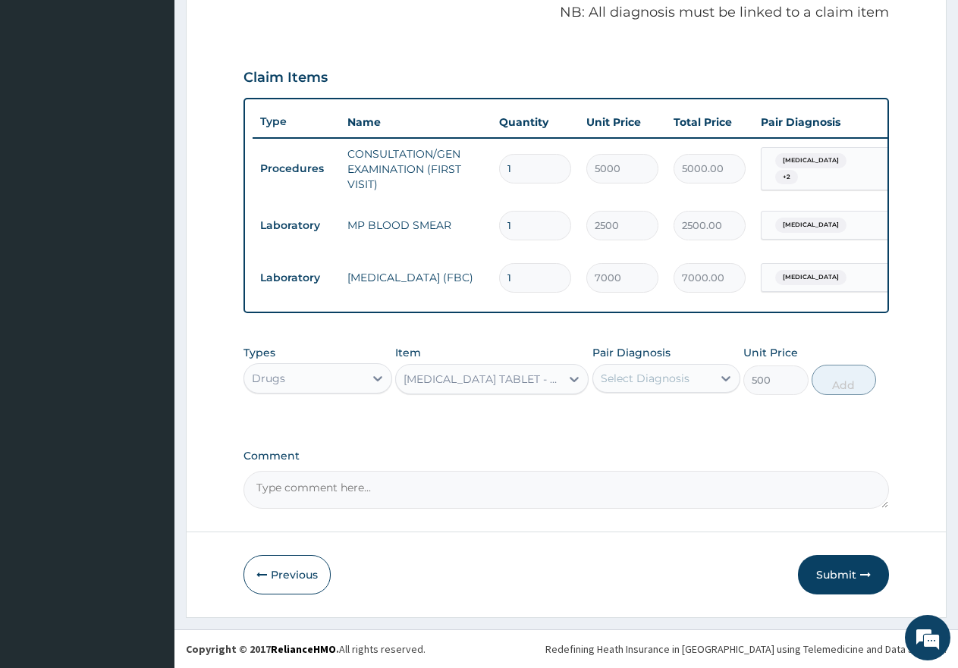
click at [661, 369] on div "Select Diagnosis" at bounding box center [653, 378] width 120 height 24
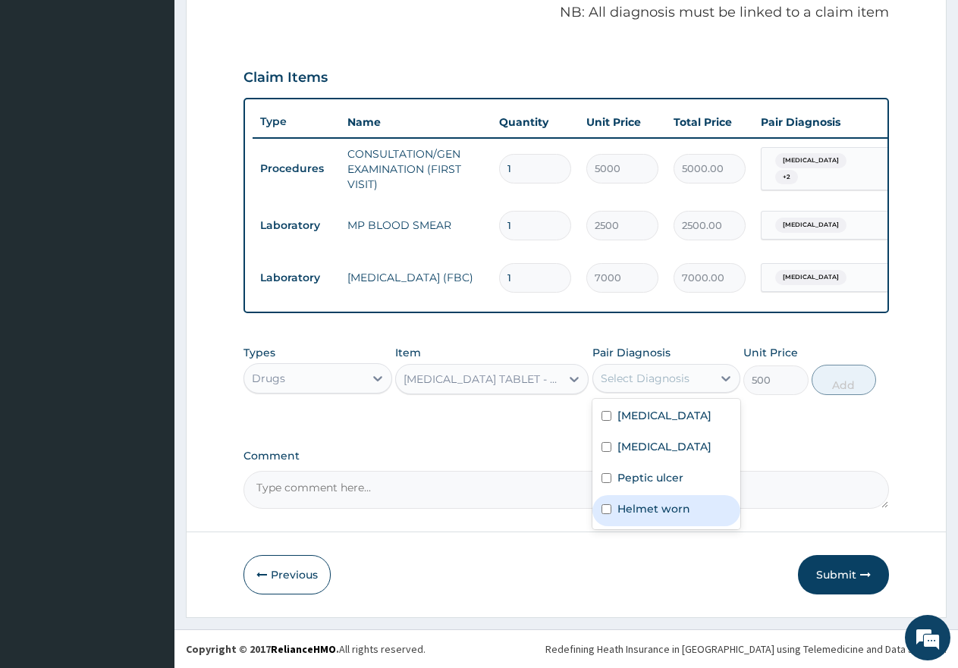
drag, startPoint x: 608, startPoint y: 511, endPoint x: 618, endPoint y: 503, distance: 13.5
click at [608, 511] on input "checkbox" at bounding box center [606, 509] width 10 height 10
checkbox input "true"
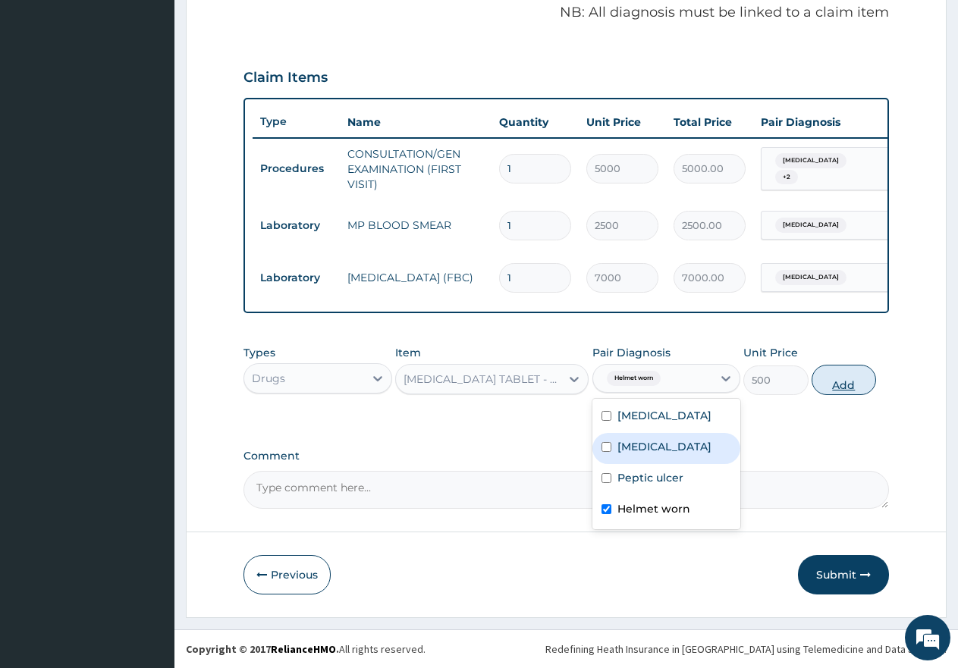
click at [839, 387] on button "Add" at bounding box center [844, 380] width 64 height 30
type input "0"
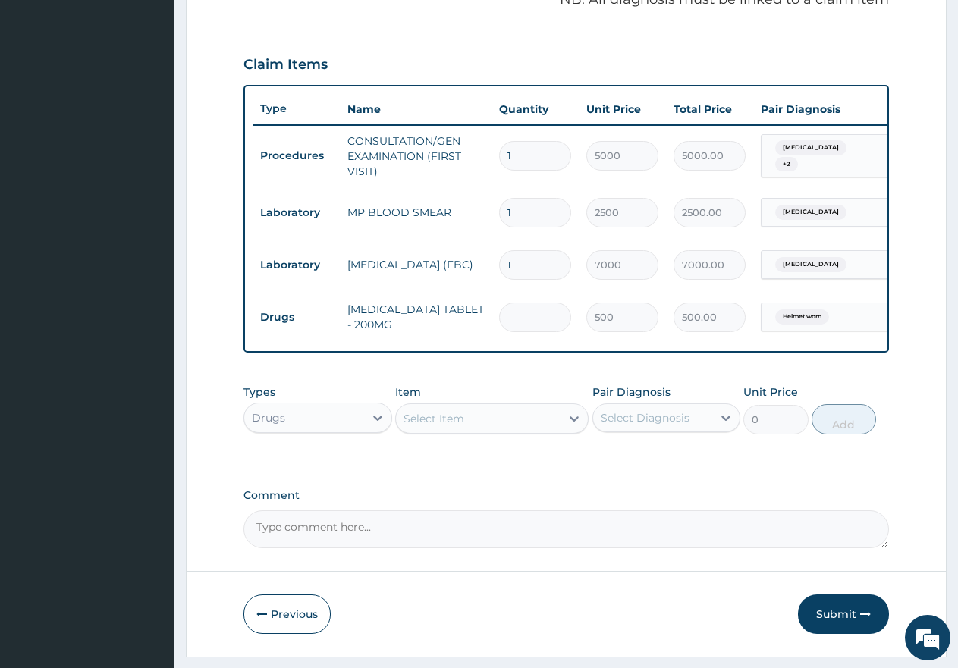
type input "0.00"
type input "2"
type input "1000.00"
type input "2"
click at [457, 426] on div "Select Item" at bounding box center [433, 418] width 61 height 15
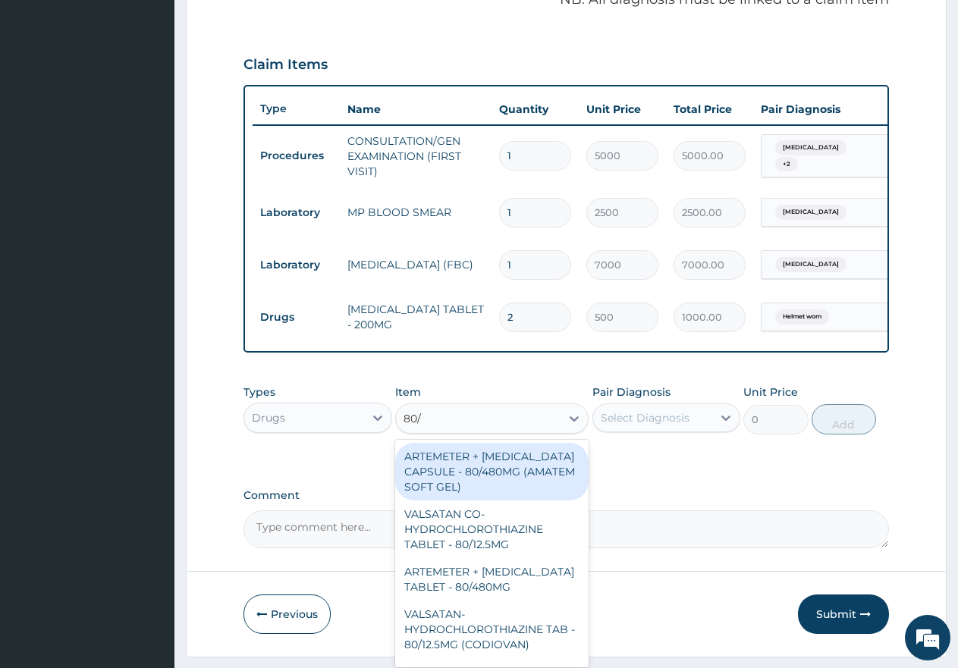
type input "80/4"
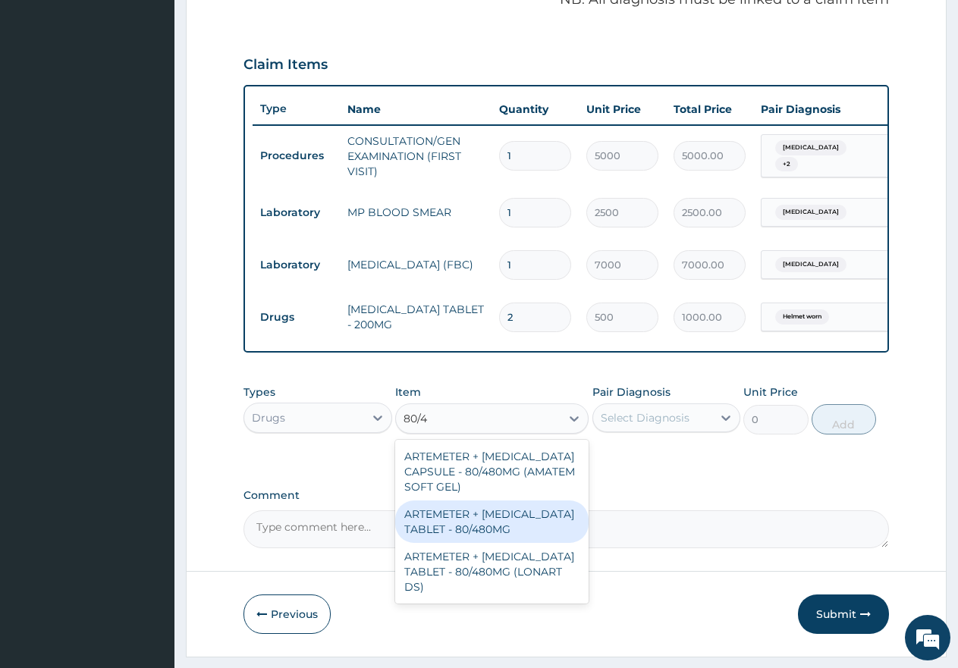
drag, startPoint x: 489, startPoint y: 541, endPoint x: 567, endPoint y: 501, distance: 87.9
click at [490, 539] on div "ARTEMETER + LUMEFANTRINE TABLET - 80/480MG" at bounding box center [491, 522] width 193 height 42
type input "650"
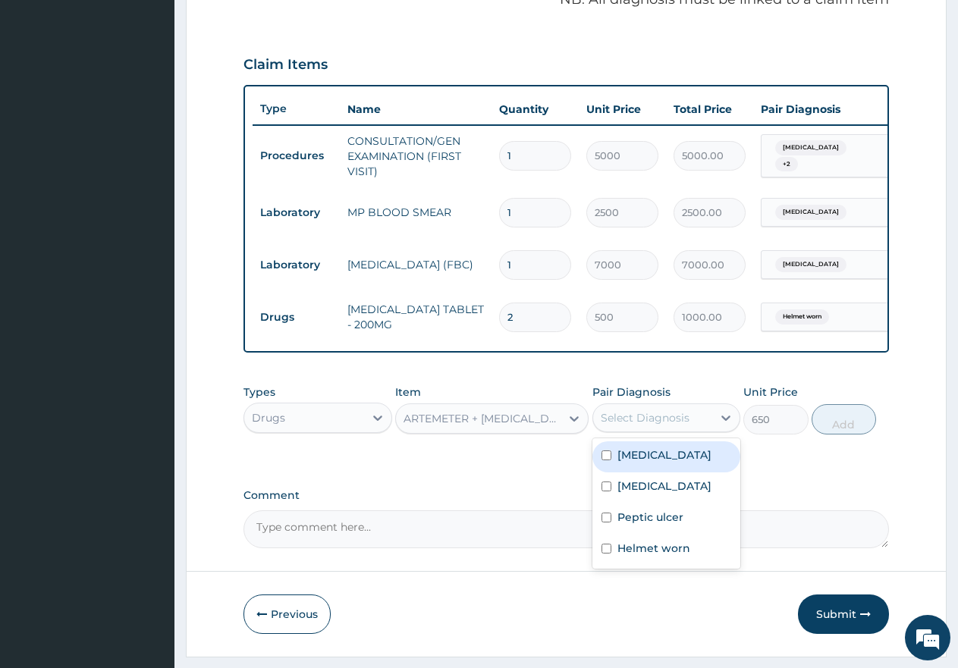
click at [668, 425] on div "Select Diagnosis" at bounding box center [645, 417] width 89 height 15
click at [605, 460] on input "checkbox" at bounding box center [606, 456] width 10 height 10
checkbox input "true"
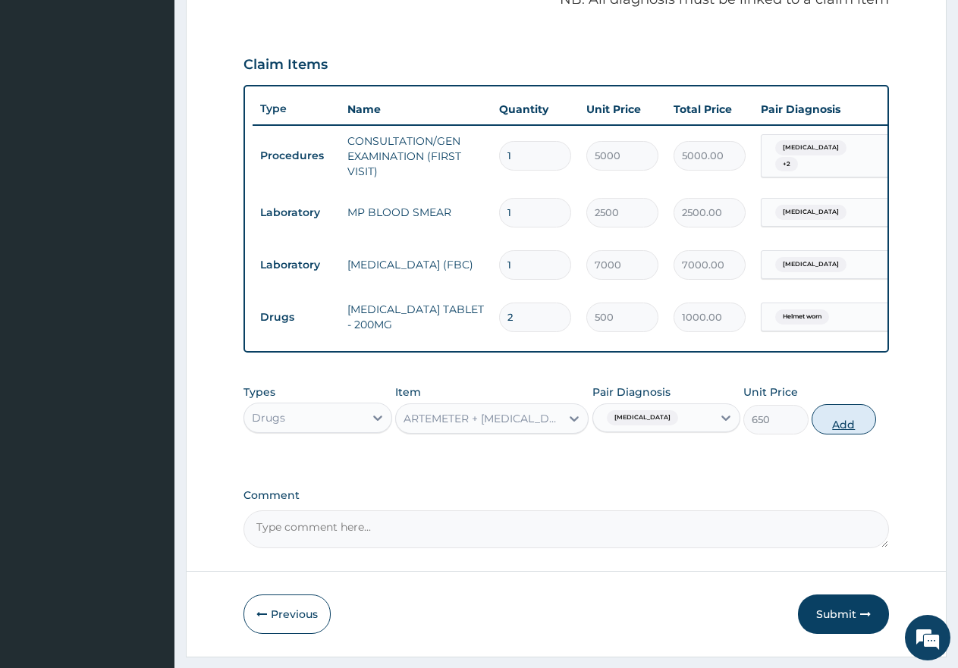
click at [846, 434] on button "Add" at bounding box center [844, 419] width 64 height 30
type input "0"
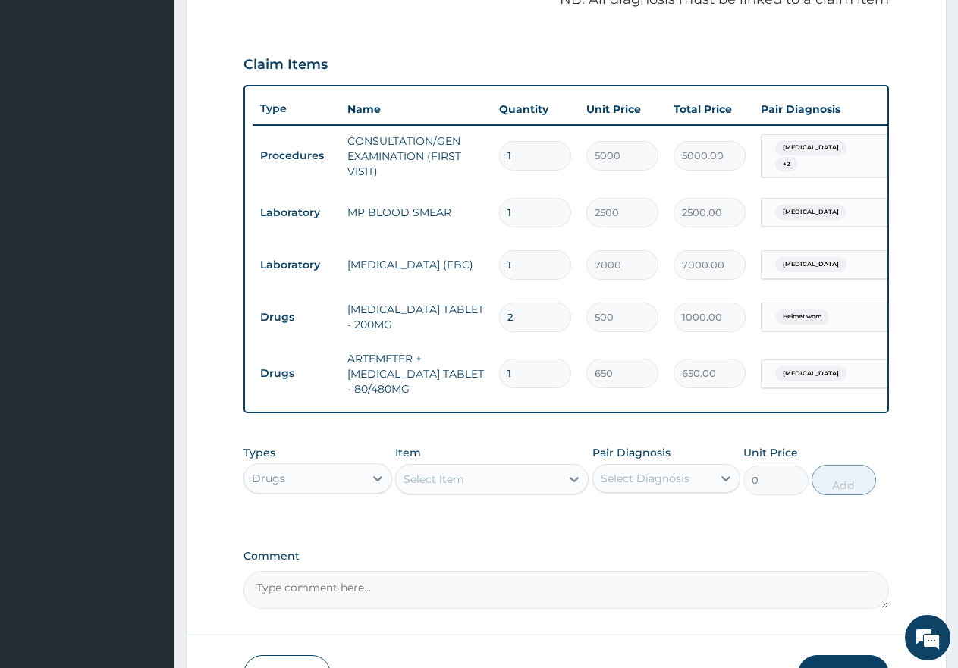
type input "0.00"
type input "6"
type input "3900.00"
type input "6"
click at [441, 487] on div "Select Item" at bounding box center [433, 479] width 61 height 15
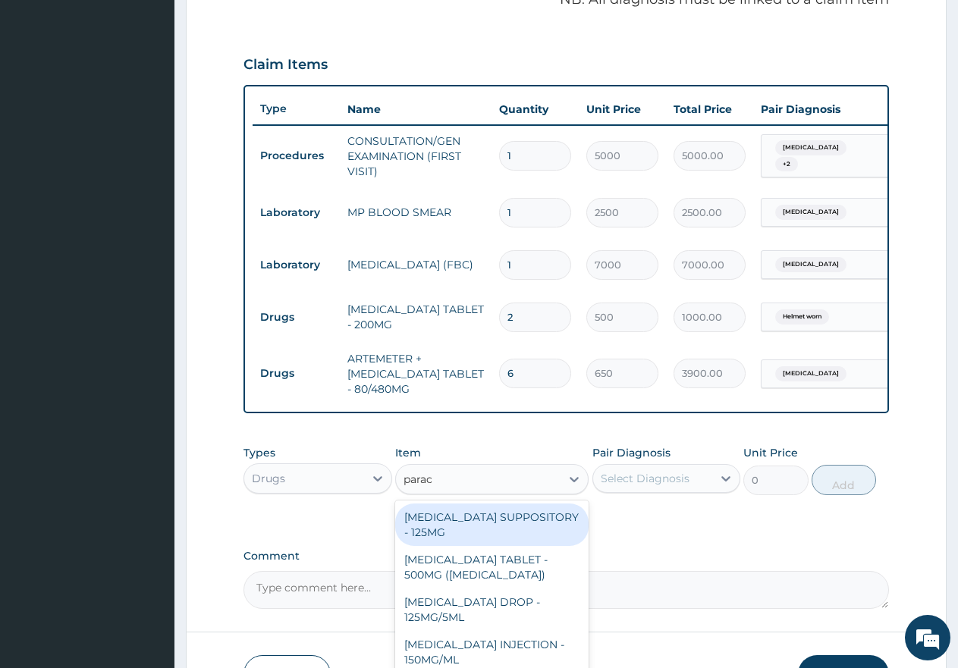
type input "parace"
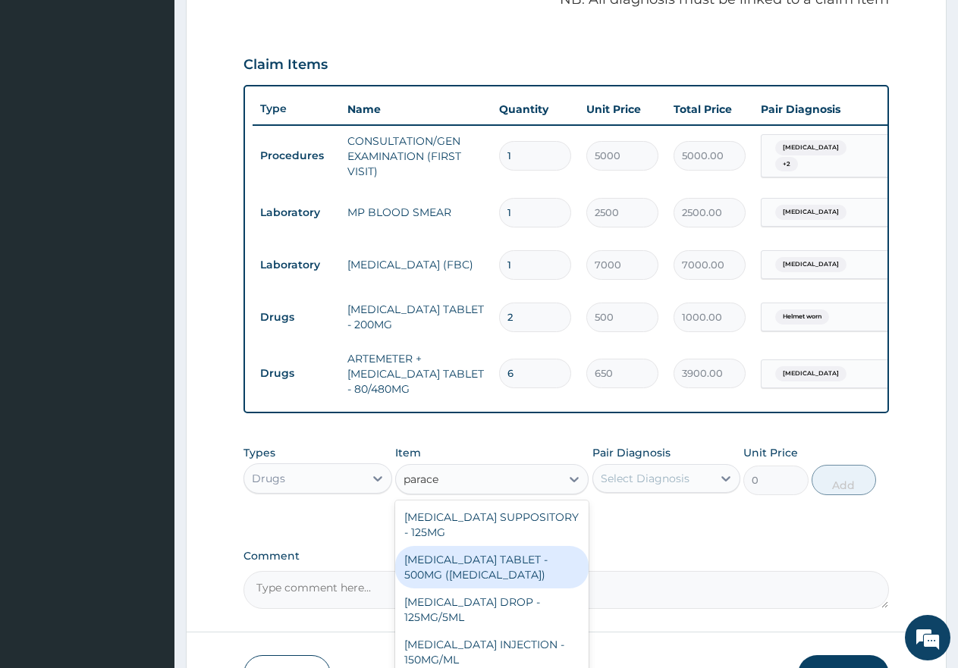
scroll to position [176, 0]
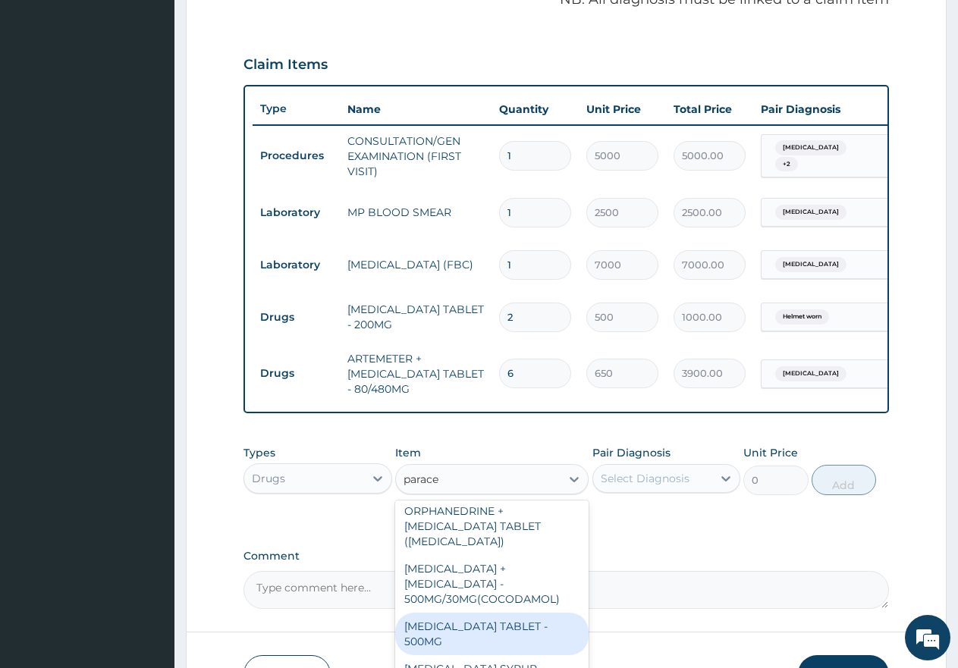
drag, startPoint x: 491, startPoint y: 629, endPoint x: 533, endPoint y: 604, distance: 48.3
click at [496, 626] on div "PARACETAMOL TABLET - 500MG" at bounding box center [491, 634] width 193 height 42
type input "60"
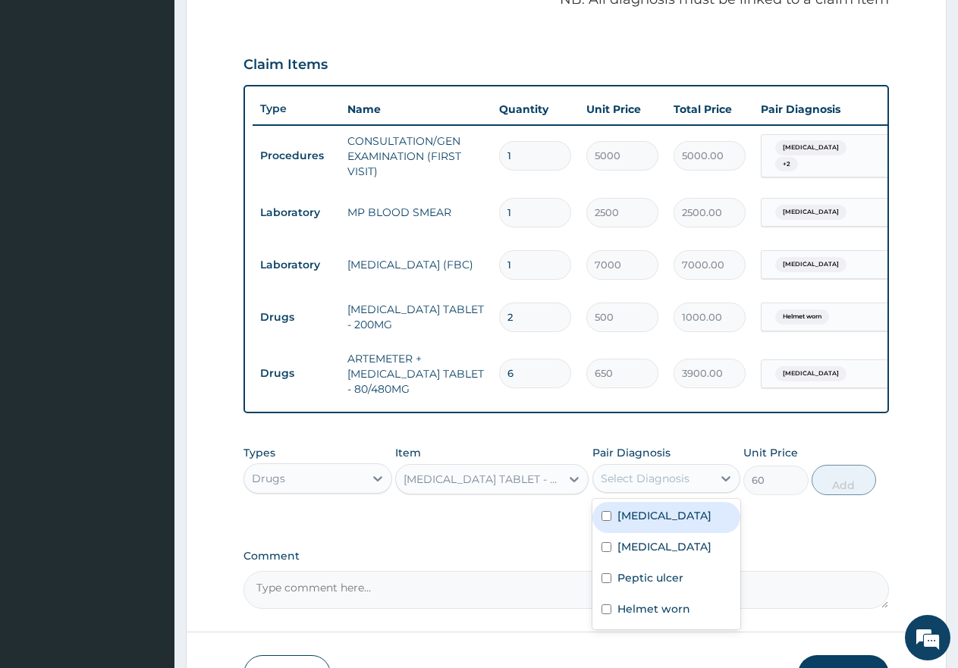
click at [685, 486] on div "Select Diagnosis" at bounding box center [645, 478] width 89 height 15
drag, startPoint x: 608, startPoint y: 533, endPoint x: 608, endPoint y: 569, distance: 35.6
click at [608, 533] on div "Malaria" at bounding box center [666, 517] width 149 height 31
checkbox input "true"
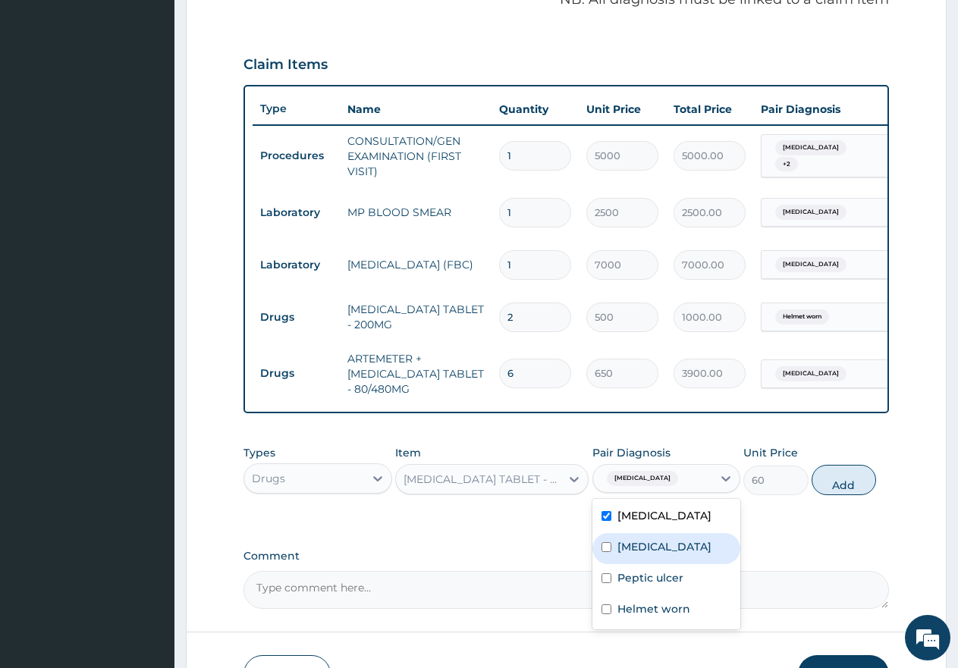
click at [608, 564] on div "Sepsis" at bounding box center [666, 548] width 149 height 31
checkbox input "true"
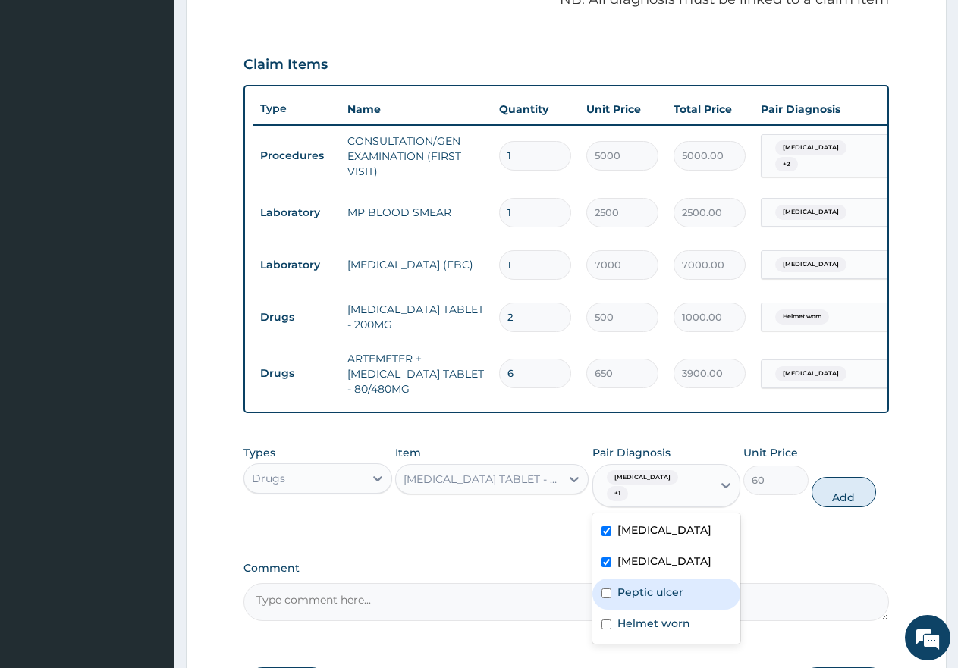
click at [610, 606] on div "Peptic ulcer" at bounding box center [666, 594] width 149 height 31
checkbox input "true"
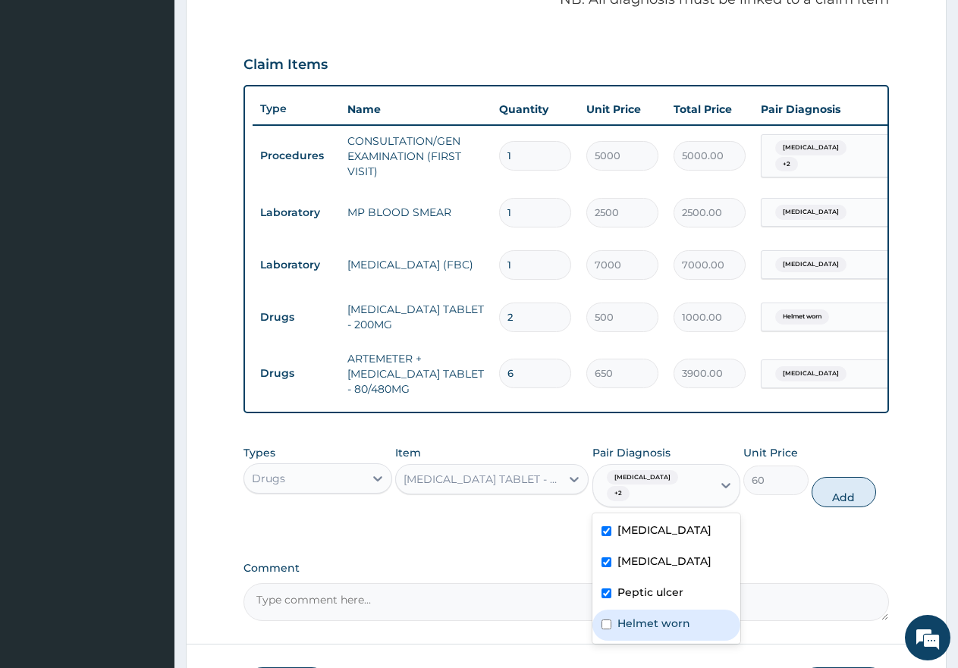
drag, startPoint x: 614, startPoint y: 637, endPoint x: 623, endPoint y: 629, distance: 12.4
click at [616, 636] on div "Helmet worn" at bounding box center [666, 625] width 149 height 31
checkbox input "true"
click at [855, 502] on button "Add" at bounding box center [844, 492] width 64 height 30
type input "0"
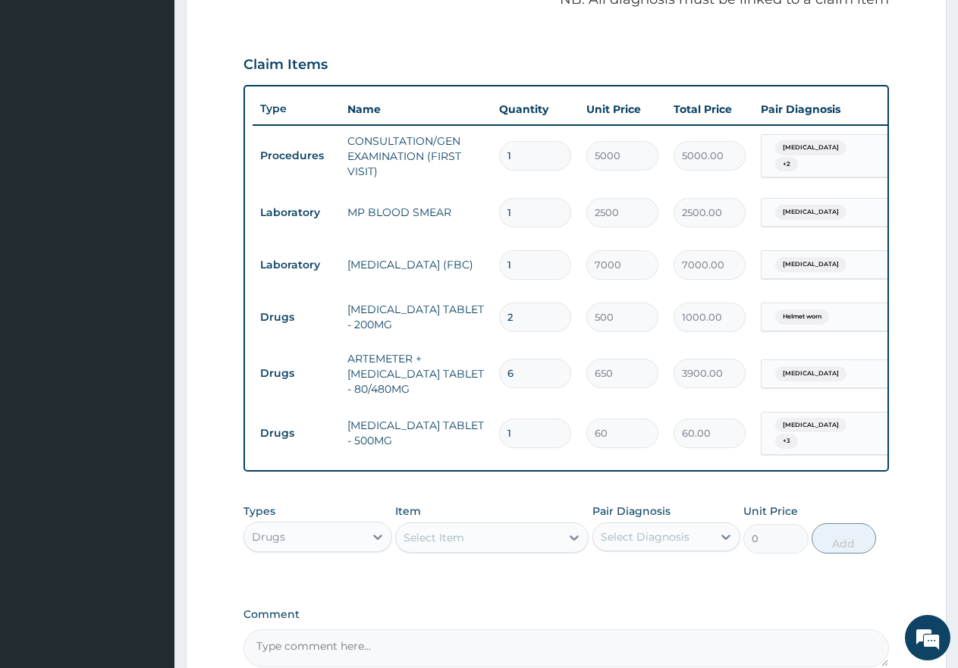
type input "18"
type input "1080.00"
type input "18"
click at [435, 543] on div "Select Item" at bounding box center [433, 537] width 61 height 15
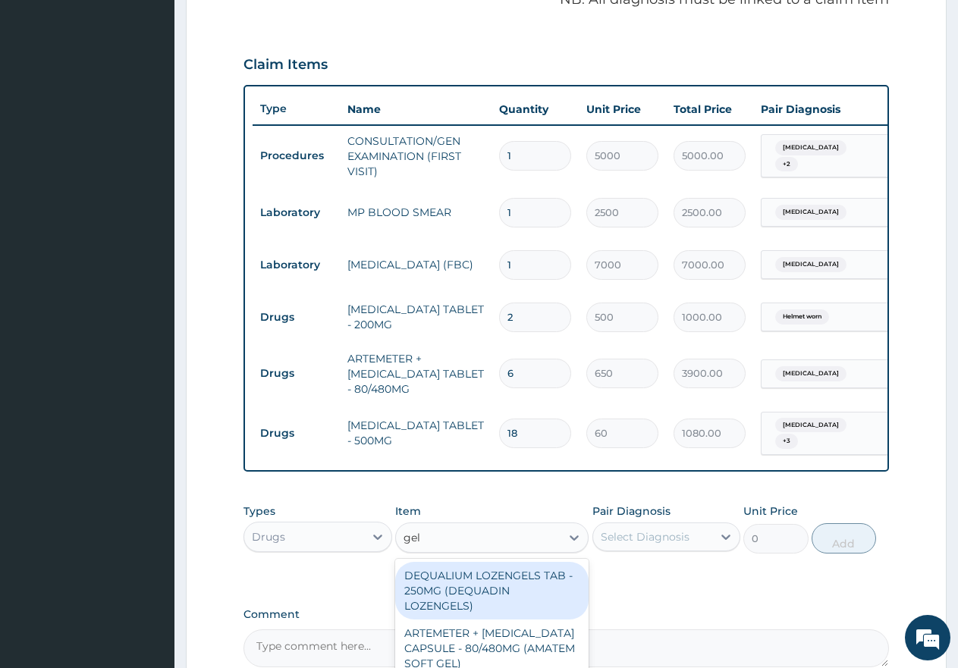
type input "gelu"
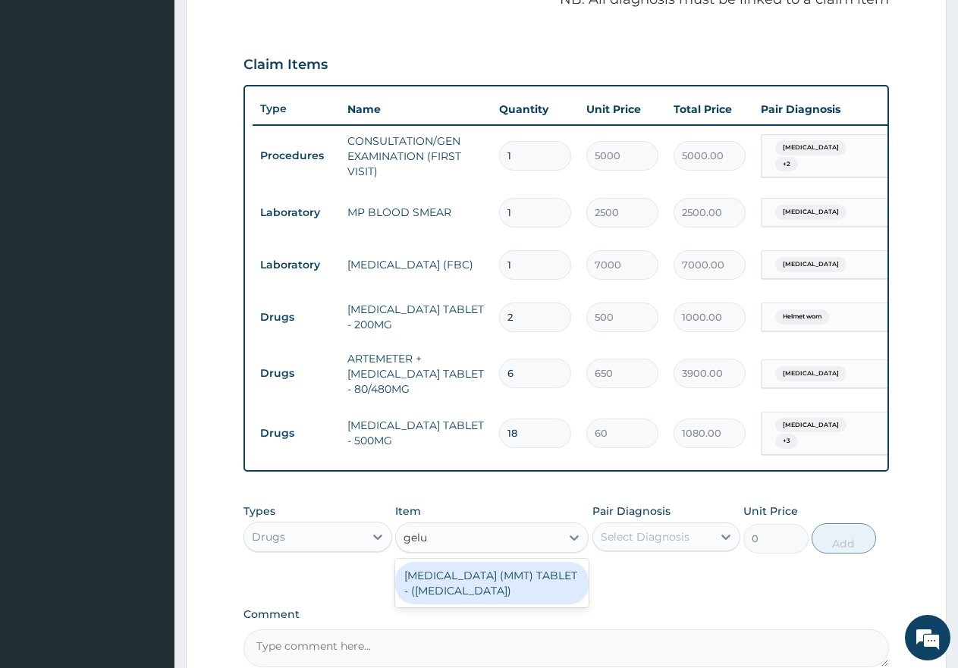
click at [473, 586] on div "ANTACID (MMT) TABLET - (GELUSIL)" at bounding box center [491, 583] width 193 height 42
type input "50"
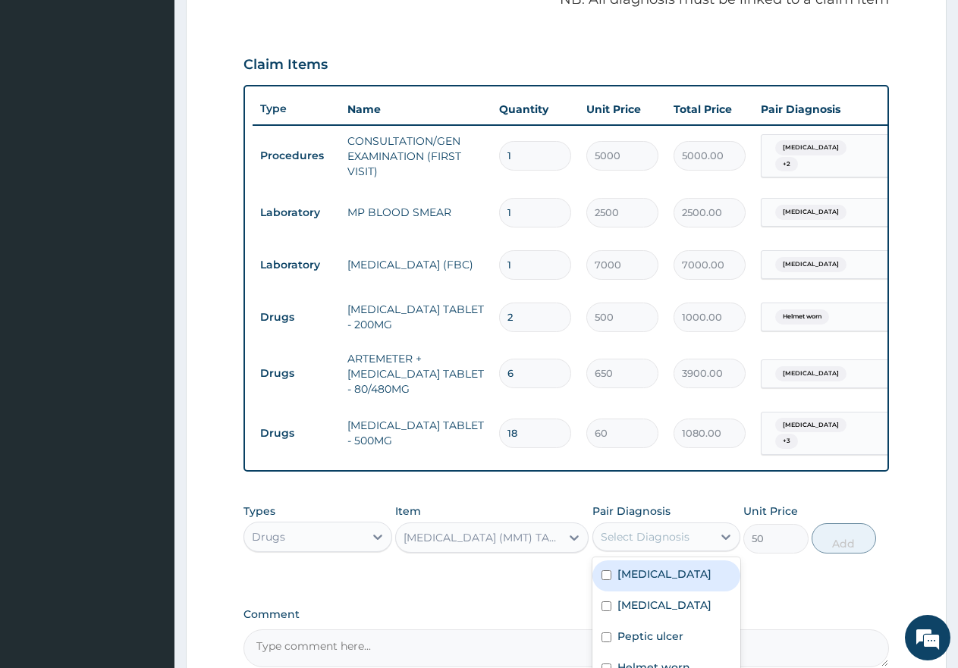
click at [661, 545] on div "Select Diagnosis" at bounding box center [645, 536] width 89 height 15
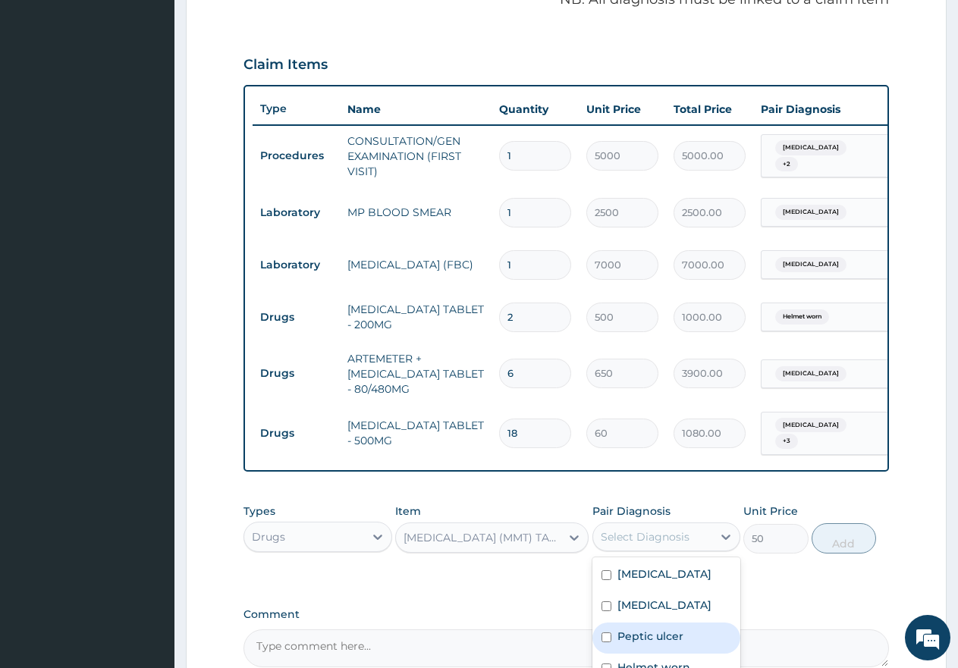
drag, startPoint x: 604, startPoint y: 642, endPoint x: 684, endPoint y: 609, distance: 87.0
click at [605, 640] on input "checkbox" at bounding box center [606, 638] width 10 height 10
checkbox input "true"
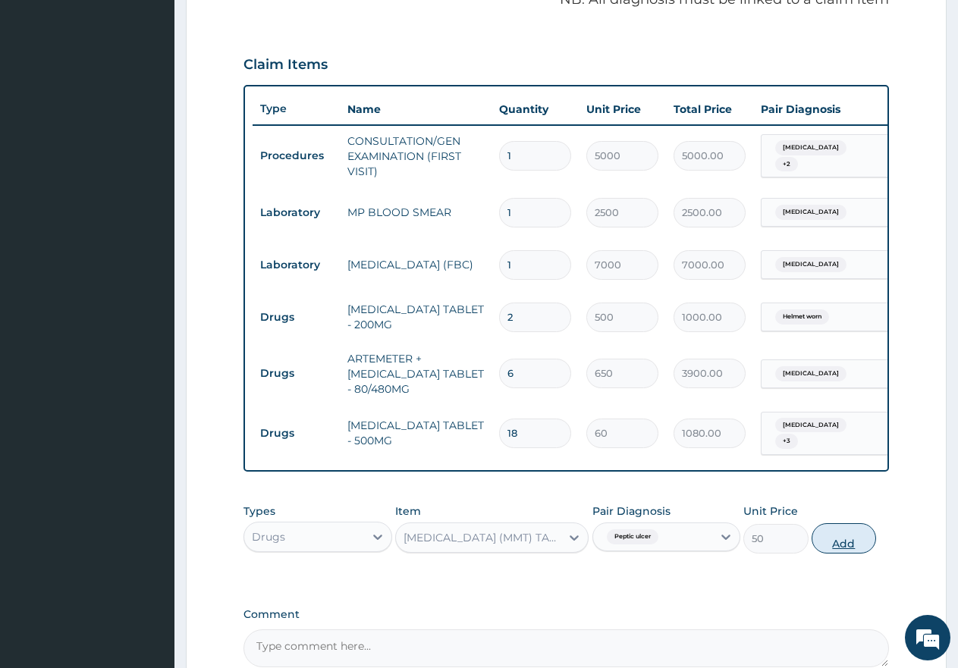
click at [843, 553] on button "Add" at bounding box center [844, 538] width 64 height 30
type input "0"
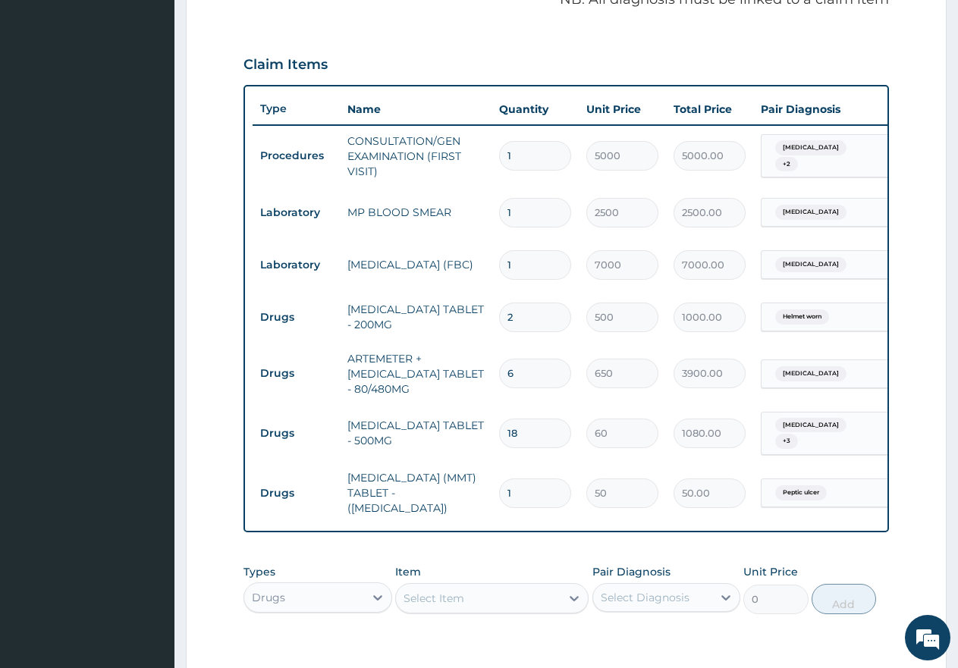
type input "0.00"
type input "3"
type input "150.00"
type input "30"
type input "1500.00"
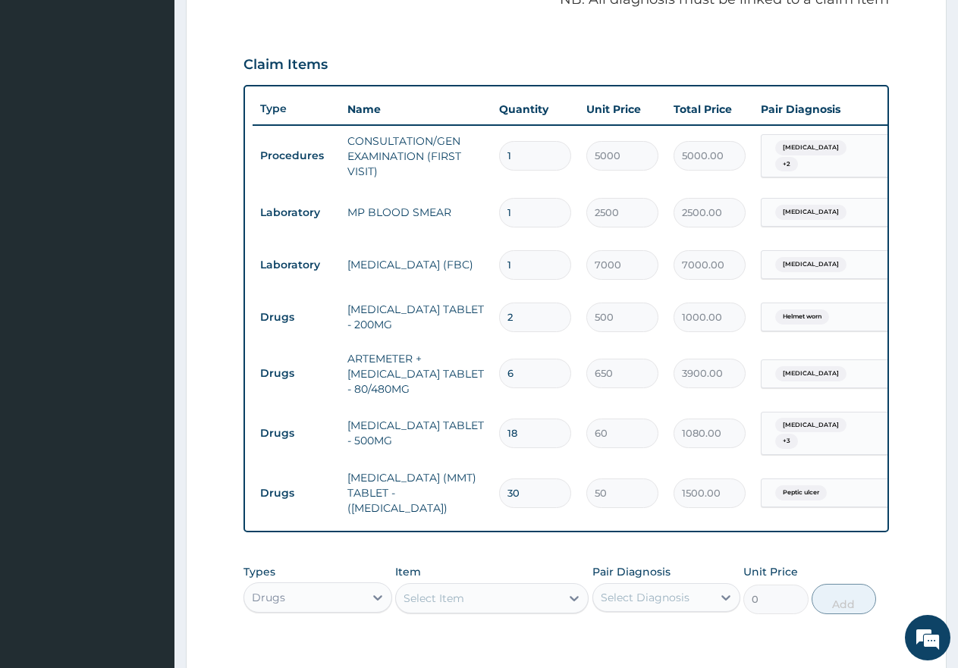
type input "30"
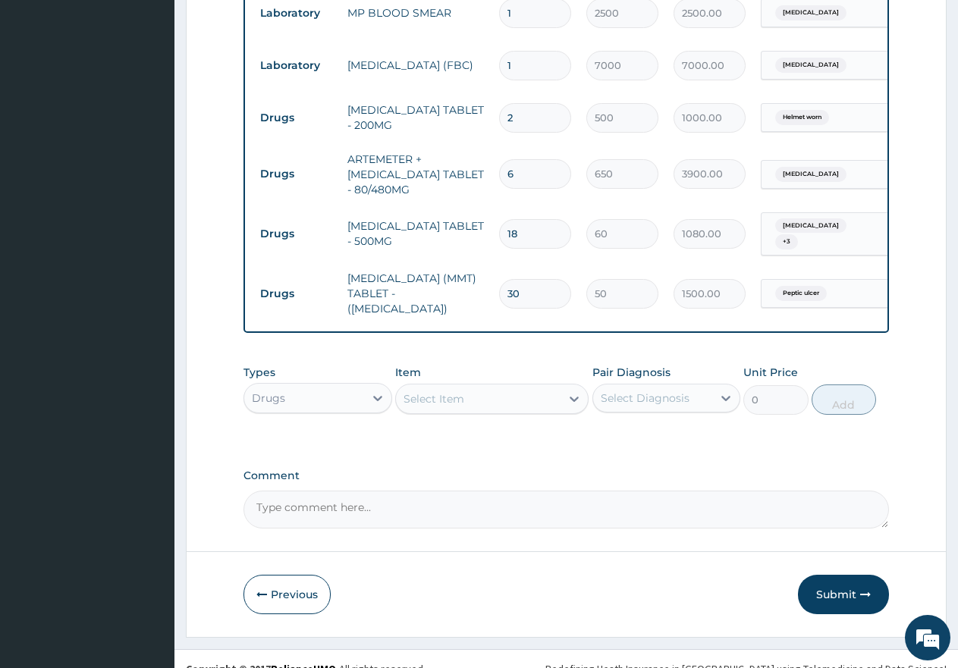
scroll to position [697, 0]
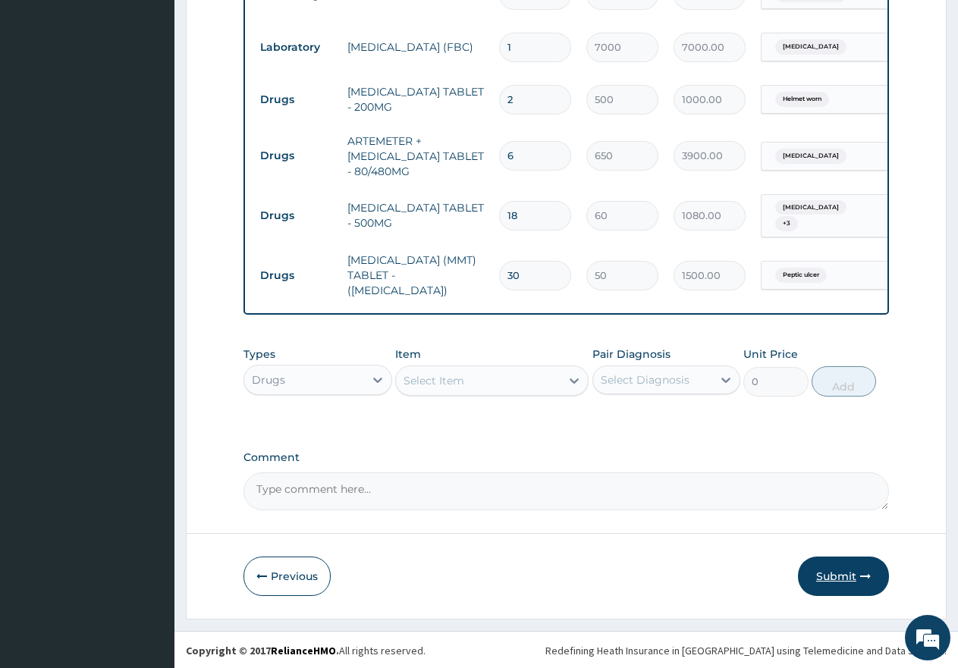
click at [847, 579] on button "Submit" at bounding box center [843, 576] width 91 height 39
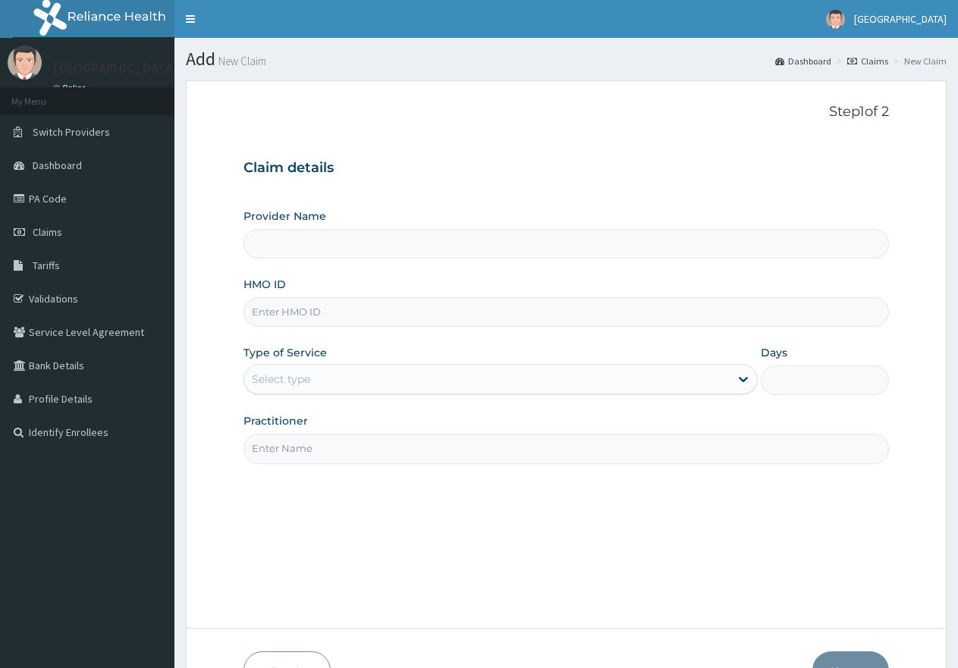
drag, startPoint x: 0, startPoint y: 0, endPoint x: 426, endPoint y: 314, distance: 529.4
click at [426, 314] on input "HMO ID" at bounding box center [565, 312] width 645 height 30
type input "[GEOGRAPHIC_DATA]"
paste input "AGO/10061/A"
type input "AGO/10061/A"
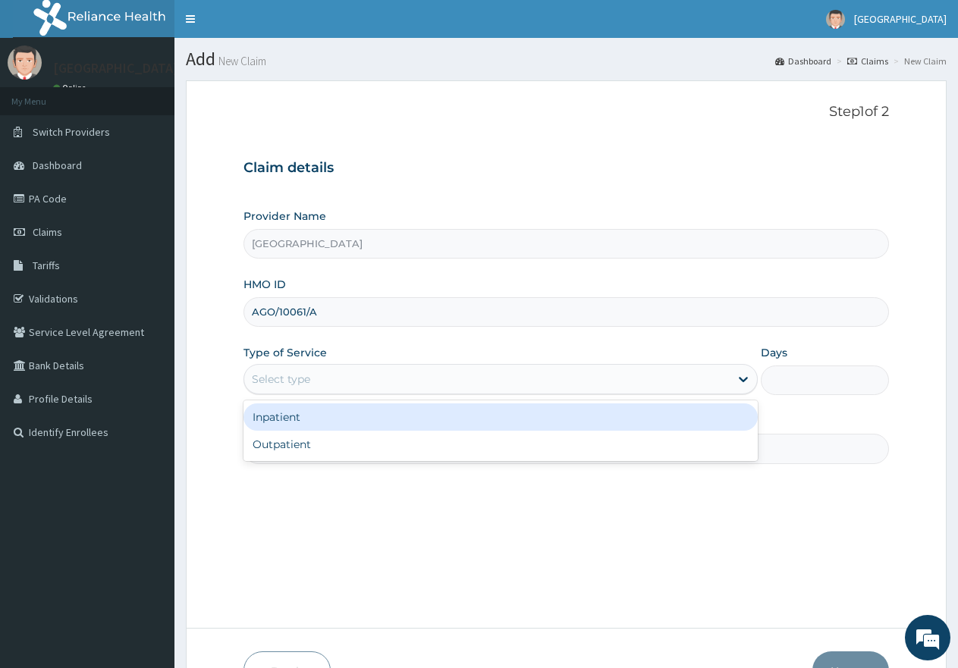
click at [347, 378] on div "Select type" at bounding box center [486, 379] width 485 height 24
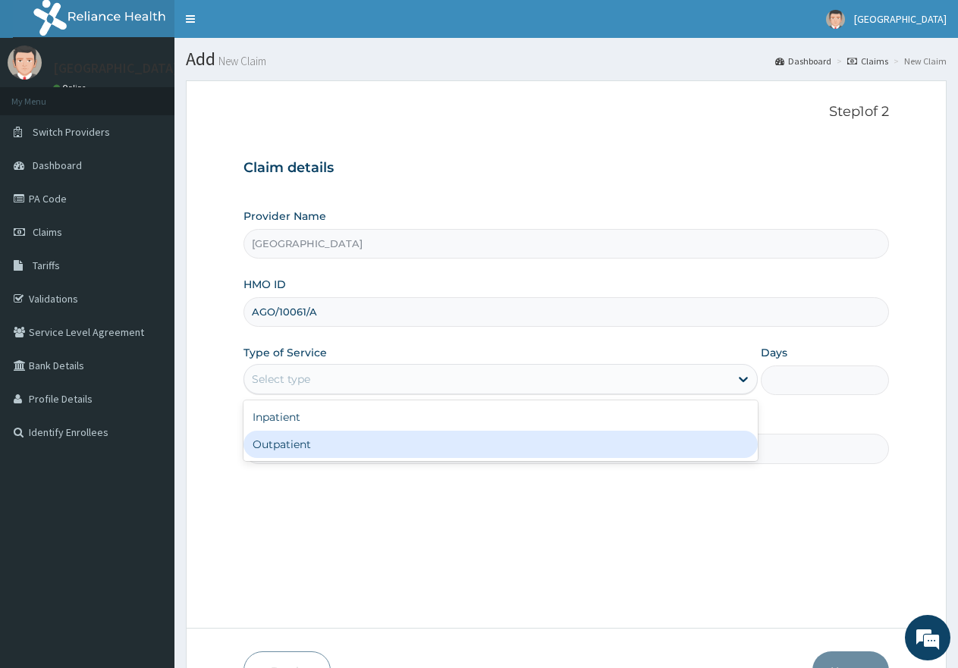
click at [328, 444] on div "Outpatient" at bounding box center [499, 444] width 513 height 27
type input "1"
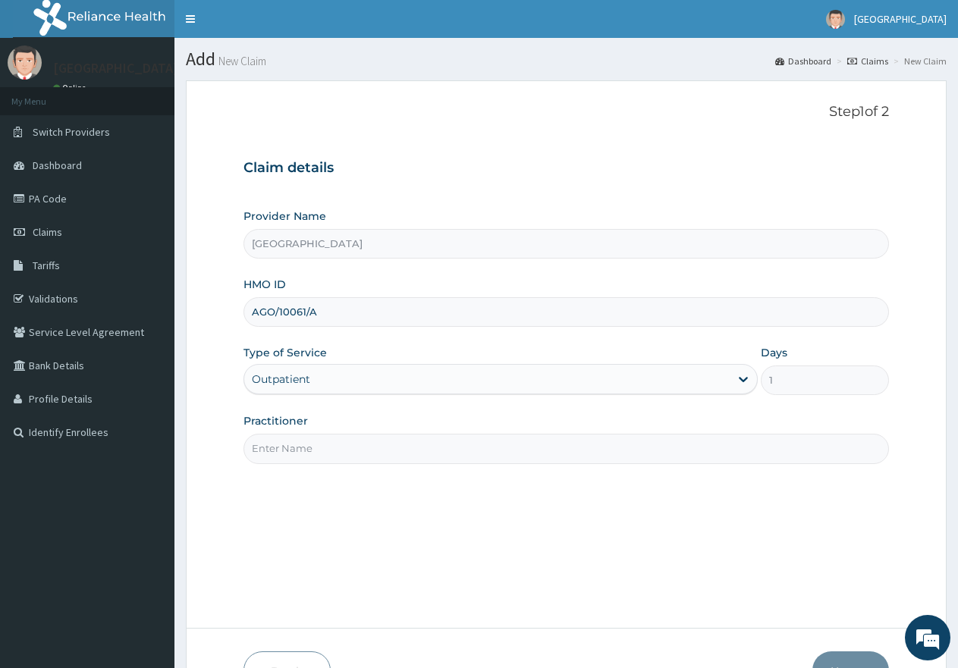
click at [328, 446] on input "Practitioner" at bounding box center [565, 449] width 645 height 30
type input "gp"
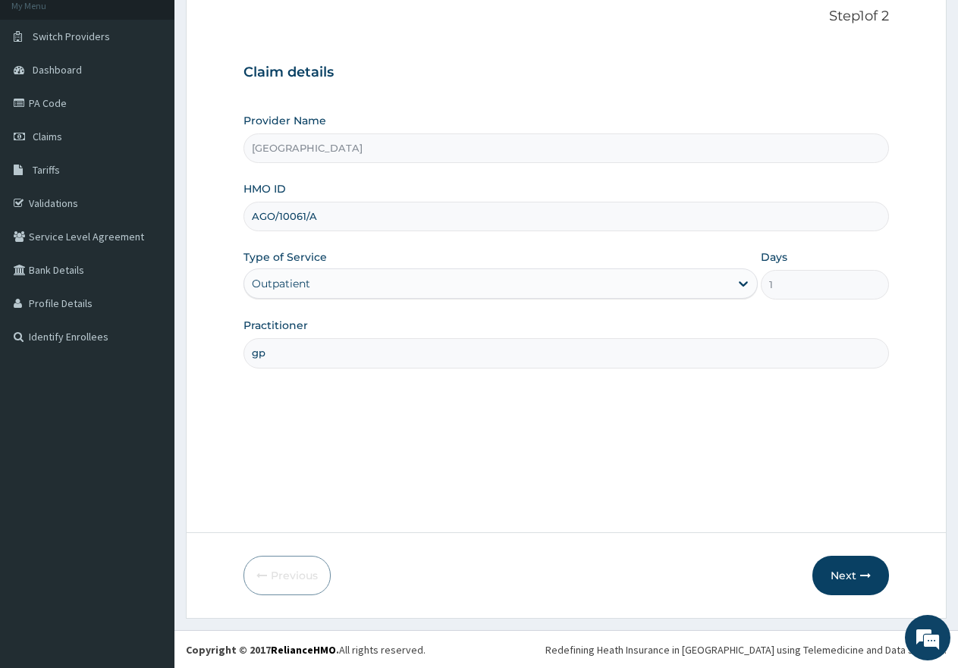
scroll to position [96, 0]
click at [831, 581] on button "Next" at bounding box center [850, 574] width 77 height 39
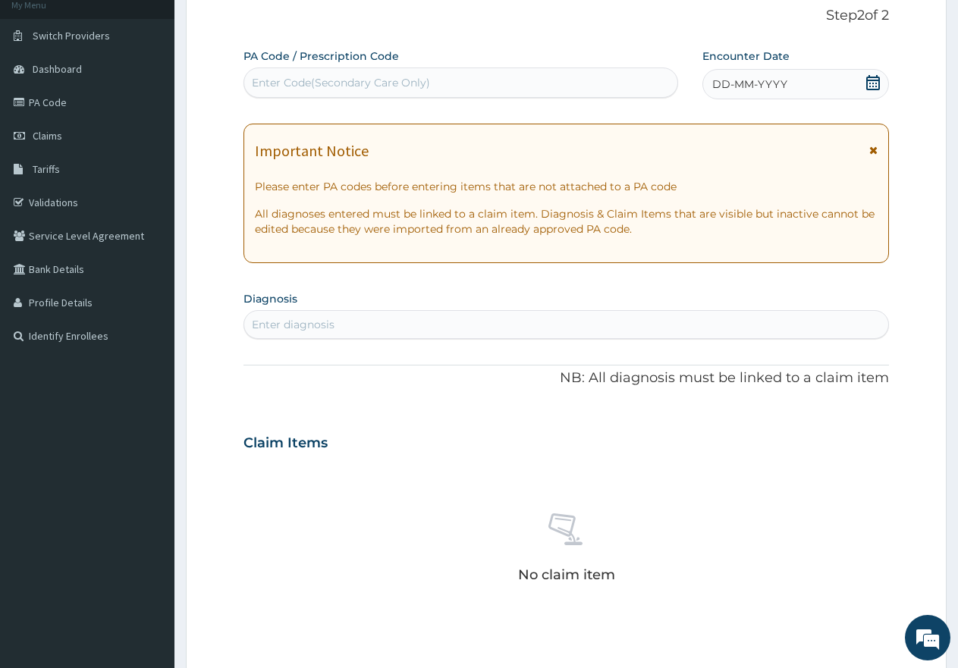
scroll to position [0, 0]
click at [868, 77] on icon at bounding box center [873, 82] width 14 height 15
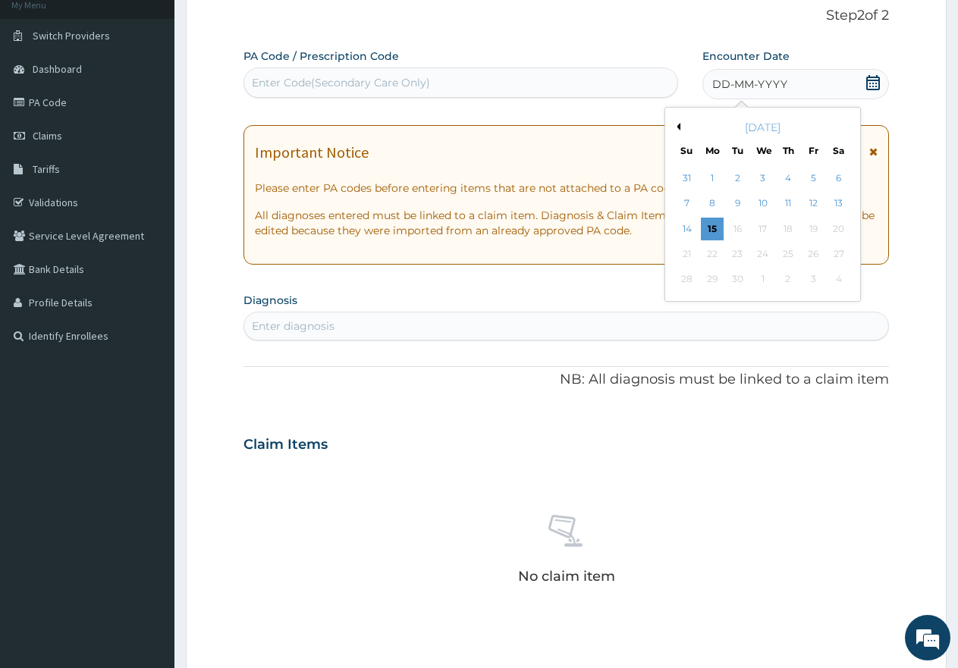
click at [680, 125] on button "Previous Month" at bounding box center [677, 127] width 8 height 8
click at [807, 253] on div "22" at bounding box center [813, 254] width 23 height 23
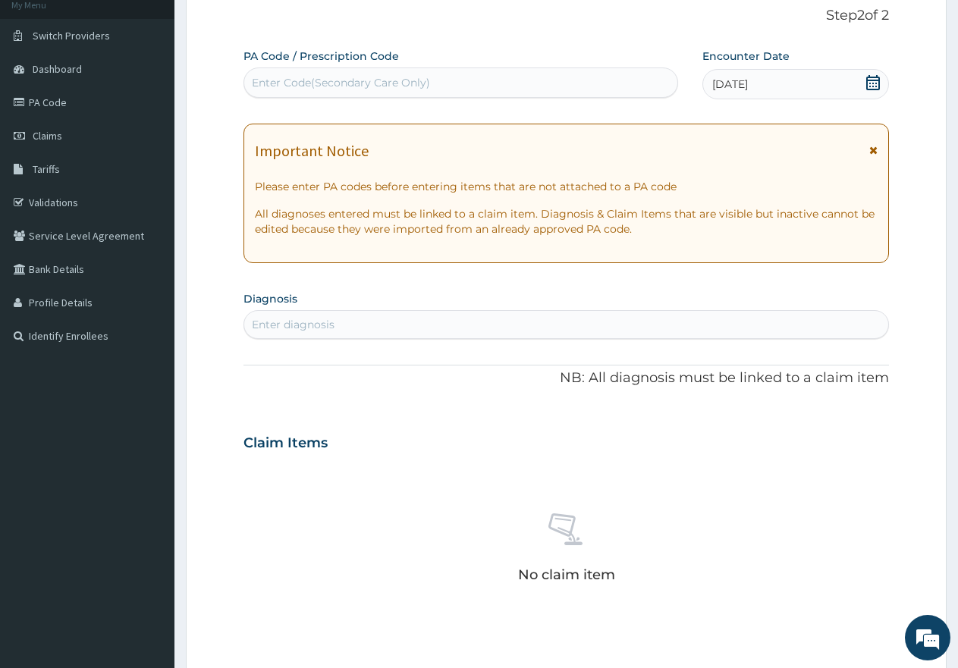
click at [622, 319] on div "Enter diagnosis" at bounding box center [566, 324] width 644 height 24
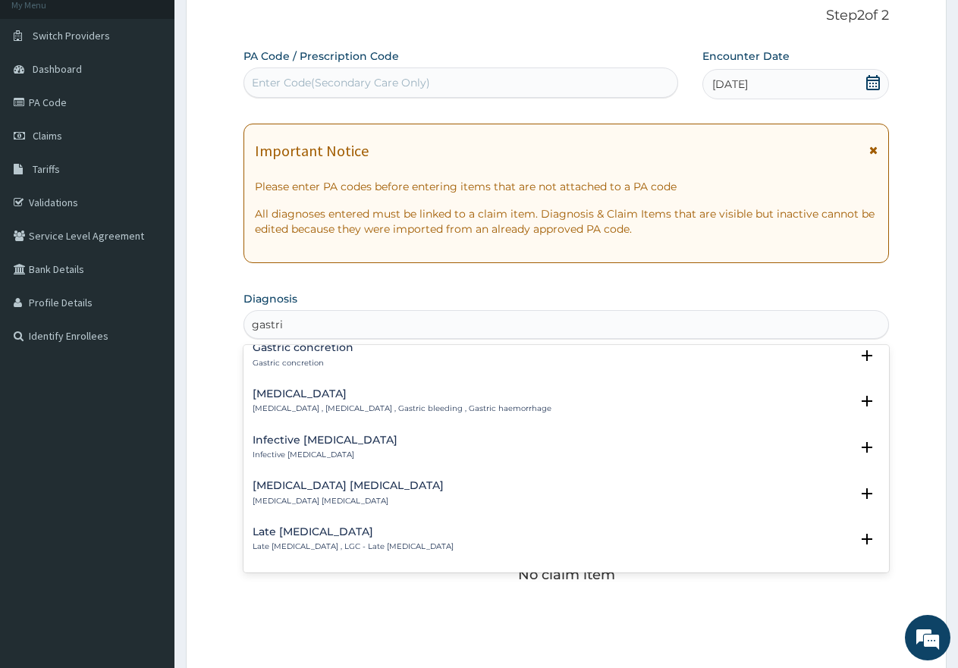
scroll to position [2080, 0]
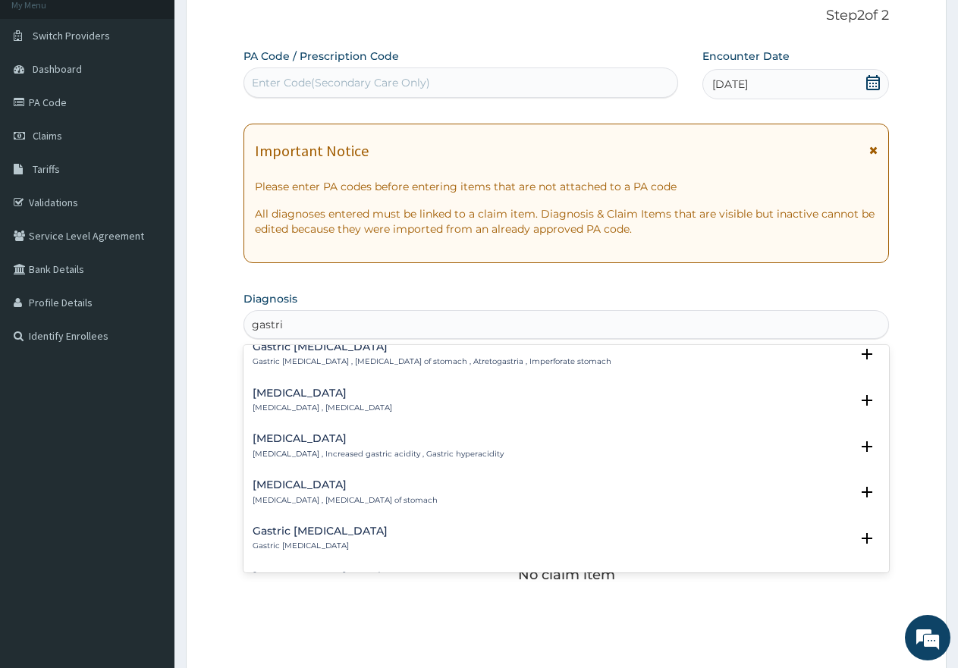
type input "gastrit"
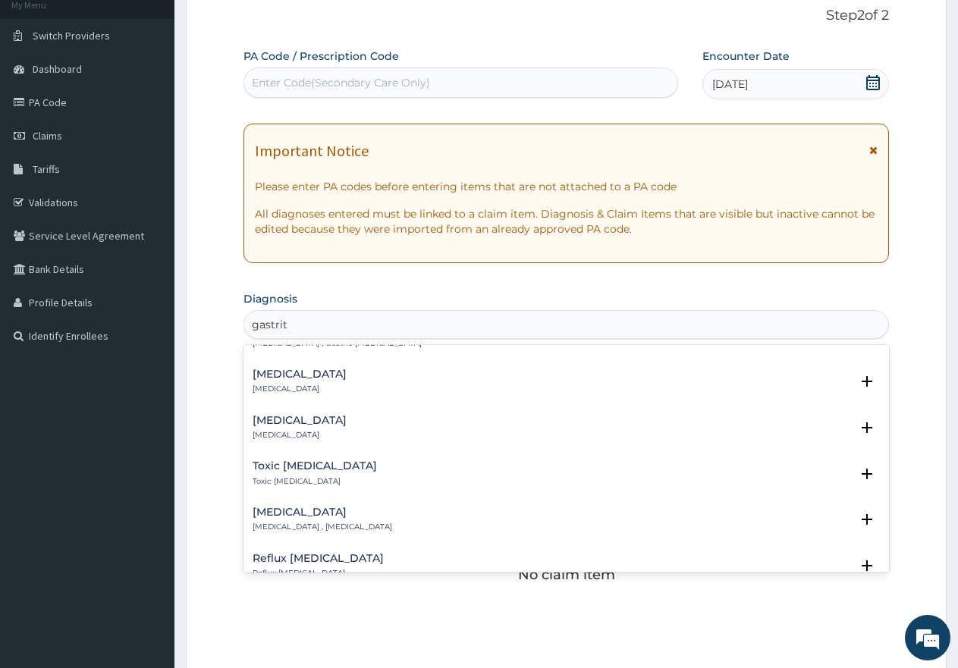
scroll to position [0, 0]
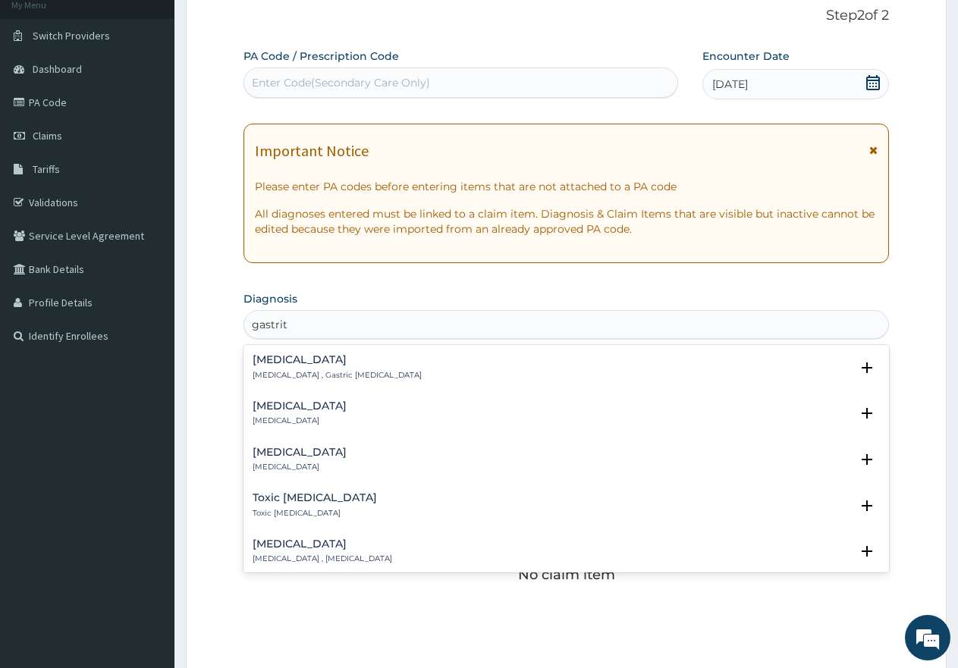
click at [315, 404] on h4 "[MEDICAL_DATA]" at bounding box center [300, 405] width 94 height 11
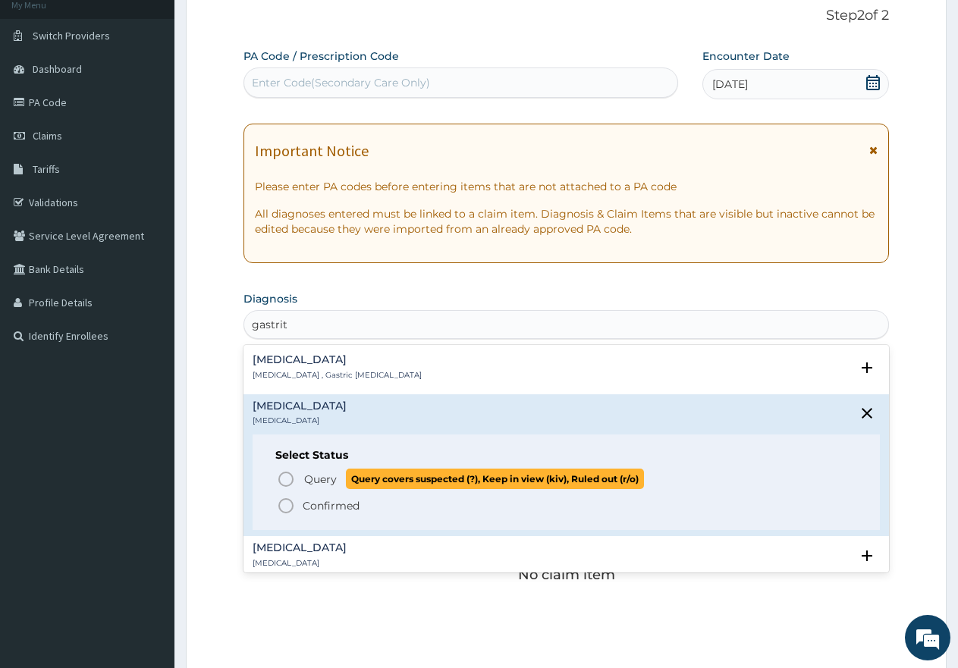
click at [286, 479] on icon "status option query" at bounding box center [286, 479] width 18 height 18
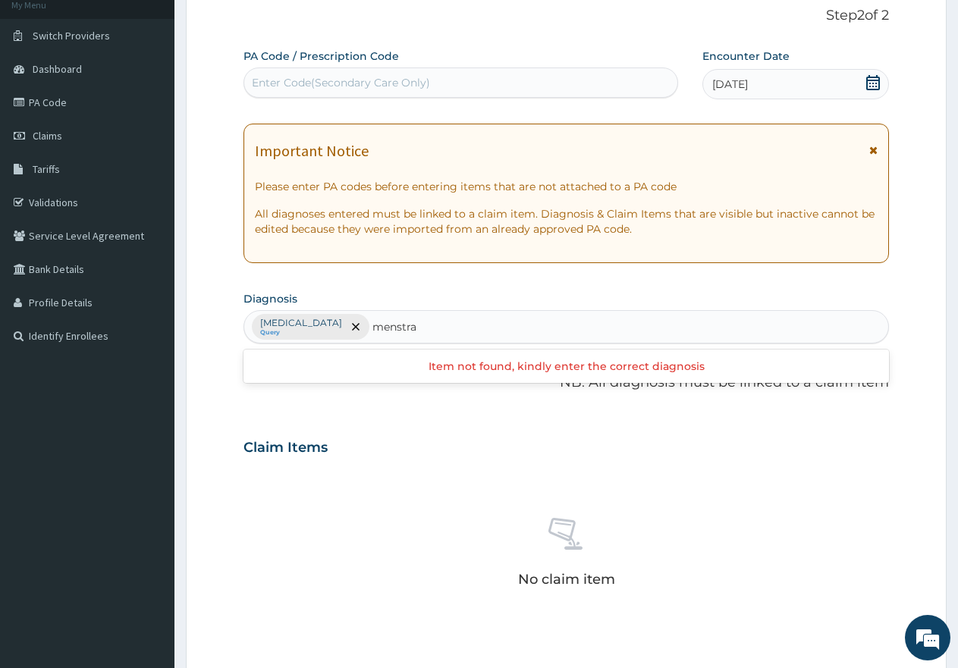
type input "menstr"
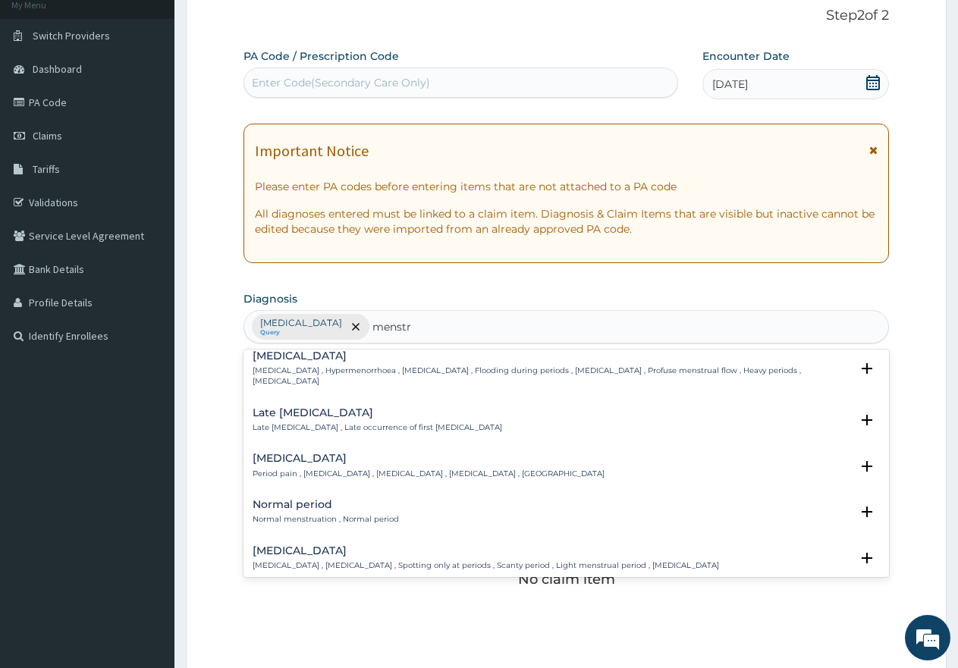
scroll to position [76, 0]
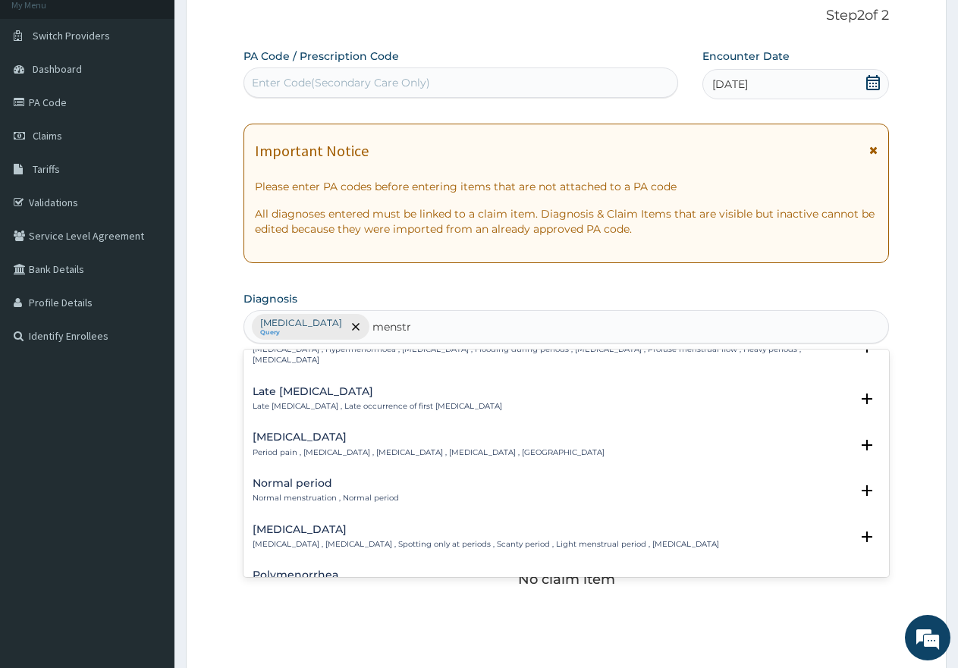
click at [291, 432] on h4 "[MEDICAL_DATA]" at bounding box center [429, 437] width 352 height 11
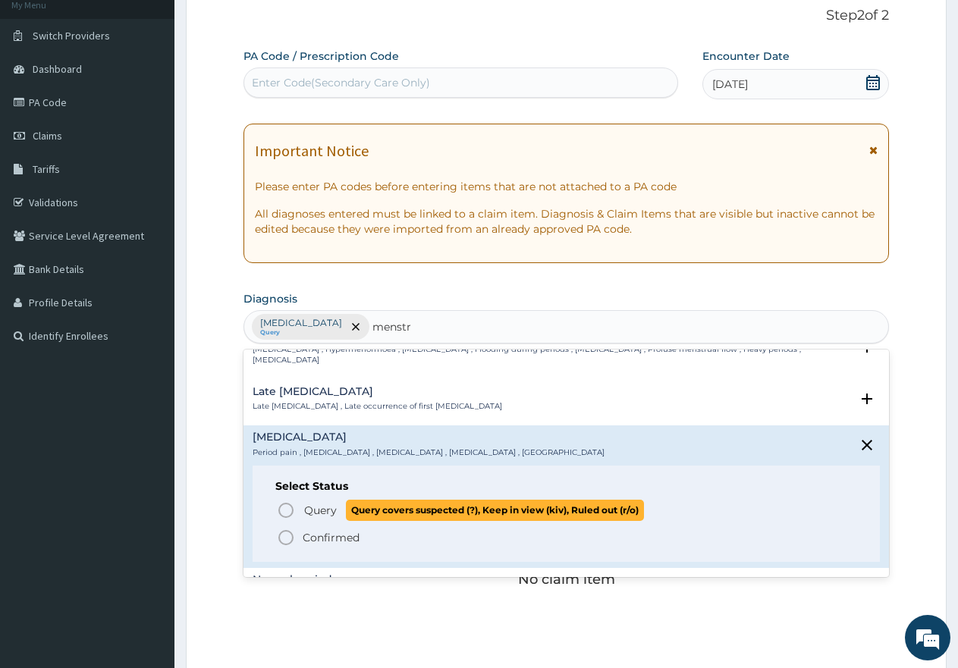
drag, startPoint x: 282, startPoint y: 511, endPoint x: 294, endPoint y: 499, distance: 17.2
click at [283, 510] on icon "status option query" at bounding box center [286, 510] width 18 height 18
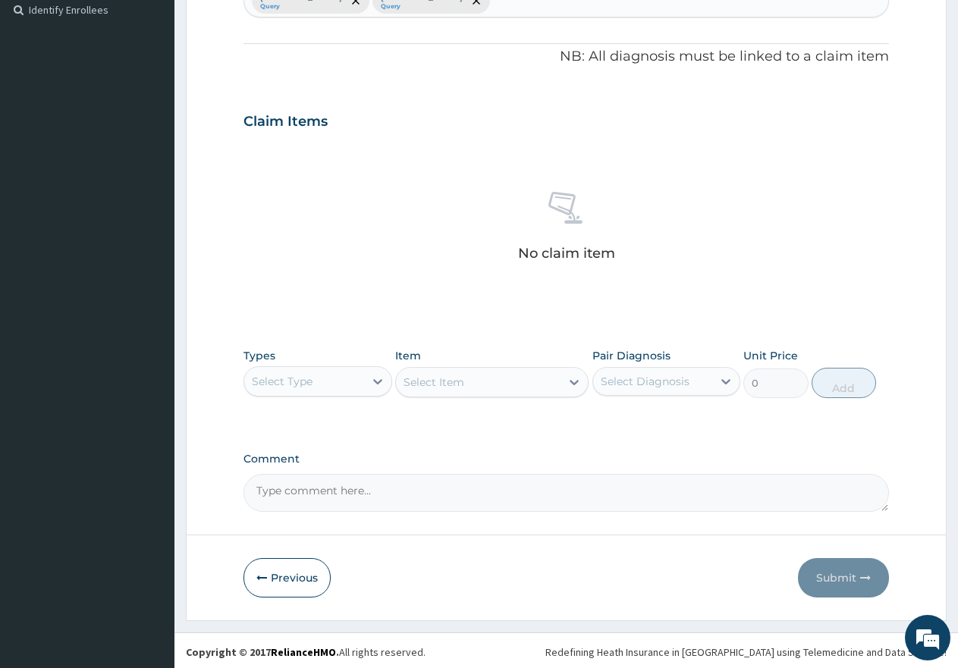
scroll to position [425, 0]
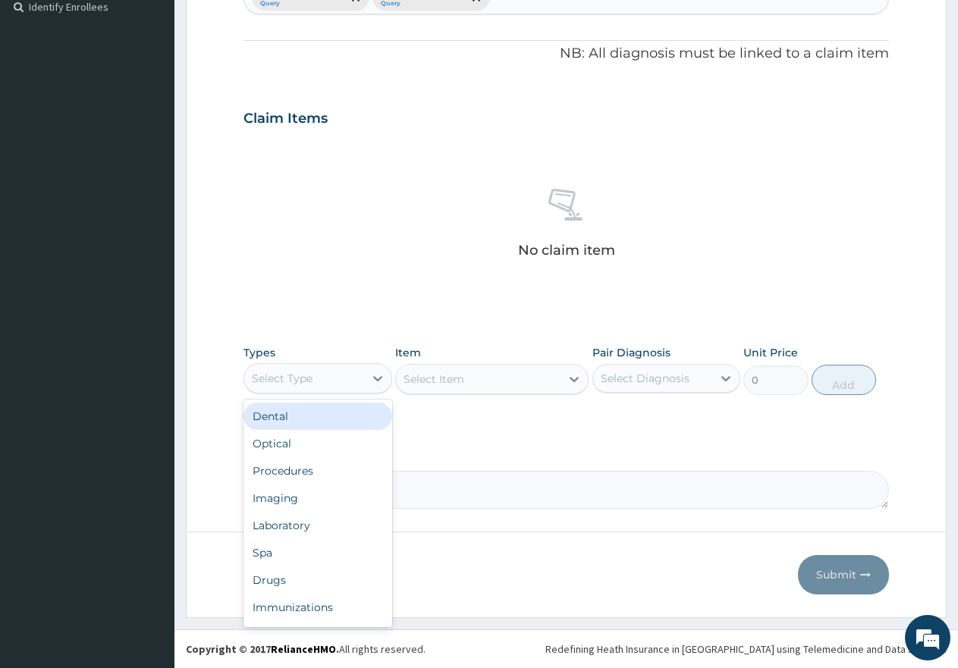
click at [340, 374] on div "Select Type" at bounding box center [304, 378] width 120 height 24
drag, startPoint x: 290, startPoint y: 479, endPoint x: 301, endPoint y: 471, distance: 13.0
click at [291, 478] on div "Procedures" at bounding box center [317, 470] width 149 height 27
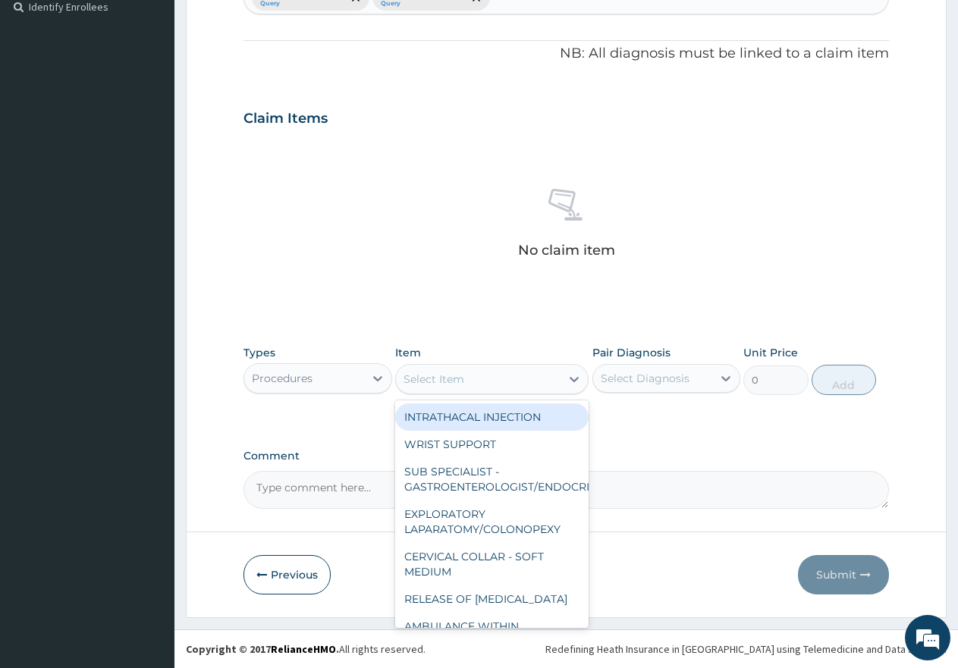
click at [496, 373] on div "Select Item" at bounding box center [478, 379] width 165 height 24
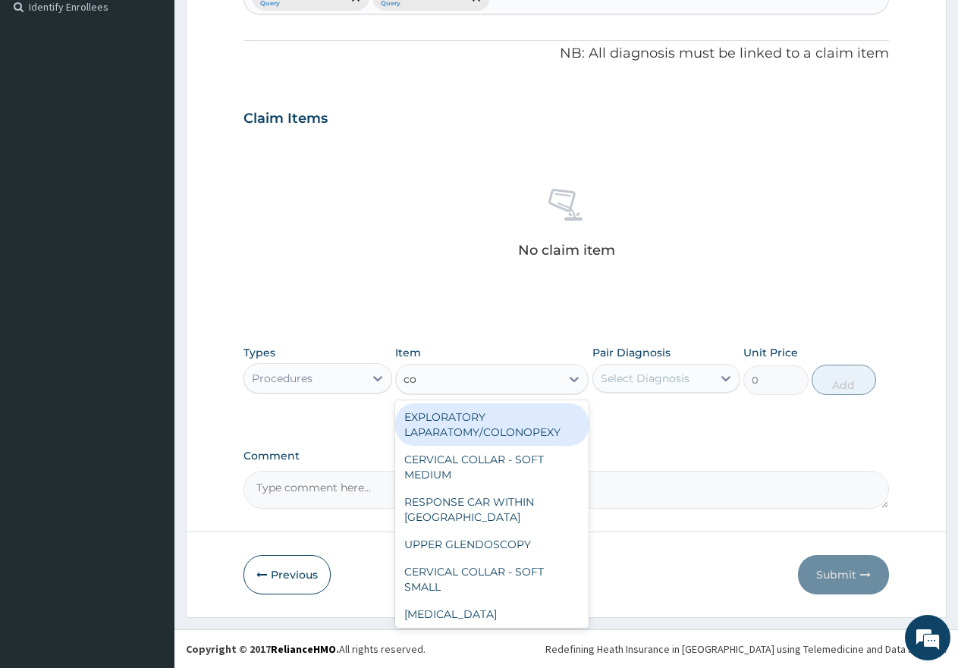
type input "con"
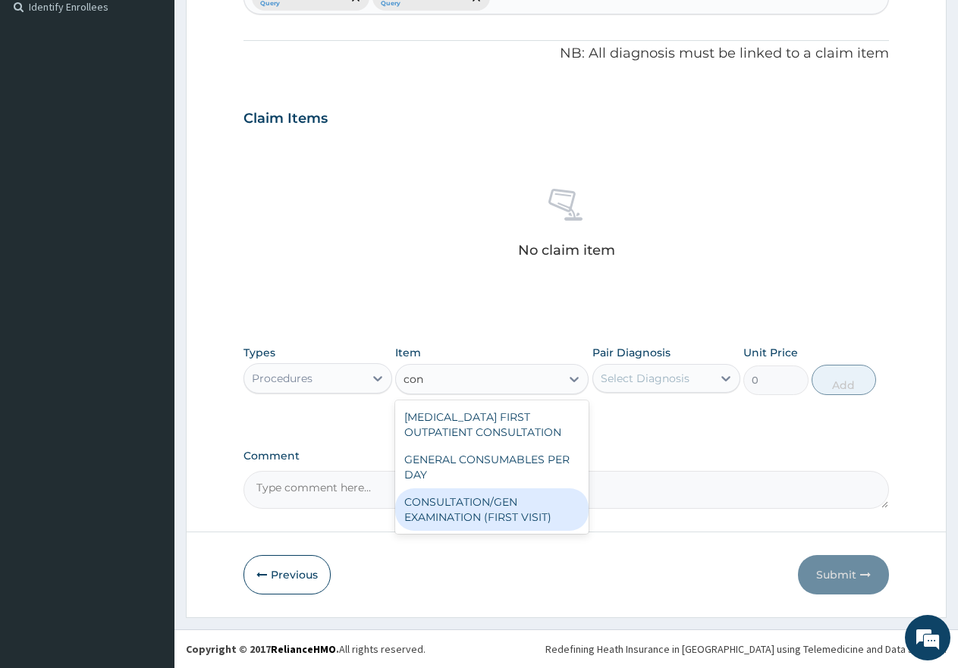
drag, startPoint x: 469, startPoint y: 507, endPoint x: 501, endPoint y: 476, distance: 44.5
click at [472, 506] on div "CONSULTATION/GEN EXAMINATION (FIRST VISIT)" at bounding box center [491, 509] width 193 height 42
type input "5000"
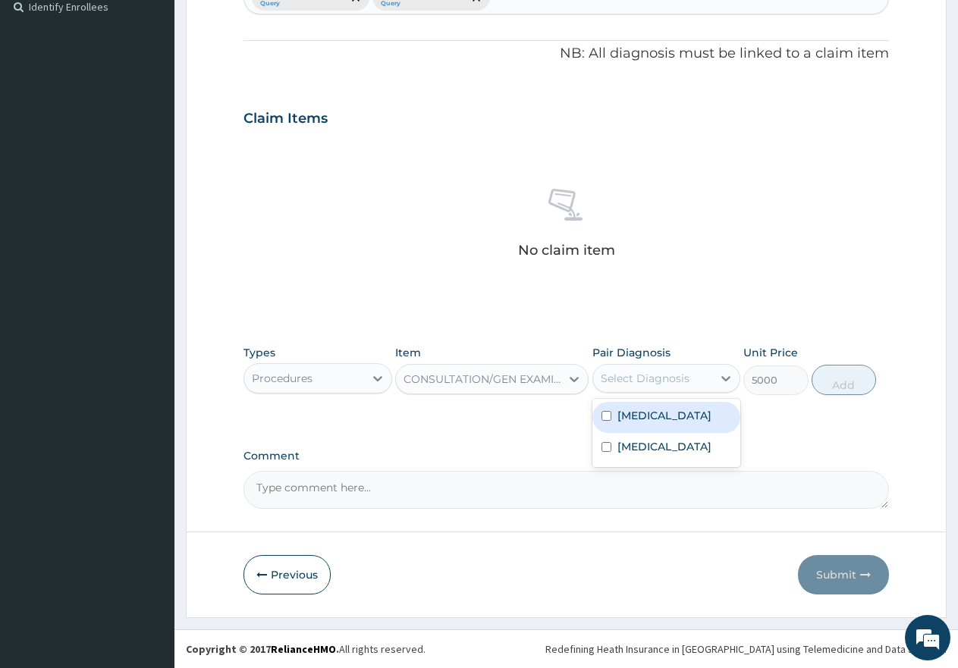
click at [609, 379] on div "Select Diagnosis" at bounding box center [645, 378] width 89 height 15
click at [607, 419] on input "checkbox" at bounding box center [606, 416] width 10 height 10
checkbox input "true"
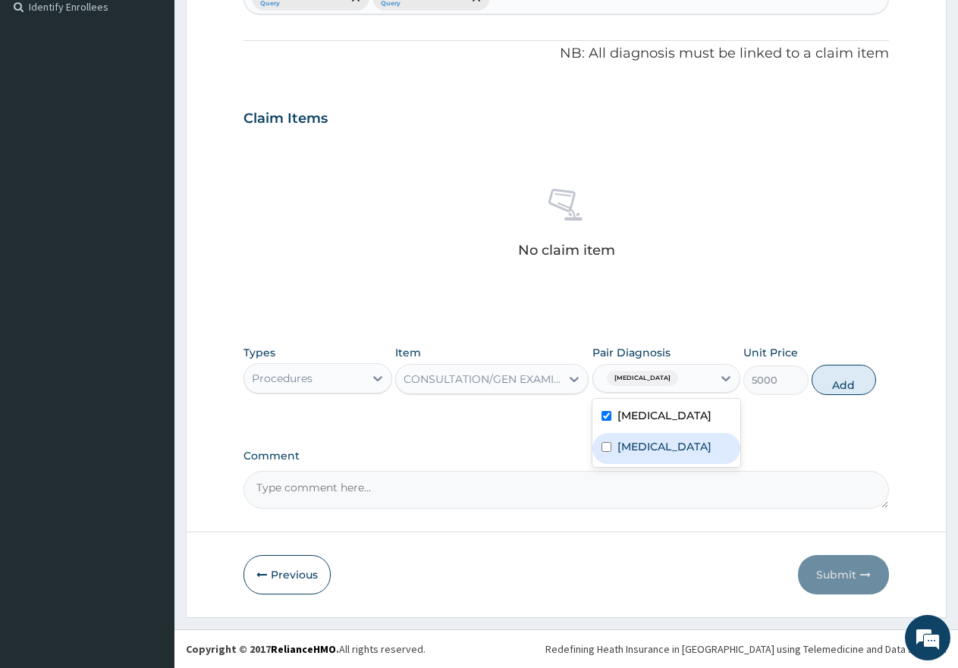
click at [607, 451] on input "checkbox" at bounding box center [606, 447] width 10 height 10
checkbox input "true"
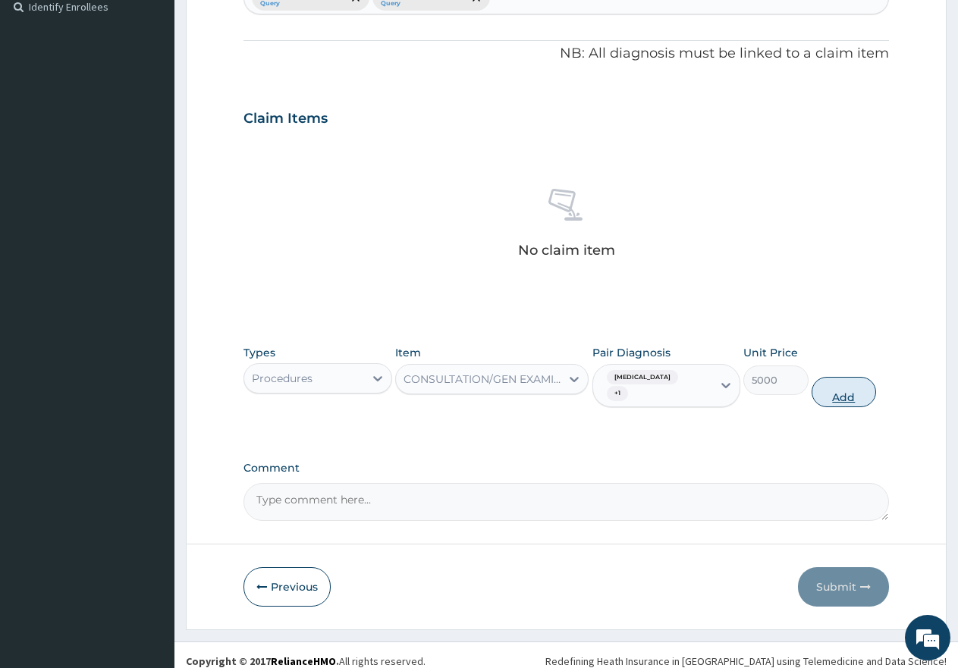
click at [841, 391] on button "Add" at bounding box center [844, 392] width 64 height 30
type input "0"
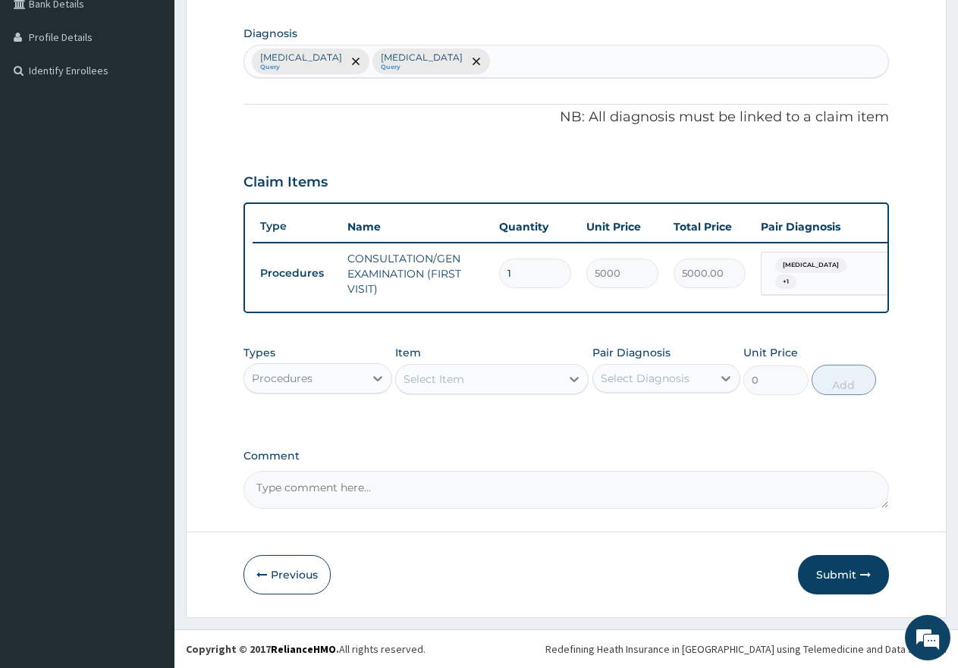
click at [343, 376] on div "Procedures" at bounding box center [304, 378] width 120 height 24
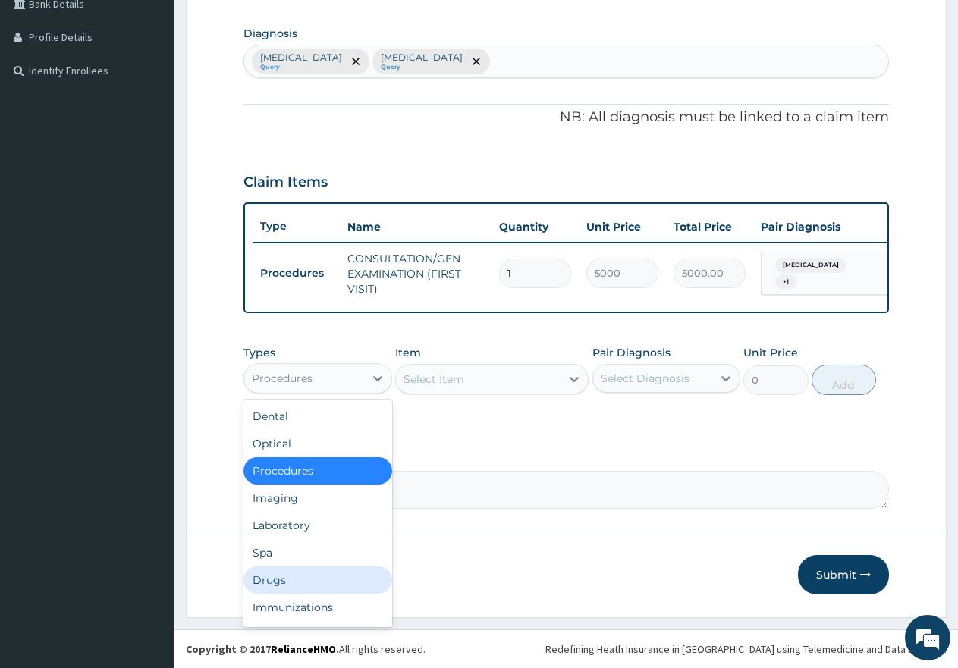
drag, startPoint x: 280, startPoint y: 575, endPoint x: 284, endPoint y: 568, distance: 8.2
click at [280, 573] on div "Drugs" at bounding box center [317, 580] width 149 height 27
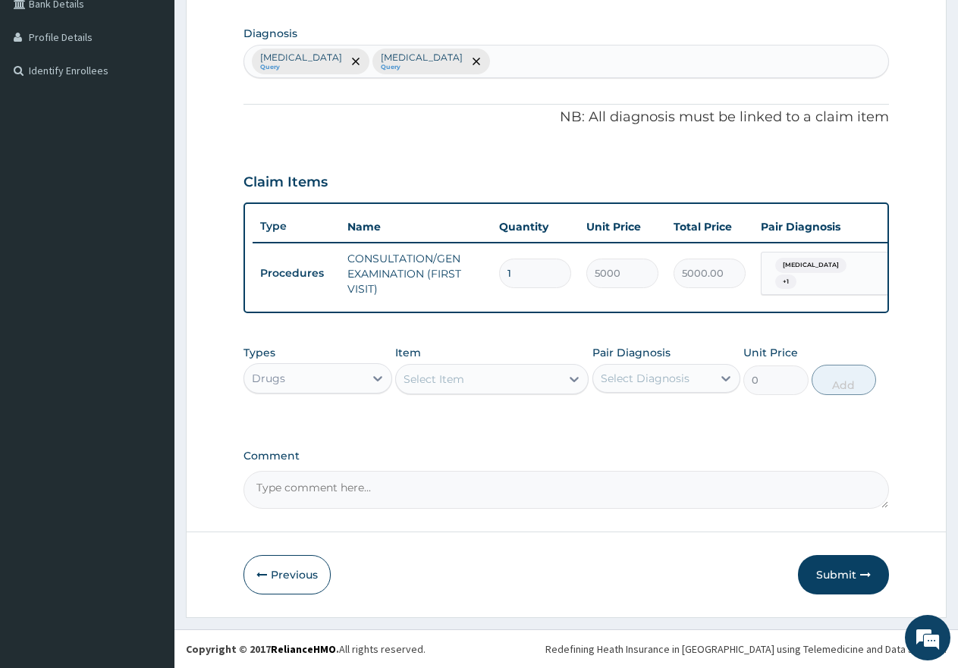
click at [476, 377] on div "Select Item" at bounding box center [478, 379] width 165 height 24
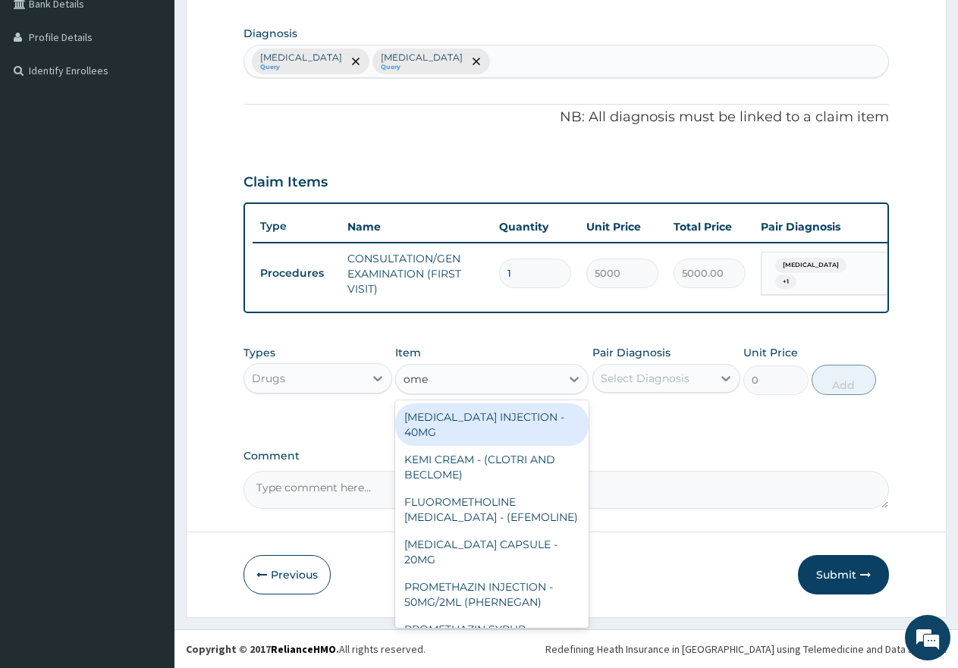
type input "omep"
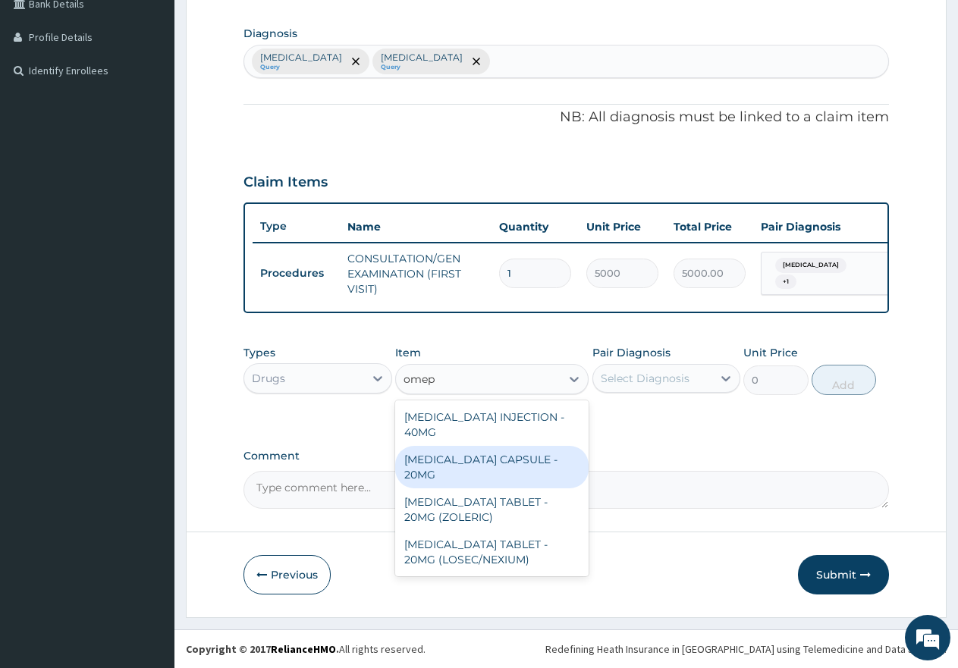
drag, startPoint x: 487, startPoint y: 461, endPoint x: 531, endPoint y: 441, distance: 48.2
click at [489, 460] on div "[MEDICAL_DATA] CAPSULE - 20MG" at bounding box center [491, 467] width 193 height 42
type input "250"
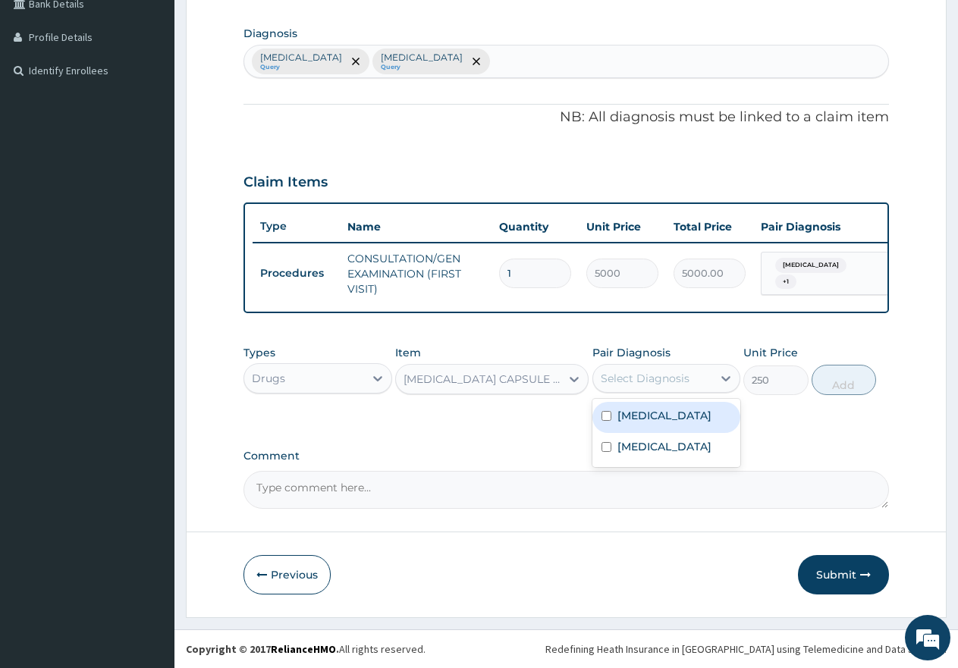
click at [633, 377] on div "Select Diagnosis" at bounding box center [645, 378] width 89 height 15
click at [608, 416] on input "checkbox" at bounding box center [606, 416] width 10 height 10
checkbox input "true"
click at [847, 383] on button "Add" at bounding box center [844, 380] width 64 height 30
type input "0"
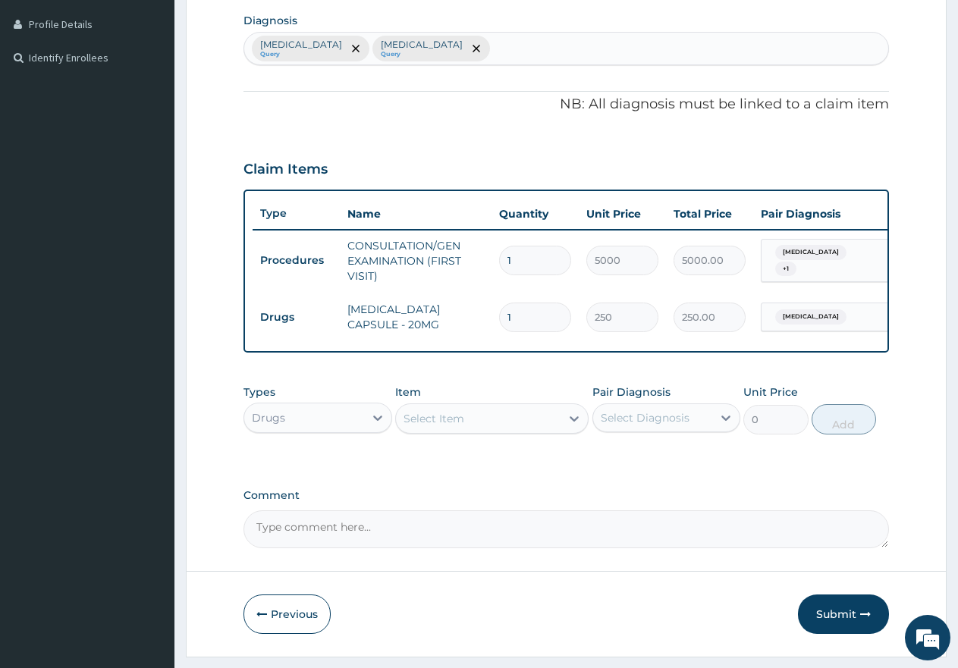
type input "0.00"
type input "7"
type input "1750.00"
type input "7"
click at [486, 427] on div "Select Item" at bounding box center [478, 419] width 165 height 24
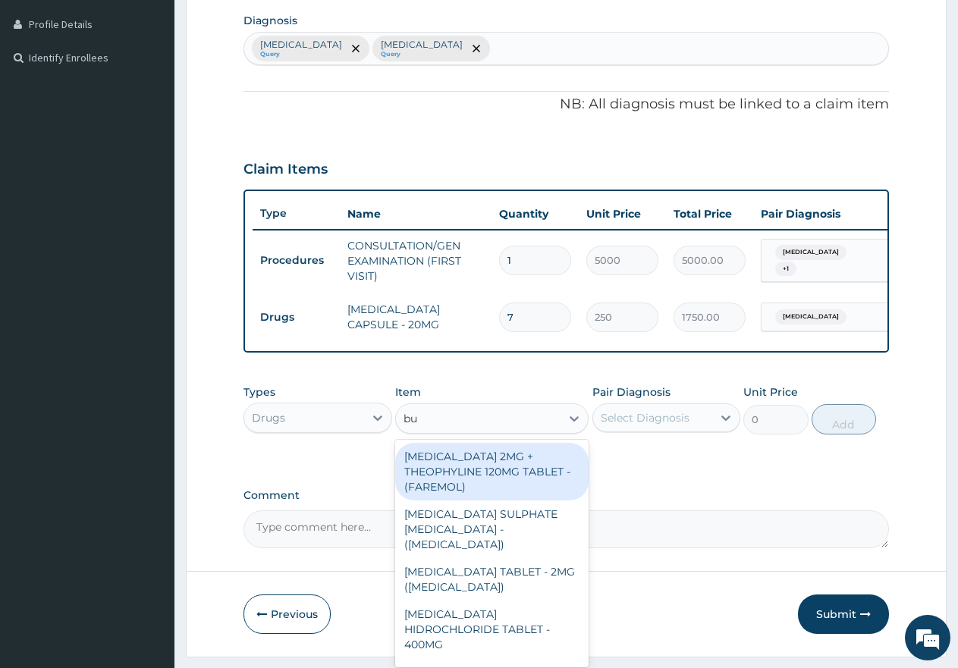
type input "bus"
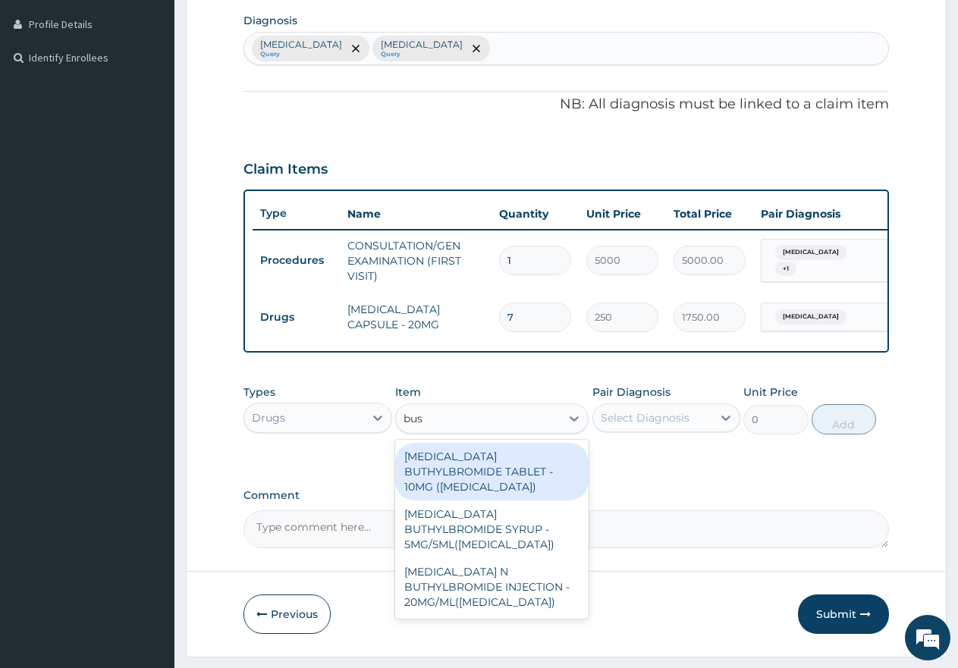
click at [520, 463] on div "[MEDICAL_DATA] BUTHYLBROMIDE TABLET - 10MG ([MEDICAL_DATA])" at bounding box center [491, 472] width 193 height 58
type input "100"
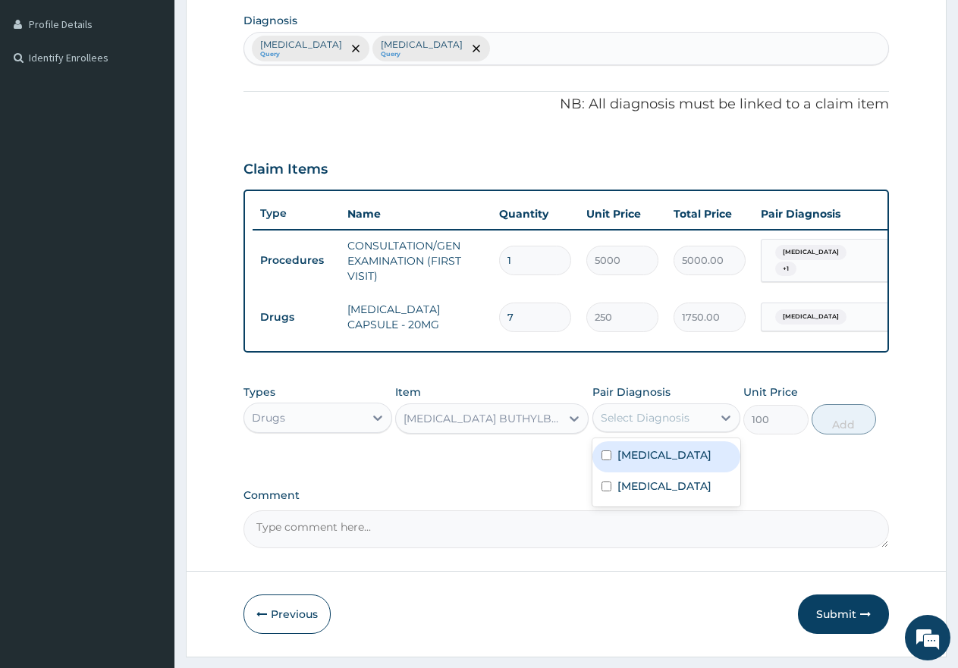
click at [651, 424] on div "Select Diagnosis" at bounding box center [645, 417] width 89 height 15
click at [606, 494] on div "[MEDICAL_DATA]" at bounding box center [666, 488] width 149 height 31
checkbox input "true"
click at [851, 435] on button "Add" at bounding box center [844, 419] width 64 height 30
type input "0"
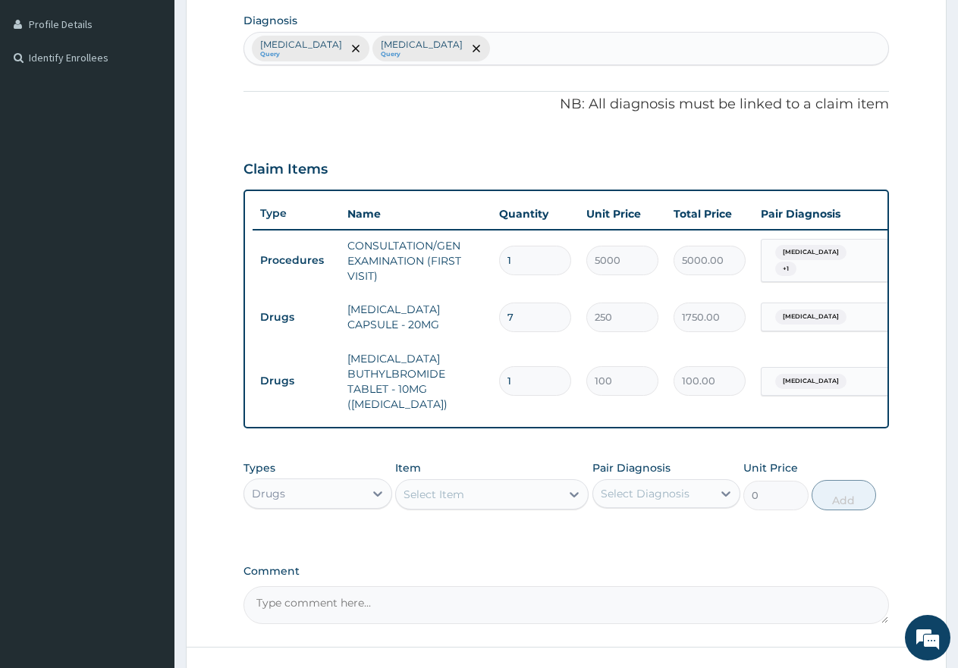
type input "0.00"
type input "3"
type input "300.00"
type input "30"
type input "3000.00"
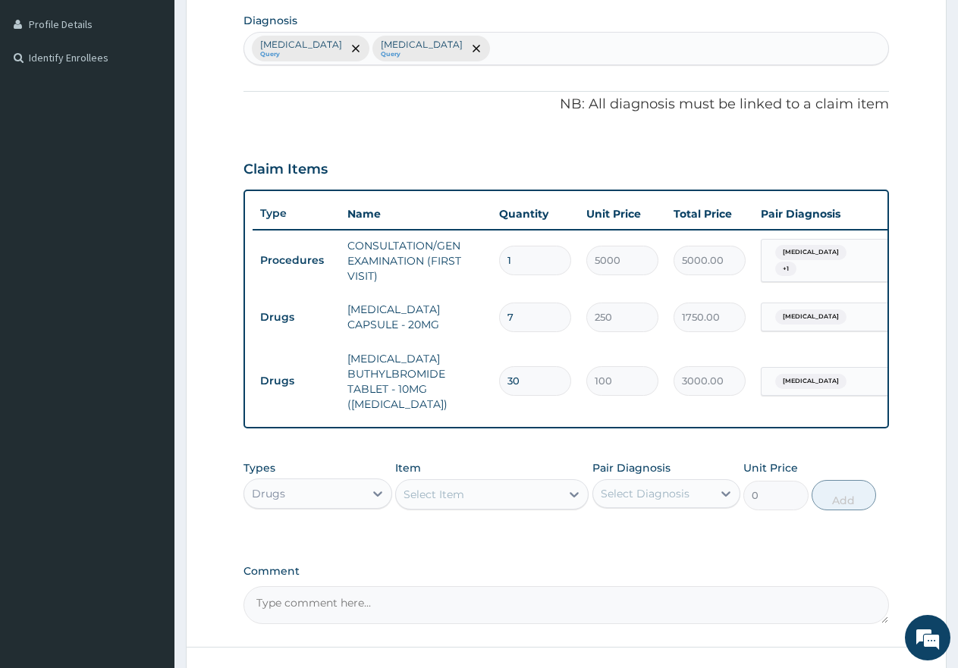
type input "30"
click at [438, 502] on div "Select Item" at bounding box center [433, 494] width 61 height 15
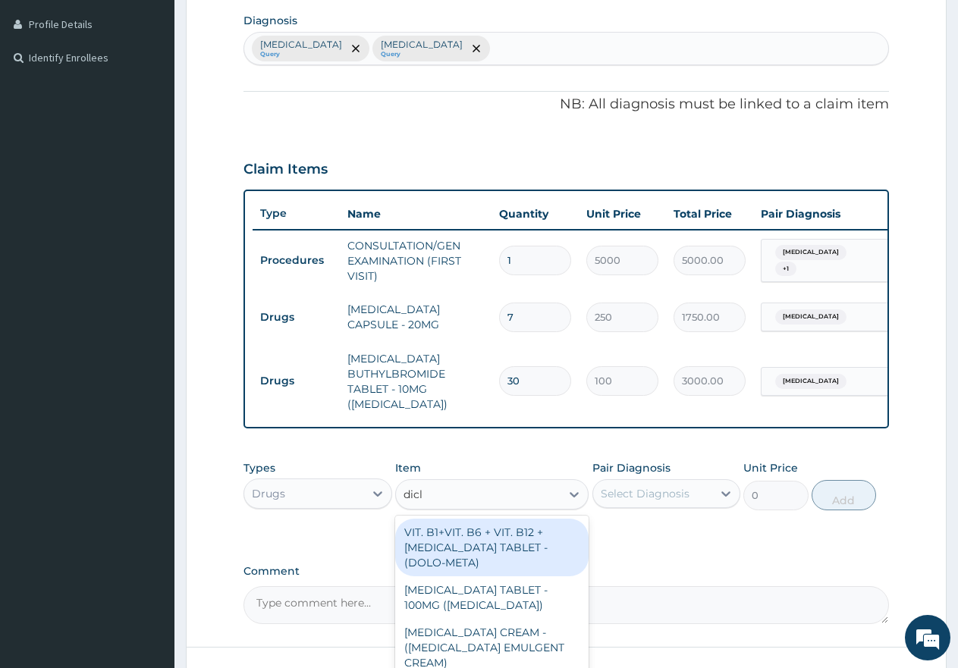
type input "diclo"
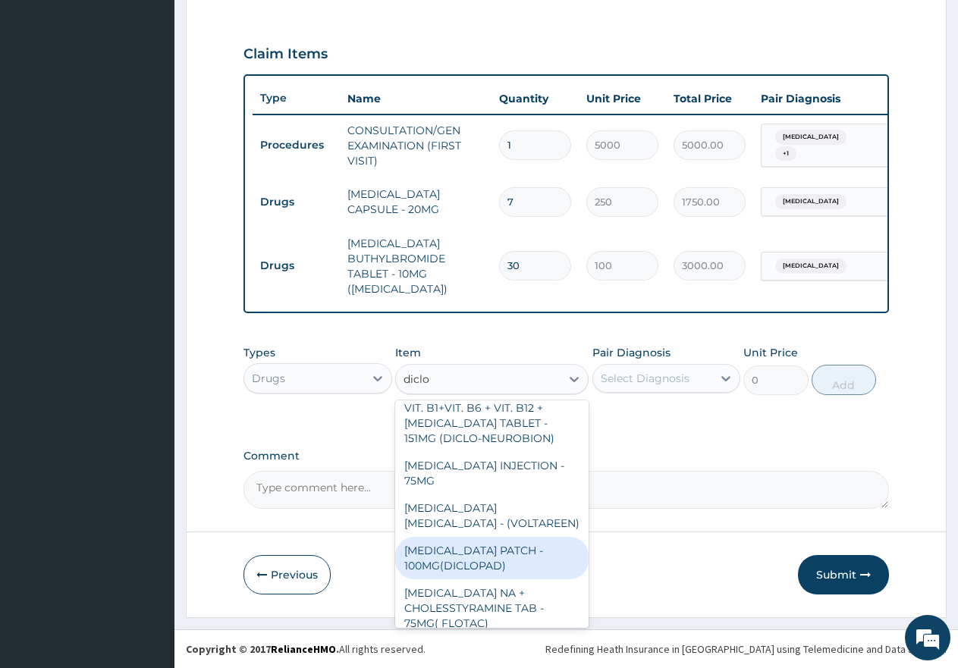
scroll to position [419, 0]
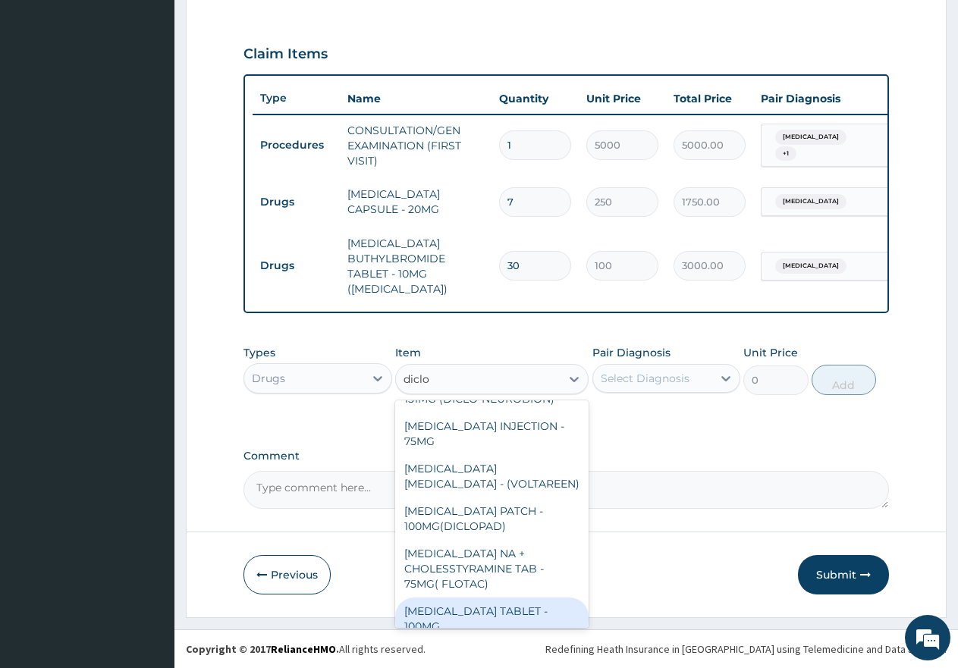
drag, startPoint x: 515, startPoint y: 612, endPoint x: 567, endPoint y: 551, distance: 79.6
click at [514, 611] on div "[MEDICAL_DATA] TABLET - 100MG" at bounding box center [491, 619] width 193 height 42
type input "200"
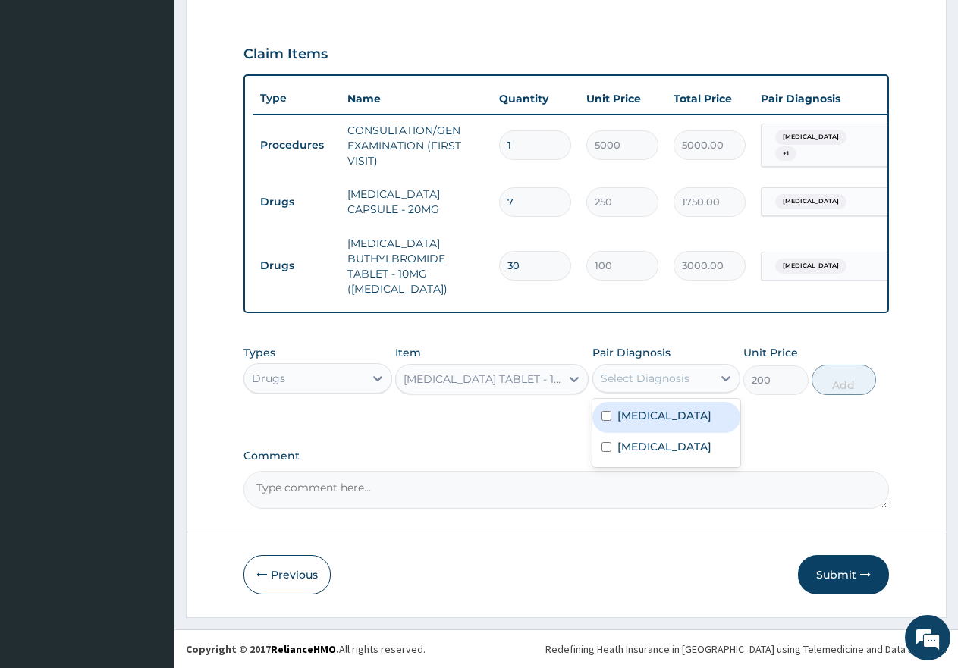
click at [661, 384] on div "Select Diagnosis" at bounding box center [645, 378] width 89 height 15
drag, startPoint x: 614, startPoint y: 445, endPoint x: 654, endPoint y: 437, distance: 40.3
click at [616, 445] on div "[MEDICAL_DATA]" at bounding box center [666, 448] width 149 height 31
checkbox input "true"
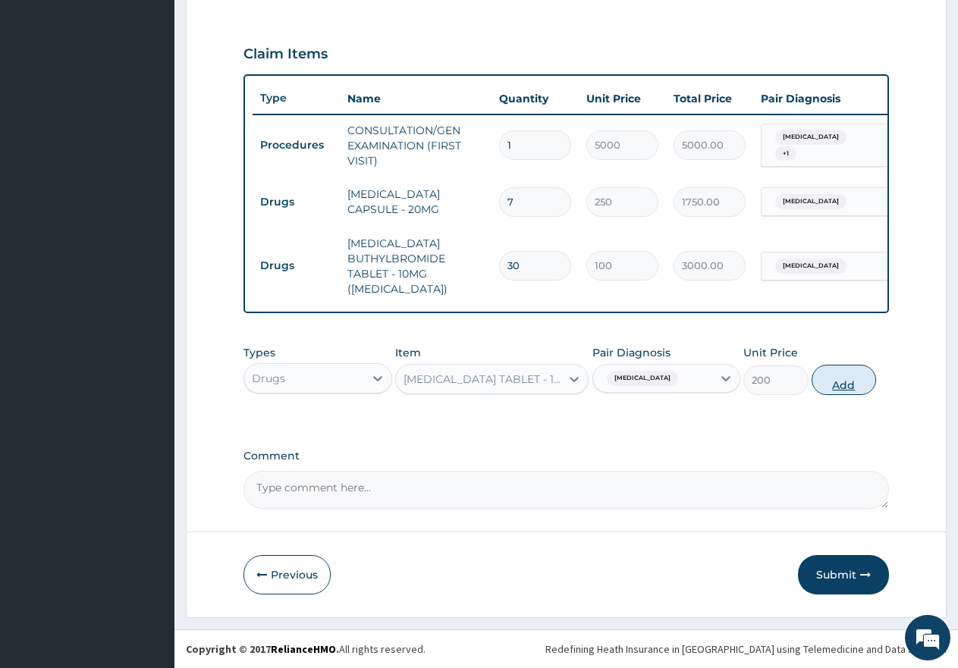
click at [840, 377] on button "Add" at bounding box center [844, 380] width 64 height 30
type input "0"
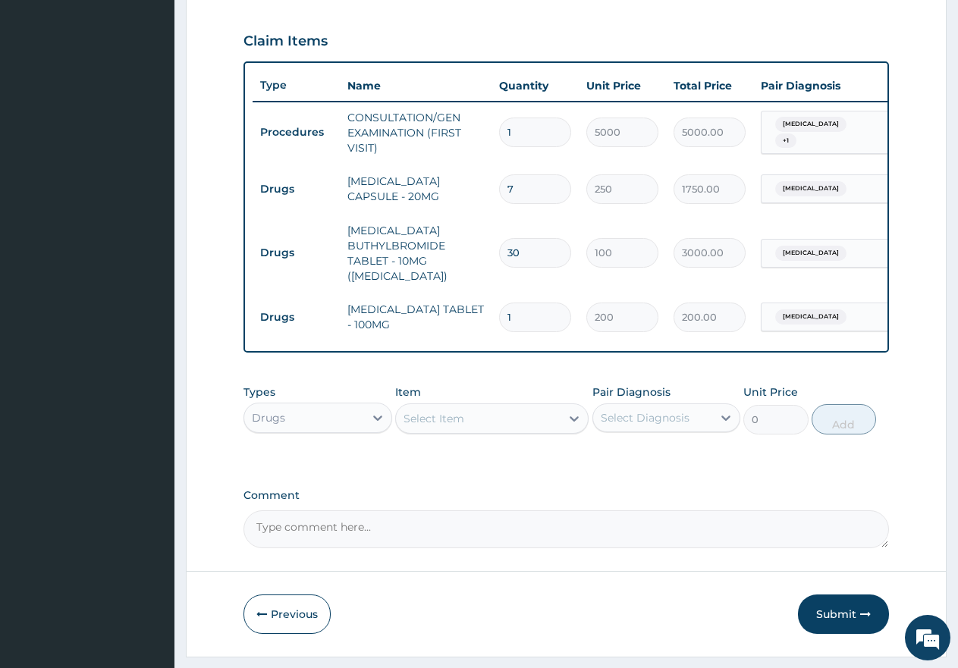
type input "10"
type input "2000.00"
type input "10"
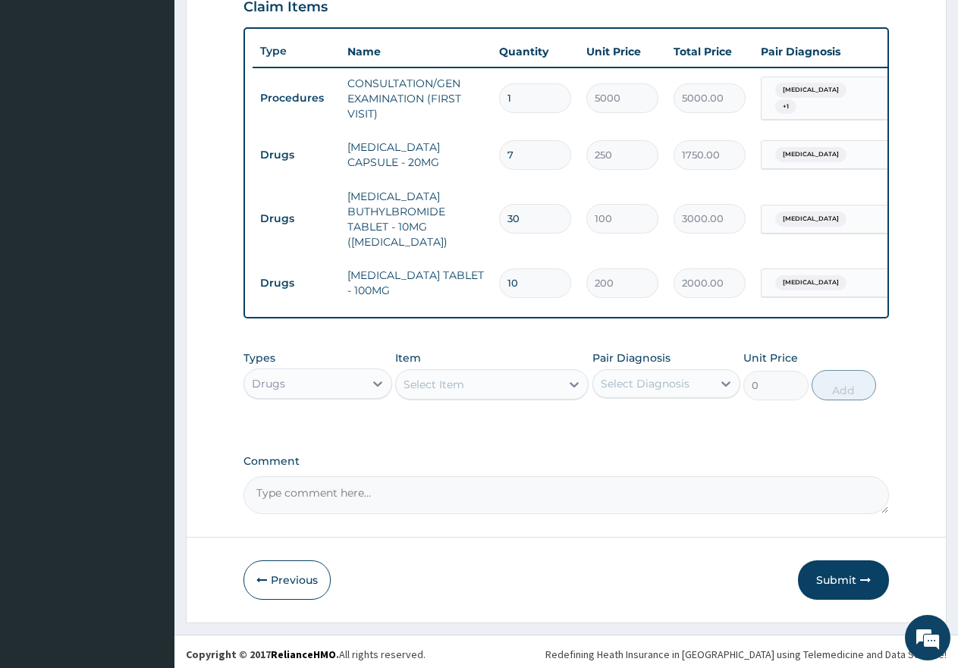
scroll to position [555, 0]
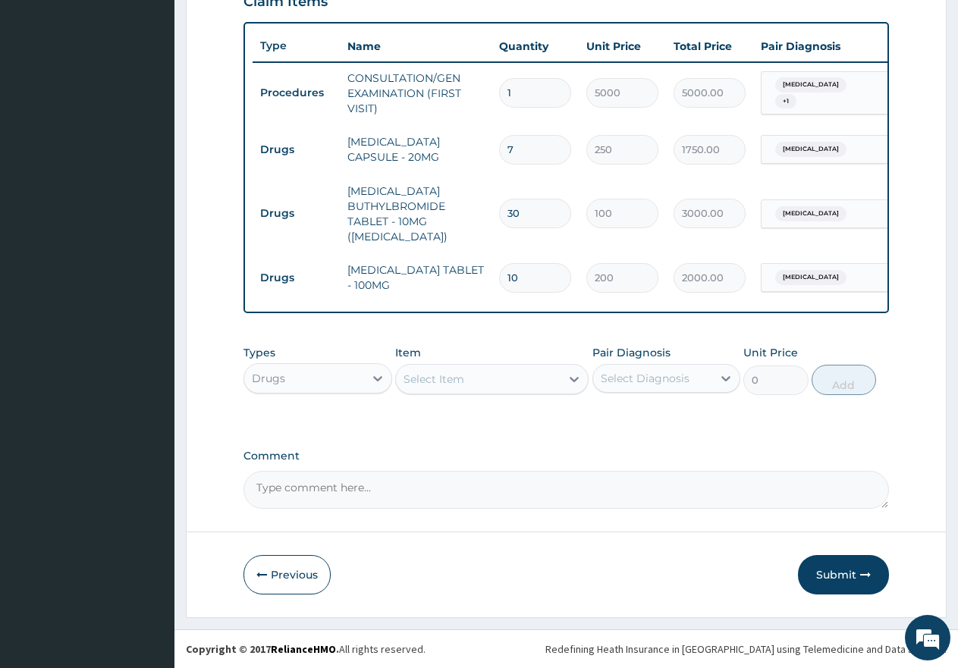
click at [830, 579] on button "Submit" at bounding box center [843, 574] width 91 height 39
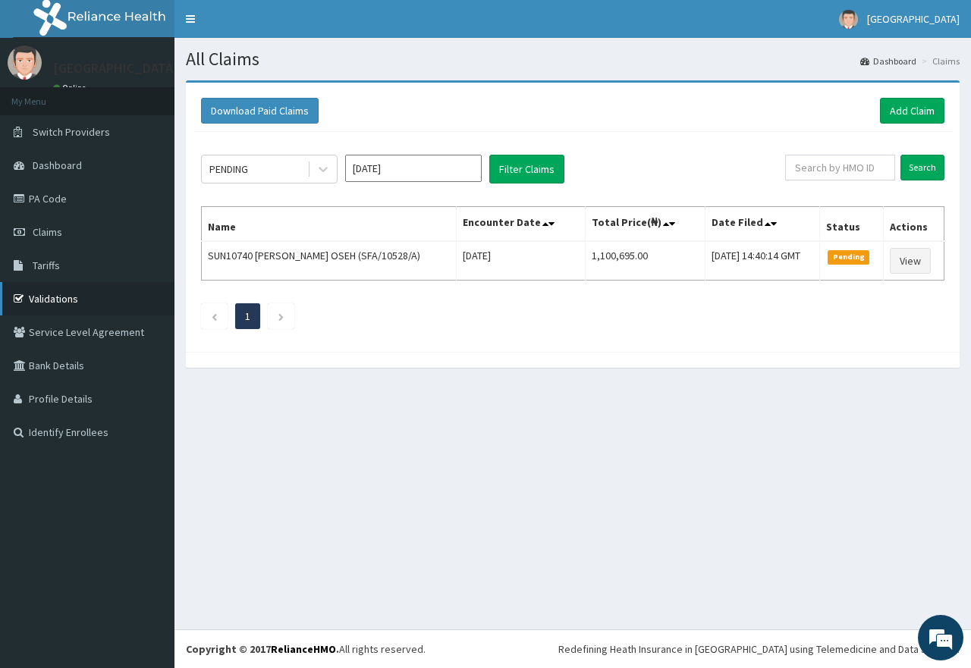
click at [50, 300] on link "Validations" at bounding box center [87, 298] width 174 height 33
click at [914, 109] on link "Add Claim" at bounding box center [912, 111] width 64 height 26
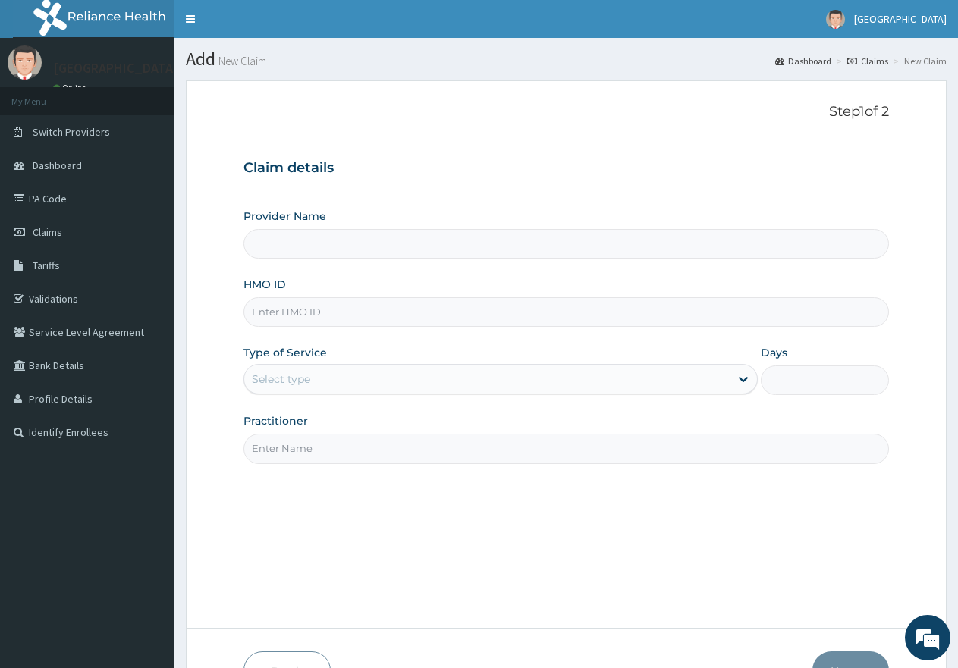
type input "[GEOGRAPHIC_DATA]"
paste input "AOM/10082/A"
type input "AOM/10082/A"
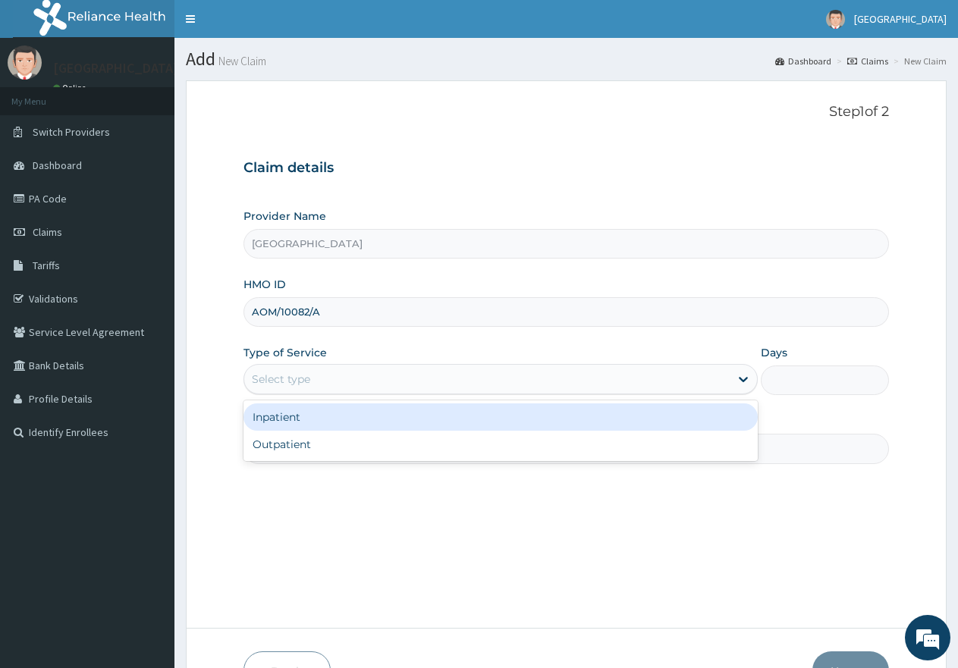
drag, startPoint x: 347, startPoint y: 378, endPoint x: 350, endPoint y: 369, distance: 9.4
click at [348, 372] on div "Select type" at bounding box center [486, 379] width 485 height 24
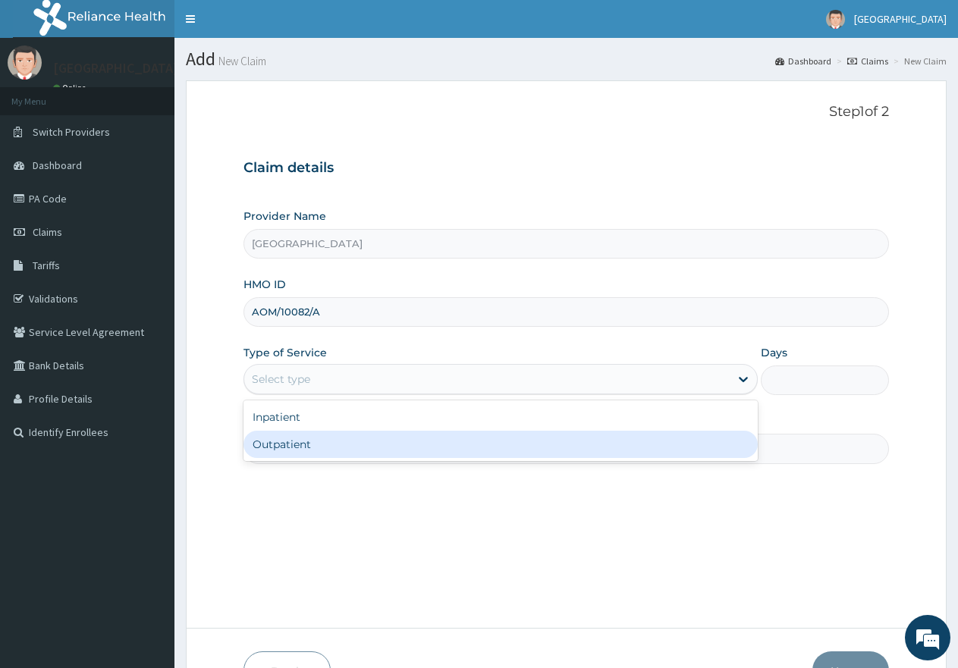
click at [334, 442] on div "Outpatient" at bounding box center [499, 444] width 513 height 27
type input "1"
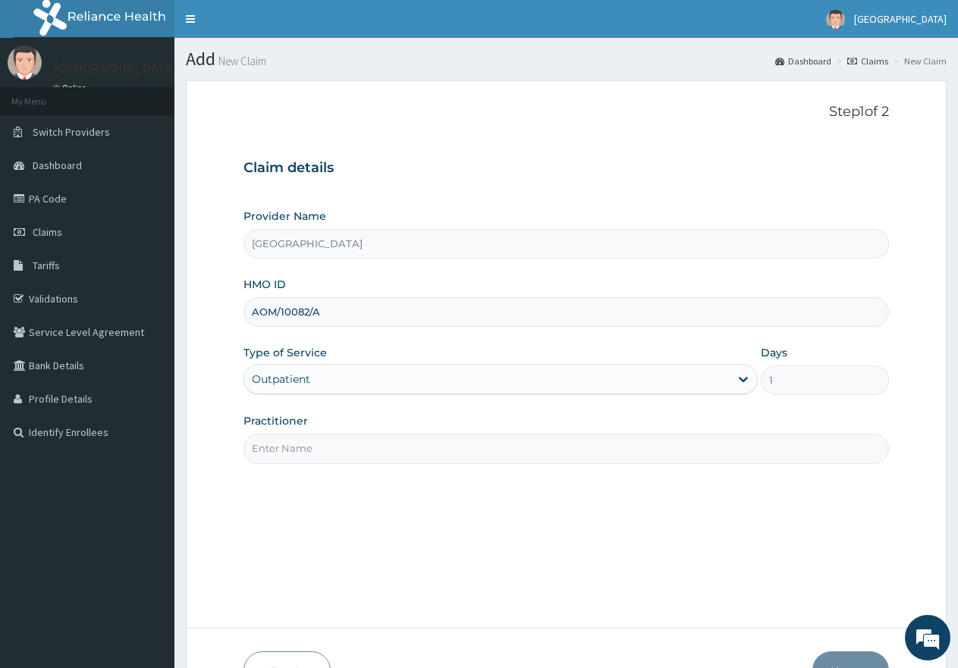
click at [334, 446] on input "Practitioner" at bounding box center [565, 449] width 645 height 30
type input "gp"
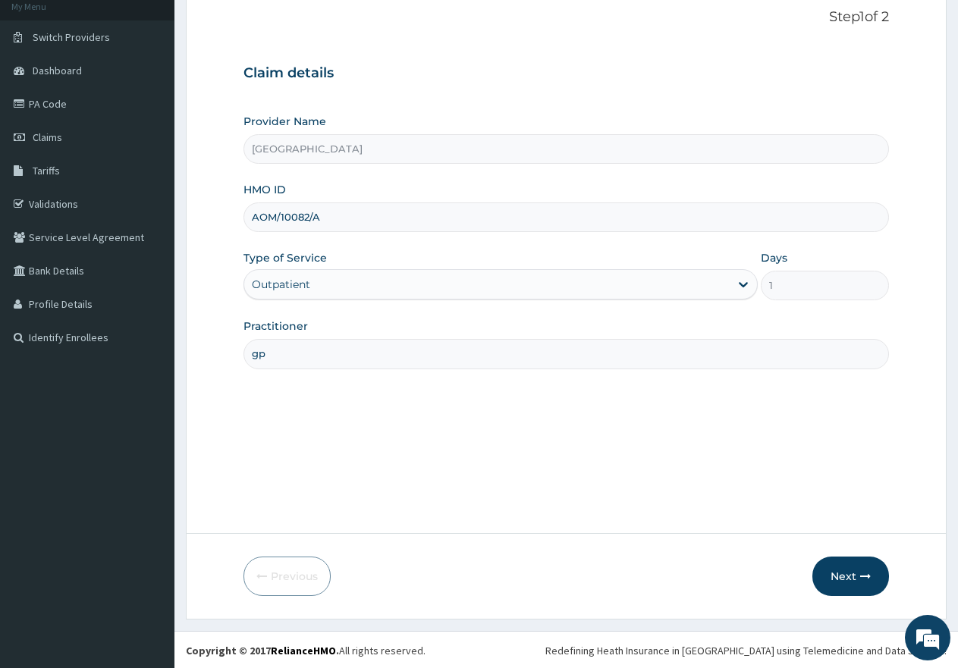
scroll to position [96, 0]
click at [843, 576] on button "Next" at bounding box center [850, 574] width 77 height 39
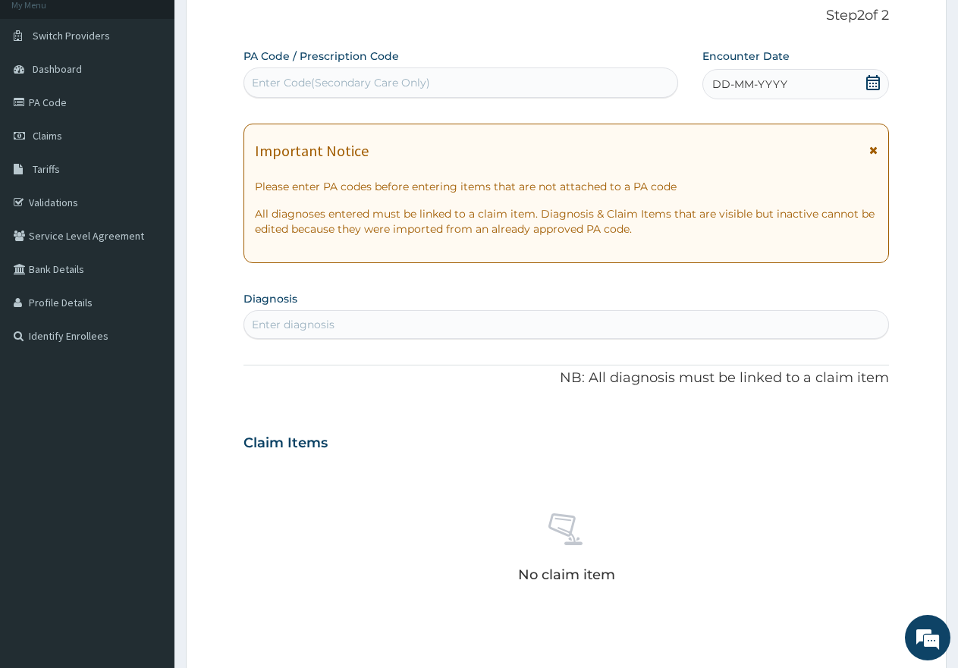
scroll to position [0, 0]
click at [378, 70] on div "Enter Code(Secondary Care Only)" at bounding box center [460, 83] width 435 height 30
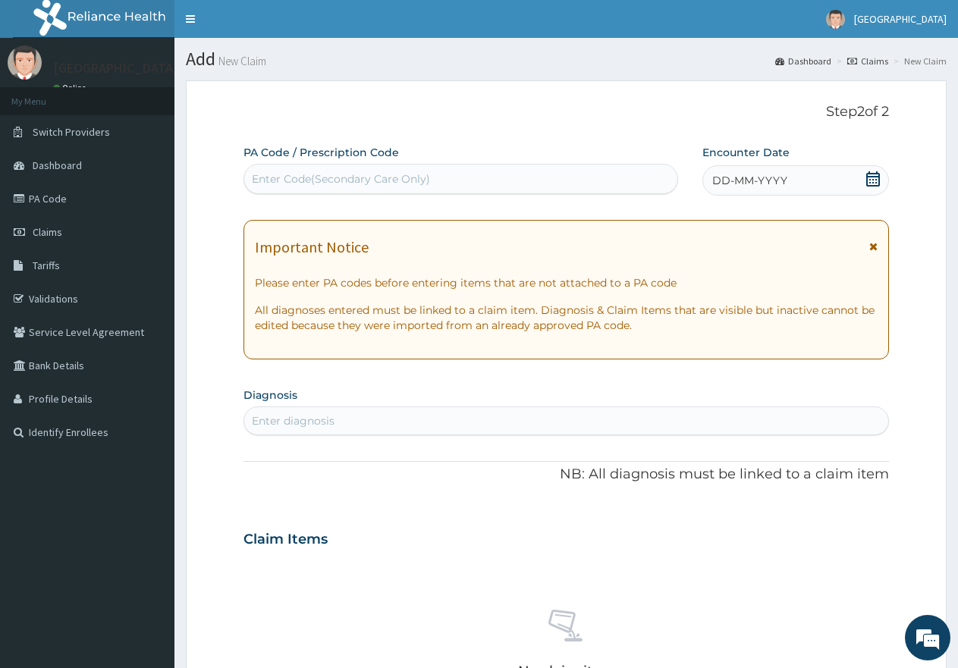
paste input "PA/311161"
type input "PA/311161"
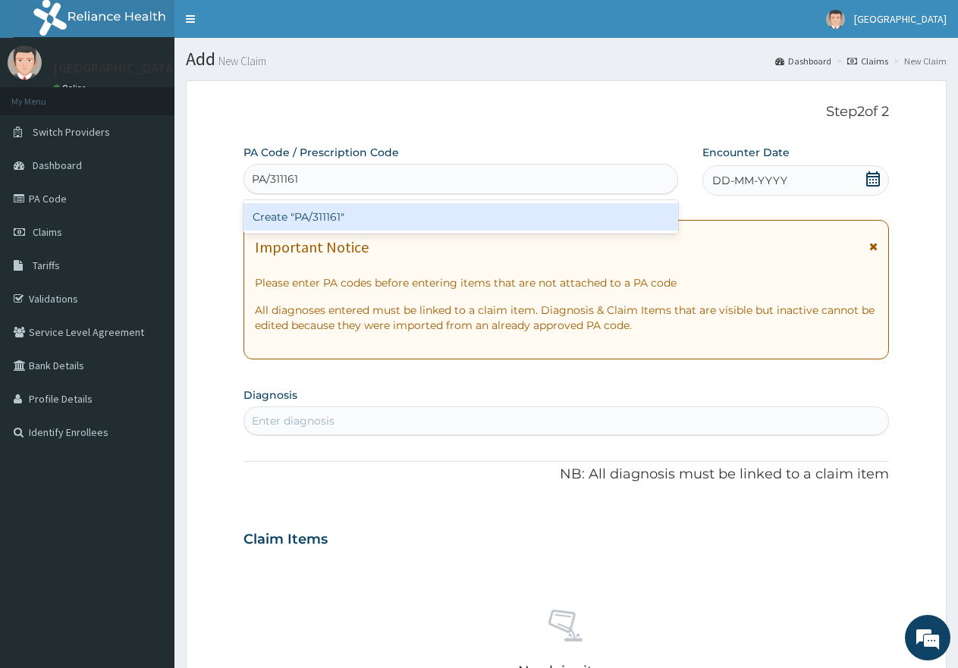
drag, startPoint x: 334, startPoint y: 218, endPoint x: 377, endPoint y: 78, distance: 146.8
click at [334, 215] on div "Create "PA/311161"" at bounding box center [460, 216] width 435 height 27
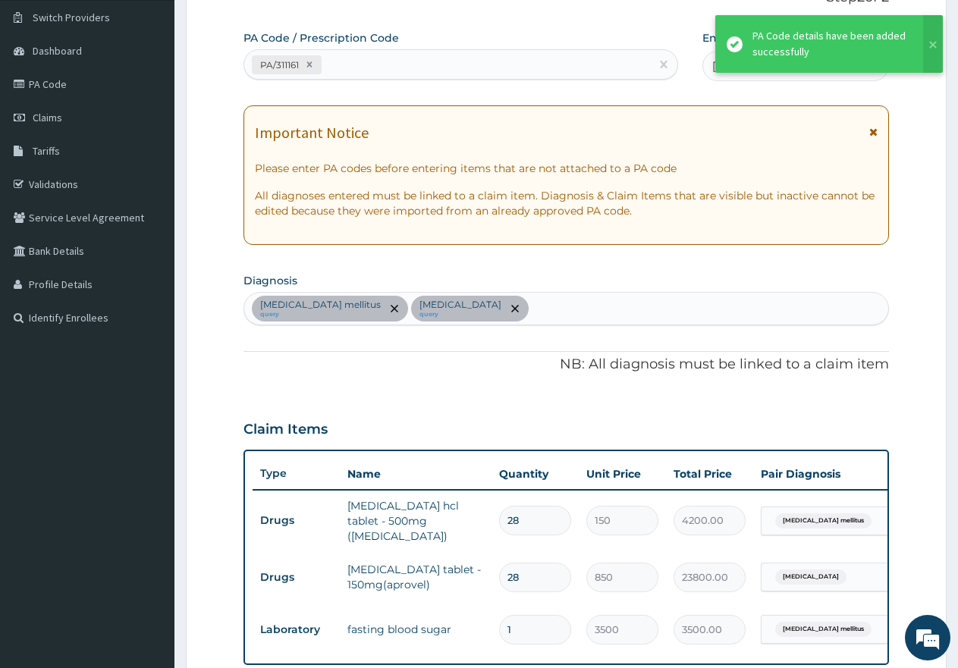
scroll to position [22, 0]
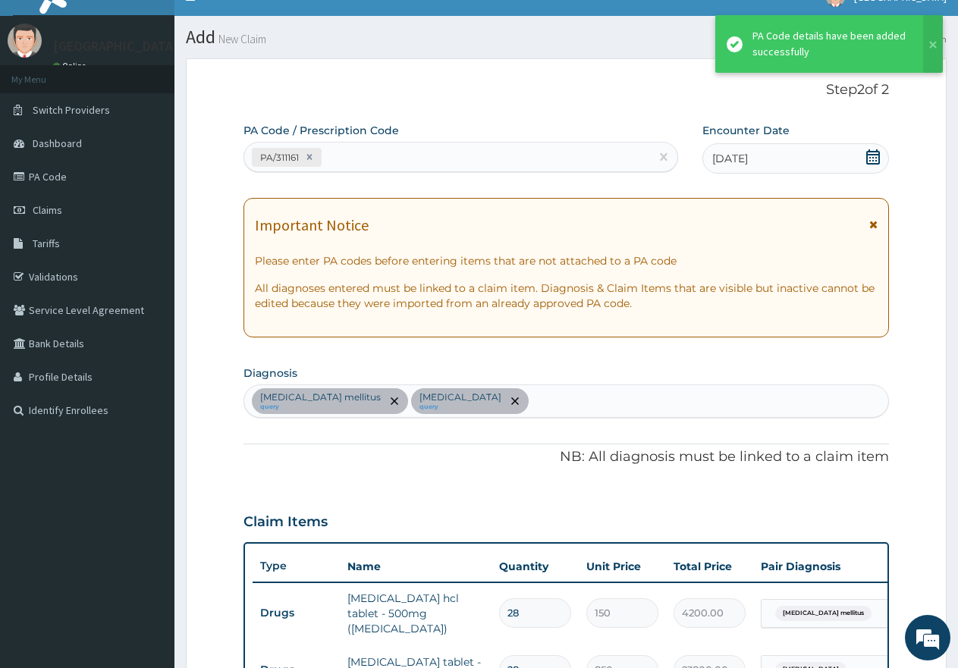
click at [353, 156] on div "PA/311161" at bounding box center [447, 157] width 406 height 25
paste input "PA/08473E"
type input "PA/08473E"
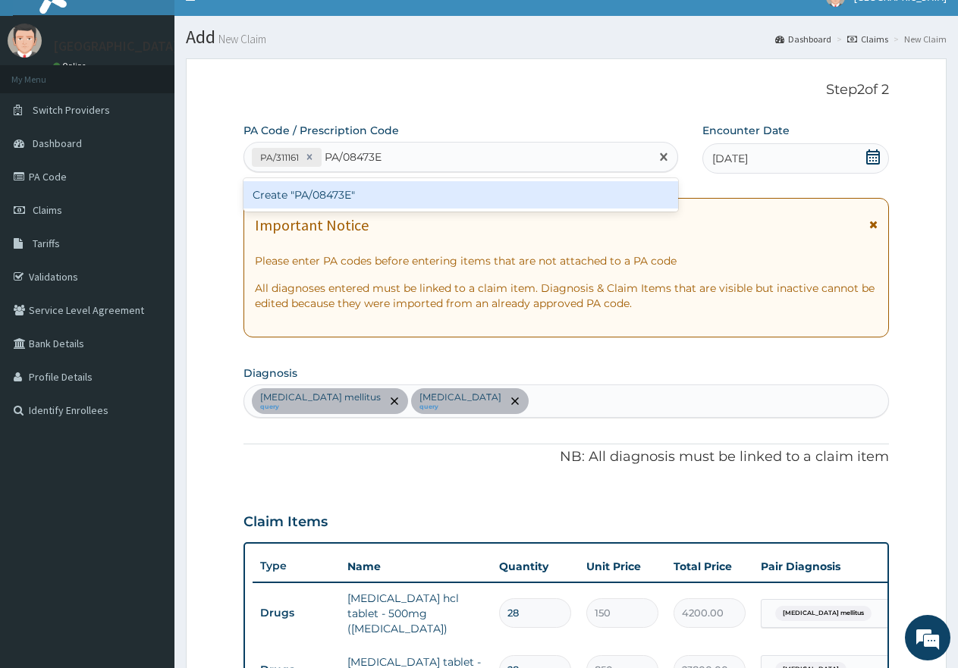
click at [342, 195] on div "Create "PA/08473E"" at bounding box center [460, 194] width 435 height 27
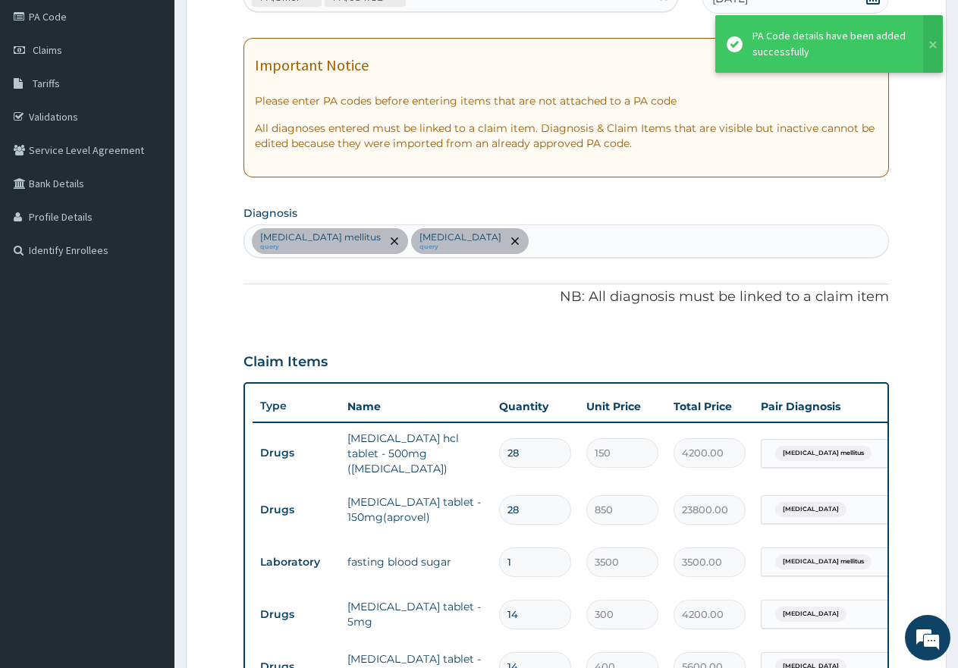
scroll to position [132, 0]
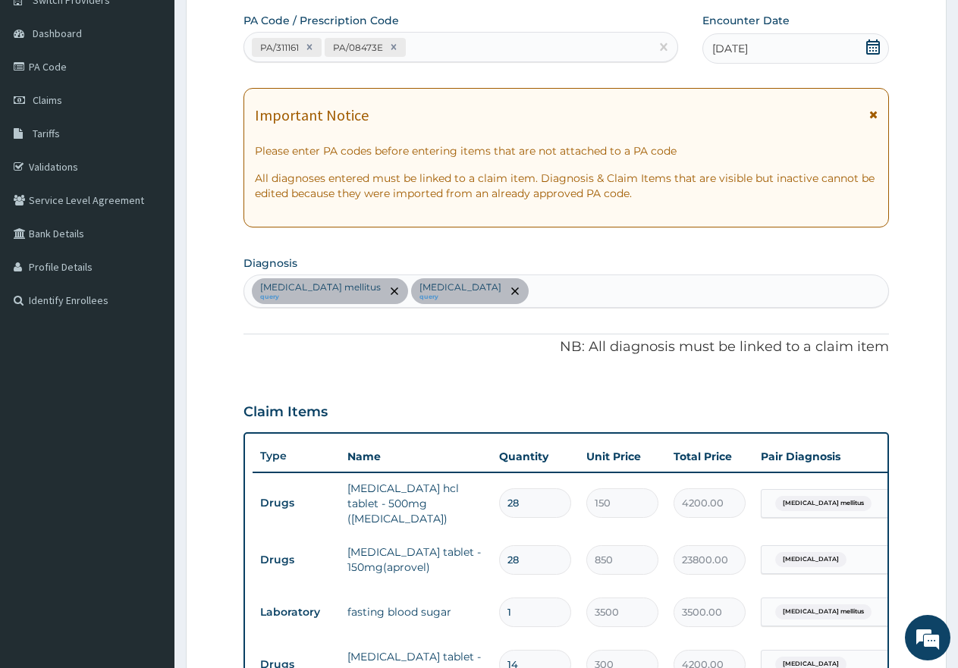
click at [428, 42] on div "PA/311161 PA/08473E" at bounding box center [447, 47] width 406 height 25
paste input "PA/D1BBA5"
type input "PA/D1BBA5"
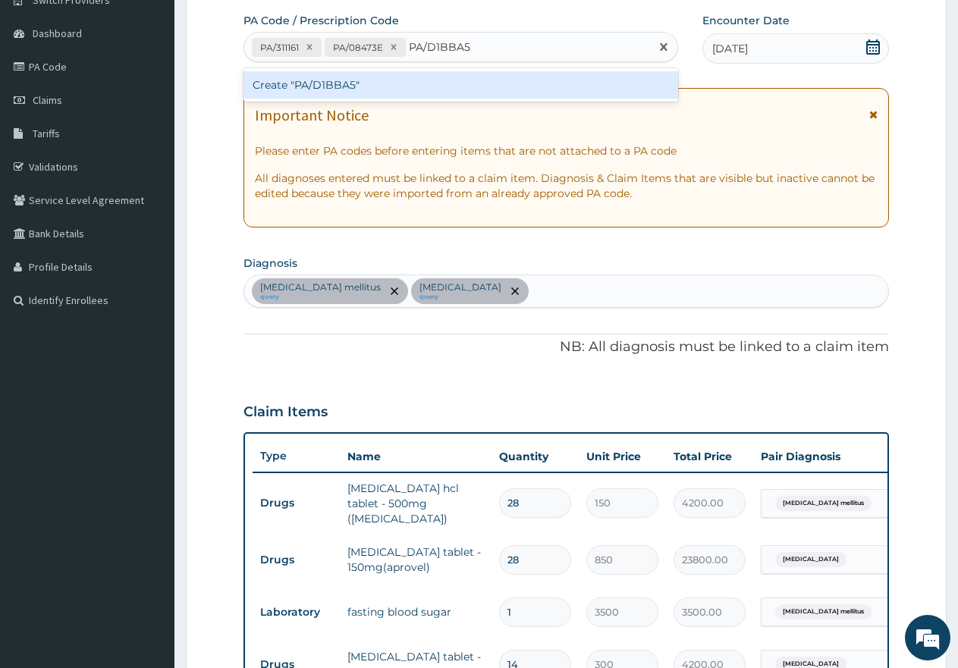
click at [385, 88] on div "Create "PA/D1BBA5"" at bounding box center [460, 84] width 435 height 27
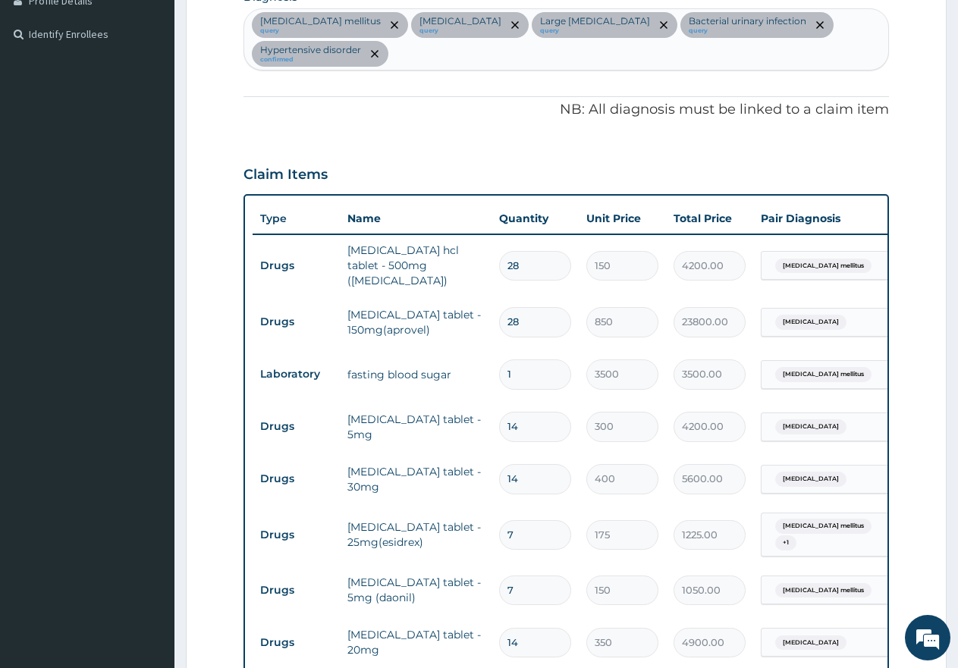
scroll to position [374, 0]
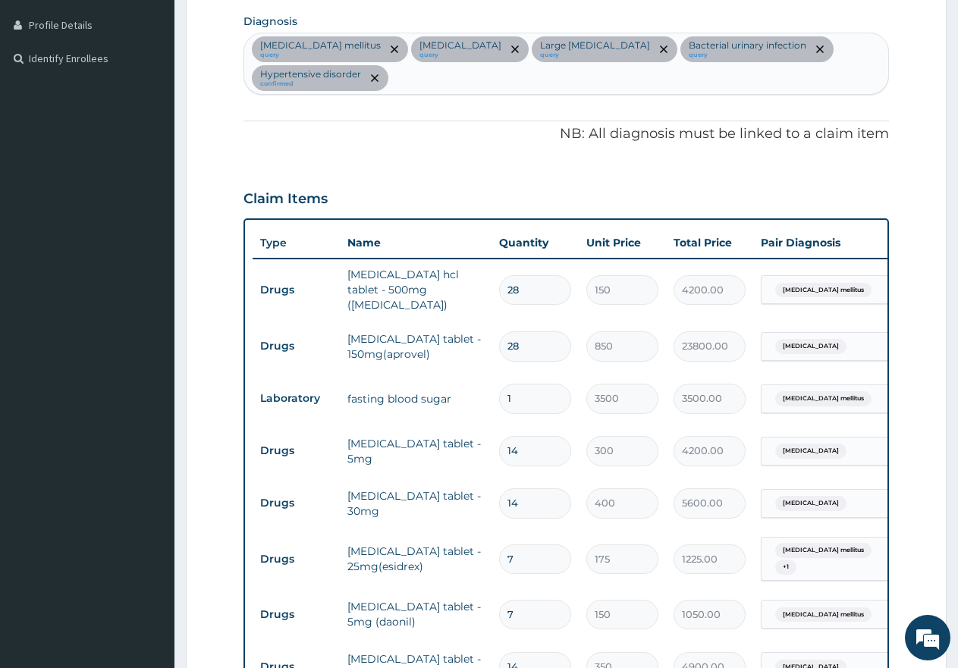
click at [429, 89] on div "Diabetes mellitus query Hypertensive heart disease query Large prostate query B…" at bounding box center [566, 63] width 644 height 61
type input "SPOND"
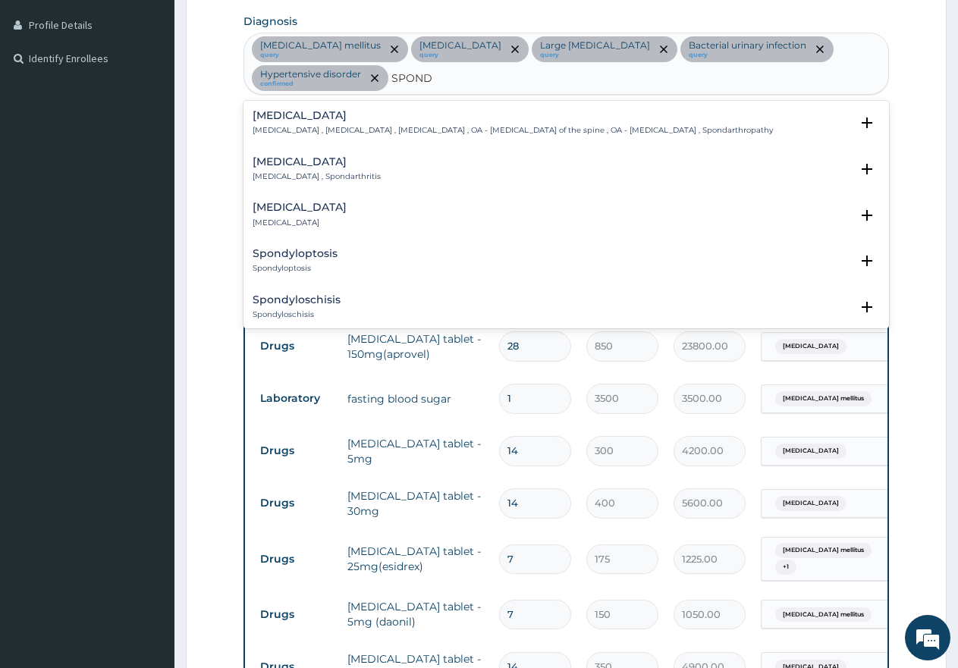
click at [434, 127] on p "Spondylosis , Spondylarthrosis , Osteoarthritis of spine , OA - Osteoarthritis …" at bounding box center [513, 130] width 520 height 11
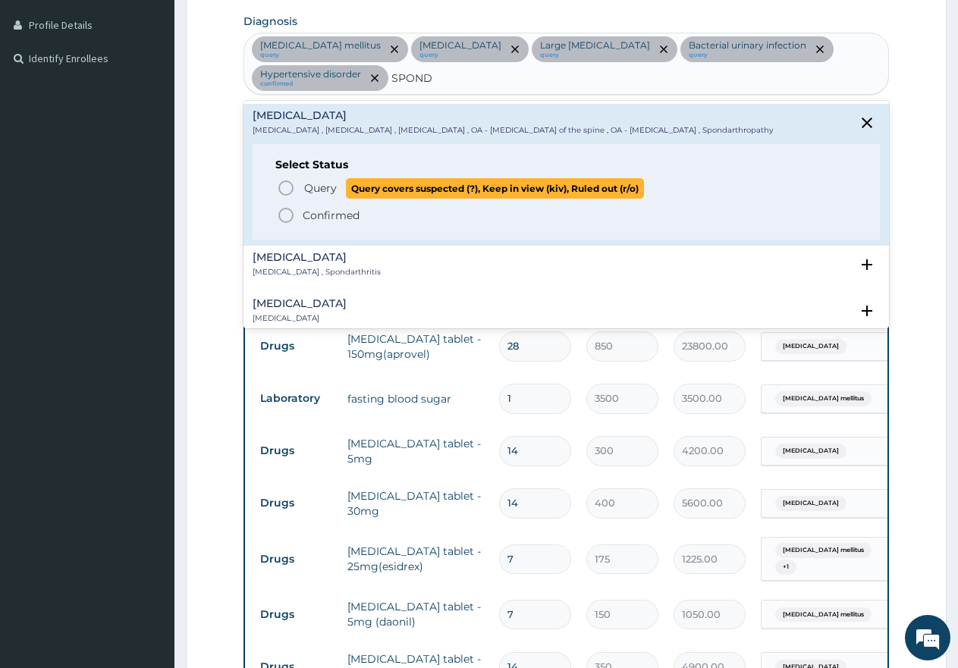
click at [279, 185] on icon "status option query" at bounding box center [286, 188] width 18 height 18
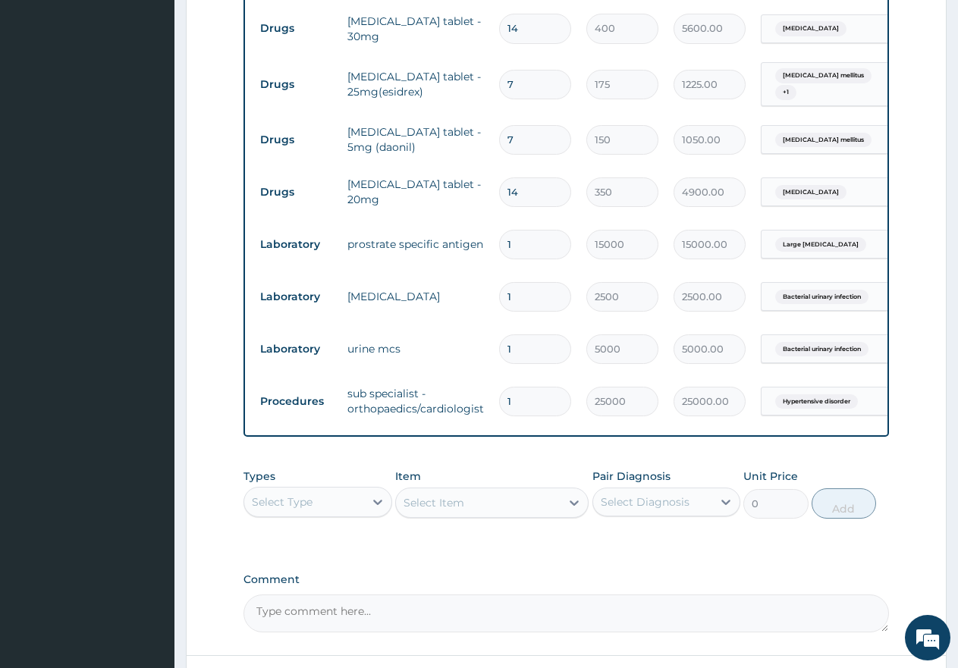
scroll to position [979, 0]
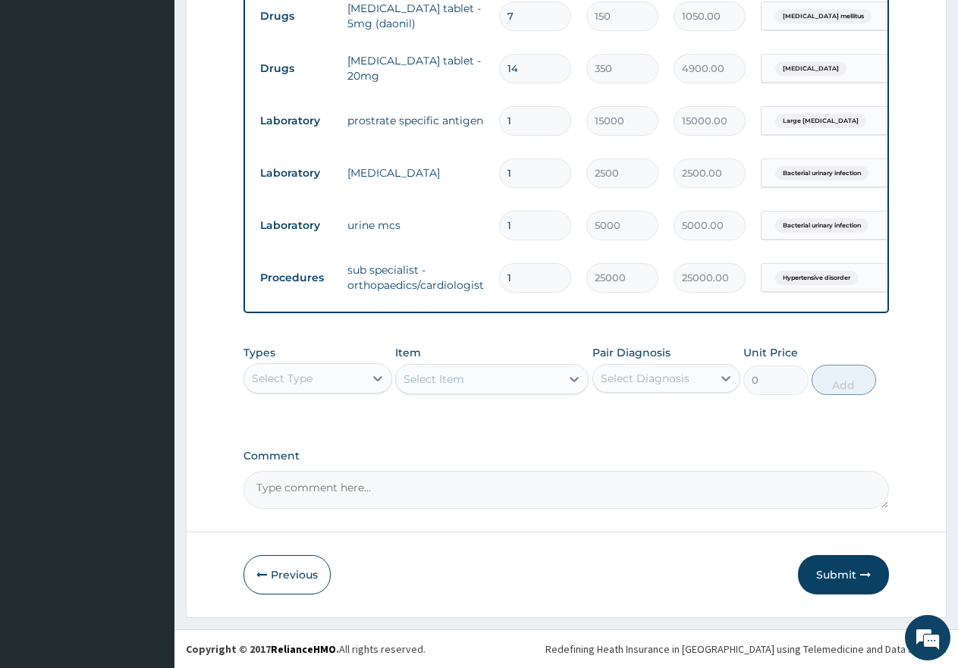
click at [334, 371] on div "Select Type" at bounding box center [304, 378] width 120 height 24
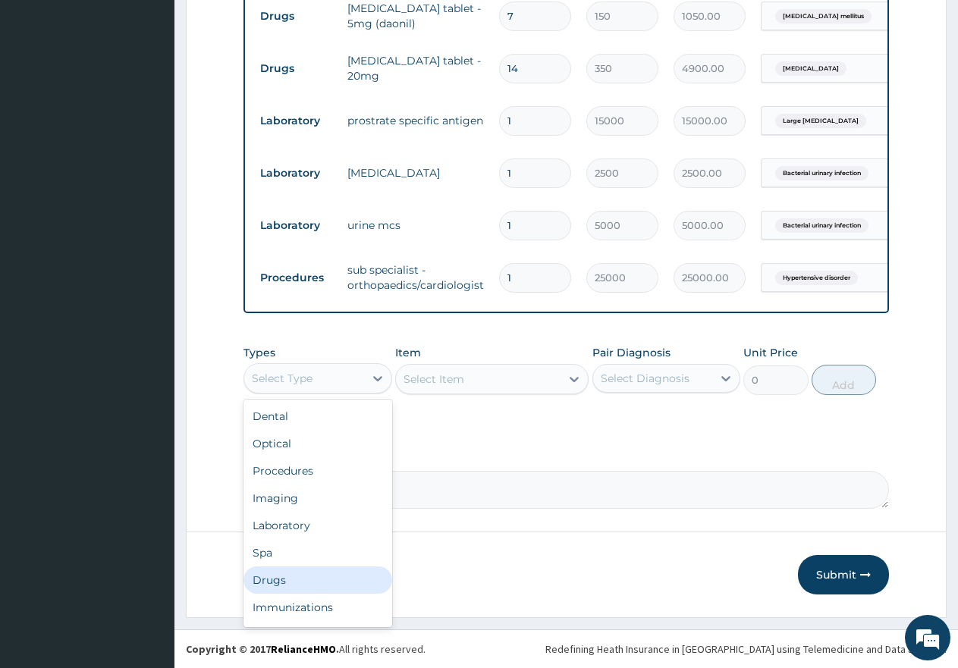
click at [282, 577] on div "Drugs" at bounding box center [317, 580] width 149 height 27
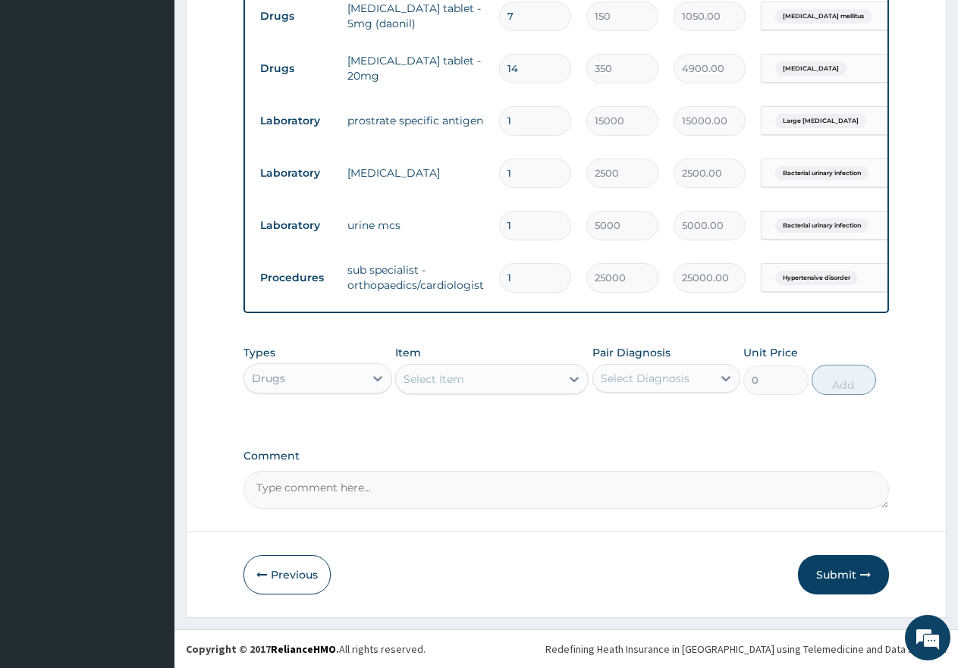
click at [471, 381] on div "Select Item" at bounding box center [478, 379] width 165 height 24
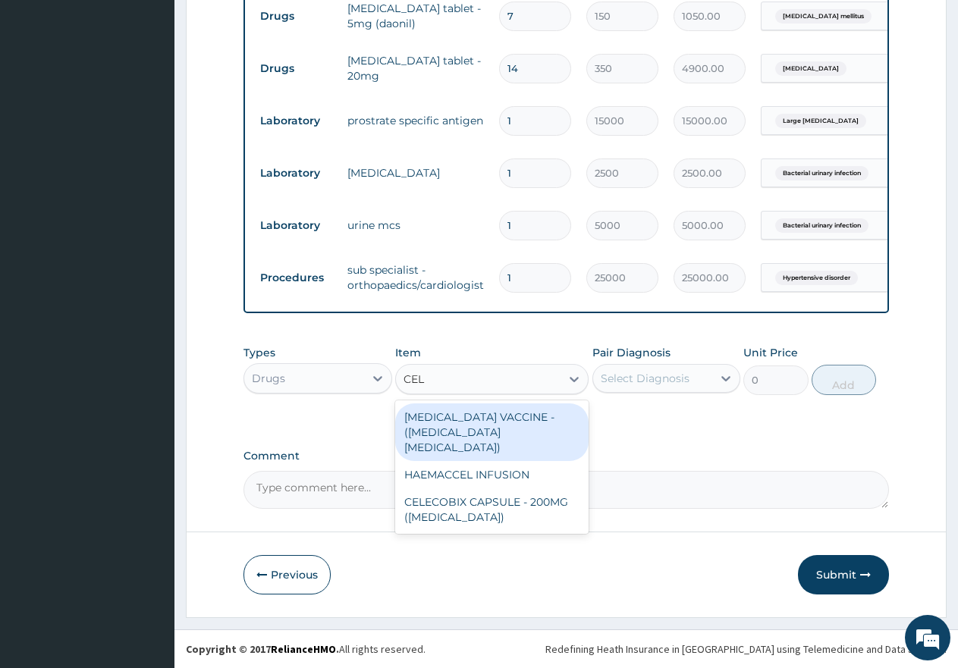
type input "CELE"
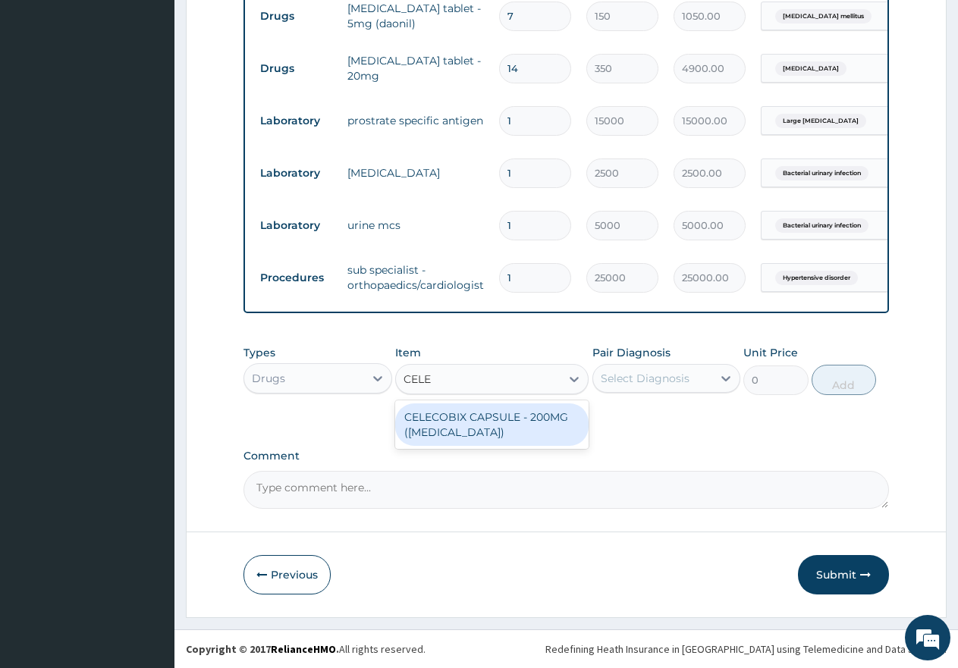
drag, startPoint x: 486, startPoint y: 415, endPoint x: 630, endPoint y: 405, distance: 144.4
click at [487, 415] on div "CELECOBIX CAPSULE - 200MG (CELEBREX)" at bounding box center [491, 424] width 193 height 42
type input "400"
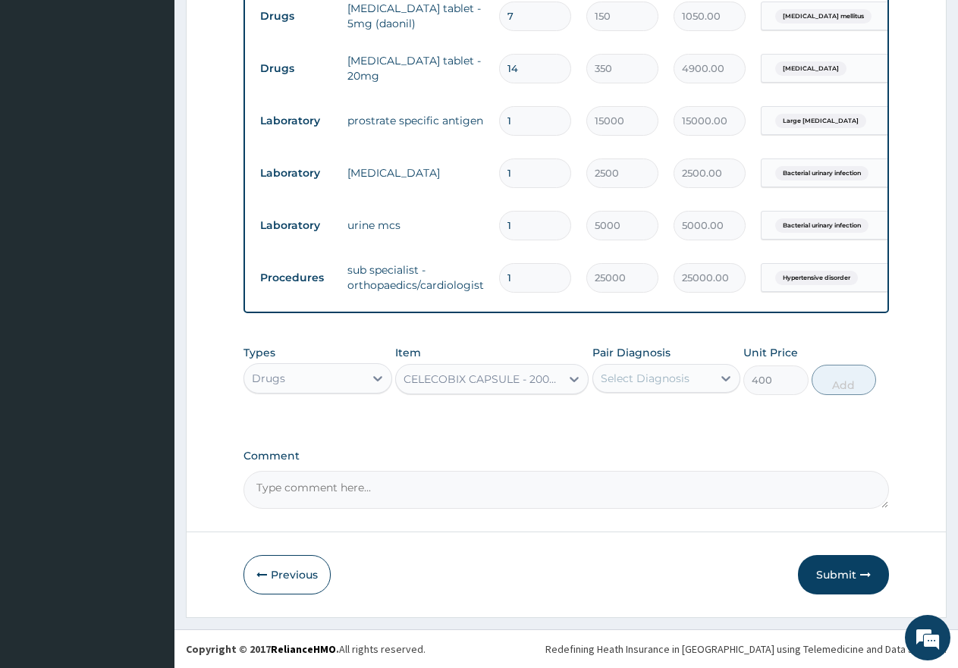
click at [681, 380] on div "Select Diagnosis" at bounding box center [645, 378] width 89 height 15
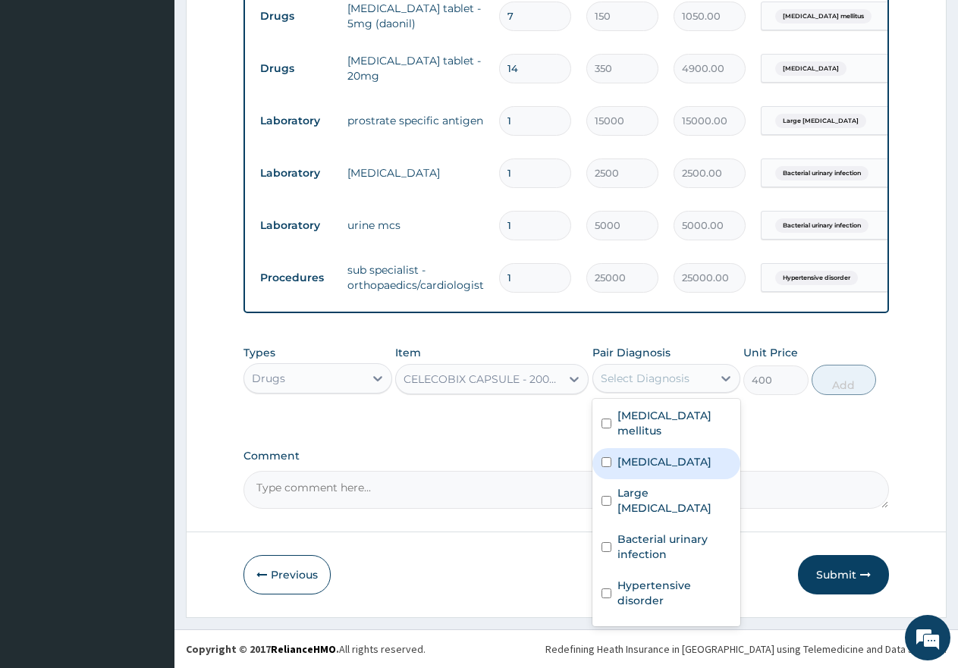
scroll to position [11, 0]
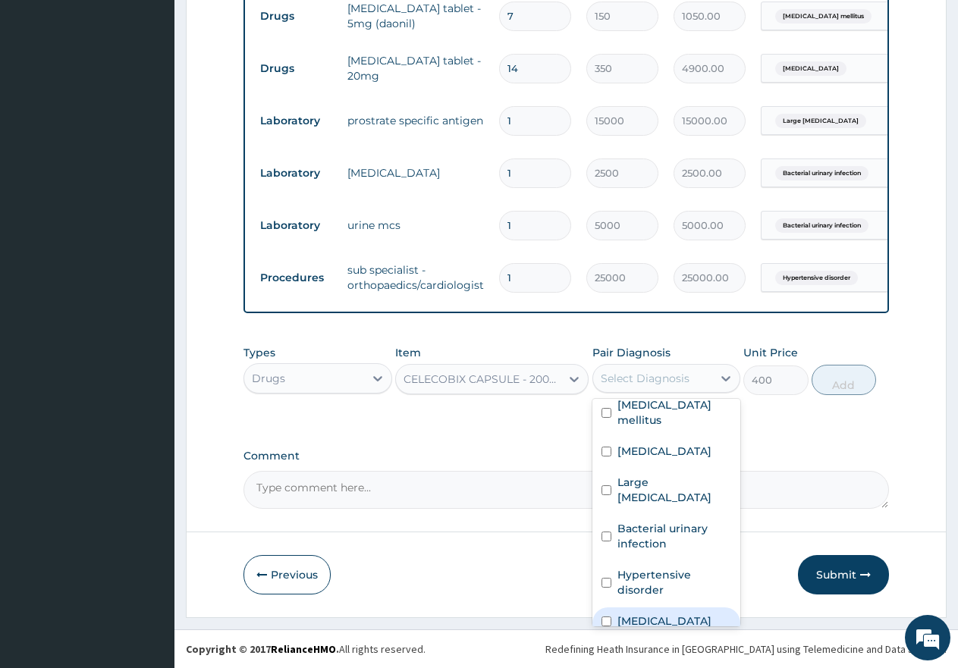
click at [601, 617] on input "checkbox" at bounding box center [606, 622] width 10 height 10
checkbox input "true"
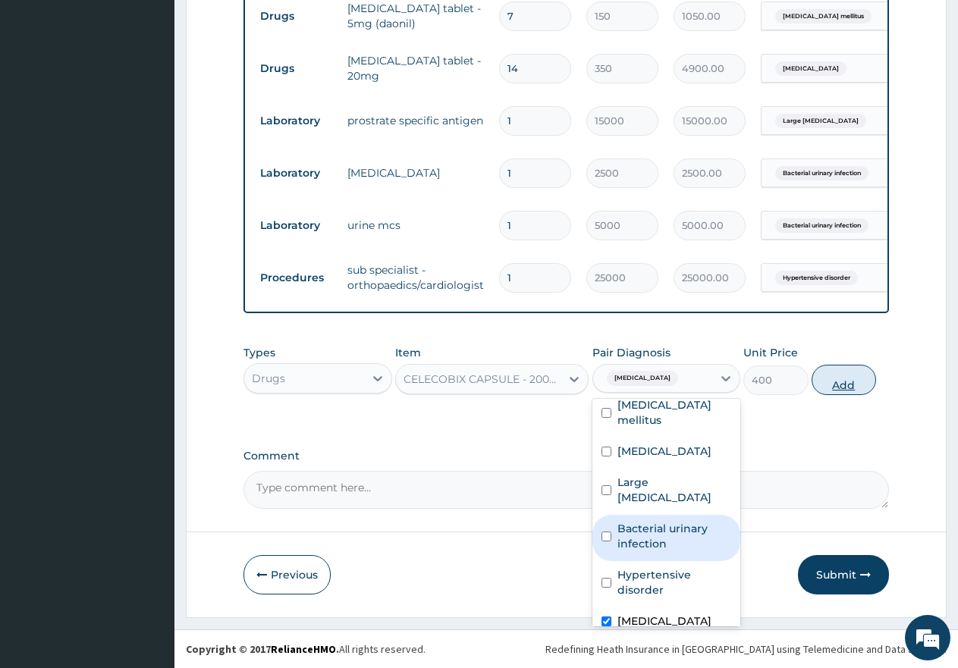
click at [839, 378] on button "Add" at bounding box center [844, 380] width 64 height 30
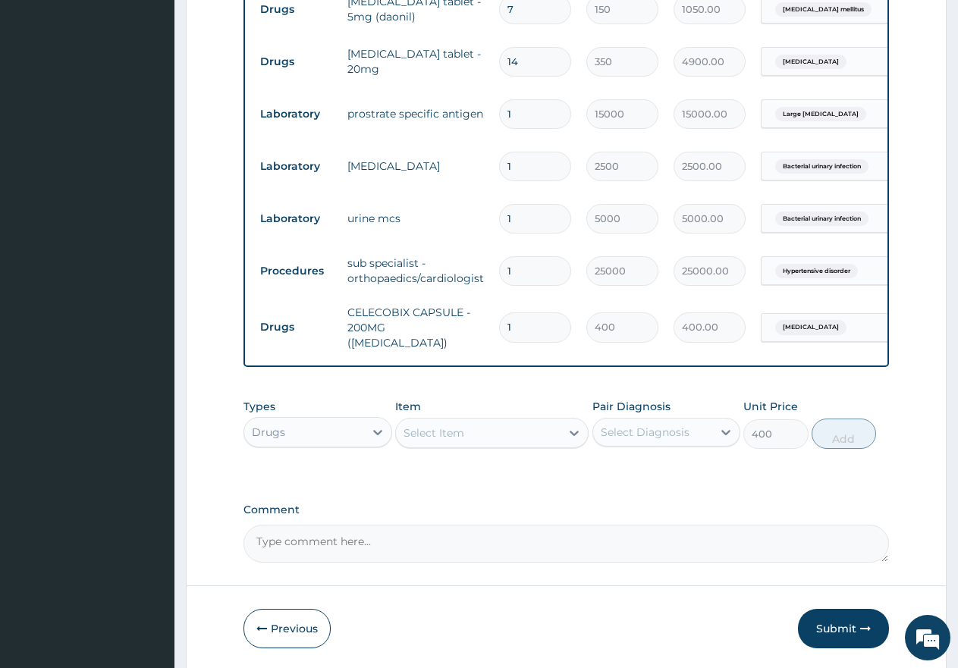
type input "0"
click at [522, 429] on div "Select Item" at bounding box center [478, 433] width 165 height 24
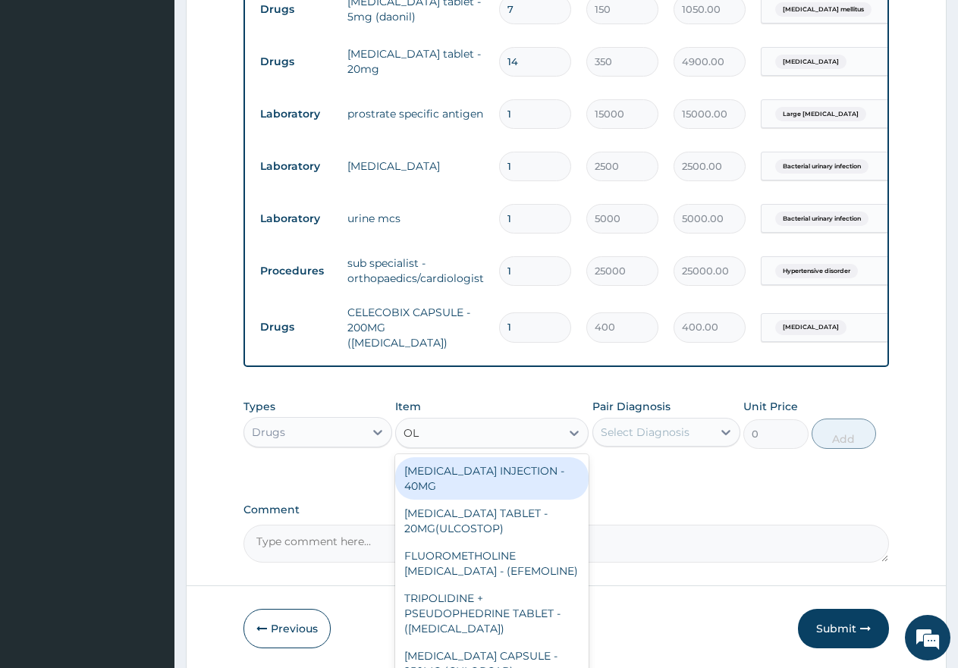
type input "OLF"
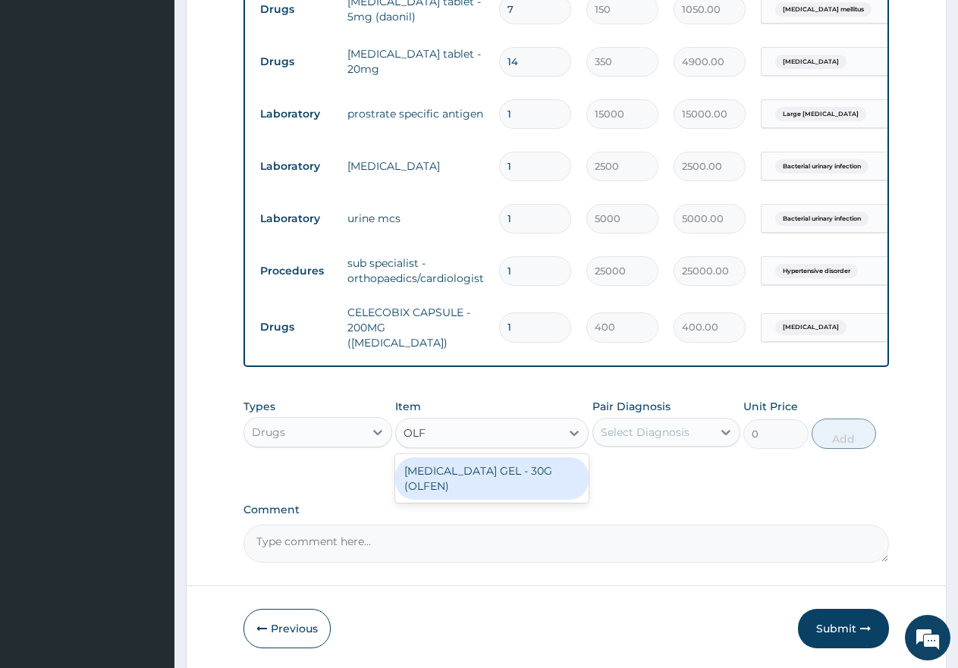
drag, startPoint x: 501, startPoint y: 469, endPoint x: 586, endPoint y: 453, distance: 86.6
click at [507, 467] on div "DICLOFENAC GEL - 30G (OLFEN)" at bounding box center [491, 478] width 193 height 42
type input "2000"
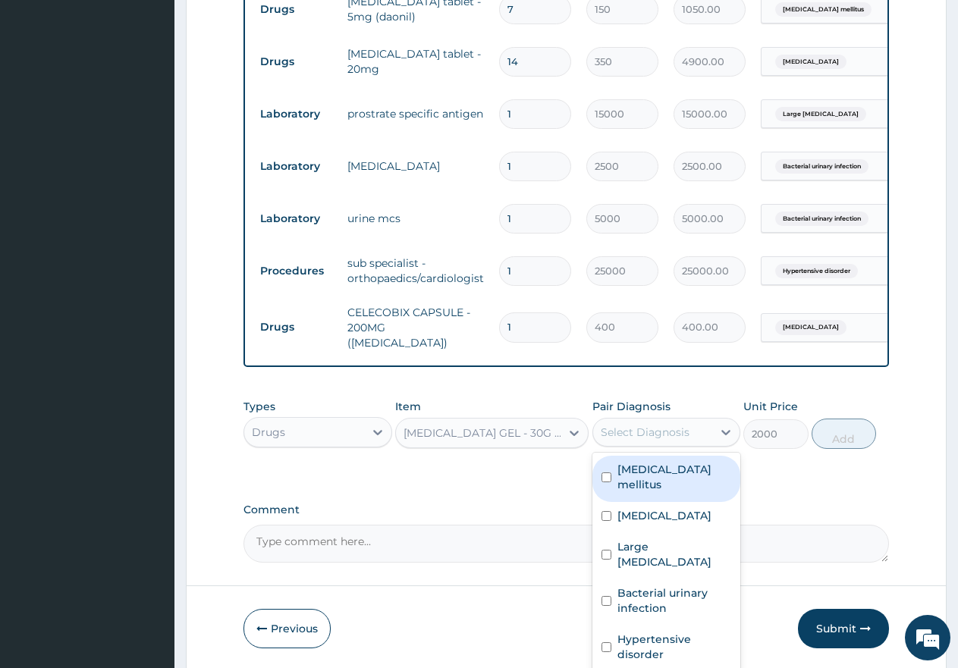
click at [670, 425] on div "Select Diagnosis" at bounding box center [645, 432] width 89 height 15
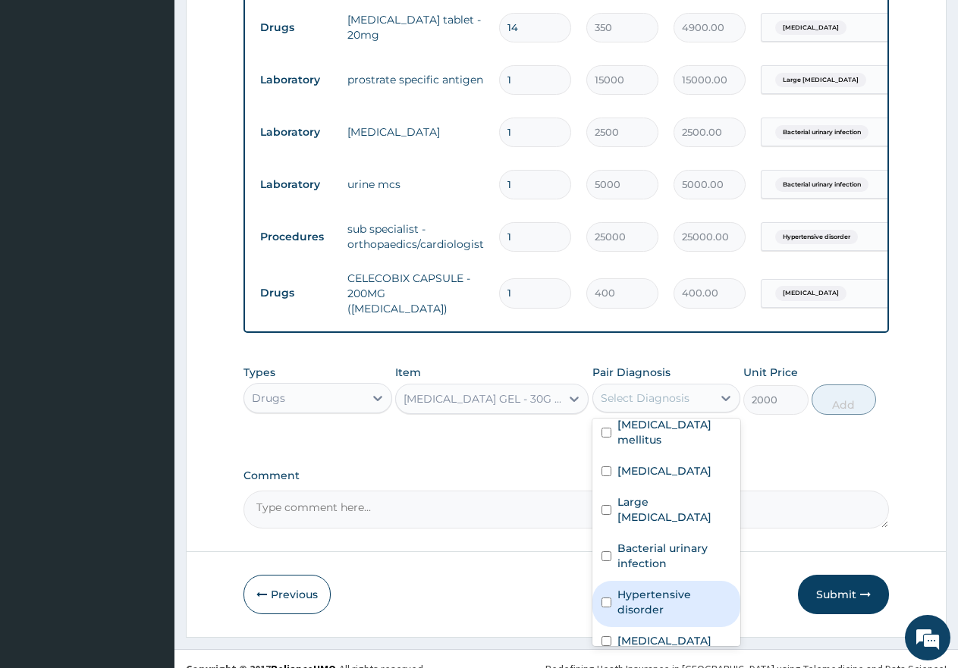
scroll to position [1031, 0]
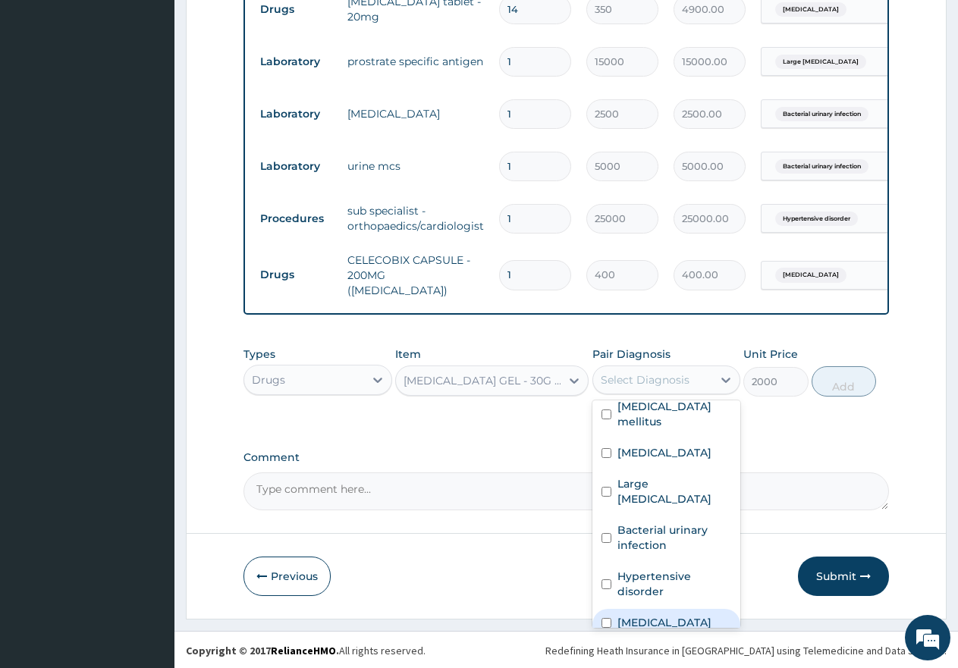
click at [612, 609] on div "Spondylosis" at bounding box center [666, 624] width 149 height 31
checkbox input "true"
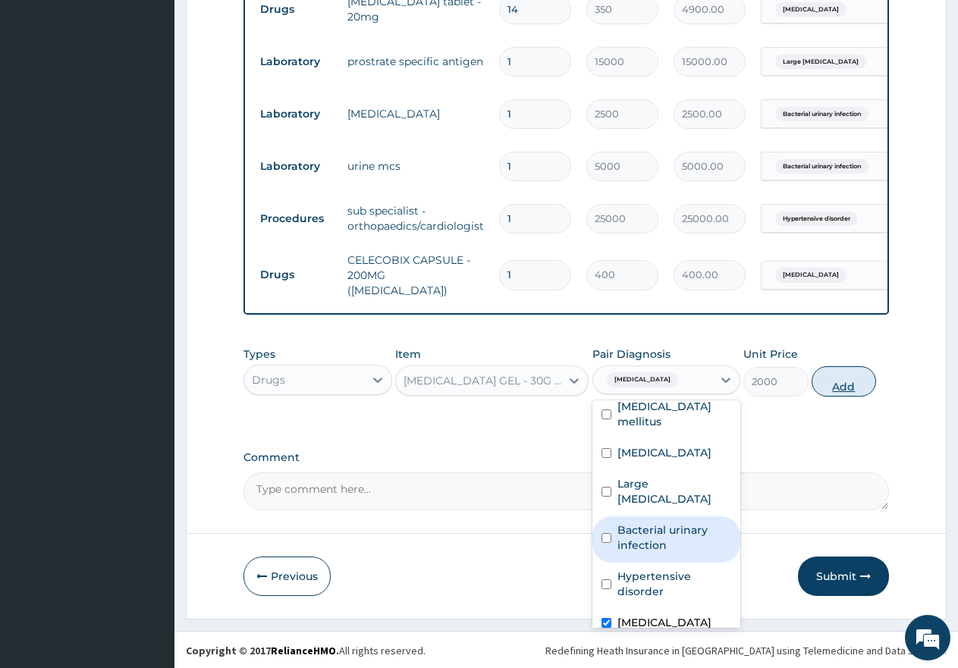
click at [849, 378] on button "Add" at bounding box center [844, 381] width 64 height 30
type input "0"
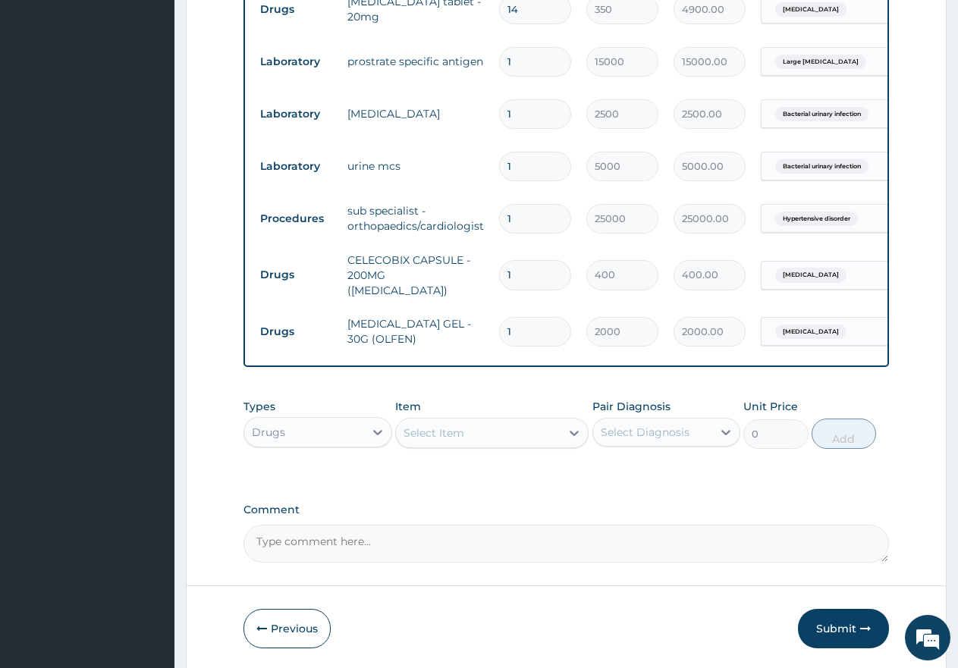
drag, startPoint x: 520, startPoint y: 260, endPoint x: 489, endPoint y: 249, distance: 32.4
click at [489, 249] on tr "Drugs CELECOBIX CAPSULE - 200MG (CELEBREX) 1 400 400.00 Spondylosis Delete" at bounding box center [624, 275] width 743 height 61
type input "7"
type input "2800.00"
type input "7"
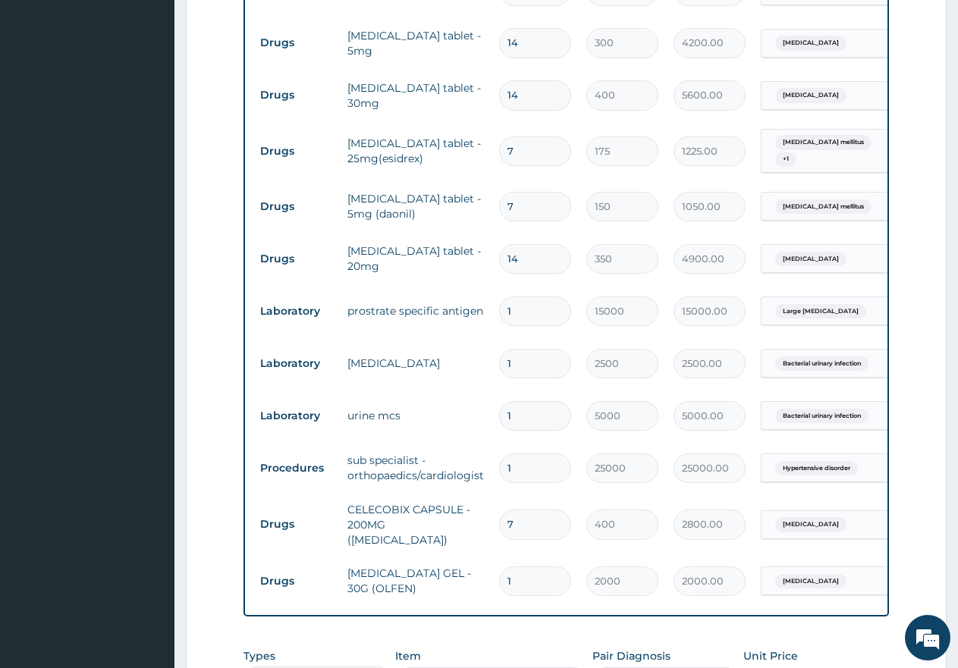
scroll to position [956, 0]
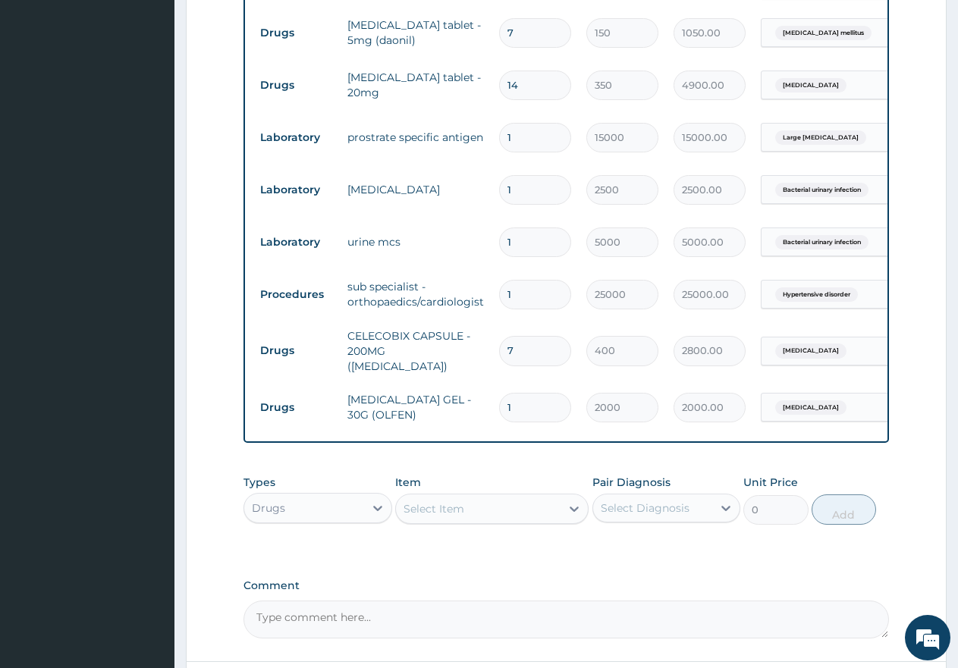
click at [319, 512] on div "Drugs" at bounding box center [304, 508] width 120 height 24
click at [297, 604] on div "Procedures" at bounding box center [317, 600] width 149 height 27
click at [432, 504] on div "Select Item" at bounding box center [433, 508] width 61 height 15
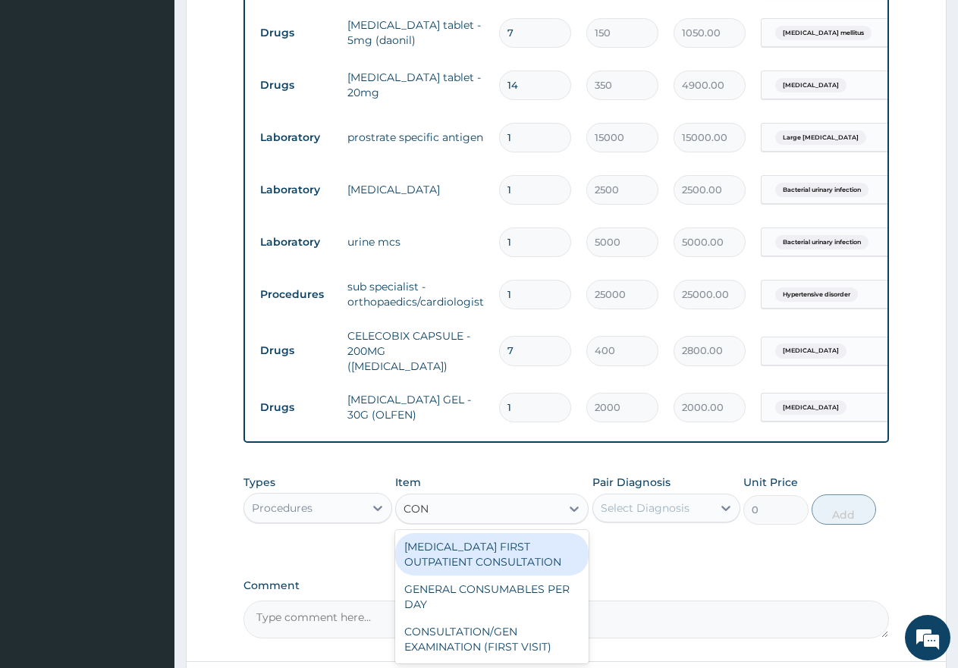
type input "CONS"
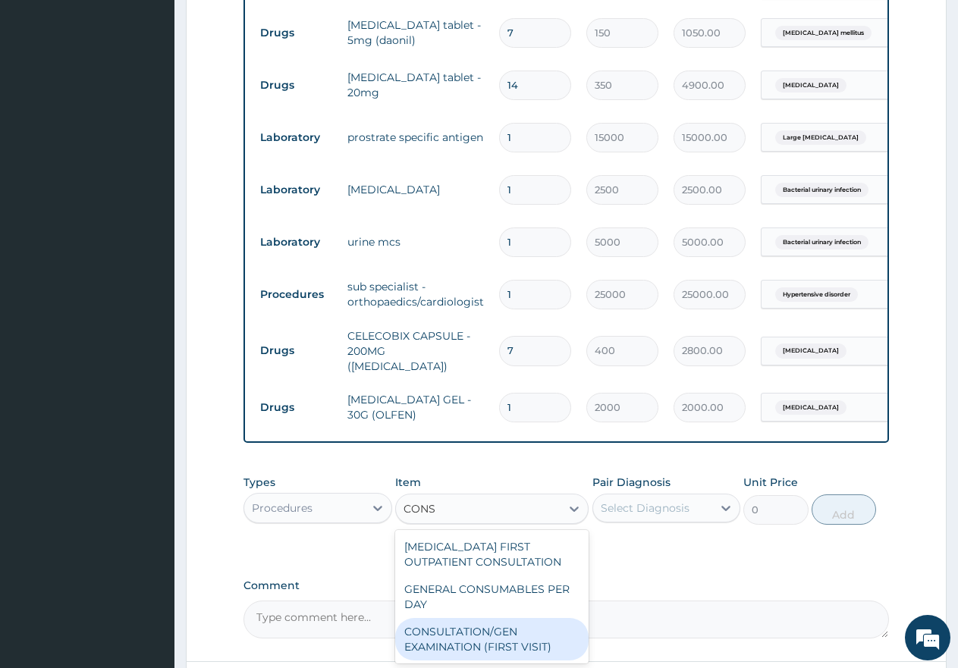
drag, startPoint x: 464, startPoint y: 633, endPoint x: 523, endPoint y: 596, distance: 69.9
click at [465, 633] on div "CONSULTATION/GEN EXAMINATION (FIRST VISIT)" at bounding box center [491, 639] width 193 height 42
type input "5000"
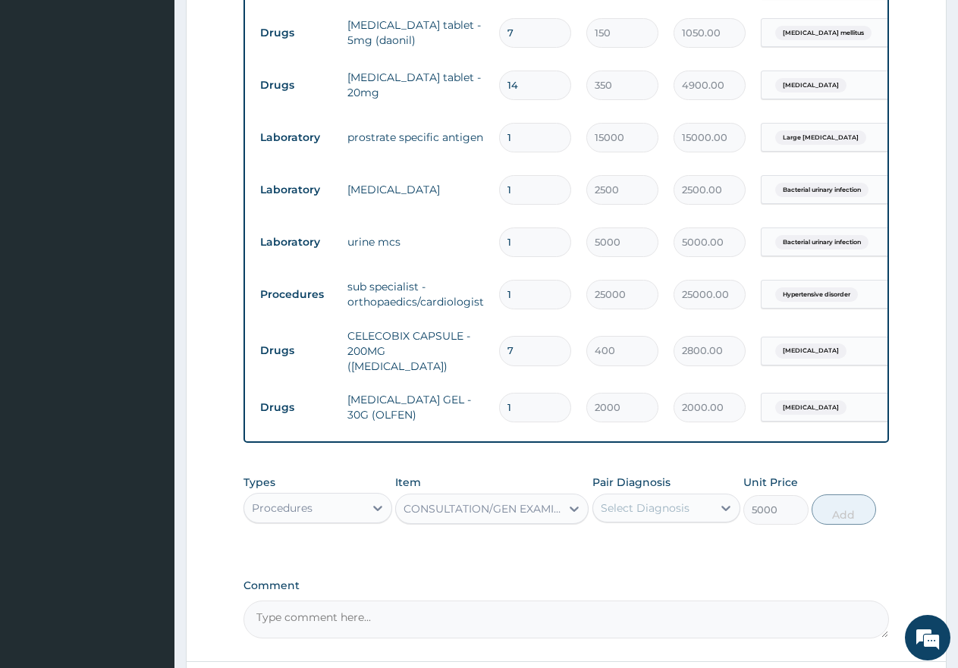
click at [636, 505] on div "Select Diagnosis" at bounding box center [645, 508] width 89 height 15
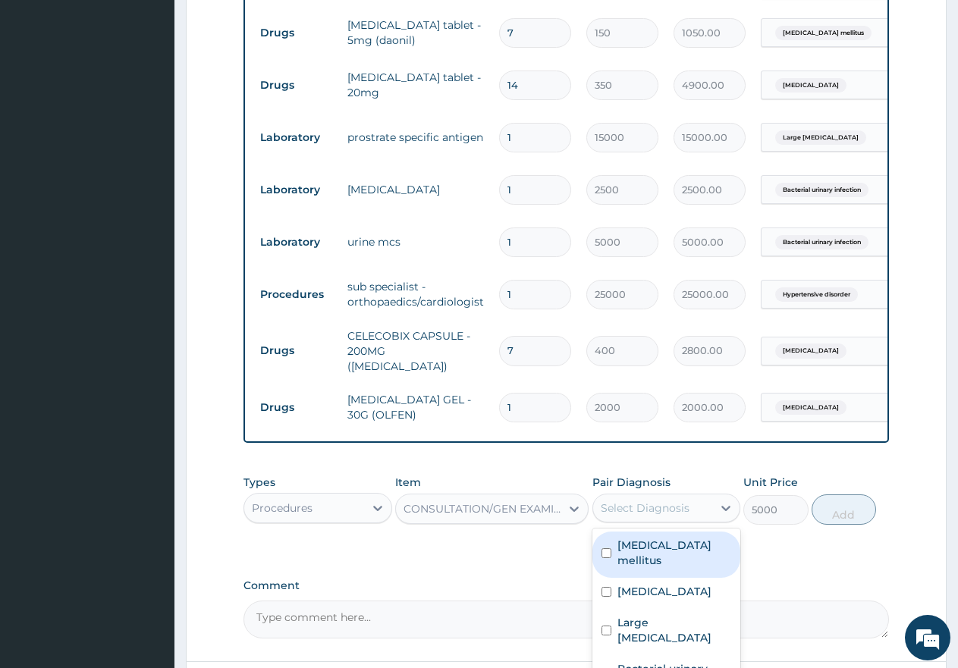
click at [604, 548] on input "checkbox" at bounding box center [606, 553] width 10 height 10
checkbox input "true"
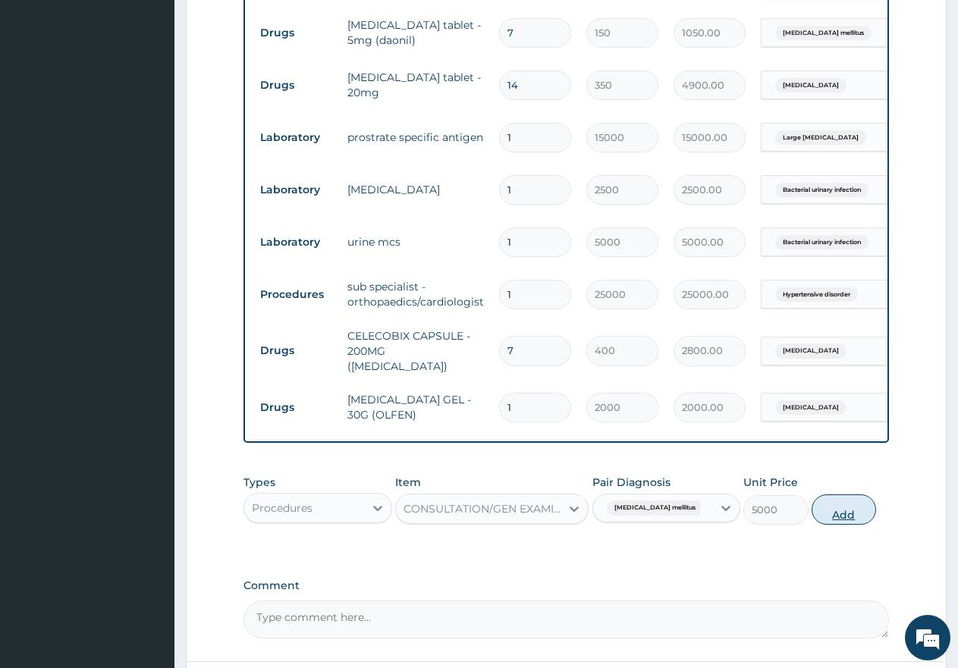
click at [837, 516] on button "Add" at bounding box center [844, 509] width 64 height 30
type input "0"
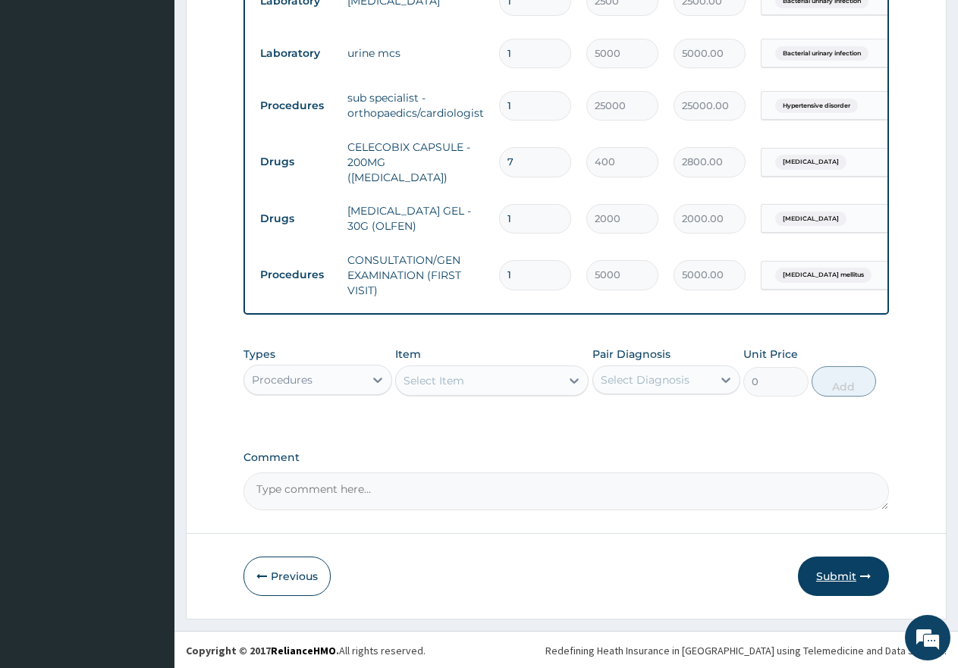
click at [836, 576] on button "Submit" at bounding box center [843, 576] width 91 height 39
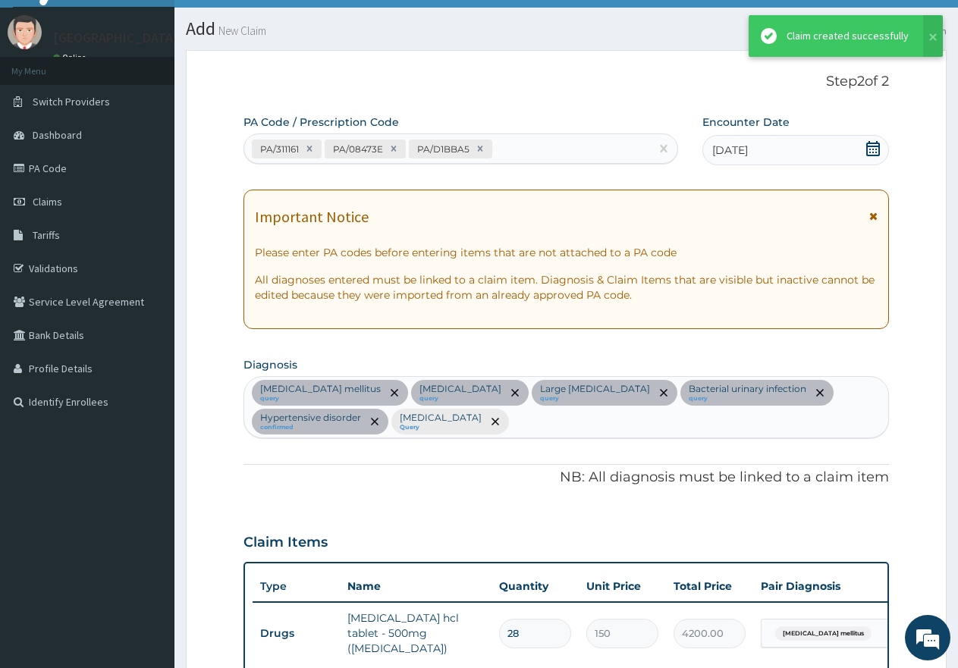
scroll to position [1144, 0]
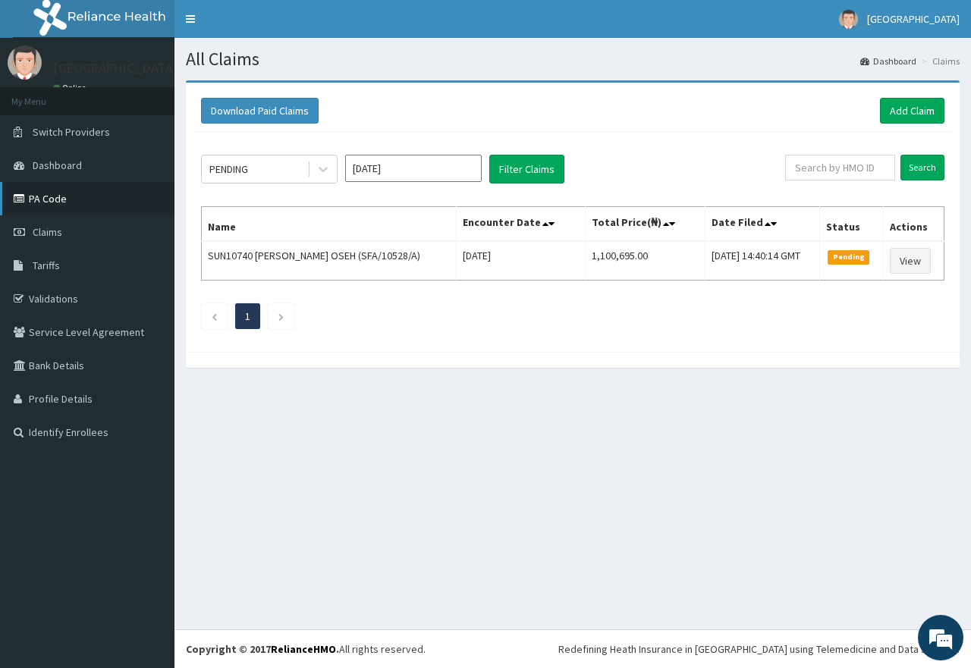
click at [48, 195] on link "PA Code" at bounding box center [87, 198] width 174 height 33
click at [917, 112] on link "Add Claim" at bounding box center [912, 111] width 64 height 26
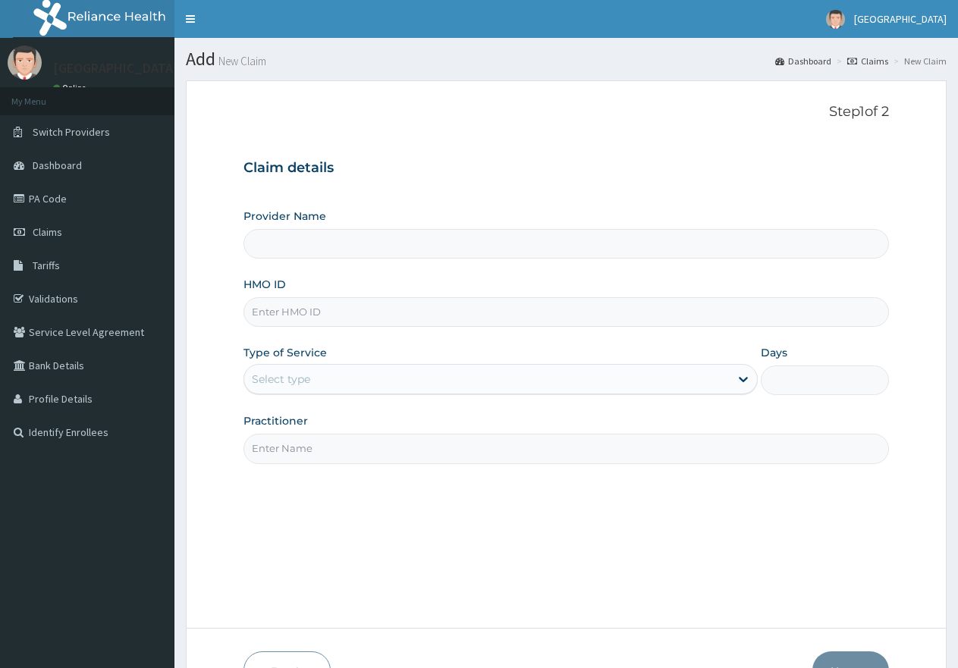
click at [469, 306] on input "HMO ID" at bounding box center [565, 312] width 645 height 30
paste input "AOM/10082/A"
type input "AOM/10082/A"
type input "[GEOGRAPHIC_DATA]"
type input "AOM/10082/A"
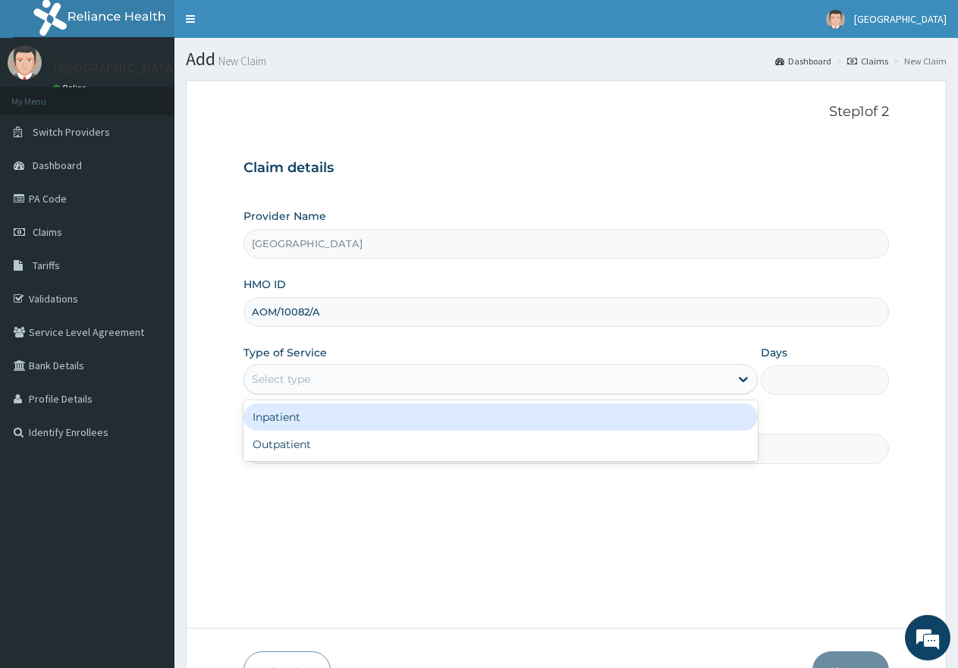
click at [313, 381] on div "Select type" at bounding box center [486, 379] width 485 height 24
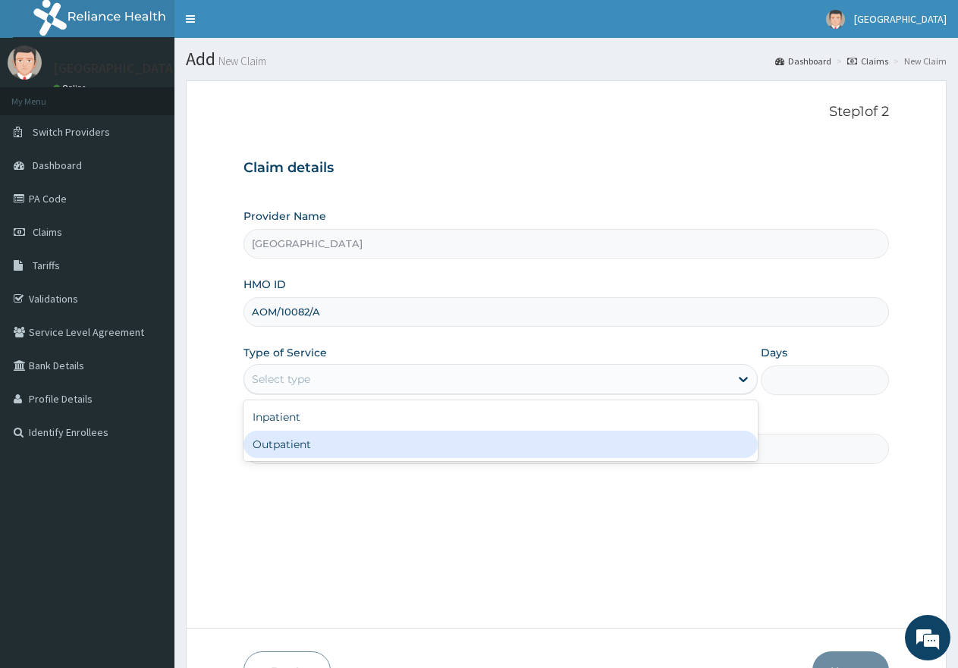
click at [305, 445] on div "Outpatient" at bounding box center [499, 444] width 513 height 27
type input "1"
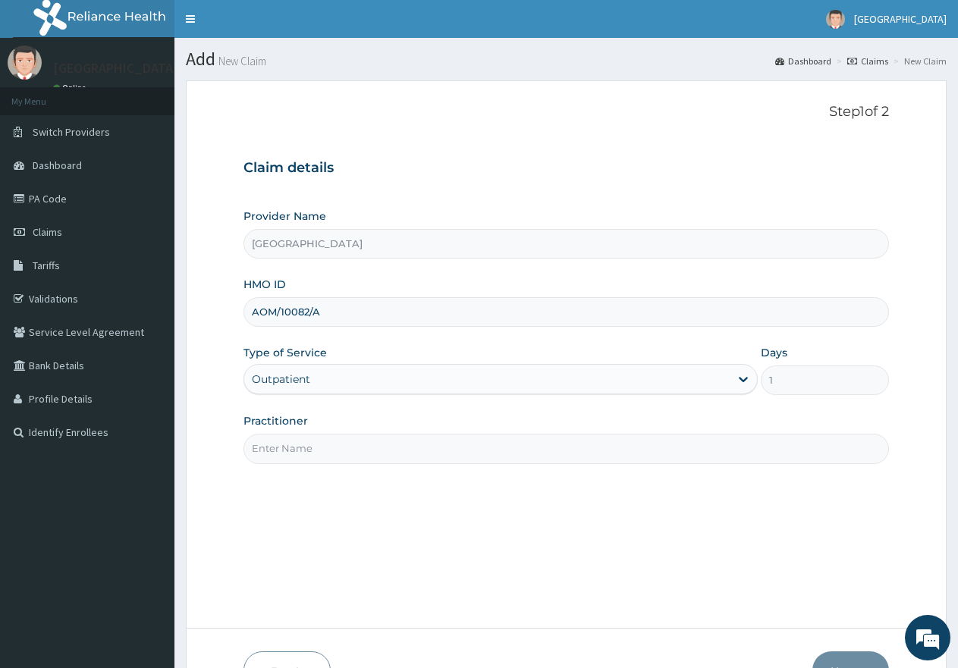
click at [306, 447] on input "Practitioner" at bounding box center [565, 449] width 645 height 30
type input "gp"
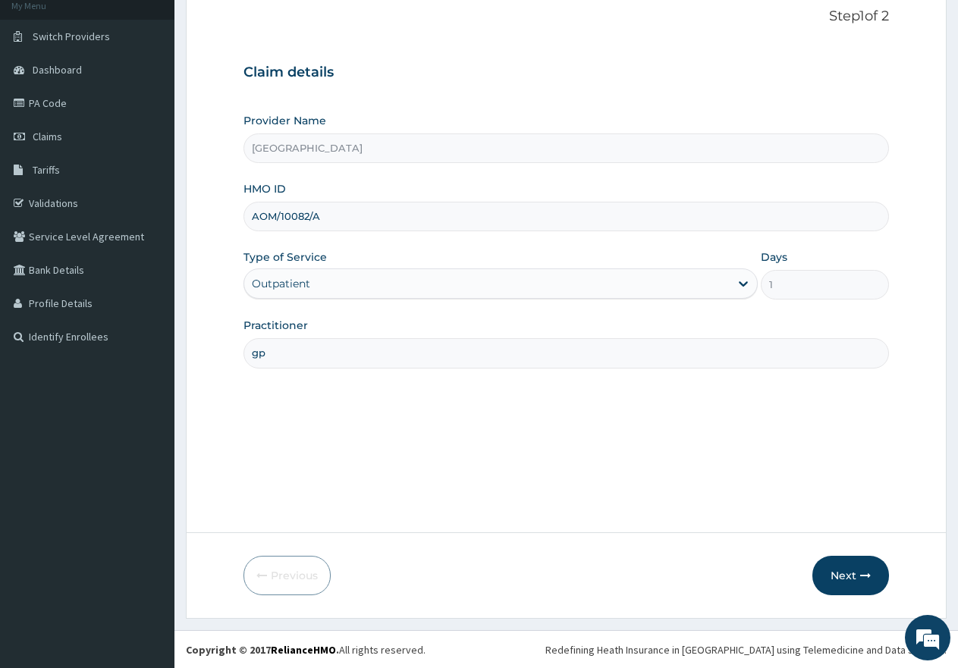
scroll to position [96, 0]
click at [845, 579] on button "Next" at bounding box center [850, 574] width 77 height 39
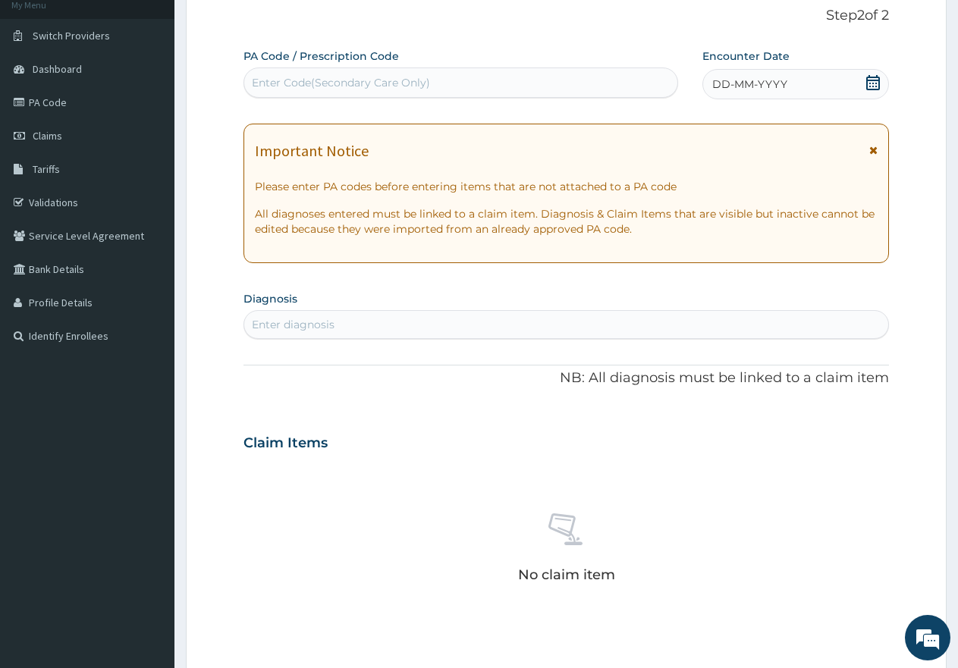
scroll to position [0, 0]
click at [557, 74] on div "Enter Code(Secondary Care Only)" at bounding box center [460, 83] width 433 height 24
paste input "PA/C662C1"
type input "PA/C662C1"
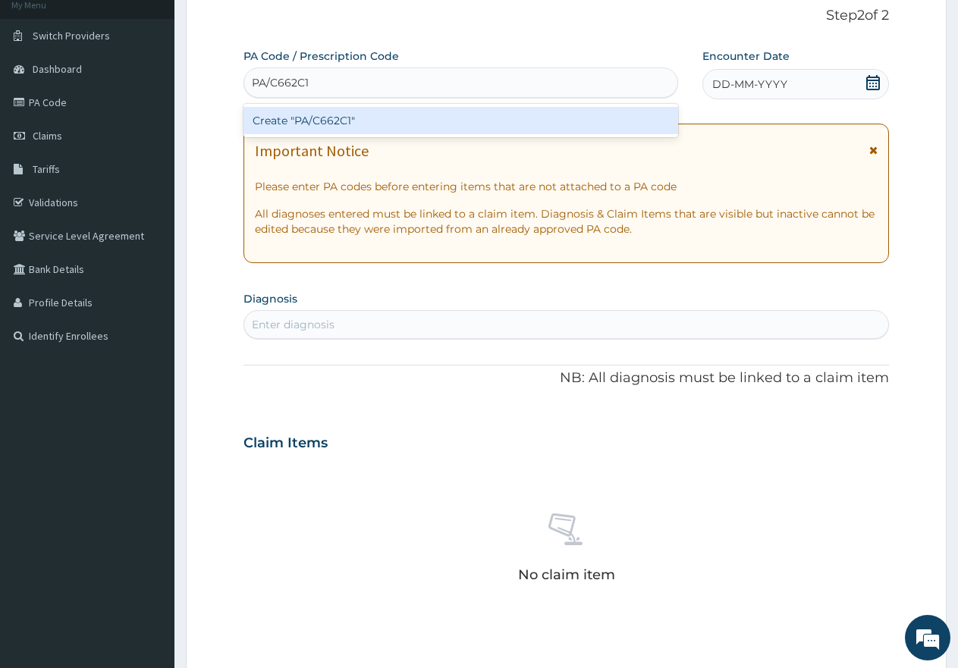
click at [384, 121] on div "Create "PA/C662C1"" at bounding box center [460, 120] width 435 height 27
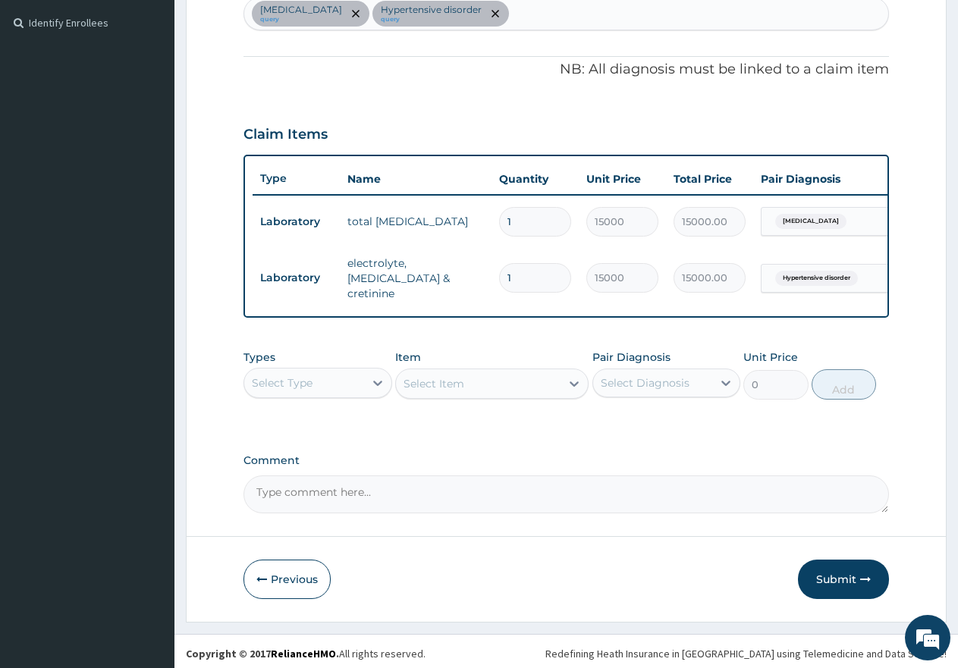
scroll to position [419, 0]
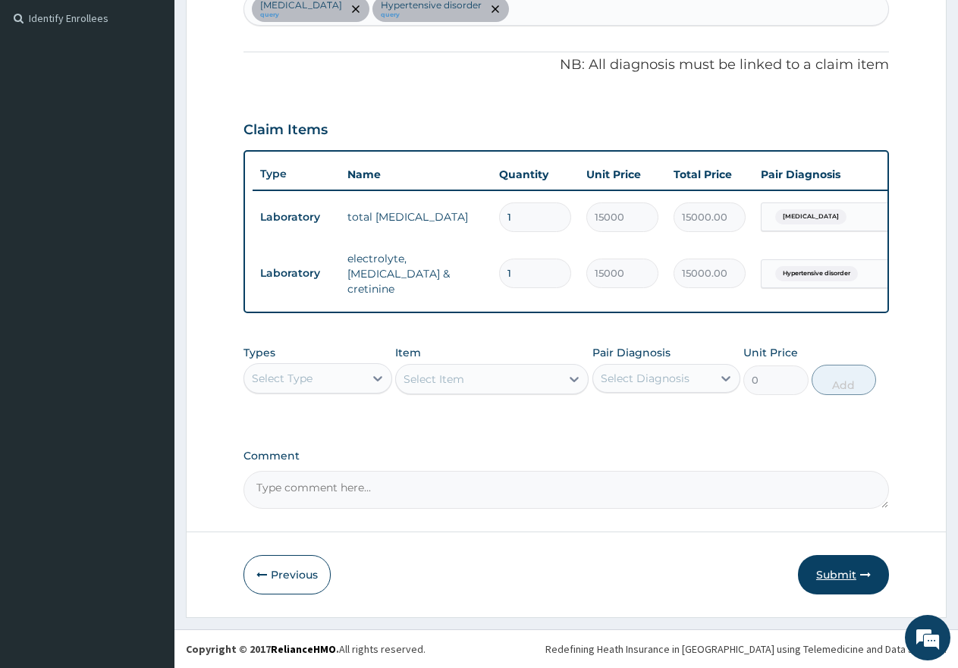
click at [841, 576] on button "Submit" at bounding box center [843, 574] width 91 height 39
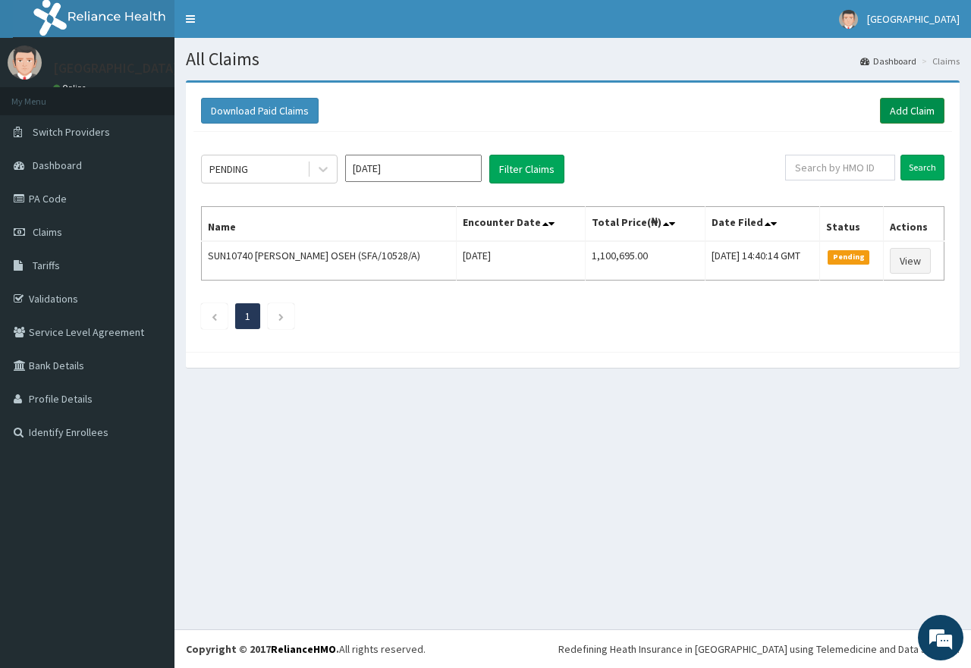
click at [923, 120] on link "Add Claim" at bounding box center [912, 111] width 64 height 26
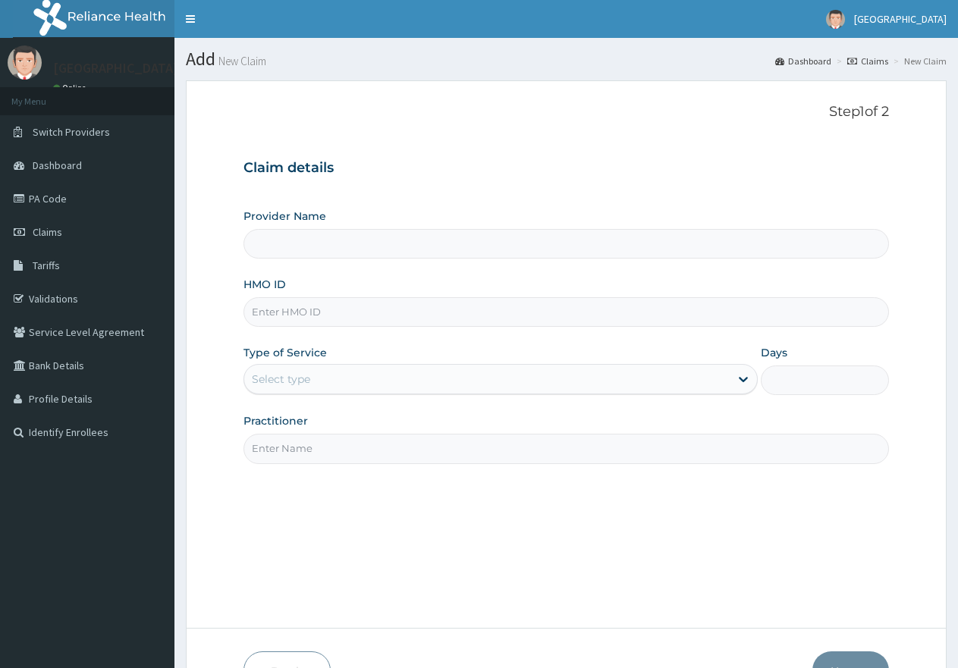
click at [443, 316] on input "HMO ID" at bounding box center [565, 312] width 645 height 30
paste input "AOM/10082/A"
type input "AOM/10082/A"
type input "[GEOGRAPHIC_DATA]"
type input "AOM/10082/A"
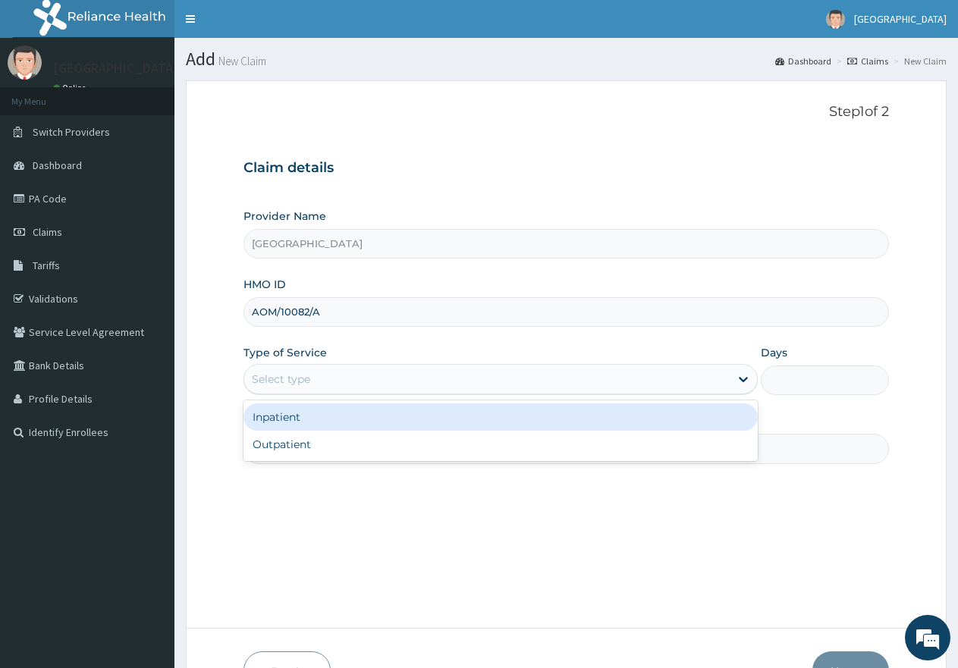
click at [366, 381] on div "Select type" at bounding box center [486, 379] width 485 height 24
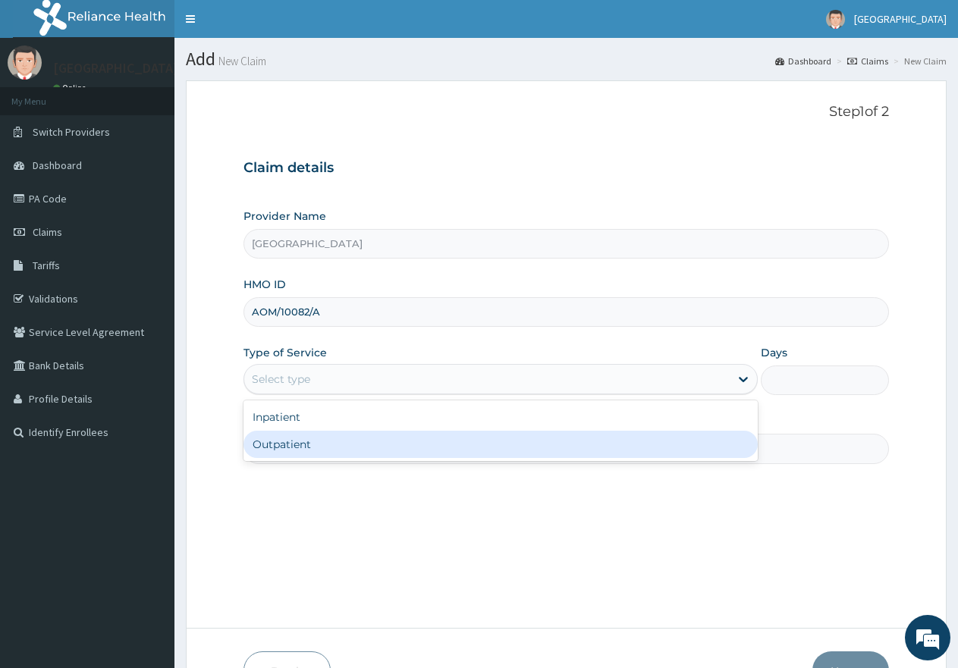
click at [351, 449] on div "Outpatient" at bounding box center [499, 444] width 513 height 27
type input "1"
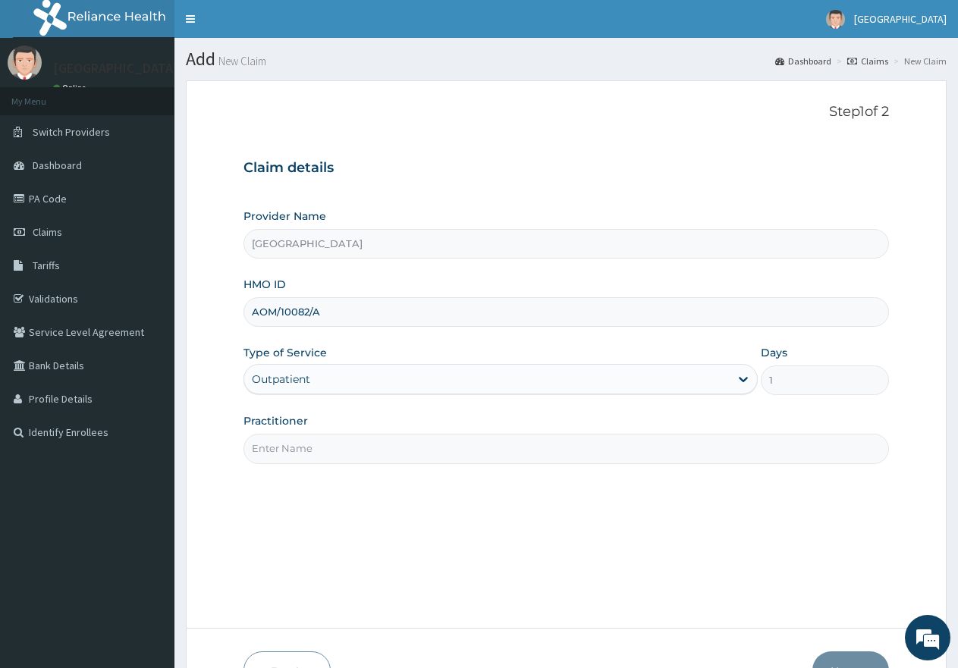
click at [353, 457] on input "Practitioner" at bounding box center [565, 449] width 645 height 30
type input "gp"
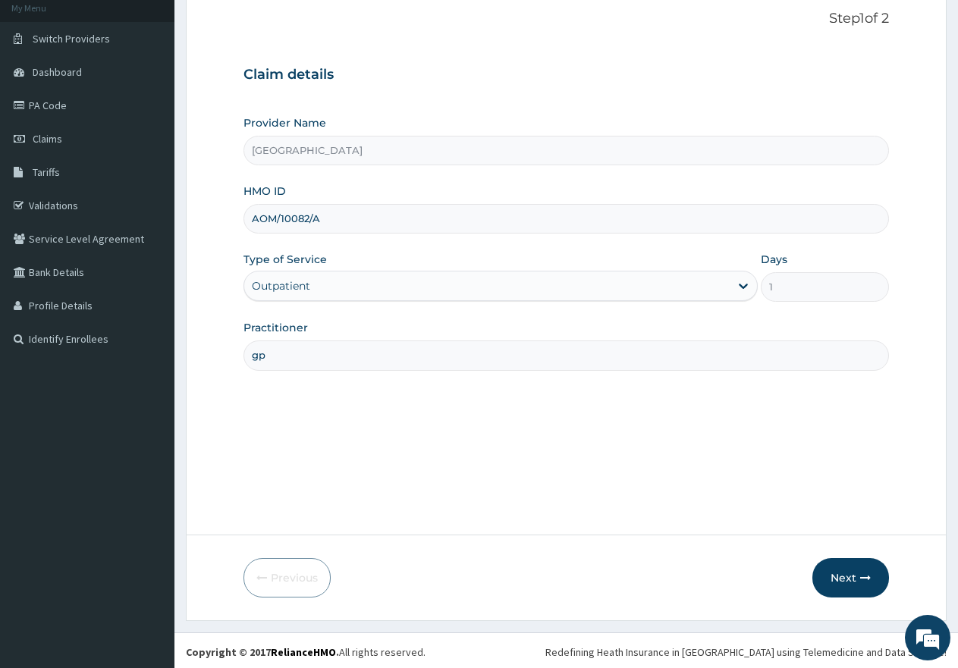
scroll to position [96, 0]
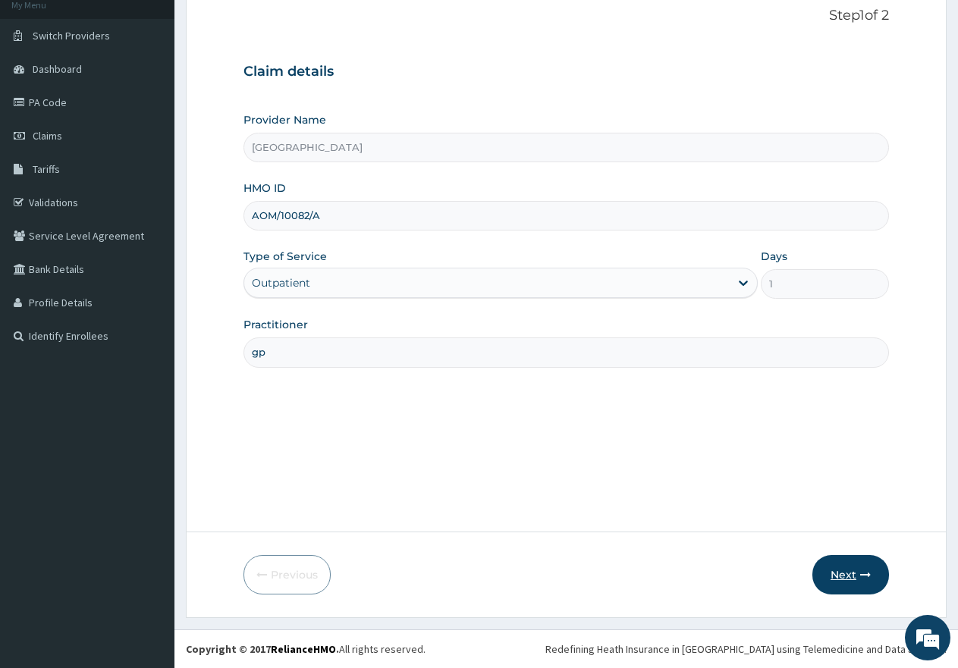
click at [840, 578] on button "Next" at bounding box center [850, 574] width 77 height 39
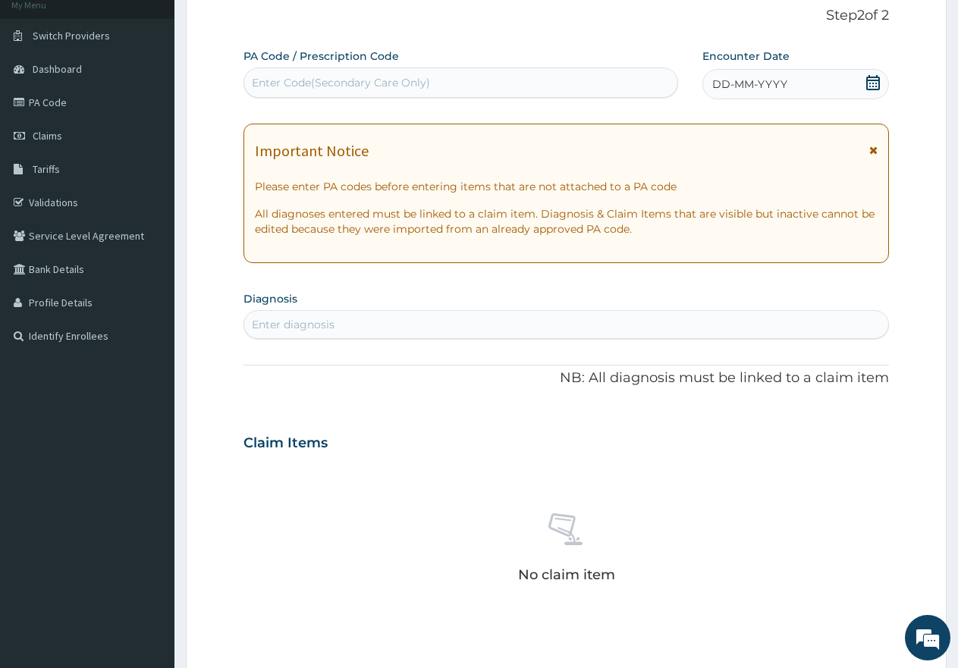
scroll to position [0, 0]
click at [498, 77] on div "Enter Code(Secondary Care Only)" at bounding box center [460, 83] width 433 height 24
paste input "PA/E35709"
type input "PA/E35709"
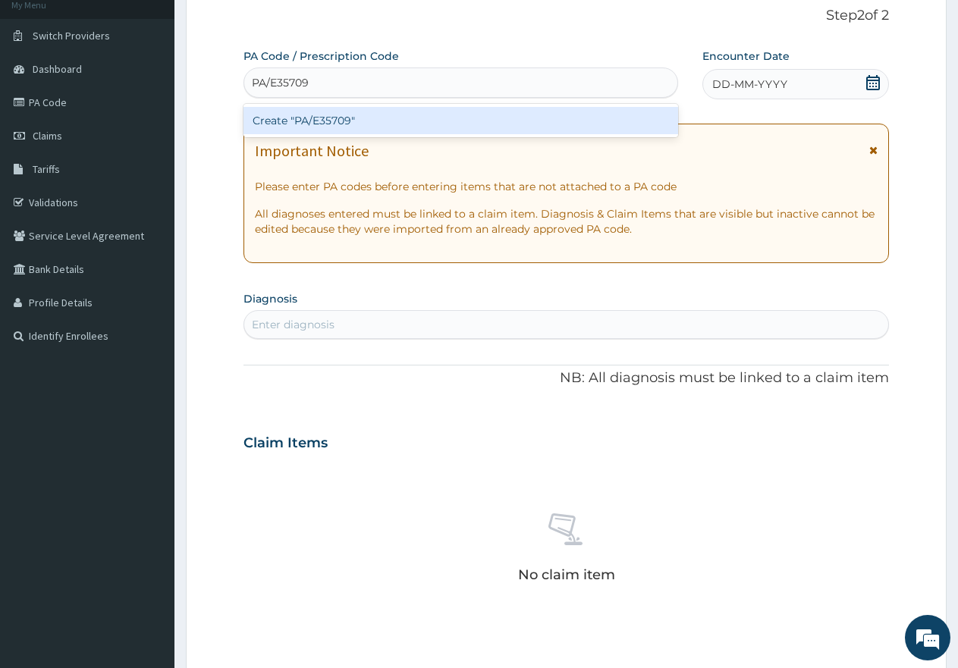
click at [422, 119] on div "Create "PA/E35709"" at bounding box center [460, 120] width 435 height 27
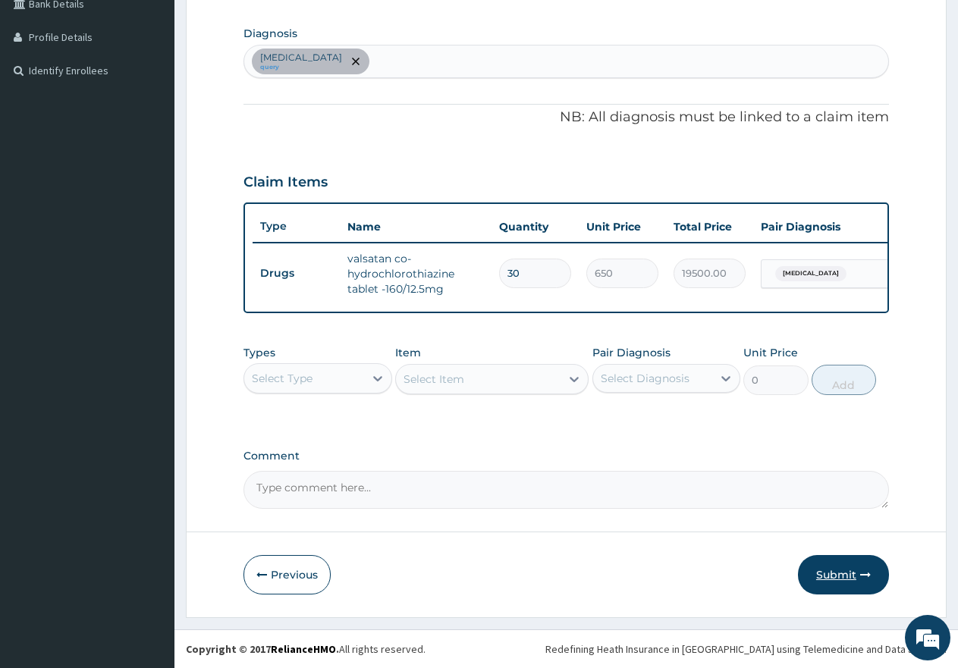
scroll to position [375, 0]
click at [834, 574] on button "Submit" at bounding box center [843, 574] width 91 height 39
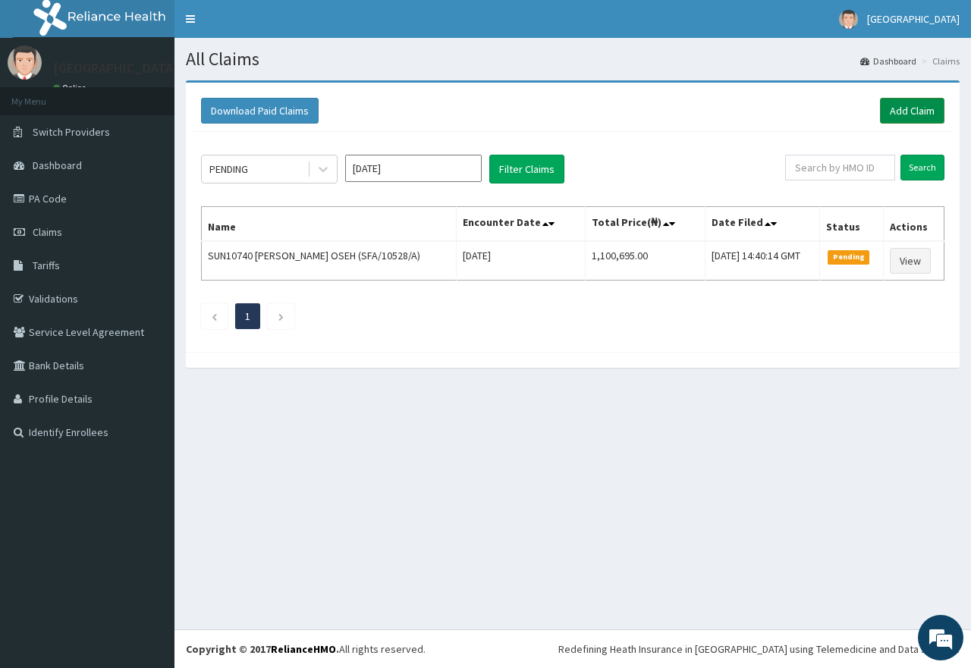
click at [905, 114] on link "Add Claim" at bounding box center [912, 111] width 64 height 26
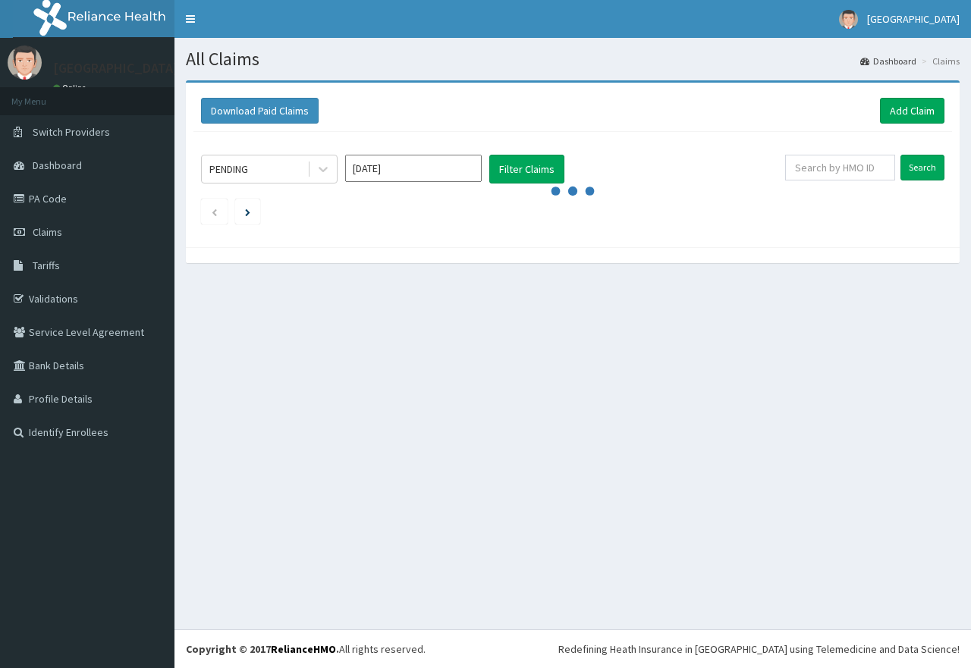
click at [843, 169] on input "text" at bounding box center [840, 168] width 110 height 26
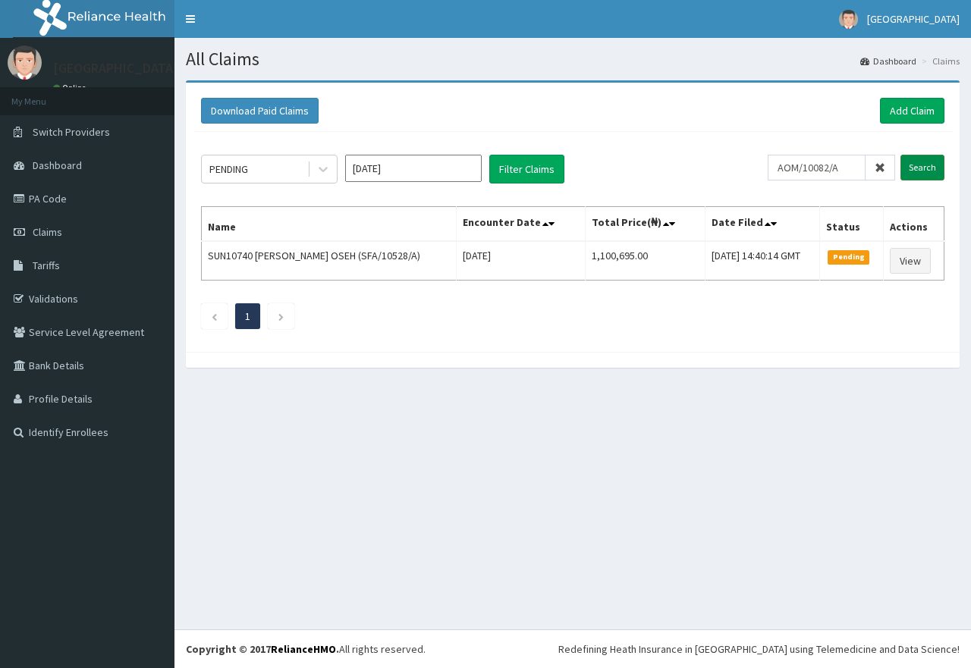
type input "AOM/10082/A"
click at [920, 162] on input "Search" at bounding box center [922, 168] width 44 height 26
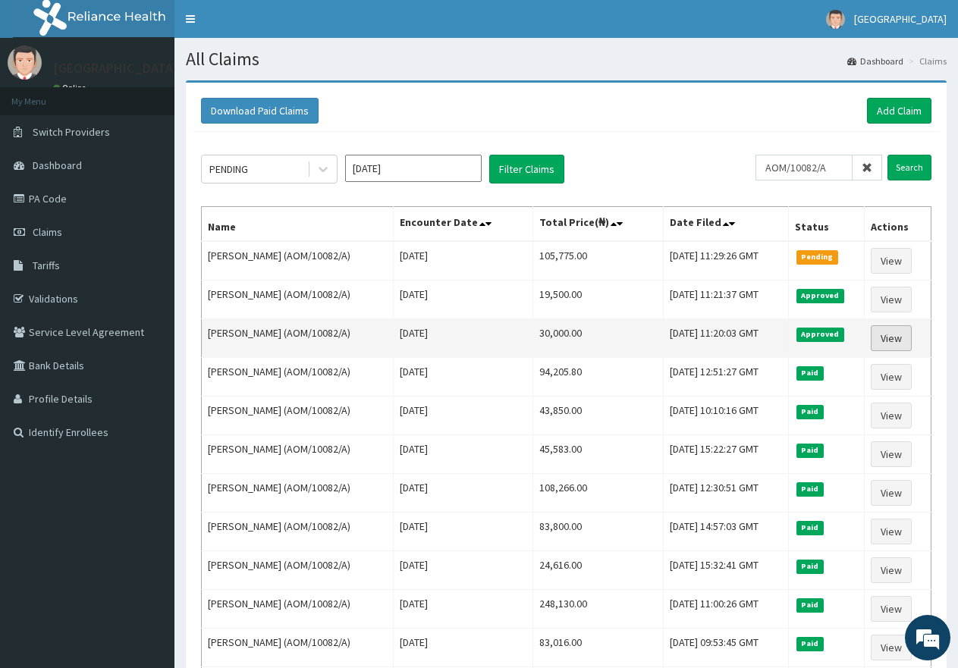
click at [893, 341] on link "View" at bounding box center [891, 338] width 41 height 26
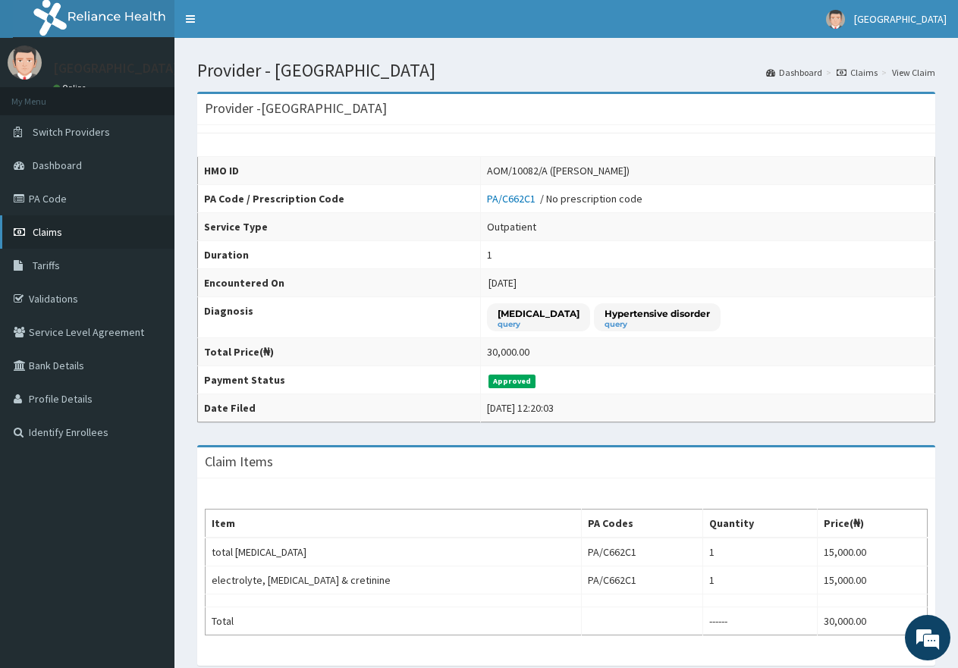
drag, startPoint x: 55, startPoint y: 232, endPoint x: 63, endPoint y: 230, distance: 8.6
click at [56, 231] on span "Claims" at bounding box center [48, 232] width 30 height 14
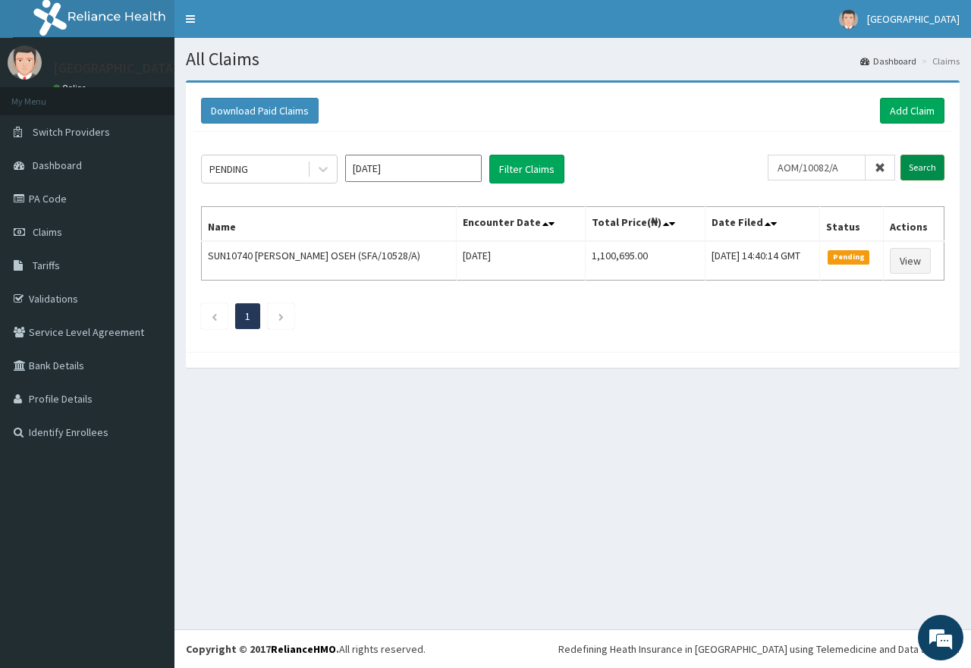
type input "AOM/10082/A"
click at [930, 168] on input "Search" at bounding box center [922, 168] width 44 height 26
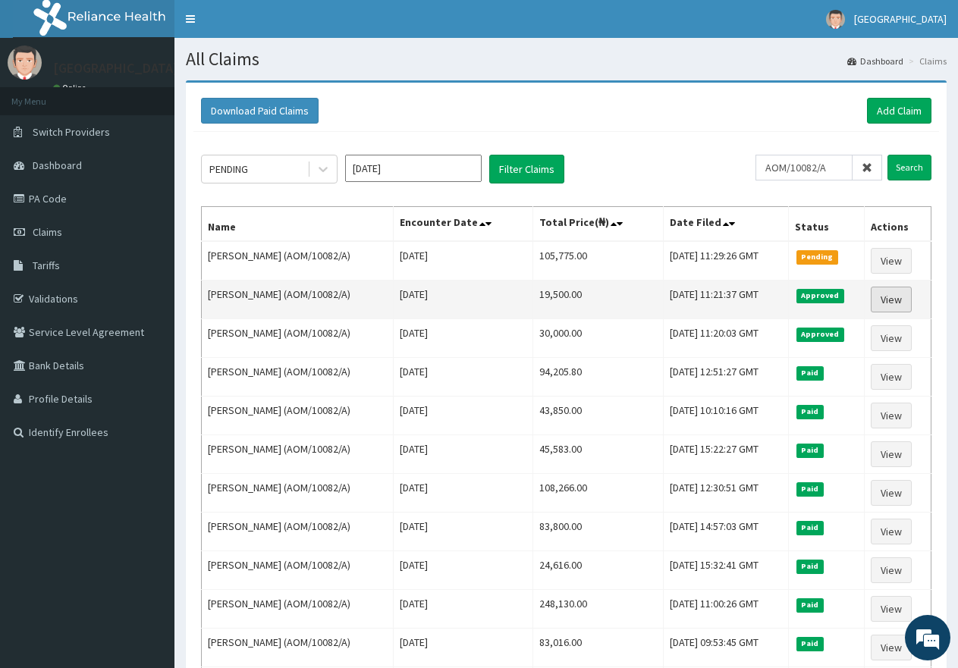
click at [893, 301] on link "View" at bounding box center [891, 300] width 41 height 26
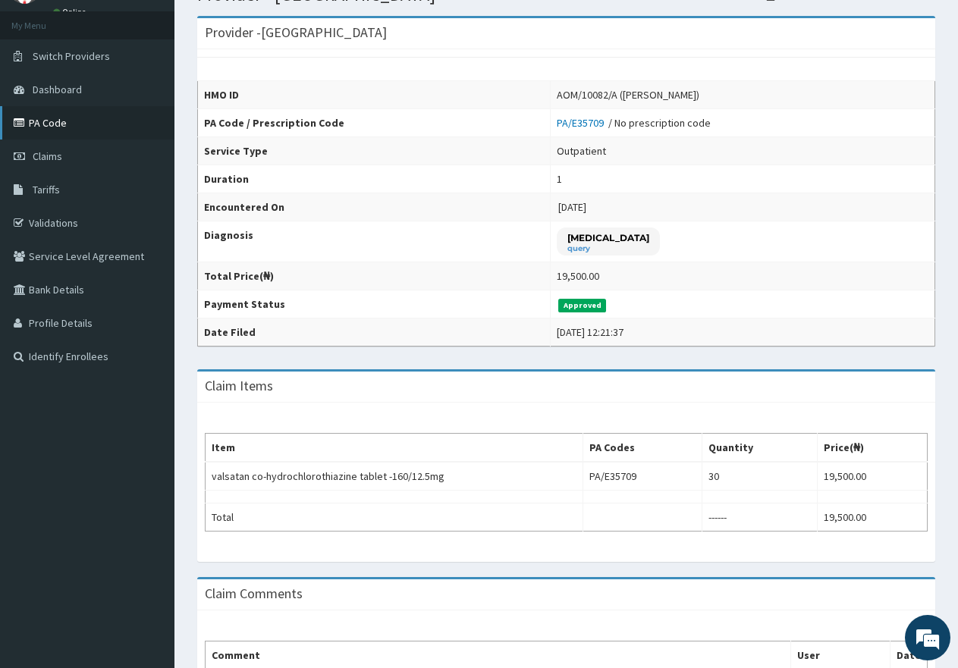
click at [56, 122] on link "PA Code" at bounding box center [87, 122] width 174 height 33
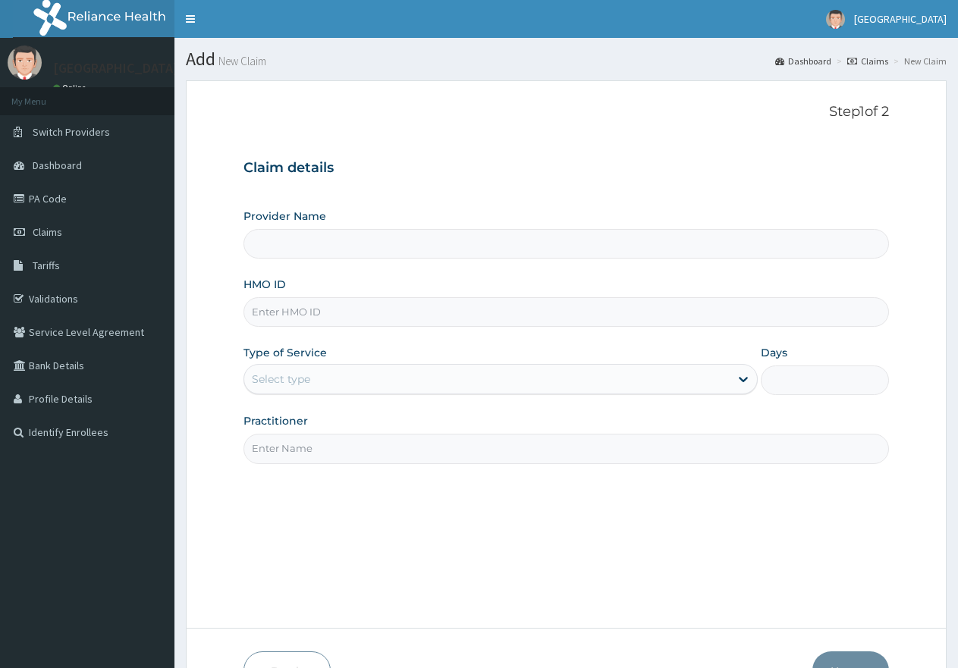
type input "AOM/10082/A"
type input "[GEOGRAPHIC_DATA]"
type input "AOM/10082/A"
click at [268, 376] on div "Select type" at bounding box center [281, 379] width 58 height 15
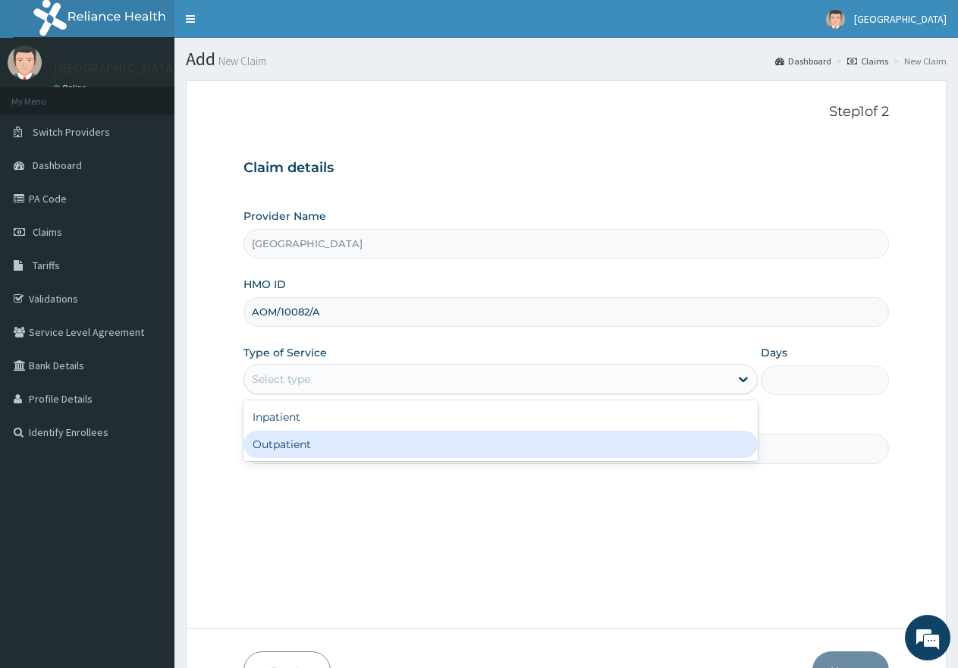
click at [284, 451] on div "Outpatient" at bounding box center [499, 444] width 513 height 27
type input "1"
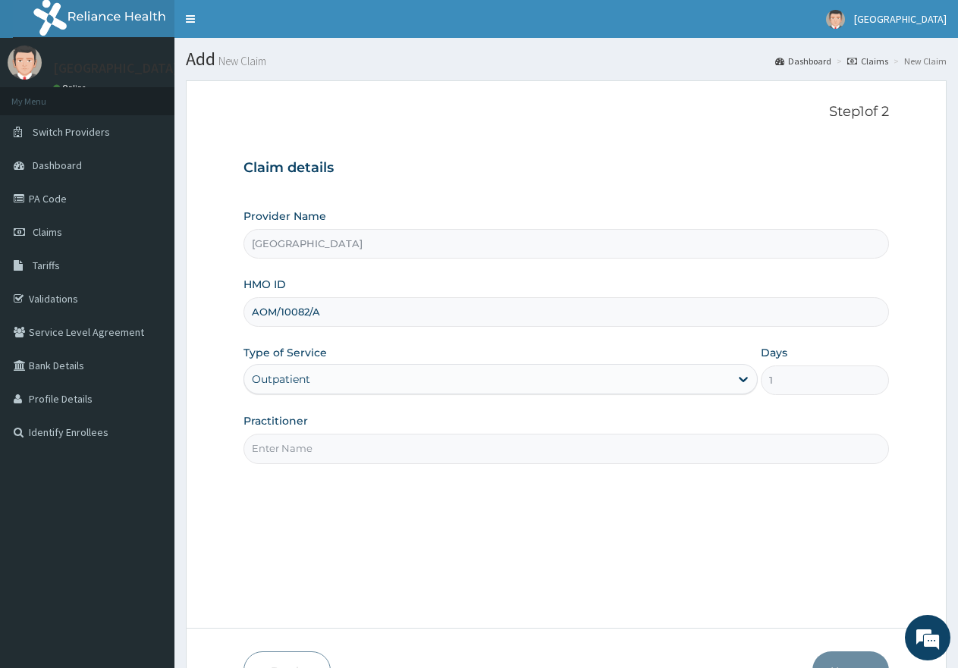
click at [306, 447] on input "Practitioner" at bounding box center [565, 449] width 645 height 30
type input "gp"
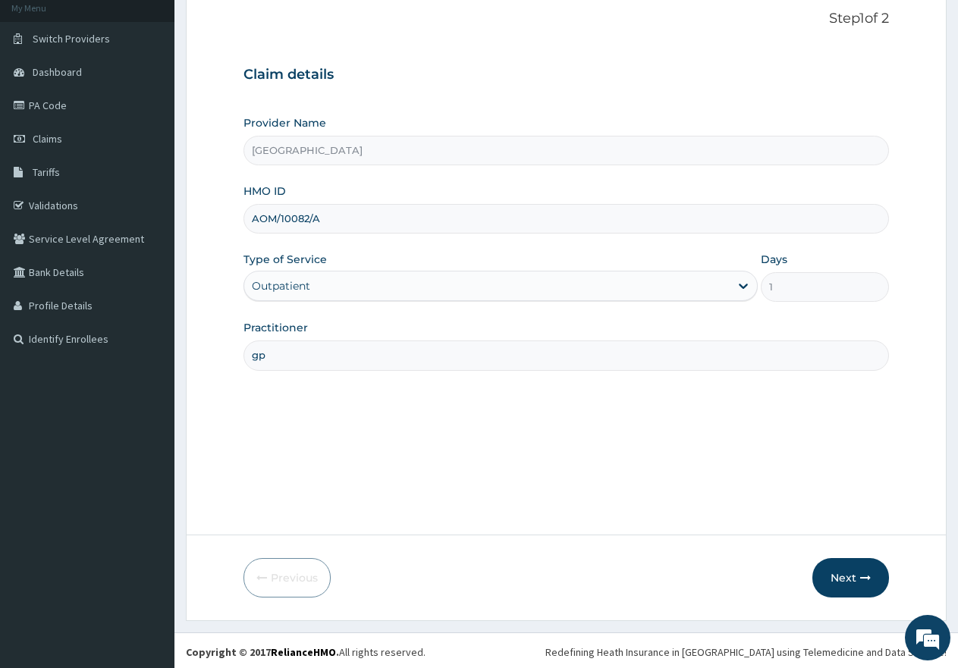
scroll to position [96, 0]
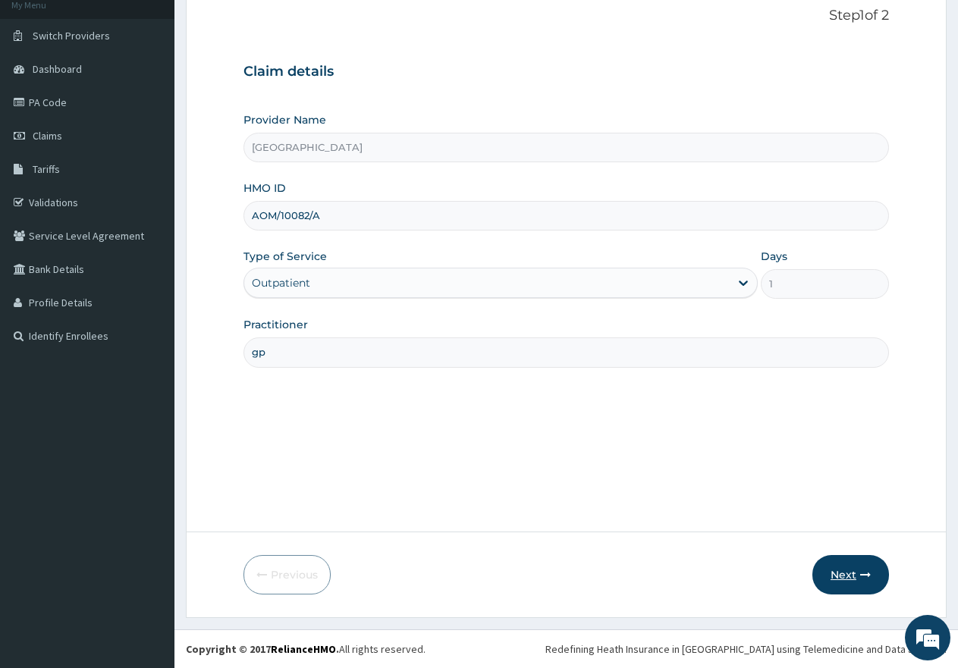
click at [836, 578] on button "Next" at bounding box center [850, 574] width 77 height 39
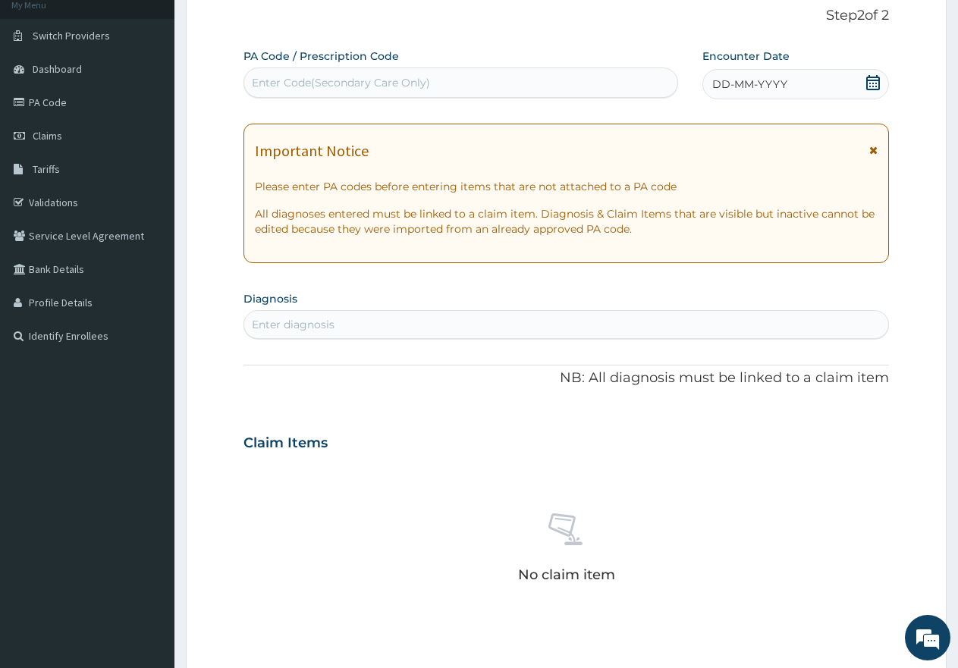
scroll to position [0, 0]
click at [387, 78] on div "Enter Code(Secondary Care Only)" at bounding box center [341, 82] width 178 height 15
paste input "PA/8AAFB4"
type input "PA/8AAFB4"
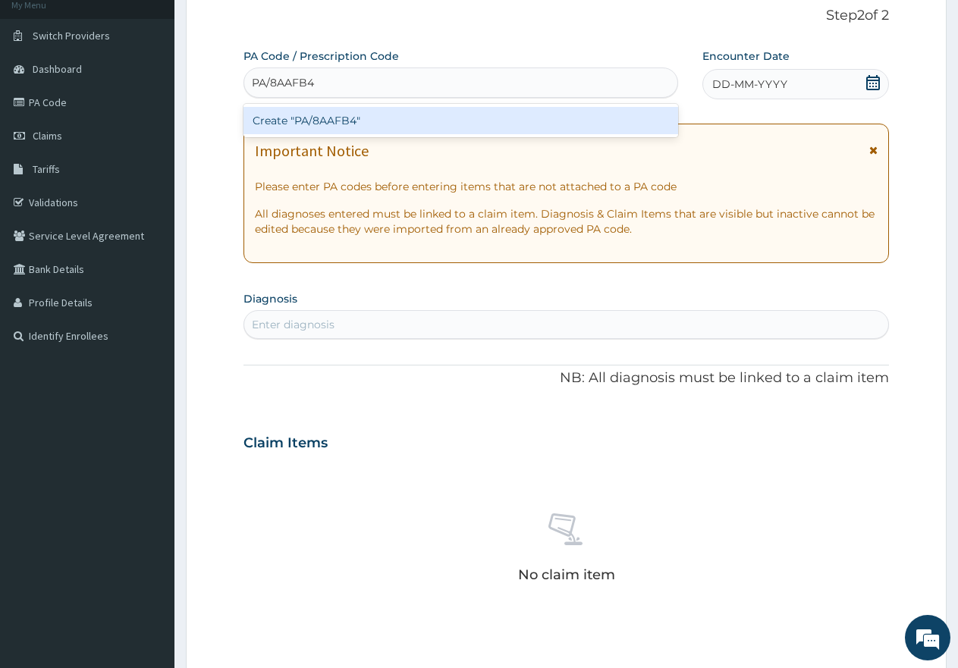
click at [372, 128] on div "Create "PA/8AAFB4"" at bounding box center [460, 120] width 435 height 27
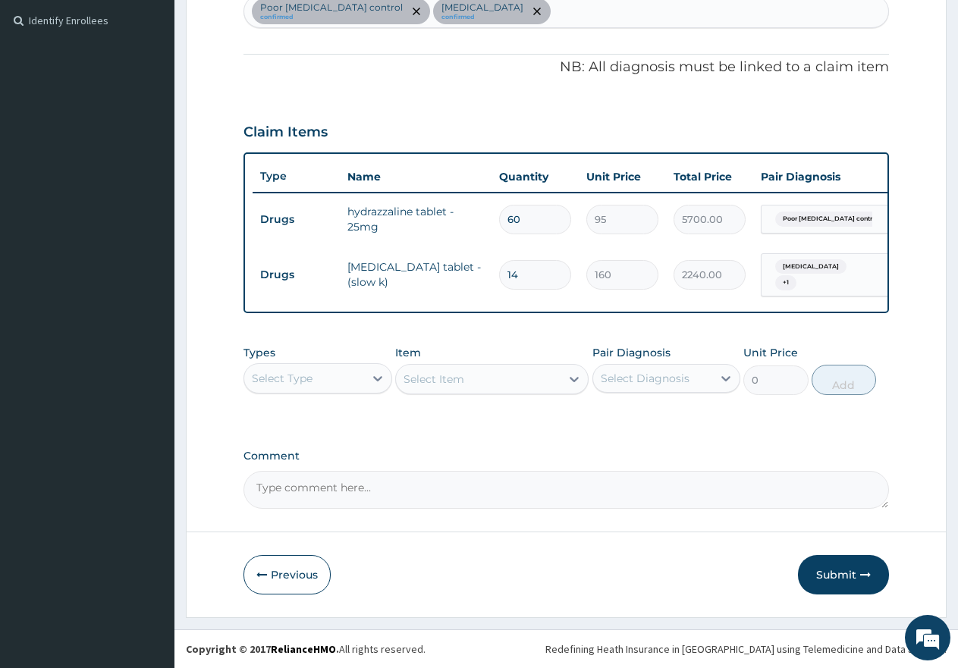
scroll to position [419, 0]
click at [827, 575] on button "Submit" at bounding box center [843, 574] width 91 height 39
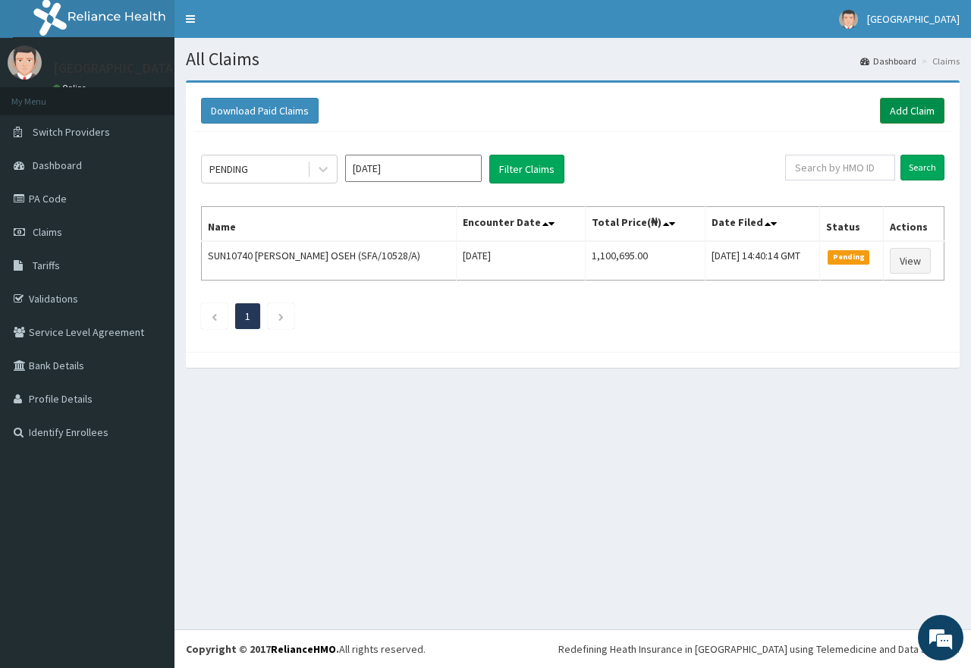
click at [909, 113] on link "Add Claim" at bounding box center [912, 111] width 64 height 26
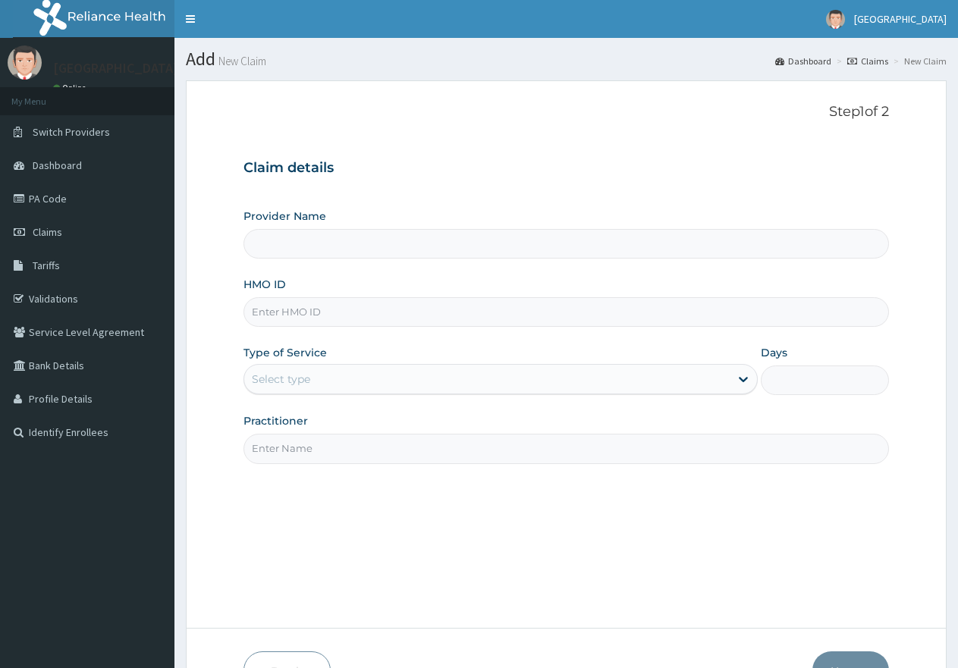
click at [402, 309] on input "HMO ID" at bounding box center [565, 312] width 645 height 30
type input "[GEOGRAPHIC_DATA]"
paste input "GPP/10025/B"
type input "GPP/10025/B"
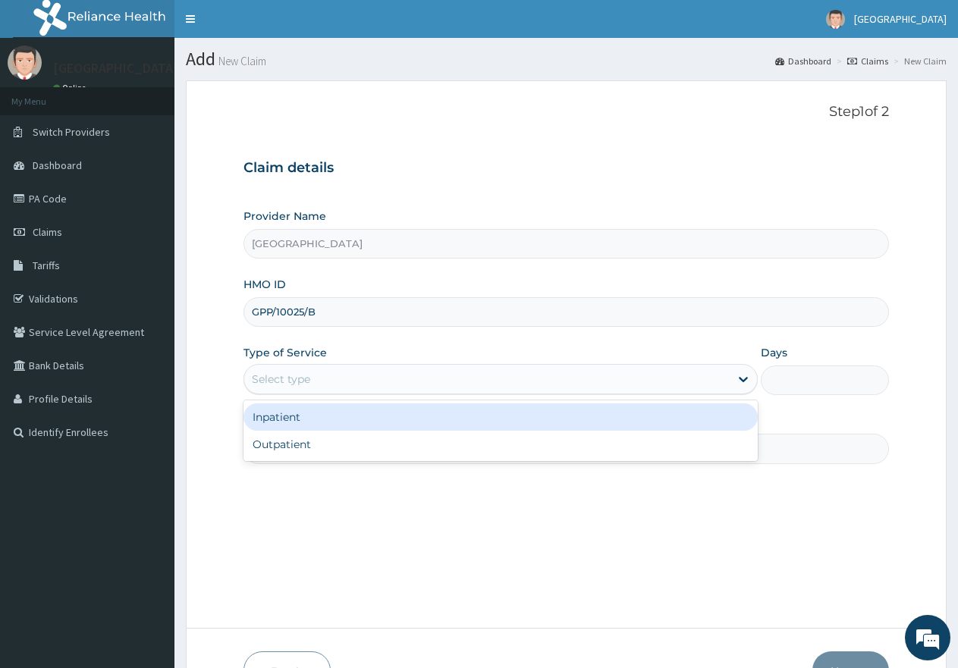
click at [319, 378] on div "Select type" at bounding box center [486, 379] width 485 height 24
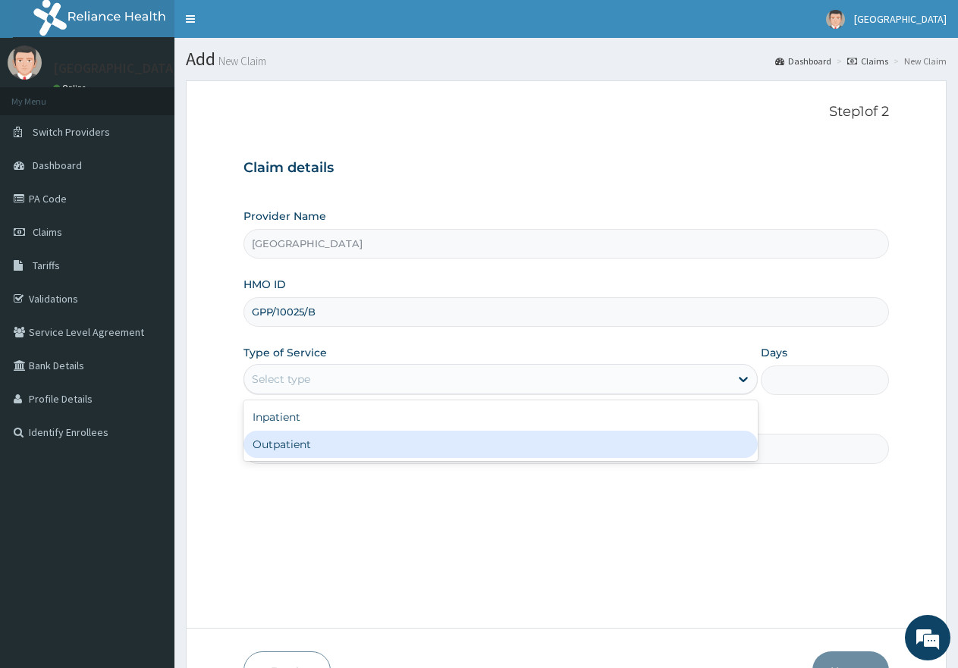
click at [321, 446] on div "Outpatient" at bounding box center [499, 444] width 513 height 27
type input "1"
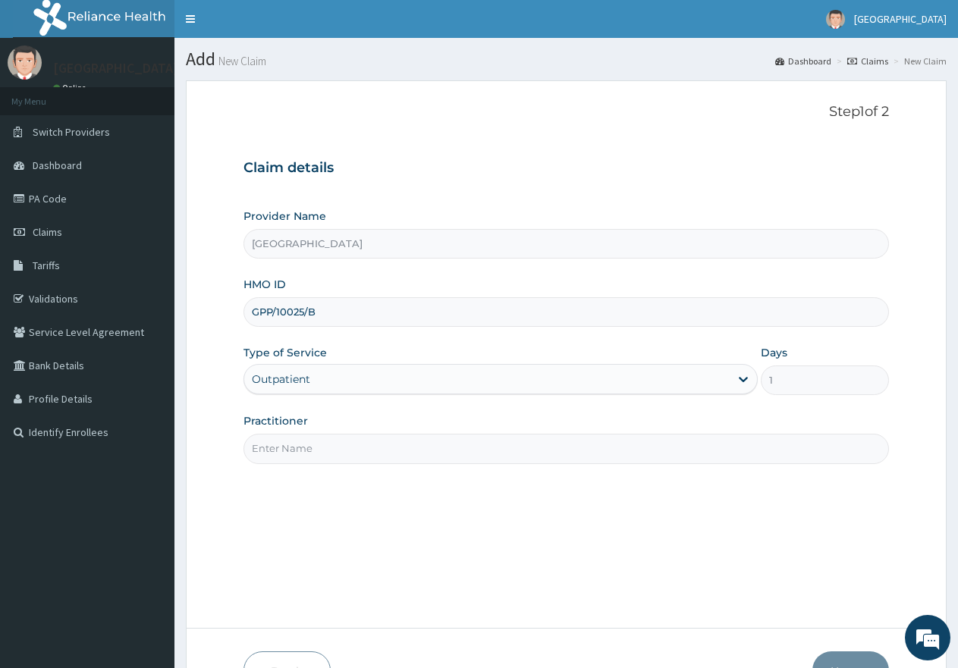
click at [328, 449] on input "Practitioner" at bounding box center [565, 449] width 645 height 30
type input "gp"
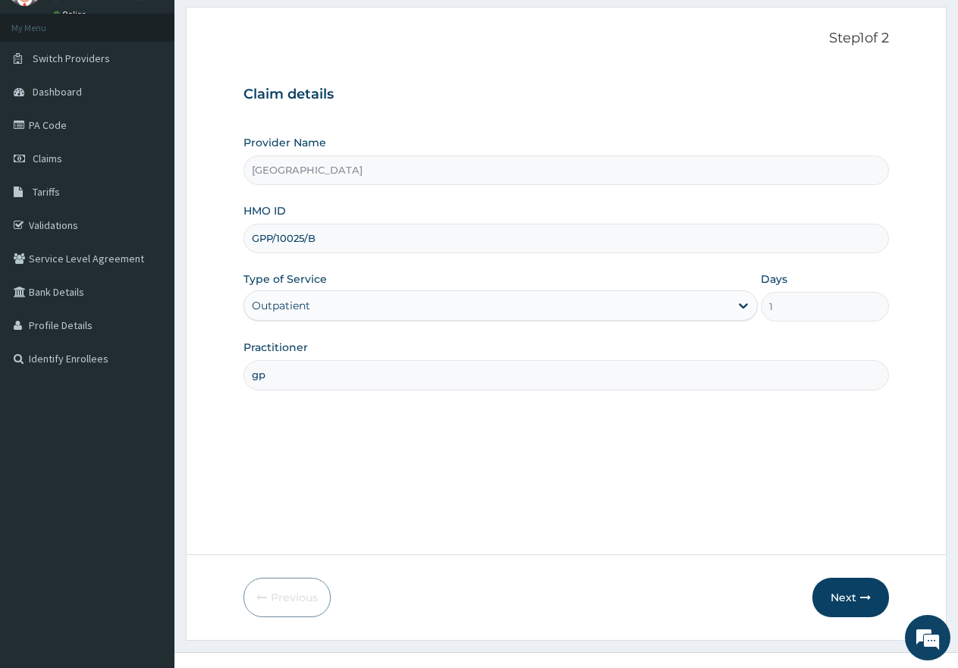
scroll to position [96, 0]
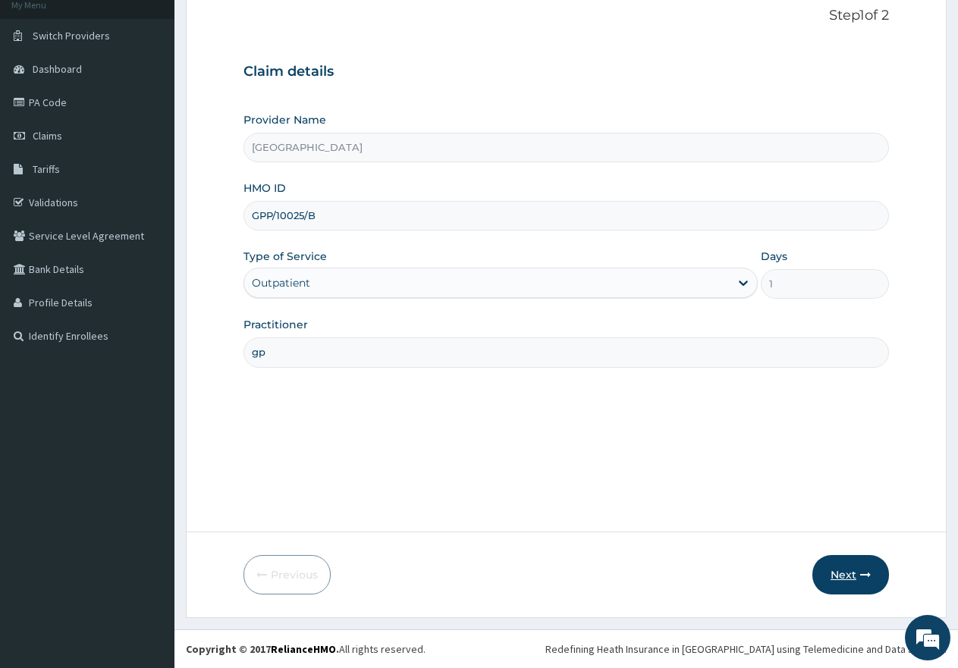
click at [843, 576] on button "Next" at bounding box center [850, 574] width 77 height 39
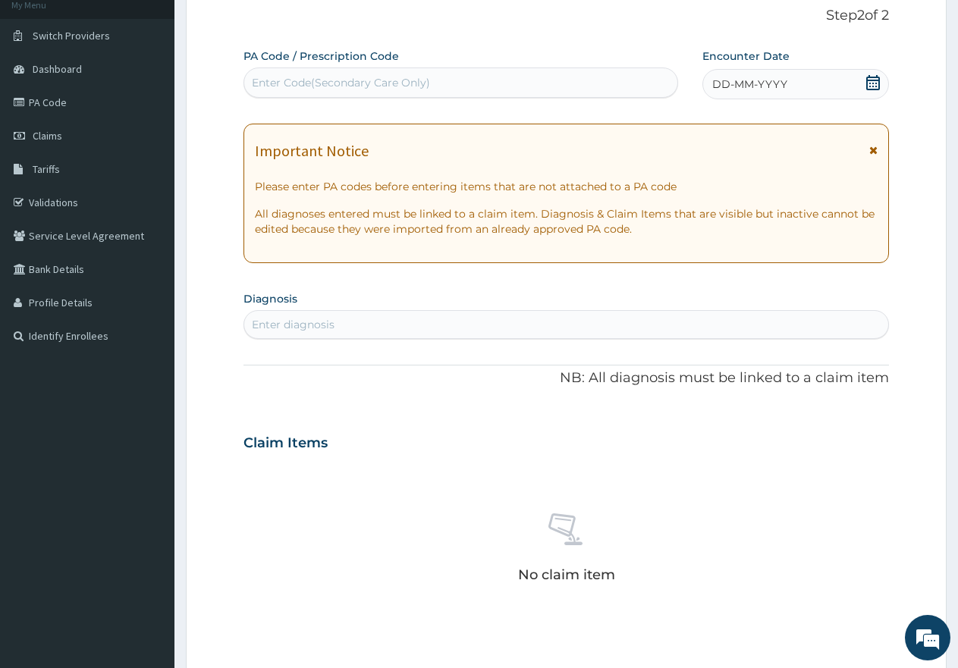
scroll to position [0, 0]
click at [330, 74] on div "Enter Code(Secondary Care Only)" at bounding box center [460, 83] width 433 height 24
paste input "PA/5F5104"
type input "PA/5F5104"
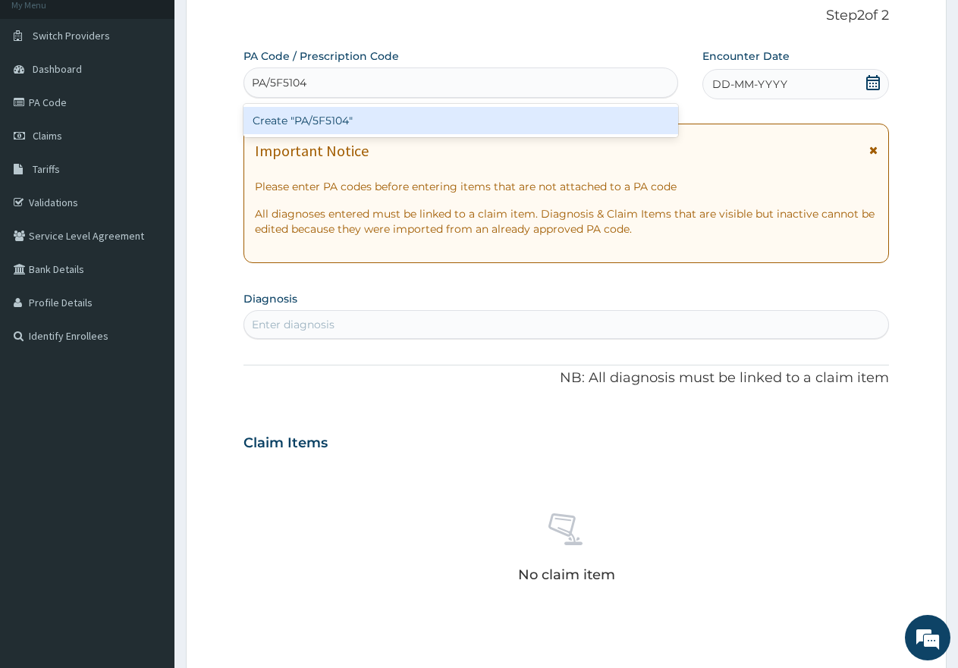
click at [321, 122] on div "Create "PA/5F5104"" at bounding box center [460, 120] width 435 height 27
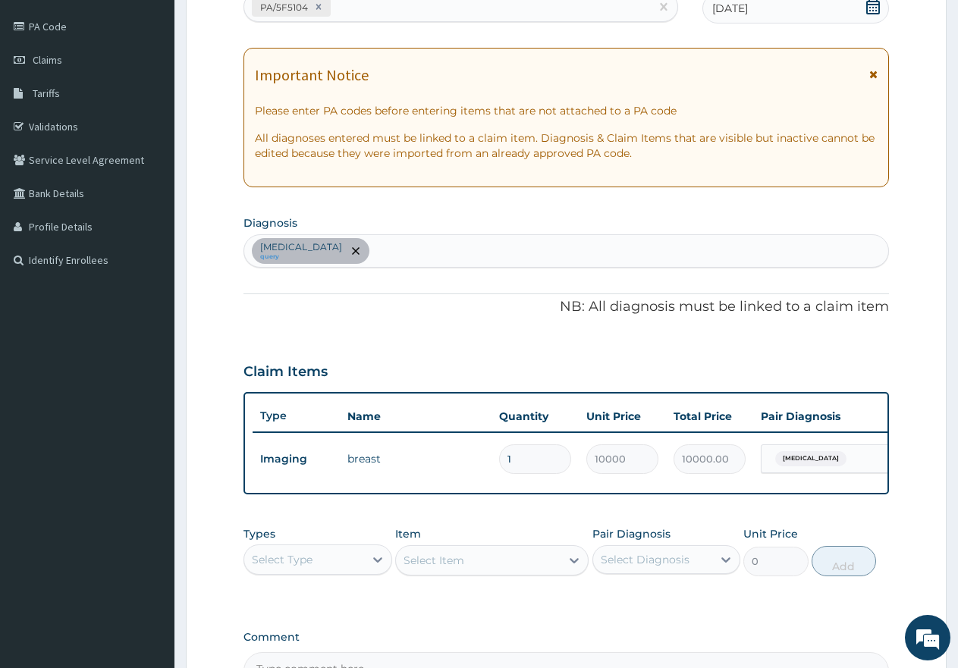
scroll to position [248, 0]
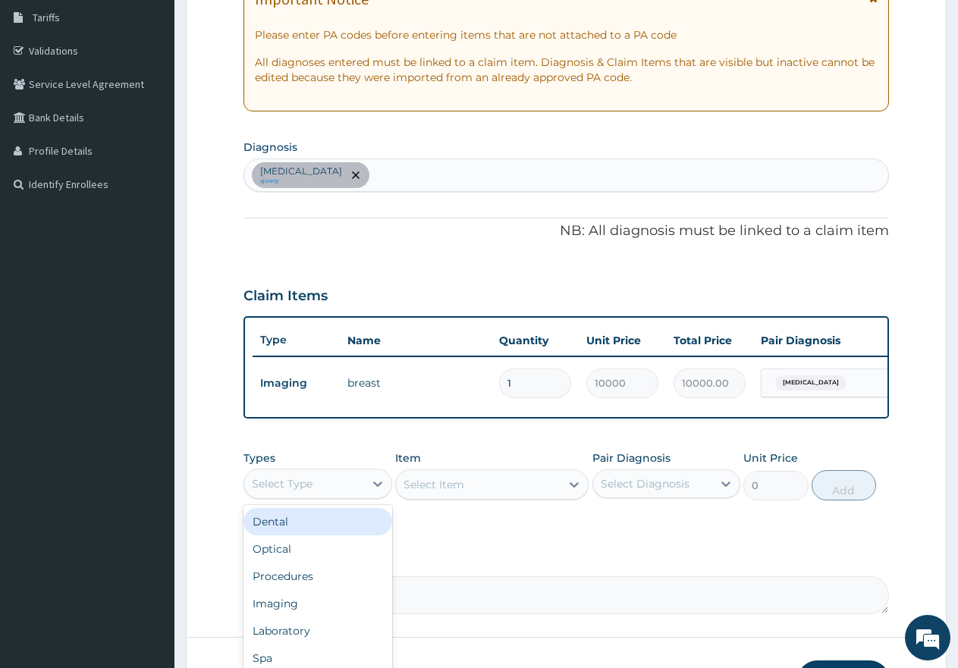
click at [323, 493] on div "Select Type" at bounding box center [304, 484] width 120 height 24
click at [272, 587] on div "Procedures" at bounding box center [317, 576] width 149 height 27
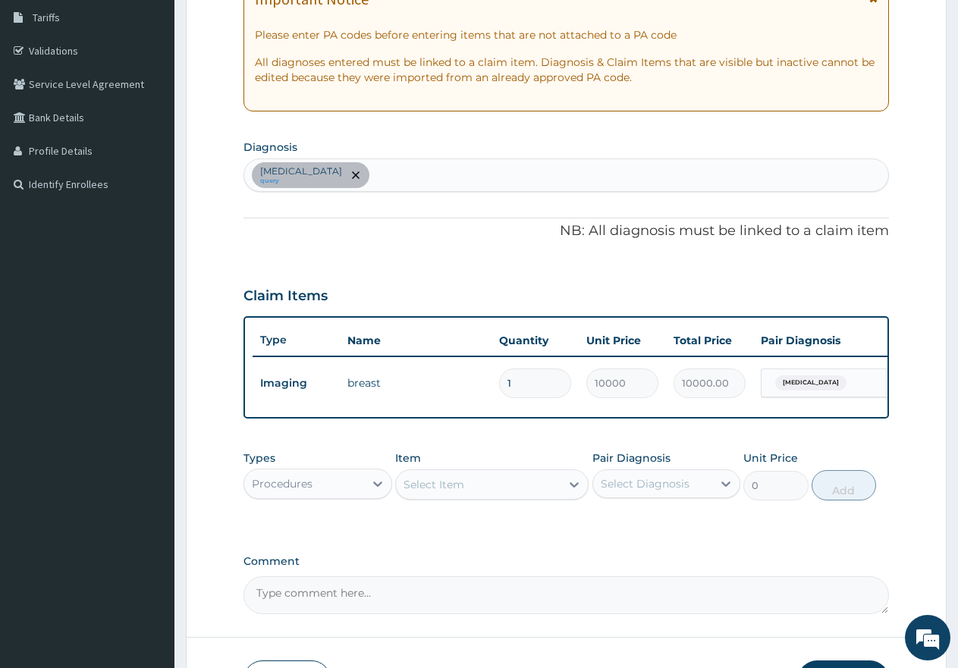
click at [471, 494] on div "Select Item" at bounding box center [478, 485] width 165 height 24
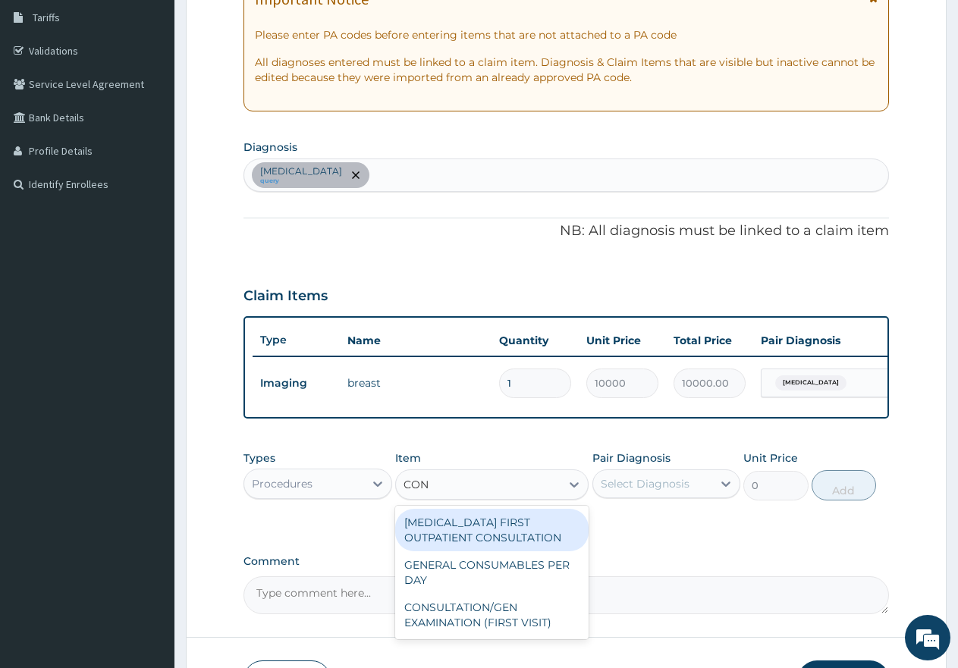
type input "CONS"
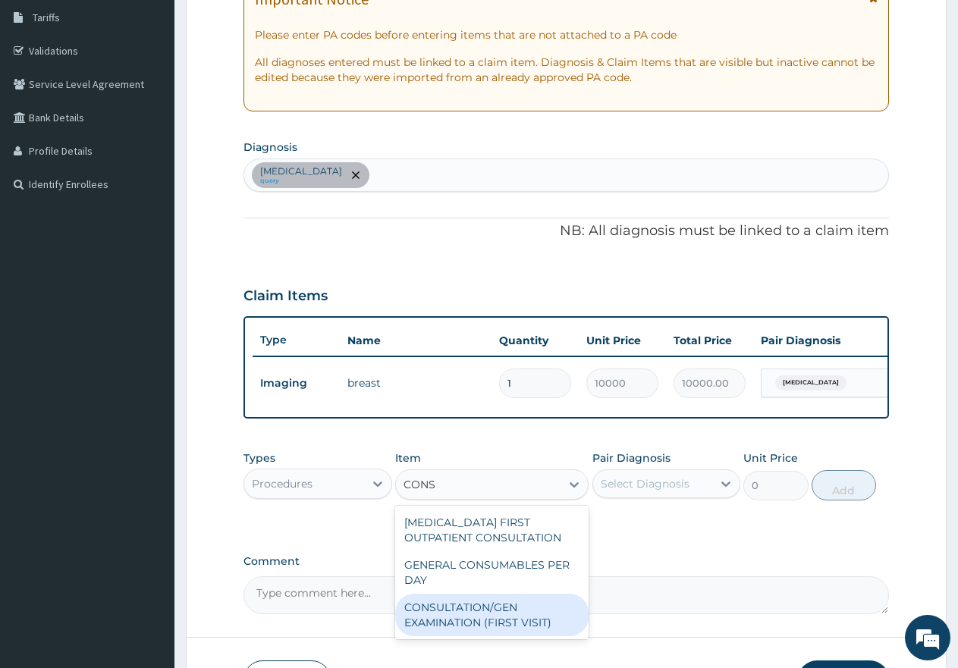
click at [516, 633] on div "CONSULTATION/GEN EXAMINATION (FIRST VISIT)" at bounding box center [491, 615] width 193 height 42
type input "5000"
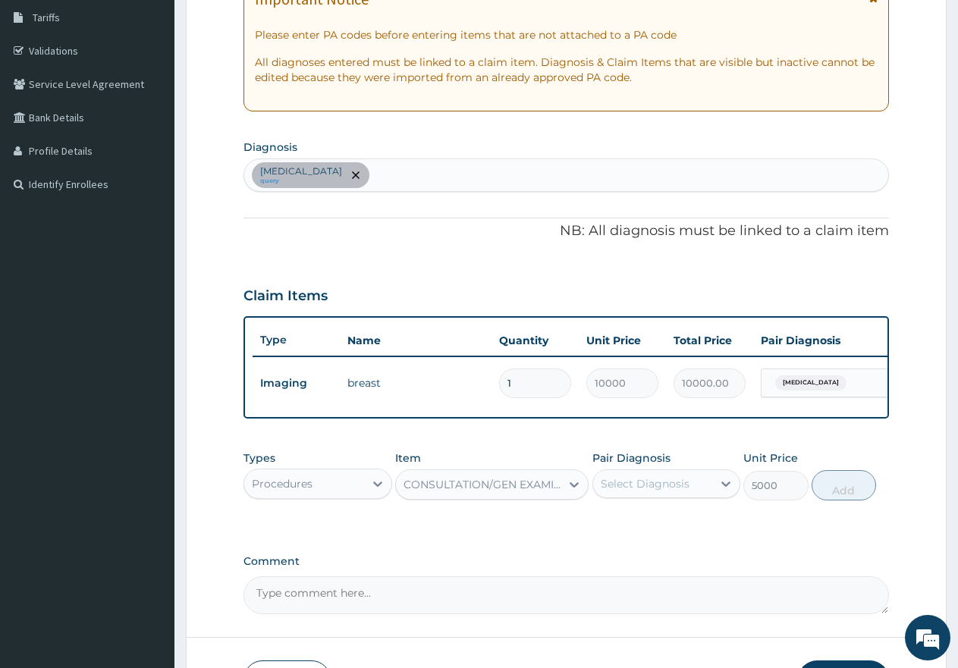
click at [634, 491] on div "Select Diagnosis" at bounding box center [645, 483] width 89 height 15
click at [604, 526] on input "checkbox" at bounding box center [606, 521] width 10 height 10
checkbox input "true"
click at [858, 501] on button "Add" at bounding box center [844, 485] width 64 height 30
type input "0"
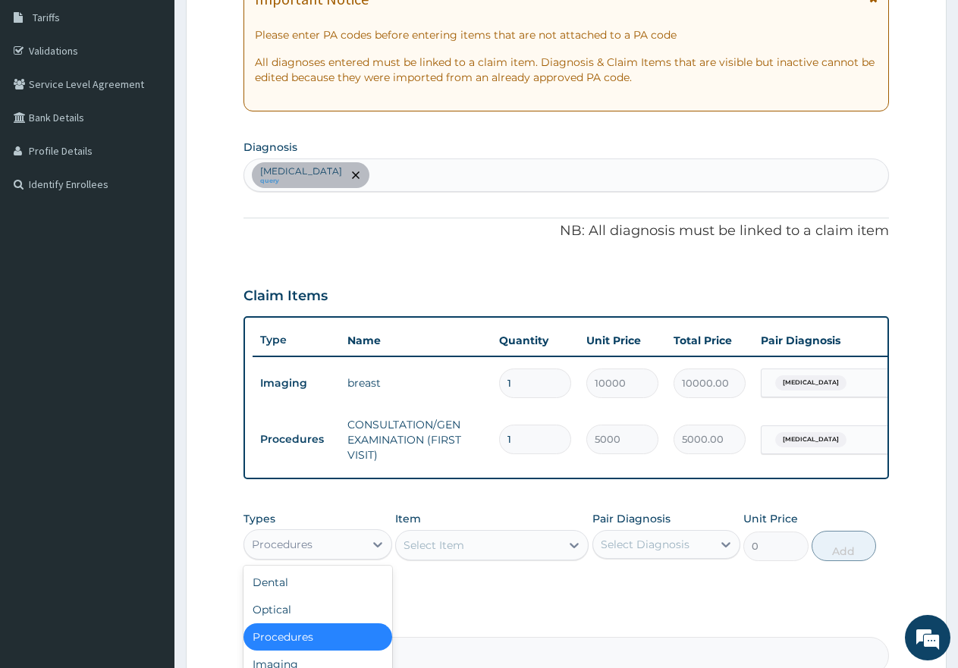
click at [319, 557] on div "Procedures" at bounding box center [304, 544] width 120 height 24
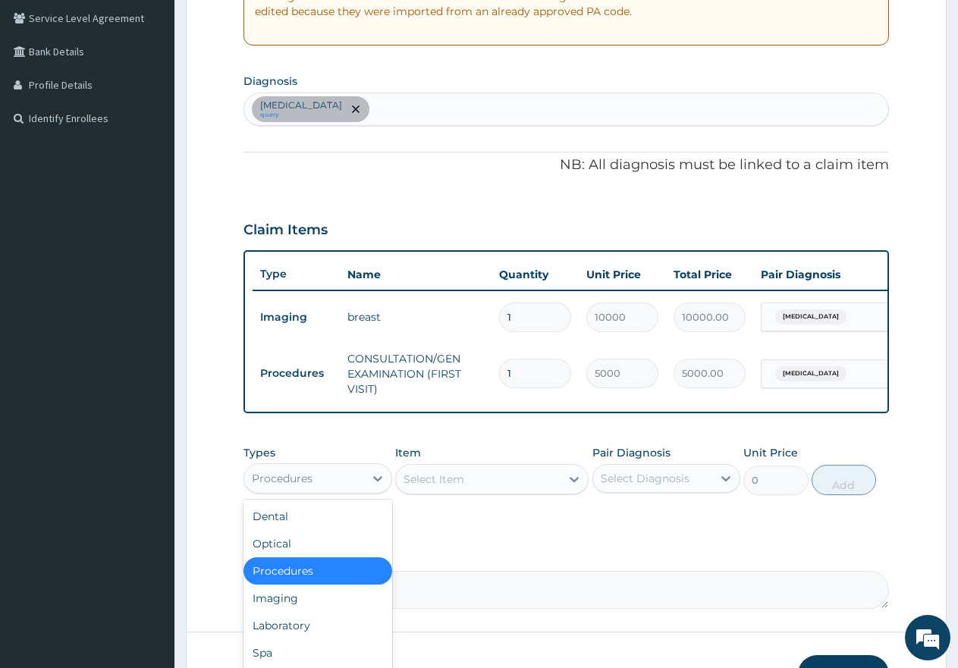
scroll to position [400, 0]
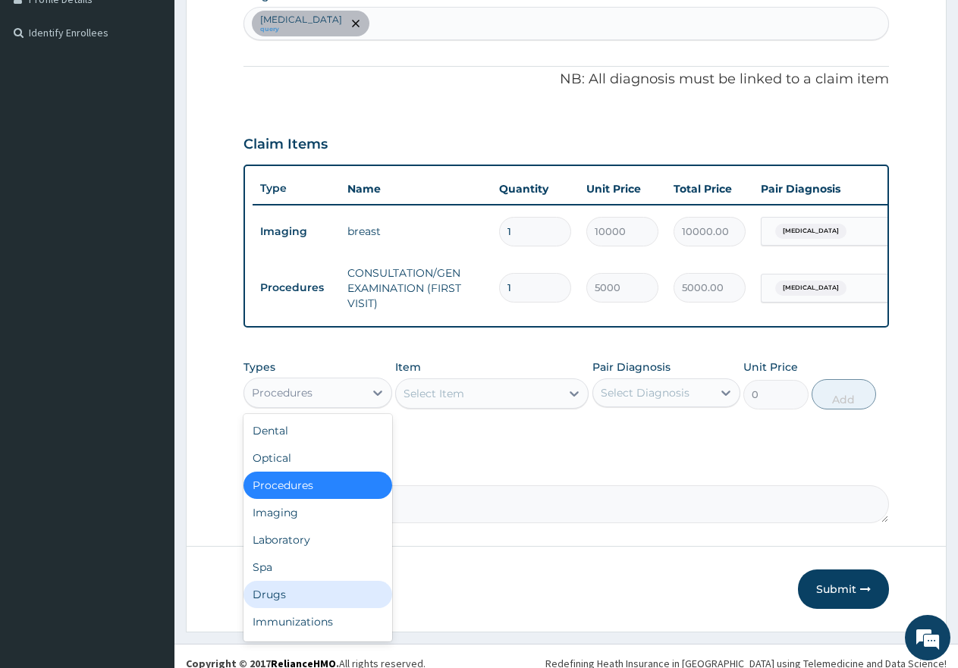
click at [265, 604] on div "Drugs" at bounding box center [317, 594] width 149 height 27
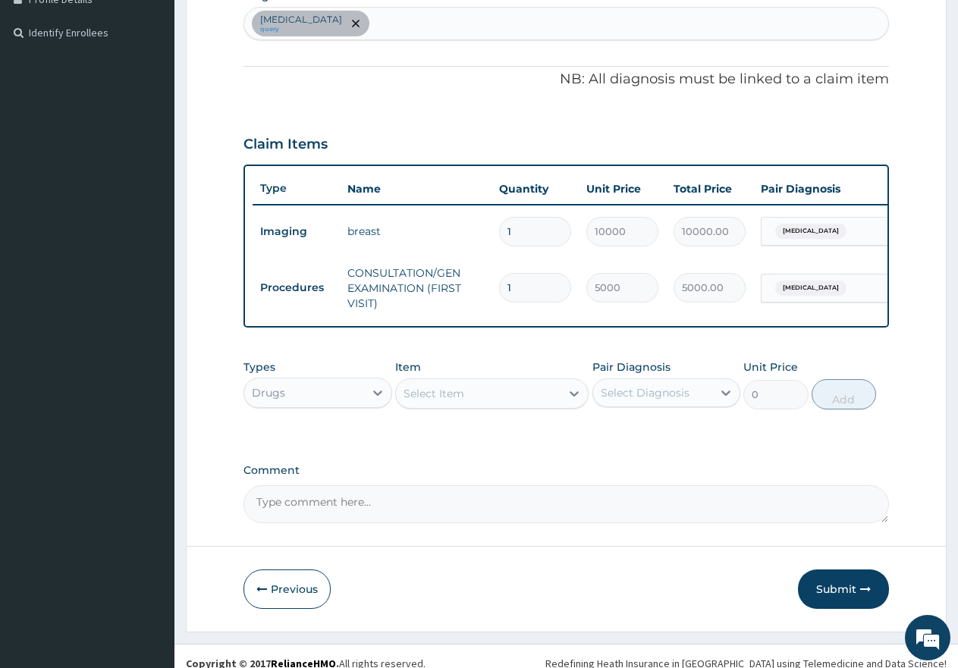
click at [465, 406] on div "Select Item" at bounding box center [478, 393] width 165 height 24
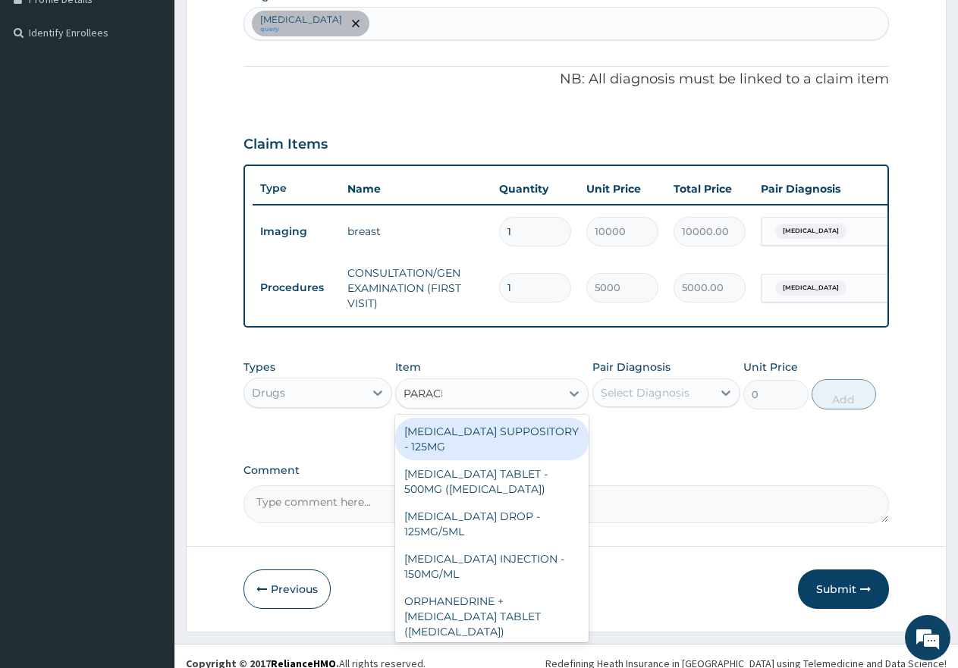
type input "PARACET"
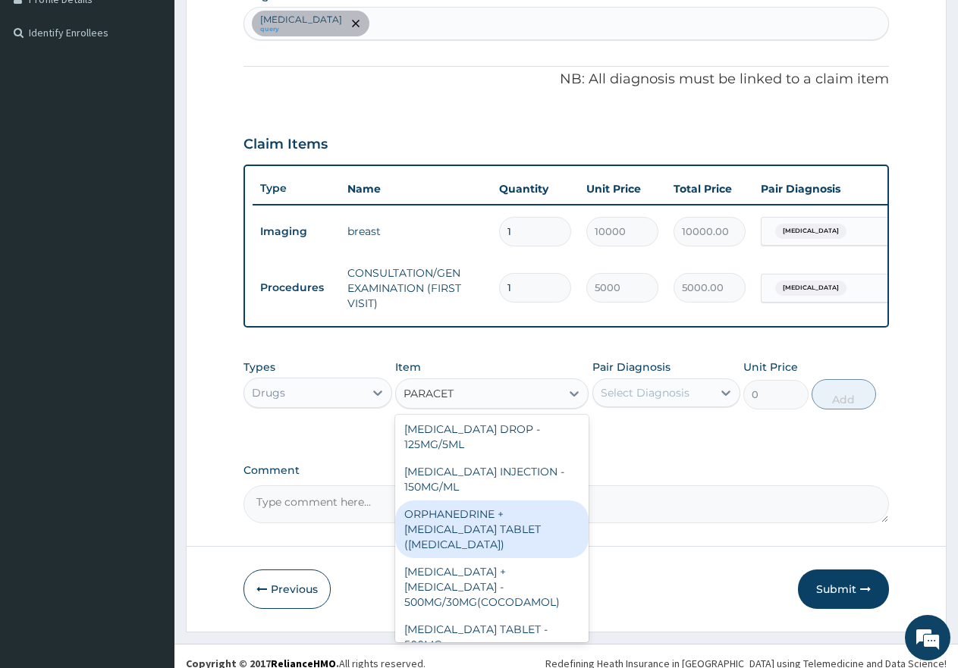
scroll to position [152, 0]
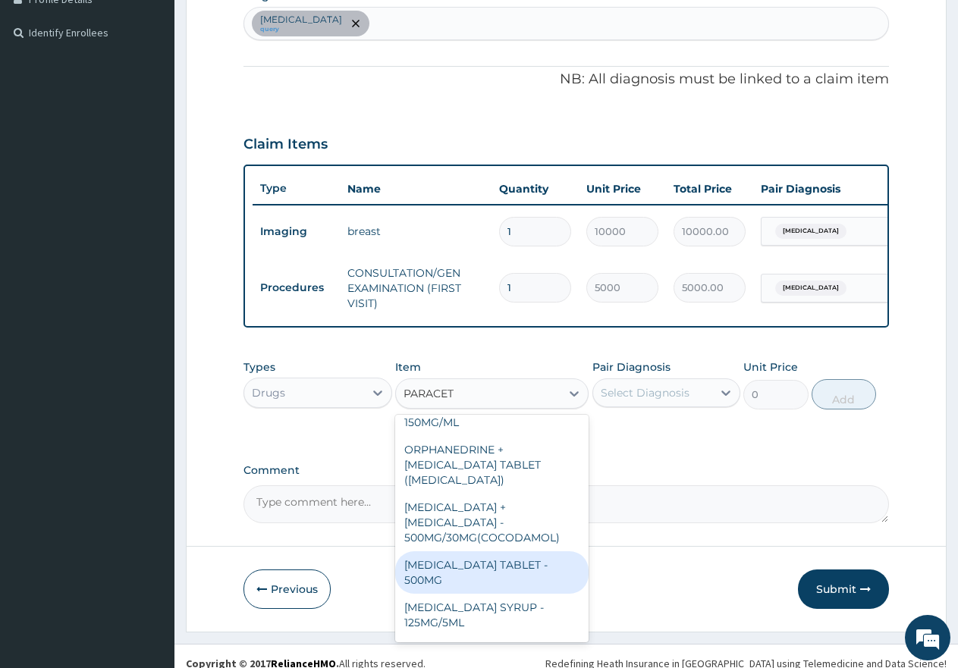
click at [451, 560] on div "PARACETAMOL TABLET - 500MG" at bounding box center [491, 572] width 193 height 42
type input "60"
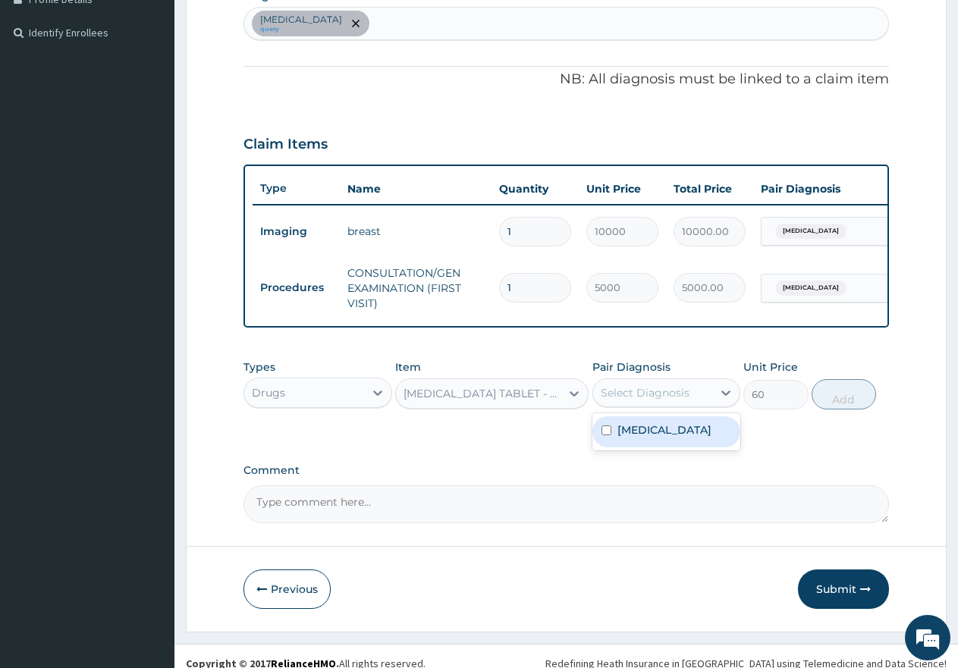
click at [642, 400] on div "Select Diagnosis" at bounding box center [645, 392] width 89 height 15
drag, startPoint x: 602, startPoint y: 441, endPoint x: 655, endPoint y: 447, distance: 53.4
click at [607, 435] on input "checkbox" at bounding box center [606, 430] width 10 height 10
checkbox input "true"
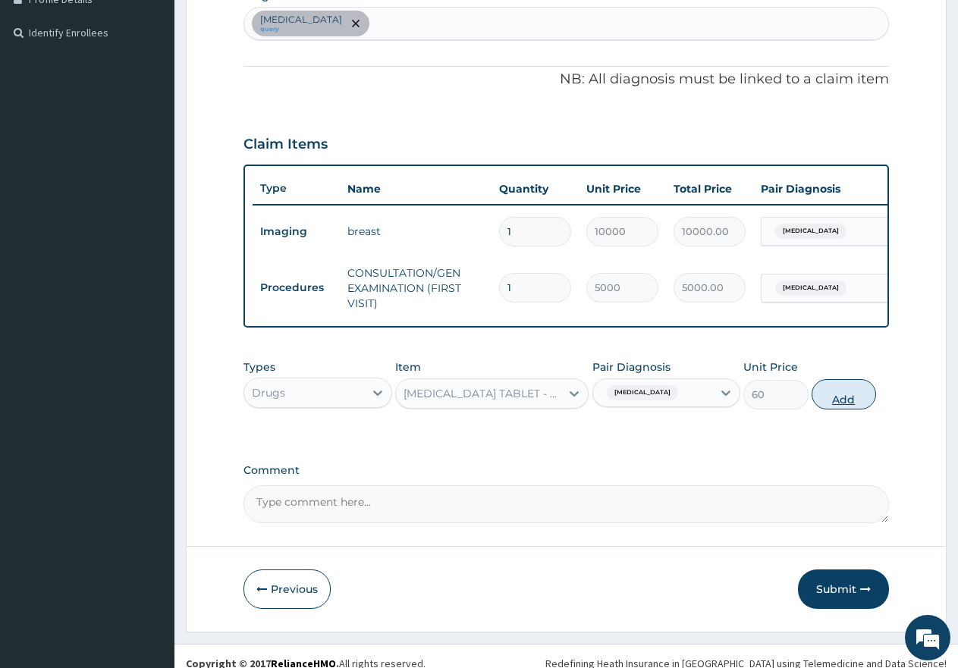
click at [849, 400] on button "Add" at bounding box center [844, 394] width 64 height 30
type input "0"
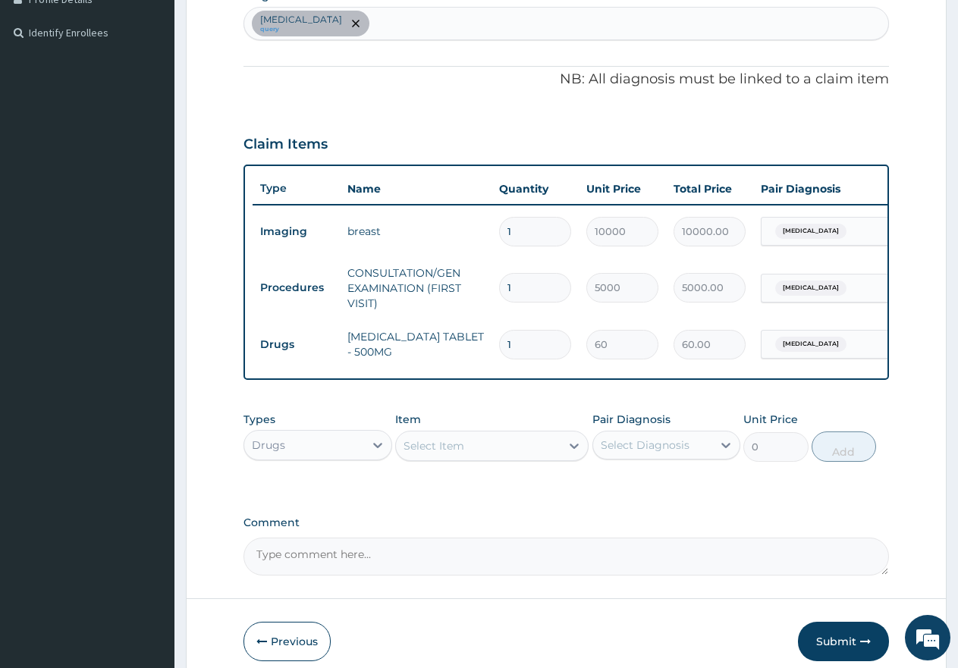
click at [445, 24] on div "Lymphadenopathy query" at bounding box center [566, 24] width 644 height 32
type input "PUD"
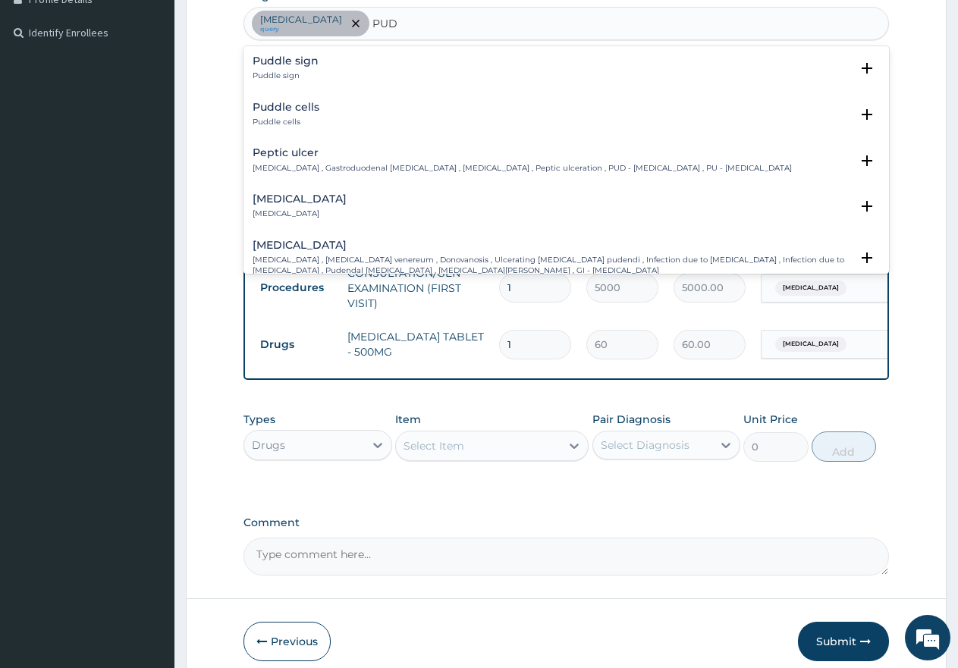
click at [281, 161] on div "Peptic ulcer Peptic ulcer , Gastroduodenal ulcer , Peptic ulcer disease , Pepti…" at bounding box center [522, 160] width 539 height 27
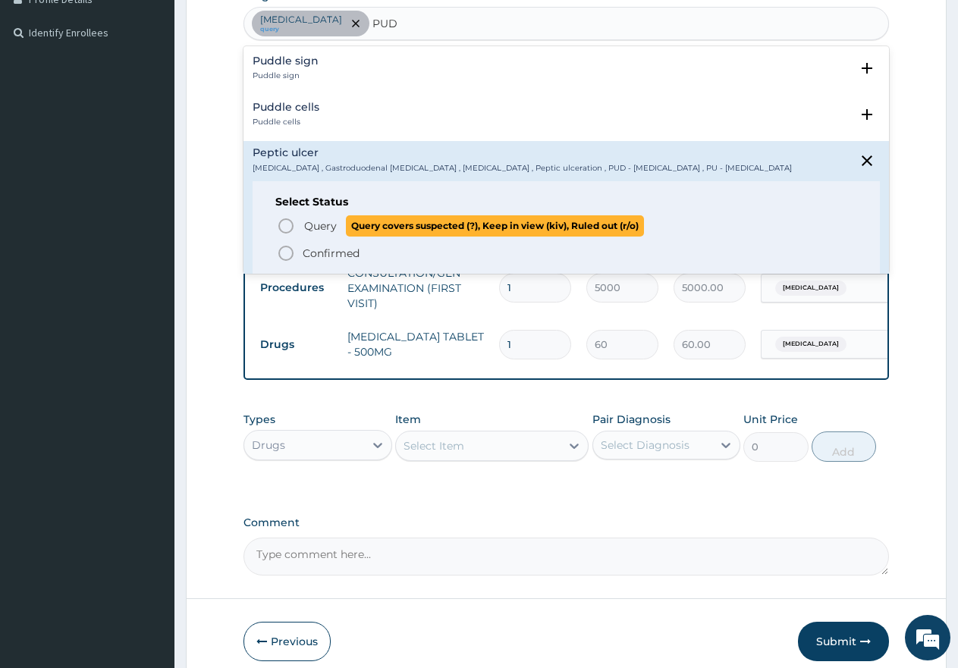
drag, startPoint x: 281, startPoint y: 221, endPoint x: 299, endPoint y: 221, distance: 17.5
click at [281, 221] on circle "status option query" at bounding box center [286, 226] width 14 height 14
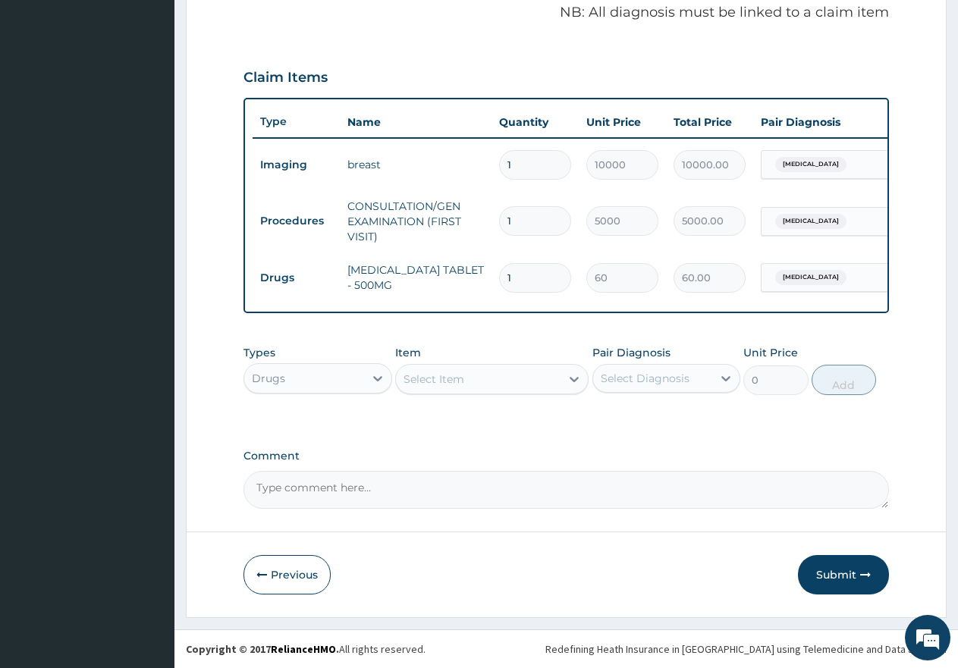
scroll to position [479, 0]
click at [463, 381] on div "Select Item" at bounding box center [433, 379] width 61 height 15
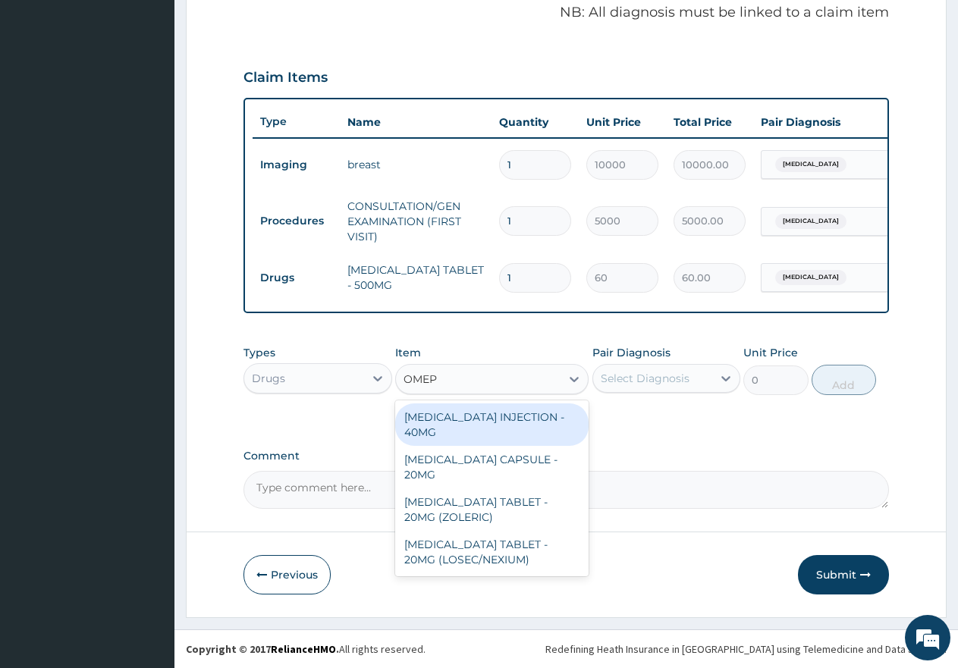
type input "OMEPR"
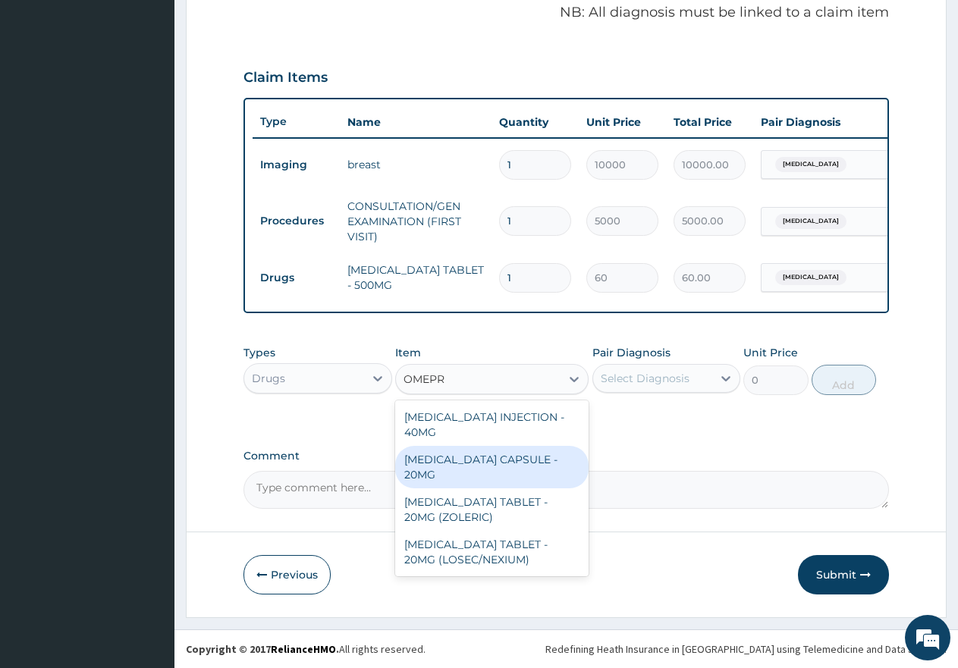
click at [479, 458] on div "OMEPRAZOLE CAPSULE - 20MG" at bounding box center [491, 467] width 193 height 42
type input "250"
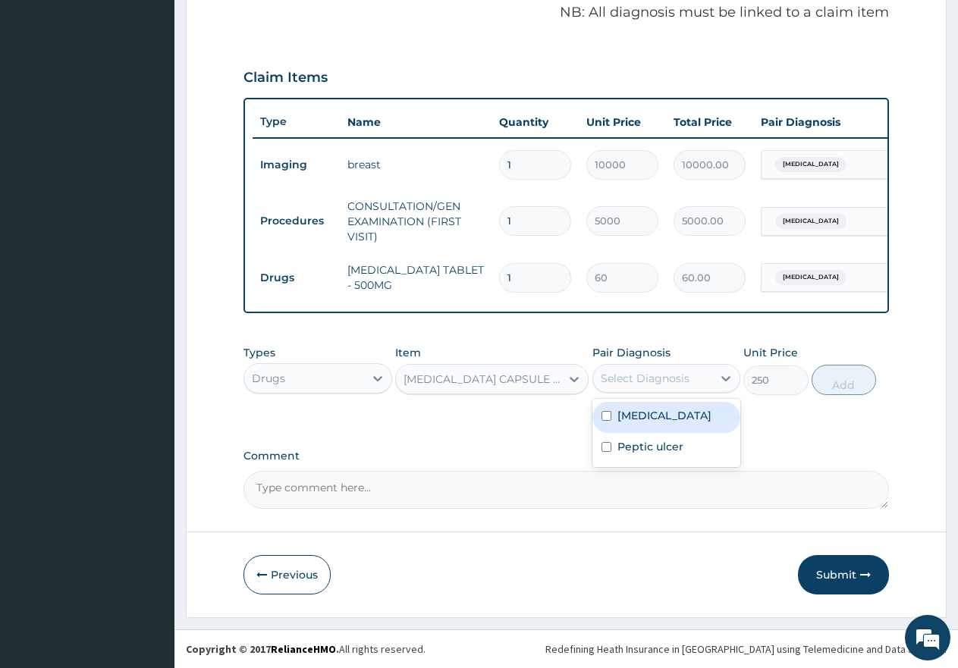
click at [629, 383] on div "Select Diagnosis" at bounding box center [645, 378] width 89 height 15
click at [601, 444] on input "checkbox" at bounding box center [606, 447] width 10 height 10
checkbox input "true"
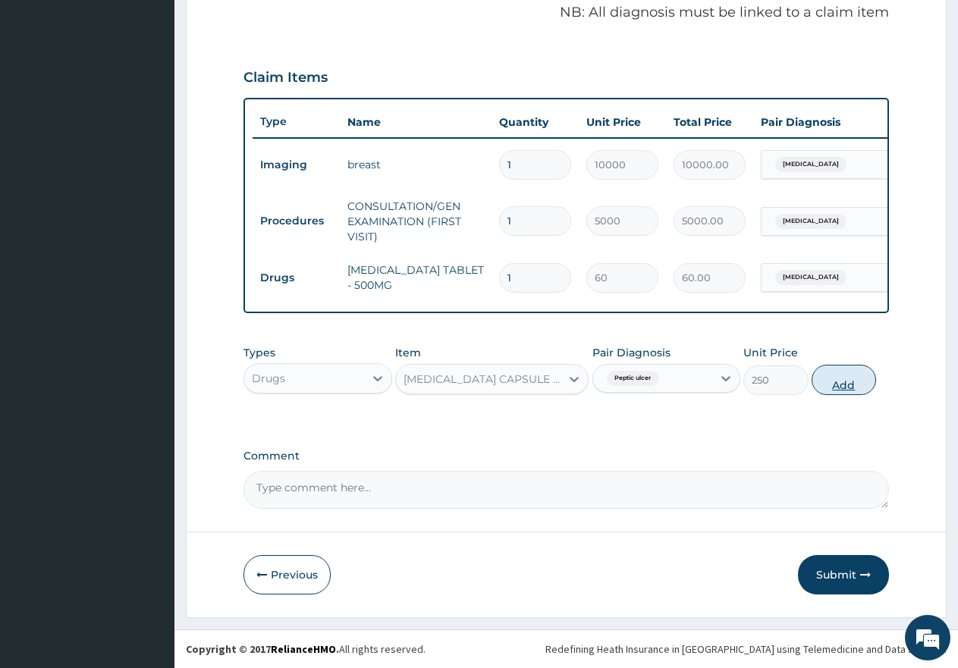
click at [850, 380] on button "Add" at bounding box center [844, 380] width 64 height 30
type input "0"
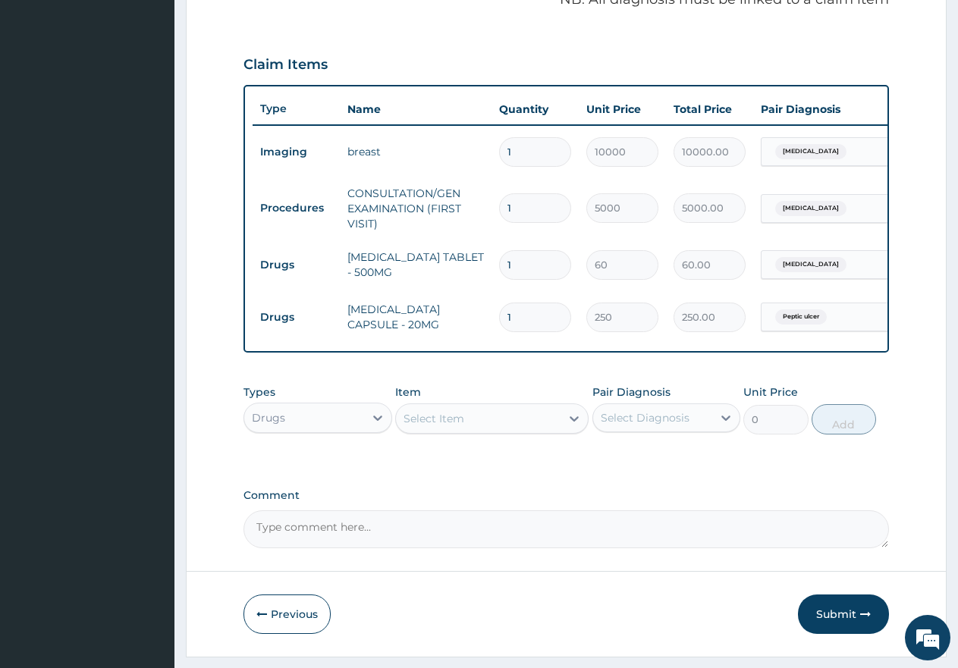
type input "0.00"
type input "2"
type input "500.00"
type input "28"
type input "7000.00"
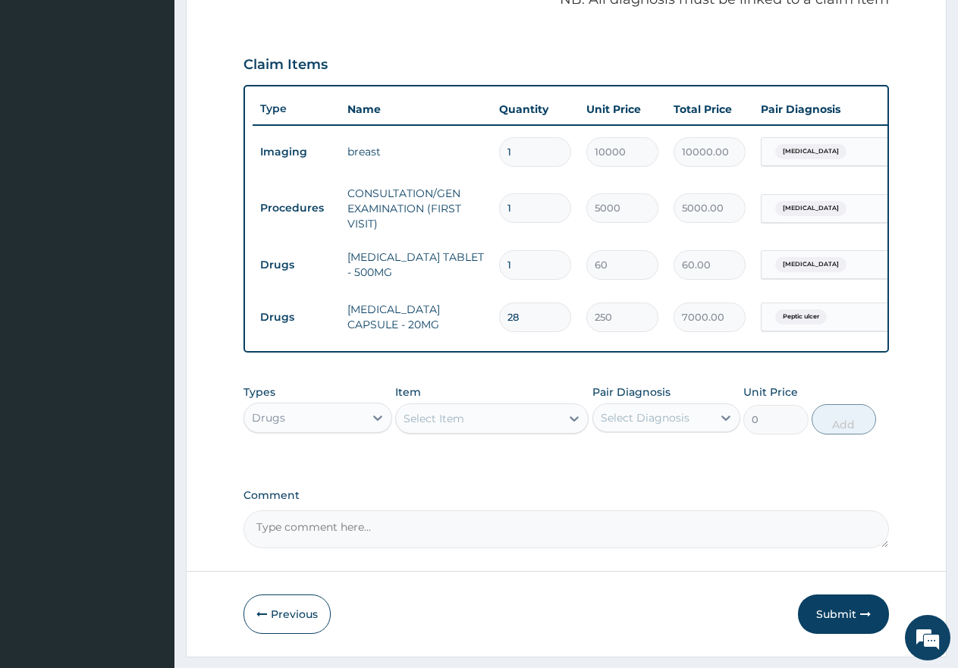
type input "28"
click at [449, 426] on div "Select Item" at bounding box center [433, 418] width 61 height 15
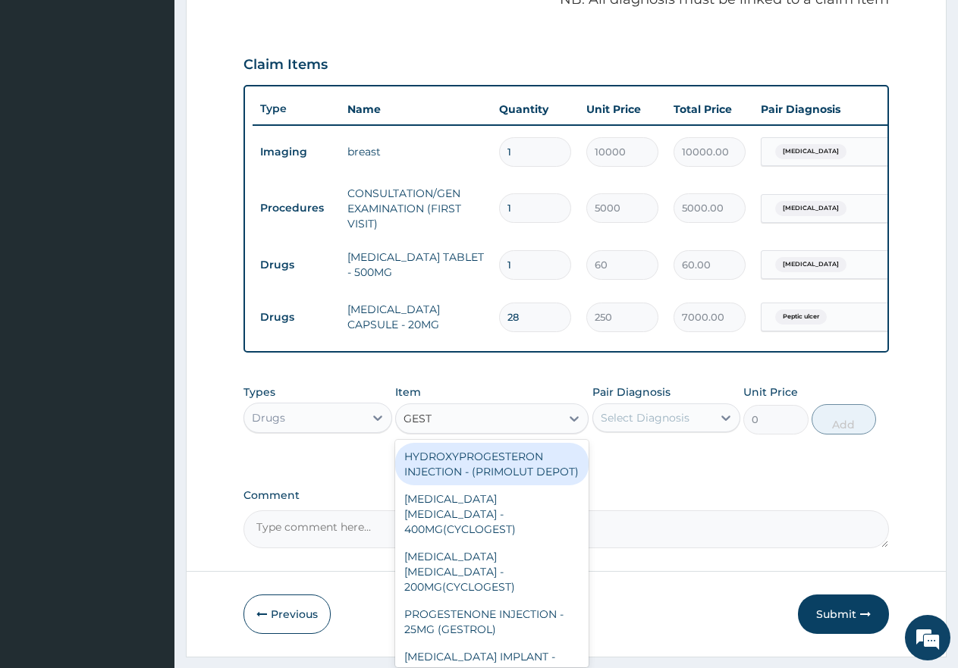
type input "GESTI"
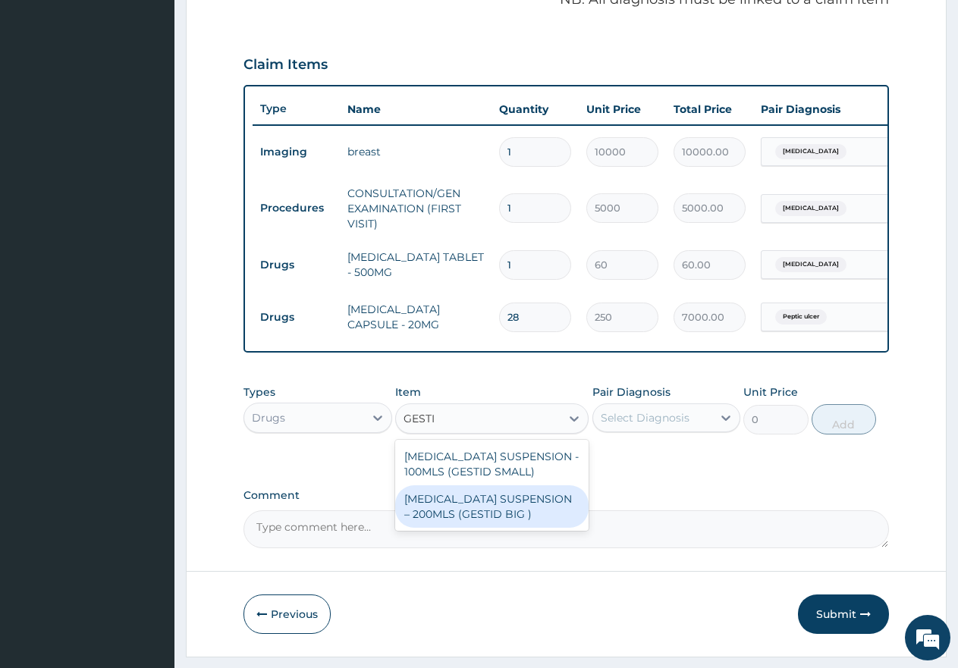
click at [503, 520] on div "[MEDICAL_DATA] SUSPENSION – 200MLS (GESTID BIG )" at bounding box center [491, 506] width 193 height 42
type input "3000"
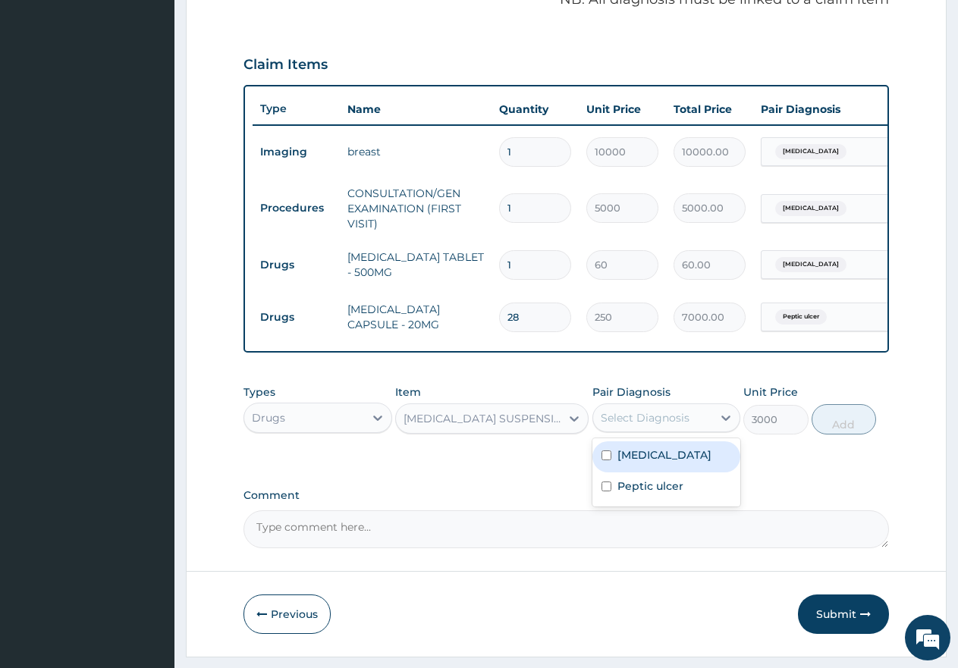
click at [620, 425] on div "Select Diagnosis" at bounding box center [645, 417] width 89 height 15
drag, startPoint x: 600, startPoint y: 496, endPoint x: 806, endPoint y: 511, distance: 206.8
click at [605, 497] on div "Peptic ulcer" at bounding box center [666, 488] width 149 height 31
checkbox input "true"
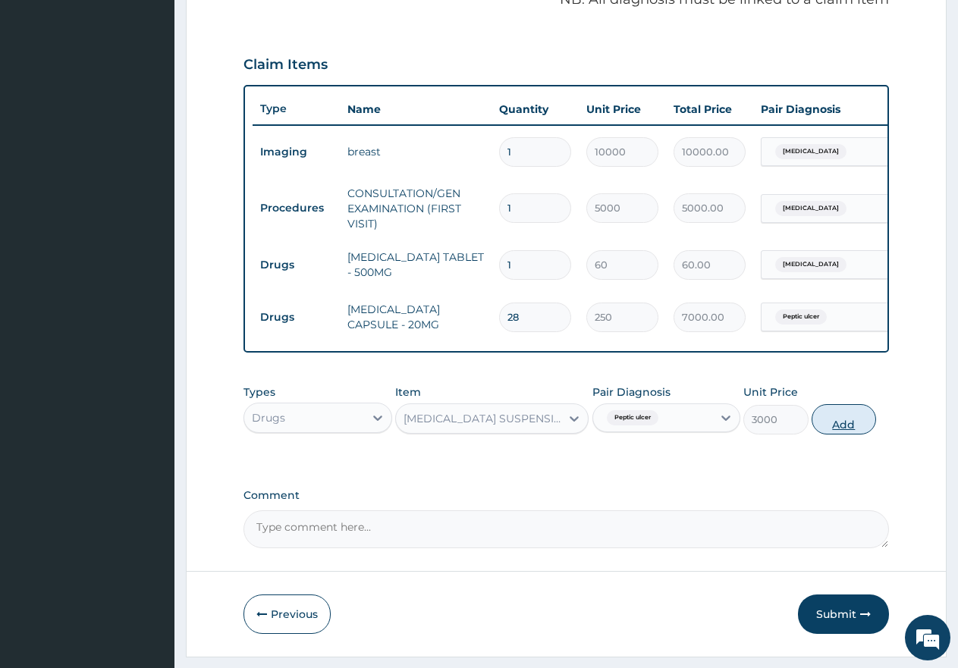
click at [851, 435] on button "Add" at bounding box center [844, 419] width 64 height 30
type input "0"
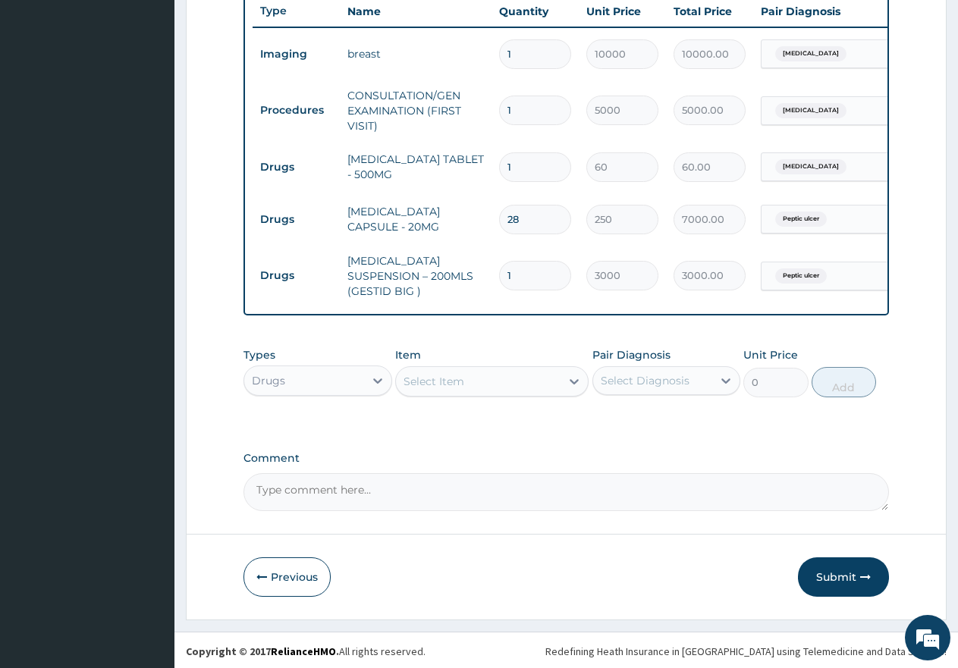
scroll to position [584, 0]
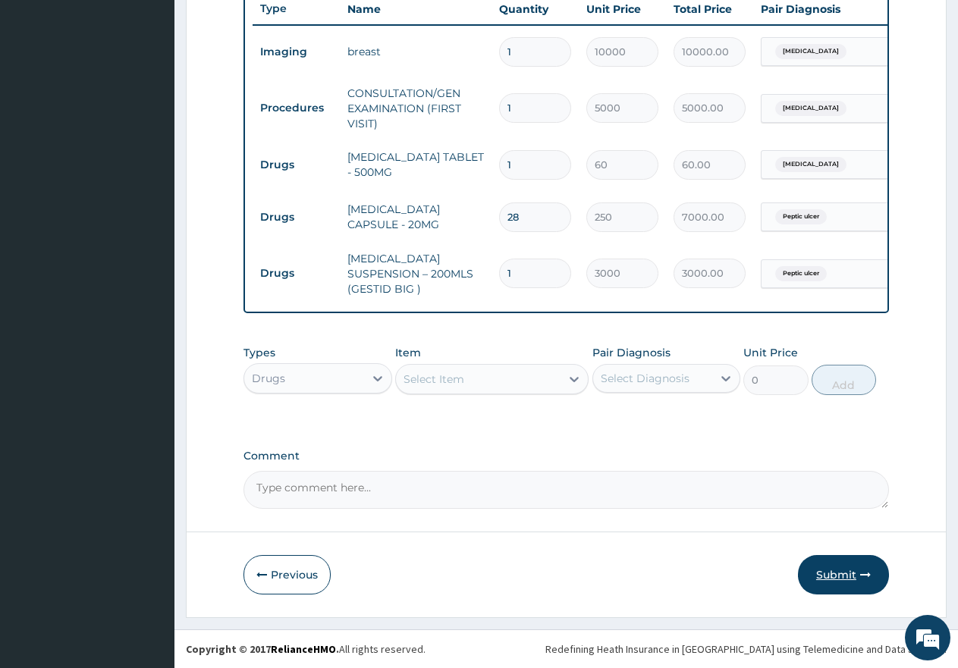
click at [830, 578] on button "Submit" at bounding box center [843, 574] width 91 height 39
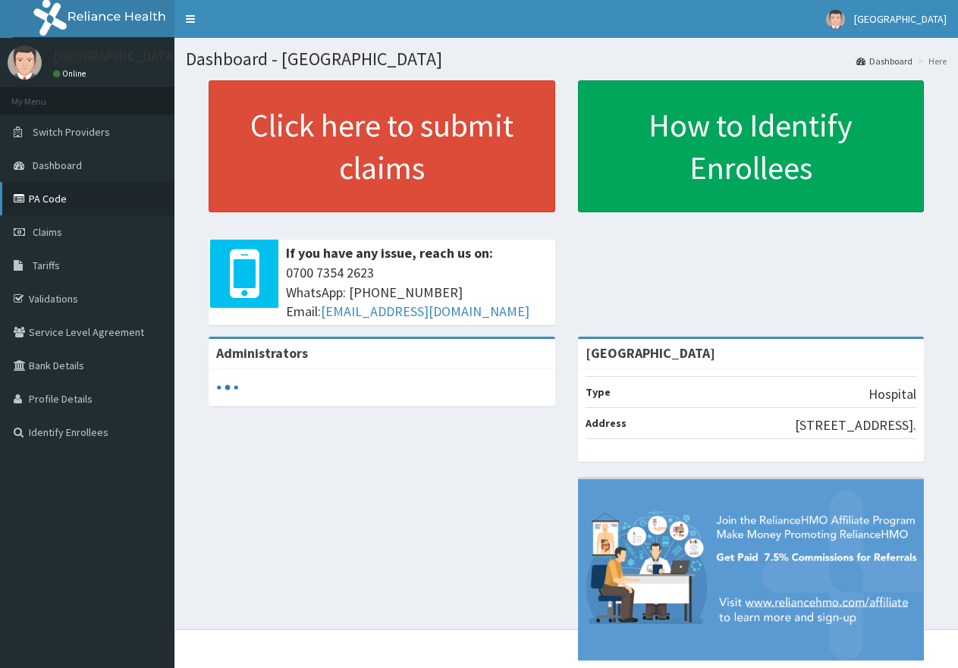
click at [59, 199] on link "PA Code" at bounding box center [87, 198] width 174 height 33
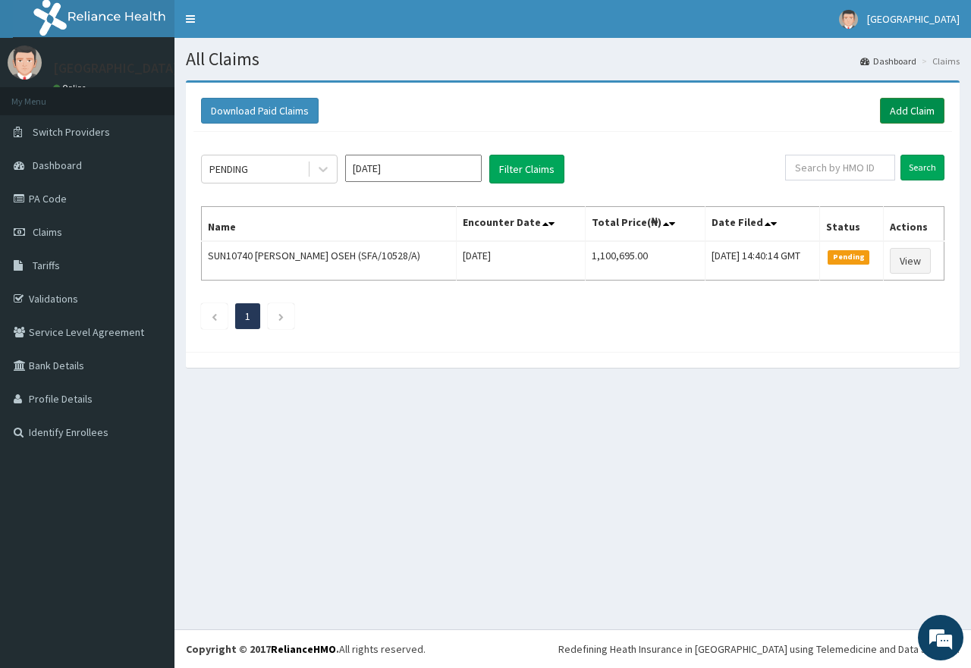
click at [912, 112] on link "Add Claim" at bounding box center [912, 111] width 64 height 26
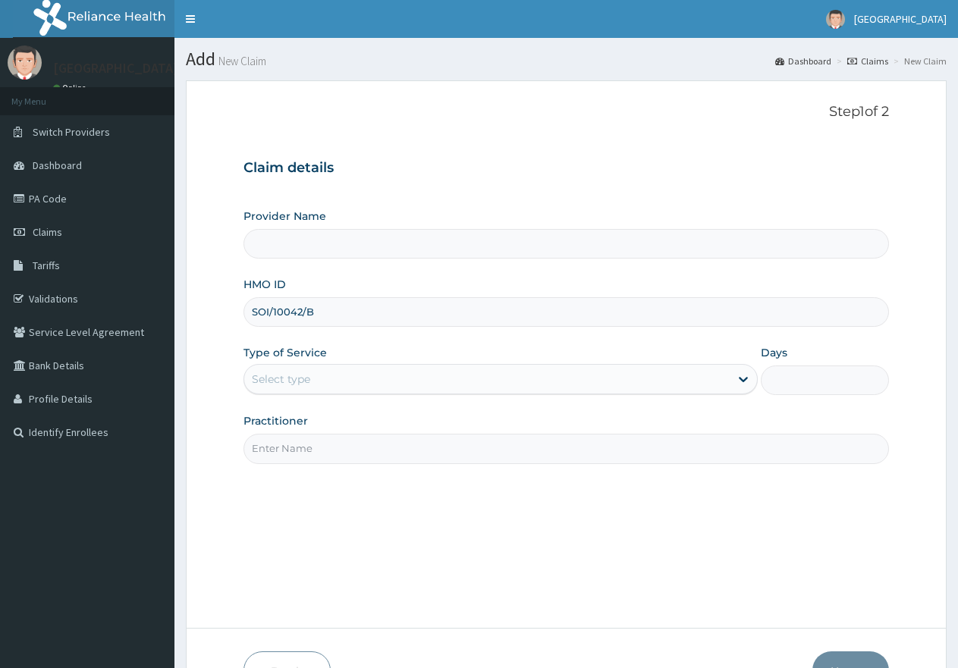
type input "SOI/10042/B"
click at [276, 375] on div "Select type" at bounding box center [281, 379] width 58 height 15
type input "[GEOGRAPHIC_DATA]"
type input "1"
click at [284, 446] on input "Practitioner" at bounding box center [565, 449] width 645 height 30
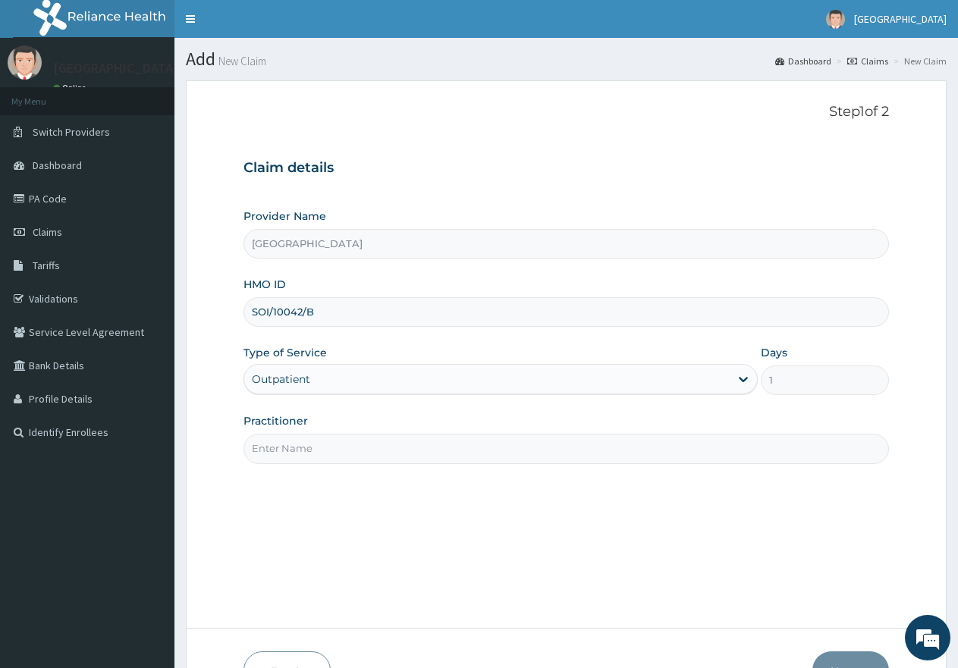
type input "gp"
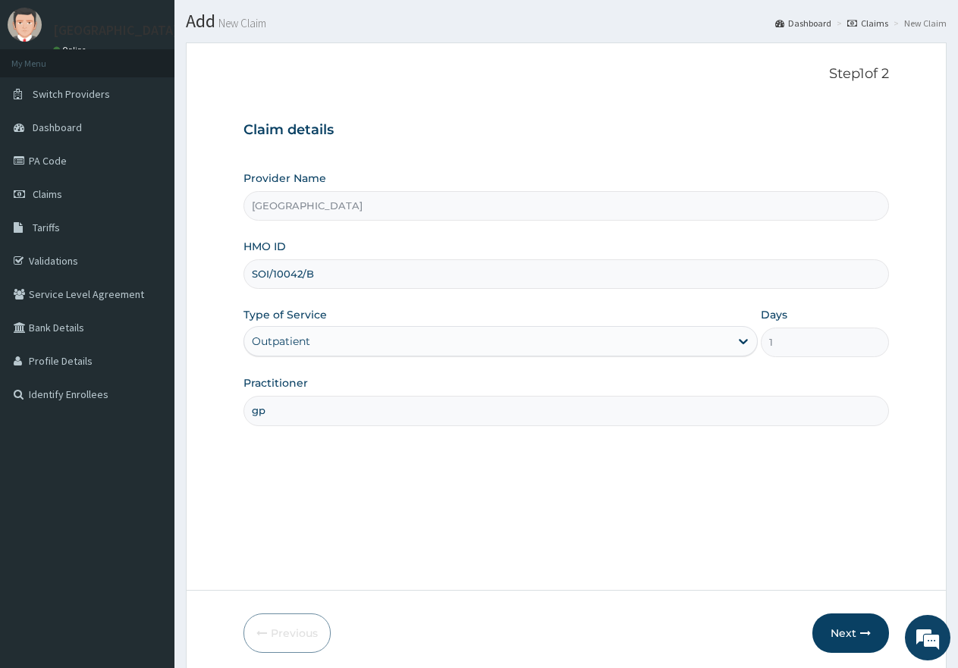
scroll to position [76, 0]
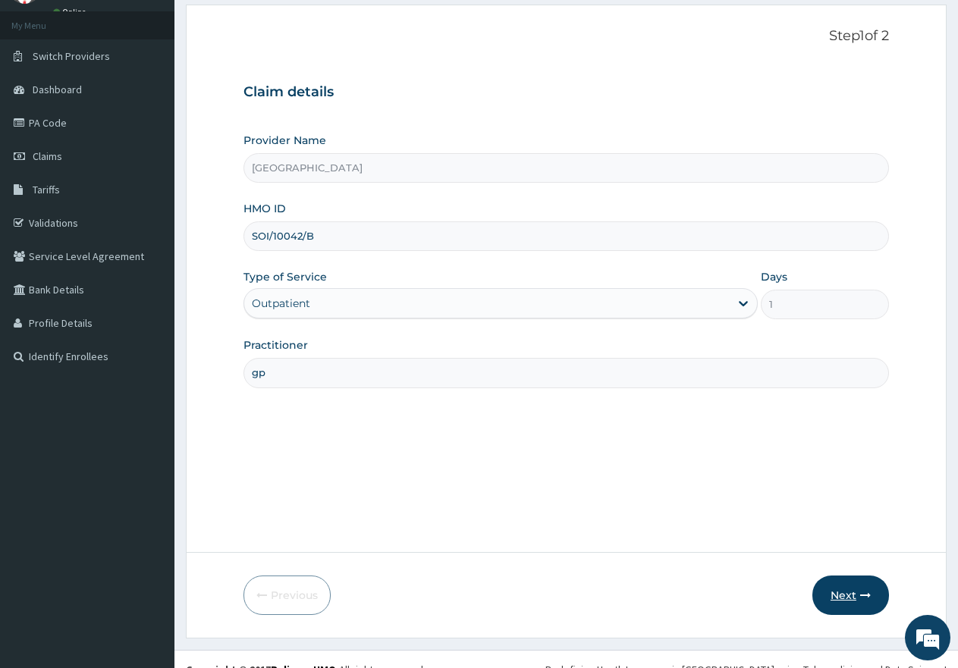
click at [830, 598] on button "Next" at bounding box center [850, 595] width 77 height 39
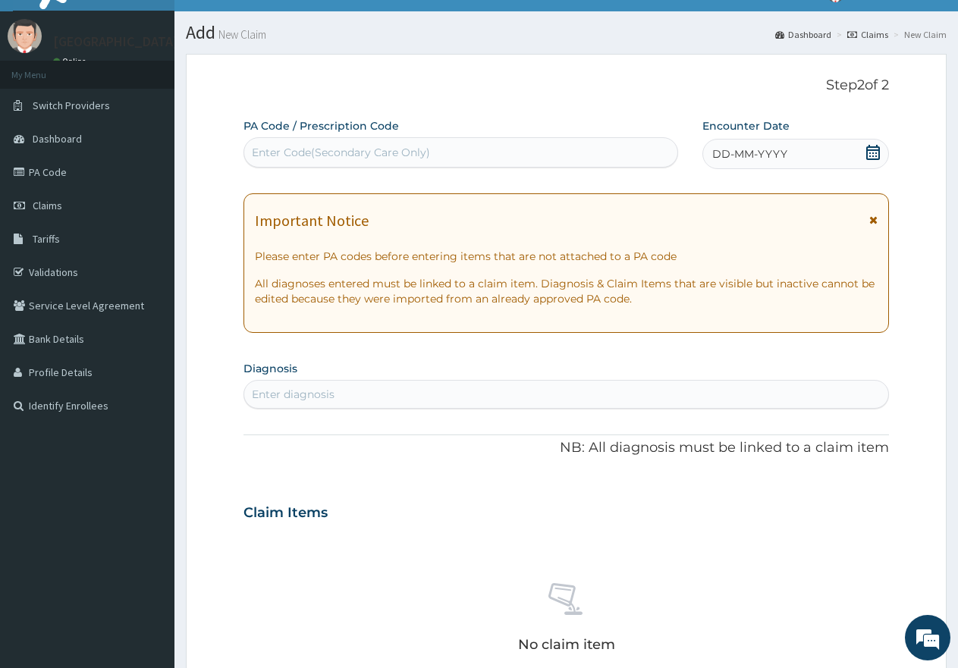
scroll to position [0, 0]
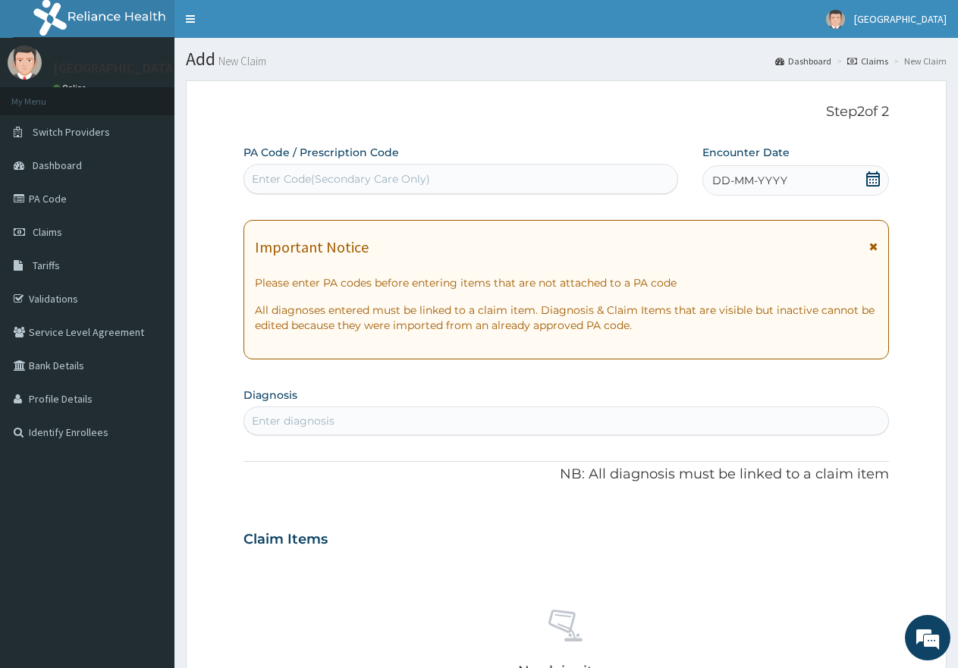
click at [874, 177] on icon at bounding box center [873, 178] width 14 height 15
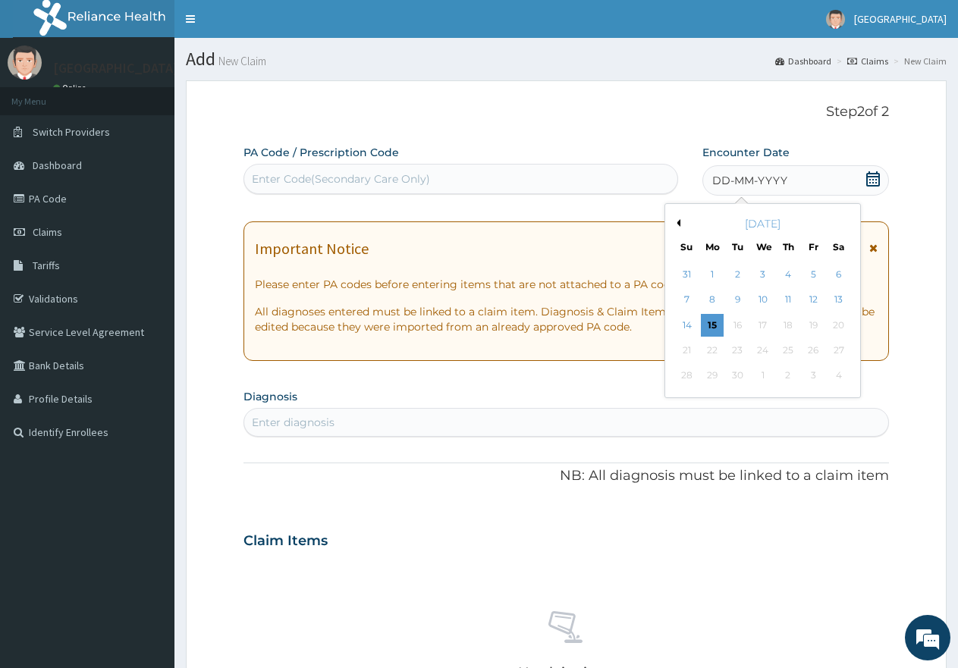
click at [676, 219] on button "Previous Month" at bounding box center [677, 223] width 8 height 8
click at [765, 349] on div "20" at bounding box center [763, 350] width 23 height 23
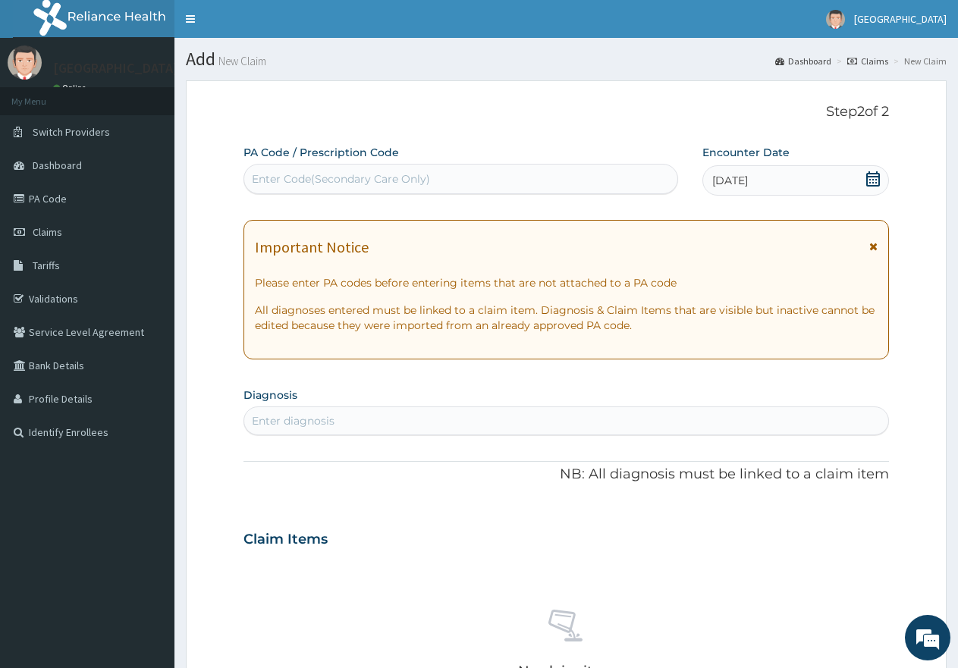
click at [398, 420] on div "Enter diagnosis" at bounding box center [566, 421] width 644 height 24
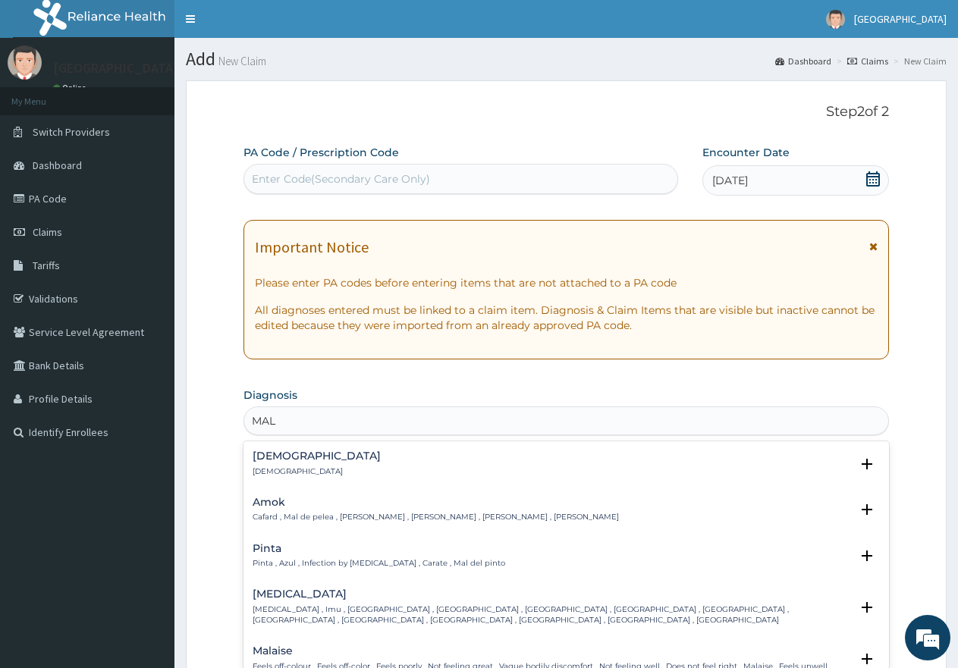
type input "MALA"
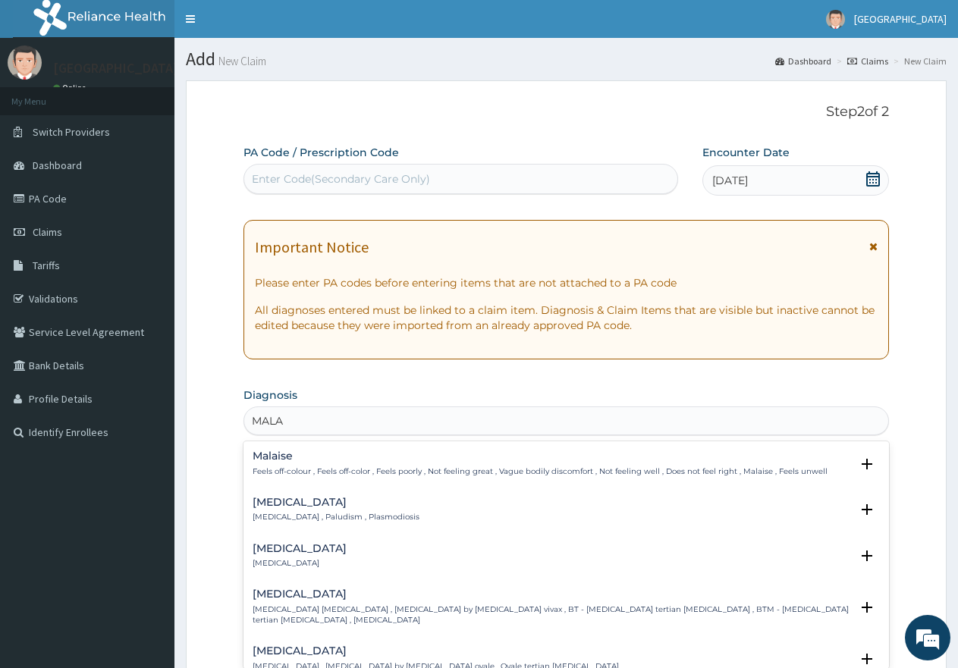
click at [278, 505] on h4 "Malaria" at bounding box center [336, 502] width 167 height 11
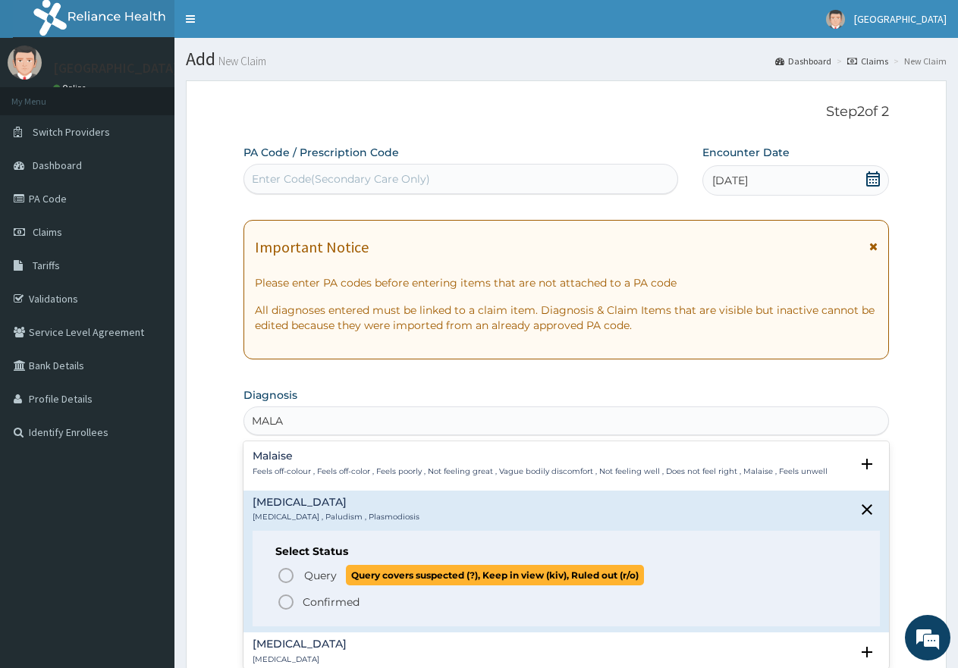
click at [287, 573] on icon "status option query" at bounding box center [286, 576] width 18 height 18
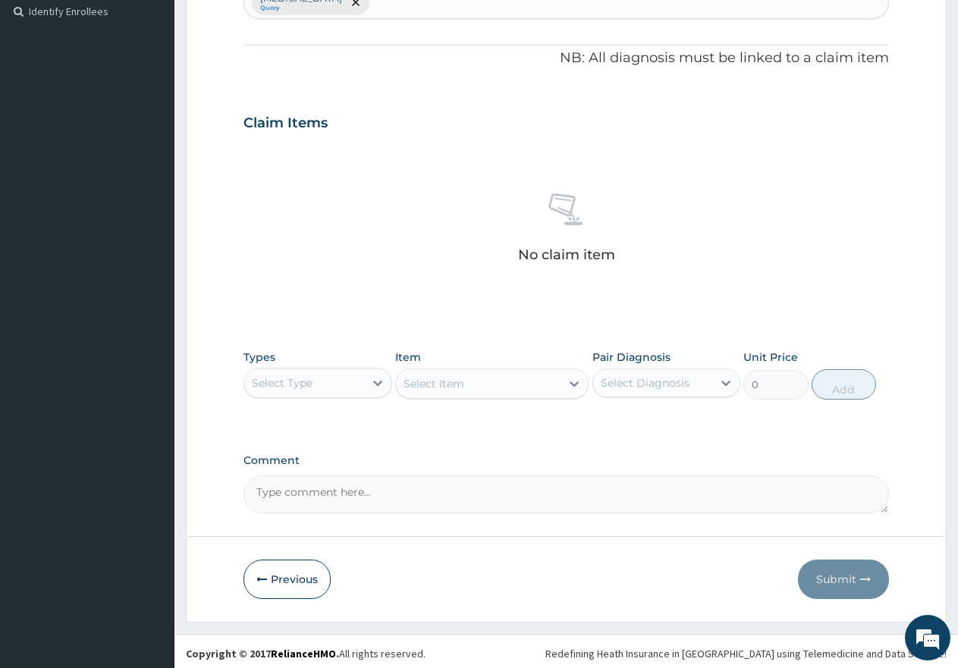
scroll to position [425, 0]
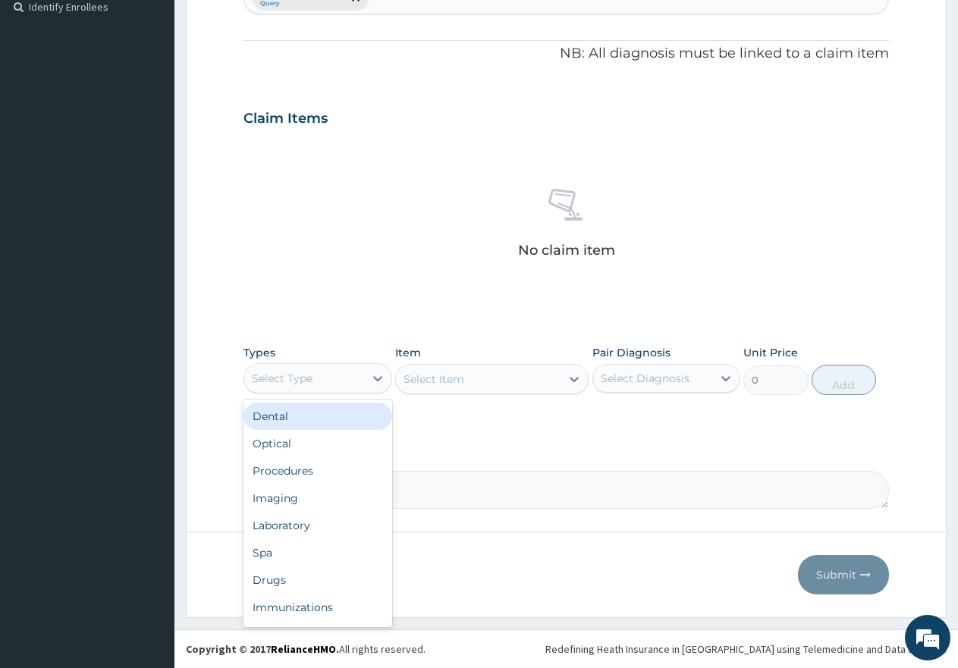
click at [347, 381] on div "Select Type" at bounding box center [304, 378] width 120 height 24
click at [302, 467] on div "Procedures" at bounding box center [317, 470] width 149 height 27
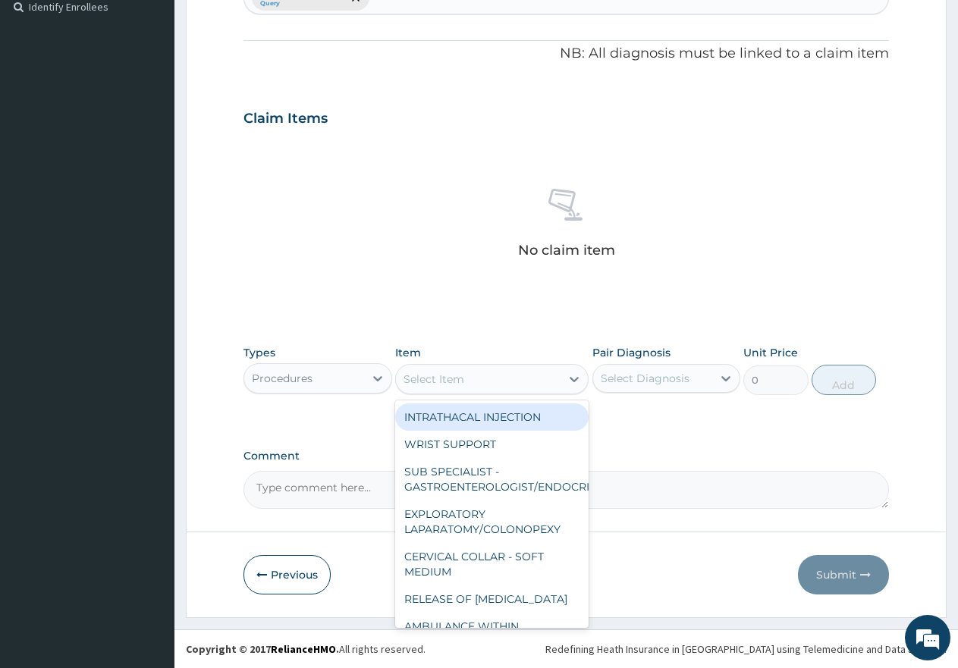
click at [484, 373] on div "Select Item" at bounding box center [478, 379] width 165 height 24
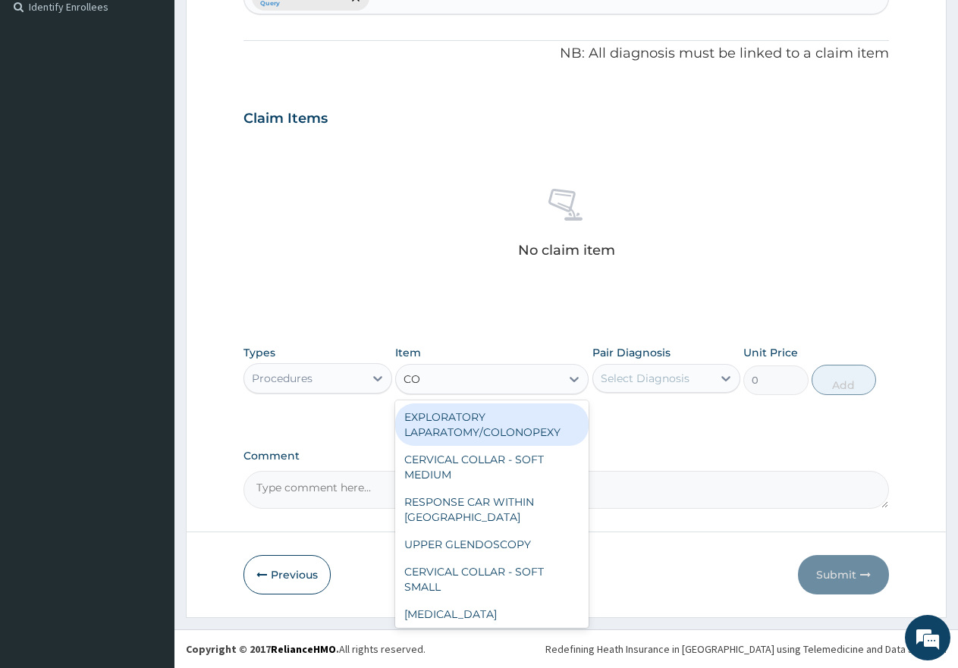
type input "CON"
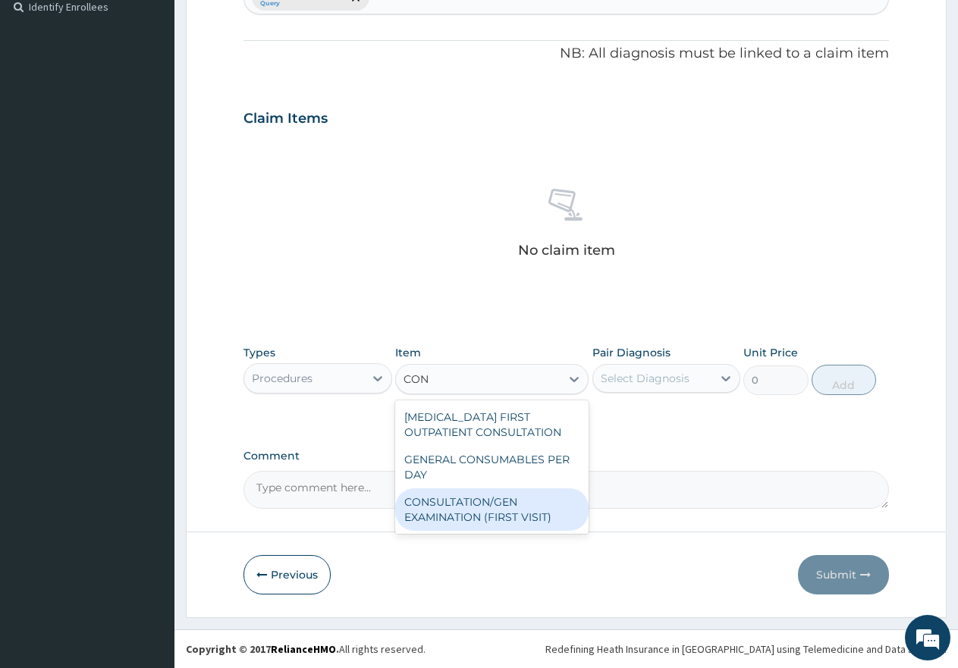
click at [492, 506] on div "CONSULTATION/GEN EXAMINATION (FIRST VISIT)" at bounding box center [491, 509] width 193 height 42
type input "5000"
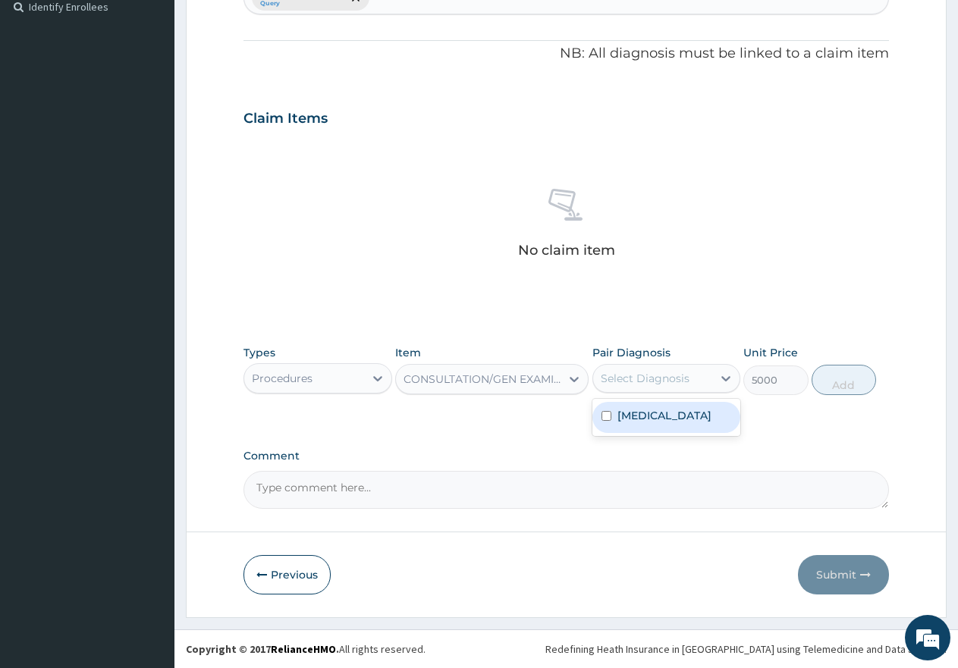
click at [620, 372] on div "Select Diagnosis" at bounding box center [645, 378] width 89 height 15
click at [611, 410] on div "Malaria" at bounding box center [666, 417] width 149 height 31
checkbox input "true"
click at [839, 385] on button "Add" at bounding box center [844, 380] width 64 height 30
type input "0"
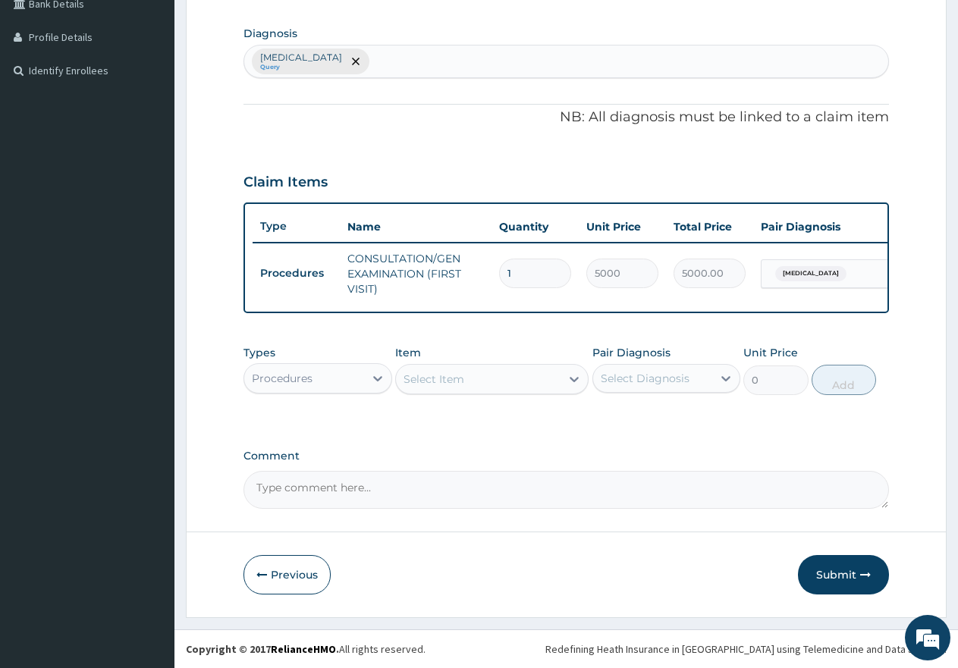
scroll to position [375, 0]
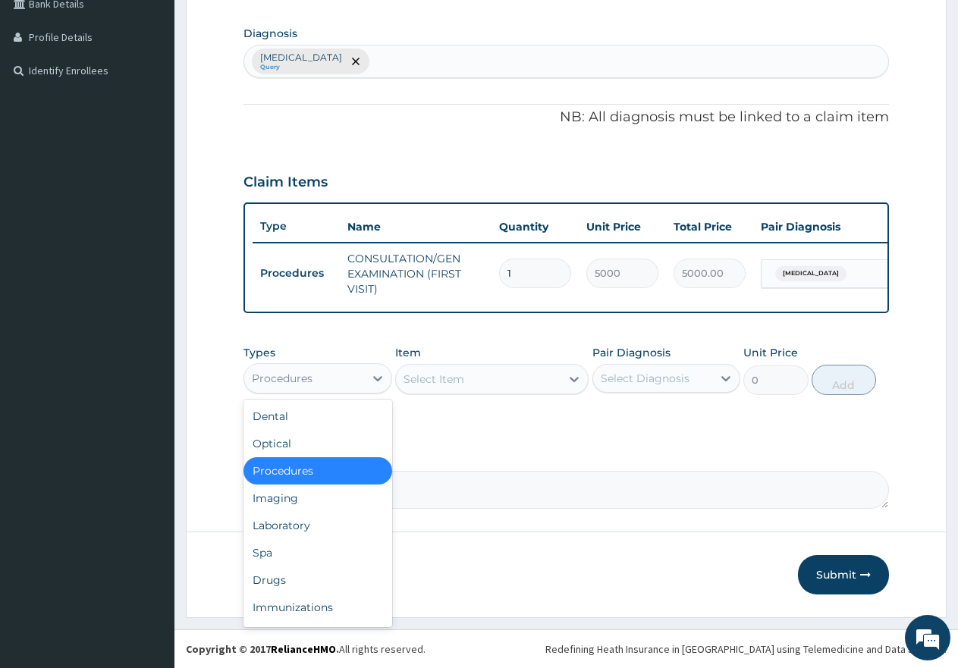
click at [333, 372] on div "Procedures" at bounding box center [304, 378] width 120 height 24
click at [275, 577] on div "Drugs" at bounding box center [317, 580] width 149 height 27
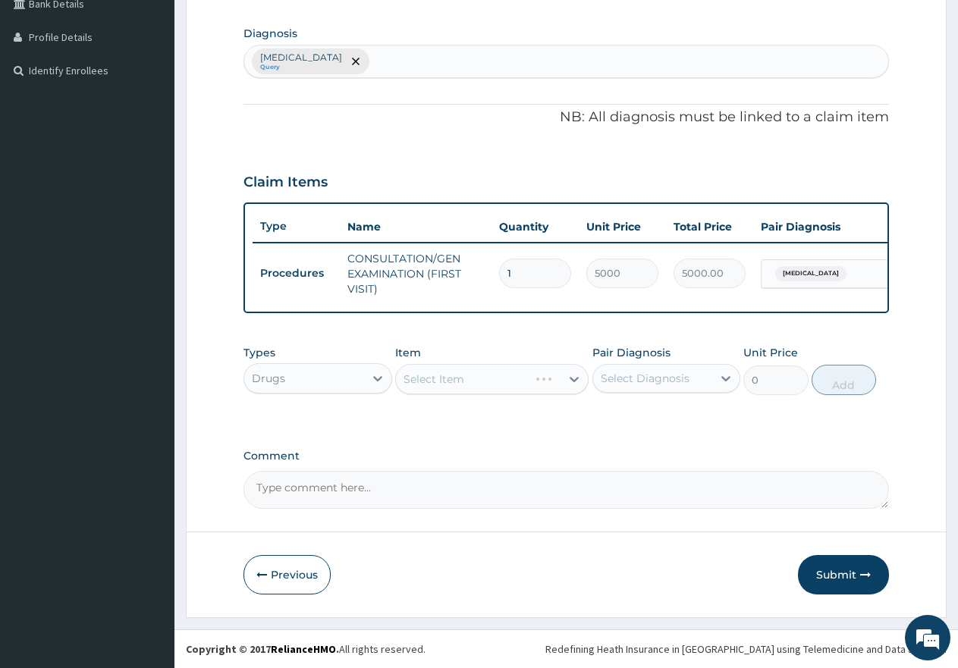
click at [492, 377] on div "Select Item" at bounding box center [491, 379] width 193 height 30
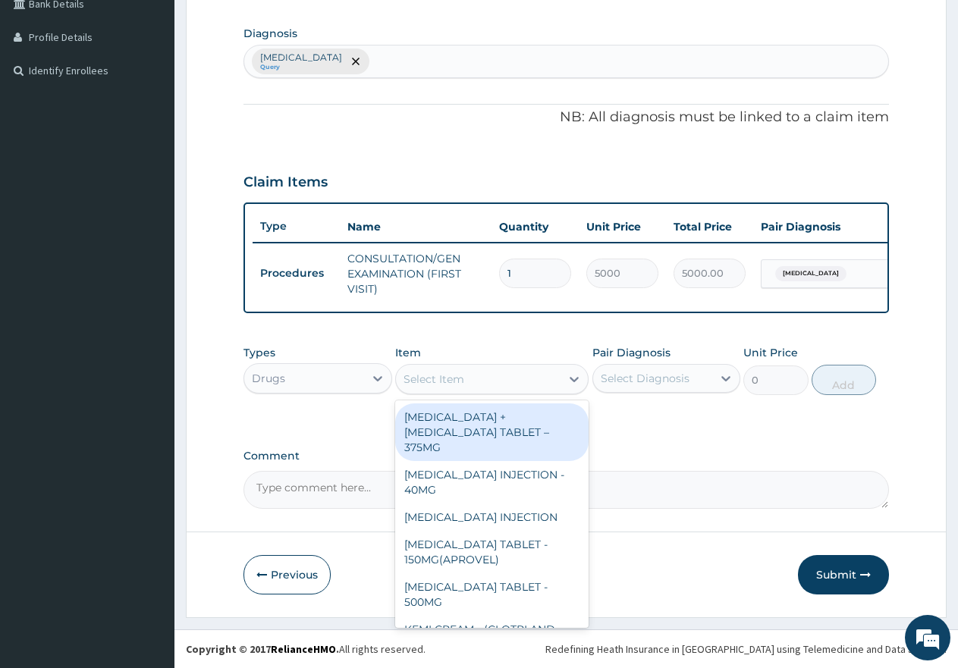
click at [466, 382] on div "Select Item" at bounding box center [478, 379] width 165 height 24
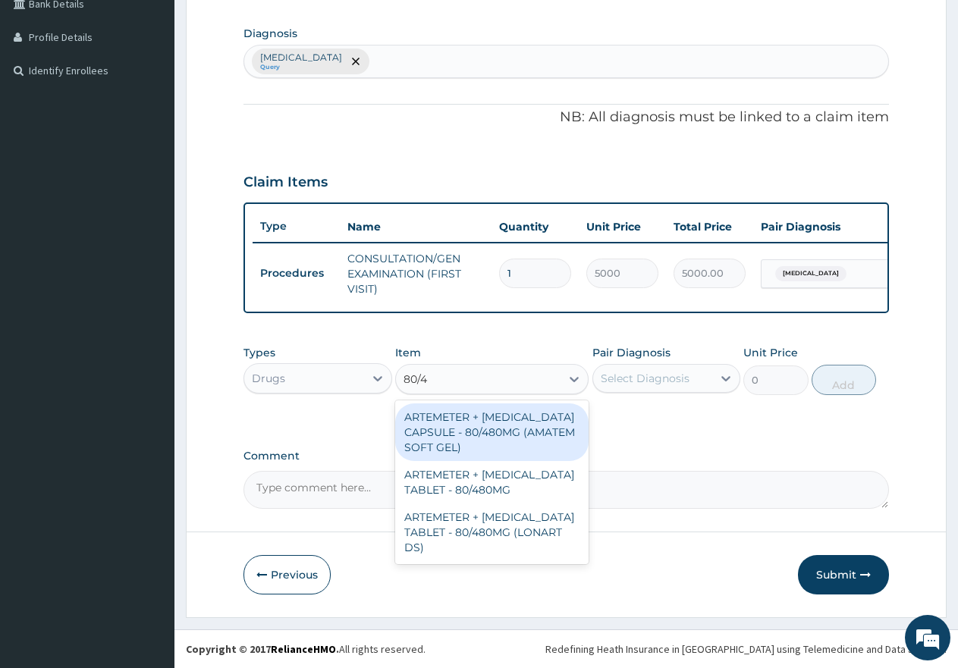
type input "80/48"
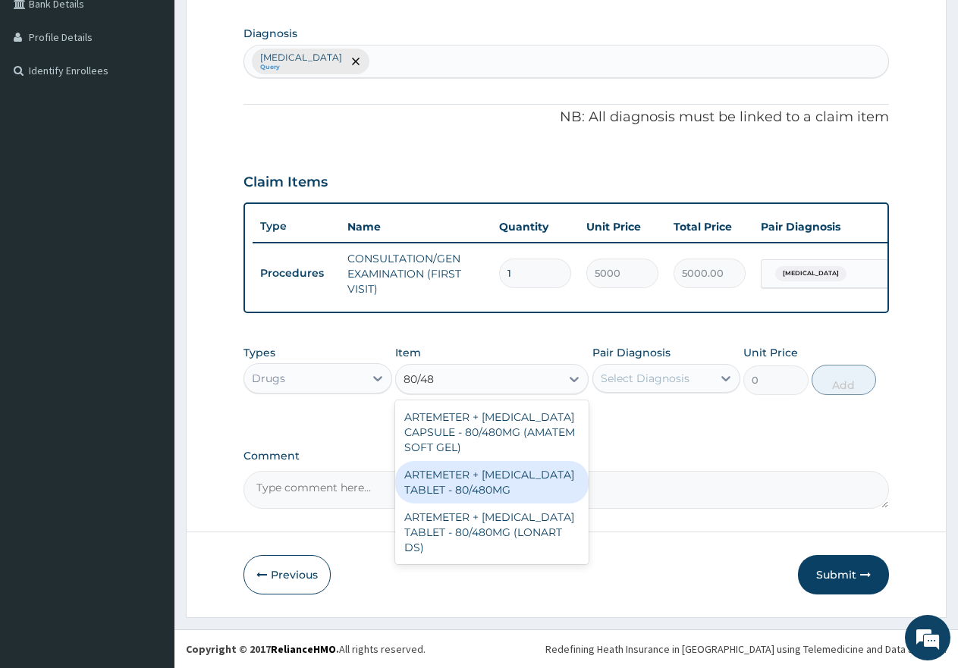
click at [491, 484] on div "ARTEMETER + LUMEFANTRINE TABLET - 80/480MG" at bounding box center [491, 482] width 193 height 42
type input "650"
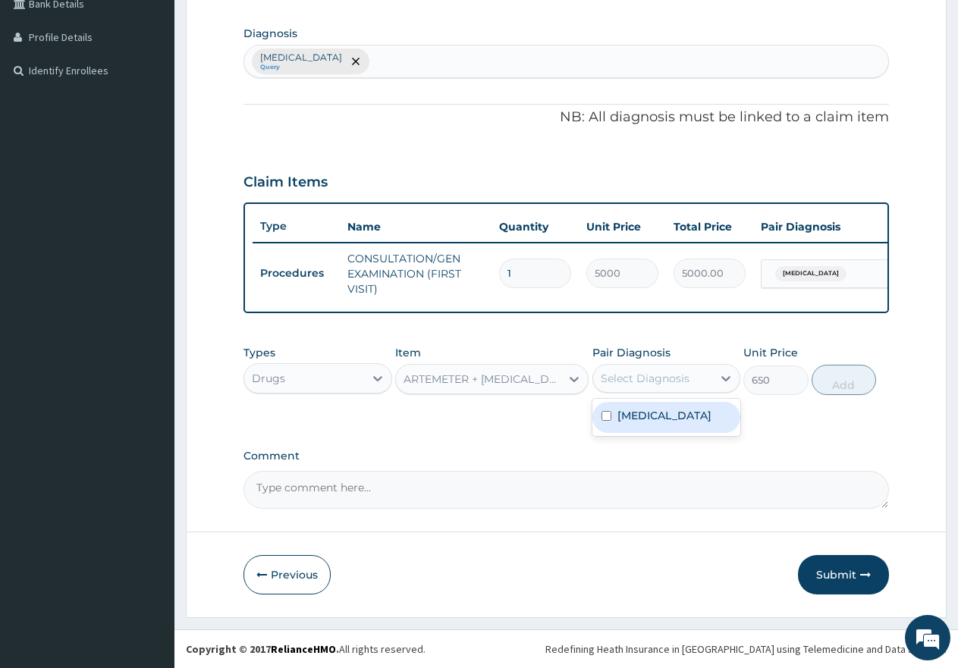
click at [629, 366] on div "Select Diagnosis" at bounding box center [653, 378] width 120 height 24
click at [609, 415] on input "checkbox" at bounding box center [606, 416] width 10 height 10
checkbox input "true"
click at [843, 376] on button "Add" at bounding box center [844, 380] width 64 height 30
type input "0"
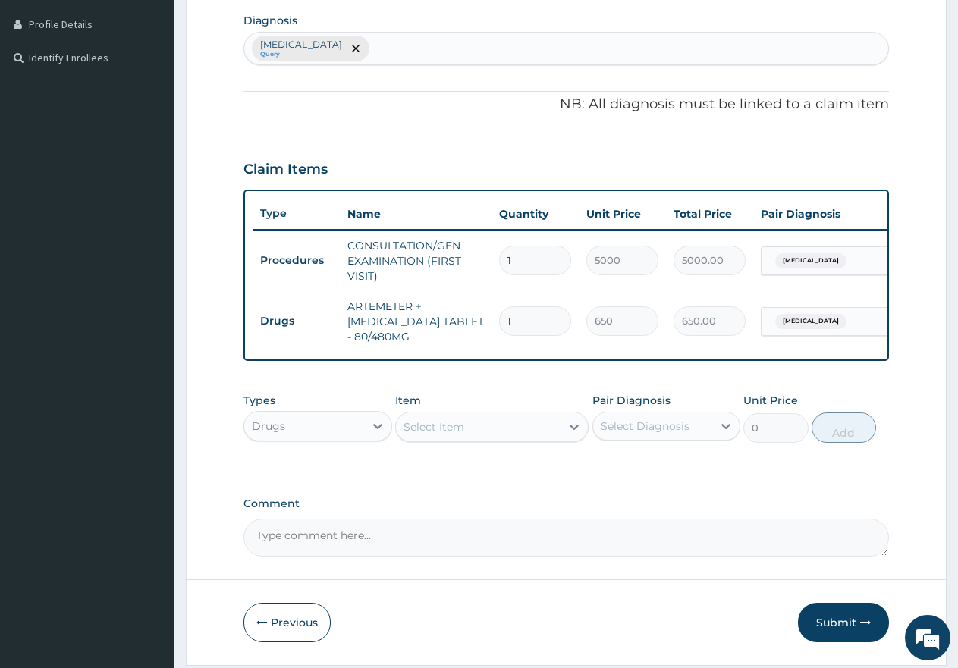
type input "0.00"
type input "6"
type input "3900.00"
type input "6"
click at [496, 439] on div "Select Item" at bounding box center [478, 427] width 165 height 24
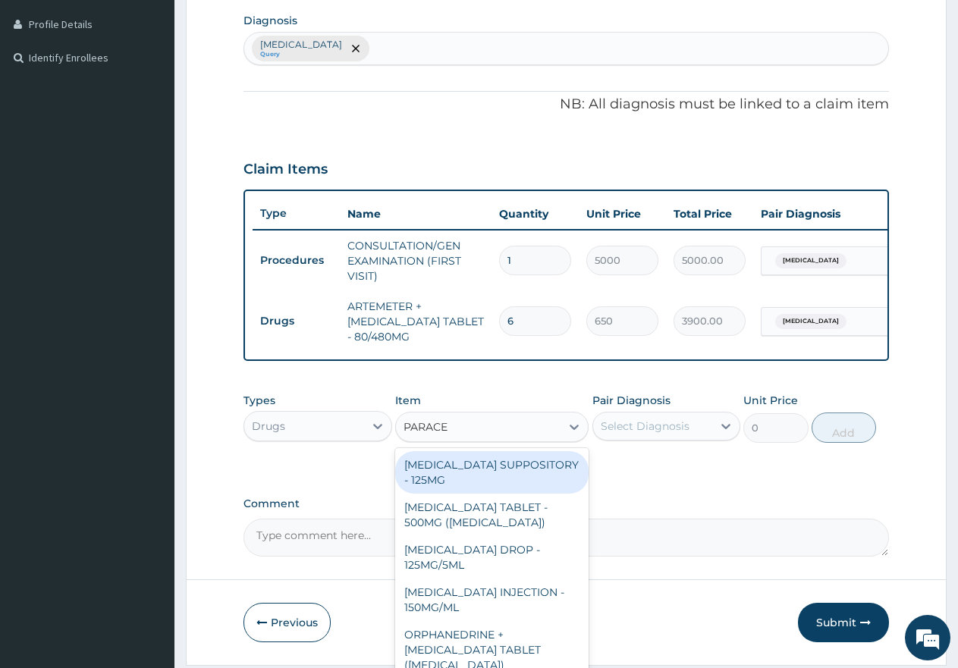
type input "PARACET"
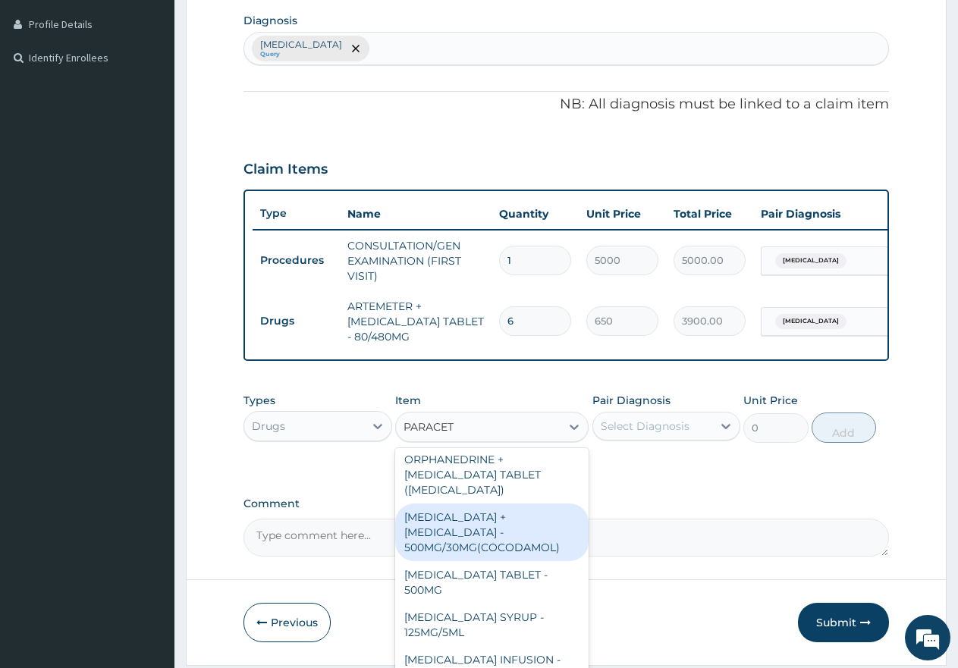
scroll to position [176, 0]
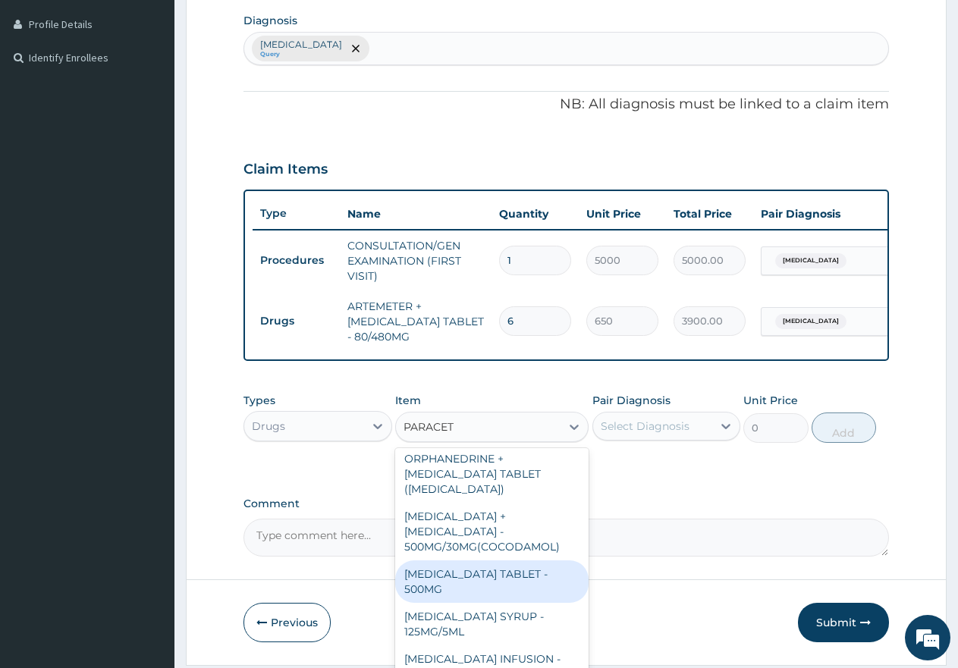
click at [466, 572] on div "PARACETAMOL TABLET - 500MG" at bounding box center [491, 581] width 193 height 42
type input "60"
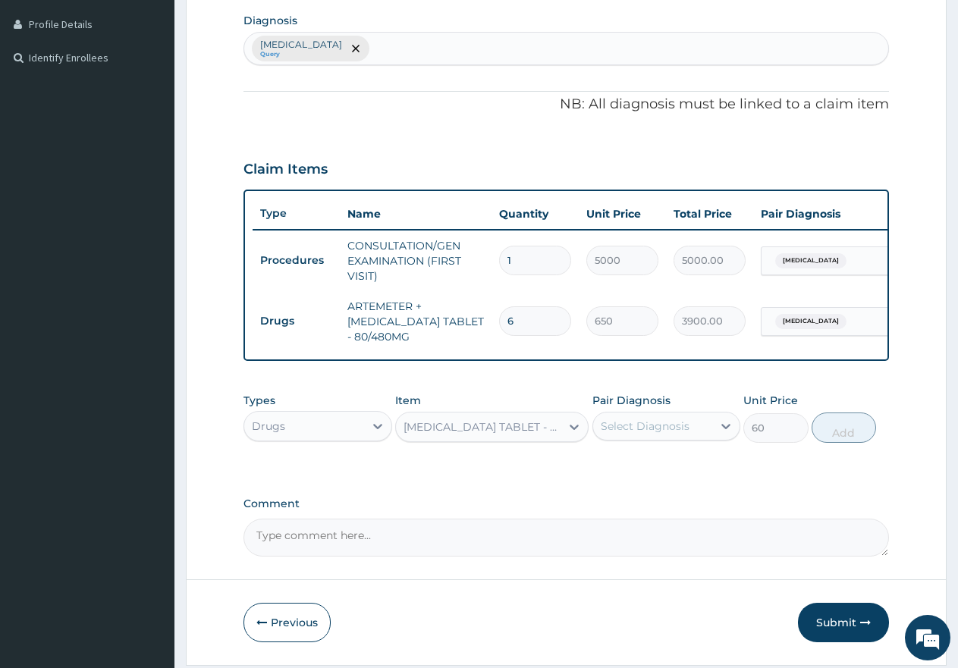
click at [620, 429] on div "Select Diagnosis" at bounding box center [653, 426] width 120 height 24
click at [608, 469] on input "checkbox" at bounding box center [606, 464] width 10 height 10
checkbox input "true"
click at [853, 436] on button "Add" at bounding box center [844, 428] width 64 height 30
type input "0"
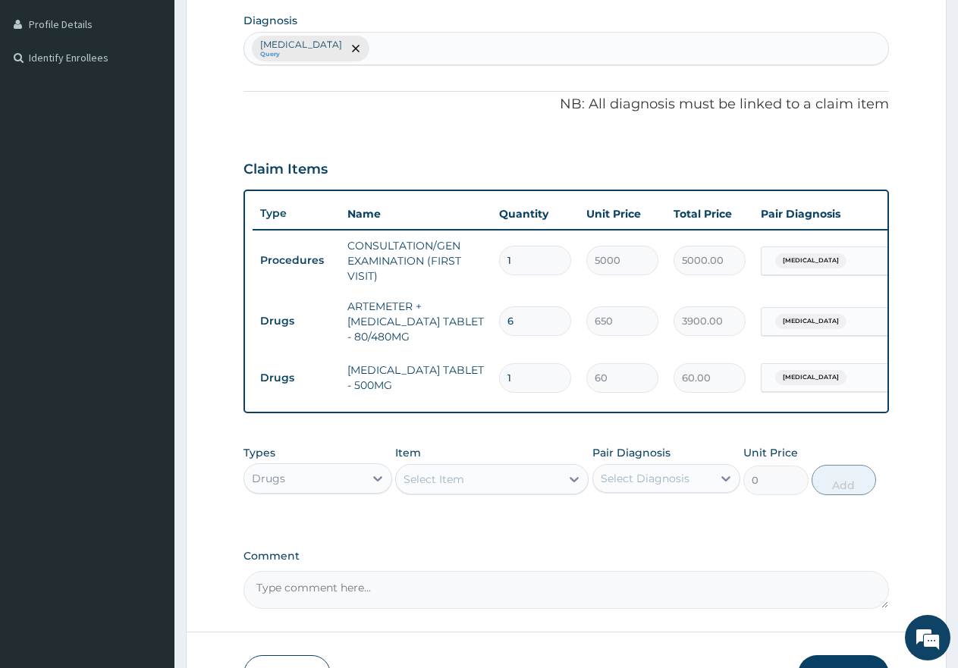
type input "18"
type input "1080.00"
type input "18"
click at [324, 491] on div "Drugs" at bounding box center [304, 478] width 120 height 24
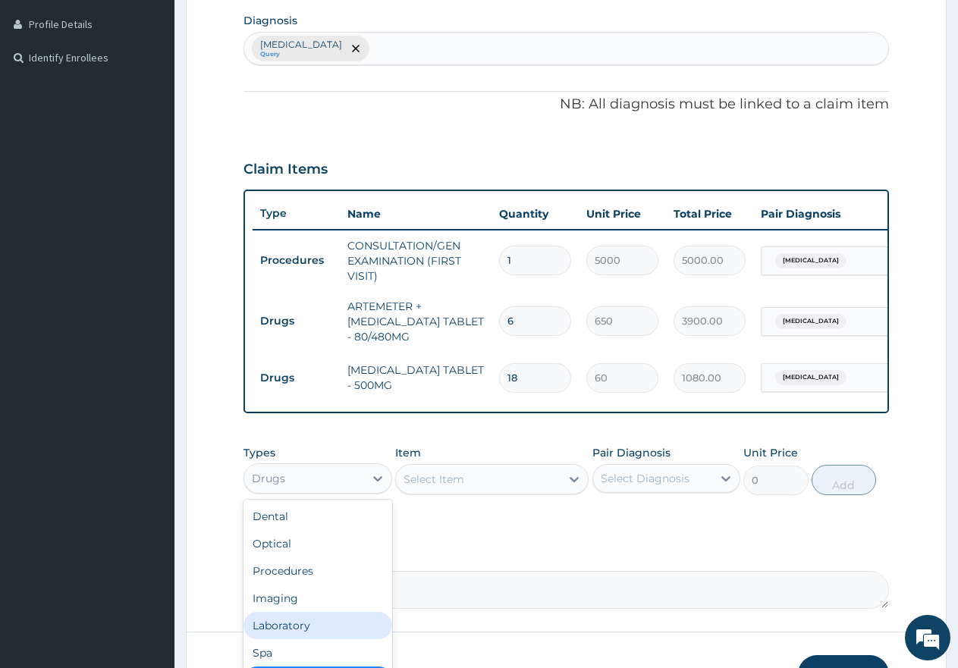
click at [289, 632] on div "Laboratory" at bounding box center [317, 625] width 149 height 27
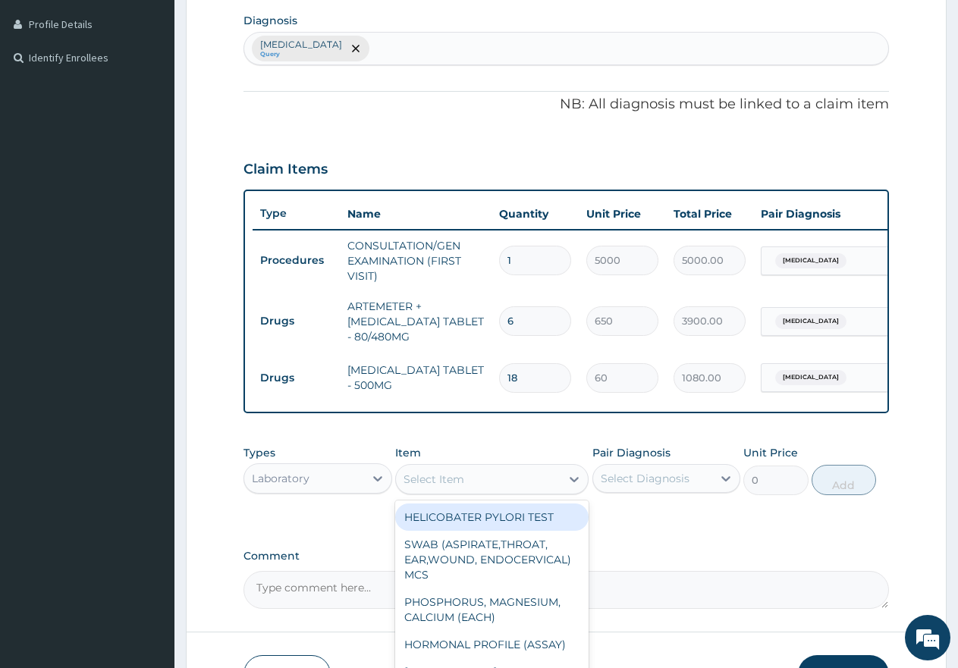
click at [462, 487] on div "Select Item" at bounding box center [433, 479] width 61 height 15
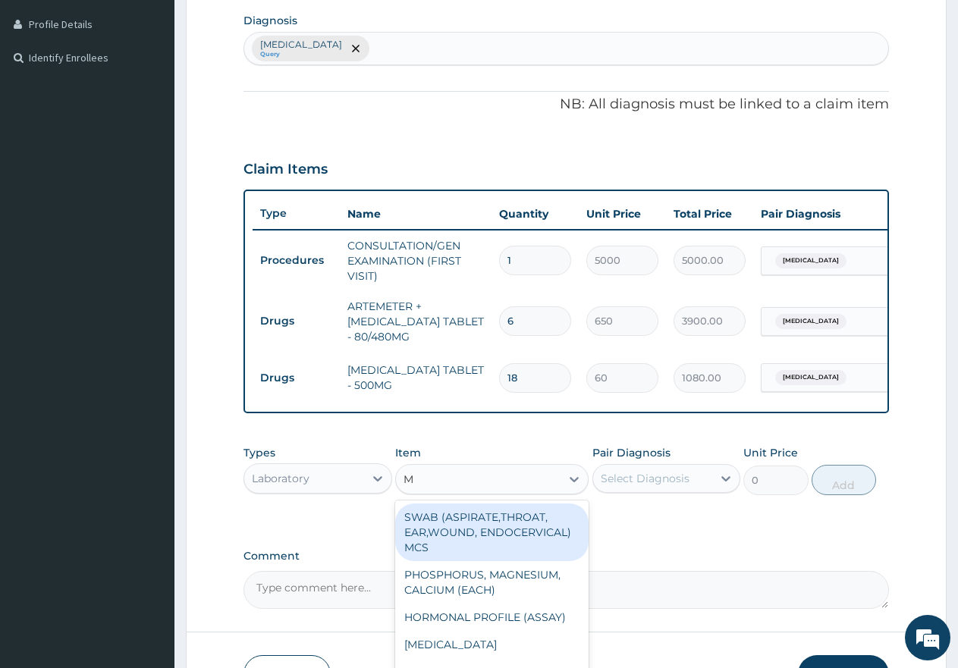
type input "MP"
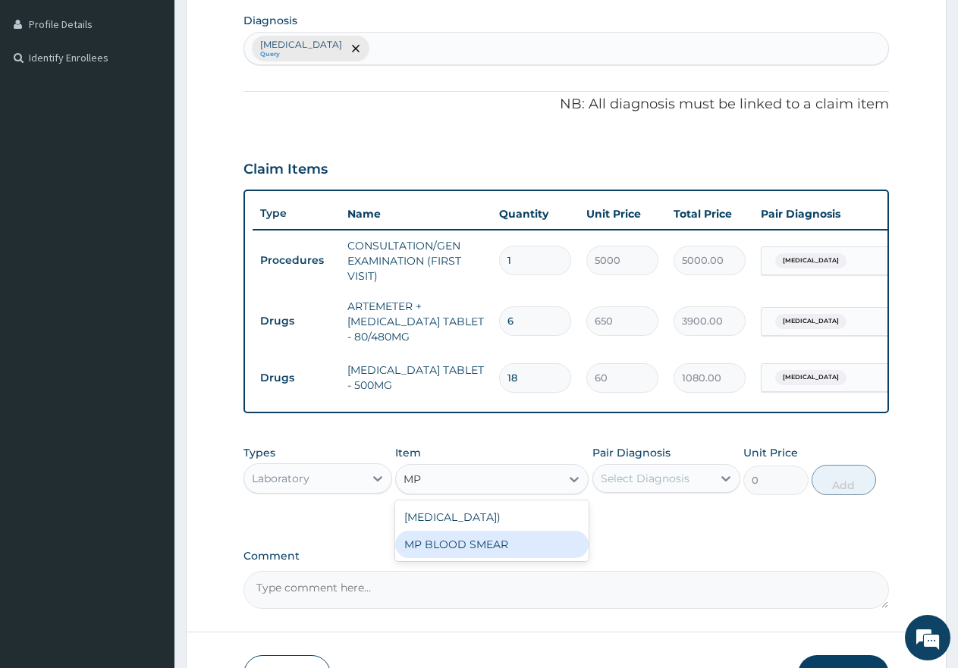
drag, startPoint x: 451, startPoint y: 574, endPoint x: 514, endPoint y: 571, distance: 63.0
click at [457, 558] on div "MP BLOOD SMEAR" at bounding box center [491, 544] width 193 height 27
type input "2500"
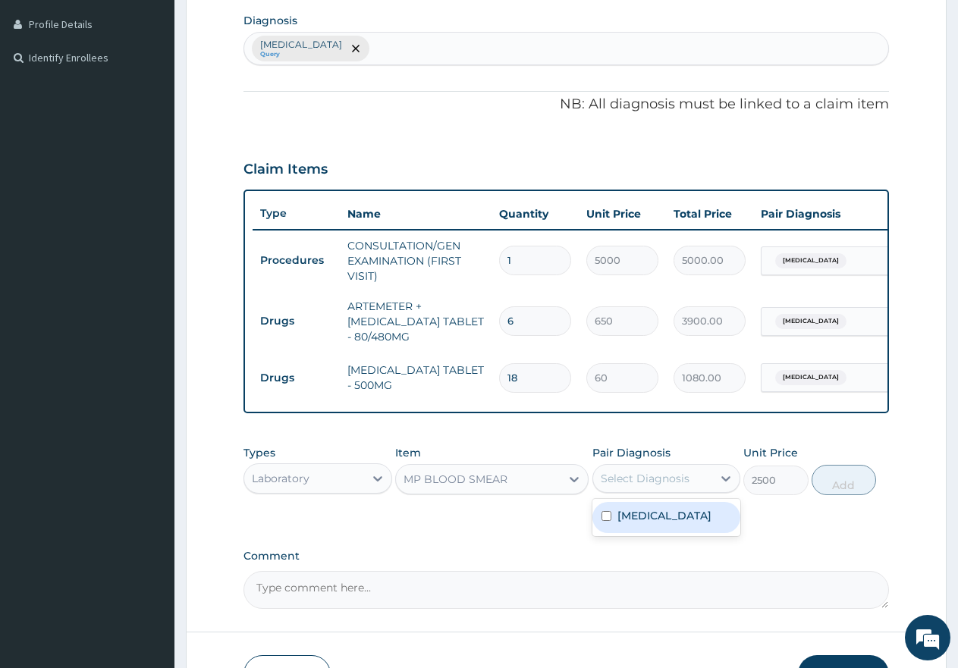
click at [639, 486] on div "Select Diagnosis" at bounding box center [645, 478] width 89 height 15
click at [611, 521] on input "checkbox" at bounding box center [606, 516] width 10 height 10
checkbox input "true"
click at [852, 494] on button "Add" at bounding box center [844, 480] width 64 height 30
type input "0"
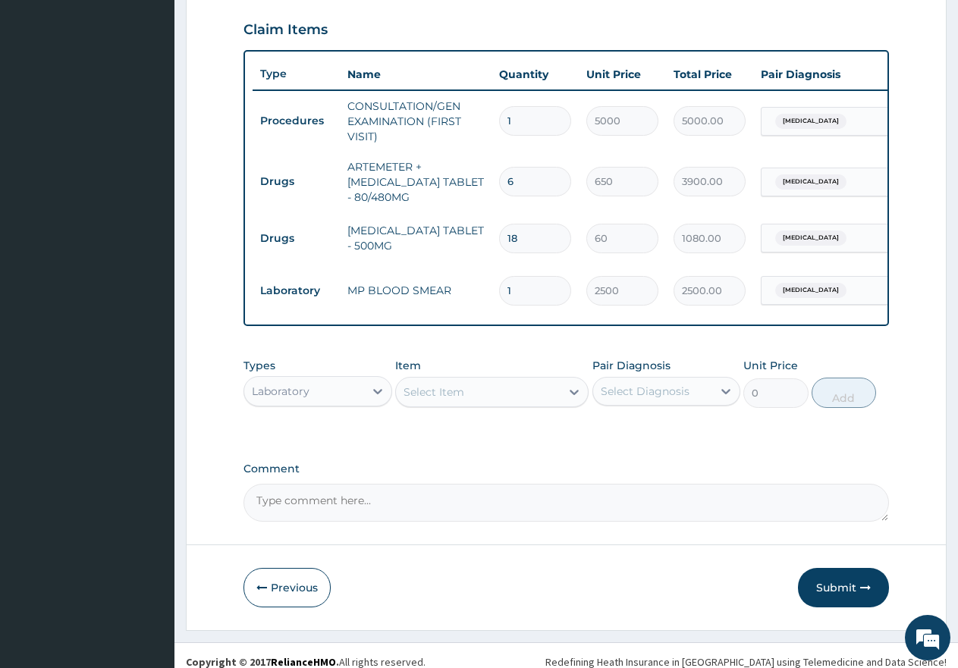
scroll to position [540, 0]
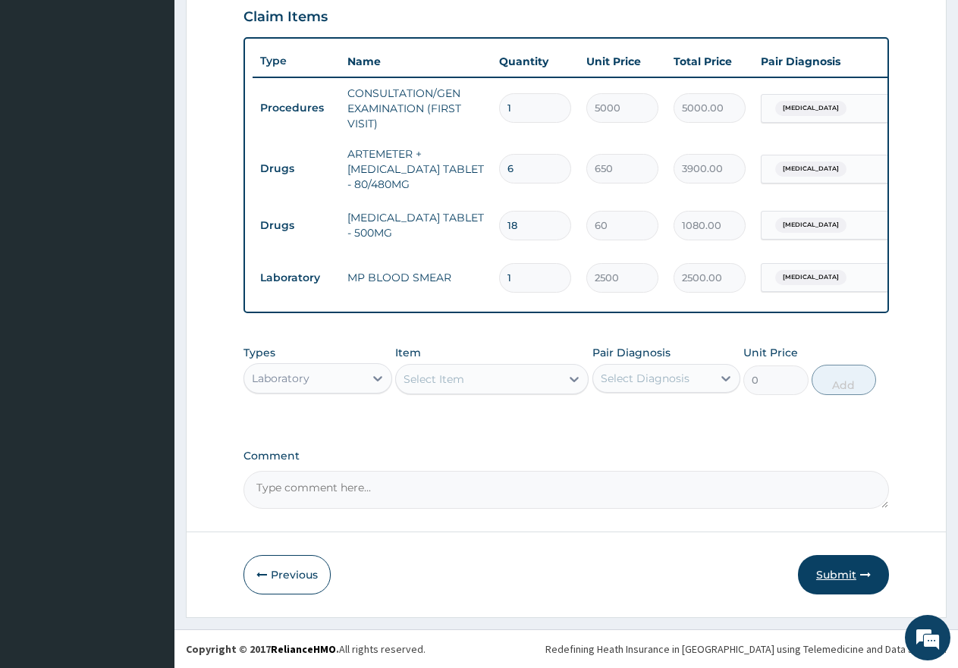
click at [840, 575] on button "Submit" at bounding box center [843, 574] width 91 height 39
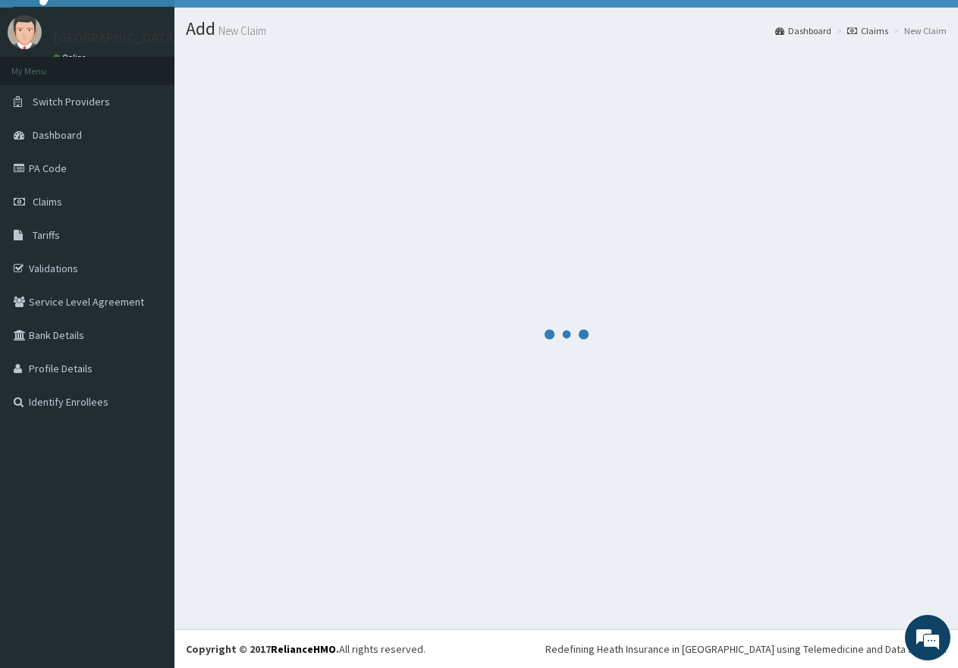
scroll to position [30, 0]
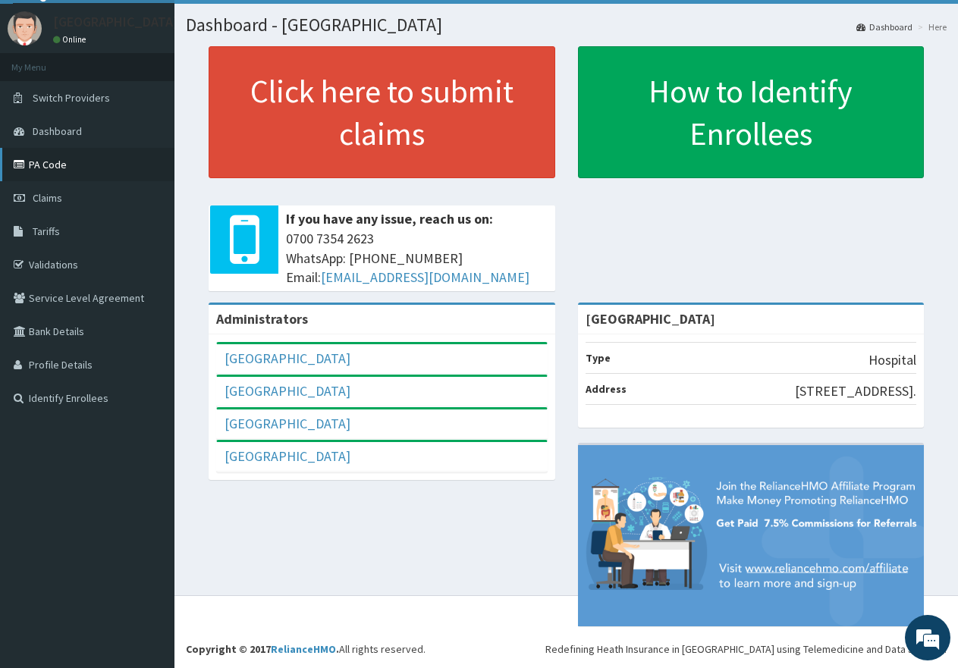
click at [54, 148] on link "PA Code" at bounding box center [87, 164] width 174 height 33
